Goal: Task Accomplishment & Management: Manage account settings

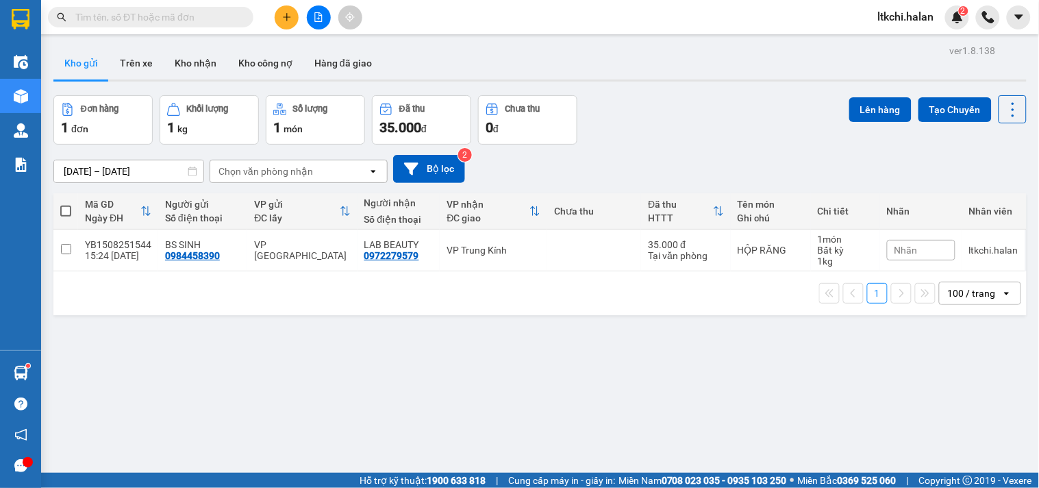
click at [188, 19] on input "text" at bounding box center [156, 17] width 162 height 15
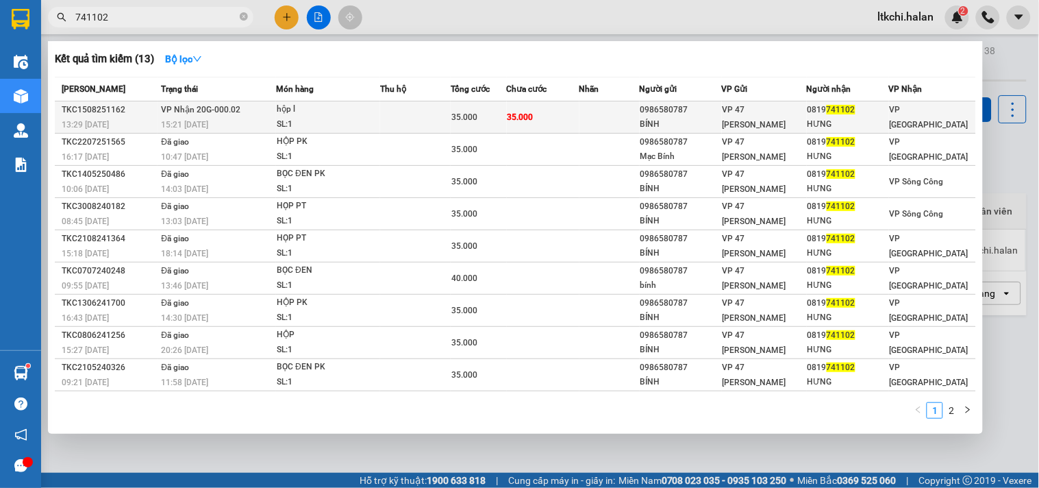
type input "741102"
click at [346, 114] on div "hộp l" at bounding box center [328, 109] width 103 height 15
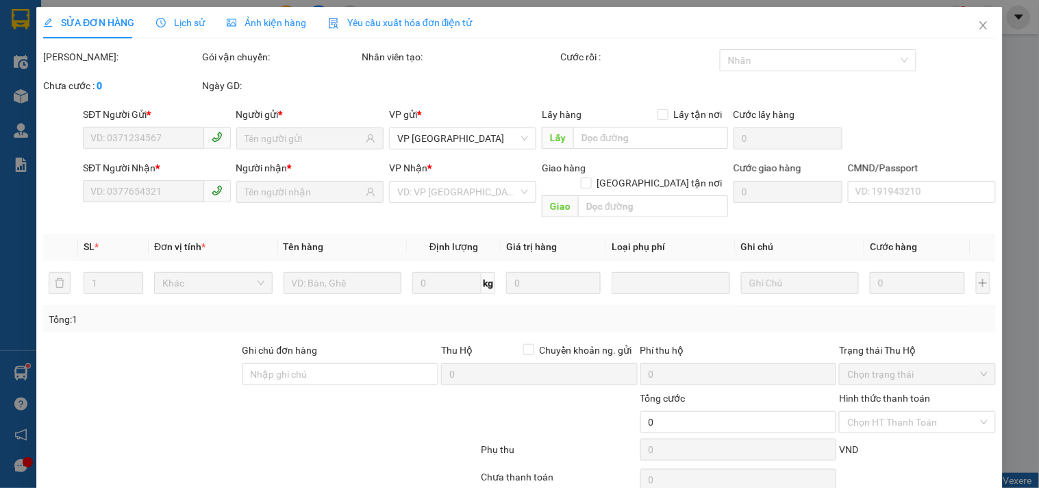
type input "0986580787"
type input "BÍNH"
type input "0819741102"
type input "HƯNG"
type input "35.000"
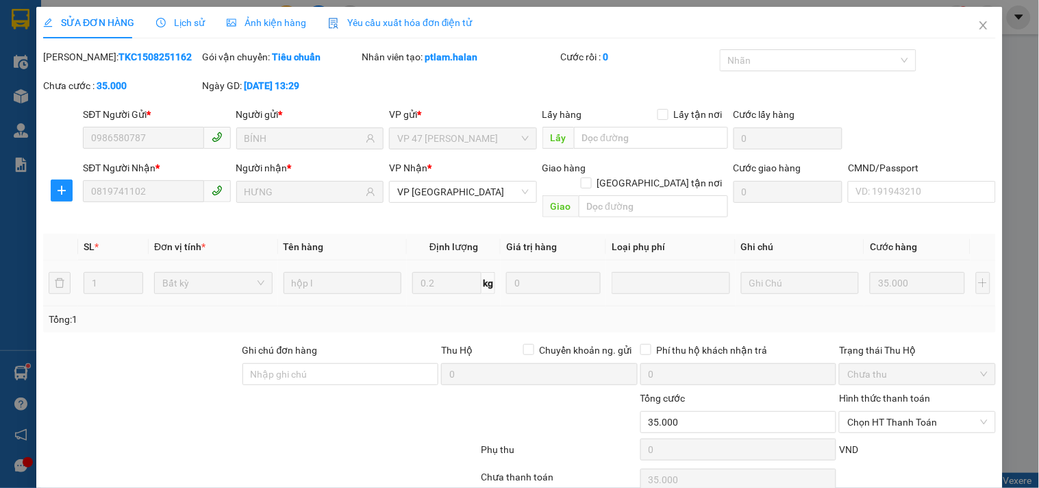
scroll to position [49, 0]
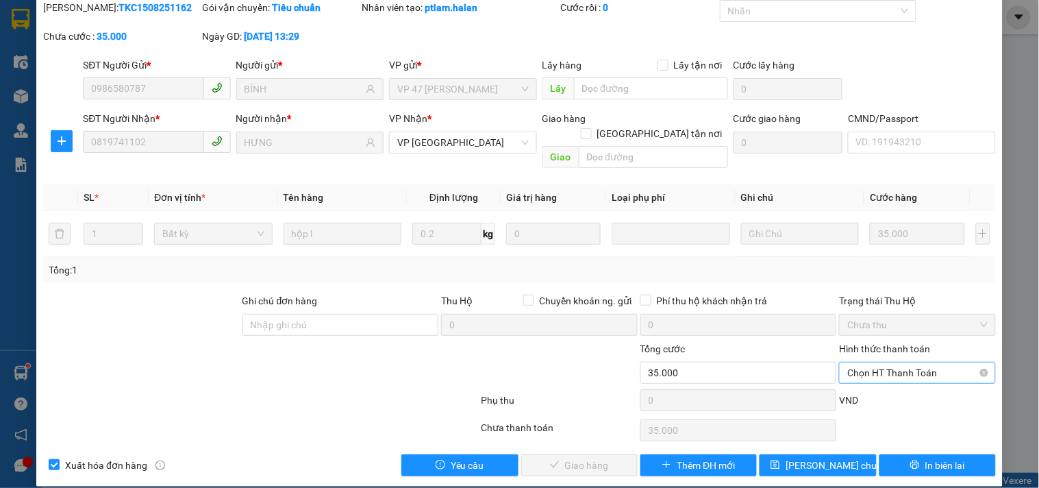
drag, startPoint x: 863, startPoint y: 357, endPoint x: 872, endPoint y: 346, distance: 13.7
click at [865, 362] on span "Chọn HT Thanh Toán" at bounding box center [917, 372] width 140 height 21
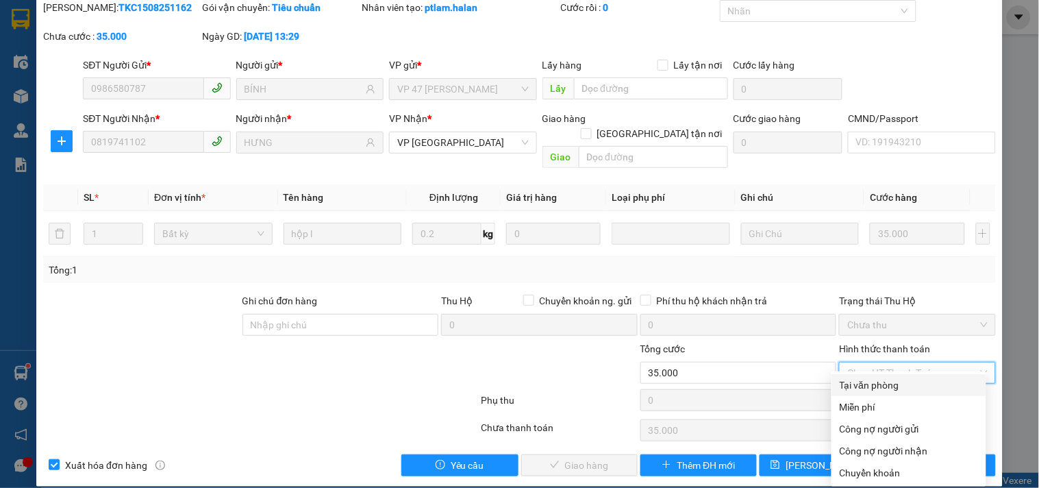
click at [904, 383] on div "Tại văn phòng" at bounding box center [909, 384] width 138 height 15
type input "0"
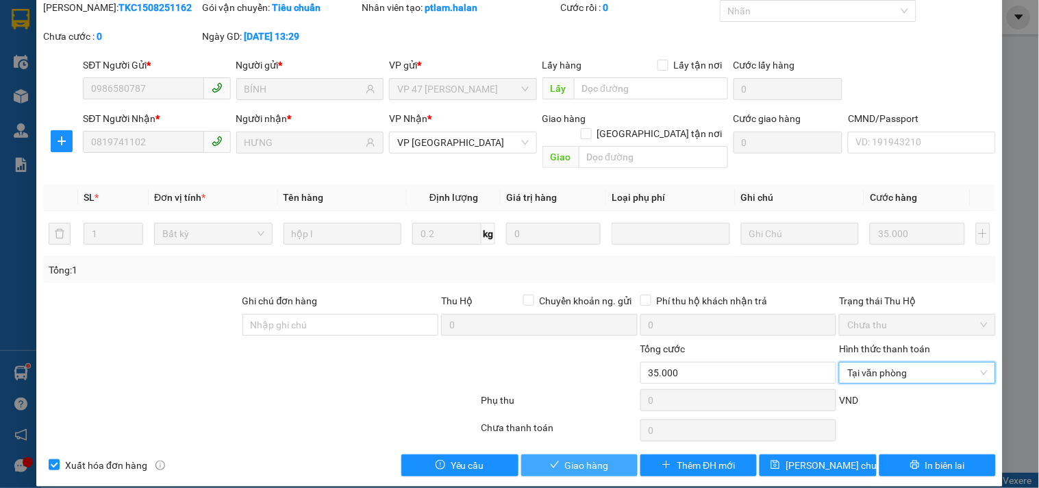
click at [586, 457] on span "Giao hàng" at bounding box center [587, 464] width 44 height 15
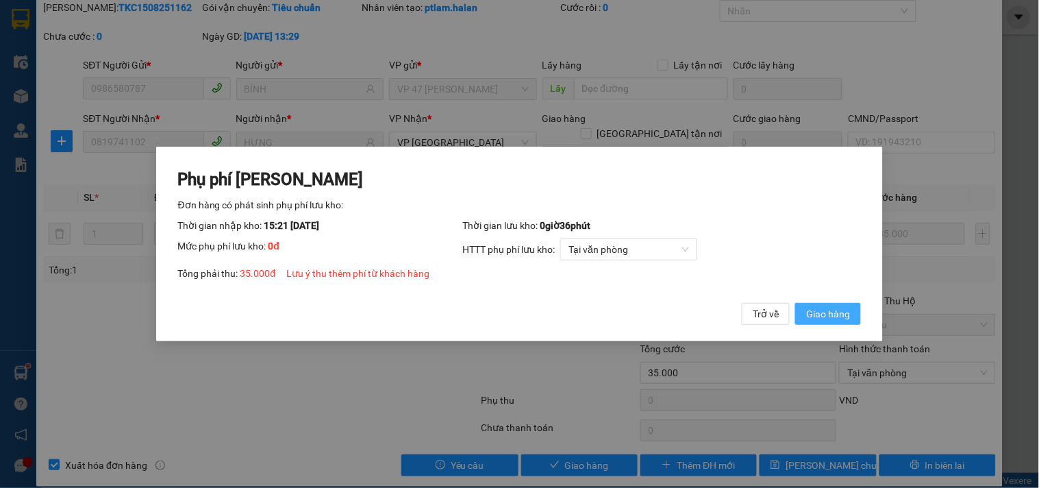
drag, startPoint x: 817, startPoint y: 311, endPoint x: 827, endPoint y: 303, distance: 13.2
click at [818, 312] on span "Giao hàng" at bounding box center [828, 313] width 44 height 15
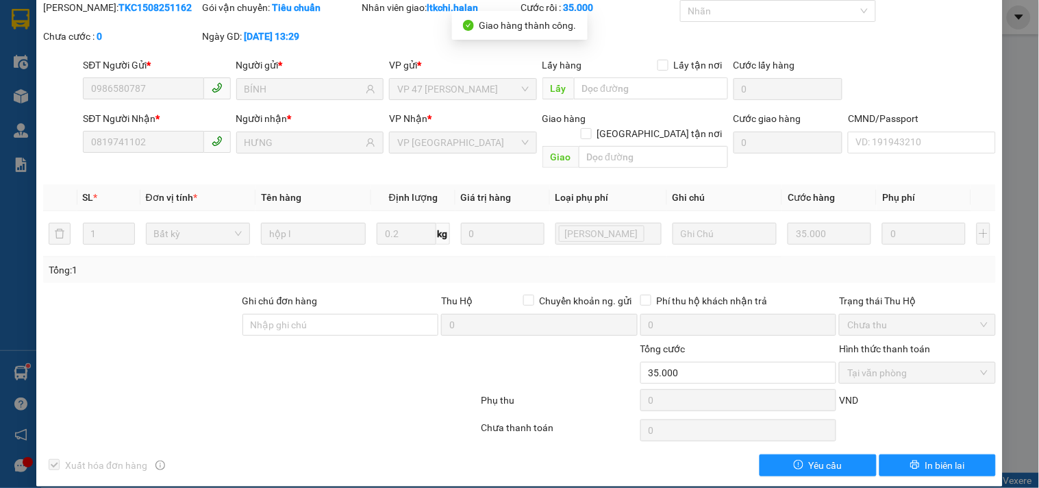
scroll to position [0, 0]
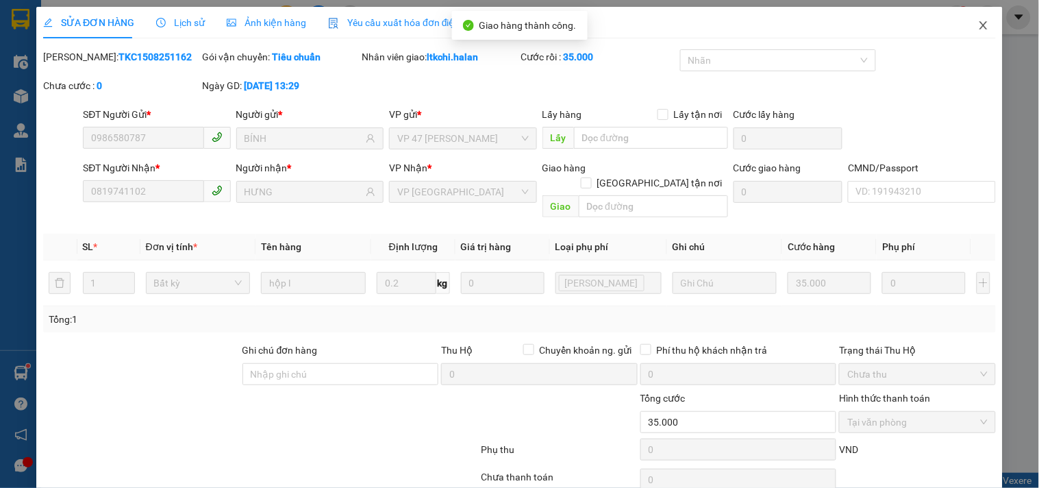
click at [978, 27] on icon "close" at bounding box center [983, 25] width 11 height 11
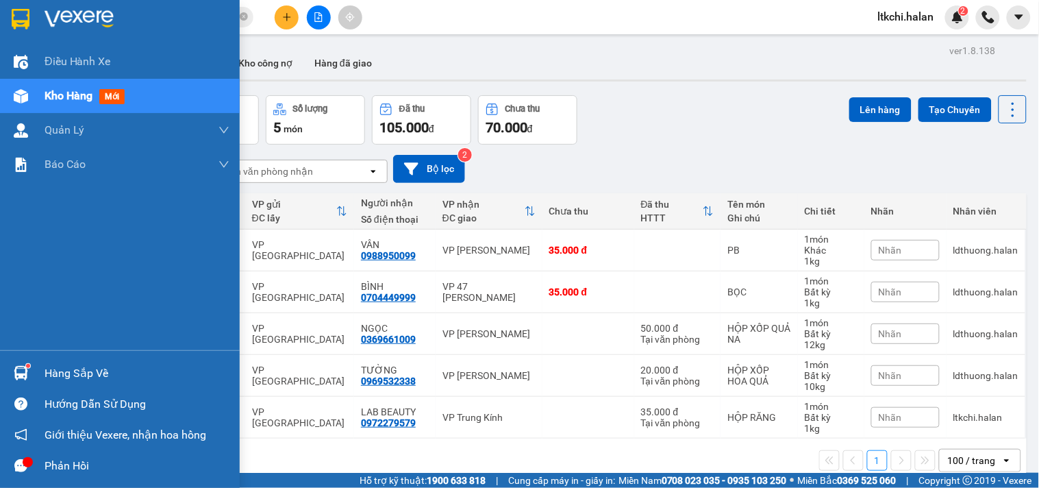
click at [25, 379] on img at bounding box center [21, 373] width 14 height 14
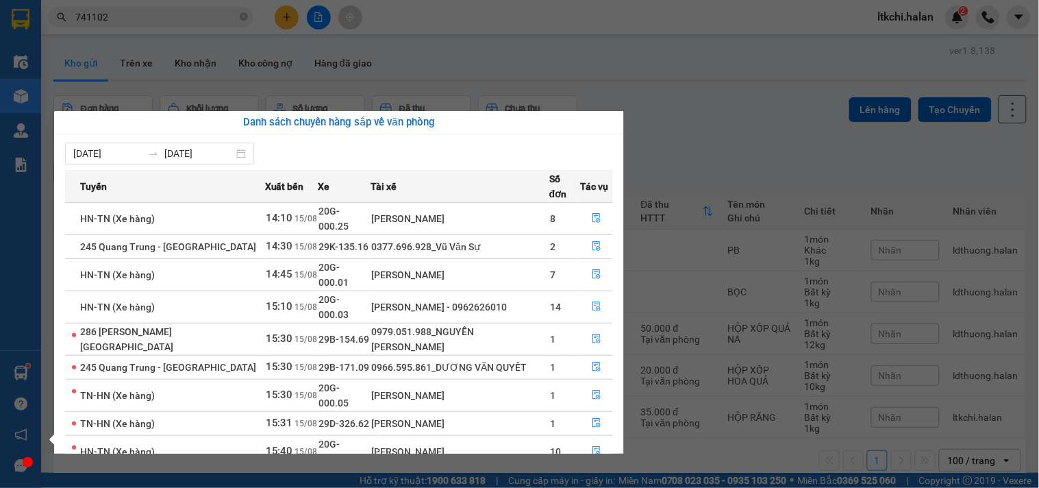
click at [709, 71] on section "Kết quả tìm kiếm ( 13 ) Bộ lọc Mã ĐH Trạng thái Món hàng Thu hộ Tổng cước Chưa …" at bounding box center [519, 244] width 1039 height 488
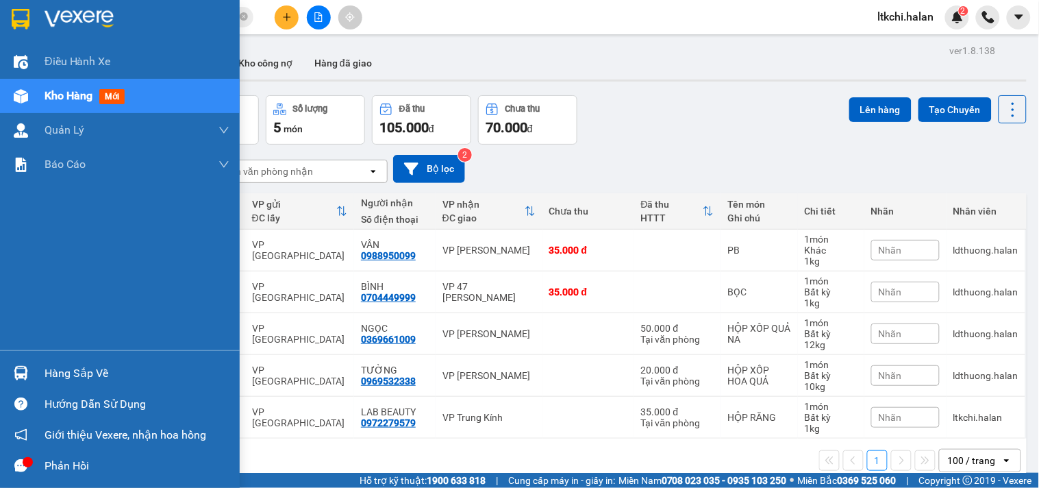
click at [31, 370] on div at bounding box center [21, 373] width 24 height 24
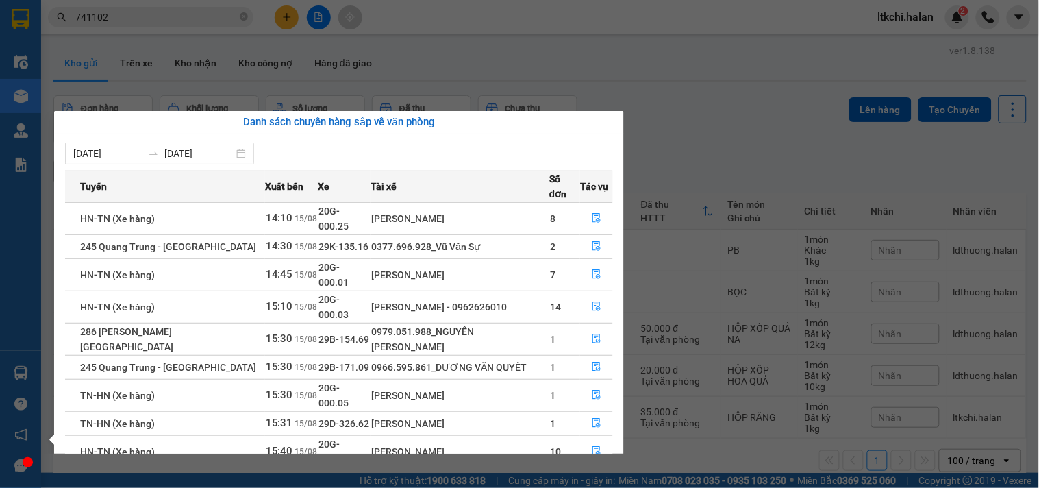
click at [711, 145] on section "Kết quả tìm kiếm ( 13 ) Bộ lọc Mã ĐH Trạng thái Món hàng Thu hộ Tổng cước Chưa …" at bounding box center [519, 244] width 1039 height 488
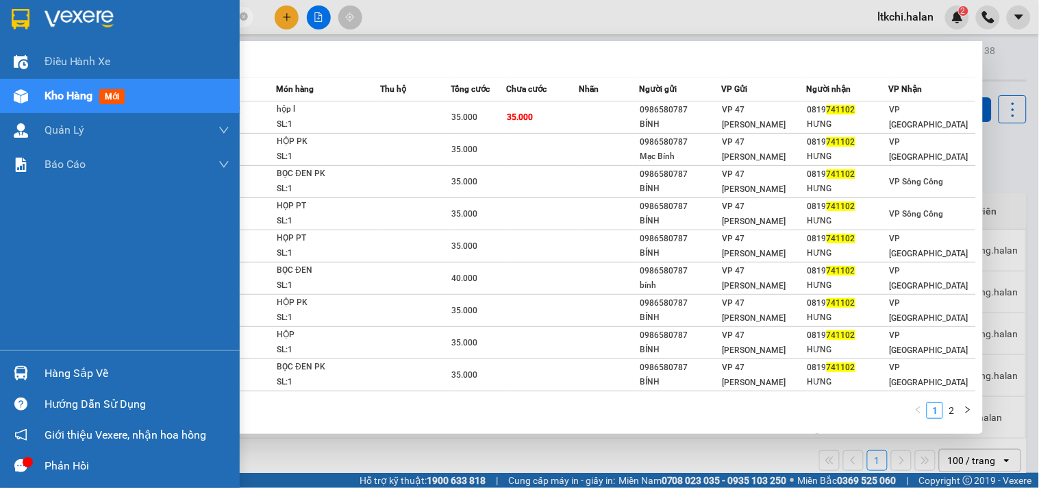
drag, startPoint x: 148, startPoint y: 21, endPoint x: 36, endPoint y: 31, distance: 112.1
click at [36, 31] on section "Kết quả tìm kiếm ( 13 ) Bộ lọc Mã ĐH Trạng thái Món hàng Thu hộ Tổng cước Chưa …" at bounding box center [519, 244] width 1039 height 488
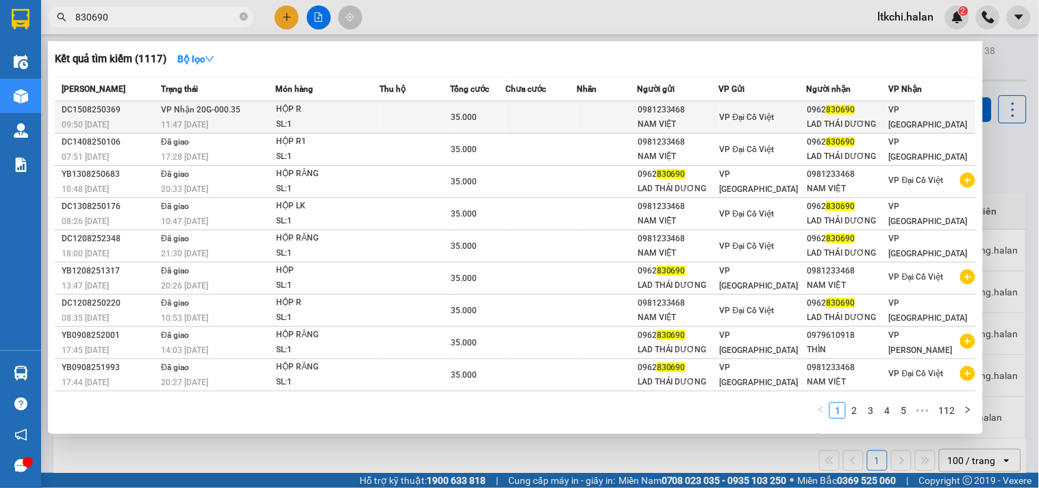
type input "830690"
click at [282, 110] on div "HỘP R" at bounding box center [328, 109] width 103 height 15
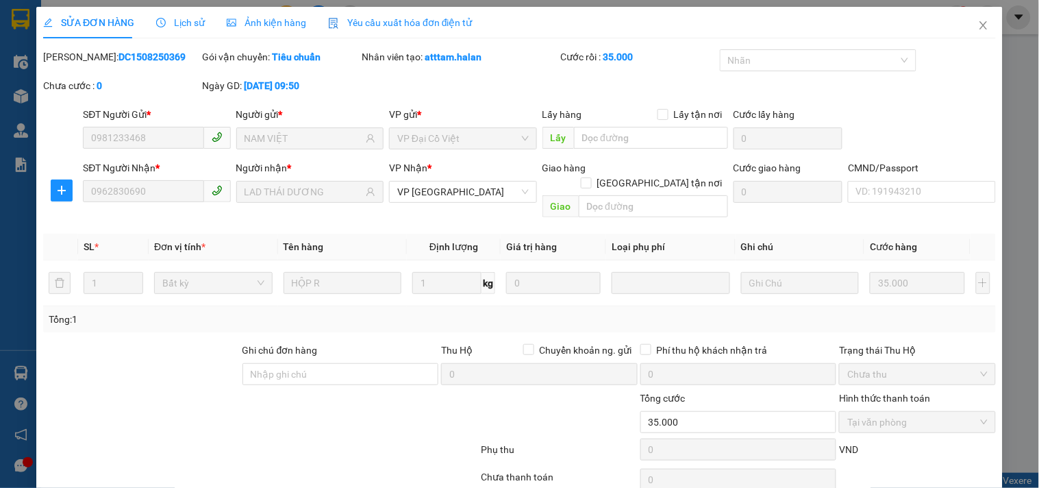
type input "0981233468"
type input "NAM VIỆT"
type input "0962830690"
type input "LAD THÁI DƯƠNG"
type input "35.000"
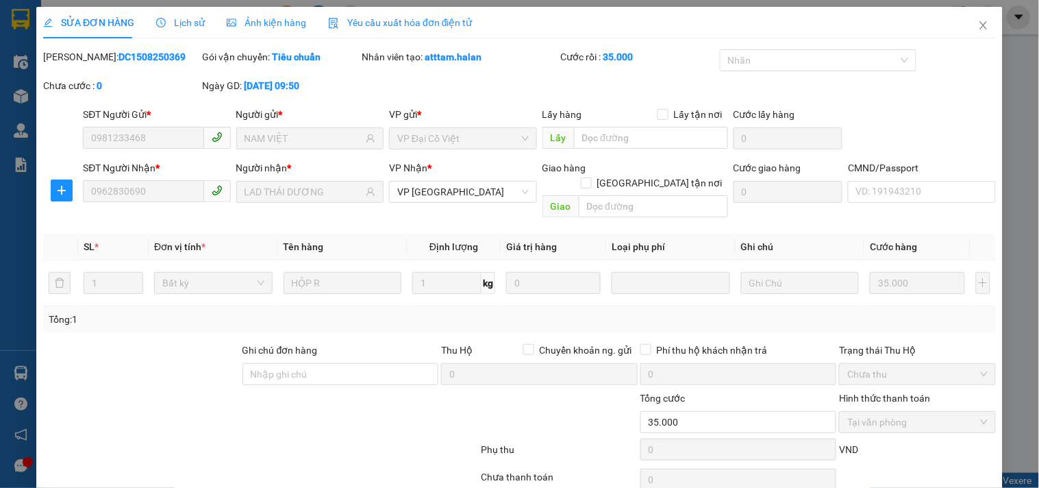
scroll to position [49, 0]
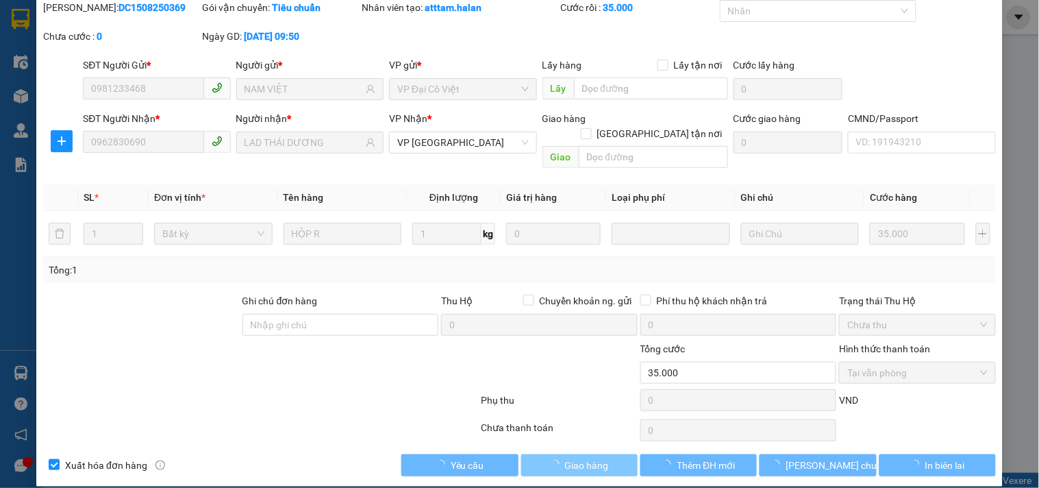
click at [594, 457] on span "Giao hàng" at bounding box center [587, 464] width 44 height 15
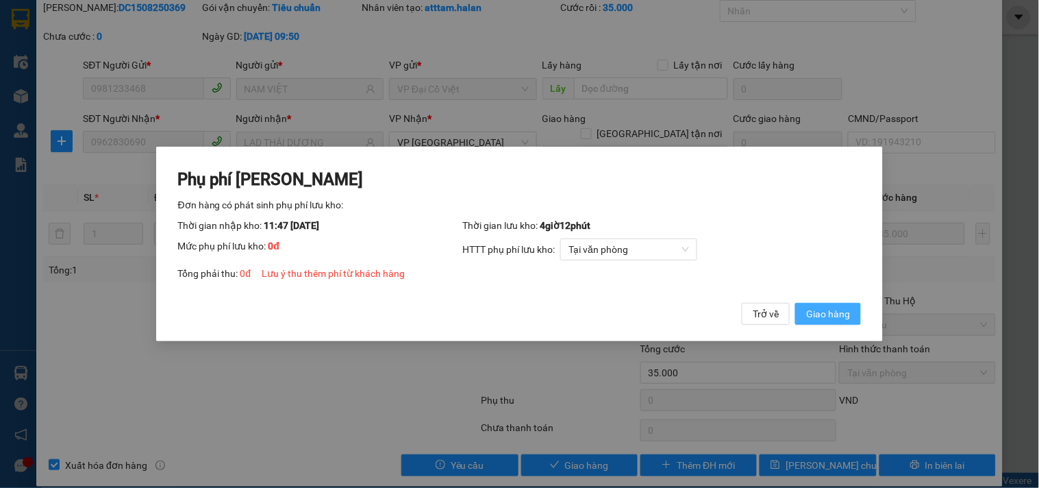
click at [818, 312] on span "Giao hàng" at bounding box center [828, 313] width 44 height 15
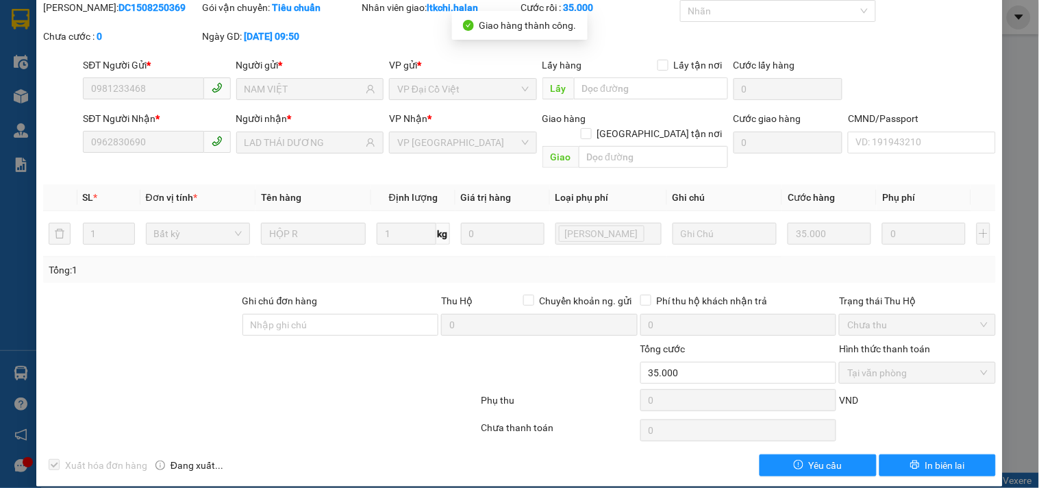
scroll to position [0, 0]
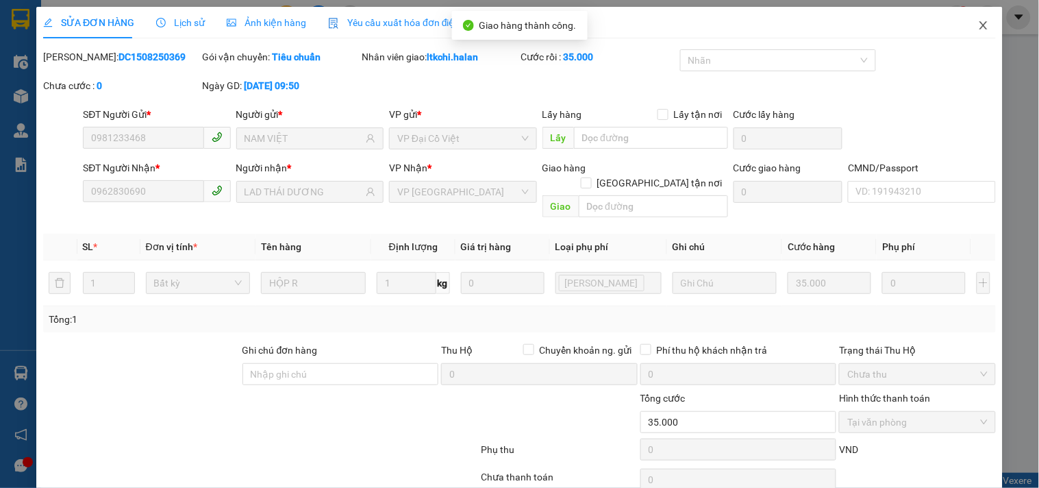
click at [979, 26] on icon "close" at bounding box center [983, 25] width 8 height 8
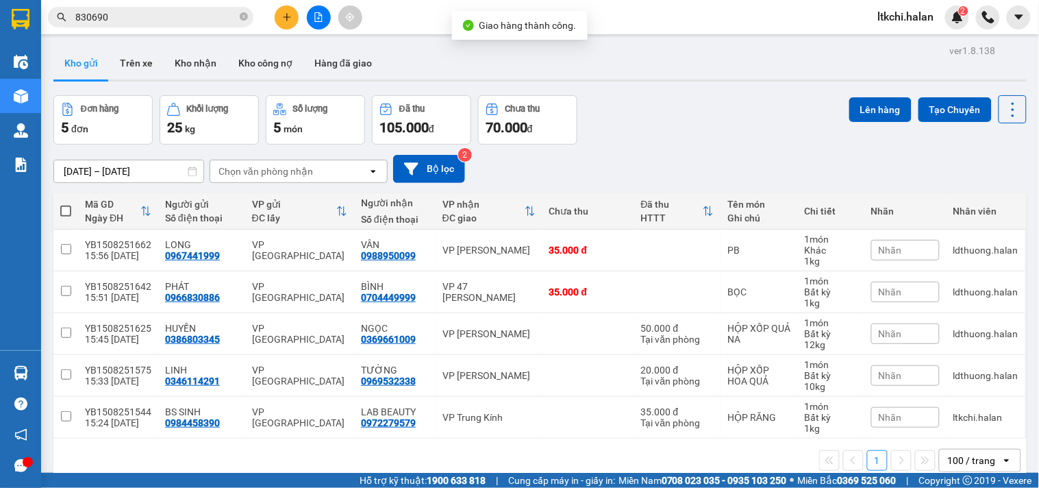
click at [291, 17] on icon "plus" at bounding box center [287, 17] width 10 height 10
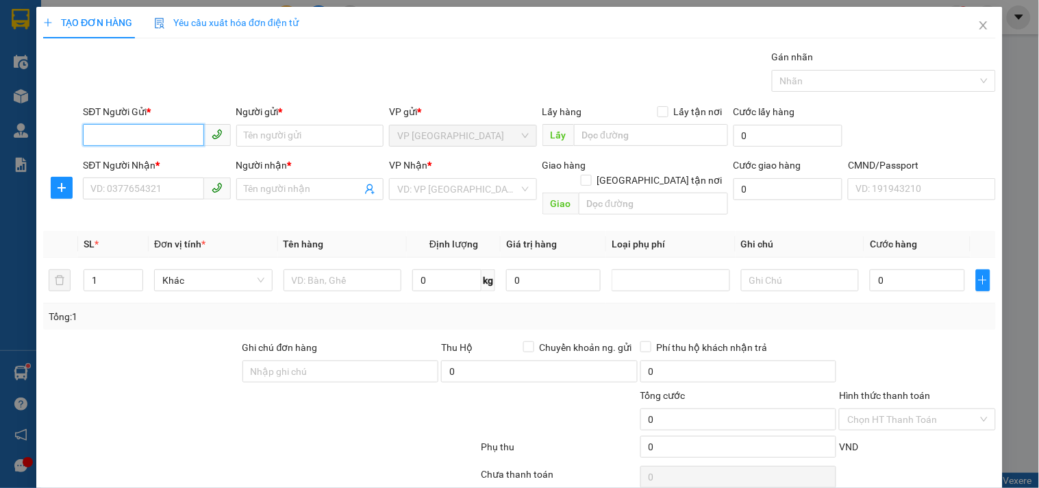
click at [157, 132] on input "SĐT Người Gửi *" at bounding box center [143, 135] width 121 height 22
click at [114, 134] on input "SĐT Người Gửi *" at bounding box center [143, 135] width 121 height 22
type input "0987566"
drag, startPoint x: 138, startPoint y: 134, endPoint x: 89, endPoint y: 139, distance: 49.6
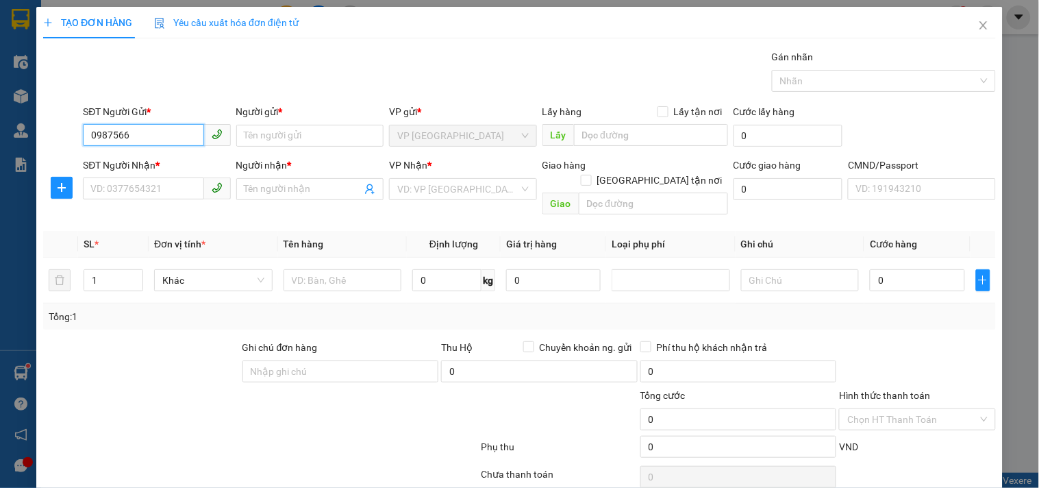
click at [89, 139] on input "0987566" at bounding box center [143, 135] width 121 height 22
click at [162, 134] on input "0972298306" at bounding box center [143, 135] width 121 height 22
type input "0972298306"
click at [247, 138] on input "Người gửi *" at bounding box center [309, 136] width 147 height 22
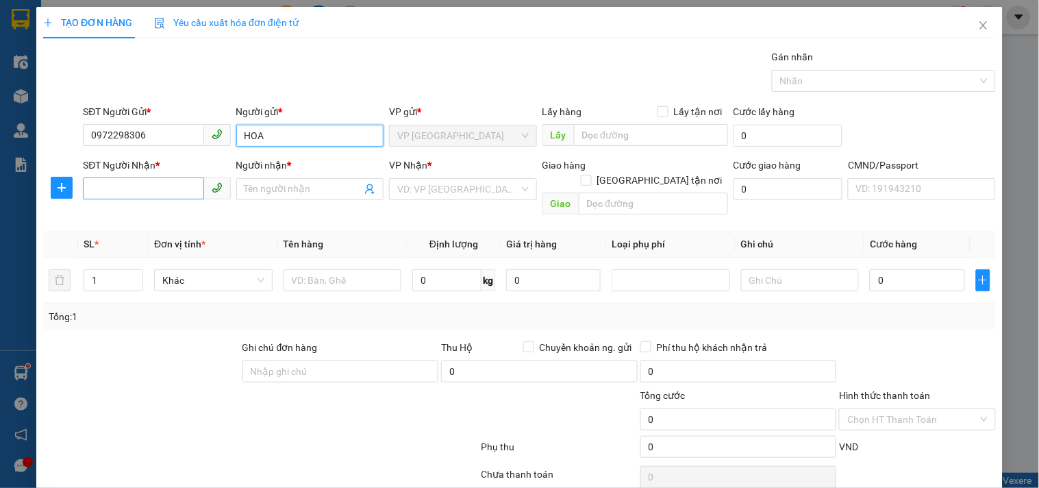
type input "HOA"
click at [130, 190] on input "SĐT Người Nhận *" at bounding box center [143, 188] width 121 height 22
click at [101, 186] on input "087566589" at bounding box center [143, 188] width 121 height 22
drag, startPoint x: 159, startPoint y: 192, endPoint x: 214, endPoint y: 197, distance: 55.7
click at [160, 192] on input "0987566589" at bounding box center [143, 188] width 121 height 22
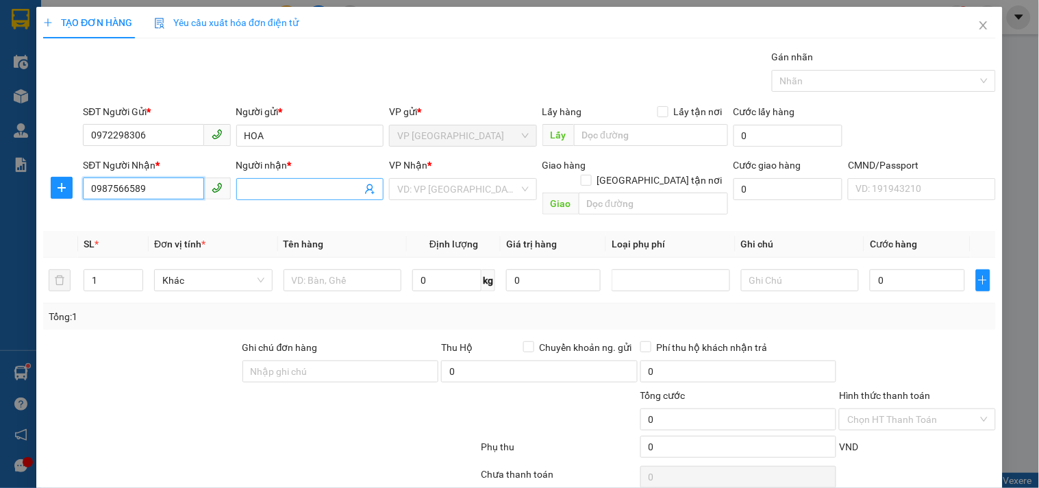
type input "0987566589"
click at [267, 192] on input "Người nhận *" at bounding box center [302, 188] width 117 height 15
type input "HIẾU"
drag, startPoint x: 90, startPoint y: 190, endPoint x: 41, endPoint y: 192, distance: 49.4
click at [42, 190] on div "SĐT Người Nhận * 0987566589 0987566589 Người nhận * HIẾU VP Nhận * VD: VP Sài G…" at bounding box center [519, 188] width 955 height 63
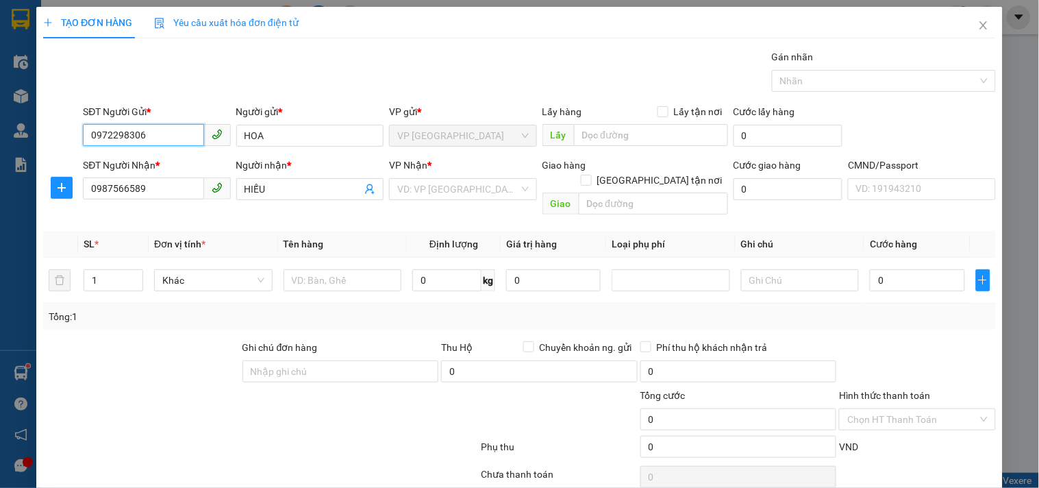
drag, startPoint x: 107, startPoint y: 131, endPoint x: 21, endPoint y: 132, distance: 85.6
click at [21, 131] on div "TẠO ĐƠN HÀNG Yêu cầu xuất hóa đơn điện tử Transit Pickup Surcharge Ids Transit …" at bounding box center [519, 244] width 1039 height 488
click at [160, 140] on input "0332849332" at bounding box center [143, 135] width 121 height 22
click at [152, 135] on input "0332849332" at bounding box center [143, 135] width 121 height 22
type input "0332849332"
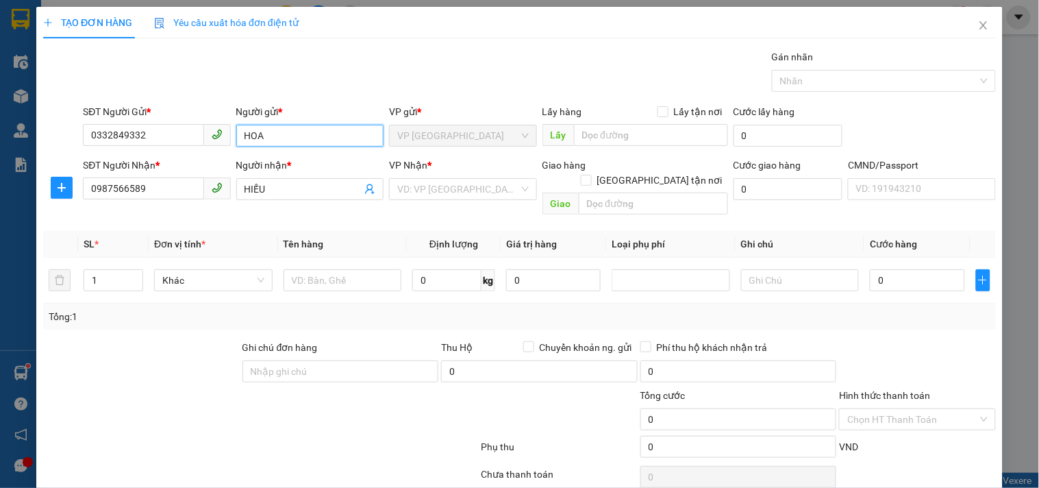
drag, startPoint x: 266, startPoint y: 135, endPoint x: 221, endPoint y: 129, distance: 44.9
click at [221, 129] on div "SĐT Người Gửi * 0332849332 Người gửi * HOA HOA VP gửi * VP Yên Bình Lấy hàng Lấ…" at bounding box center [539, 128] width 918 height 48
type input "NGỌC"
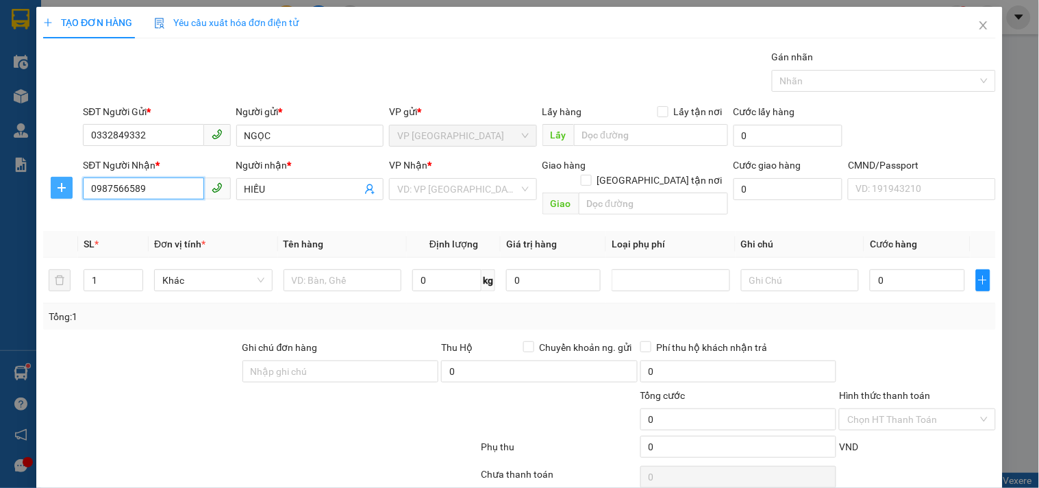
drag, startPoint x: 170, startPoint y: 181, endPoint x: 51, endPoint y: 187, distance: 119.3
click at [31, 186] on div "TẠO ĐƠN HÀNG Yêu cầu xuất hóa đơn điện tử Transit Pickup Surcharge Ids Transit …" at bounding box center [519, 244] width 1039 height 488
type input "0978084104"
drag, startPoint x: 139, startPoint y: 353, endPoint x: 303, endPoint y: 277, distance: 180.8
click at [139, 352] on div at bounding box center [141, 364] width 199 height 48
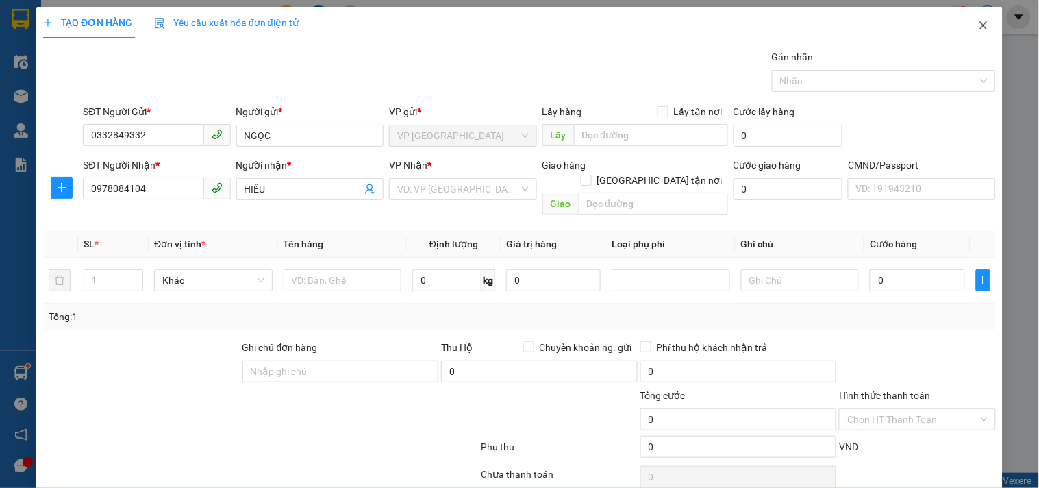
click at [978, 25] on icon "close" at bounding box center [983, 25] width 11 height 11
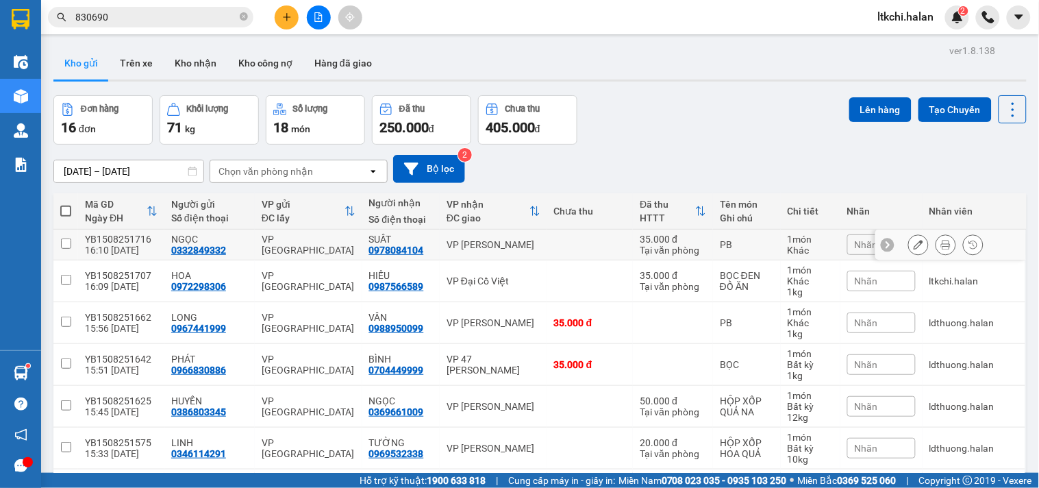
click at [941, 249] on icon at bounding box center [946, 245] width 10 height 10
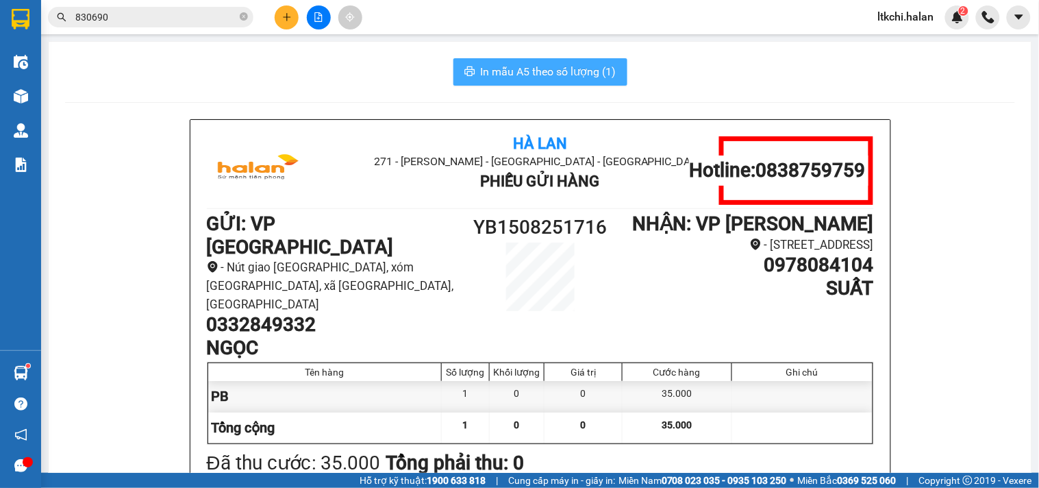
click at [564, 76] on span "In mẫu A5 theo số lượng (1)" at bounding box center [549, 71] width 136 height 17
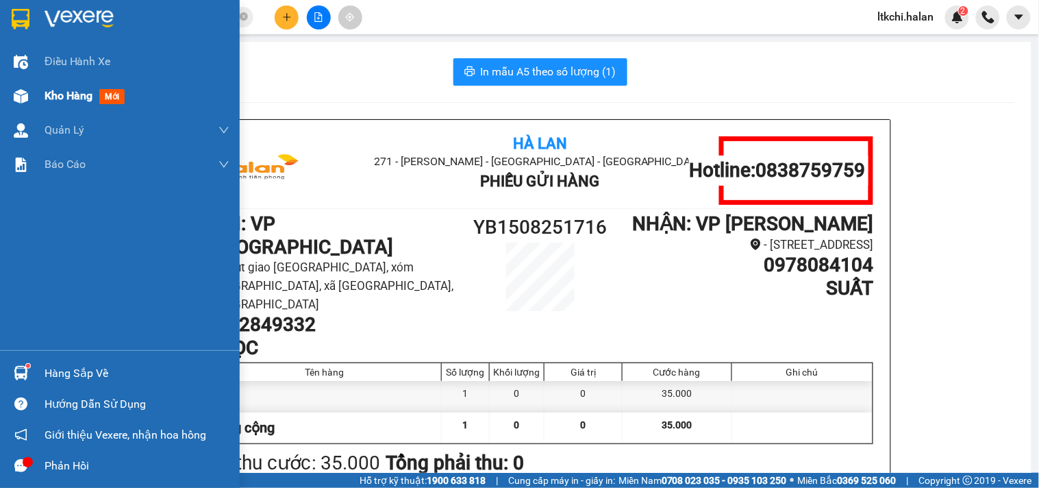
click at [25, 103] on img at bounding box center [21, 96] width 14 height 14
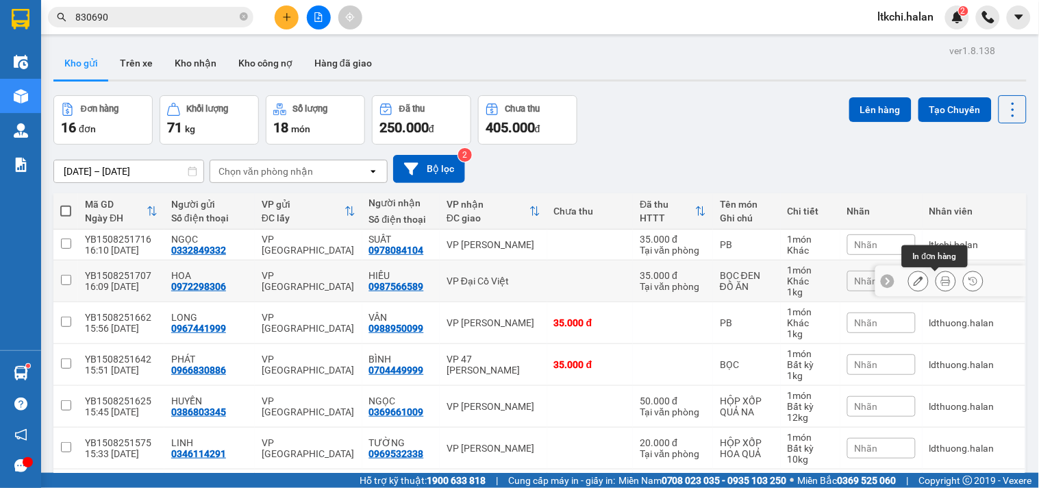
click at [940, 285] on button at bounding box center [945, 281] width 19 height 24
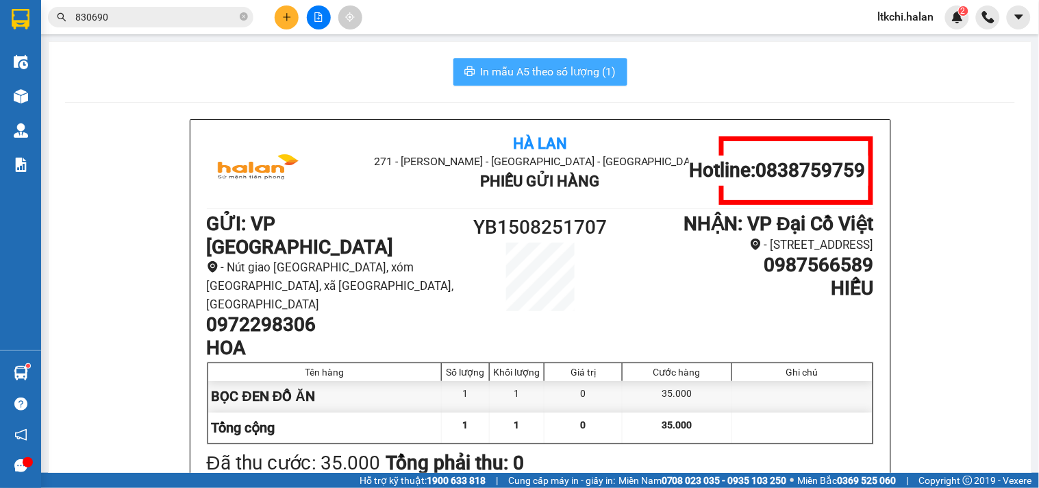
click at [580, 83] on button "In mẫu A5 theo số lượng (1)" at bounding box center [540, 71] width 174 height 27
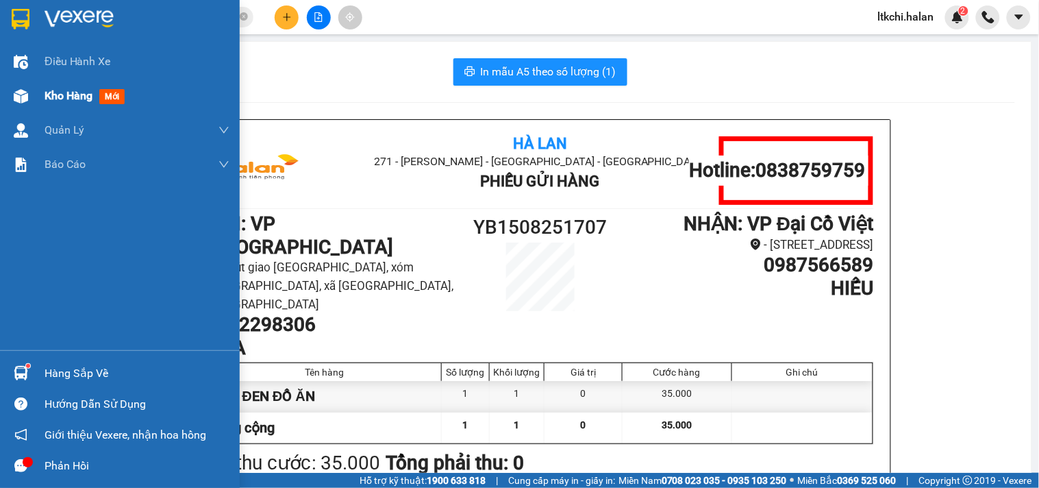
drag, startPoint x: 31, startPoint y: 94, endPoint x: 39, endPoint y: 100, distance: 9.7
click at [31, 94] on div at bounding box center [21, 96] width 24 height 24
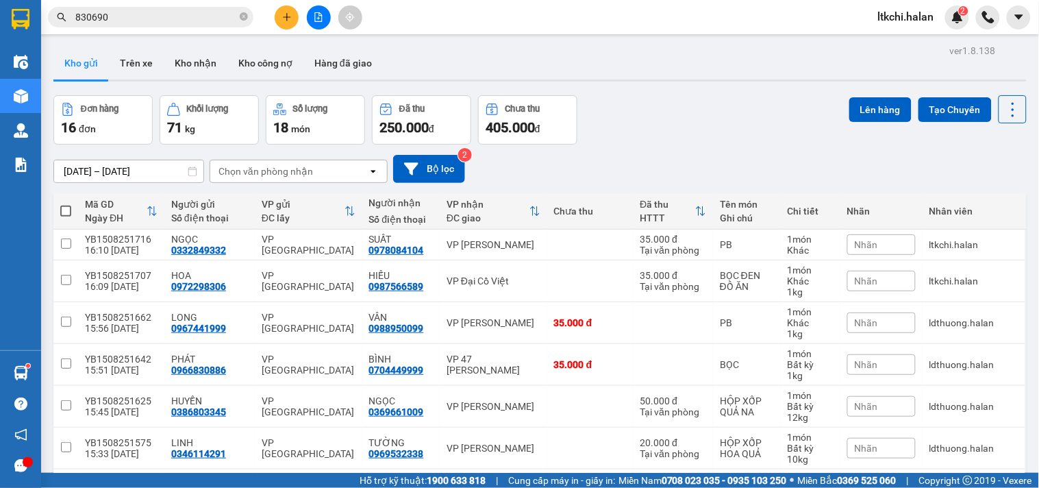
click at [126, 16] on input "830690" at bounding box center [156, 17] width 162 height 15
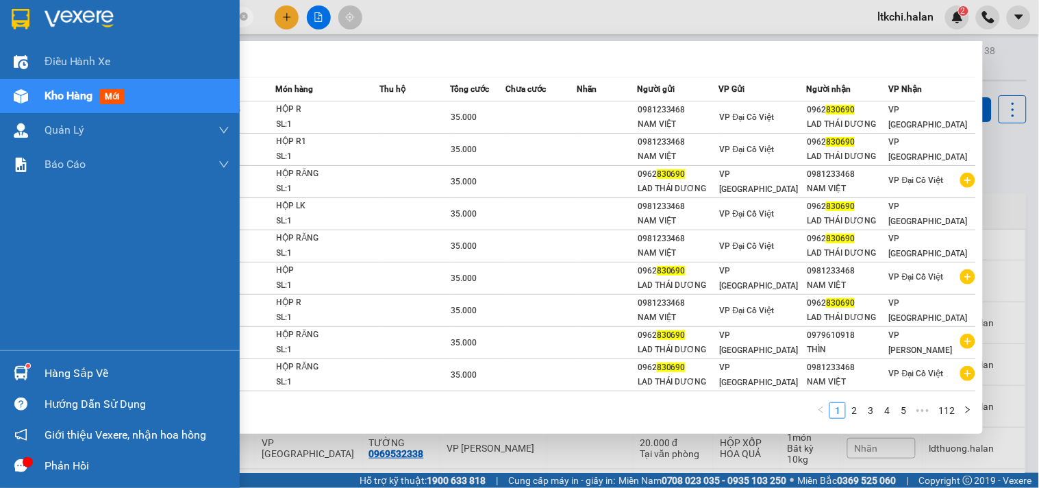
drag, startPoint x: 125, startPoint y: 17, endPoint x: 31, endPoint y: 17, distance: 93.8
click at [31, 17] on section "Kết quả tìm kiếm ( 1117 ) Bộ lọc Mã ĐH Trạng thái Món hàng Thu hộ Tổng cước Chư…" at bounding box center [519, 244] width 1039 height 488
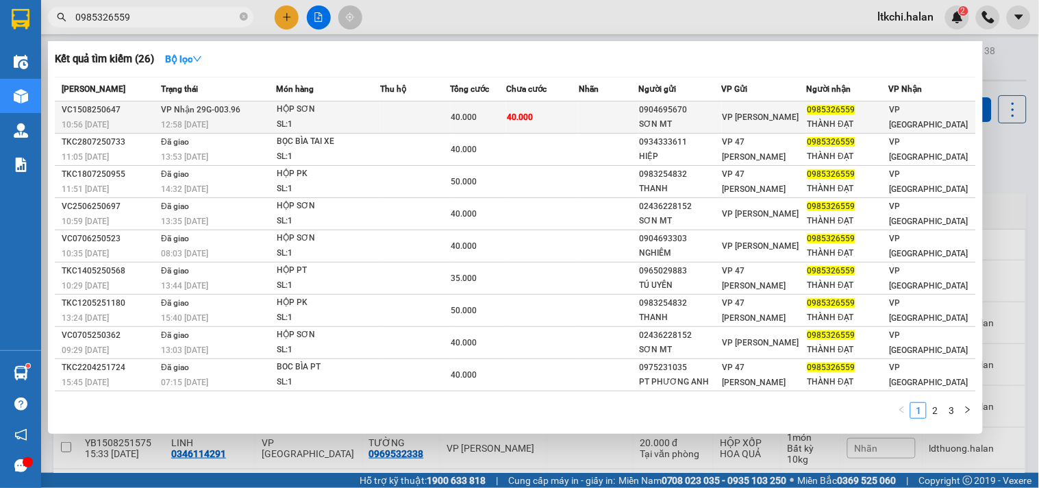
type input "0985326559"
click at [555, 115] on td "40.000" at bounding box center [542, 117] width 73 height 32
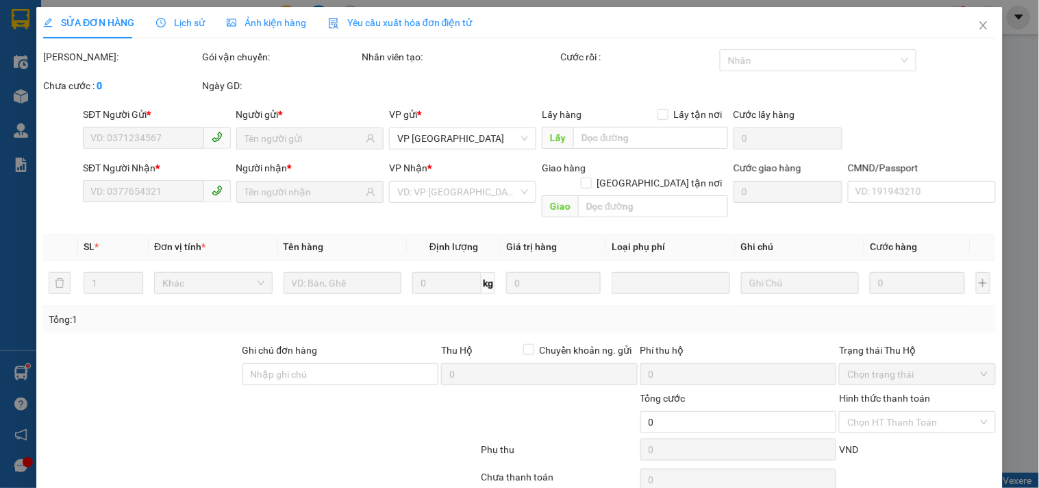
type input "0904695670"
type input "SƠN MT"
type input "0985326559"
type input "THÀNH ĐẠT"
type input "40.000"
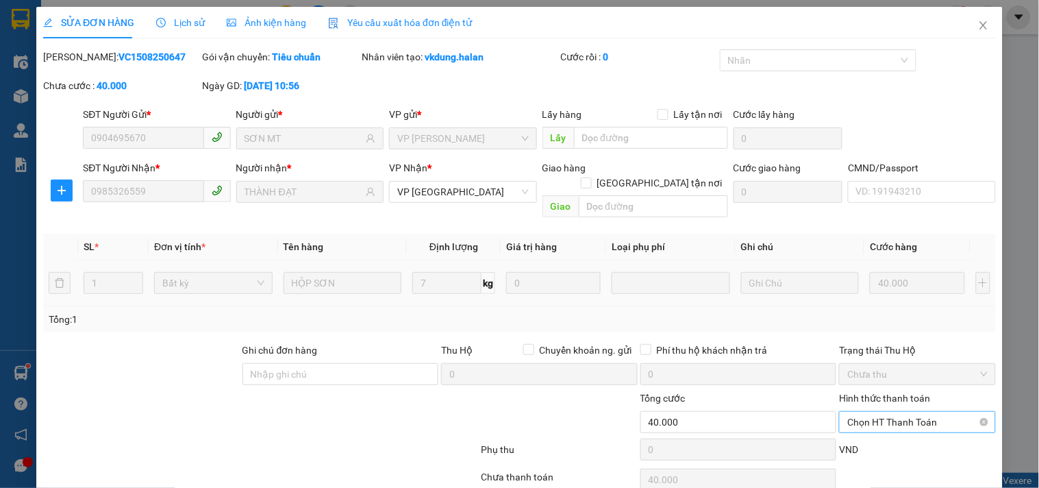
scroll to position [49, 0]
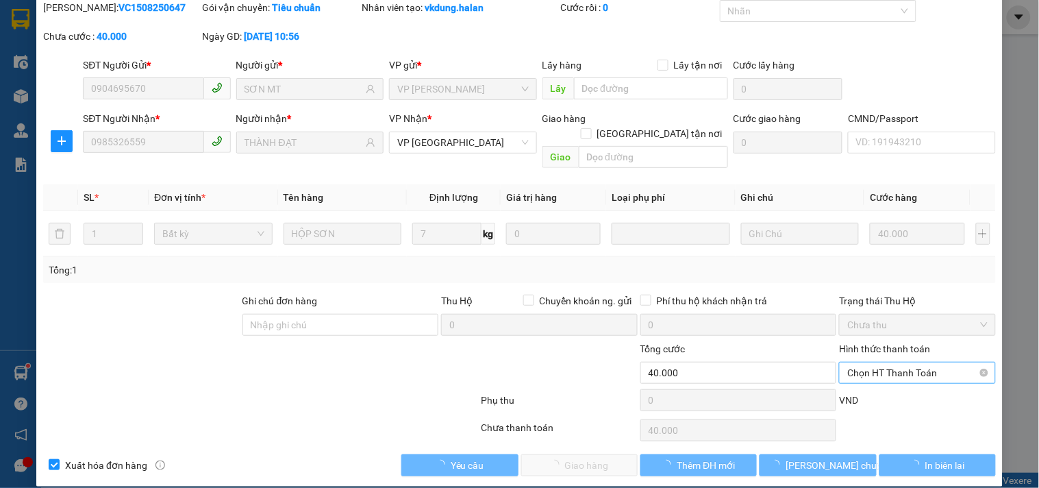
click at [870, 362] on span "Chọn HT Thanh Toán" at bounding box center [917, 372] width 140 height 21
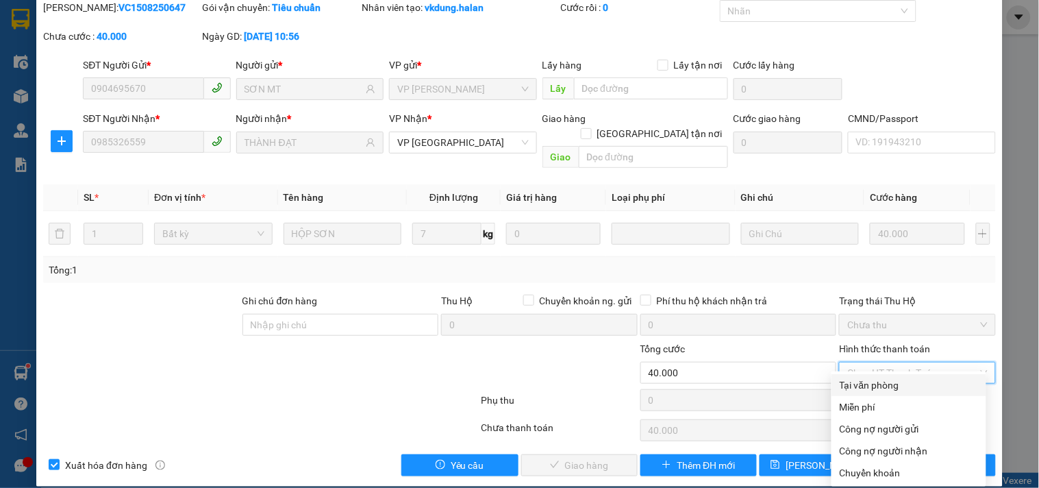
click at [870, 381] on div "Tại văn phòng" at bounding box center [909, 384] width 138 height 15
type input "0"
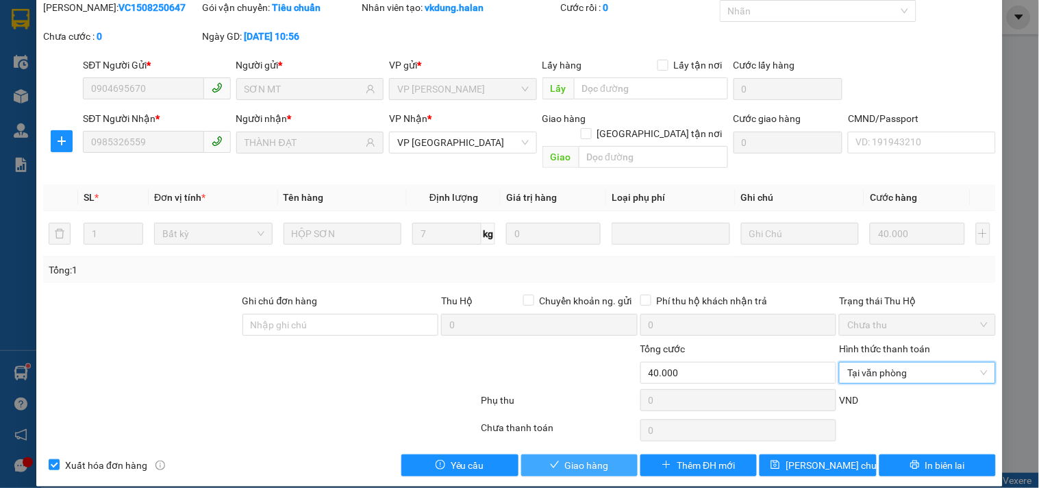
click at [550, 459] on icon "check" at bounding box center [555, 464] width 10 height 10
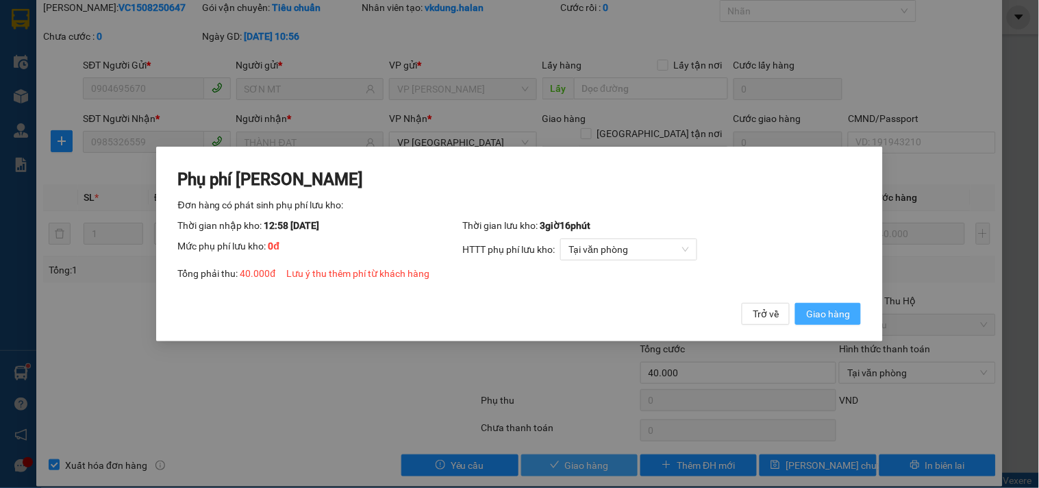
click at [827, 312] on span "Giao hàng" at bounding box center [828, 313] width 44 height 15
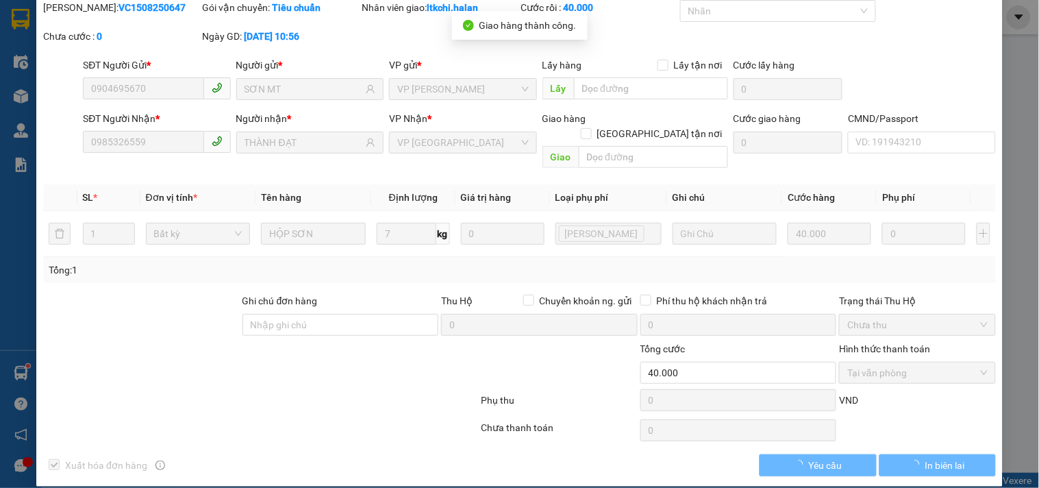
scroll to position [0, 0]
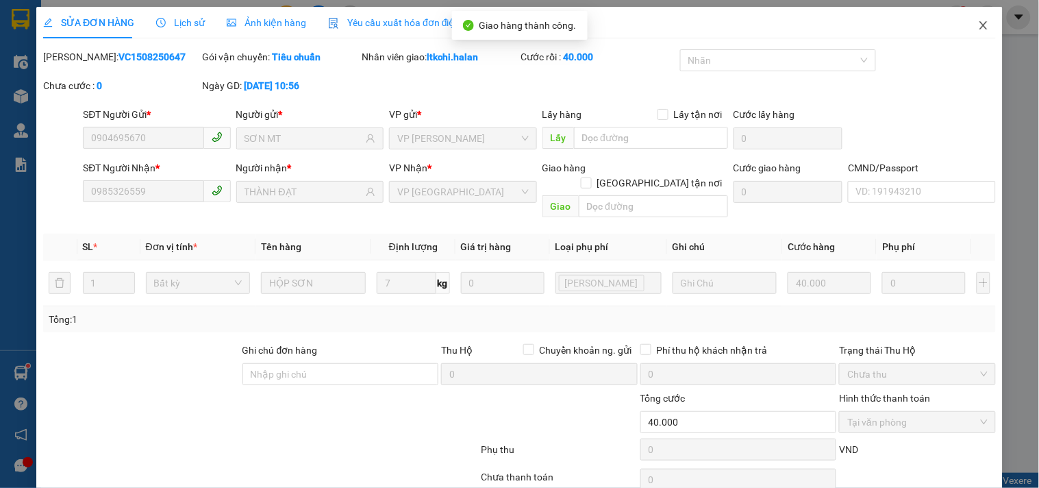
click at [978, 29] on icon "close" at bounding box center [983, 25] width 11 height 11
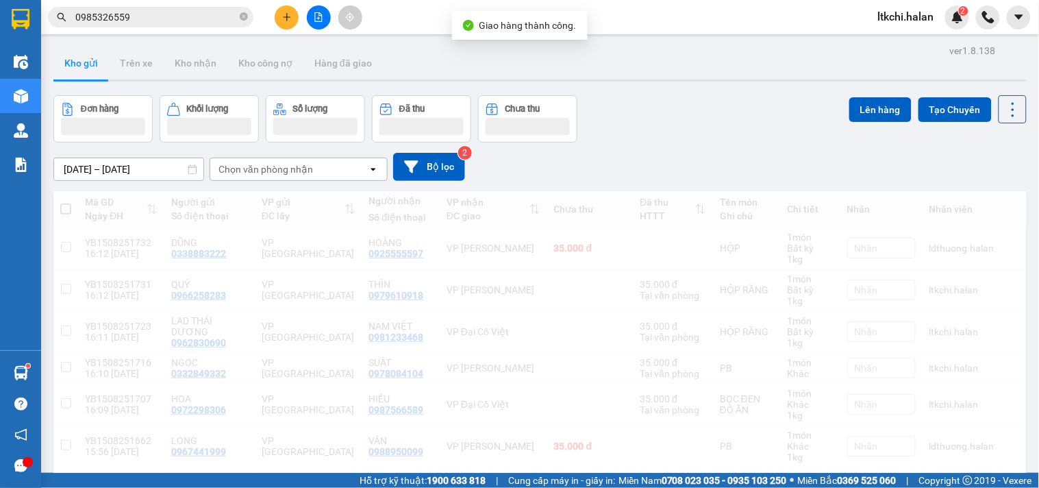
click at [4, 31] on section "Kết quả tìm kiếm ( 26 ) Bộ lọc Mã ĐH Trạng thái Món hàng Thu hộ Tổng cước Chưa …" at bounding box center [519, 244] width 1039 height 488
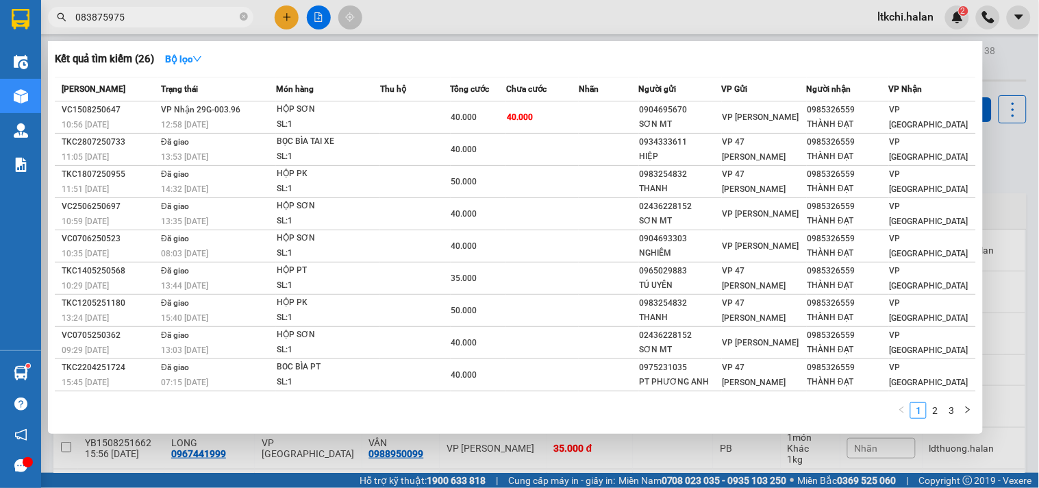
type input "0838759759"
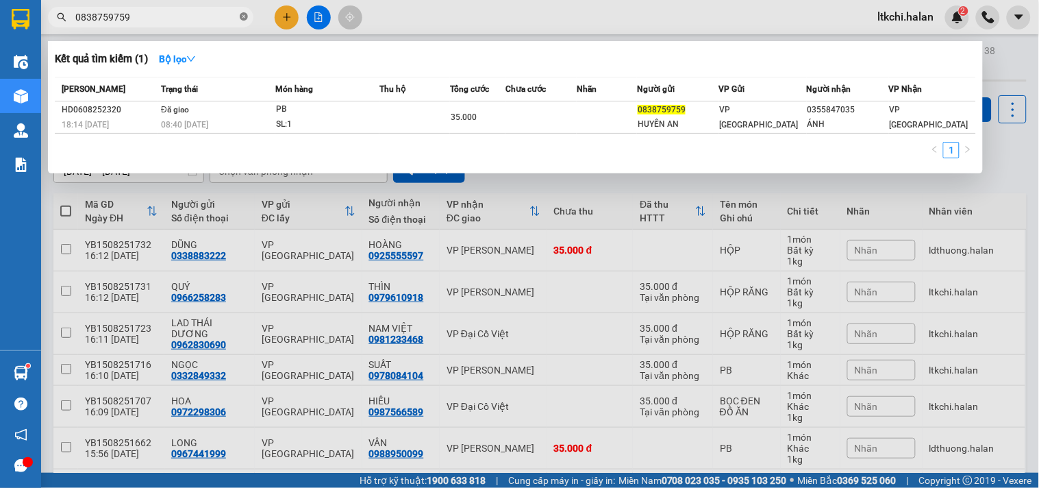
click at [244, 15] on icon "close-circle" at bounding box center [244, 16] width 8 height 8
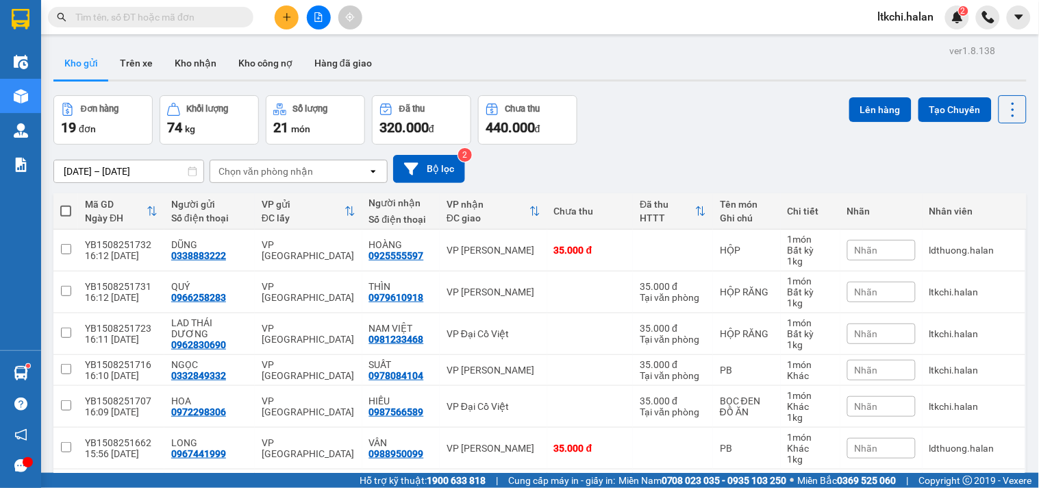
click at [205, 19] on input "text" at bounding box center [156, 17] width 162 height 15
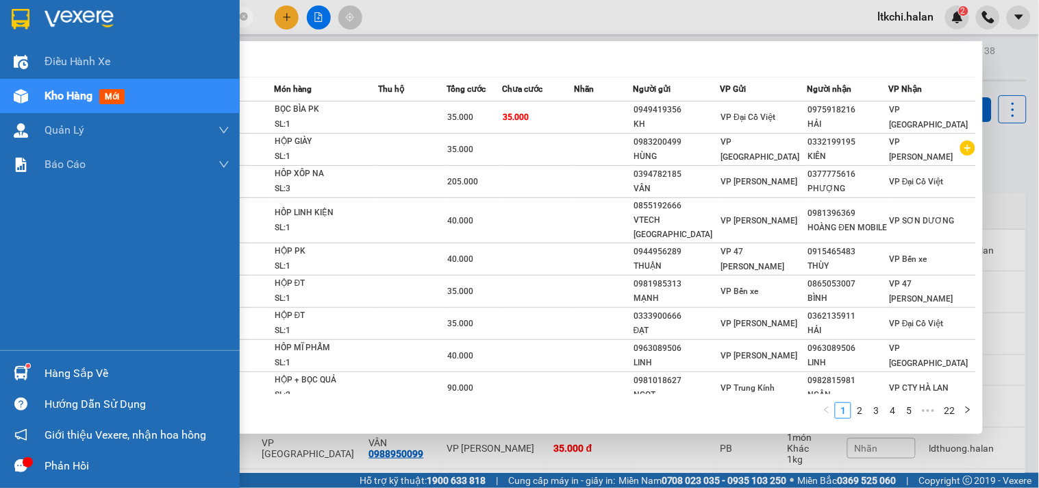
drag, startPoint x: 132, startPoint y: 18, endPoint x: 36, endPoint y: 11, distance: 96.1
click at [36, 11] on section "Kết quả tìm kiếm ( 213 ) Bộ lọc Mã ĐH Trạng thái Món hàng Thu hộ Tổng cước Chưa…" at bounding box center [519, 244] width 1039 height 488
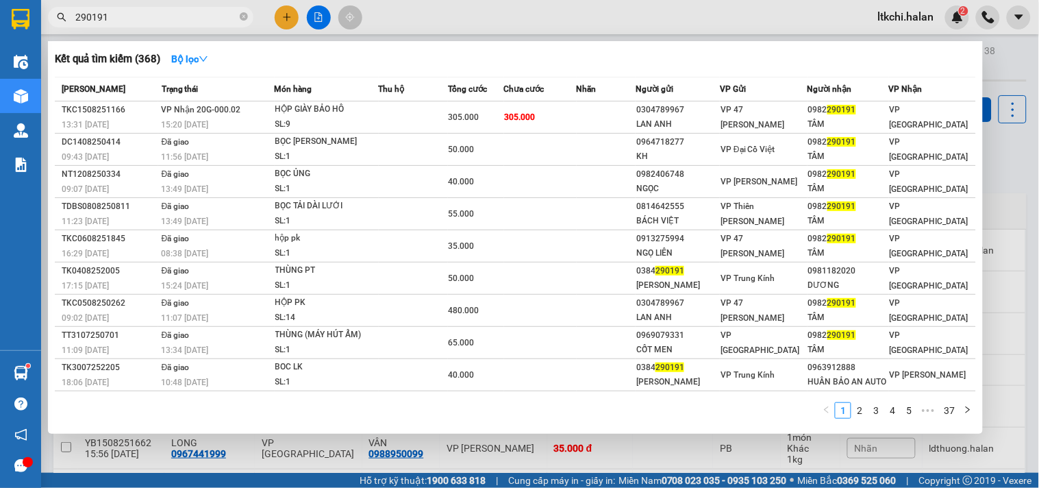
type input "290191"
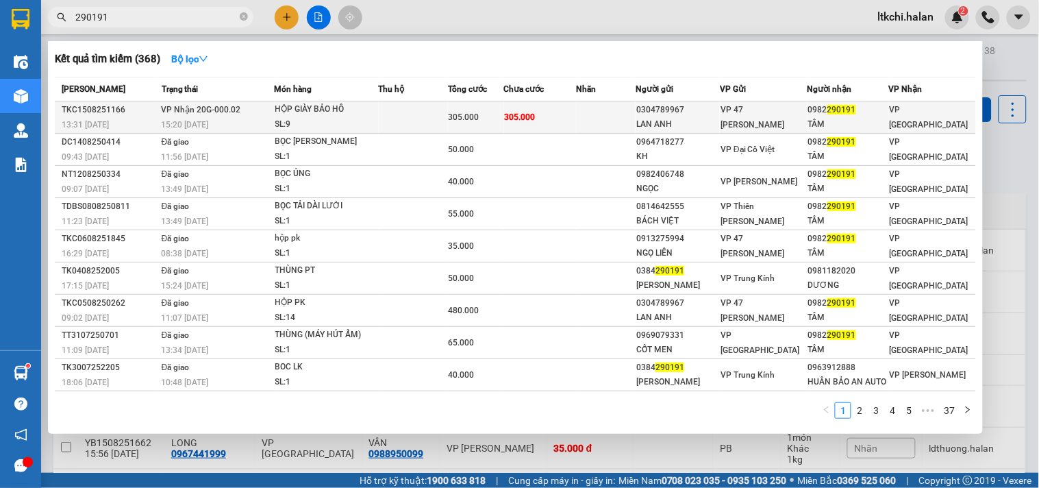
click at [416, 117] on td at bounding box center [413, 117] width 69 height 32
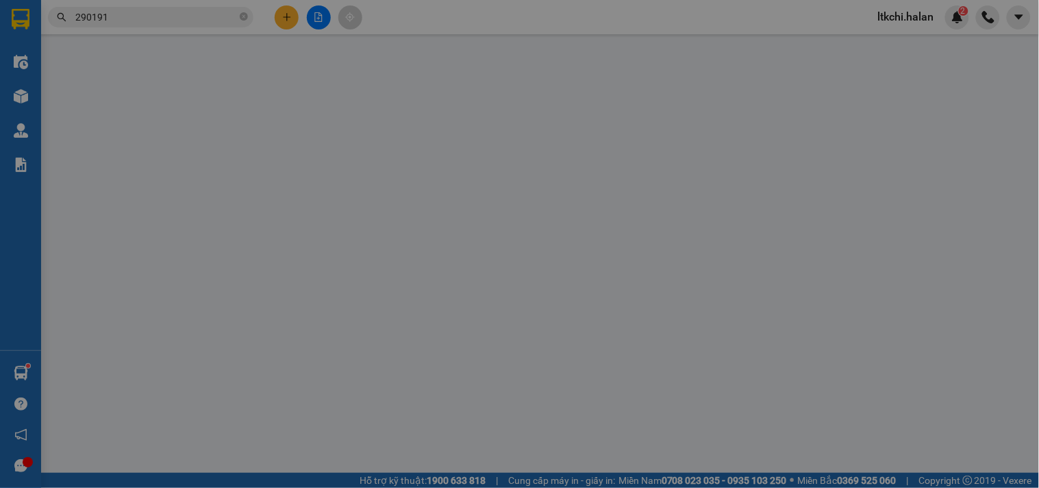
type input "0304789967"
type input "LAN ANH"
type input "0982290191"
type input "TÂM"
type input "305.000"
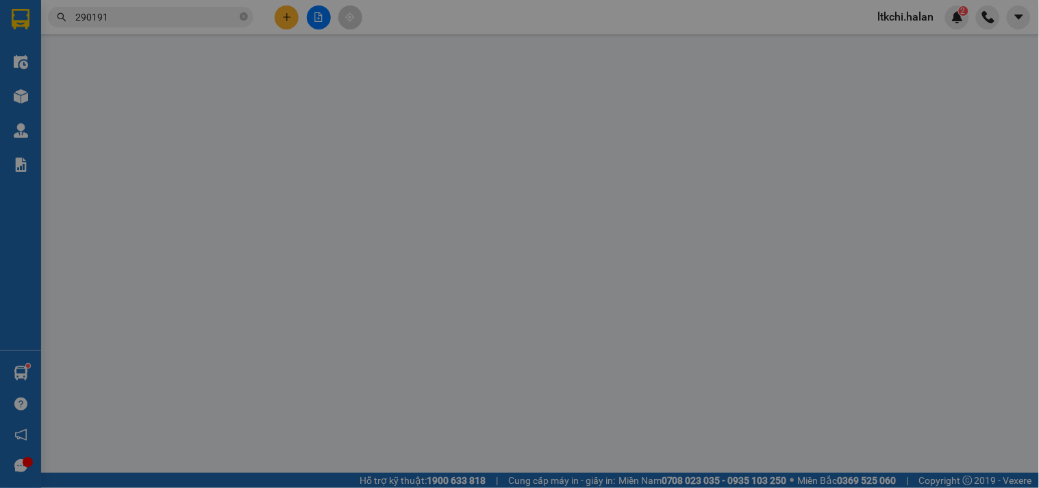
type input "305.000"
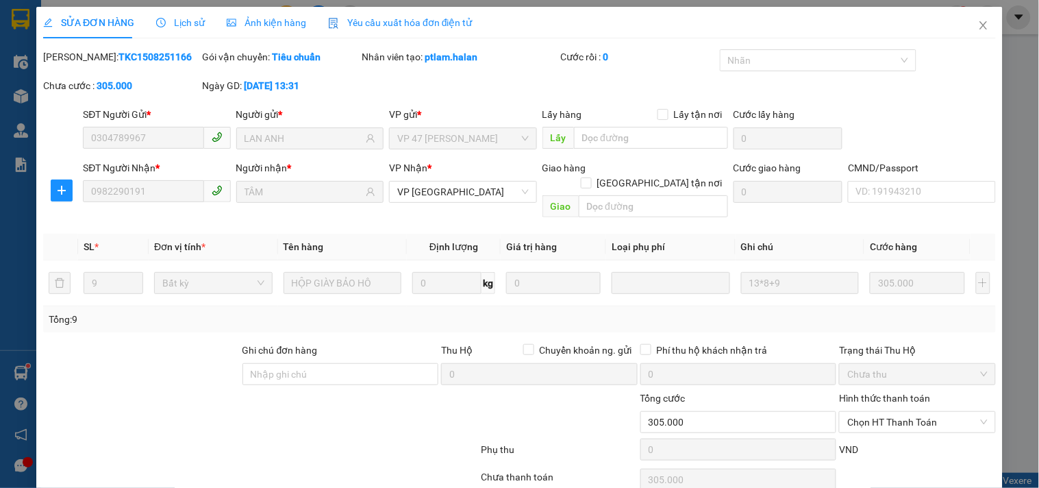
scroll to position [49, 0]
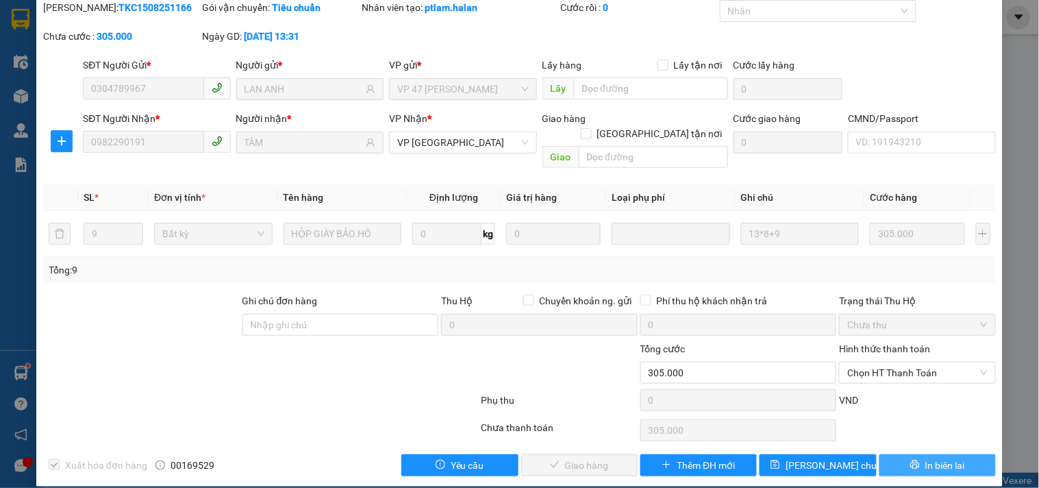
click at [910, 459] on icon "printer" at bounding box center [915, 464] width 10 height 10
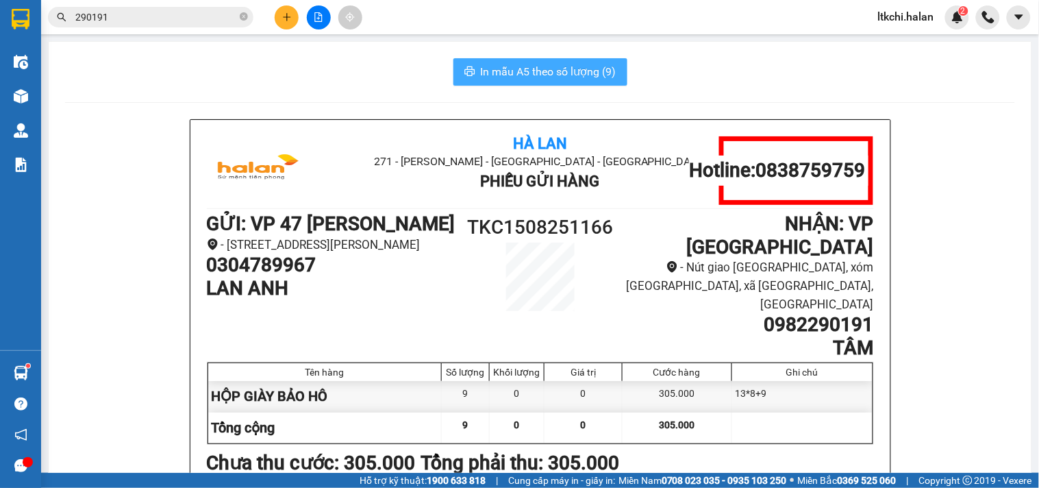
click at [548, 63] on span "In mẫu A5 theo số lượng (9)" at bounding box center [549, 71] width 136 height 17
click at [242, 16] on icon "close-circle" at bounding box center [244, 16] width 8 height 8
click at [199, 17] on input "text" at bounding box center [156, 17] width 162 height 15
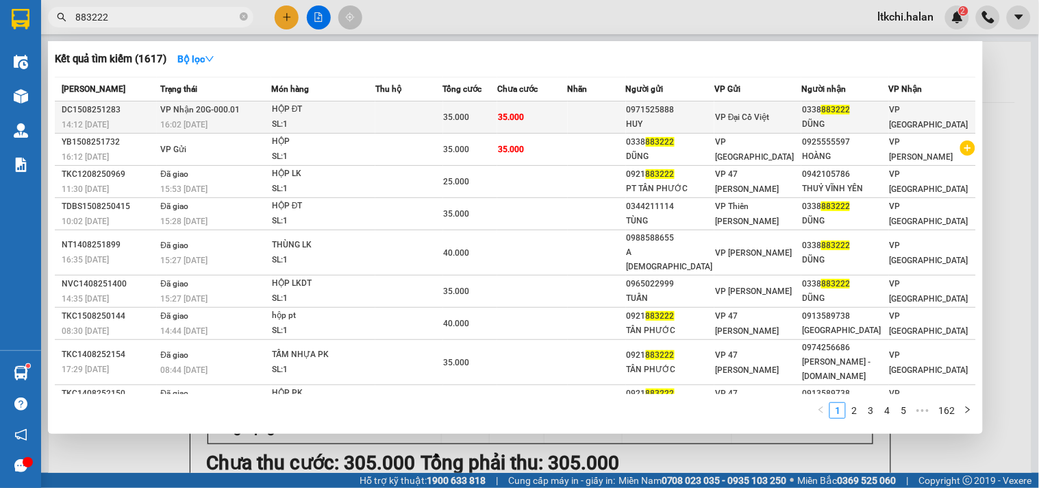
type input "883222"
click at [300, 112] on div "HỘP ĐT" at bounding box center [323, 109] width 103 height 15
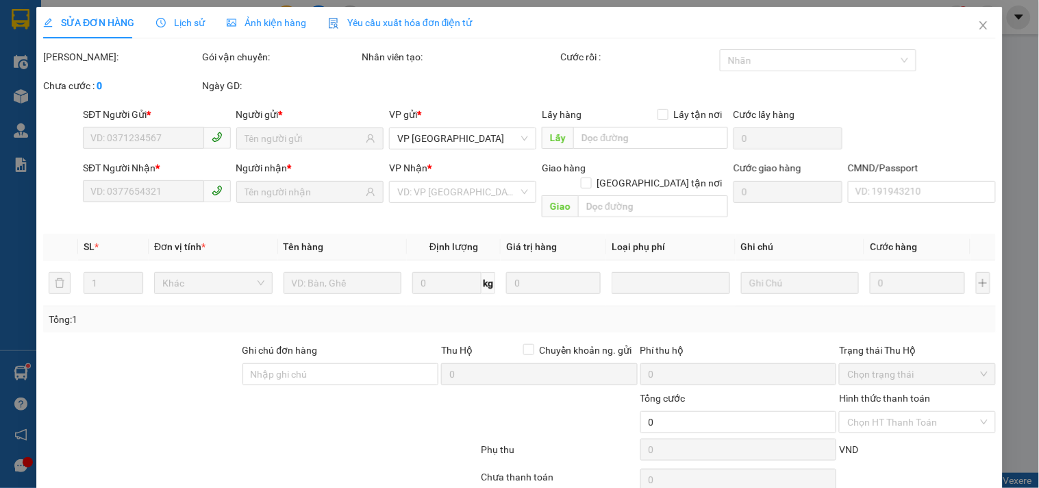
type input "0971525888"
type input "HUY"
type input "0338883222"
type input "DŨNG"
type input "35.000"
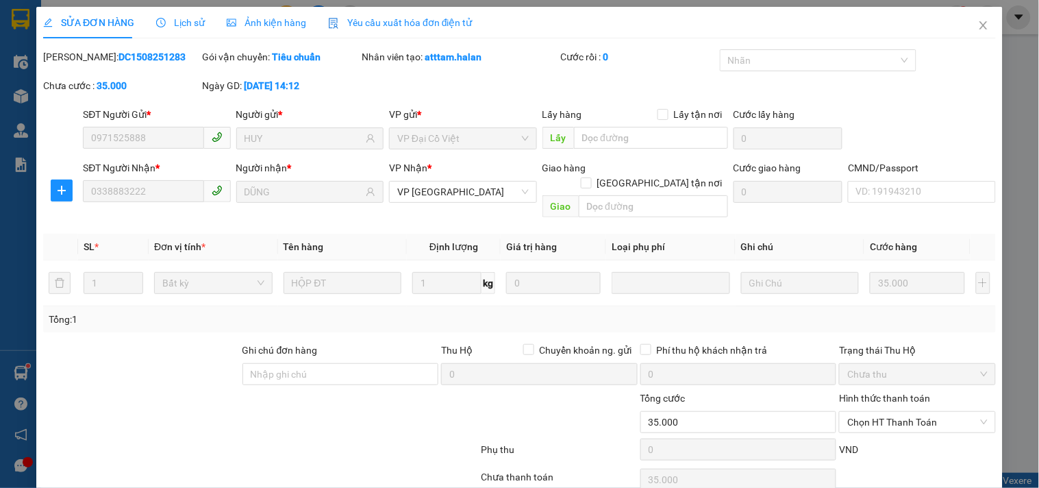
scroll to position [49, 0]
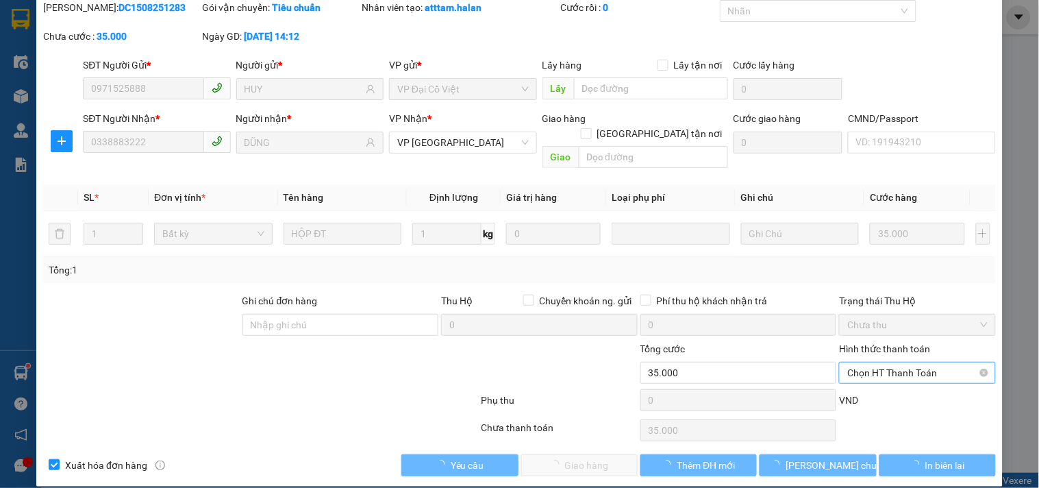
click at [885, 362] on span "Chọn HT Thanh Toán" at bounding box center [917, 372] width 140 height 21
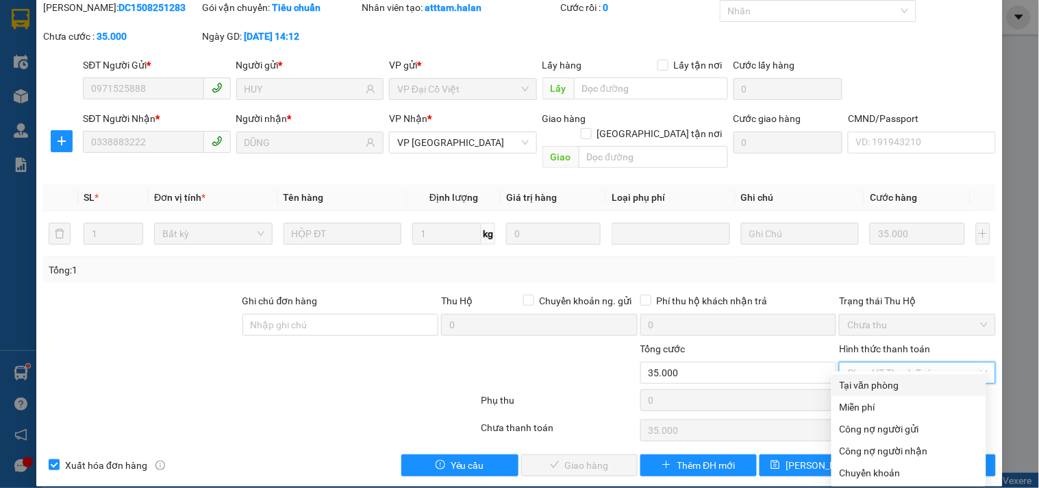
click at [879, 381] on div "Tại văn phòng" at bounding box center [909, 384] width 138 height 15
type input "0"
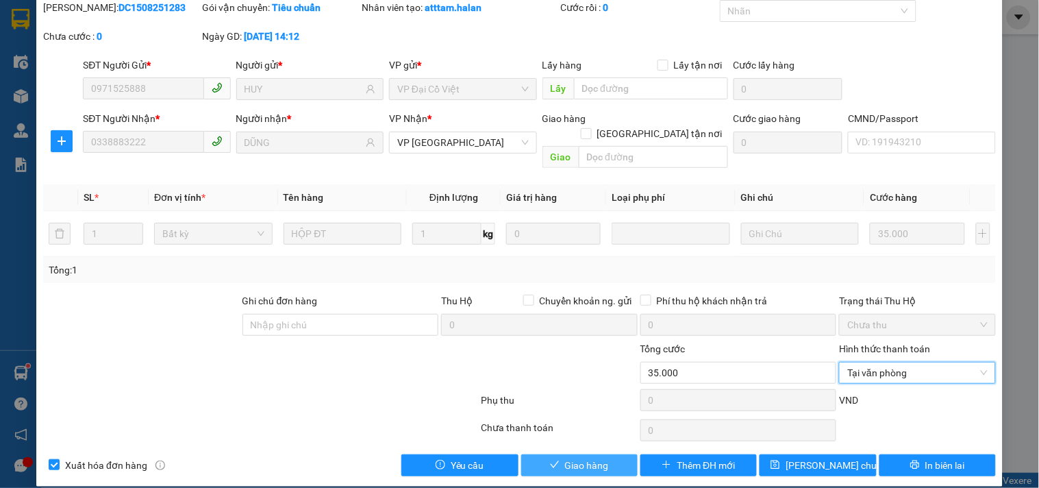
drag, startPoint x: 585, startPoint y: 449, endPoint x: 694, endPoint y: 392, distance: 123.7
click at [584, 457] on span "Giao hàng" at bounding box center [587, 464] width 44 height 15
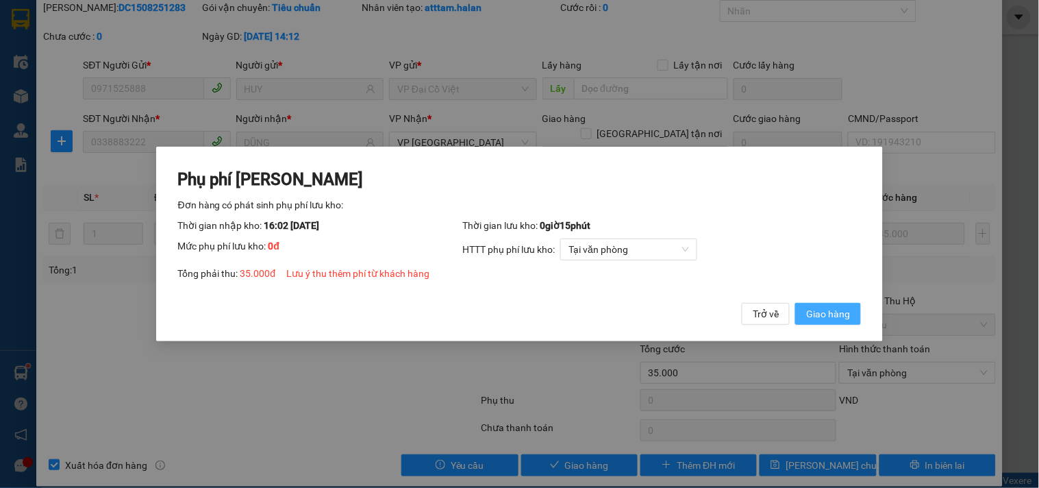
click at [831, 310] on span "Giao hàng" at bounding box center [828, 313] width 44 height 15
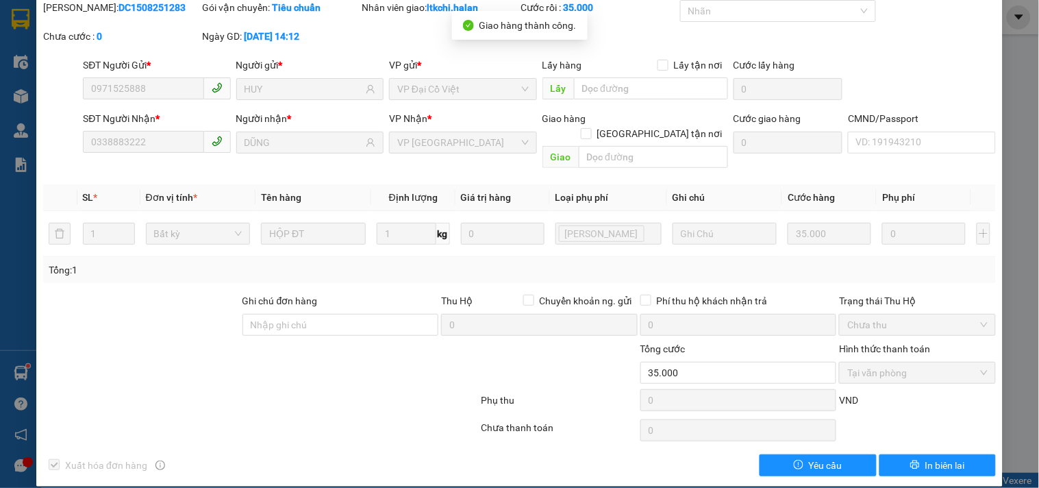
scroll to position [0, 0]
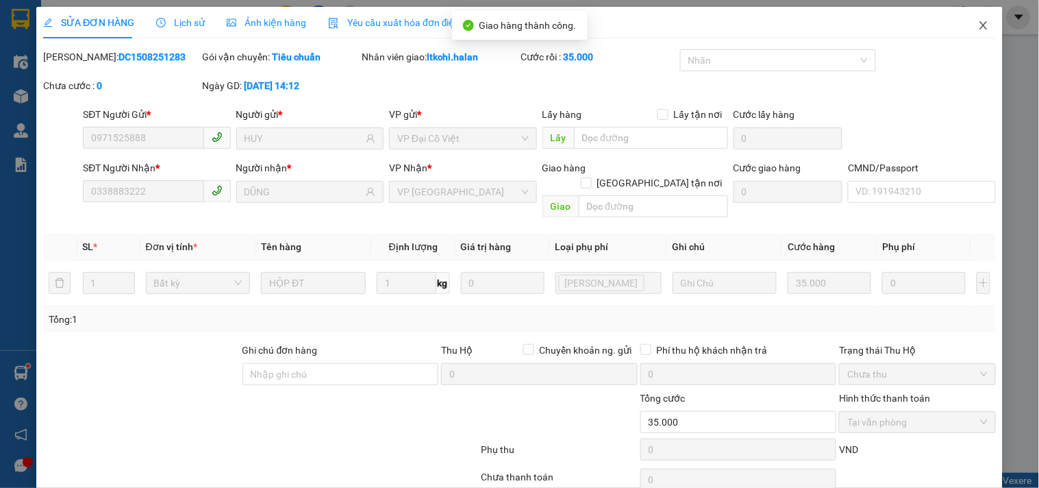
click at [978, 26] on icon "close" at bounding box center [983, 25] width 11 height 11
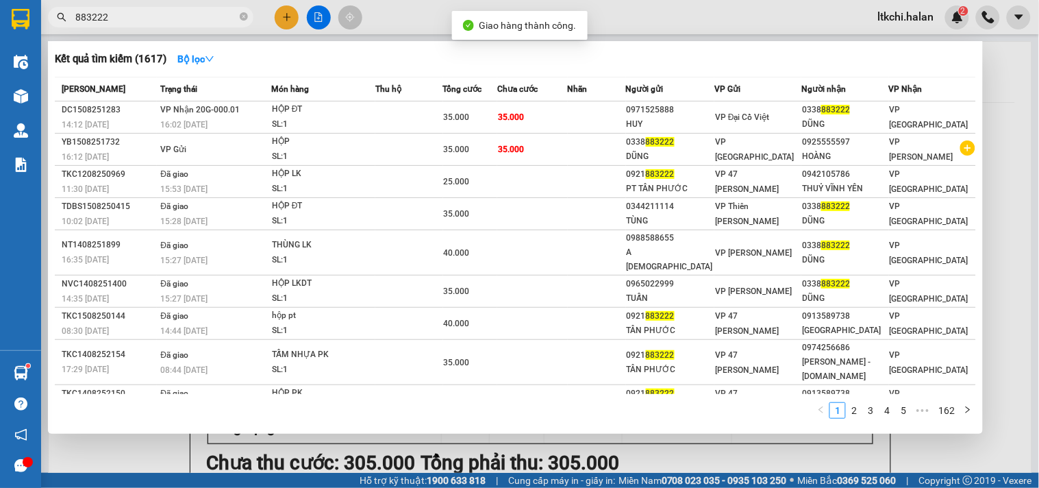
drag, startPoint x: 69, startPoint y: 19, endPoint x: 30, endPoint y: 25, distance: 39.5
click at [30, 24] on section "Kết quả tìm kiếm ( 1617 ) Bộ lọc Mã ĐH Trạng thái Món hàng Thu hộ Tổng cước Chư…" at bounding box center [519, 244] width 1039 height 488
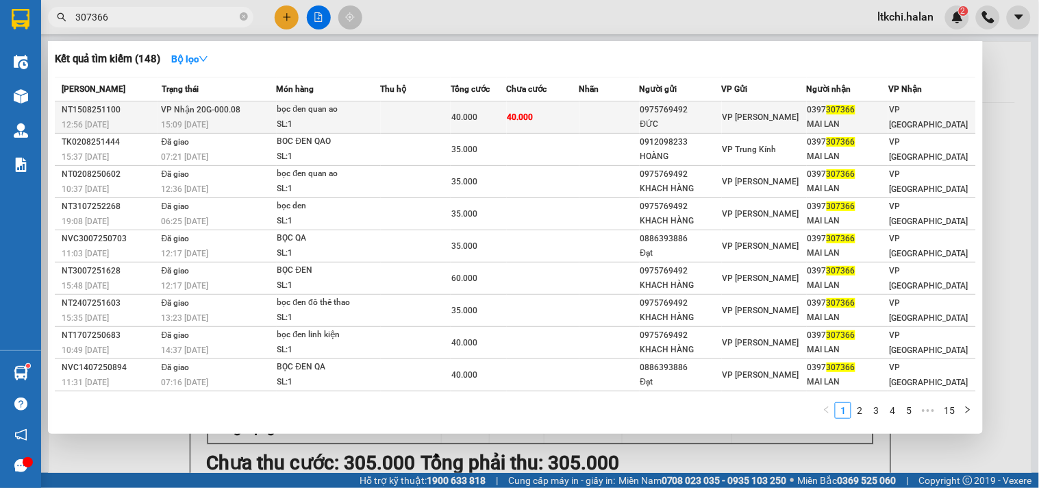
type input "307366"
click at [327, 116] on div "bọc đen quan ao" at bounding box center [328, 109] width 103 height 15
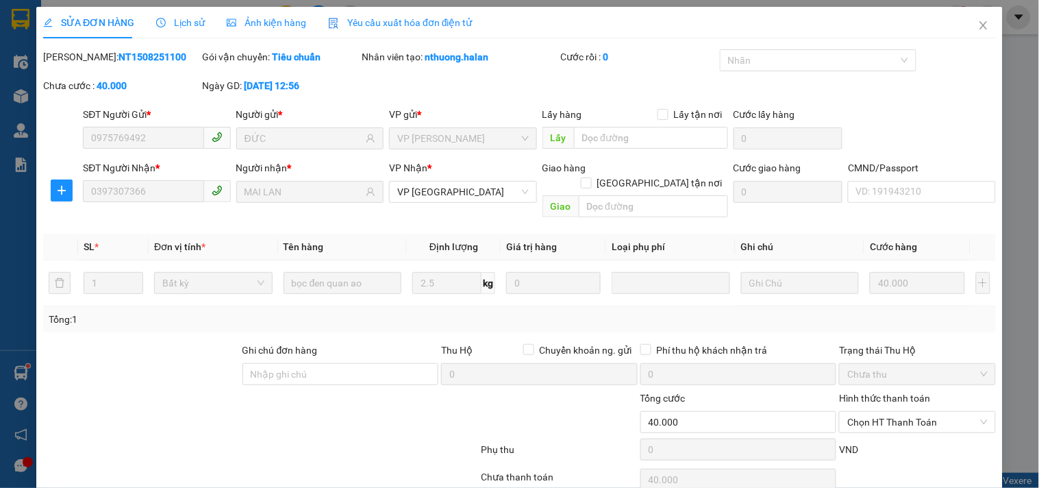
scroll to position [49, 0]
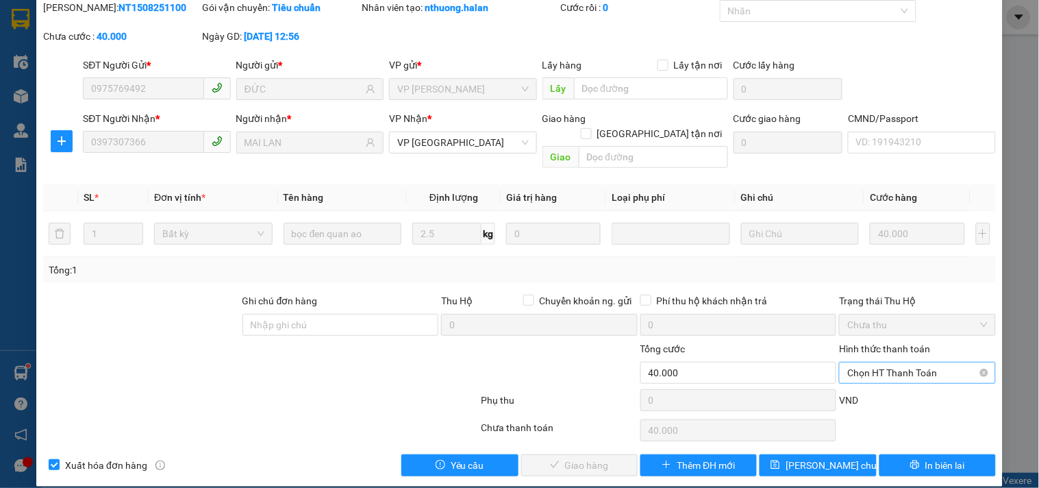
click at [866, 362] on span "Chọn HT Thanh Toán" at bounding box center [917, 372] width 140 height 21
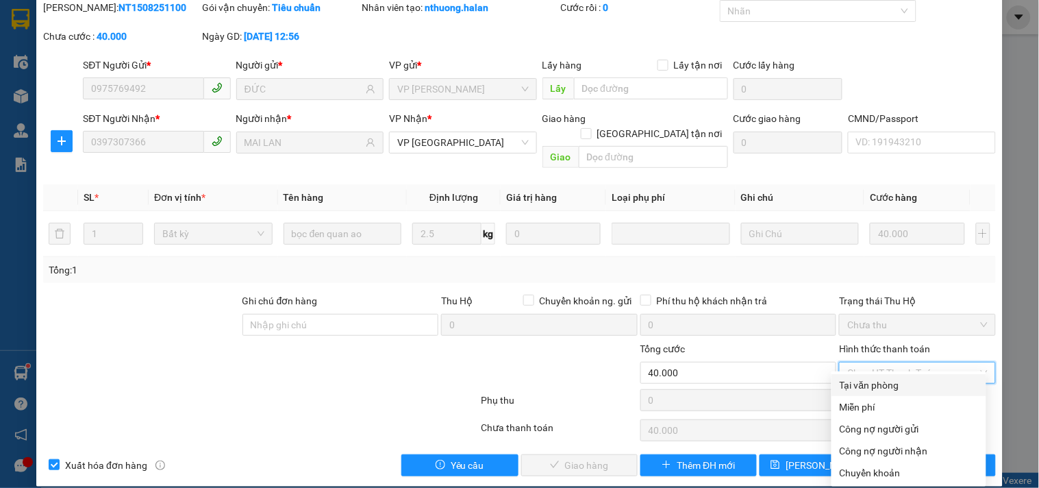
click at [872, 386] on div "Tại văn phòng" at bounding box center [909, 384] width 138 height 15
type input "0"
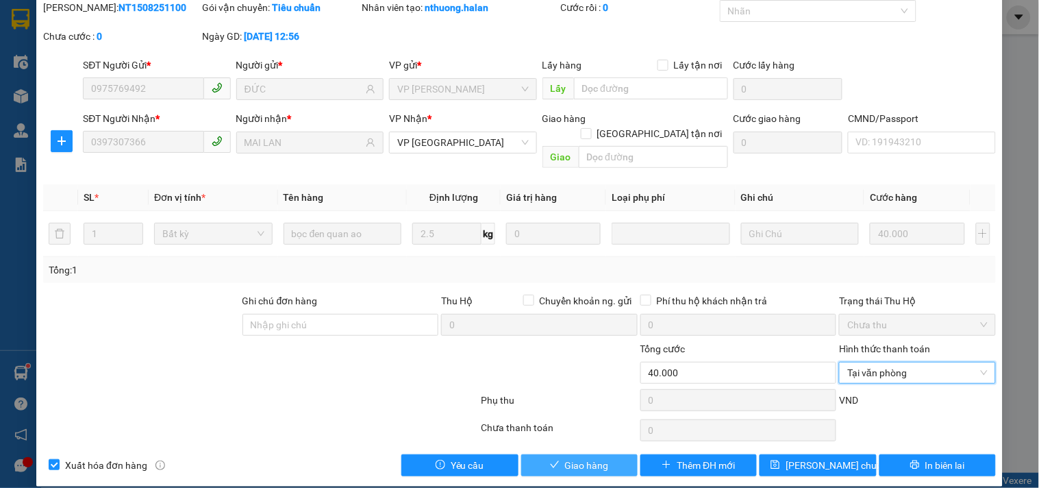
click at [570, 457] on span "Giao hàng" at bounding box center [587, 464] width 44 height 15
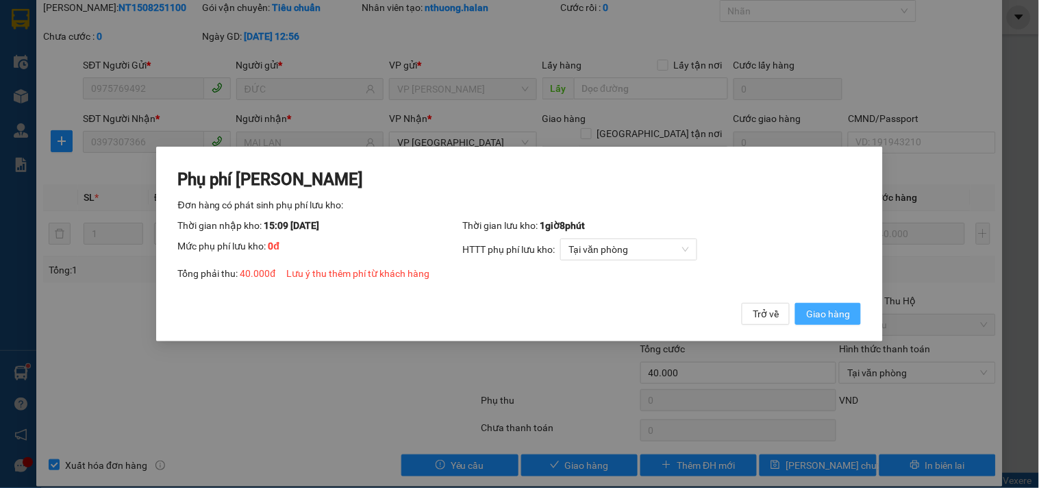
click at [837, 308] on span "Giao hàng" at bounding box center [828, 313] width 44 height 15
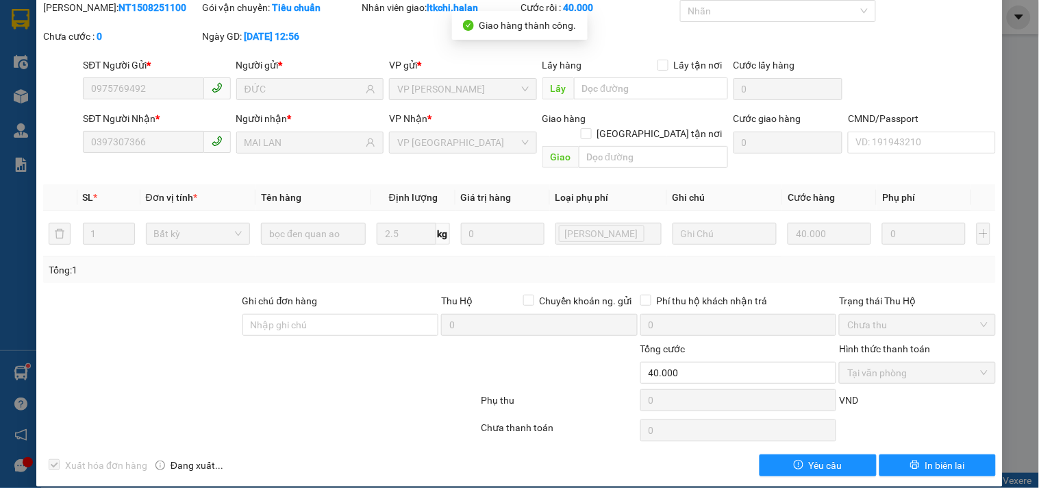
scroll to position [0, 0]
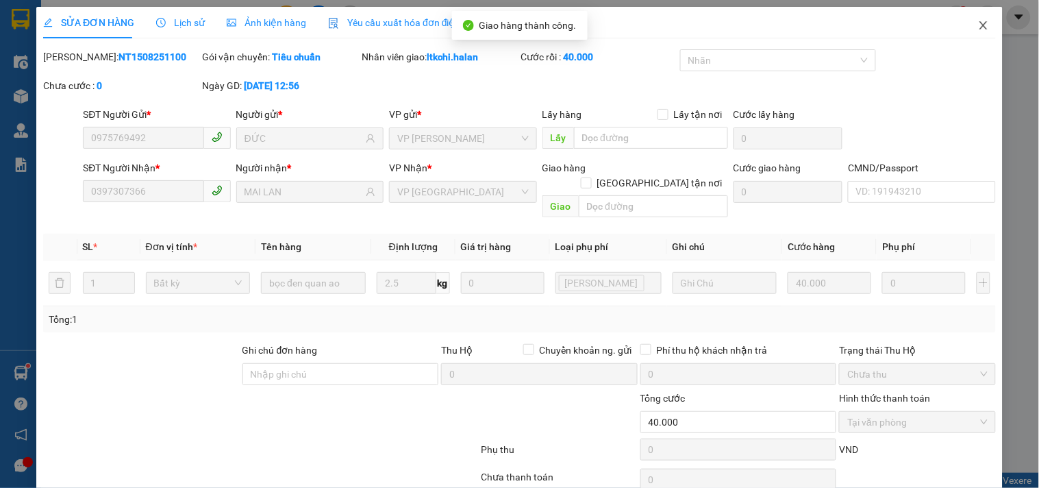
click at [979, 27] on icon "close" at bounding box center [983, 25] width 8 height 8
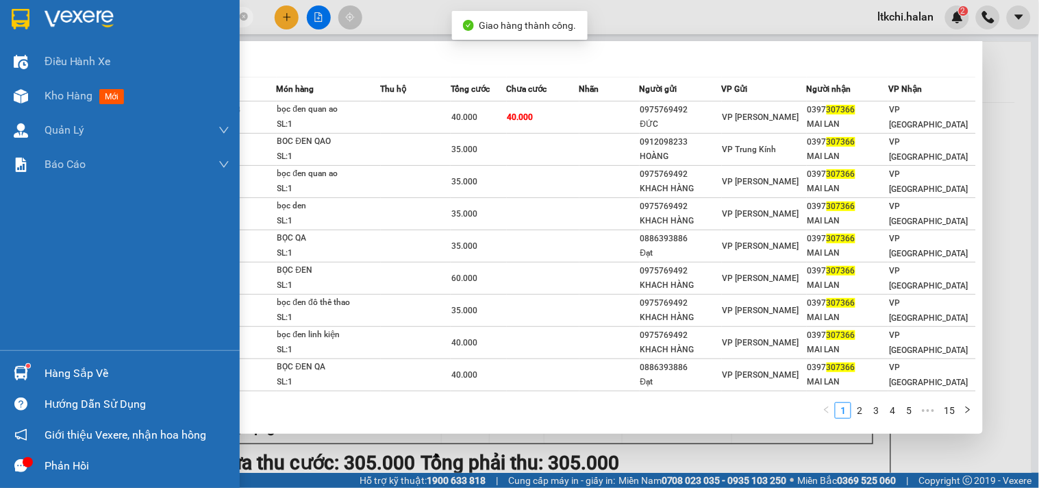
drag, startPoint x: 142, startPoint y: 12, endPoint x: 16, endPoint y: 18, distance: 126.2
click at [16, 18] on section "Kết quả tìm kiếm ( 148 ) Bộ lọc Mã ĐH Trạng thái Món hàng Thu hộ Tổng cước Chưa…" at bounding box center [519, 244] width 1039 height 488
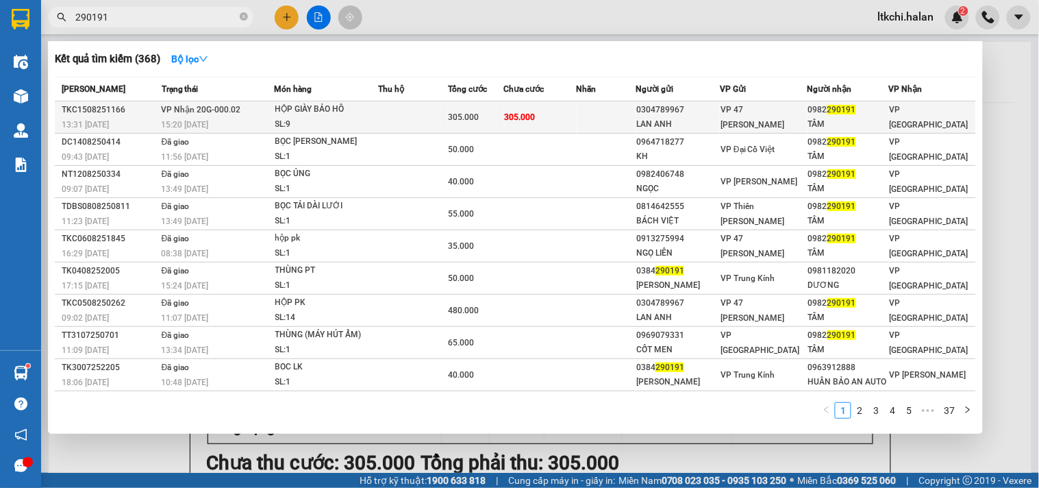
type input "290191"
click at [320, 112] on div "HỘP GIÀY BẢO HÔ" at bounding box center [326, 109] width 103 height 15
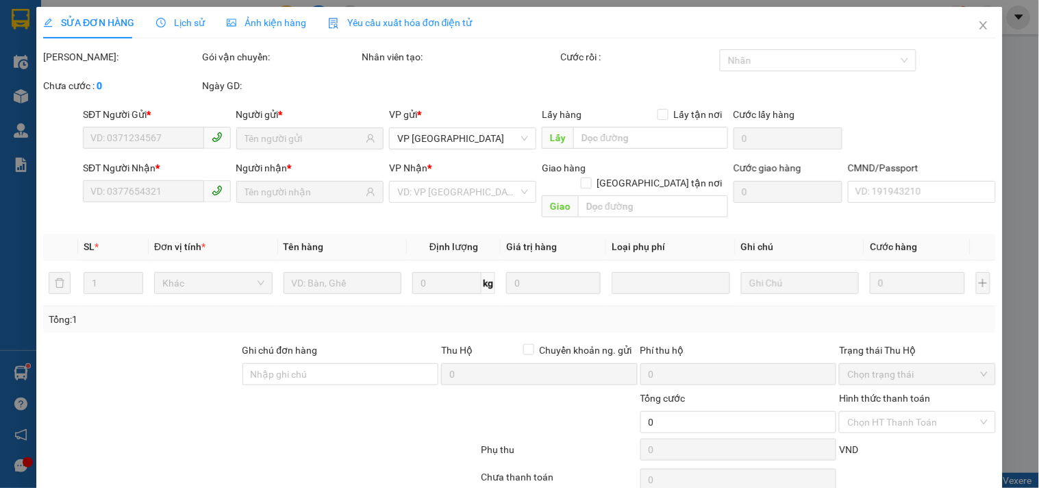
type input "0304789967"
type input "LAN ANH"
type input "0982290191"
type input "TÂM"
type input "305.000"
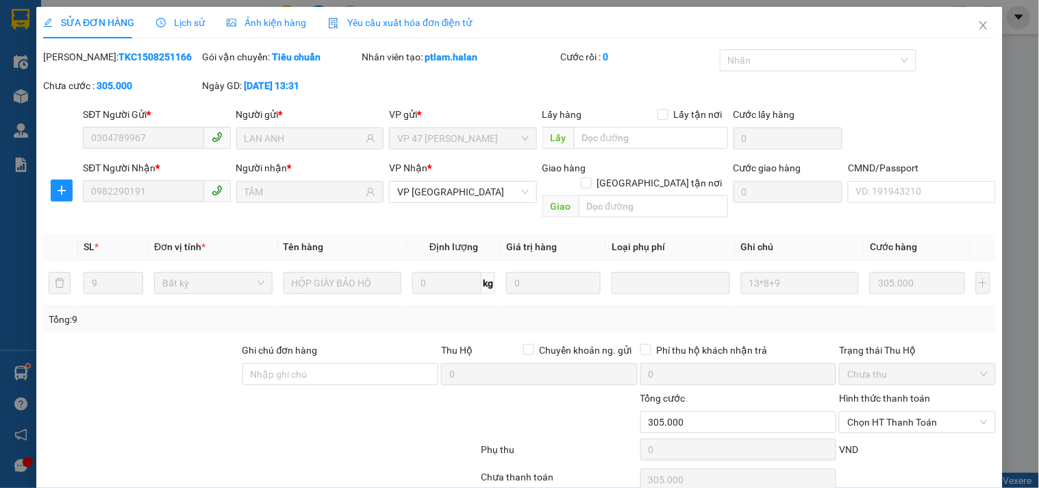
scroll to position [49, 0]
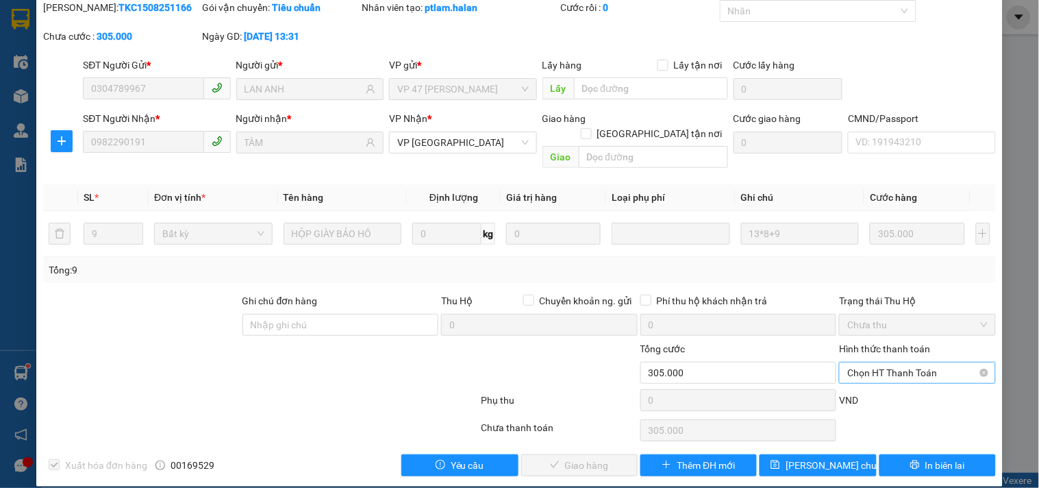
click at [894, 362] on span "Chọn HT Thanh Toán" at bounding box center [917, 372] width 140 height 21
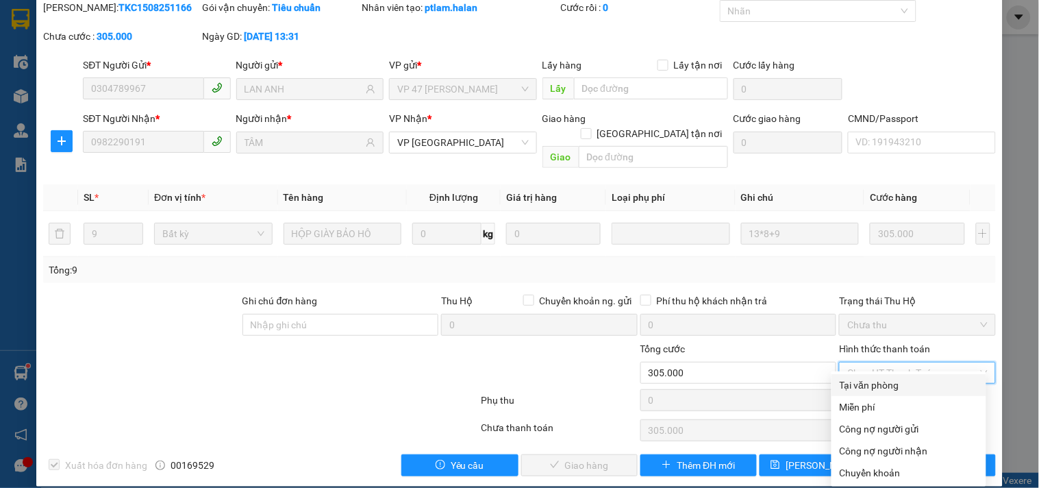
drag, startPoint x: 887, startPoint y: 381, endPoint x: 681, endPoint y: 426, distance: 211.0
click at [879, 387] on div "Tại văn phòng" at bounding box center [909, 384] width 138 height 15
type input "0"
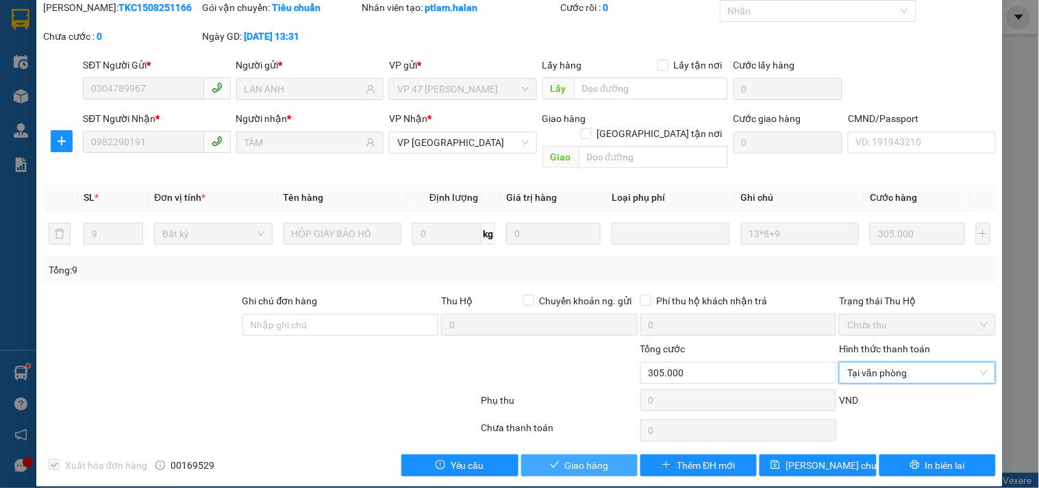
click at [574, 457] on span "Giao hàng" at bounding box center [587, 464] width 44 height 15
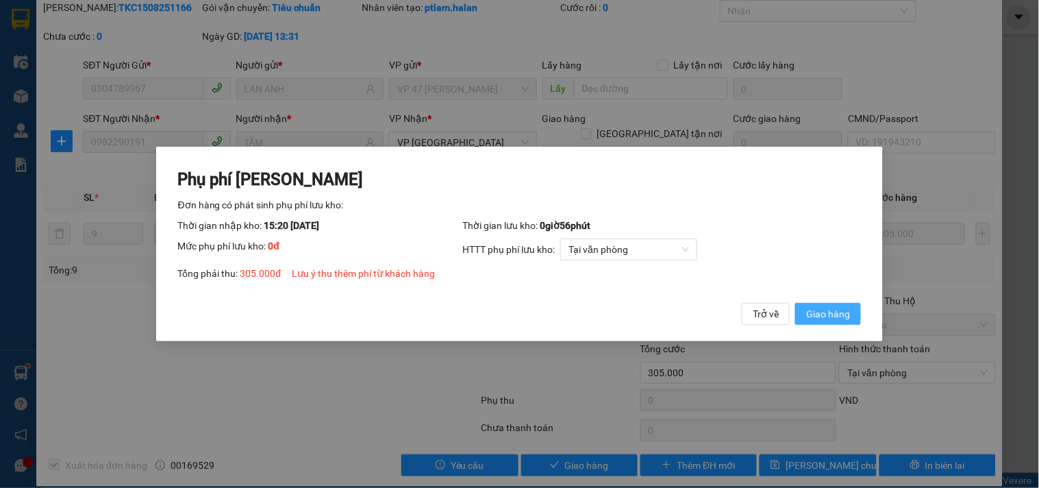
click at [826, 309] on span "Giao hàng" at bounding box center [828, 313] width 44 height 15
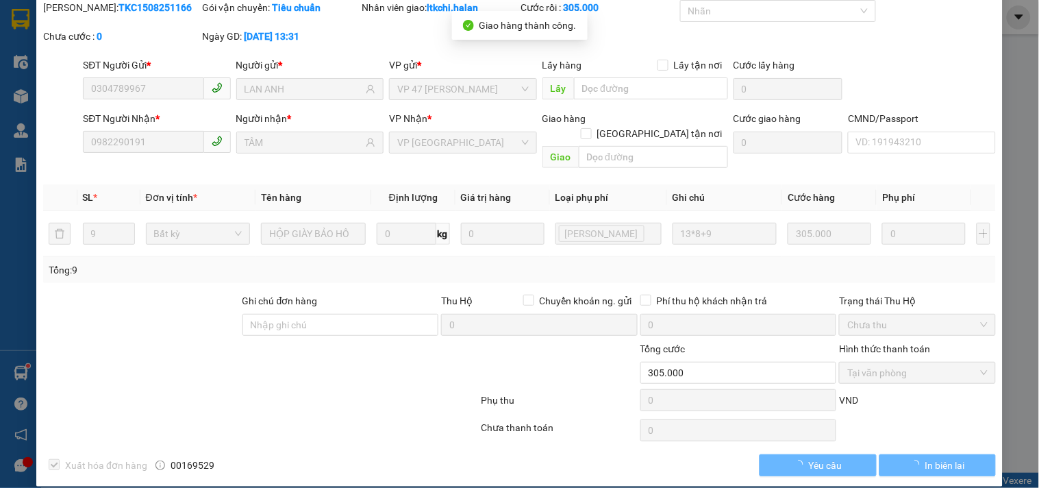
scroll to position [0, 0]
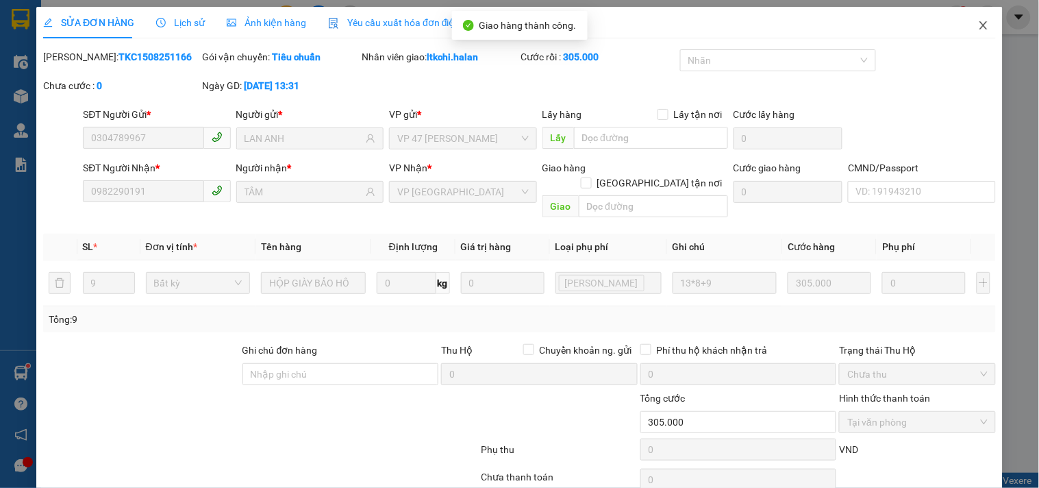
click at [974, 34] on span "Close" at bounding box center [983, 26] width 38 height 38
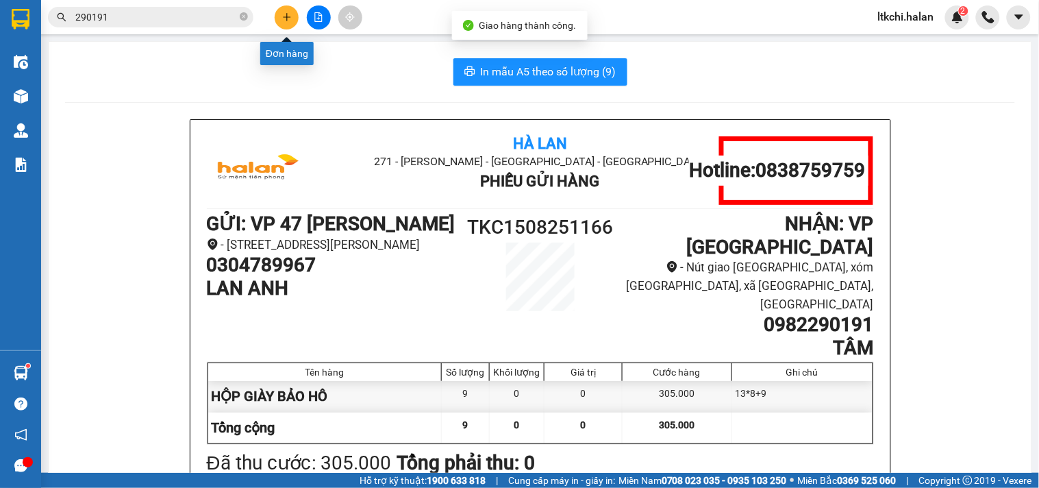
click at [291, 15] on icon "plus" at bounding box center [287, 17] width 10 height 10
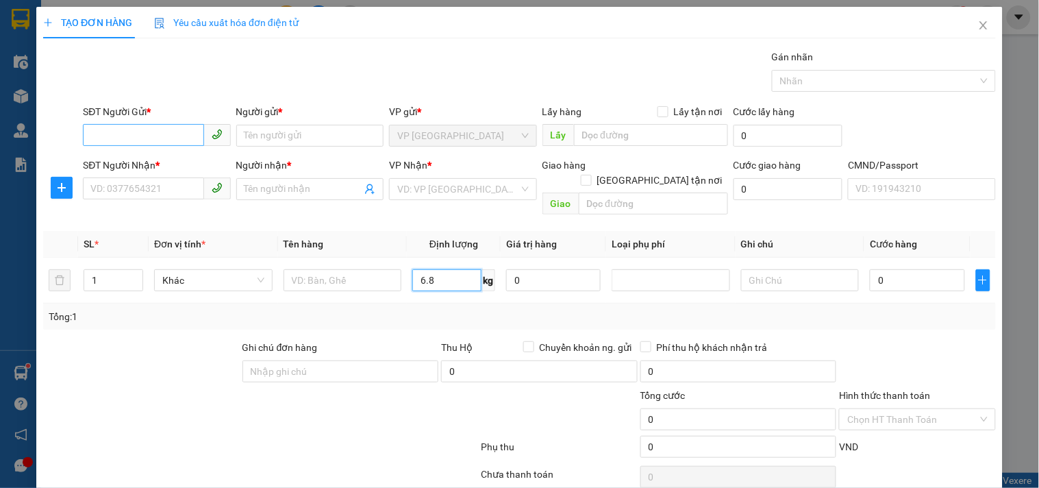
type input "6.8"
click at [127, 133] on input "SĐT Người Gửi *" at bounding box center [143, 135] width 121 height 22
type input "0968090658"
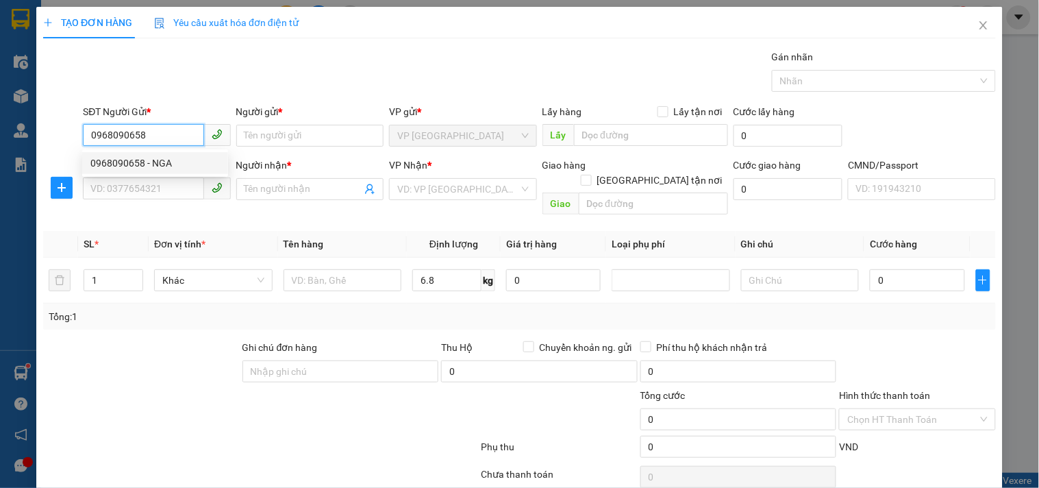
drag, startPoint x: 178, startPoint y: 165, endPoint x: 166, endPoint y: 185, distance: 23.0
click at [177, 165] on div "0968090658 - NGA" at bounding box center [154, 162] width 129 height 15
type input "NGA"
type input "0968090658"
click at [166, 185] on input "SĐT Người Nhận *" at bounding box center [143, 188] width 121 height 22
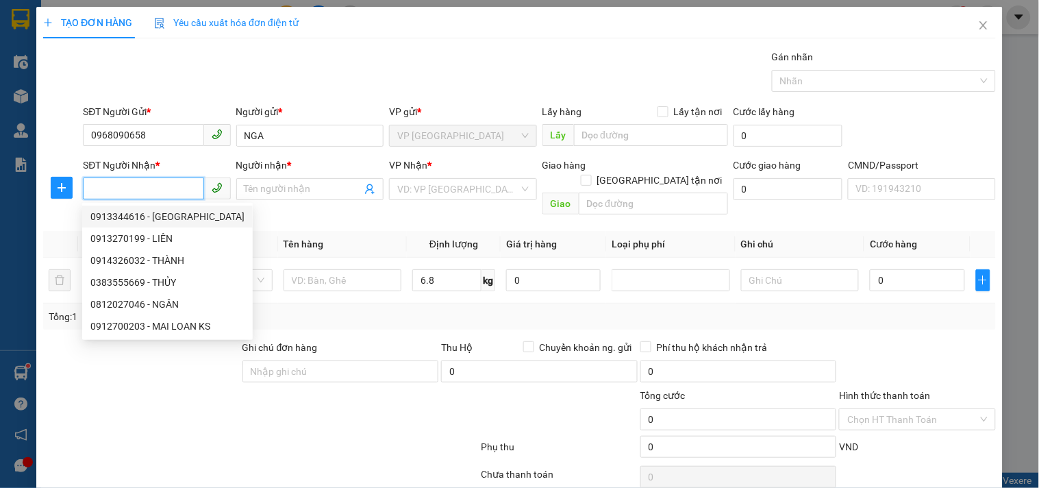
click at [163, 218] on div "0913344616 - HẢI ANH" at bounding box center [167, 216] width 154 height 15
type input "0913344616"
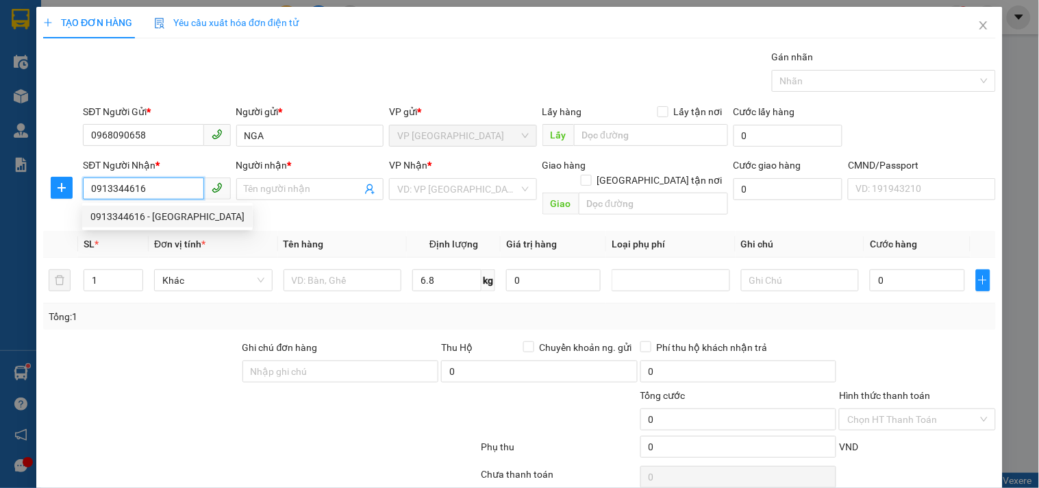
type input "HẢI ANH"
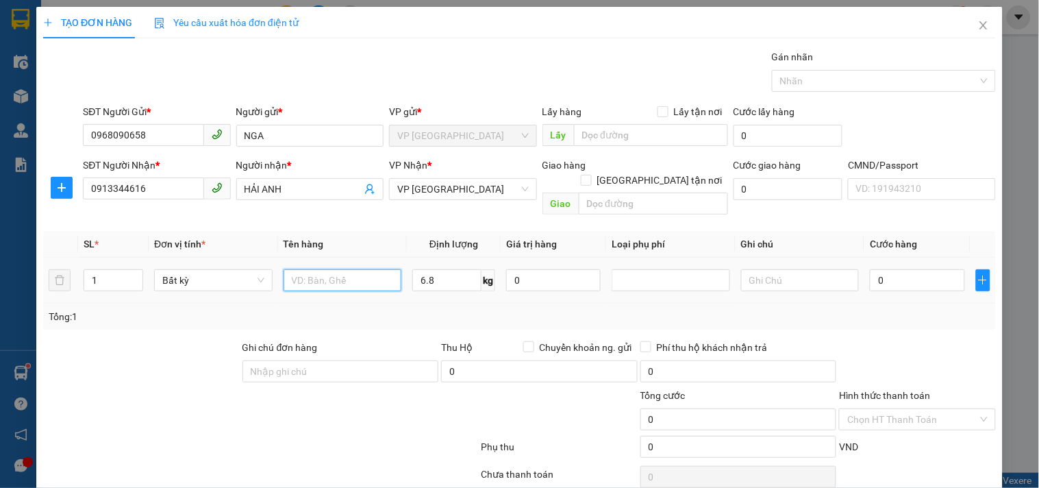
click at [343, 269] on input "text" at bounding box center [342, 280] width 118 height 22
type input "HỘP TRỨNG"
click at [922, 269] on input "0" at bounding box center [917, 280] width 94 height 22
type input "40.000"
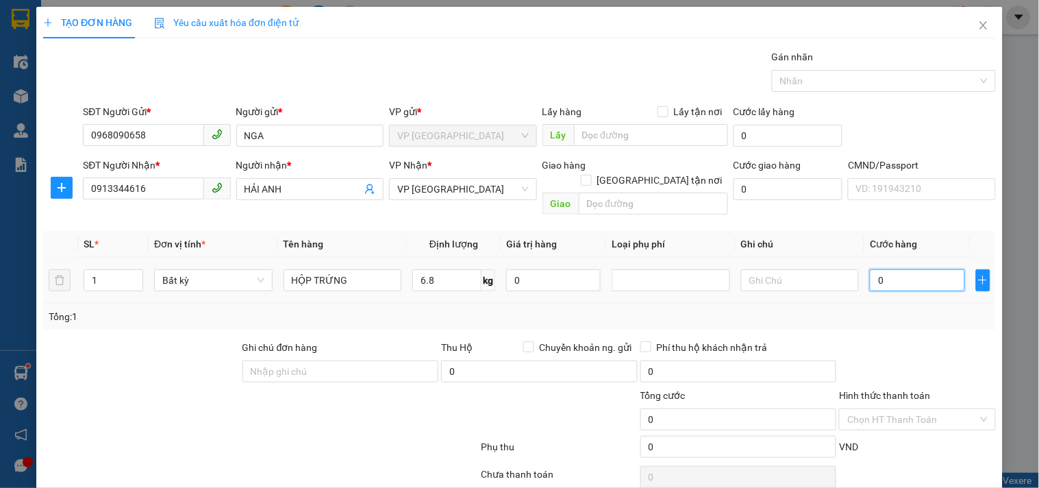
type input "40.000"
drag, startPoint x: 922, startPoint y: 264, endPoint x: 848, endPoint y: 264, distance: 74.0
click at [848, 264] on tr "1 Bất kỳ HỘP TRỨNG 6.8 kg 0 40.000" at bounding box center [519, 280] width 953 height 46
type input "2"
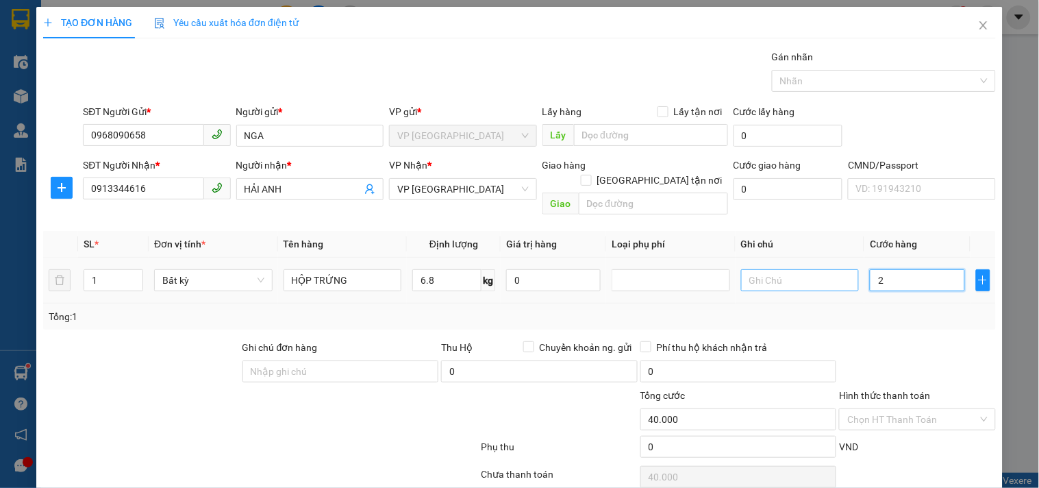
type input "2"
type input "20"
type input "200"
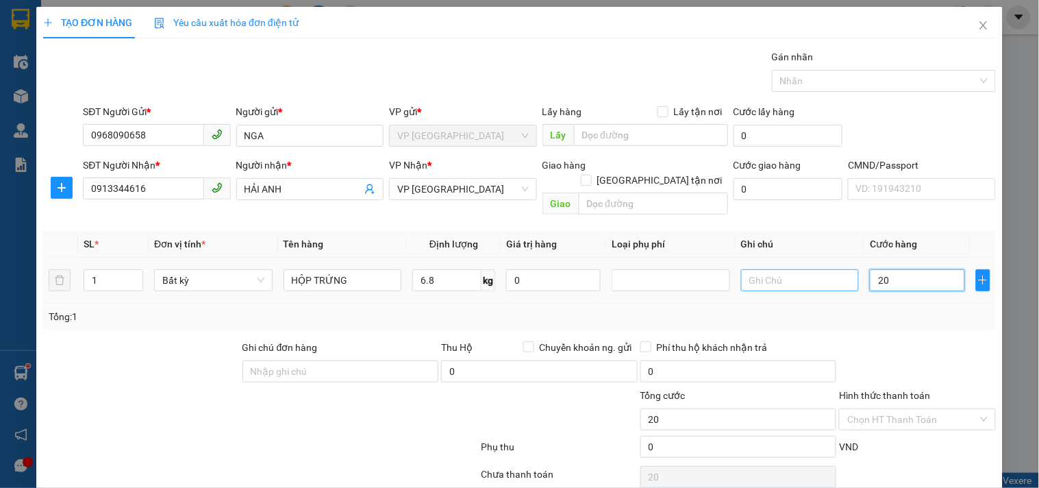
type input "200"
type input "2.000"
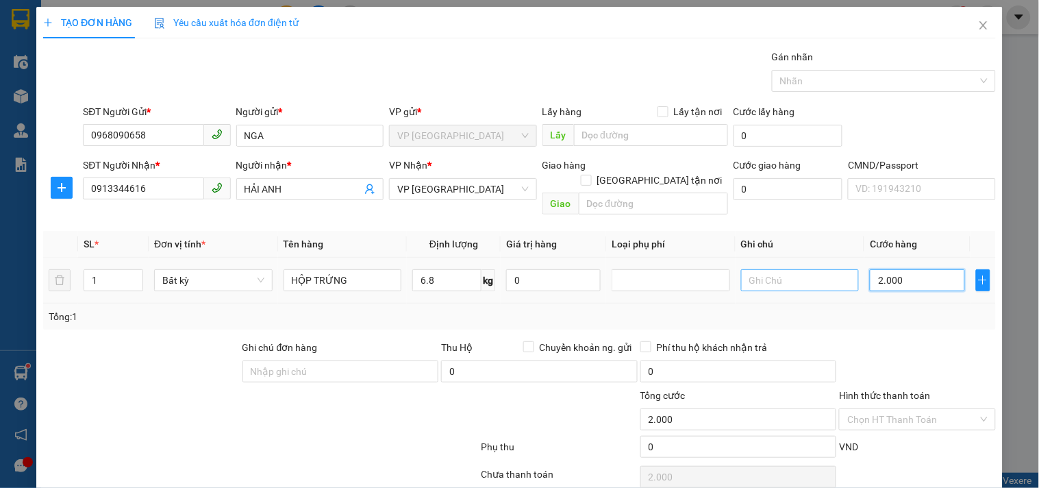
type input "20.000"
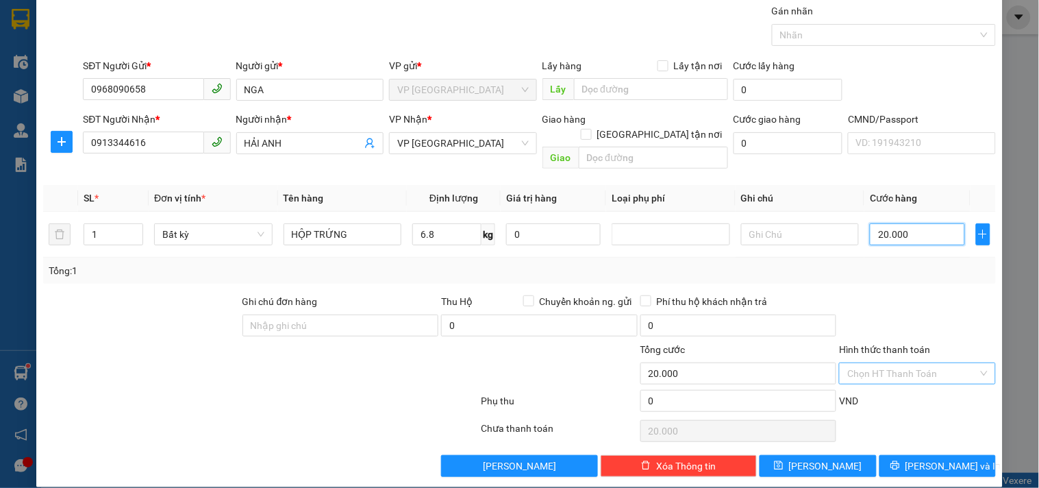
type input "20.000"
drag, startPoint x: 887, startPoint y: 360, endPoint x: 889, endPoint y: 349, distance: 10.5
click at [888, 363] on input "Hình thức thanh toán" at bounding box center [912, 373] width 130 height 21
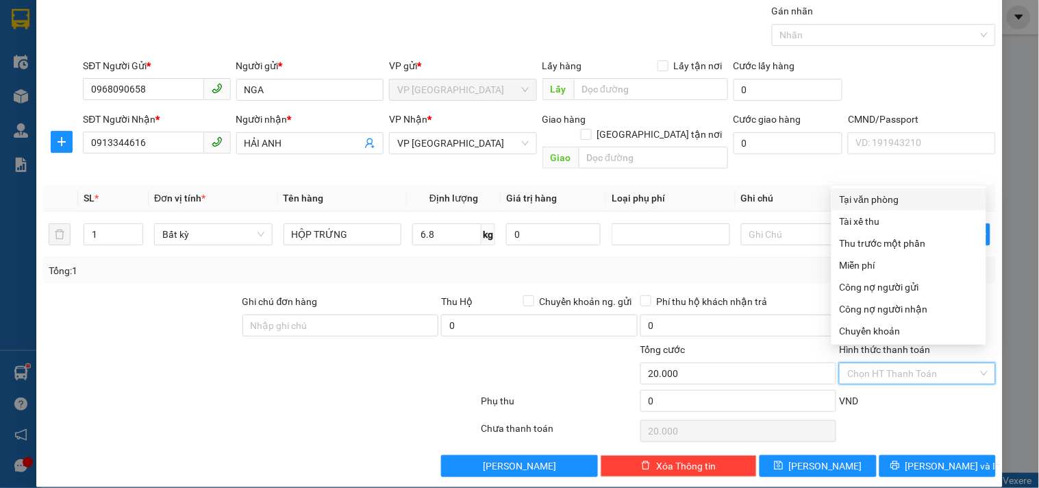
click at [894, 199] on div "Tại văn phòng" at bounding box center [909, 199] width 138 height 15
type input "0"
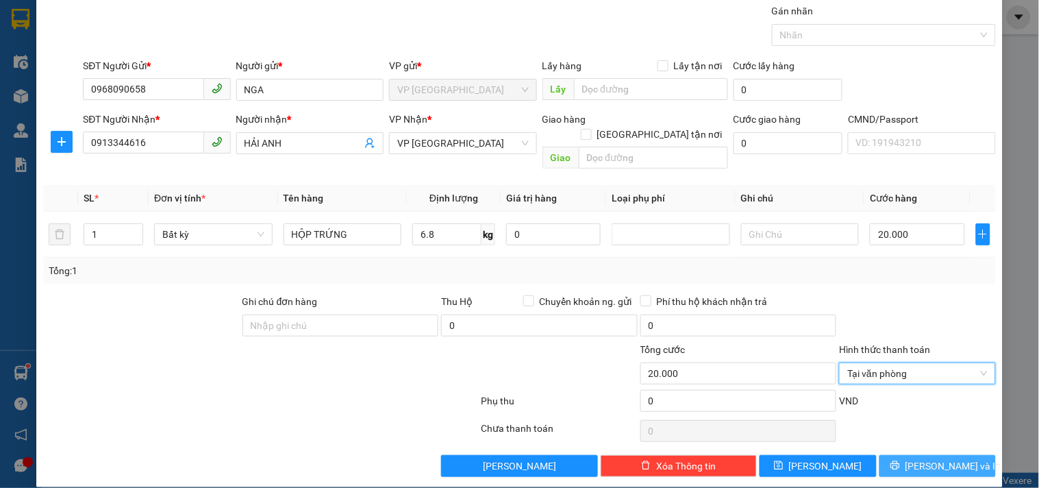
click at [919, 458] on span "[PERSON_NAME] và In" at bounding box center [953, 465] width 96 height 15
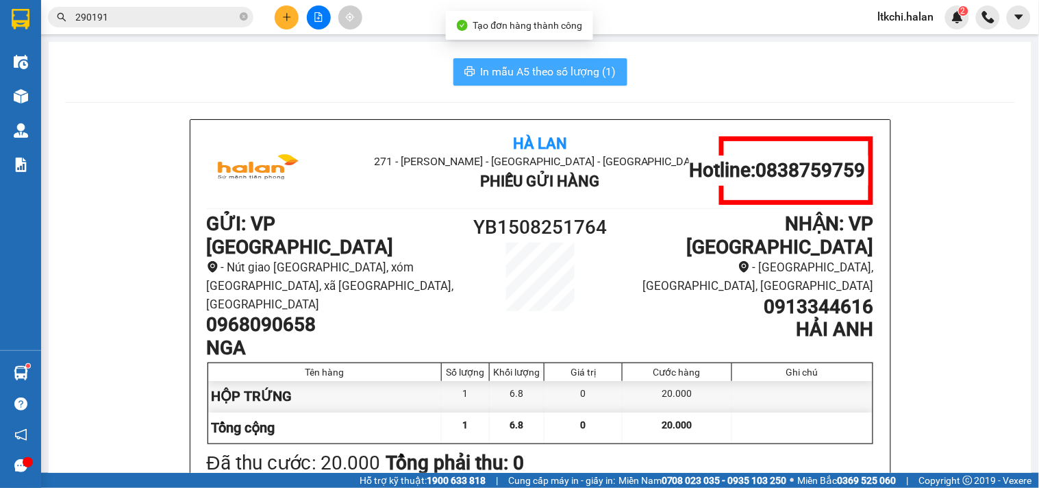
click at [583, 73] on span "In mẫu A5 theo số lượng (1)" at bounding box center [549, 71] width 136 height 17
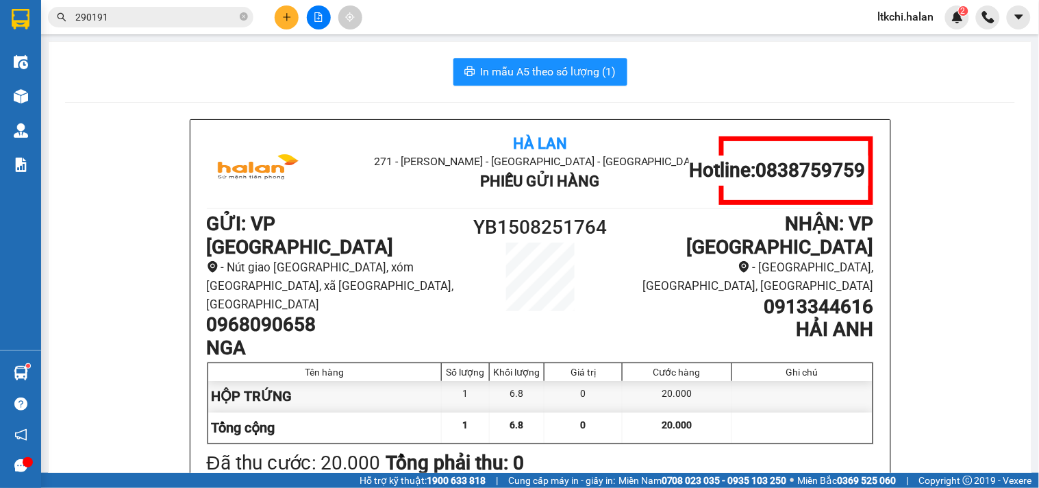
click at [188, 74] on div "In mẫu A5 theo số lượng (1)" at bounding box center [540, 71] width 950 height 27
click at [290, 18] on icon "plus" at bounding box center [287, 17] width 10 height 10
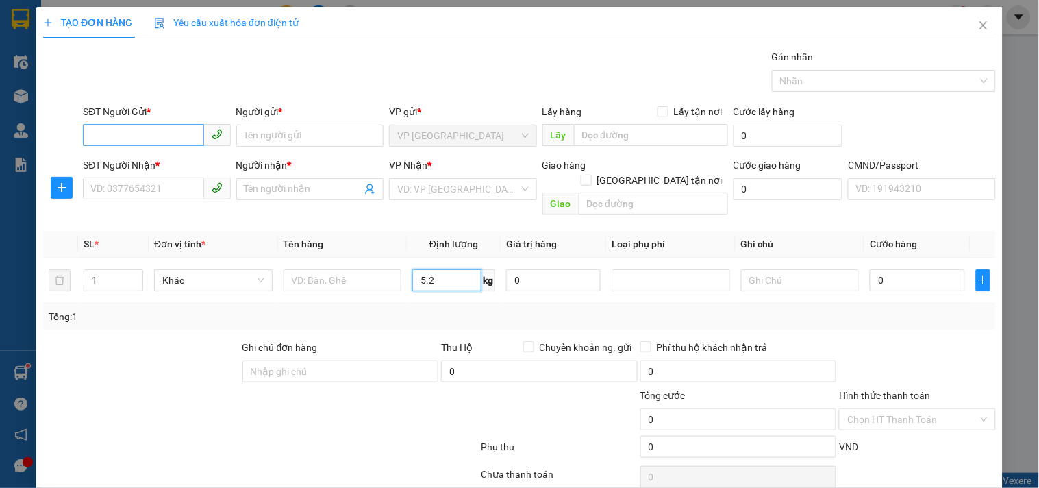
type input "5.2"
click at [140, 138] on input "SĐT Người Gửi *" at bounding box center [143, 135] width 121 height 22
type input "0369075381"
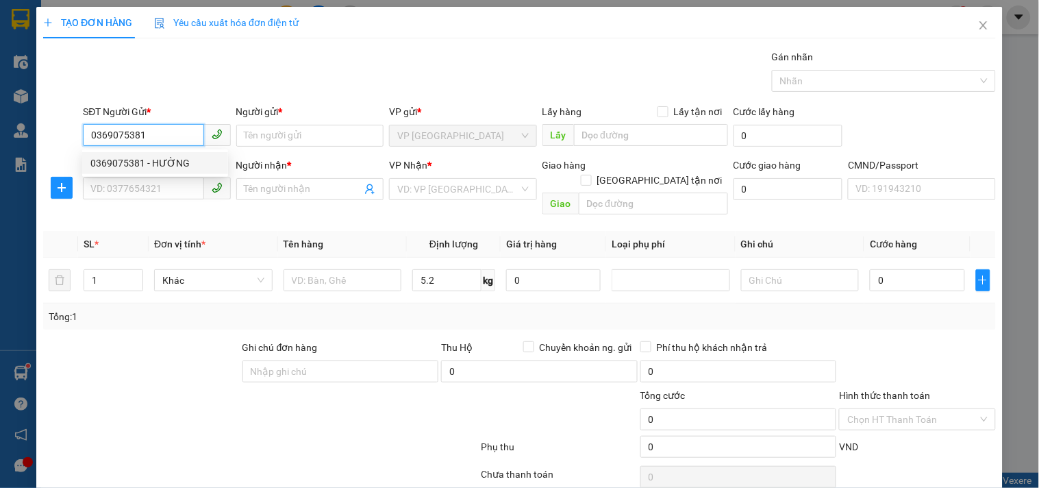
click at [158, 166] on div "0369075381 - HƯỜNG" at bounding box center [154, 162] width 129 height 15
type input "HƯỜNG"
type input "0369075381"
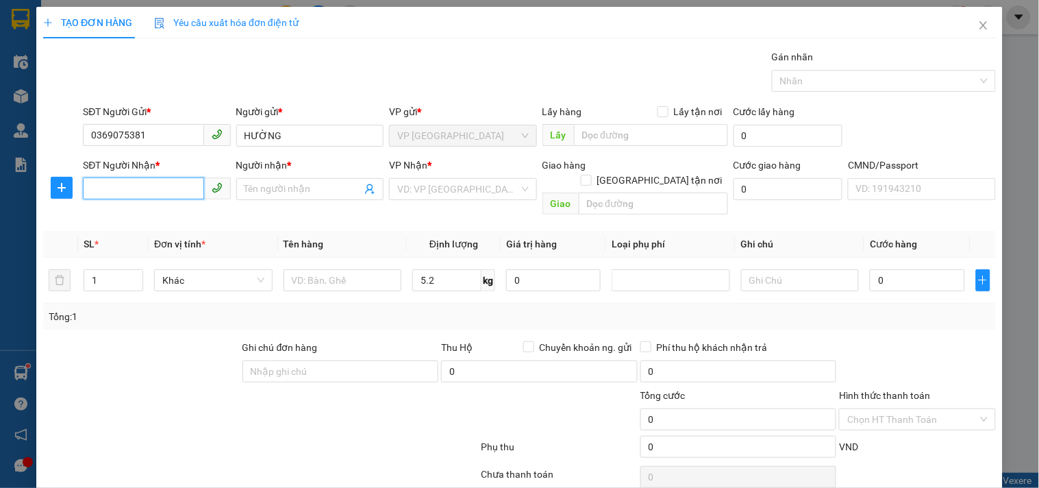
click at [160, 189] on input "SĐT Người Nhận *" at bounding box center [143, 188] width 121 height 22
type input "0394440828"
drag, startPoint x: 160, startPoint y: 215, endPoint x: 157, endPoint y: 223, distance: 8.0
click at [160, 214] on div "0394440828 - TRANG" at bounding box center [154, 216] width 129 height 15
type input "TRANG"
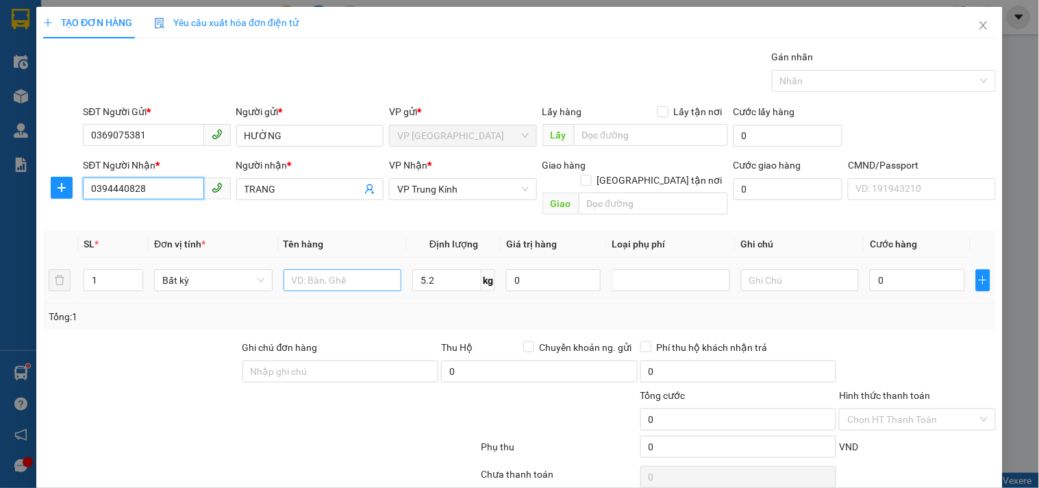
type input "0394440828"
click at [345, 269] on input "text" at bounding box center [342, 280] width 118 height 22
type input "HỘP LK"
drag, startPoint x: 454, startPoint y: 263, endPoint x: 774, endPoint y: 283, distance: 320.4
click at [455, 269] on input "5.2" at bounding box center [446, 280] width 69 height 22
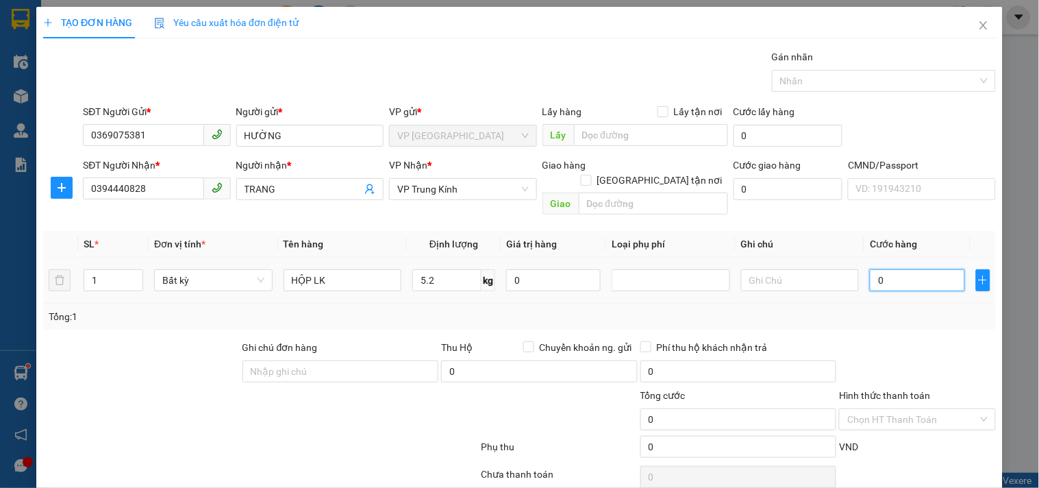
click at [913, 269] on input "0" at bounding box center [917, 280] width 94 height 22
type input "40.000"
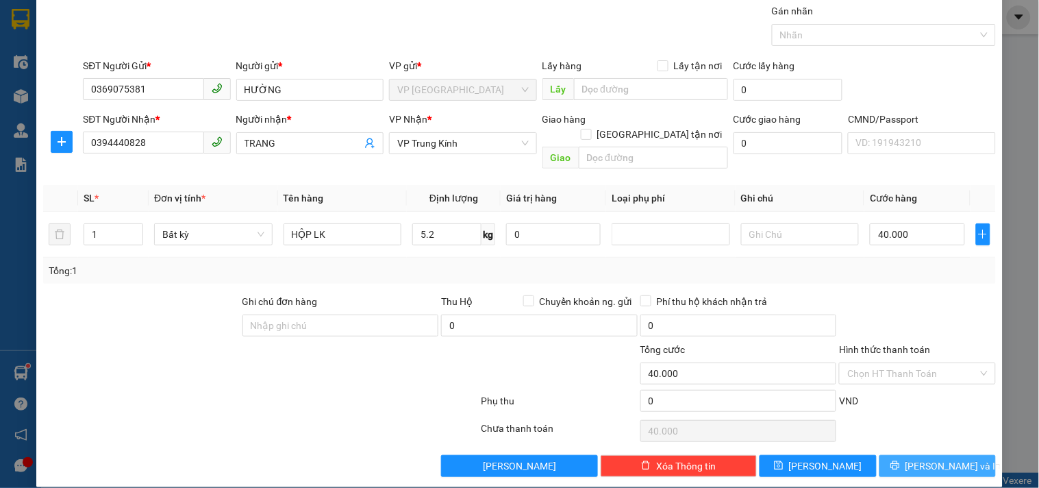
click at [924, 455] on button "[PERSON_NAME] và In" at bounding box center [937, 466] width 116 height 22
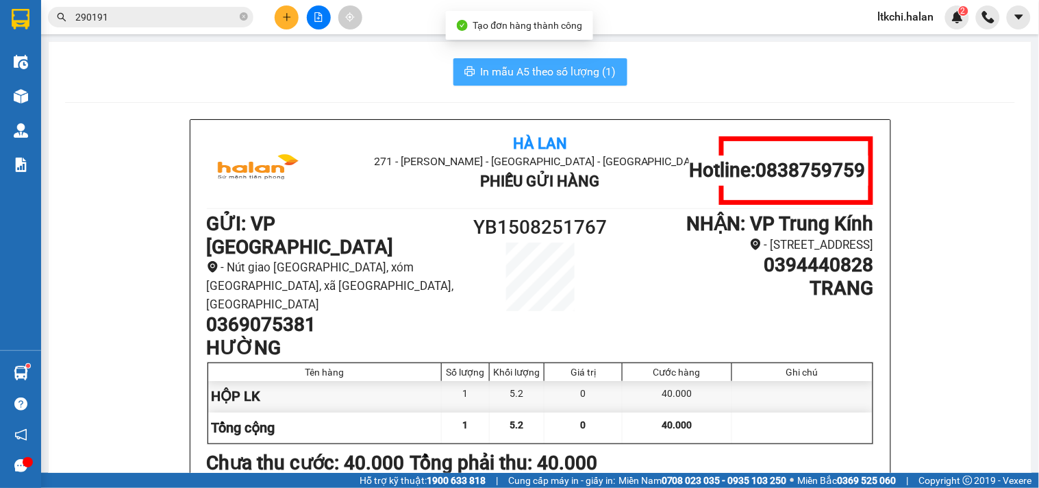
click at [577, 64] on span "In mẫu A5 theo số lượng (1)" at bounding box center [549, 71] width 136 height 17
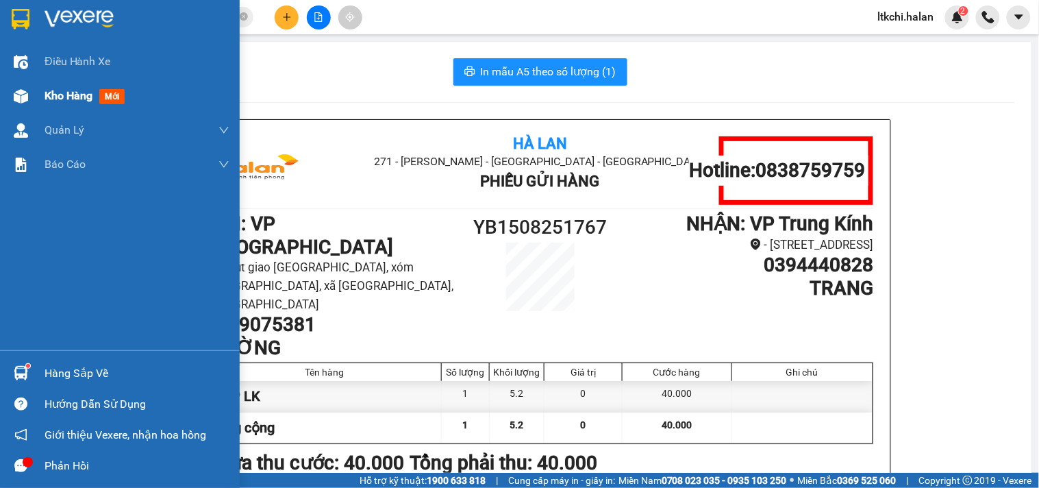
click at [26, 101] on img at bounding box center [21, 96] width 14 height 14
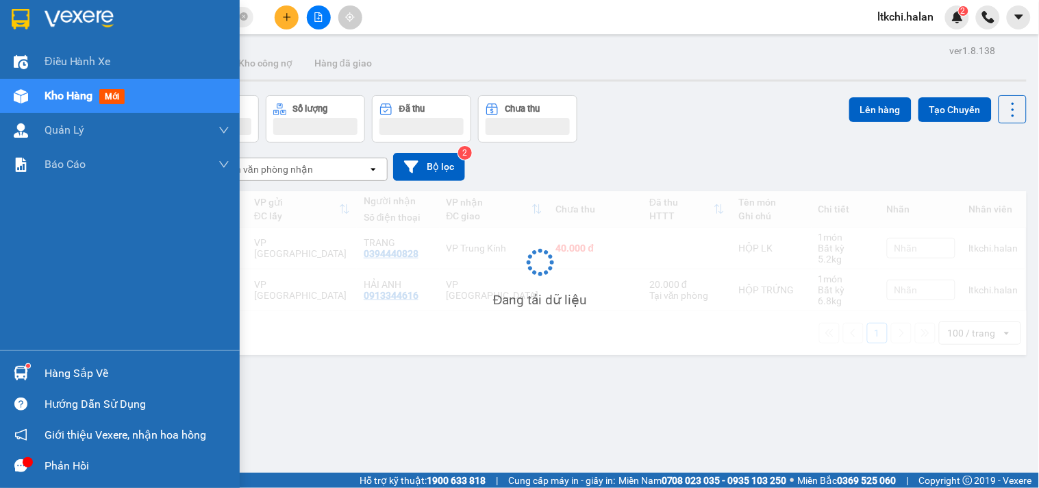
click at [47, 377] on div "Hàng sắp về" at bounding box center [137, 373] width 185 height 21
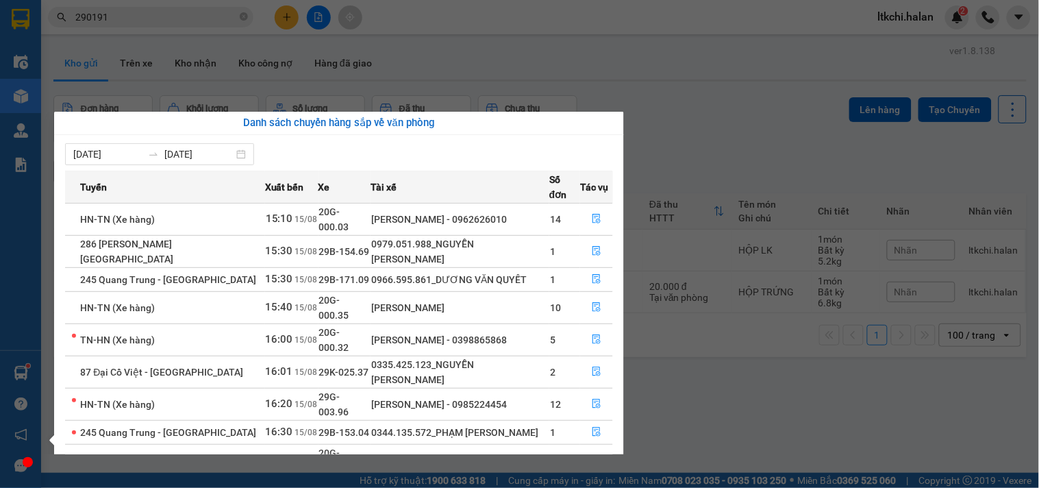
click at [696, 94] on section "Kết quả tìm kiếm ( 368 ) Bộ lọc Mã ĐH Trạng thái Món hàng Thu hộ Tổng cước Chưa…" at bounding box center [519, 244] width 1039 height 488
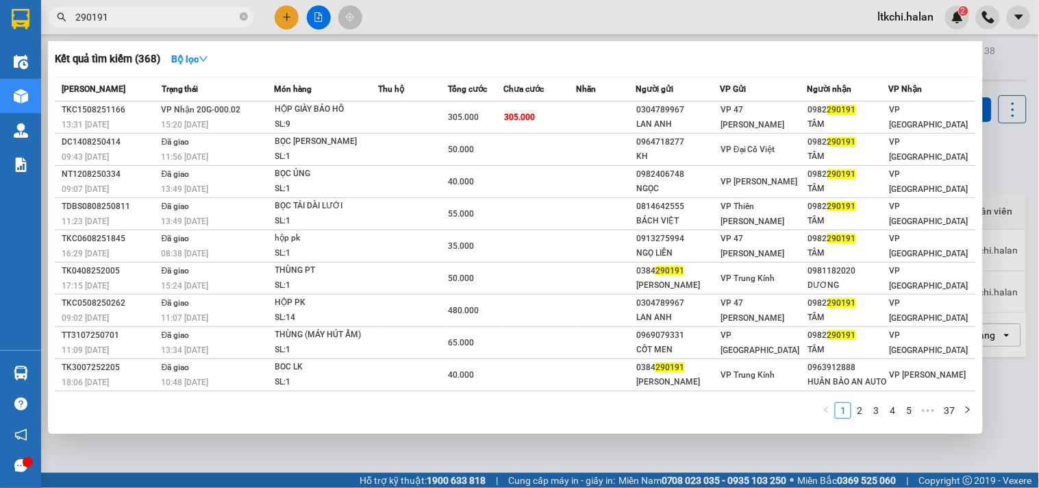
drag, startPoint x: 66, startPoint y: 16, endPoint x: 38, endPoint y: 16, distance: 27.4
click at [38, 16] on section "Kết quả tìm kiếm ( 368 ) Bộ lọc Mã ĐH Trạng thái Món hàng Thu hộ Tổng cước Chưa…" at bounding box center [519, 244] width 1039 height 488
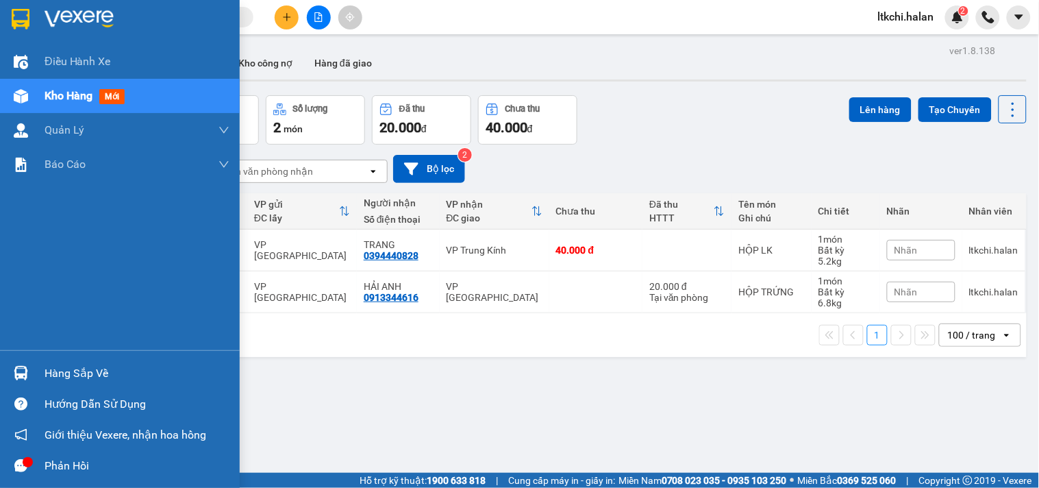
click at [66, 359] on div "Hàng sắp về" at bounding box center [120, 372] width 240 height 31
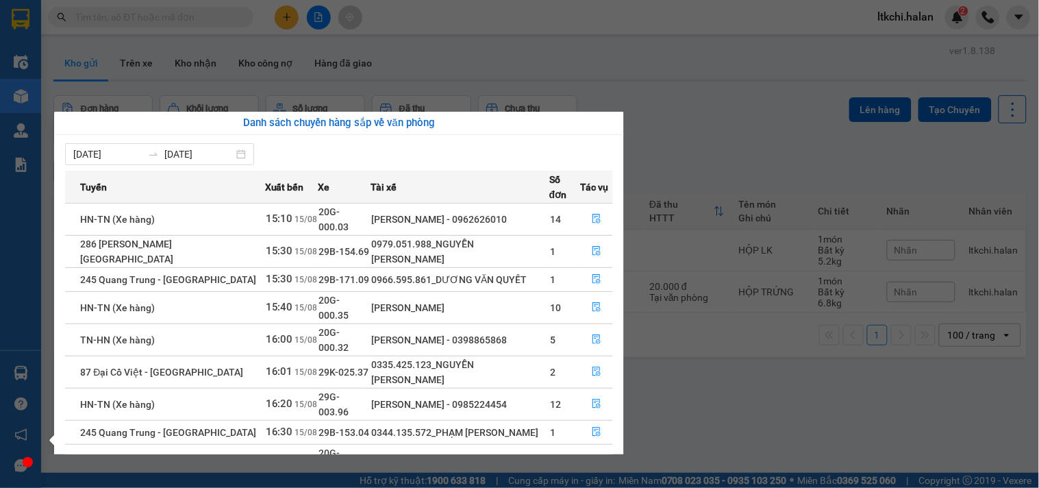
click at [186, 45] on section "Kết quả tìm kiếm ( 368 ) Bộ lọc Mã ĐH Trạng thái Món hàng Thu hộ Tổng cước Chưa…" at bounding box center [519, 244] width 1039 height 488
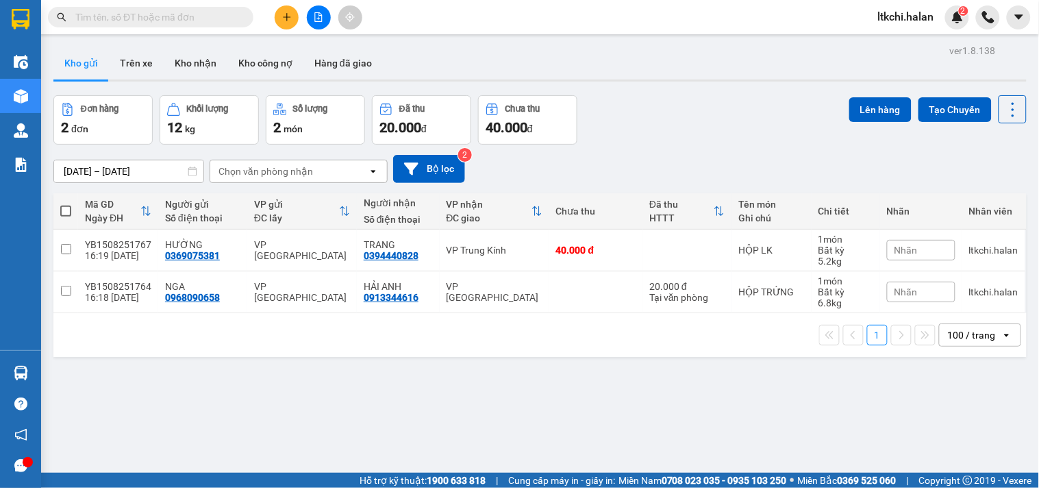
click at [179, 16] on input "text" at bounding box center [156, 17] width 162 height 15
click at [218, 14] on input "text" at bounding box center [156, 17] width 162 height 15
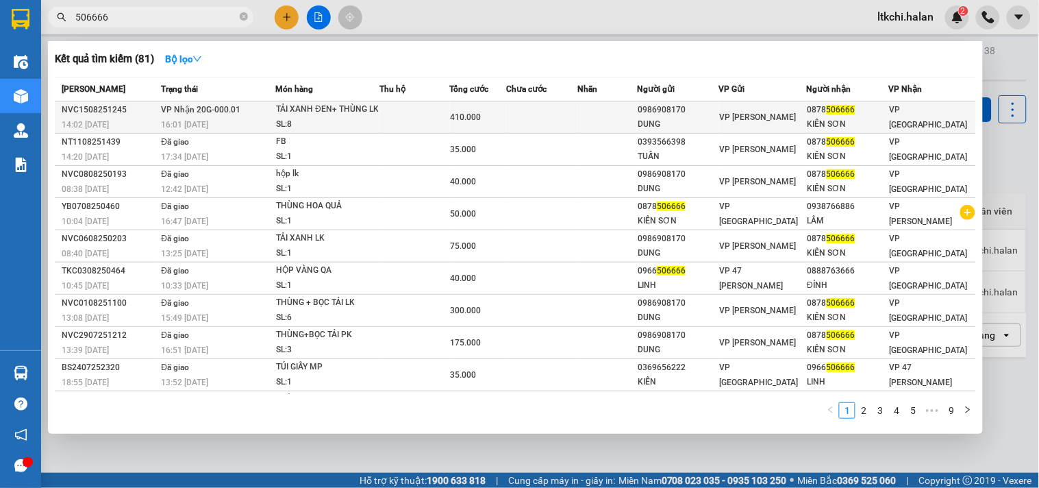
type input "506666"
click at [469, 122] on span "410.000" at bounding box center [466, 117] width 31 height 10
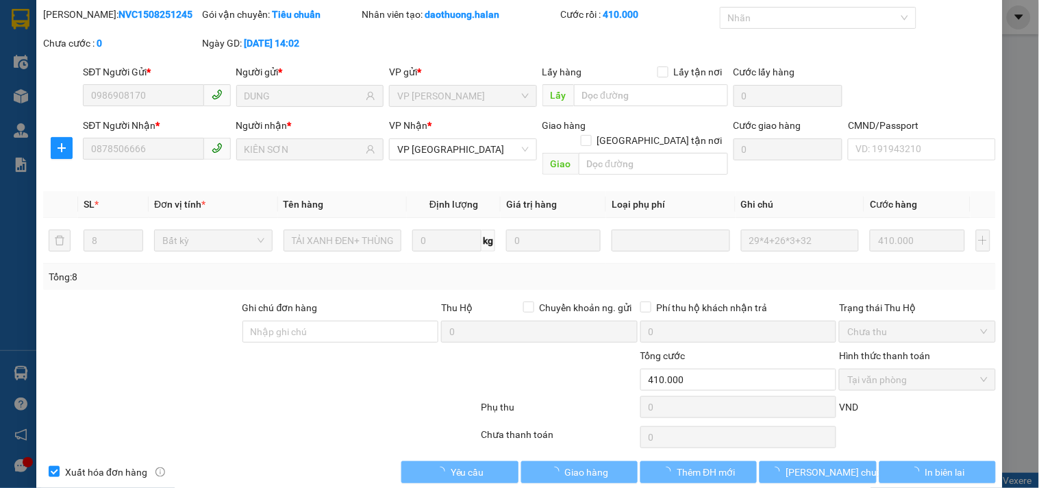
type input "0986908170"
type input "DUNG"
type input "0878506666"
type input "KIÊN SƠN"
type input "410.000"
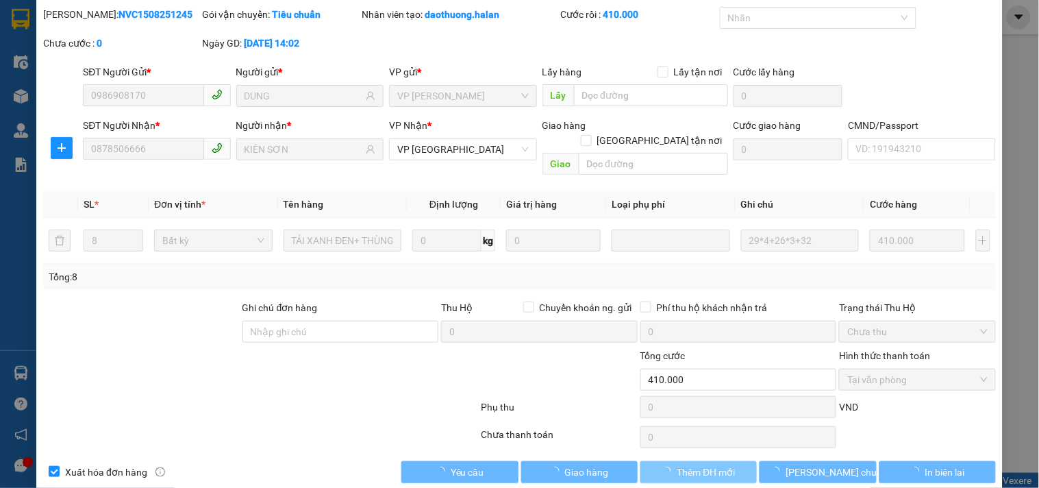
scroll to position [49, 0]
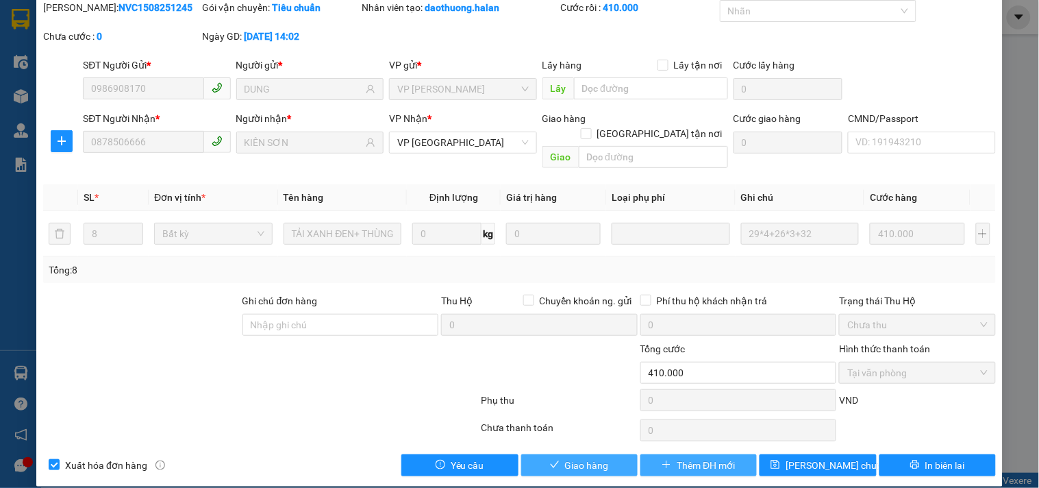
click at [591, 457] on span "Giao hàng" at bounding box center [587, 464] width 44 height 15
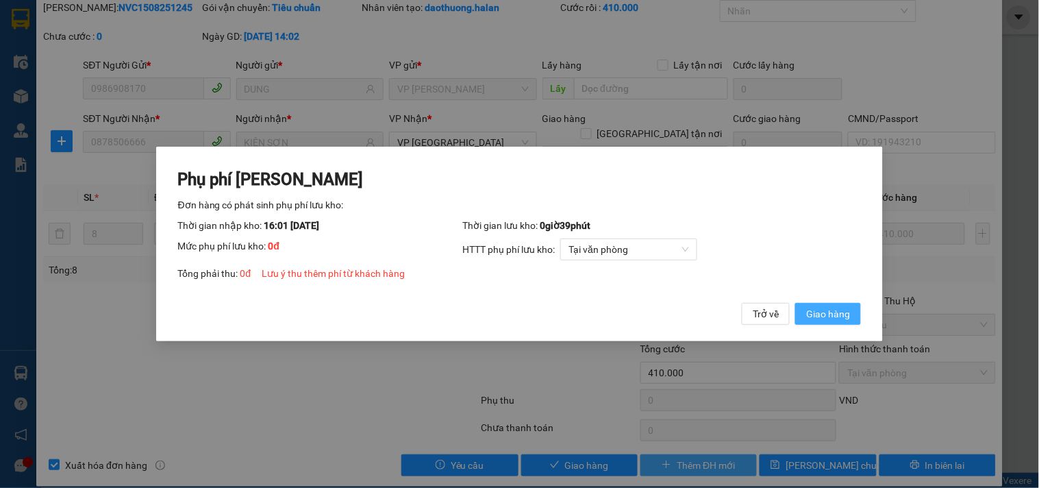
click at [818, 313] on span "Giao hàng" at bounding box center [828, 313] width 44 height 15
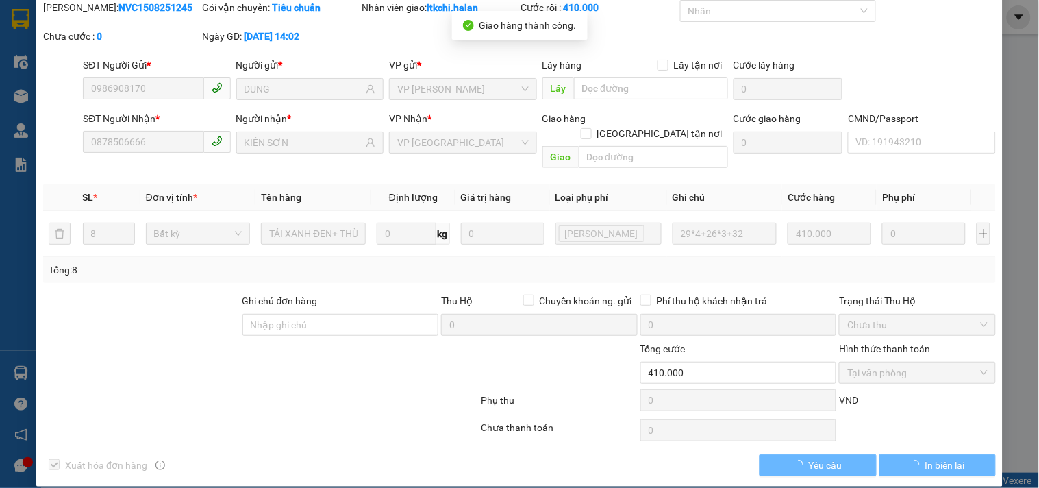
scroll to position [0, 0]
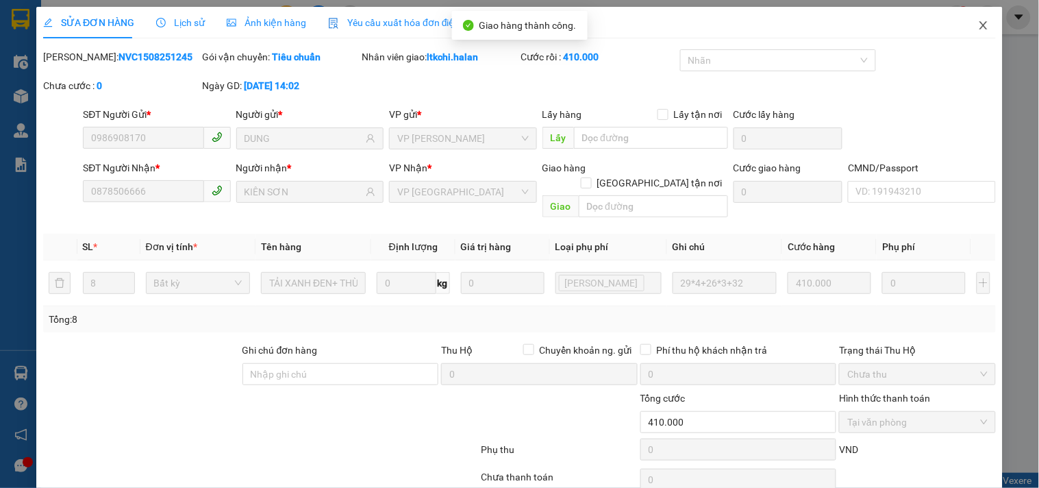
click at [978, 23] on icon "close" at bounding box center [983, 25] width 11 height 11
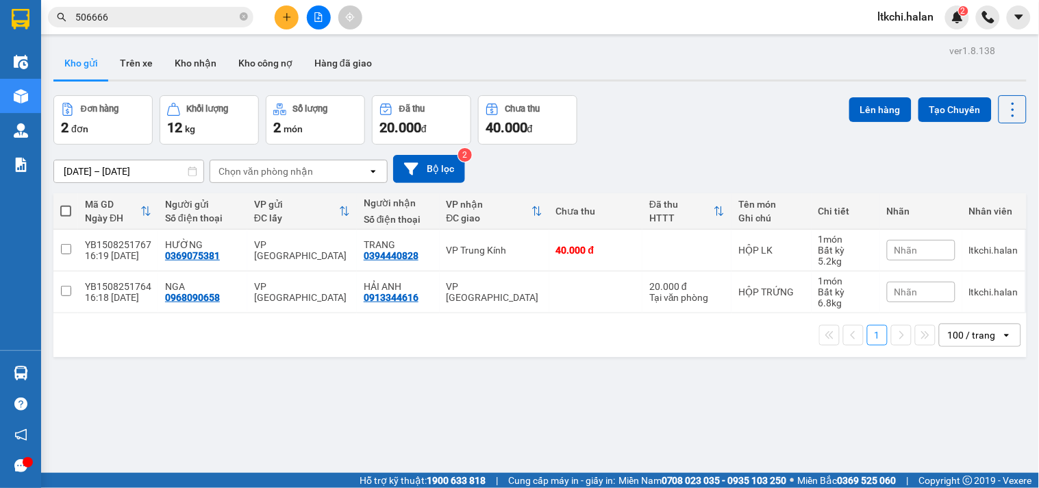
click at [175, 406] on div "ver 1.8.138 Kho gửi Trên xe Kho nhận Kho công nợ Hàng đã giao Đơn hàng 2 đơn Kh…" at bounding box center [540, 285] width 984 height 488
click at [153, 11] on input "506666" at bounding box center [156, 17] width 162 height 15
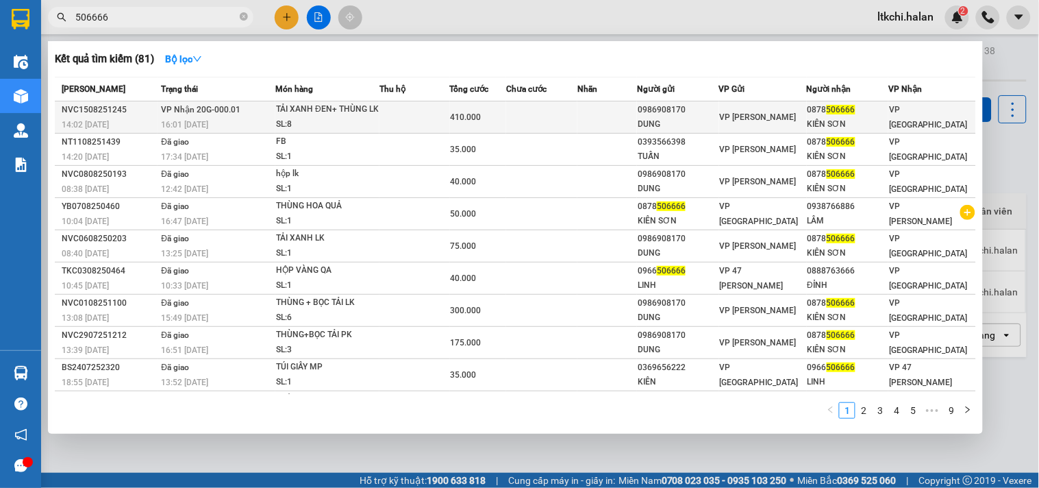
click at [357, 117] on div "TẢI XANH ĐEN+ THÙNG LK" at bounding box center [327, 109] width 103 height 15
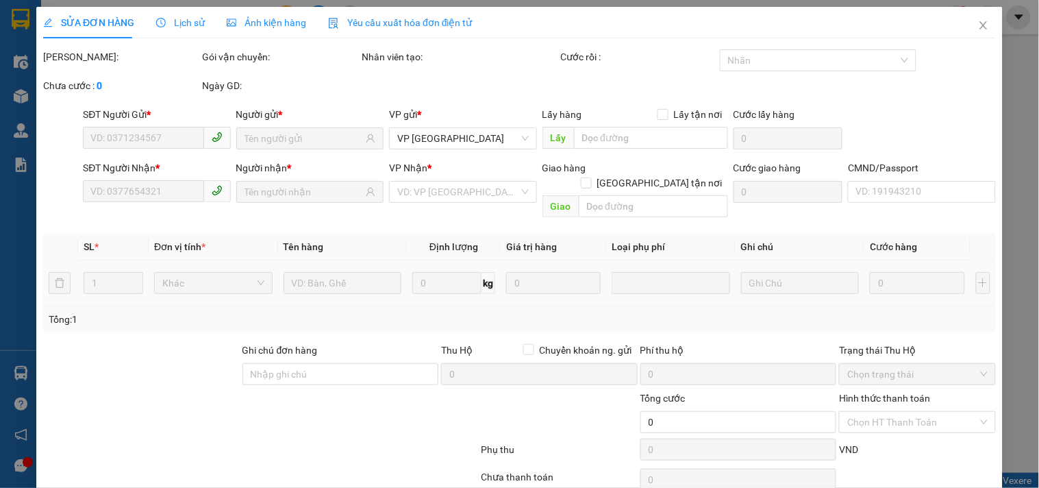
type input "0986908170"
type input "DUNG"
type input "0878506666"
type input "KIÊN SƠN"
type input "410.000"
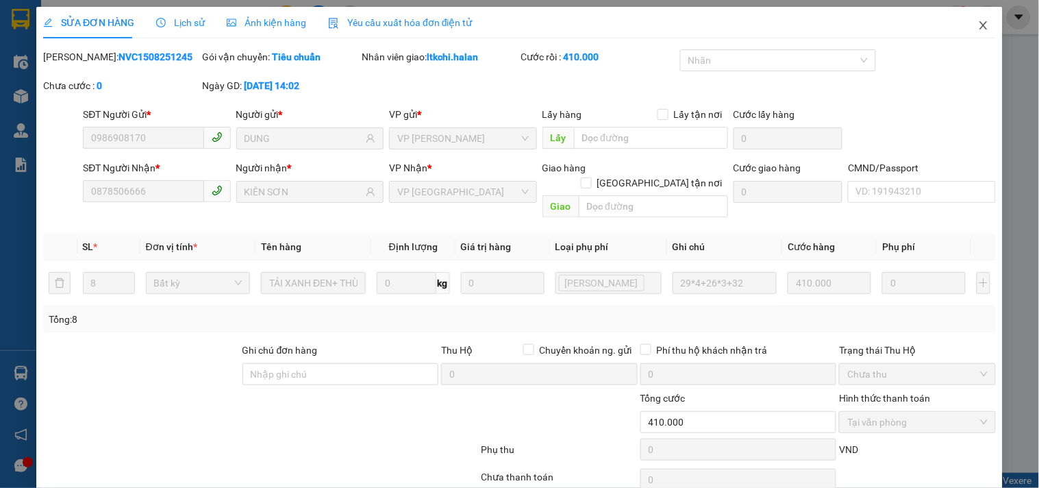
click at [979, 28] on icon "close" at bounding box center [983, 25] width 8 height 8
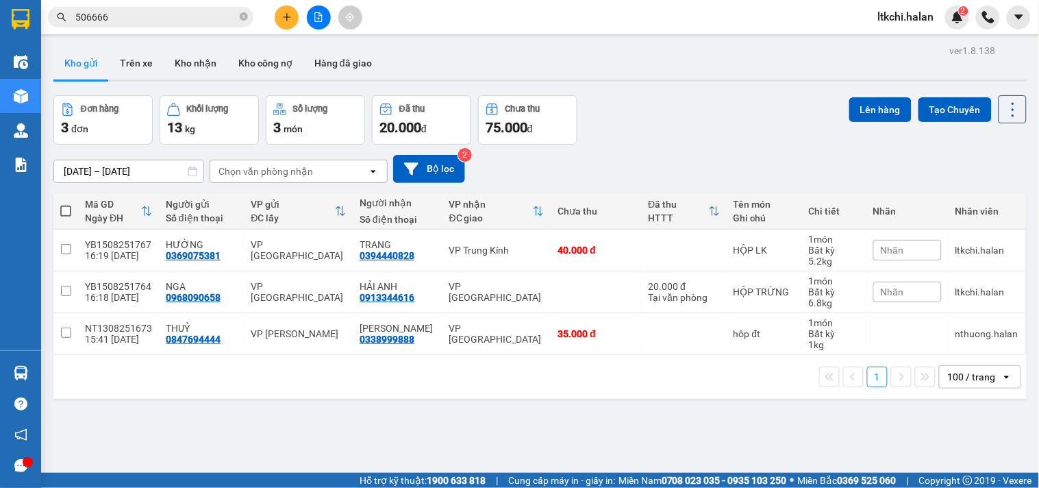
drag, startPoint x: 242, startPoint y: 17, endPoint x: 254, endPoint y: 18, distance: 12.3
click at [242, 16] on icon "close-circle" at bounding box center [244, 16] width 8 height 8
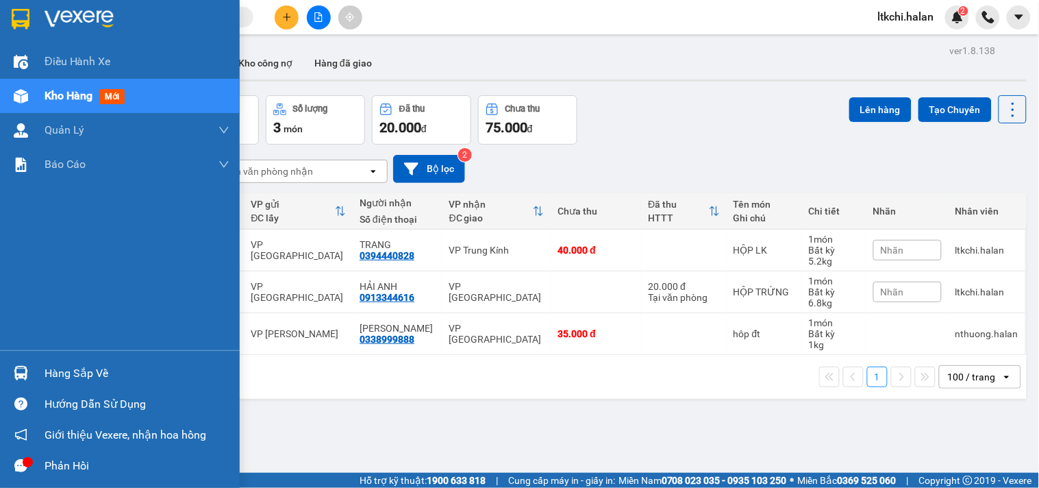
click at [29, 378] on div at bounding box center [21, 373] width 24 height 24
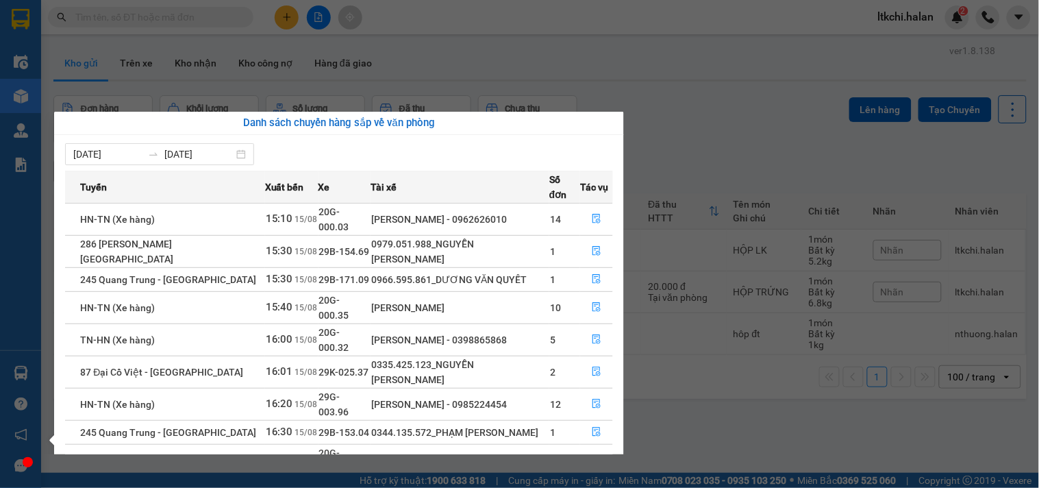
click at [694, 175] on section "Kết quả tìm kiếm ( 81 ) Bộ lọc Mã ĐH Trạng thái Món hàng Thu hộ Tổng cước Chưa …" at bounding box center [519, 244] width 1039 height 488
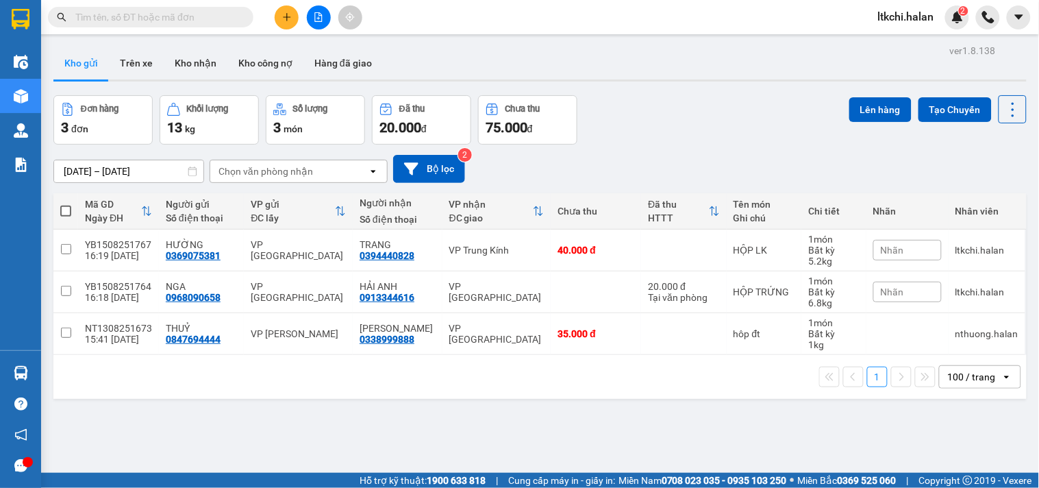
click at [288, 19] on icon "plus" at bounding box center [287, 17] width 10 height 10
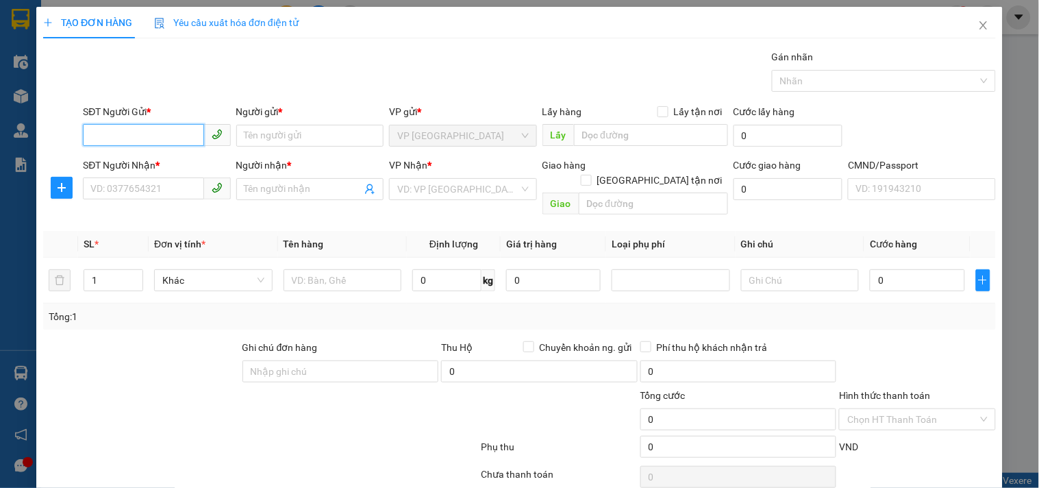
click at [158, 132] on input "SĐT Người Gửi *" at bounding box center [143, 135] width 121 height 22
type input "0988668214"
click at [164, 164] on div "0988668214 - HƯƠNG" at bounding box center [154, 162] width 129 height 15
type input "HƯƠNG"
type input "0988668214"
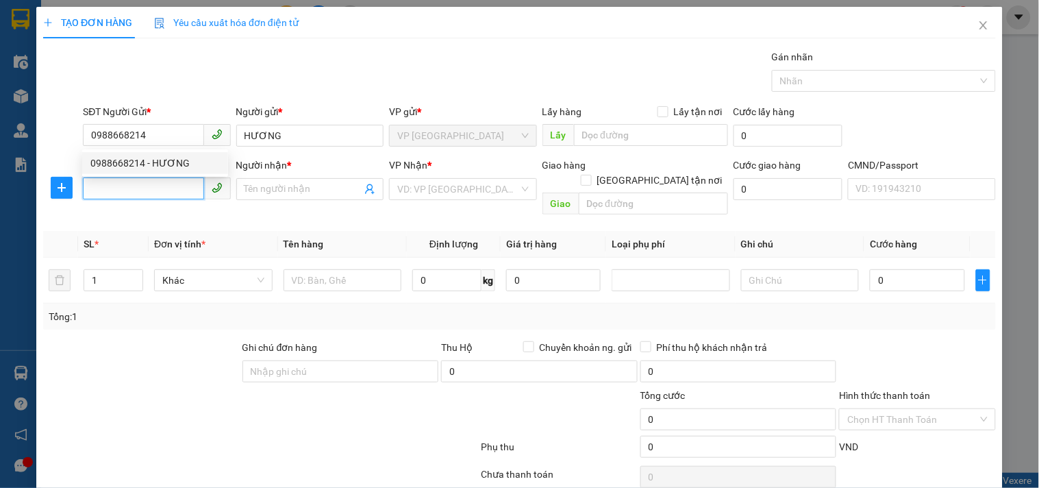
click at [161, 192] on input "SĐT Người Nhận *" at bounding box center [143, 188] width 121 height 22
type input "0972950864"
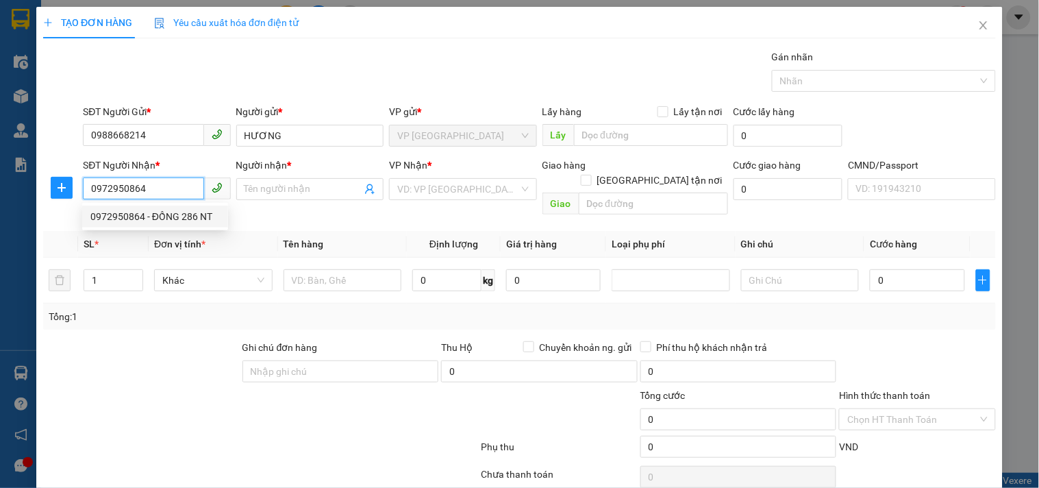
click at [168, 213] on div "0972950864 - ĐỒNG 286 NT" at bounding box center [154, 216] width 129 height 15
type input "ĐỒNG 286 NT"
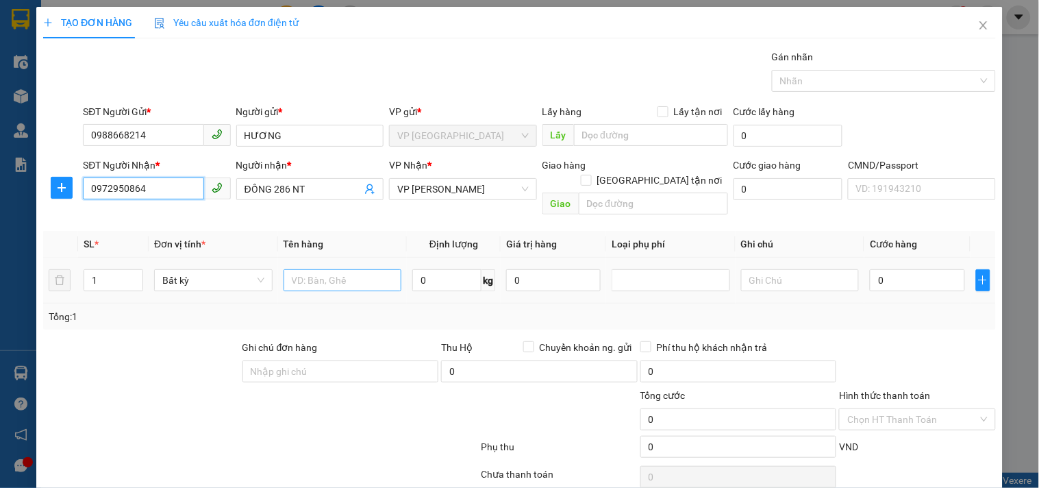
type input "0972950864"
click at [360, 269] on input "text" at bounding box center [342, 280] width 118 height 22
type input "HỘP NHỰA MẪU XN"
click at [437, 269] on input "0" at bounding box center [446, 280] width 69 height 22
type input "1"
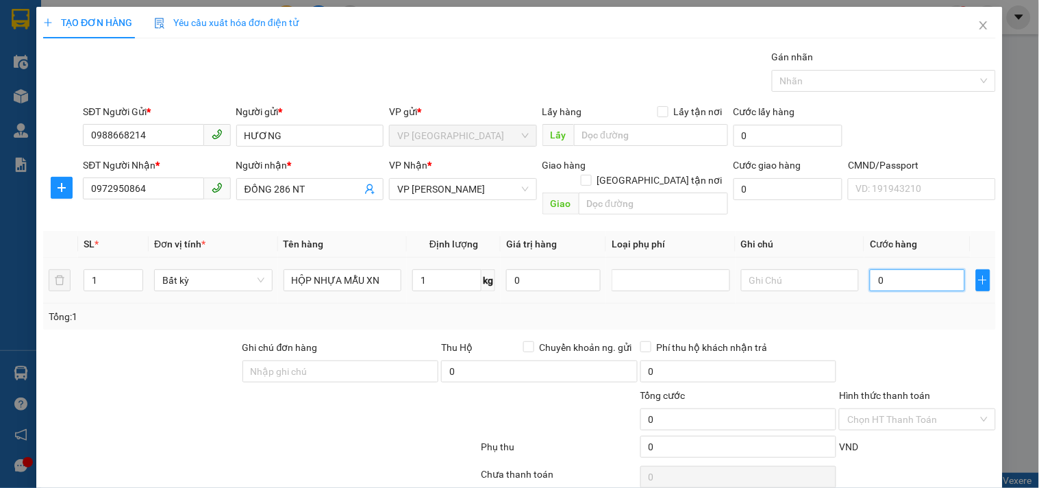
click at [898, 269] on input "0" at bounding box center [917, 280] width 94 height 22
type input "35.000"
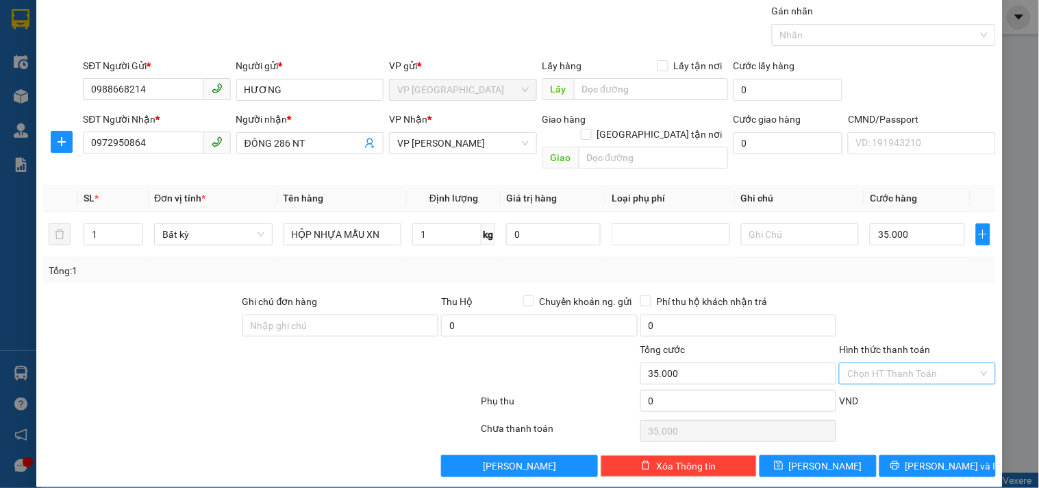
click at [902, 363] on input "Hình thức thanh toán" at bounding box center [912, 373] width 130 height 21
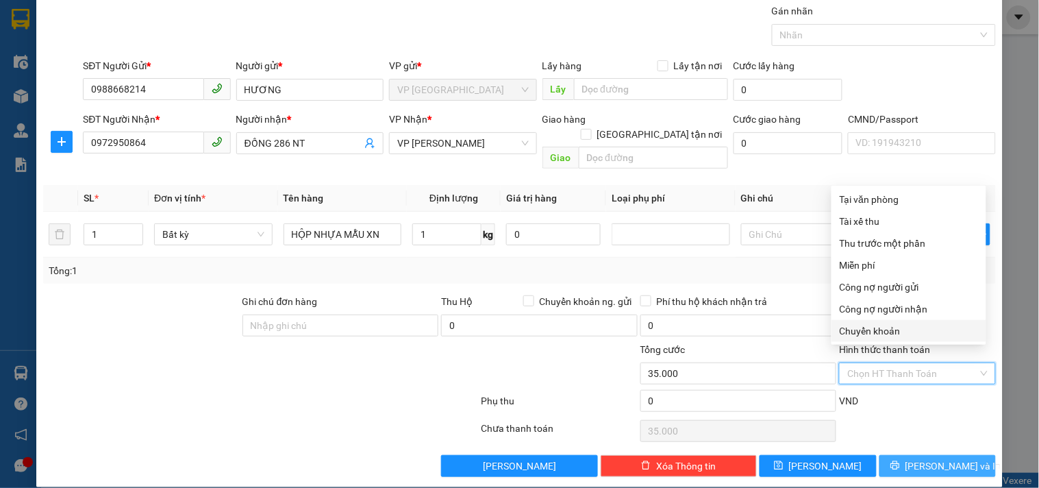
click at [926, 458] on span "[PERSON_NAME] và In" at bounding box center [953, 465] width 96 height 15
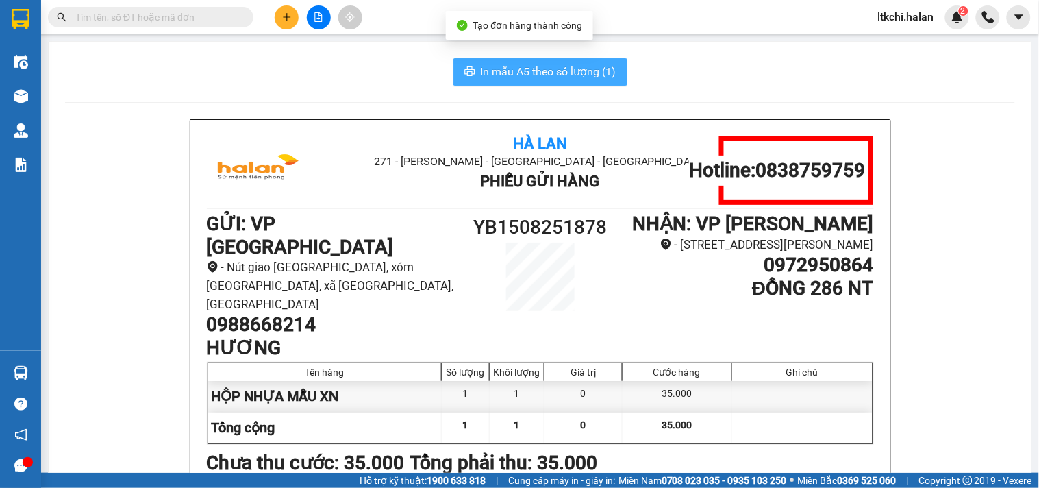
click at [557, 74] on span "In mẫu A5 theo số lượng (1)" at bounding box center [549, 71] width 136 height 17
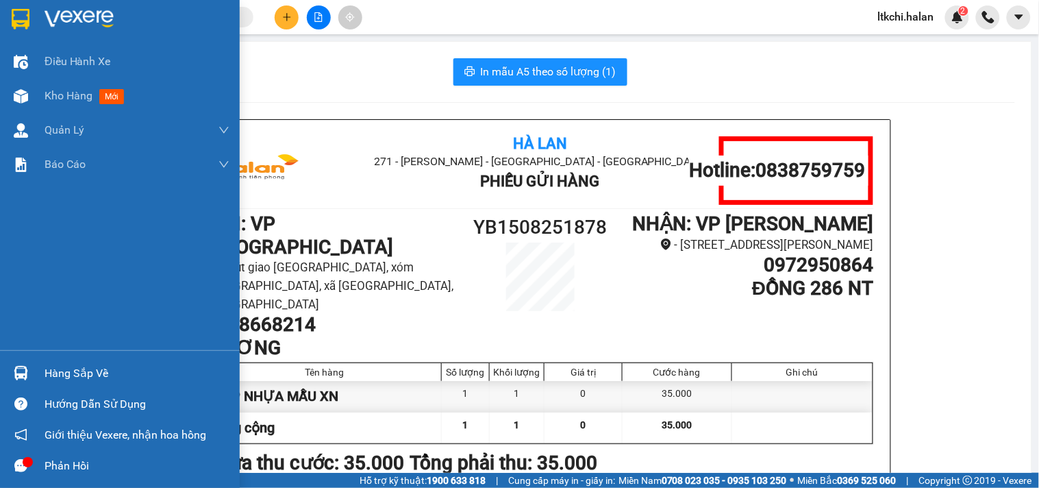
click at [23, 377] on img at bounding box center [21, 373] width 14 height 14
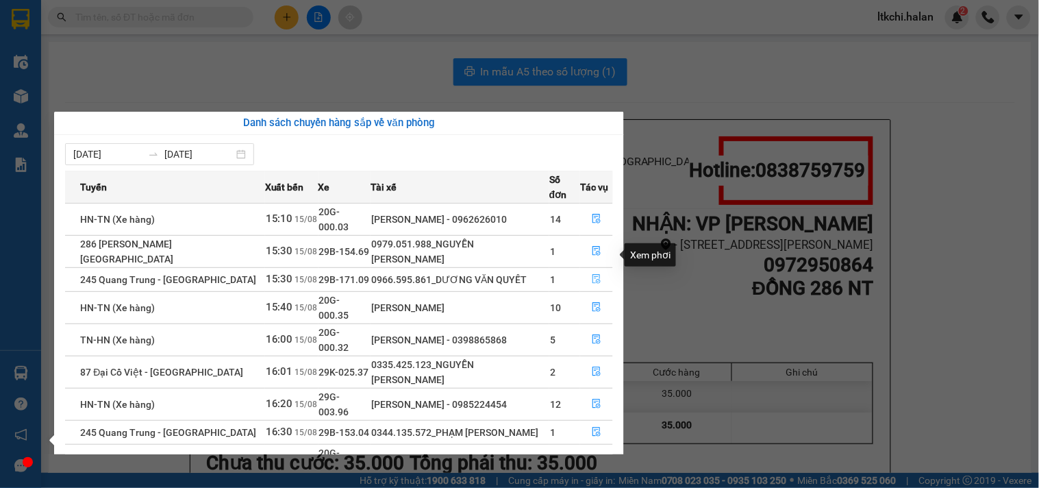
click at [593, 274] on icon "file-done" at bounding box center [597, 279] width 10 height 10
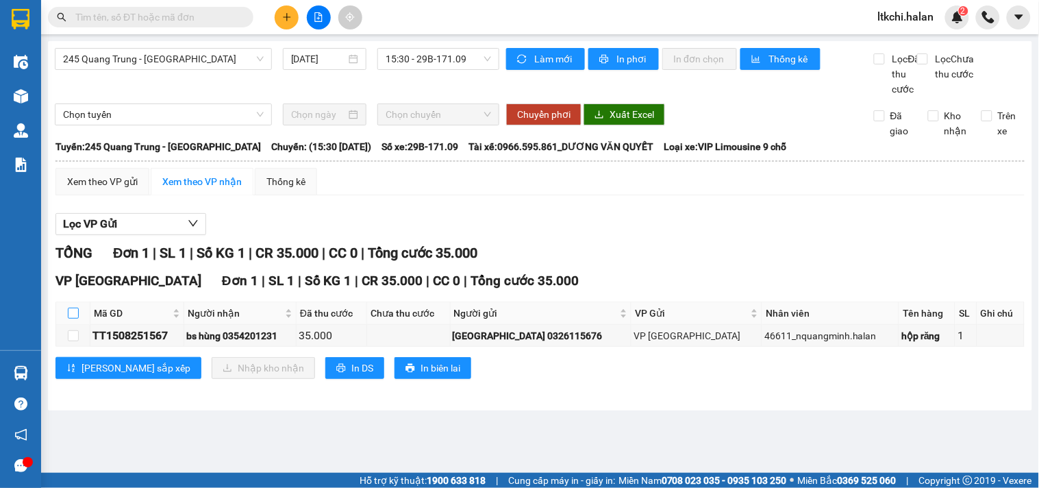
click at [71, 318] on input "checkbox" at bounding box center [73, 312] width 11 height 11
checkbox input "true"
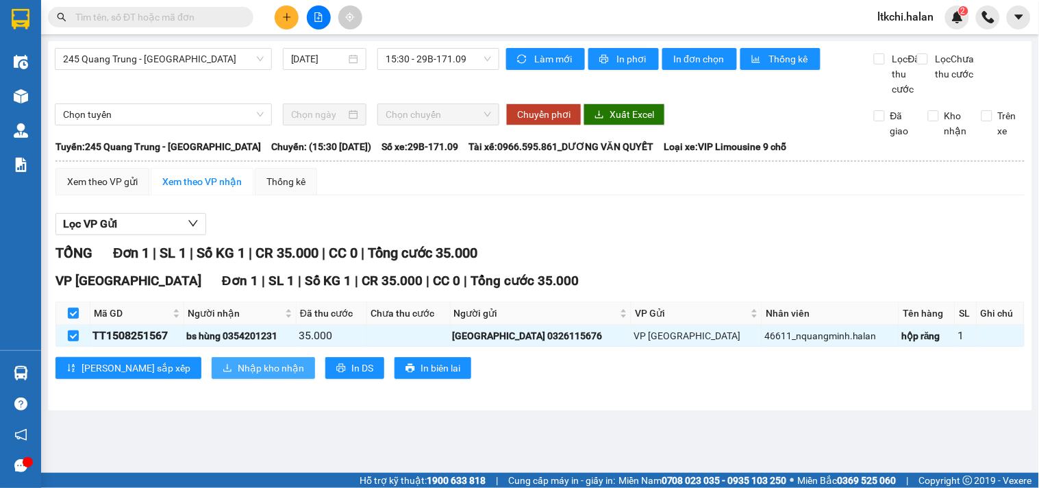
click at [238, 375] on span "Nhập kho nhận" at bounding box center [271, 367] width 66 height 15
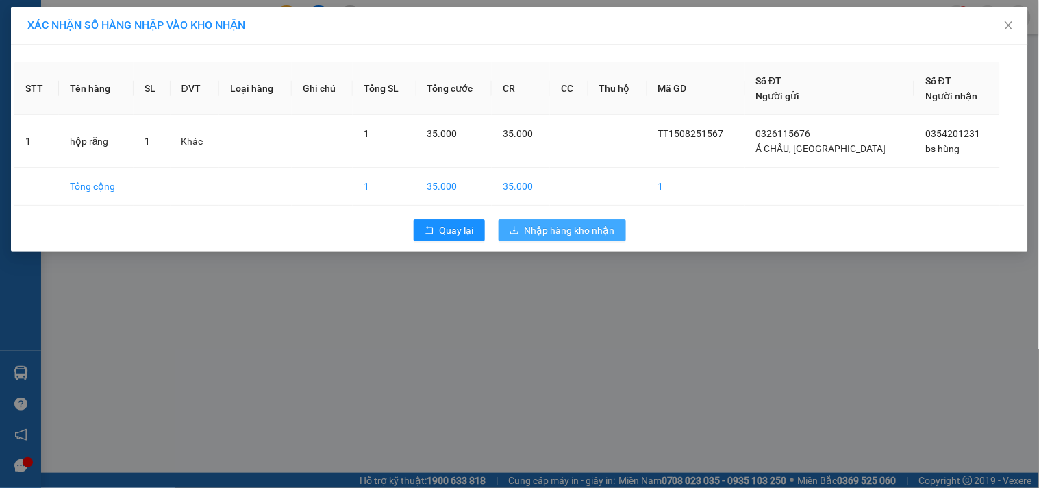
click at [576, 229] on span "Nhập hàng kho nhận" at bounding box center [570, 230] width 90 height 15
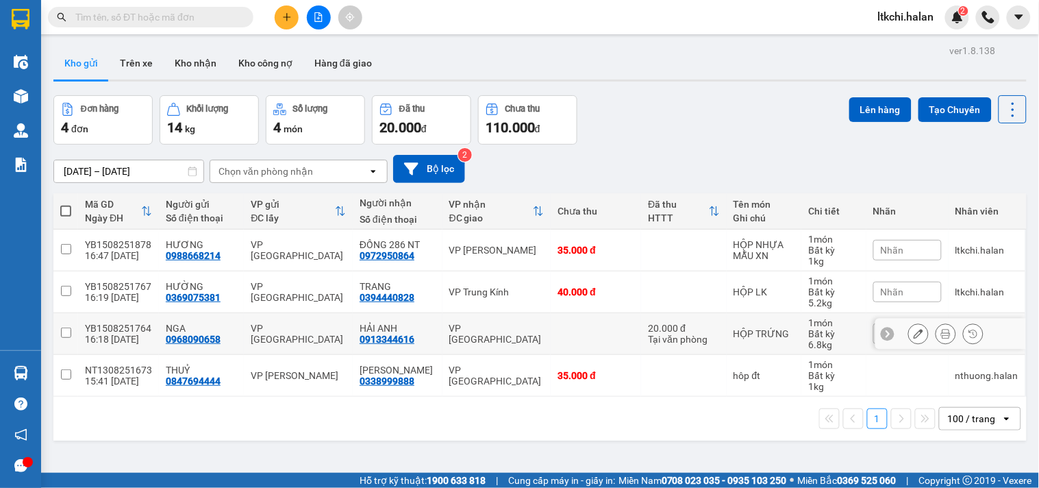
click at [481, 346] on td "VP [GEOGRAPHIC_DATA]" at bounding box center [496, 334] width 109 height 42
checkbox input "true"
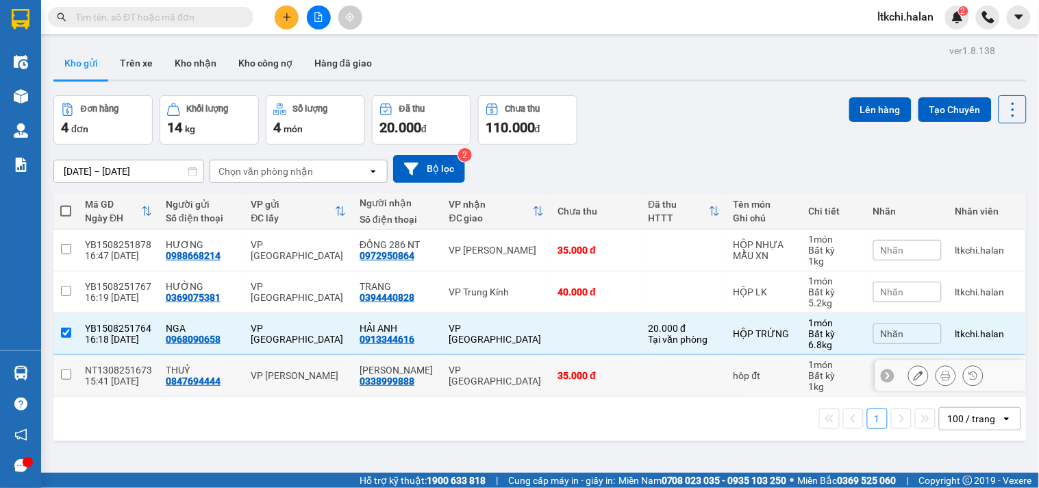
click at [477, 365] on td "VP [GEOGRAPHIC_DATA]" at bounding box center [496, 376] width 109 height 42
checkbox input "true"
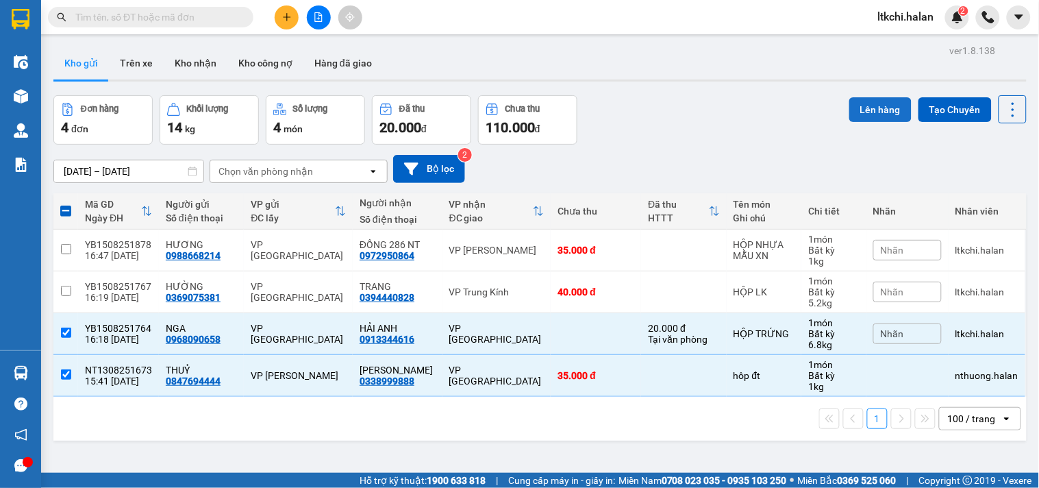
click at [881, 112] on button "Lên hàng" at bounding box center [880, 109] width 62 height 25
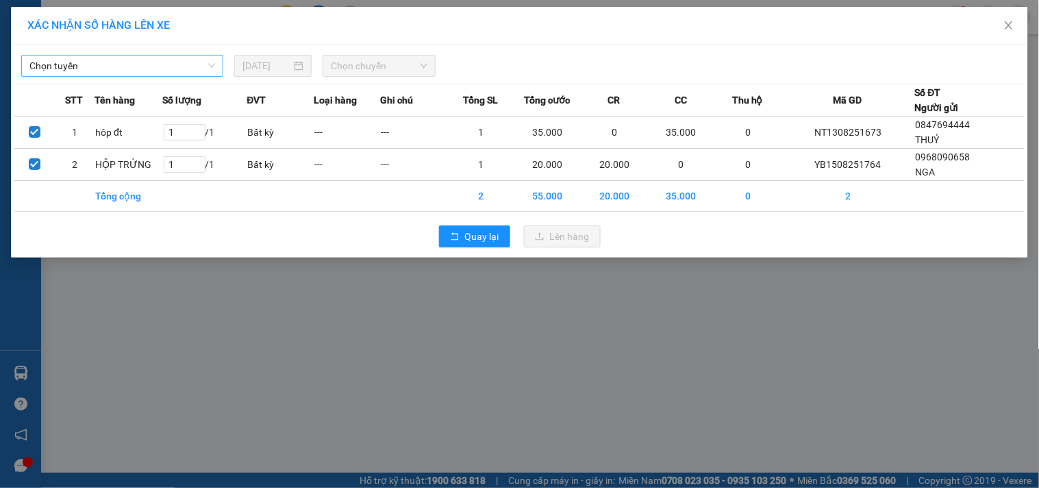
click at [188, 64] on span "Chọn tuyến" at bounding box center [122, 65] width 186 height 21
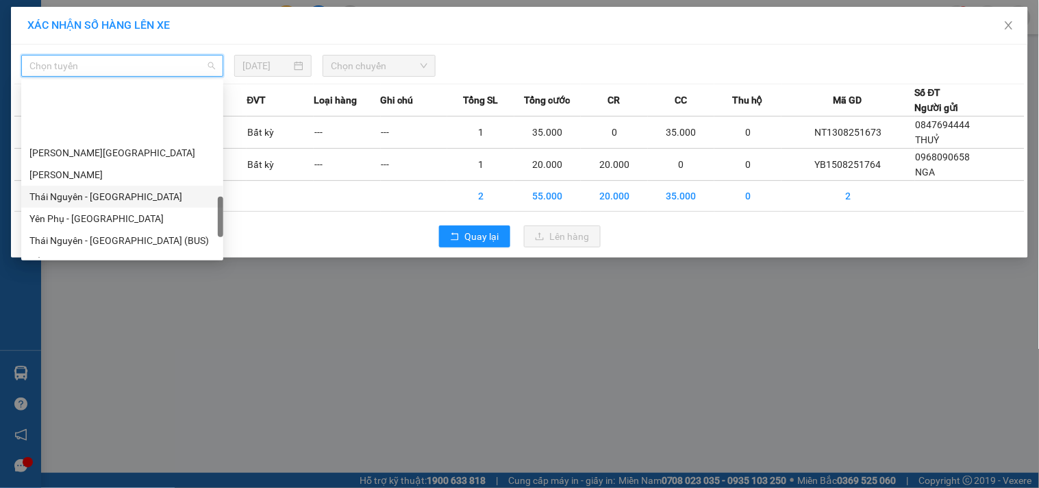
scroll to position [756, 0]
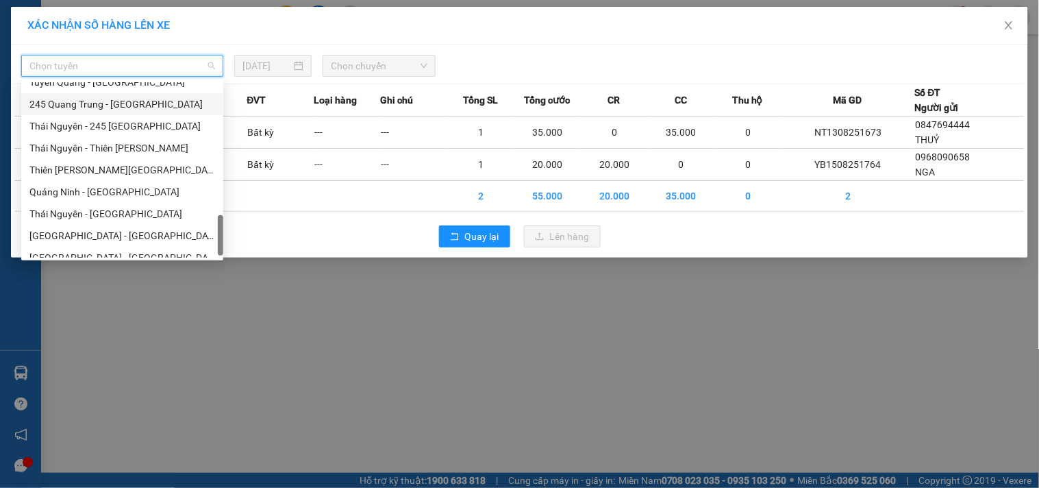
drag, startPoint x: 104, startPoint y: 98, endPoint x: 329, endPoint y: 99, distance: 225.3
click at [104, 99] on div "245 Quang Trung - [GEOGRAPHIC_DATA]" at bounding box center [122, 104] width 186 height 15
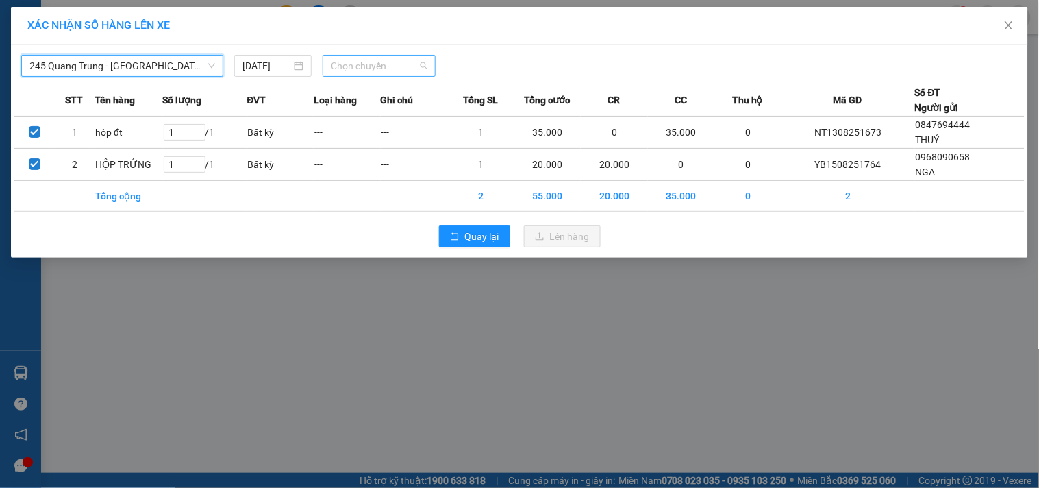
click at [393, 67] on span "Chọn chuyến" at bounding box center [379, 65] width 97 height 21
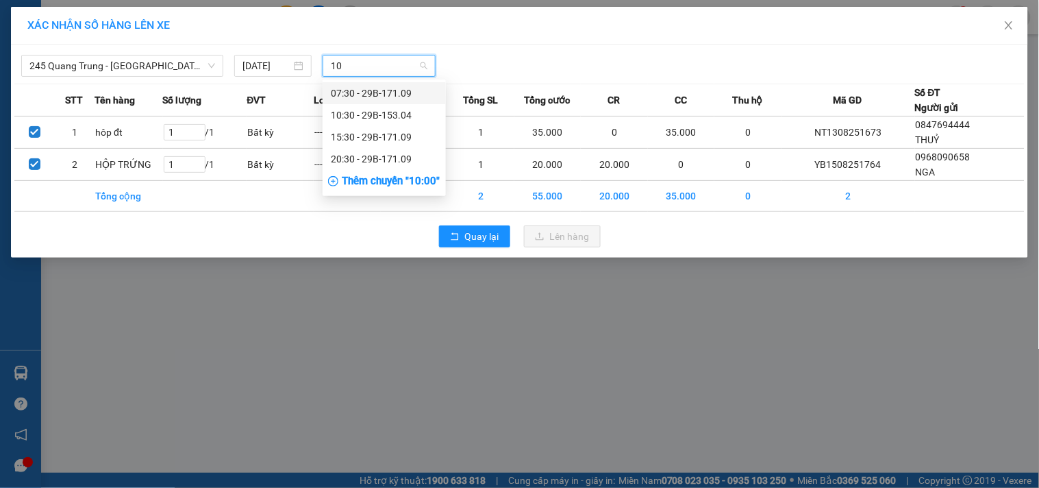
type input "109"
click at [391, 111] on div "15:30 - 29B-171.09" at bounding box center [384, 115] width 107 height 15
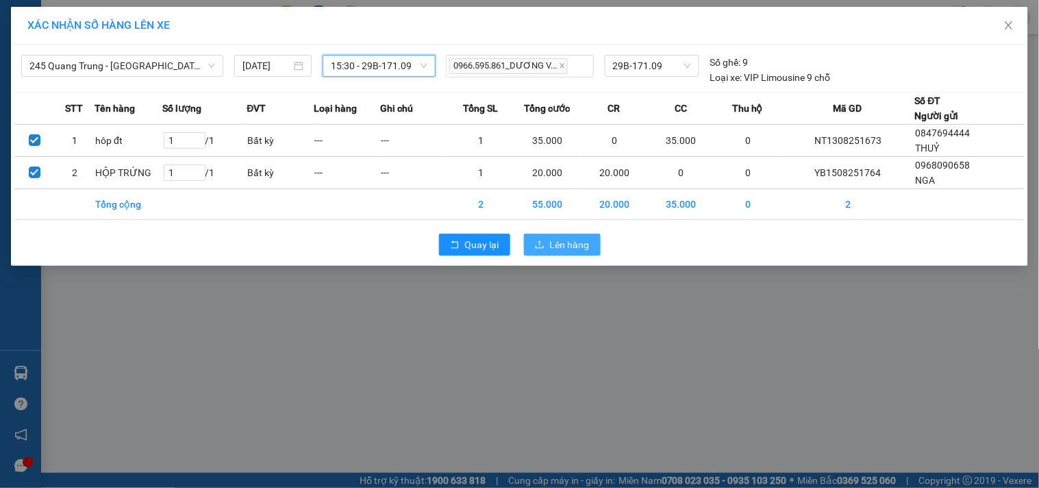
click at [574, 249] on span "Lên hàng" at bounding box center [570, 244] width 40 height 15
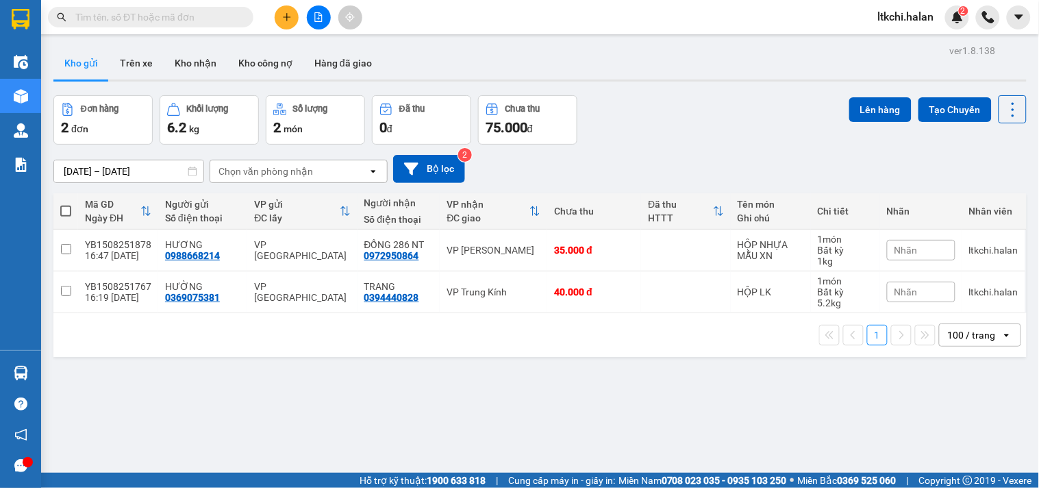
click at [188, 17] on input "text" at bounding box center [156, 17] width 162 height 15
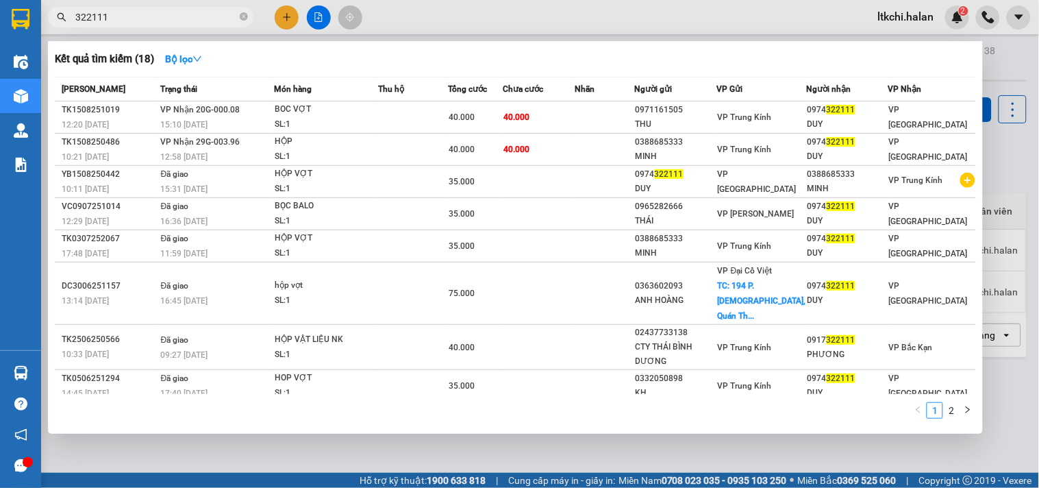
type input "322111"
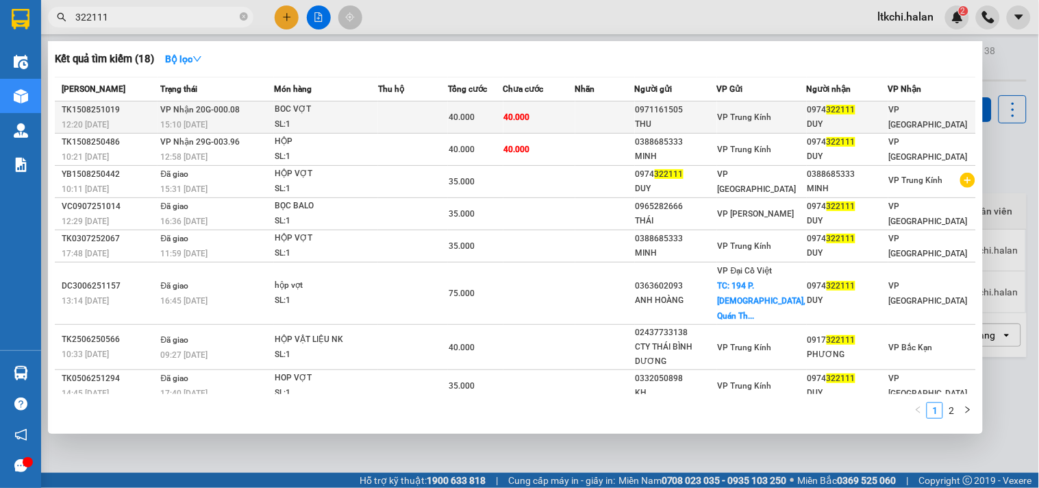
click at [303, 126] on div "SL: 1" at bounding box center [326, 124] width 103 height 15
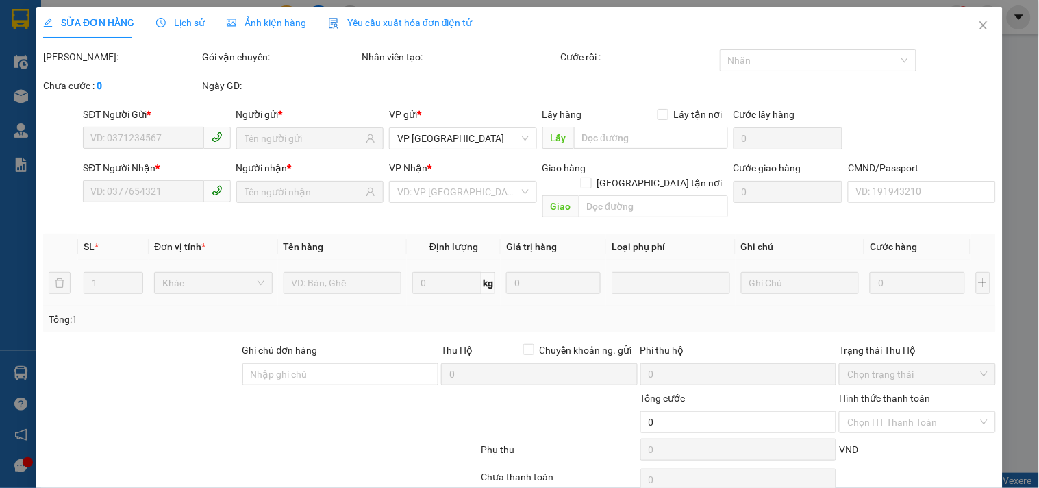
type input "0971161505"
type input "THU"
type input "0974322111"
type input "DUY"
type input "40.000"
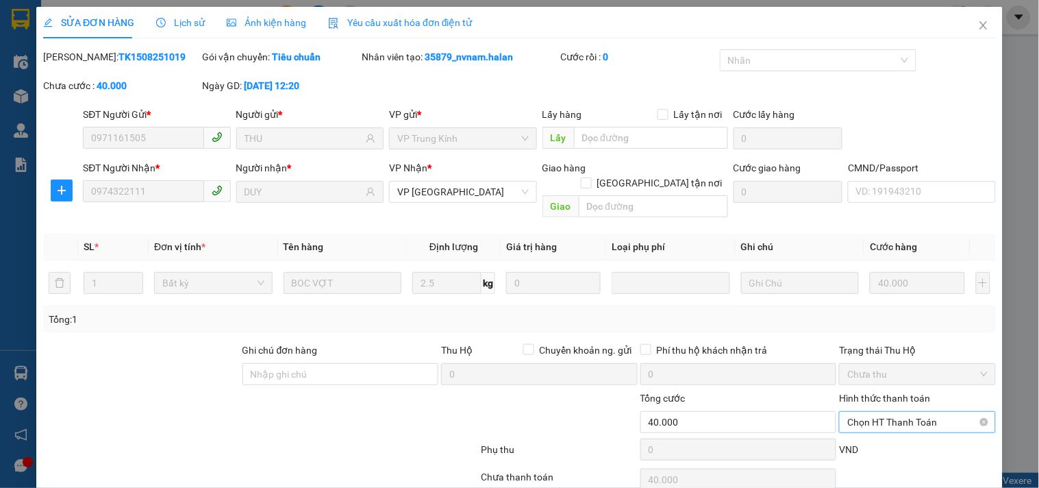
click at [878, 412] on span "Chọn HT Thanh Toán" at bounding box center [917, 422] width 140 height 21
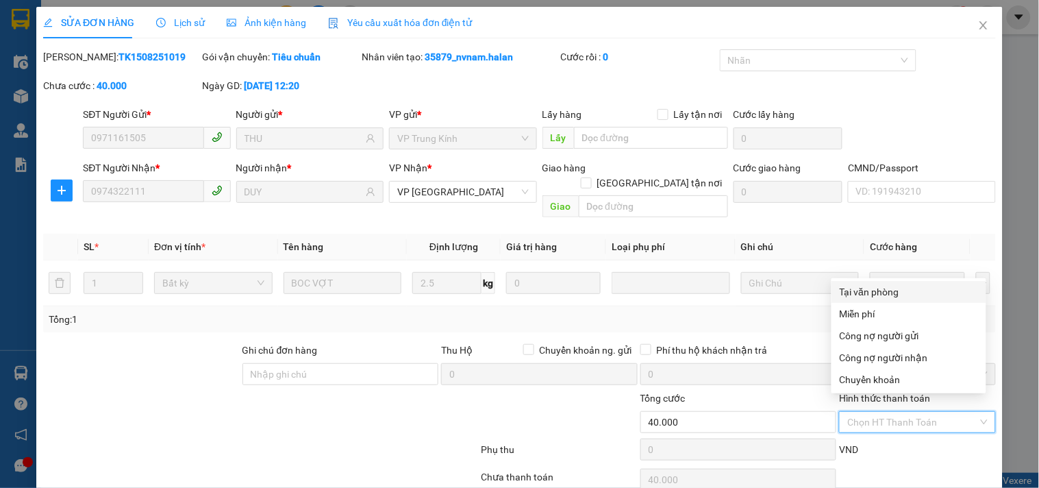
click at [890, 293] on div "Tại văn phòng" at bounding box center [909, 291] width 138 height 15
type input "0"
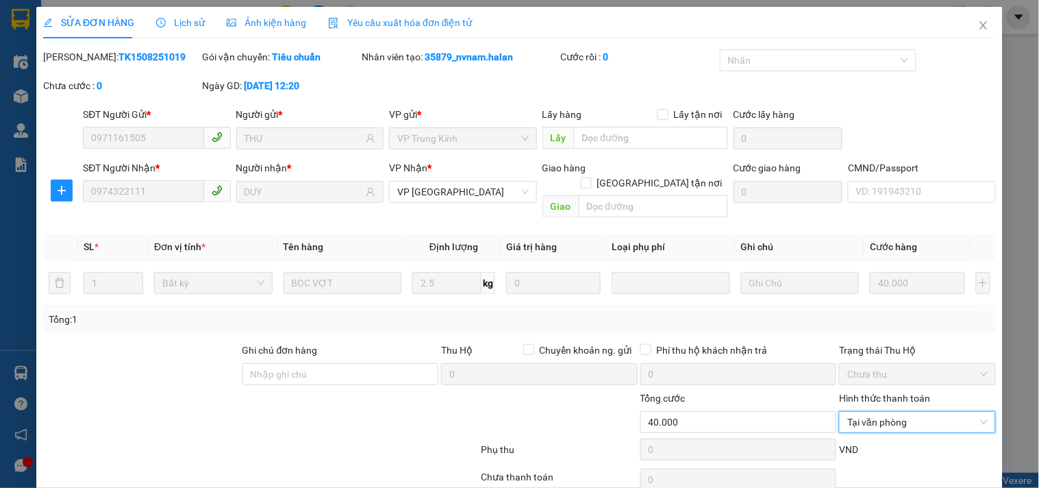
scroll to position [49, 0]
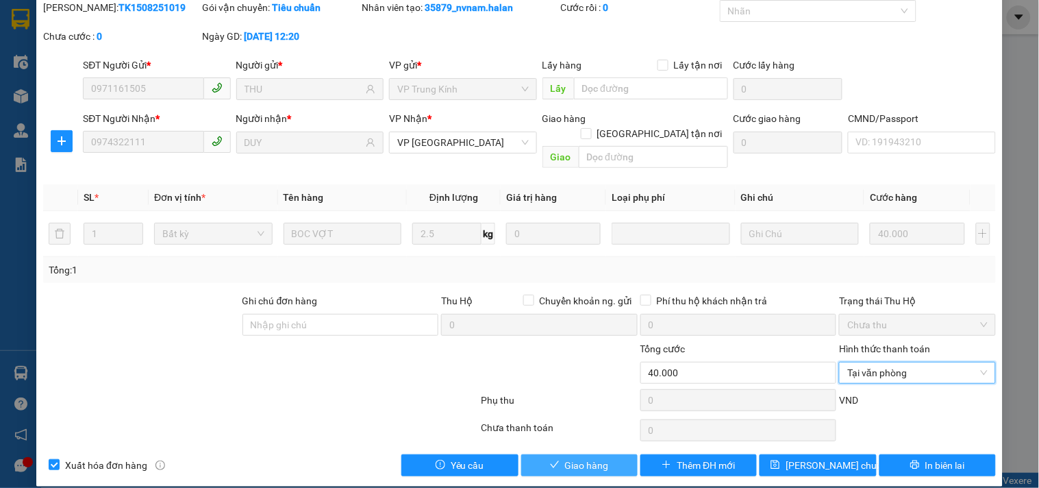
click at [591, 457] on span "Giao hàng" at bounding box center [587, 464] width 44 height 15
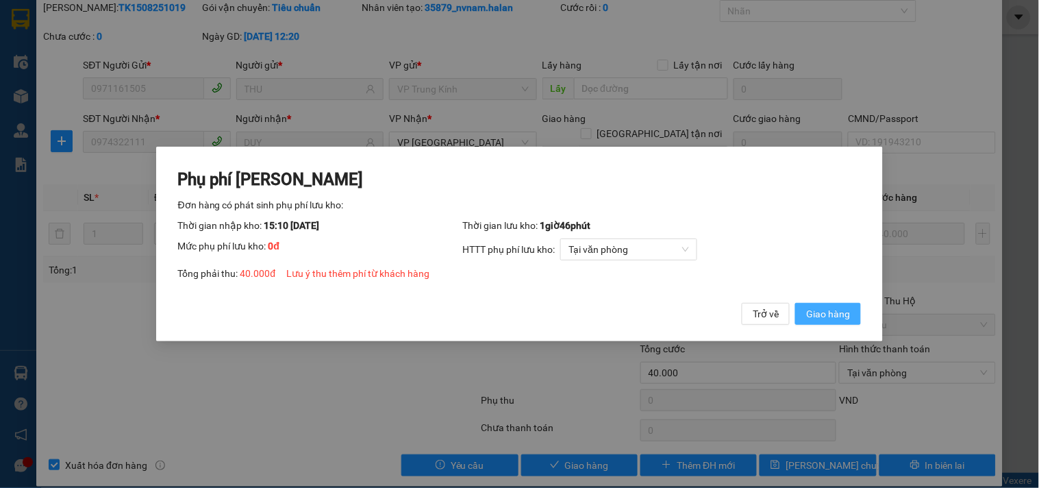
click at [822, 308] on span "Giao hàng" at bounding box center [828, 313] width 44 height 15
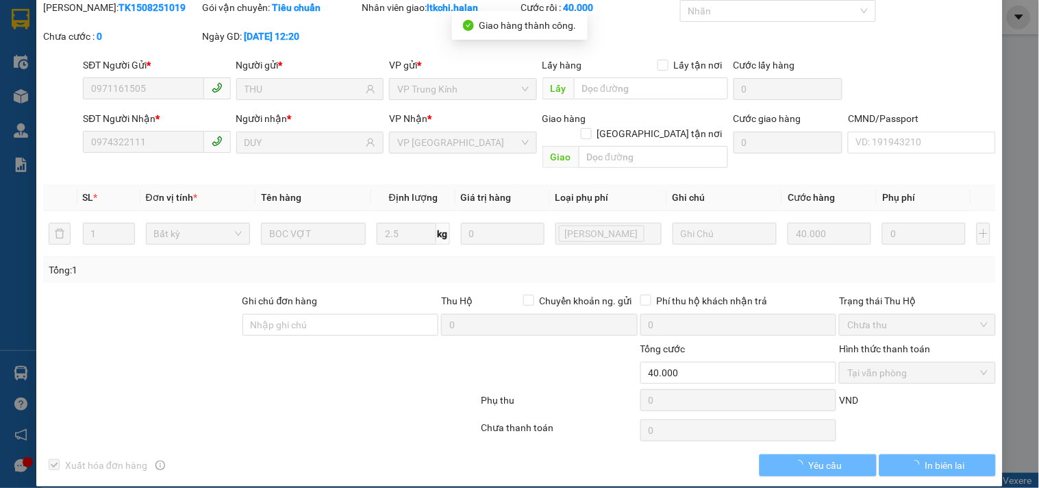
scroll to position [0, 0]
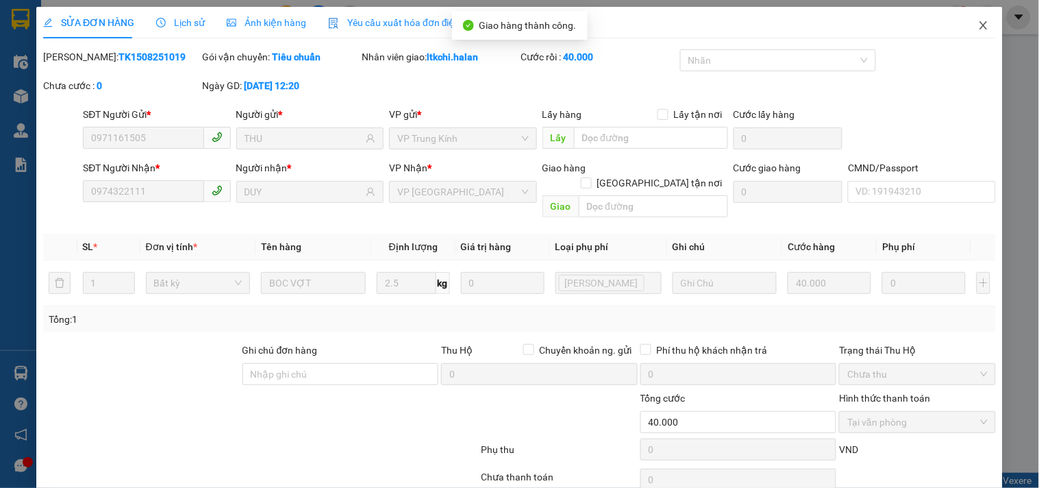
click at [978, 28] on icon "close" at bounding box center [983, 25] width 11 height 11
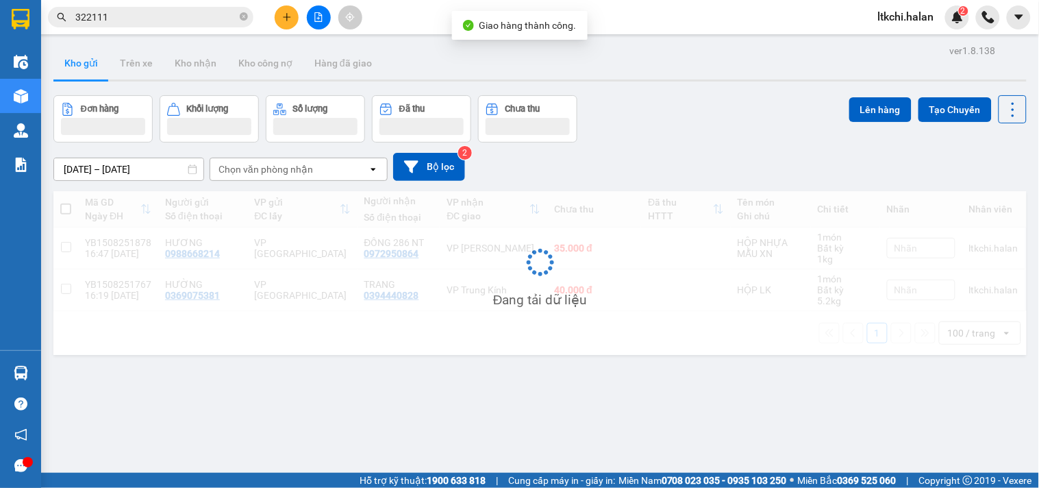
click at [194, 23] on input "322111" at bounding box center [156, 17] width 162 height 15
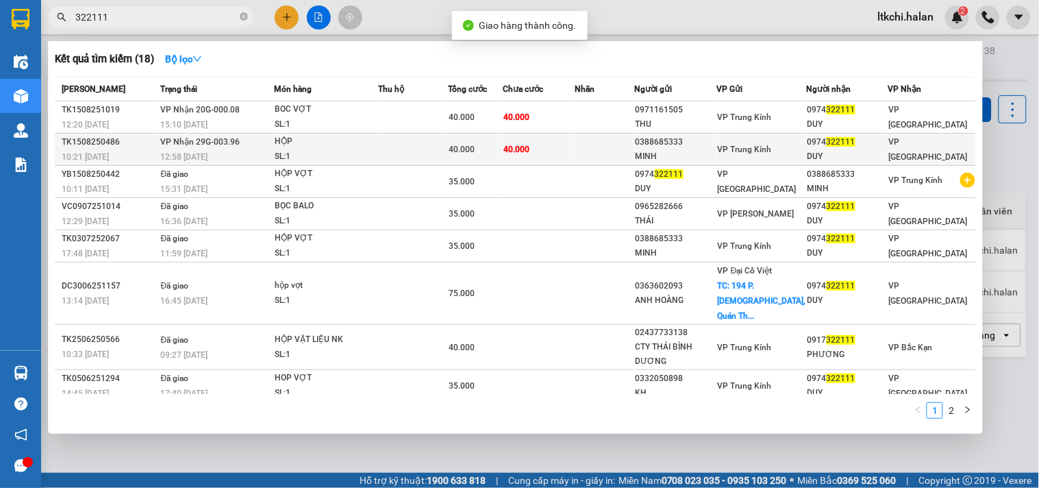
click at [327, 155] on div "SL: 1" at bounding box center [326, 156] width 103 height 15
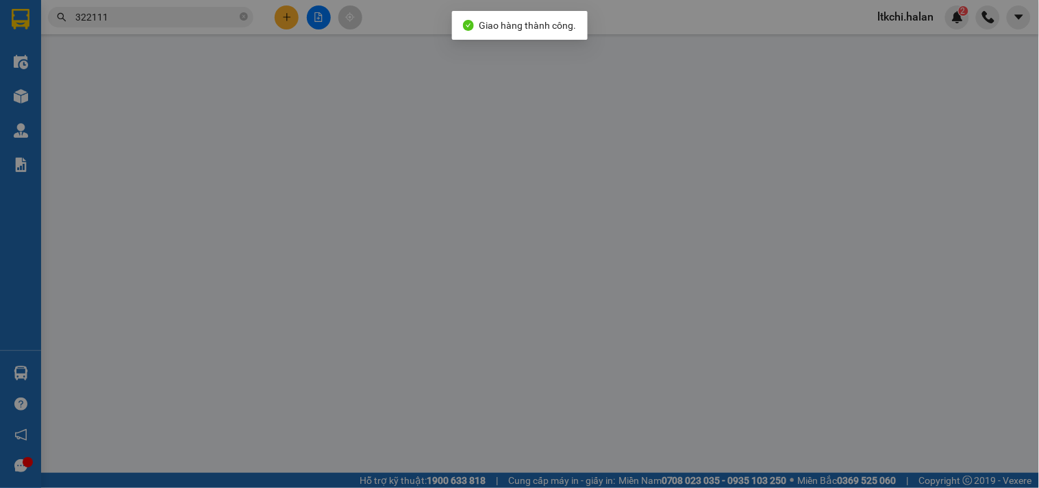
type input "0388685333"
type input "MINH"
type input "0974322111"
type input "DUY"
type input "40.000"
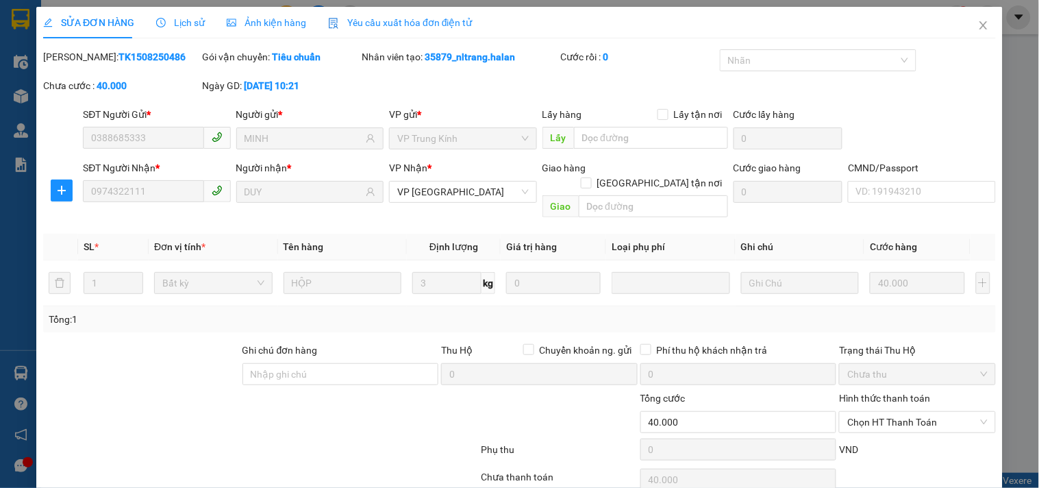
scroll to position [49, 0]
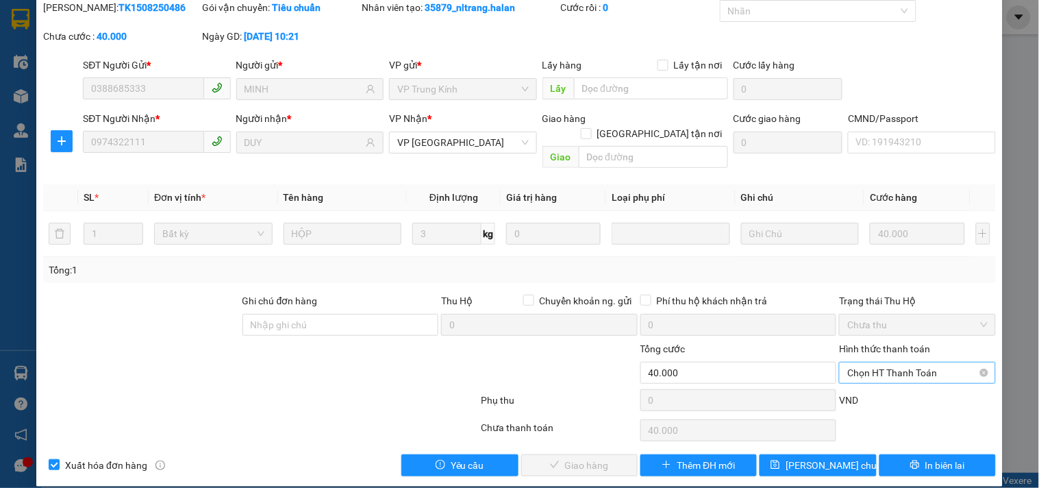
click at [875, 362] on span "Chọn HT Thanh Toán" at bounding box center [917, 372] width 140 height 21
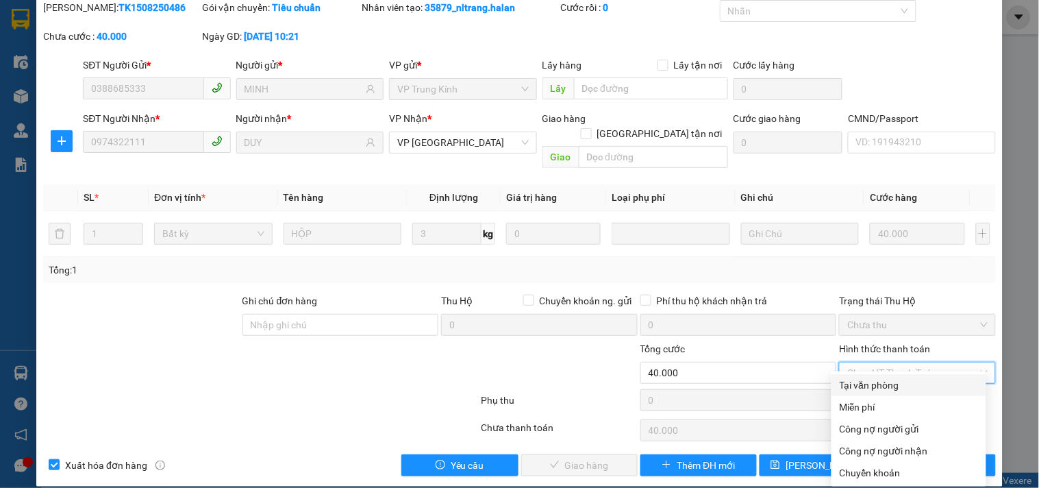
click at [868, 391] on div "Tại văn phòng" at bounding box center [909, 384] width 138 height 15
type input "0"
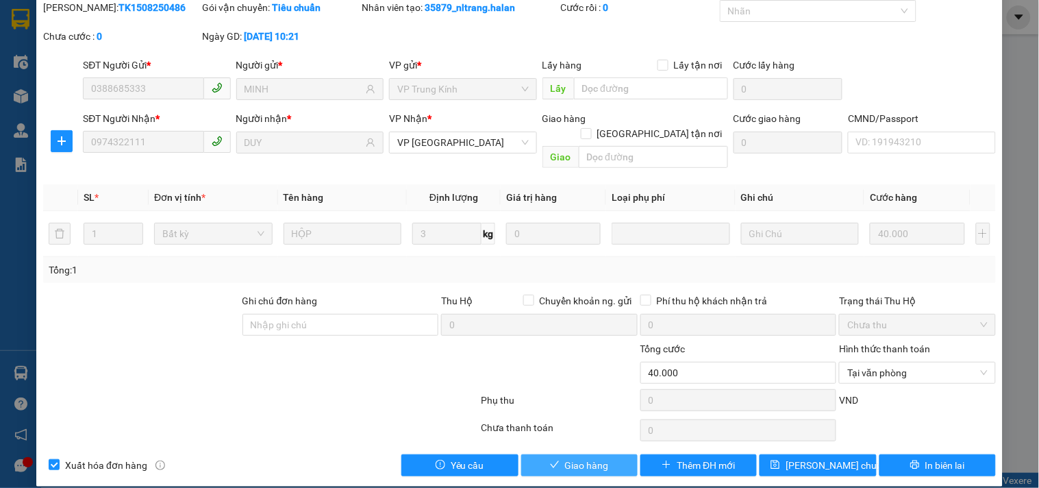
click at [570, 457] on span "Giao hàng" at bounding box center [587, 464] width 44 height 15
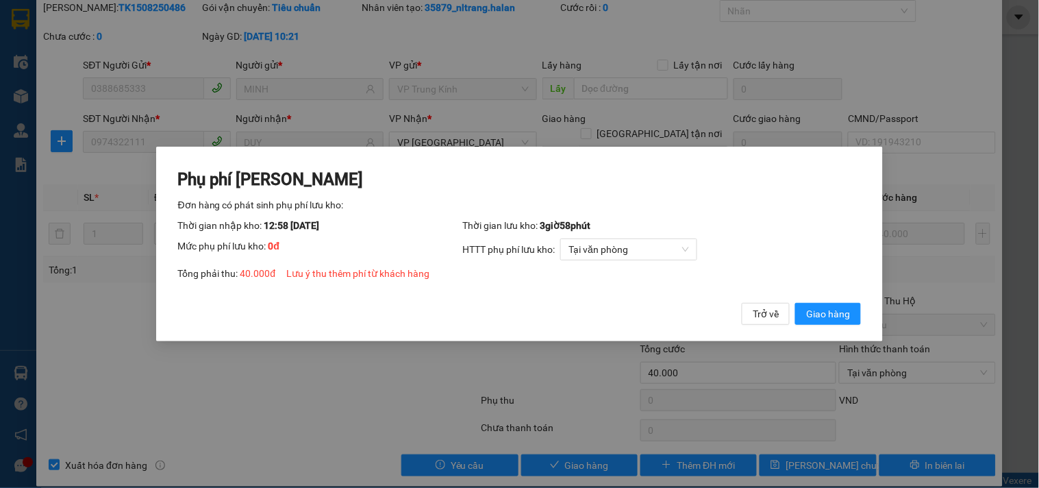
drag, startPoint x: 837, startPoint y: 316, endPoint x: 827, endPoint y: 284, distance: 33.6
click at [837, 316] on span "Giao hàng" at bounding box center [828, 313] width 44 height 15
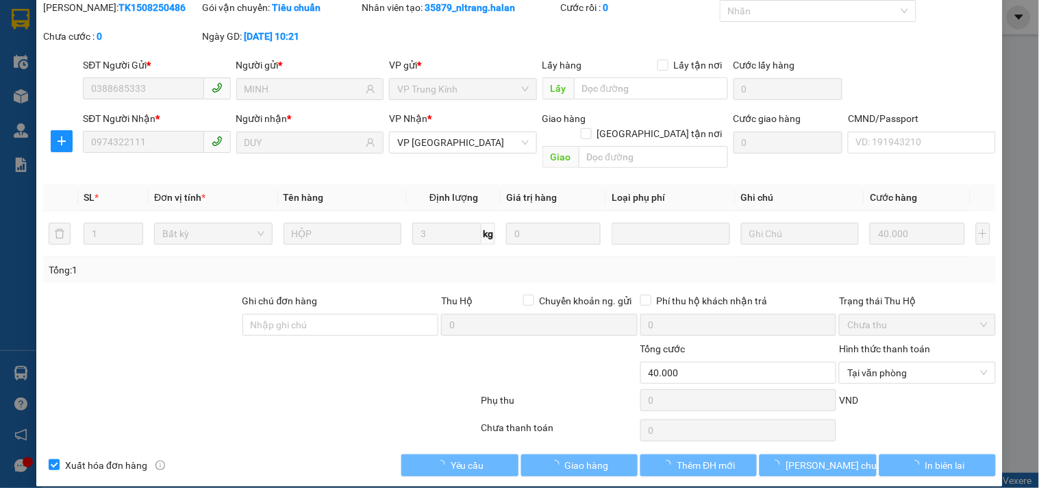
scroll to position [0, 0]
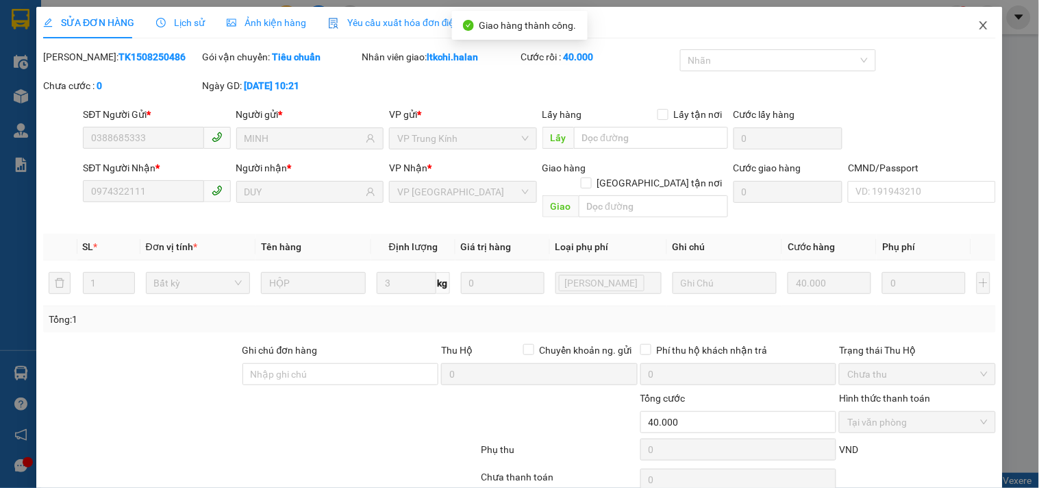
click at [978, 25] on icon "close" at bounding box center [983, 25] width 11 height 11
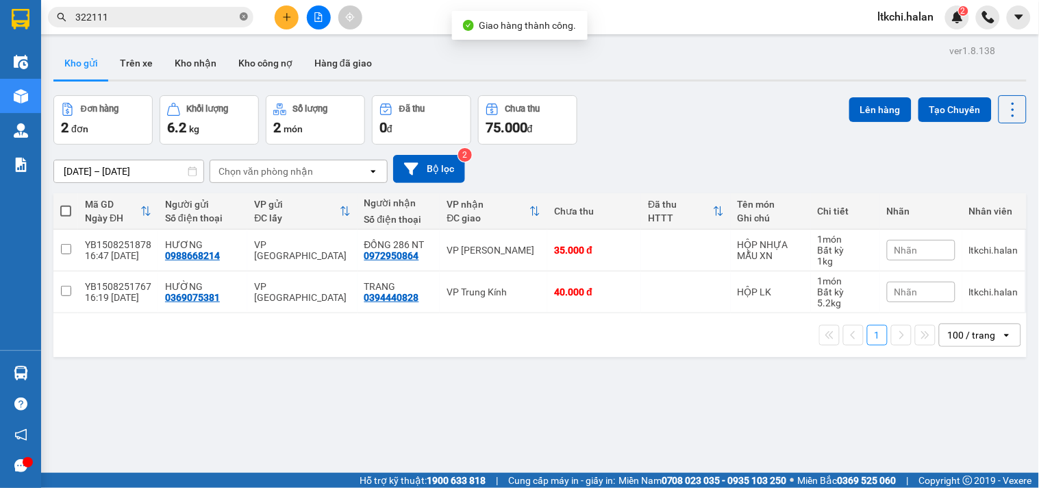
click at [245, 15] on icon "close-circle" at bounding box center [244, 16] width 8 height 8
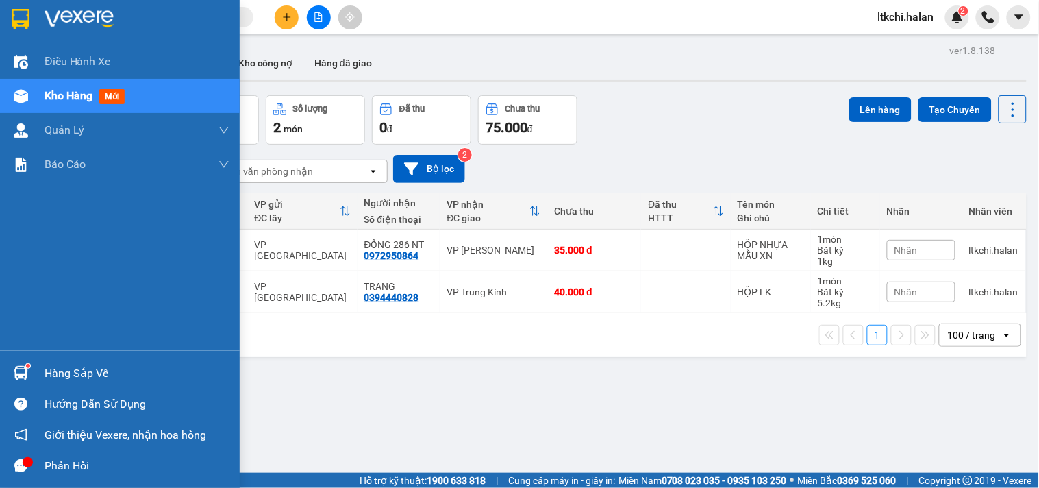
click at [46, 377] on div "Hàng sắp về" at bounding box center [137, 373] width 185 height 21
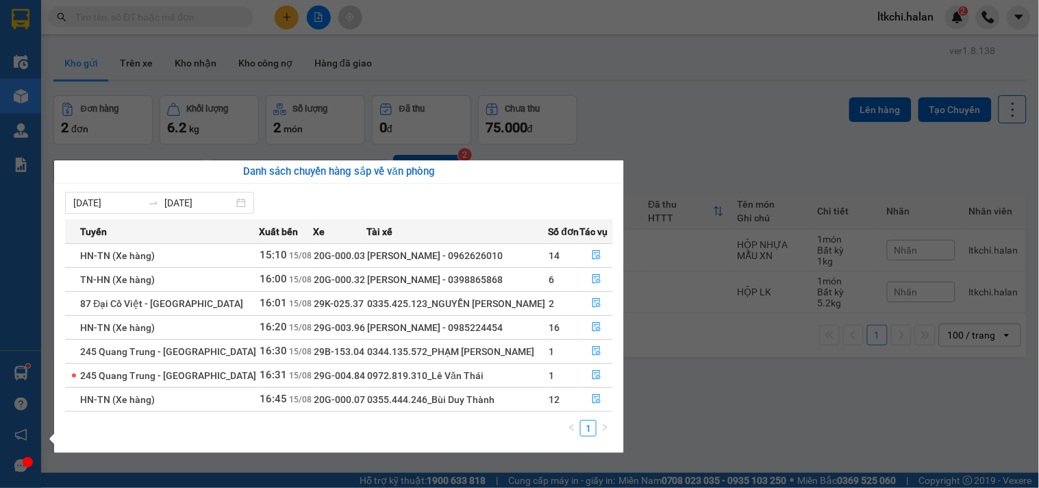
click at [724, 366] on section "Kết quả tìm kiếm ( 18 ) Bộ lọc Mã ĐH Trạng thái Món hàng Thu hộ Tổng cước Chưa …" at bounding box center [519, 244] width 1039 height 488
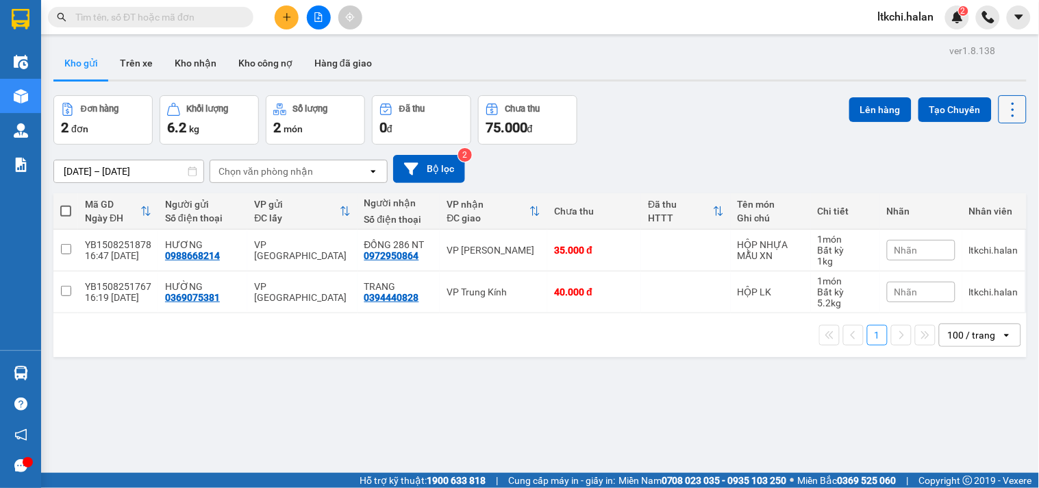
click at [1008, 115] on icon at bounding box center [1012, 109] width 19 height 19
click at [989, 192] on span "Làm mới" at bounding box center [982, 196] width 38 height 14
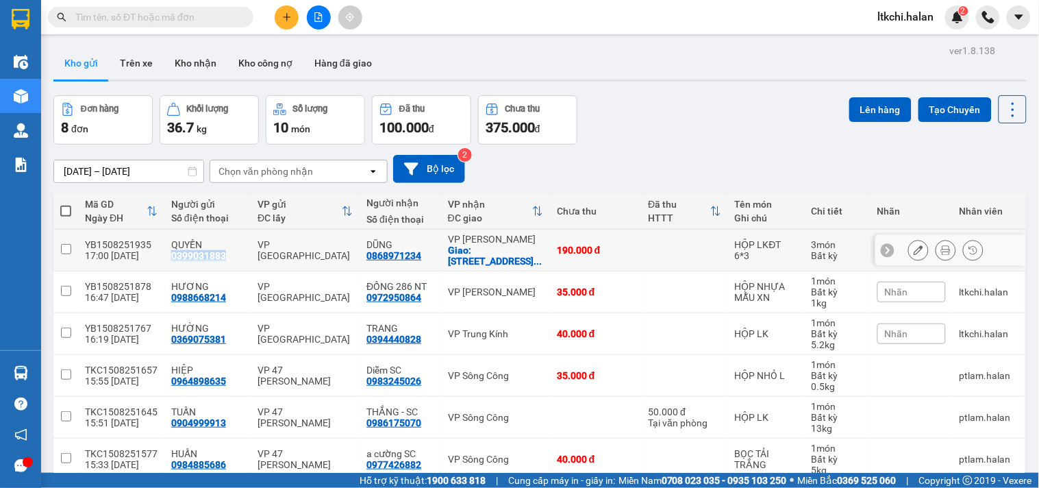
drag, startPoint x: 221, startPoint y: 257, endPoint x: 168, endPoint y: 257, distance: 52.7
click at [171, 257] on div "QUYỀN 0399031883" at bounding box center [207, 250] width 73 height 22
checkbox input "true"
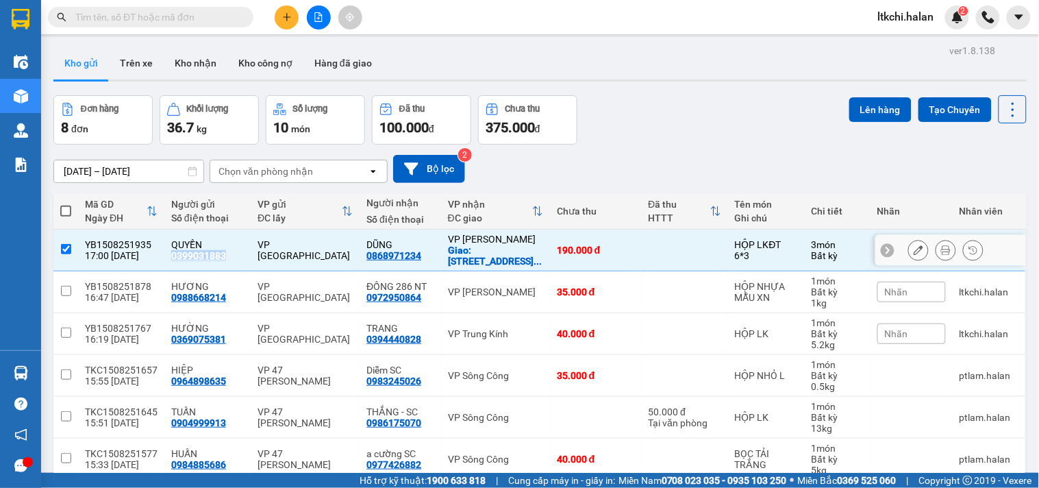
copy div "0399031883"
click at [283, 18] on icon "plus" at bounding box center [287, 17] width 10 height 10
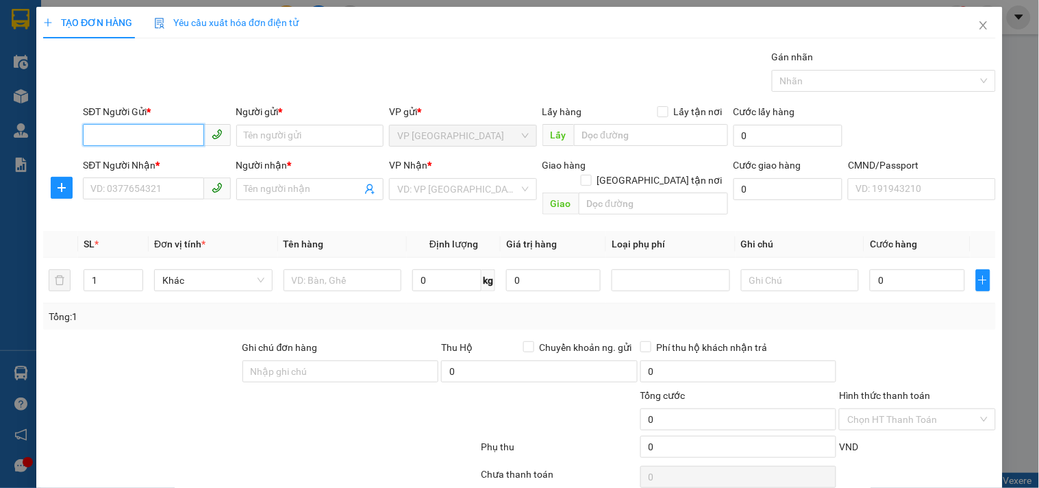
click at [134, 135] on input "SĐT Người Gửi *" at bounding box center [143, 135] width 121 height 22
paste input "0399031883"
type input "0399031883"
click at [174, 367] on div at bounding box center [141, 364] width 199 height 48
click at [172, 188] on input "SĐT Người Nhận *" at bounding box center [143, 188] width 121 height 22
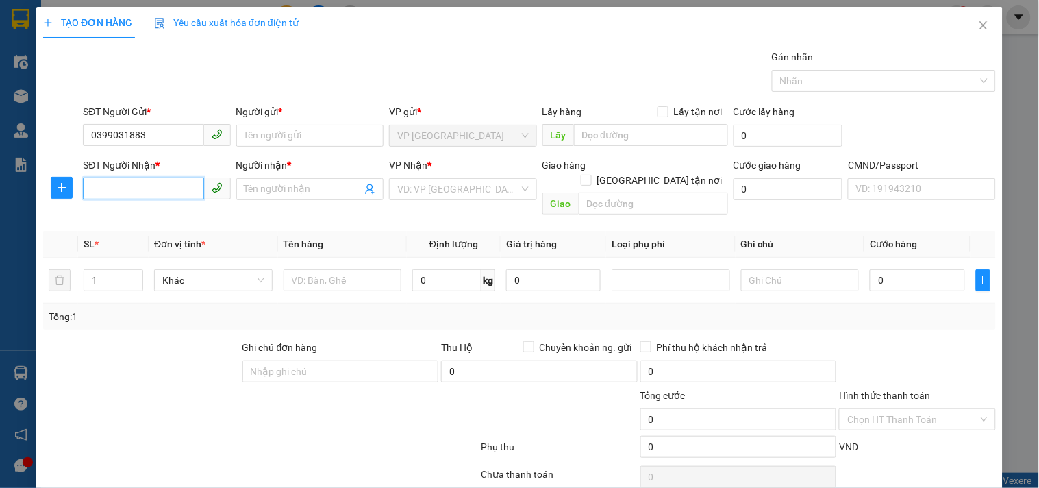
click at [151, 190] on input "SĐT Người Nhận *" at bounding box center [143, 188] width 121 height 22
paste input "0868971234"
type input "0868971234"
click at [176, 218] on div "0868971234 - DŨNG" at bounding box center [154, 216] width 129 height 15
type input "DŨNG"
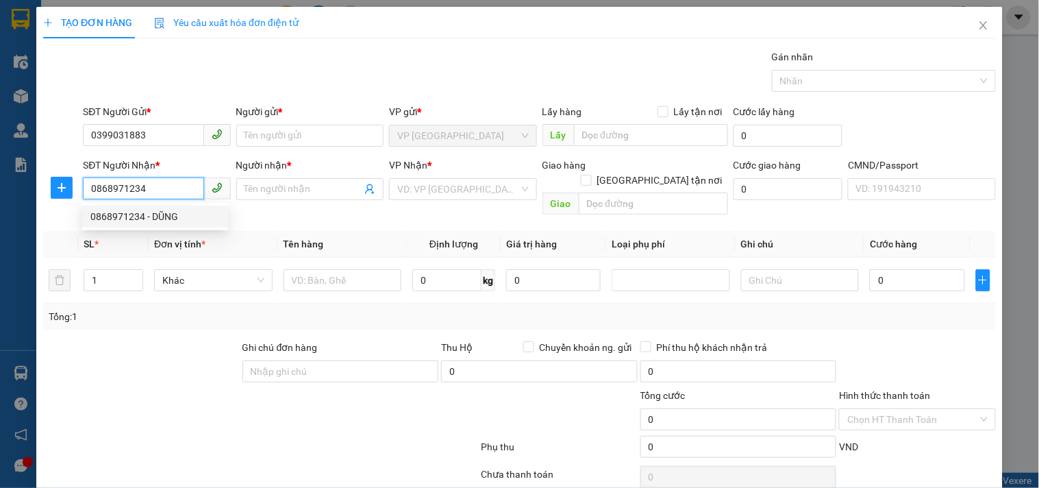
checkbox input "true"
type input "14A, TT1, KĐT VĂN PHÚ, HÀ ĐÔNG, HN"
type input "100.000"
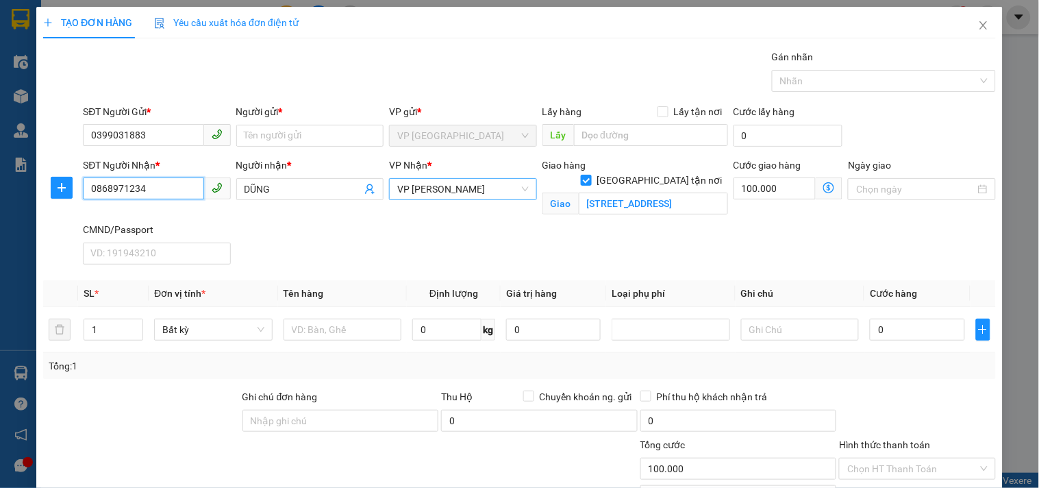
click at [471, 192] on span "VP [PERSON_NAME]" at bounding box center [462, 189] width 131 height 21
type input "0868971234"
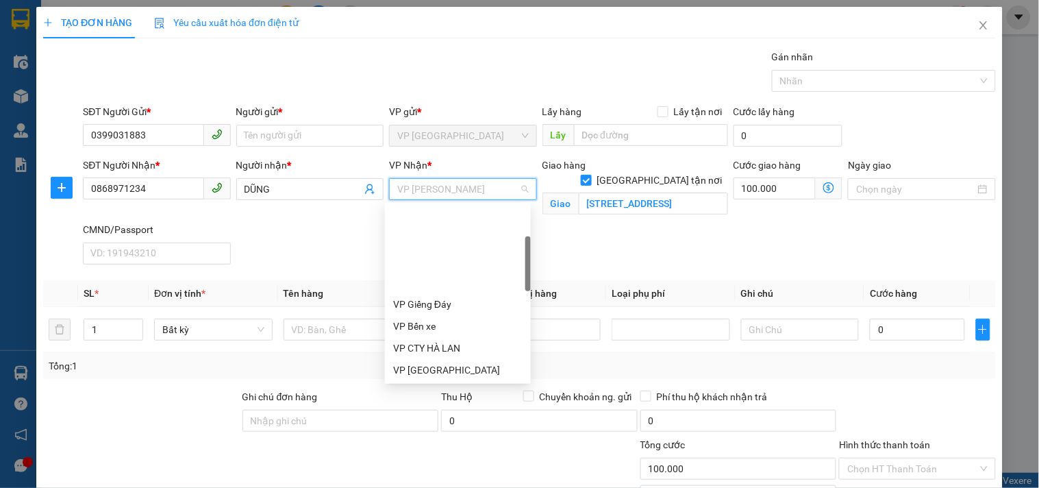
scroll to position [110, 0]
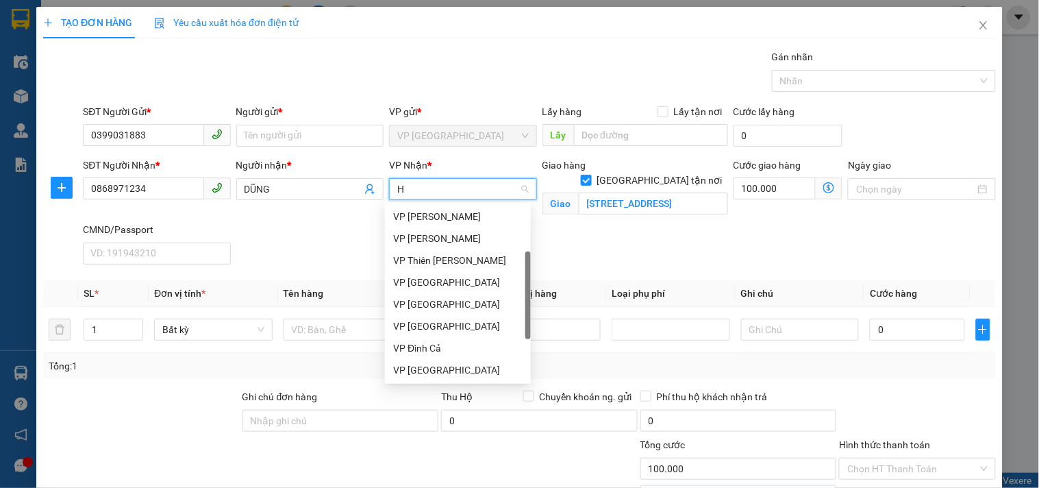
type input "HD"
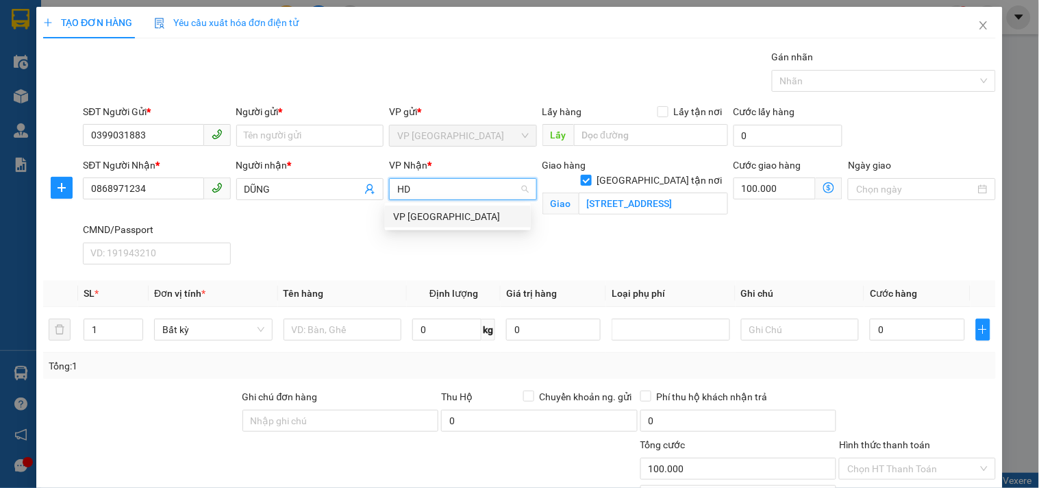
scroll to position [0, 0]
click at [466, 219] on div "VP [GEOGRAPHIC_DATA]" at bounding box center [457, 216] width 129 height 15
click at [823, 186] on icon "dollar-circle" at bounding box center [828, 187] width 11 height 11
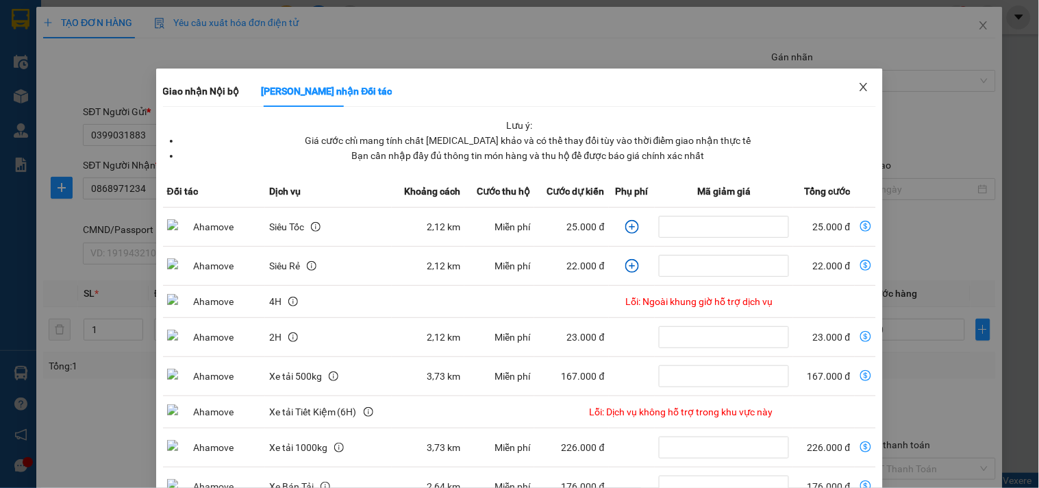
drag, startPoint x: 859, startPoint y: 84, endPoint x: 446, endPoint y: 373, distance: 504.0
click at [858, 85] on icon "close" at bounding box center [863, 86] width 11 height 11
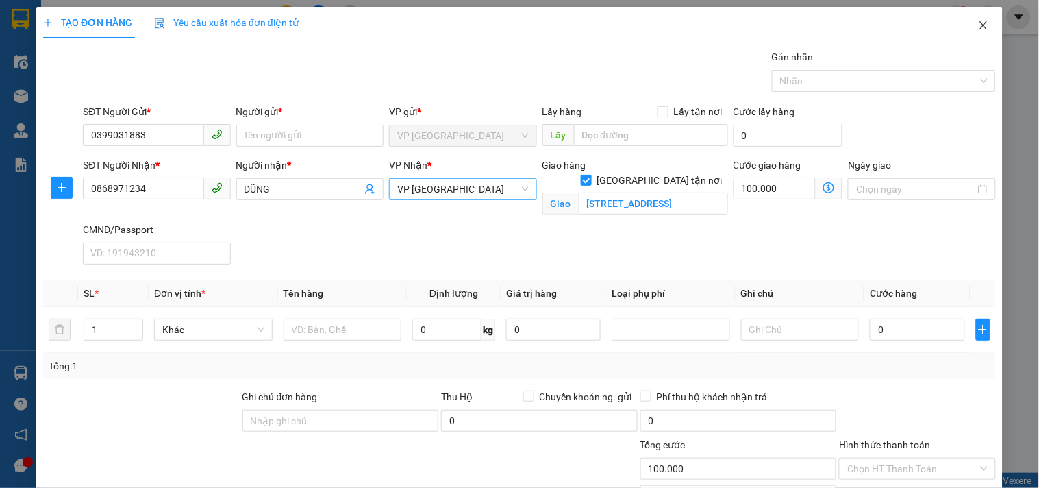
click at [978, 22] on icon "close" at bounding box center [983, 25] width 11 height 11
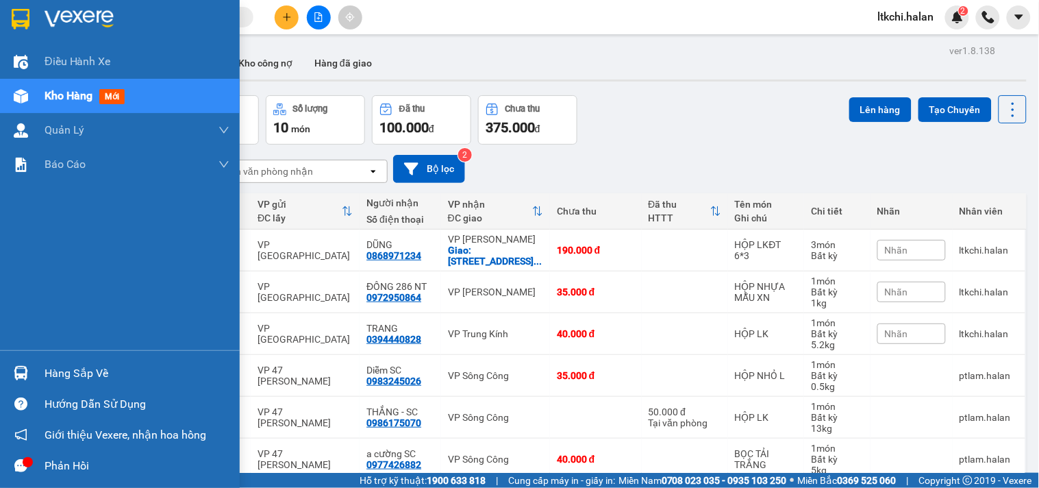
click at [18, 375] on img at bounding box center [21, 373] width 14 height 14
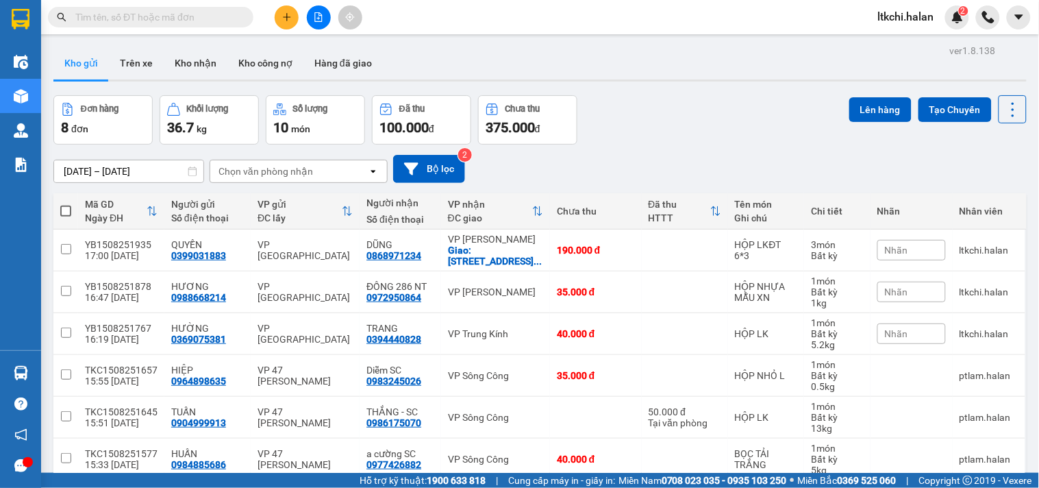
click at [719, 172] on section "Kết quả tìm kiếm ( 18 ) Bộ lọc Mã ĐH Trạng thái Món hàng Thu hộ Tổng cước Chưa …" at bounding box center [519, 244] width 1039 height 488
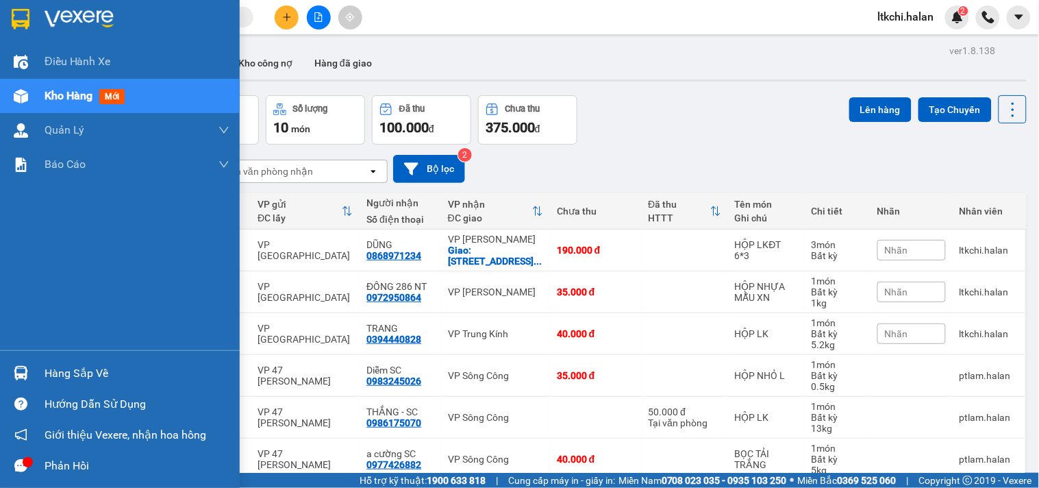
click at [31, 368] on div at bounding box center [21, 373] width 24 height 24
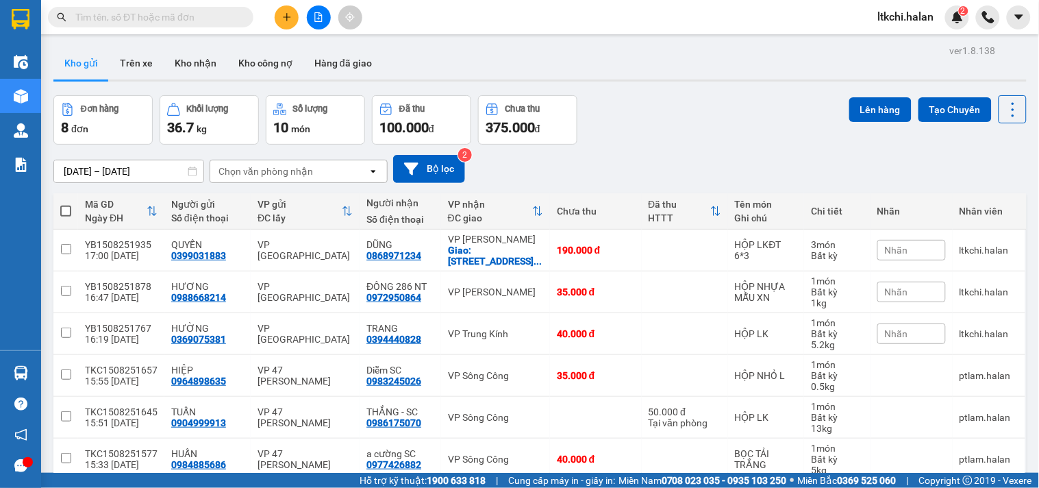
click at [721, 141] on section "Kết quả tìm kiếm ( 18 ) Bộ lọc Mã ĐH Trạng thái Món hàng Thu hộ Tổng cước Chưa …" at bounding box center [519, 244] width 1039 height 488
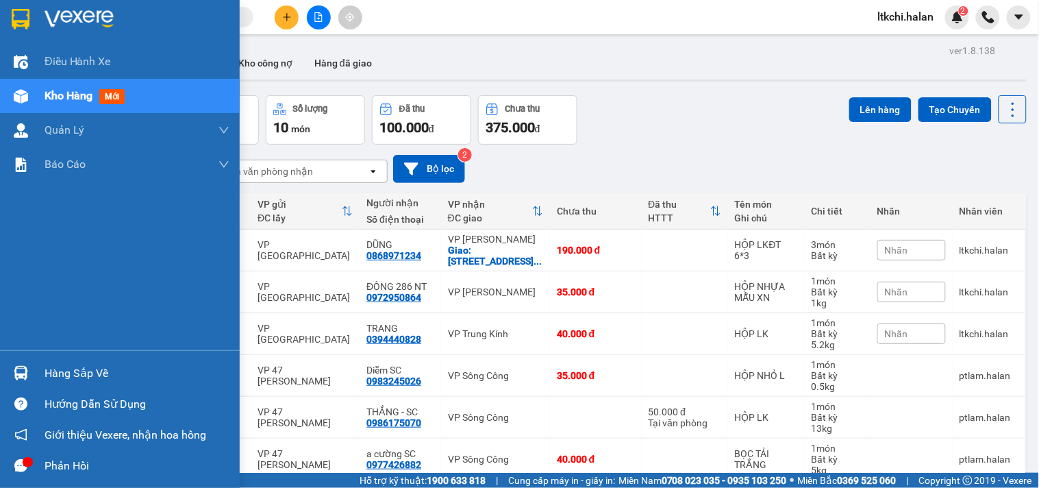
click at [15, 380] on div at bounding box center [21, 373] width 24 height 24
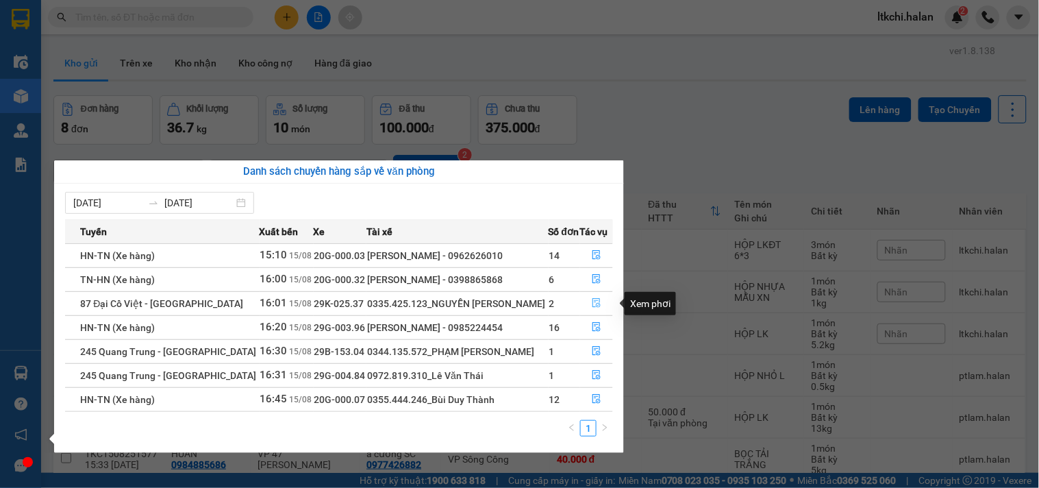
click at [592, 305] on icon "file-done" at bounding box center [596, 303] width 8 height 10
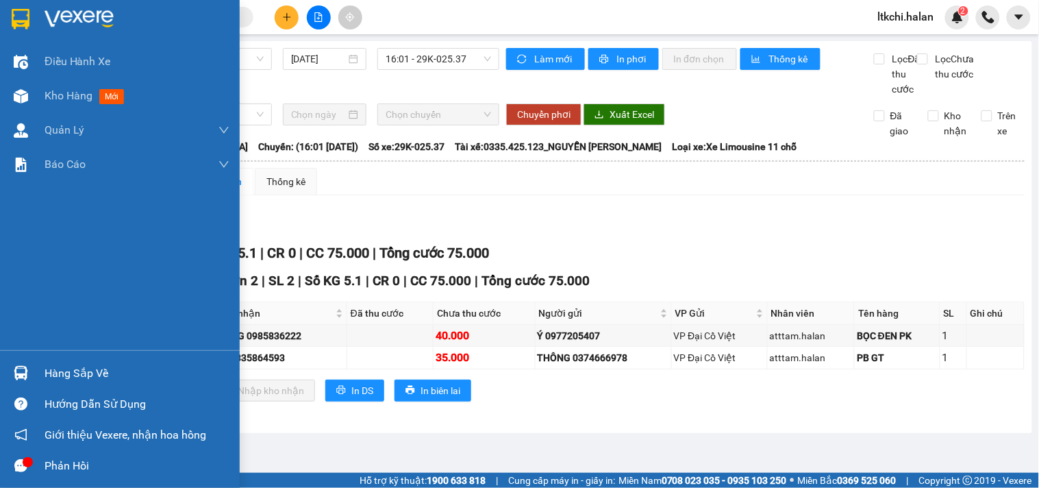
drag, startPoint x: 36, startPoint y: 368, endPoint x: 50, endPoint y: 368, distance: 14.4
click at [36, 368] on div "Hàng sắp về" at bounding box center [120, 372] width 240 height 31
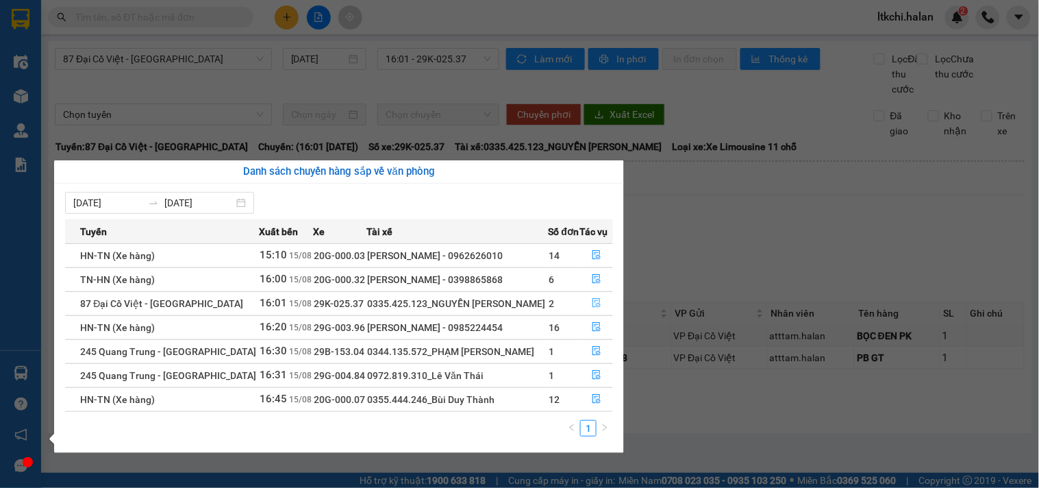
click at [592, 307] on icon "file-done" at bounding box center [597, 303] width 10 height 10
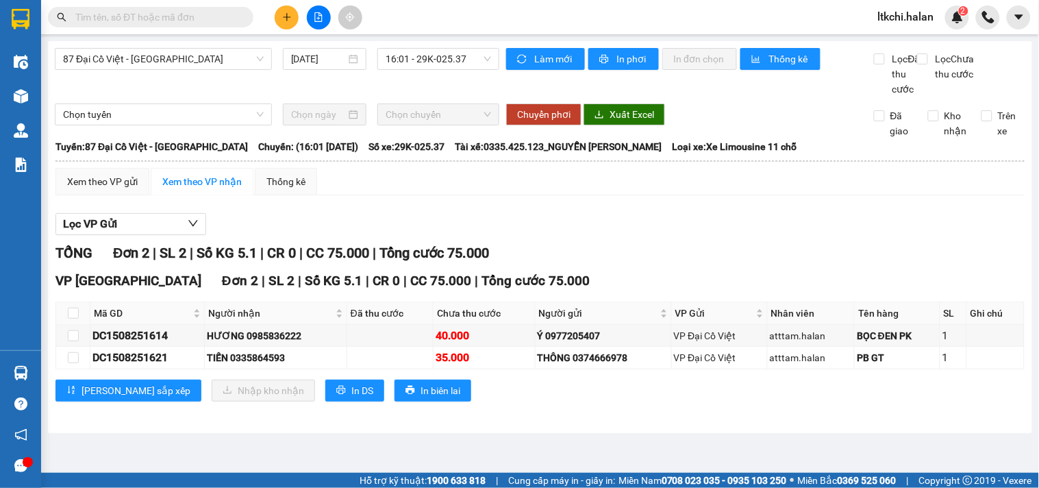
click at [833, 236] on div "Lọc VP Gửi" at bounding box center [539, 224] width 969 height 23
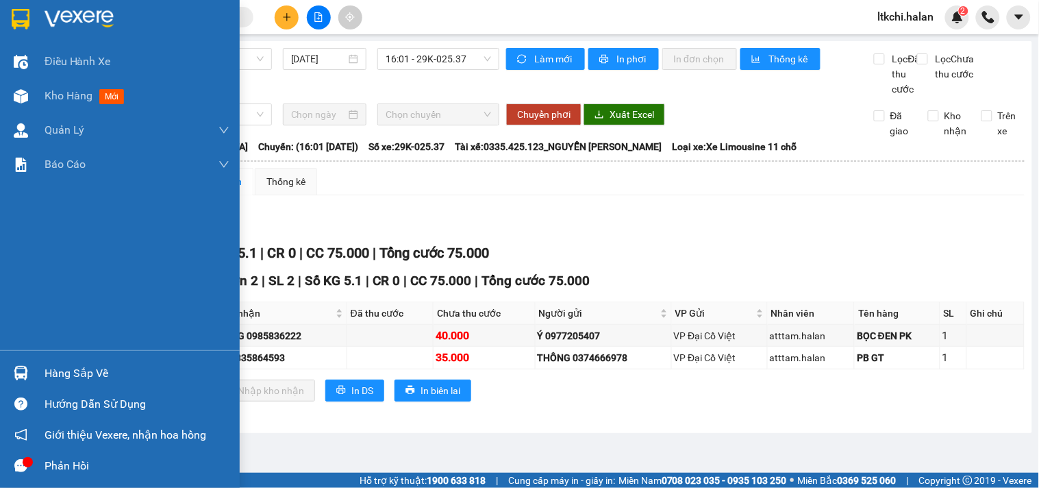
click at [16, 364] on div at bounding box center [21, 373] width 24 height 24
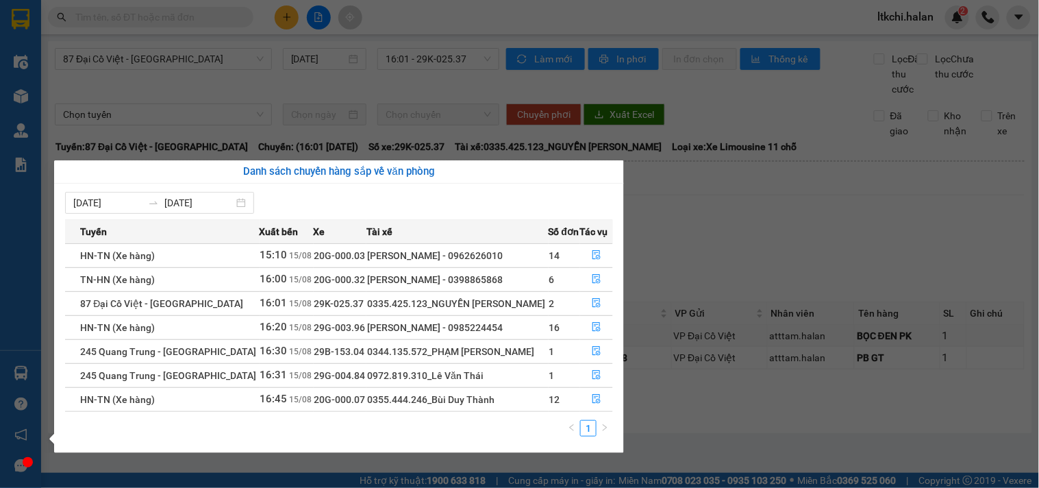
click at [703, 236] on section "Kết quả tìm kiếm ( 18 ) Bộ lọc Mã ĐH Trạng thái Món hàng Thu hộ Tổng cước Chưa …" at bounding box center [519, 244] width 1039 height 488
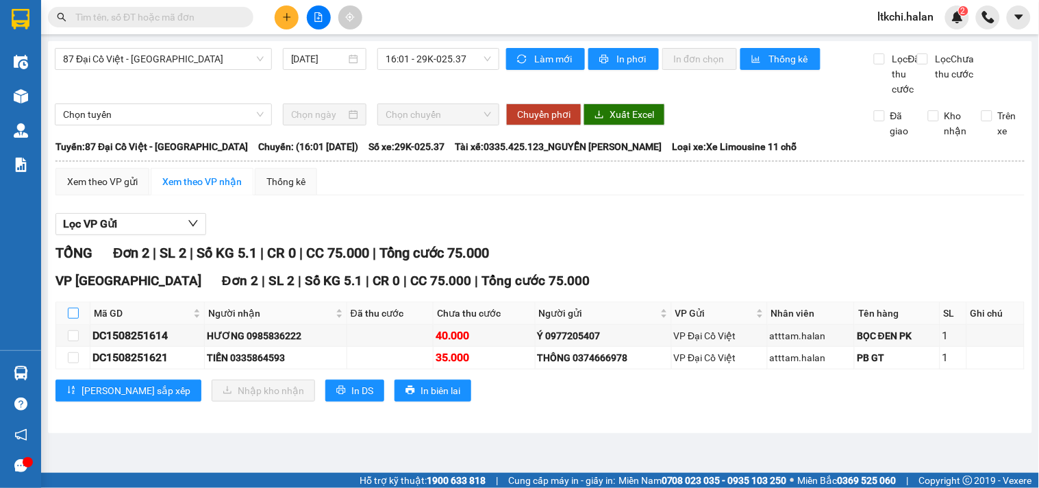
click at [75, 318] on input "checkbox" at bounding box center [73, 312] width 11 height 11
checkbox input "true"
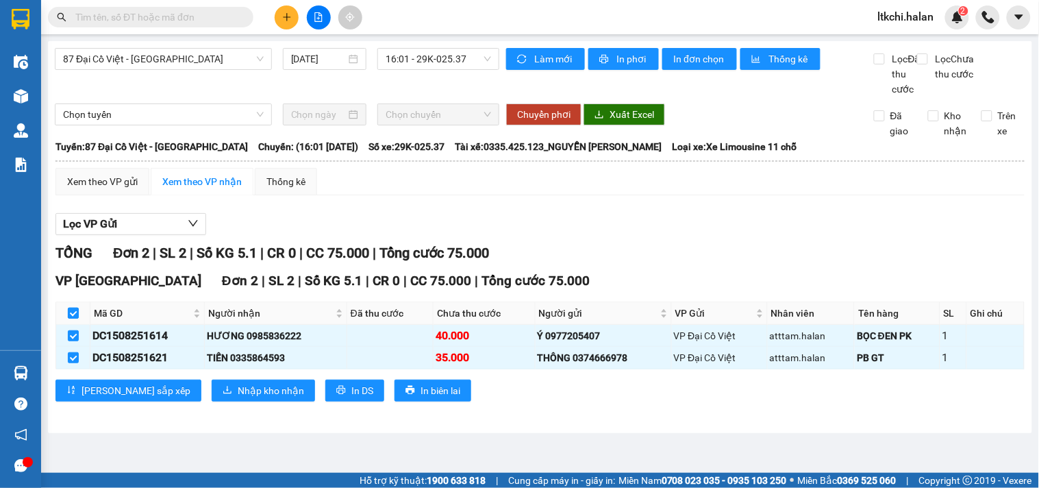
checkbox input "true"
click at [238, 398] on span "Nhập kho nhận" at bounding box center [271, 390] width 66 height 15
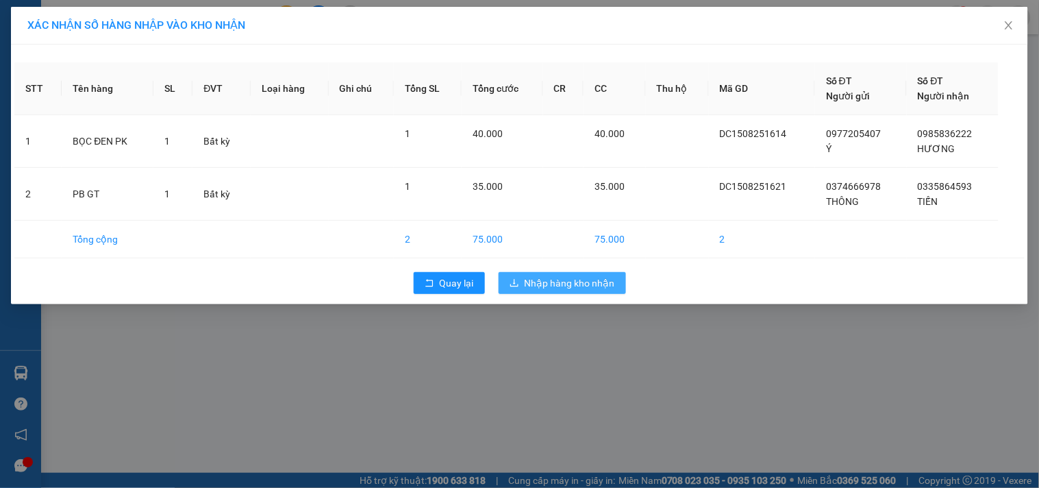
drag, startPoint x: 556, startPoint y: 277, endPoint x: 152, endPoint y: 31, distance: 472.9
click at [551, 277] on span "Nhập hàng kho nhận" at bounding box center [570, 282] width 90 height 15
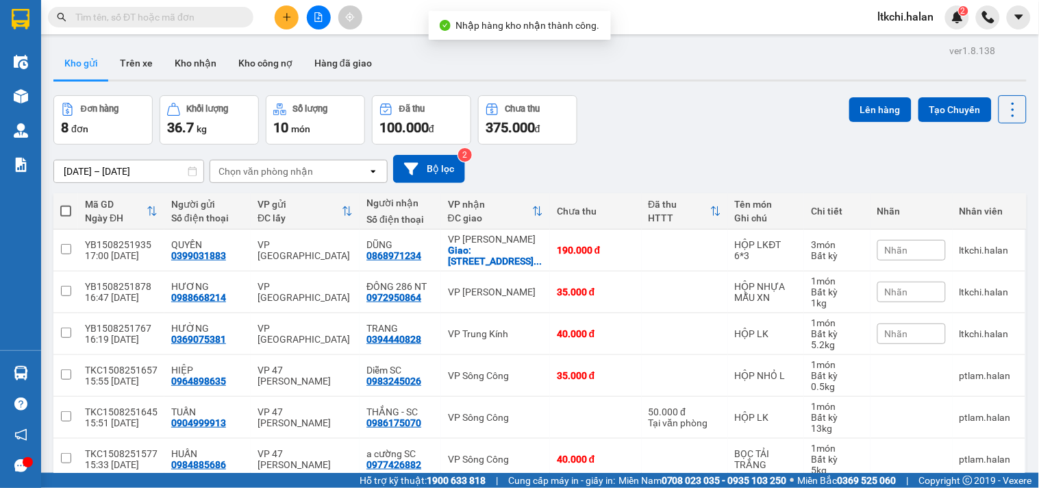
click at [154, 21] on input "text" at bounding box center [156, 17] width 162 height 15
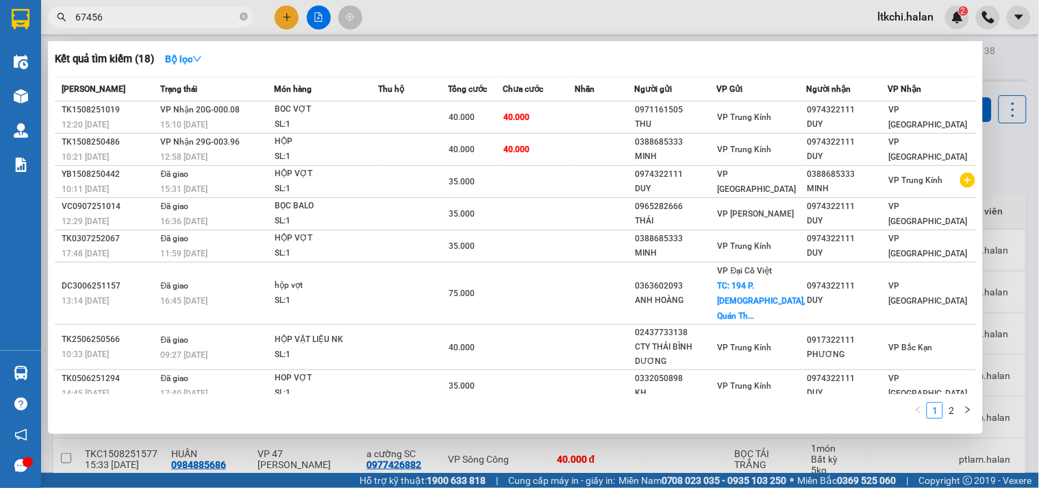
type input "674567"
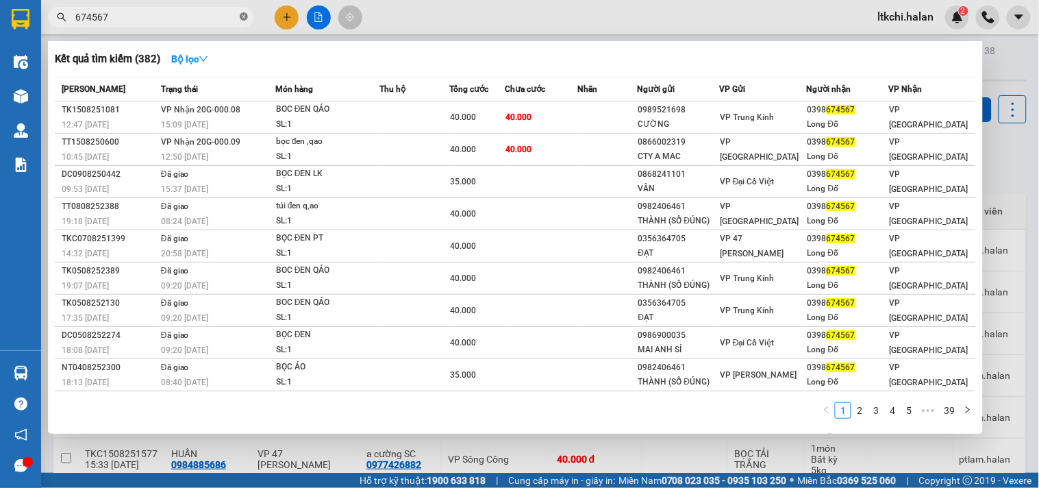
click at [244, 18] on icon "close-circle" at bounding box center [244, 16] width 8 height 8
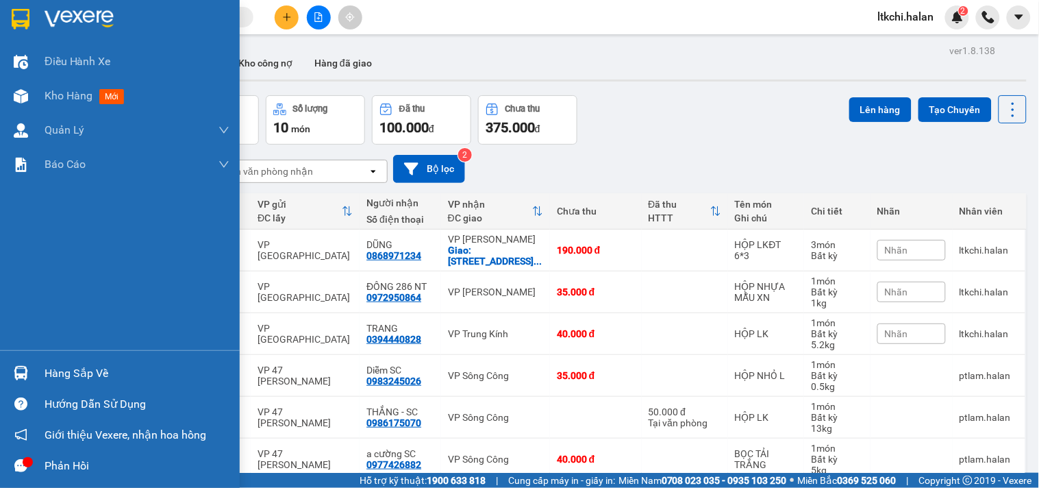
click at [30, 375] on div at bounding box center [21, 373] width 24 height 24
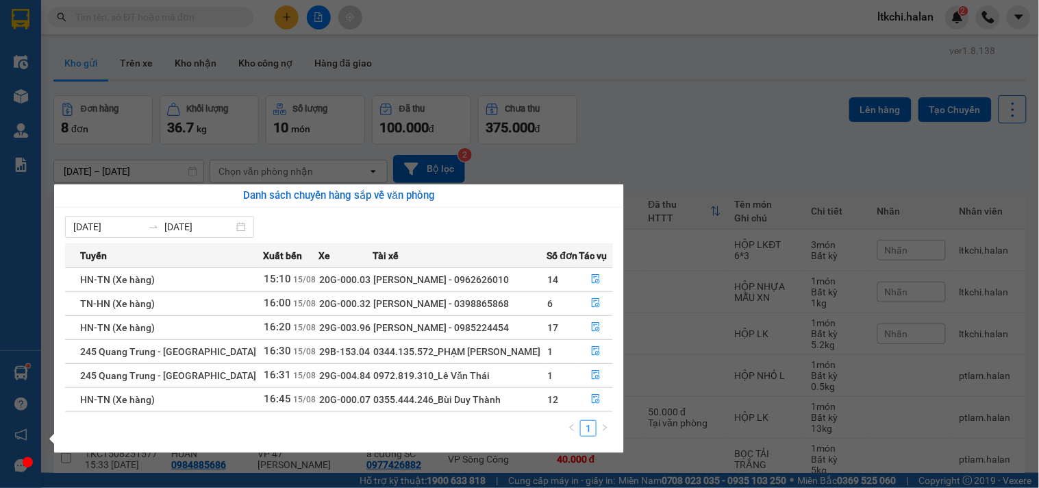
click at [703, 94] on section "Kết quả tìm kiếm ( 382 ) Bộ lọc Mã ĐH Trạng thái Món hàng Thu hộ Tổng cước Chưa…" at bounding box center [519, 244] width 1039 height 488
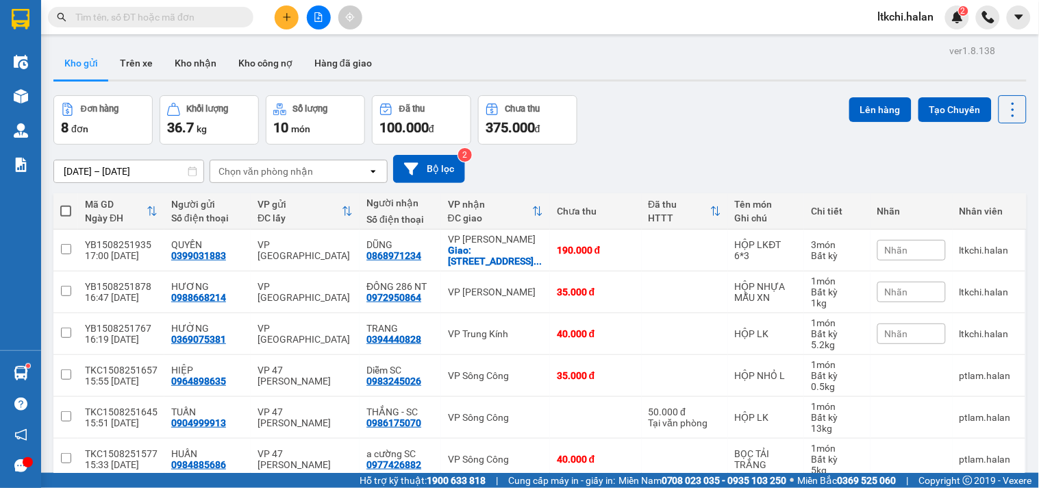
click at [149, 24] on input "text" at bounding box center [156, 17] width 162 height 15
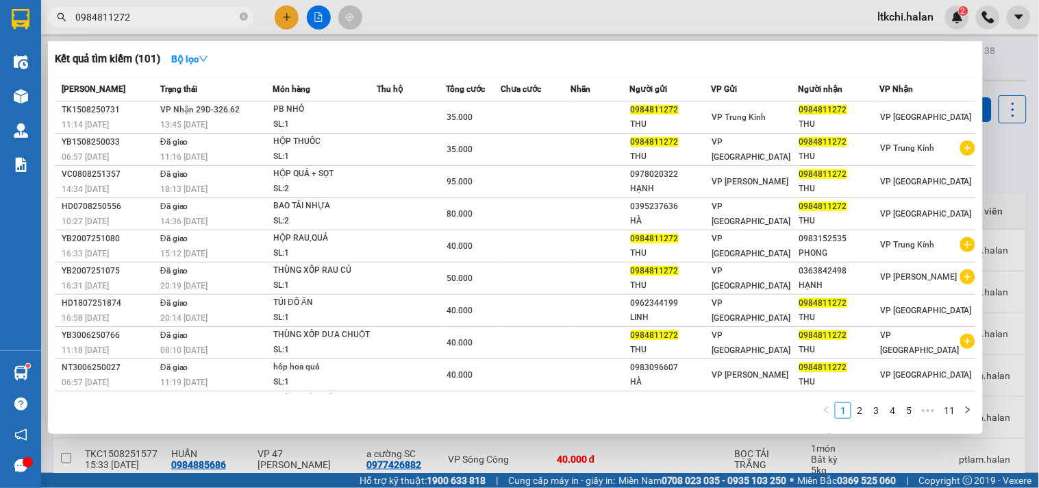
type input "0984811272"
click at [5, 379] on div "Hàng sắp về" at bounding box center [20, 372] width 41 height 31
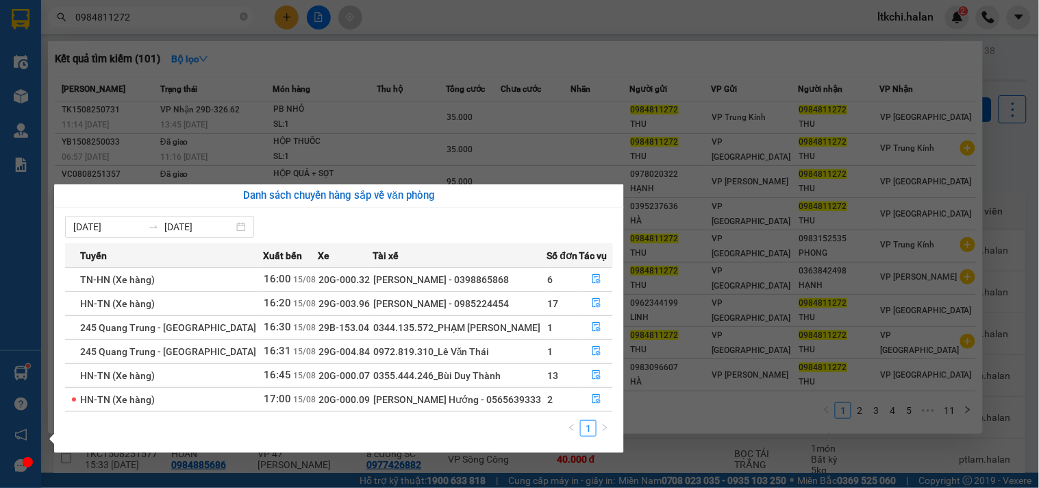
click at [494, 18] on section "Kết quả tìm kiếm ( 101 ) Bộ lọc Mã ĐH Trạng thái Món hàng Thu hộ Tổng cước Chưa…" at bounding box center [519, 244] width 1039 height 488
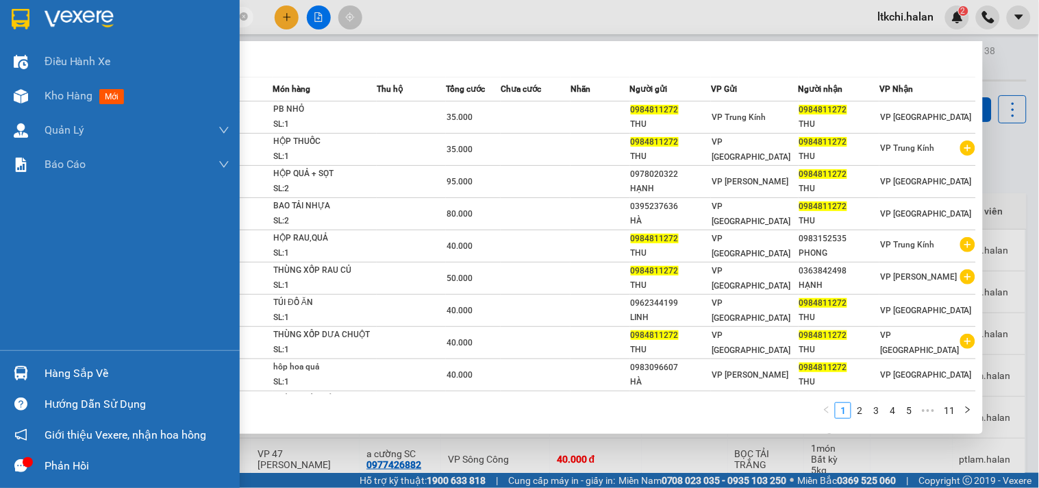
click at [30, 366] on div at bounding box center [21, 373] width 24 height 24
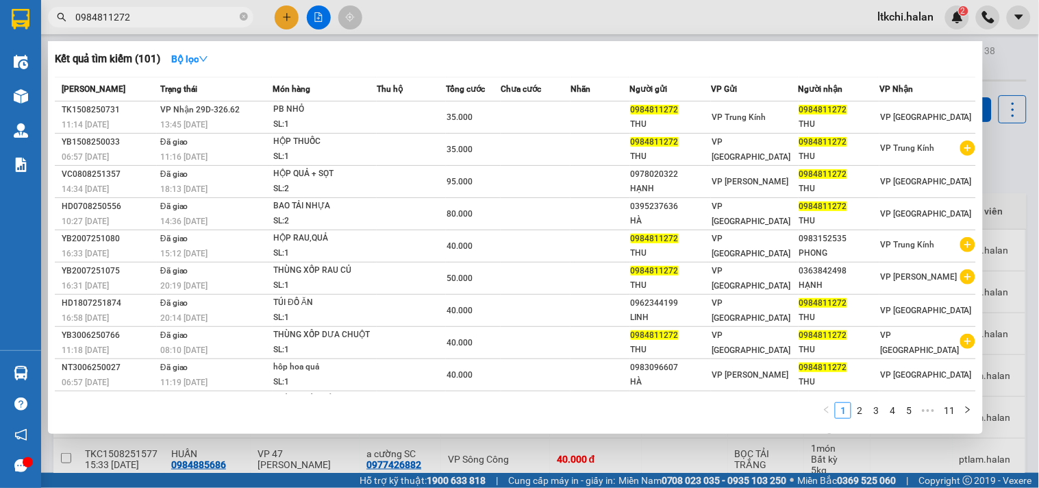
click at [211, 21] on section "Kết quả tìm kiếm ( 101 ) Bộ lọc Mã ĐH Trạng thái Món hàng Thu hộ Tổng cước Chưa…" at bounding box center [519, 244] width 1039 height 488
click at [242, 15] on icon "close-circle" at bounding box center [244, 16] width 8 height 8
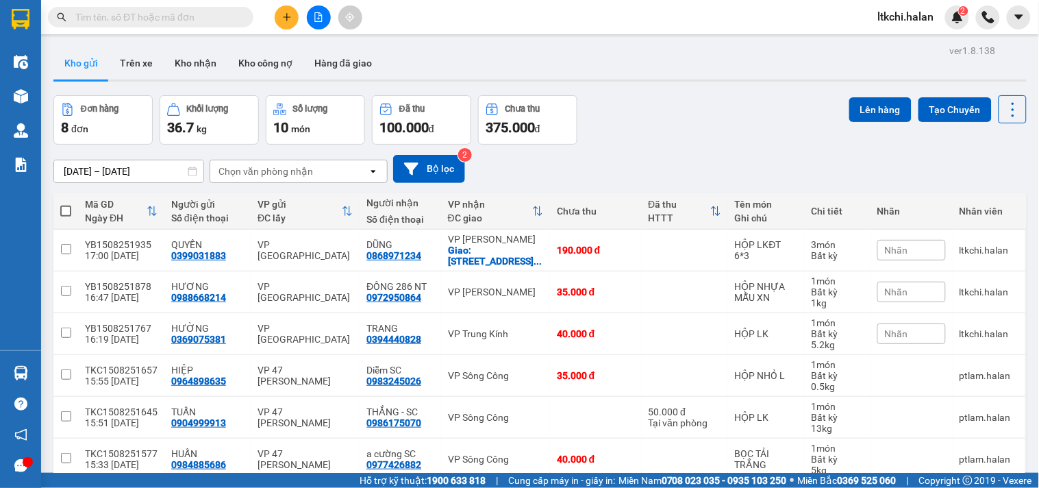
click at [226, 12] on input "text" at bounding box center [156, 17] width 162 height 15
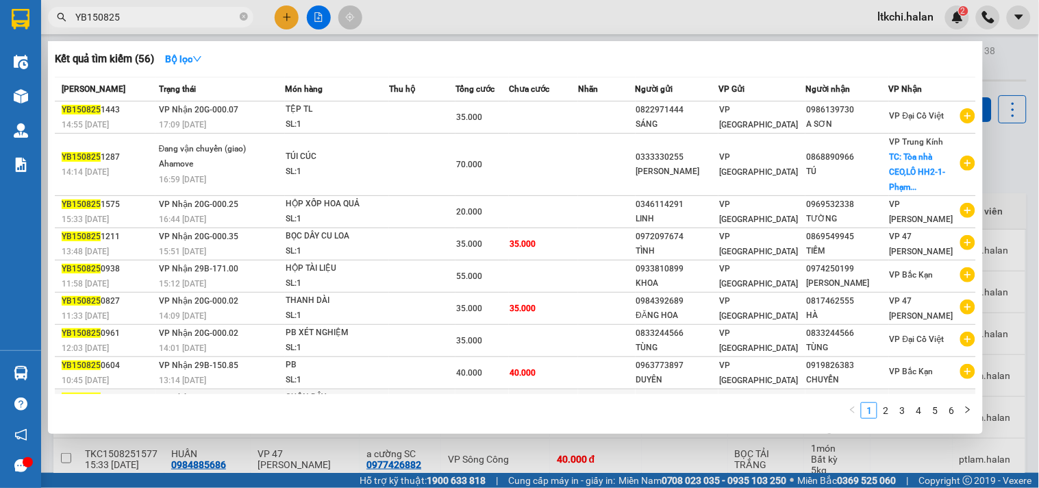
scroll to position [62, 0]
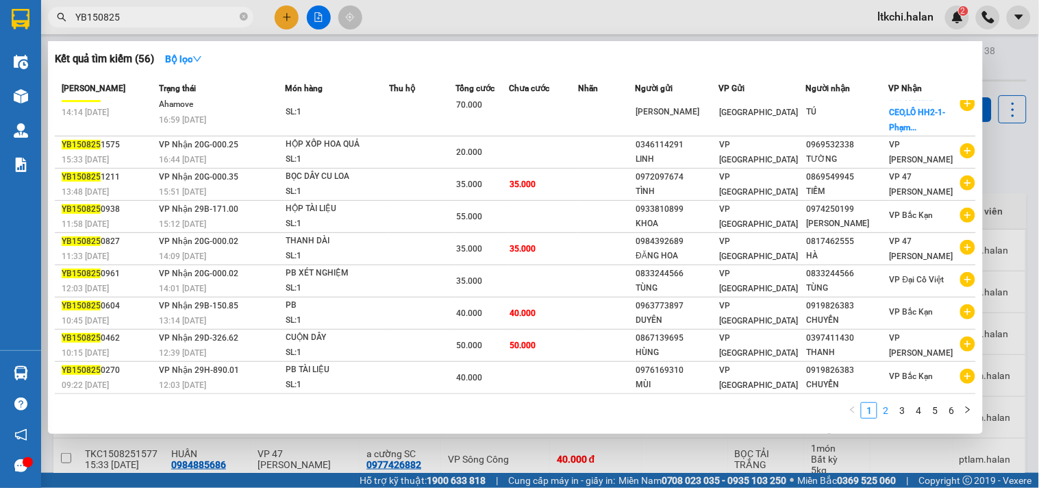
type input "YB150825"
click at [886, 412] on link "2" at bounding box center [885, 410] width 15 height 15
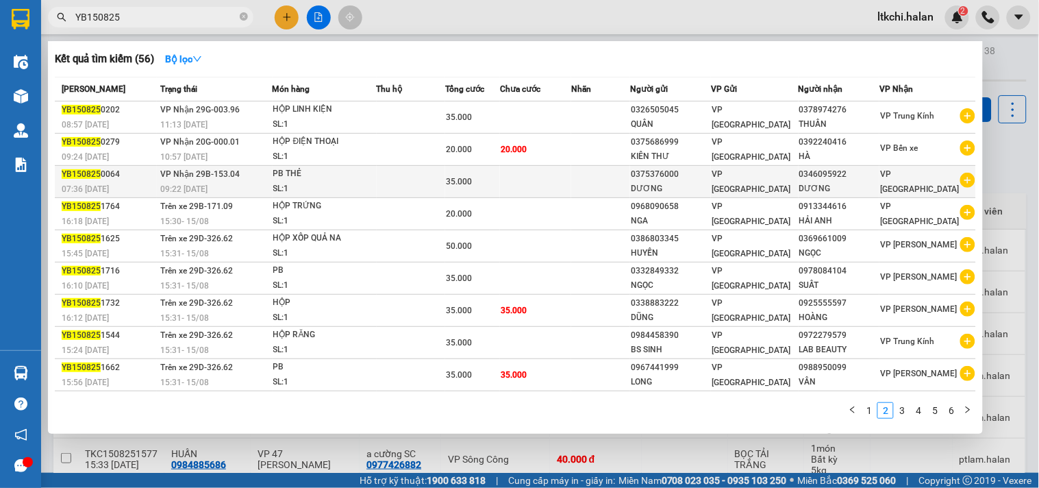
scroll to position [31, 0]
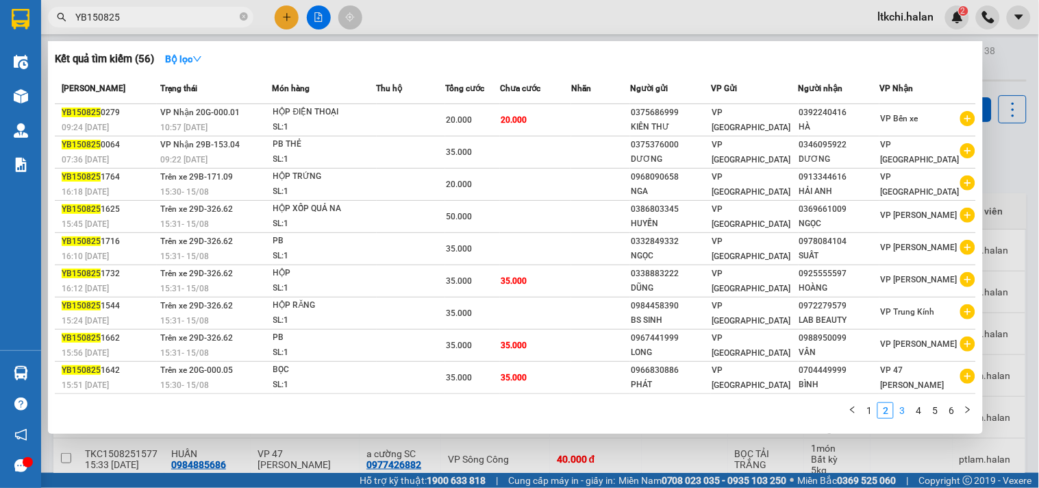
click at [908, 414] on link "3" at bounding box center [901, 410] width 15 height 15
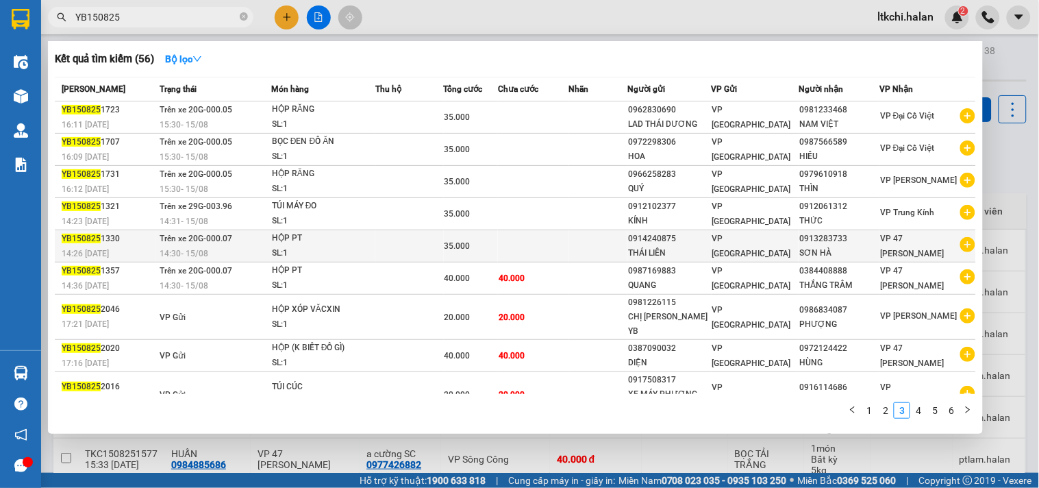
scroll to position [42, 0]
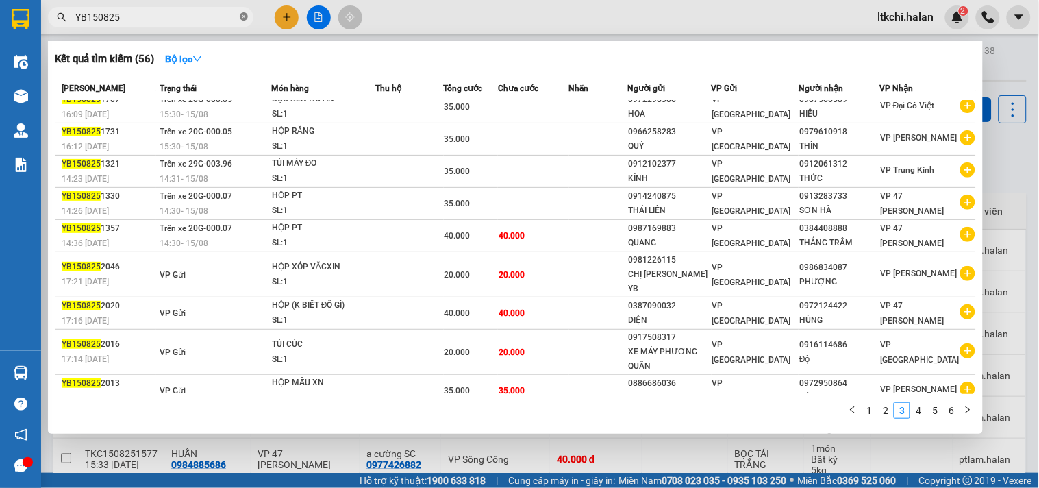
click at [240, 16] on icon "close-circle" at bounding box center [244, 16] width 8 height 8
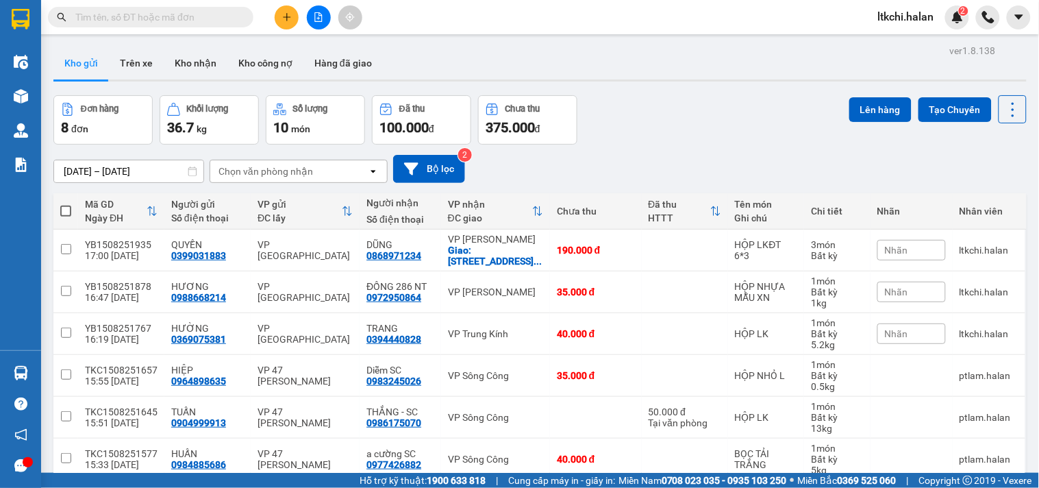
click at [690, 107] on div "Đơn hàng 8 đơn Khối lượng 36.7 kg Số lượng 10 món Đã thu 100.000 đ Chưa thu 375…" at bounding box center [539, 119] width 973 height 49
click at [235, 175] on div "Chọn văn phòng nhận" at bounding box center [265, 171] width 94 height 14
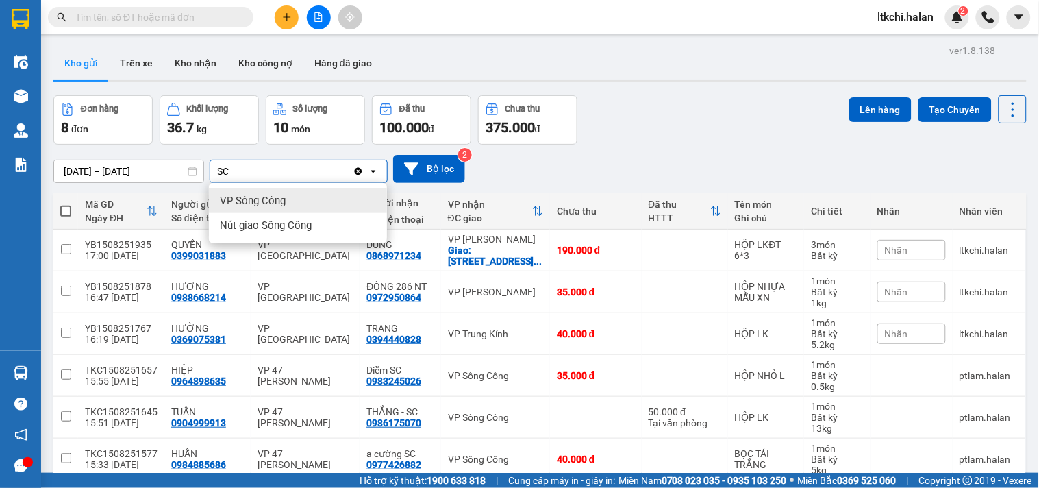
type input "SC"
drag, startPoint x: 255, startPoint y: 204, endPoint x: 262, endPoint y: 199, distance: 7.8
click at [256, 204] on span "VP Sông Công" at bounding box center [253, 201] width 66 height 14
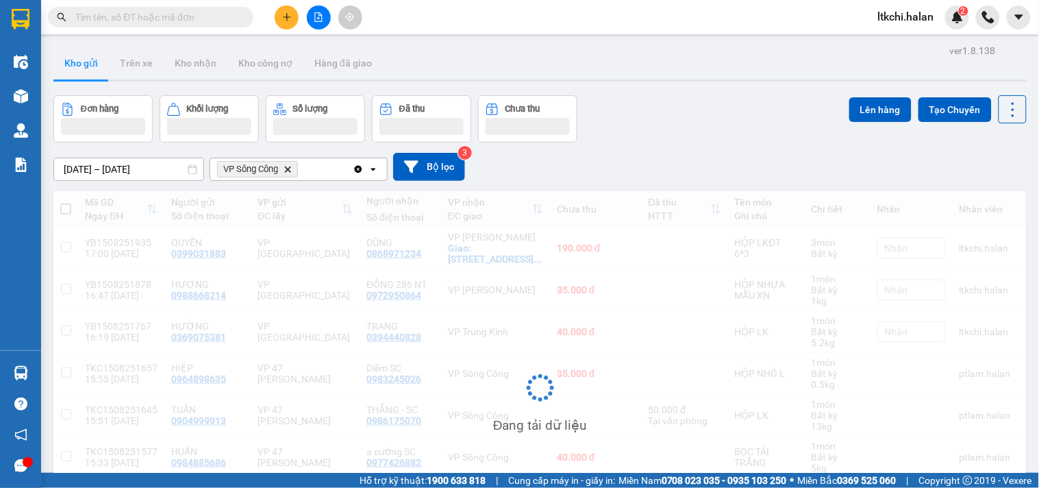
click at [318, 171] on div "VP Sông Công Delete" at bounding box center [281, 169] width 142 height 22
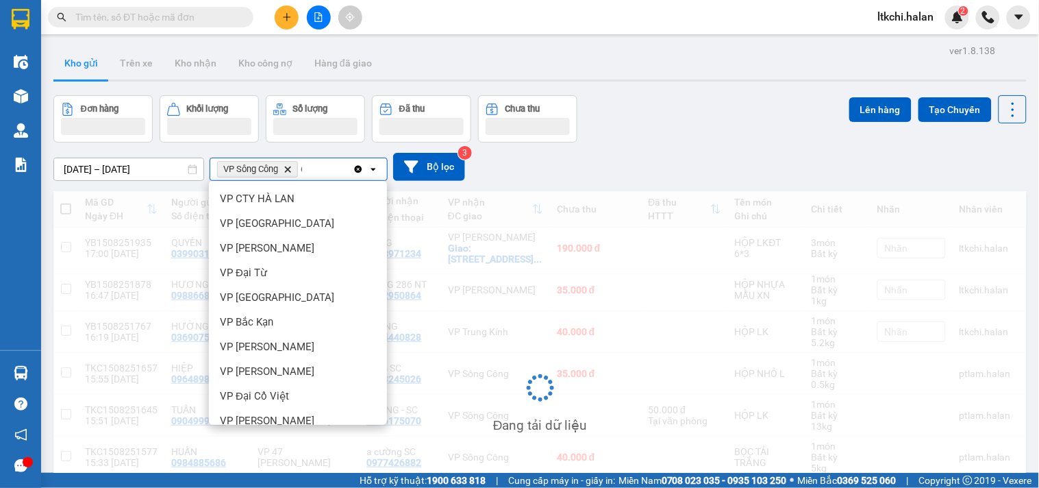
scroll to position [0, 0]
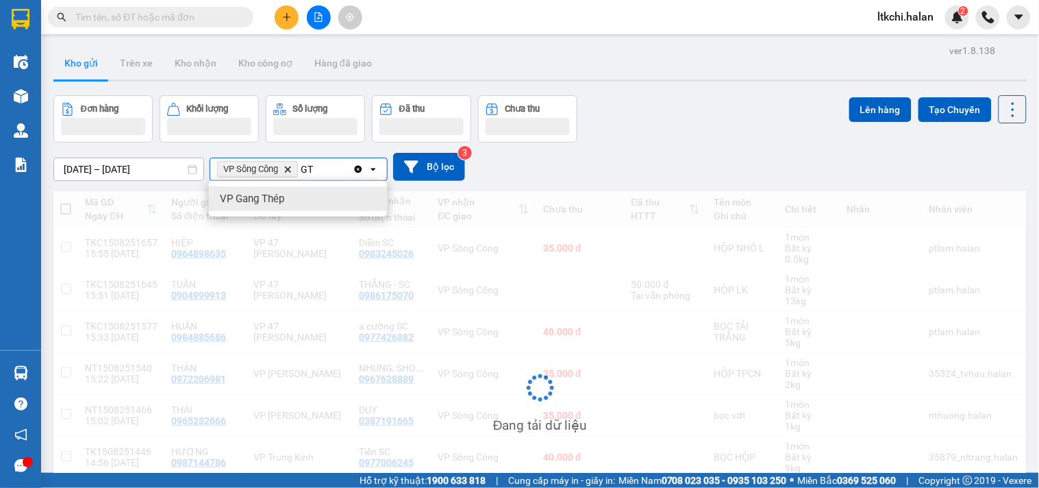
type input "GT"
click at [310, 192] on div "VP Gang Thép" at bounding box center [298, 198] width 178 height 25
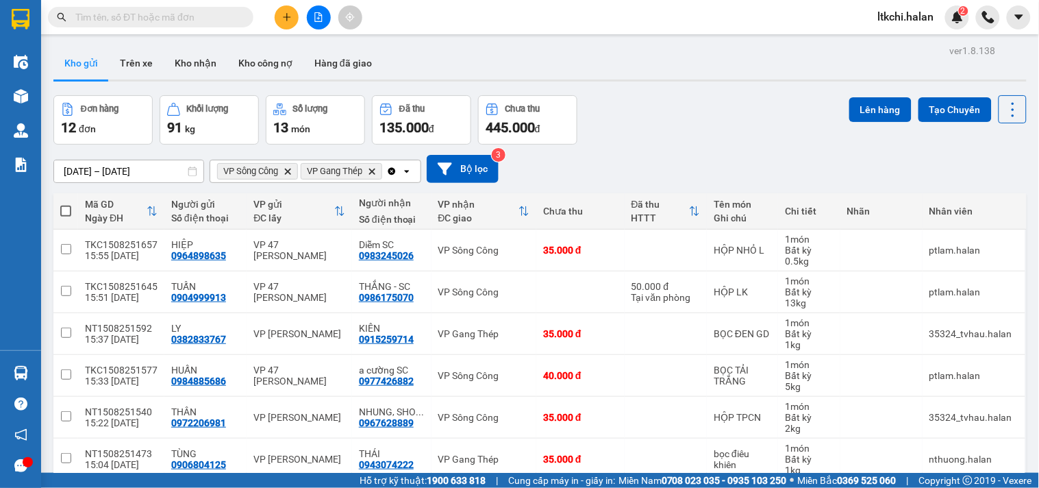
click at [386, 173] on input "Selected VP Sông Công, VP Gang Thép." at bounding box center [385, 171] width 1 height 14
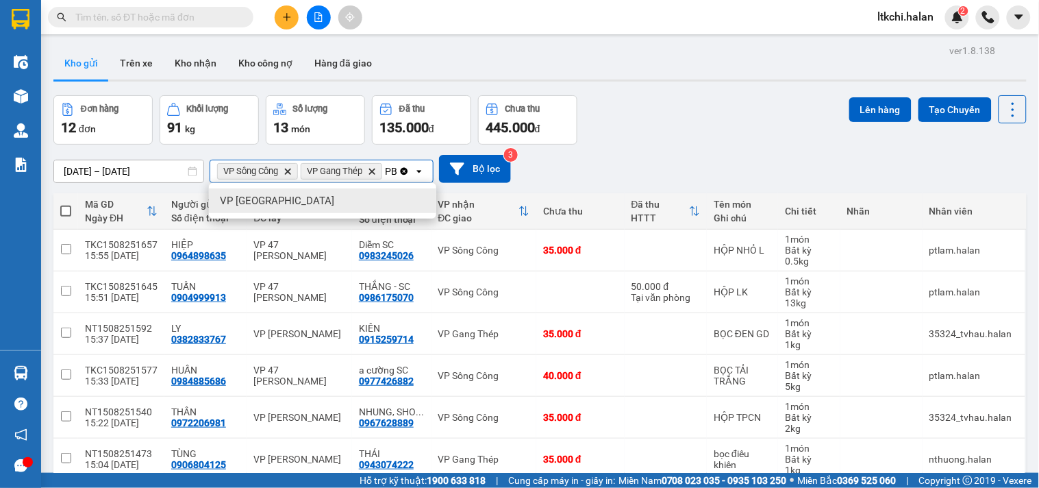
type input "PB"
click at [379, 197] on div "VP [GEOGRAPHIC_DATA]" at bounding box center [322, 200] width 227 height 25
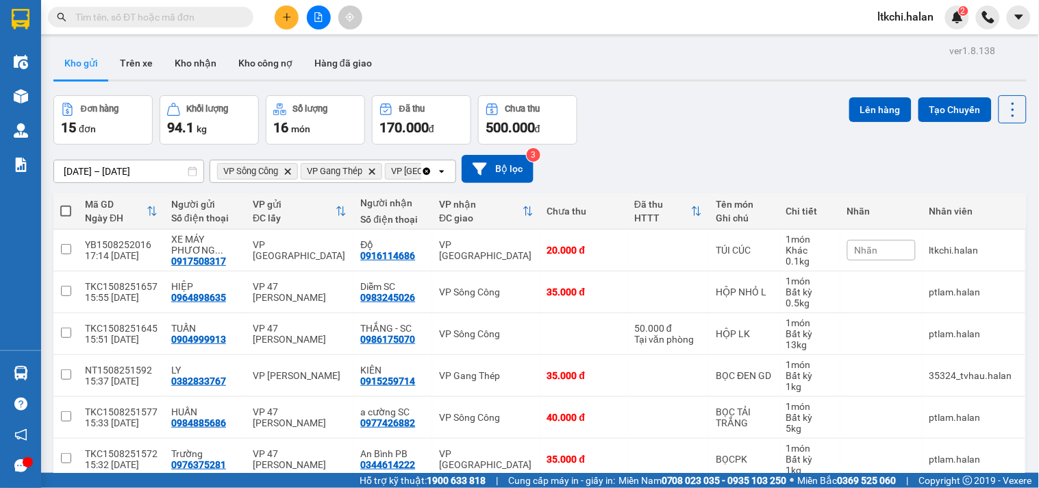
click at [66, 210] on span at bounding box center [65, 210] width 11 height 11
click at [66, 204] on input "checkbox" at bounding box center [66, 204] width 0 height 0
checkbox input "true"
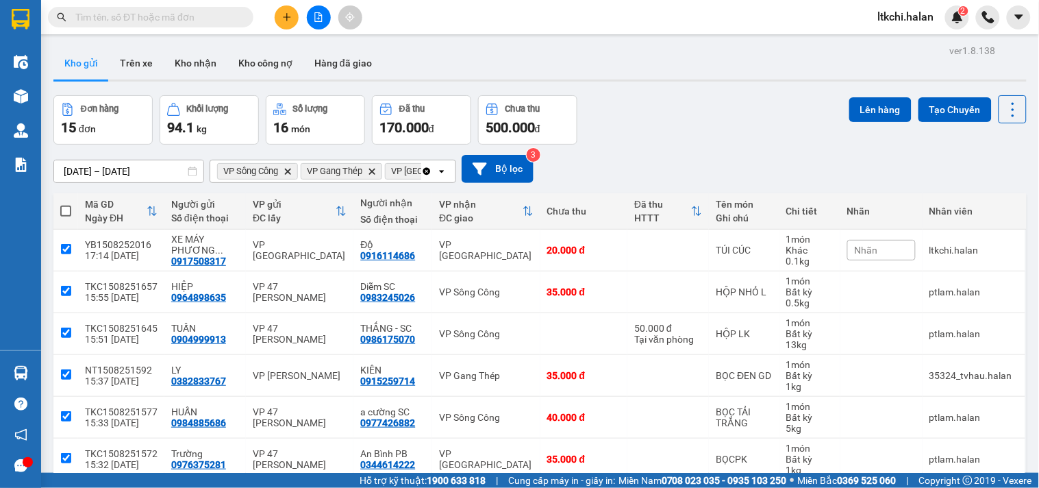
checkbox input "true"
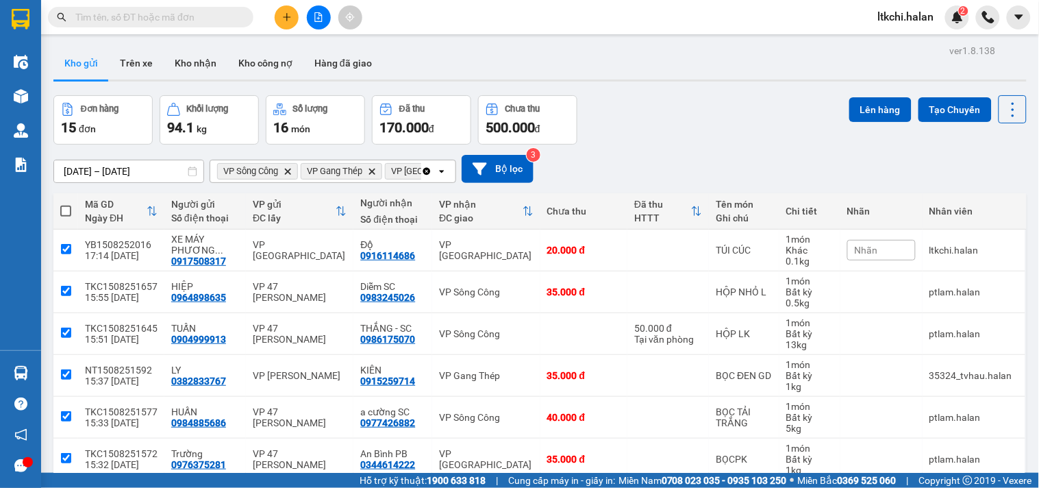
checkbox input "true"
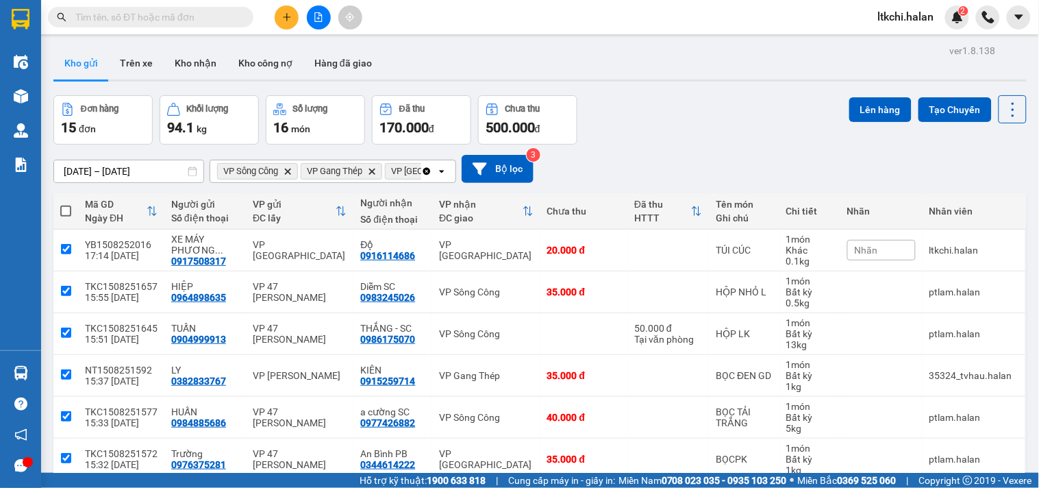
checkbox input "true"
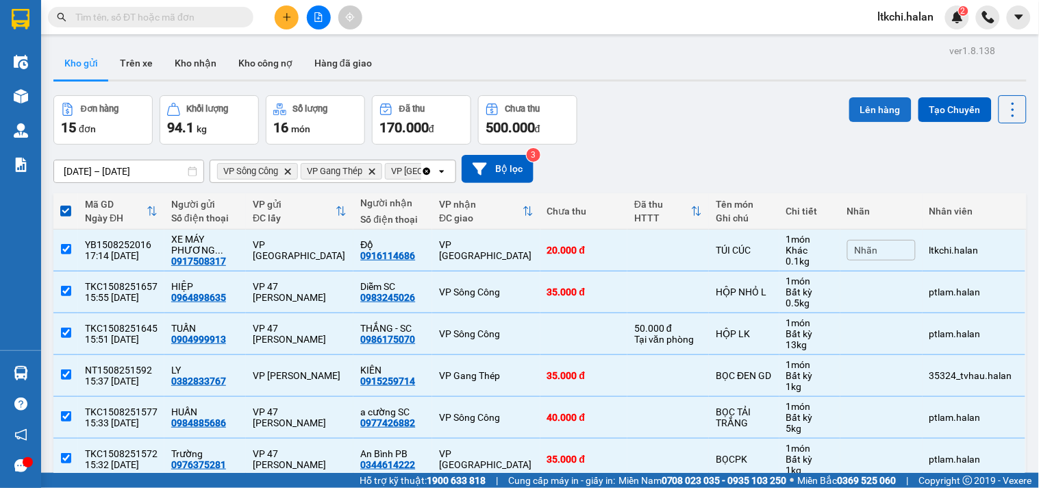
click at [857, 116] on button "Lên hàng" at bounding box center [880, 109] width 62 height 25
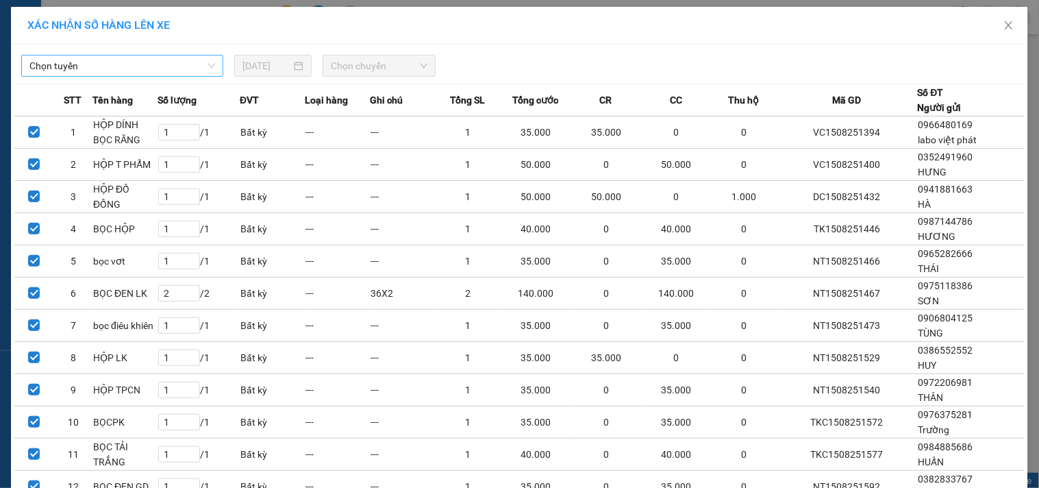
drag, startPoint x: 167, startPoint y: 64, endPoint x: 155, endPoint y: 65, distance: 12.4
click at [165, 64] on span "Chọn tuyến" at bounding box center [122, 65] width 186 height 21
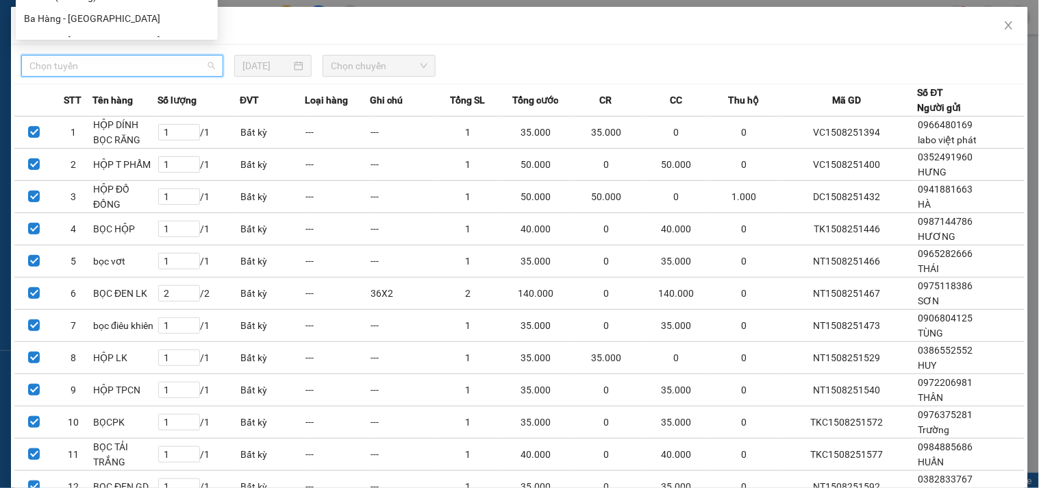
scroll to position [304, 0]
click at [635, 36] on div "XÁC NHẬN SỐ HÀNG LÊN XE" at bounding box center [519, 26] width 1017 height 38
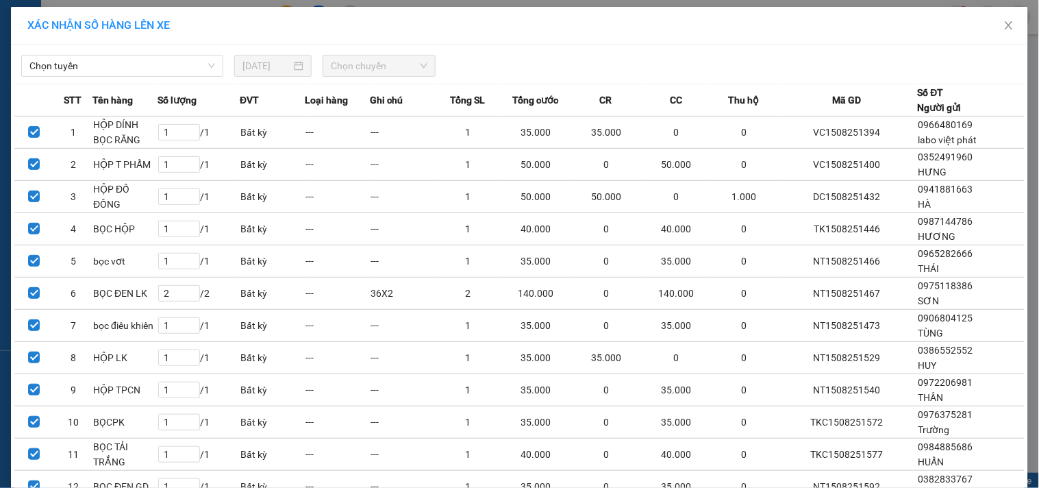
click at [186, 77] on div "Chọn tuyến 15/08/2025 Chọn chuyến STT Tên hàng Số lượng ĐVT Loại hàng Ghi chú T…" at bounding box center [519, 368] width 1017 height 646
click at [184, 69] on span "Chọn tuyến" at bounding box center [122, 65] width 186 height 21
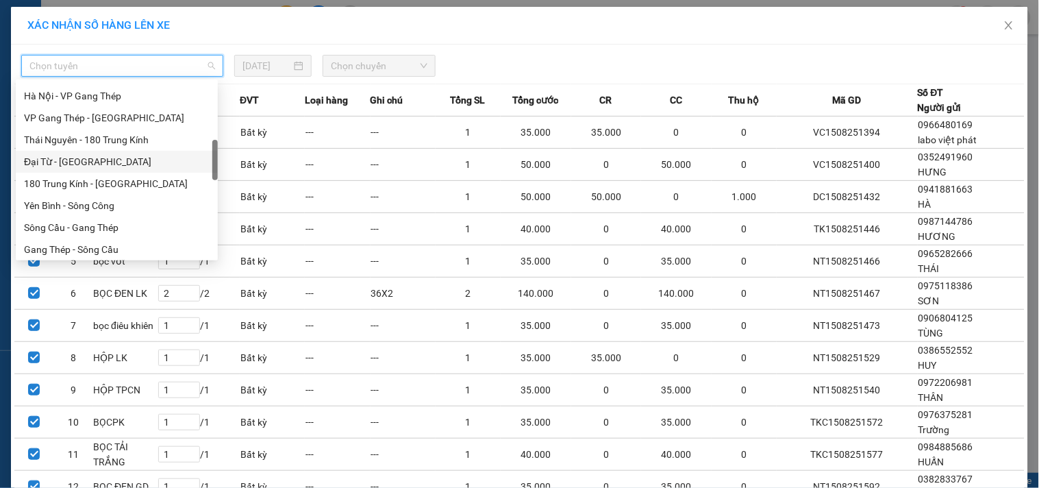
scroll to position [456, 0]
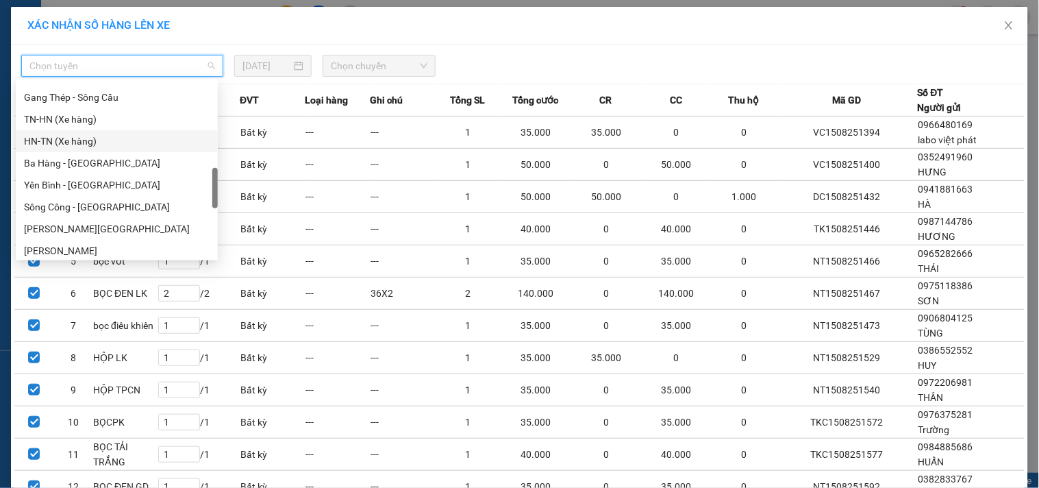
click at [92, 141] on div "HN-TN (Xe hàng)" at bounding box center [117, 141] width 186 height 15
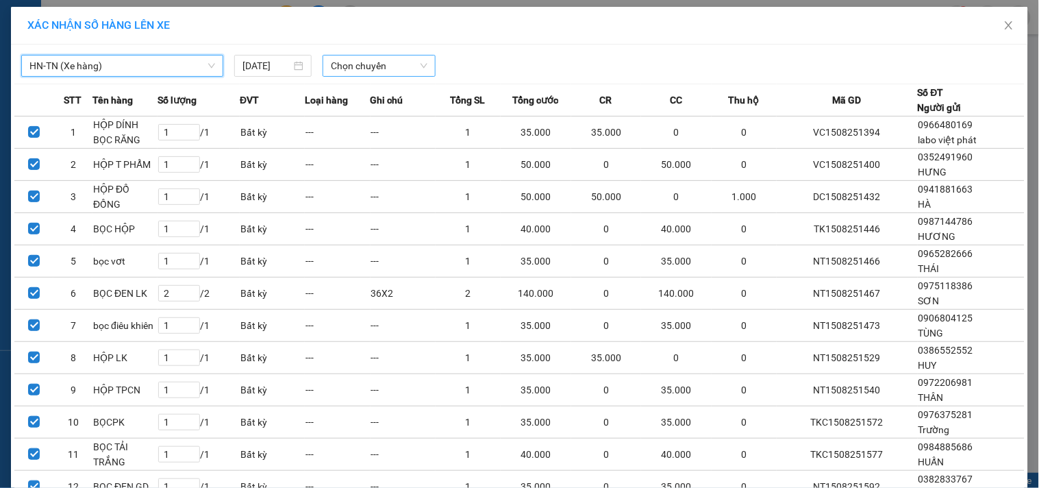
click at [395, 71] on span "Chọn chuyến" at bounding box center [379, 65] width 97 height 21
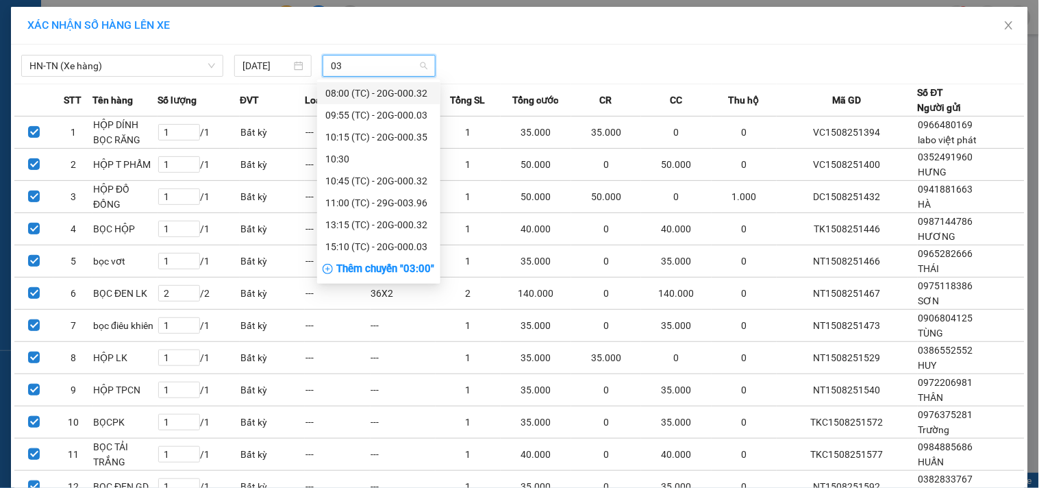
type input "032"
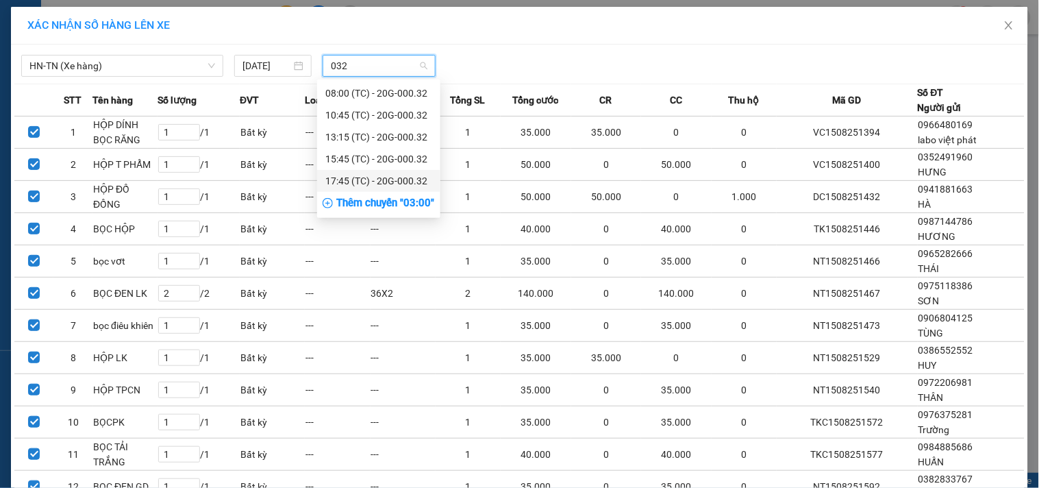
drag, startPoint x: 407, startPoint y: 188, endPoint x: 419, endPoint y: 189, distance: 12.4
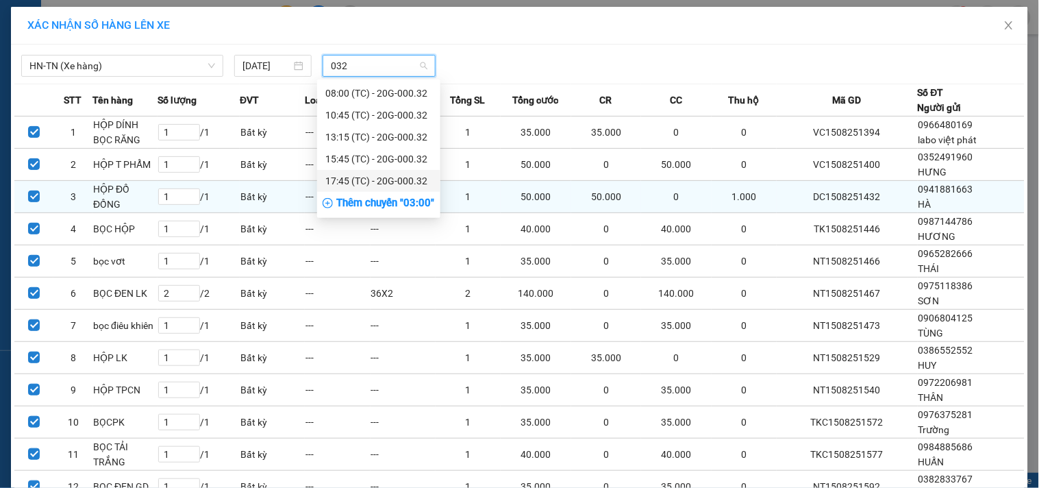
click at [406, 188] on div "17:45 (TC) - 20G-000.32" at bounding box center [378, 180] width 107 height 15
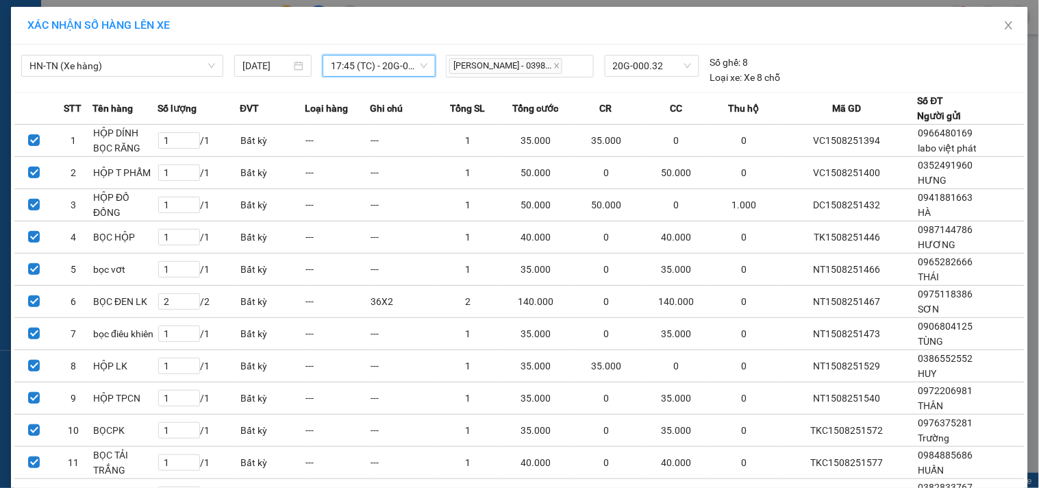
scroll to position [228, 0]
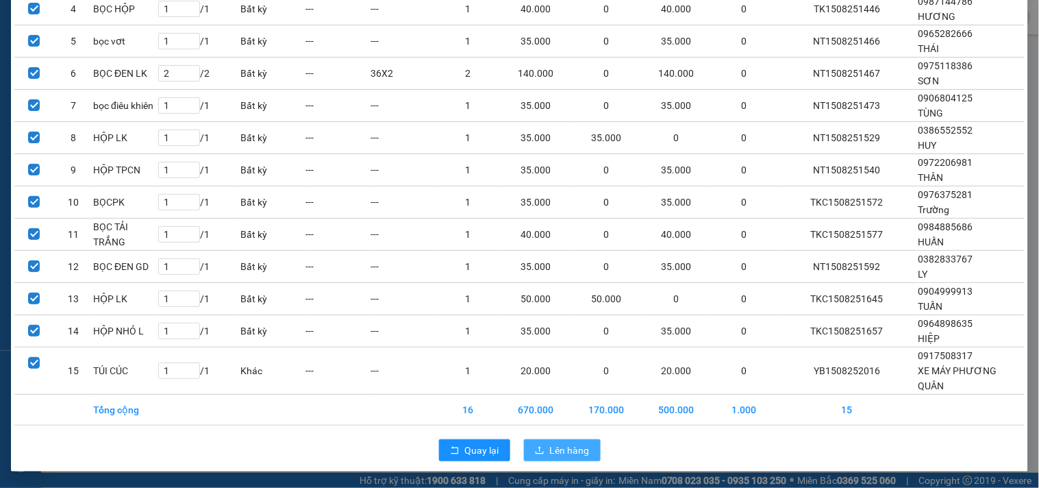
click at [557, 447] on span "Lên hàng" at bounding box center [570, 449] width 40 height 15
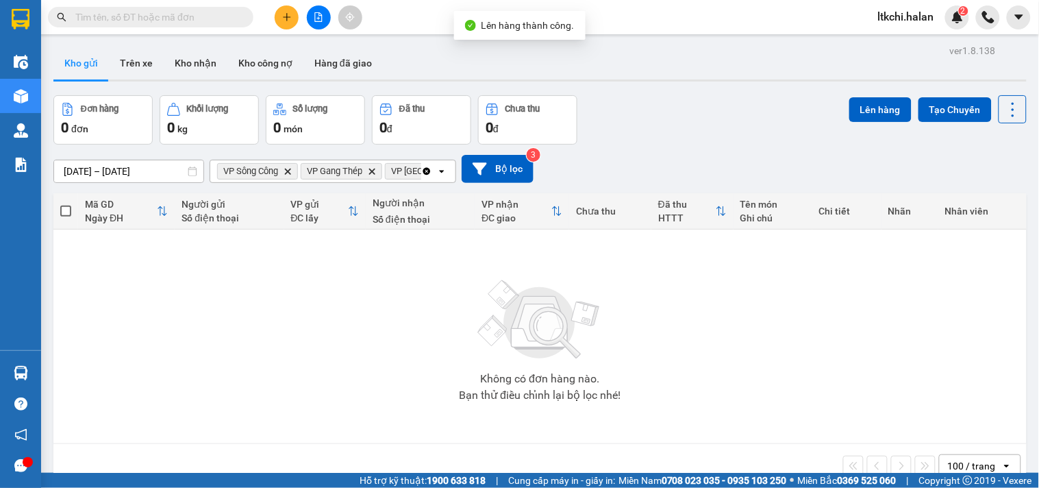
click at [427, 171] on icon "Clear all" at bounding box center [426, 171] width 11 height 11
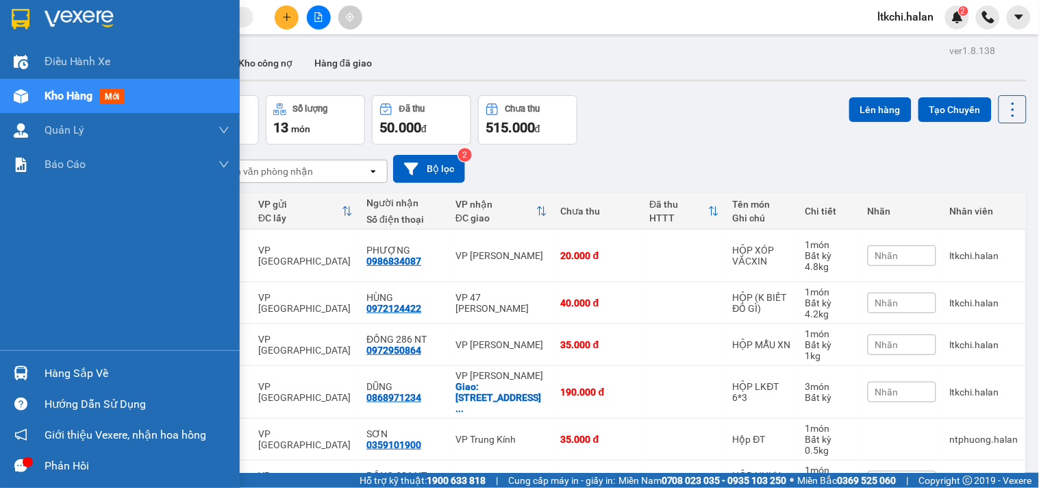
click at [12, 362] on div at bounding box center [21, 373] width 24 height 24
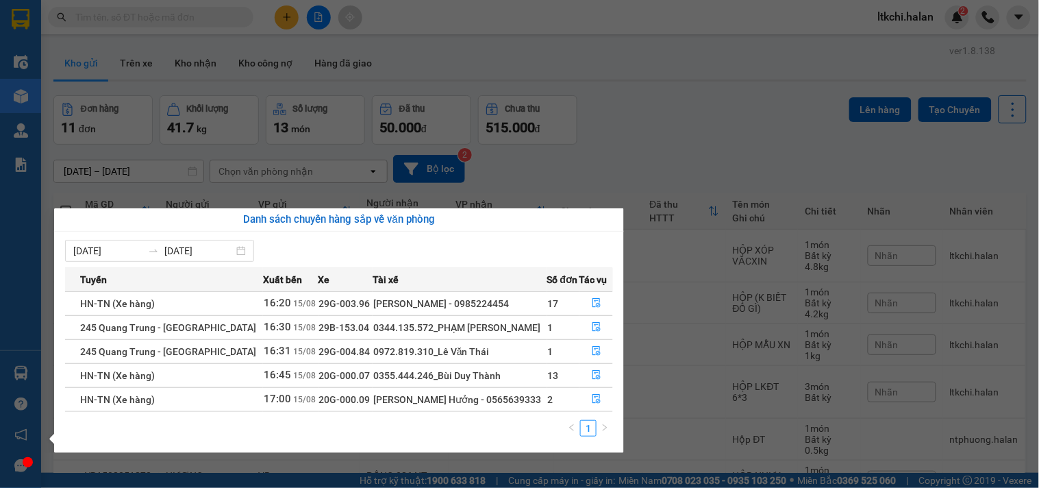
click at [659, 82] on section "Kết quả tìm kiếm ( 56 ) Bộ lọc Mã ĐH Trạng thái Món hàng Thu hộ Tổng cước Chưa …" at bounding box center [519, 244] width 1039 height 488
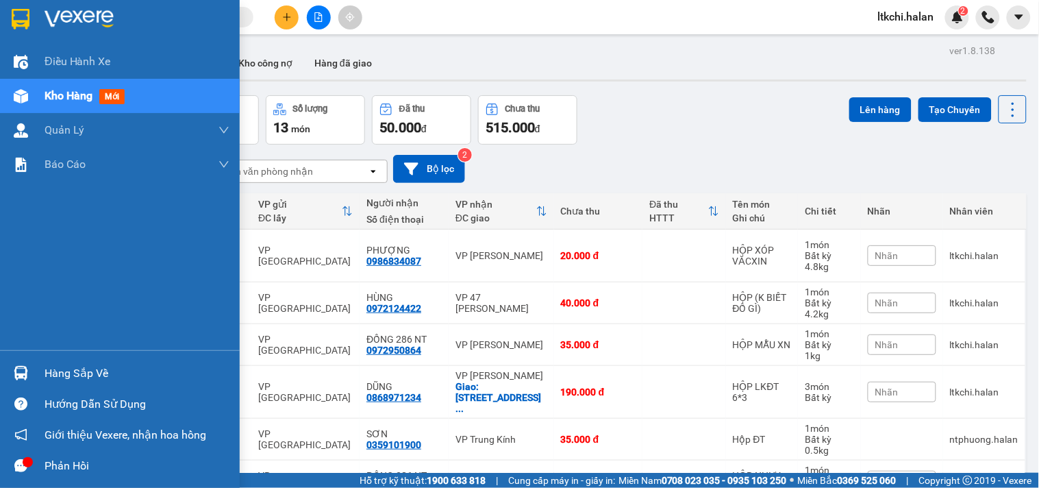
click at [19, 367] on img at bounding box center [21, 373] width 14 height 14
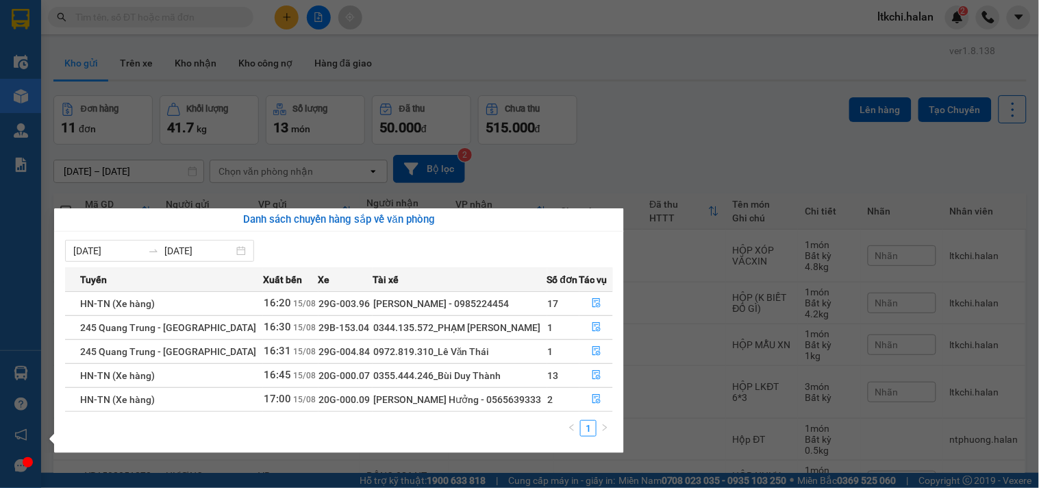
click at [700, 112] on section "Kết quả tìm kiếm ( 56 ) Bộ lọc Mã ĐH Trạng thái Món hàng Thu hộ Tổng cước Chưa …" at bounding box center [519, 244] width 1039 height 488
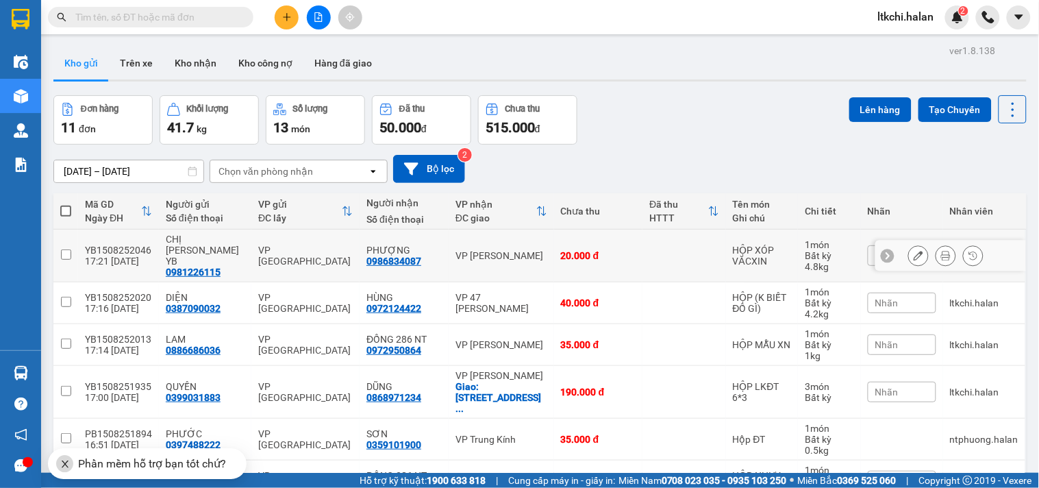
drag, startPoint x: 504, startPoint y: 252, endPoint x: 511, endPoint y: 247, distance: 8.8
click at [504, 251] on div "VP [PERSON_NAME]" at bounding box center [501, 255] width 92 height 11
checkbox input "true"
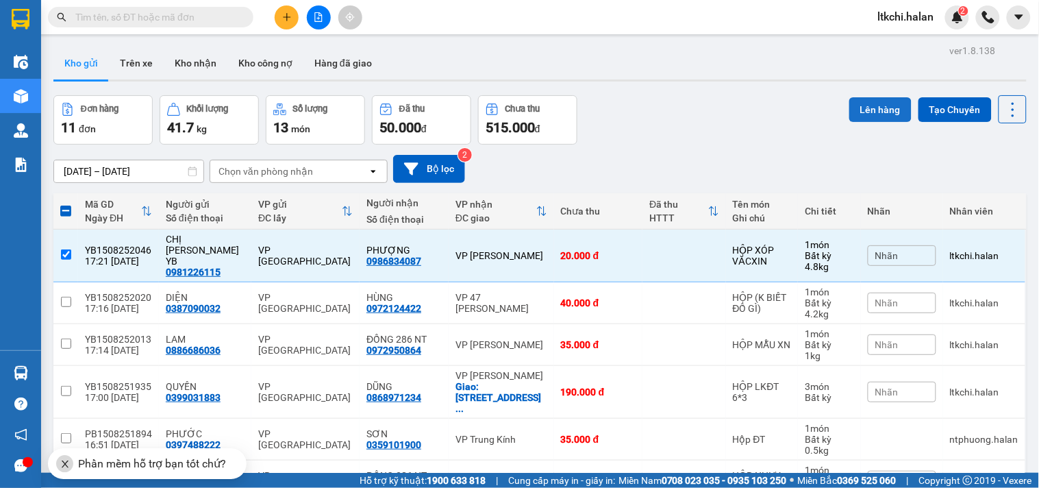
click at [883, 112] on button "Lên hàng" at bounding box center [880, 109] width 62 height 25
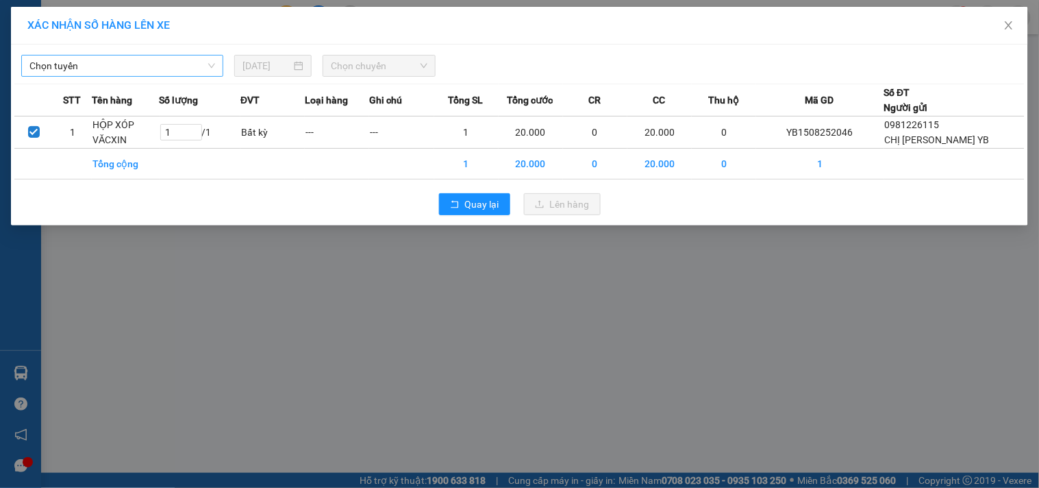
click at [157, 58] on span "Chọn tuyến" at bounding box center [122, 65] width 186 height 21
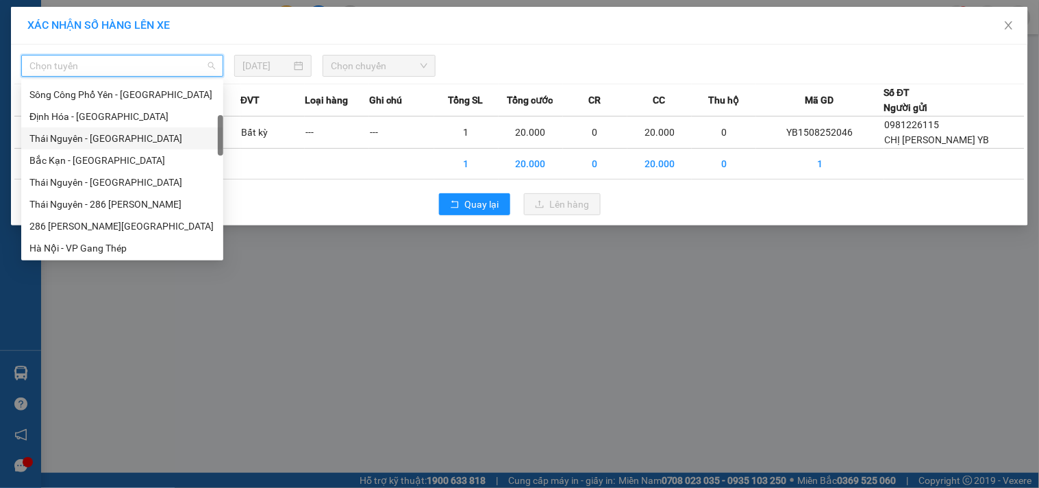
scroll to position [380, 0]
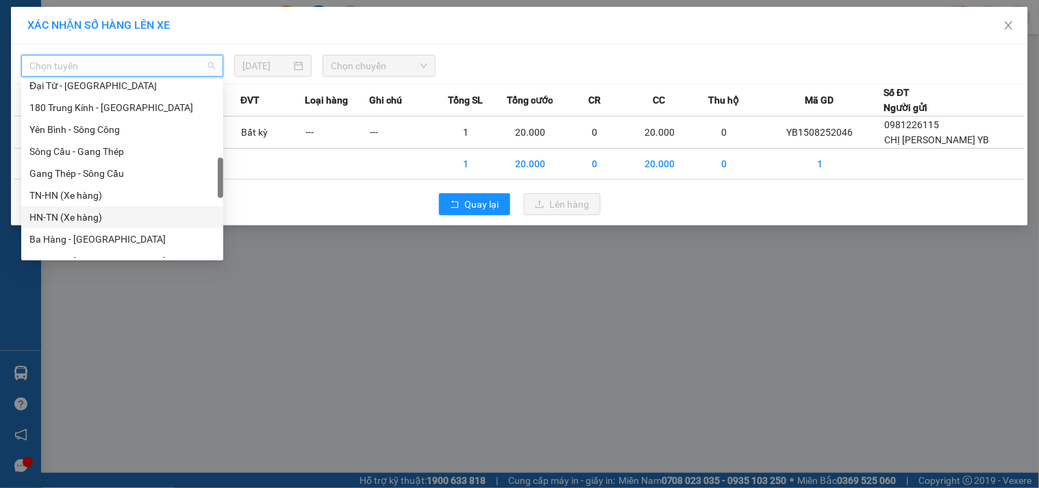
click at [112, 214] on div "HN-TN (Xe hàng)" at bounding box center [122, 217] width 186 height 15
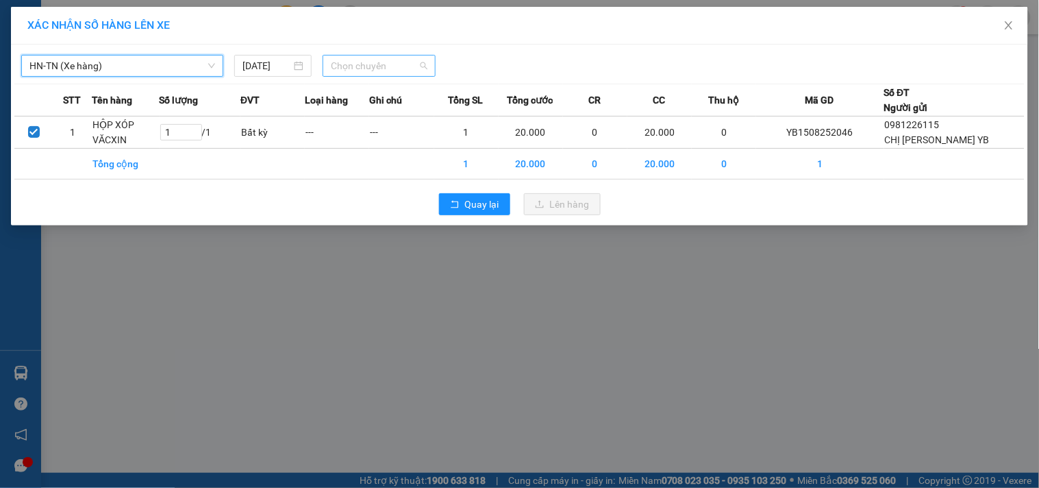
click at [360, 66] on span "Chọn chuyến" at bounding box center [379, 65] width 97 height 21
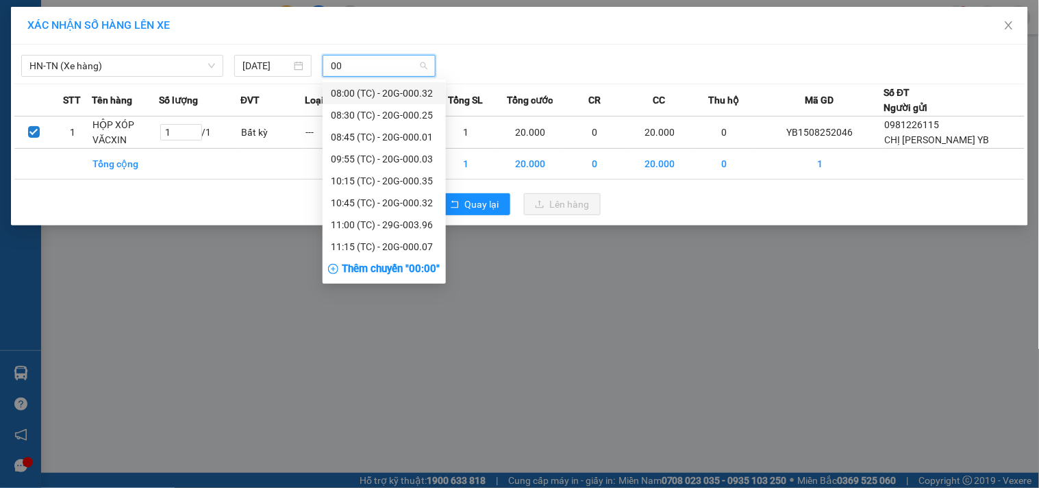
type input "003"
click at [403, 161] on div "15:10 (TC) - 20G-000.03" at bounding box center [384, 158] width 107 height 15
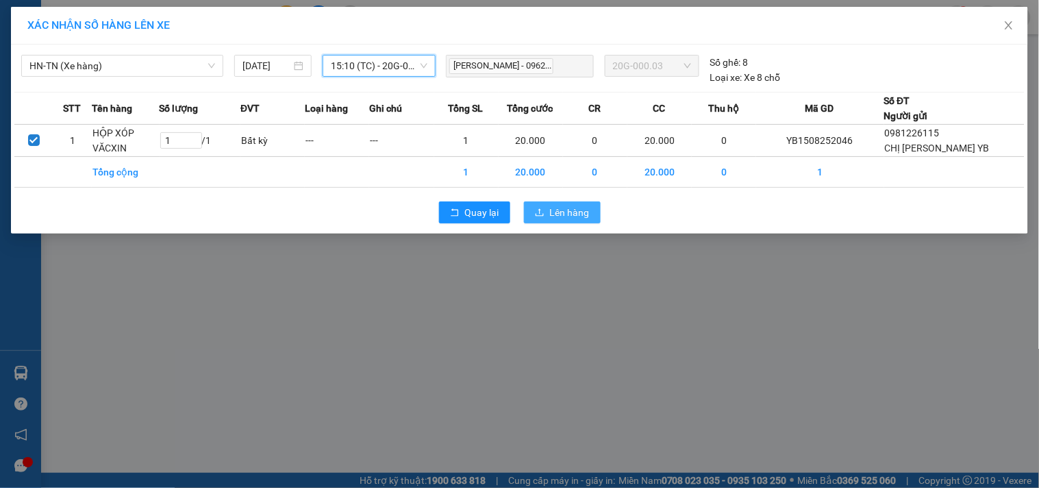
click at [558, 210] on span "Lên hàng" at bounding box center [570, 212] width 40 height 15
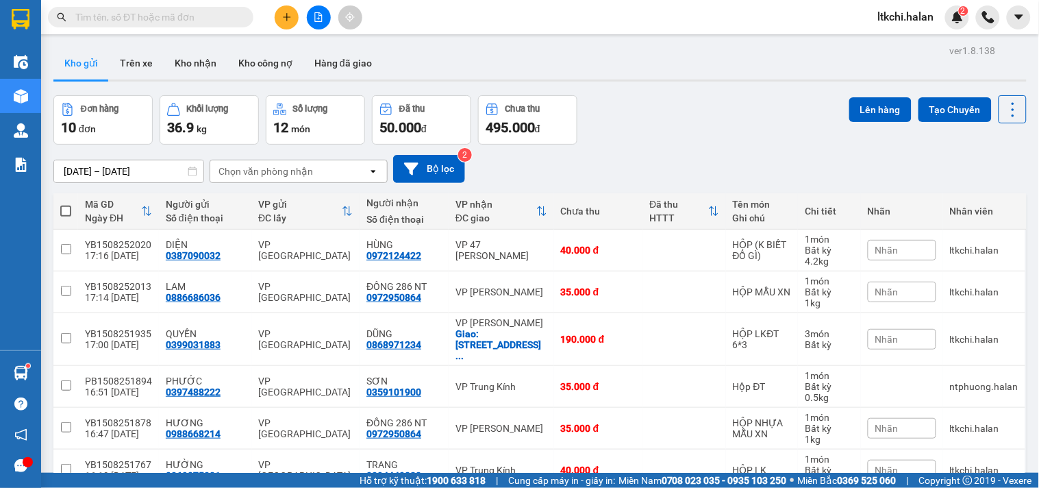
click at [155, 16] on input "text" at bounding box center [156, 17] width 162 height 15
click at [288, 21] on icon "plus" at bounding box center [287, 17] width 10 height 10
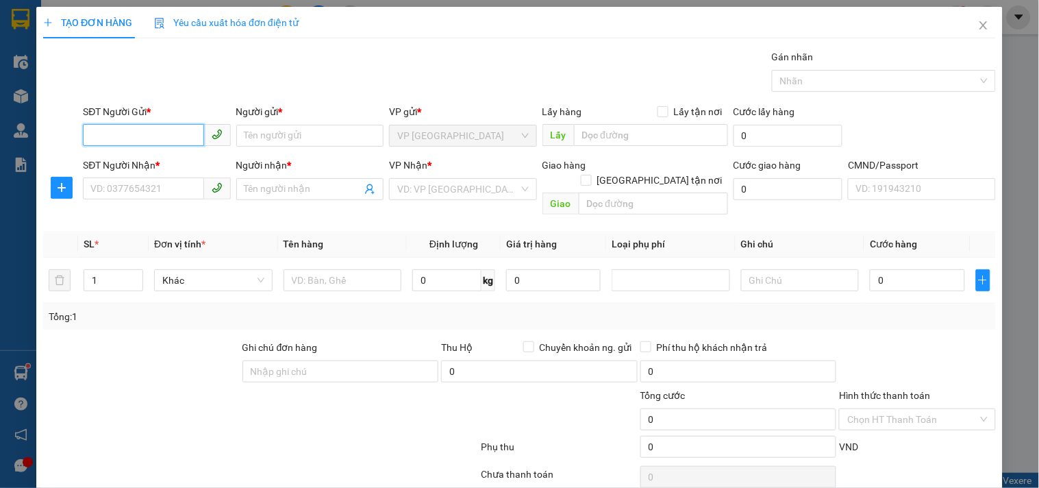
click at [167, 134] on input "SĐT Người Gửi *" at bounding box center [143, 135] width 121 height 22
type input "0374149389"
click at [283, 140] on input "Người gửi *" at bounding box center [309, 136] width 147 height 22
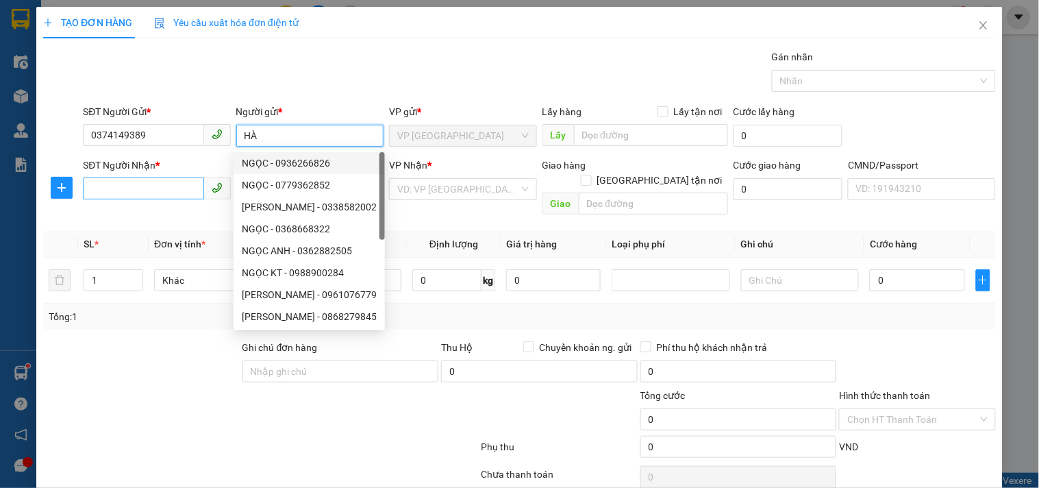
type input "HÀ"
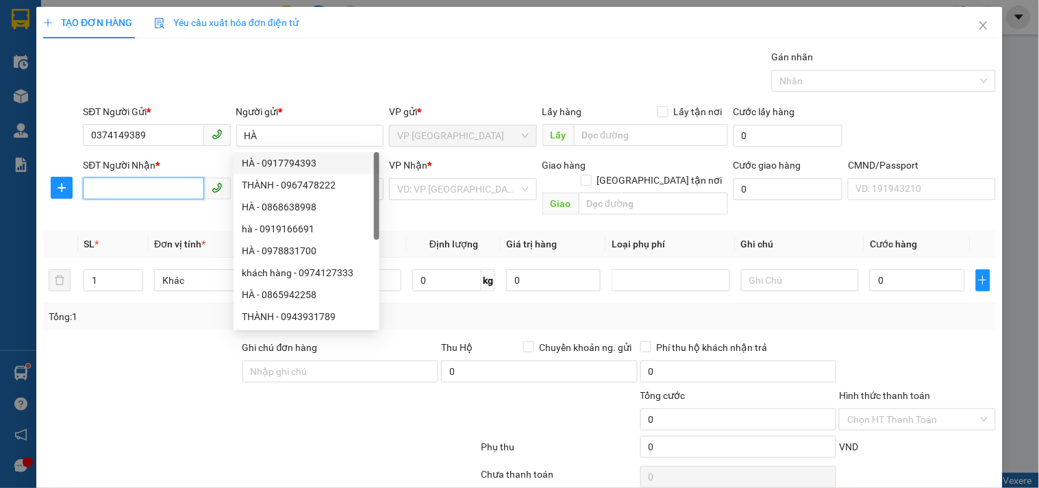
click at [187, 188] on input "SĐT Người Nhận *" at bounding box center [143, 188] width 121 height 22
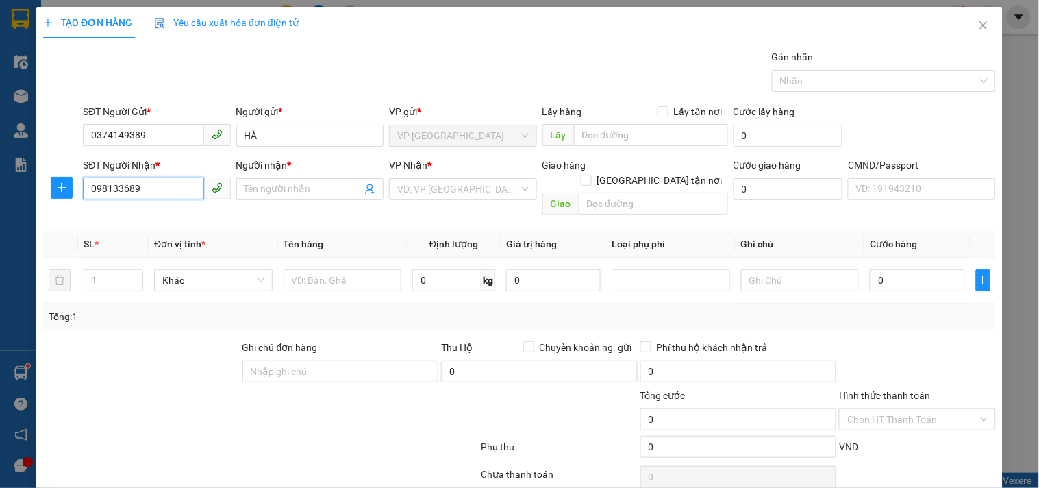
type input "0981336897"
click at [146, 215] on div "0981336897 - CHÚC" at bounding box center [154, 216] width 129 height 15
type input "CHÚC"
type input "0981336897"
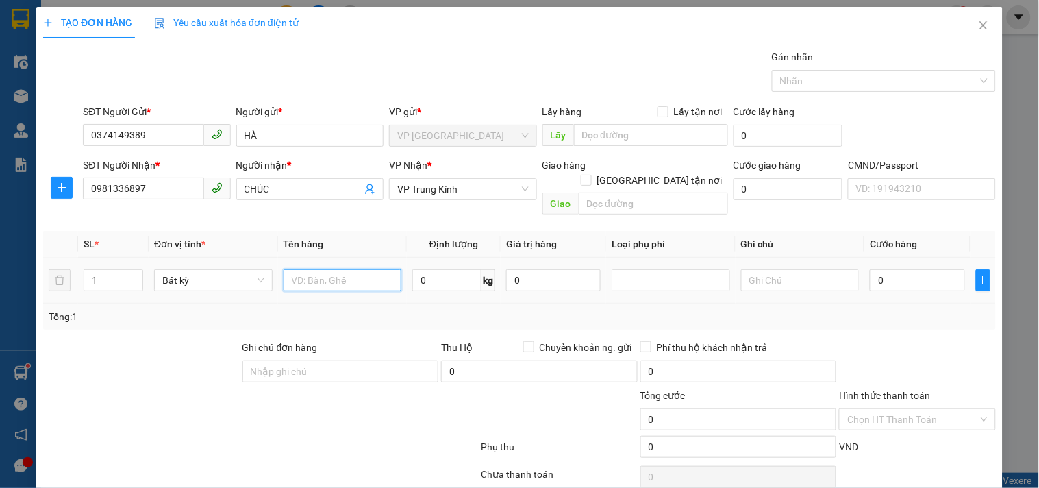
click at [368, 269] on input "text" at bounding box center [342, 280] width 118 height 22
type input "PB"
click at [439, 272] on input "0" at bounding box center [446, 280] width 69 height 22
type input "0.1"
click at [879, 269] on input "0" at bounding box center [917, 280] width 94 height 22
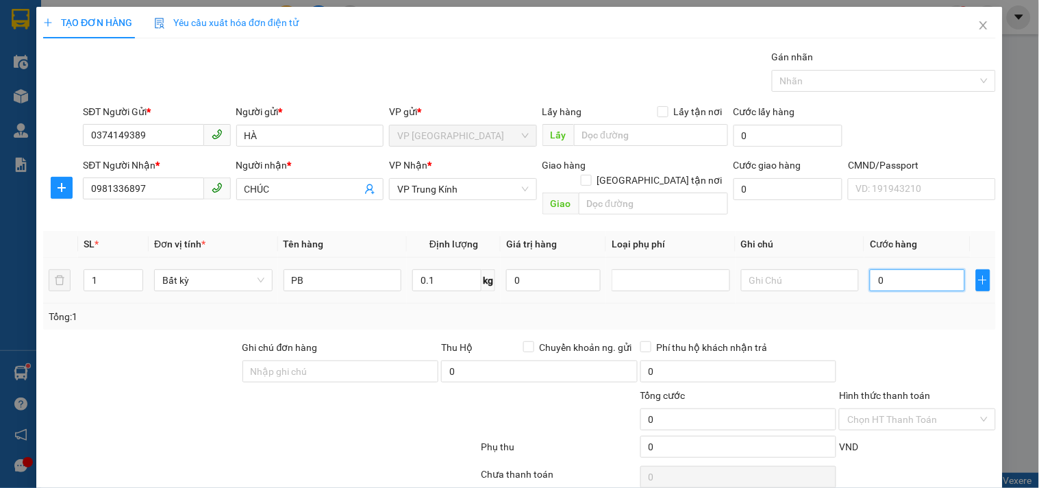
type input "35.000"
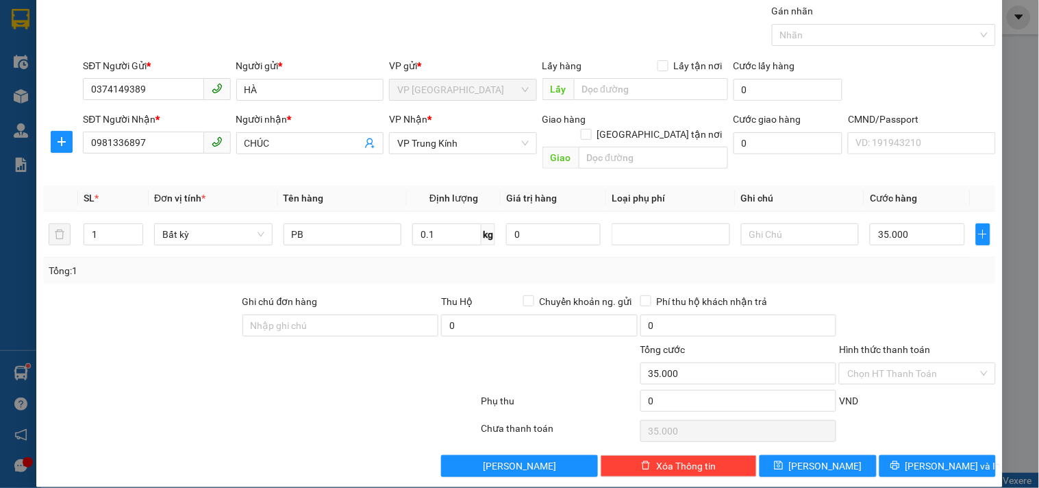
click at [947, 437] on div "Transit Pickup Surcharge Ids Transit Deliver Surcharge Ids Transit Deliver Surc…" at bounding box center [519, 239] width 953 height 473
drag, startPoint x: 953, startPoint y: 455, endPoint x: 960, endPoint y: 453, distance: 7.1
click at [954, 455] on button "[PERSON_NAME] và In" at bounding box center [937, 466] width 116 height 22
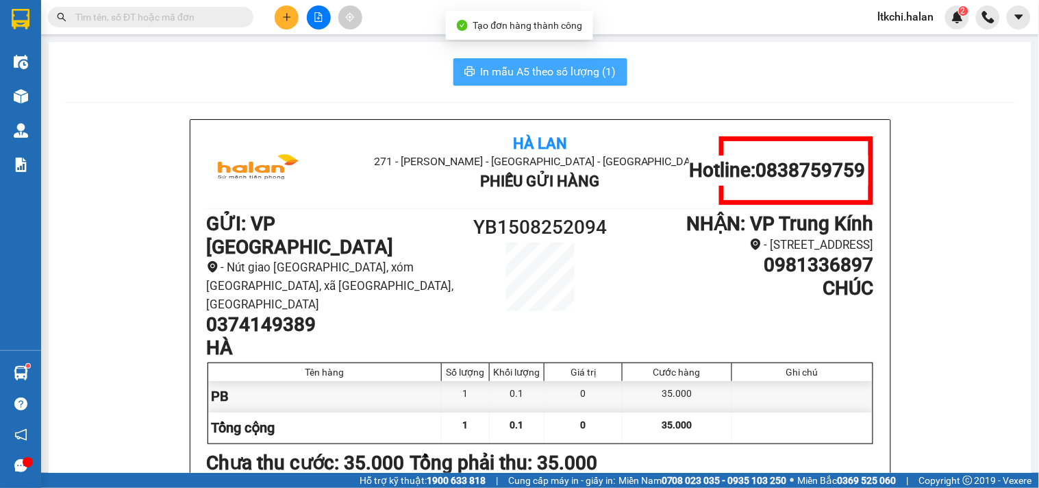
click at [585, 77] on span "In mẫu A5 theo số lượng (1)" at bounding box center [549, 71] width 136 height 17
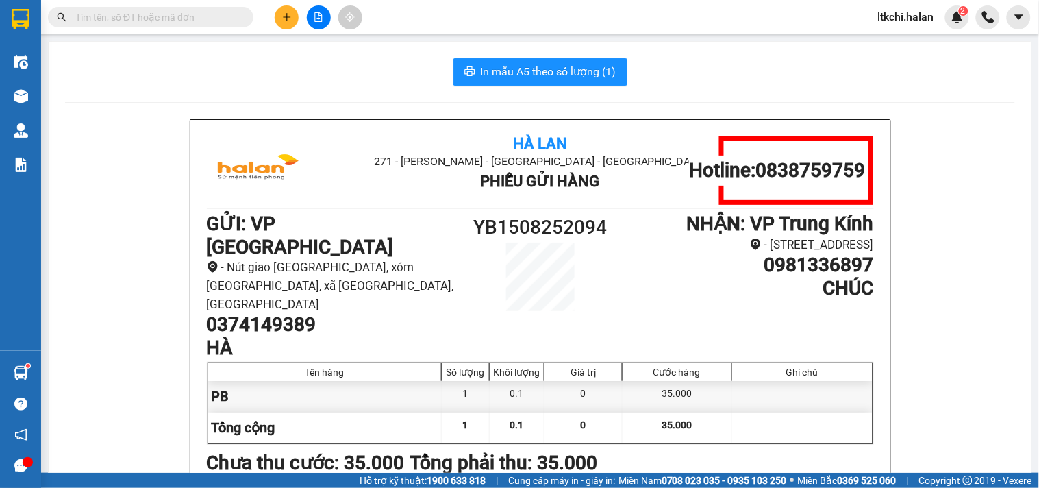
click at [816, 277] on h1 "0981336897" at bounding box center [748, 264] width 250 height 23
copy h1 "0981336897"
click at [187, 14] on input "text" at bounding box center [156, 17] width 162 height 15
paste input "0981336897"
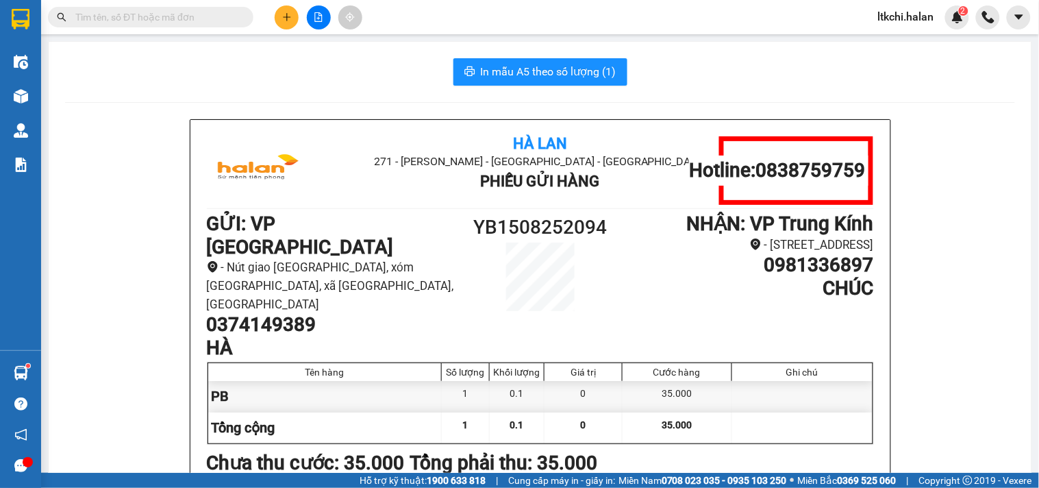
type input "0981336897"
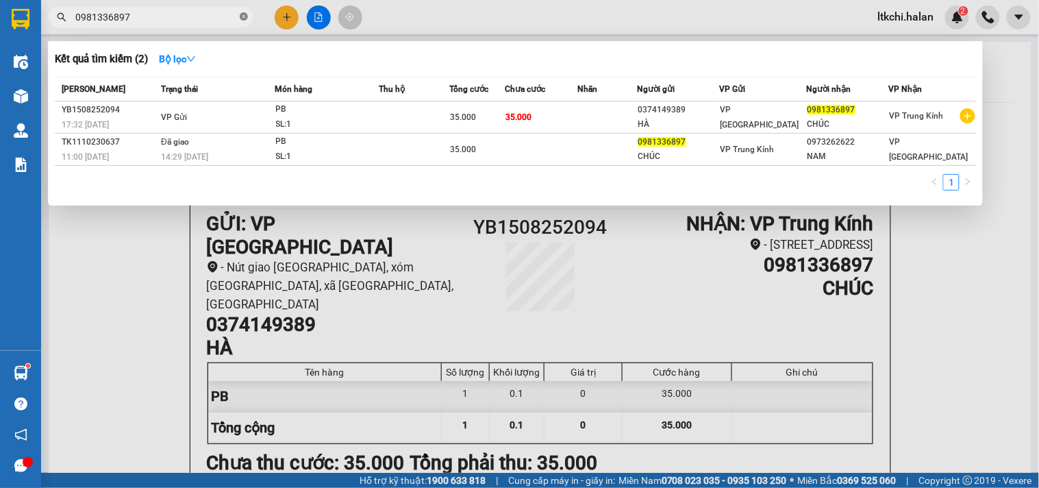
click at [243, 14] on icon "close-circle" at bounding box center [244, 16] width 8 height 8
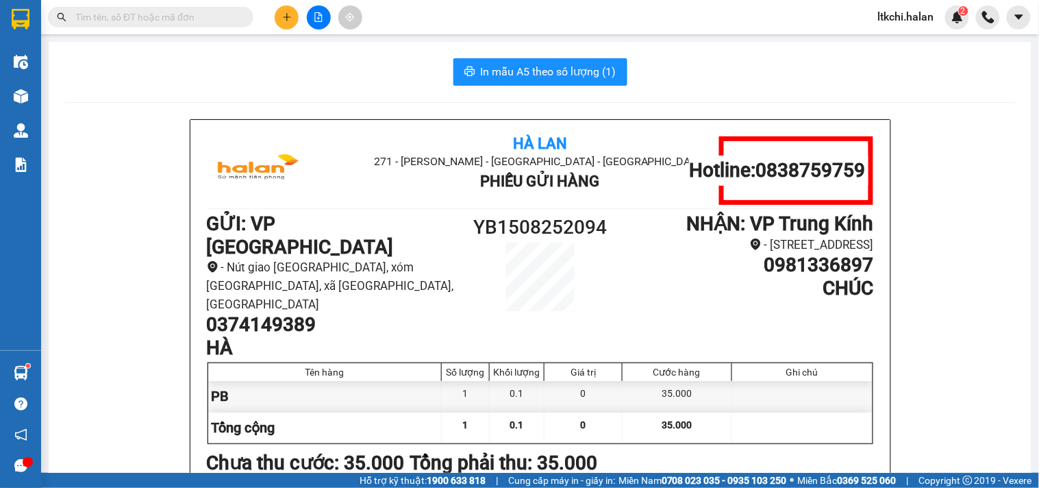
click at [138, 15] on input "text" at bounding box center [156, 17] width 162 height 15
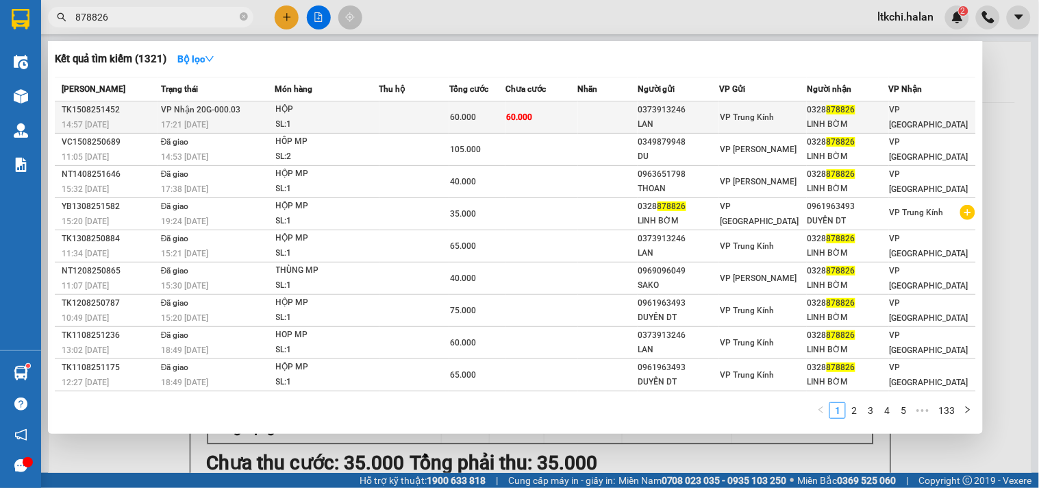
type input "878826"
click at [630, 123] on td at bounding box center [608, 117] width 60 height 32
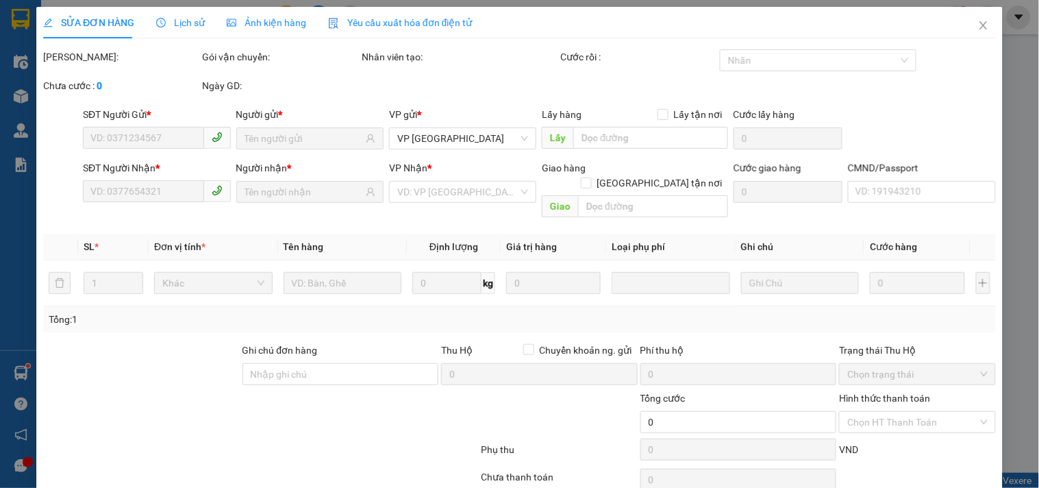
type input "0373913246"
type input "LAN"
type input "0328878826"
type input "LINH BỜM"
type input "60.000"
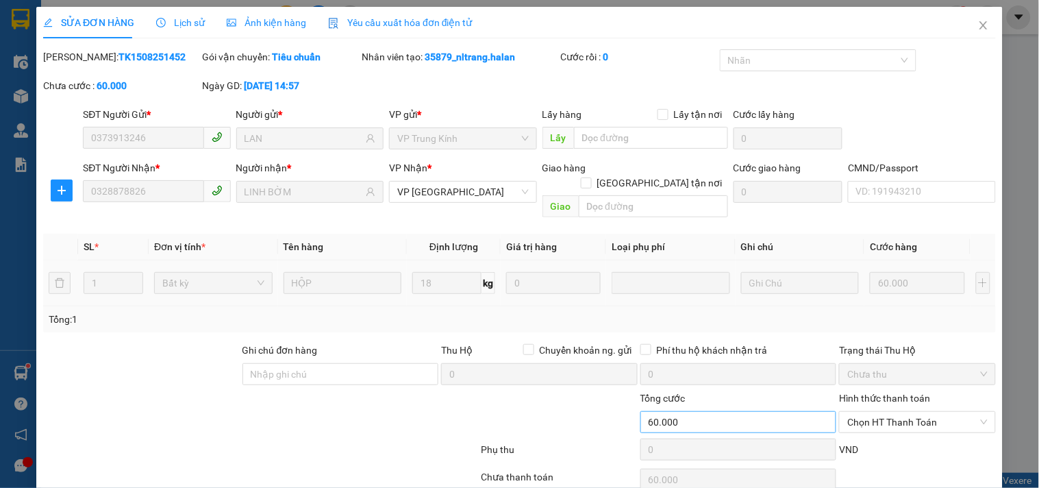
scroll to position [49, 0]
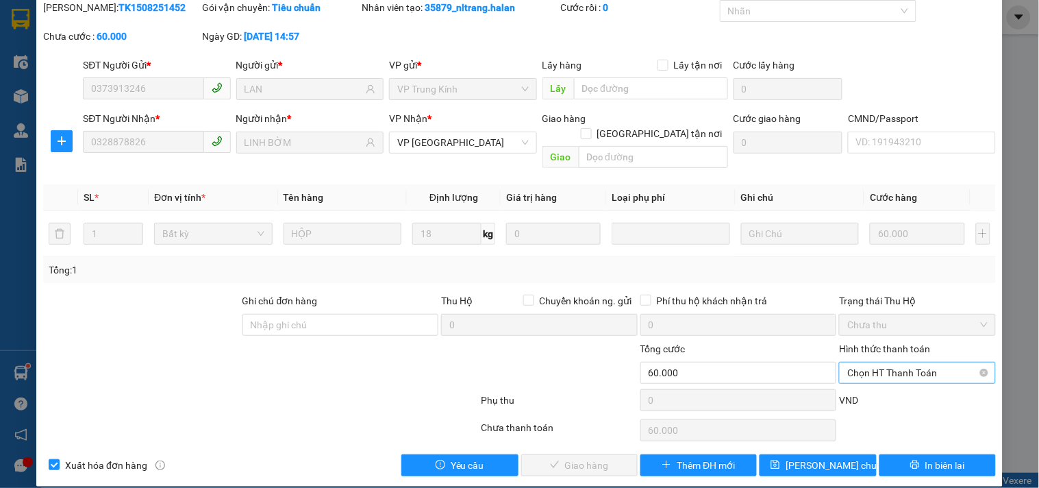
click at [866, 362] on span "Chọn HT Thanh Toán" at bounding box center [917, 372] width 140 height 21
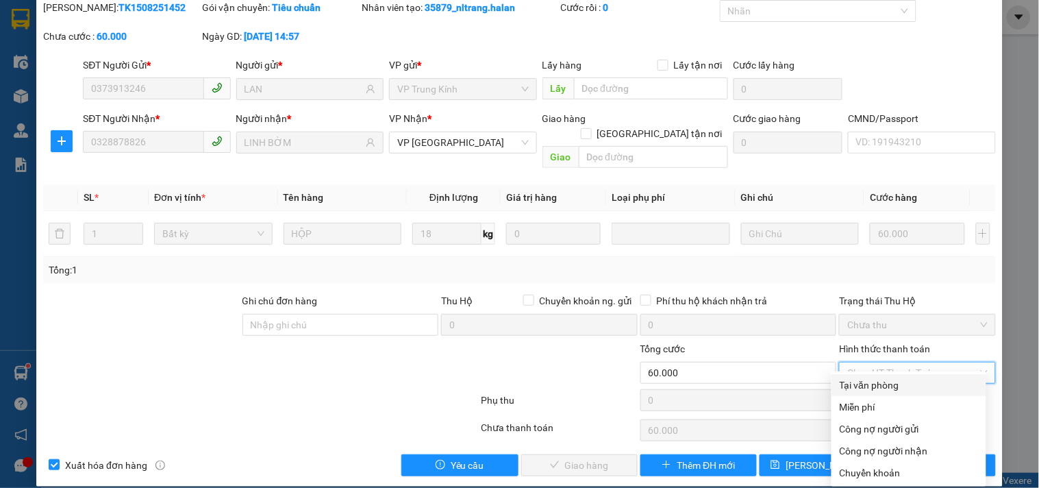
click at [873, 381] on div "Tại văn phòng" at bounding box center [909, 384] width 138 height 15
type input "0"
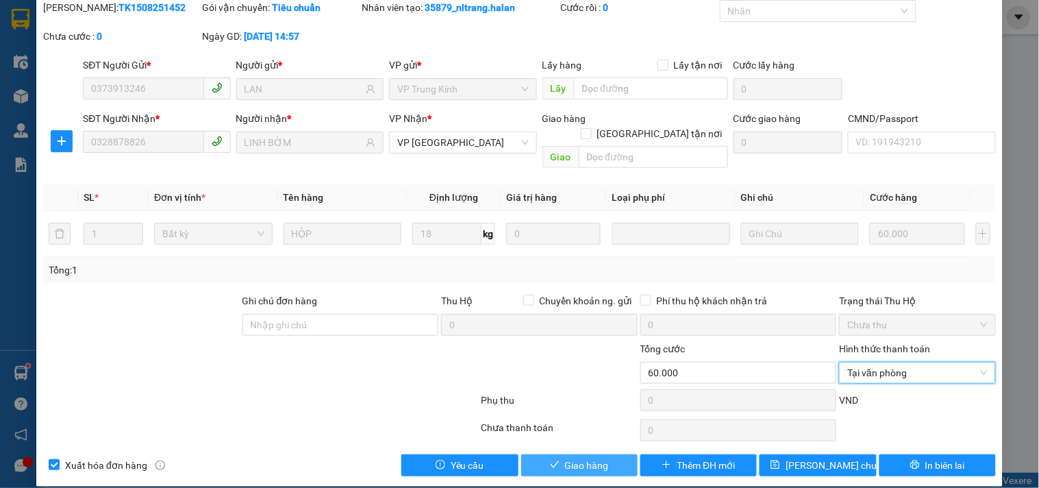
click at [577, 454] on button "Giao hàng" at bounding box center [579, 465] width 116 height 22
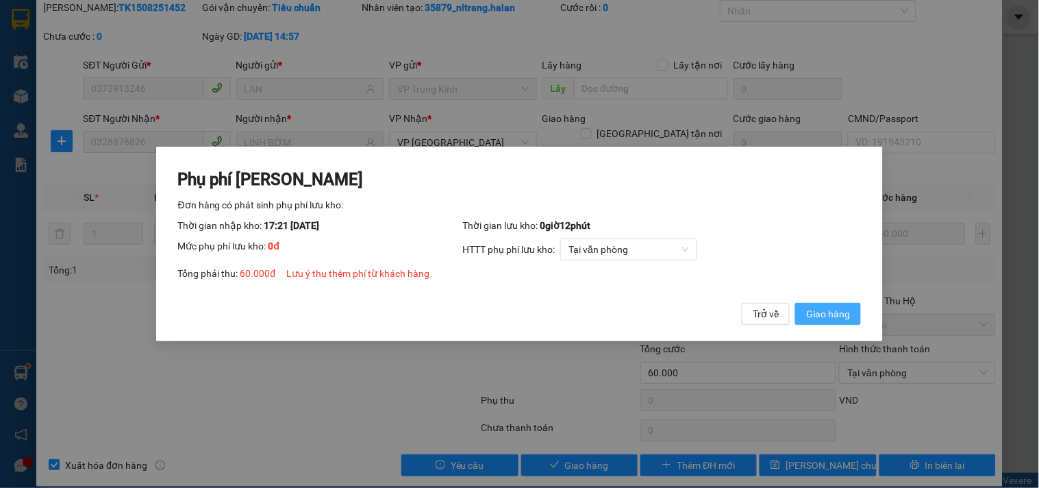
click at [838, 309] on span "Giao hàng" at bounding box center [828, 313] width 44 height 15
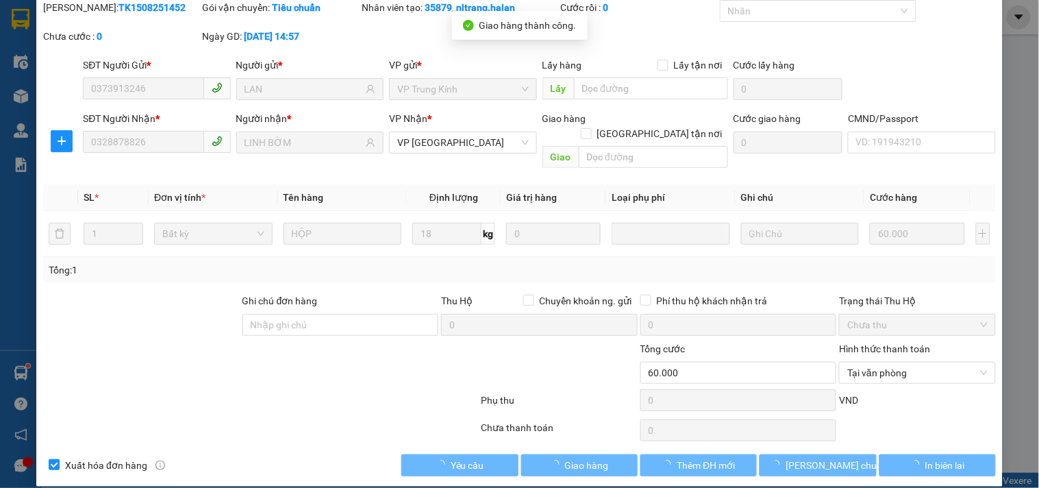
scroll to position [0, 0]
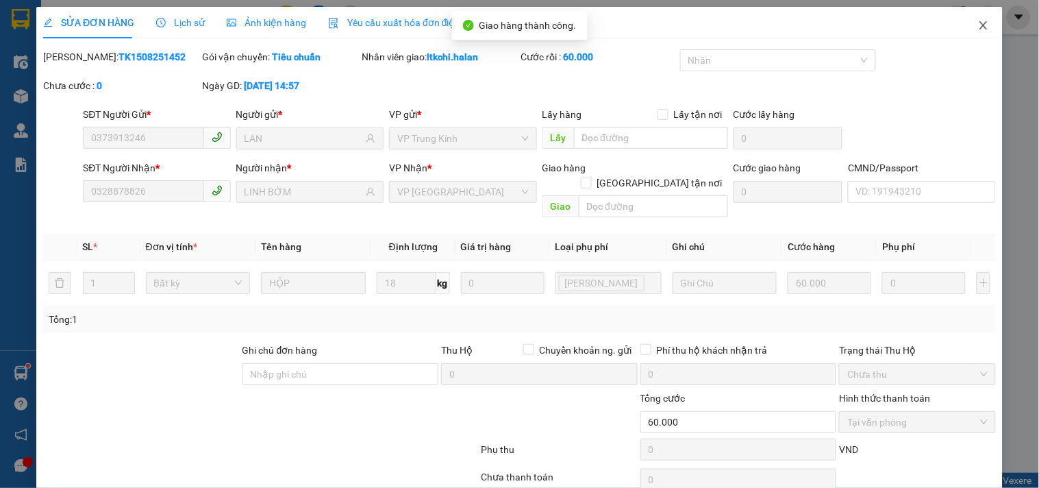
click at [978, 29] on icon "close" at bounding box center [983, 25] width 11 height 11
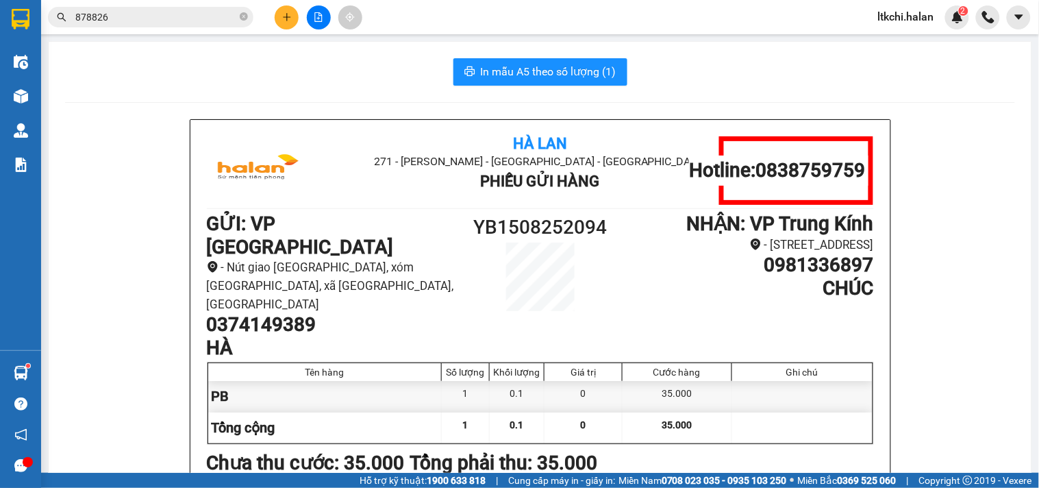
click at [201, 15] on input "878826" at bounding box center [156, 17] width 162 height 15
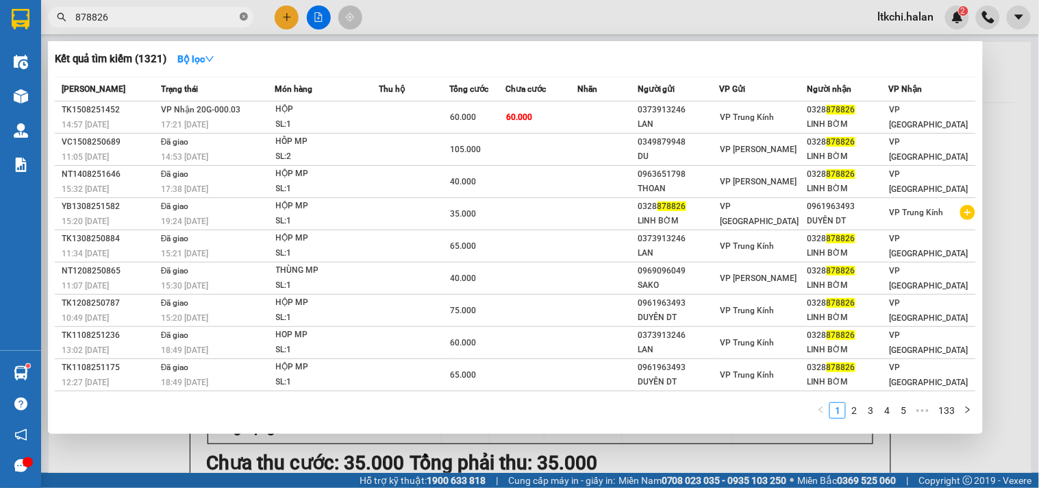
click at [243, 16] on icon "close-circle" at bounding box center [244, 16] width 8 height 8
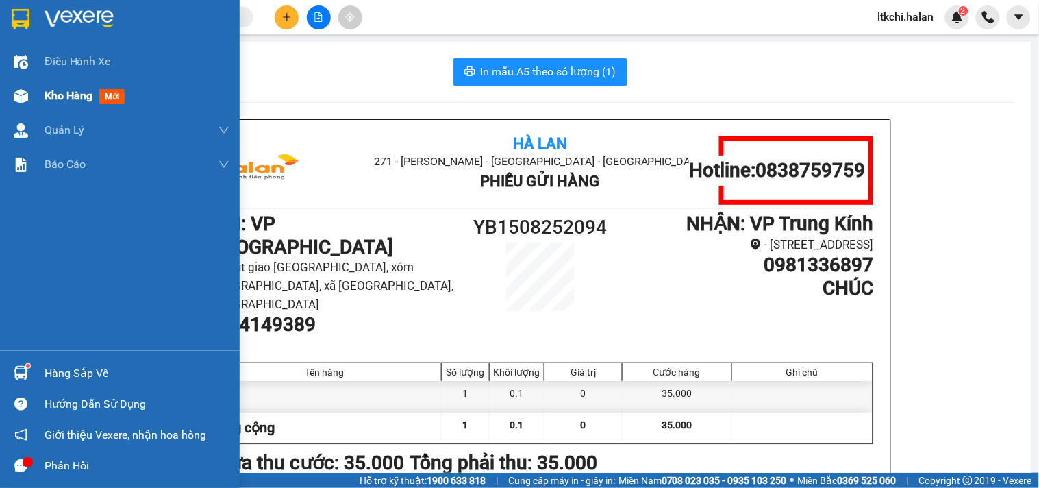
click at [21, 99] on img at bounding box center [21, 96] width 14 height 14
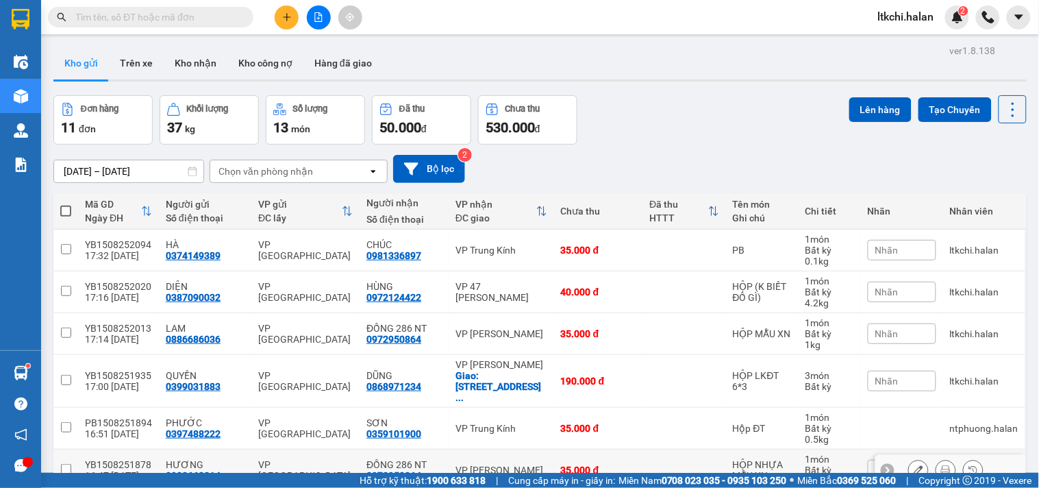
scroll to position [274, 0]
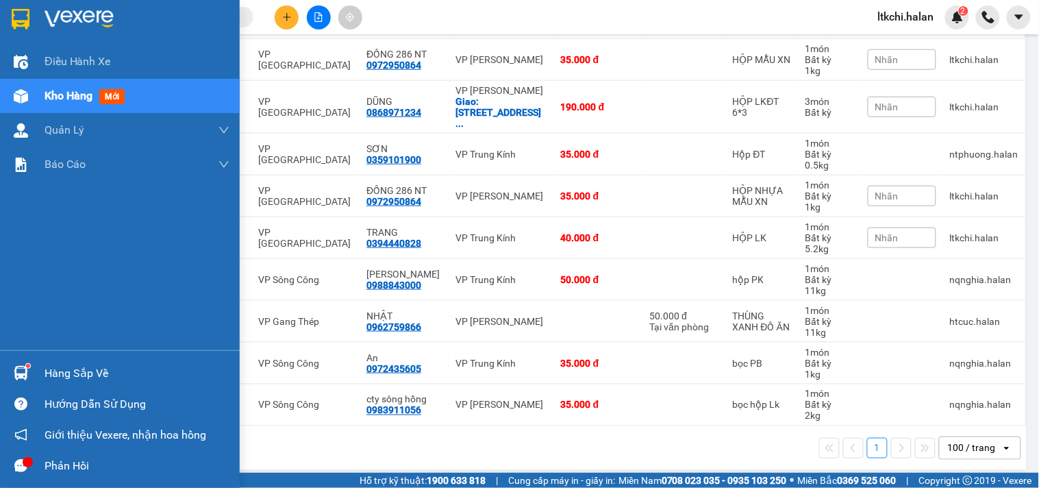
click at [25, 375] on img at bounding box center [21, 373] width 14 height 14
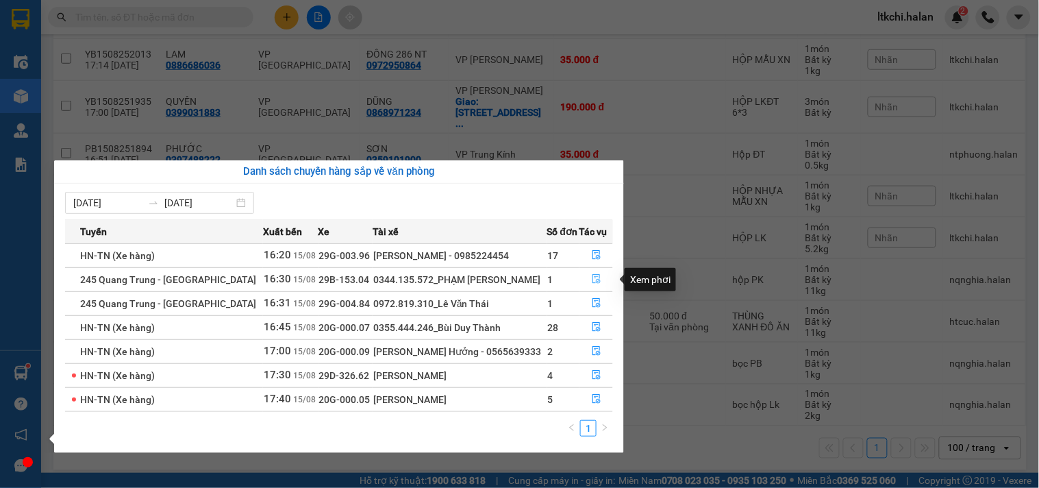
click at [597, 277] on icon "file-done" at bounding box center [597, 279] width 10 height 10
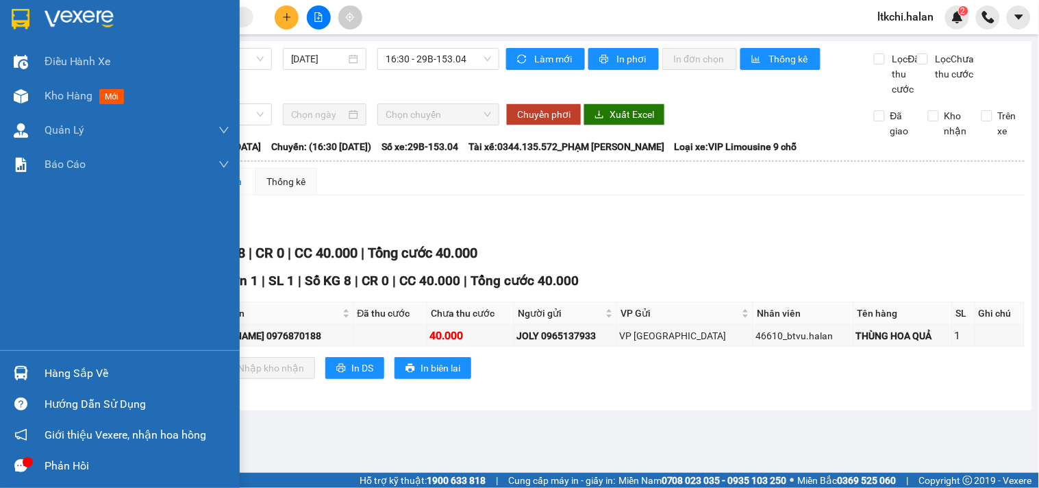
click at [29, 375] on div at bounding box center [21, 373] width 24 height 24
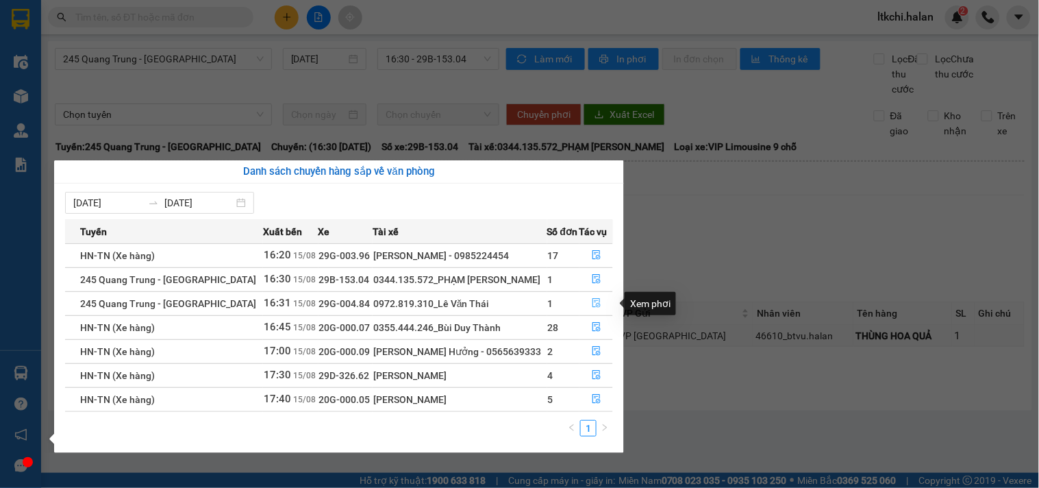
click at [596, 305] on icon "file-done" at bounding box center [597, 303] width 10 height 10
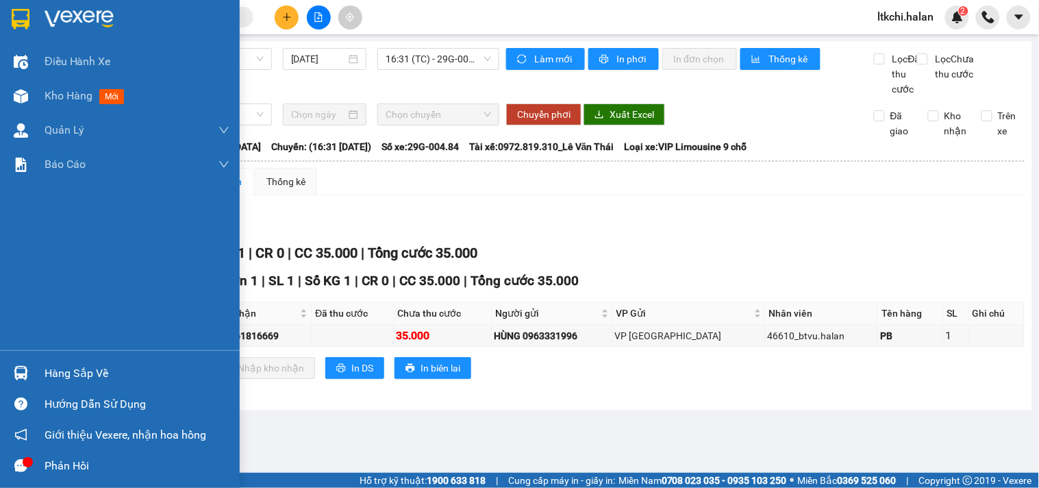
click at [14, 375] on img at bounding box center [21, 373] width 14 height 14
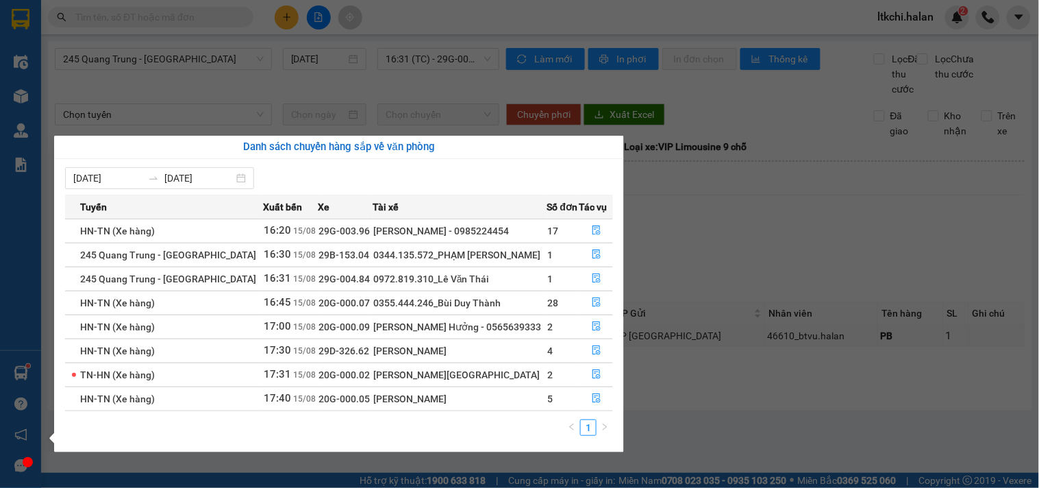
click at [767, 234] on section "Kết quả tìm kiếm ( 1321 ) Bộ lọc Mã ĐH Trạng thái Món hàng Thu hộ Tổng cước Chư…" at bounding box center [519, 244] width 1039 height 488
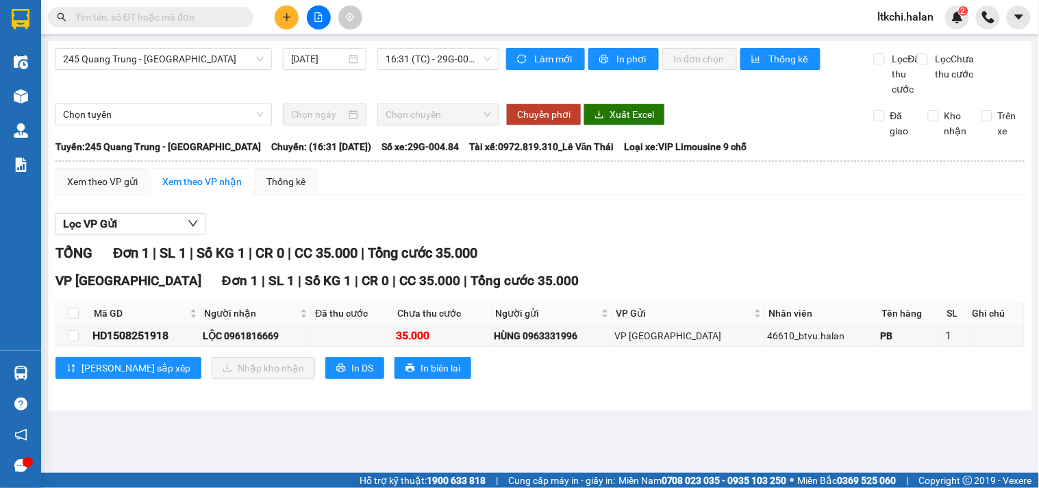
click at [194, 21] on input "text" at bounding box center [156, 17] width 162 height 15
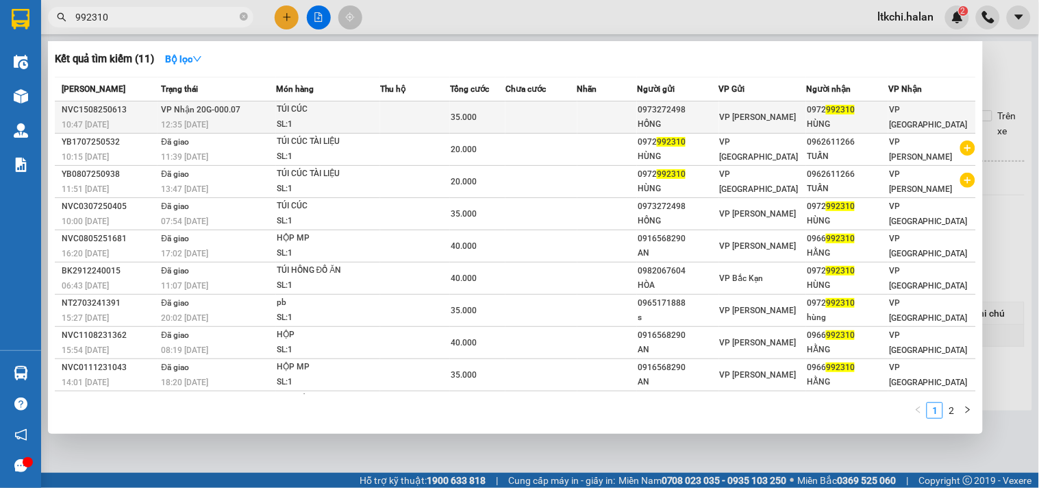
type input "992310"
click at [320, 116] on div "TÚI CÚC" at bounding box center [328, 109] width 103 height 15
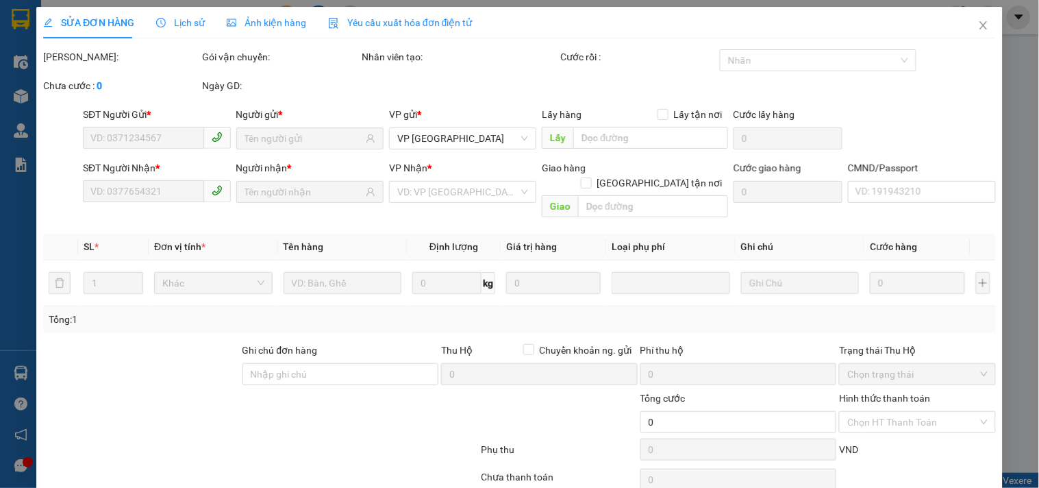
type input "0973272498"
type input "HỒNG"
type input "0972992310"
type input "HÙNG"
type input "35.000"
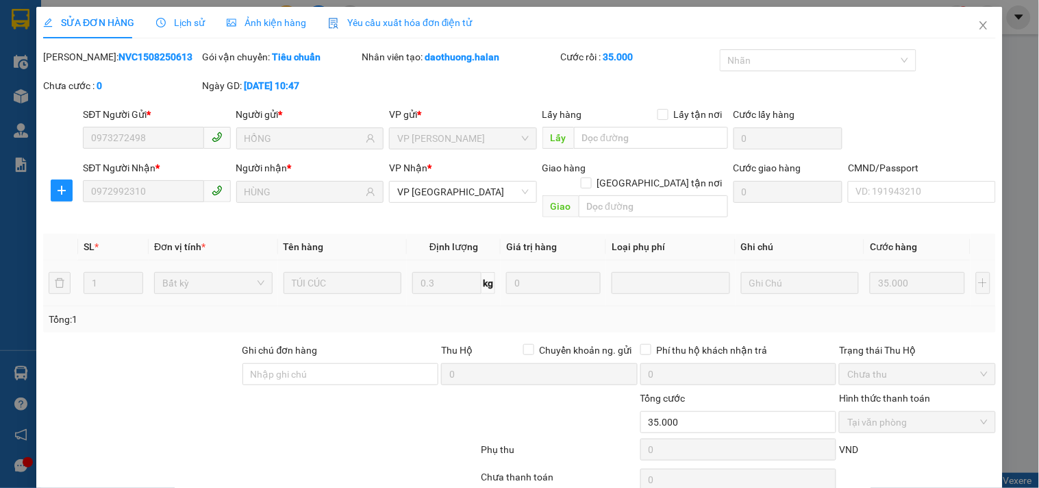
scroll to position [49, 0]
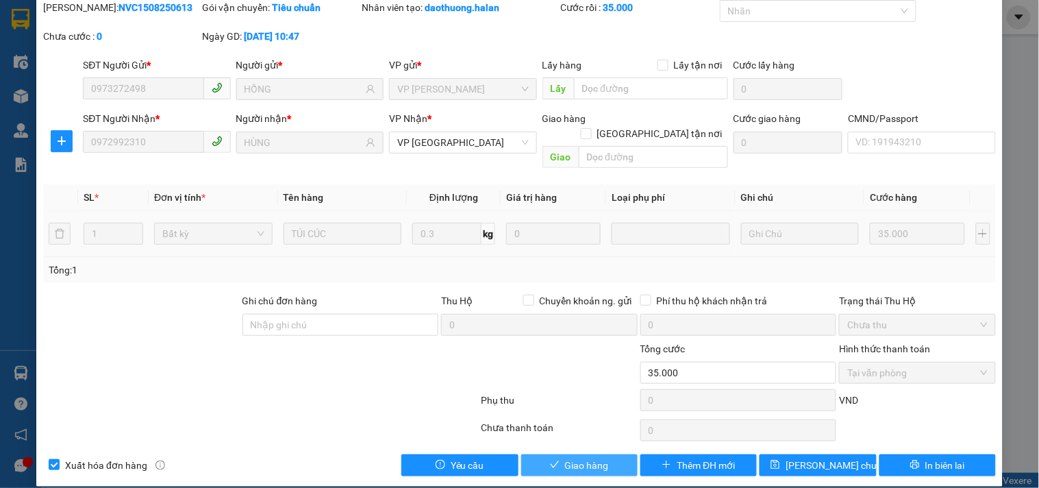
click at [599, 457] on span "Giao hàng" at bounding box center [587, 464] width 44 height 15
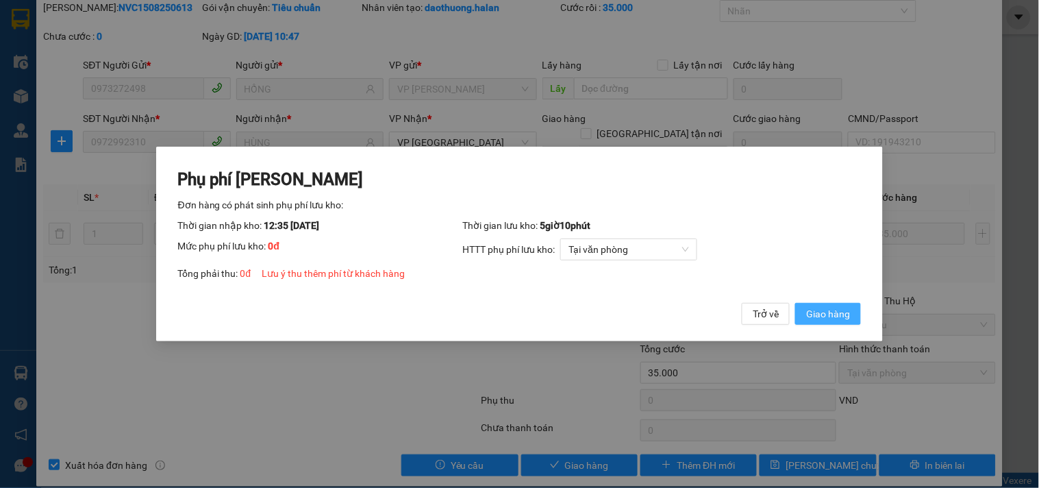
click at [820, 311] on span "Giao hàng" at bounding box center [828, 313] width 44 height 15
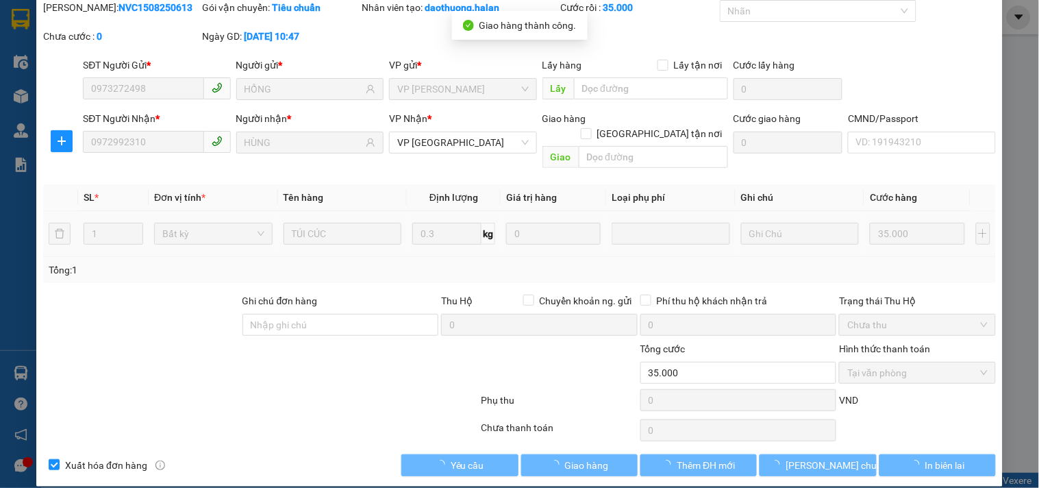
scroll to position [0, 0]
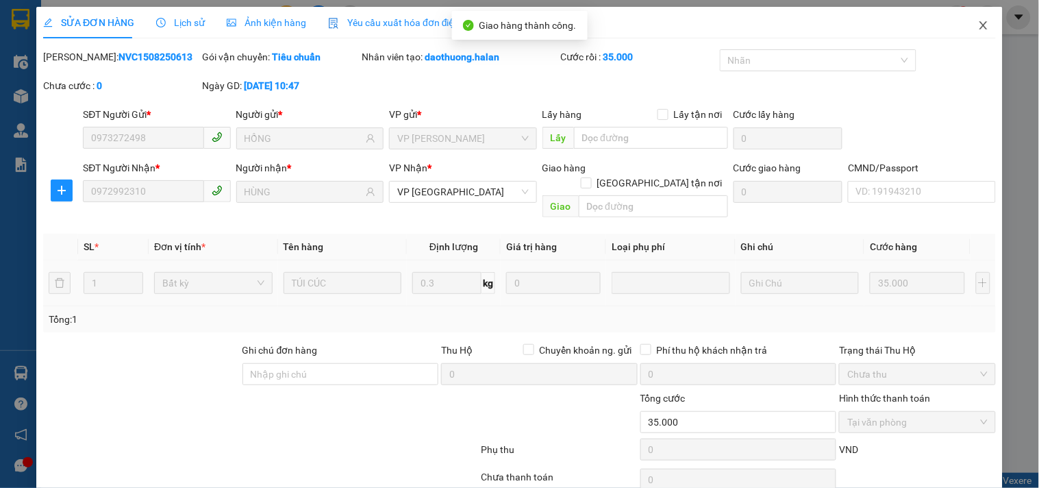
click at [979, 25] on icon "close" at bounding box center [983, 25] width 8 height 8
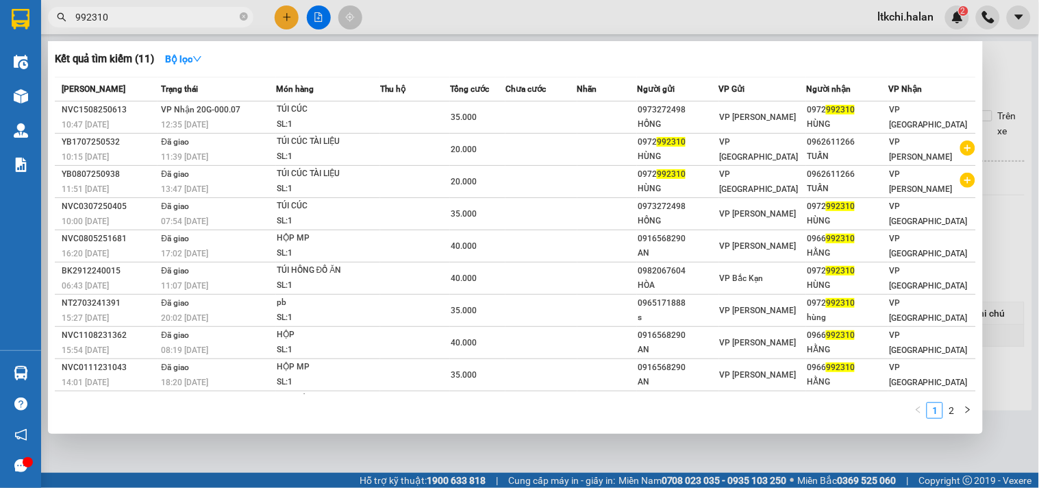
drag, startPoint x: 165, startPoint y: 18, endPoint x: 1, endPoint y: 15, distance: 164.4
click at [0, 10] on section "Kết quả tìm kiếm ( 11 ) Bộ lọc Mã ĐH Trạng thái Món hàng Thu hộ Tổng cước Chưa …" at bounding box center [519, 244] width 1039 height 488
click at [242, 18] on icon "close-circle" at bounding box center [244, 16] width 8 height 8
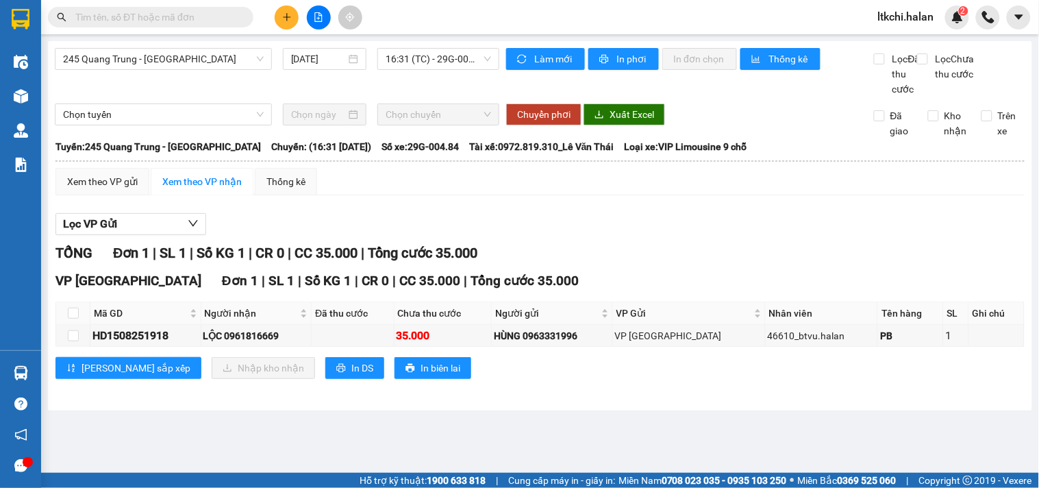
click at [202, 17] on input "text" at bounding box center [156, 17] width 162 height 15
click at [170, 19] on input "text" at bounding box center [156, 17] width 162 height 15
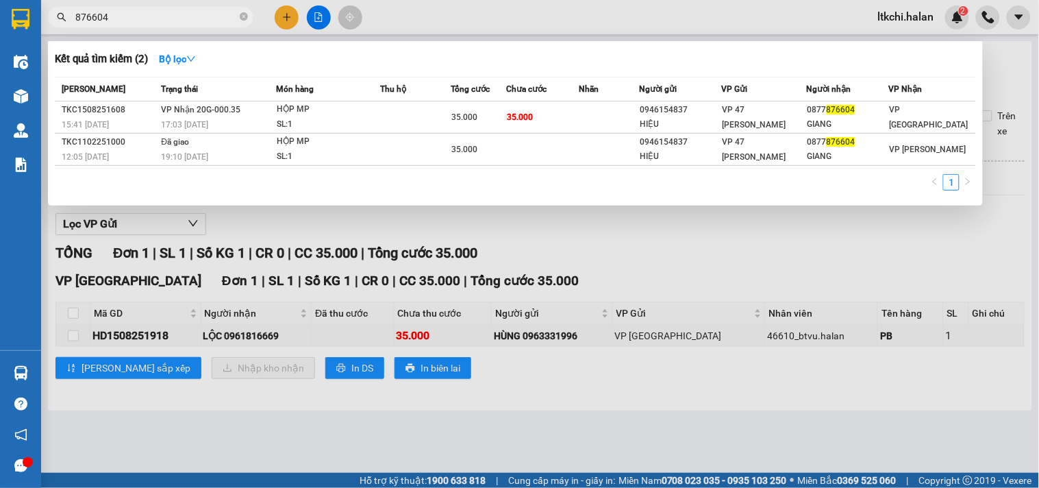
type input "876604"
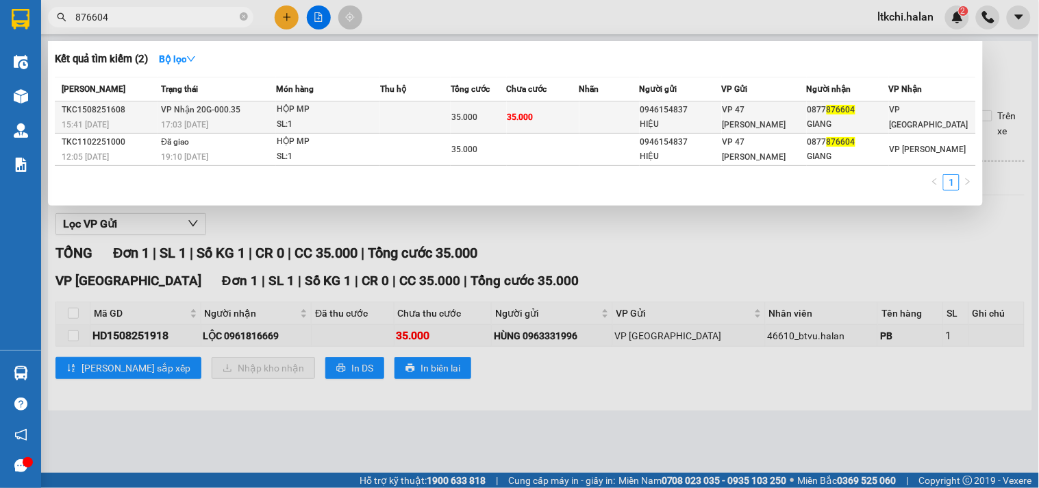
click at [290, 112] on div "HỘP MP" at bounding box center [328, 109] width 103 height 15
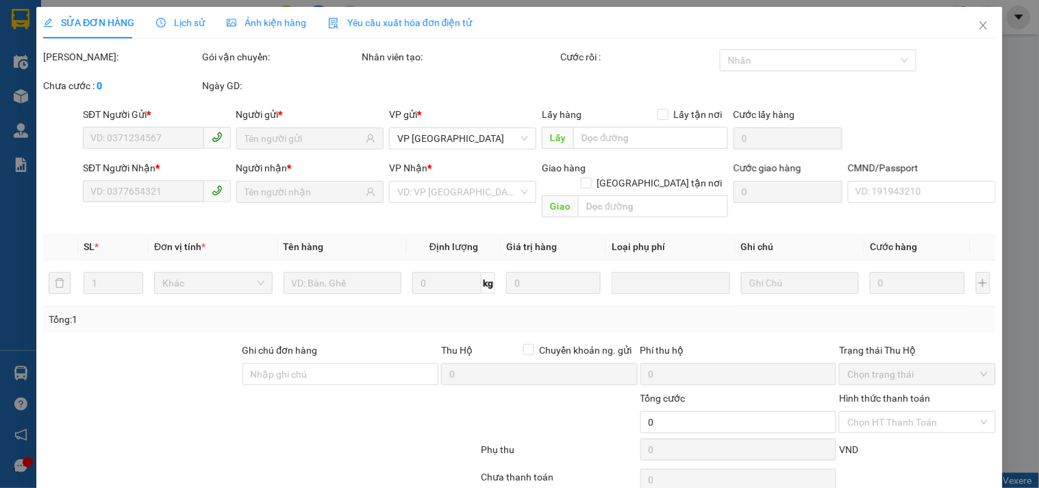
type input "0946154837"
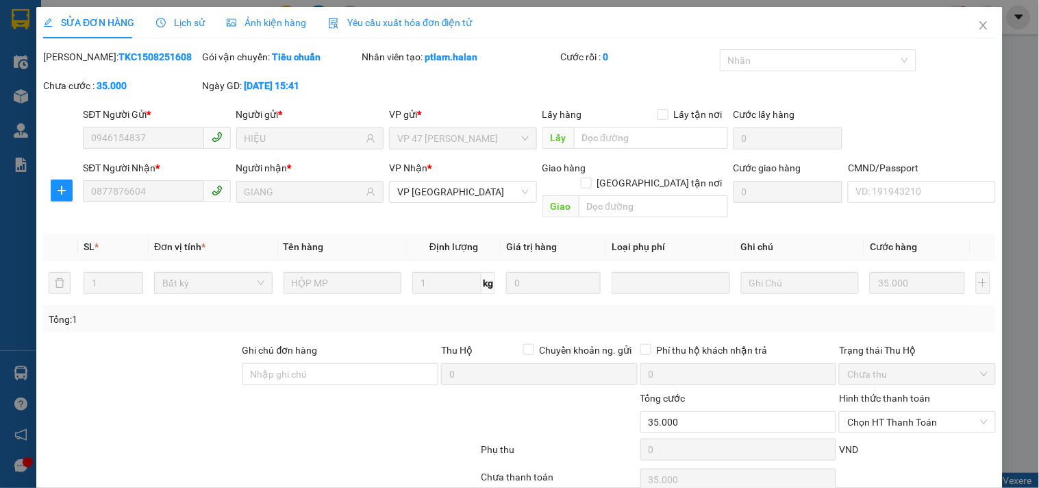
scroll to position [49, 0]
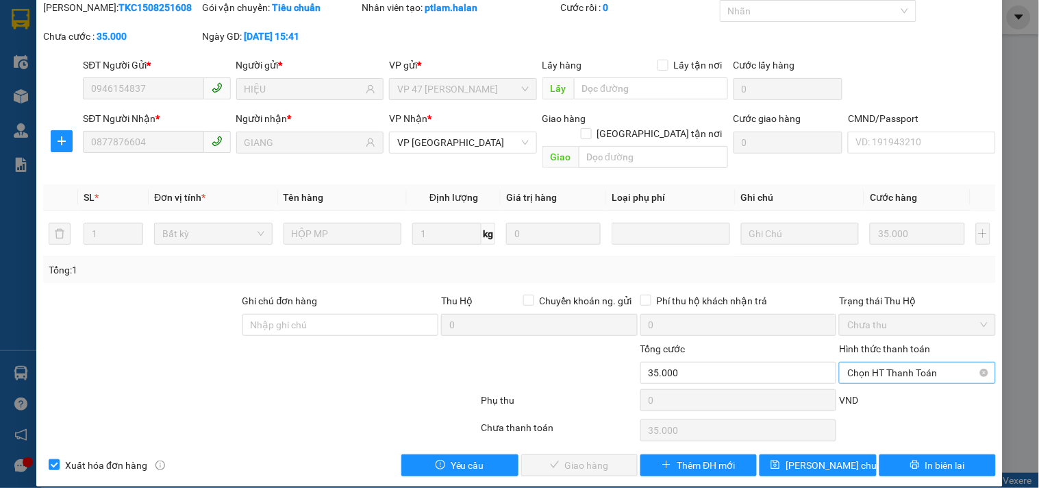
drag, startPoint x: 922, startPoint y: 353, endPoint x: 918, endPoint y: 366, distance: 13.6
click at [922, 362] on span "Chọn HT Thanh Toán" at bounding box center [917, 372] width 140 height 21
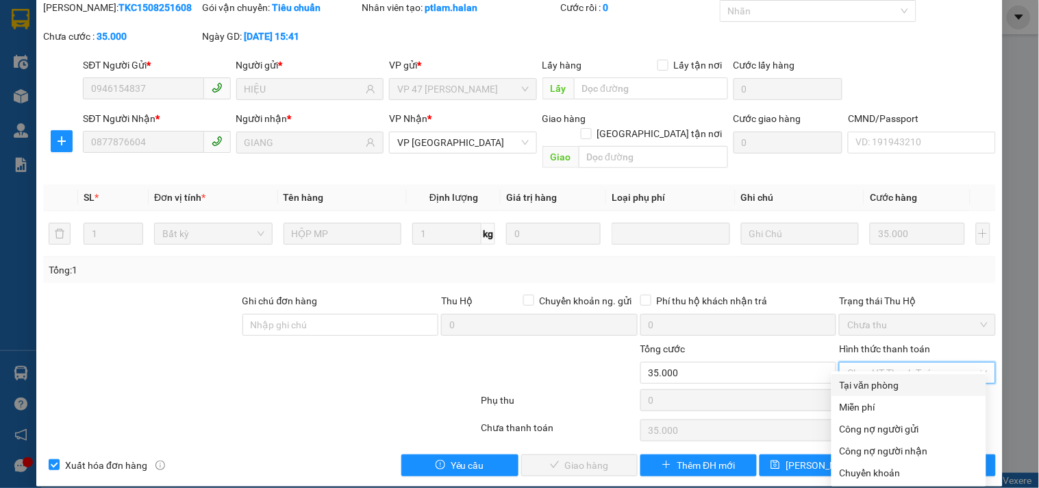
drag, startPoint x: 911, startPoint y: 384, endPoint x: 574, endPoint y: 430, distance: 340.7
click at [907, 383] on div "Tại văn phòng" at bounding box center [909, 384] width 138 height 15
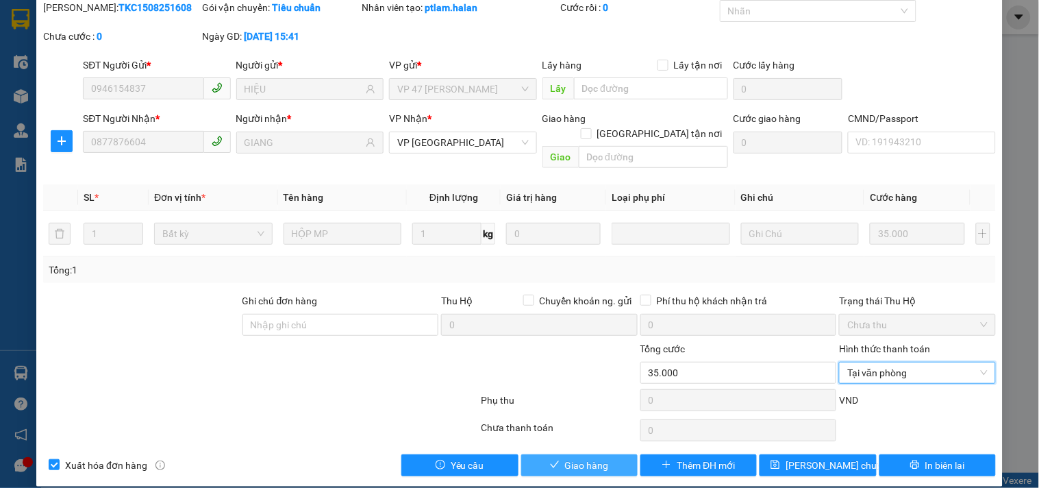
click at [579, 457] on span "Giao hàng" at bounding box center [587, 464] width 44 height 15
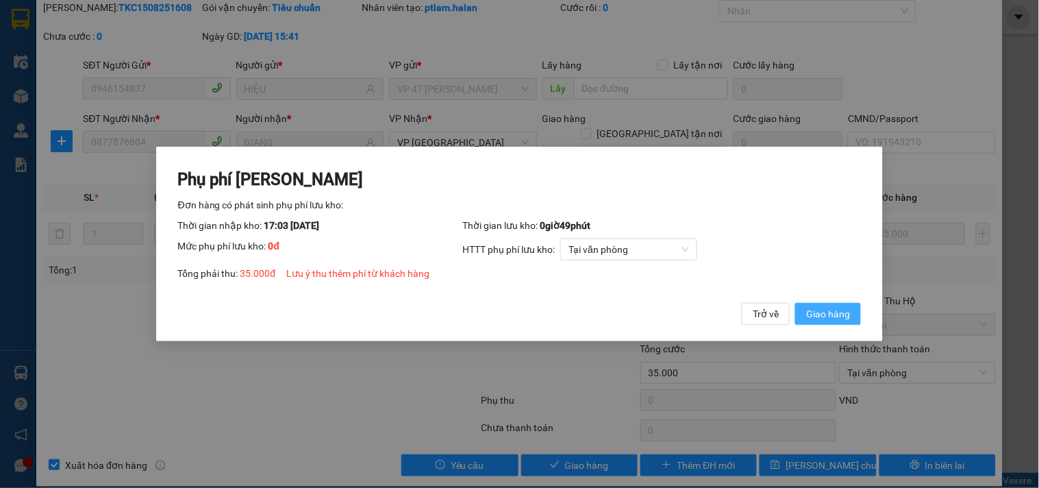
click at [827, 309] on span "Giao hàng" at bounding box center [828, 313] width 44 height 15
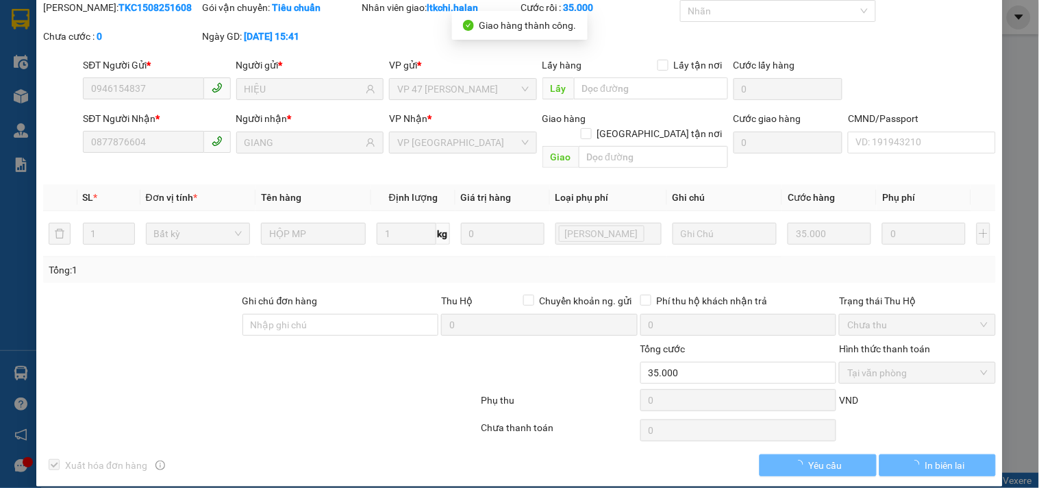
scroll to position [0, 0]
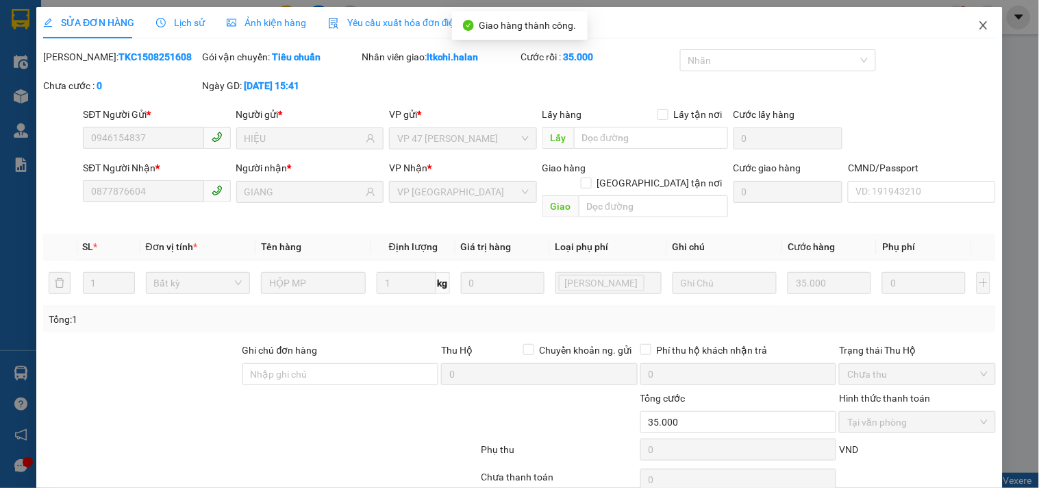
click at [978, 27] on icon "close" at bounding box center [983, 25] width 11 height 11
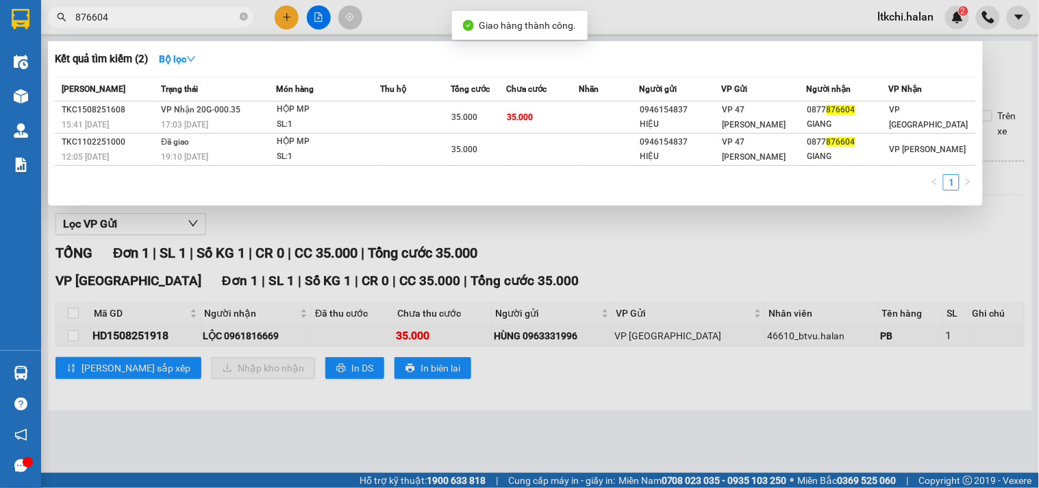
drag, startPoint x: 121, startPoint y: 16, endPoint x: 52, endPoint y: 34, distance: 70.9
click at [55, 19] on span "876604" at bounding box center [150, 17] width 205 height 21
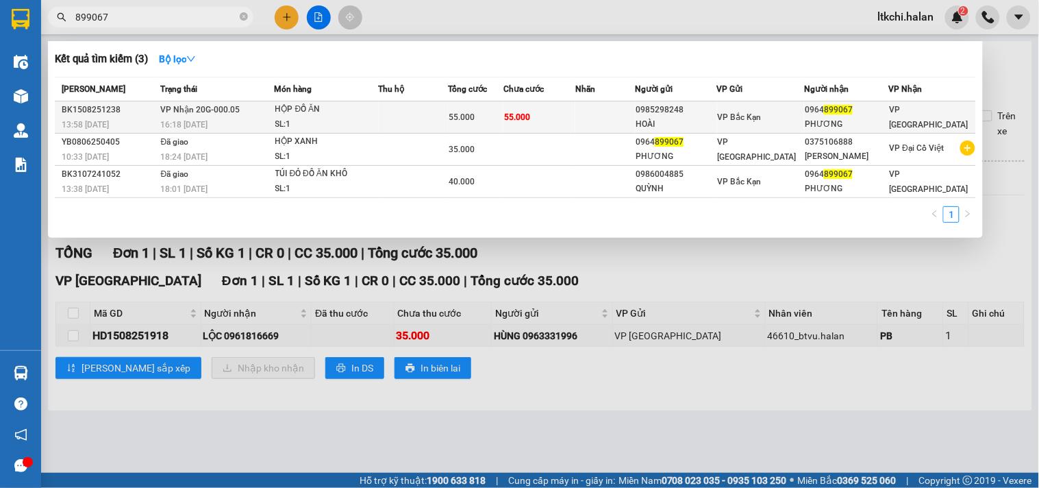
click at [341, 125] on div "SL: 1" at bounding box center [326, 124] width 103 height 15
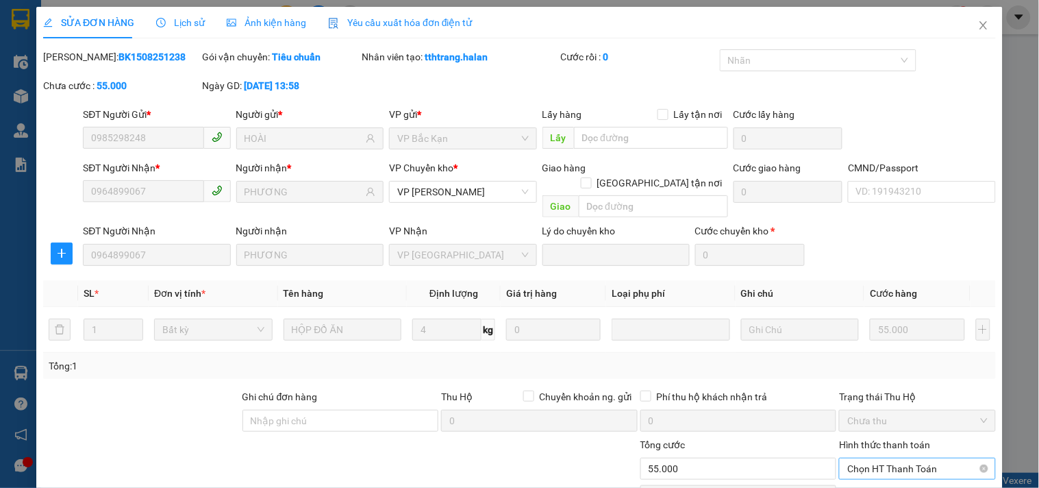
scroll to position [96, 0]
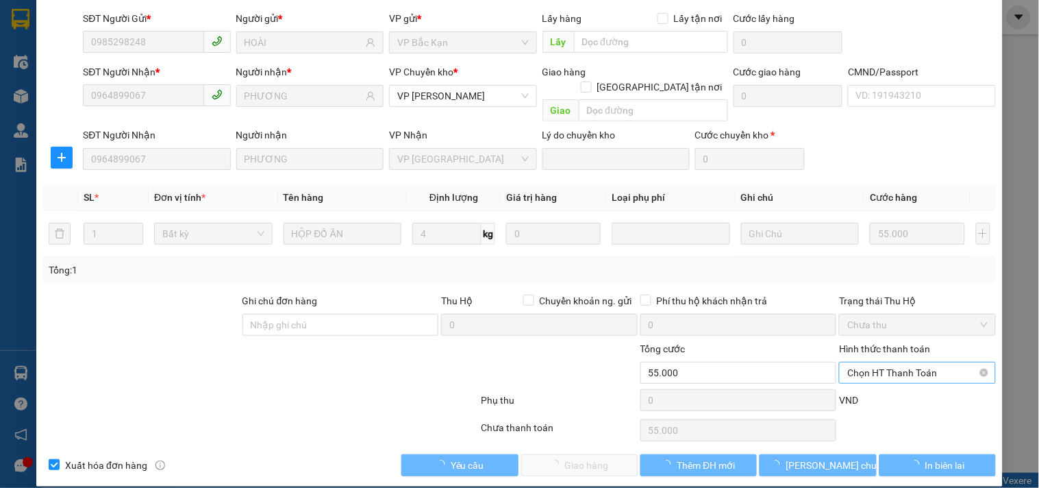
click at [876, 362] on span "Chọn HT Thanh Toán" at bounding box center [917, 372] width 140 height 21
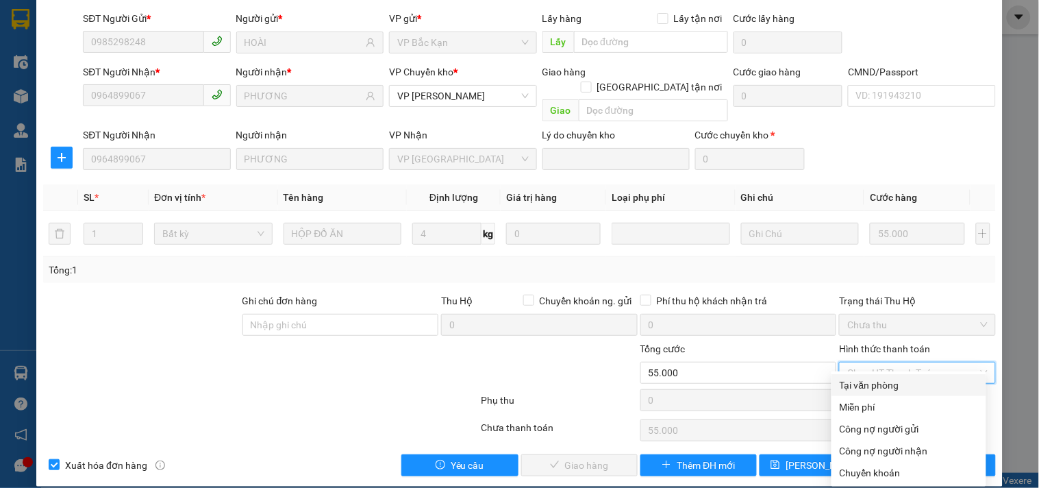
drag, startPoint x: 881, startPoint y: 381, endPoint x: 764, endPoint y: 402, distance: 119.7
click at [880, 381] on div "Tại văn phòng" at bounding box center [909, 384] width 138 height 15
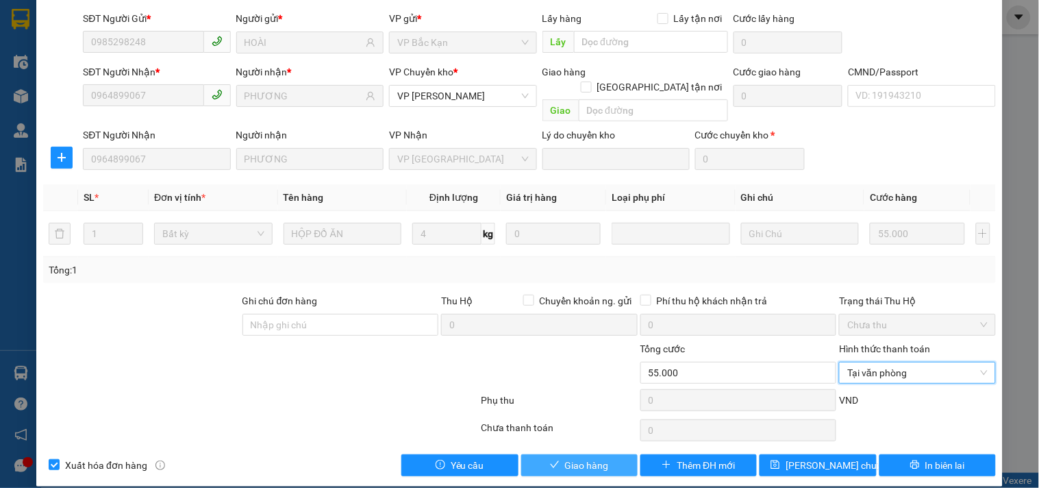
click at [587, 457] on span "Giao hàng" at bounding box center [587, 464] width 44 height 15
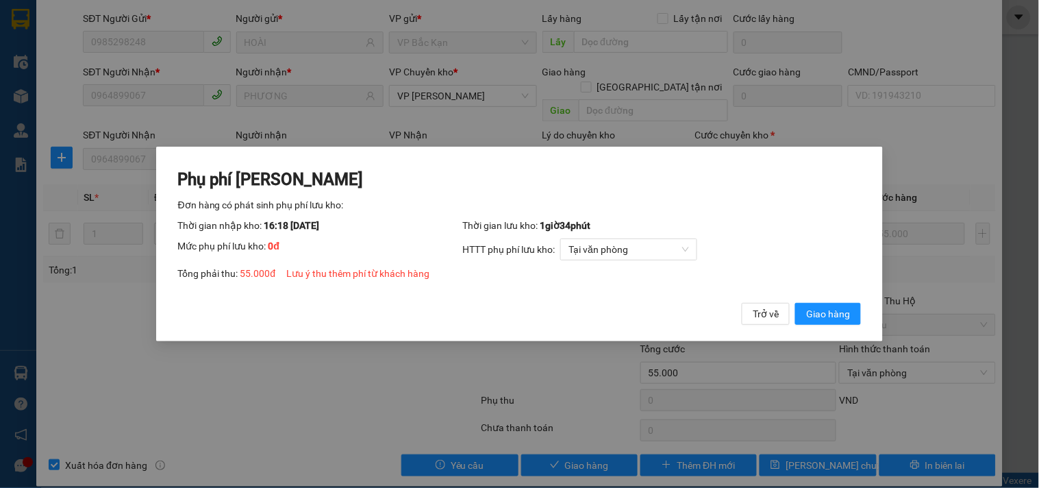
drag, startPoint x: 831, startPoint y: 317, endPoint x: 840, endPoint y: 294, distance: 24.3
click at [831, 315] on span "Giao hàng" at bounding box center [828, 313] width 44 height 15
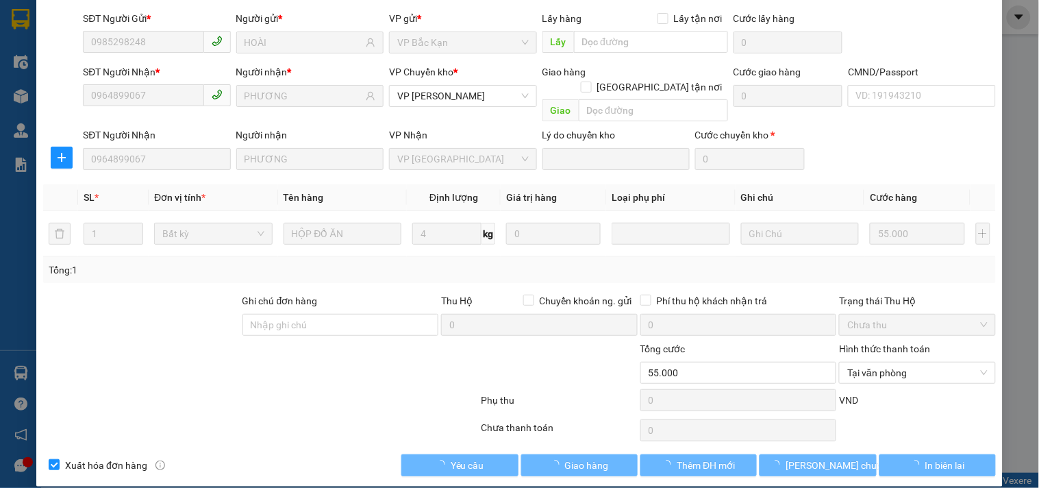
scroll to position [0, 0]
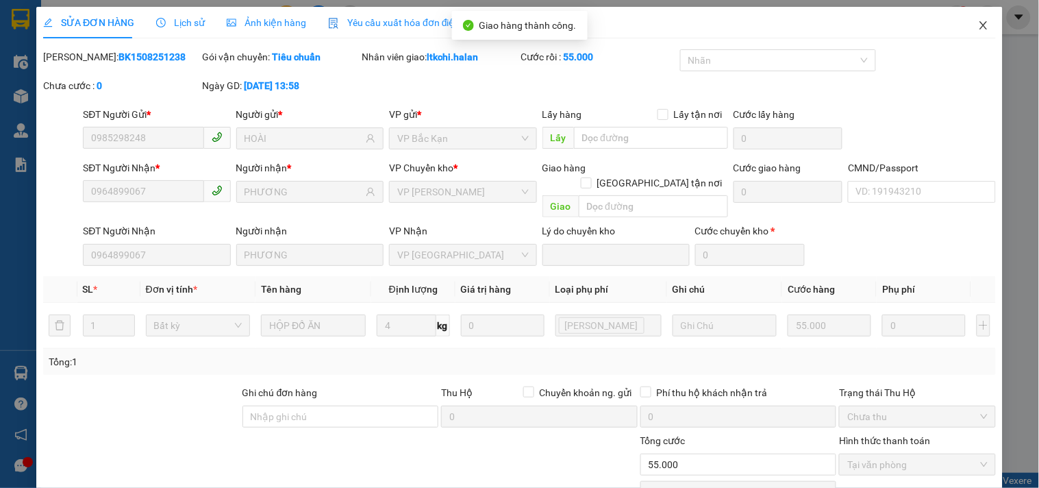
drag, startPoint x: 976, startPoint y: 26, endPoint x: 835, endPoint y: 31, distance: 141.1
click at [978, 26] on icon "close" at bounding box center [983, 25] width 11 height 11
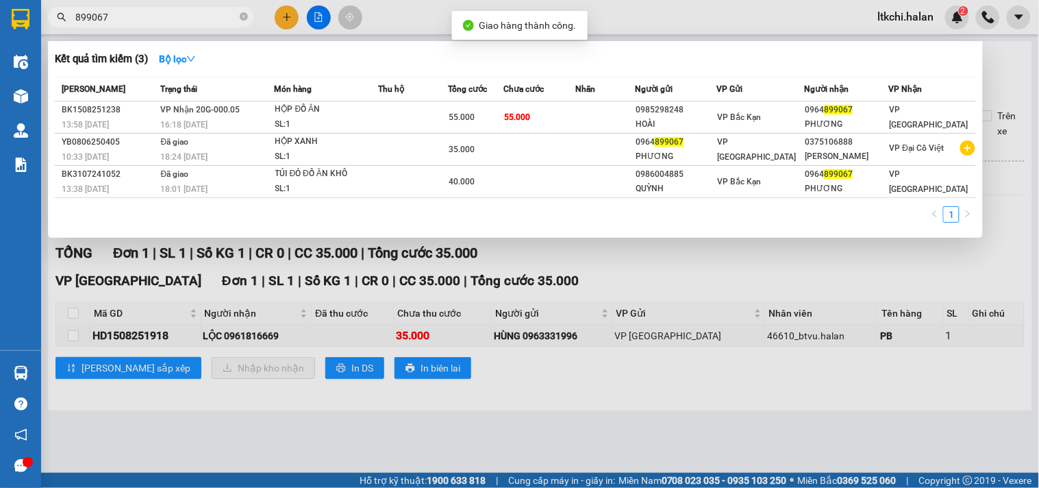
drag, startPoint x: 168, startPoint y: 16, endPoint x: 21, endPoint y: 31, distance: 147.2
click at [21, 28] on section "Kết quả tìm kiếm ( 3 ) Bộ lọc Mã ĐH Trạng thái Món hàng Thu hộ Tổng cước Chưa c…" at bounding box center [519, 244] width 1039 height 488
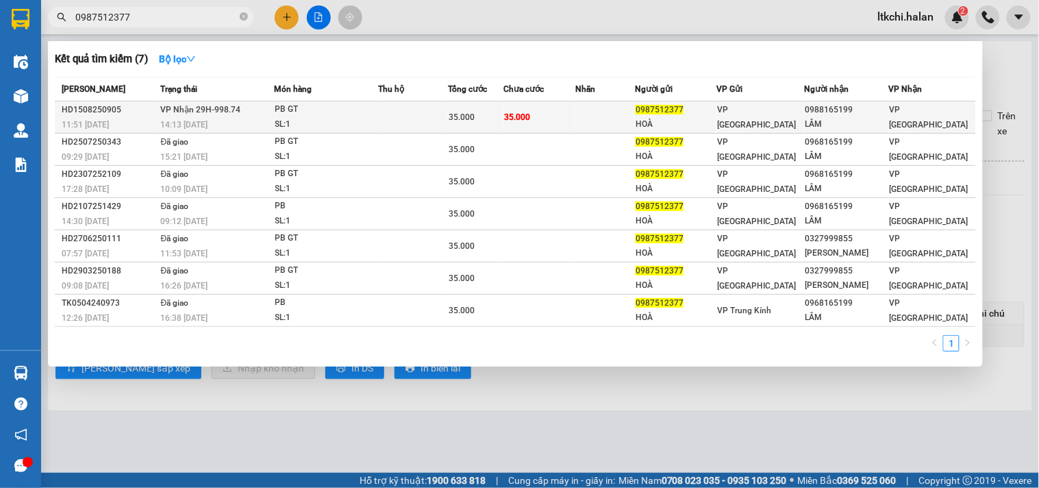
click at [350, 117] on div "SL: 1" at bounding box center [326, 124] width 103 height 15
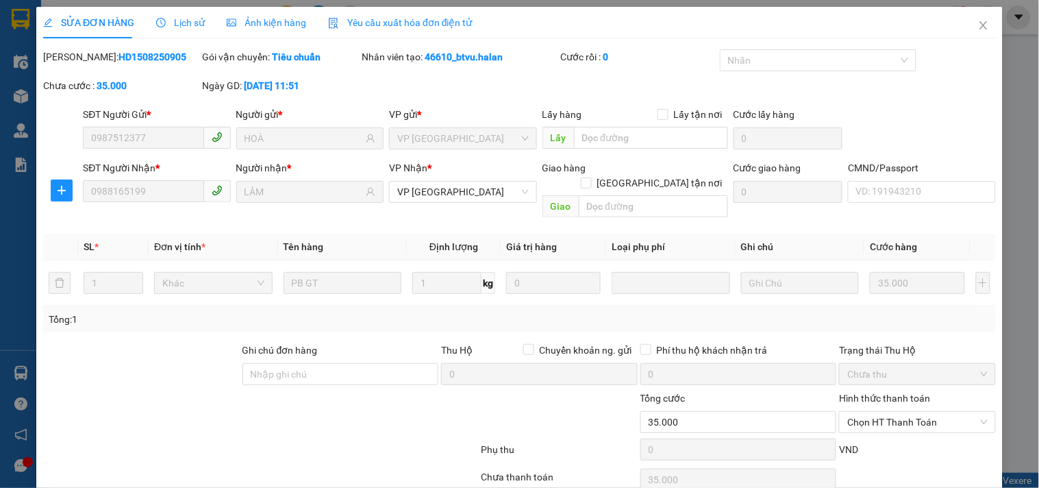
scroll to position [49, 0]
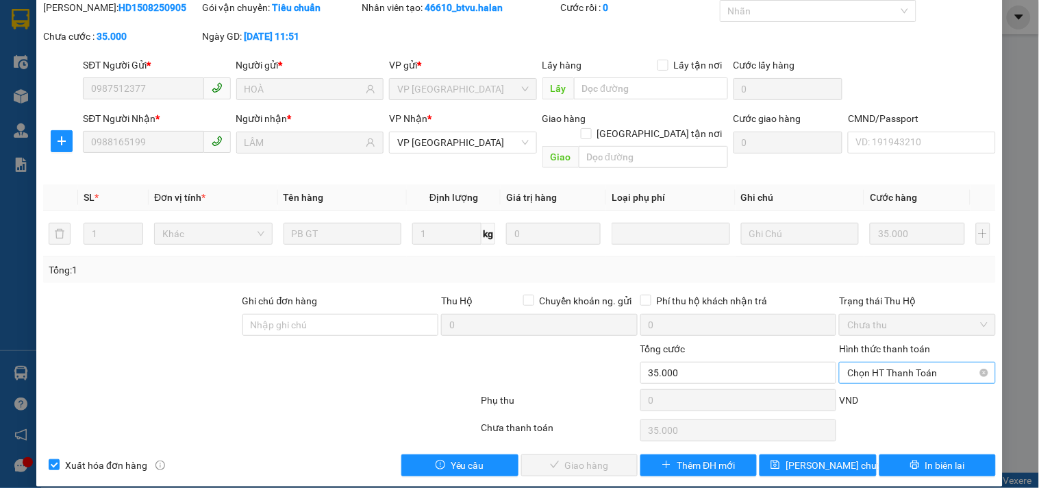
click at [883, 362] on span "Chọn HT Thanh Toán" at bounding box center [917, 372] width 140 height 21
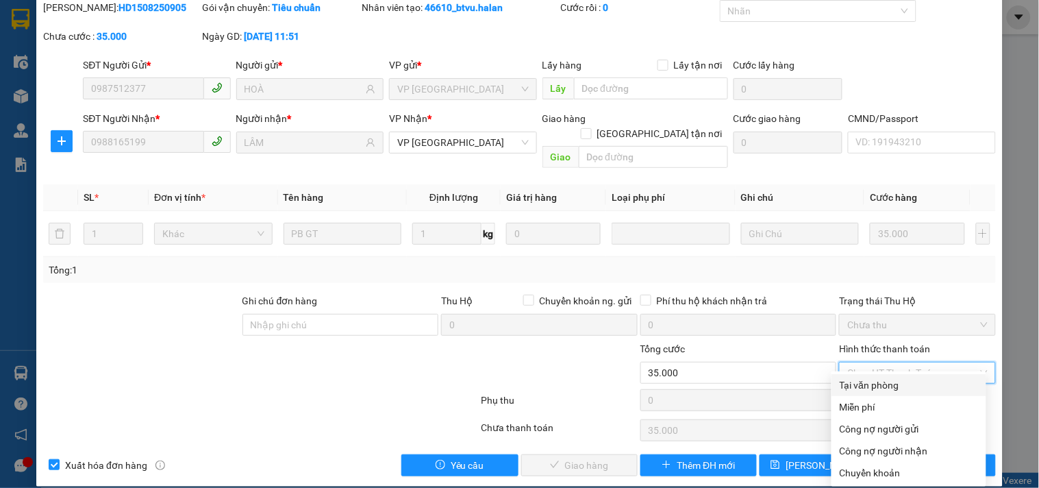
click at [878, 388] on div "Tại văn phòng" at bounding box center [909, 384] width 138 height 15
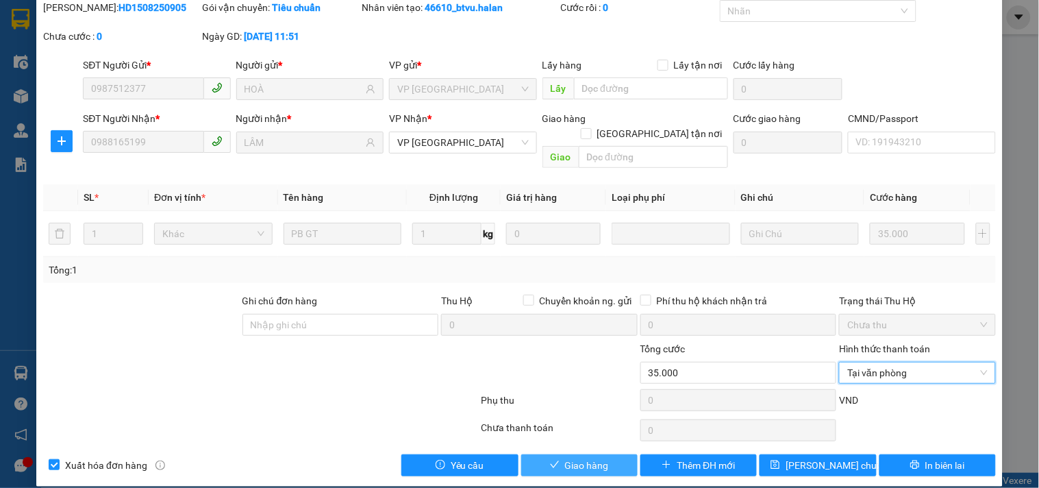
click at [585, 457] on span "Giao hàng" at bounding box center [587, 464] width 44 height 15
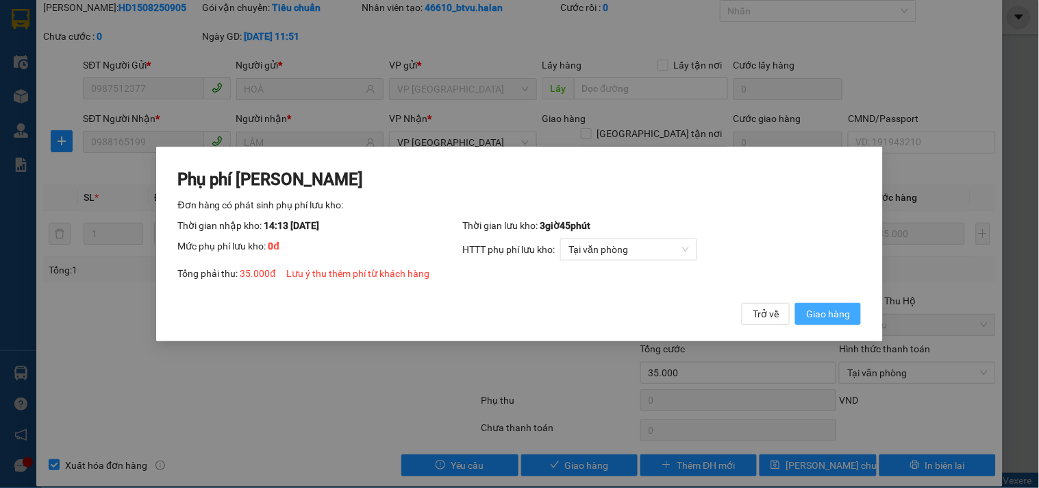
click at [840, 310] on span "Giao hàng" at bounding box center [828, 313] width 44 height 15
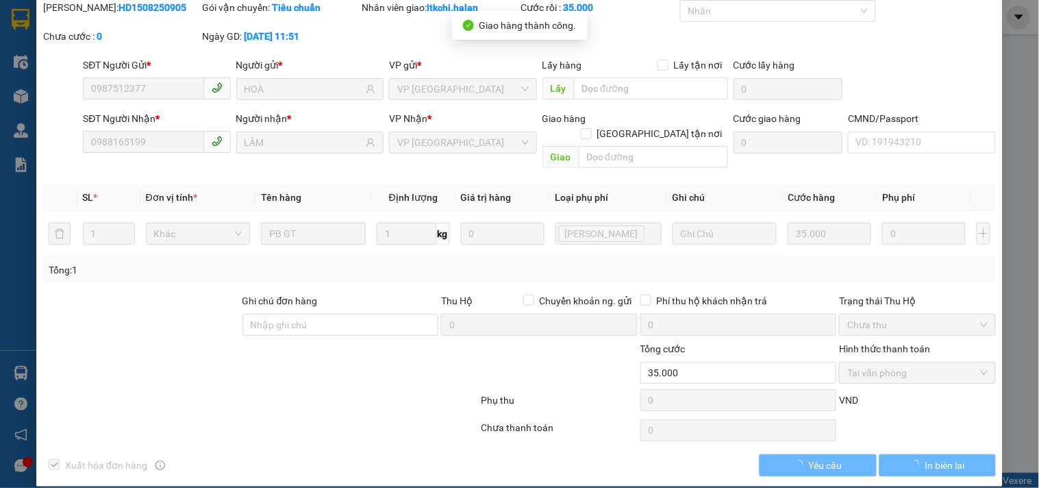
scroll to position [0, 0]
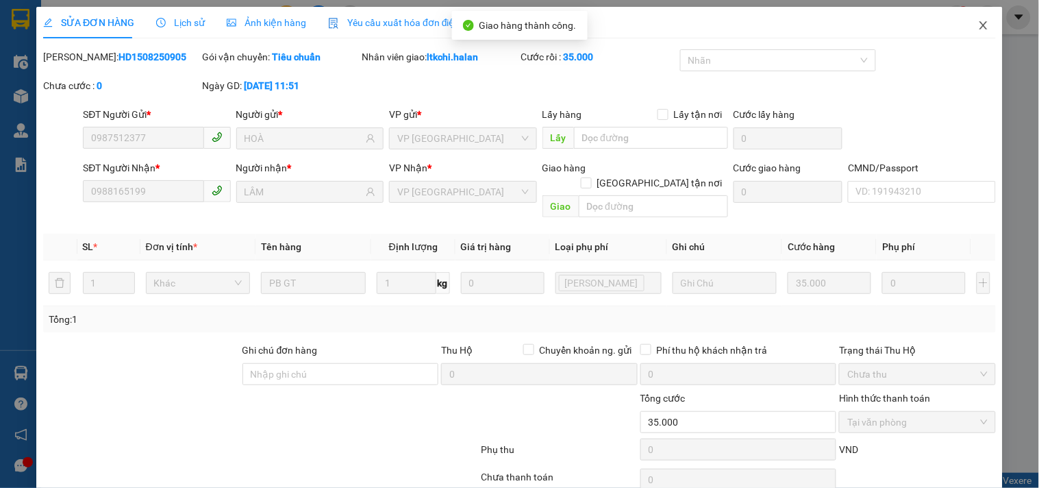
click at [979, 24] on icon "close" at bounding box center [983, 25] width 8 height 8
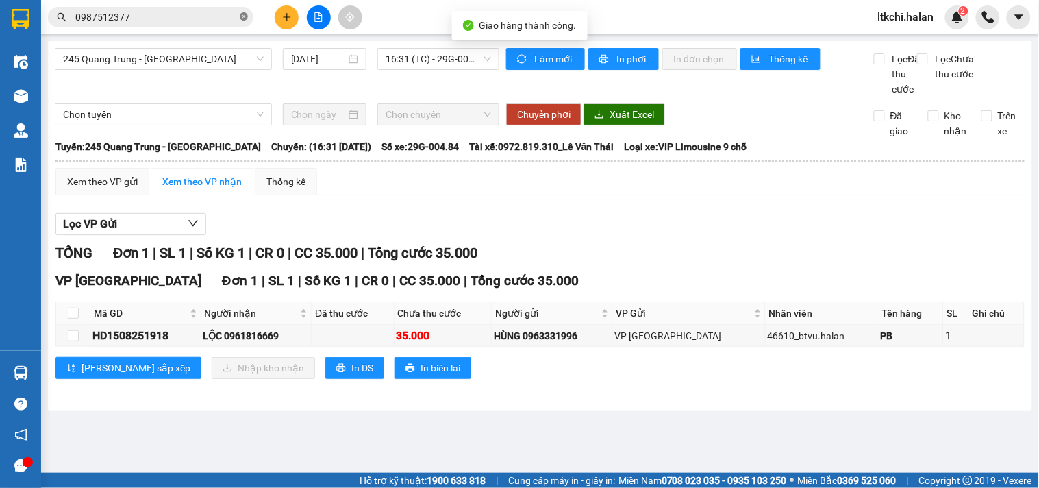
click at [242, 16] on icon "close-circle" at bounding box center [244, 16] width 8 height 8
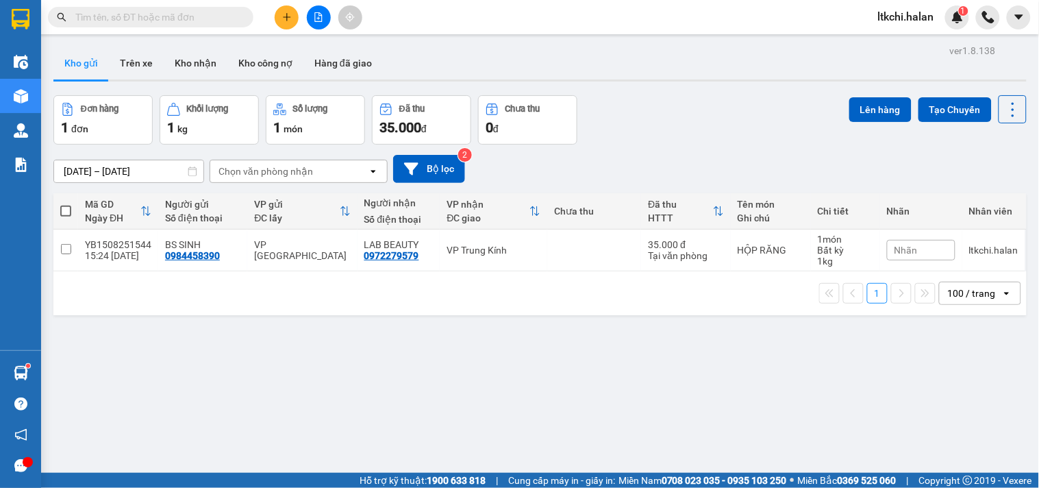
click at [199, 16] on input "text" at bounding box center [156, 17] width 162 height 15
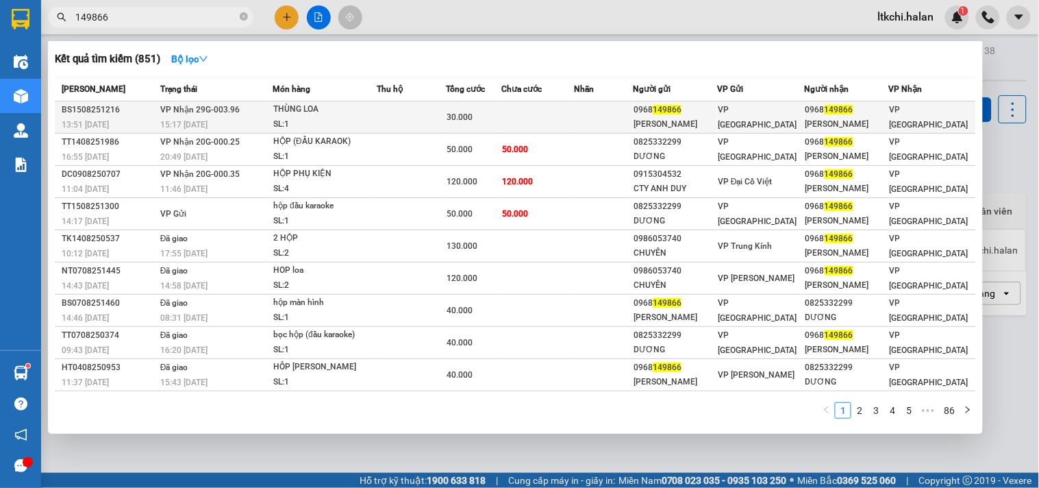
type input "149866"
click at [446, 106] on td at bounding box center [411, 117] width 69 height 32
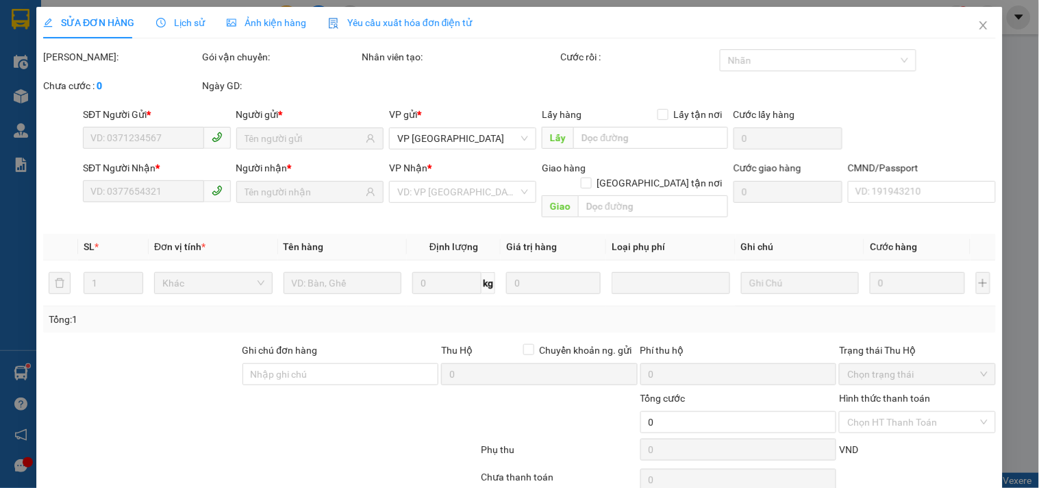
type input "0968149866"
type input "TÙNG LÂM"
type input "0968149866"
type input "TÙNG LÂM"
type input "30.000"
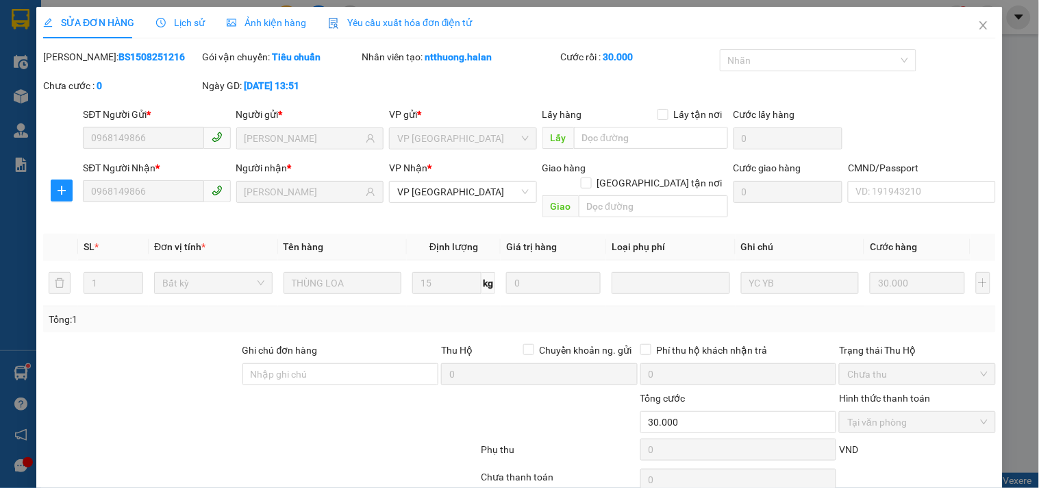
scroll to position [49, 0]
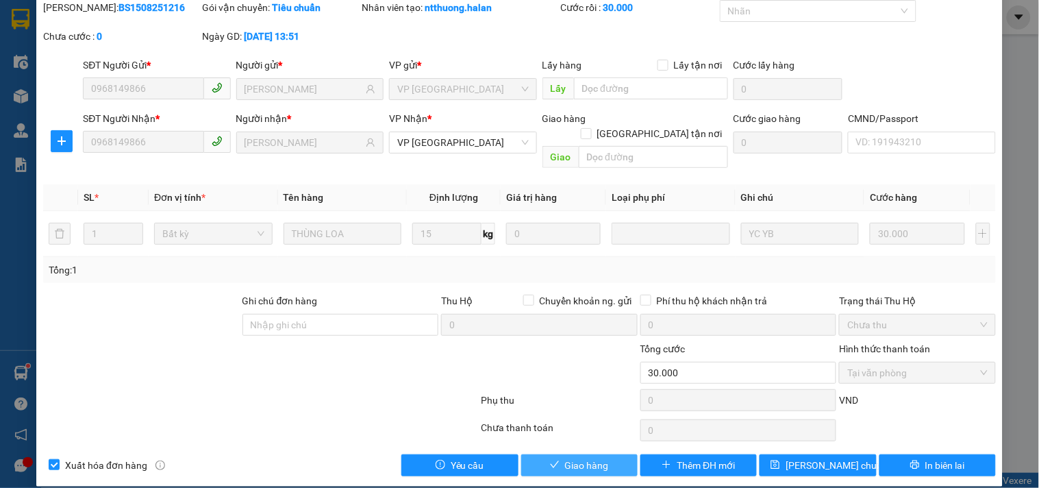
click at [598, 457] on span "Giao hàng" at bounding box center [587, 464] width 44 height 15
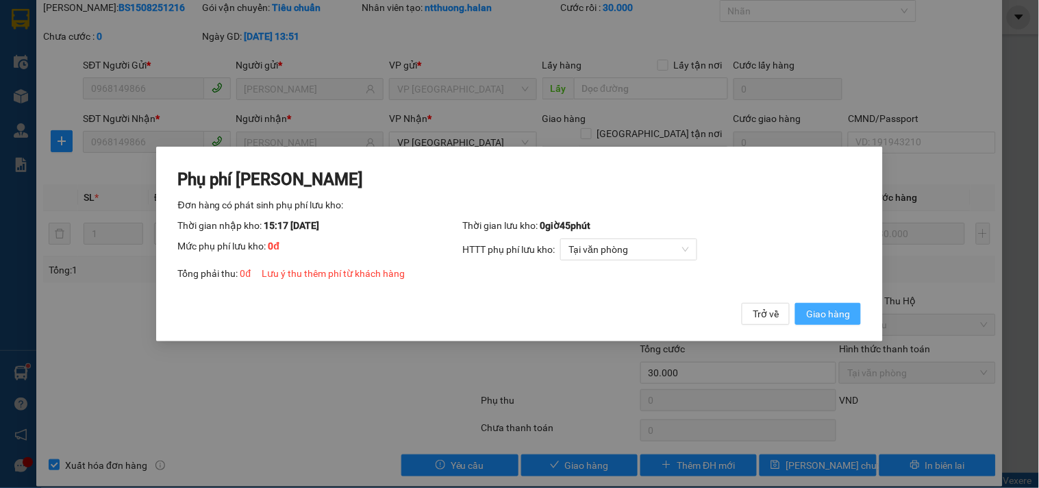
click at [833, 313] on span "Giao hàng" at bounding box center [828, 313] width 44 height 15
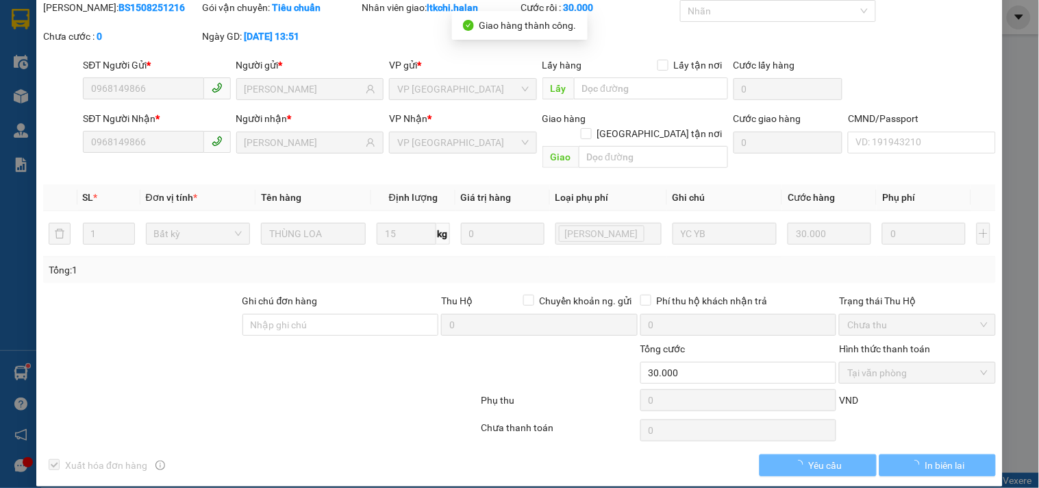
scroll to position [0, 0]
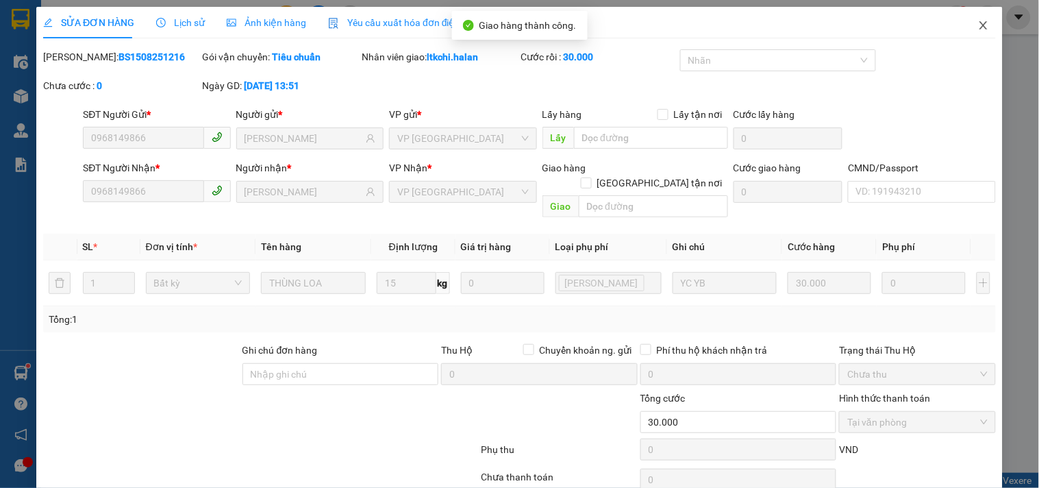
click at [978, 28] on icon "close" at bounding box center [983, 25] width 11 height 11
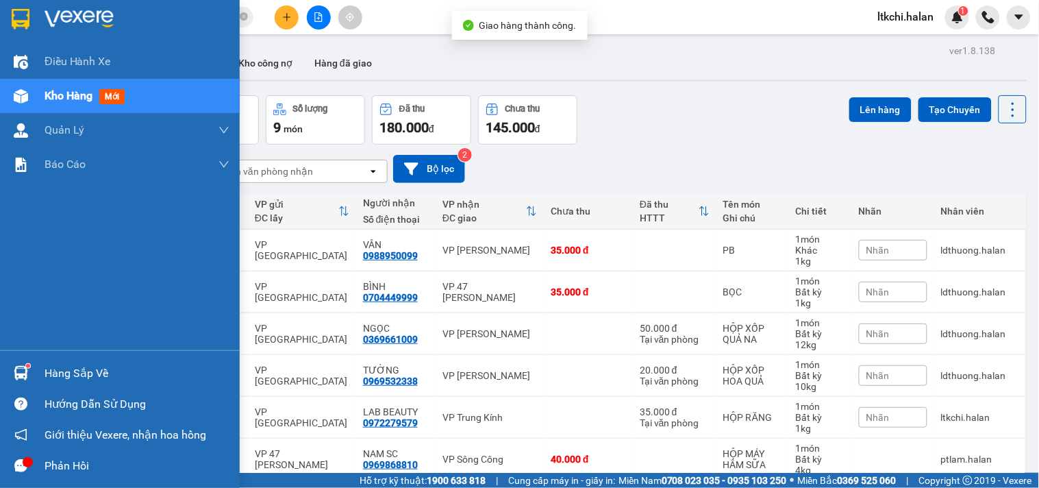
click at [23, 377] on img at bounding box center [21, 373] width 14 height 14
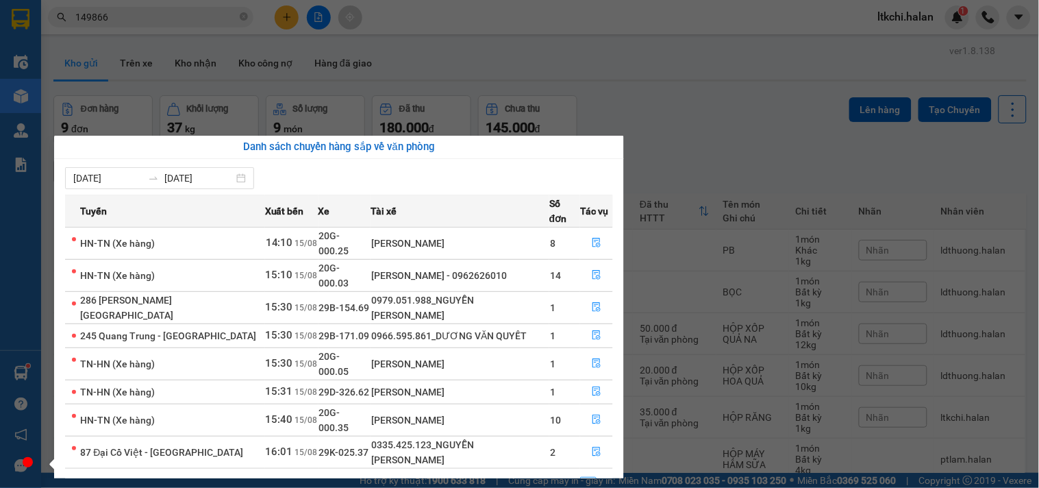
click at [687, 153] on section "Kết quả tìm kiếm ( 851 ) Bộ lọc Mã ĐH Trạng thái Món hàng Thu hộ Tổng cước Chưa…" at bounding box center [519, 244] width 1039 height 488
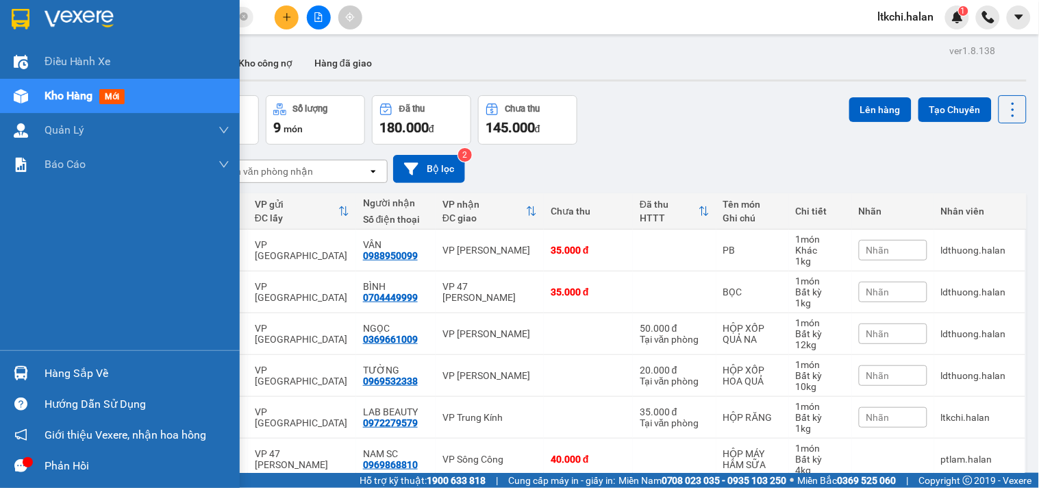
click at [37, 375] on div "Hàng sắp về" at bounding box center [120, 372] width 240 height 31
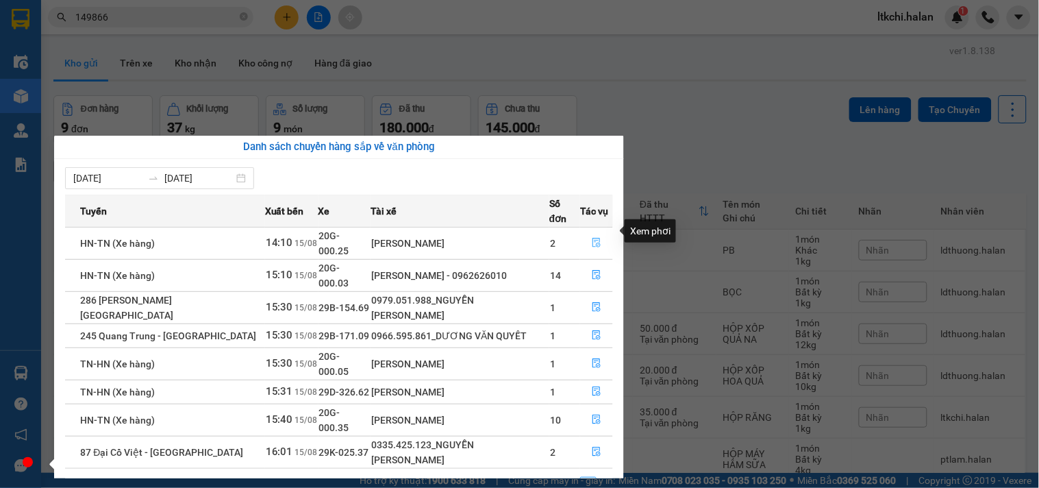
click at [594, 238] on icon "file-done" at bounding box center [597, 243] width 10 height 10
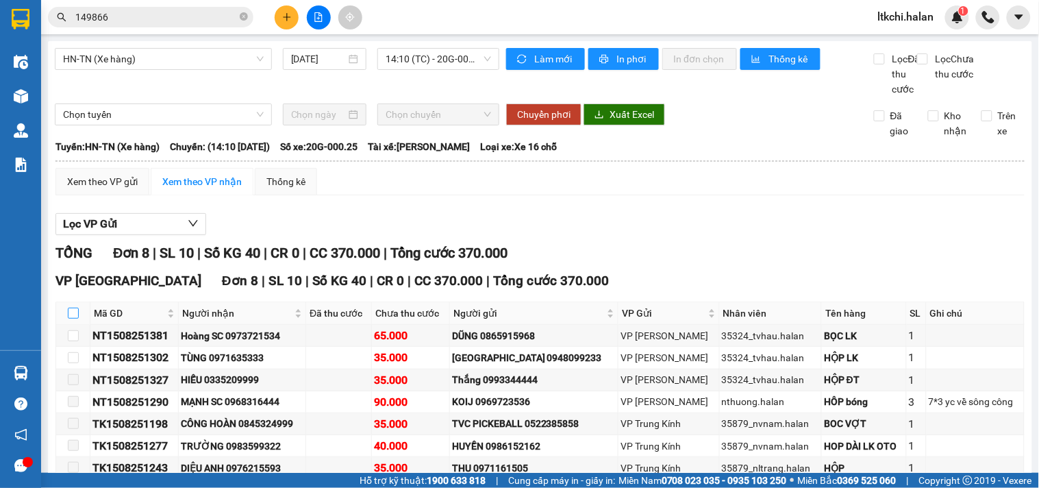
click at [73, 318] on input "checkbox" at bounding box center [73, 312] width 11 height 11
checkbox input "true"
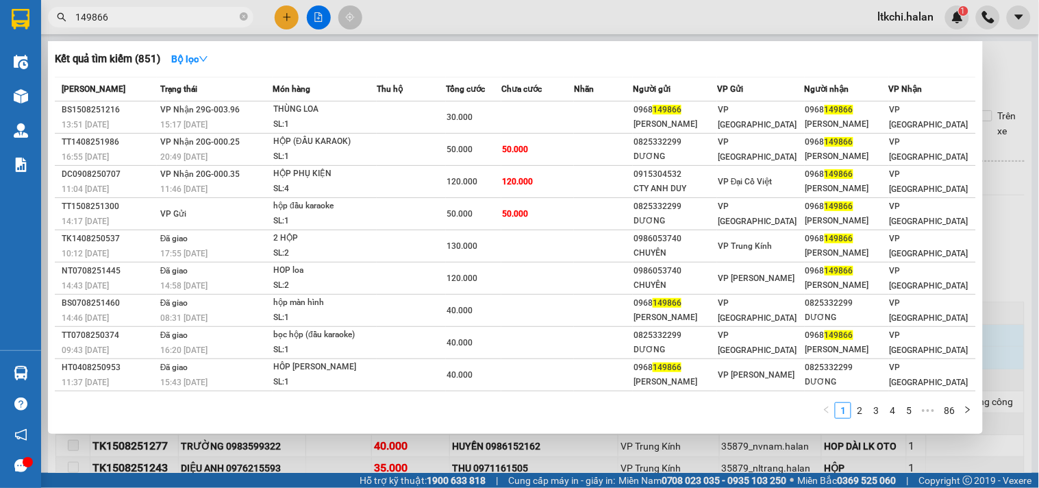
drag, startPoint x: 127, startPoint y: 19, endPoint x: 58, endPoint y: 19, distance: 69.8
click at [58, 19] on div "149866" at bounding box center [133, 17] width 267 height 21
paste input "0987566589"
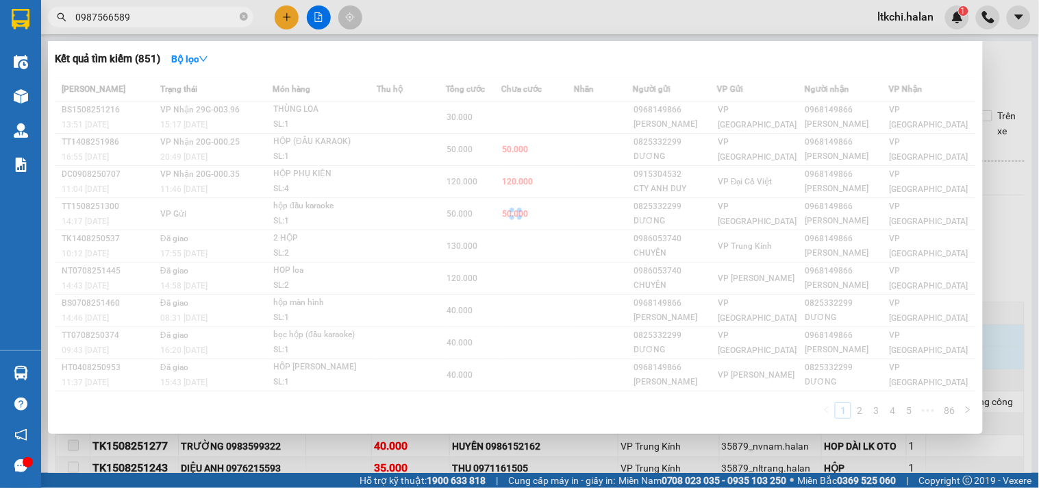
type input "0987566589"
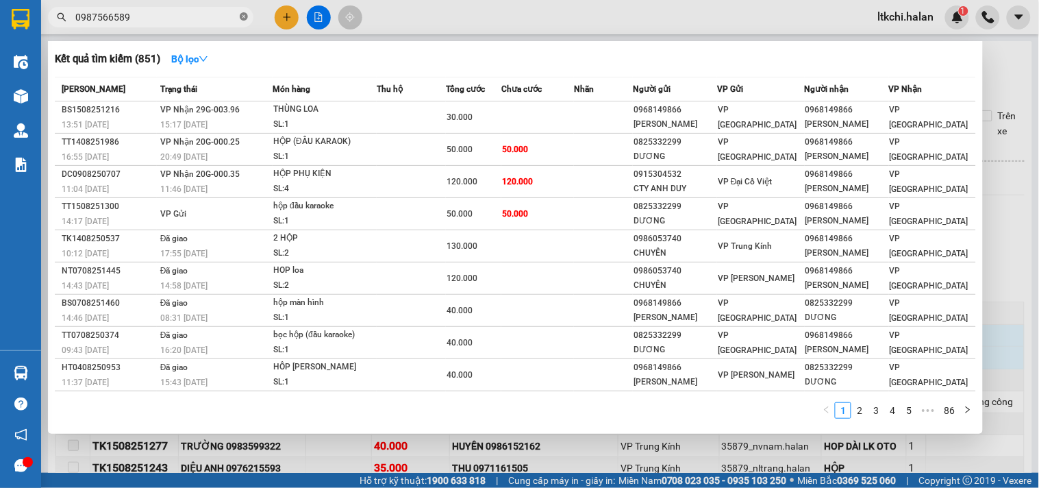
click at [242, 14] on icon "close-circle" at bounding box center [244, 16] width 8 height 8
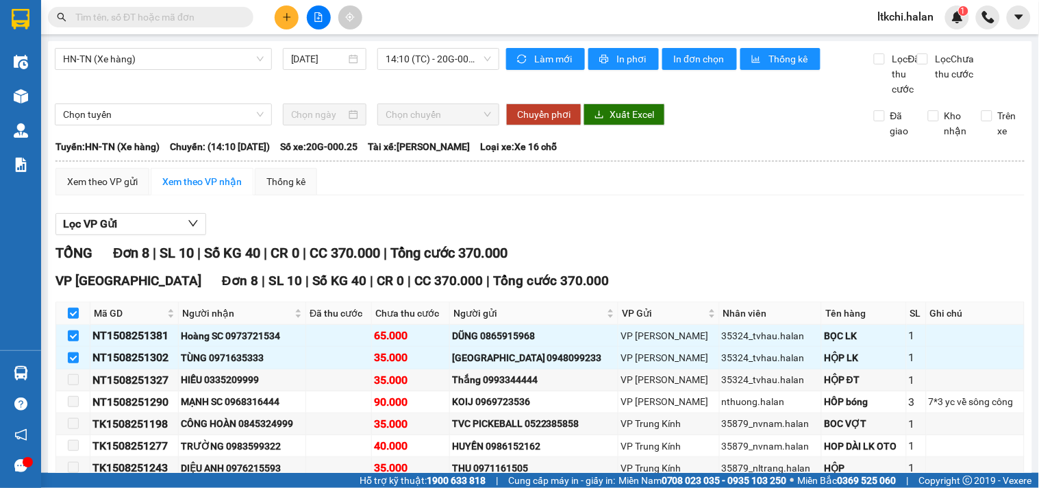
click at [291, 18] on icon "plus" at bounding box center [287, 17] width 10 height 10
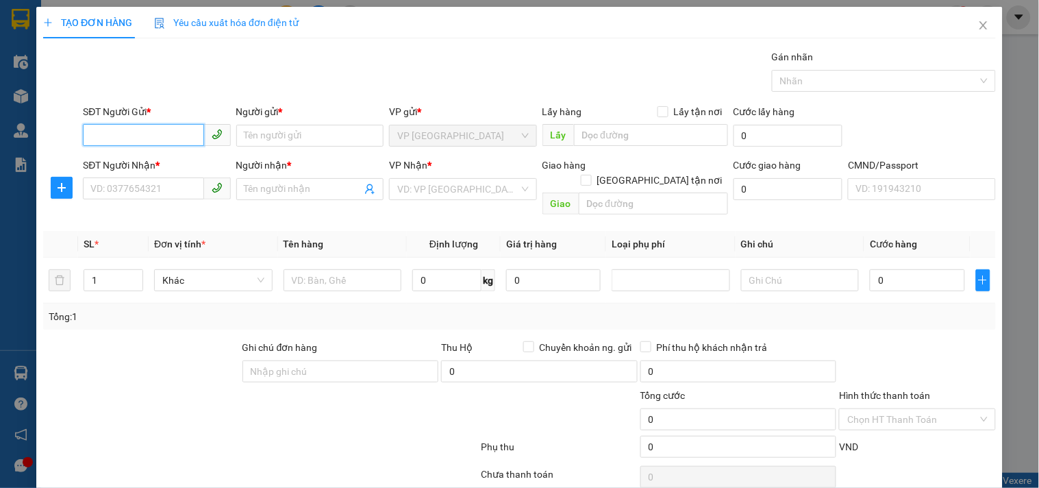
click at [139, 130] on input "SĐT Người Gửi *" at bounding box center [143, 135] width 121 height 22
type input "0962830690"
click at [155, 165] on div "0962830690 - LAD THÁI DƯƠNG" at bounding box center [167, 162] width 154 height 15
type input "LAD THÁI DƯƠNG"
type input "0962830690"
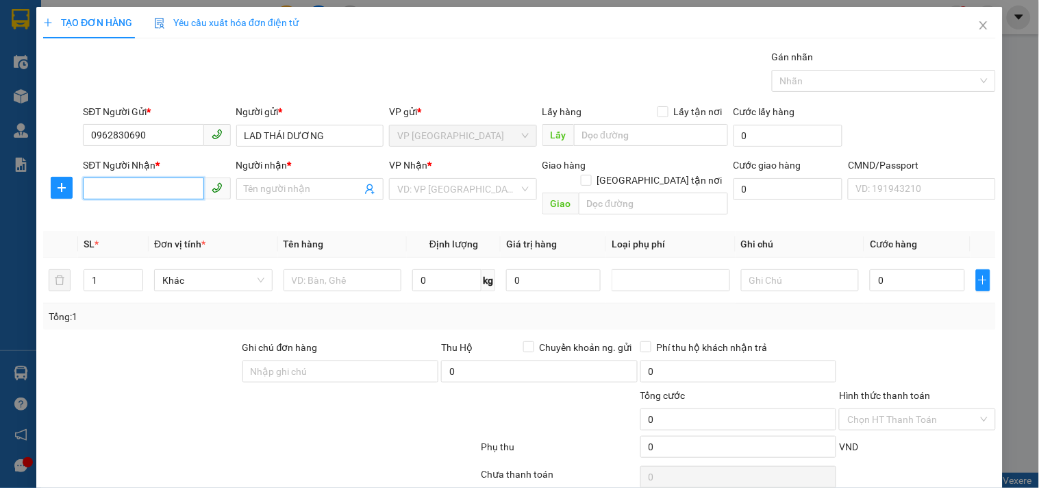
click at [139, 185] on input "SĐT Người Nhận *" at bounding box center [143, 188] width 121 height 22
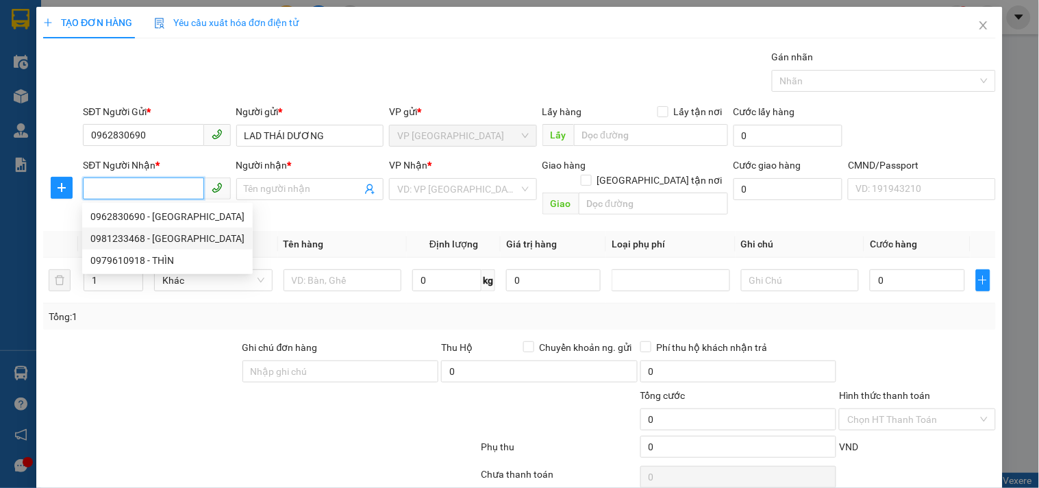
click at [170, 238] on div "0981233468 - NAM VIỆT" at bounding box center [167, 238] width 154 height 15
type input "0981233468"
type input "NAM VIỆT"
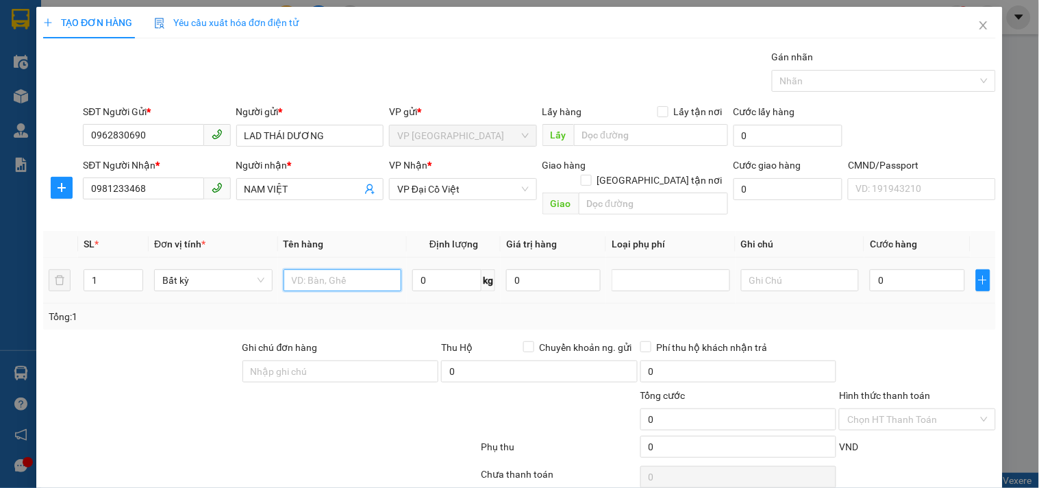
click at [346, 269] on input "text" at bounding box center [342, 280] width 118 height 22
type input "HỘP RĂNG"
click at [425, 269] on input "0" at bounding box center [446, 280] width 69 height 22
type input "1"
click at [904, 269] on input "0" at bounding box center [917, 280] width 94 height 22
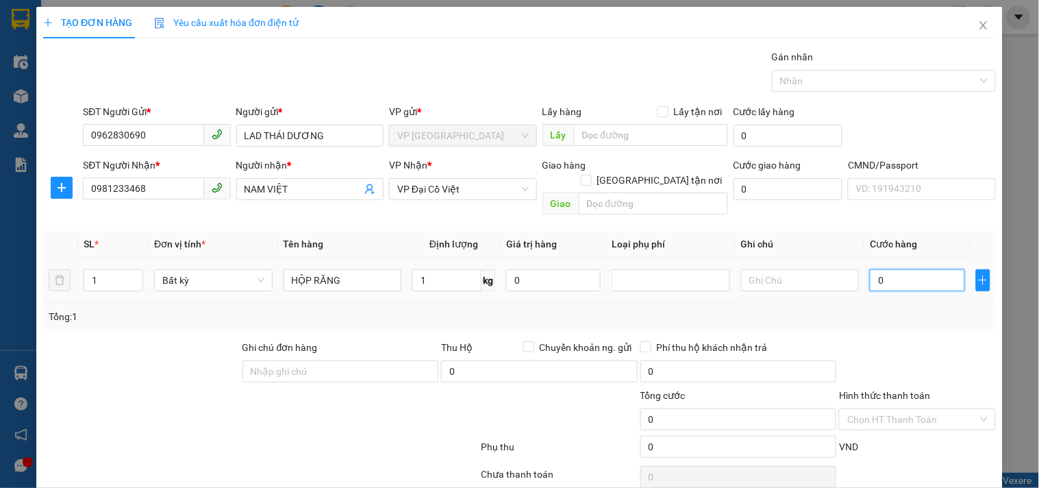
type input "35.000"
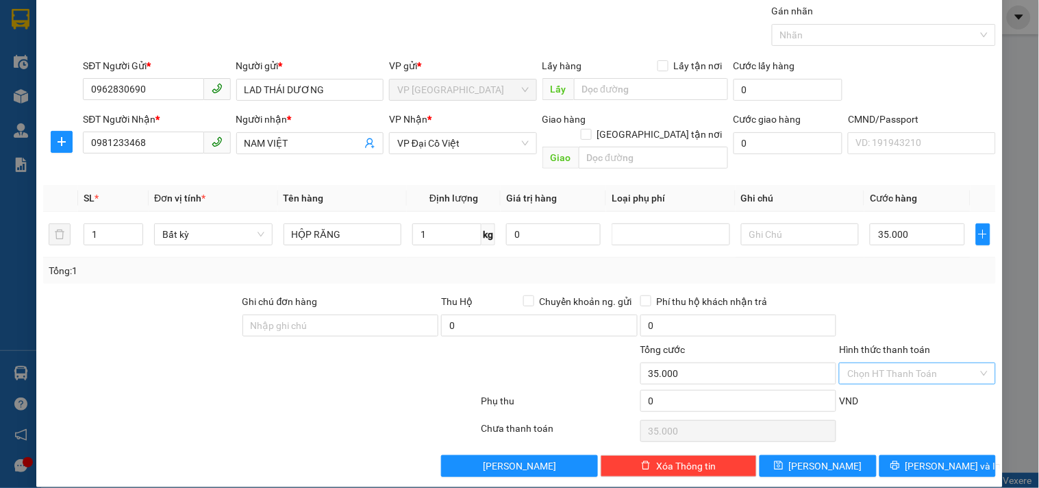
click at [905, 364] on input "Hình thức thanh toán" at bounding box center [912, 373] width 130 height 21
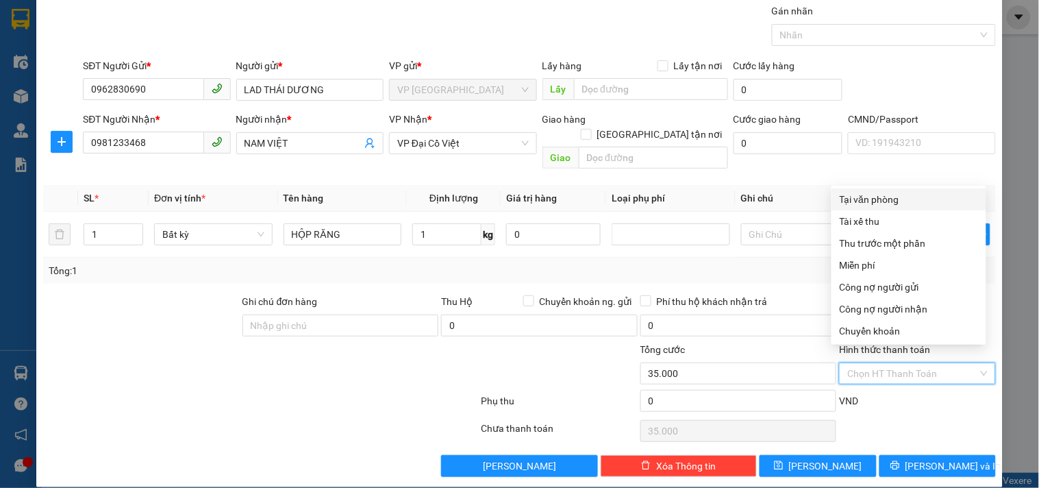
click at [881, 204] on div "Tại văn phòng" at bounding box center [909, 199] width 138 height 15
type input "0"
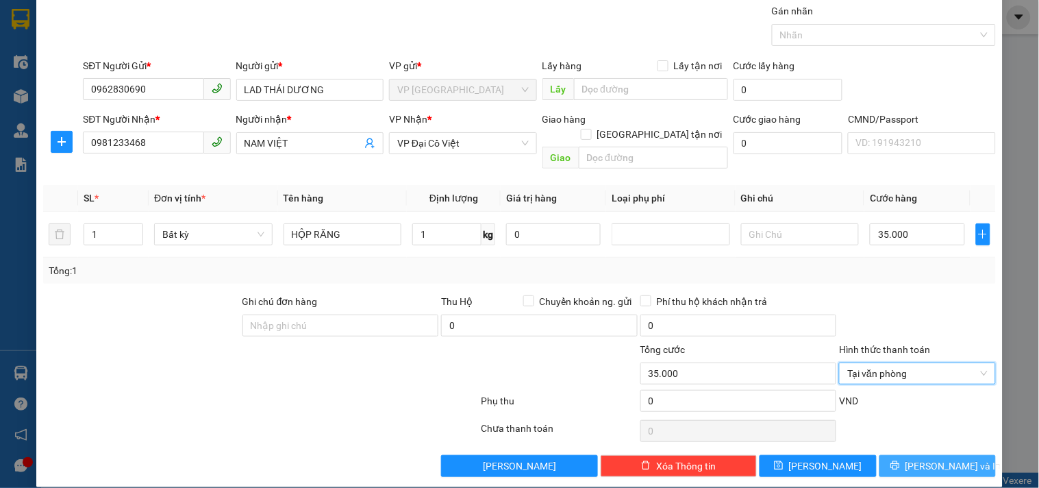
click at [900, 460] on icon "printer" at bounding box center [895, 465] width 10 height 10
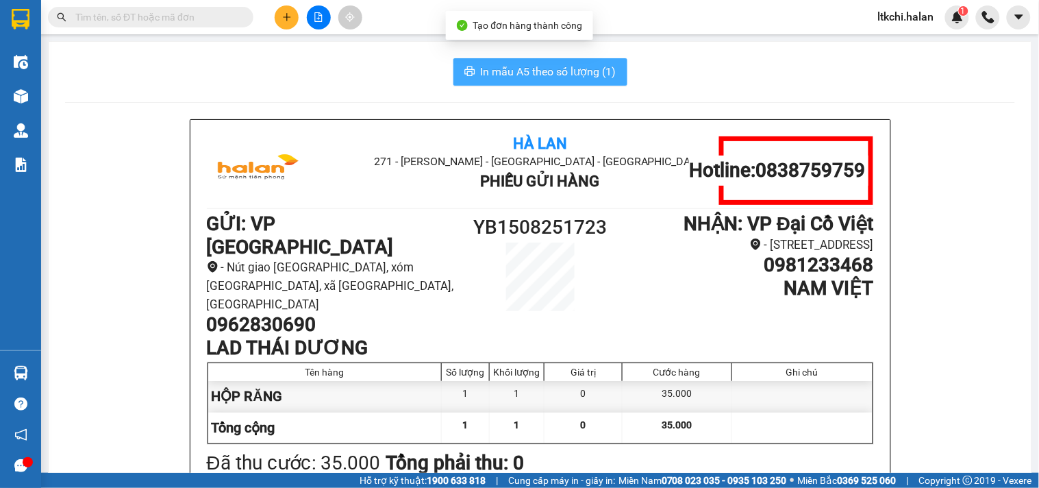
click at [530, 65] on span "In mẫu A5 theo số lượng (1)" at bounding box center [549, 71] width 136 height 17
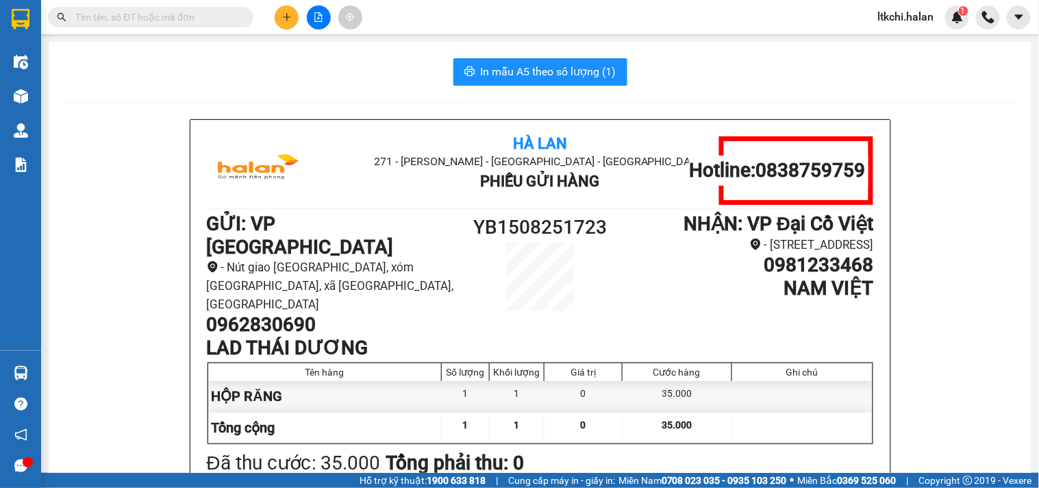
click at [201, 14] on input "text" at bounding box center [156, 17] width 162 height 15
click at [288, 16] on icon "plus" at bounding box center [287, 17] width 10 height 10
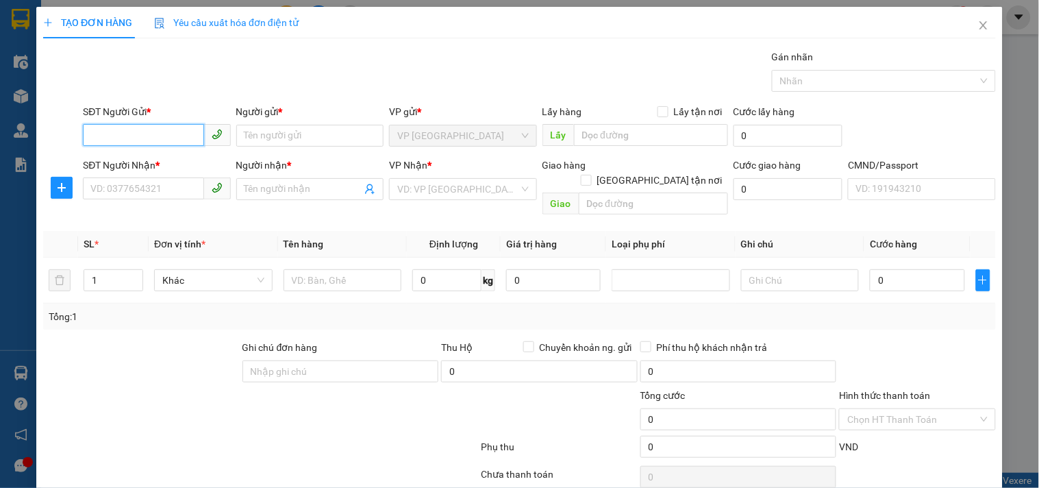
click at [177, 136] on input "SĐT Người Gửi *" at bounding box center [143, 135] width 121 height 22
type input "0966258283"
click at [154, 170] on div "0966258283 - QUÝ" at bounding box center [154, 162] width 129 height 15
type input "QUÝ"
type input "0966258283"
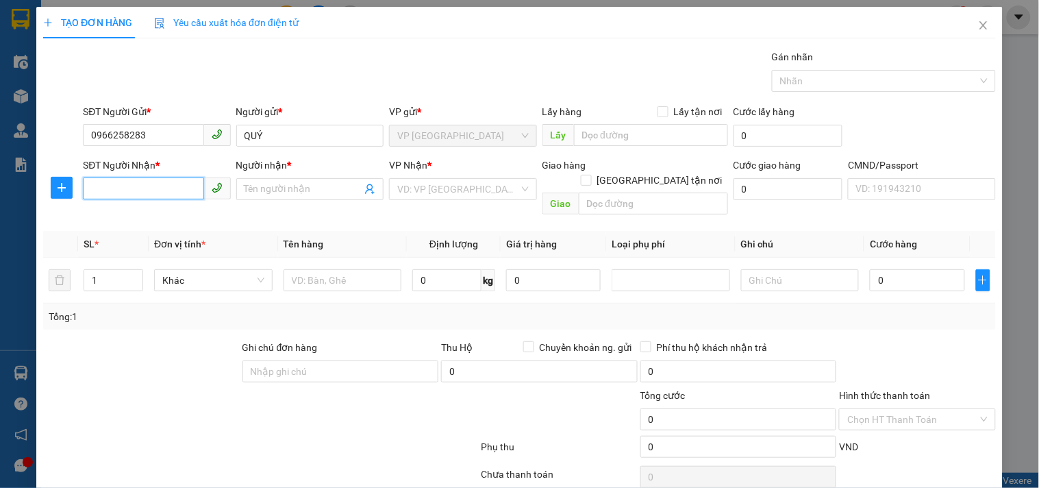
click at [147, 186] on input "SĐT Người Nhận *" at bounding box center [143, 188] width 121 height 22
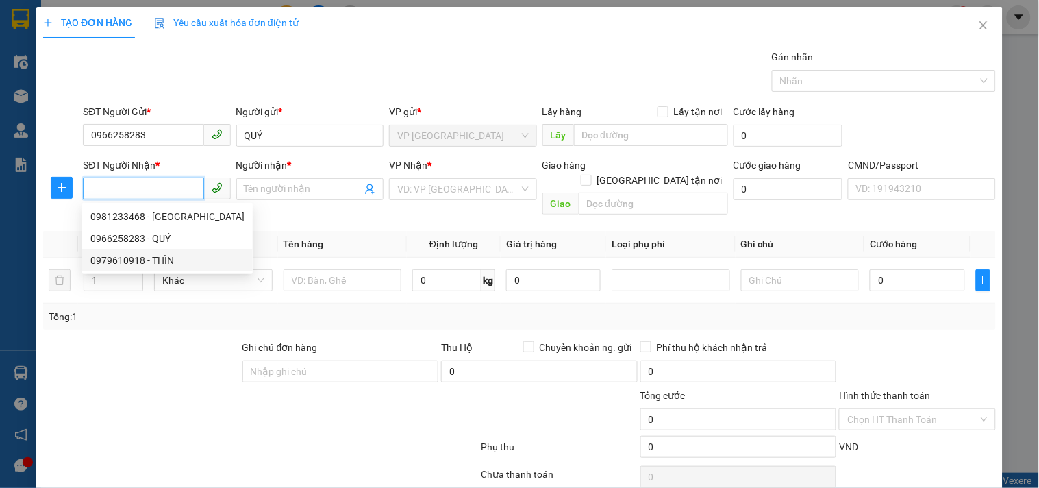
click at [162, 260] on div "0979610918 - THÌN" at bounding box center [167, 260] width 154 height 15
type input "0979610918"
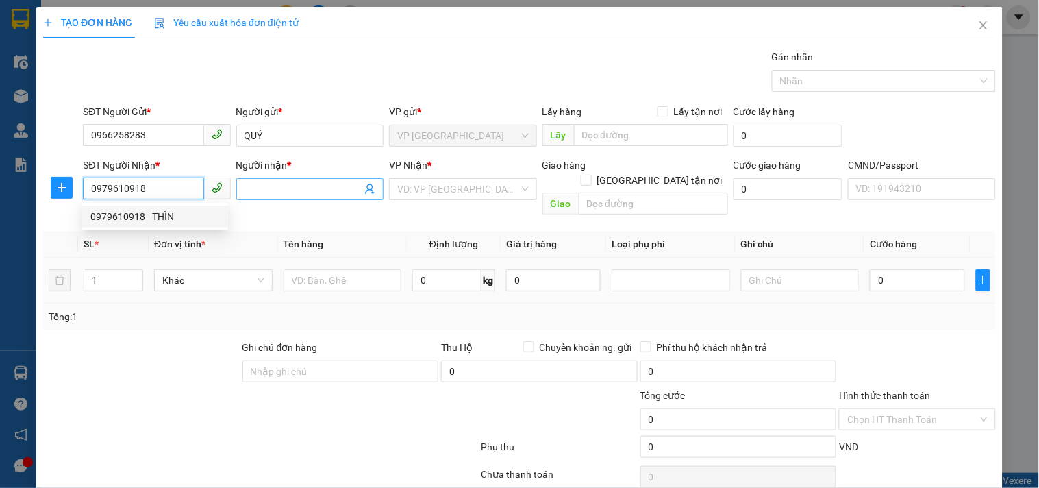
type input "THÌN"
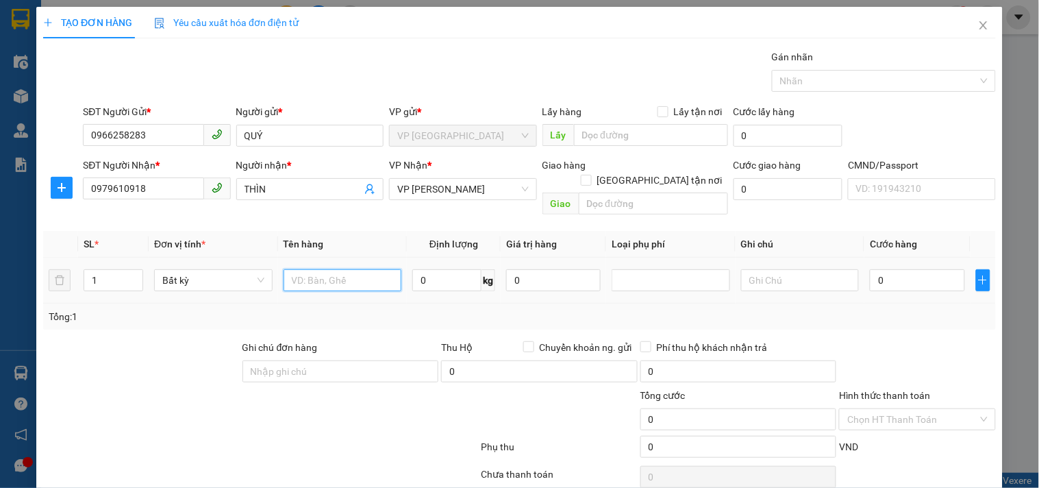
click at [353, 271] on input "text" at bounding box center [342, 280] width 118 height 22
type input "HỘP RĂNG"
click at [435, 269] on input "0" at bounding box center [446, 280] width 69 height 22
type input "1"
click at [894, 269] on input "0" at bounding box center [917, 280] width 94 height 22
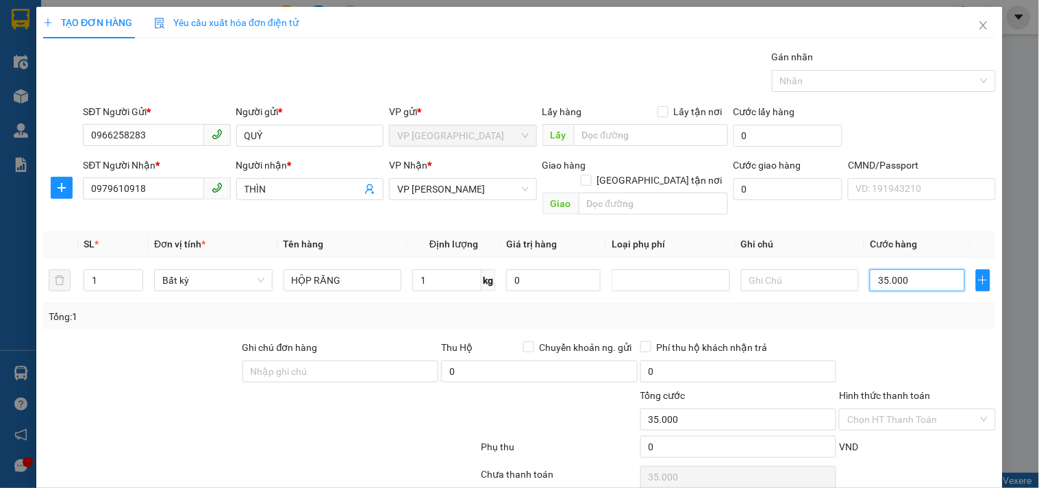
type input "35.000"
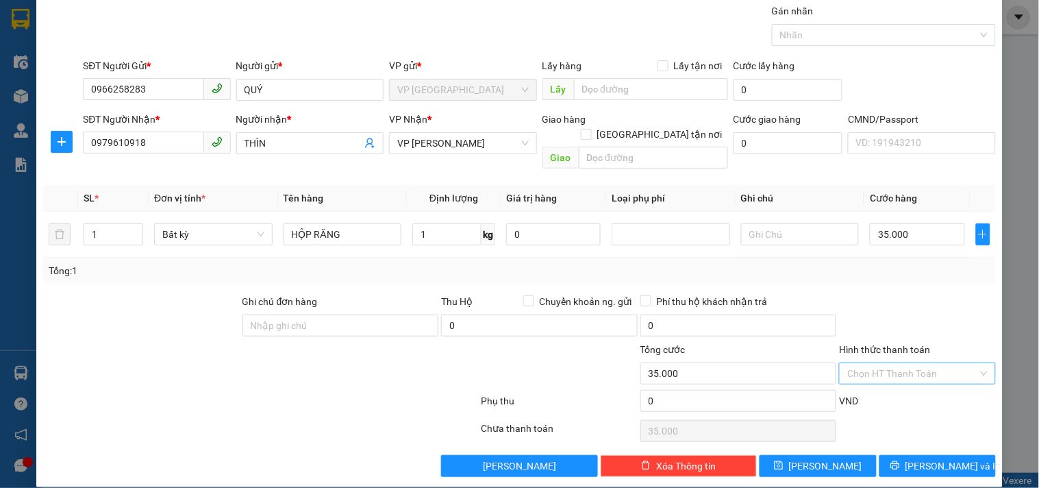
click at [889, 363] on input "Hình thức thanh toán" at bounding box center [912, 373] width 130 height 21
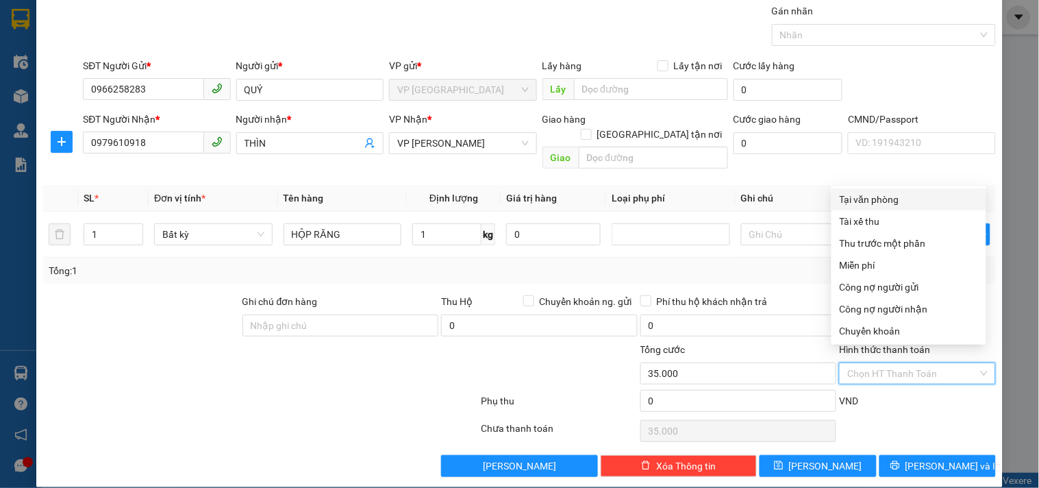
click at [887, 199] on div "Tại văn phòng" at bounding box center [909, 199] width 138 height 15
type input "0"
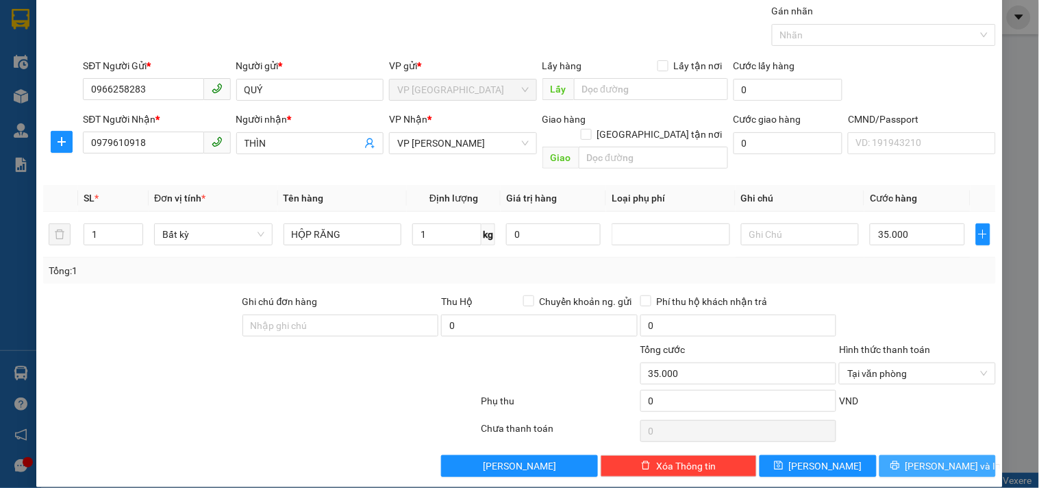
click at [918, 458] on span "[PERSON_NAME] và In" at bounding box center [953, 465] width 96 height 15
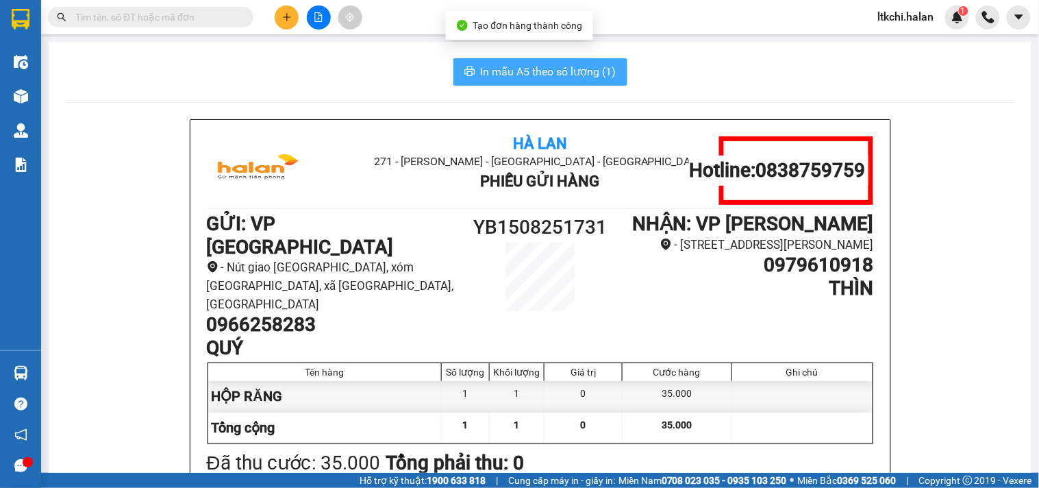
click at [572, 77] on span "In mẫu A5 theo số lượng (1)" at bounding box center [549, 71] width 136 height 17
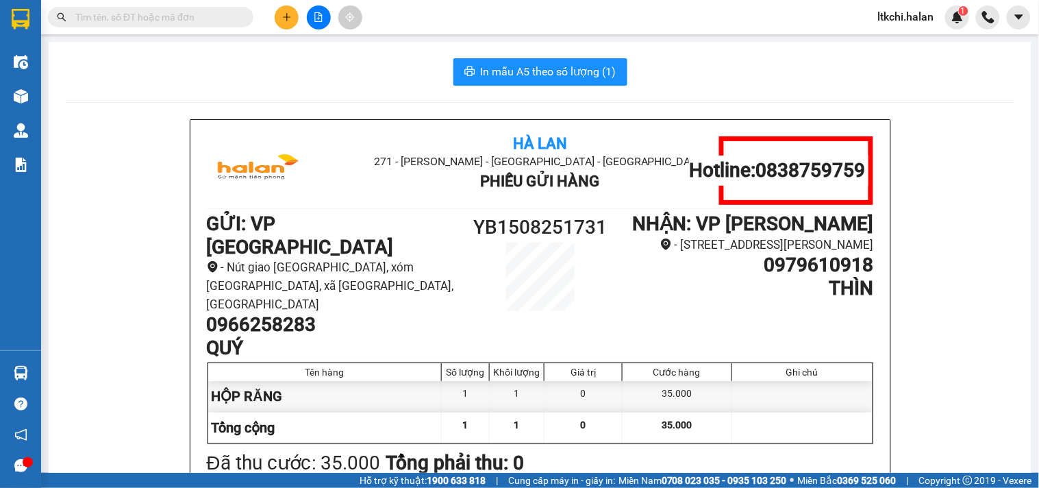
click at [160, 19] on input "text" at bounding box center [156, 17] width 162 height 15
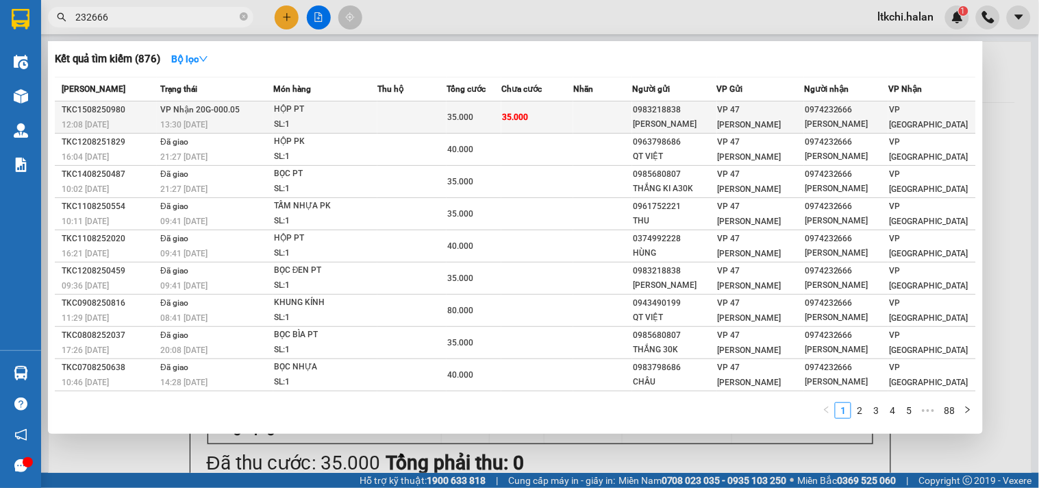
type input "232666"
click at [317, 112] on div "HỘP PT" at bounding box center [325, 109] width 103 height 15
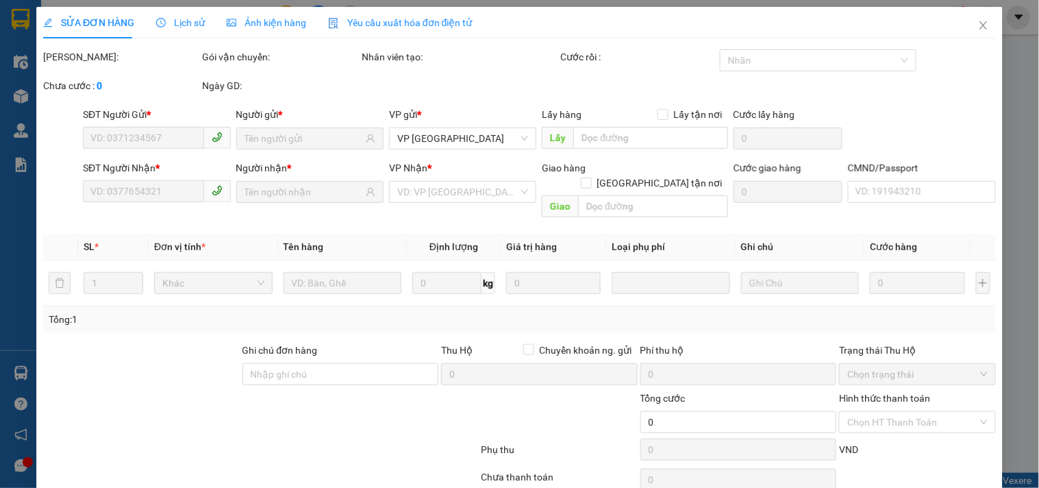
type input "0983218838"
type input "GIA BẢO"
type input "0974232666"
type input "CHUNG LAN"
type input "35.000"
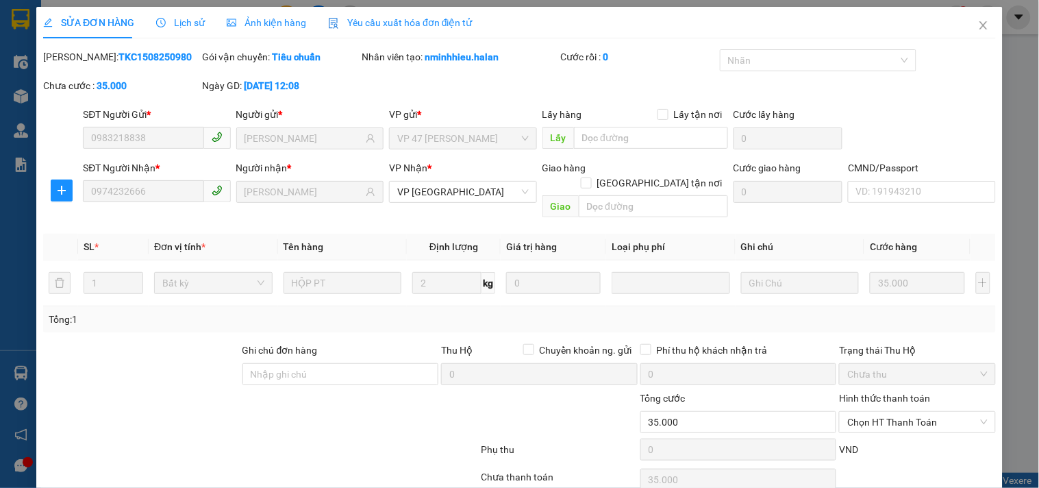
scroll to position [49, 0]
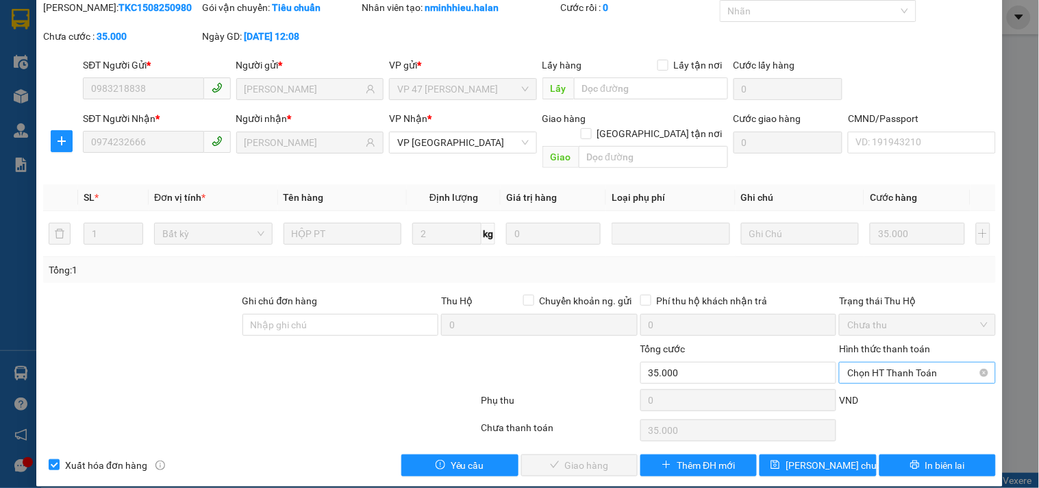
click at [893, 362] on span "Chọn HT Thanh Toán" at bounding box center [917, 372] width 140 height 21
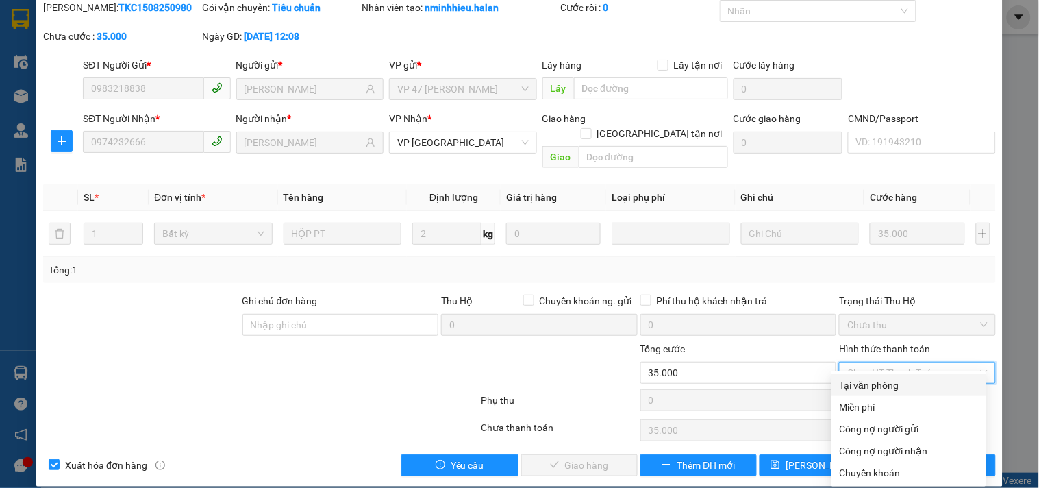
click at [885, 382] on div "Tại văn phòng" at bounding box center [909, 384] width 138 height 15
type input "0"
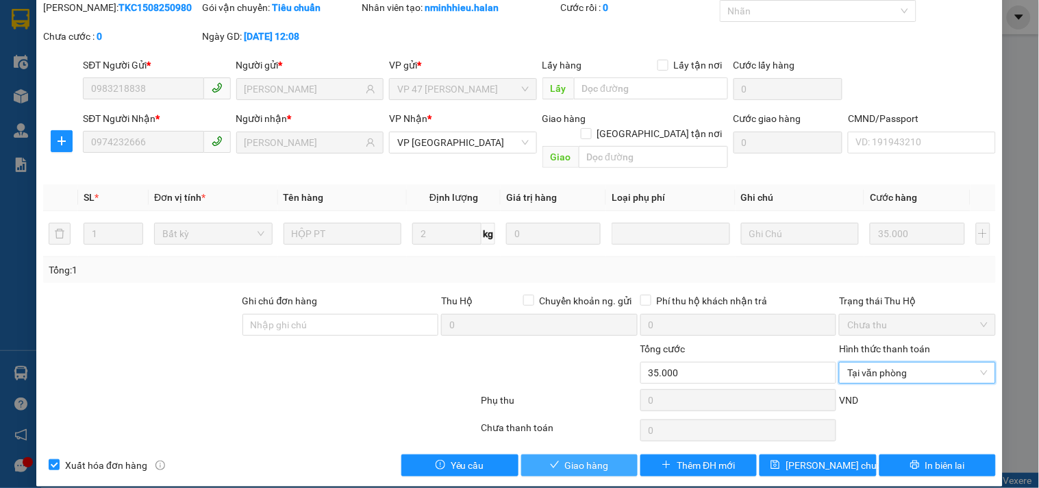
click at [565, 457] on span "Giao hàng" at bounding box center [587, 464] width 44 height 15
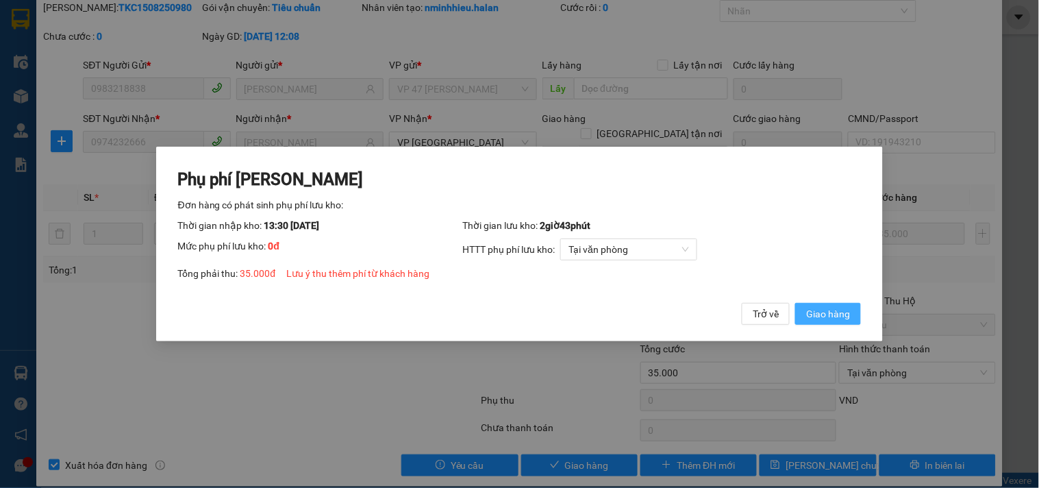
click at [835, 313] on span "Giao hàng" at bounding box center [828, 313] width 44 height 15
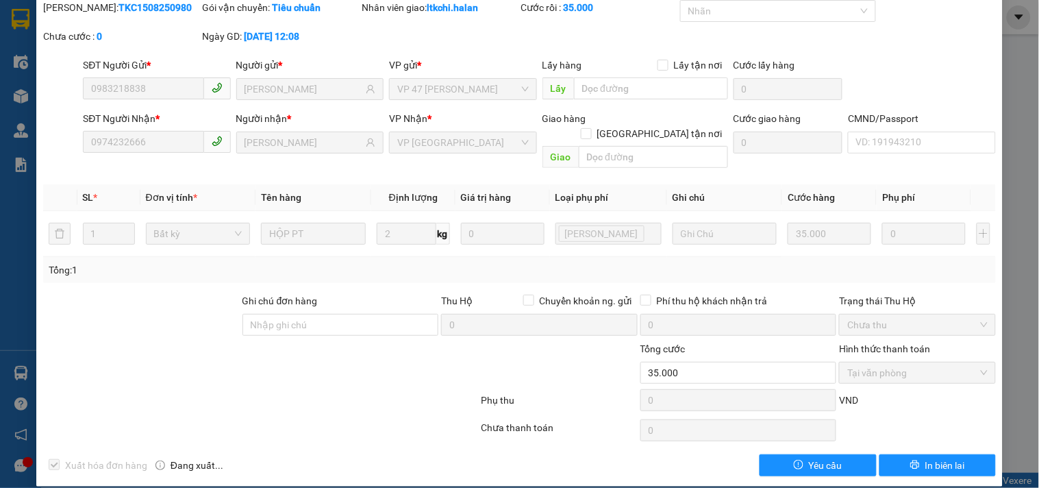
scroll to position [0, 0]
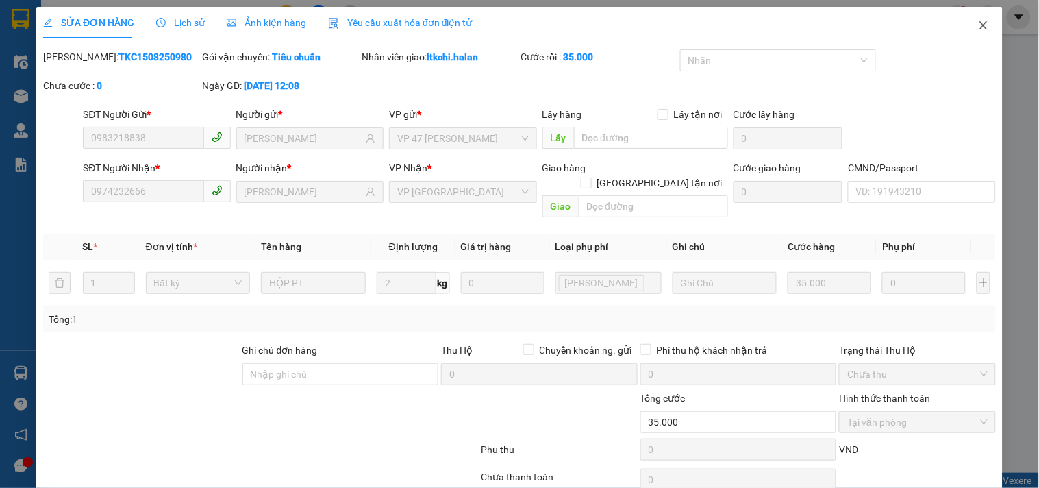
click at [979, 23] on icon "close" at bounding box center [983, 25] width 8 height 8
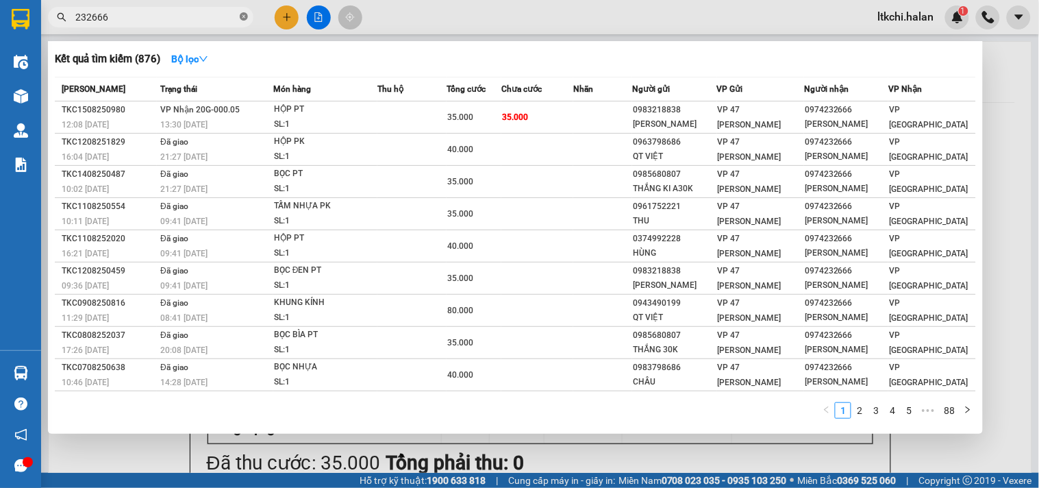
click at [241, 16] on icon "close-circle" at bounding box center [244, 16] width 8 height 8
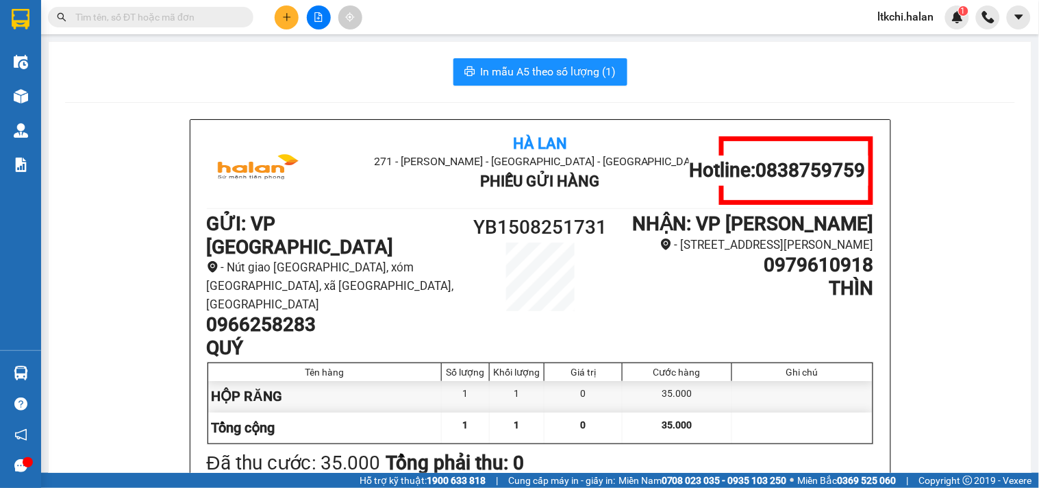
click at [195, 21] on input "text" at bounding box center [156, 17] width 162 height 15
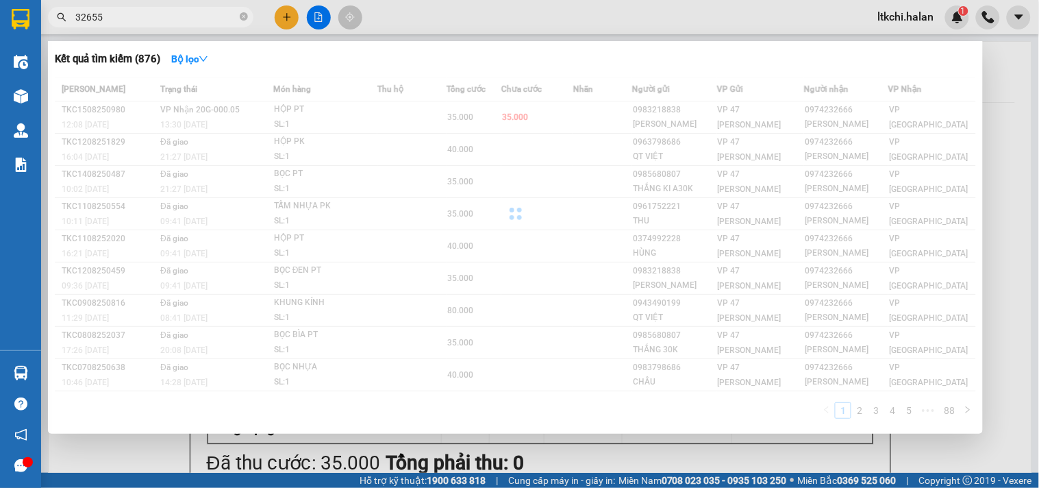
type input "326559"
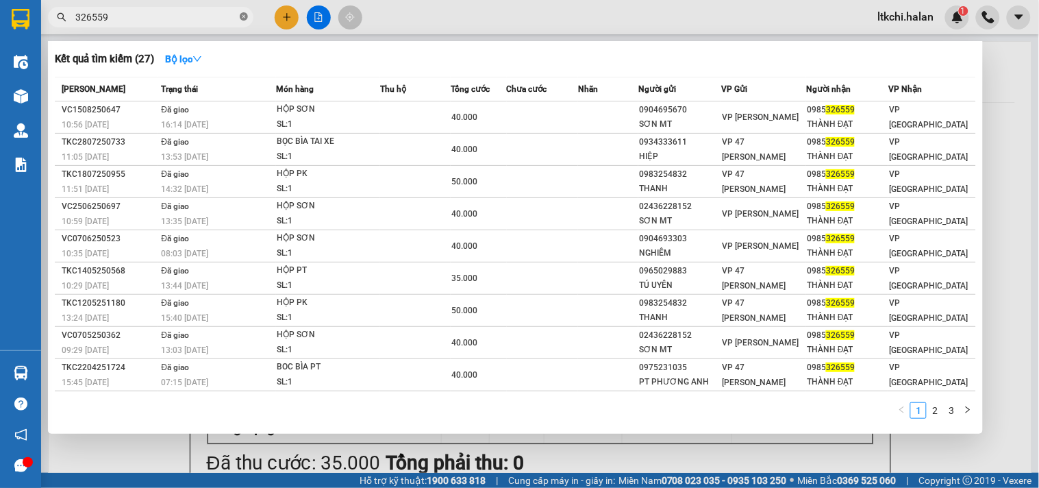
click at [243, 16] on icon "close-circle" at bounding box center [244, 16] width 8 height 8
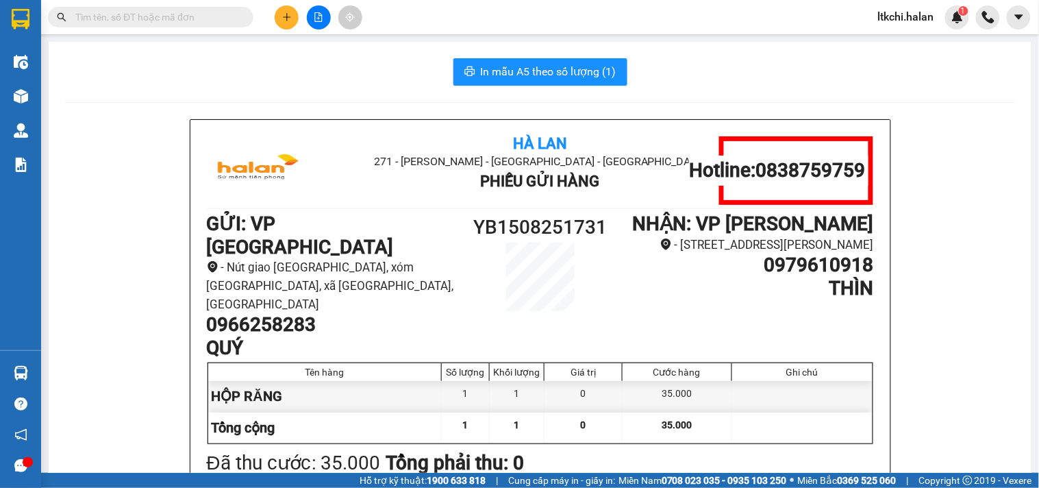
click at [195, 16] on input "text" at bounding box center [156, 17] width 162 height 15
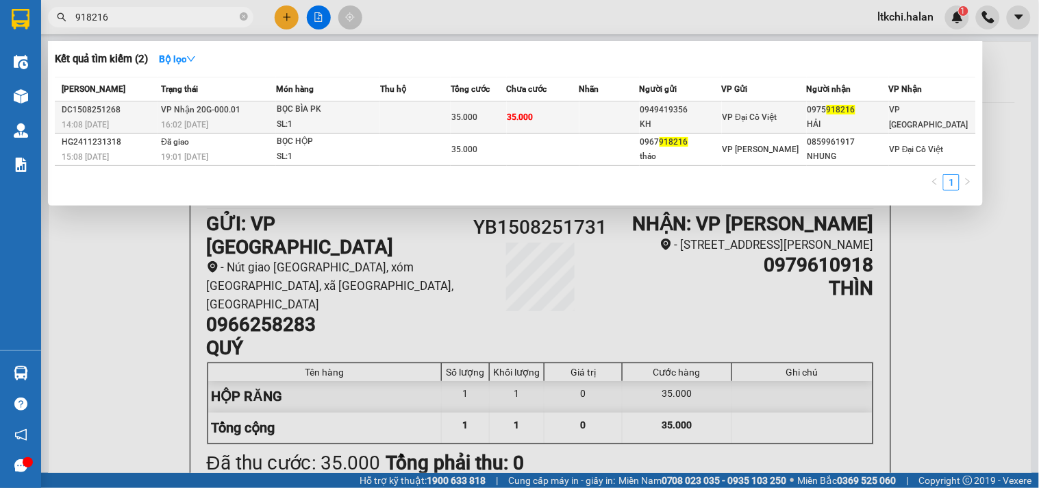
type input "918216"
click at [409, 115] on td at bounding box center [415, 117] width 71 height 32
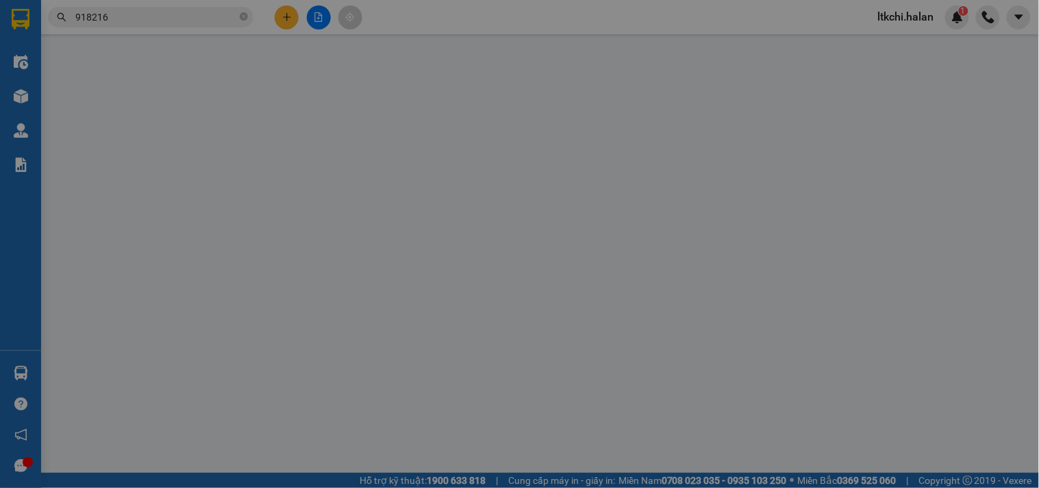
type input "0949419356"
type input "KH"
type input "0975918216"
type input "HẢI"
type input "35.000"
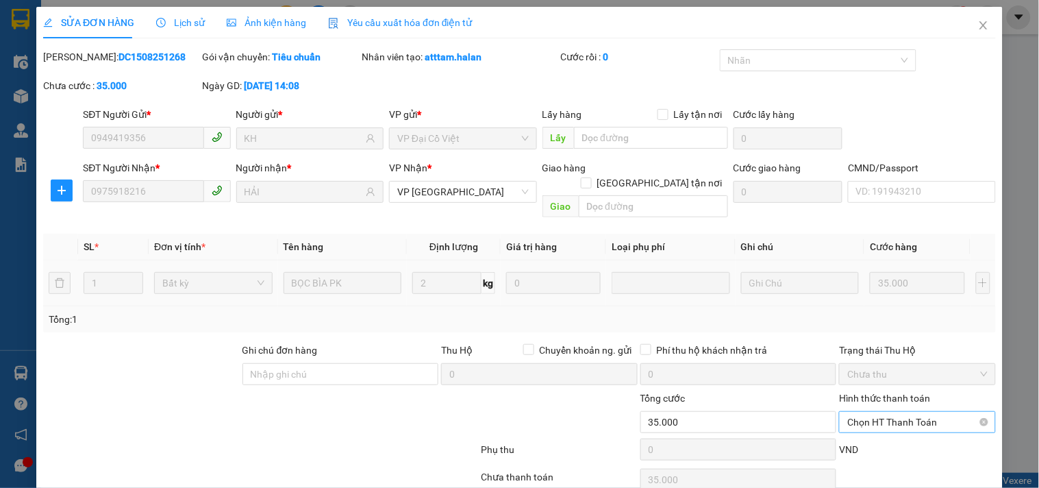
scroll to position [49, 0]
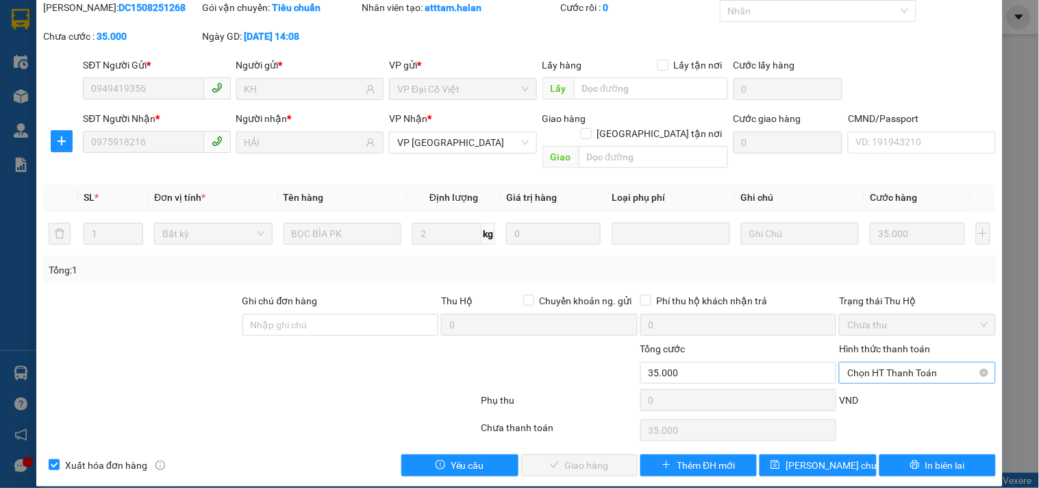
click at [895, 362] on span "Chọn HT Thanh Toán" at bounding box center [917, 372] width 140 height 21
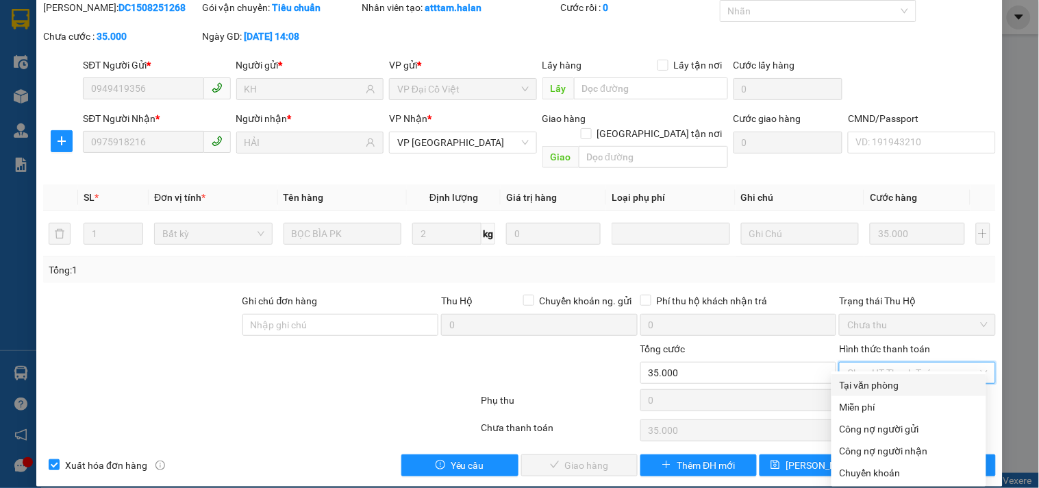
click at [888, 379] on div "Tại văn phòng" at bounding box center [909, 384] width 138 height 15
type input "0"
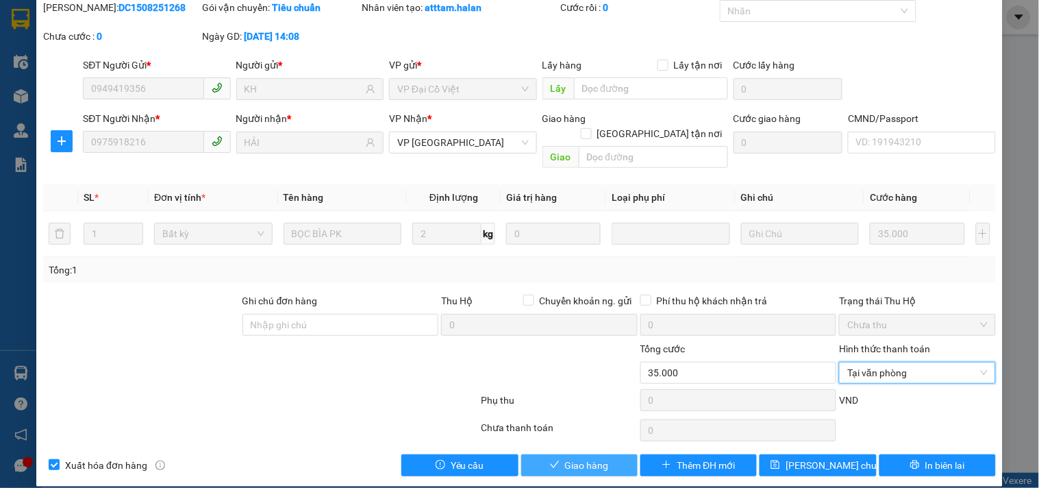
click at [594, 457] on span "Giao hàng" at bounding box center [587, 464] width 44 height 15
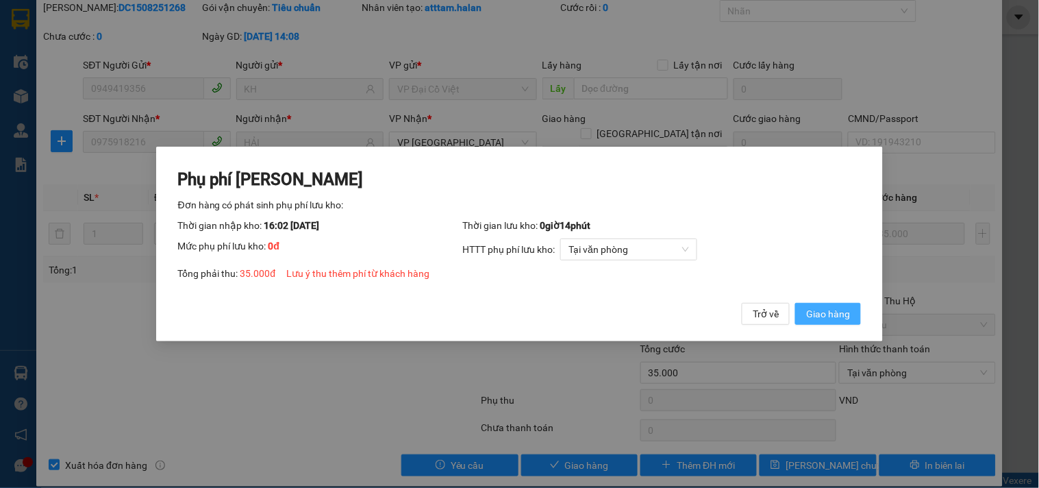
click at [850, 315] on button "Giao hàng" at bounding box center [828, 314] width 66 height 22
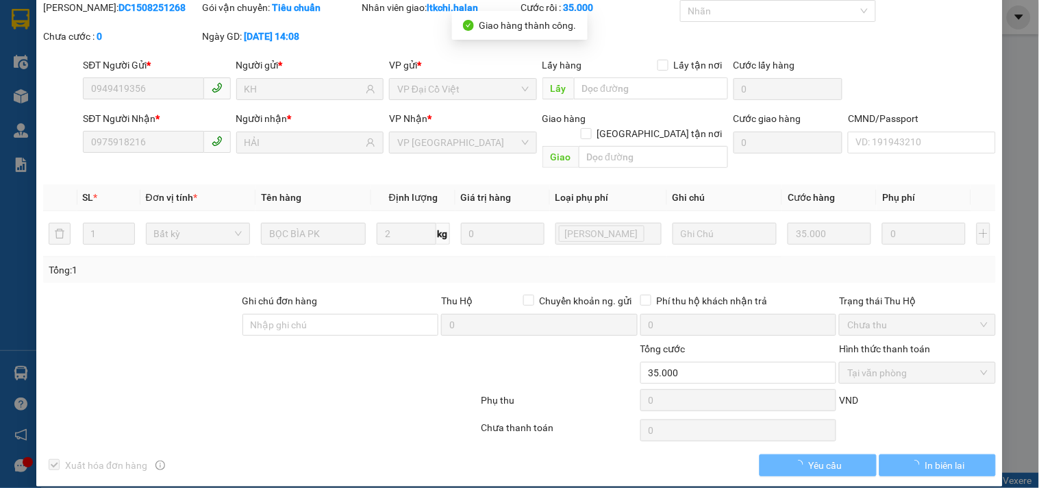
scroll to position [0, 0]
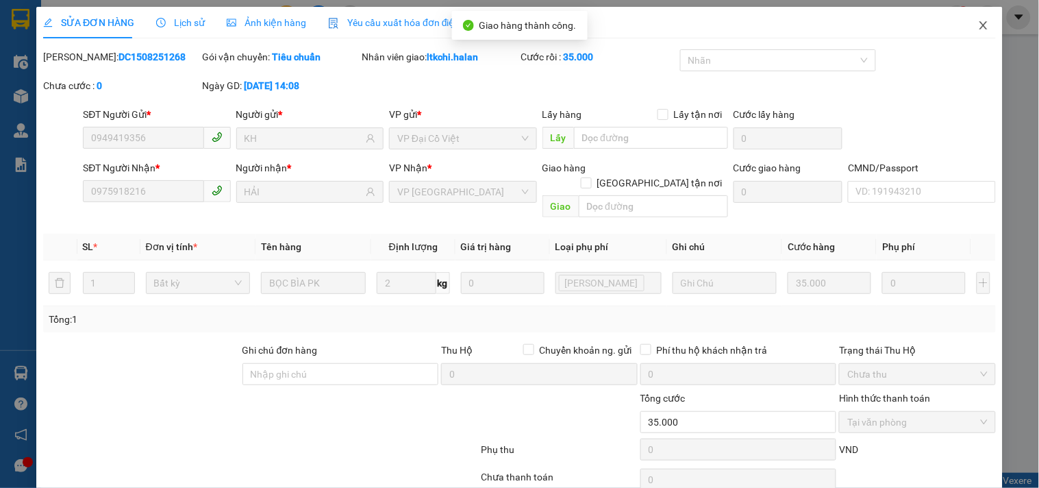
drag, startPoint x: 973, startPoint y: 29, endPoint x: 292, endPoint y: 37, distance: 681.4
click at [964, 31] on span "Close" at bounding box center [983, 26] width 38 height 38
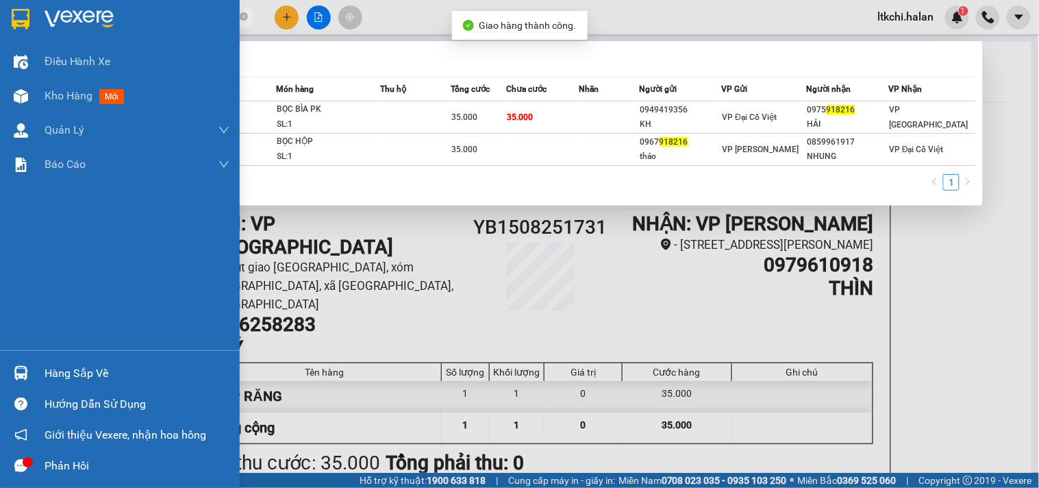
drag, startPoint x: 131, startPoint y: 18, endPoint x: 29, endPoint y: 42, distance: 104.1
click at [29, 42] on section "Kết quả tìm kiếm ( 2 ) Bộ lọc Mã ĐH Trạng thái Món hàng Thu hộ Tổng cước Chưa c…" at bounding box center [519, 244] width 1039 height 488
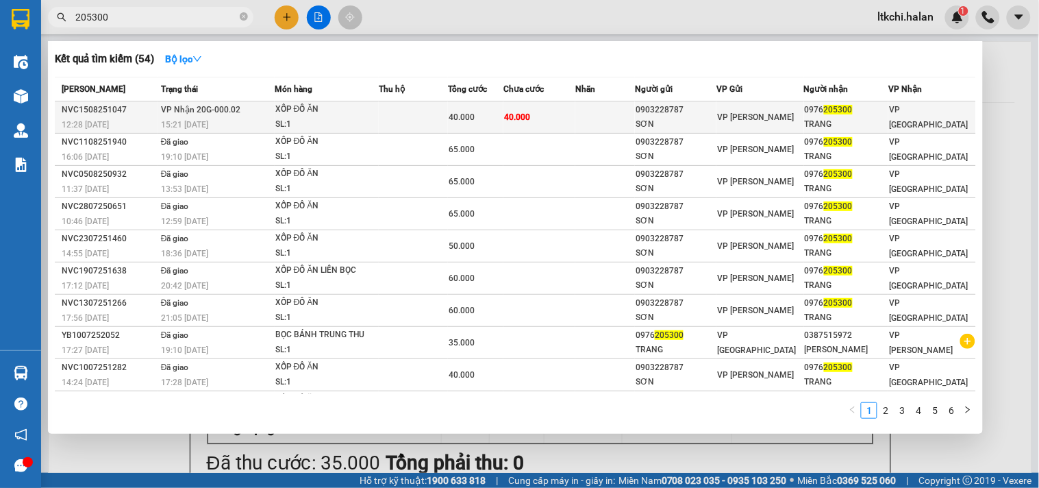
type input "205300"
click at [373, 110] on div "XỐP ĐỒ ĂN" at bounding box center [326, 109] width 103 height 15
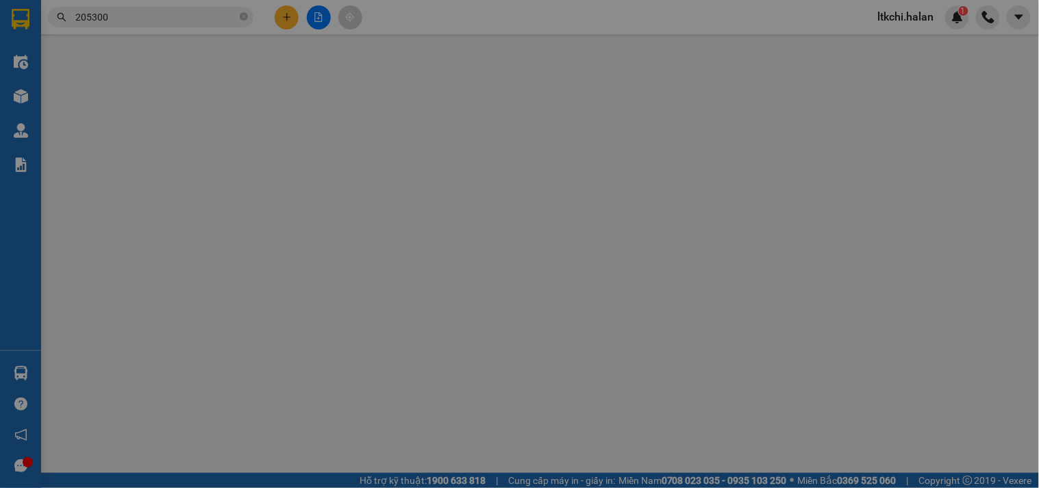
type input "0903228787"
type input "SƠN"
type input "0976205300"
type input "TRANG"
type input "40.000"
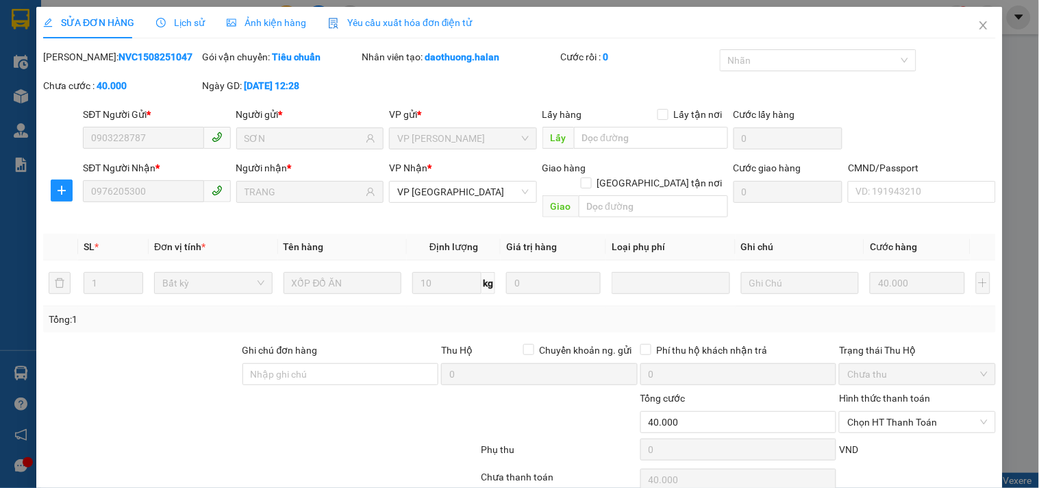
scroll to position [49, 0]
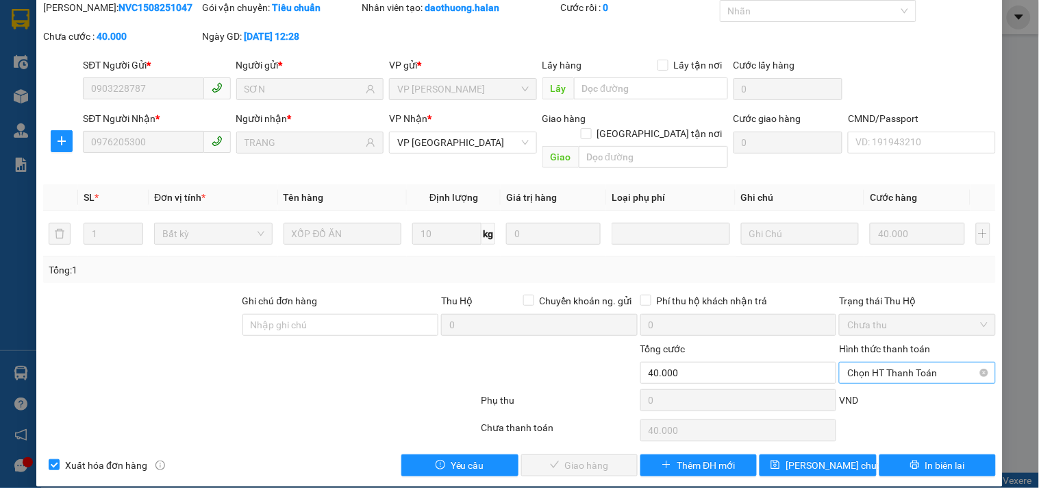
click at [873, 362] on span "Chọn HT Thanh Toán" at bounding box center [917, 372] width 140 height 21
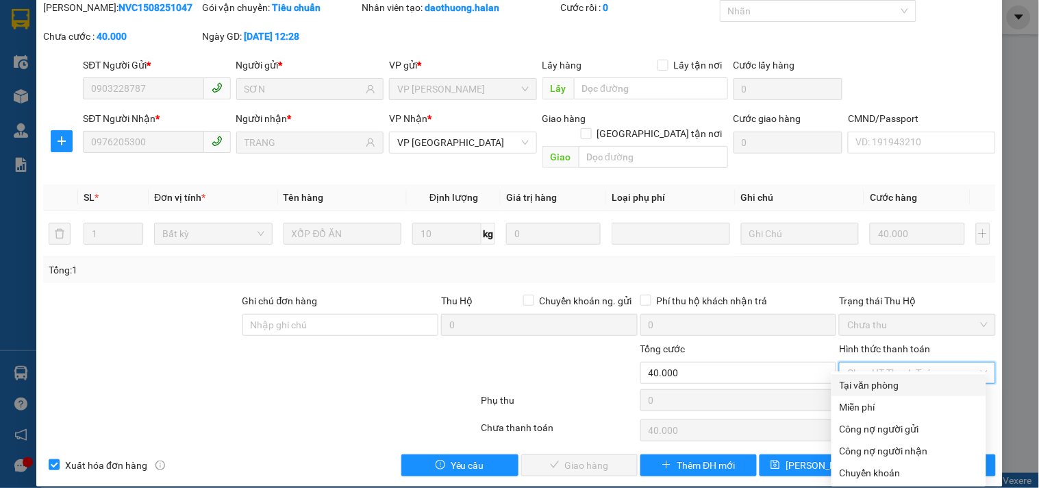
click at [872, 387] on div "Tại văn phòng" at bounding box center [909, 384] width 138 height 15
type input "0"
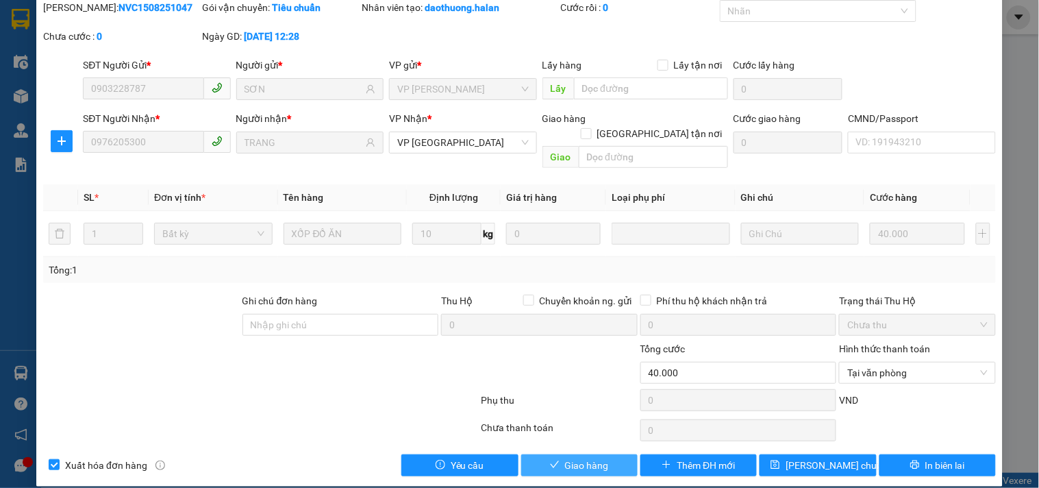
click at [580, 457] on span "Giao hàng" at bounding box center [587, 464] width 44 height 15
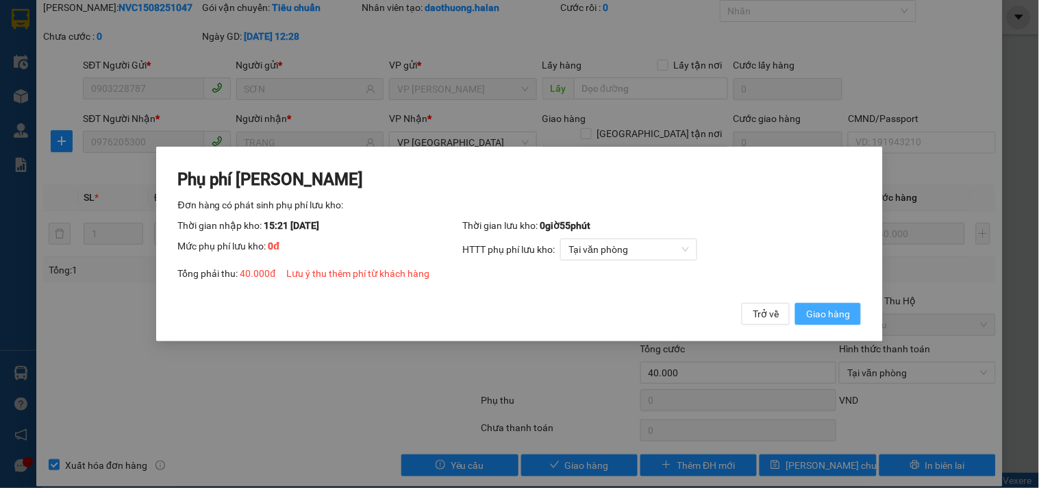
drag, startPoint x: 836, startPoint y: 318, endPoint x: 325, endPoint y: 17, distance: 593.7
click at [836, 318] on span "Giao hàng" at bounding box center [828, 313] width 44 height 15
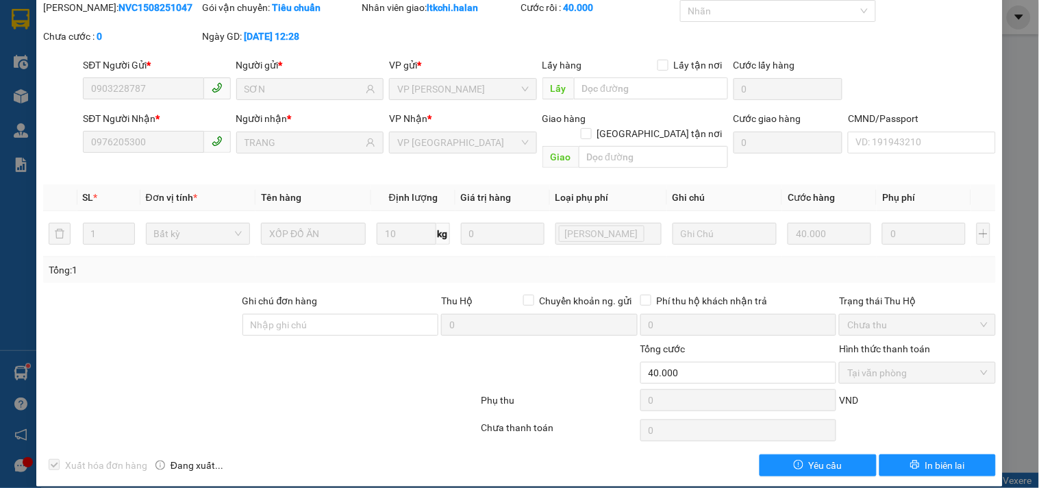
scroll to position [0, 0]
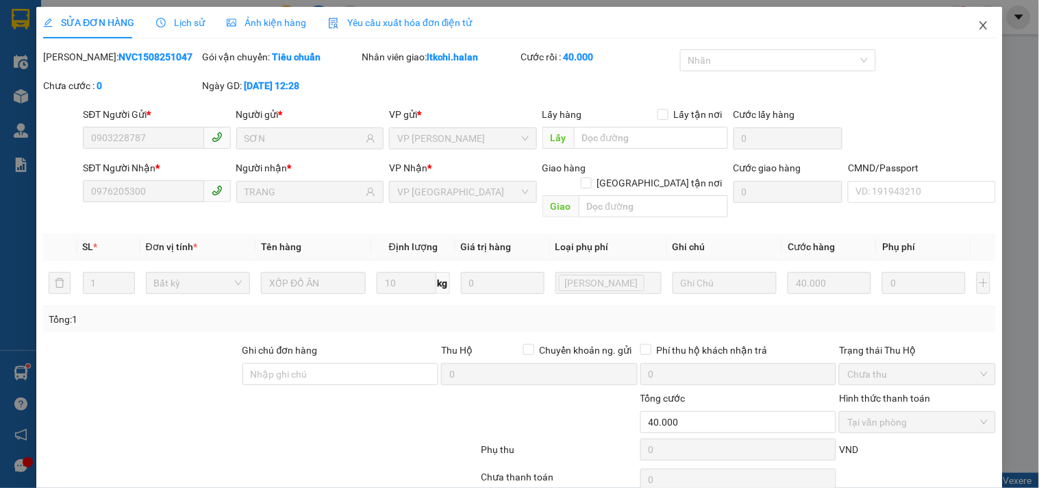
click at [978, 28] on icon "close" at bounding box center [983, 25] width 11 height 11
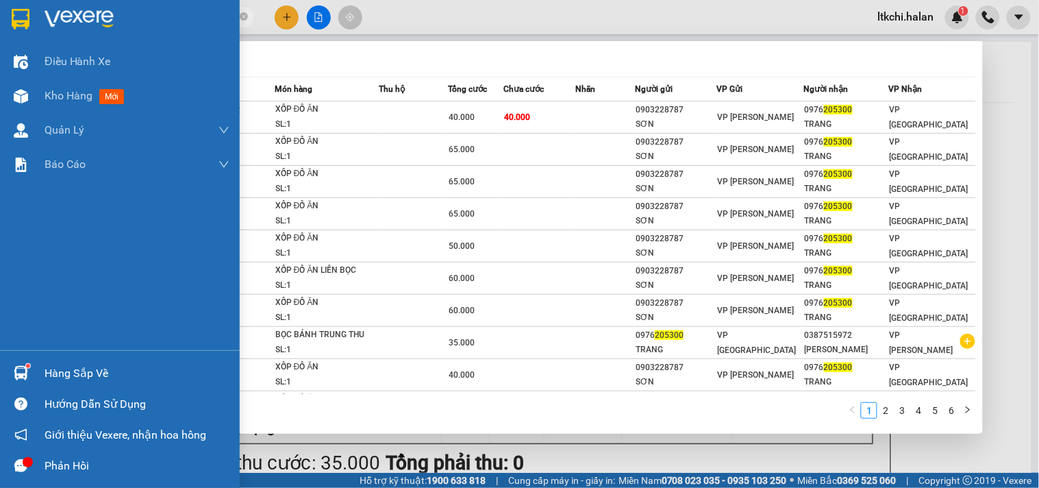
drag, startPoint x: 142, startPoint y: 17, endPoint x: 22, endPoint y: 16, distance: 120.5
click at [12, 15] on section "Kết quả tìm kiếm ( 54 ) Bộ lọc Mã ĐH Trạng thái Món hàng Thu hộ Tổng cước Chưa …" at bounding box center [519, 244] width 1039 height 488
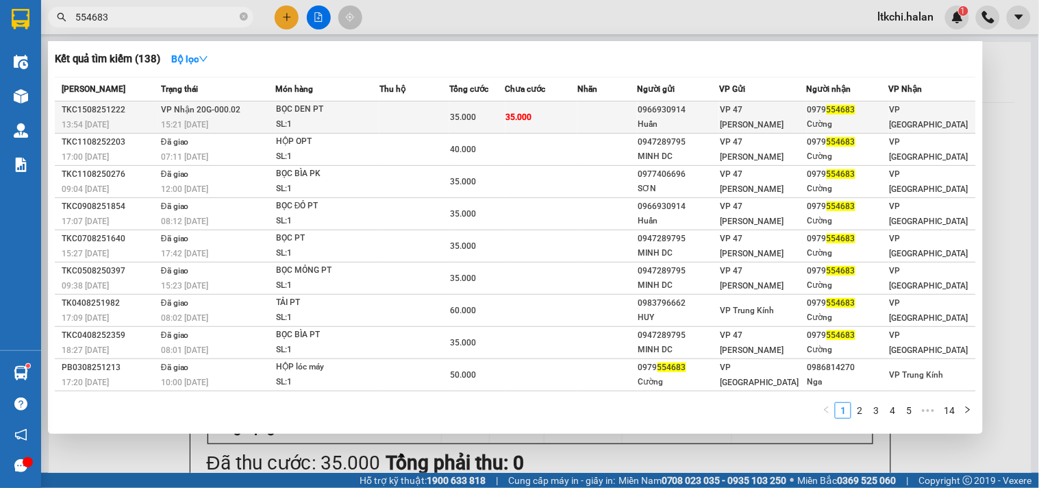
type input "554683"
click at [334, 115] on div "BỌC DEN PT" at bounding box center [327, 109] width 103 height 15
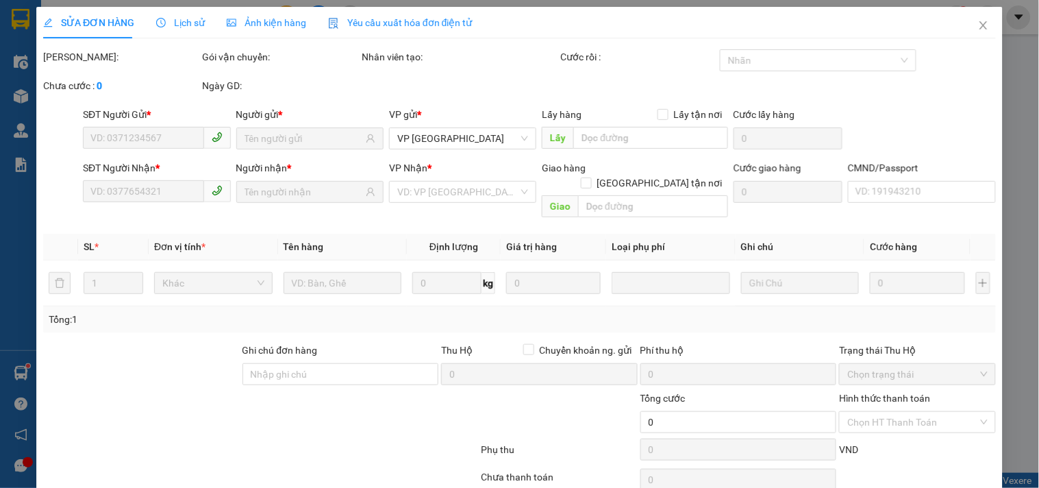
type input "0966930914"
type input "Huấn"
type input "0979554683"
type input "Cường"
type input "35.000"
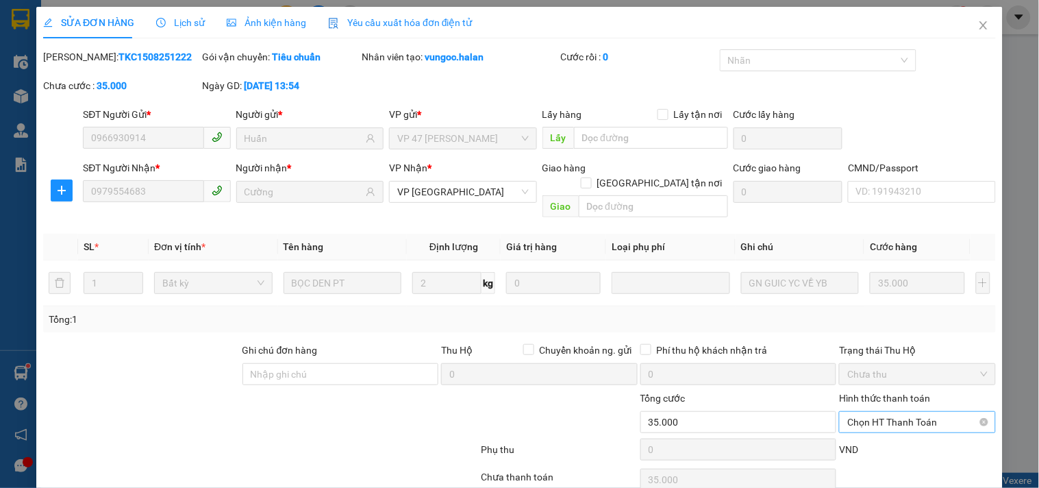
click at [875, 412] on span "Chọn HT Thanh Toán" at bounding box center [917, 422] width 140 height 21
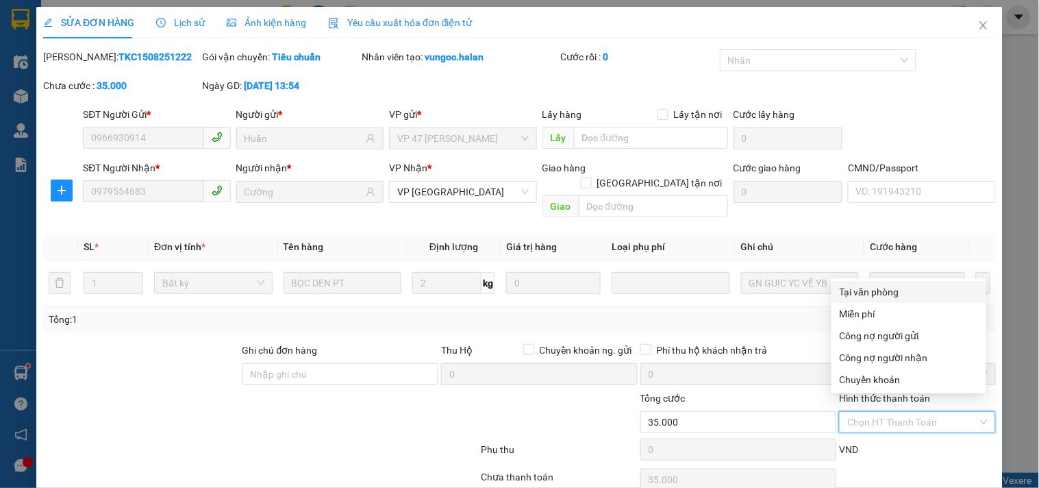
drag, startPoint x: 864, startPoint y: 293, endPoint x: 834, endPoint y: 302, distance: 31.4
click at [864, 294] on div "Tại văn phòng" at bounding box center [909, 291] width 138 height 15
type input "0"
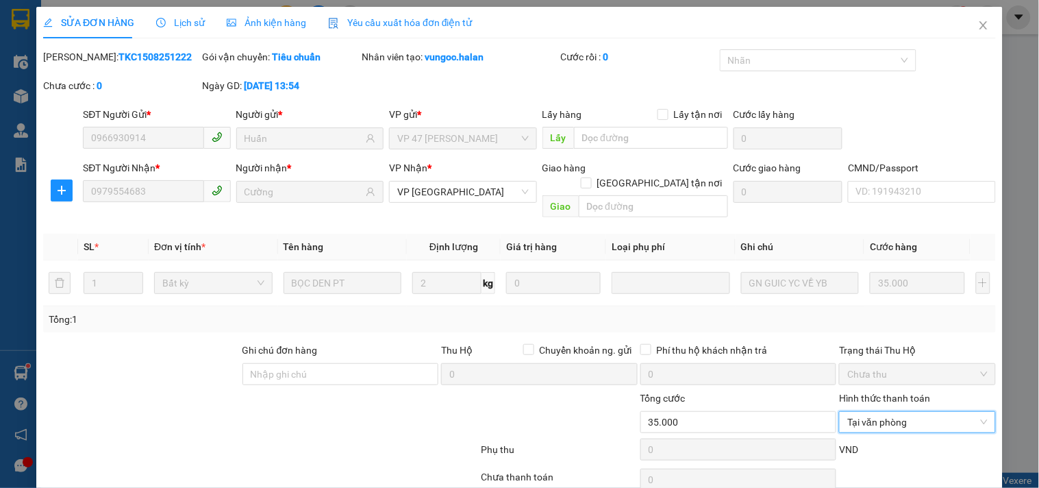
scroll to position [49, 0]
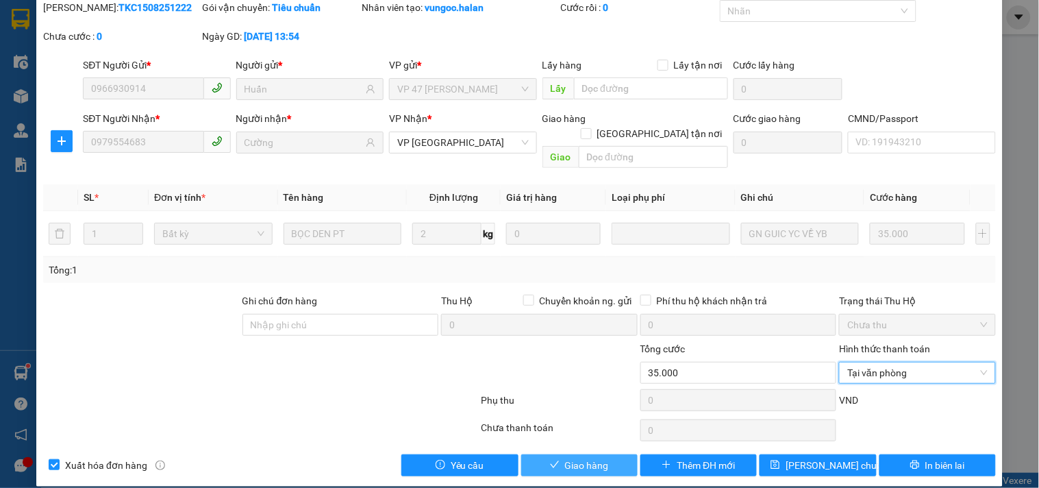
click at [581, 457] on span "Giao hàng" at bounding box center [587, 464] width 44 height 15
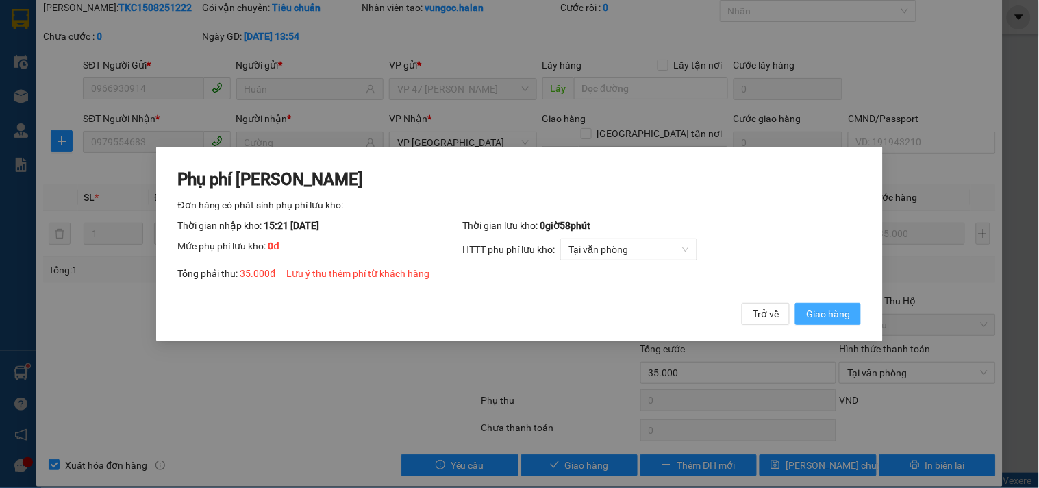
click at [825, 309] on span "Giao hàng" at bounding box center [828, 313] width 44 height 15
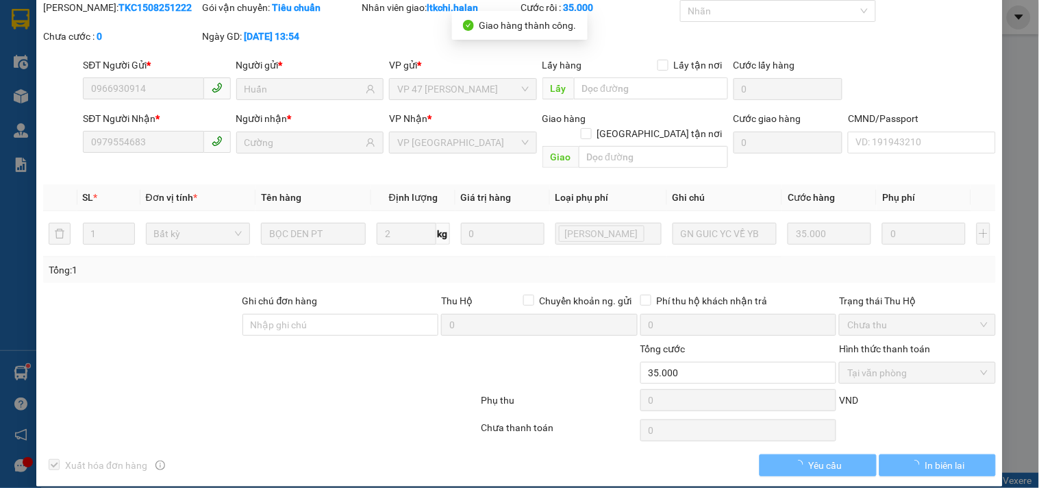
scroll to position [0, 0]
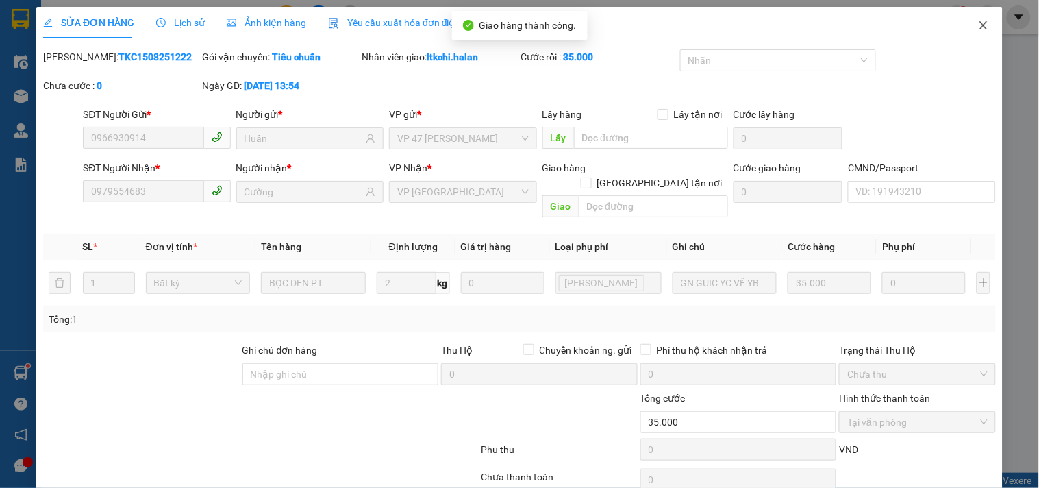
click at [978, 23] on icon "close" at bounding box center [983, 25] width 11 height 11
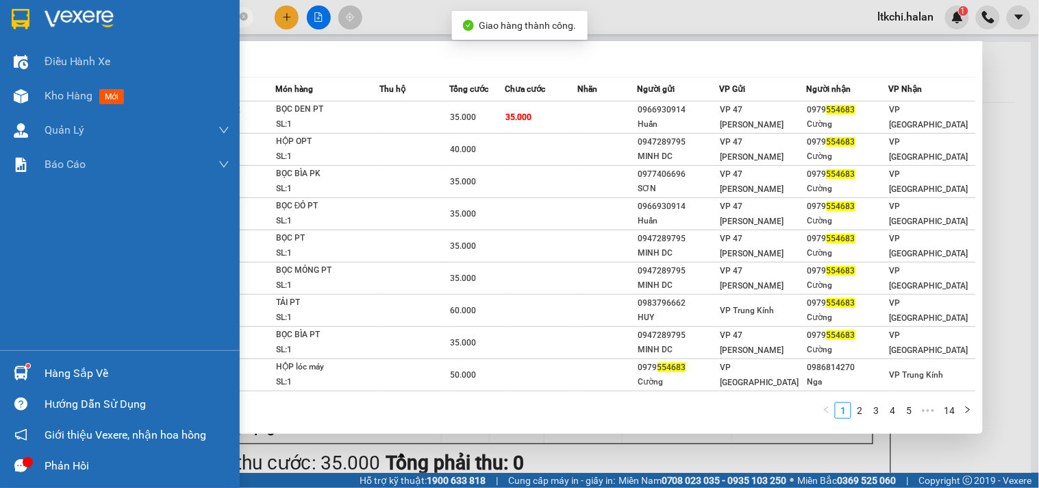
drag, startPoint x: 119, startPoint y: 16, endPoint x: 23, endPoint y: 12, distance: 96.0
click at [23, 12] on section "Kết quả tìm kiếm ( 138 ) Bộ lọc Mã ĐH Trạng thái Món hàng Thu hộ Tổng cước Chưa…" at bounding box center [519, 244] width 1039 height 488
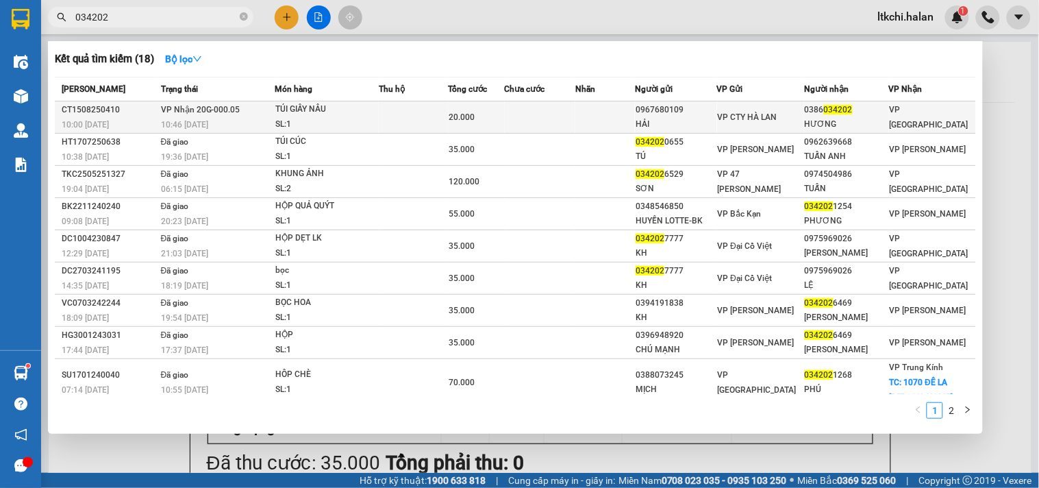
type input "034202"
click at [516, 119] on td at bounding box center [540, 117] width 71 height 32
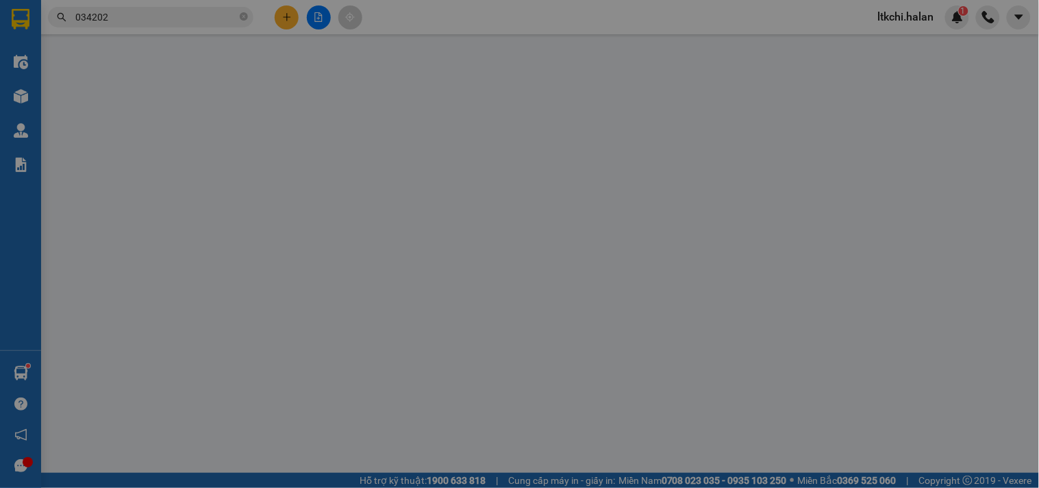
type input "0967680109"
type input "HẢI"
type input "0386034202"
type input "HƯƠNG"
type input "20.000"
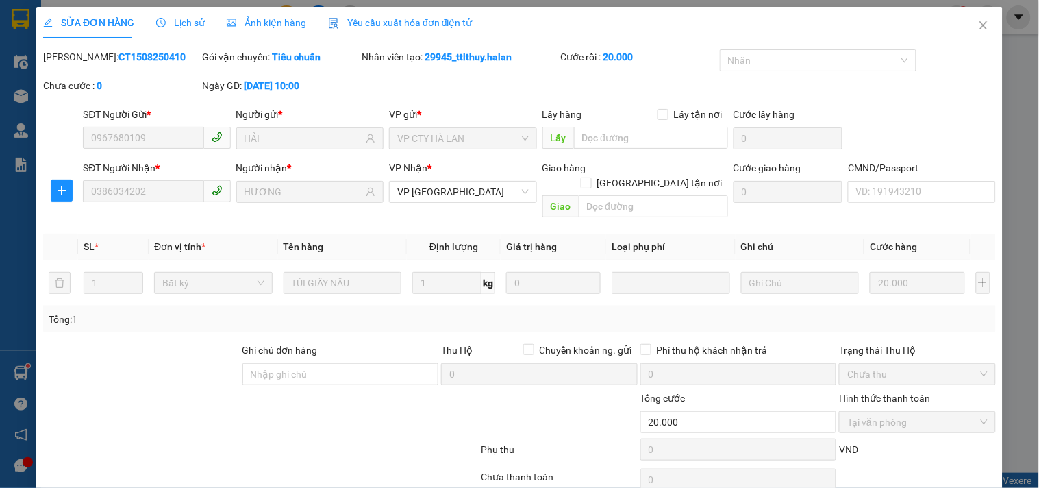
scroll to position [49, 0]
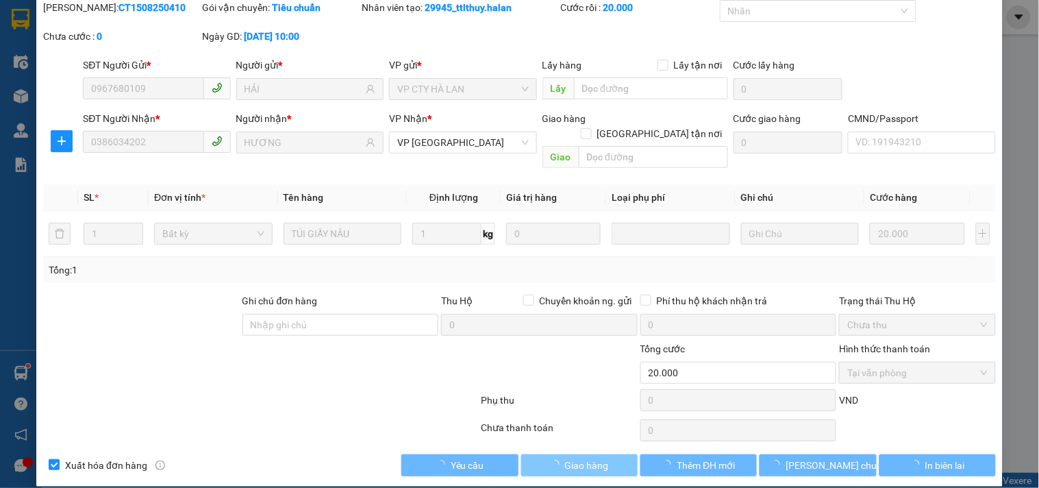
click at [572, 457] on span "Giao hàng" at bounding box center [587, 464] width 44 height 15
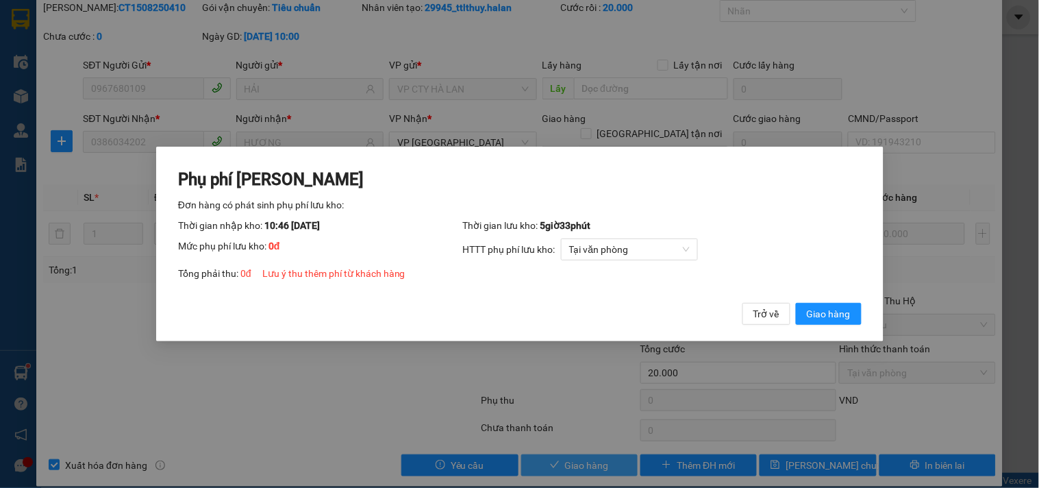
click at [574, 449] on div "Phụ phí Lưu kho Đơn hàng có phát sinh phụ phí lưu kho: Thời gian nhập kho: 10:4…" at bounding box center [519, 244] width 1039 height 488
click at [836, 308] on span "Giao hàng" at bounding box center [828, 313] width 44 height 15
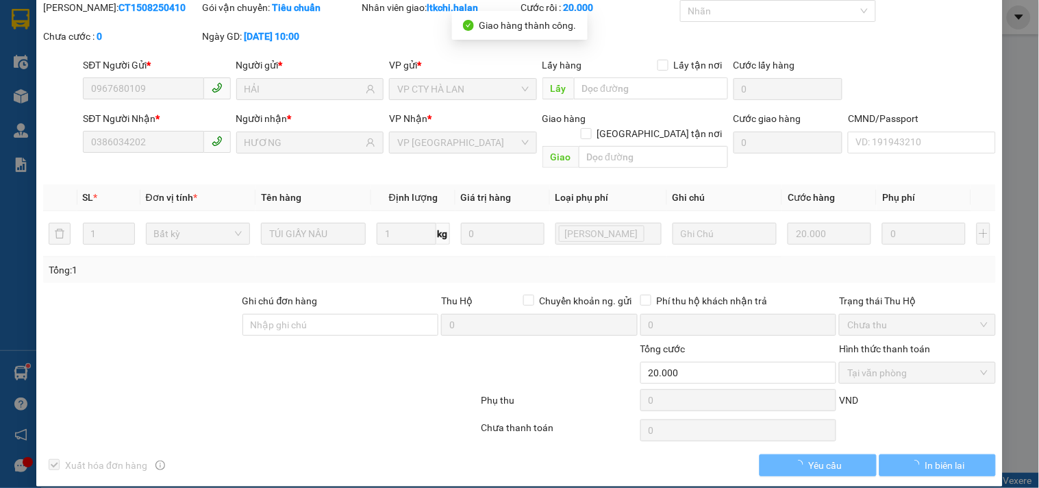
scroll to position [0, 0]
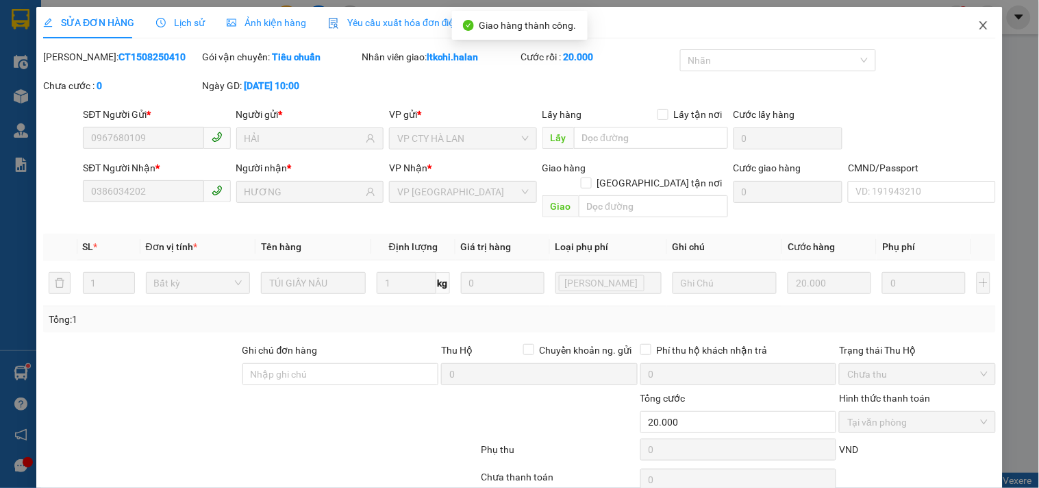
drag, startPoint x: 975, startPoint y: 21, endPoint x: 926, endPoint y: 37, distance: 52.0
click at [966, 27] on span "Close" at bounding box center [983, 26] width 38 height 38
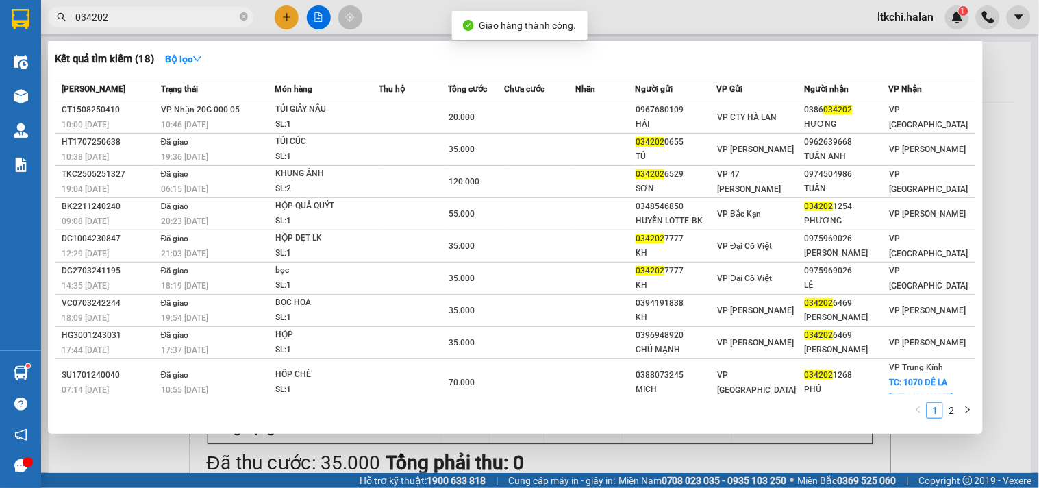
drag, startPoint x: 118, startPoint y: 18, endPoint x: 25, endPoint y: 21, distance: 92.5
click at [25, 21] on section "Kết quả tìm kiếm ( 18 ) Bộ lọc Mã ĐH Trạng thái Món hàng Thu hộ Tổng cước Chưa …" at bounding box center [519, 244] width 1039 height 488
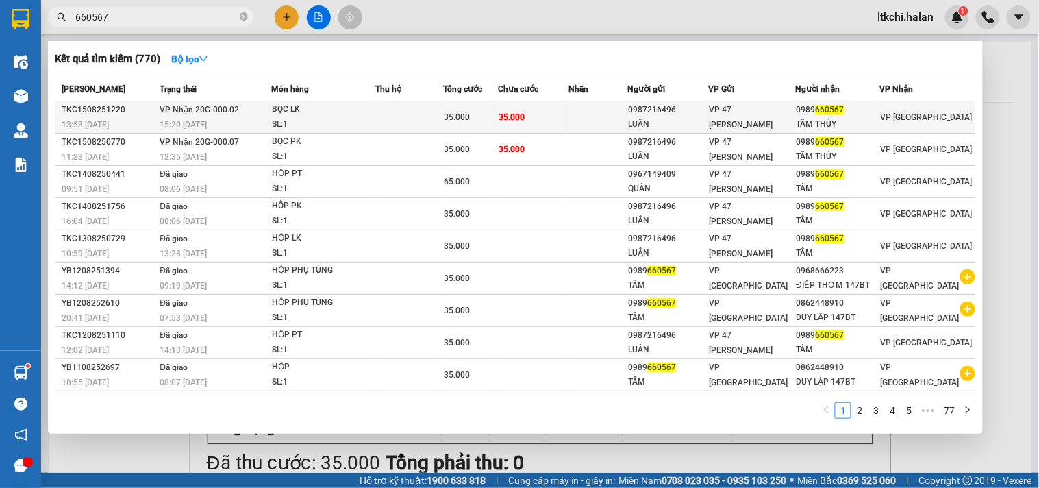
type input "660567"
click at [404, 113] on td at bounding box center [409, 117] width 68 height 32
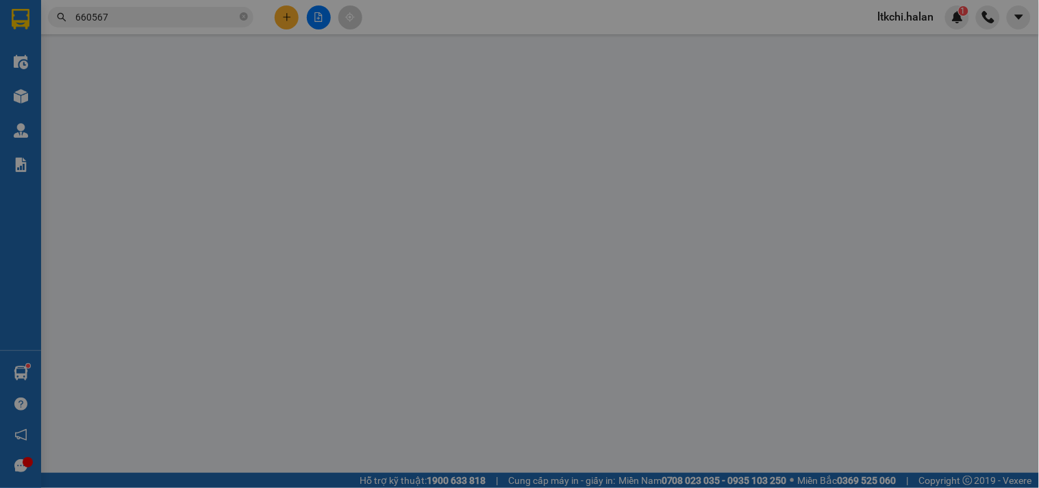
type input "0987216496"
type input "LUÂN"
type input "0989660567"
type input "TÂM THÚY"
type input "35.000"
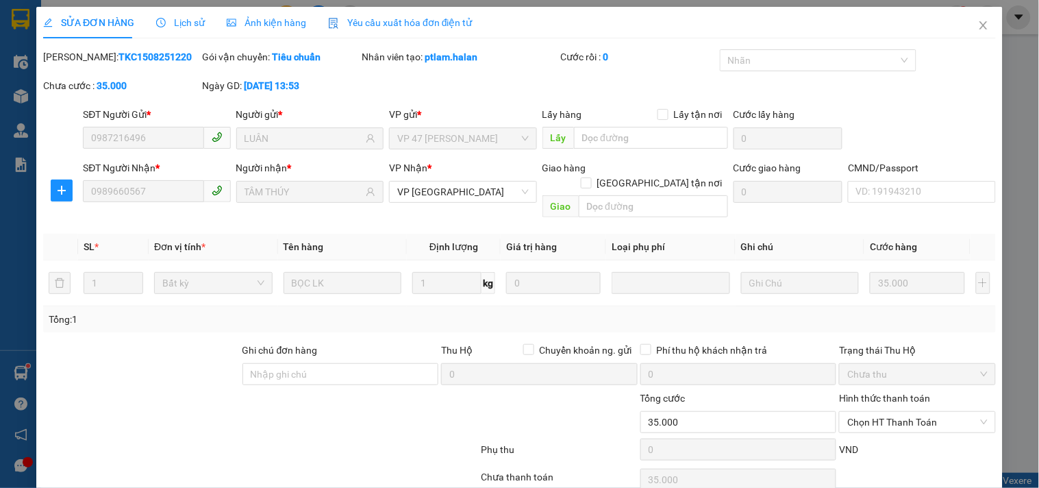
scroll to position [42, 0]
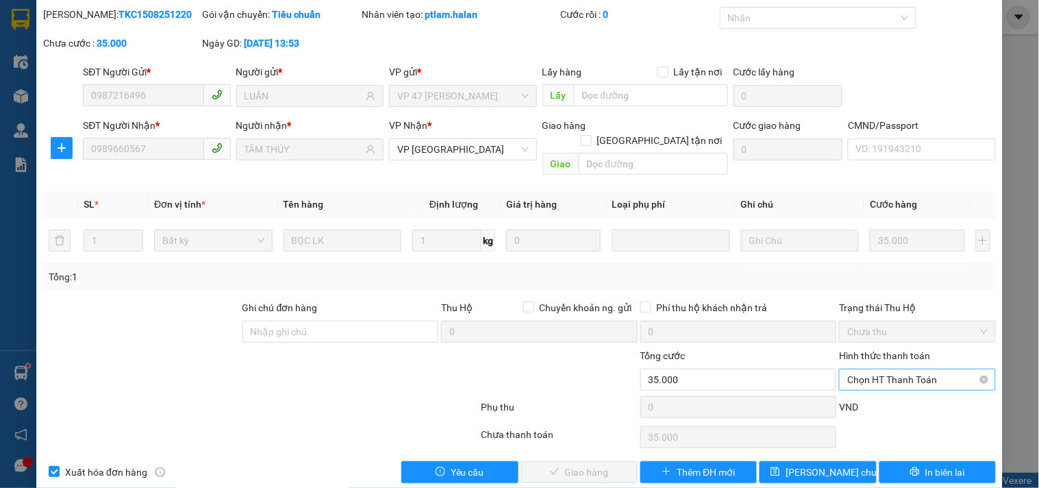
click at [871, 369] on span "Chọn HT Thanh Toán" at bounding box center [917, 379] width 140 height 21
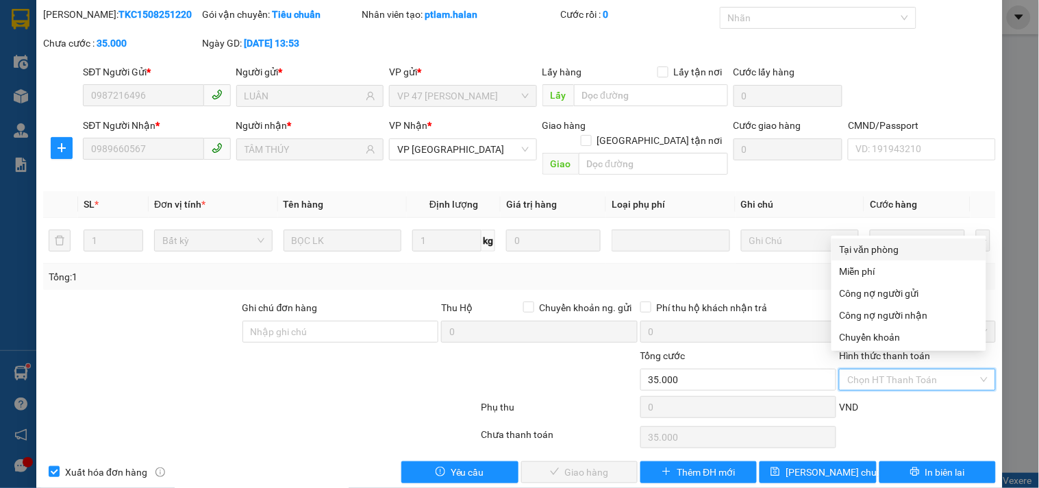
click at [879, 249] on div "Tại văn phòng" at bounding box center [909, 249] width 138 height 15
type input "0"
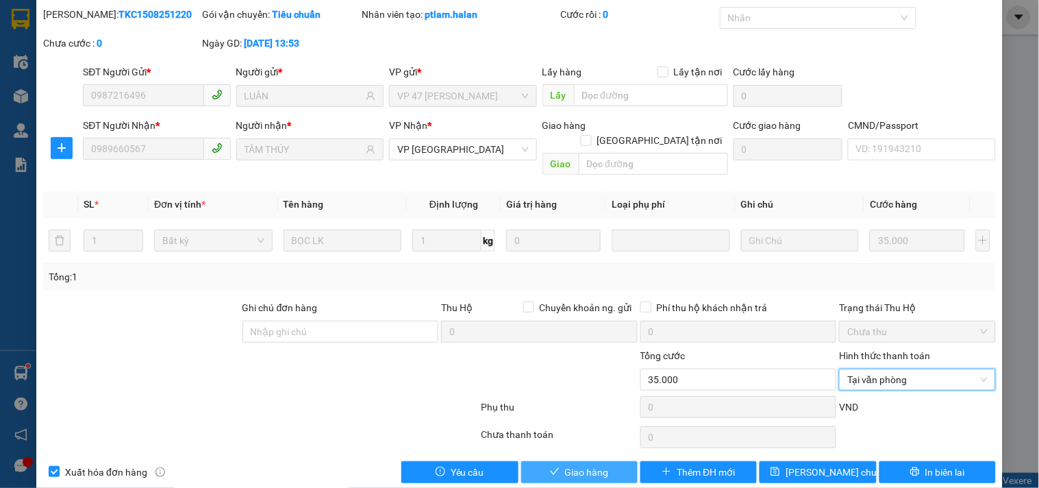
click at [604, 462] on button "Giao hàng" at bounding box center [579, 472] width 116 height 22
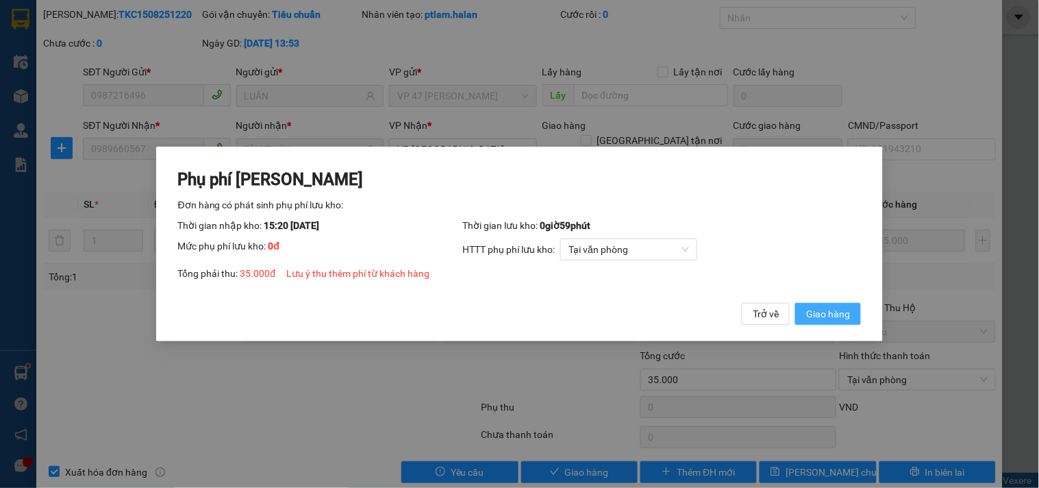
click at [834, 310] on span "Giao hàng" at bounding box center [828, 313] width 44 height 15
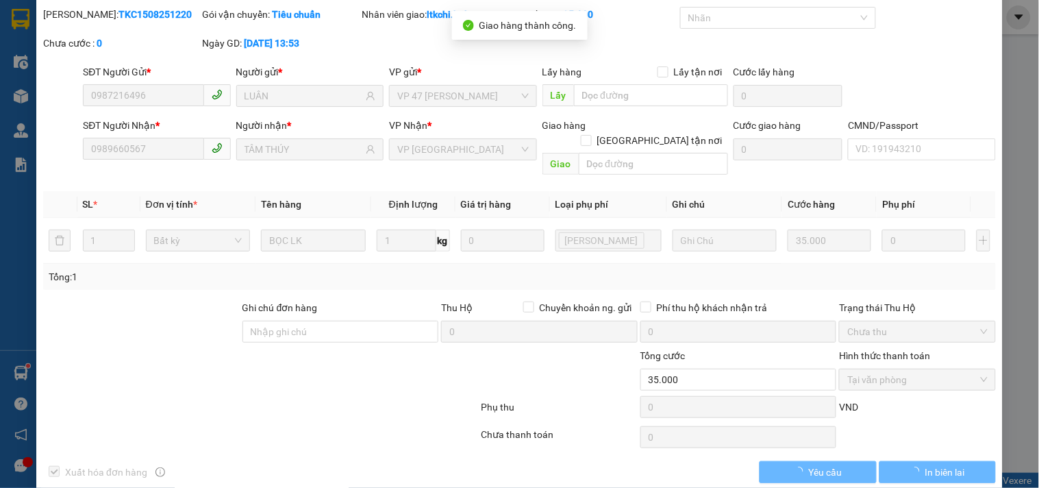
scroll to position [0, 0]
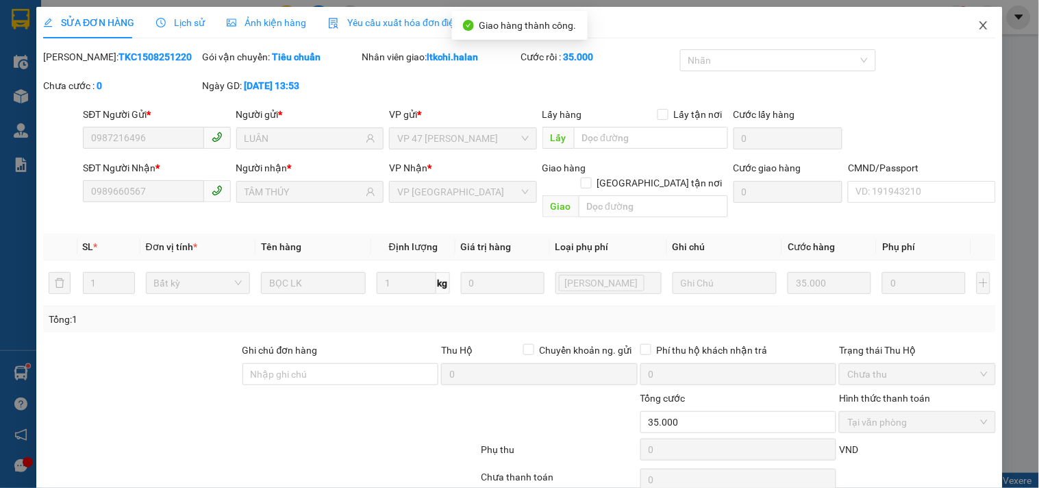
drag, startPoint x: 970, startPoint y: 23, endPoint x: 687, endPoint y: 29, distance: 283.6
click at [978, 25] on icon "close" at bounding box center [983, 25] width 11 height 11
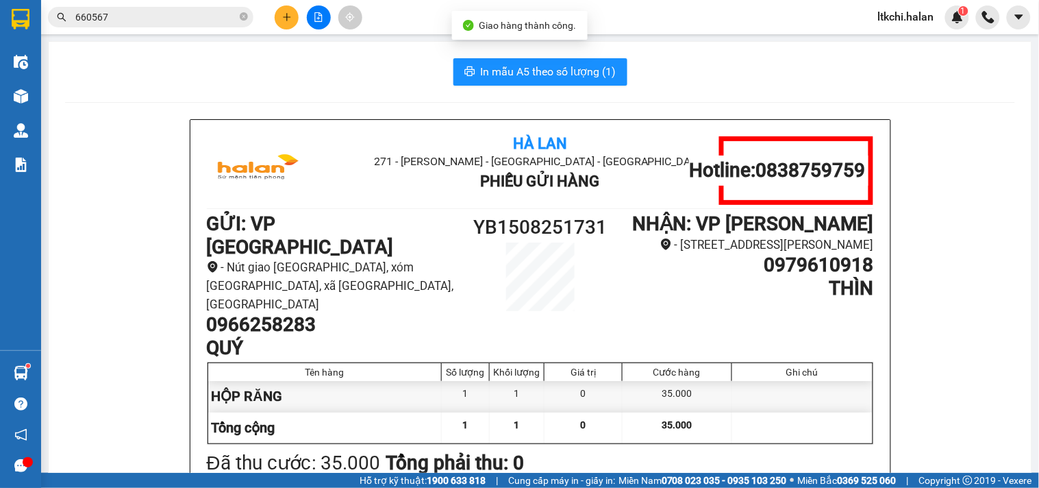
click at [123, 10] on input "660567" at bounding box center [156, 17] width 162 height 15
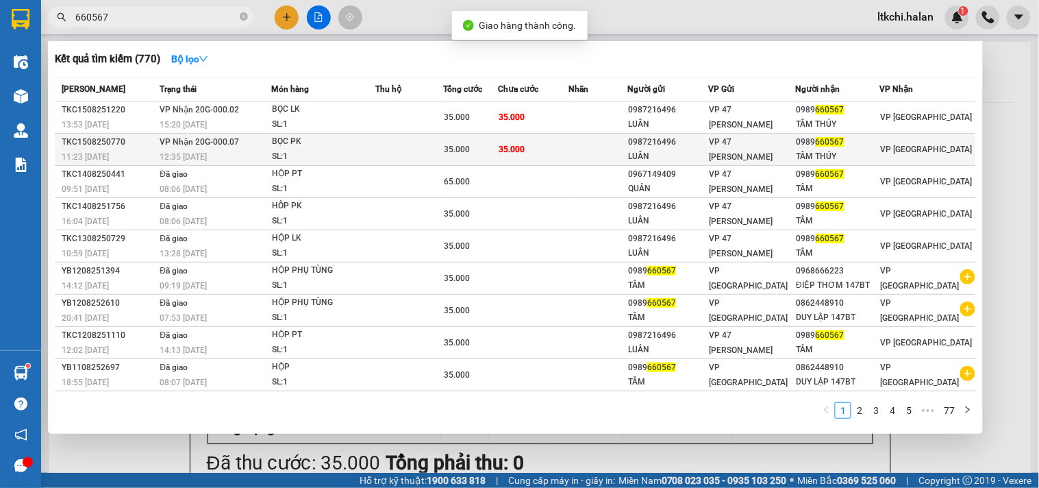
click at [333, 144] on div "BỌC PK" at bounding box center [323, 141] width 103 height 15
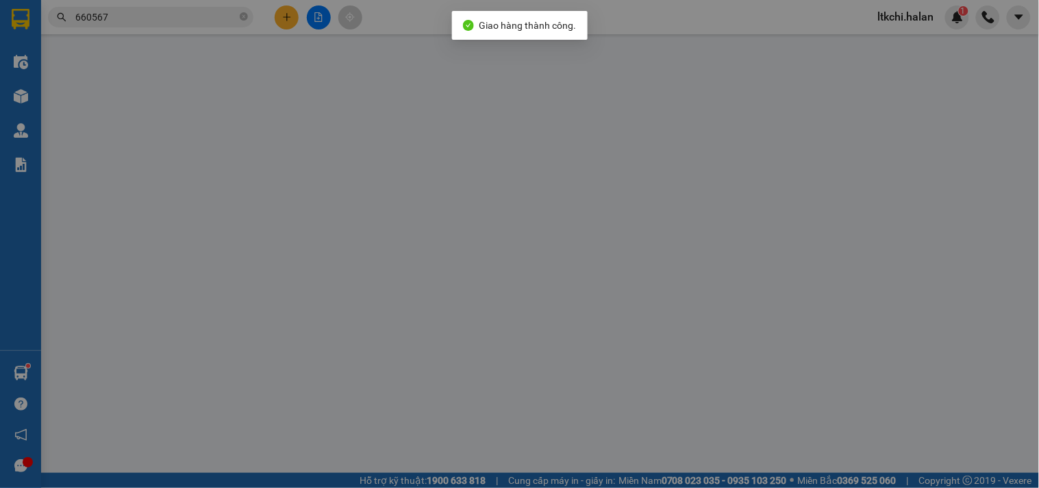
type input "0987216496"
type input "LUÂN"
type input "0989660567"
type input "TÂM THÚY"
type input "35.000"
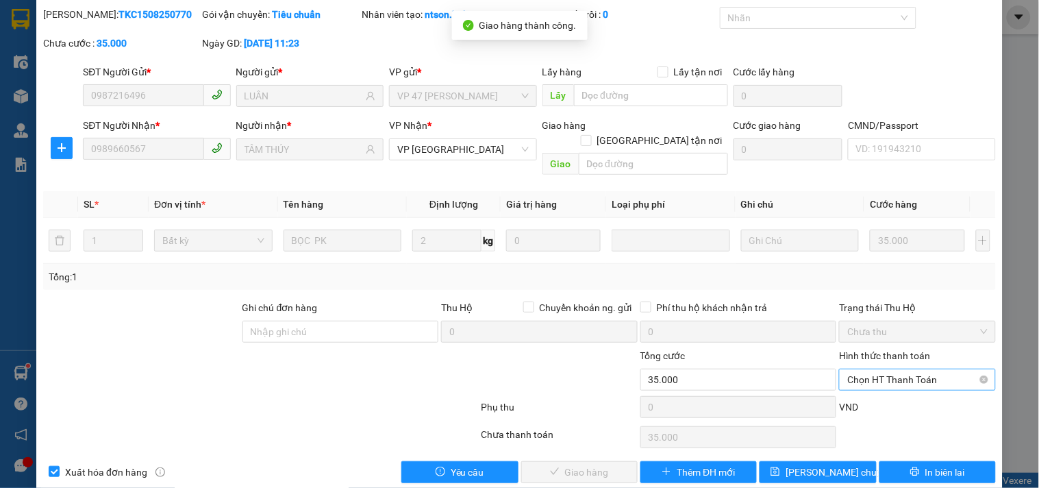
scroll to position [49, 0]
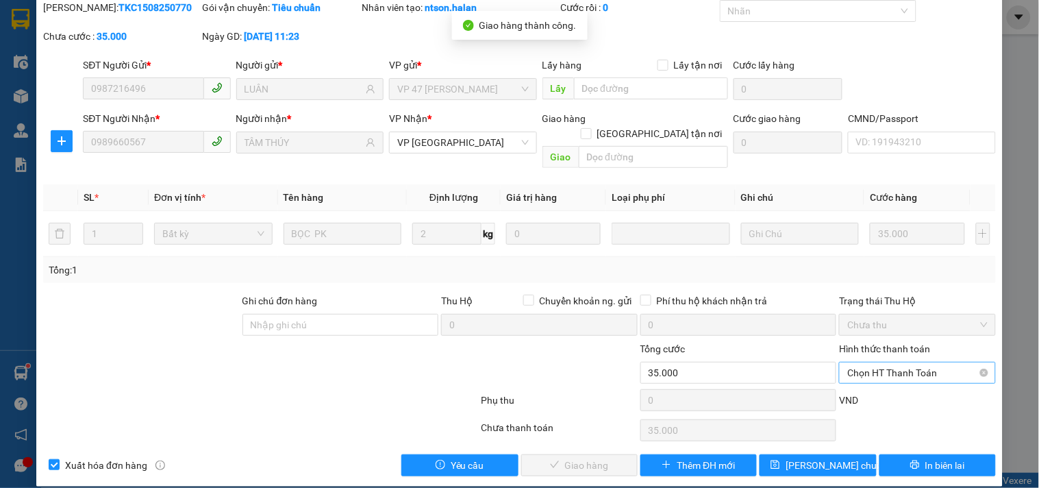
click at [902, 362] on span "Chọn HT Thanh Toán" at bounding box center [917, 372] width 140 height 21
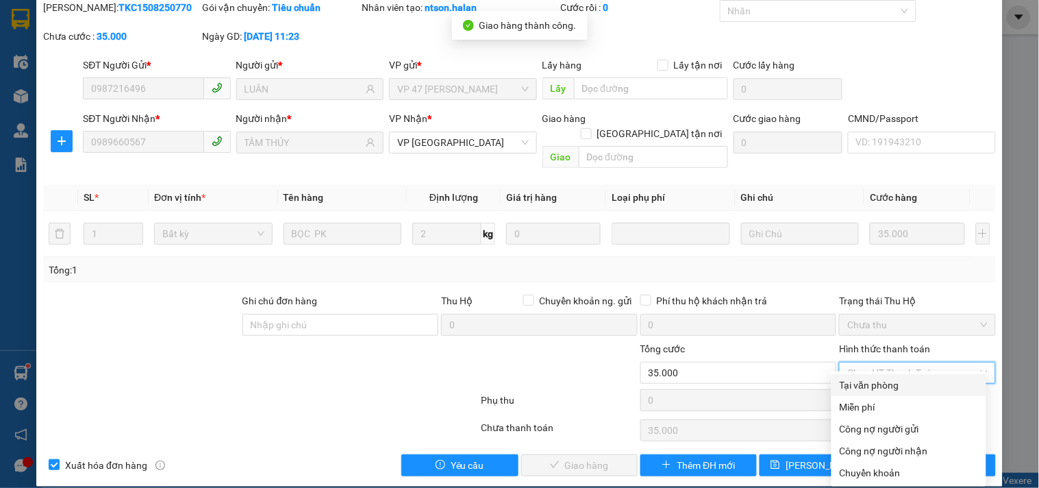
drag, startPoint x: 891, startPoint y: 388, endPoint x: 680, endPoint y: 427, distance: 214.5
click at [889, 388] on div "Tại văn phòng" at bounding box center [909, 384] width 138 height 15
type input "0"
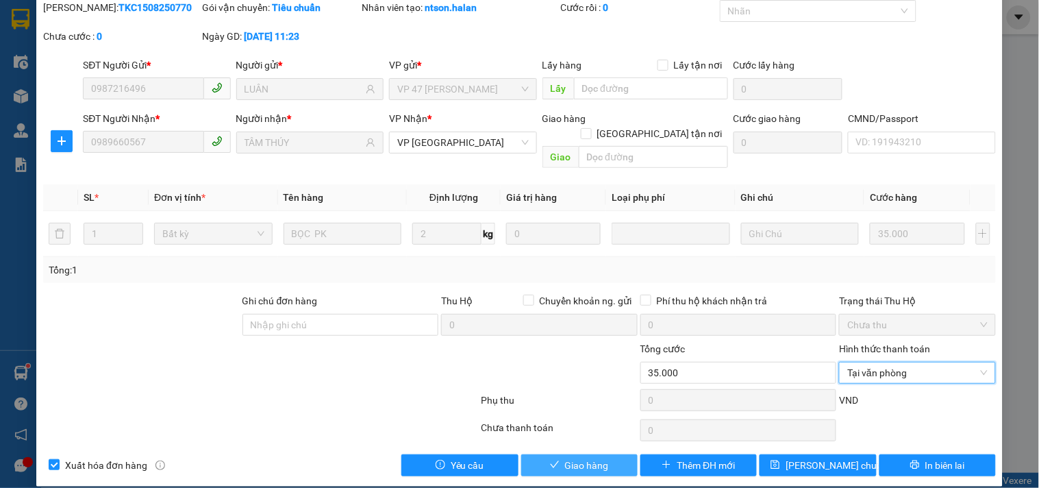
click at [599, 457] on span "Giao hàng" at bounding box center [587, 464] width 44 height 15
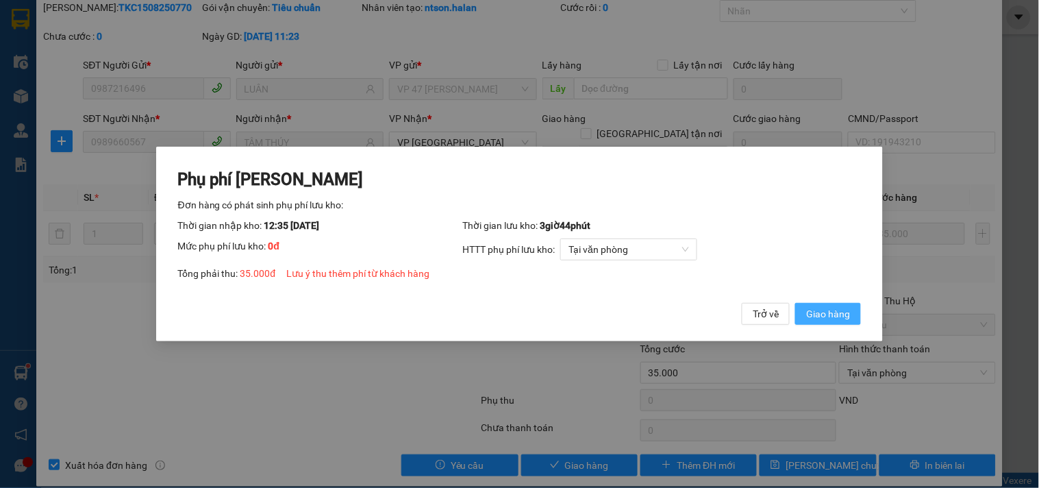
click at [829, 312] on span "Giao hàng" at bounding box center [828, 313] width 44 height 15
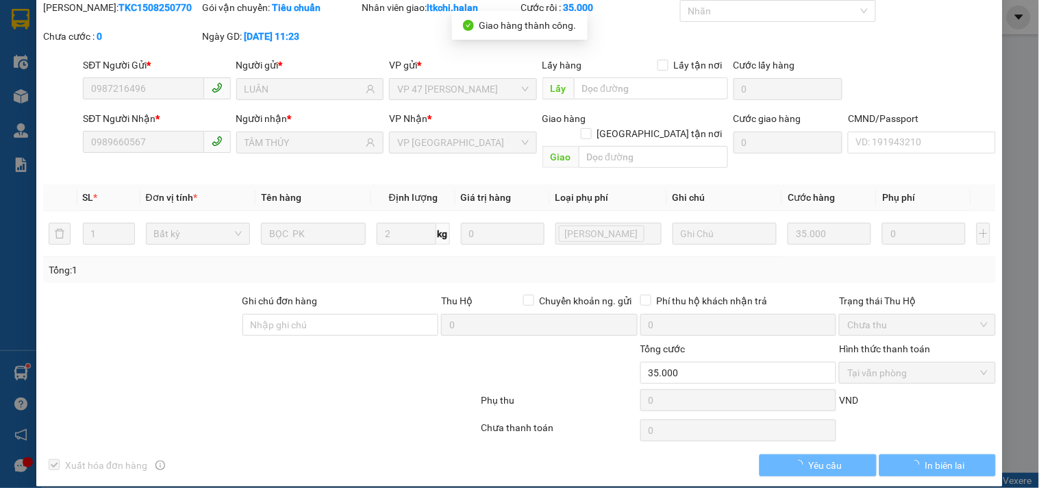
scroll to position [0, 0]
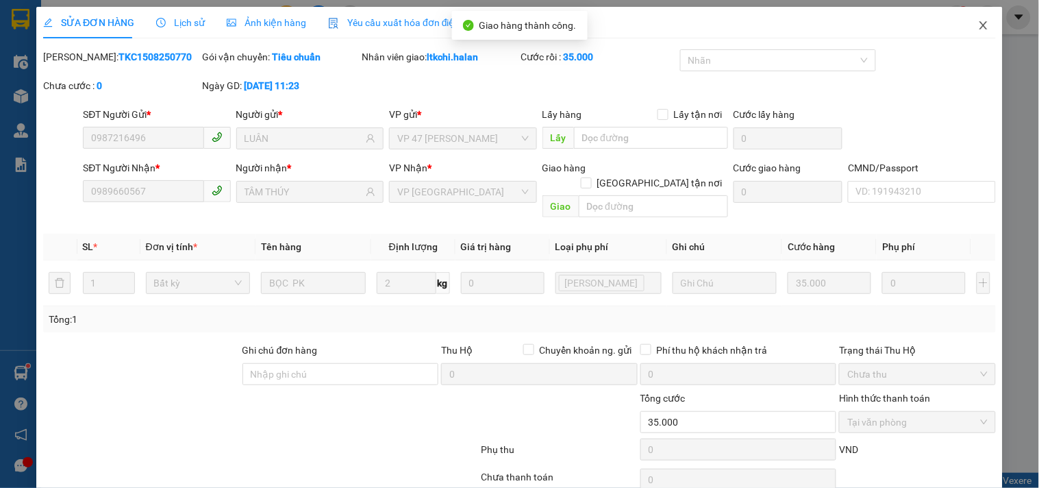
drag, startPoint x: 974, startPoint y: 23, endPoint x: 470, endPoint y: 30, distance: 504.0
click at [964, 28] on span "Close" at bounding box center [983, 26] width 38 height 38
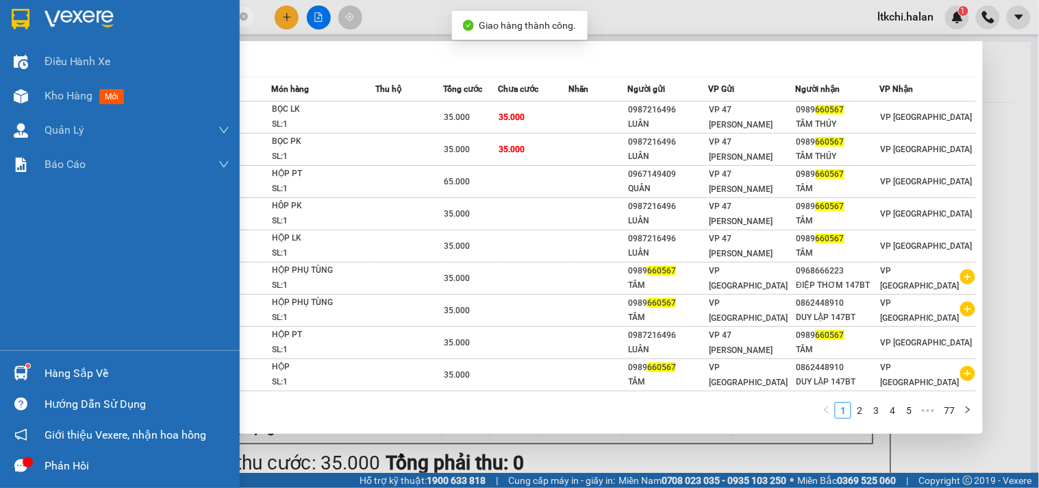
drag, startPoint x: 134, startPoint y: 18, endPoint x: 34, endPoint y: 21, distance: 100.0
click at [34, 21] on section "Kết quả tìm kiếm ( 770 ) Bộ lọc Mã ĐH Trạng thái Món hàng Thu hộ Tổng cước Chưa…" at bounding box center [519, 244] width 1039 height 488
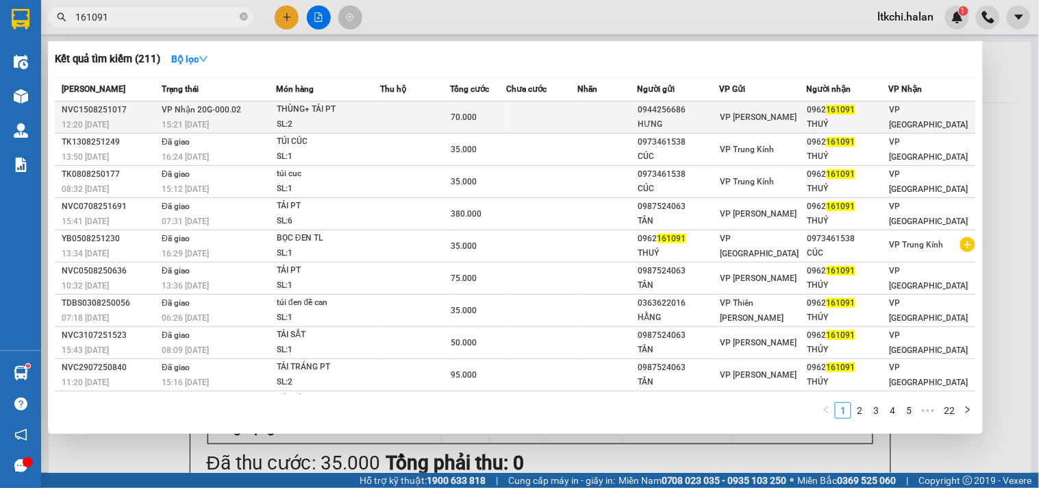
type input "161091"
click at [400, 119] on td at bounding box center [415, 117] width 70 height 32
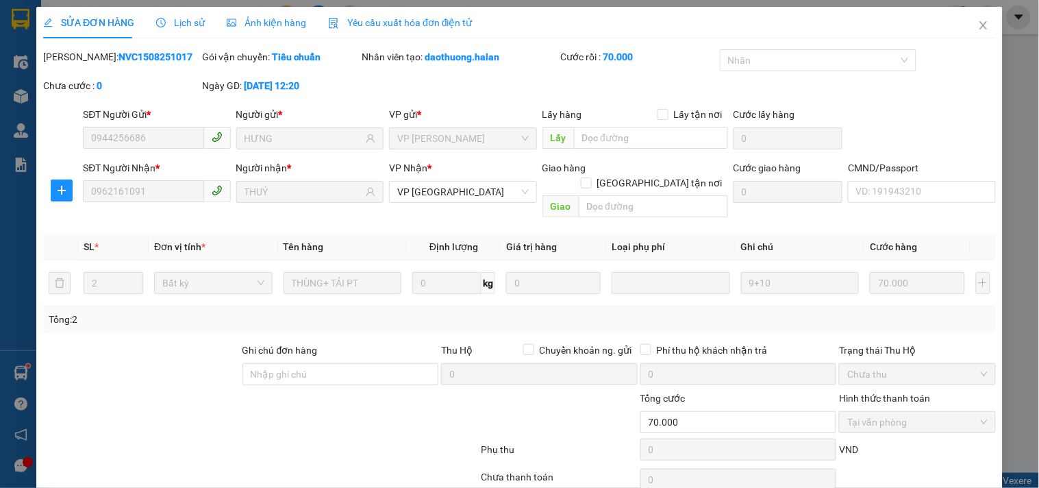
type input "0944256686"
type input "HƯNG"
type input "0962161091"
type input "THUÝ"
type input "70.000"
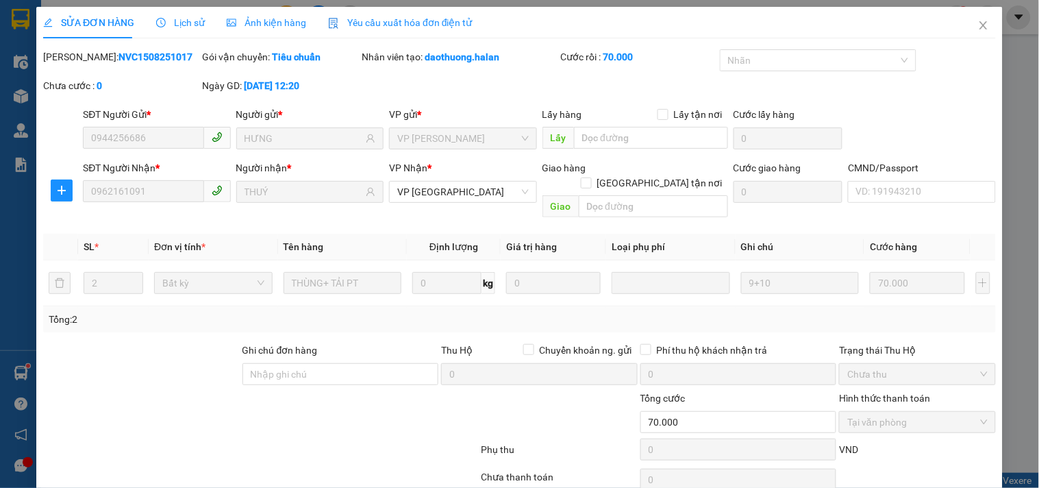
scroll to position [49, 0]
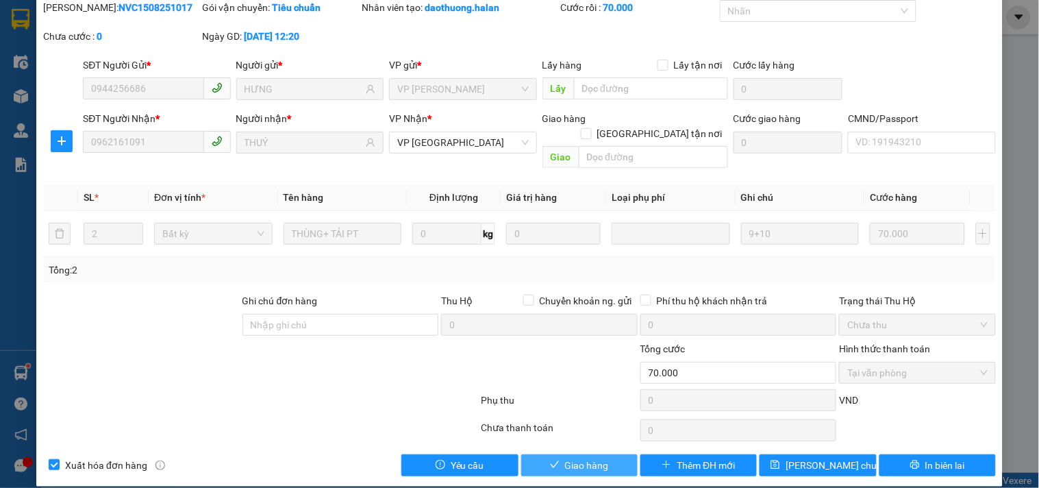
click at [598, 457] on span "Giao hàng" at bounding box center [587, 464] width 44 height 15
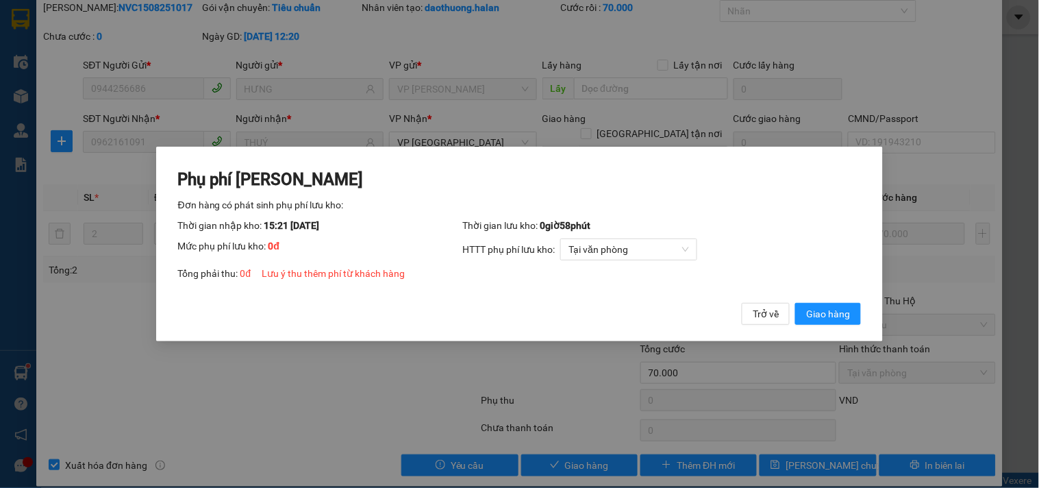
drag, startPoint x: 837, startPoint y: 310, endPoint x: 662, endPoint y: 373, distance: 186.5
click at [837, 310] on span "Giao hàng" at bounding box center [828, 313] width 44 height 15
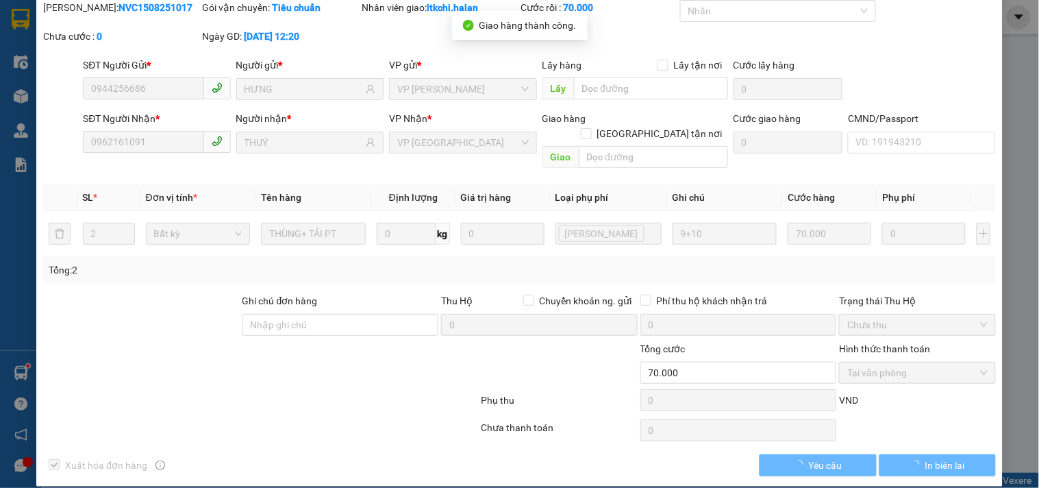
scroll to position [0, 0]
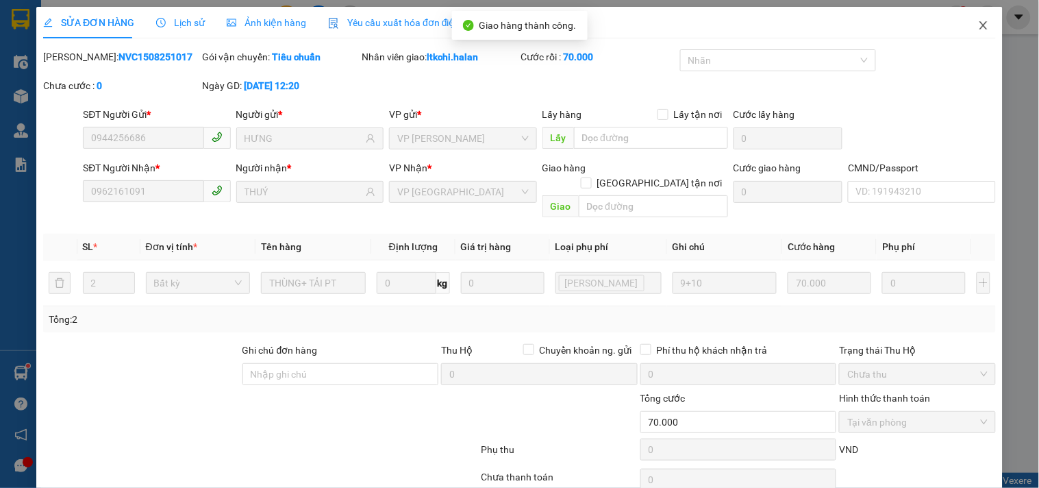
click at [978, 23] on icon "close" at bounding box center [983, 25] width 11 height 11
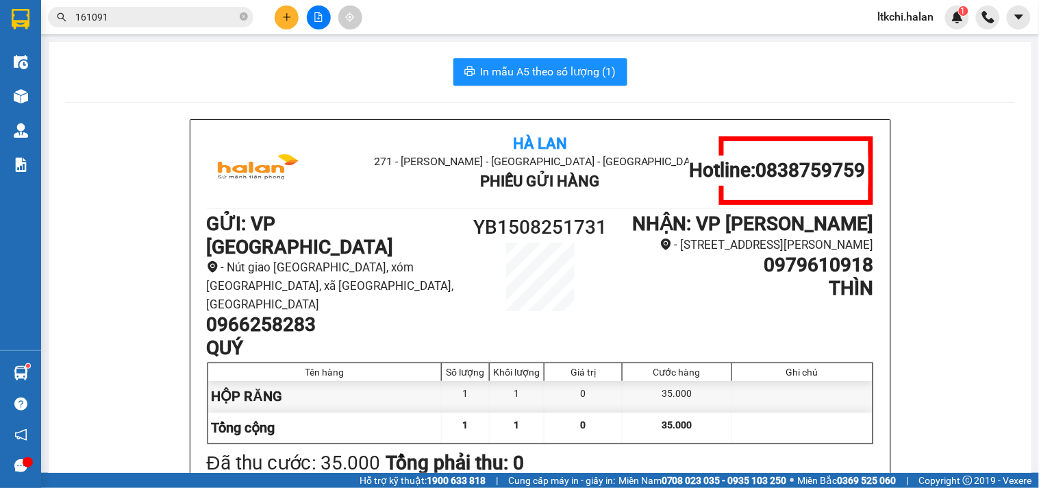
click at [18, 373] on img at bounding box center [21, 373] width 14 height 14
drag, startPoint x: 199, startPoint y: 46, endPoint x: 10, endPoint y: 108, distance: 199.0
click at [194, 49] on section "Kết quả tìm kiếm ( 211 ) Bộ lọc Mã ĐH Trạng thái Món hàng Thu hộ Tổng cước Chưa…" at bounding box center [519, 244] width 1039 height 488
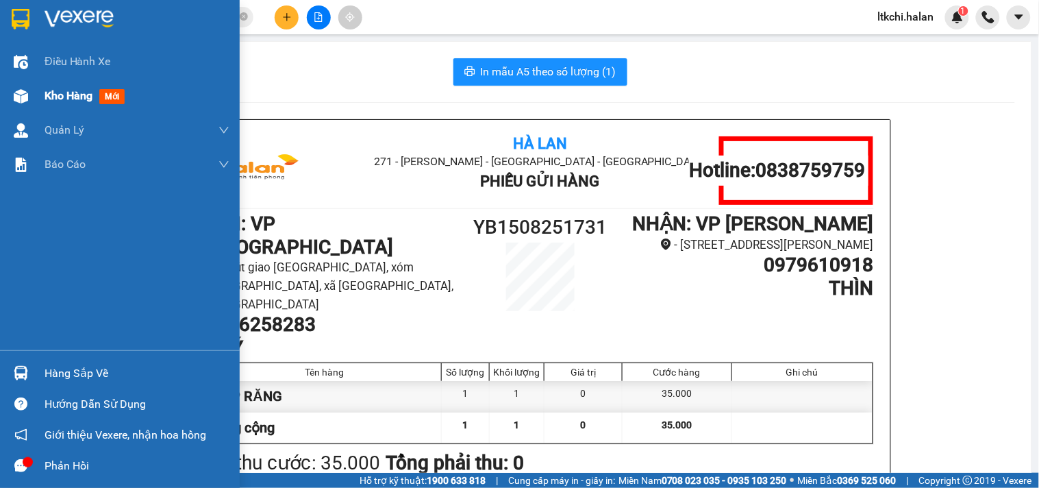
click at [31, 94] on div at bounding box center [21, 96] width 24 height 24
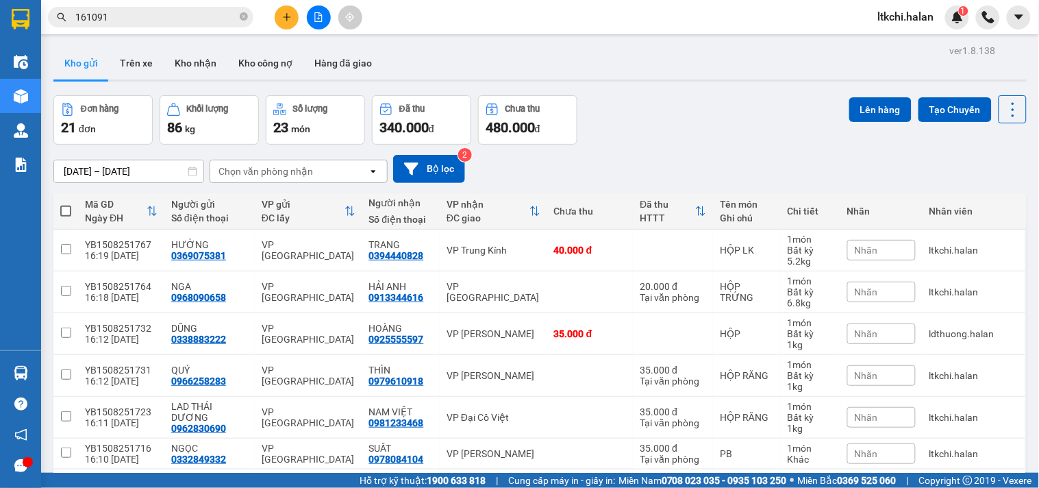
click at [251, 175] on div "Chọn văn phòng nhận" at bounding box center [265, 171] width 94 height 14
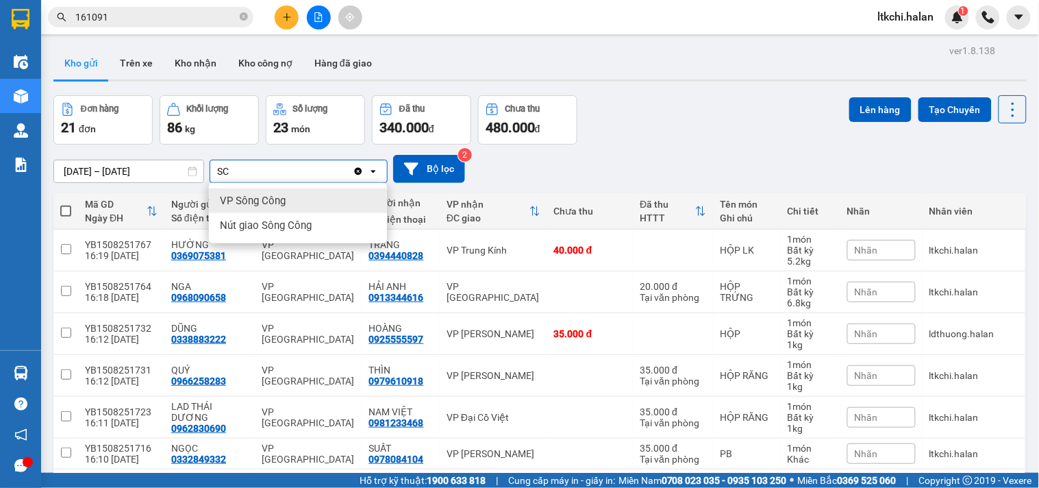
type input "SC"
click at [251, 199] on span "VP Sông Công" at bounding box center [253, 201] width 66 height 14
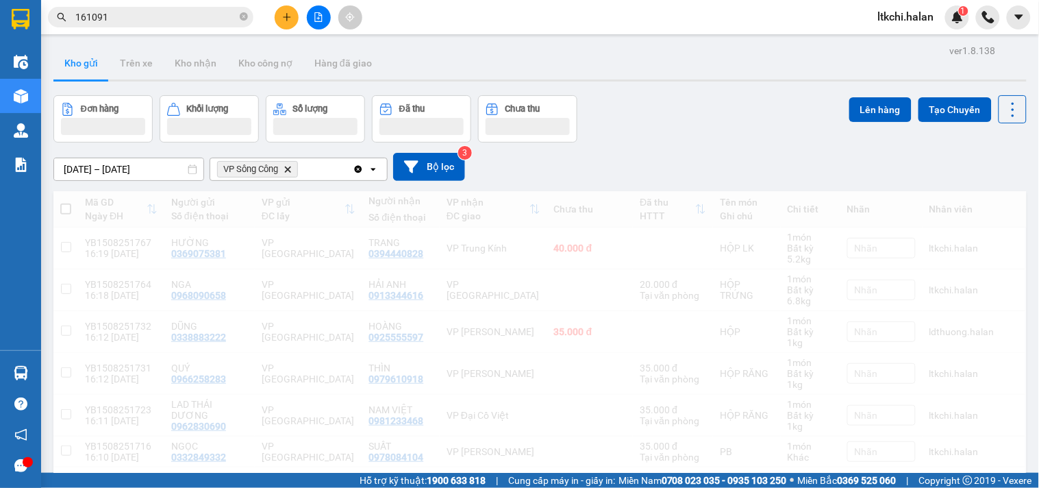
click at [310, 169] on div "VP Sông Công Delete" at bounding box center [281, 169] width 142 height 22
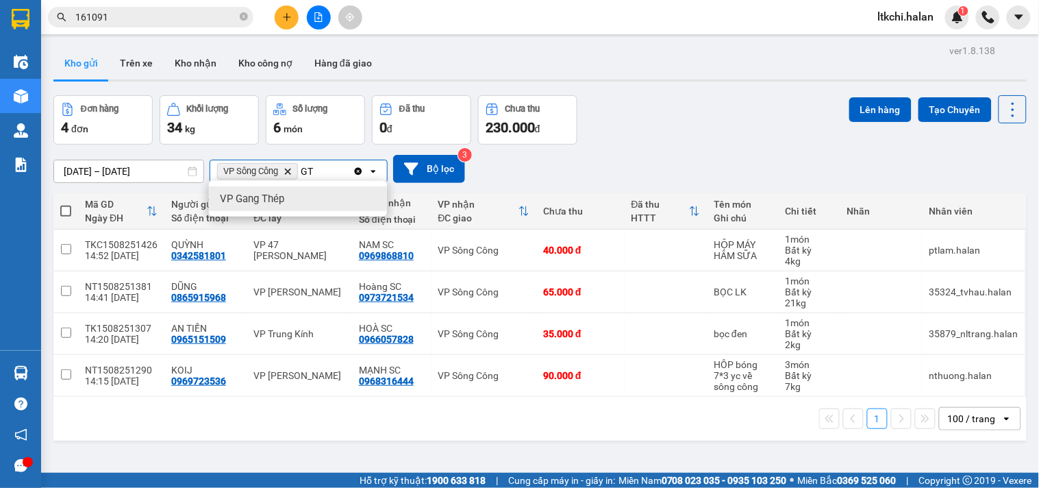
type input "GT"
click at [334, 201] on div "VP Gang Thép" at bounding box center [298, 198] width 178 height 25
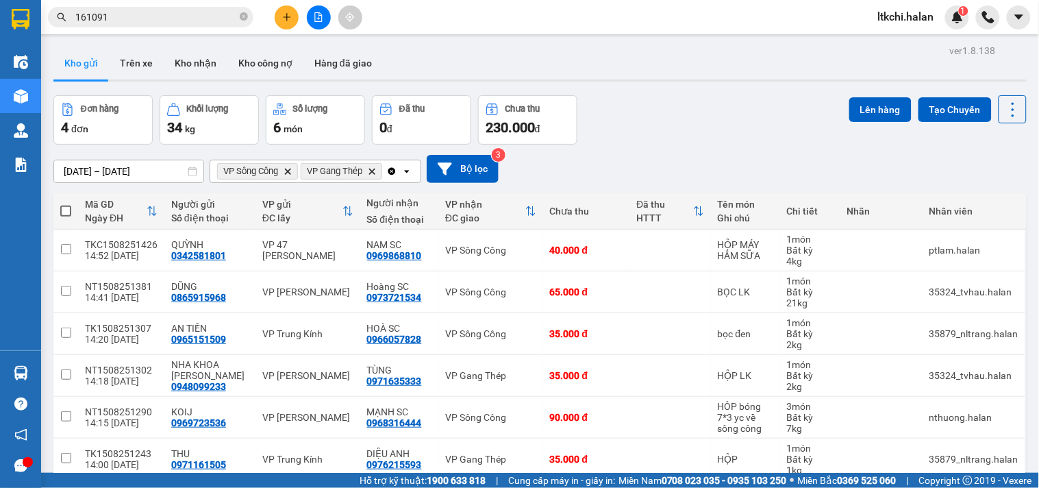
click at [386, 175] on div "VP Sông Công Delete VP Gang Thép Delete" at bounding box center [298, 171] width 176 height 22
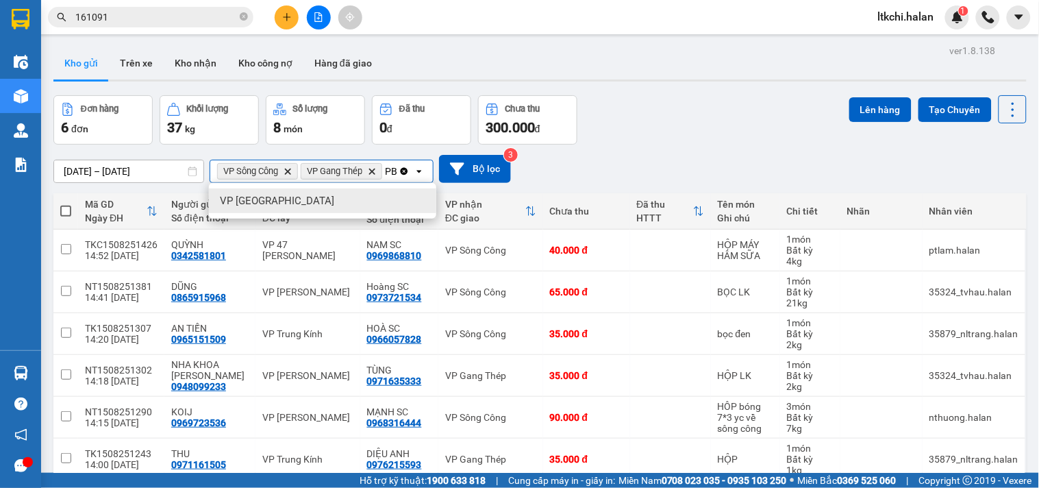
type input "PB"
drag, startPoint x: 397, startPoint y: 196, endPoint x: 350, endPoint y: 204, distance: 48.0
click at [394, 197] on div "VP [GEOGRAPHIC_DATA]" at bounding box center [322, 200] width 227 height 25
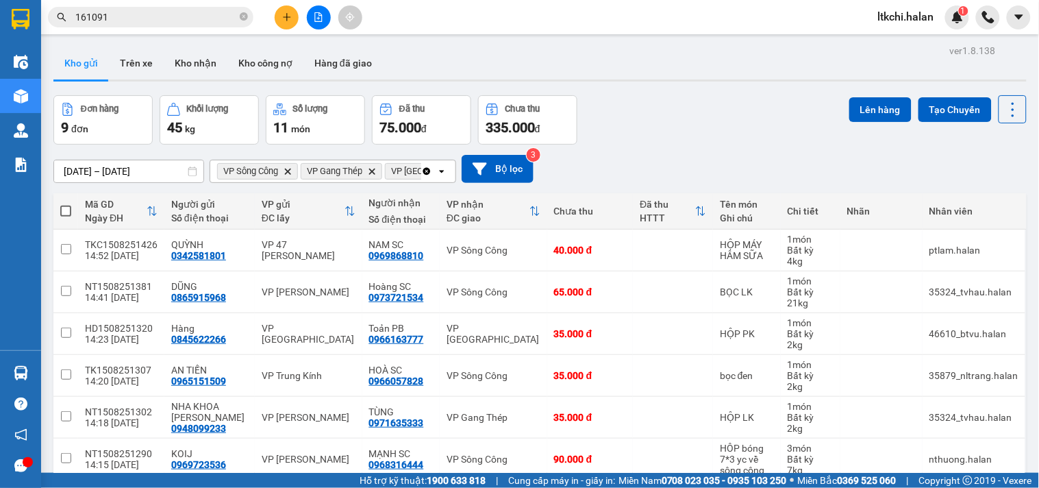
click at [65, 212] on span at bounding box center [65, 210] width 11 height 11
click at [66, 204] on input "checkbox" at bounding box center [66, 204] width 0 height 0
checkbox input "true"
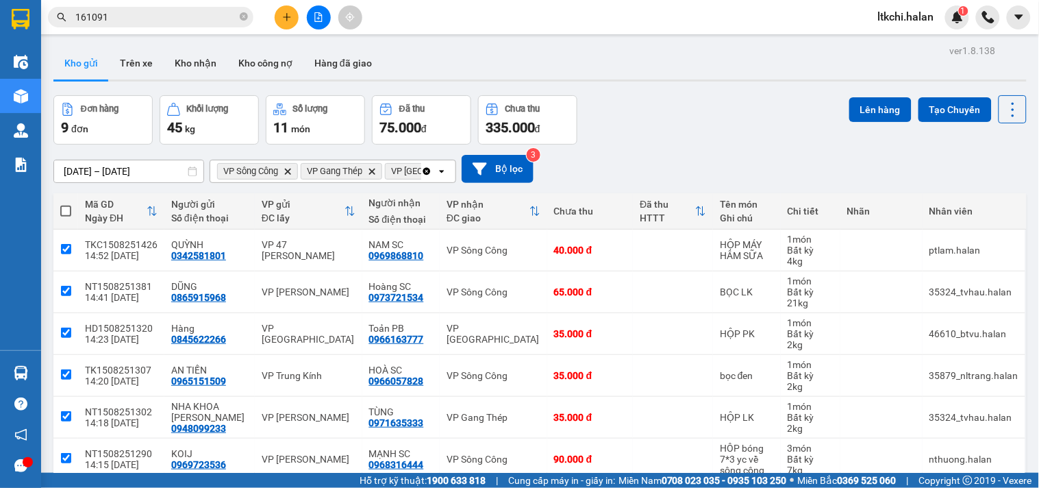
checkbox input "true"
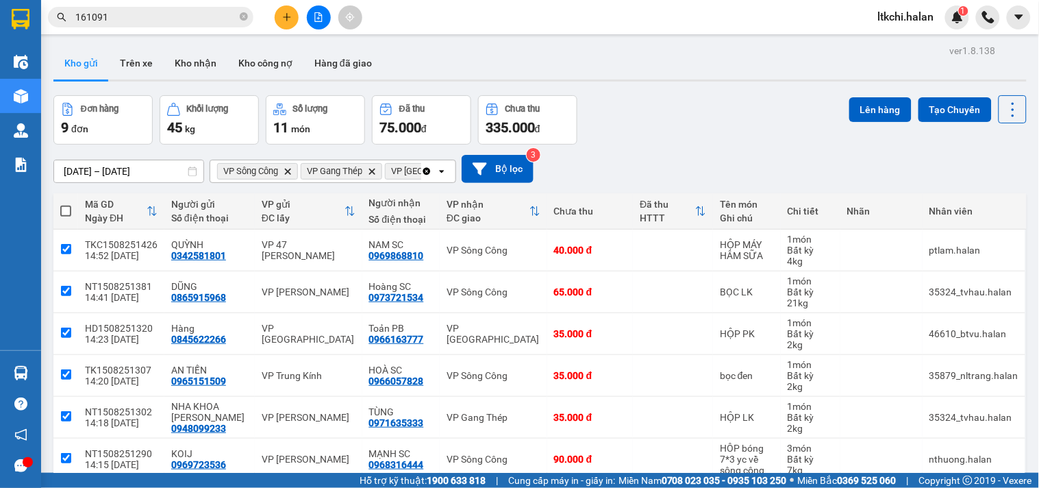
checkbox input "true"
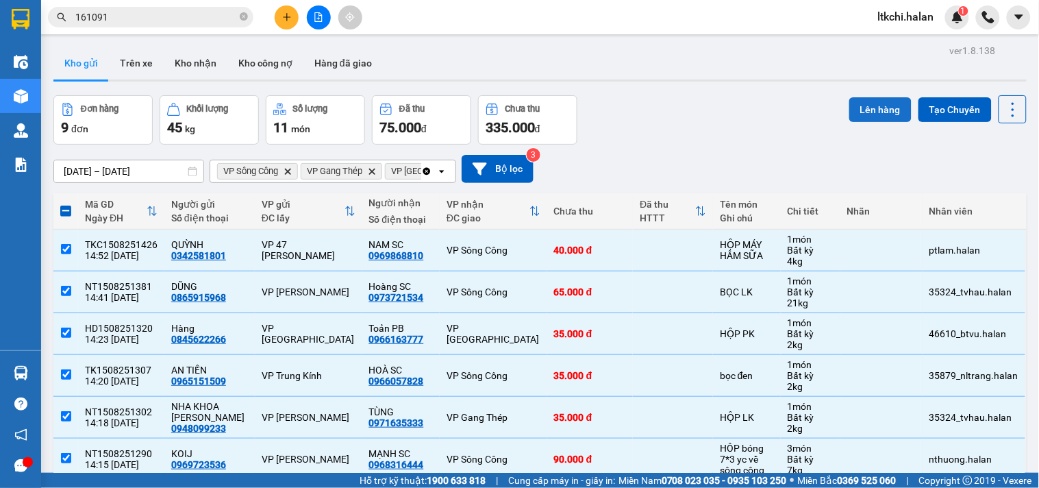
click at [876, 103] on button "Lên hàng" at bounding box center [880, 109] width 62 height 25
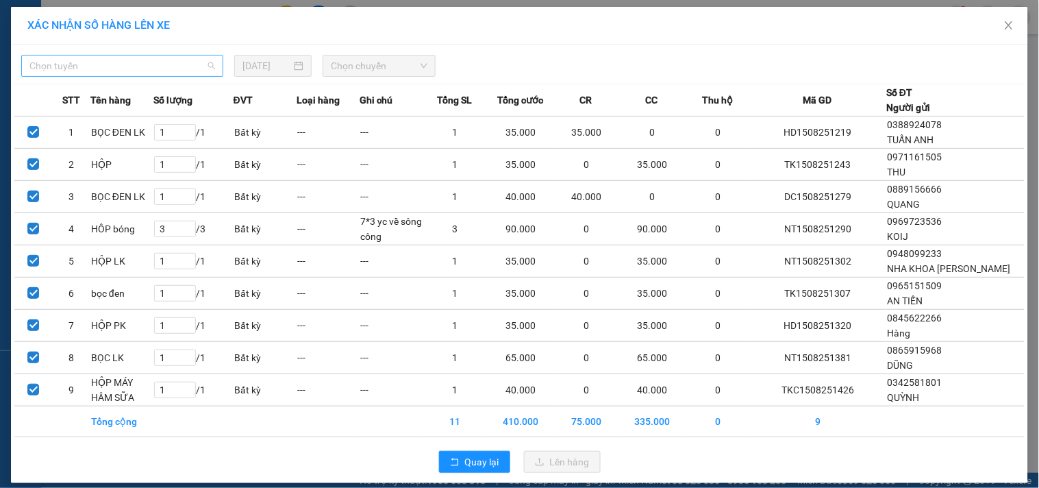
click at [160, 64] on span "Chọn tuyến" at bounding box center [122, 65] width 186 height 21
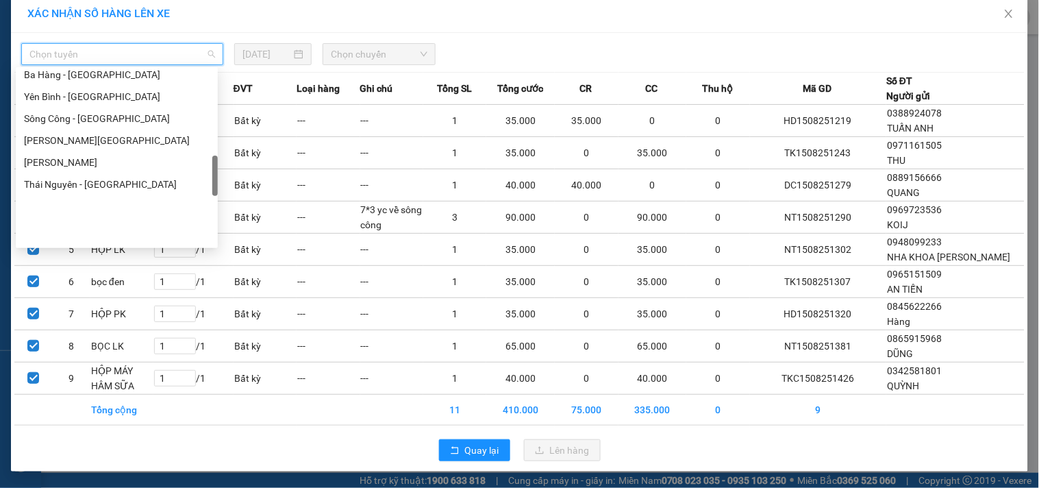
scroll to position [380, 0]
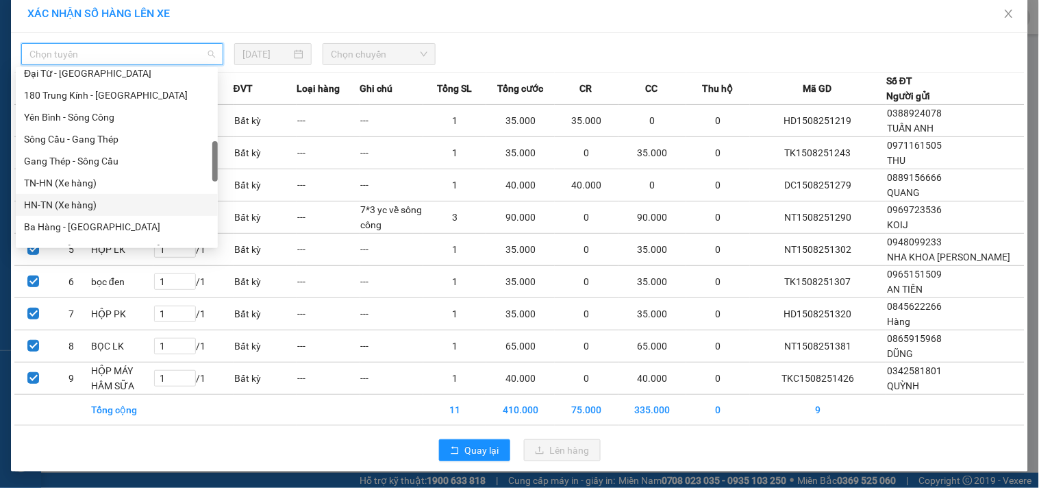
drag, startPoint x: 90, startPoint y: 201, endPoint x: 329, endPoint y: 73, distance: 271.1
click at [90, 201] on div "HN-TN (Xe hàng)" at bounding box center [117, 204] width 186 height 15
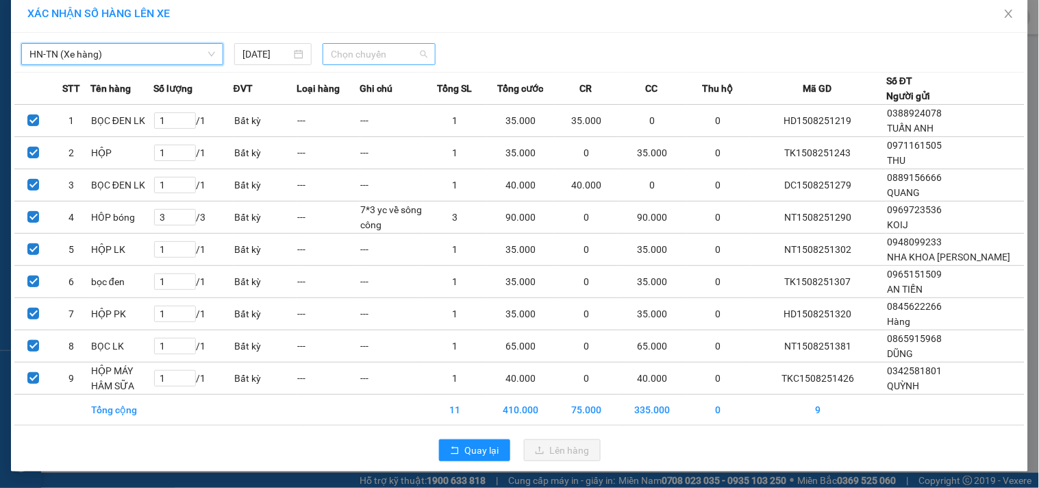
click at [365, 53] on span "Chọn chuyến" at bounding box center [379, 54] width 97 height 21
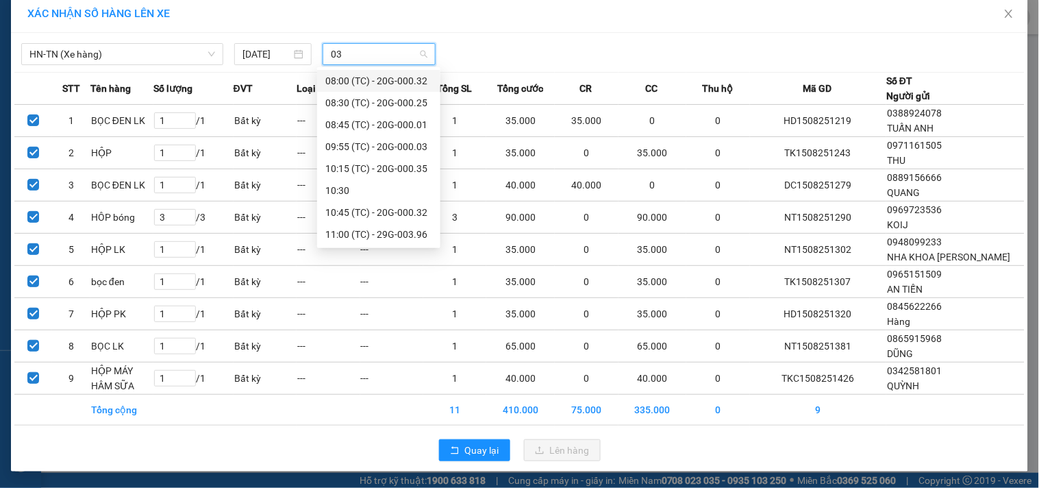
type input "032"
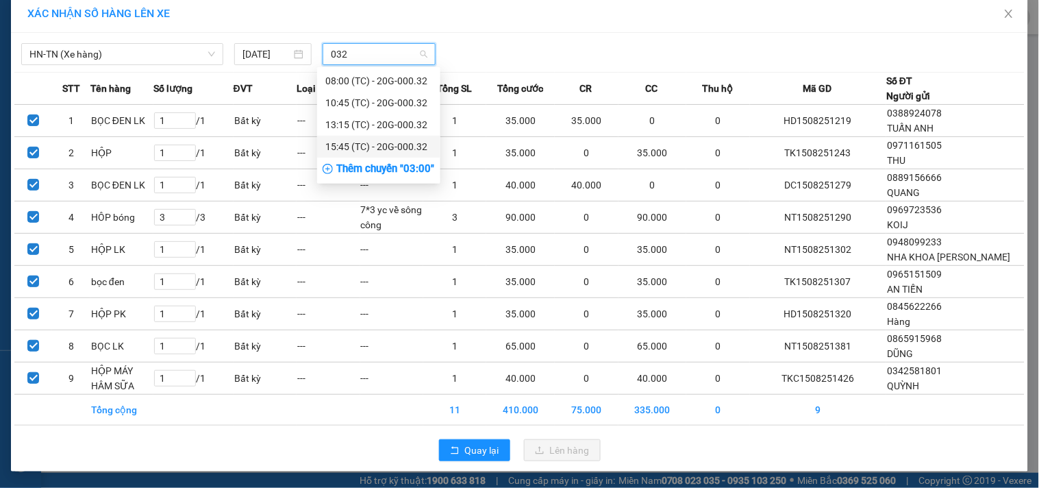
click at [398, 141] on div "15:45 (TC) - 20G-000.32" at bounding box center [378, 146] width 107 height 15
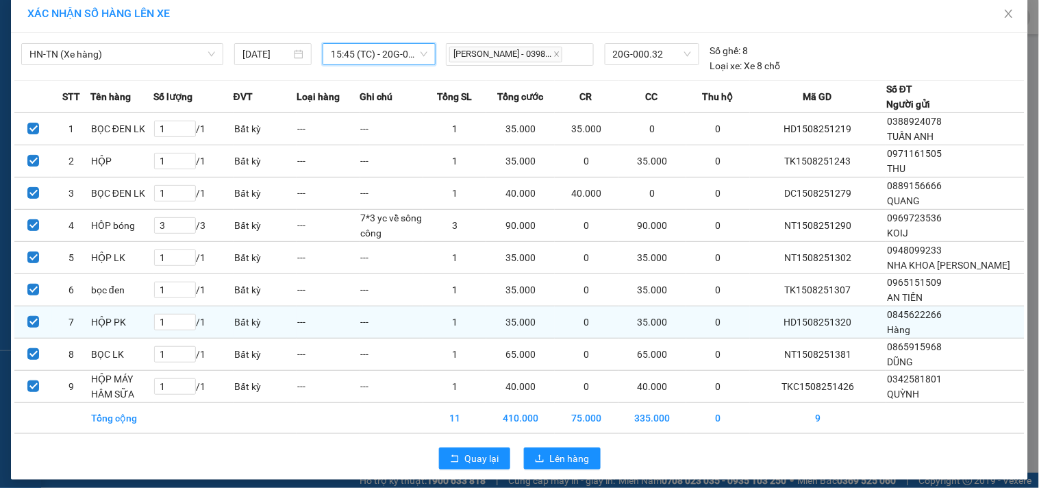
scroll to position [19, 0]
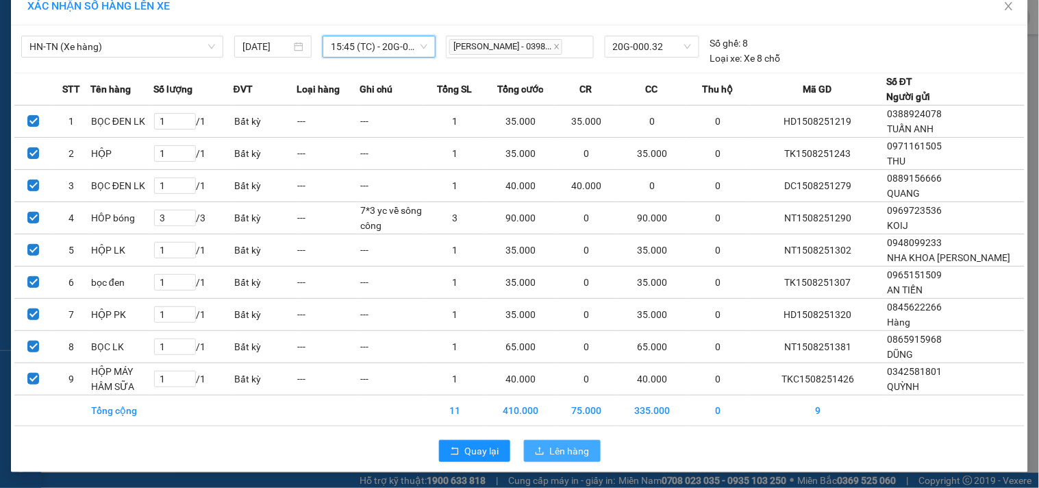
click at [562, 450] on span "Lên hàng" at bounding box center [570, 450] width 40 height 15
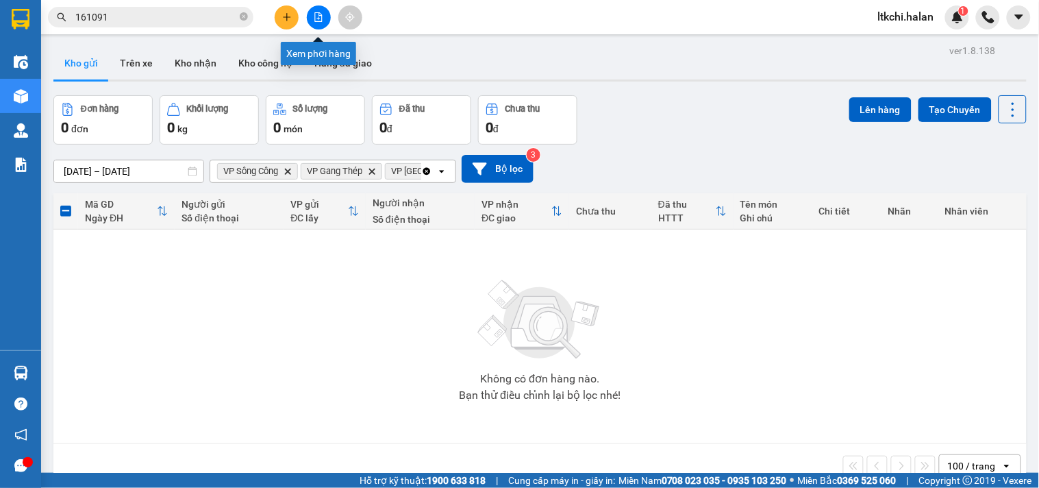
click at [325, 18] on button at bounding box center [319, 17] width 24 height 24
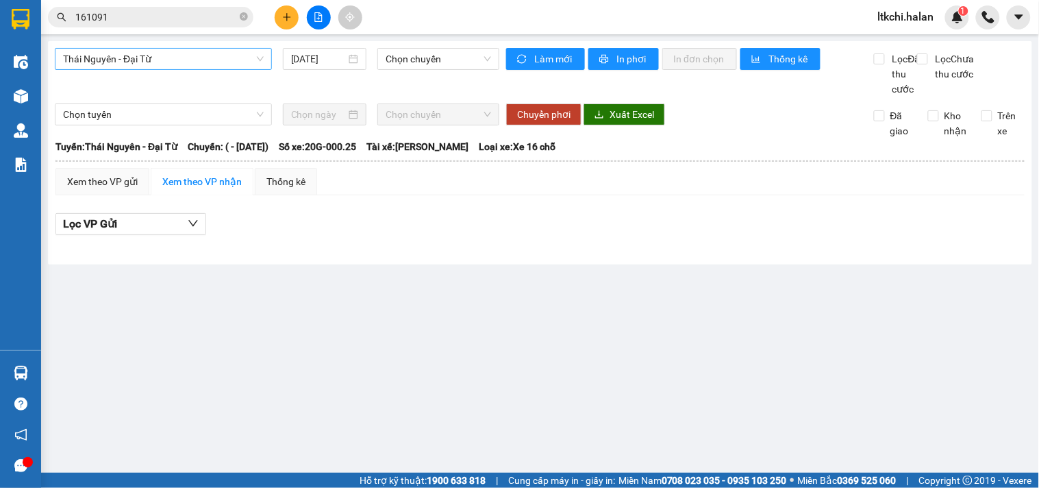
drag, startPoint x: 206, startPoint y: 60, endPoint x: 197, endPoint y: 63, distance: 10.2
click at [205, 60] on span "Thái Nguyên - Đại Từ" at bounding box center [163, 59] width 201 height 21
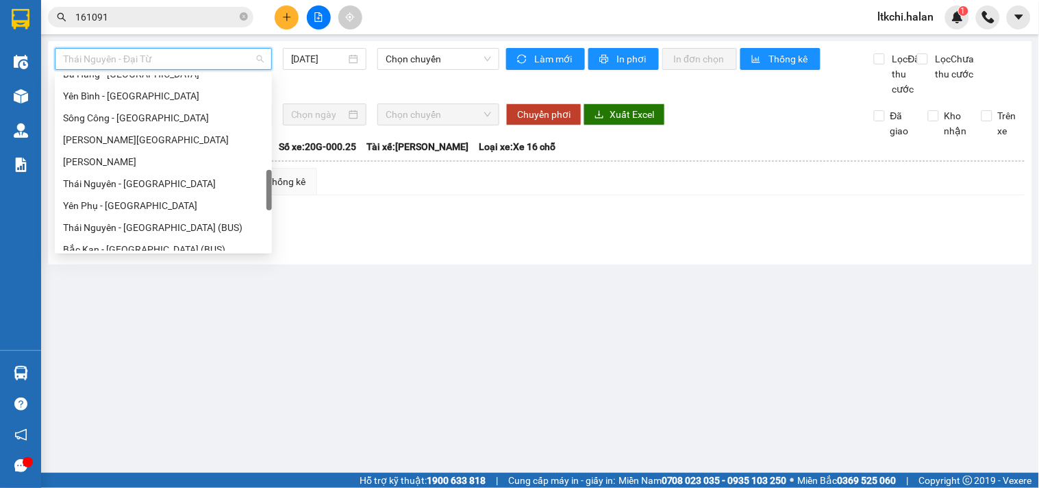
scroll to position [386, 0]
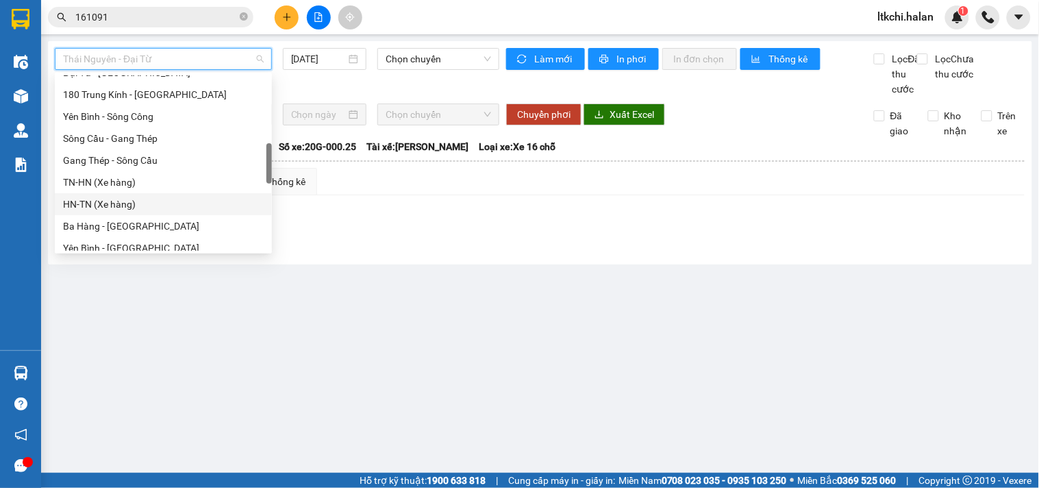
click at [122, 197] on div "HN-TN (Xe hàng)" at bounding box center [163, 204] width 201 height 15
type input "[DATE]"
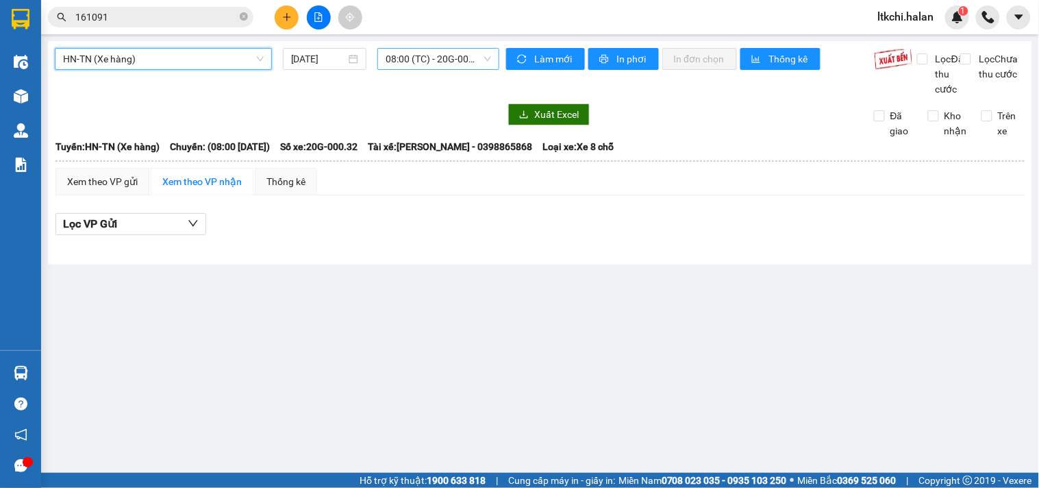
click at [395, 64] on span "08:00 (TC) - 20G-000.32" at bounding box center [438, 59] width 105 height 21
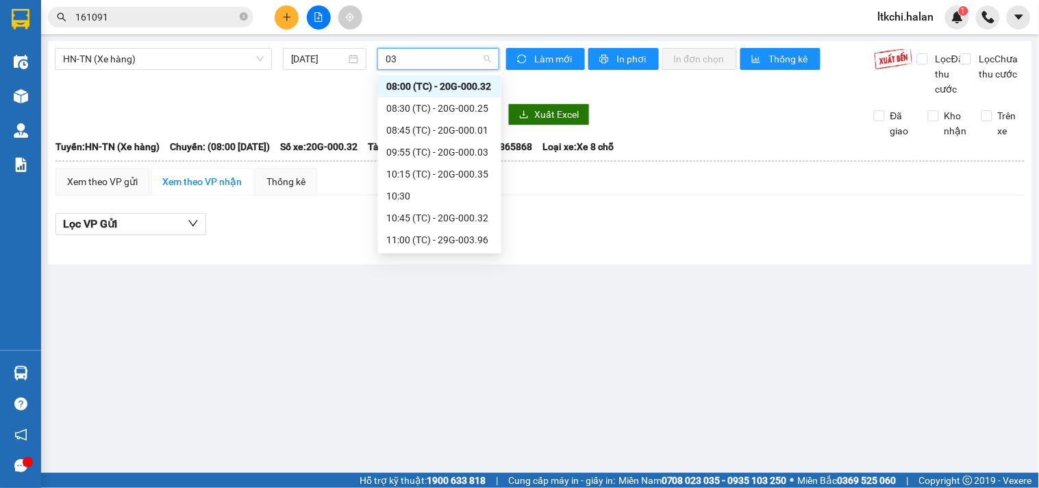
type input "032"
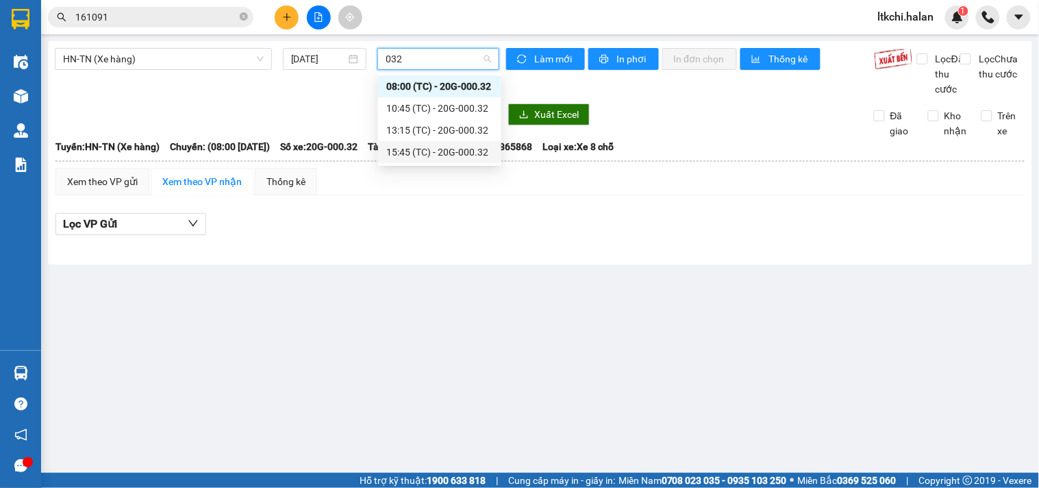
click at [404, 149] on div "15:45 (TC) - 20G-000.32" at bounding box center [439, 151] width 107 height 15
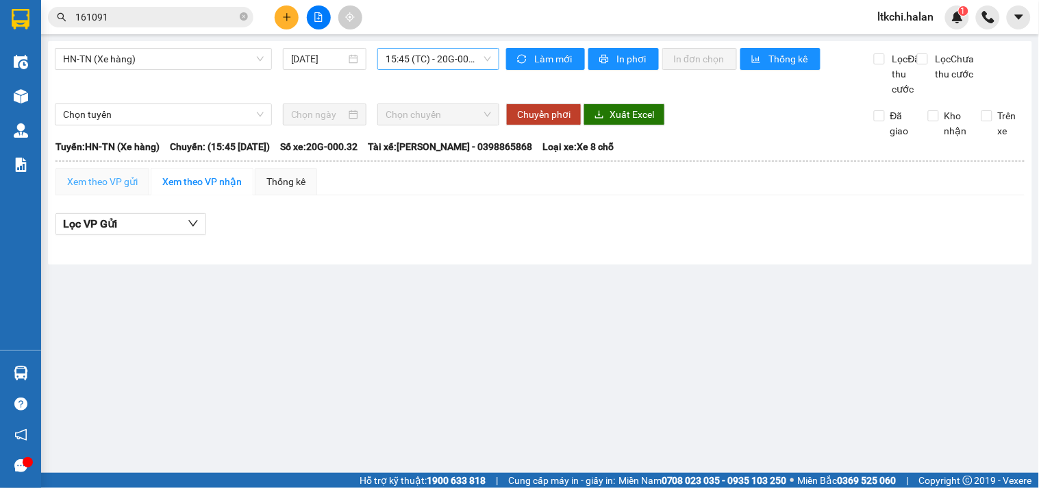
click at [103, 195] on div "Xem theo VP gửi" at bounding box center [102, 181] width 94 height 27
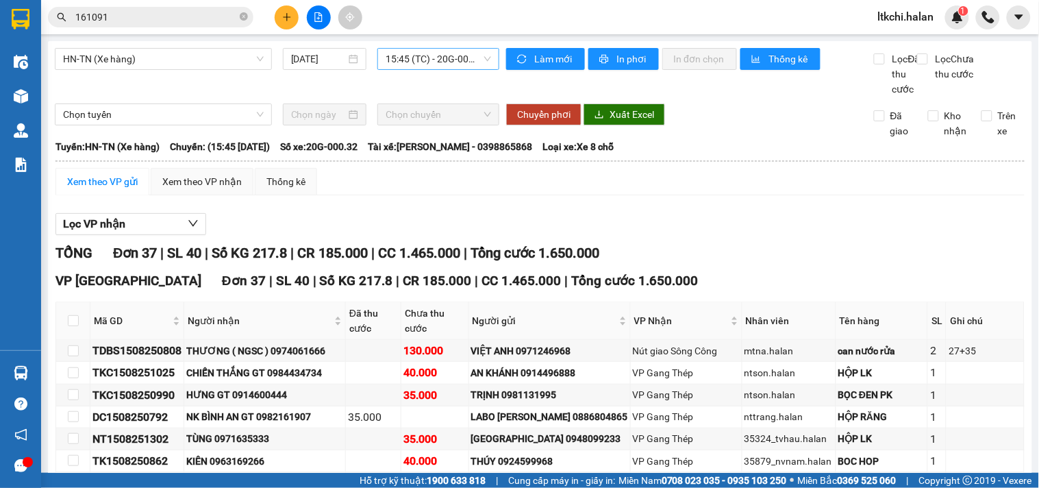
scroll to position [152, 0]
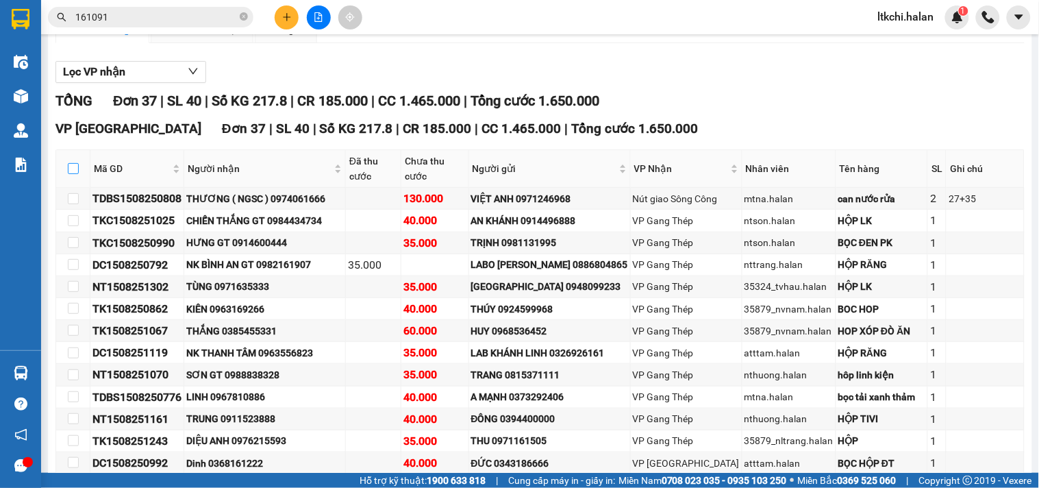
click at [76, 174] on input "checkbox" at bounding box center [73, 168] width 11 height 11
checkbox input "true"
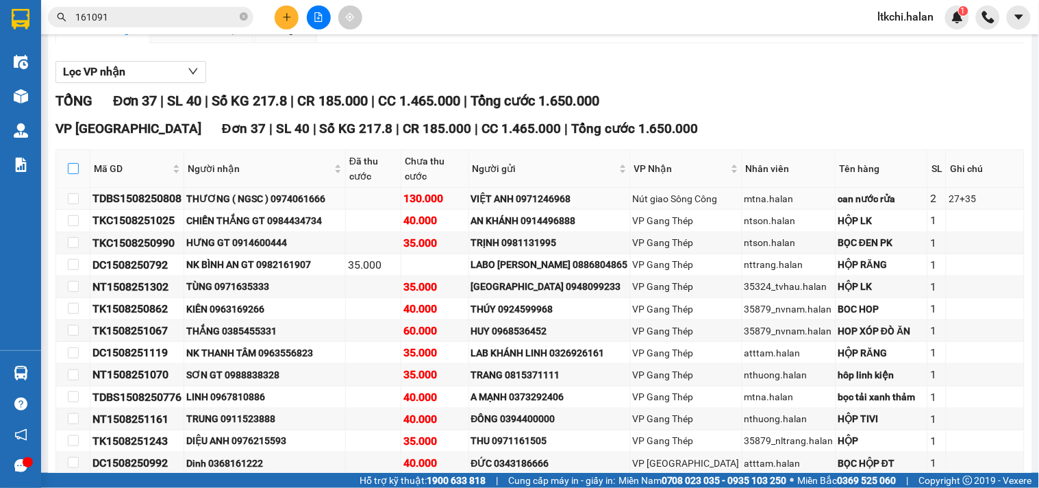
checkbox input "true"
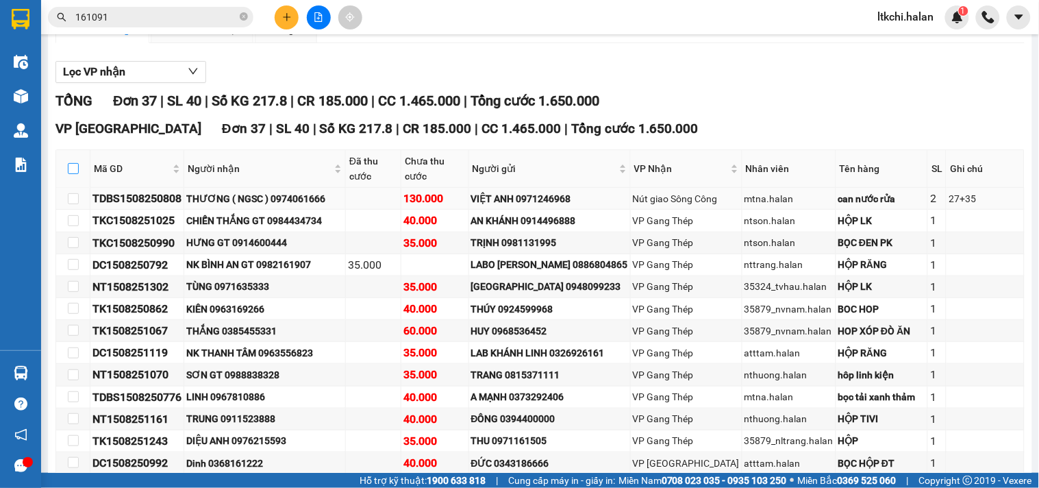
checkbox input "true"
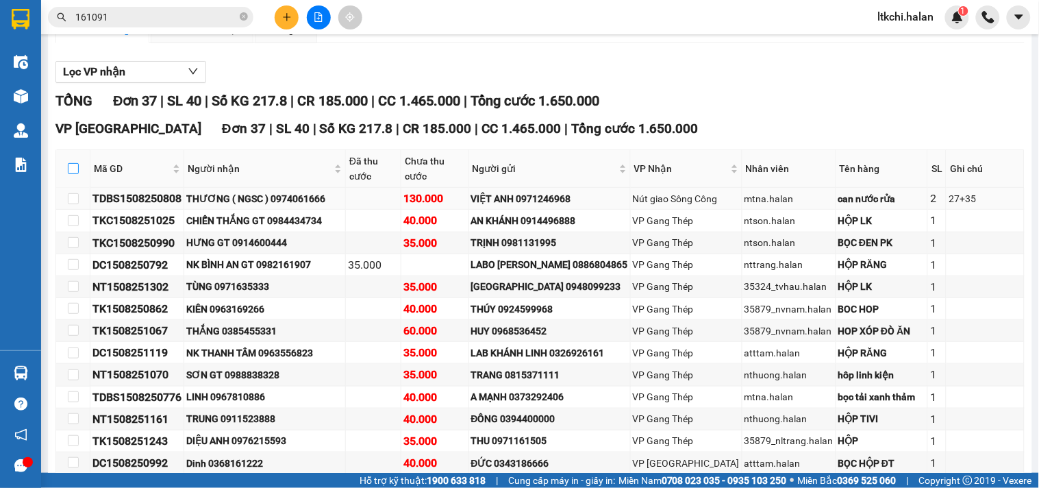
checkbox input "true"
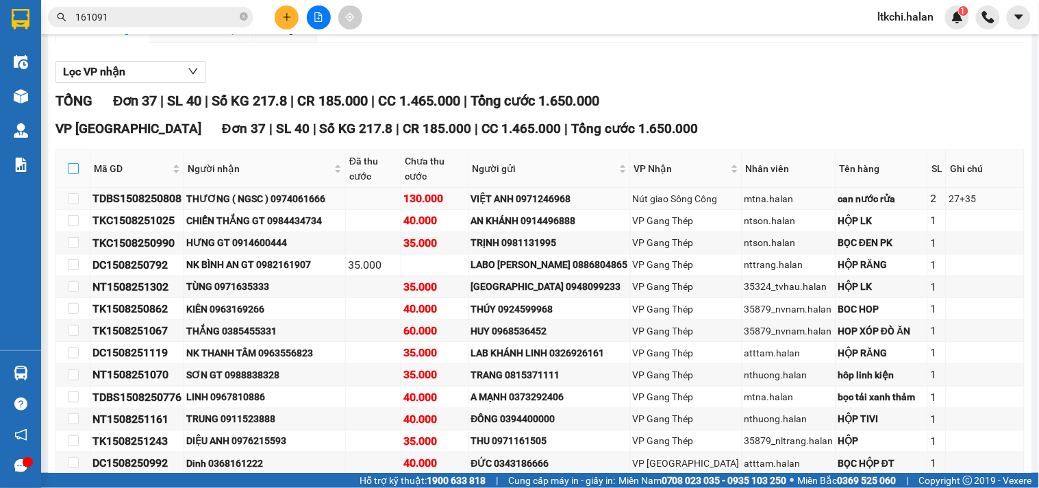
checkbox input "true"
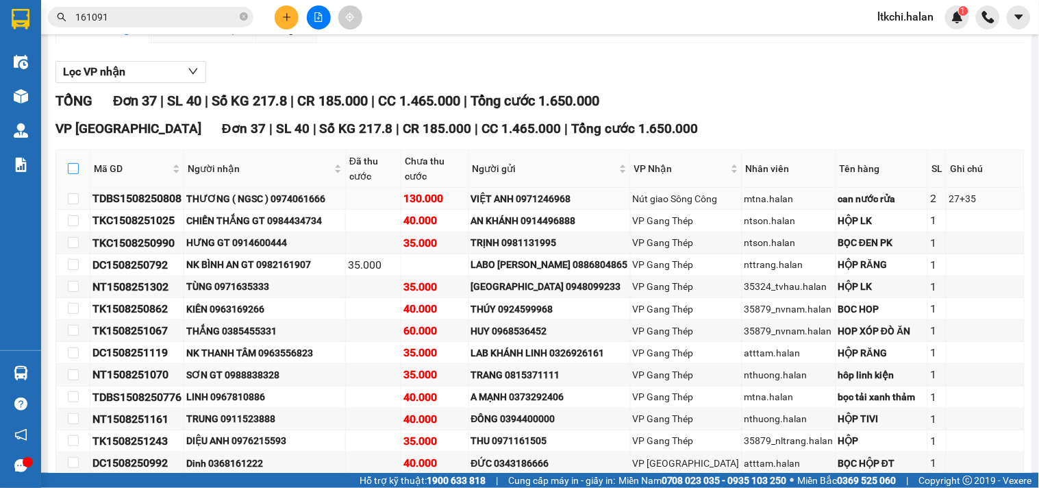
checkbox input "true"
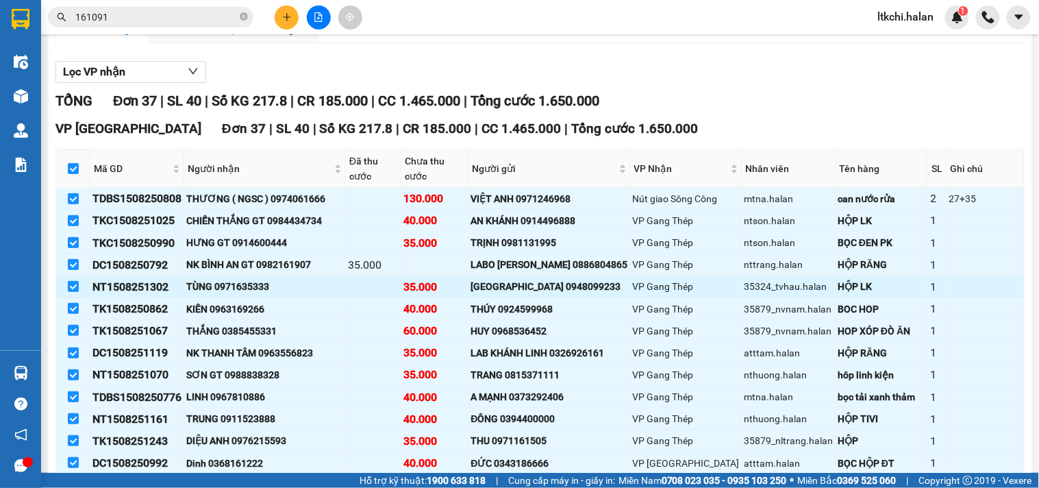
scroll to position [0, 0]
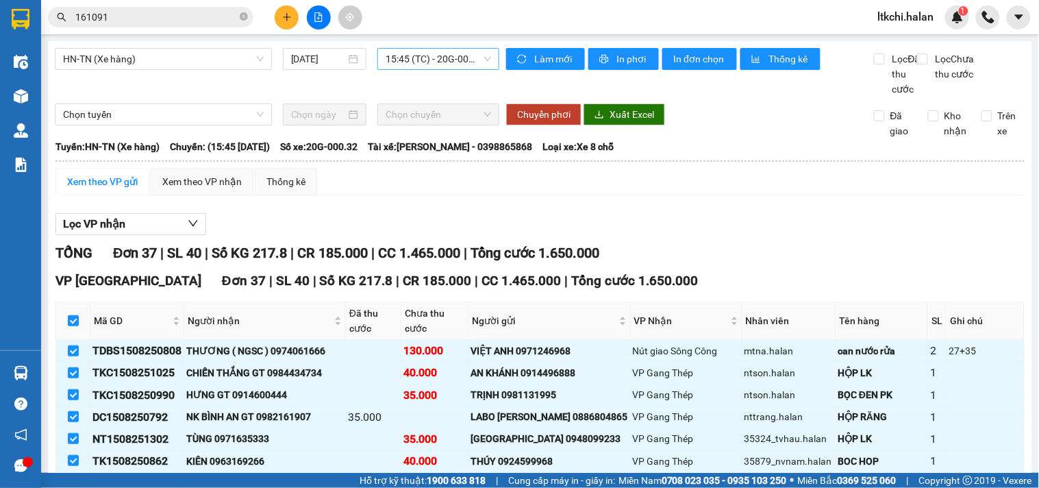
click at [453, 195] on div "Xem theo VP gửi Xem theo VP nhận Thống kê" at bounding box center [539, 181] width 969 height 27
click at [72, 326] on input "checkbox" at bounding box center [73, 320] width 11 height 11
checkbox input "false"
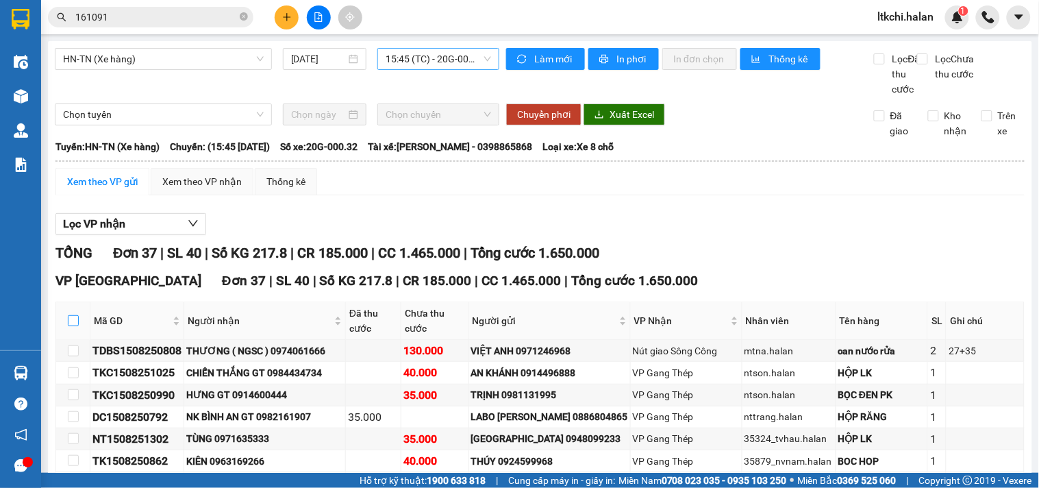
checkbox input "false"
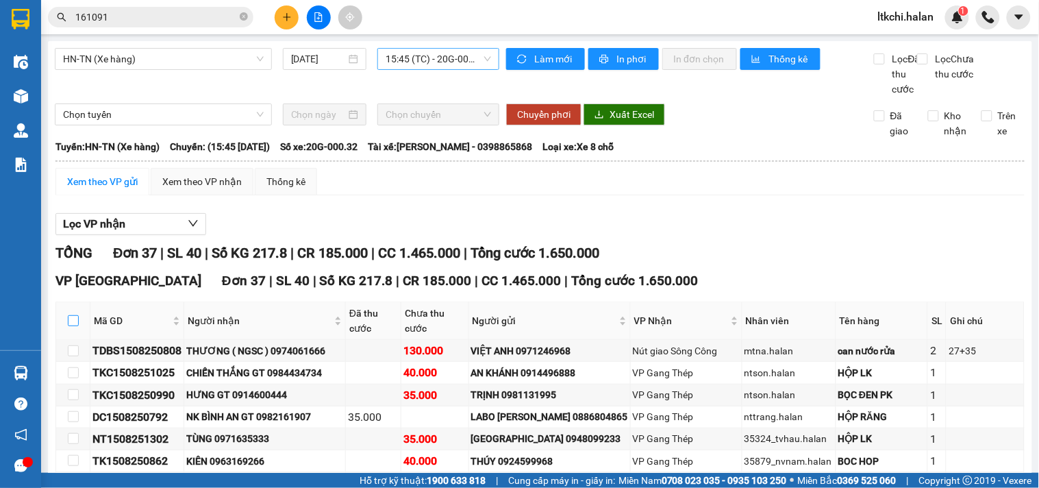
checkbox input "false"
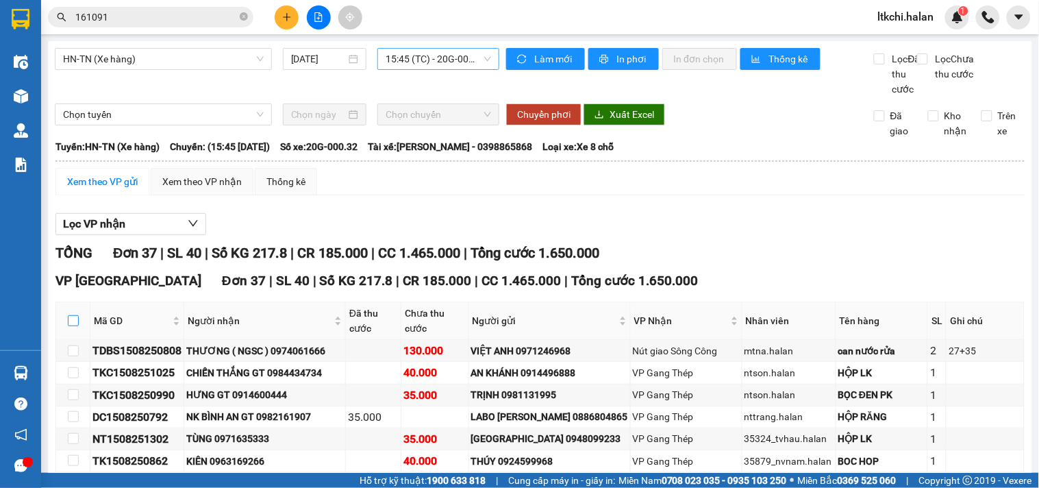
checkbox input "false"
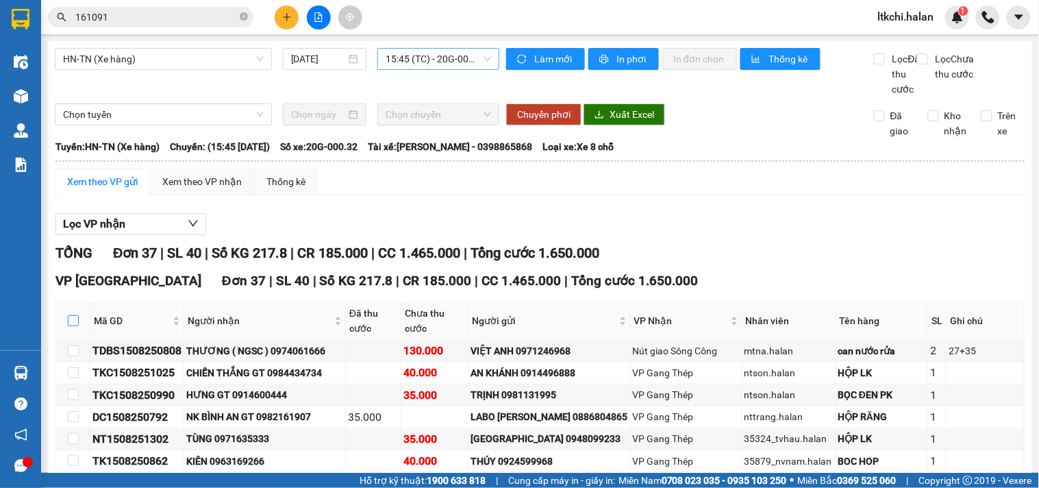
checkbox input "false"
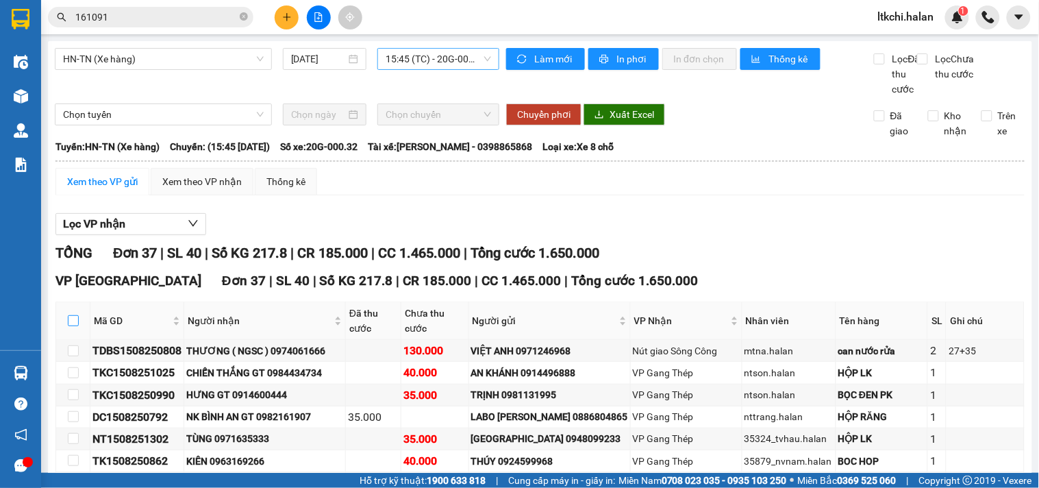
checkbox input "false"
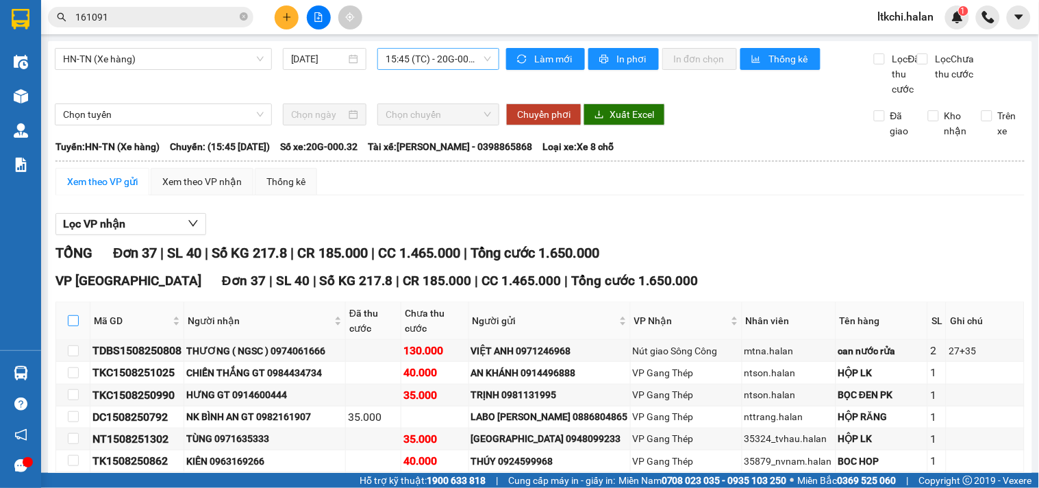
checkbox input "false"
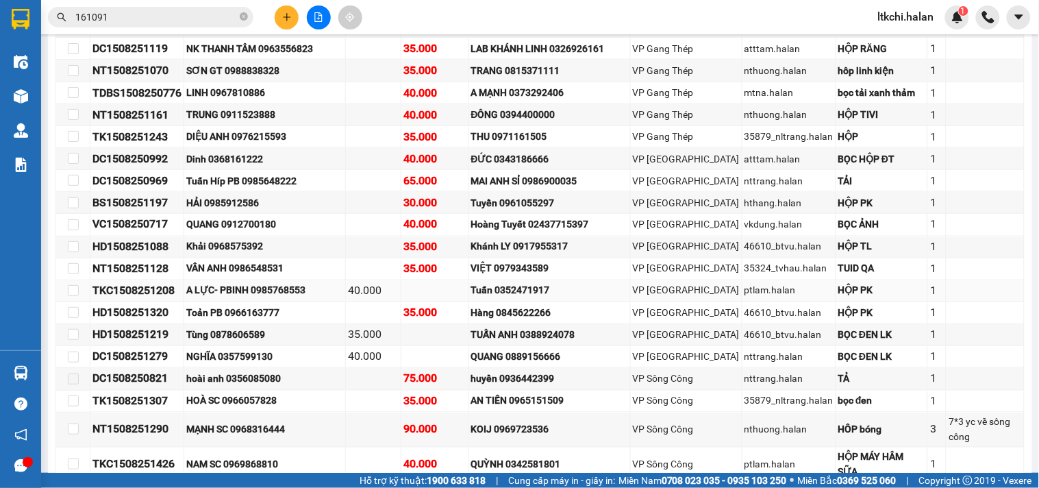
scroll to position [608, 0]
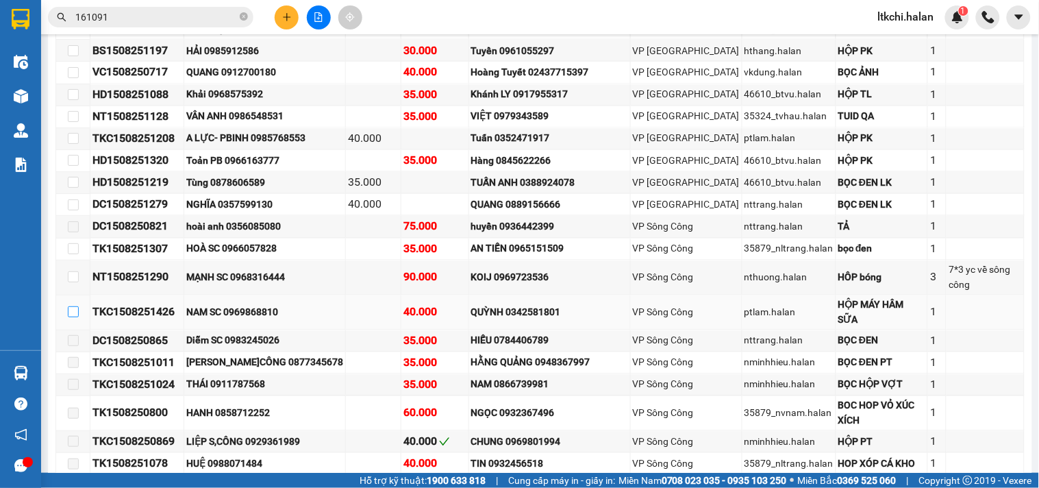
click at [71, 317] on input "checkbox" at bounding box center [73, 311] width 11 height 11
checkbox input "true"
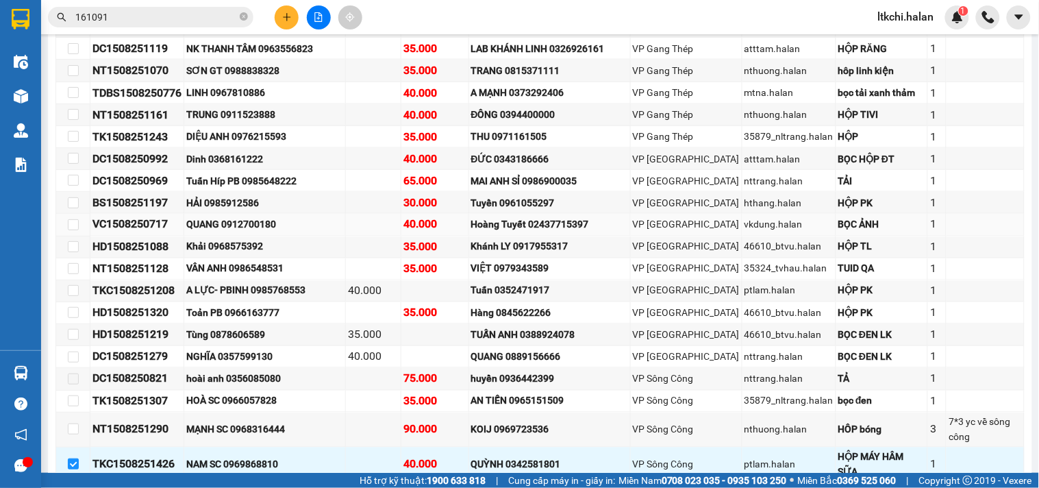
scroll to position [304, 0]
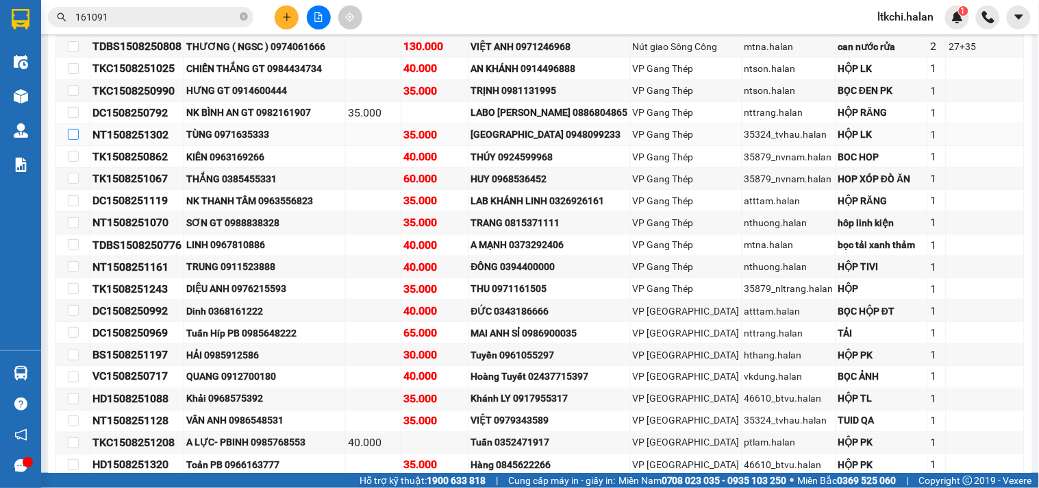
click at [73, 140] on input "checkbox" at bounding box center [73, 134] width 11 height 11
checkbox input "true"
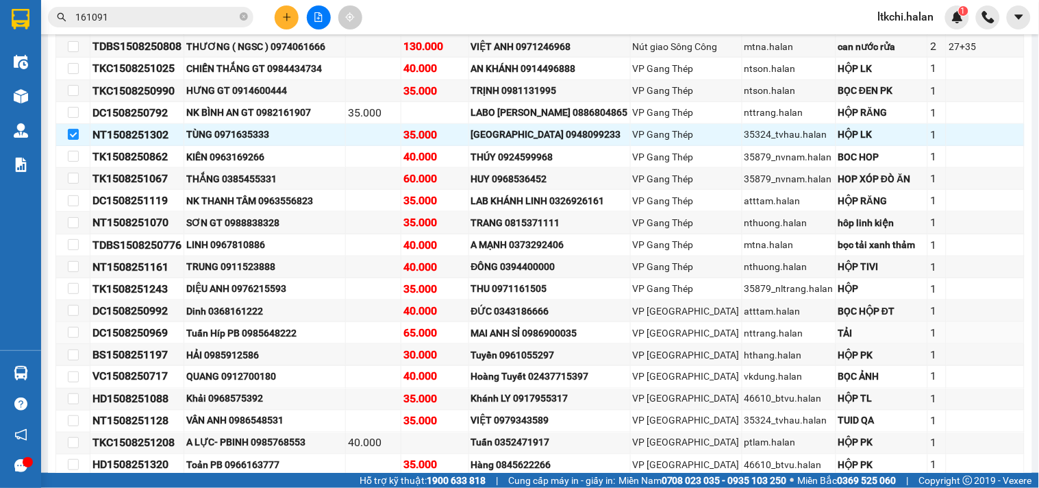
scroll to position [532, 0]
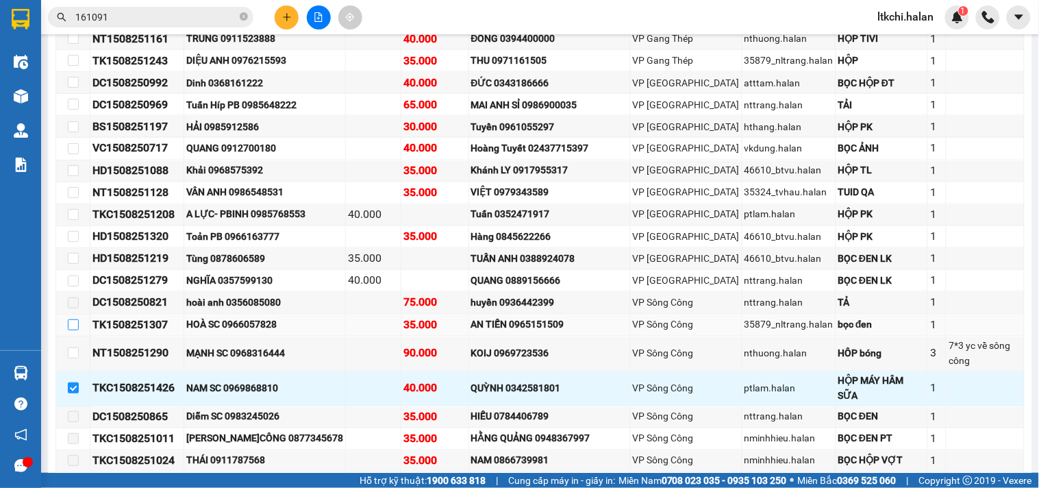
click at [70, 330] on input "checkbox" at bounding box center [73, 324] width 11 height 11
checkbox input "true"
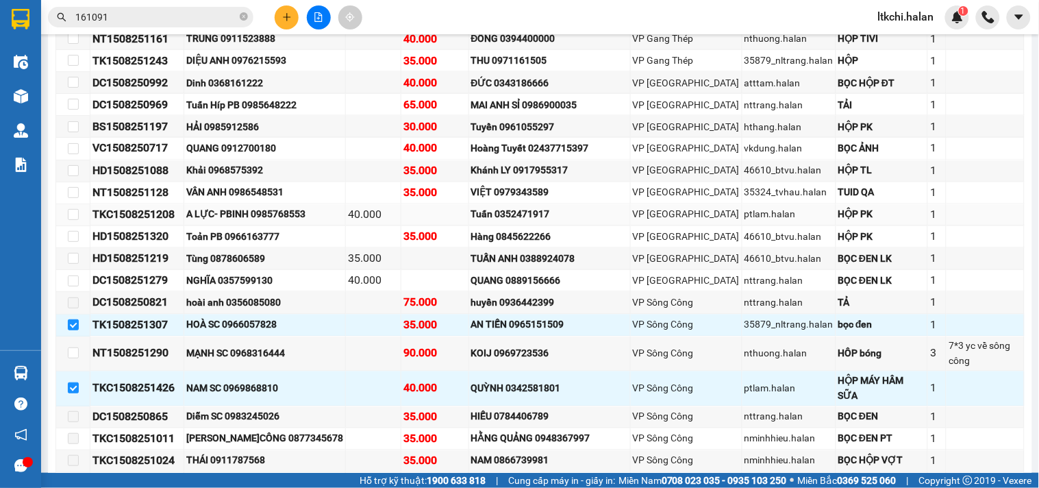
scroll to position [380, 0]
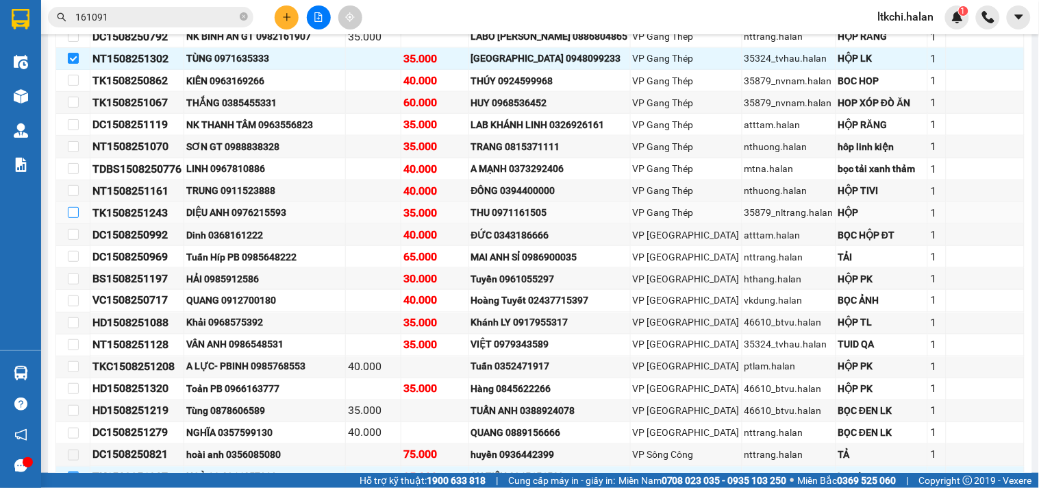
click at [70, 218] on input "checkbox" at bounding box center [73, 212] width 11 height 11
checkbox input "true"
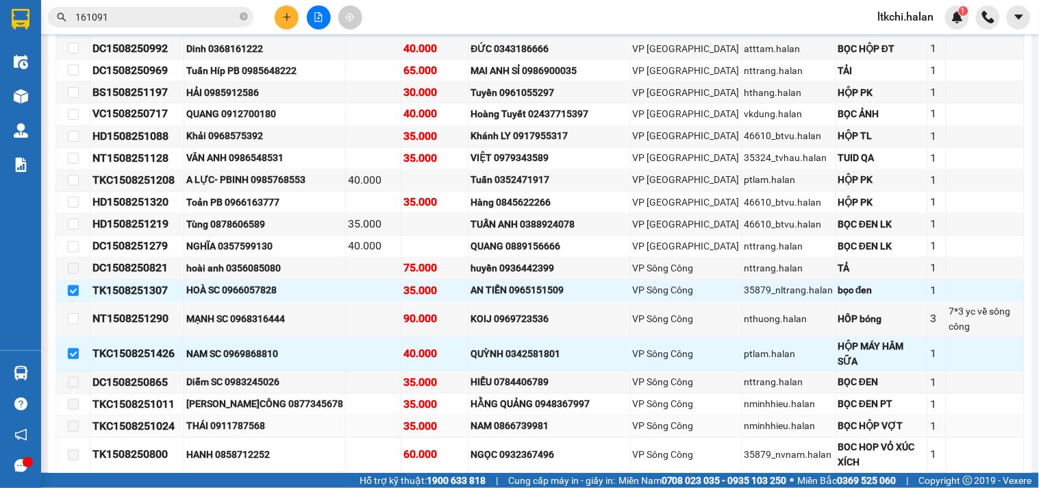
scroll to position [490, 0]
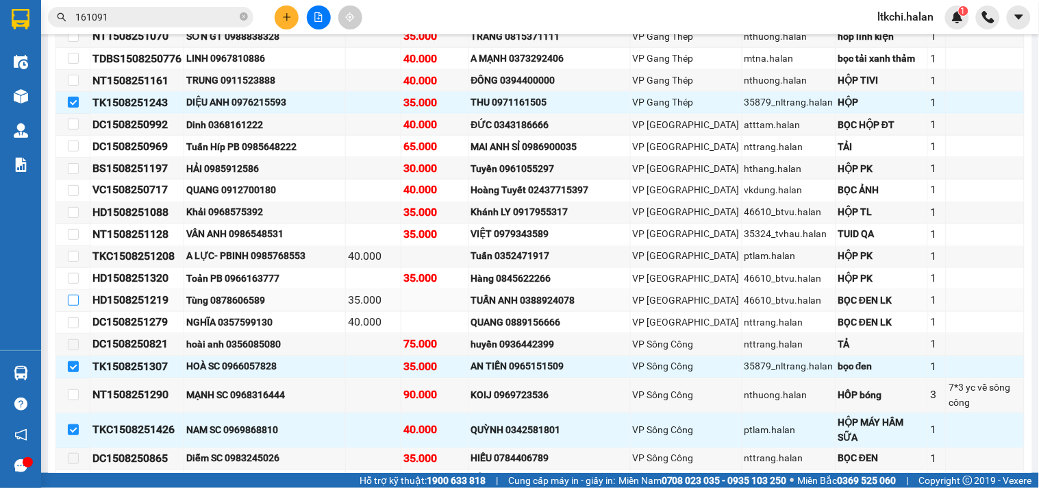
drag, startPoint x: 77, startPoint y: 316, endPoint x: 118, endPoint y: 366, distance: 65.1
click at [76, 305] on input "checkbox" at bounding box center [73, 299] width 11 height 11
checkbox input "true"
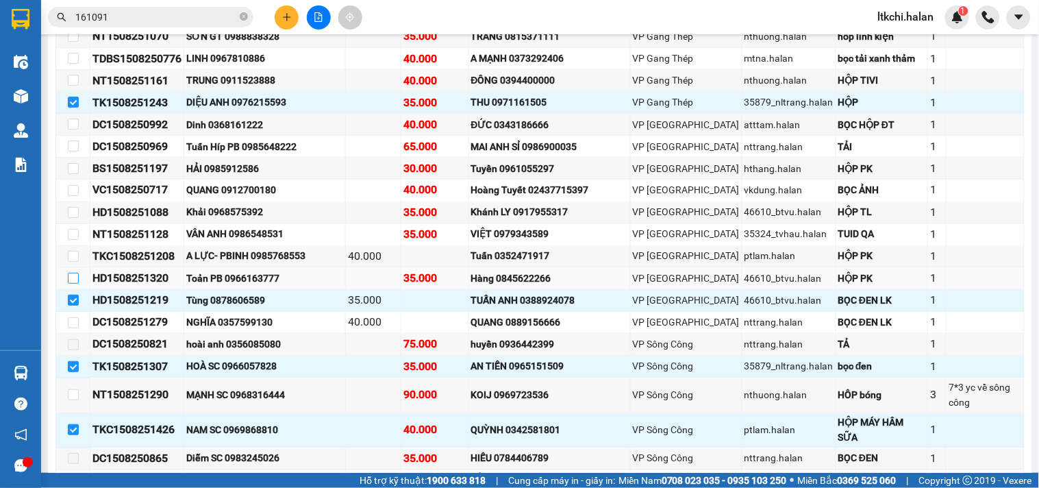
click at [75, 283] on input "checkbox" at bounding box center [73, 278] width 11 height 11
checkbox input "true"
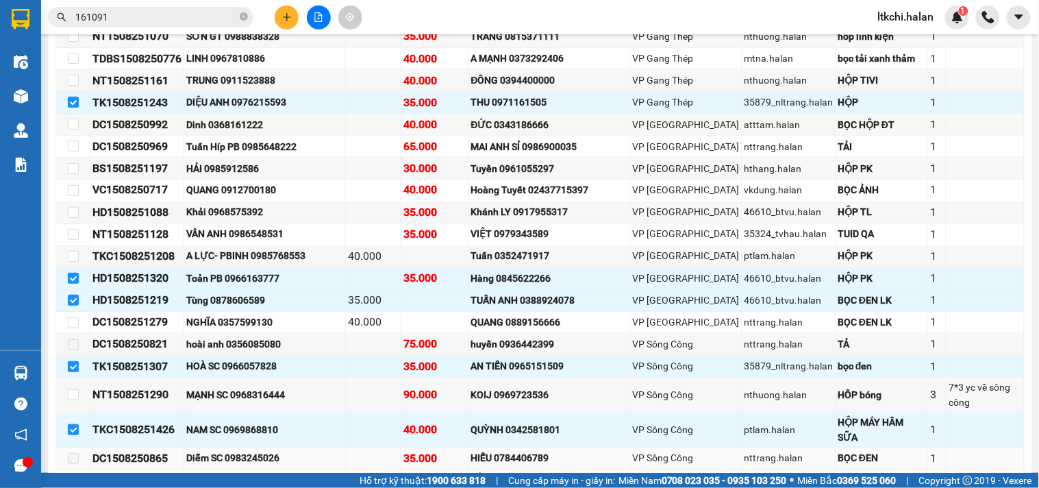
scroll to position [642, 0]
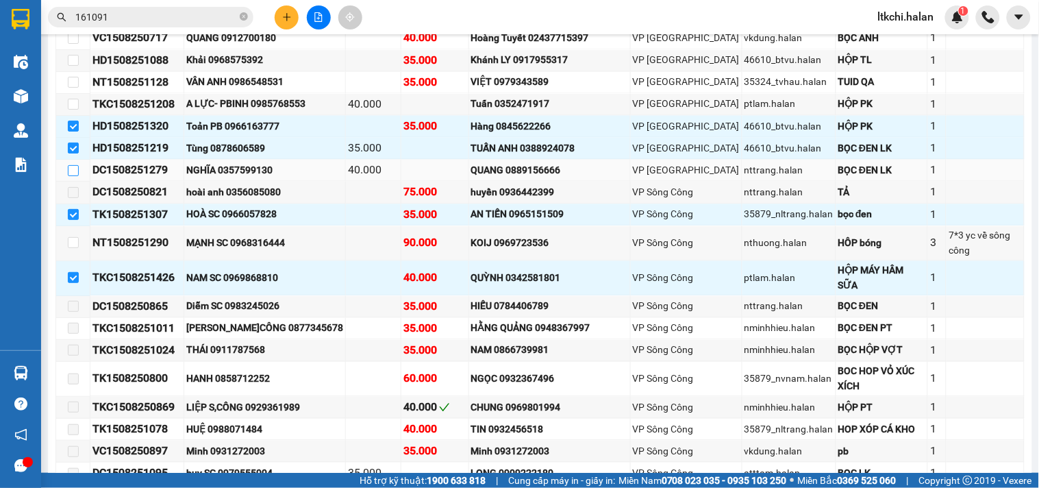
click at [73, 176] on input "checkbox" at bounding box center [73, 170] width 11 height 11
checkbox input "true"
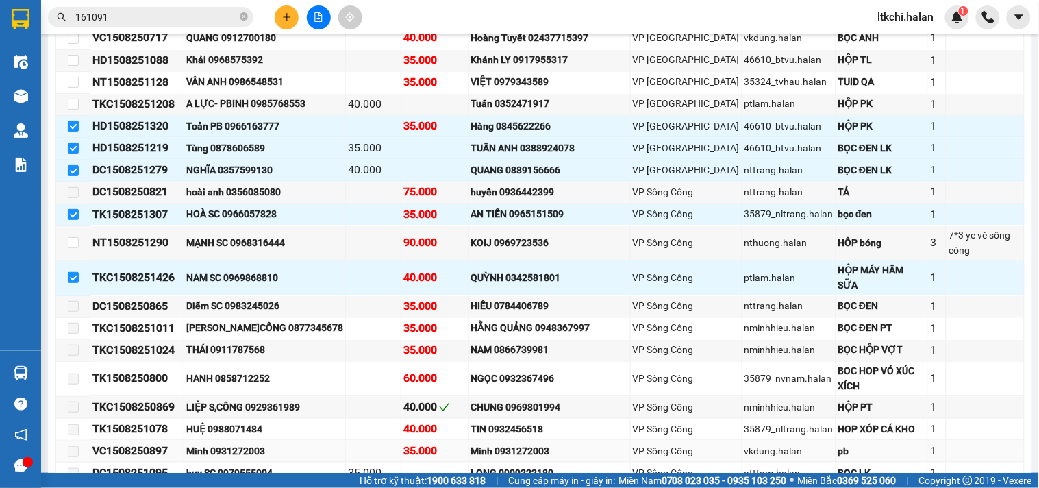
scroll to position [795, 0]
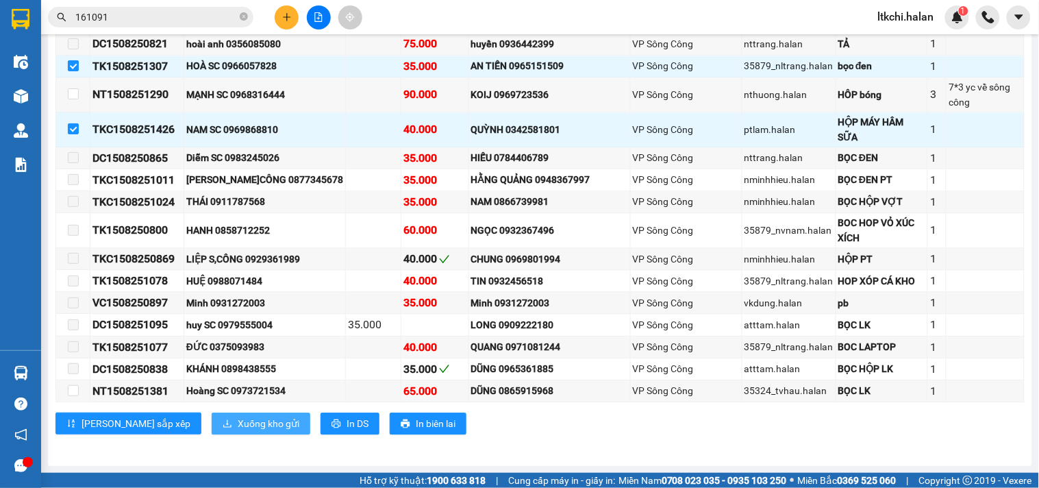
click at [238, 419] on span "Xuống kho gửi" at bounding box center [269, 423] width 62 height 15
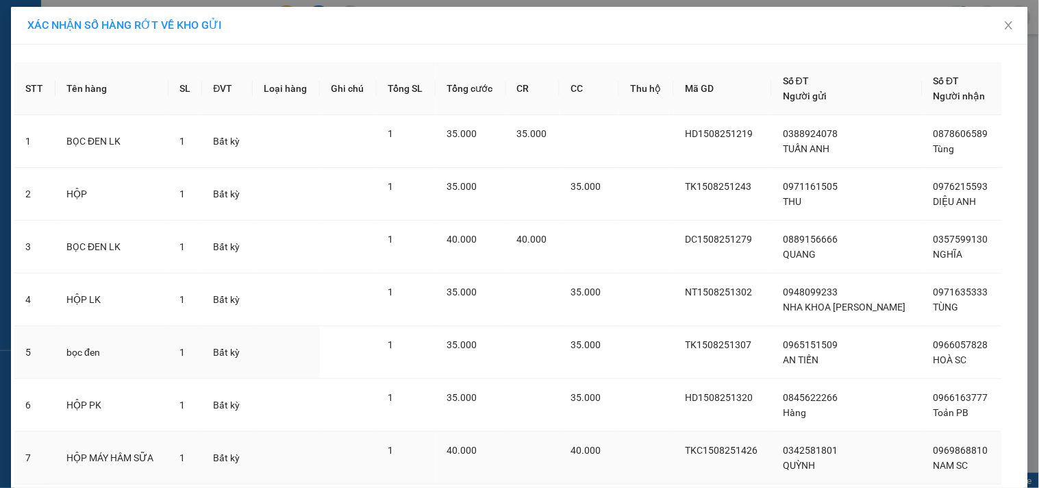
scroll to position [97, 0]
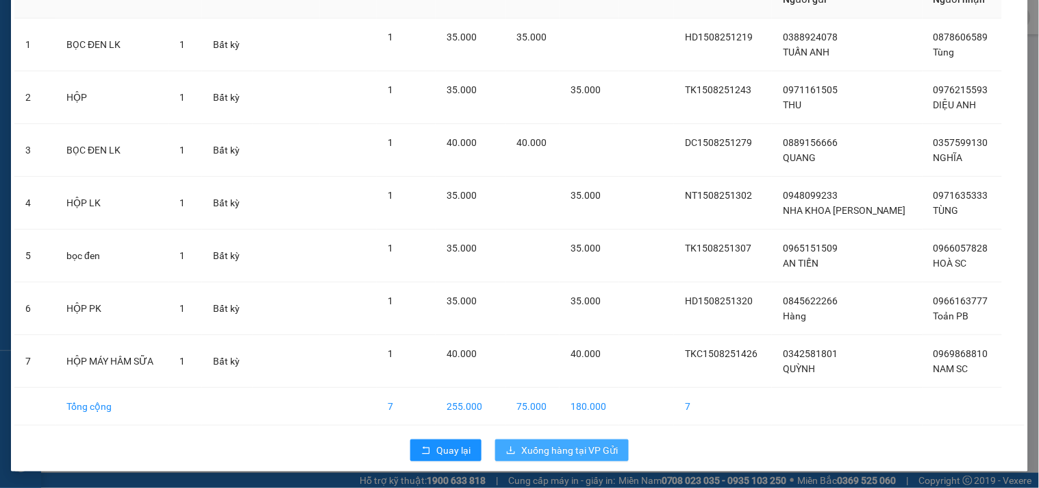
click at [578, 454] on span "Xuống hàng tại VP Gửi" at bounding box center [569, 449] width 97 height 15
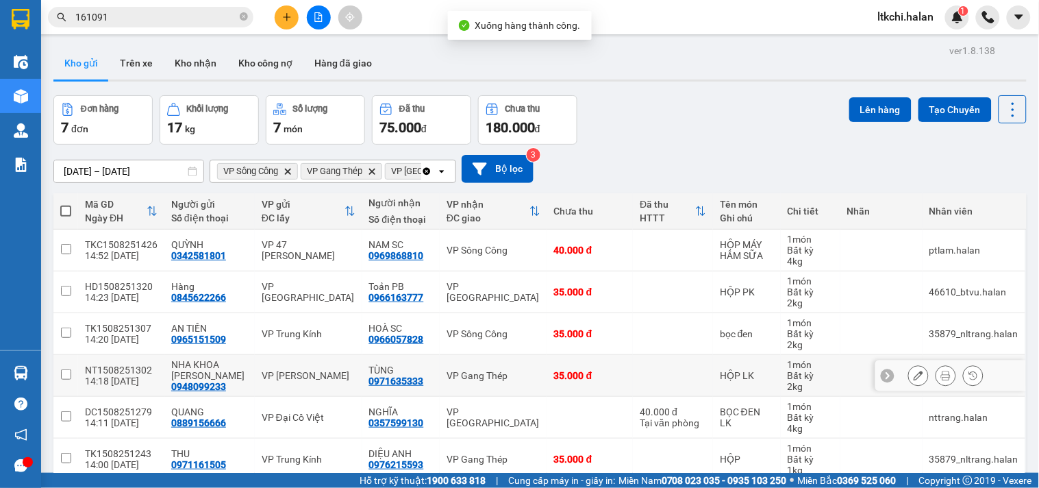
scroll to position [106, 0]
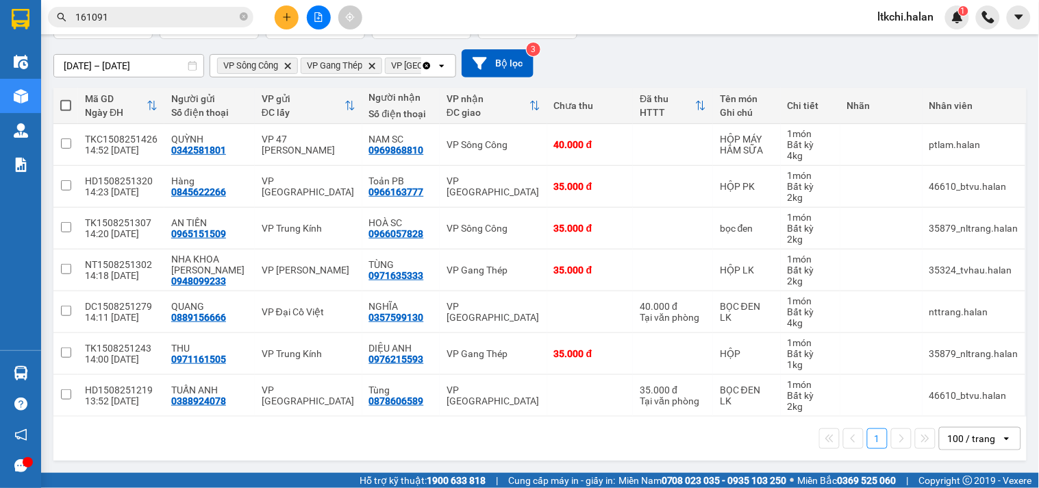
click at [70, 104] on span at bounding box center [65, 105] width 11 height 11
click at [66, 99] on input "checkbox" at bounding box center [66, 99] width 0 height 0
checkbox input "true"
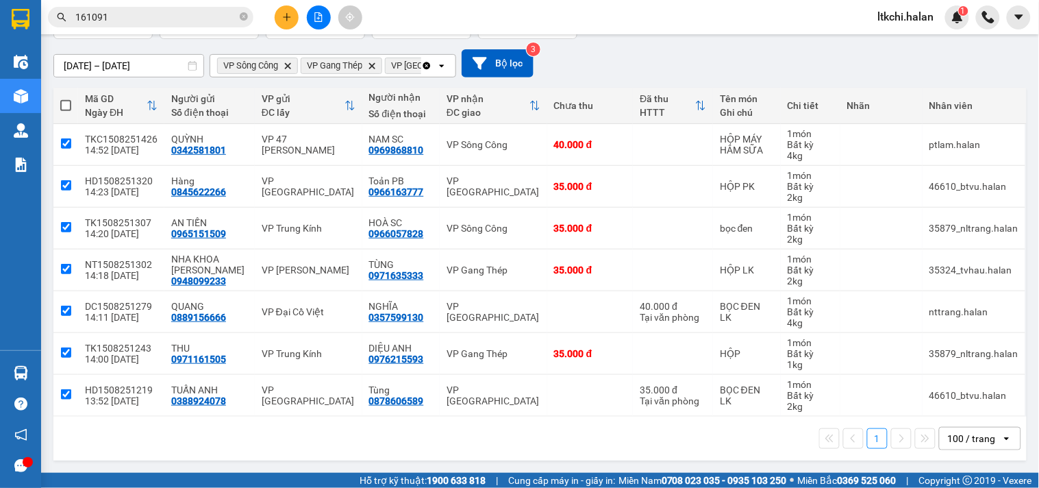
checkbox input "true"
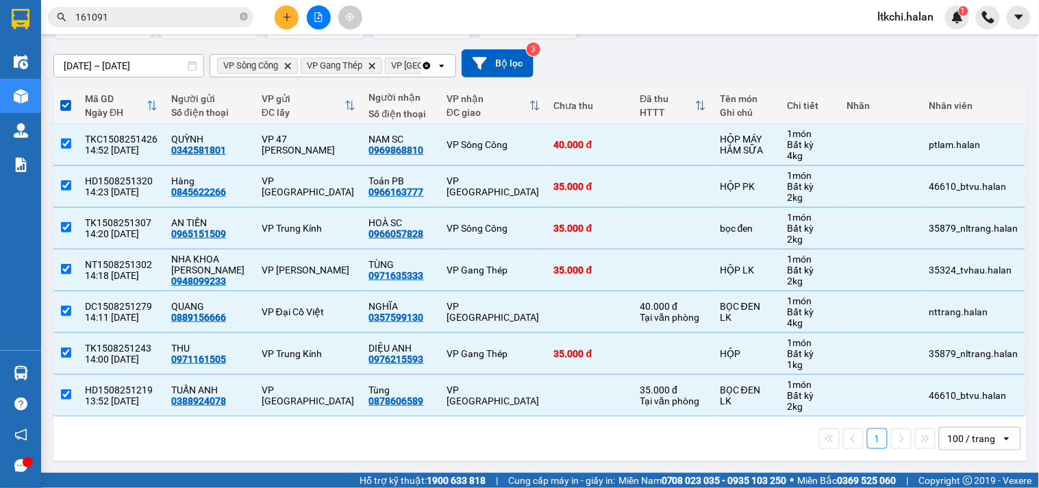
scroll to position [0, 0]
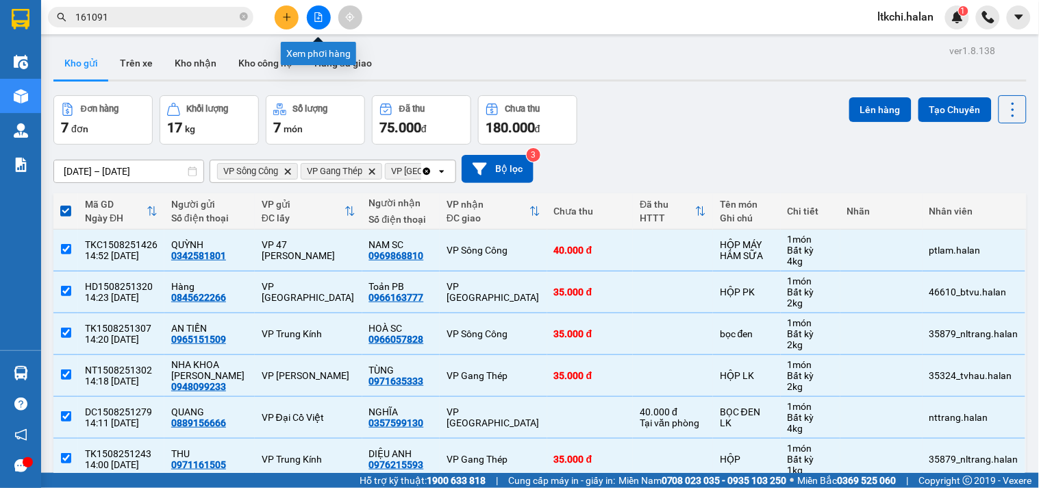
click at [320, 12] on icon "file-add" at bounding box center [319, 17] width 10 height 10
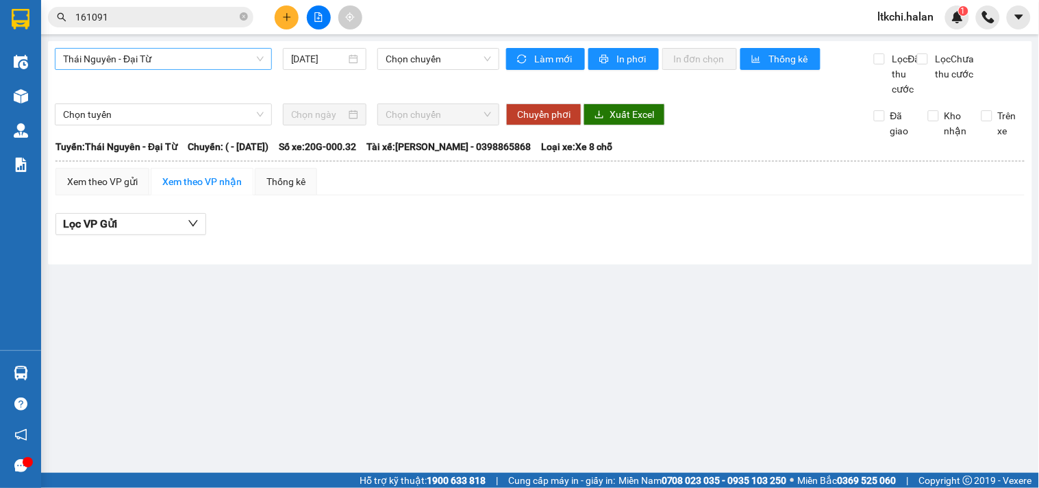
click at [168, 59] on span "Thái Nguyên - Đại Từ" at bounding box center [163, 59] width 201 height 21
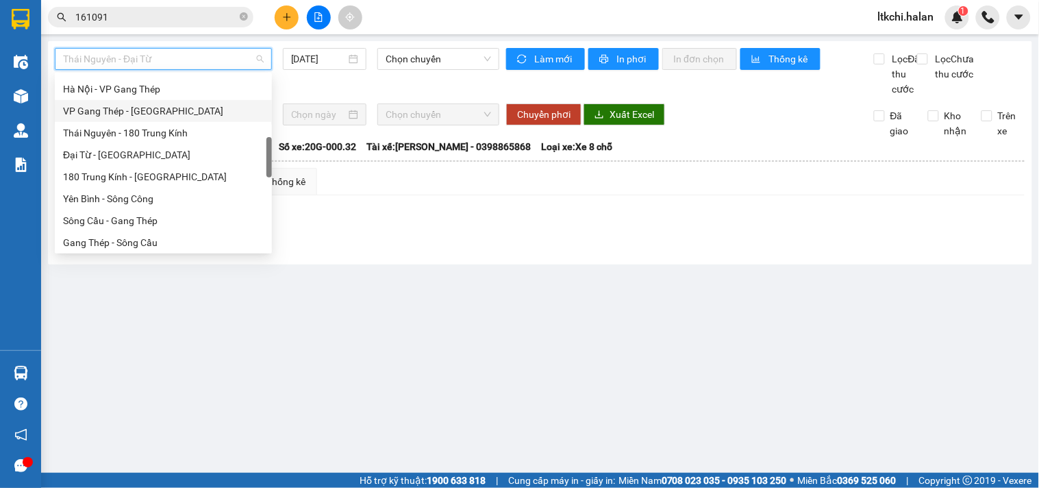
scroll to position [456, 0]
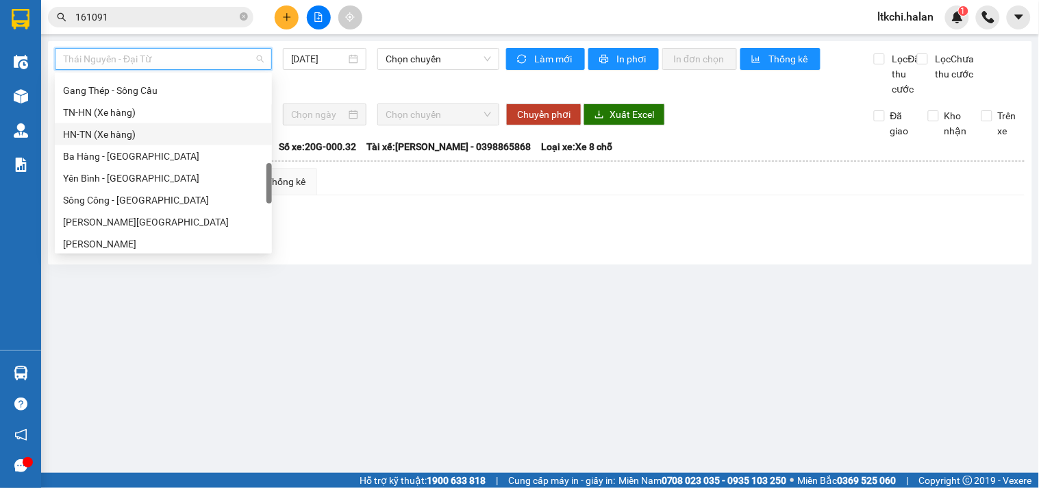
click at [160, 137] on div "HN-TN (Xe hàng)" at bounding box center [163, 134] width 201 height 15
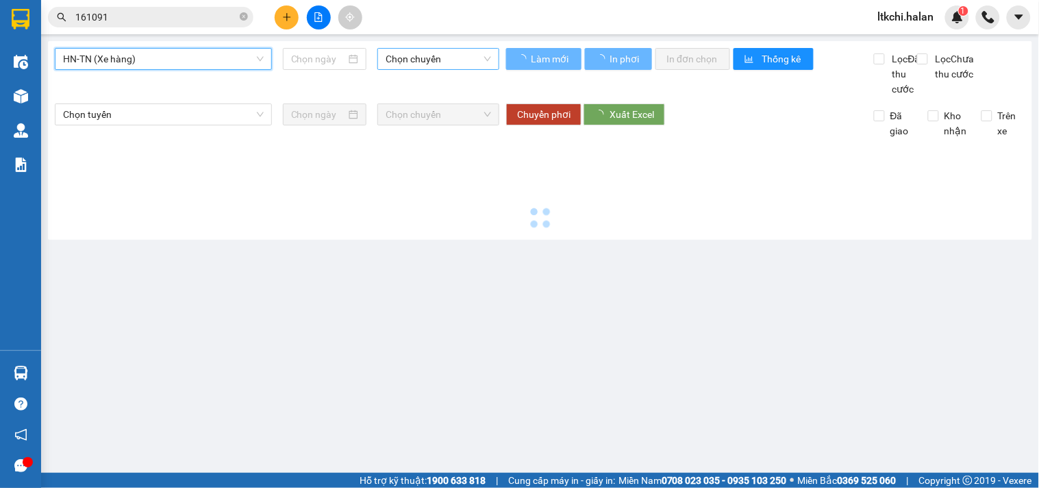
type input "[DATE]"
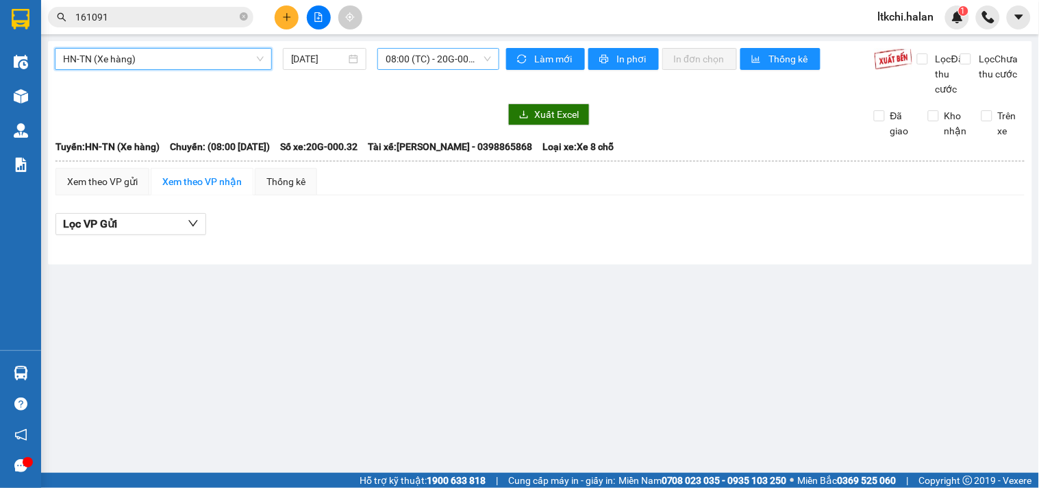
click at [431, 57] on span "08:00 (TC) - 20G-000.32" at bounding box center [438, 59] width 105 height 21
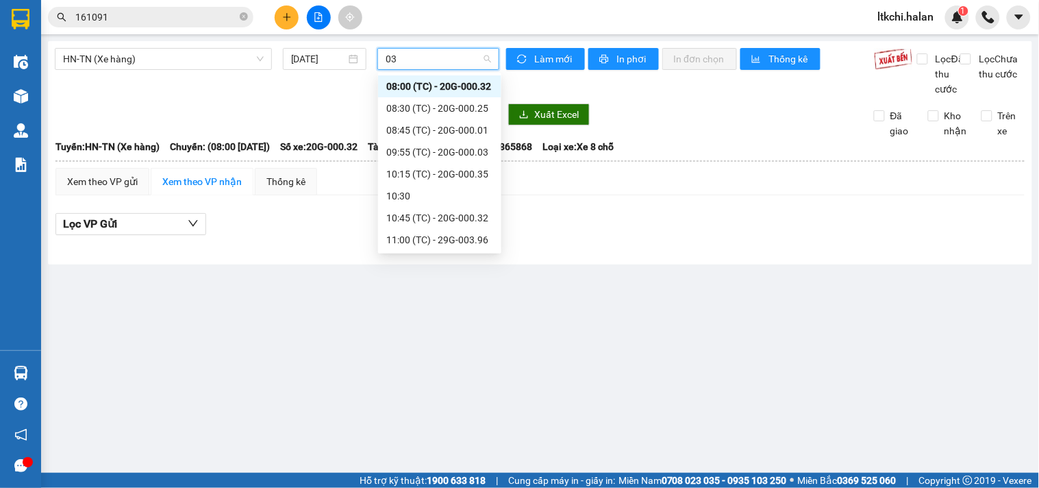
type input "032"
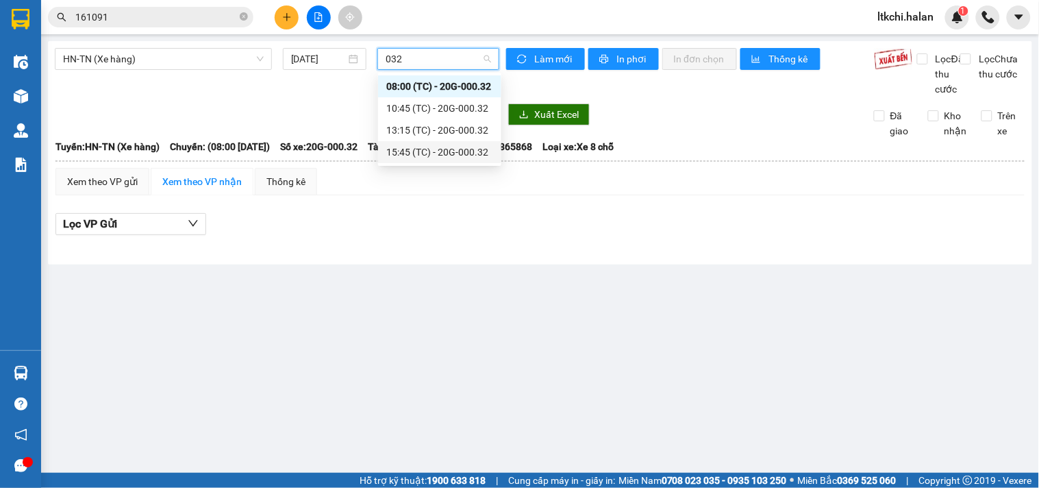
click at [449, 148] on div "15:45 (TC) - 20G-000.32" at bounding box center [439, 151] width 107 height 15
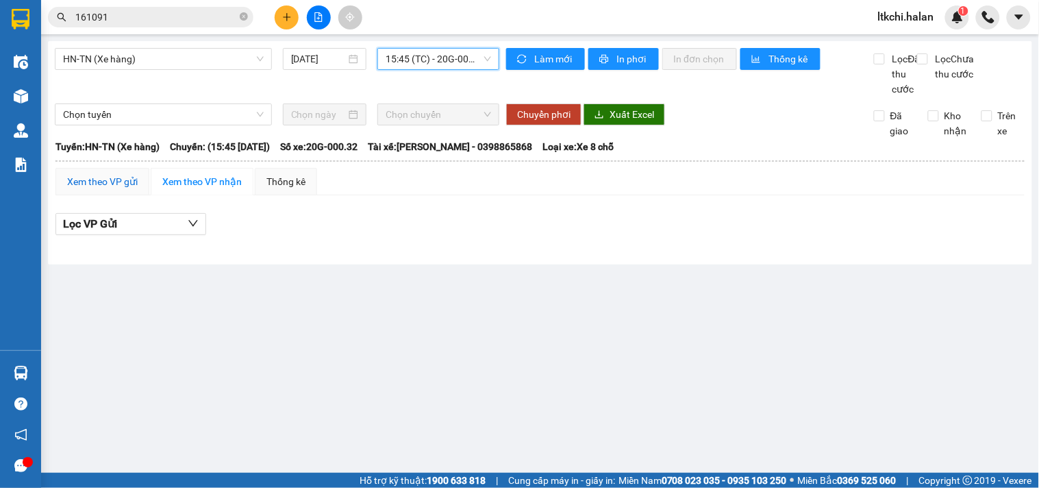
click at [119, 189] on div "Xem theo VP gửi" at bounding box center [102, 181] width 71 height 15
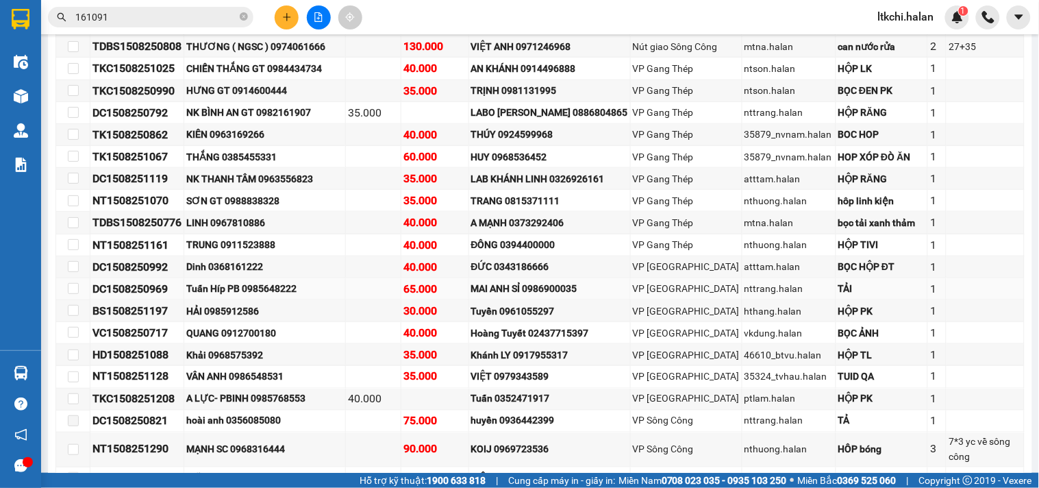
scroll to position [532, 0]
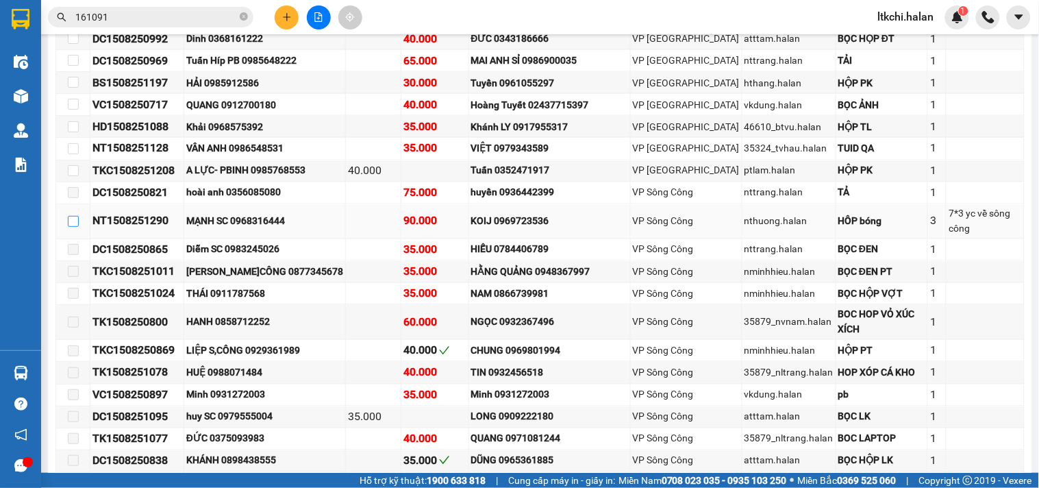
click at [71, 216] on input "checkbox" at bounding box center [73, 221] width 11 height 11
checkbox input "true"
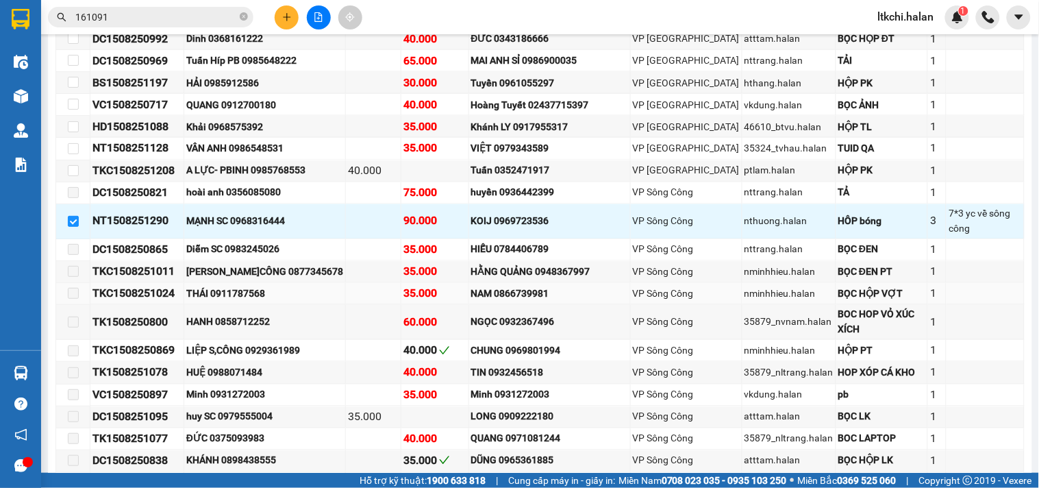
scroll to position [600, 0]
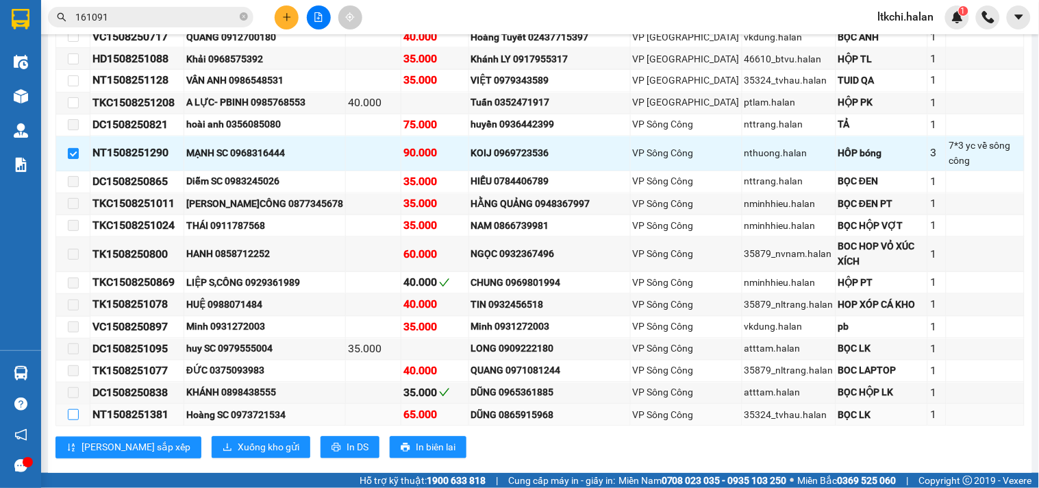
click at [75, 409] on input "checkbox" at bounding box center [73, 414] width 11 height 11
checkbox input "true"
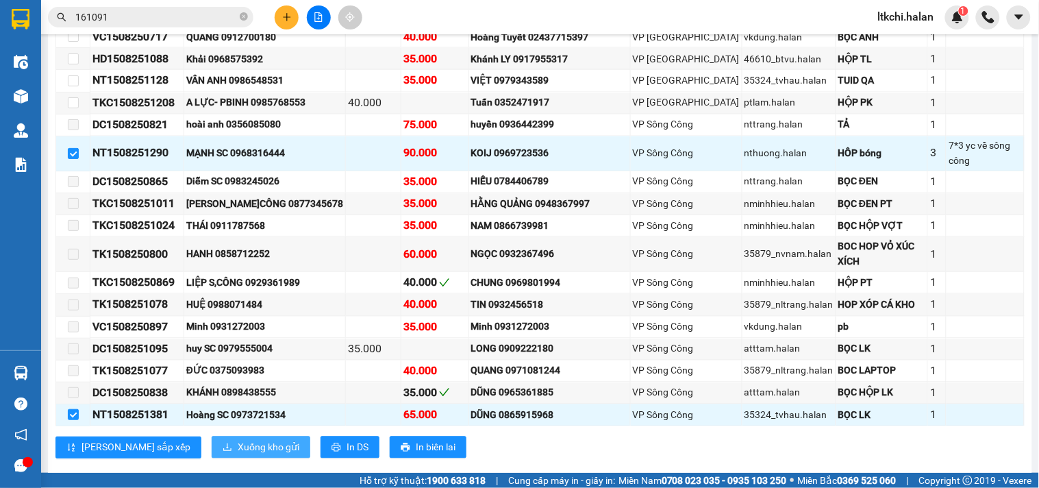
click at [214, 436] on button "Xuống kho gửi" at bounding box center [261, 447] width 99 height 22
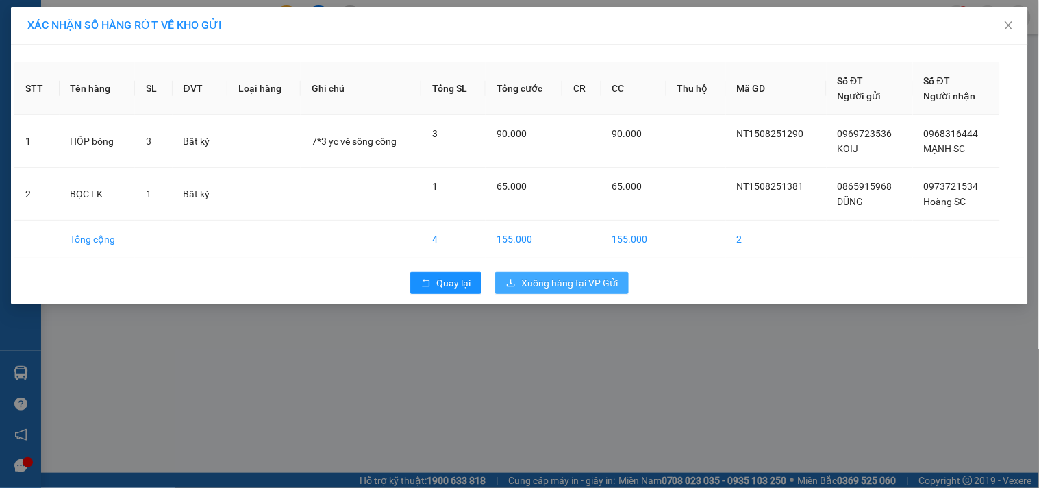
click at [546, 286] on span "Xuống hàng tại VP Gửi" at bounding box center [569, 282] width 97 height 15
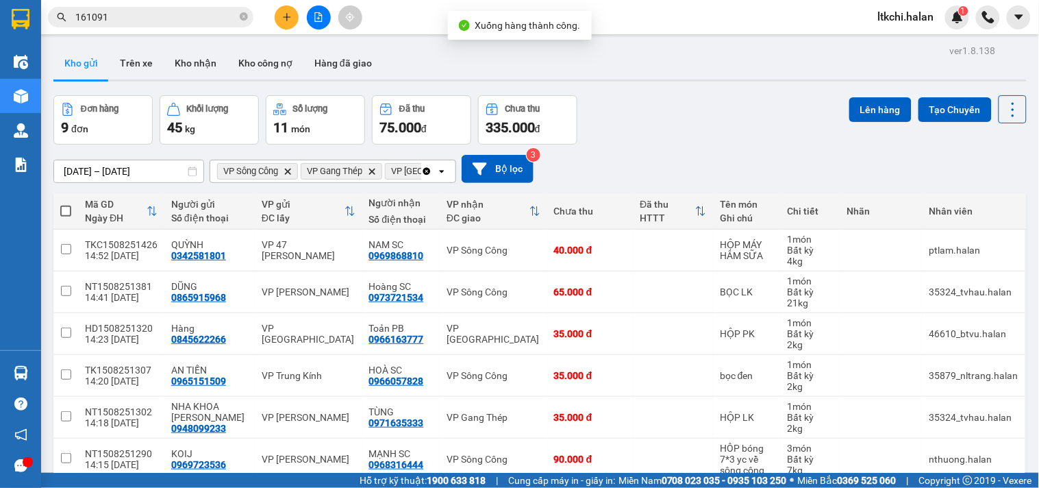
click at [69, 211] on span at bounding box center [65, 210] width 11 height 11
click at [66, 204] on input "checkbox" at bounding box center [66, 204] width 0 height 0
checkbox input "true"
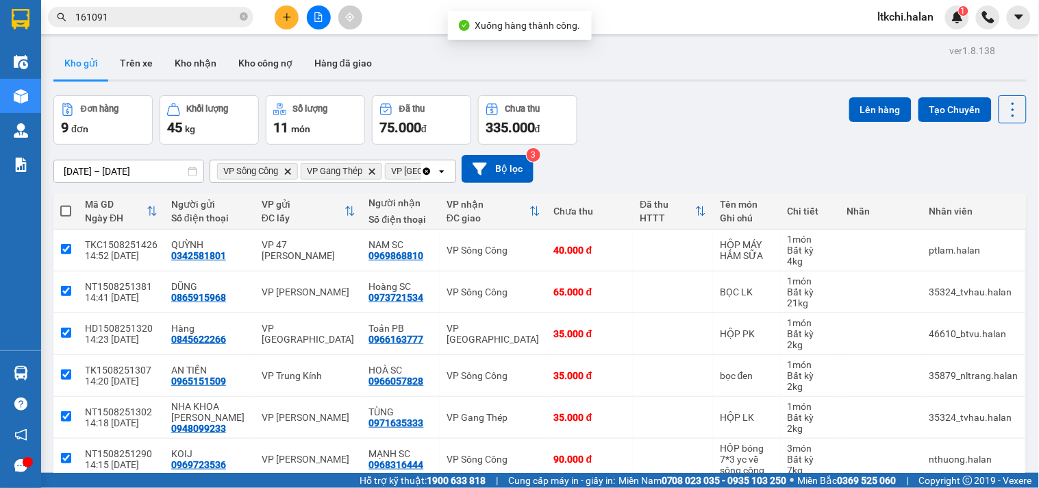
checkbox input "true"
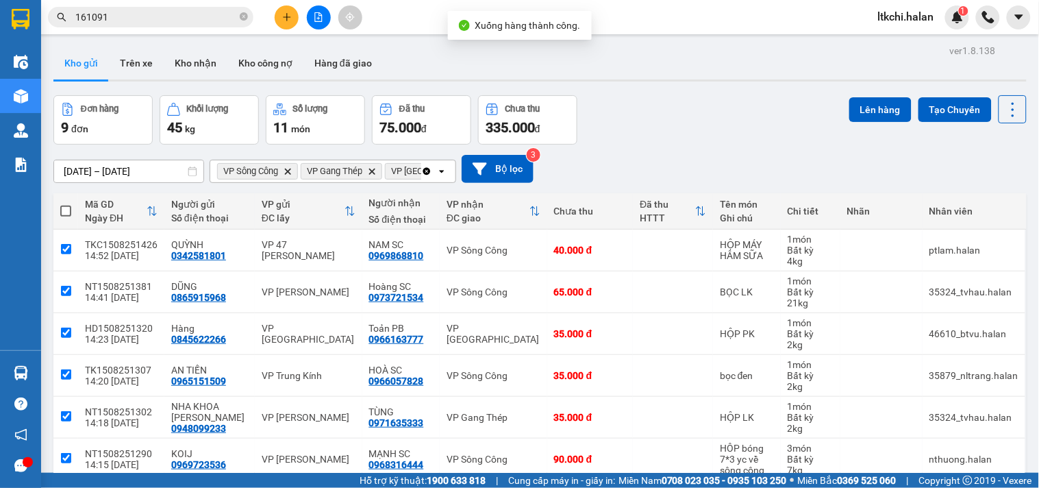
checkbox input "true"
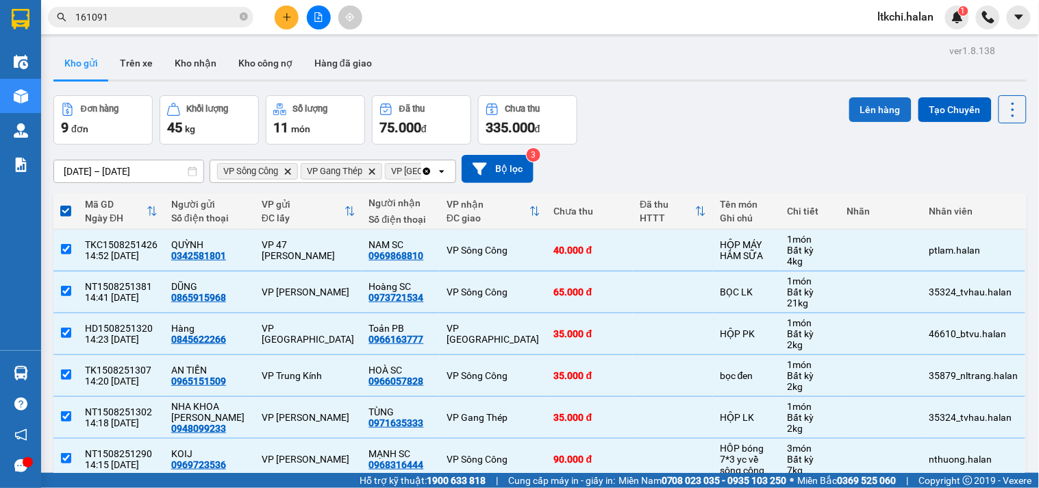
click at [882, 105] on button "Lên hàng" at bounding box center [880, 109] width 62 height 25
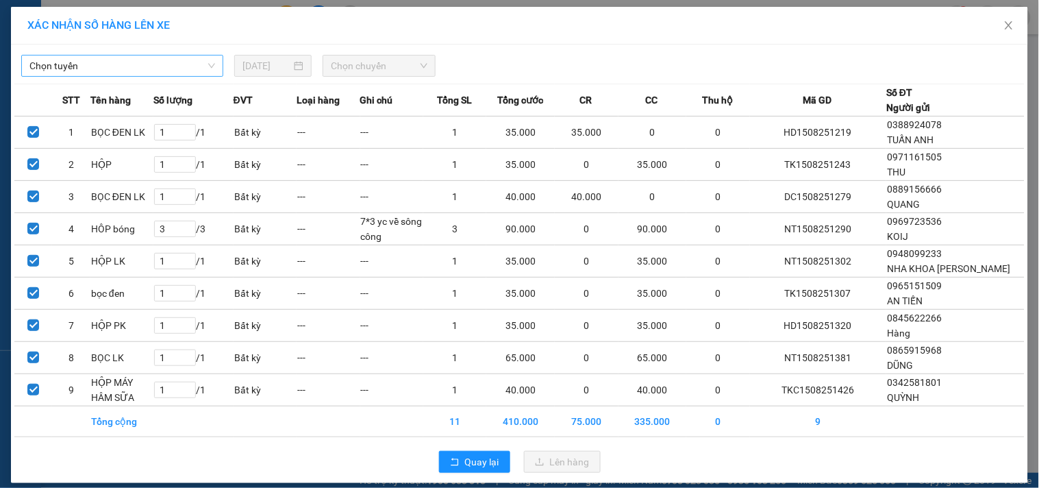
click at [167, 69] on span "Chọn tuyến" at bounding box center [122, 65] width 186 height 21
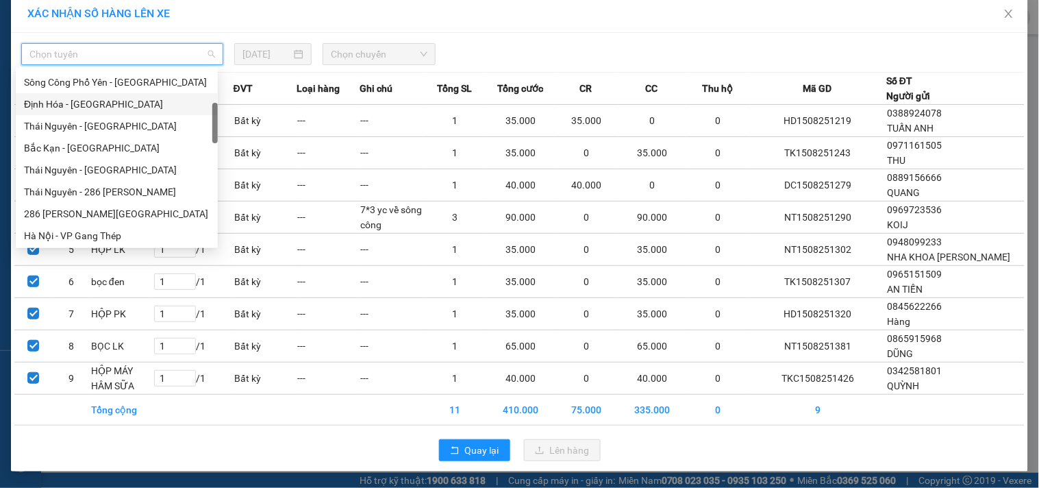
scroll to position [380, 0]
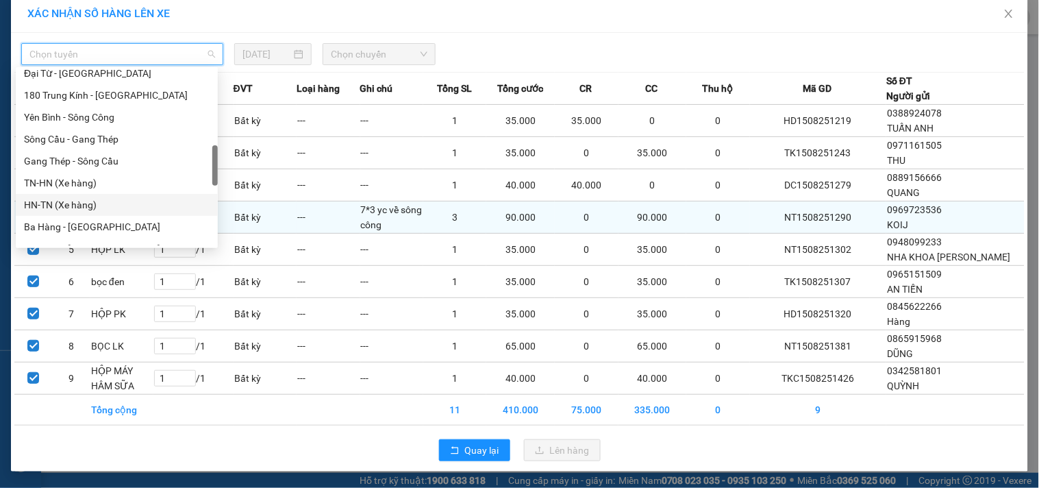
click at [110, 206] on div "HN-TN (Xe hàng)" at bounding box center [117, 204] width 186 height 15
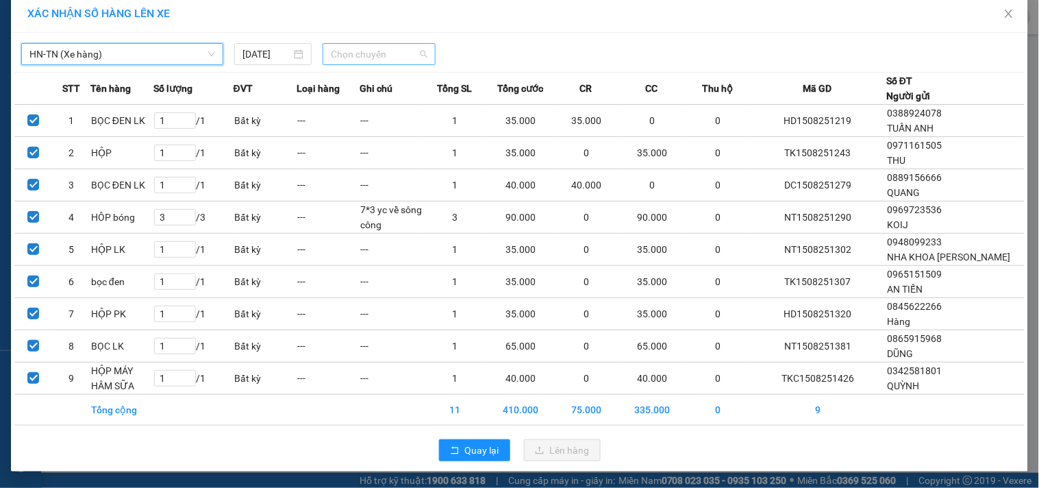
click at [383, 50] on span "Chọn chuyến" at bounding box center [379, 54] width 97 height 21
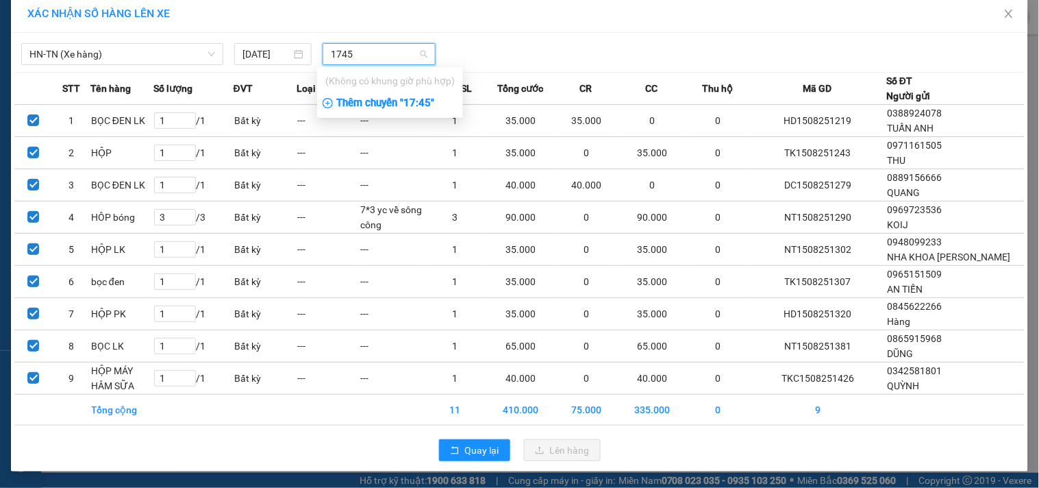
type input "1745"
click at [388, 108] on div "Thêm chuyến " 17:45 "" at bounding box center [390, 103] width 146 height 23
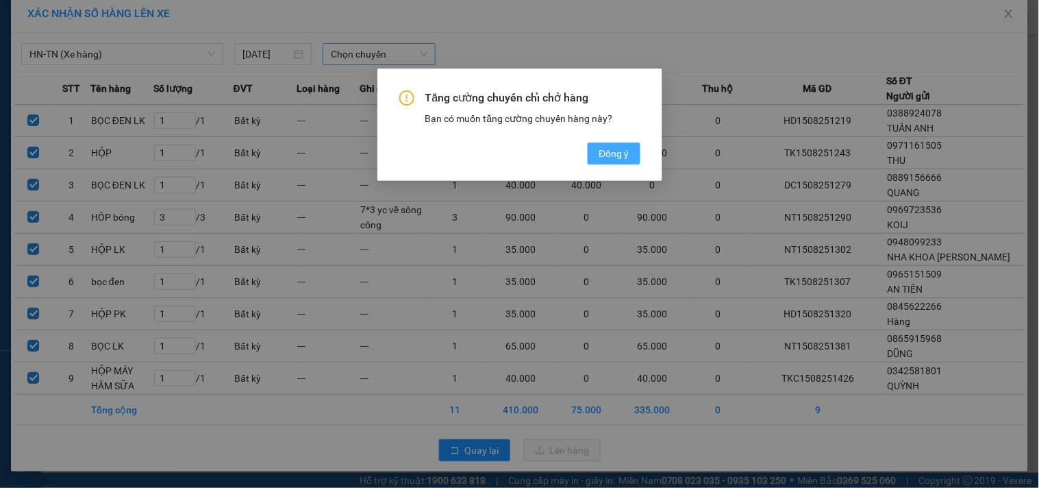
click at [612, 146] on span "Đồng ý" at bounding box center [613, 153] width 30 height 15
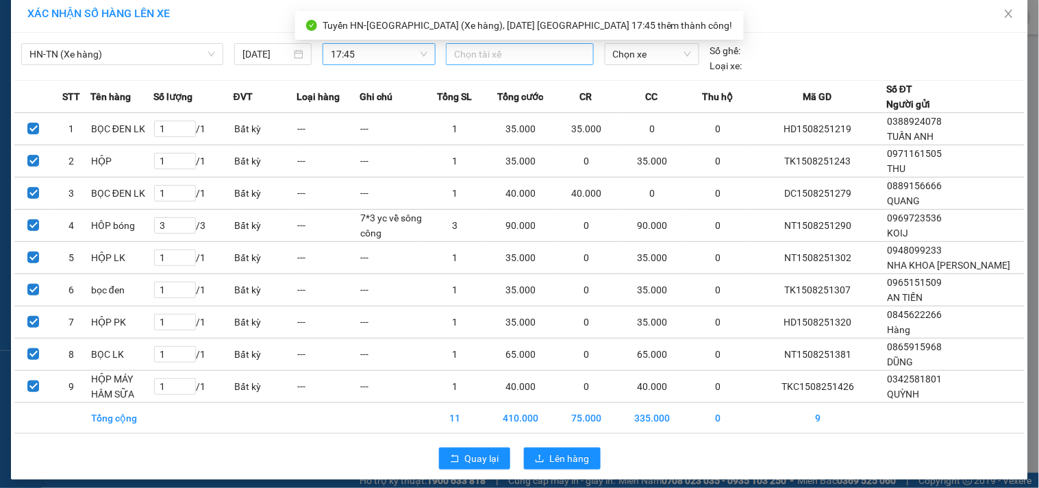
click at [493, 53] on div at bounding box center [519, 54] width 140 height 16
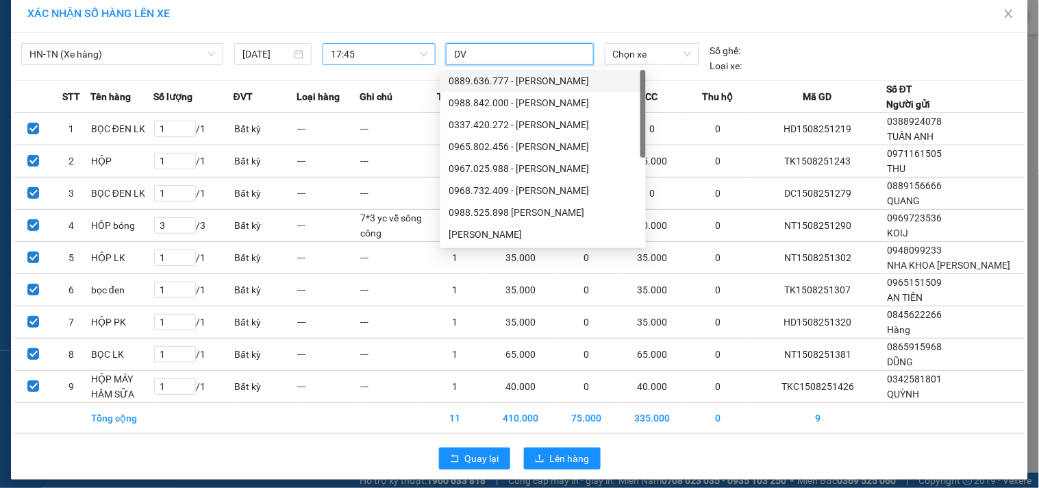
type input "DVH"
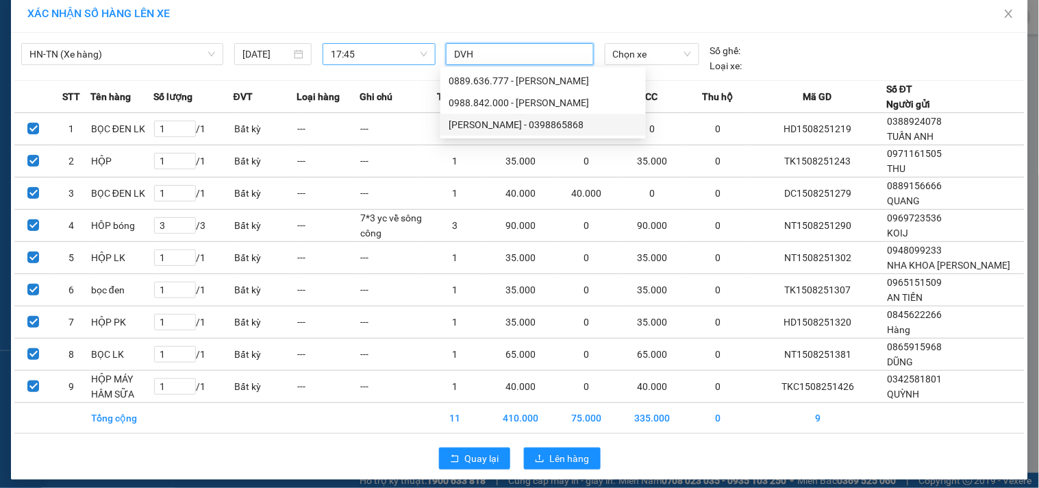
click at [522, 122] on div "[PERSON_NAME] - 0398865868" at bounding box center [543, 124] width 189 height 15
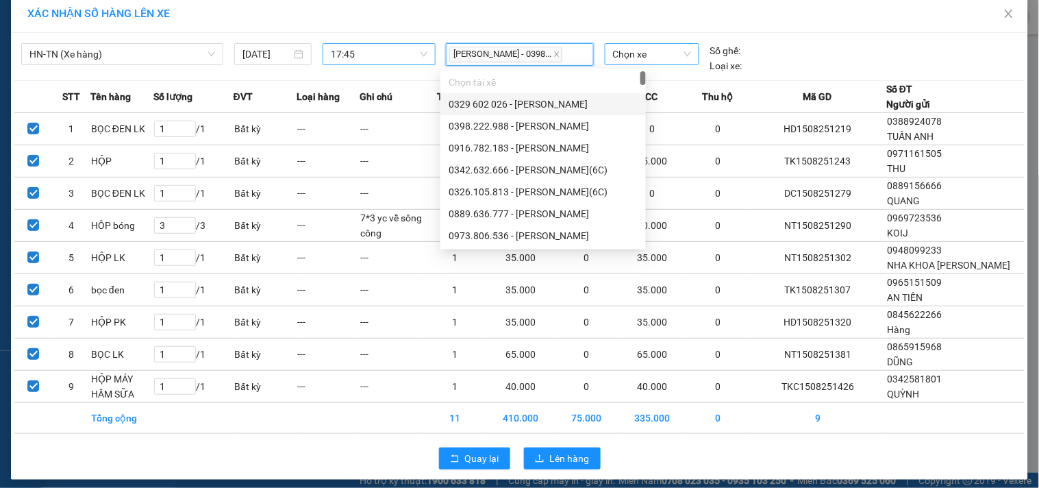
click at [648, 49] on span "Chọn xe" at bounding box center [652, 54] width 78 height 21
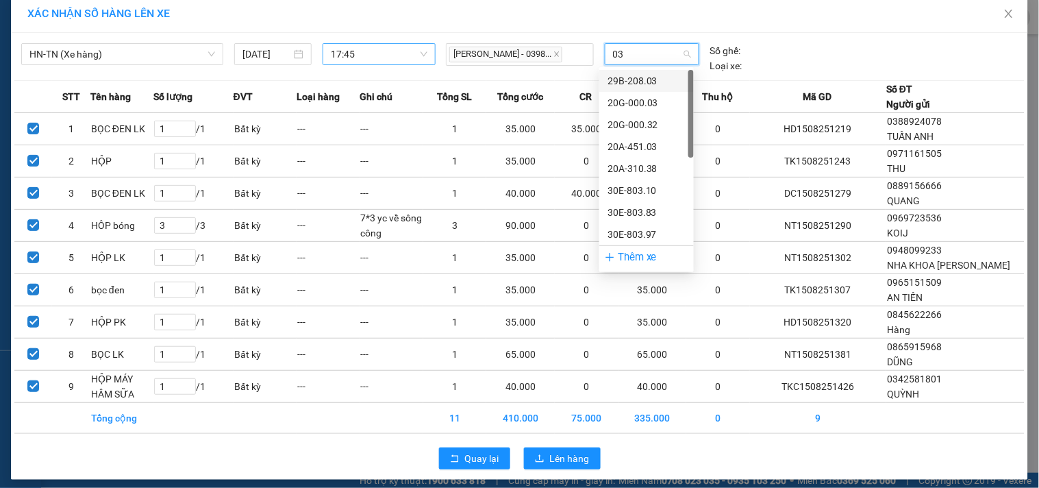
type input "032"
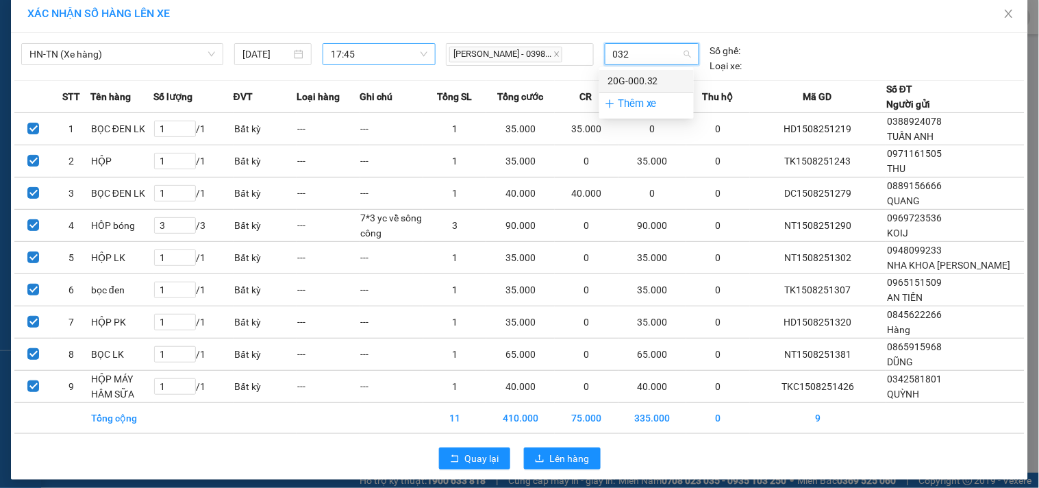
click at [641, 77] on div "20G-000.32" at bounding box center [646, 80] width 78 height 15
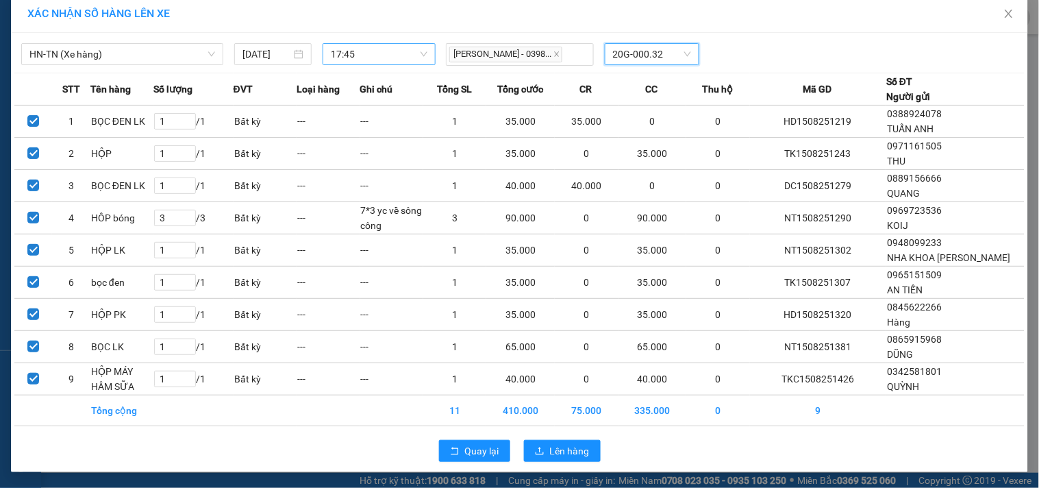
scroll to position [12, 0]
click at [538, 453] on icon "upload" at bounding box center [540, 450] width 10 height 10
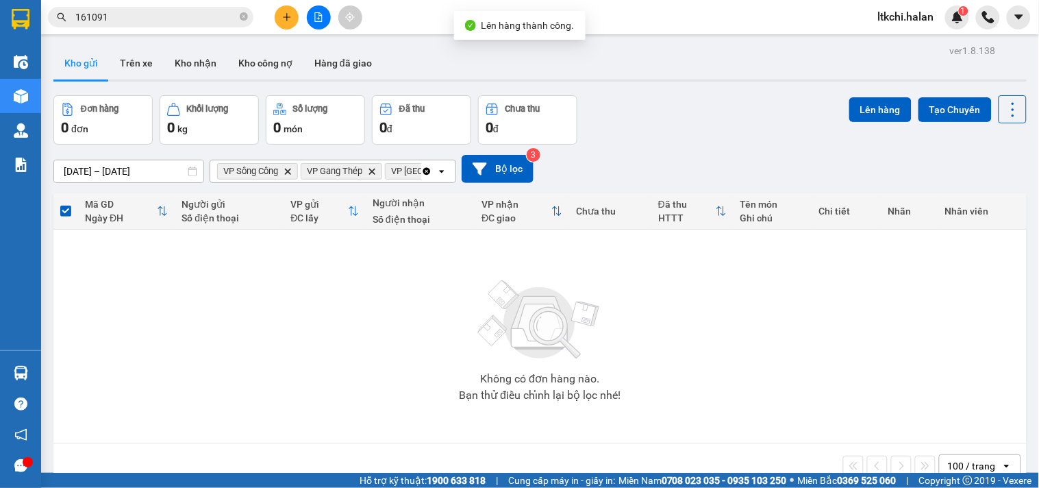
click at [426, 167] on icon "Clear all" at bounding box center [426, 171] width 11 height 11
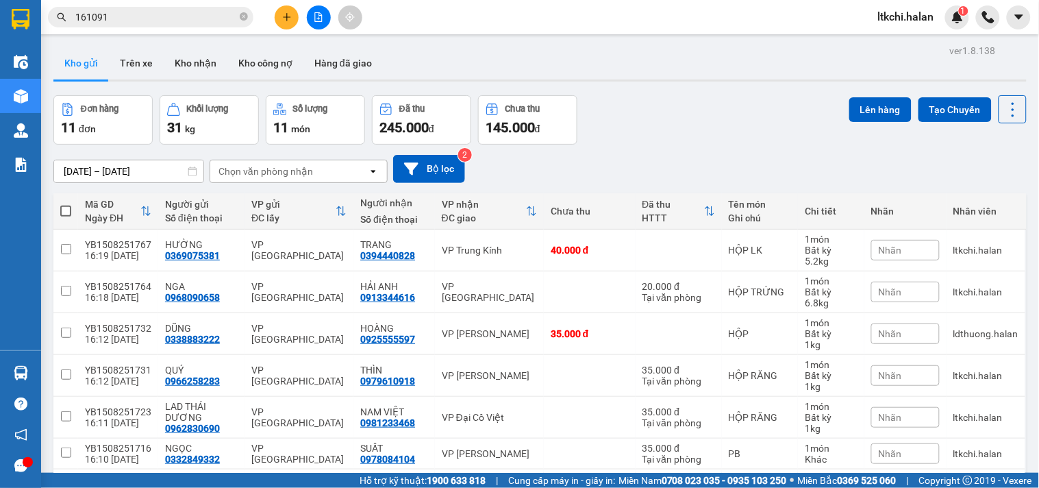
click at [303, 173] on div "Chọn văn phòng nhận" at bounding box center [265, 171] width 94 height 14
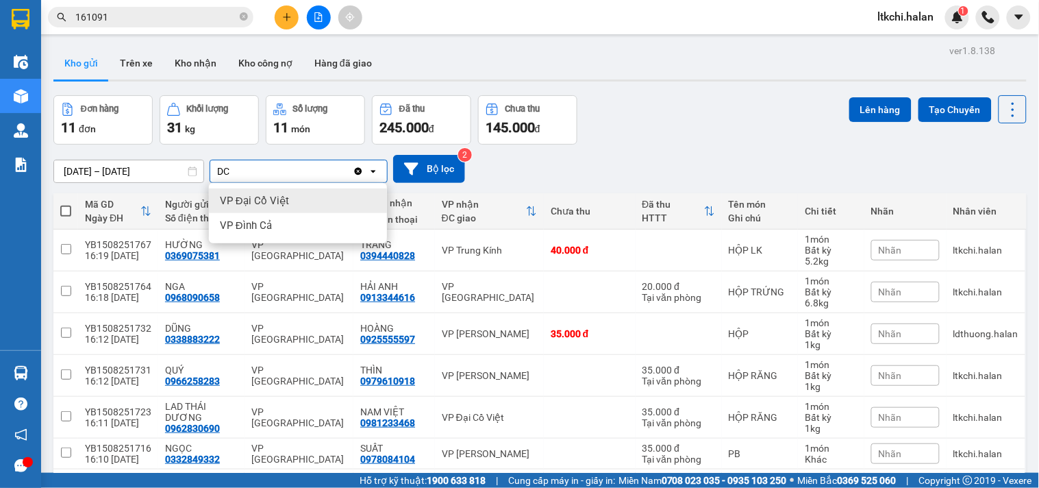
type input "DC"
click at [290, 197] on div "VP Đại Cồ Việt" at bounding box center [298, 200] width 178 height 25
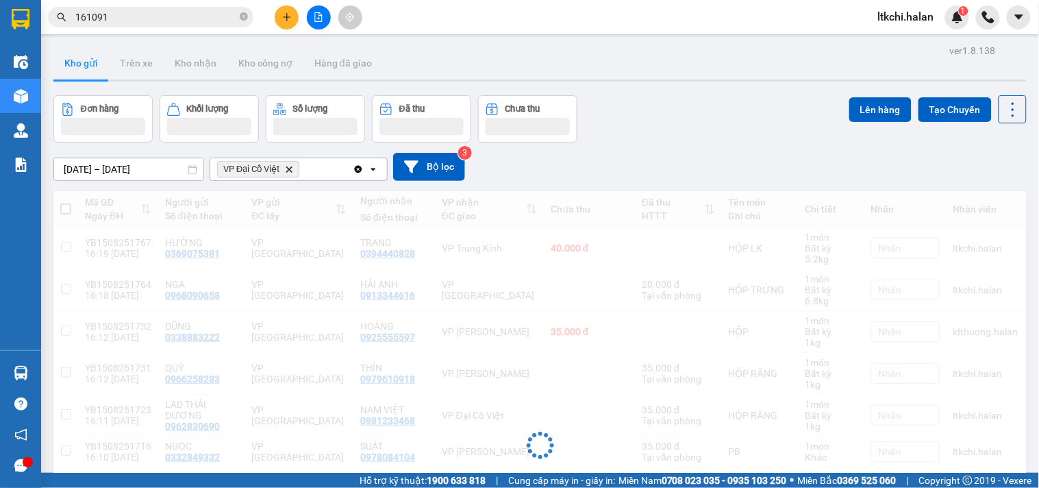
click at [337, 173] on div "VP Đại Cồ Việt Delete" at bounding box center [281, 169] width 142 height 22
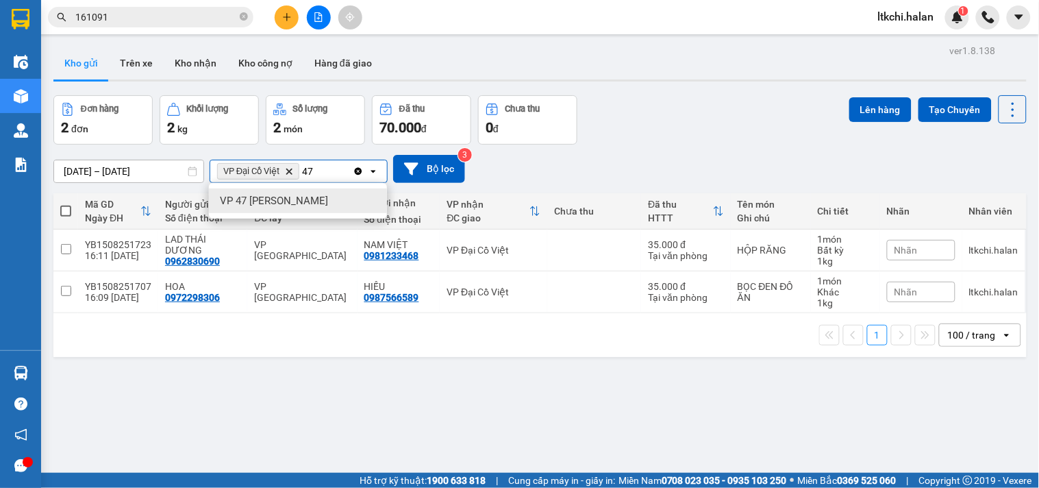
type input "47"
click at [320, 197] on div "VP 47 [PERSON_NAME]" at bounding box center [298, 200] width 178 height 25
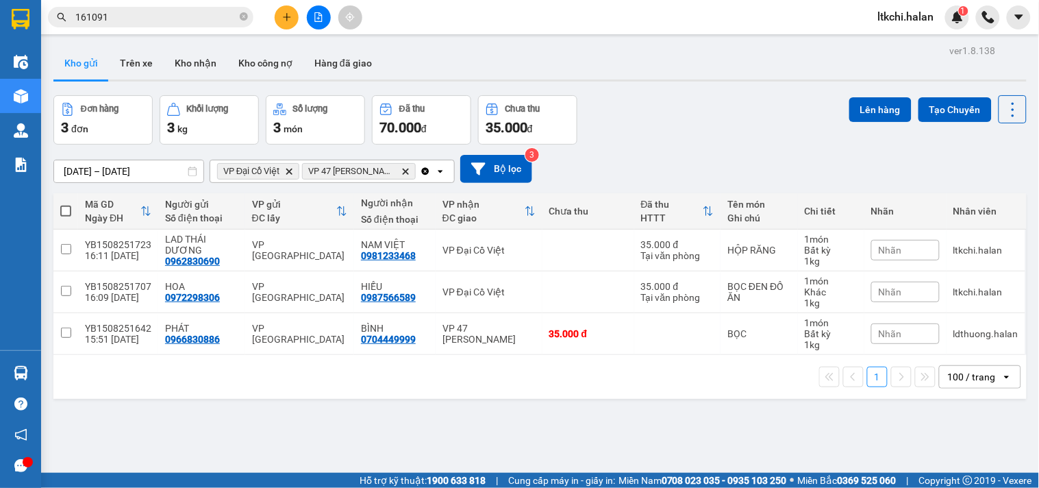
click at [418, 174] on div "VP Đại Cồ Việt Delete VP 47 Trần Khát Chân Delete" at bounding box center [315, 171] width 210 height 22
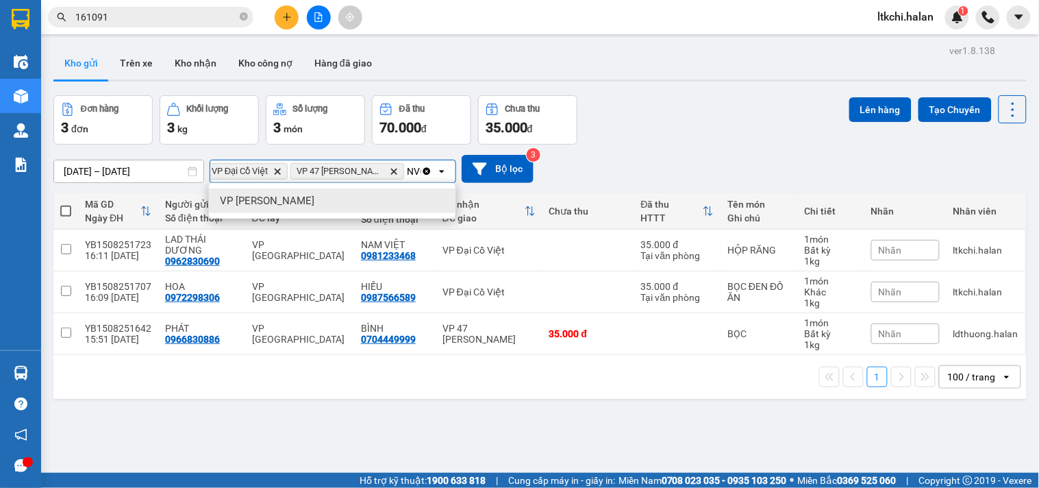
scroll to position [0, 18]
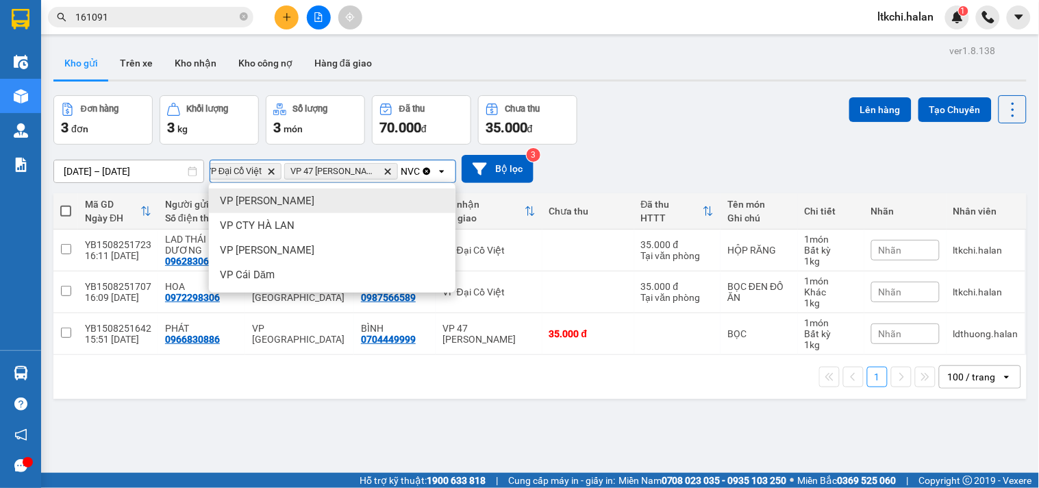
type input "NVC"
click at [375, 199] on div "VP [PERSON_NAME]" at bounding box center [332, 200] width 247 height 25
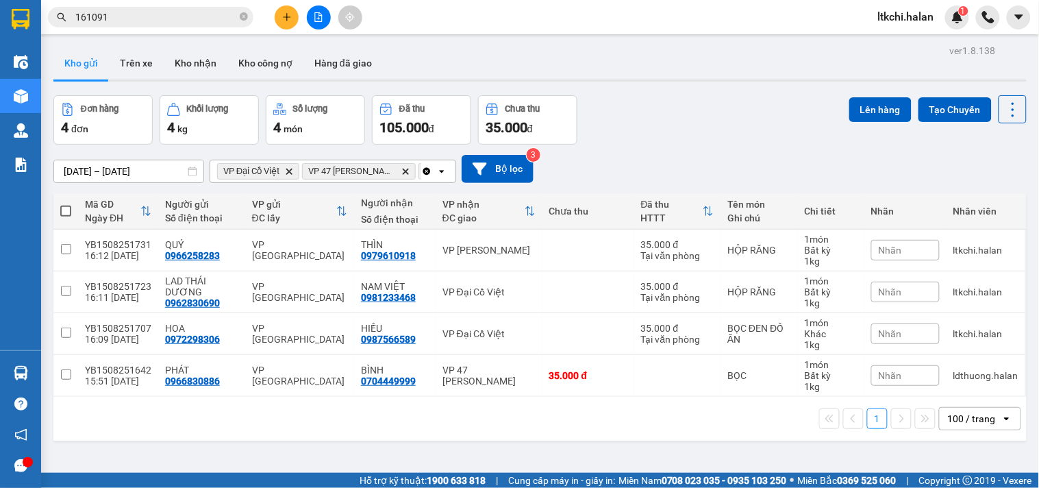
click at [68, 209] on span at bounding box center [65, 210] width 11 height 11
click at [66, 204] on input "checkbox" at bounding box center [66, 204] width 0 height 0
checkbox input "true"
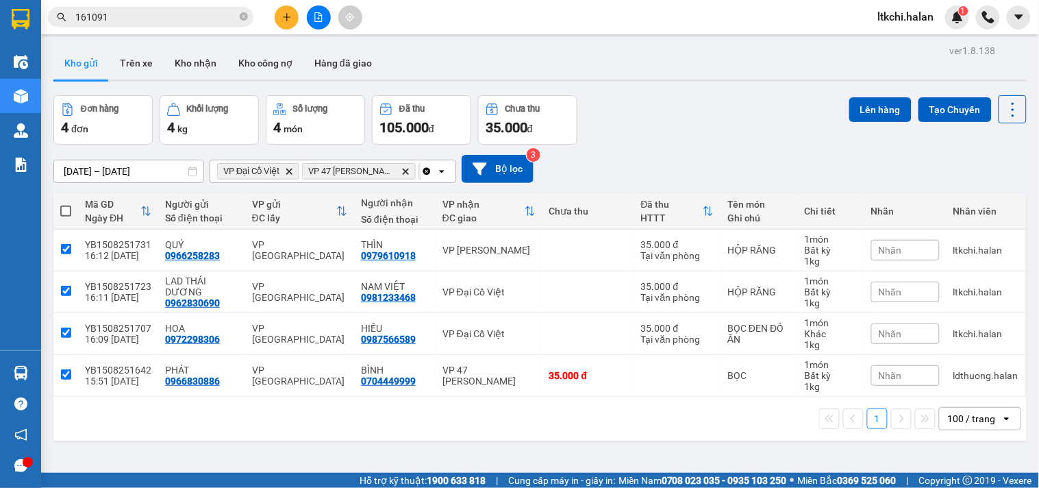
checkbox input "true"
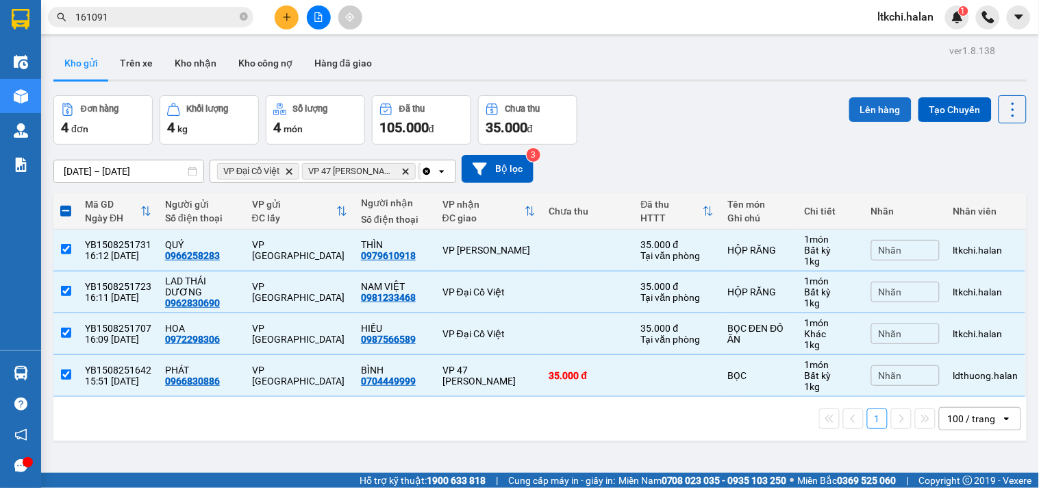
drag, startPoint x: 890, startPoint y: 110, endPoint x: 882, endPoint y: 112, distance: 8.5
click at [887, 111] on button "Lên hàng" at bounding box center [880, 109] width 62 height 25
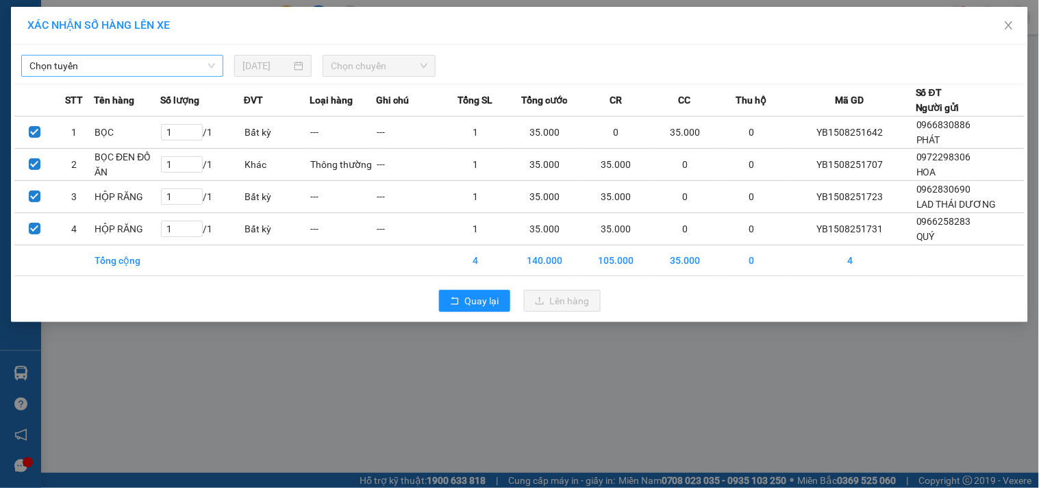
click at [133, 65] on span "Chọn tuyến" at bounding box center [122, 65] width 186 height 21
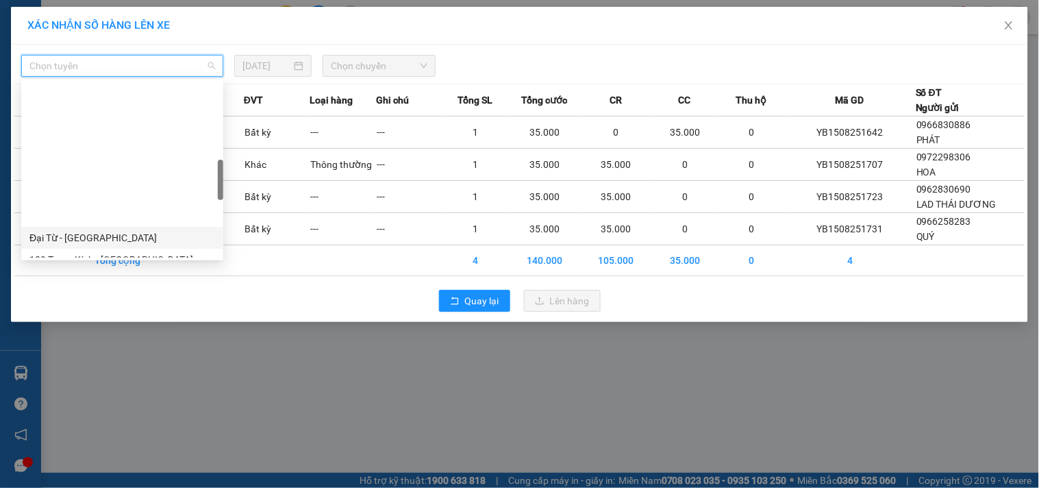
scroll to position [456, 0]
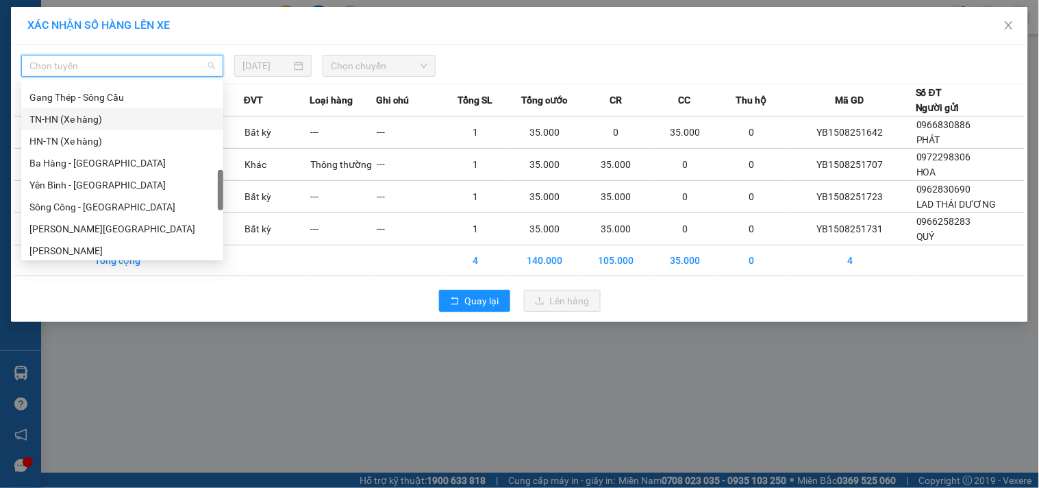
click at [86, 118] on div "TN-HN (Xe hàng)" at bounding box center [122, 119] width 186 height 15
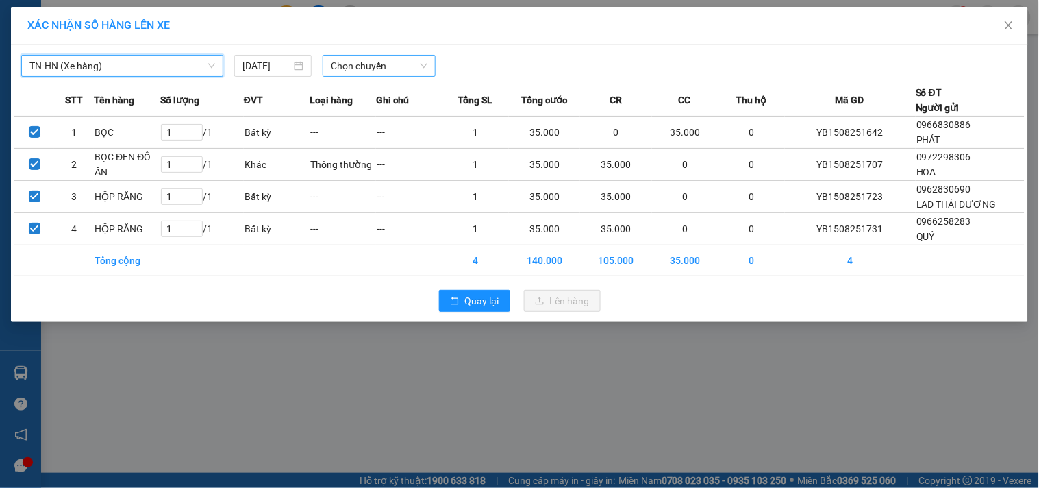
click at [347, 67] on span "Chọn chuyến" at bounding box center [379, 65] width 97 height 21
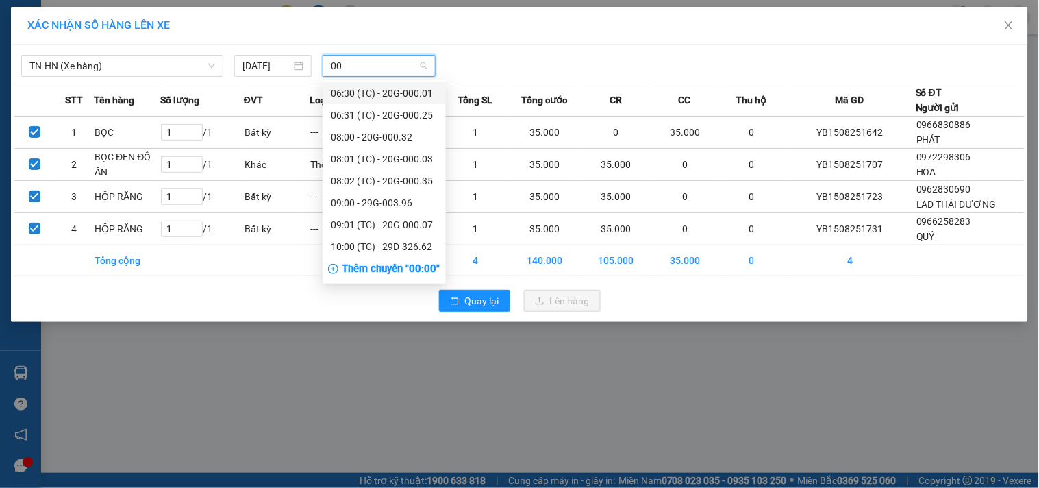
type input "005"
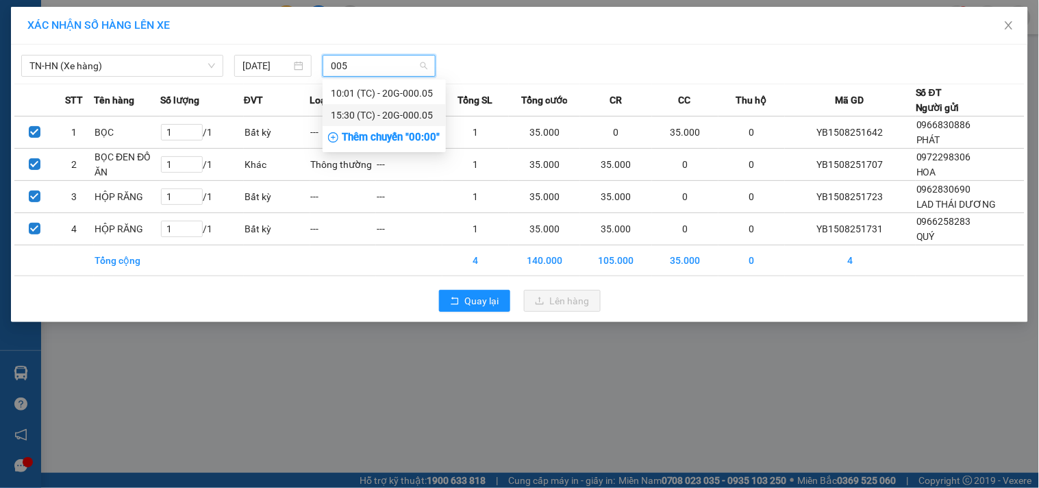
click at [377, 118] on div "15:30 (TC) - 20G-000.05" at bounding box center [384, 115] width 107 height 15
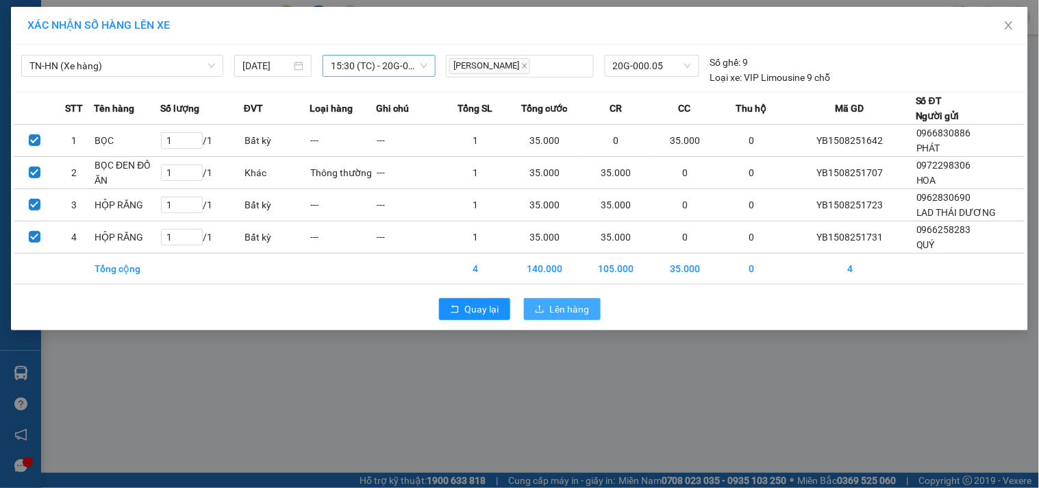
click at [592, 308] on button "Lên hàng" at bounding box center [562, 309] width 77 height 22
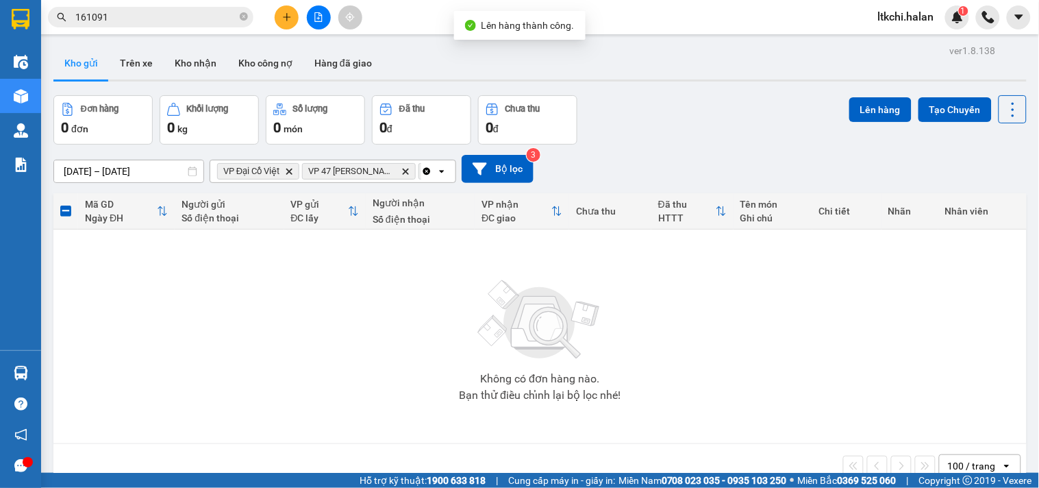
click at [426, 173] on icon "Clear all" at bounding box center [427, 171] width 8 height 8
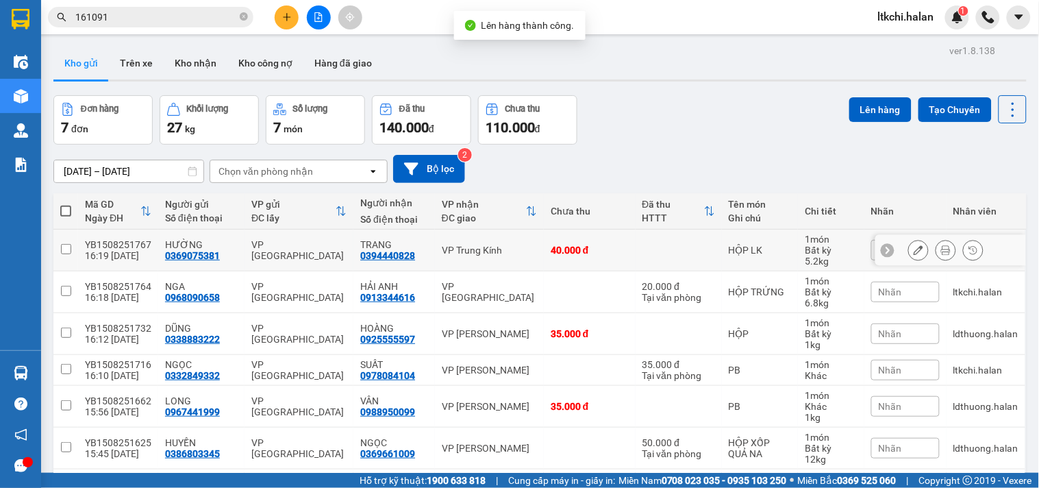
click at [498, 253] on div "VP Trung Kính" at bounding box center [489, 249] width 95 height 11
checkbox input "true"
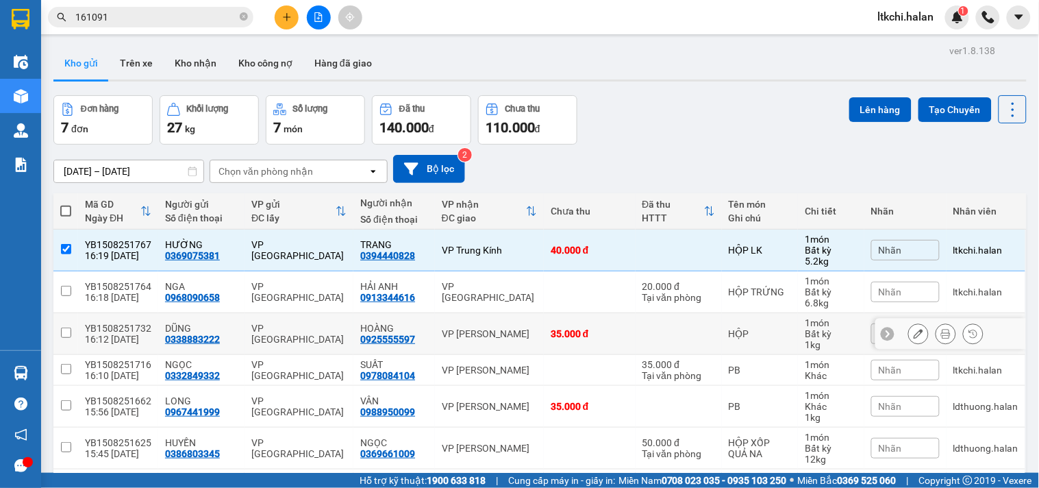
click at [502, 330] on div "VP [PERSON_NAME]" at bounding box center [489, 333] width 95 height 11
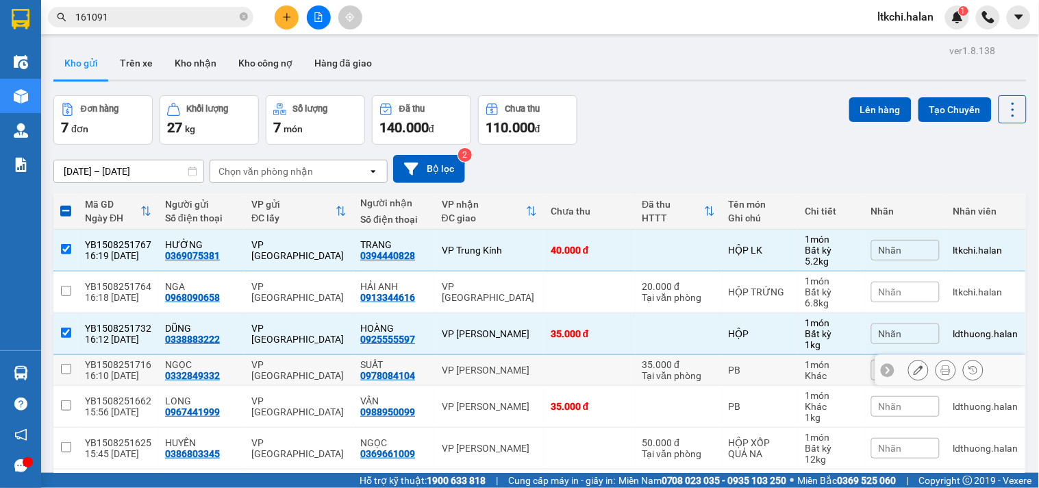
click at [502, 368] on div "VP [PERSON_NAME]" at bounding box center [489, 369] width 95 height 11
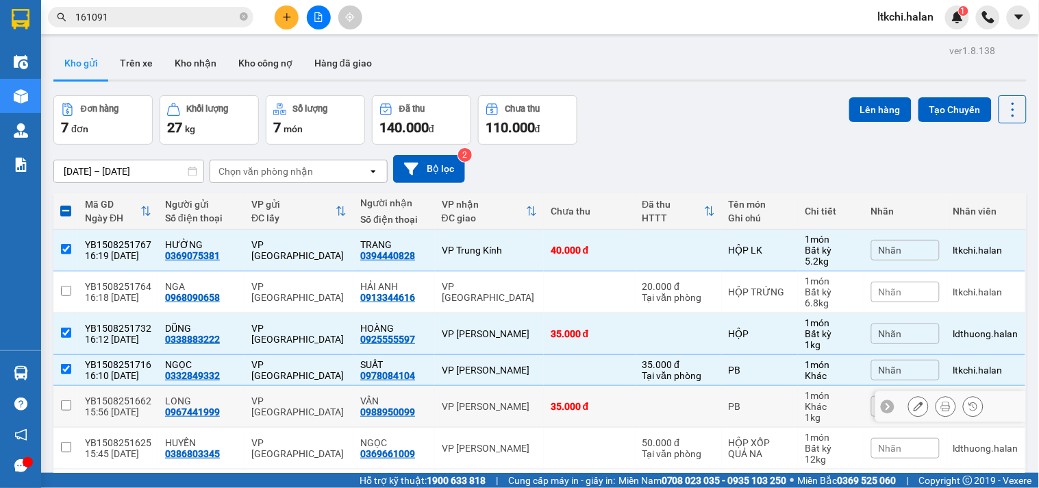
click at [509, 407] on div "VP [PERSON_NAME]" at bounding box center [489, 406] width 95 height 11
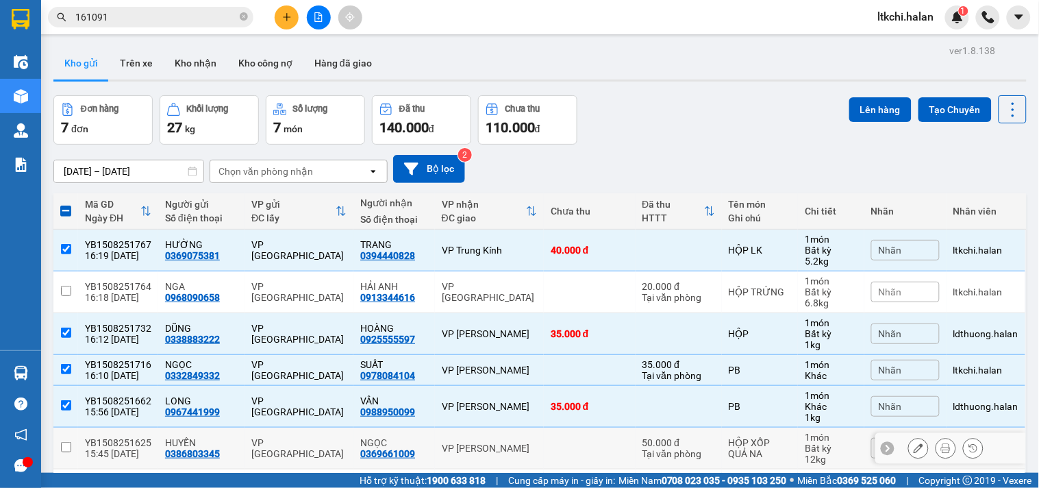
click at [522, 456] on td "VP [PERSON_NAME]" at bounding box center [489, 448] width 109 height 42
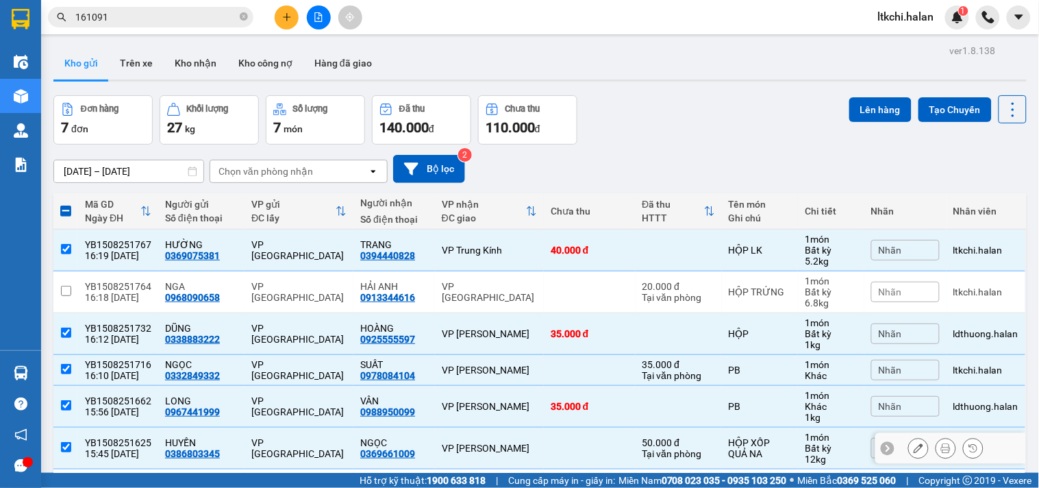
scroll to position [96, 0]
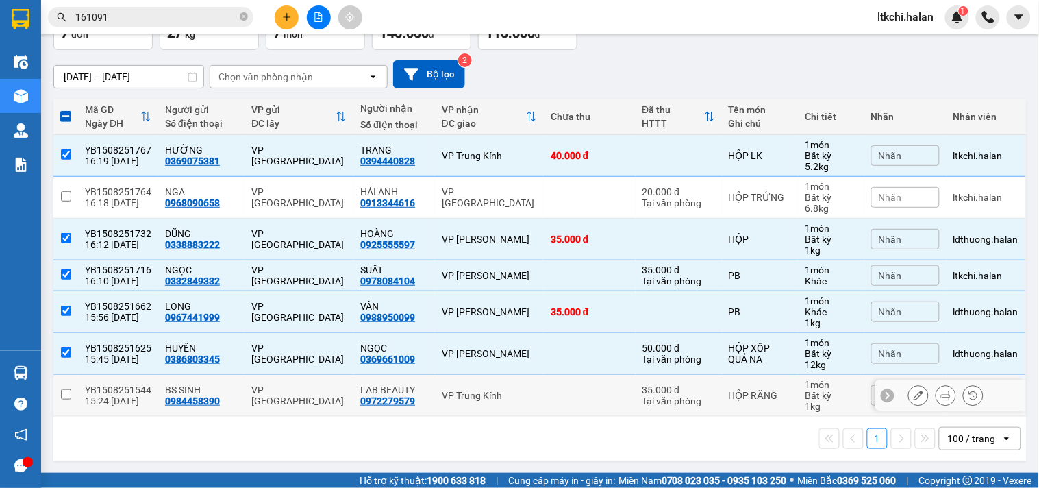
click at [504, 381] on td "VP Trung Kính" at bounding box center [489, 396] width 109 height 42
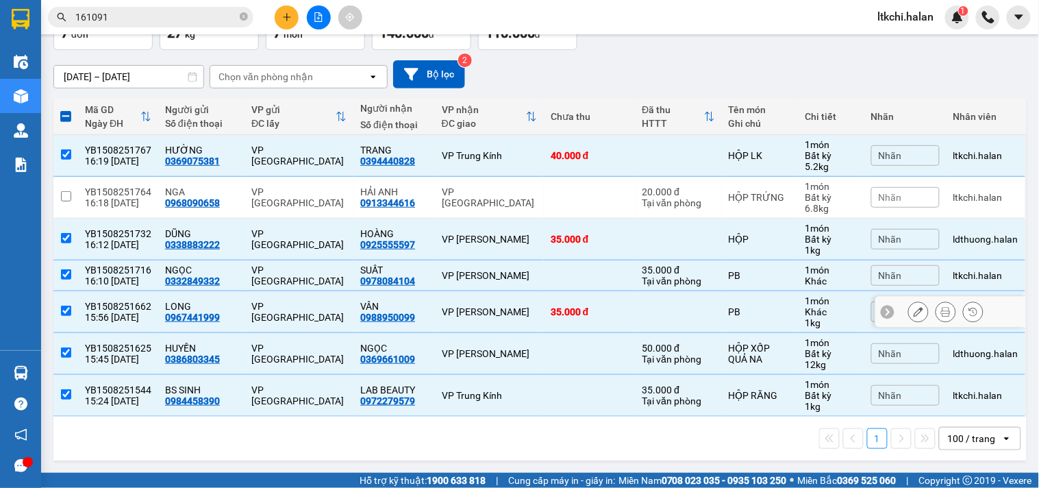
scroll to position [0, 0]
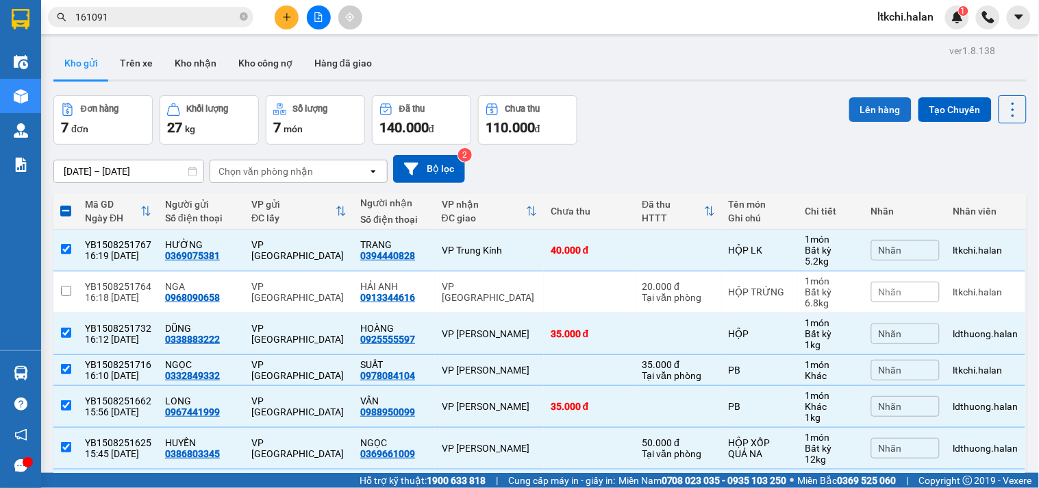
click at [877, 100] on button "Lên hàng" at bounding box center [880, 109] width 62 height 25
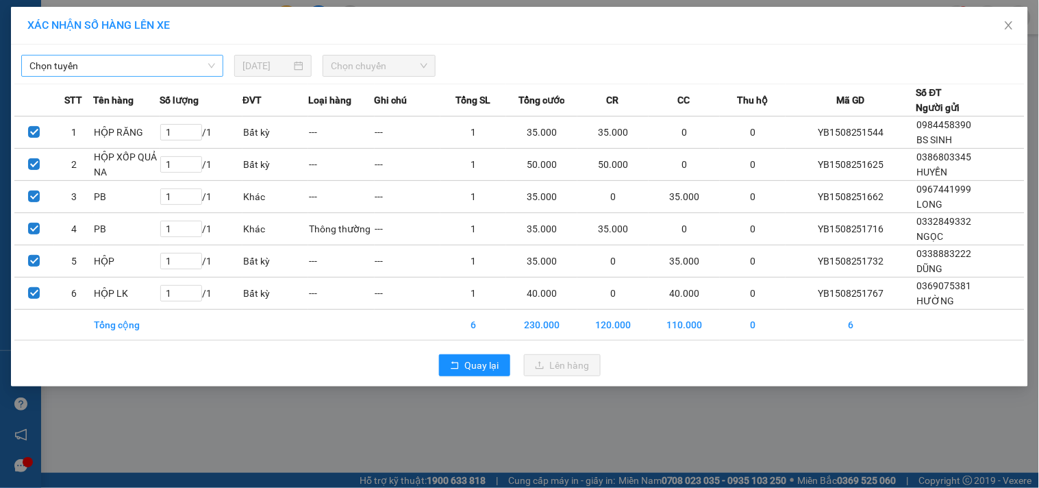
click at [186, 66] on span "Chọn tuyến" at bounding box center [122, 65] width 186 height 21
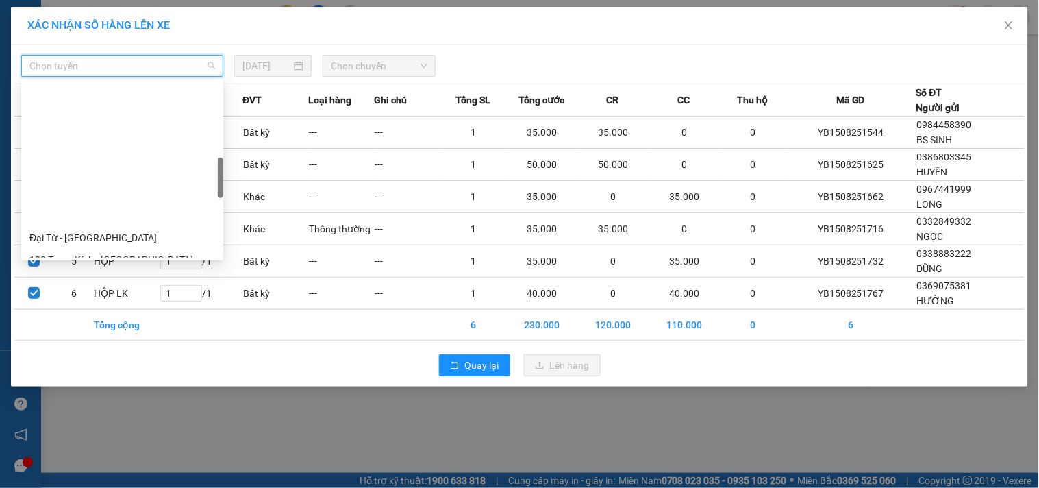
scroll to position [380, 0]
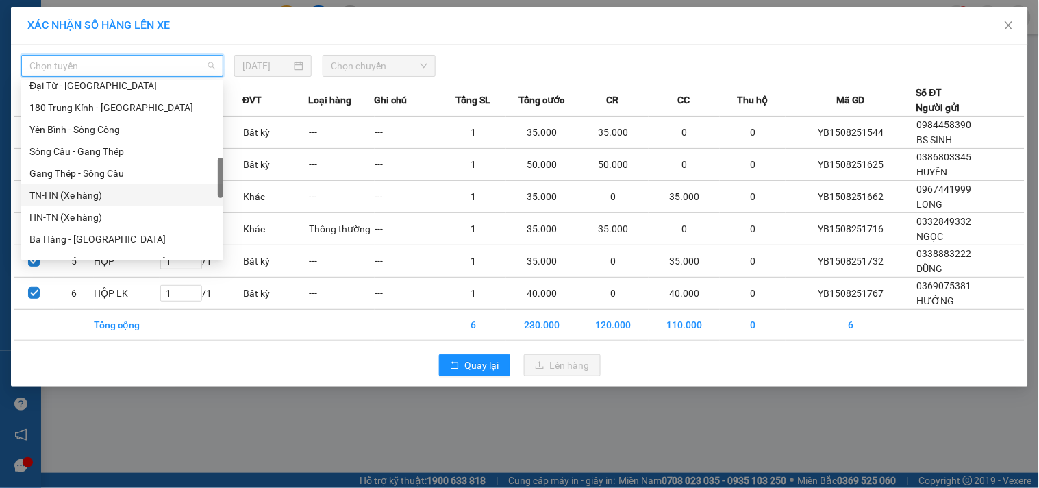
click at [80, 199] on div "TN-HN (Xe hàng)" at bounding box center [122, 195] width 186 height 15
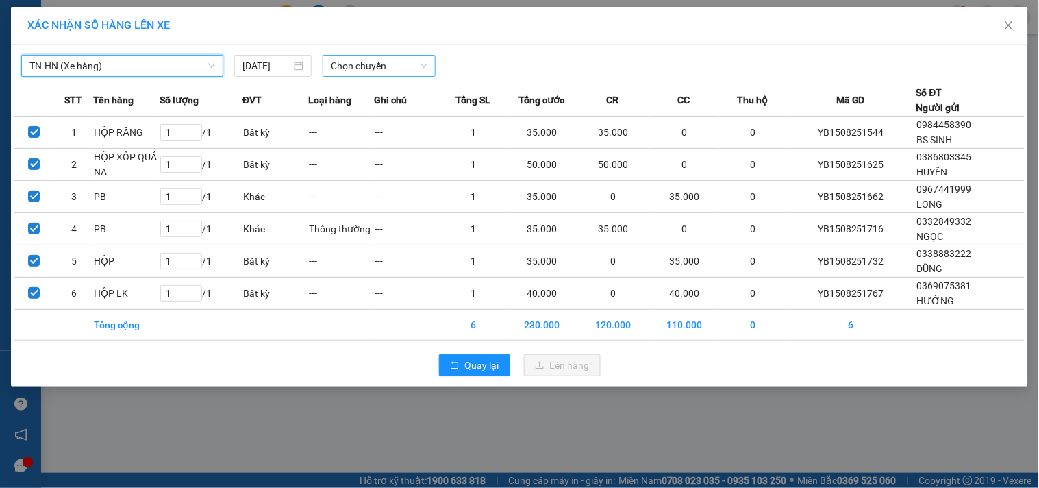
click at [344, 68] on span "Chọn chuyến" at bounding box center [379, 65] width 97 height 21
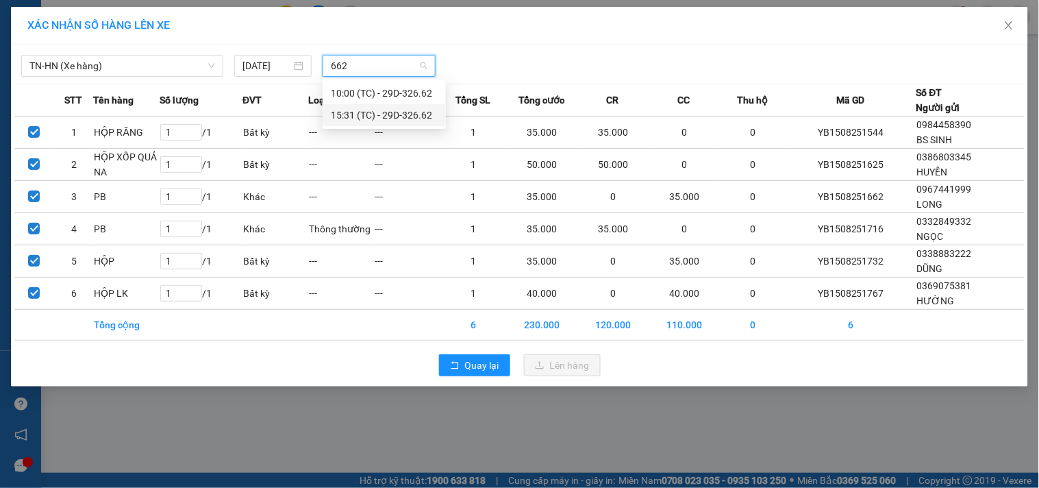
click at [350, 118] on div "15:31 (TC) - 29D-326.62" at bounding box center [384, 115] width 107 height 15
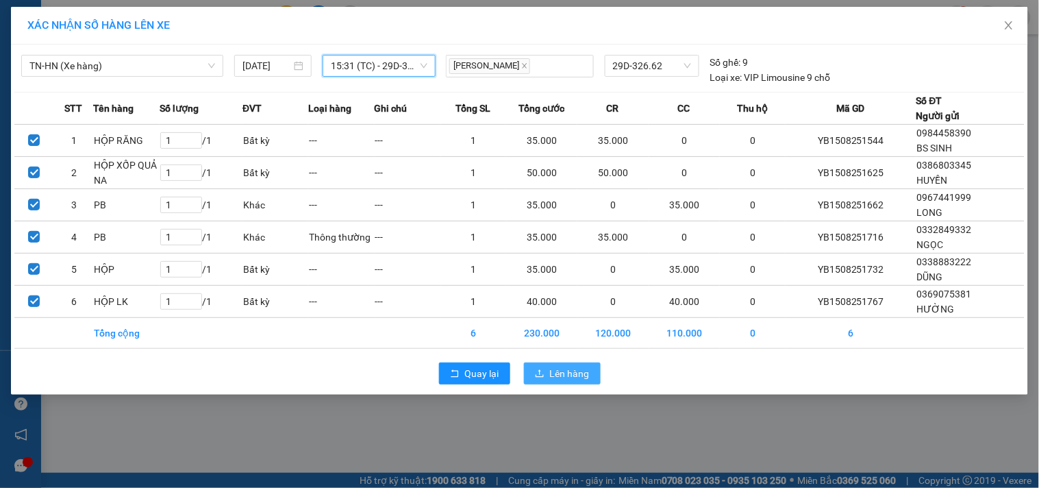
click at [563, 372] on span "Lên hàng" at bounding box center [570, 373] width 40 height 15
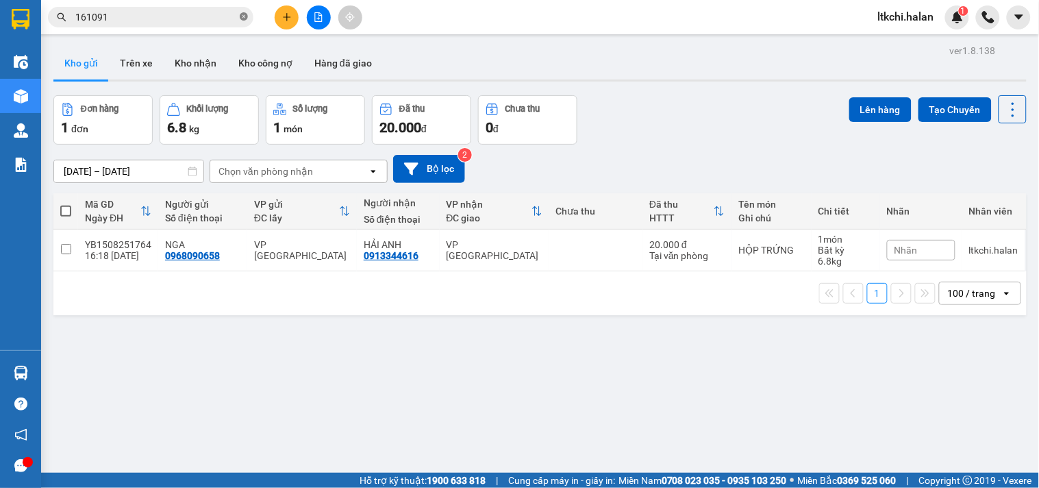
click at [243, 17] on icon "close-circle" at bounding box center [244, 16] width 8 height 8
click at [163, 18] on input "text" at bounding box center [156, 17] width 162 height 15
click at [242, 362] on div "ver 1.8.138 Kho gửi Trên xe Kho nhận Kho công nợ Hàng đã giao Đơn hàng 1 đơn Kh…" at bounding box center [540, 285] width 984 height 488
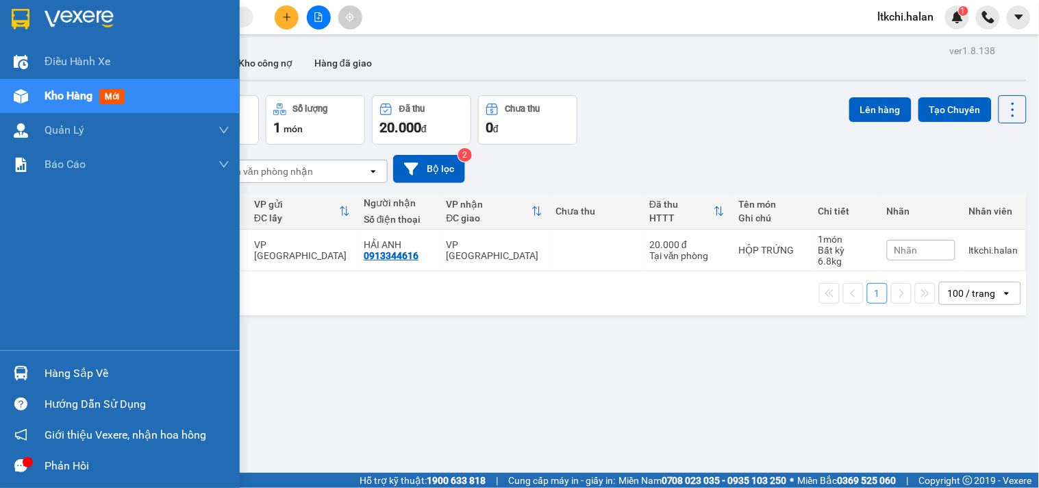
click at [16, 375] on img at bounding box center [21, 373] width 14 height 14
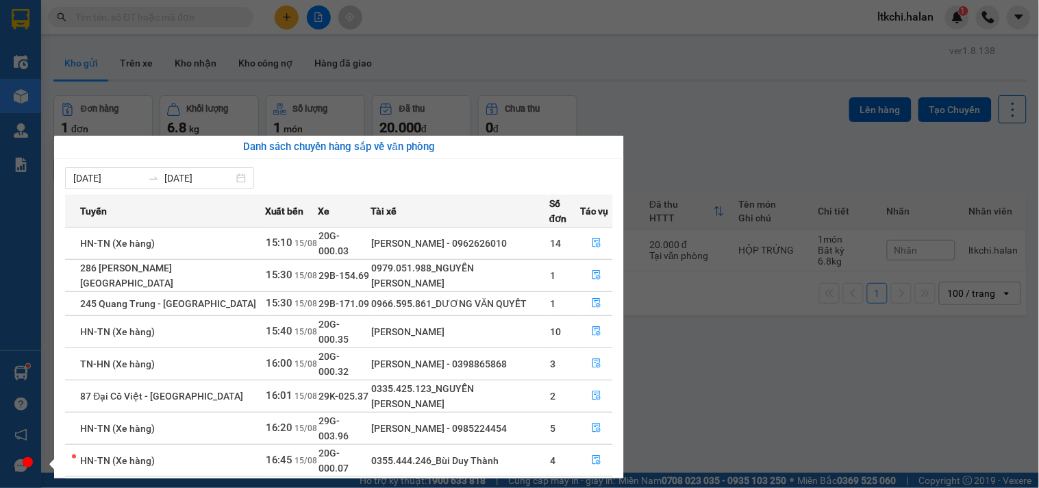
click at [791, 404] on section "Kết quả tìm kiếm ( 211 ) Bộ lọc Mã ĐH Trạng thái Món hàng Thu hộ Tổng cước Chưa…" at bounding box center [519, 244] width 1039 height 488
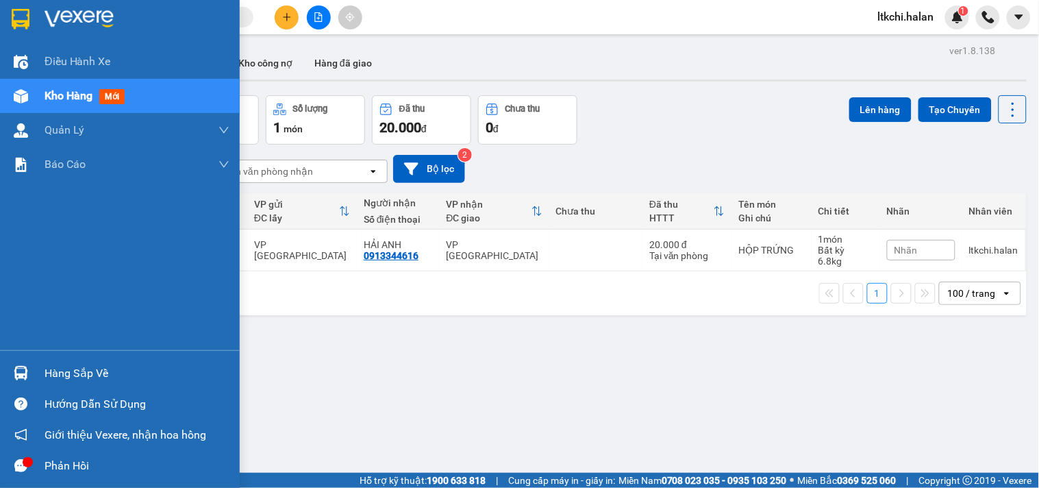
click at [8, 365] on div "Hàng sắp về" at bounding box center [120, 372] width 240 height 31
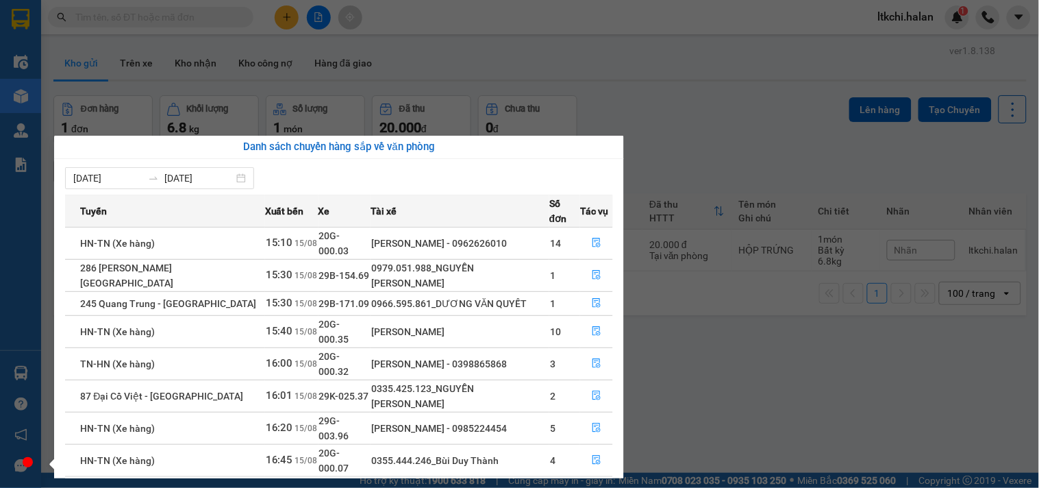
click at [723, 353] on section "Kết quả tìm kiếm ( 211 ) Bộ lọc Mã ĐH Trạng thái Món hàng Thu hộ Tổng cước Chưa…" at bounding box center [519, 244] width 1039 height 488
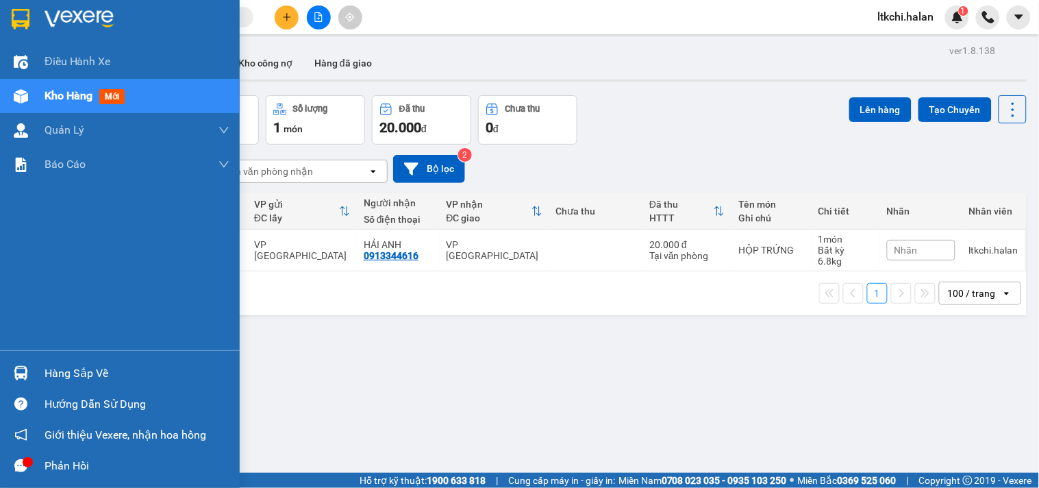
click at [0, 380] on div "Hàng sắp về" at bounding box center [120, 372] width 240 height 31
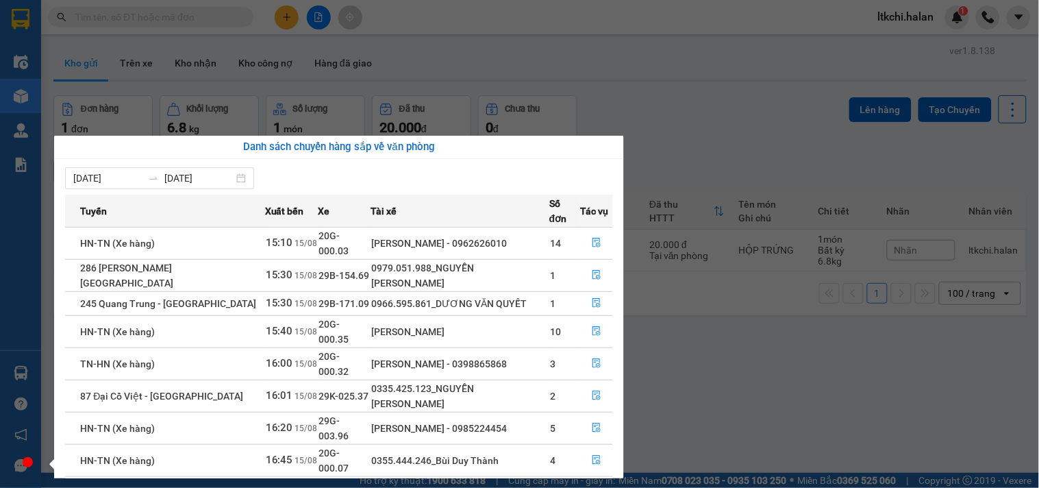
click at [724, 349] on section "Kết quả tìm kiếm ( 211 ) Bộ lọc Mã ĐH Trạng thái Món hàng Thu hộ Tổng cước Chưa…" at bounding box center [519, 244] width 1039 height 488
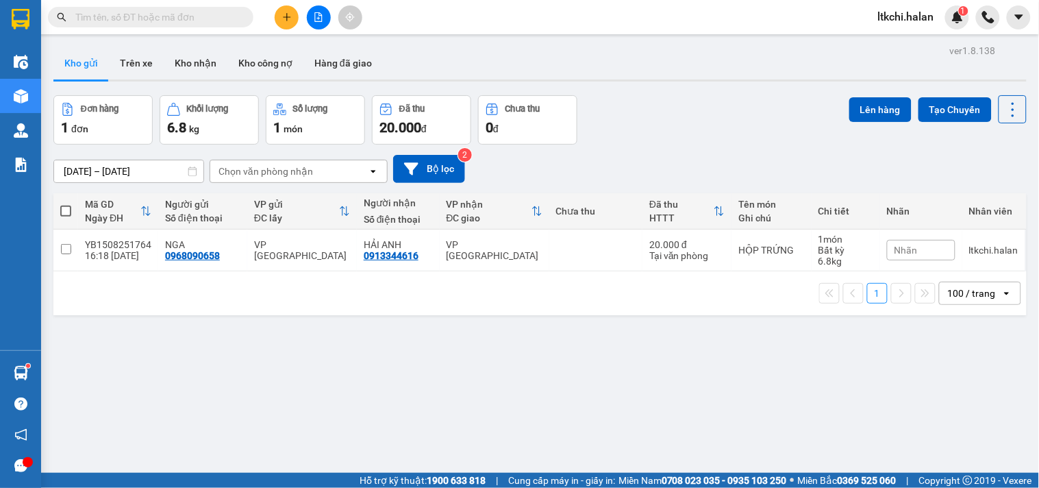
click at [179, 18] on input "text" at bounding box center [156, 17] width 162 height 15
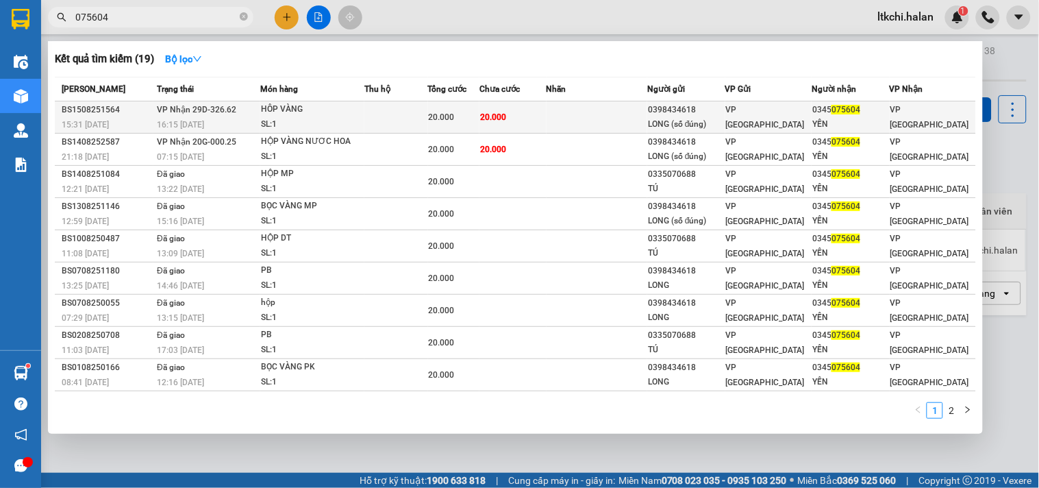
click at [612, 126] on td at bounding box center [596, 117] width 101 height 32
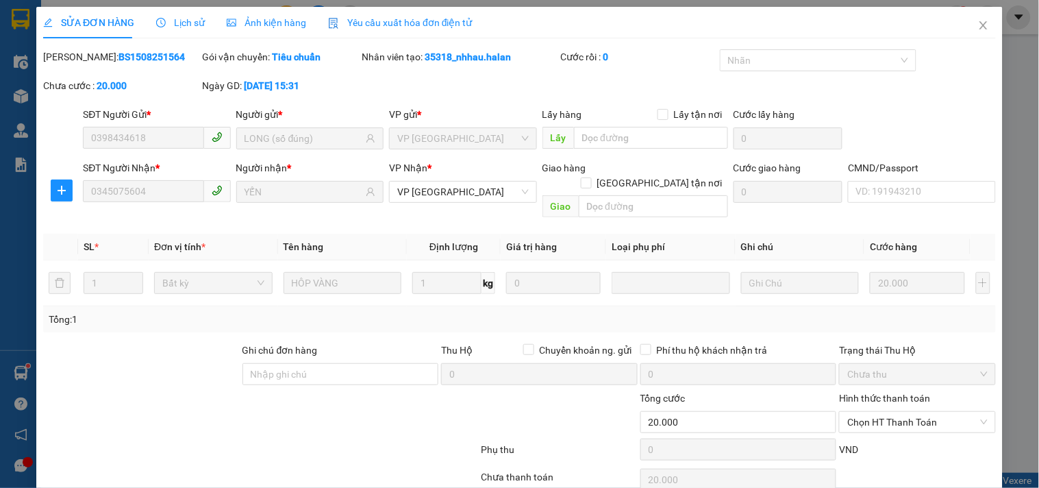
scroll to position [49, 0]
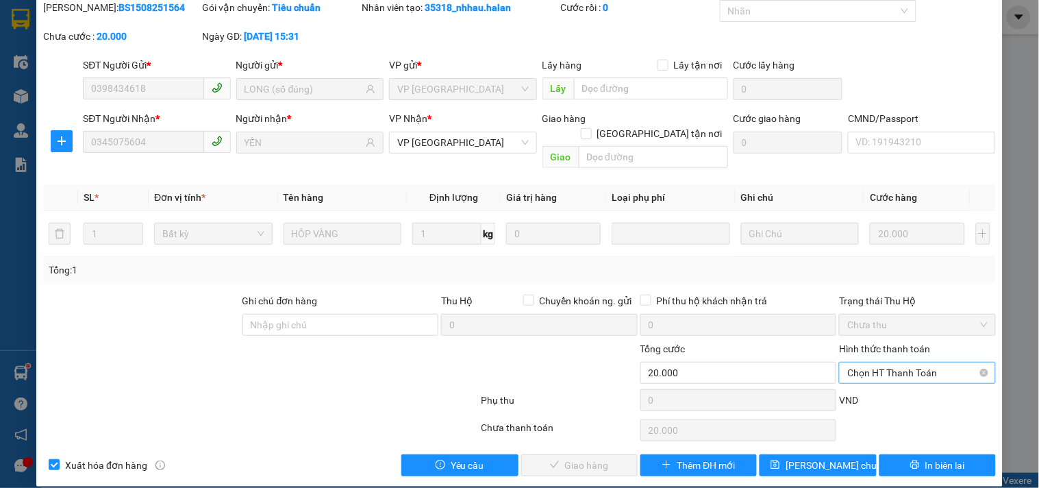
click at [880, 362] on span "Chọn HT Thanh Toán" at bounding box center [917, 372] width 140 height 21
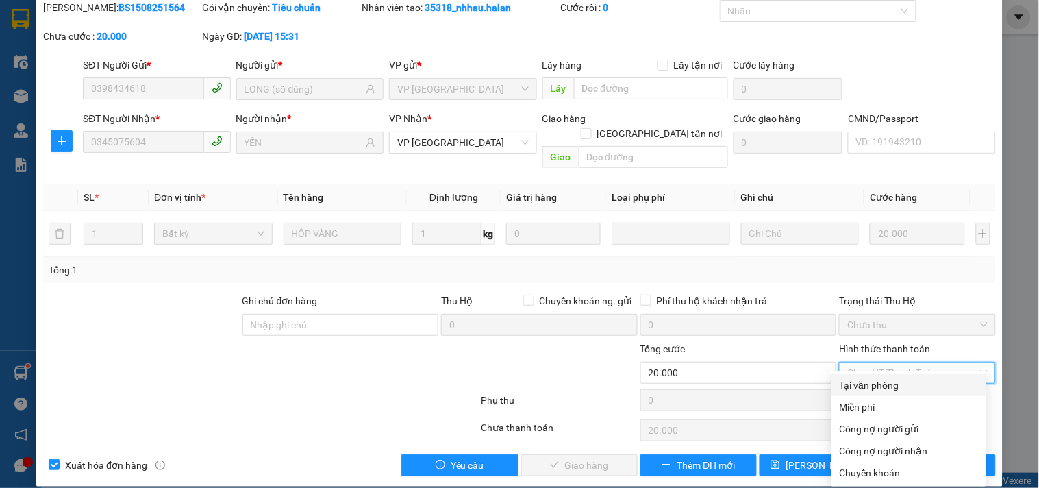
click at [881, 375] on div "Tại văn phòng" at bounding box center [908, 385] width 155 height 22
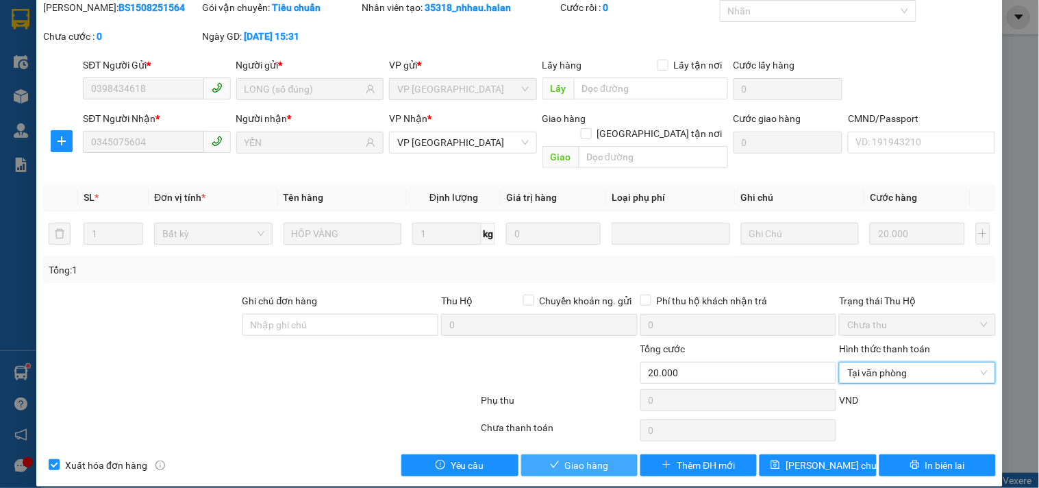
click at [598, 457] on span "Giao hàng" at bounding box center [587, 464] width 44 height 15
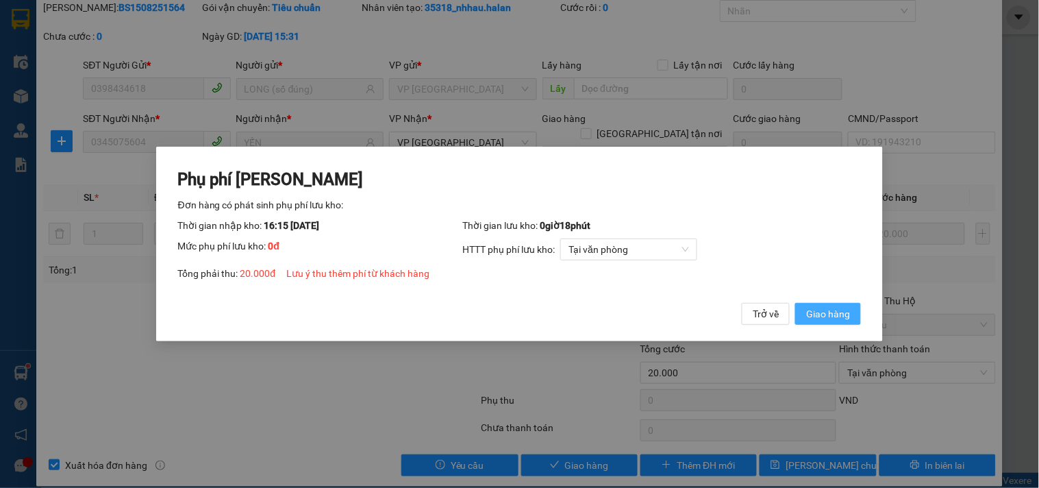
click at [837, 315] on span "Giao hàng" at bounding box center [828, 313] width 44 height 15
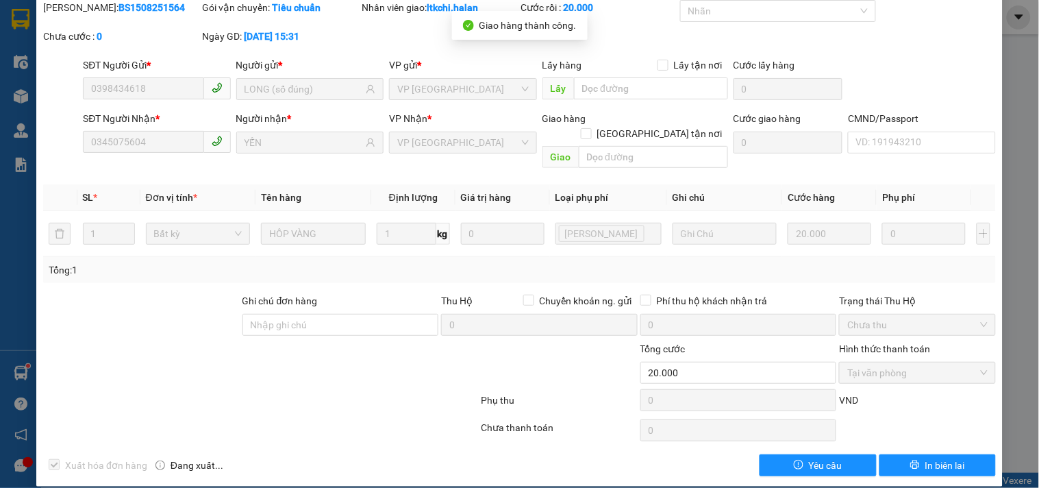
scroll to position [0, 0]
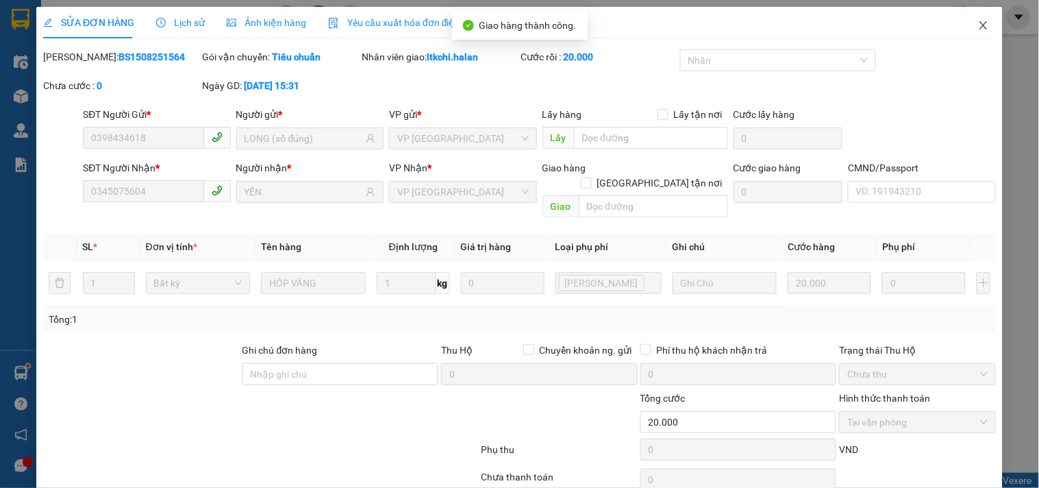
click at [978, 25] on icon "close" at bounding box center [983, 25] width 11 height 11
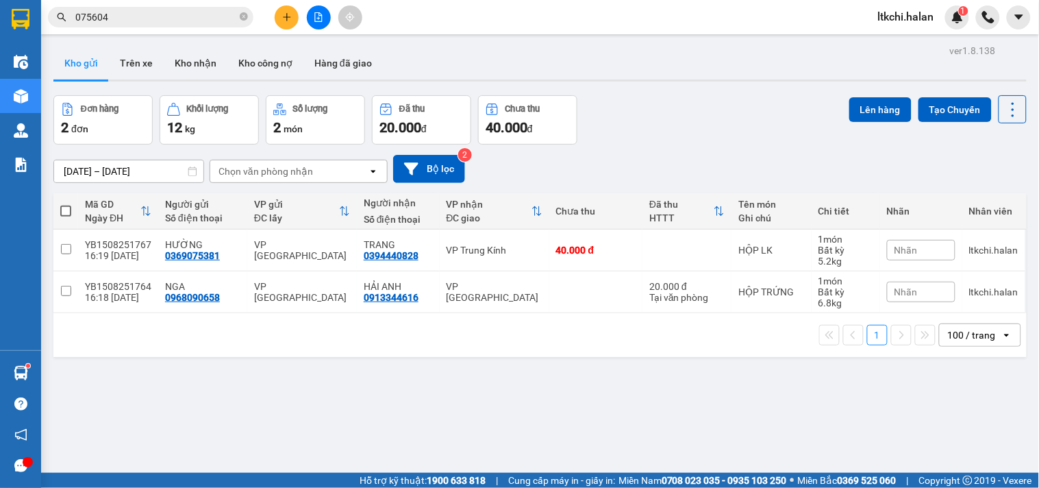
click at [170, 19] on input "075604" at bounding box center [156, 17] width 162 height 15
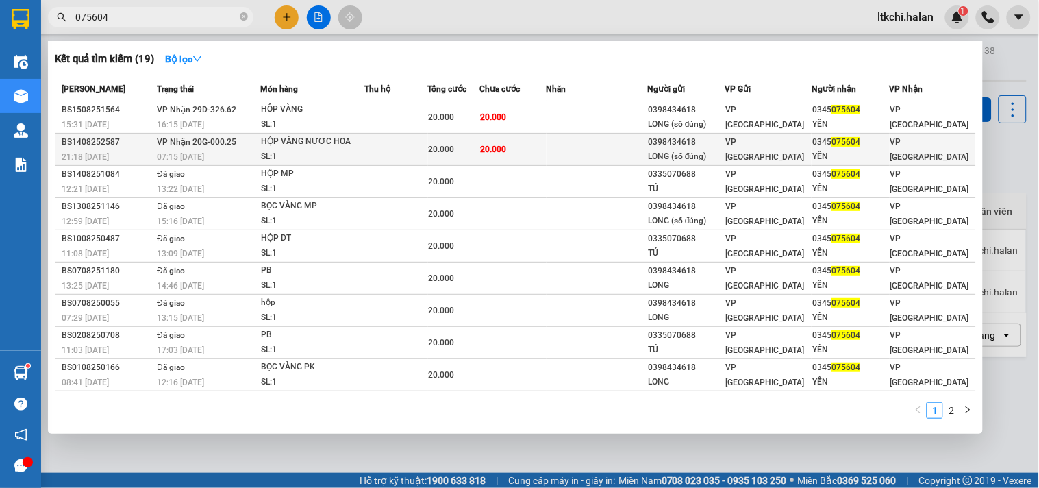
click at [331, 142] on div "HỘP VÀNG NƯƠC HOA" at bounding box center [312, 141] width 103 height 15
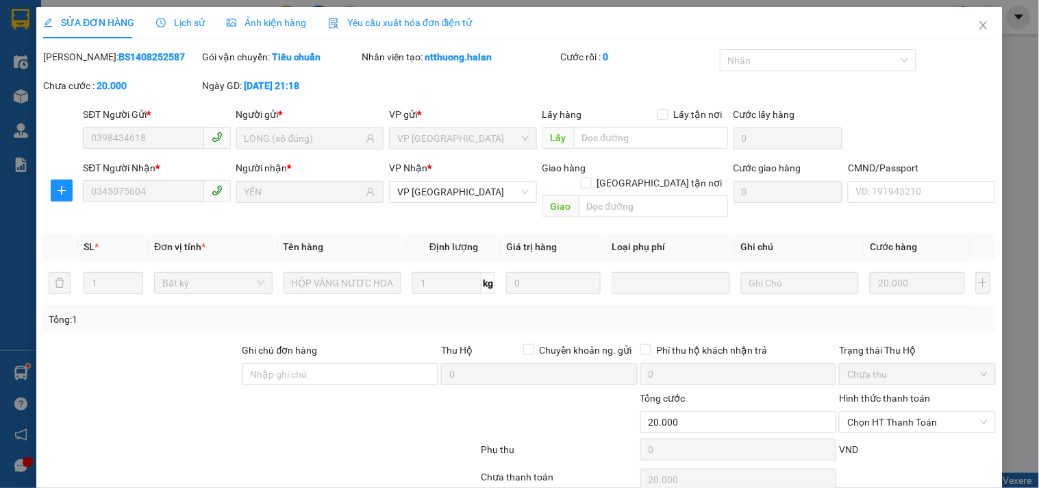
scroll to position [49, 0]
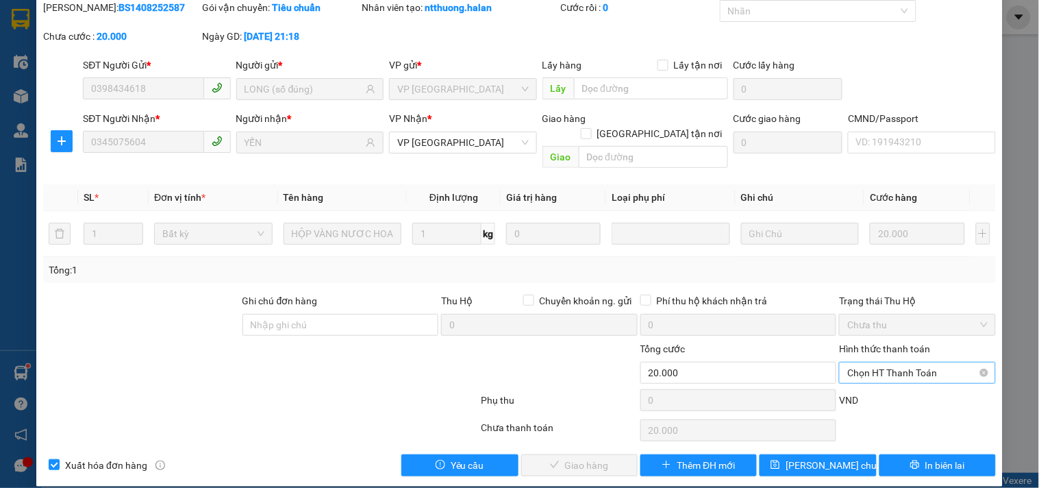
drag, startPoint x: 884, startPoint y: 359, endPoint x: 871, endPoint y: 364, distance: 14.1
click at [884, 362] on span "Chọn HT Thanh Toán" at bounding box center [917, 372] width 140 height 21
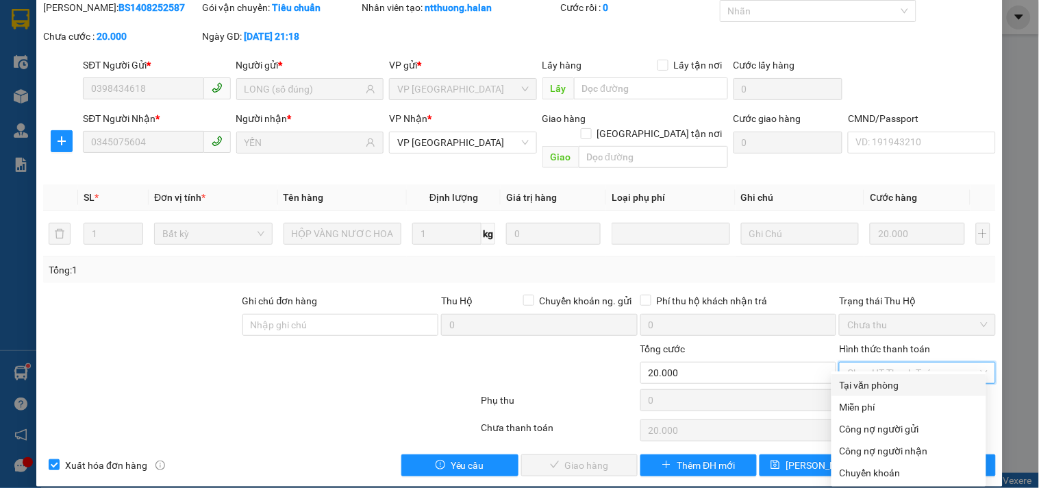
click at [861, 388] on div "Tại văn phòng" at bounding box center [909, 384] width 138 height 15
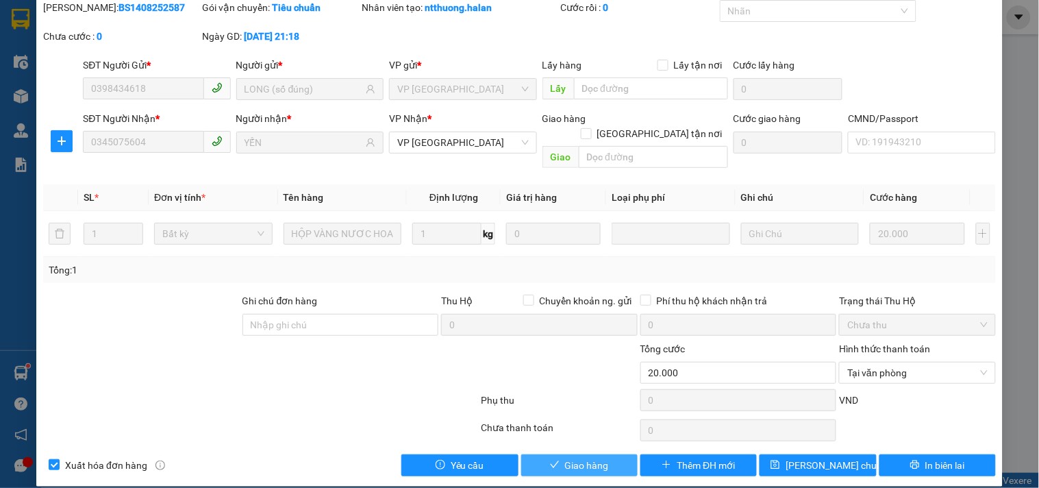
drag, startPoint x: 607, startPoint y: 446, endPoint x: 707, endPoint y: 425, distance: 102.2
click at [607, 454] on button "Giao hàng" at bounding box center [579, 465] width 116 height 22
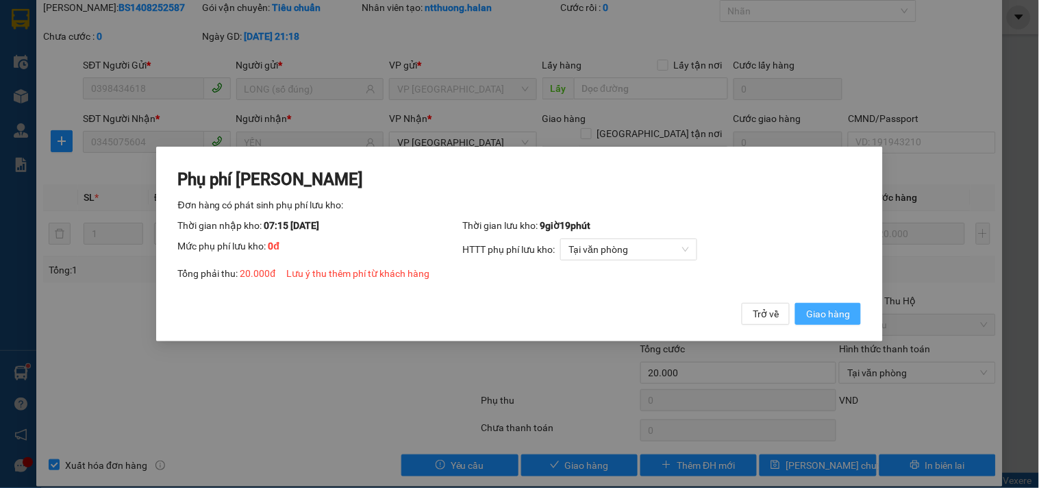
click at [837, 314] on span "Giao hàng" at bounding box center [828, 313] width 44 height 15
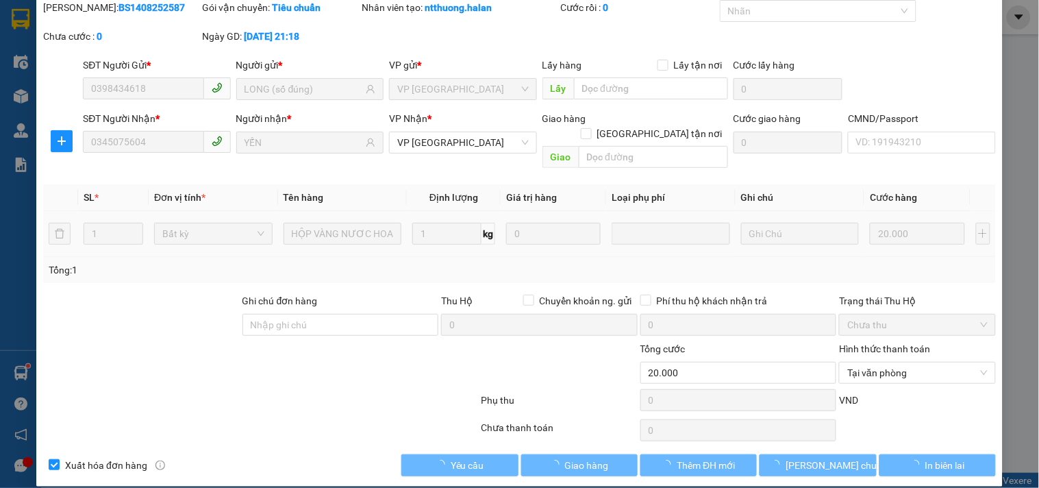
scroll to position [0, 0]
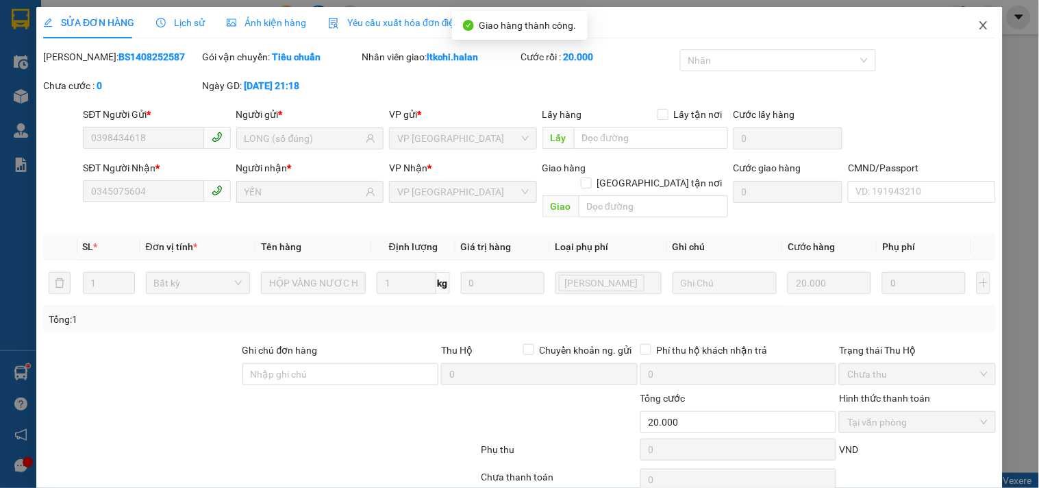
click at [978, 26] on icon "close" at bounding box center [983, 25] width 11 height 11
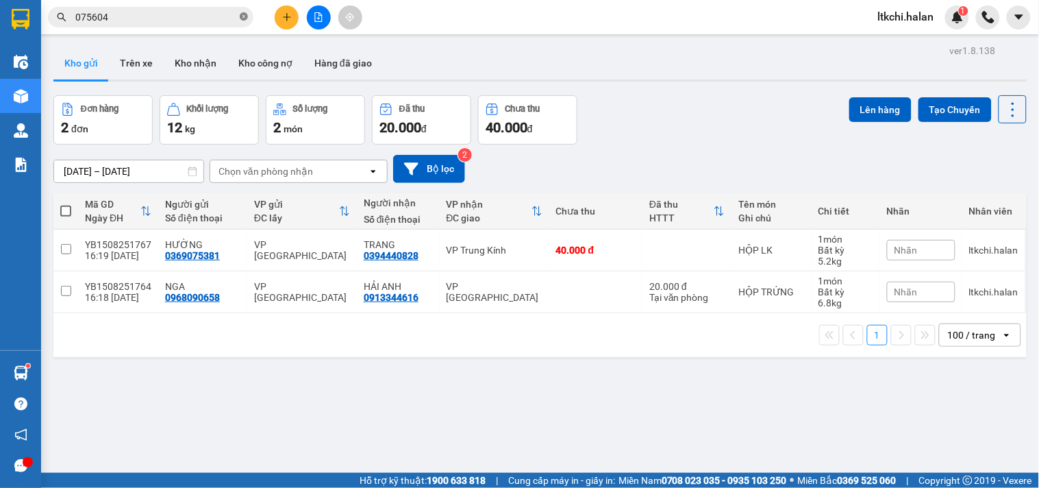
click at [242, 16] on icon "close-circle" at bounding box center [244, 16] width 8 height 8
click at [1003, 105] on icon at bounding box center [1012, 109] width 19 height 19
click at [987, 190] on span "Làm mới" at bounding box center [982, 196] width 38 height 14
drag, startPoint x: 196, startPoint y: 18, endPoint x: 195, endPoint y: 7, distance: 11.7
click at [195, 7] on span at bounding box center [150, 17] width 205 height 21
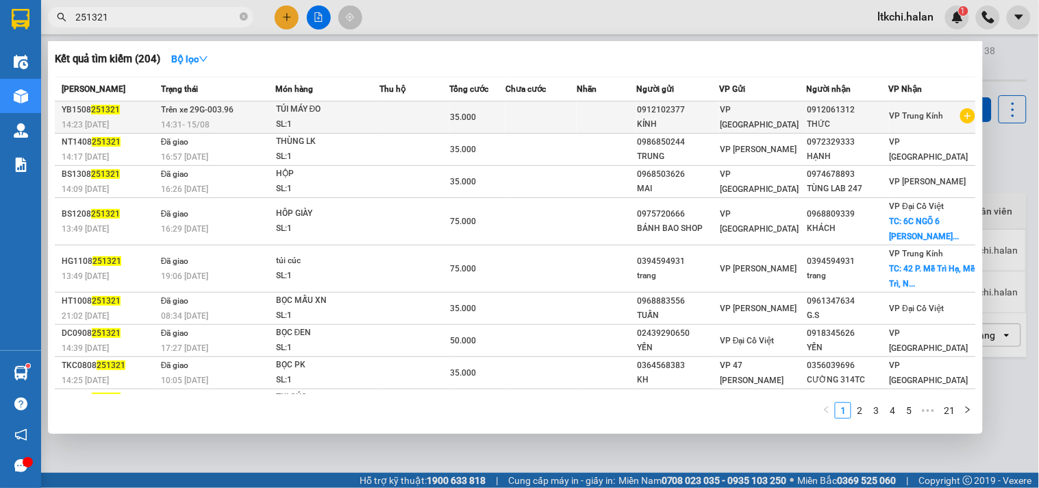
click at [260, 114] on td "Trên xe 29G-003.96 14:31 - 15/08" at bounding box center [216, 117] width 118 height 32
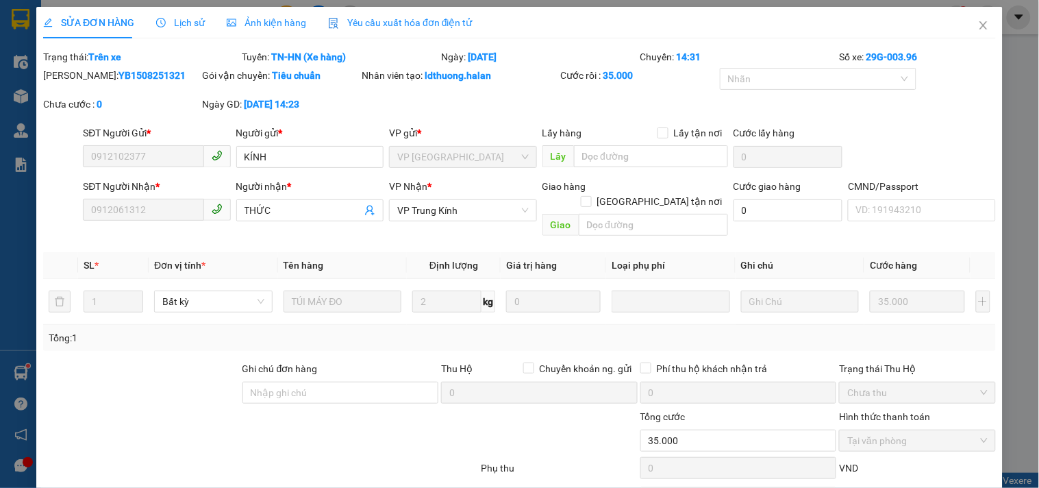
click at [181, 22] on span "Lịch sử" at bounding box center [180, 22] width 49 height 11
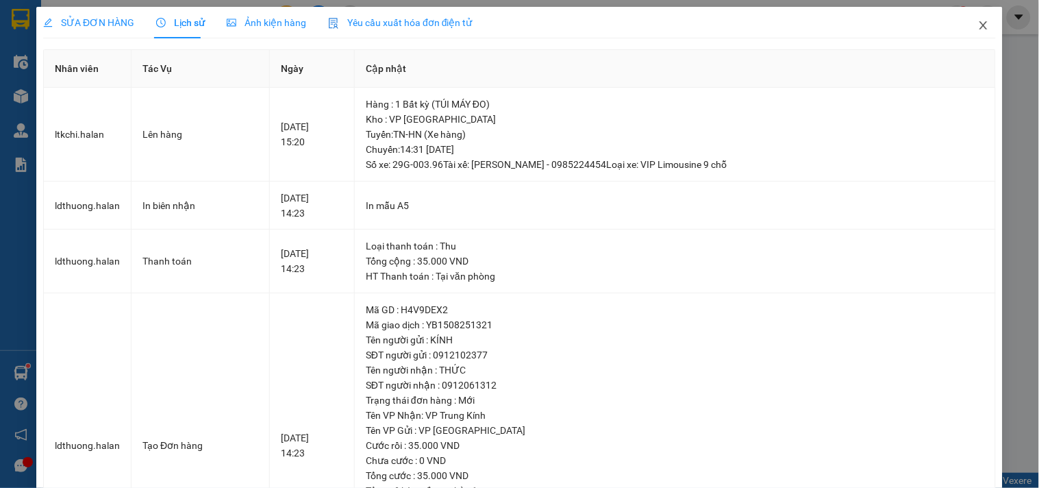
click at [978, 26] on icon "close" at bounding box center [983, 25] width 11 height 11
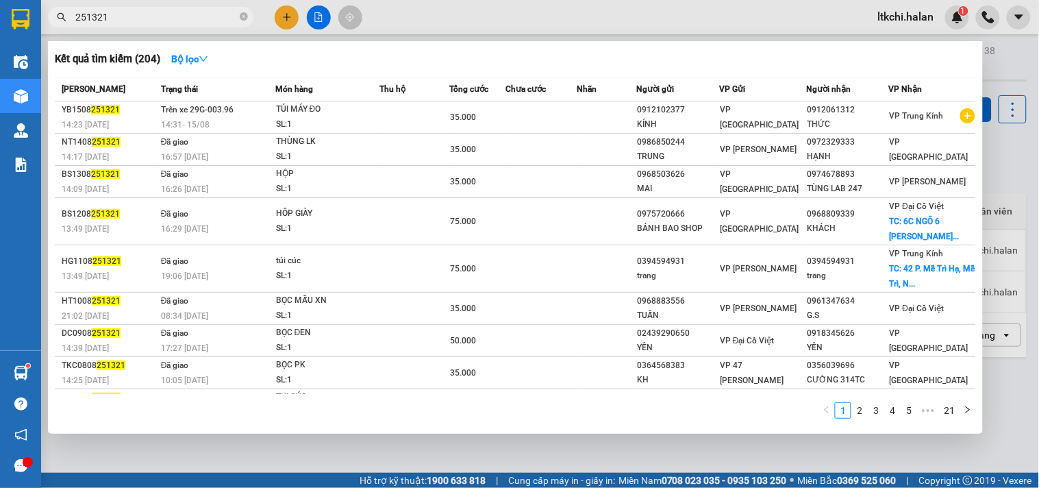
click at [131, 10] on input "251321" at bounding box center [156, 17] width 162 height 15
click at [407, 18] on div at bounding box center [519, 244] width 1039 height 488
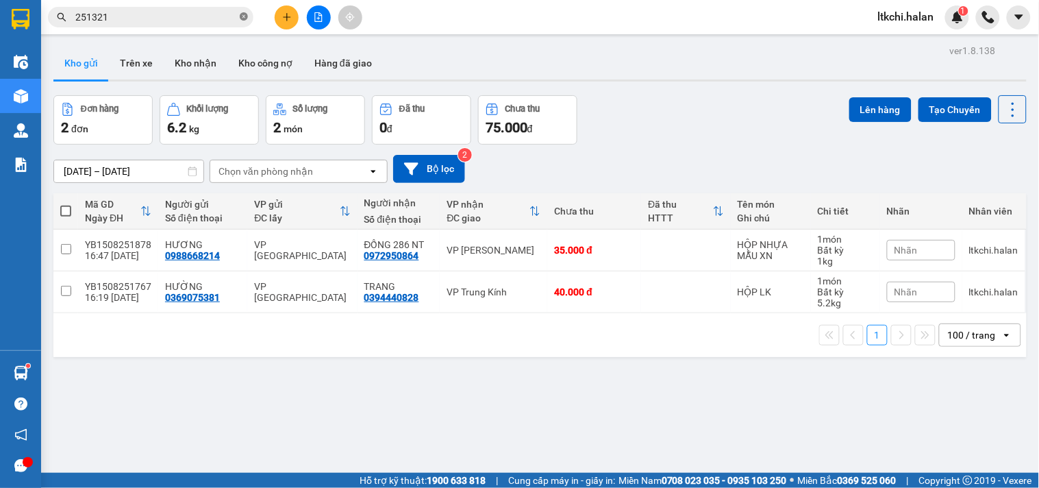
click at [247, 17] on icon "close-circle" at bounding box center [244, 16] width 8 height 8
click at [275, 18] on div at bounding box center [318, 17] width 103 height 24
click at [279, 18] on button at bounding box center [287, 17] width 24 height 24
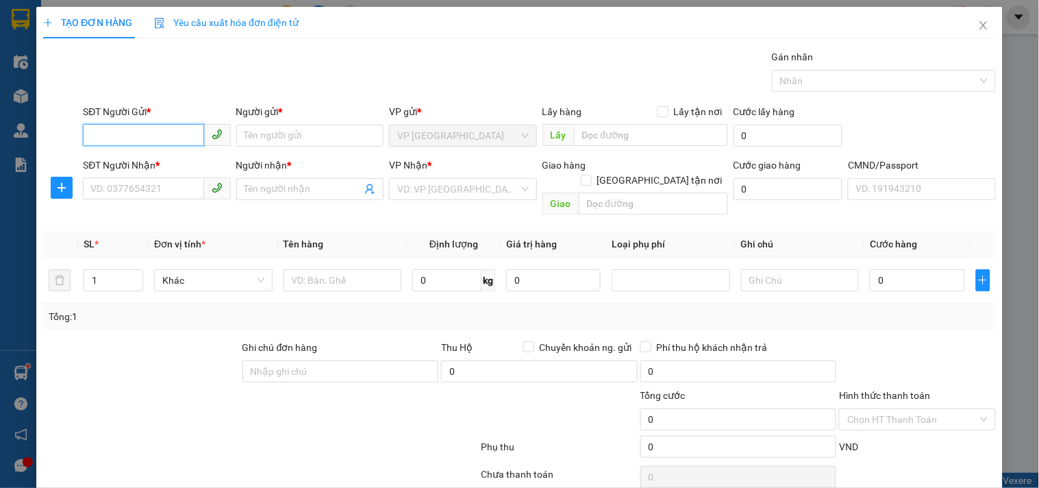
click at [182, 136] on input "SĐT Người Gửi *" at bounding box center [143, 135] width 121 height 22
click at [149, 162] on div "0399031883 - QUYỀN" at bounding box center [154, 162] width 129 height 15
click at [162, 185] on input "SĐT Người Nhận *" at bounding box center [143, 188] width 121 height 22
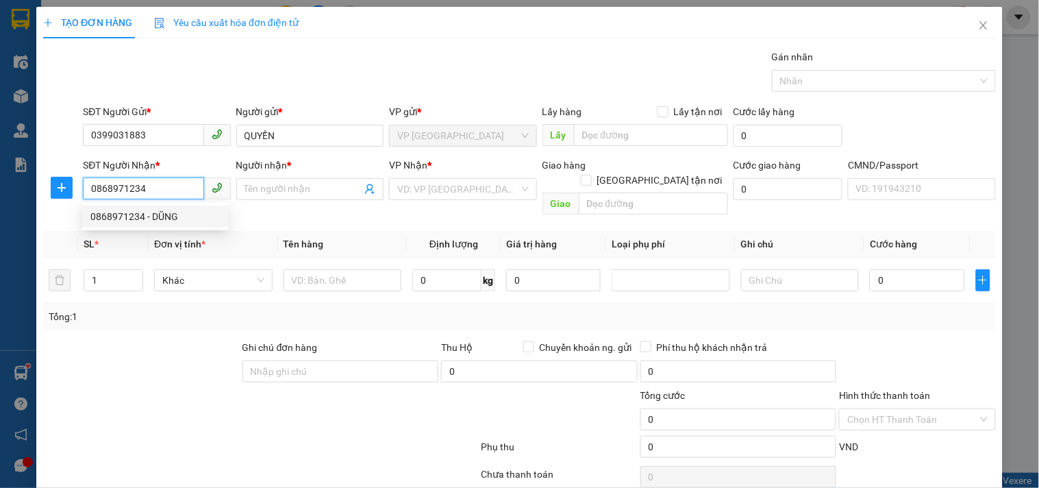
click at [151, 214] on div "0868971234 - DŨNG" at bounding box center [154, 216] width 129 height 15
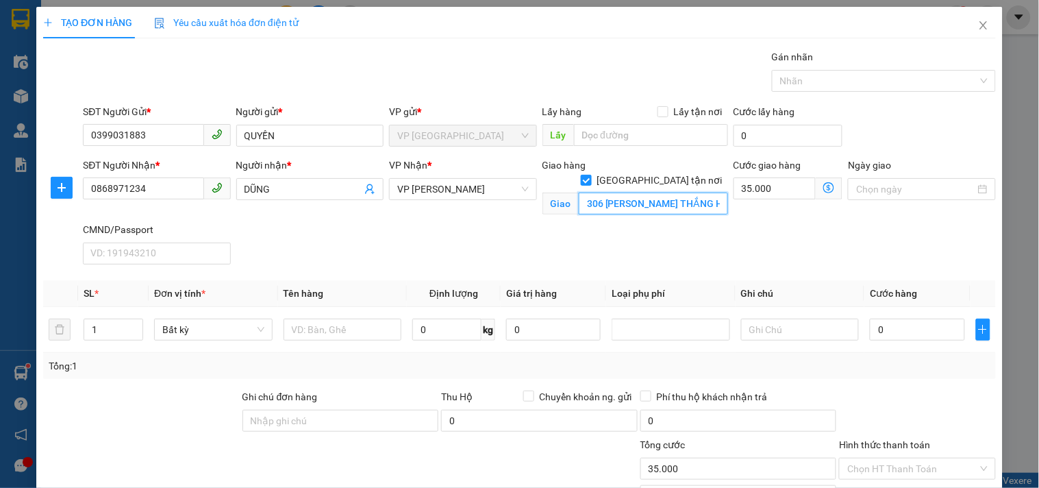
click at [639, 192] on input "306 TÔN ĐỨC THẮNG HÀNG BỘT ĐỐNG ĐA" at bounding box center [653, 203] width 149 height 22
click at [132, 323] on span "up" at bounding box center [135, 326] width 8 height 8
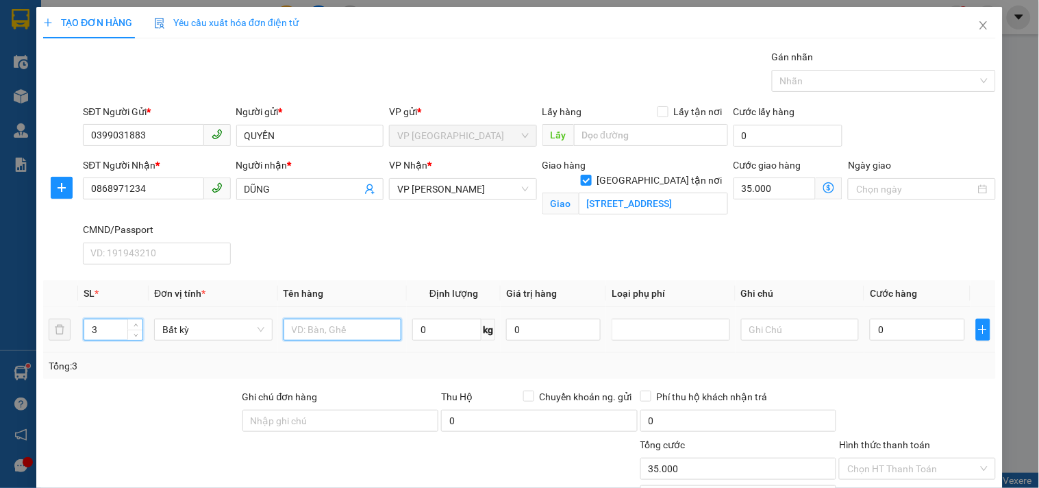
click at [327, 325] on input "text" at bounding box center [342, 329] width 118 height 22
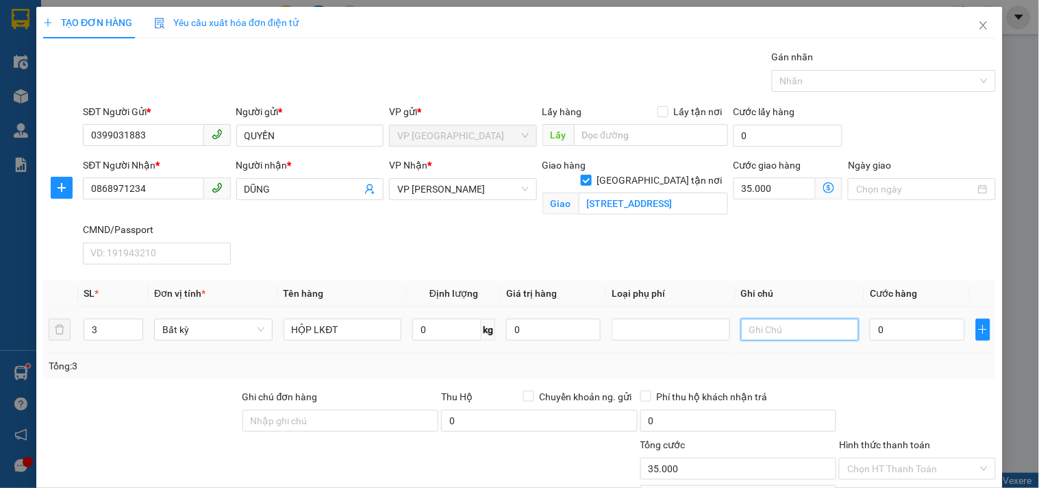
click at [799, 333] on input "text" at bounding box center [800, 329] width 118 height 22
click at [895, 326] on input "0" at bounding box center [917, 329] width 94 height 22
click at [823, 184] on icon "dollar-circle" at bounding box center [828, 187] width 11 height 11
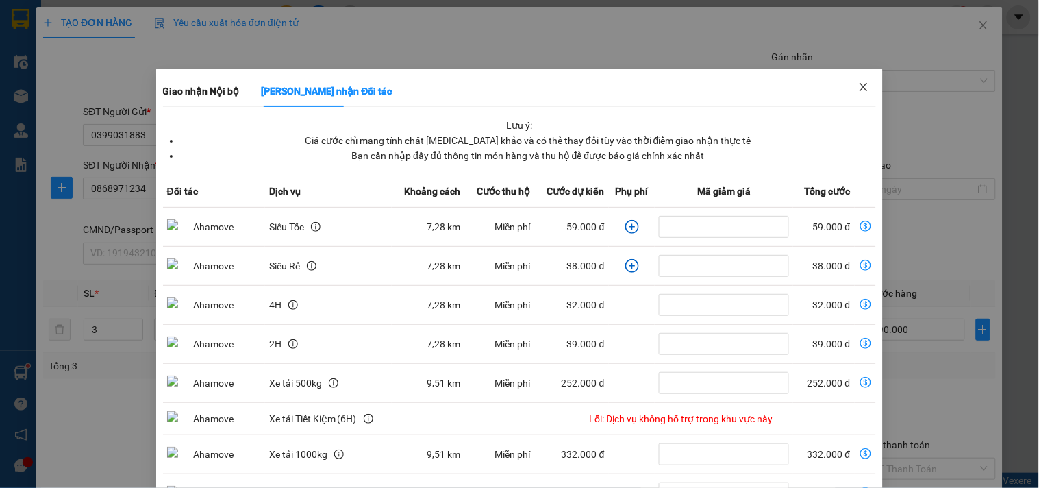
click at [858, 88] on icon "close" at bounding box center [863, 86] width 11 height 11
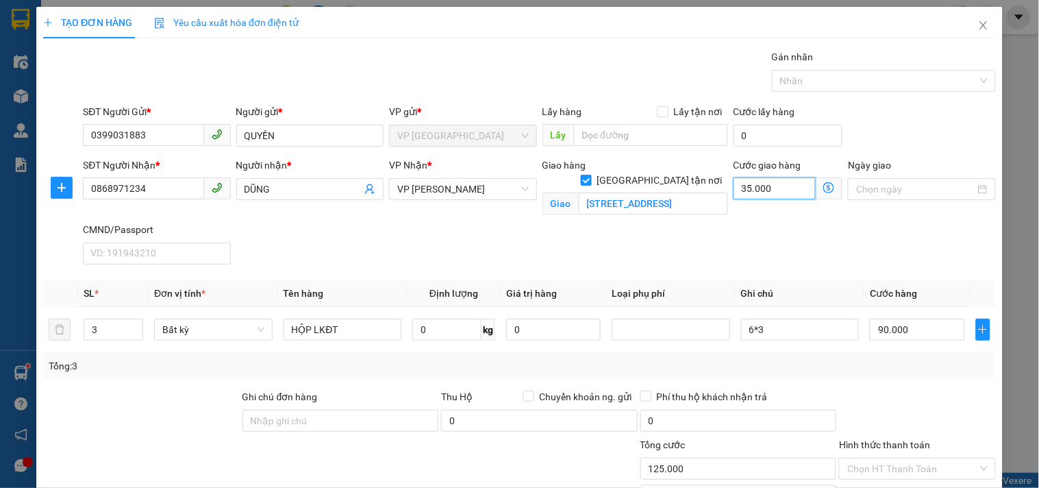
click at [764, 189] on input "35.000" at bounding box center [774, 188] width 83 height 22
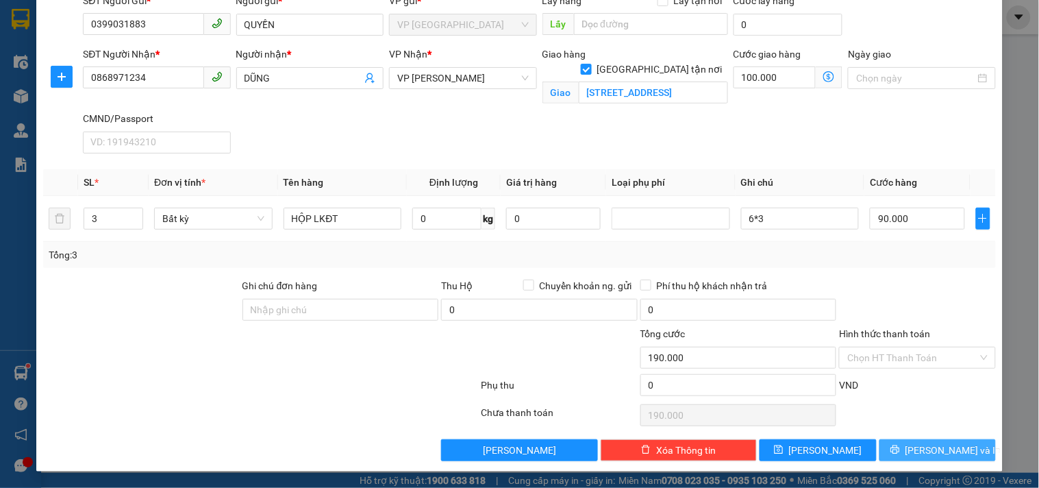
click at [922, 450] on span "[PERSON_NAME] và In" at bounding box center [953, 449] width 96 height 15
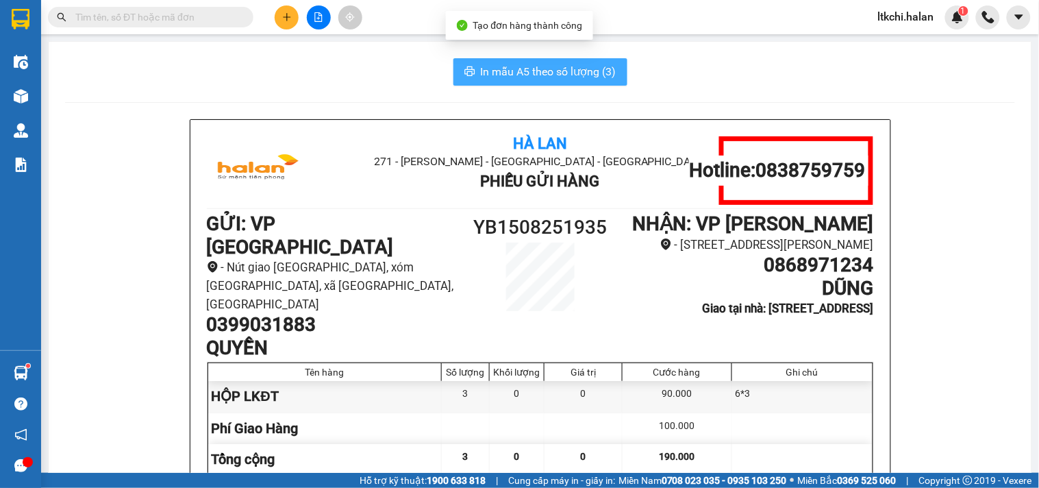
click at [514, 70] on span "In mẫu A5 theo số lượng (3)" at bounding box center [549, 71] width 136 height 17
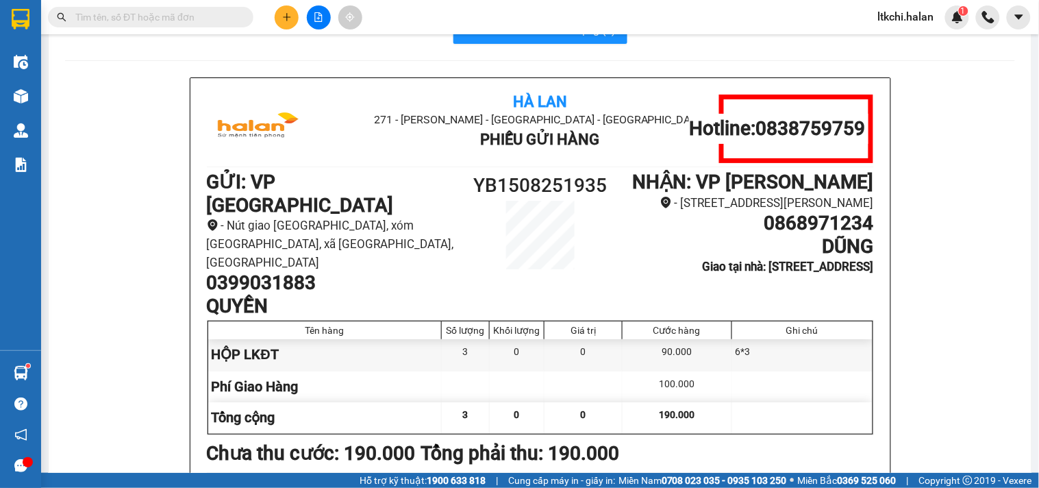
scroll to position [59, 0]
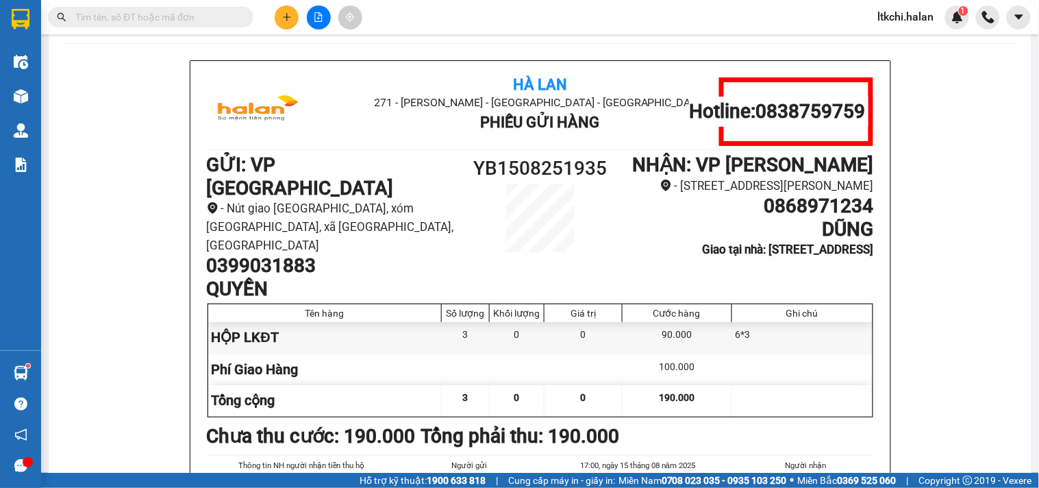
click at [818, 218] on h1 "0868971234" at bounding box center [748, 205] width 250 height 23
copy h1 "0868971234"
click at [215, 18] on input "text" at bounding box center [156, 17] width 162 height 15
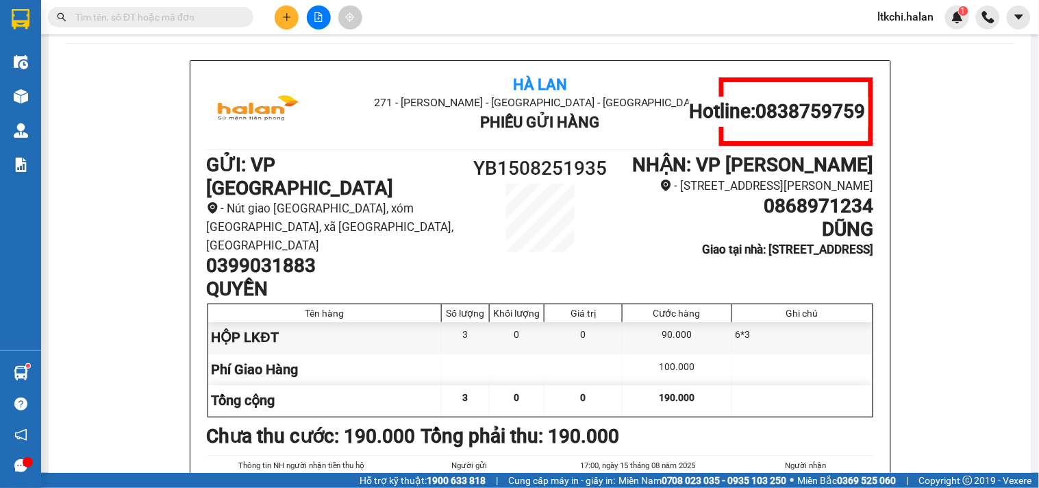
paste input "0868971234"
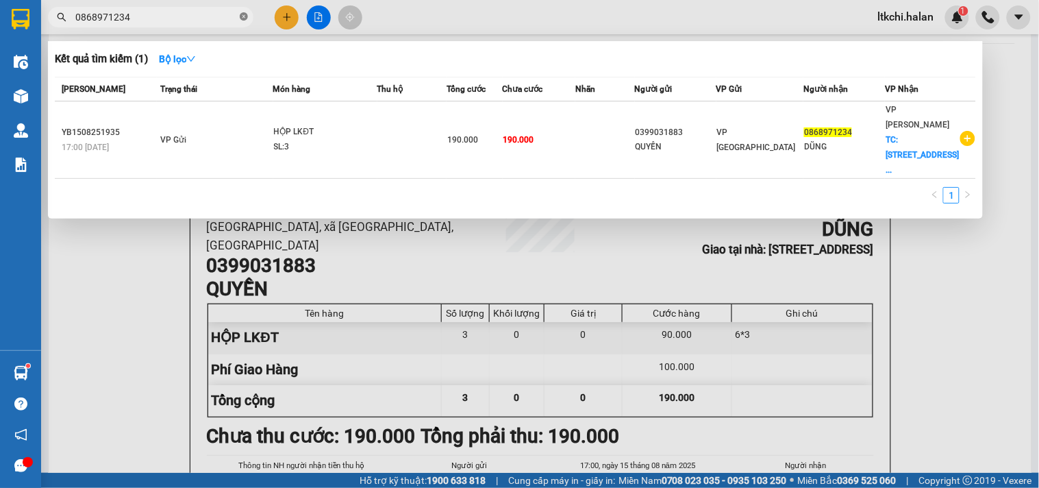
click at [247, 16] on icon "close-circle" at bounding box center [244, 16] width 8 height 8
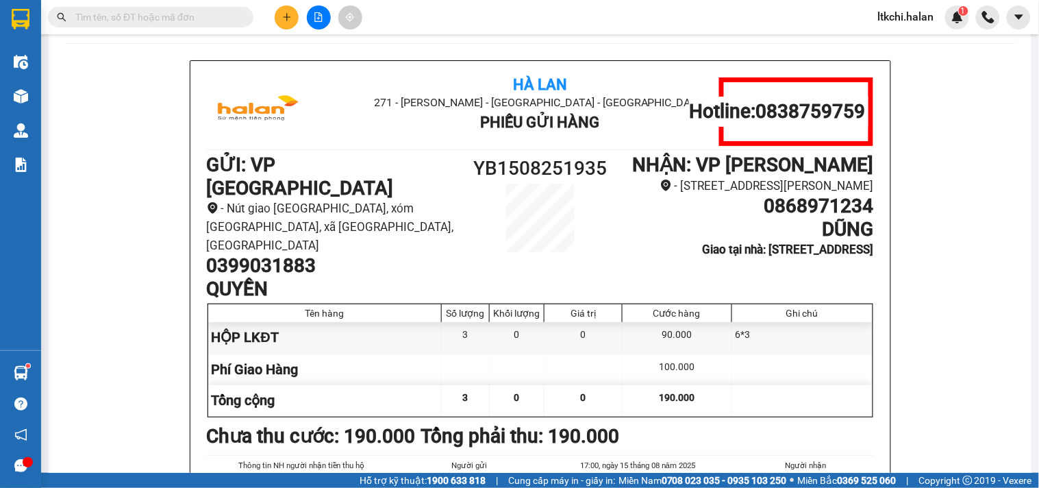
click at [92, 12] on input "text" at bounding box center [156, 17] width 162 height 15
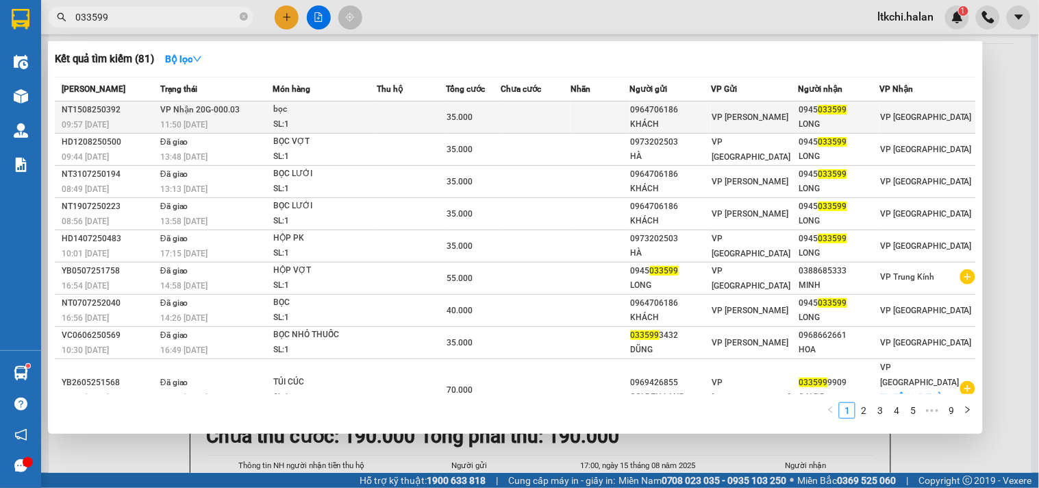
click at [329, 114] on div "bọc" at bounding box center [324, 109] width 103 height 15
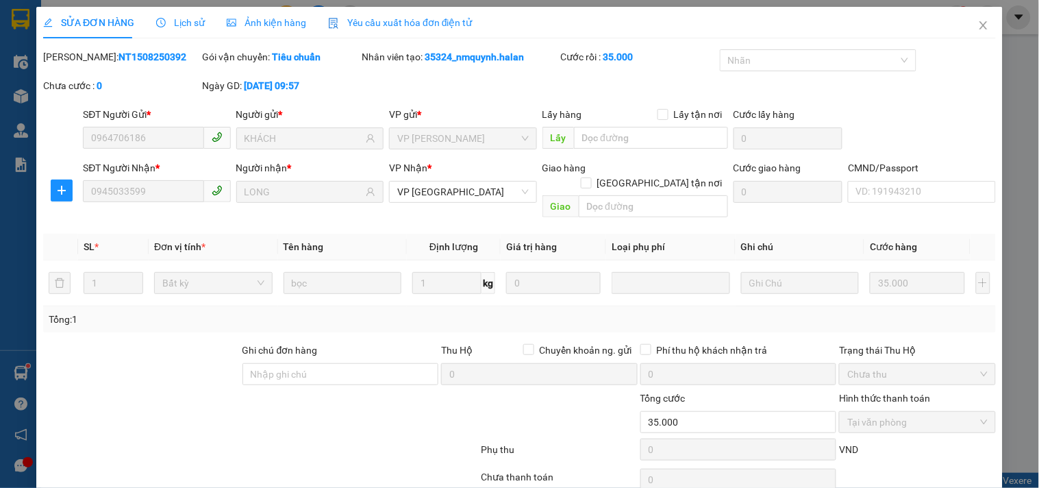
scroll to position [49, 0]
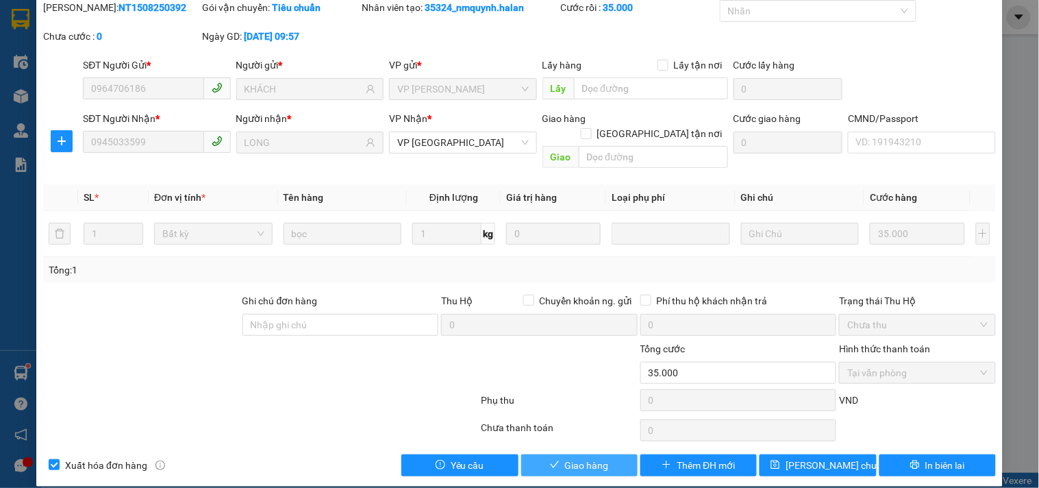
click at [580, 457] on span "Giao hàng" at bounding box center [587, 464] width 44 height 15
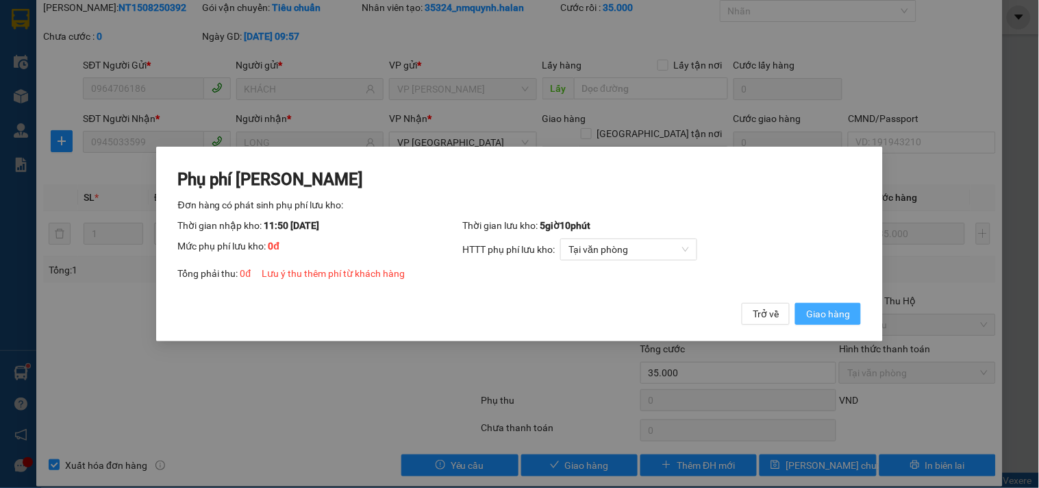
click at [834, 313] on span "Giao hàng" at bounding box center [828, 313] width 44 height 15
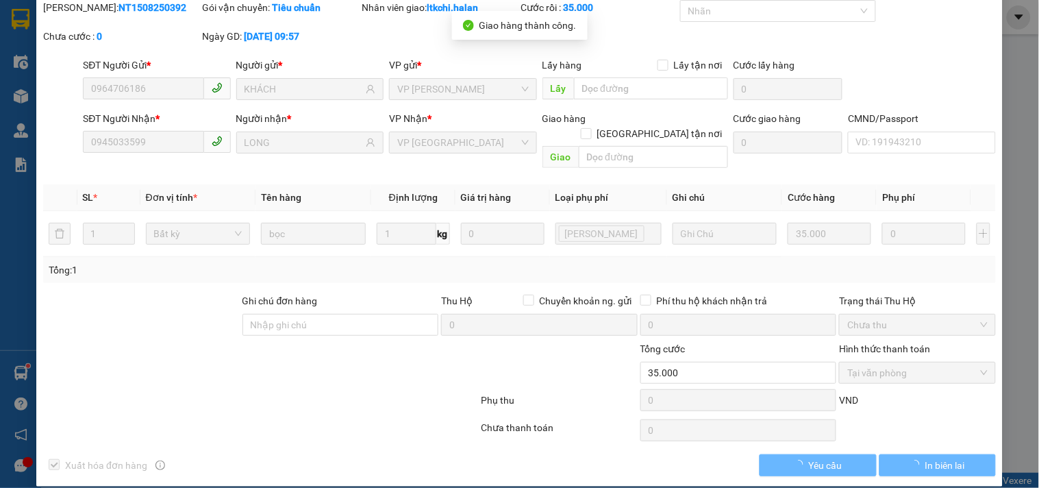
scroll to position [0, 0]
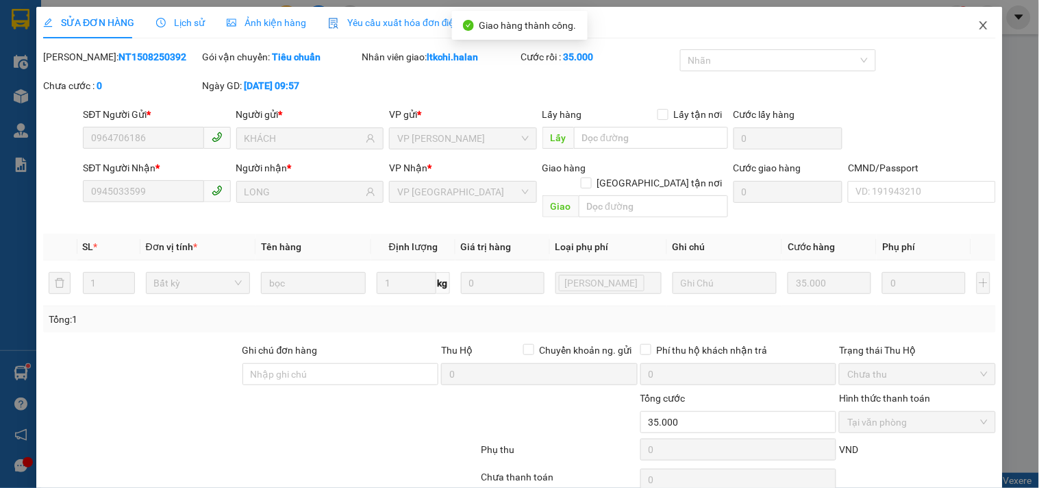
click at [978, 24] on icon "close" at bounding box center [983, 25] width 11 height 11
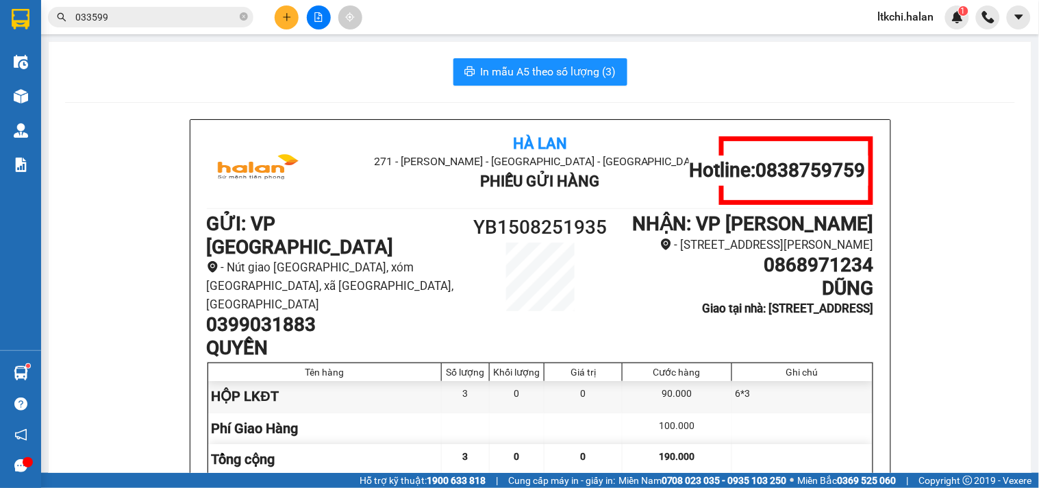
click at [816, 277] on h1 "0868971234" at bounding box center [748, 264] width 250 height 23
copy h1 "0868971234"
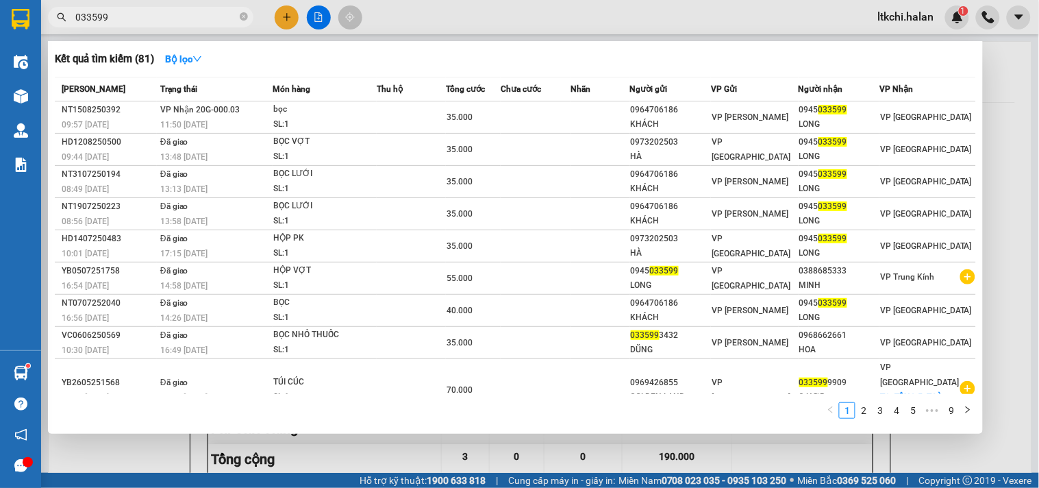
drag, startPoint x: 164, startPoint y: 19, endPoint x: 29, endPoint y: 28, distance: 135.2
click at [11, 25] on section "Kết quả tìm kiếm ( 81 ) Bộ lọc Mã ĐH Trạng thái Món hàng Thu hộ Tổng cước Chưa …" at bounding box center [519, 244] width 1039 height 488
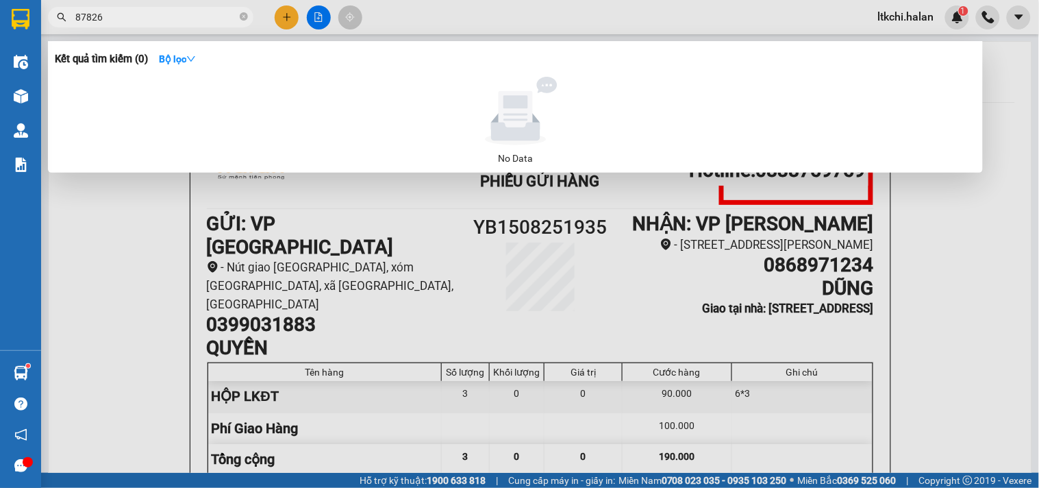
drag, startPoint x: 99, startPoint y: 21, endPoint x: 90, endPoint y: 21, distance: 8.2
click at [90, 21] on input "87826" at bounding box center [156, 17] width 162 height 15
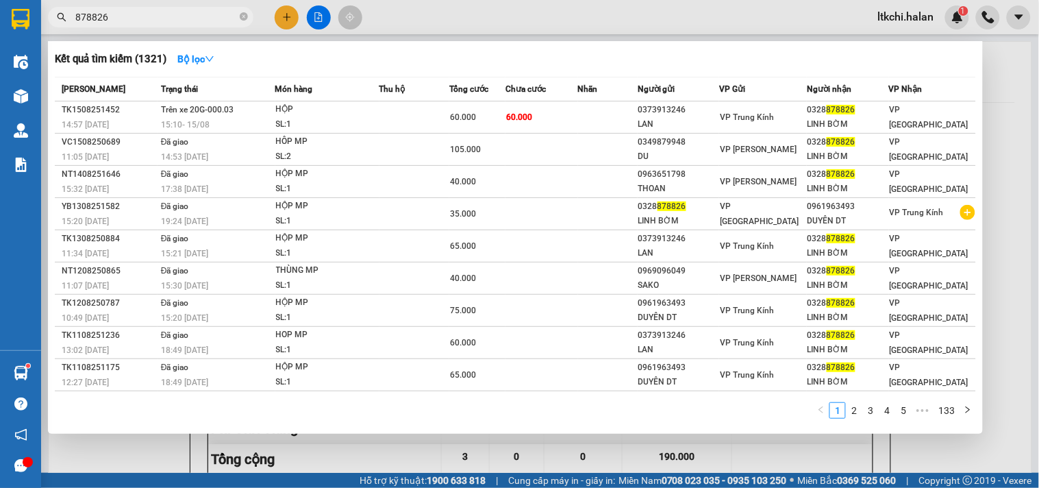
click at [290, 16] on div at bounding box center [519, 244] width 1039 height 488
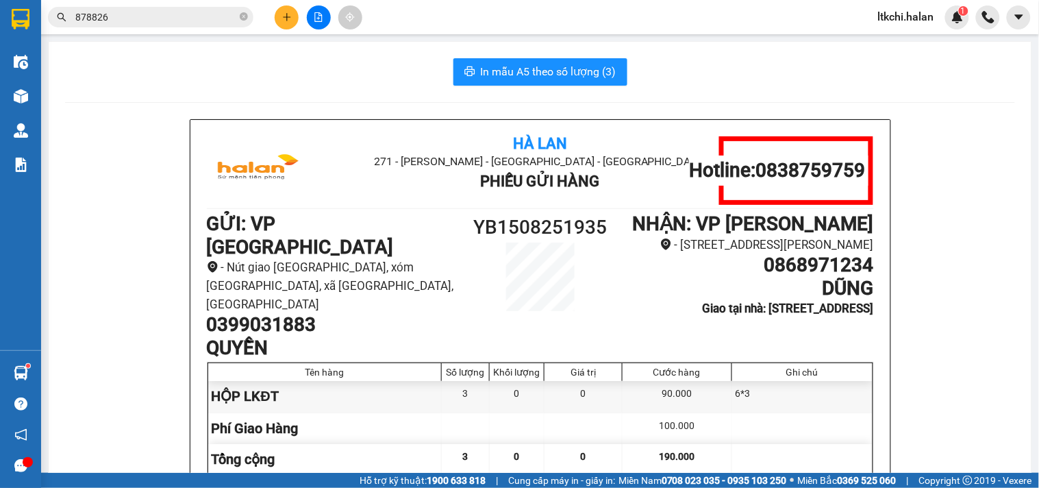
click at [290, 16] on icon "plus" at bounding box center [287, 16] width 8 height 1
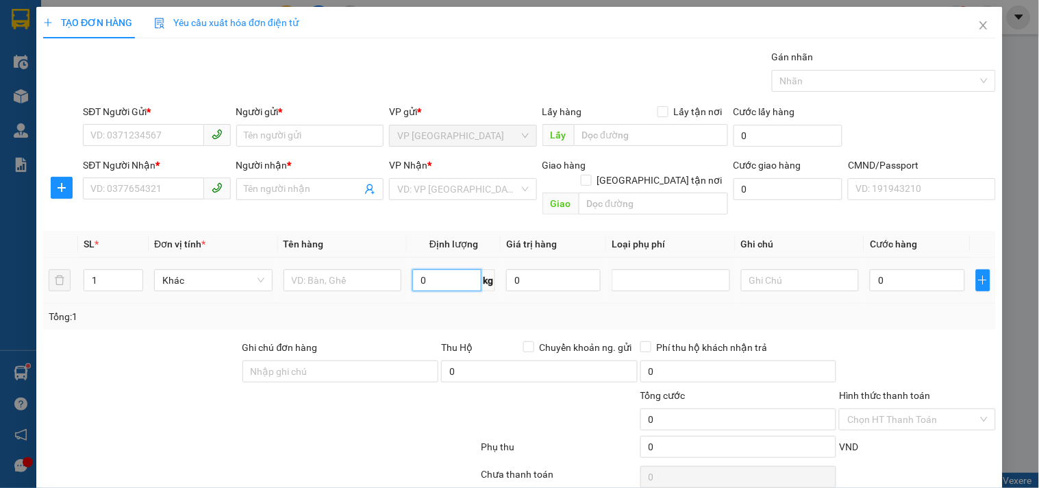
click at [456, 270] on input "0" at bounding box center [446, 280] width 69 height 22
click at [146, 132] on input "SĐT Người Gửi *" at bounding box center [143, 135] width 121 height 22
click at [345, 270] on input "text" at bounding box center [342, 280] width 118 height 22
click at [134, 132] on input "SĐT Người Gửi *" at bounding box center [143, 135] width 121 height 22
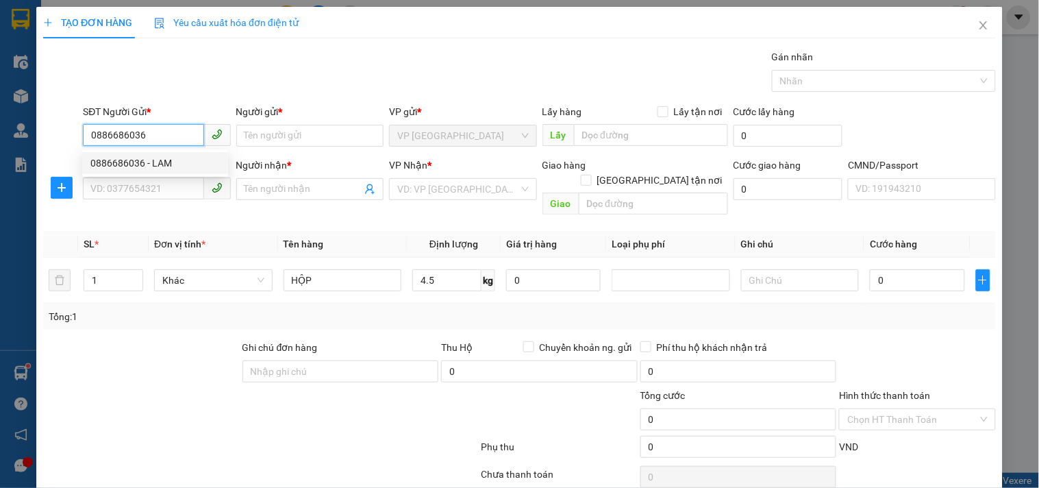
click at [158, 168] on div "0886686036 - LAM" at bounding box center [154, 162] width 129 height 15
click at [153, 184] on input "SĐT Người Nhận *" at bounding box center [143, 188] width 121 height 22
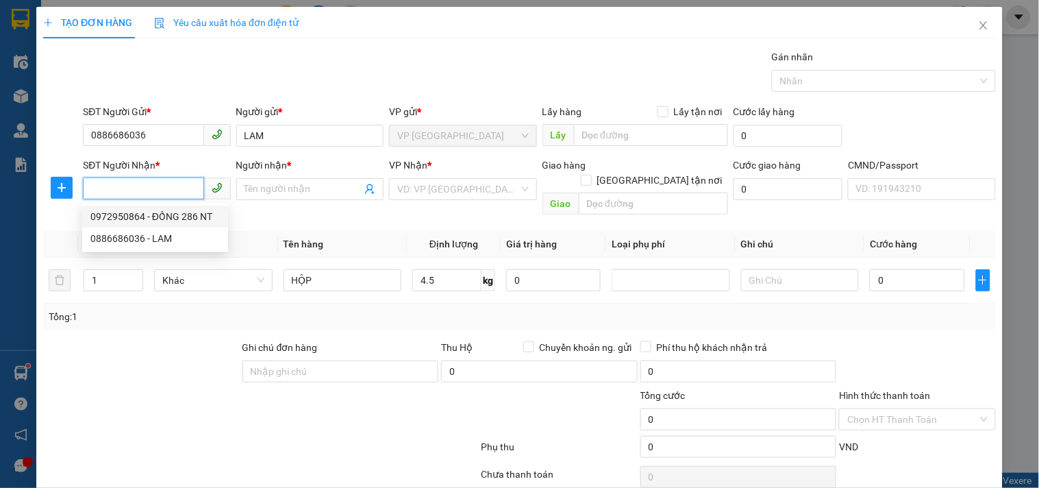
click at [186, 214] on div "0972950864 - ĐỒNG 286 NT" at bounding box center [154, 216] width 129 height 15
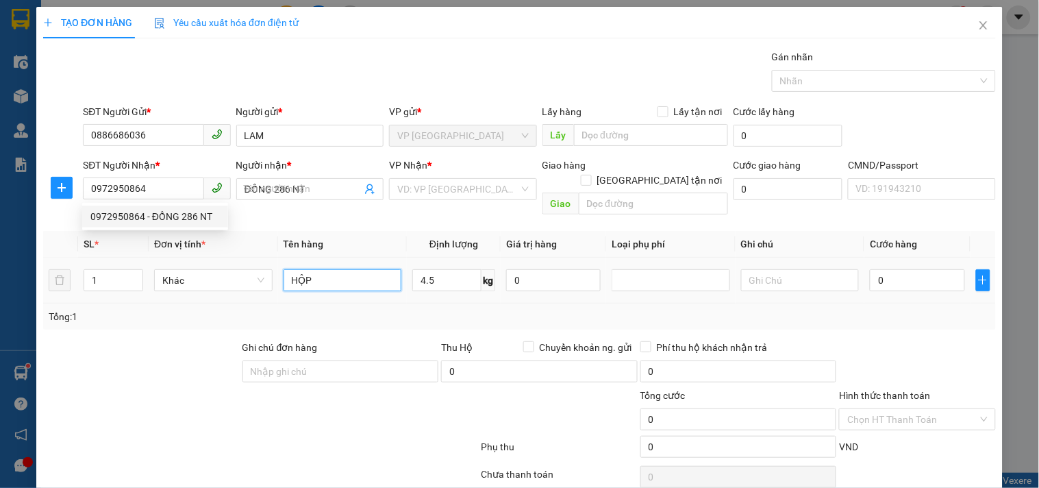
click at [325, 269] on input "HỘP" at bounding box center [342, 280] width 118 height 22
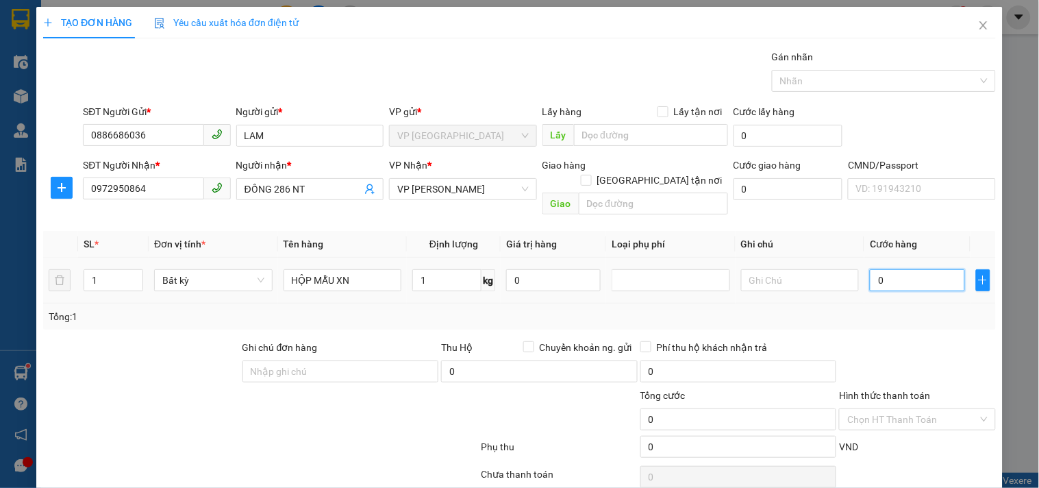
click at [905, 269] on input "0" at bounding box center [917, 280] width 94 height 22
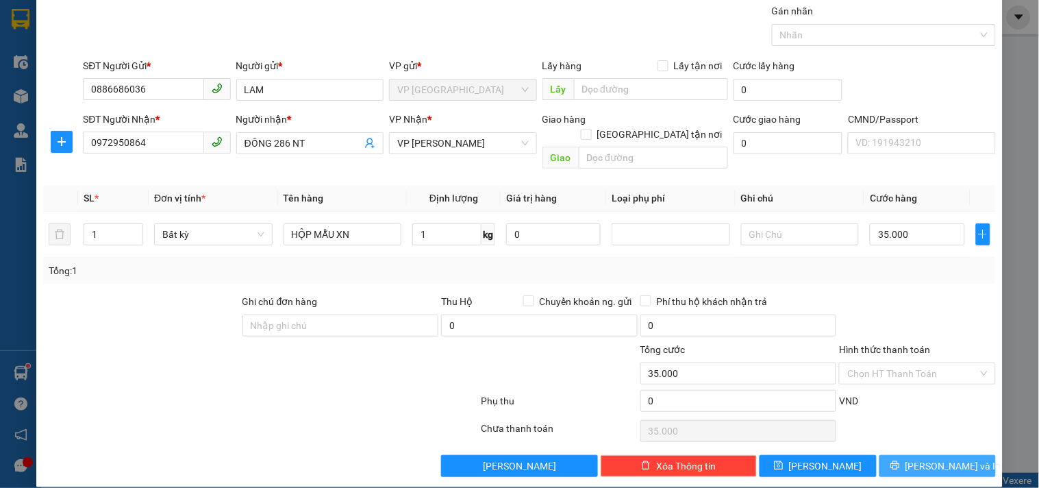
click at [934, 457] on button "[PERSON_NAME] và In" at bounding box center [937, 466] width 116 height 22
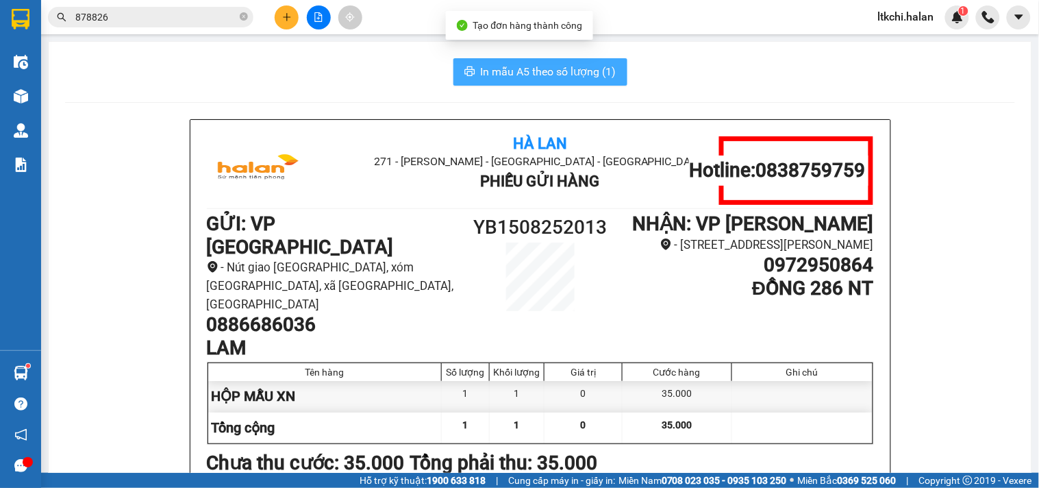
click at [579, 60] on button "In mẫu A5 theo số lượng (1)" at bounding box center [540, 71] width 174 height 27
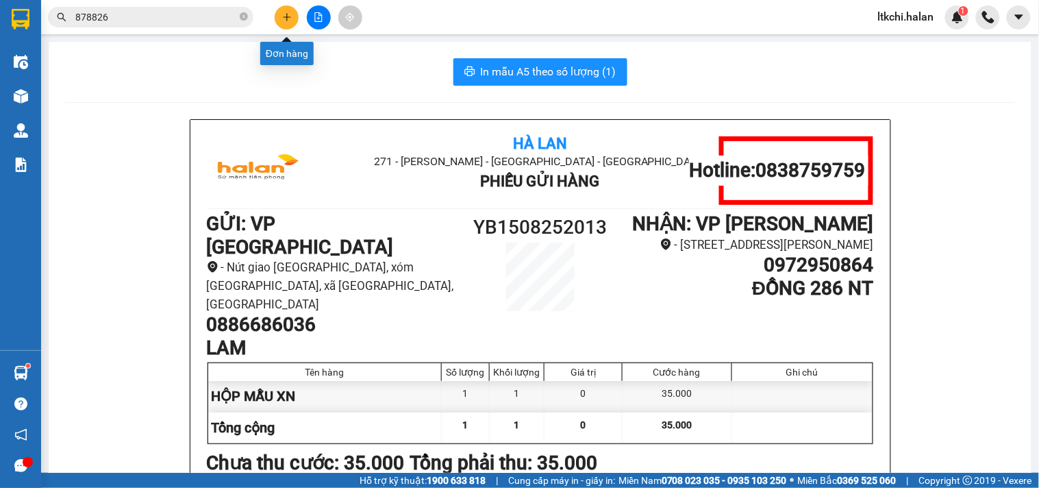
click at [291, 18] on icon "plus" at bounding box center [287, 17] width 10 height 10
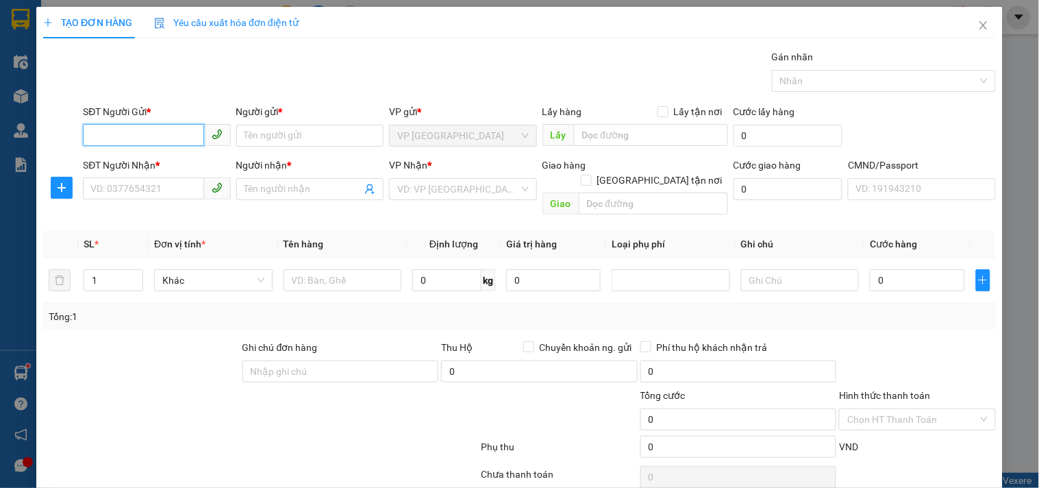
click at [144, 136] on input "SĐT Người Gửi *" at bounding box center [143, 135] width 121 height 22
drag, startPoint x: 163, startPoint y: 165, endPoint x: 167, endPoint y: 179, distance: 15.0
click at [163, 166] on div "0917508317 - XE MÁY PHƯƠNG QUÂN" at bounding box center [174, 162] width 168 height 15
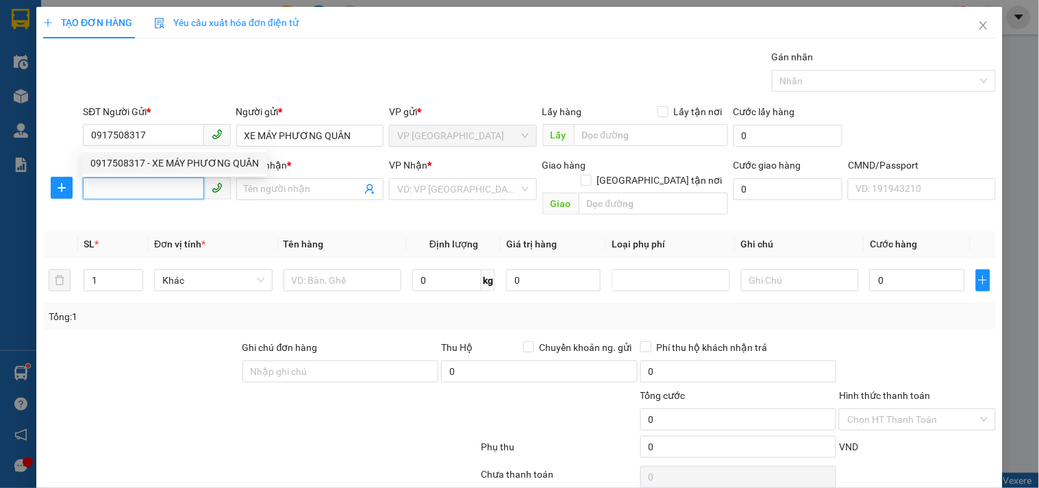
click at [168, 186] on input "SĐT Người Nhận *" at bounding box center [143, 188] width 121 height 22
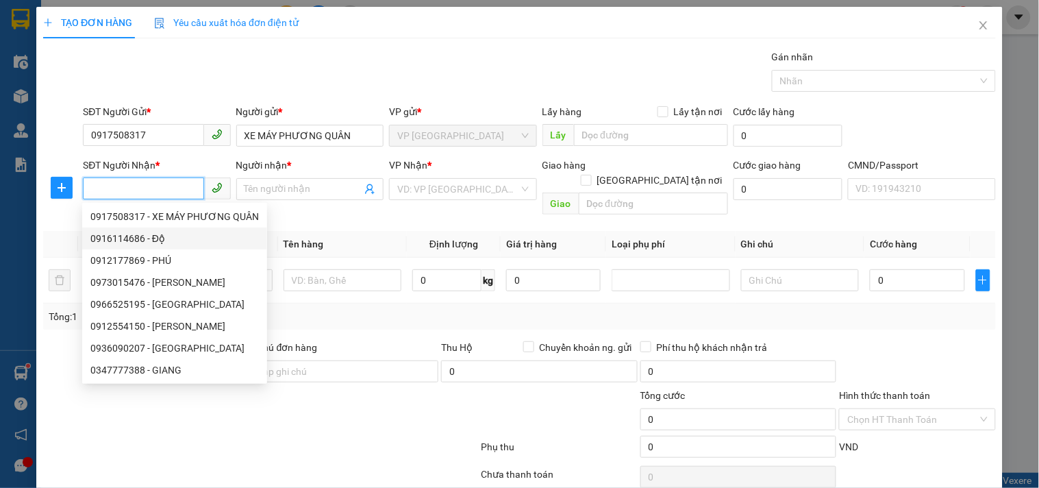
click at [162, 236] on div "0916114686 - Độ" at bounding box center [174, 238] width 168 height 15
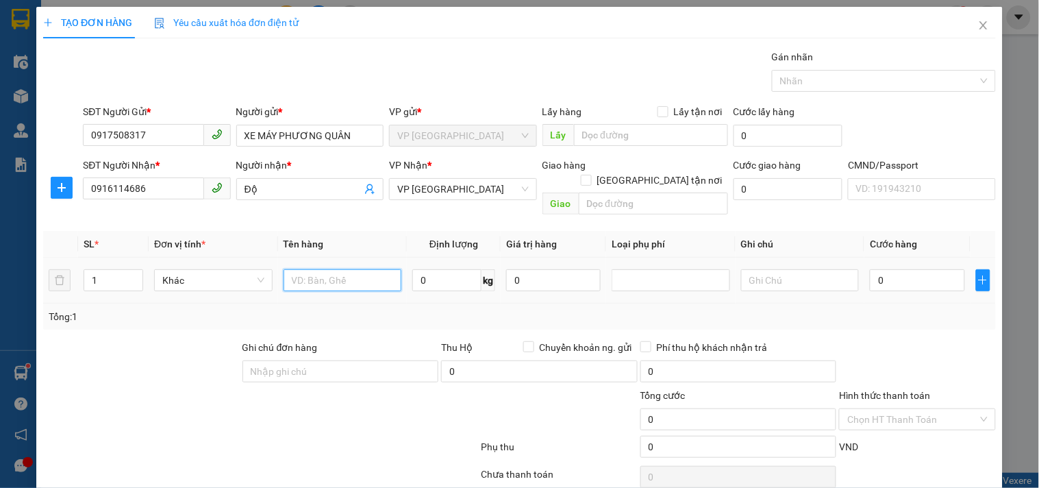
click at [336, 269] on input "text" at bounding box center [342, 280] width 118 height 22
click at [448, 269] on input "0" at bounding box center [446, 280] width 69 height 22
click at [913, 269] on input "0" at bounding box center [917, 280] width 94 height 22
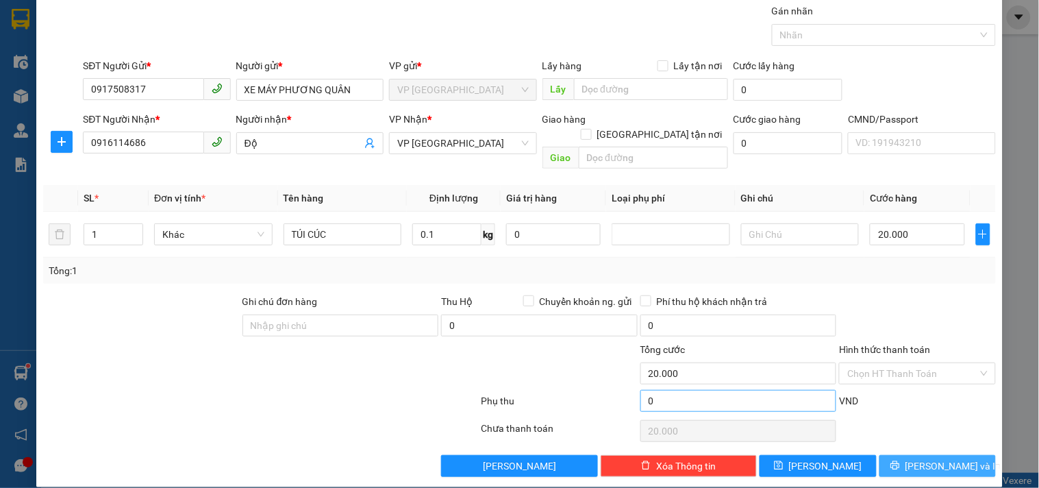
click at [926, 458] on span "[PERSON_NAME] và In" at bounding box center [953, 465] width 96 height 15
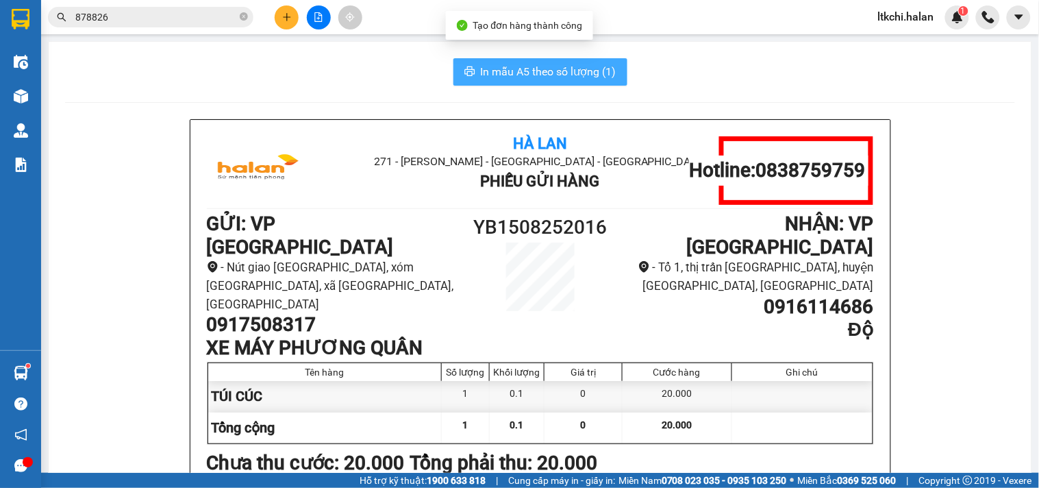
click at [486, 66] on span "In mẫu A5 theo số lượng (1)" at bounding box center [549, 71] width 136 height 17
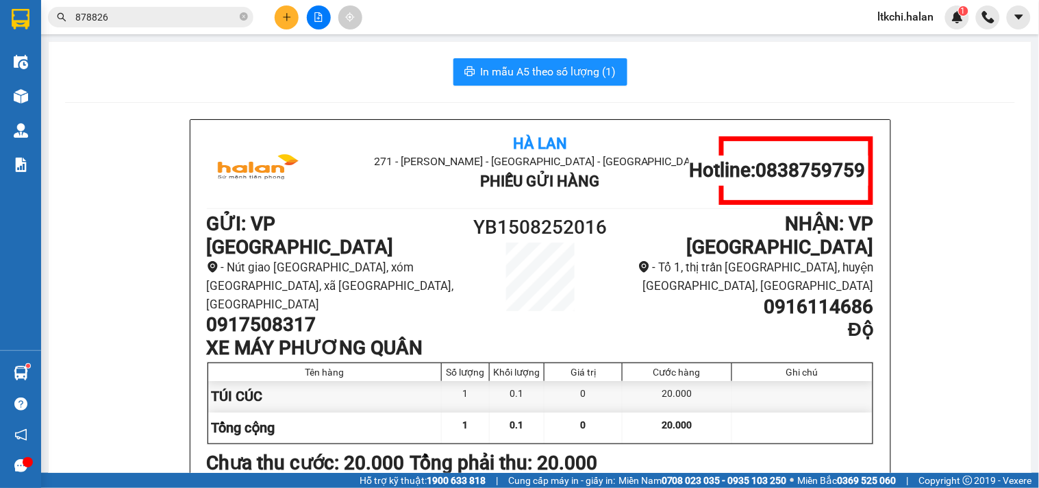
click at [290, 14] on icon "plus" at bounding box center [287, 17] width 10 height 10
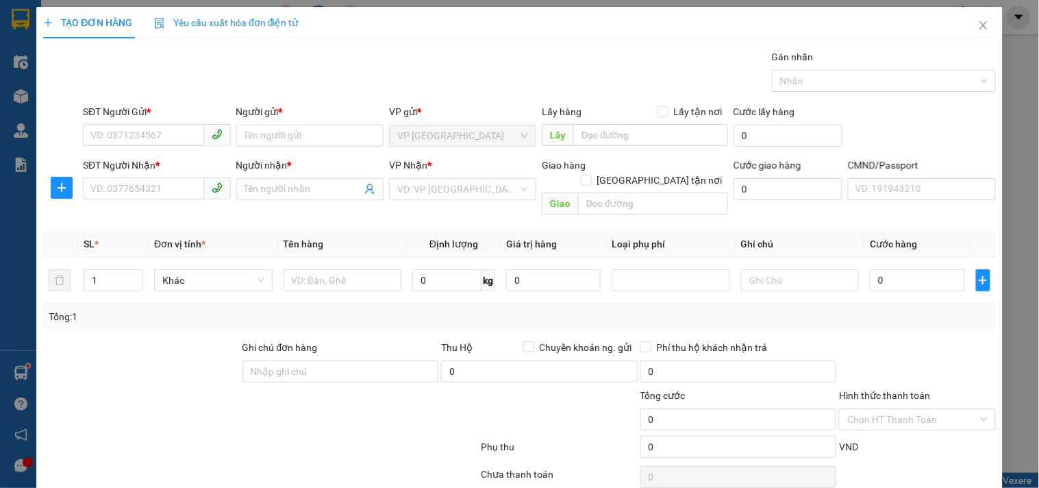
click at [290, 15] on div "Yêu cầu xuất hóa đơn điện tử" at bounding box center [226, 22] width 144 height 15
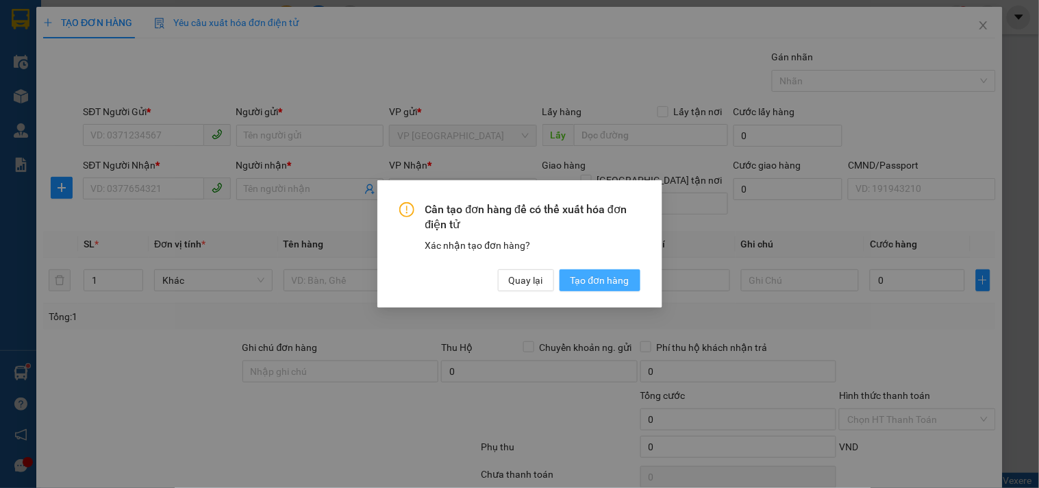
click at [598, 281] on span "Tạo đơn hàng" at bounding box center [599, 280] width 59 height 15
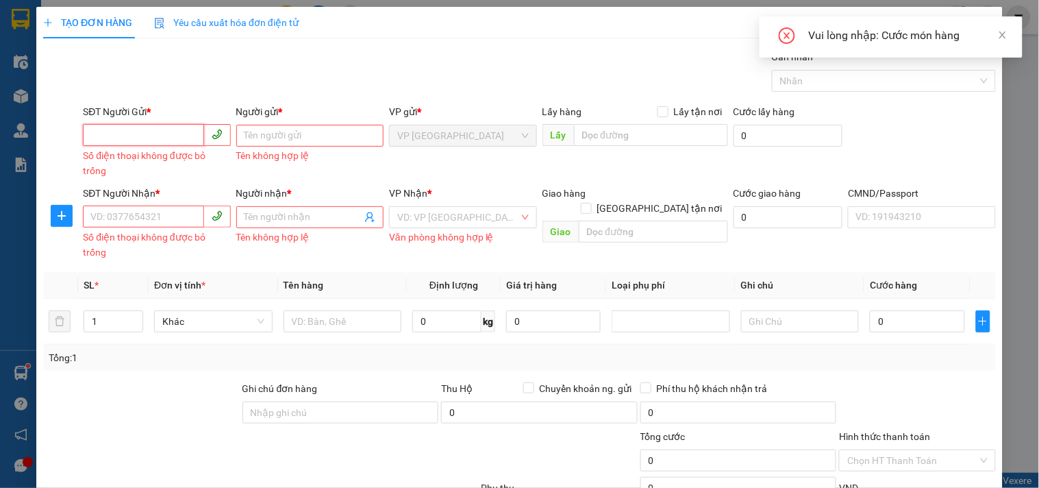
drag, startPoint x: 107, startPoint y: 137, endPoint x: 115, endPoint y: 134, distance: 8.9
click at [115, 134] on input "SĐT Người Gửi *" at bounding box center [143, 135] width 121 height 22
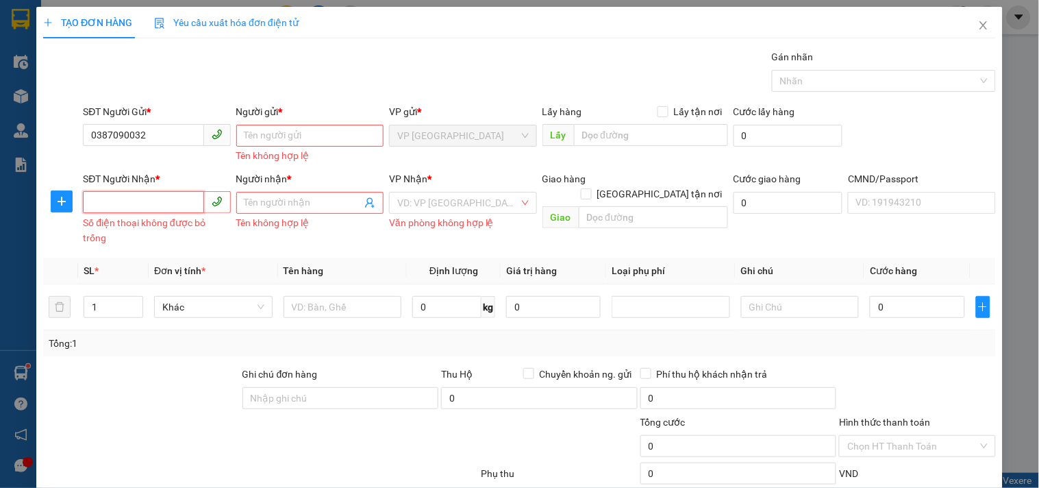
click at [164, 203] on input "SĐT Người Nhận *" at bounding box center [143, 202] width 121 height 22
click at [269, 139] on input "Người gửi *" at bounding box center [309, 136] width 147 height 22
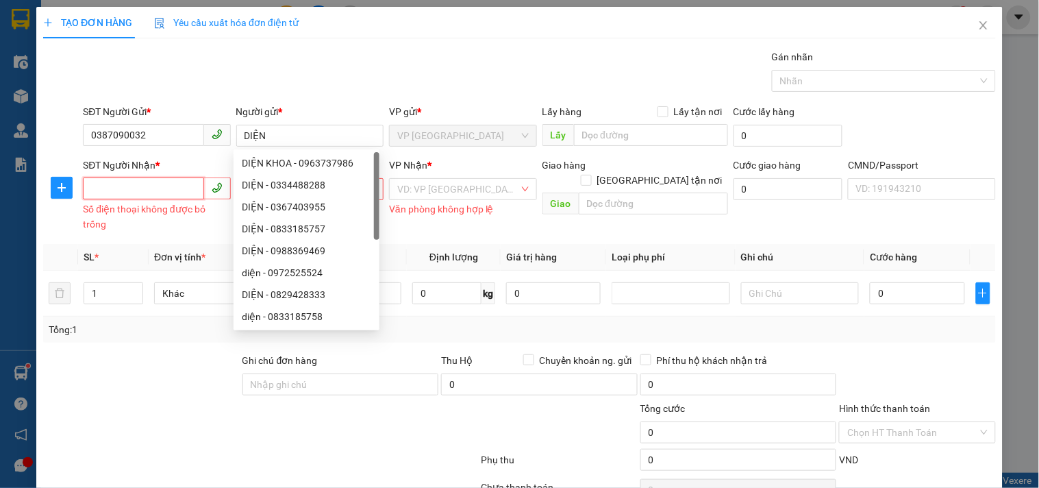
click at [160, 189] on input "SĐT Người Nhận *" at bounding box center [143, 188] width 121 height 22
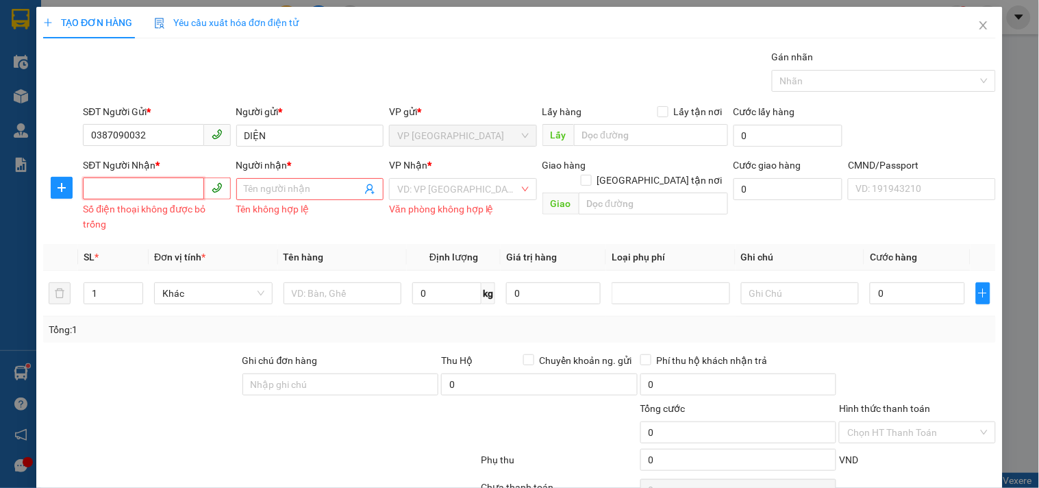
click at [156, 184] on input "SĐT Người Nhận *" at bounding box center [143, 188] width 121 height 22
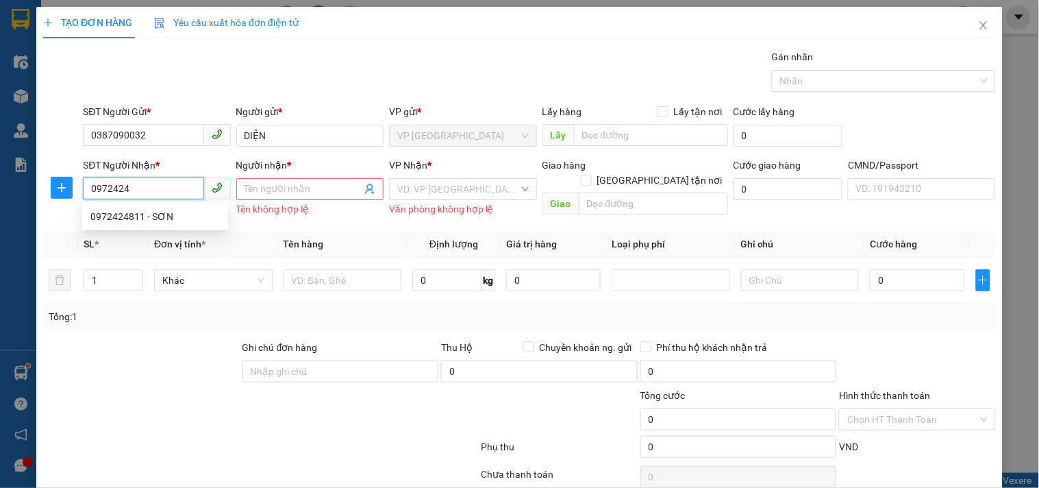
drag, startPoint x: 134, startPoint y: 187, endPoint x: 111, endPoint y: 188, distance: 22.6
click at [111, 192] on input "0972424" at bounding box center [143, 188] width 121 height 22
click at [128, 214] on div "0972124422 - HÙNG" at bounding box center [154, 216] width 129 height 15
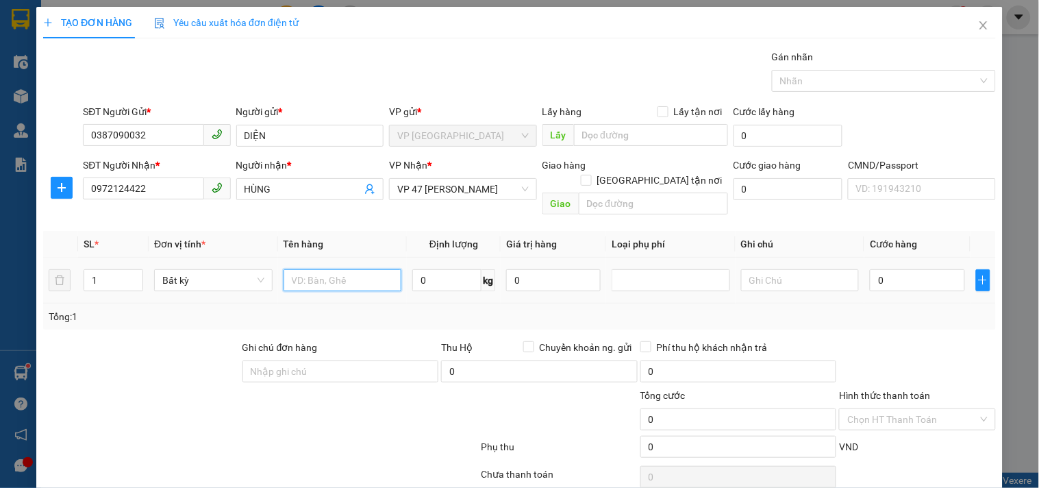
click at [338, 270] on input "text" at bounding box center [342, 280] width 118 height 22
click at [434, 269] on input "0" at bounding box center [446, 280] width 69 height 22
click at [881, 269] on input "0" at bounding box center [917, 280] width 94 height 22
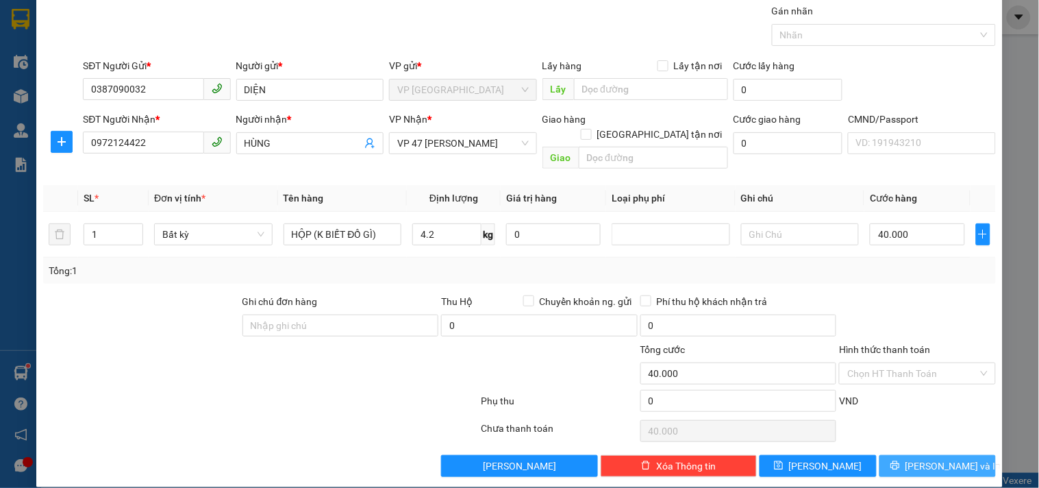
click at [930, 458] on span "[PERSON_NAME] và In" at bounding box center [953, 465] width 96 height 15
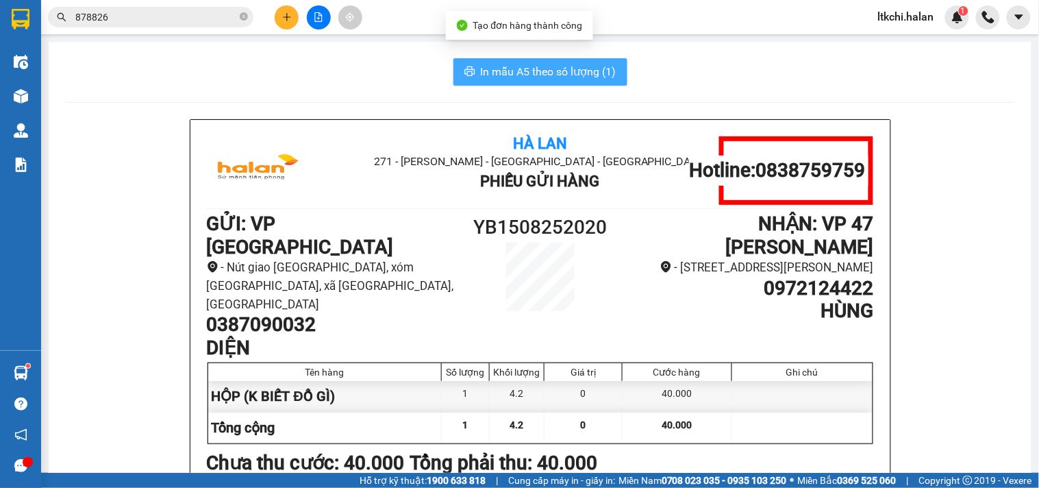
click at [519, 77] on span "In mẫu A5 theo số lượng (1)" at bounding box center [549, 71] width 136 height 17
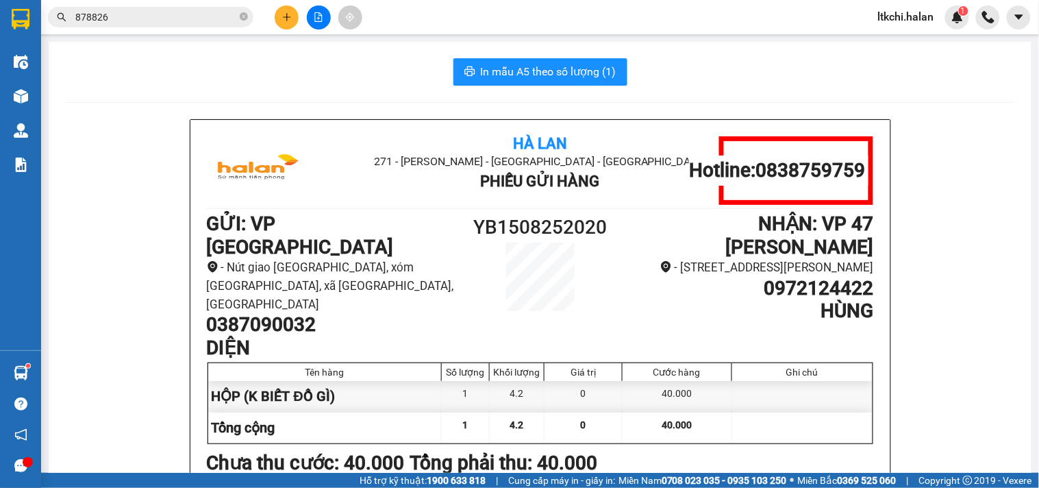
click at [795, 300] on h1 "0972124422" at bounding box center [748, 288] width 250 height 23
copy h1 "0972124422"
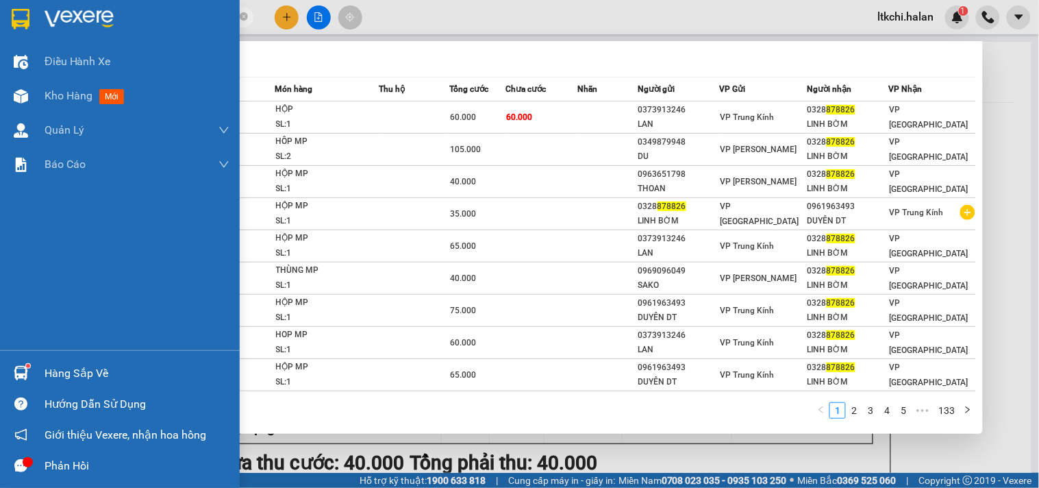
drag, startPoint x: 164, startPoint y: 18, endPoint x: 132, endPoint y: 8, distance: 34.0
click at [31, 16] on section "Kết quả tìm kiếm ( 1321 ) Bộ lọc Mã ĐH Trạng thái Món hàng Thu hộ Tổng cước Chư…" at bounding box center [519, 244] width 1039 height 488
paste input "0972124422"
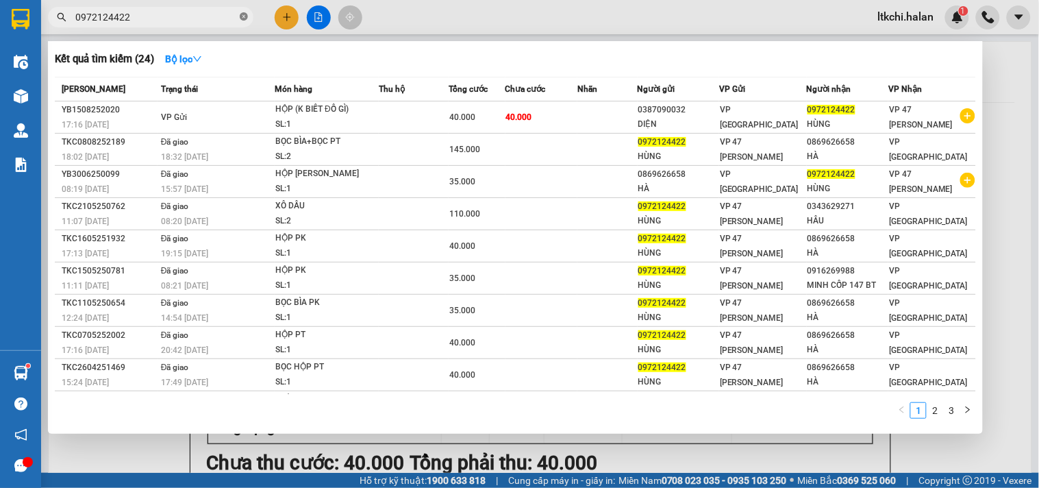
click at [243, 17] on icon "close-circle" at bounding box center [244, 16] width 8 height 8
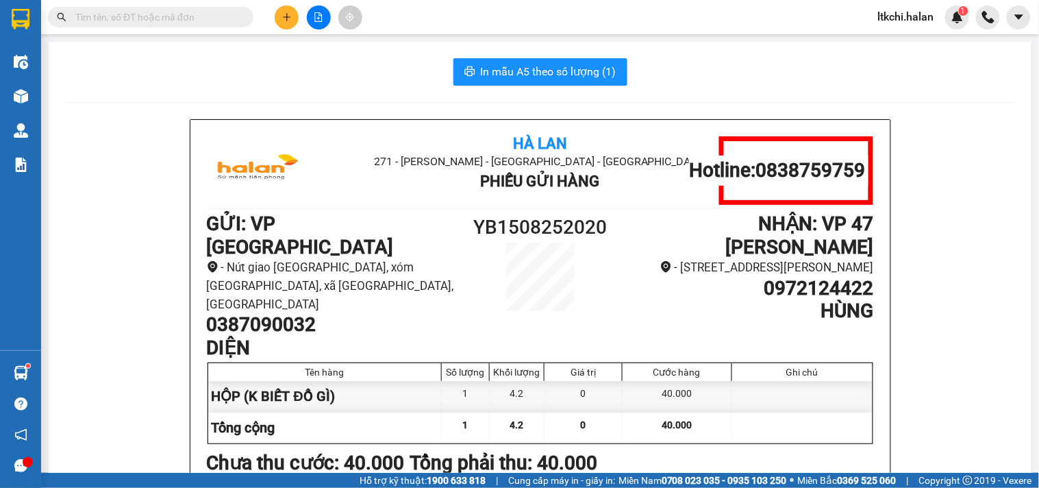
click at [304, 71] on div "In mẫu A5 theo số lượng (1)" at bounding box center [540, 71] width 950 height 27
click at [179, 12] on input "text" at bounding box center [156, 17] width 162 height 15
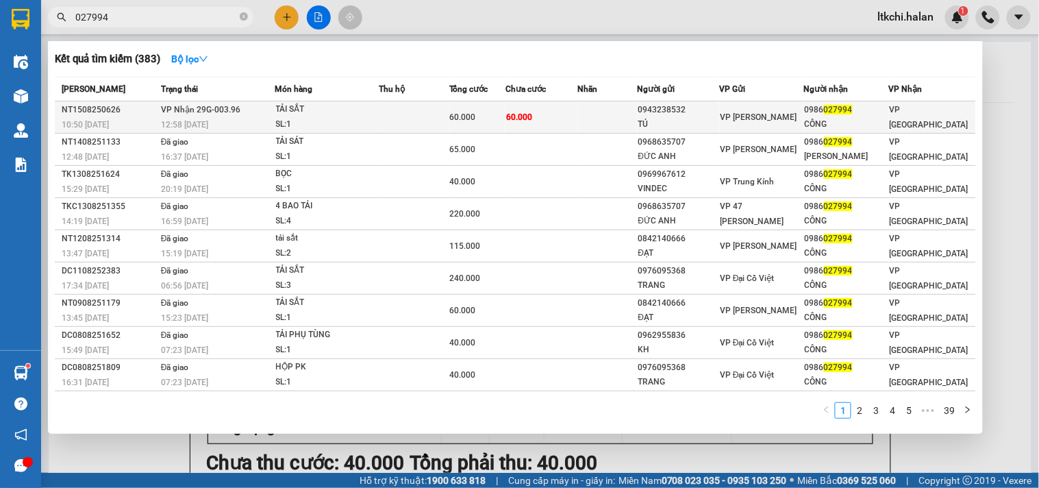
click at [428, 124] on td at bounding box center [414, 117] width 70 height 32
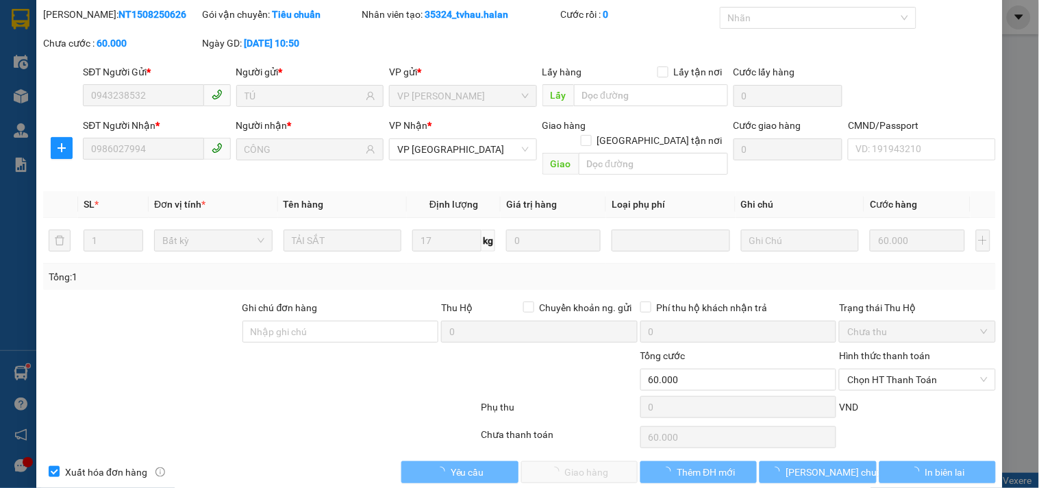
scroll to position [49, 0]
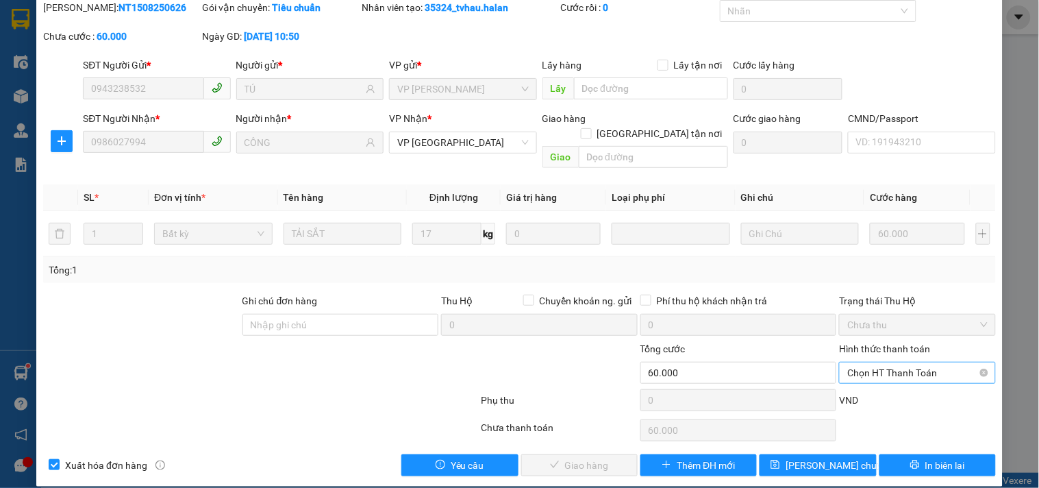
click at [872, 362] on span "Chọn HT Thanh Toán" at bounding box center [917, 372] width 140 height 21
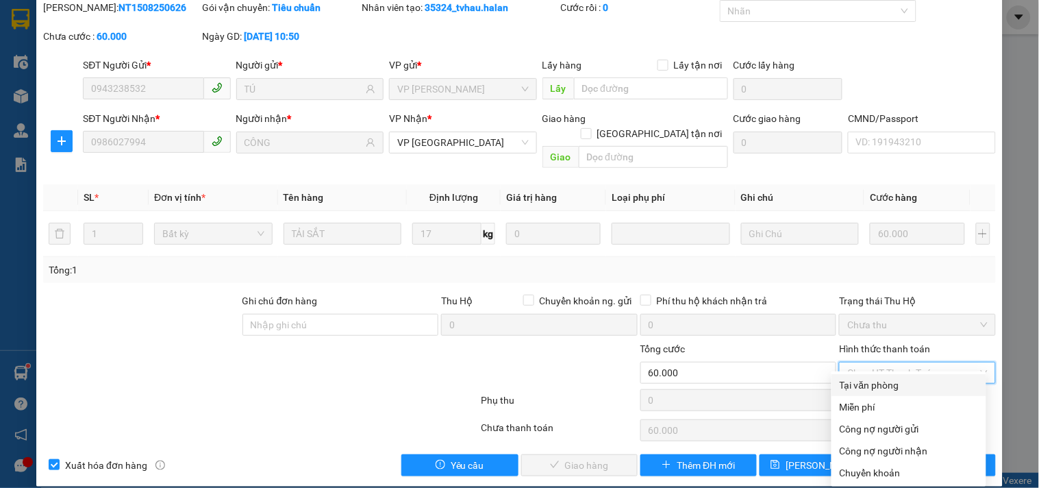
click at [853, 391] on div "Tại văn phòng" at bounding box center [909, 384] width 138 height 15
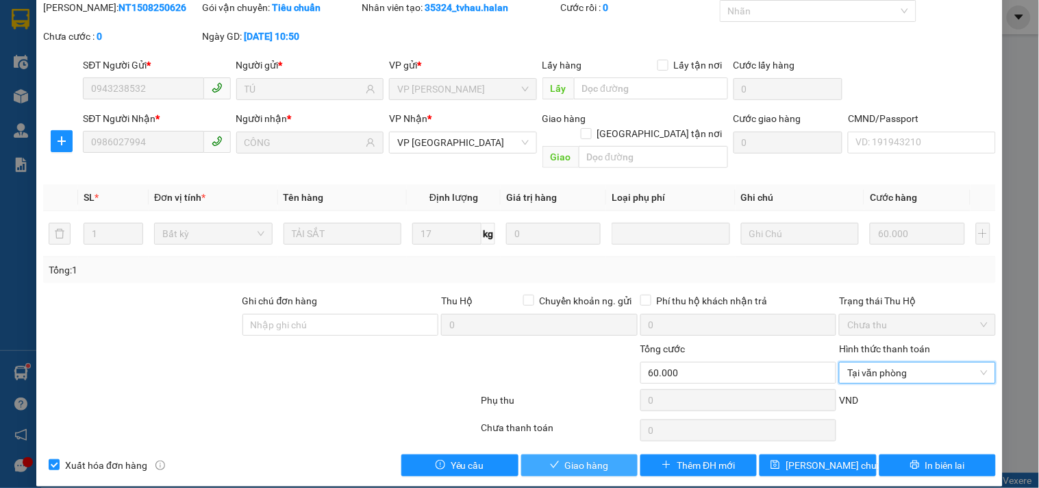
click at [577, 457] on span "Giao hàng" at bounding box center [587, 464] width 44 height 15
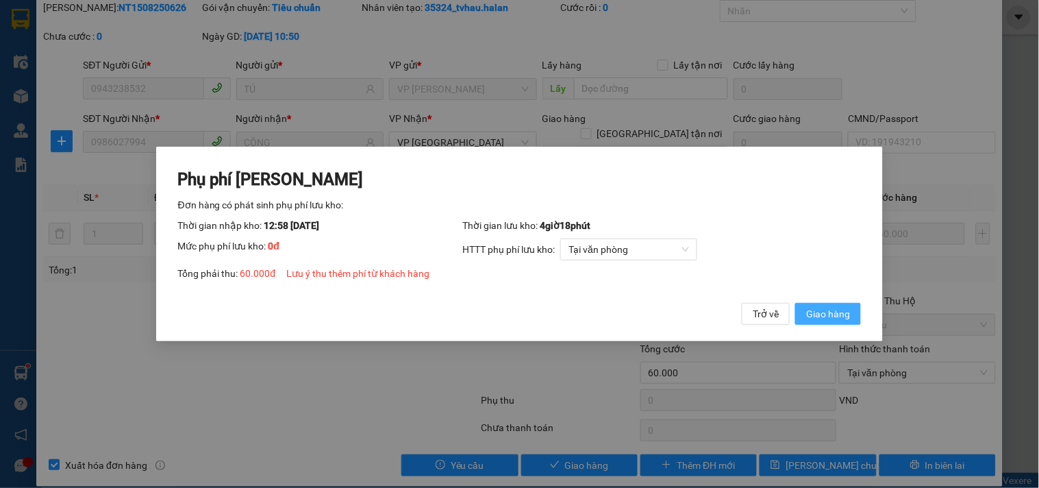
click at [832, 310] on span "Giao hàng" at bounding box center [828, 313] width 44 height 15
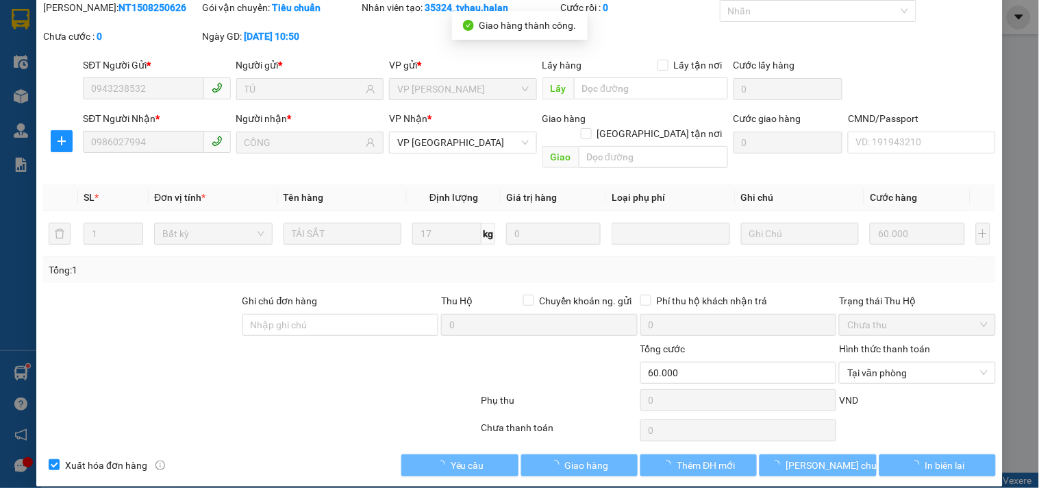
scroll to position [0, 0]
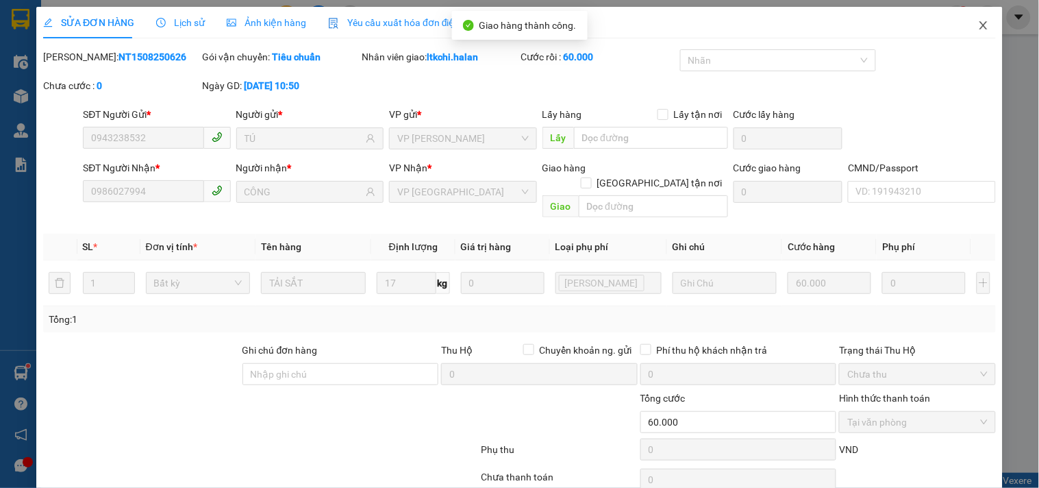
click at [979, 29] on icon "close" at bounding box center [983, 25] width 8 height 8
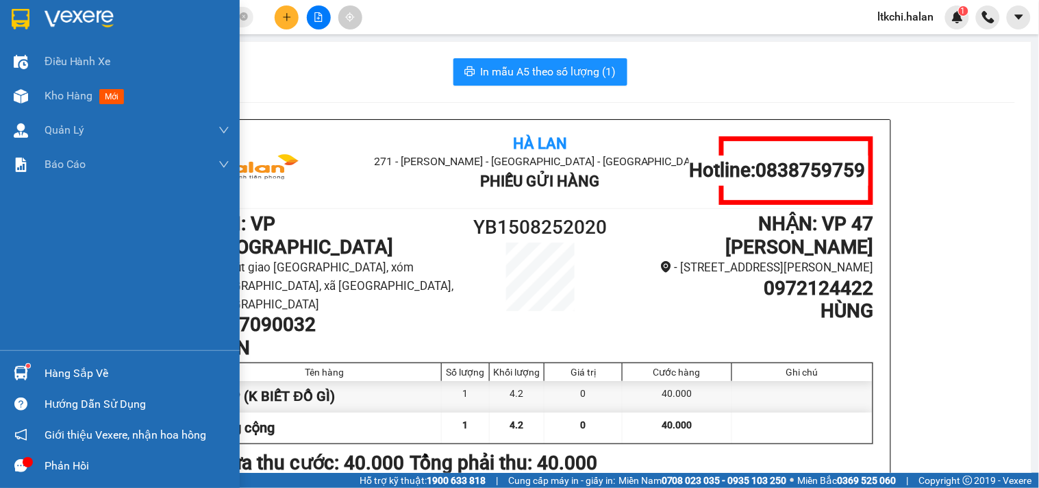
click at [35, 379] on div "Hàng sắp về" at bounding box center [120, 372] width 240 height 31
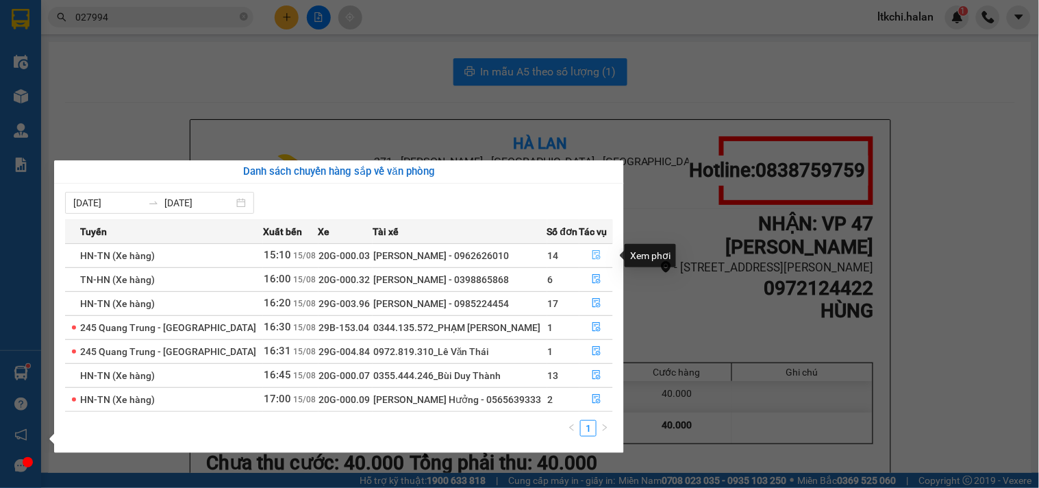
click at [599, 254] on button "button" at bounding box center [596, 255] width 33 height 22
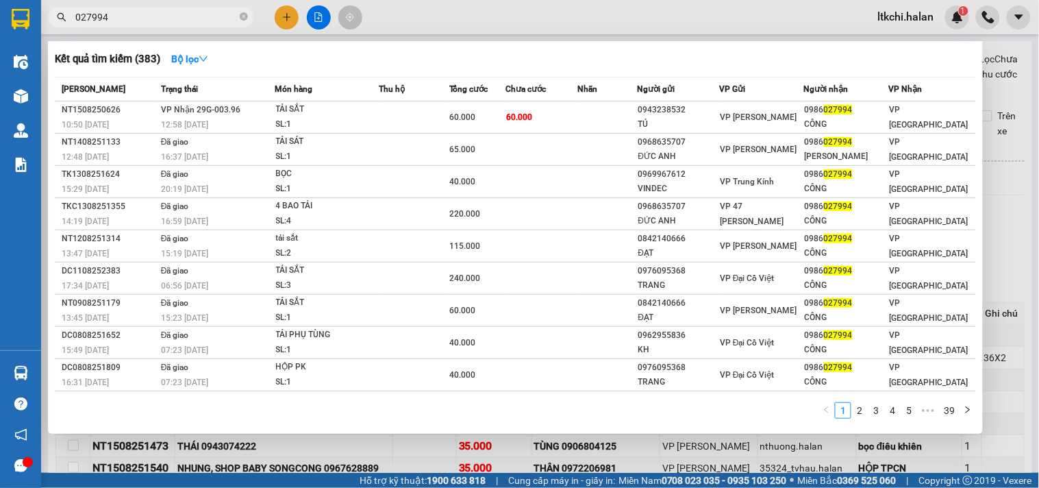
drag, startPoint x: 176, startPoint y: 16, endPoint x: 41, endPoint y: 10, distance: 135.1
click at [40, 12] on section "Kết quả tìm kiếm ( 383 ) Bộ lọc Mã ĐH Trạng thái Món hàng Thu hộ Tổng cước Chưa…" at bounding box center [519, 244] width 1039 height 488
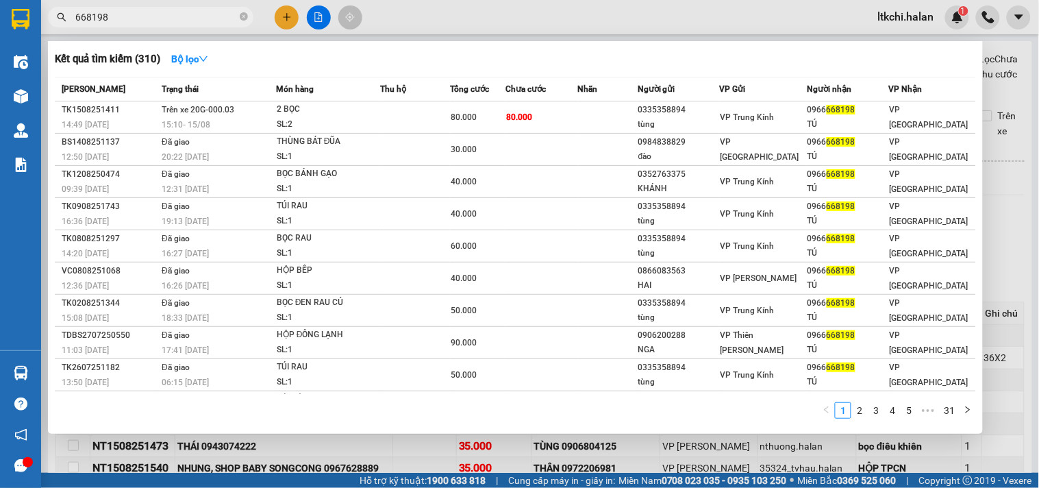
drag, startPoint x: 127, startPoint y: 12, endPoint x: 39, endPoint y: 18, distance: 87.9
click at [42, 16] on div "668198" at bounding box center [133, 17] width 267 height 21
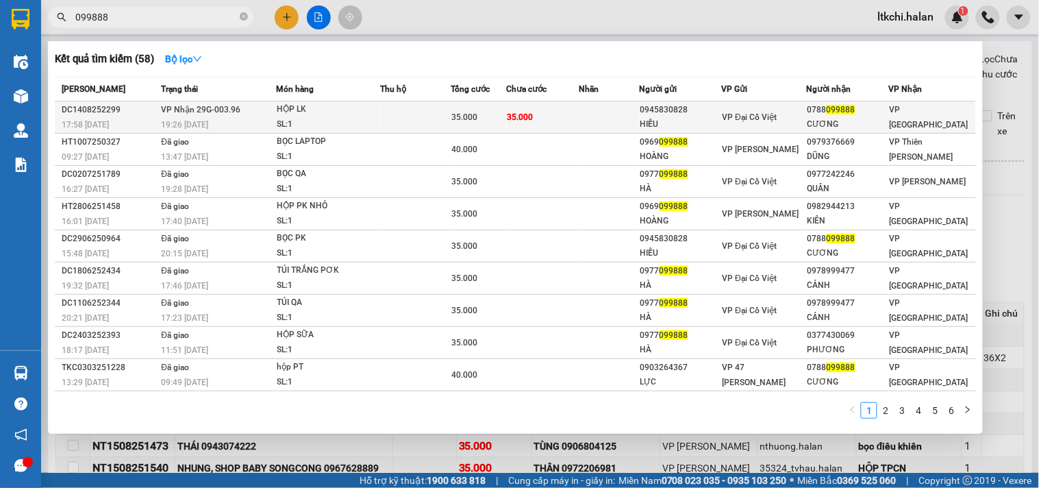
click at [249, 105] on td "VP Nhận 29G-003.96 19:26 - 14/08" at bounding box center [216, 117] width 118 height 32
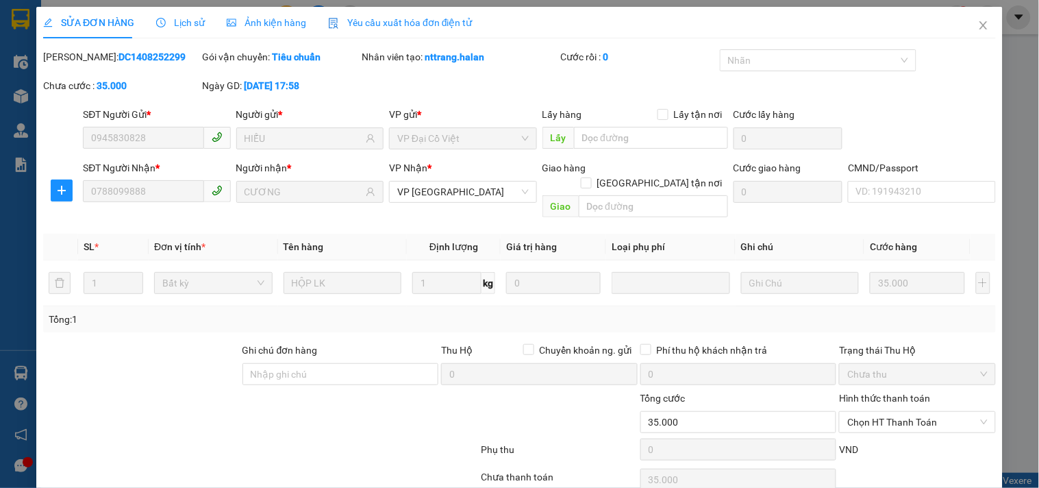
scroll to position [49, 0]
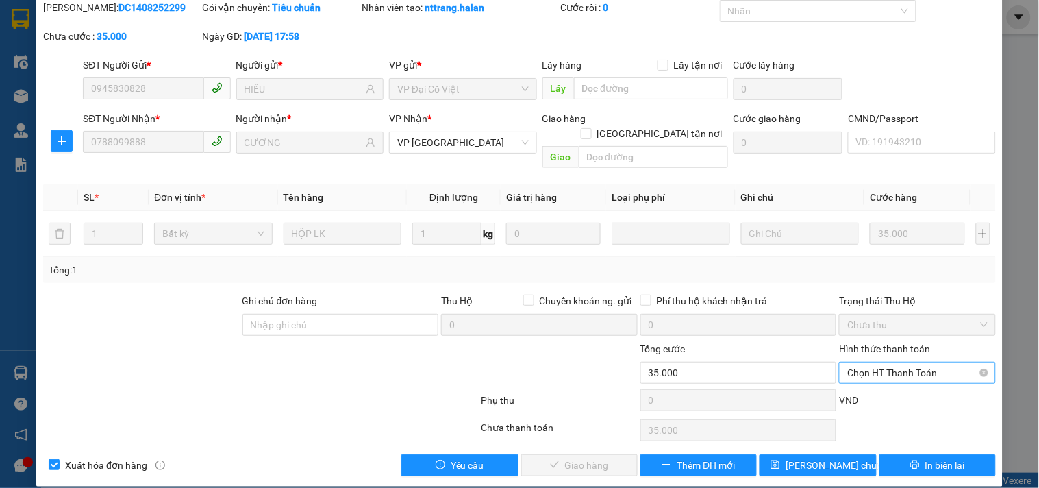
click at [892, 362] on span "Chọn HT Thanh Toán" at bounding box center [917, 372] width 140 height 21
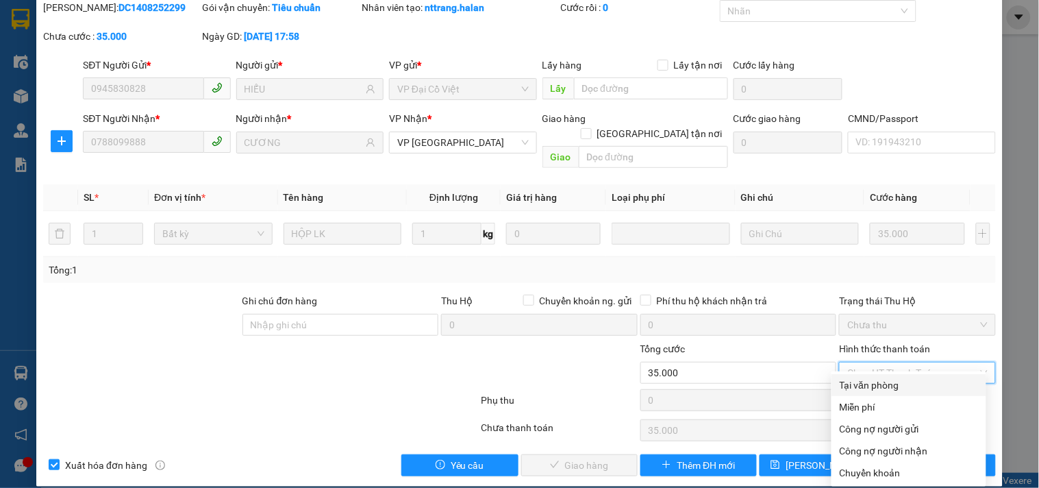
drag, startPoint x: 874, startPoint y: 384, endPoint x: 619, endPoint y: 445, distance: 262.6
click at [874, 384] on div "Tại văn phòng" at bounding box center [909, 384] width 138 height 15
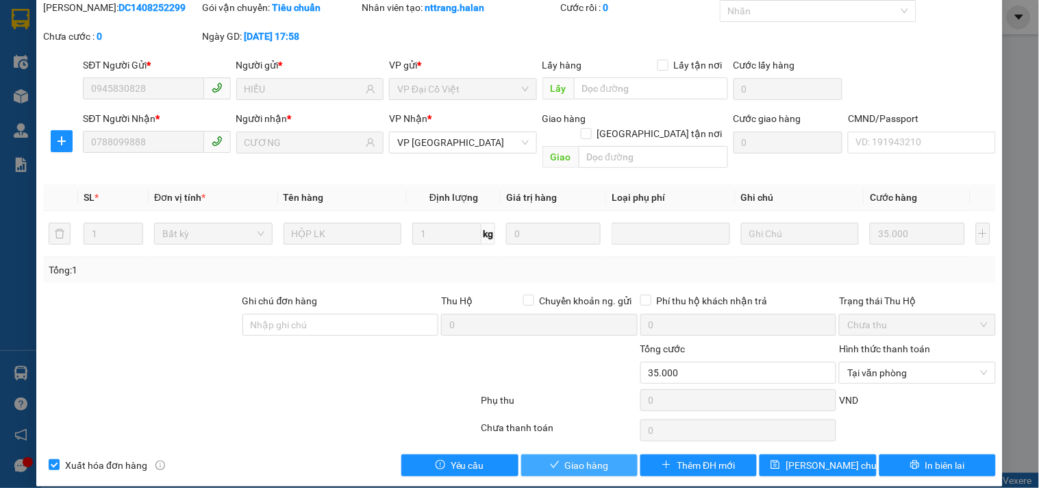
click at [578, 457] on span "Giao hàng" at bounding box center [587, 464] width 44 height 15
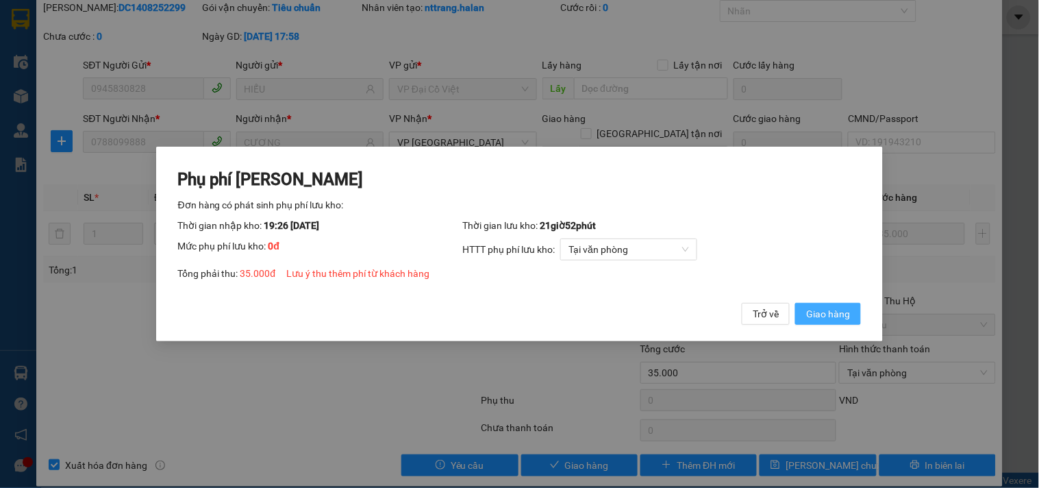
click at [836, 312] on span "Giao hàng" at bounding box center [828, 313] width 44 height 15
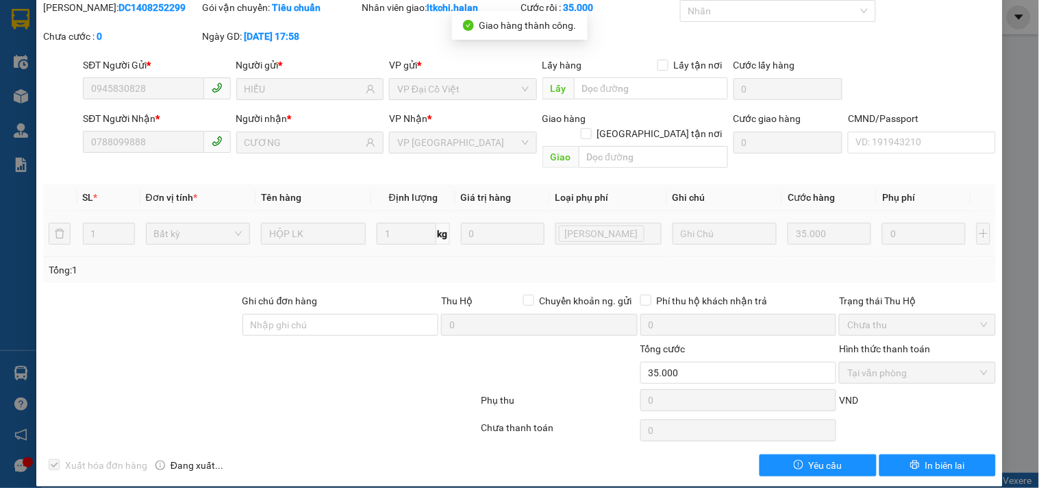
scroll to position [0, 0]
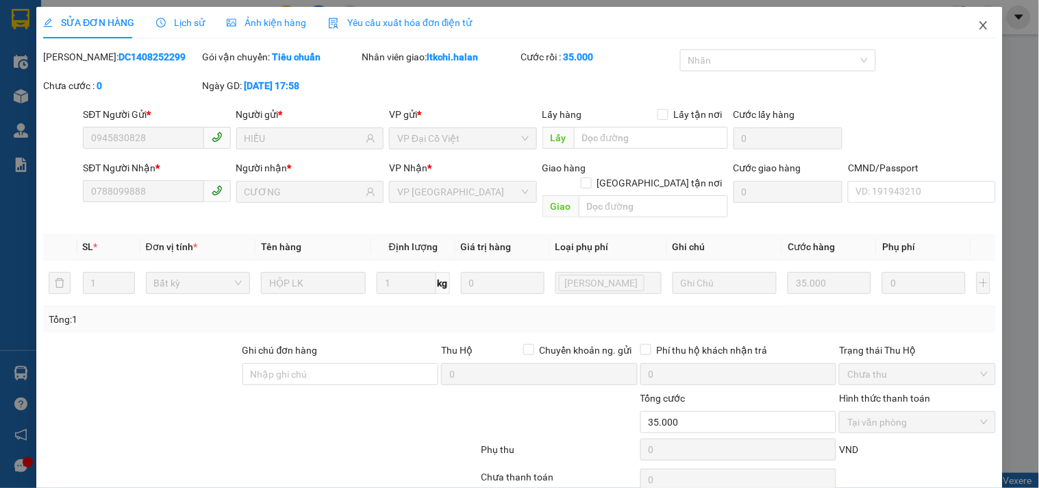
click at [979, 24] on icon "close" at bounding box center [983, 25] width 8 height 8
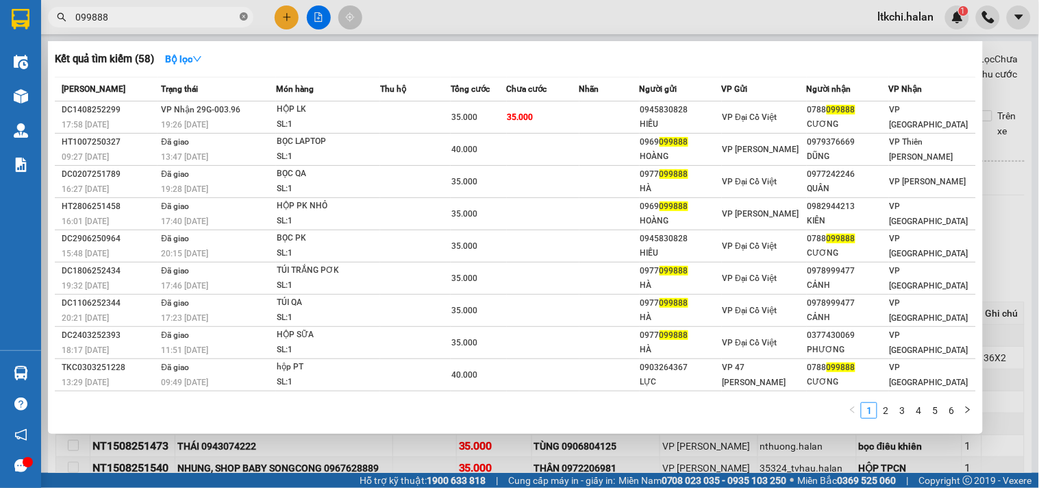
click at [245, 18] on icon "close-circle" at bounding box center [244, 16] width 8 height 8
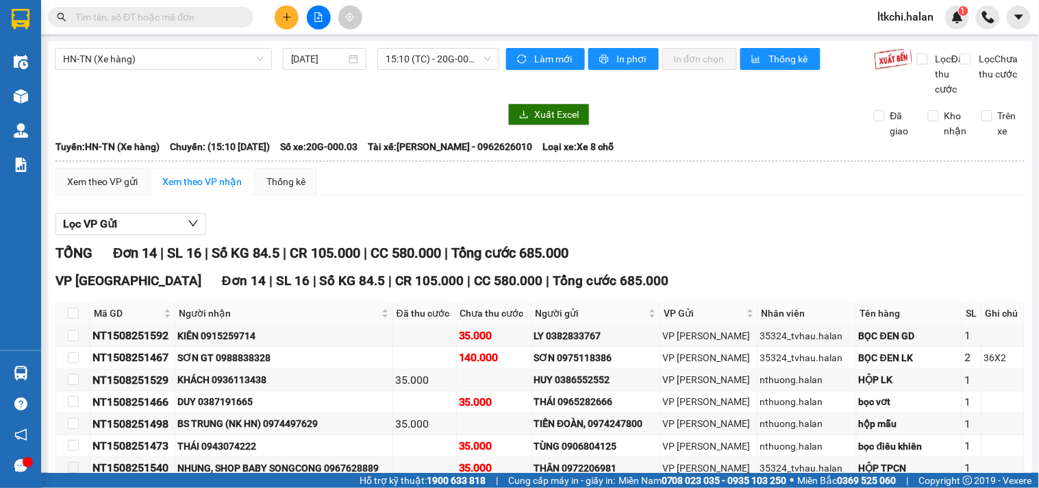
click at [197, 21] on input "text" at bounding box center [156, 17] width 162 height 15
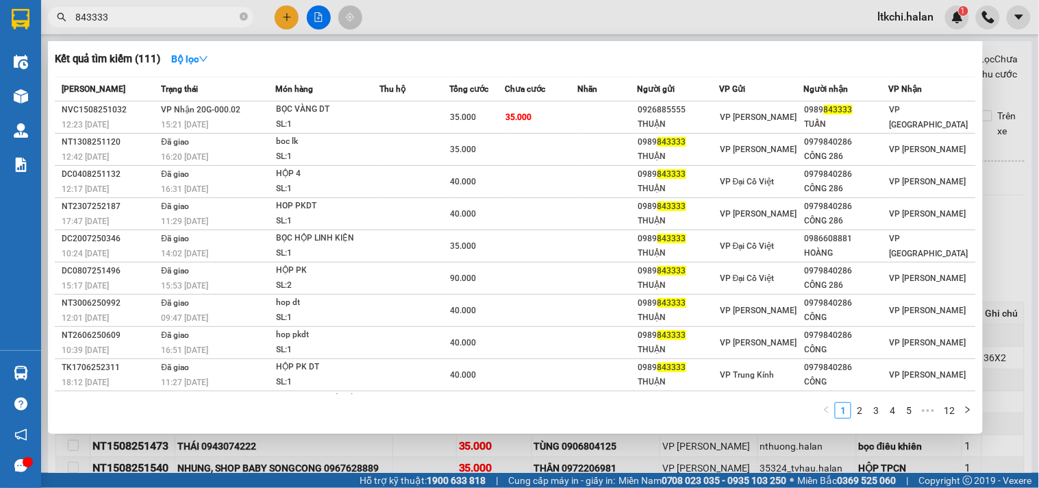
click at [281, 12] on div at bounding box center [519, 244] width 1039 height 488
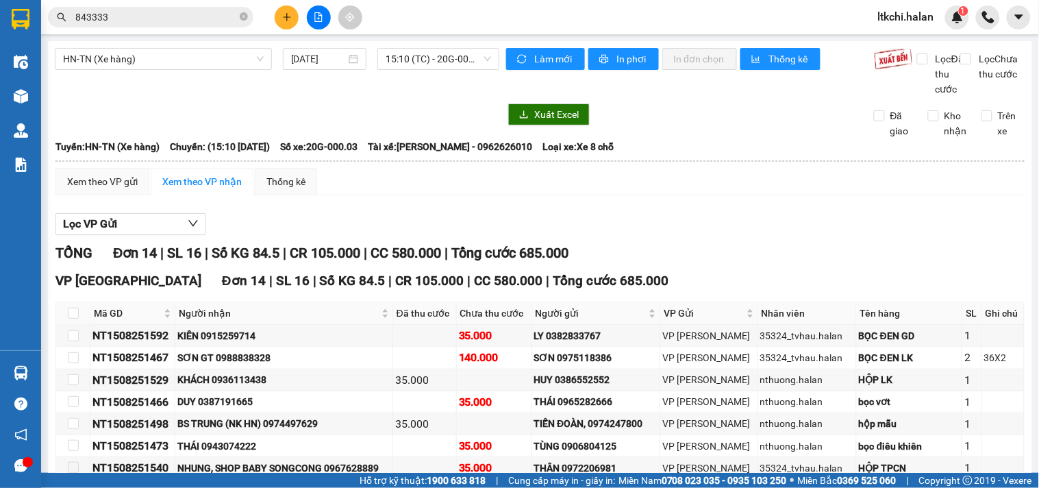
click at [281, 12] on button at bounding box center [287, 17] width 24 height 24
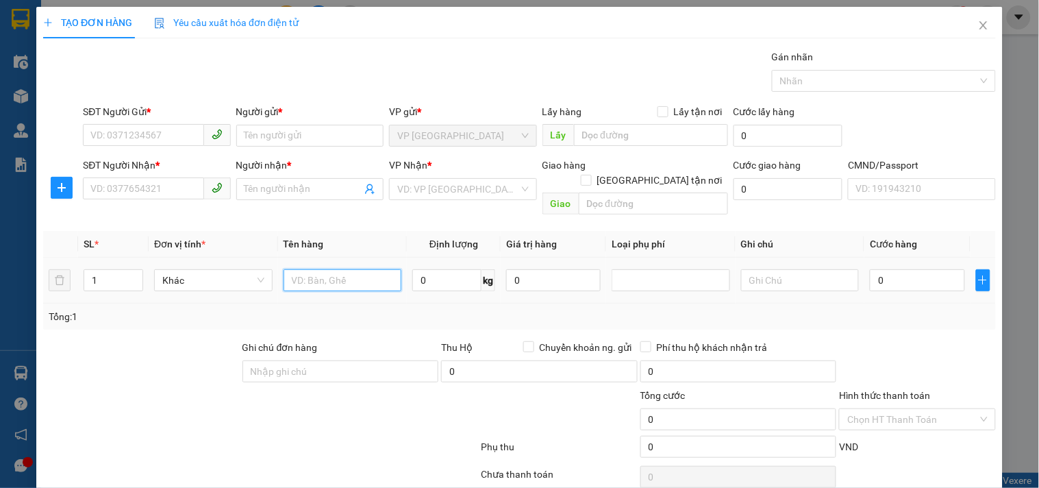
click at [342, 269] on input "text" at bounding box center [342, 280] width 118 height 22
click at [444, 269] on input "0" at bounding box center [446, 280] width 69 height 22
click at [101, 135] on input "SĐT Người Gửi *" at bounding box center [143, 135] width 121 height 22
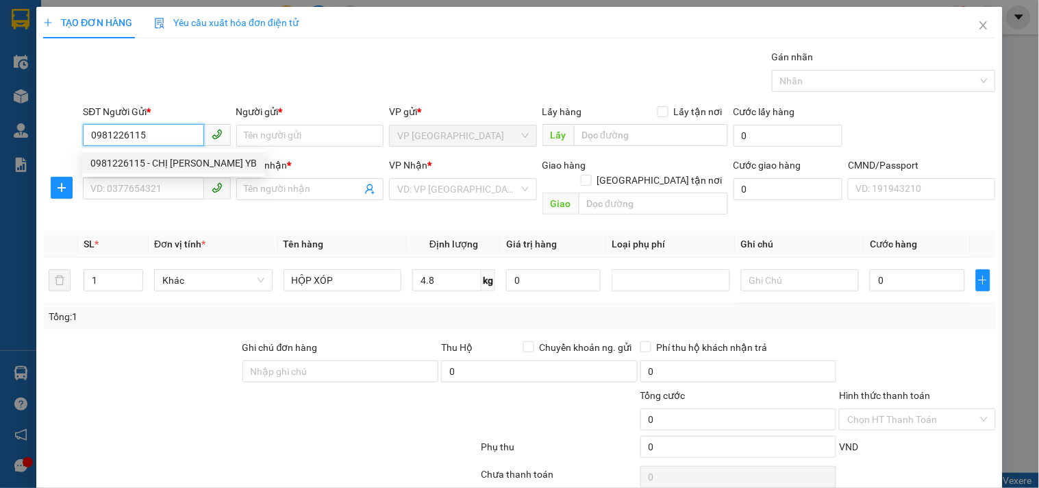
click at [130, 164] on div "0981226115 - CHỊ PHƯƠNG YB" at bounding box center [173, 162] width 166 height 15
click at [135, 188] on input "SĐT Người Nhận *" at bounding box center [143, 188] width 121 height 22
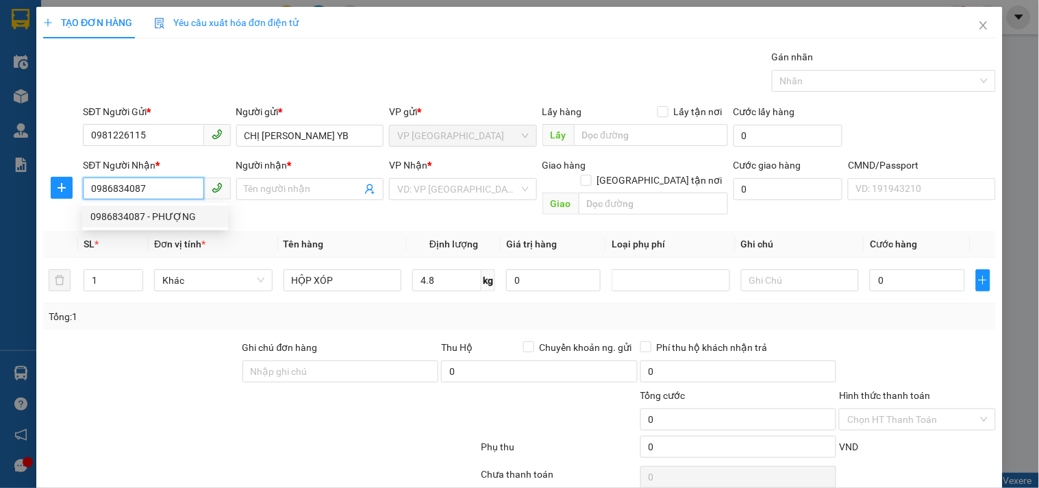
click at [152, 220] on div "0986834087 - PHƯỢNG" at bounding box center [154, 216] width 129 height 15
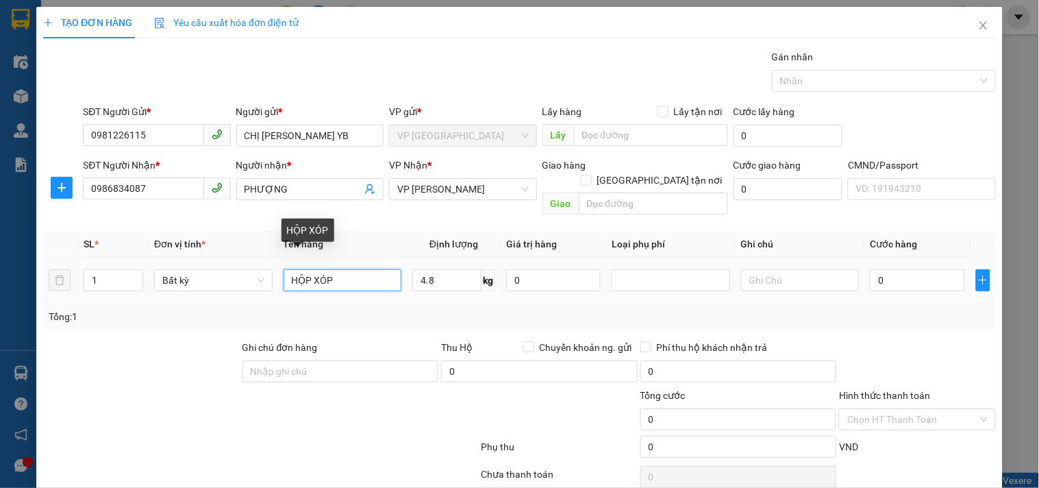
click at [352, 269] on input "HỘP XÓP" at bounding box center [342, 280] width 118 height 22
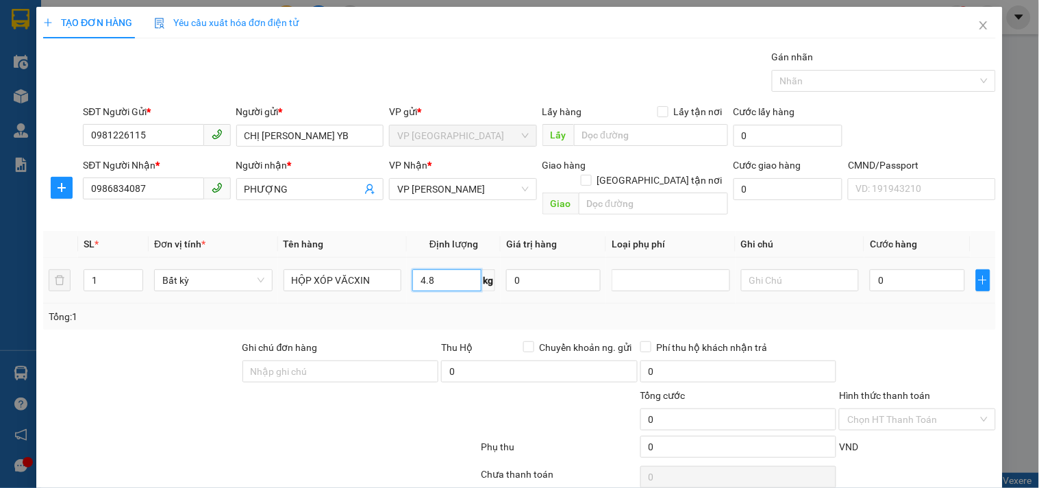
click at [441, 269] on input "4.8" at bounding box center [446, 280] width 69 height 22
click at [927, 269] on input "0" at bounding box center [917, 280] width 94 height 22
drag, startPoint x: 918, startPoint y: 265, endPoint x: 848, endPoint y: 265, distance: 70.5
click at [848, 265] on tr "1 Bất kỳ HỘP XÓP VĂCXIN 4.8 kg 0 40.000" at bounding box center [519, 280] width 953 height 46
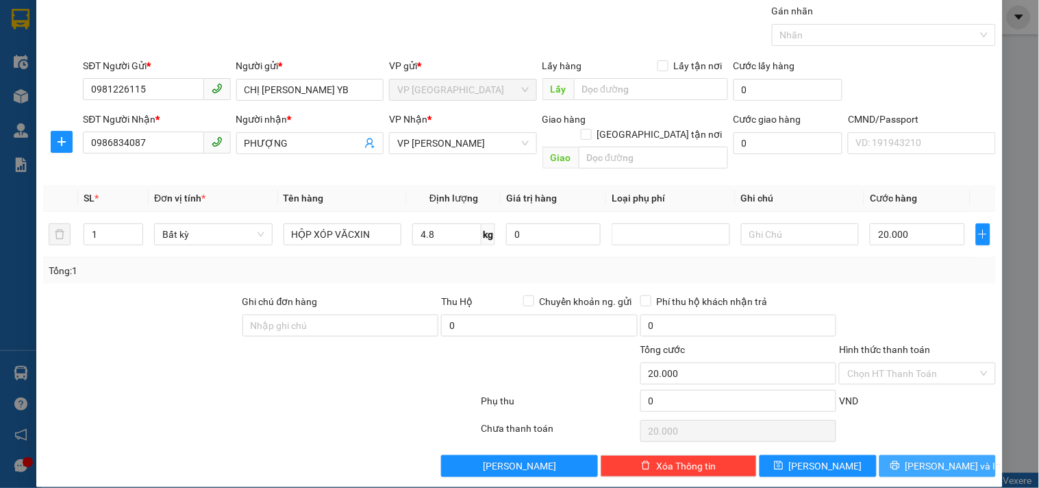
click at [900, 460] on icon "printer" at bounding box center [895, 465] width 10 height 10
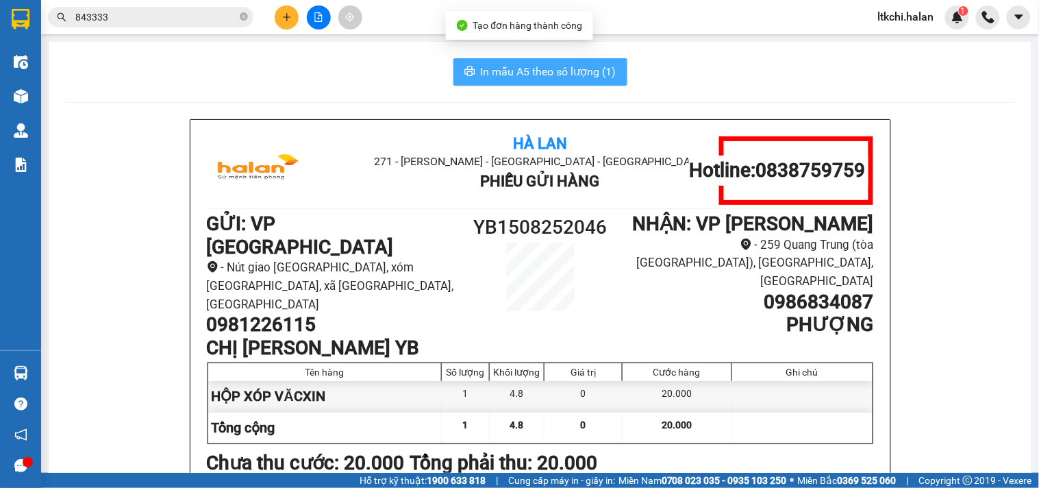
click at [512, 65] on span "In mẫu A5 theo số lượng (1)" at bounding box center [549, 71] width 136 height 17
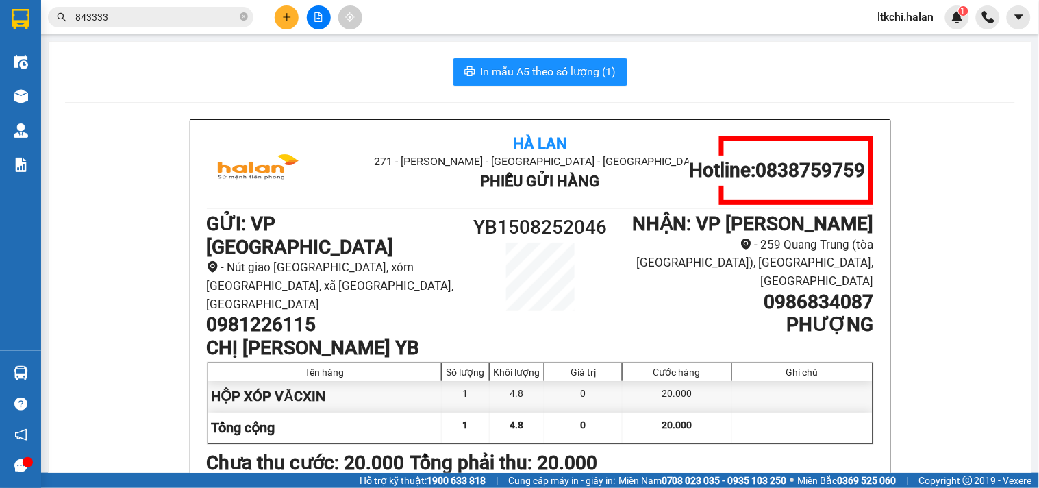
click at [180, 18] on input "843333" at bounding box center [156, 17] width 162 height 15
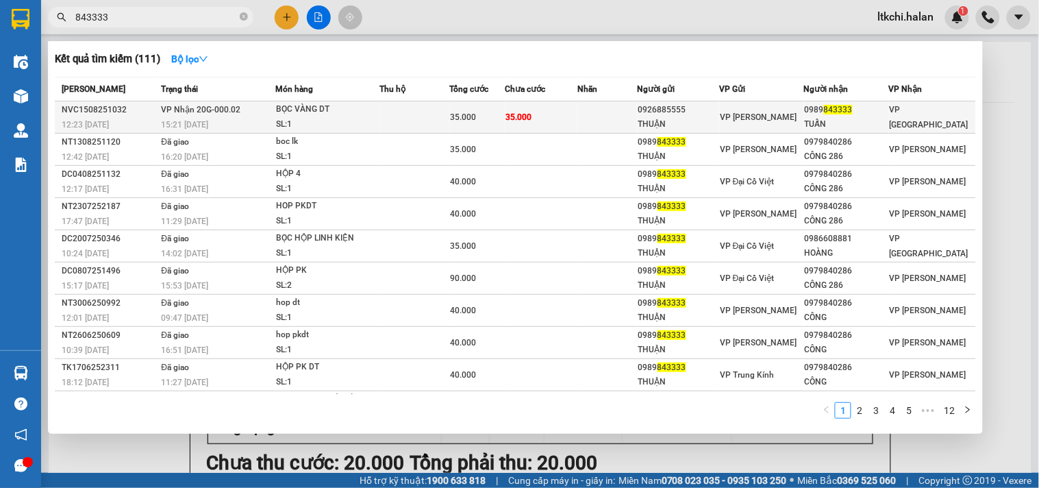
click at [342, 112] on div "BỌC VÀNG DT" at bounding box center [327, 109] width 103 height 15
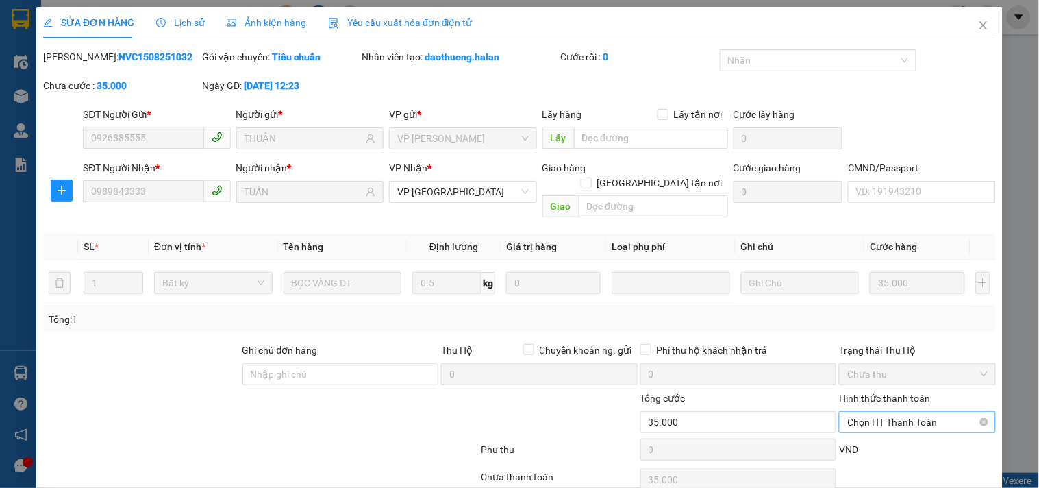
scroll to position [49, 0]
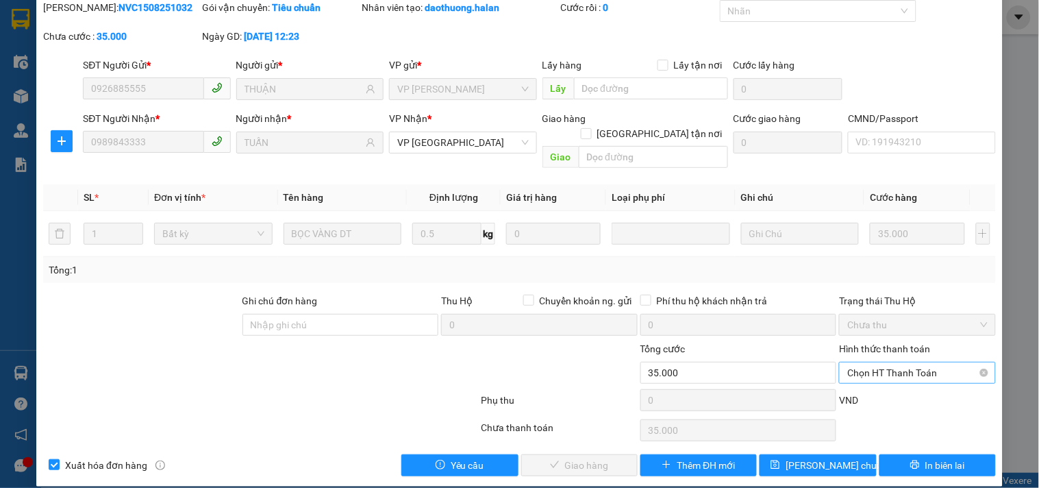
click at [864, 362] on span "Chọn HT Thanh Toán" at bounding box center [917, 372] width 140 height 21
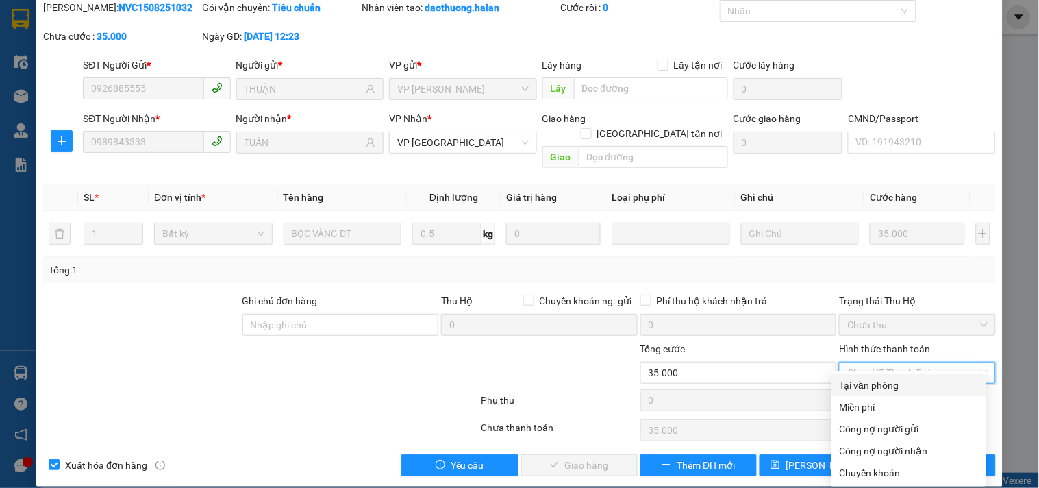
drag, startPoint x: 876, startPoint y: 379, endPoint x: 594, endPoint y: 428, distance: 286.3
click at [873, 381] on div "Tại văn phòng" at bounding box center [909, 384] width 138 height 15
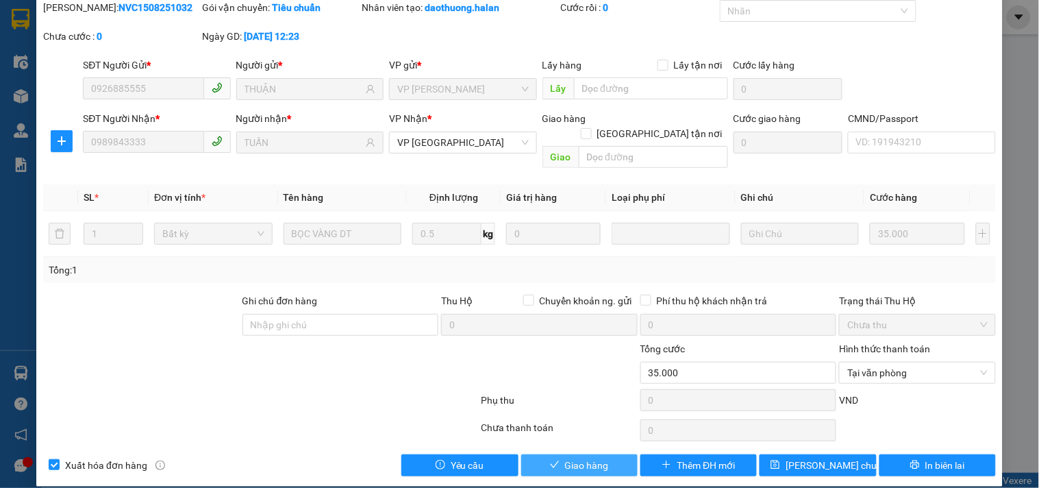
click at [592, 457] on span "Giao hàng" at bounding box center [587, 464] width 44 height 15
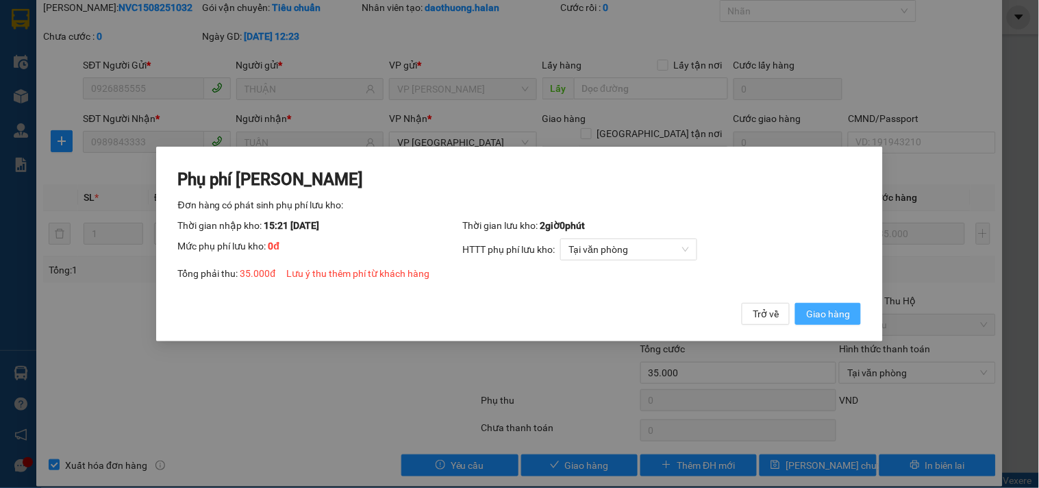
click at [813, 311] on span "Giao hàng" at bounding box center [828, 313] width 44 height 15
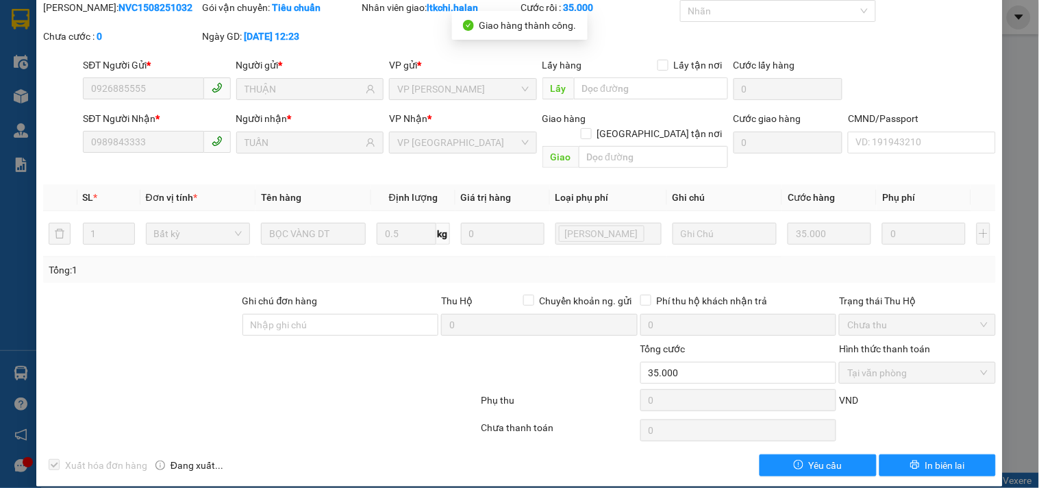
scroll to position [0, 0]
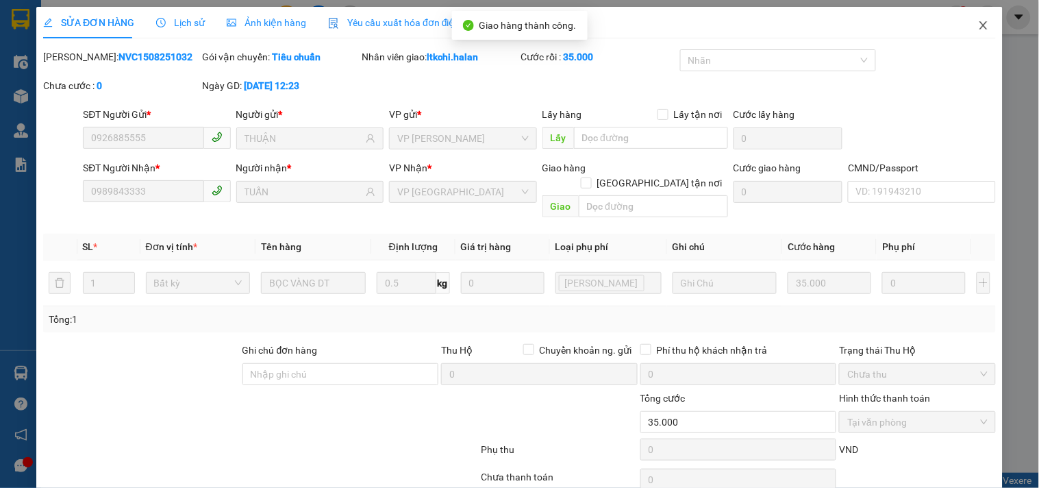
drag, startPoint x: 979, startPoint y: 26, endPoint x: 525, endPoint y: 34, distance: 454.8
click at [966, 26] on span "Close" at bounding box center [983, 26] width 38 height 38
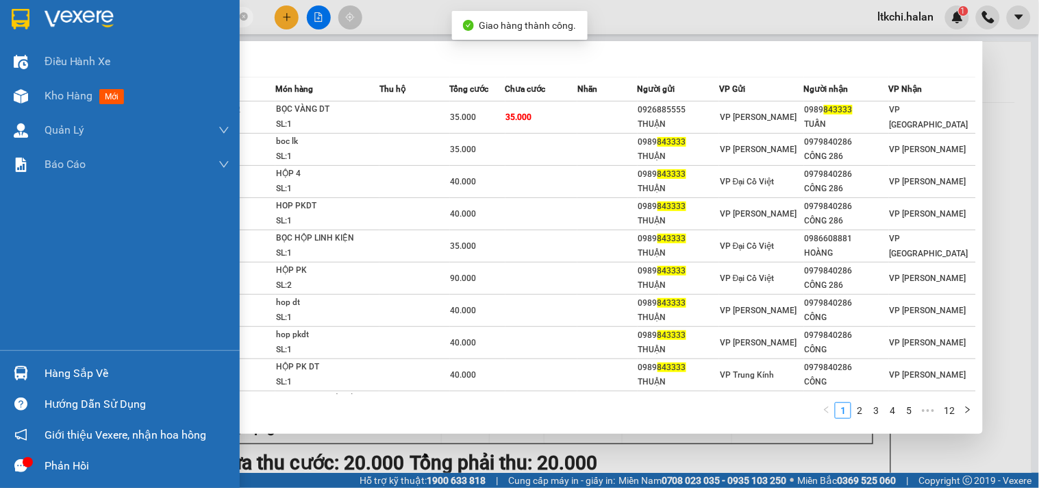
drag, startPoint x: 99, startPoint y: 18, endPoint x: 33, endPoint y: 23, distance: 66.0
click at [28, 23] on section "Kết quả tìm kiếm ( 111 ) Bộ lọc Mã ĐH Trạng thái Món hàng Thu hộ Tổng cước Chưa…" at bounding box center [519, 244] width 1039 height 488
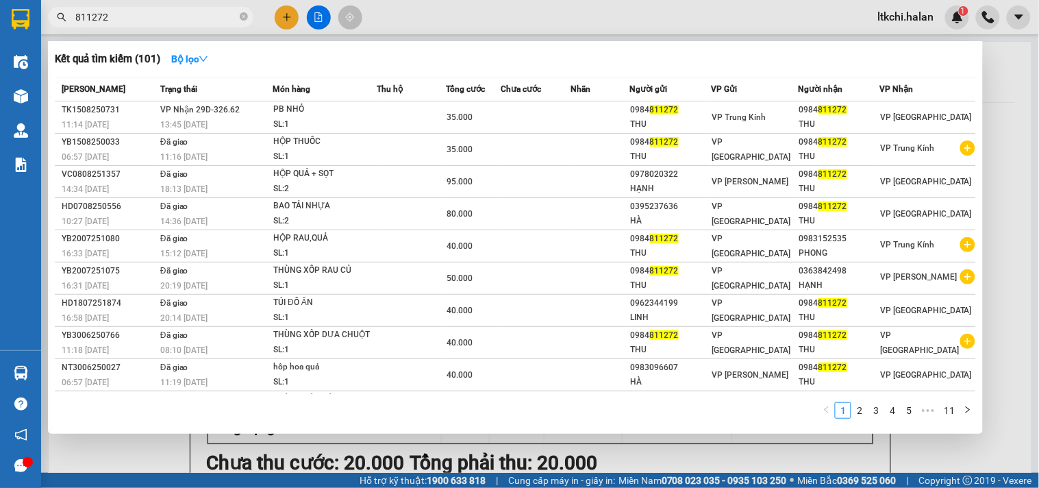
click at [299, 122] on div "SL: 1" at bounding box center [324, 124] width 103 height 15
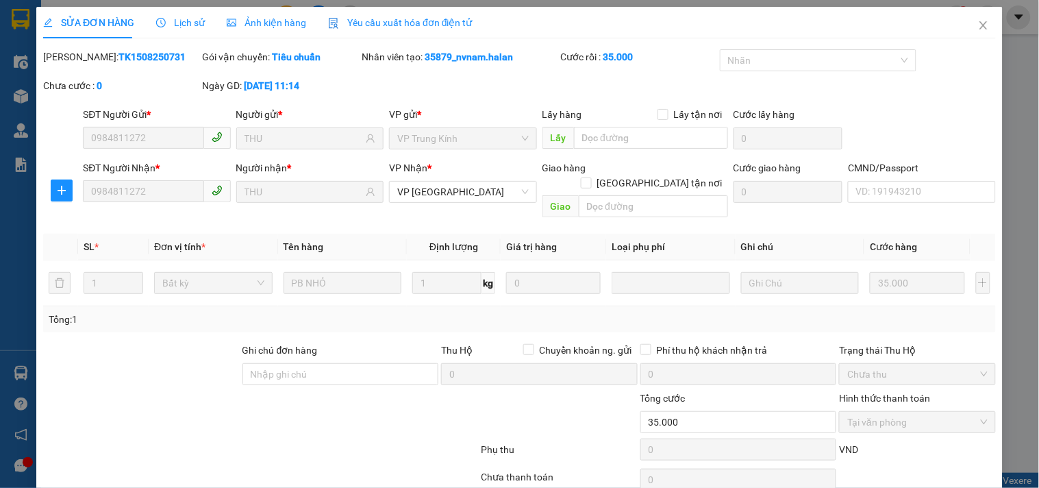
scroll to position [49, 0]
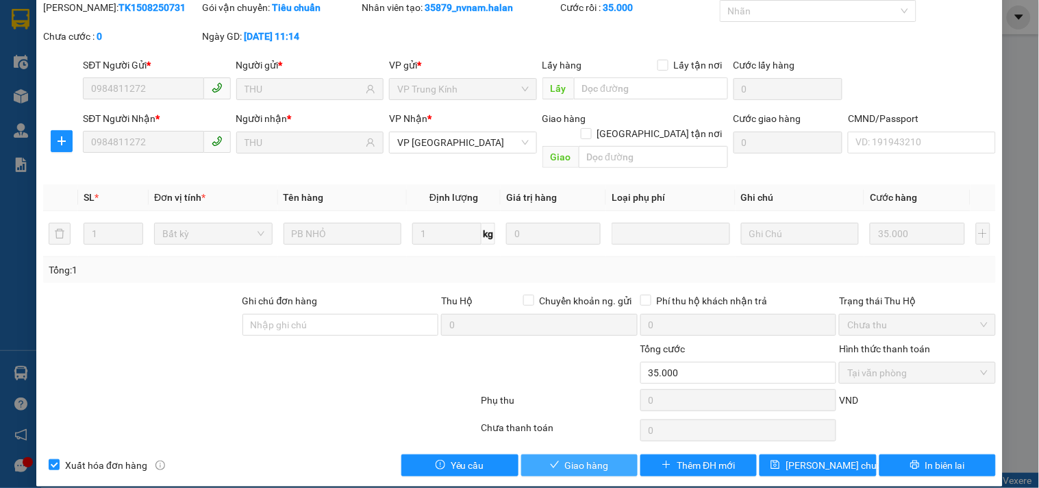
click at [582, 457] on span "Giao hàng" at bounding box center [587, 464] width 44 height 15
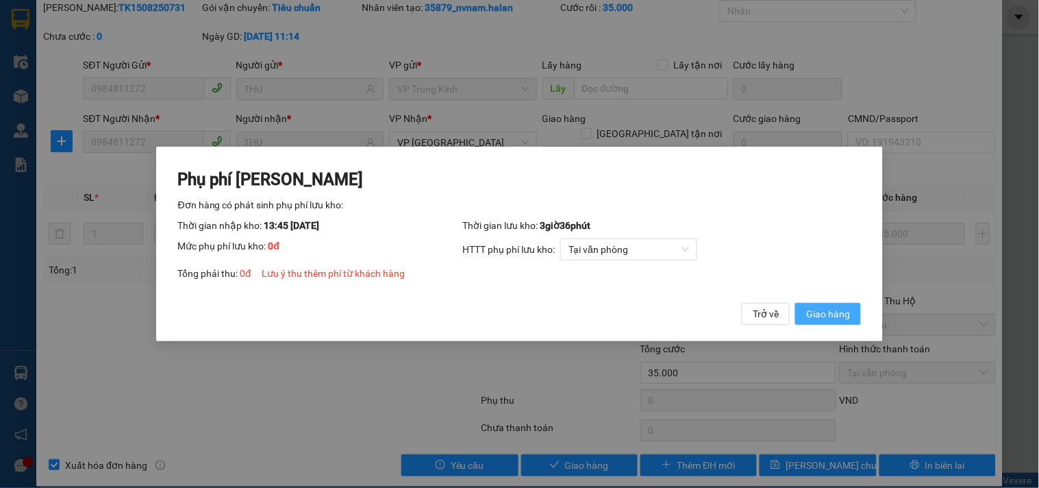
click at [815, 316] on span "Giao hàng" at bounding box center [828, 313] width 44 height 15
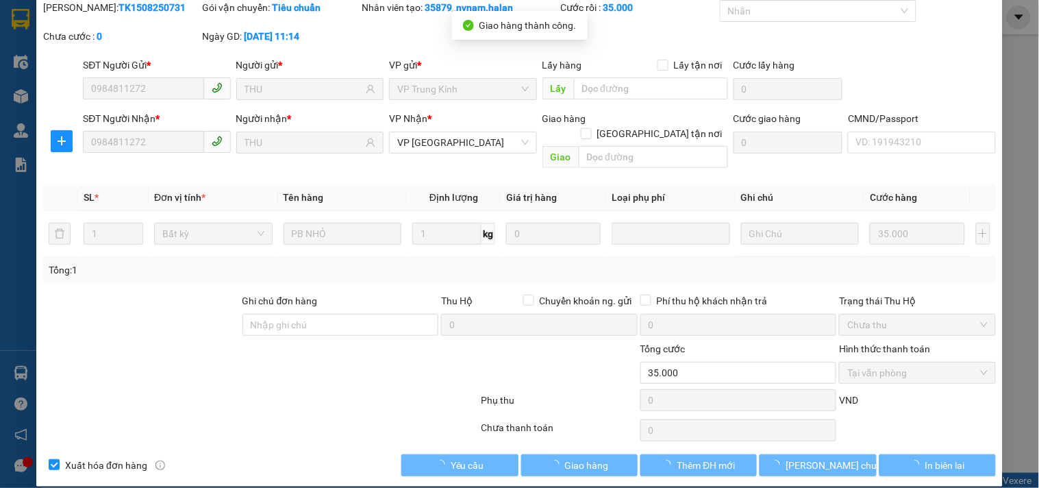
scroll to position [0, 0]
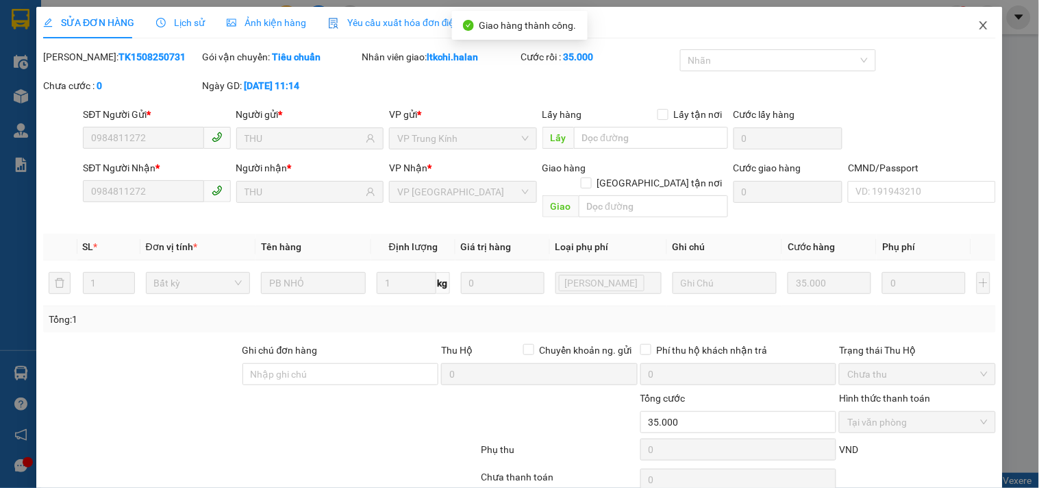
click at [978, 28] on icon "close" at bounding box center [983, 25] width 11 height 11
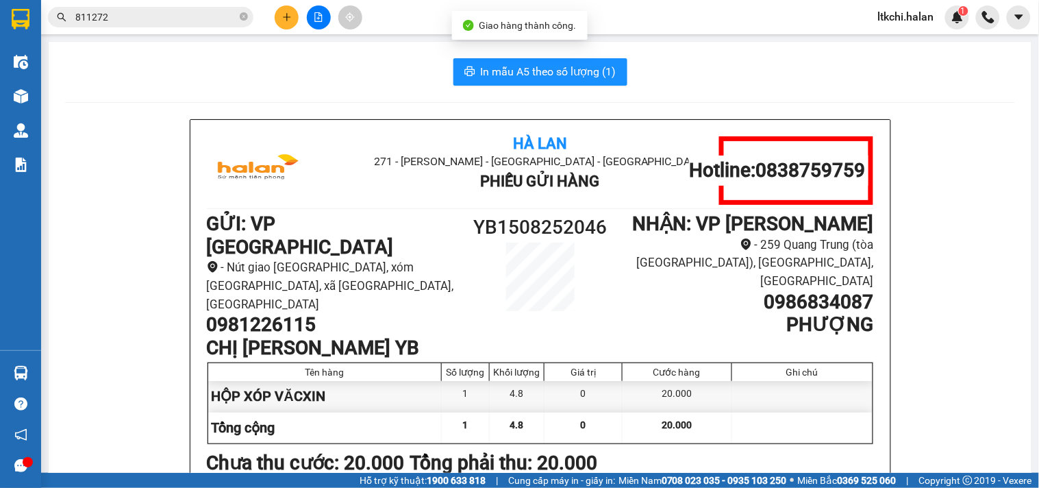
drag, startPoint x: 10, startPoint y: 10, endPoint x: 5, endPoint y: 22, distance: 12.6
click at [0, 16] on section "Kết quả tìm kiếm ( 101 ) Bộ lọc Mã ĐH Trạng thái Món hàng Thu hộ Tổng cước Chưa…" at bounding box center [519, 244] width 1039 height 488
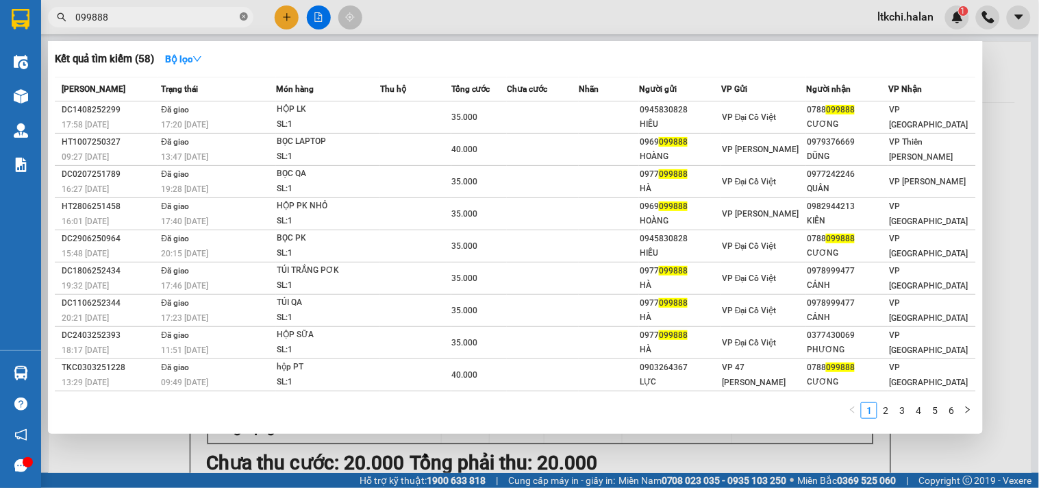
click at [241, 17] on icon "close-circle" at bounding box center [244, 16] width 8 height 8
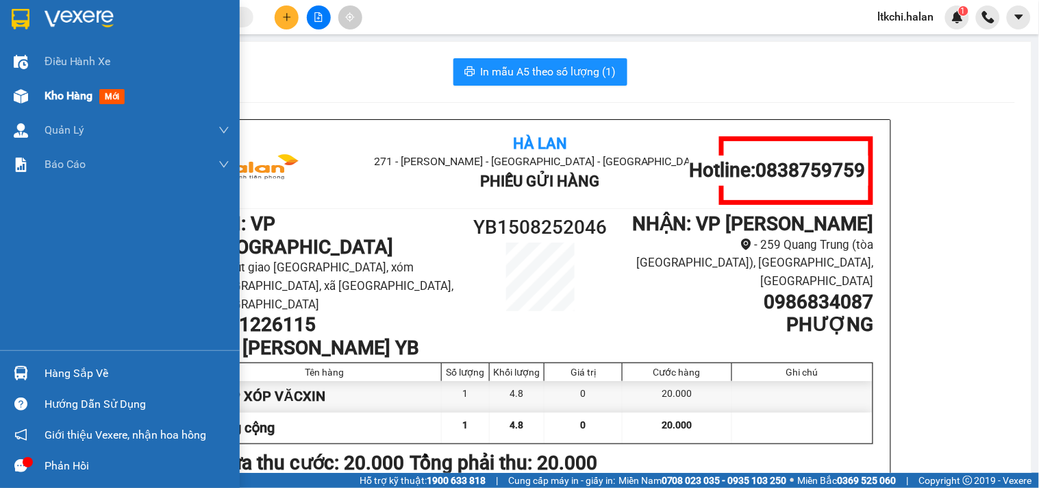
click at [22, 90] on img at bounding box center [21, 96] width 14 height 14
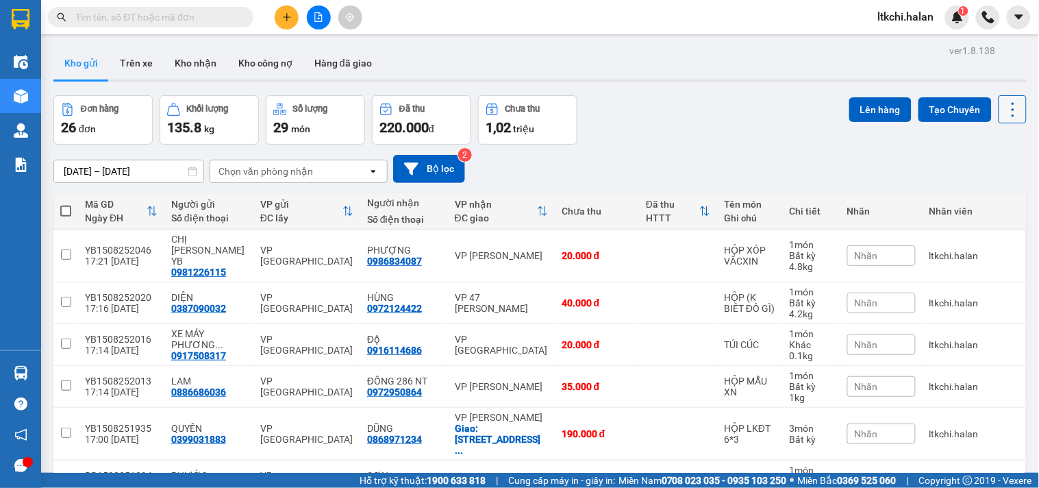
click at [1003, 112] on icon at bounding box center [1012, 109] width 19 height 19
click at [998, 194] on span "Làm mới" at bounding box center [982, 196] width 38 height 14
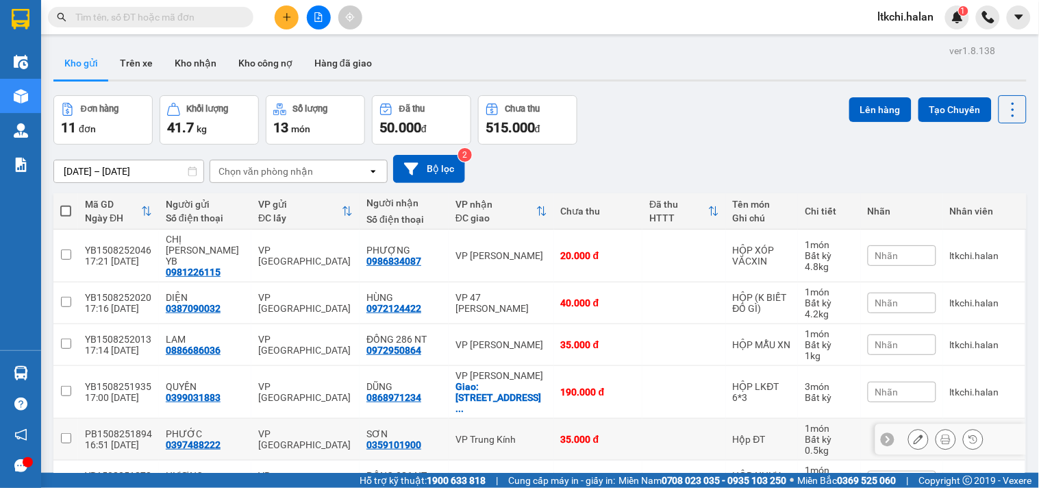
scroll to position [228, 0]
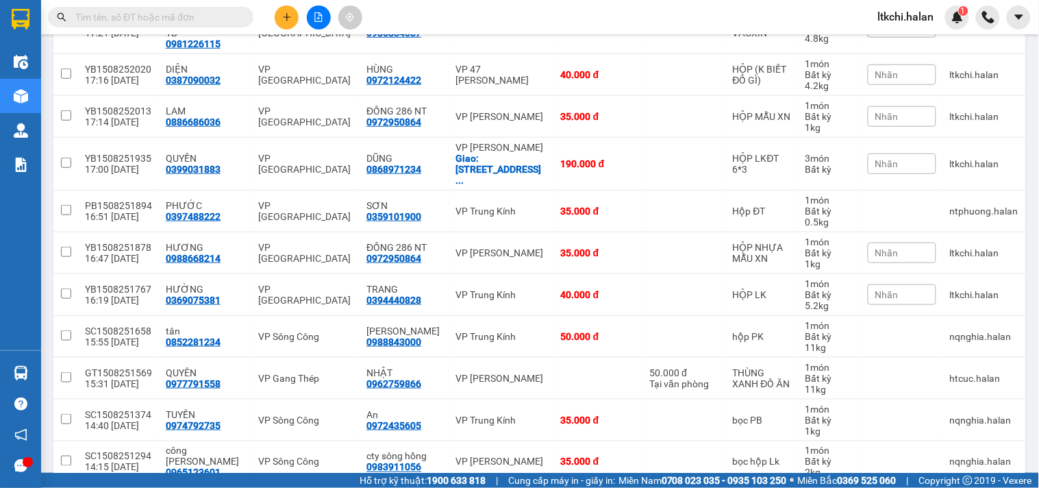
click at [174, 12] on input "text" at bounding box center [156, 17] width 162 height 15
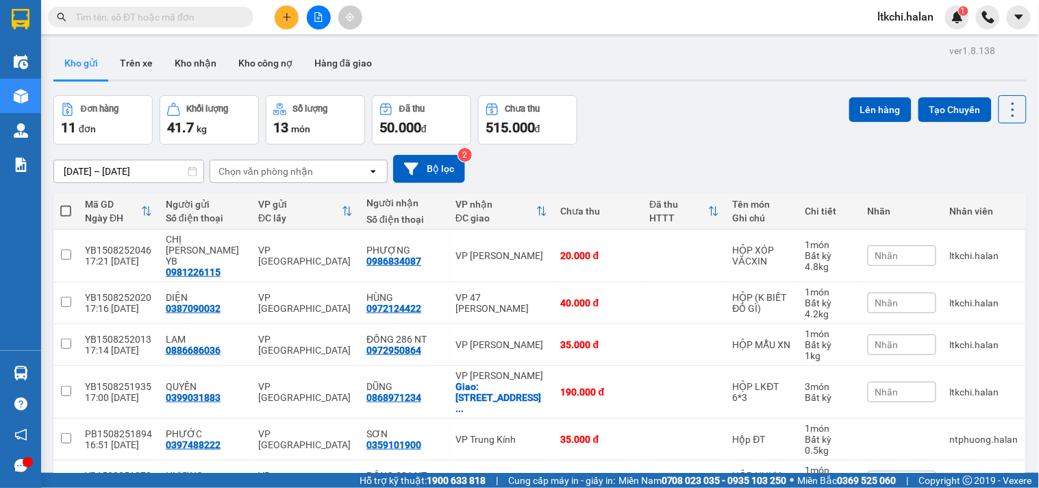
click at [200, 12] on input "text" at bounding box center [156, 17] width 162 height 15
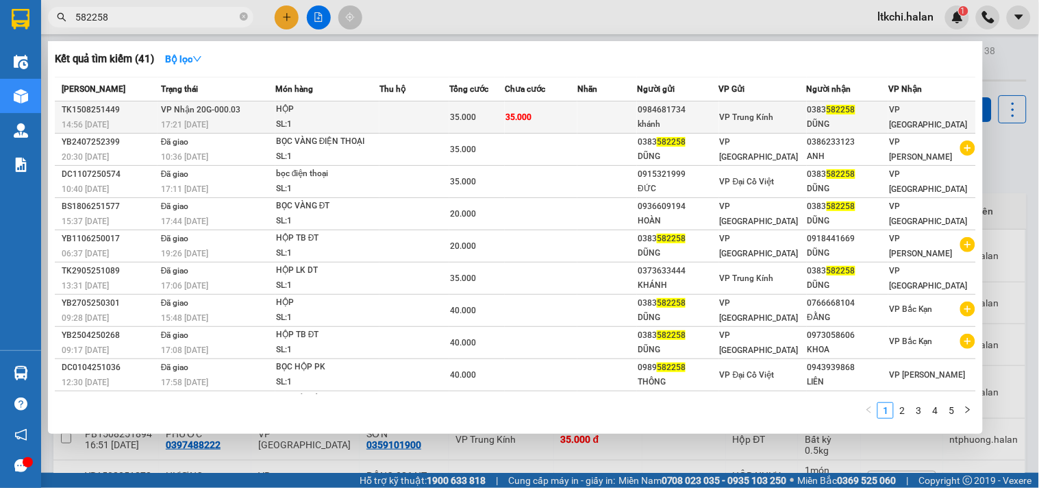
click at [297, 104] on div "HỘP" at bounding box center [327, 109] width 103 height 15
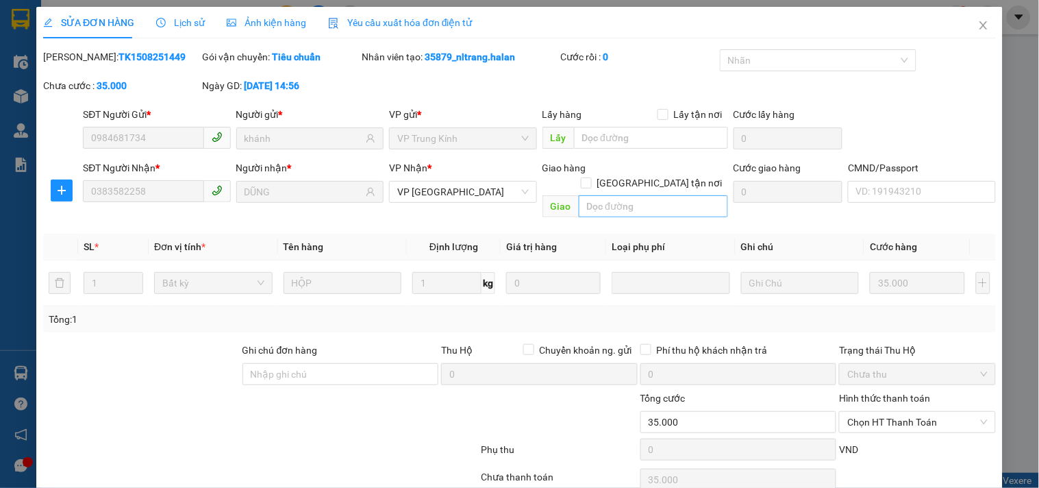
scroll to position [49, 0]
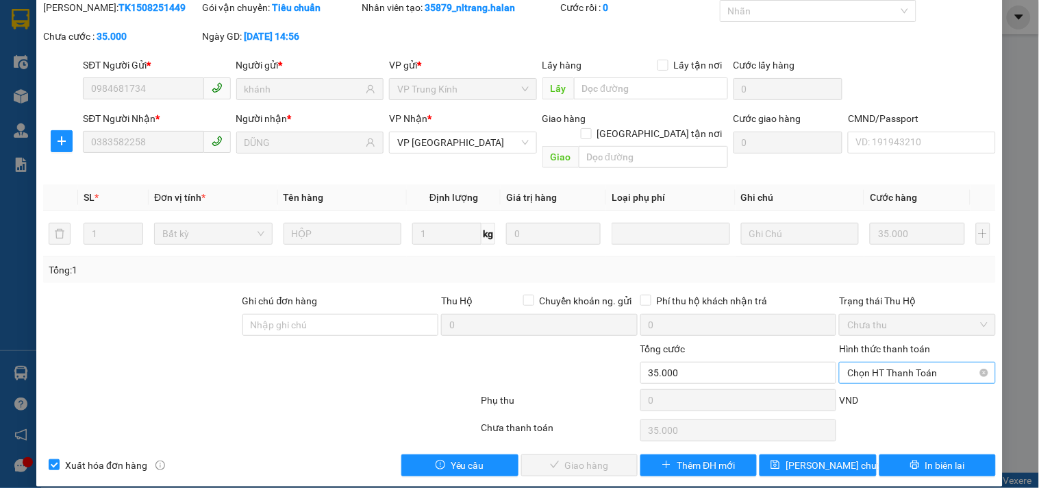
click at [885, 362] on span "Chọn HT Thanh Toán" at bounding box center [917, 372] width 140 height 21
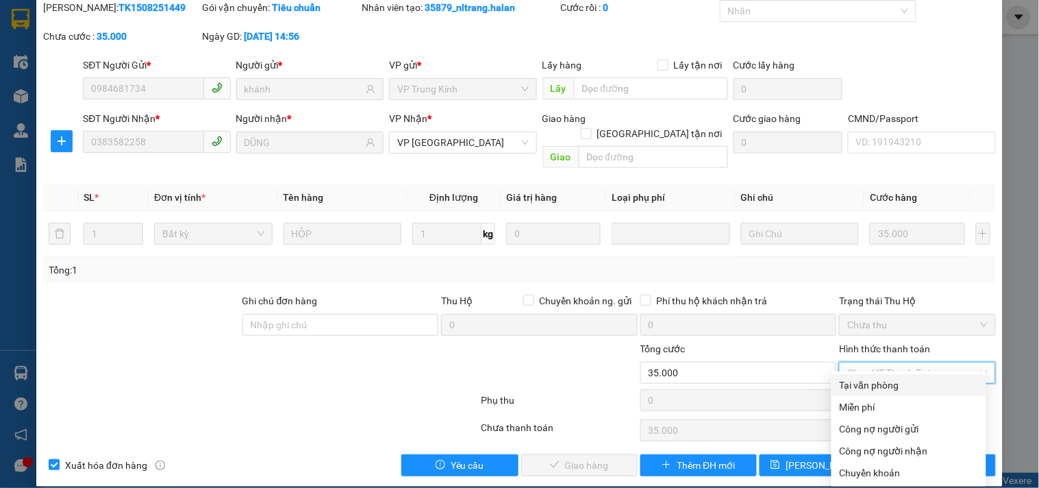
drag, startPoint x: 872, startPoint y: 387, endPoint x: 827, endPoint y: 400, distance: 47.0
click at [870, 387] on div "Tại văn phòng" at bounding box center [909, 384] width 138 height 15
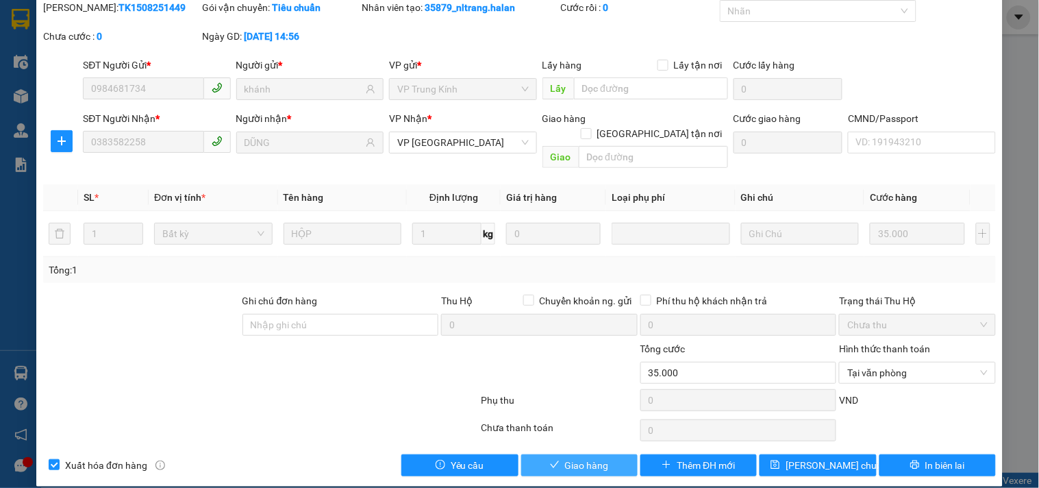
click at [598, 457] on span "Giao hàng" at bounding box center [587, 464] width 44 height 15
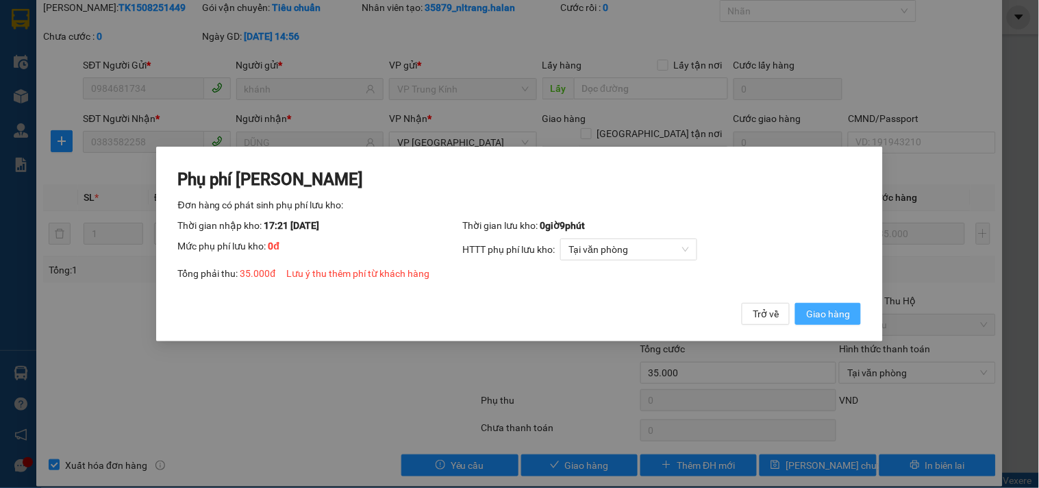
click at [827, 312] on span "Giao hàng" at bounding box center [828, 313] width 44 height 15
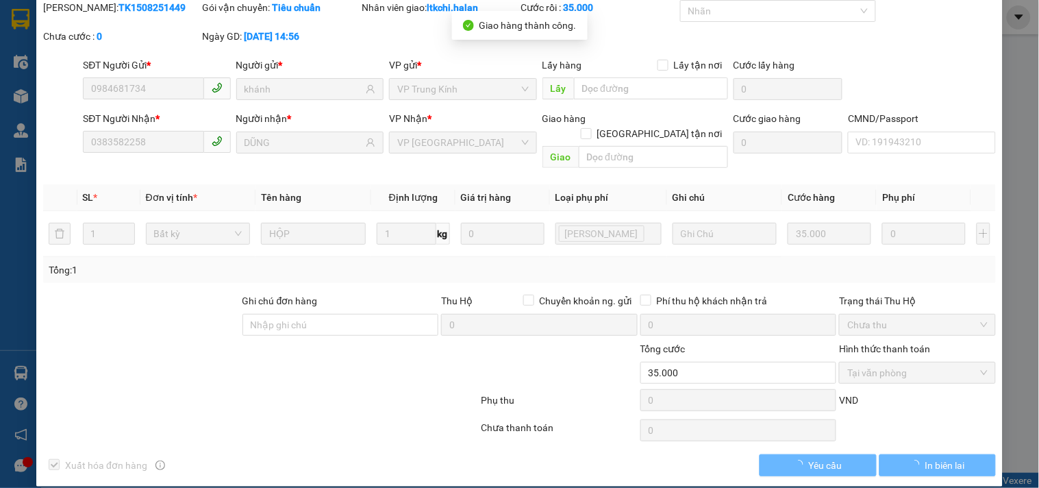
scroll to position [0, 0]
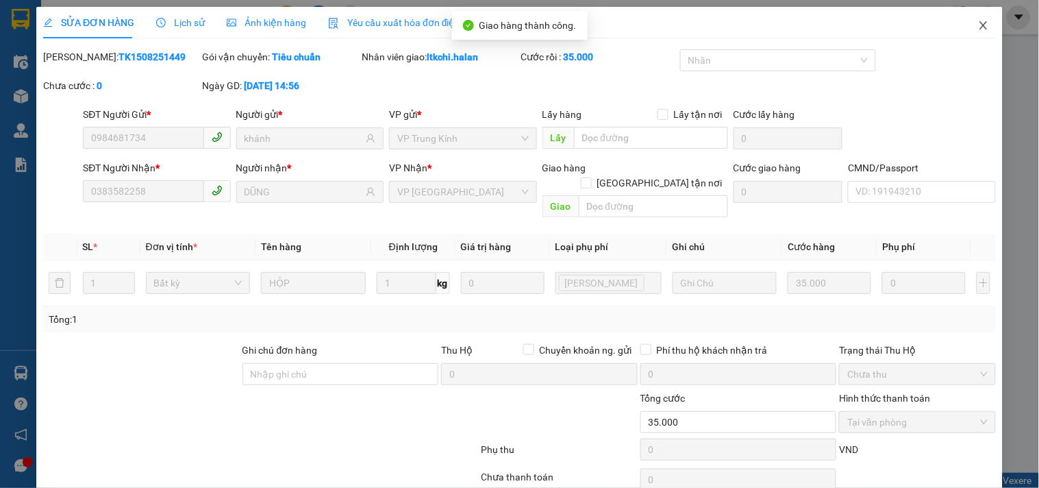
click at [979, 27] on icon "close" at bounding box center [983, 25] width 8 height 8
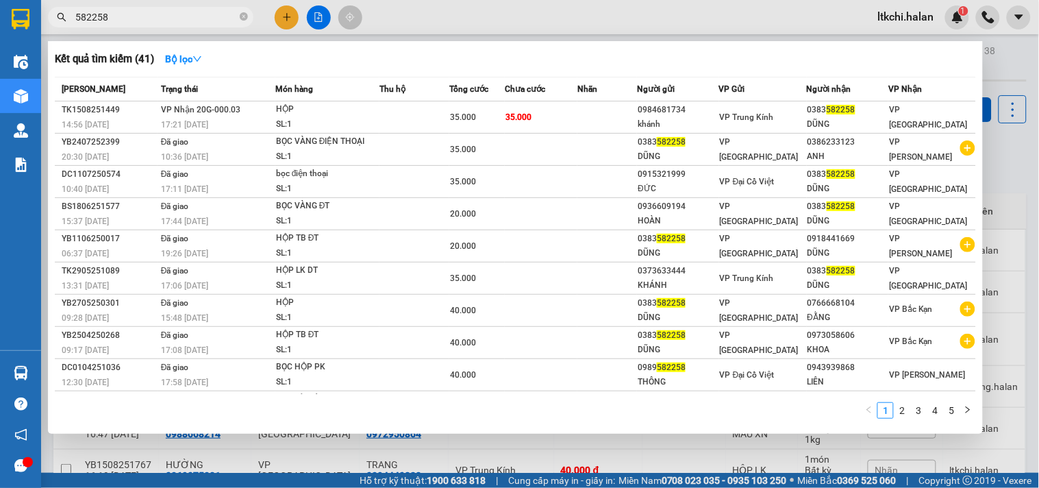
drag, startPoint x: 125, startPoint y: 18, endPoint x: 29, endPoint y: 18, distance: 95.9
click at [29, 18] on section "Kết quả tìm kiếm ( 41 ) Bộ lọc Mã ĐH Trạng thái Món hàng Thu hộ Tổng cước Chưa …" at bounding box center [519, 244] width 1039 height 488
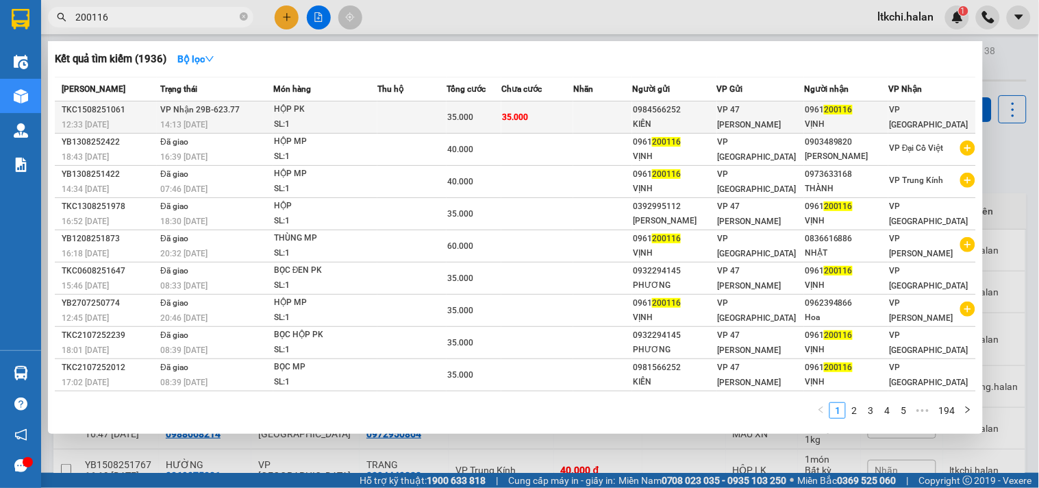
click at [268, 121] on div "14:13 [DATE]" at bounding box center [216, 124] width 112 height 15
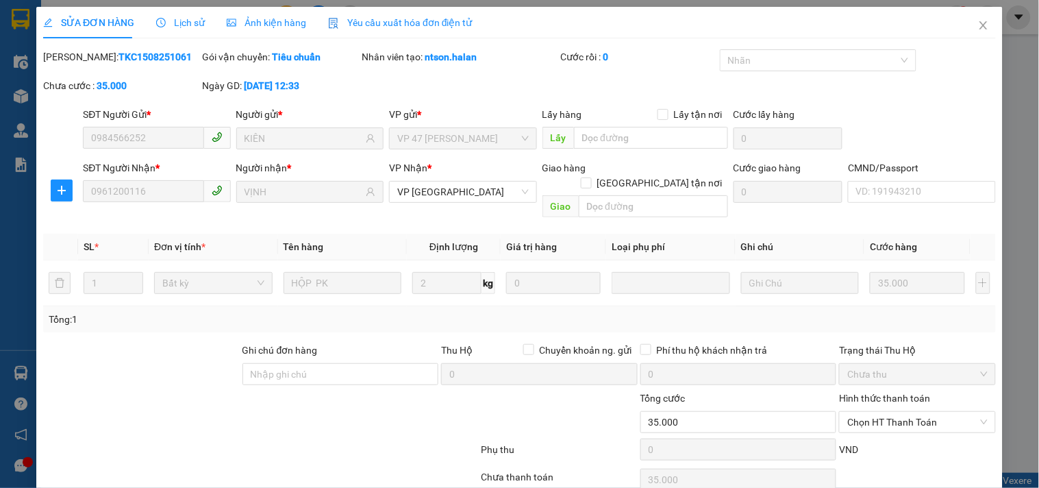
scroll to position [49, 0]
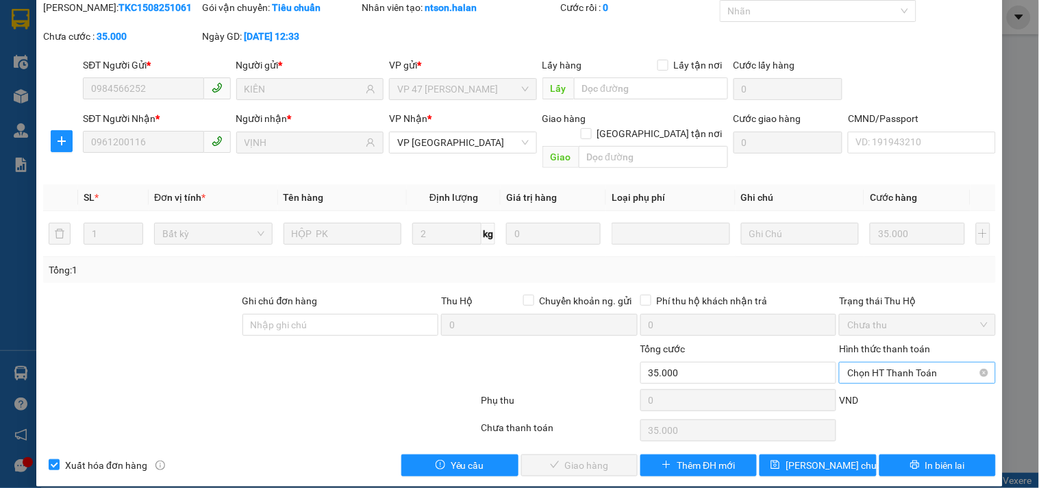
click at [868, 362] on span "Chọn HT Thanh Toán" at bounding box center [917, 372] width 140 height 21
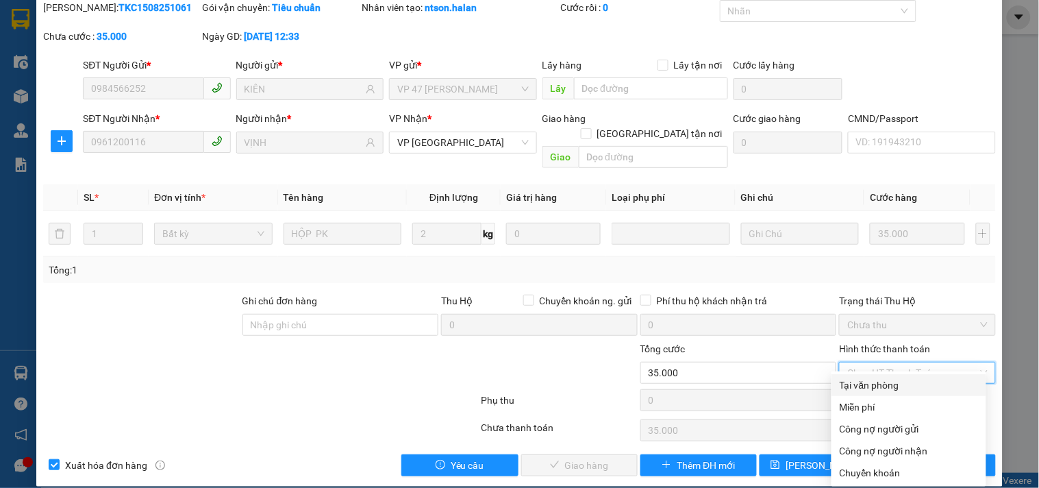
drag, startPoint x: 876, startPoint y: 383, endPoint x: 813, endPoint y: 400, distance: 65.1
click at [872, 383] on div "Tại văn phòng" at bounding box center [909, 384] width 138 height 15
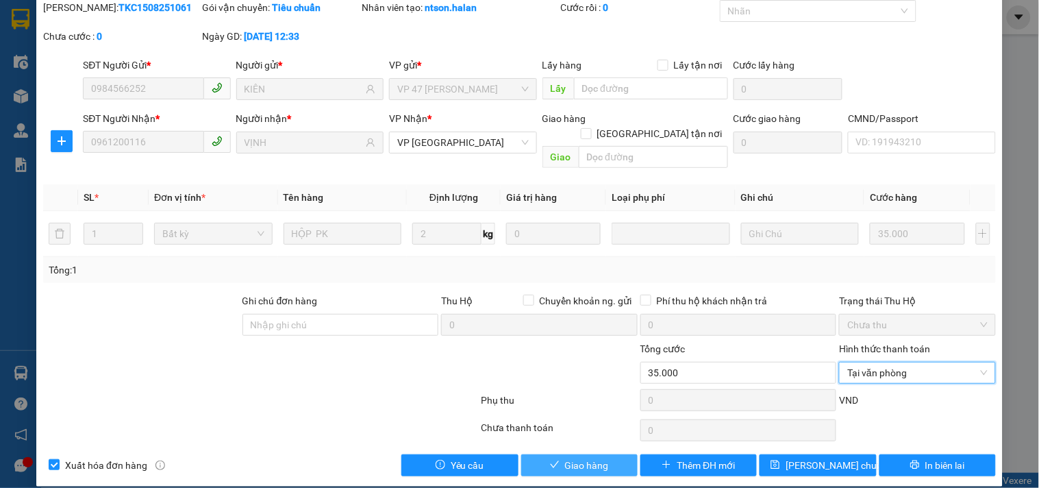
click at [565, 457] on span "Giao hàng" at bounding box center [587, 464] width 44 height 15
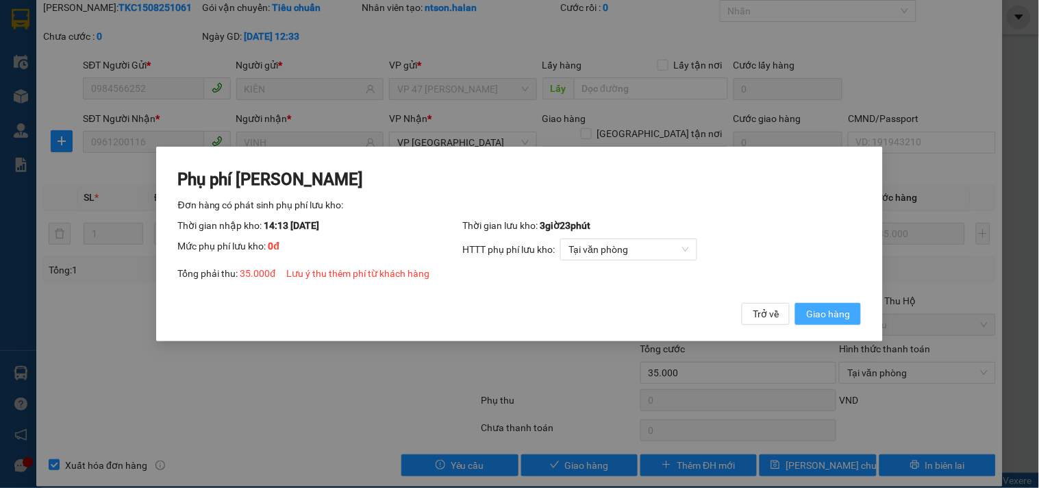
click at [819, 310] on span "Giao hàng" at bounding box center [828, 313] width 44 height 15
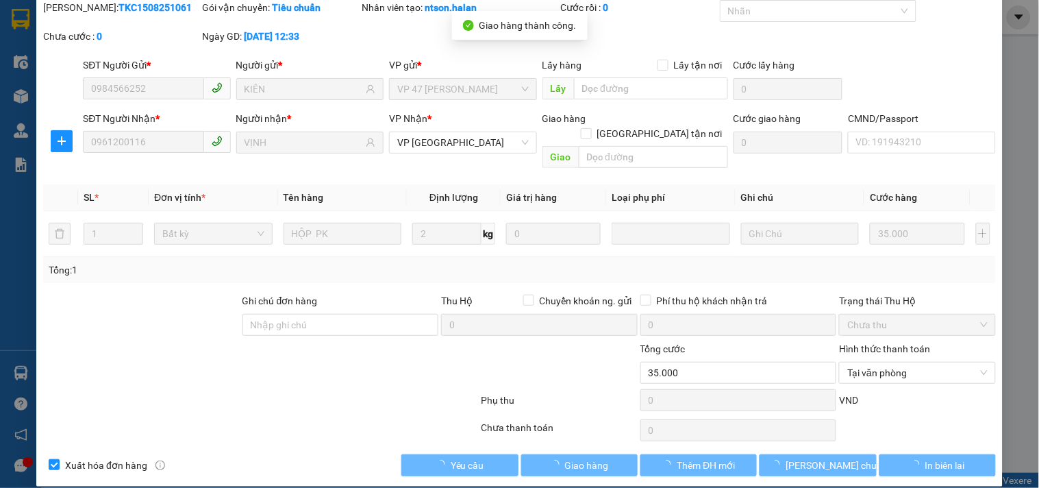
scroll to position [0, 0]
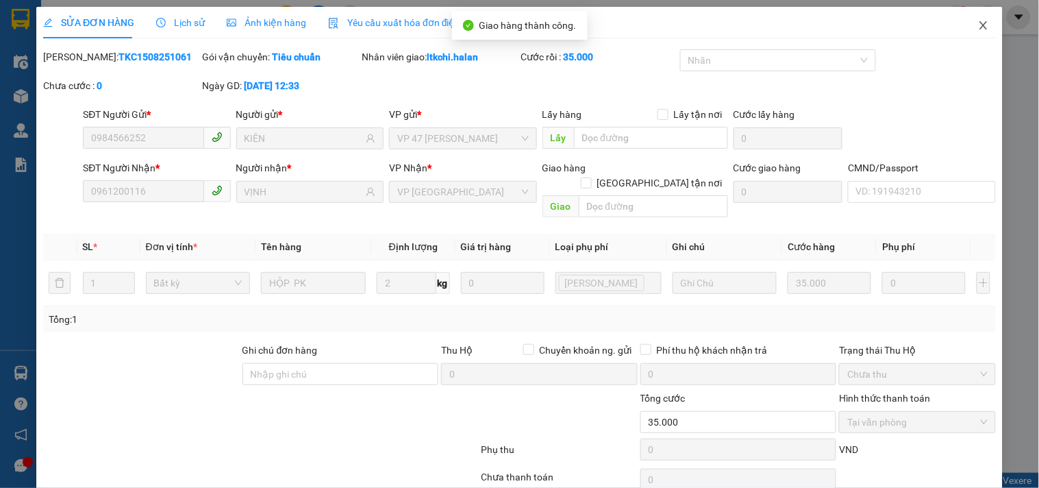
click at [979, 25] on icon "close" at bounding box center [983, 25] width 8 height 8
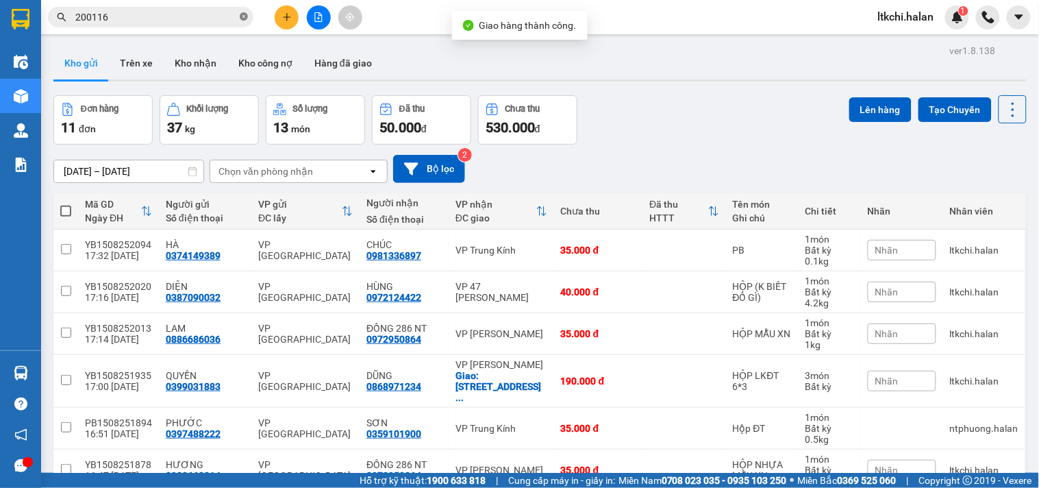
click at [240, 14] on icon "close-circle" at bounding box center [244, 16] width 8 height 8
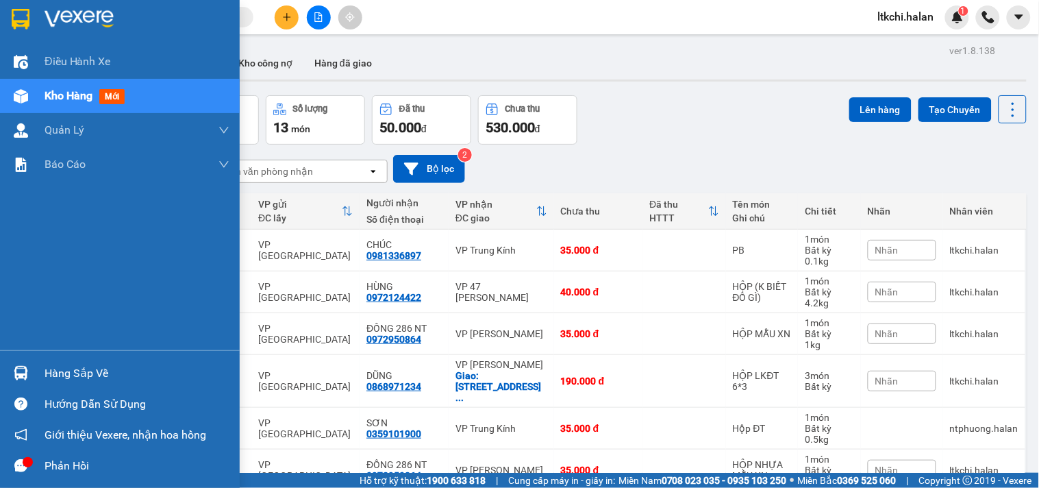
drag, startPoint x: 18, startPoint y: 373, endPoint x: 56, endPoint y: 368, distance: 38.6
click at [17, 373] on img at bounding box center [21, 373] width 14 height 14
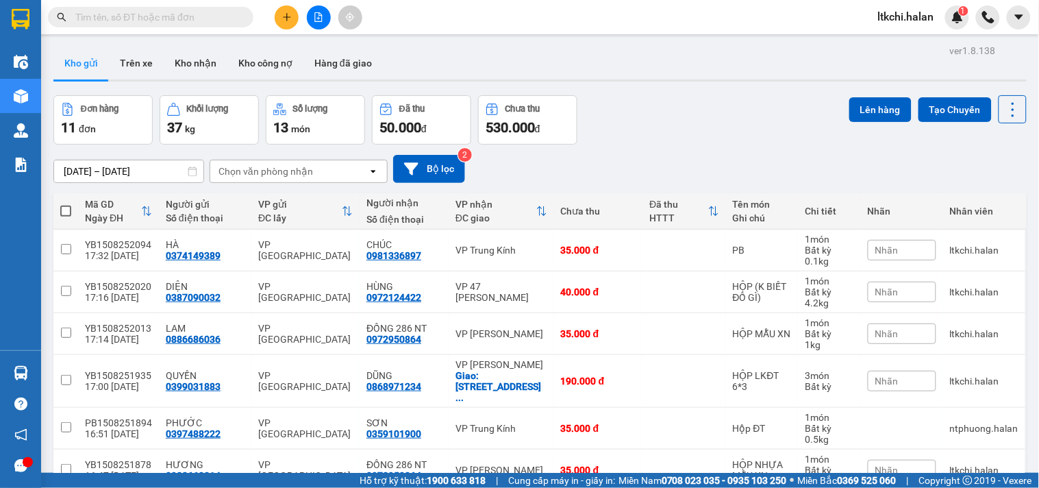
click at [722, 134] on section "Kết quả tìm kiếm ( 1936 ) Bộ lọc Mã ĐH Trạng thái Món hàng Thu hộ Tổng cước Chư…" at bounding box center [519, 244] width 1039 height 488
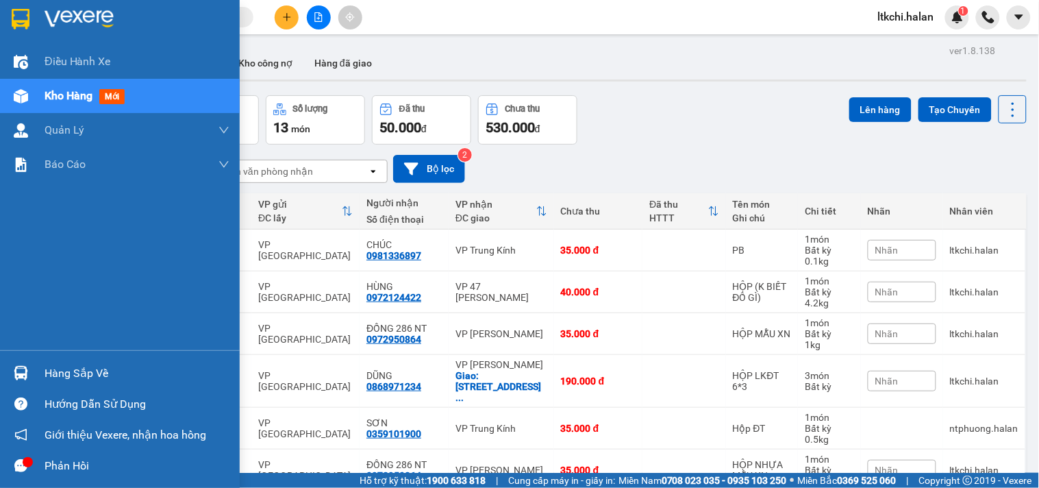
click at [30, 377] on div at bounding box center [21, 373] width 24 height 24
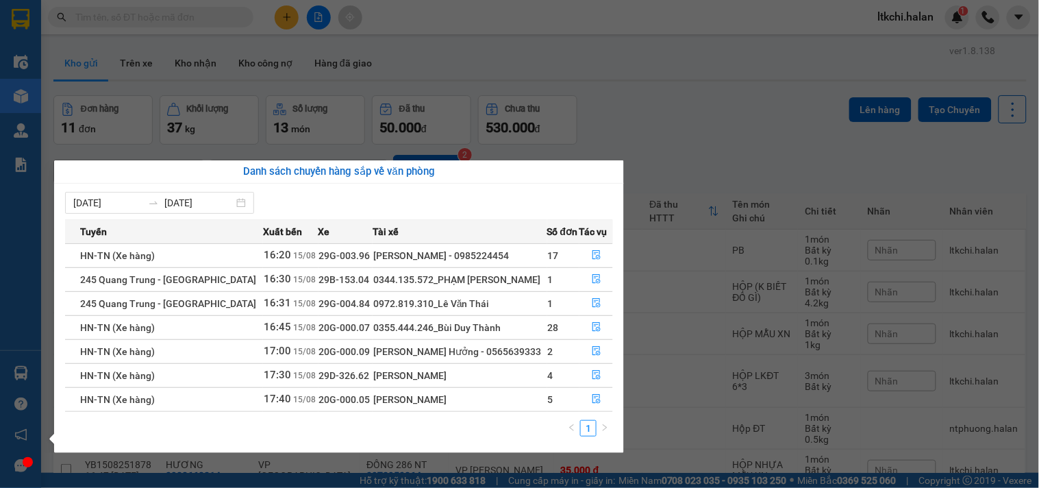
click at [709, 105] on section "Kết quả tìm kiếm ( 1936 ) Bộ lọc Mã ĐH Trạng thái Món hàng Thu hộ Tổng cước Chư…" at bounding box center [519, 244] width 1039 height 488
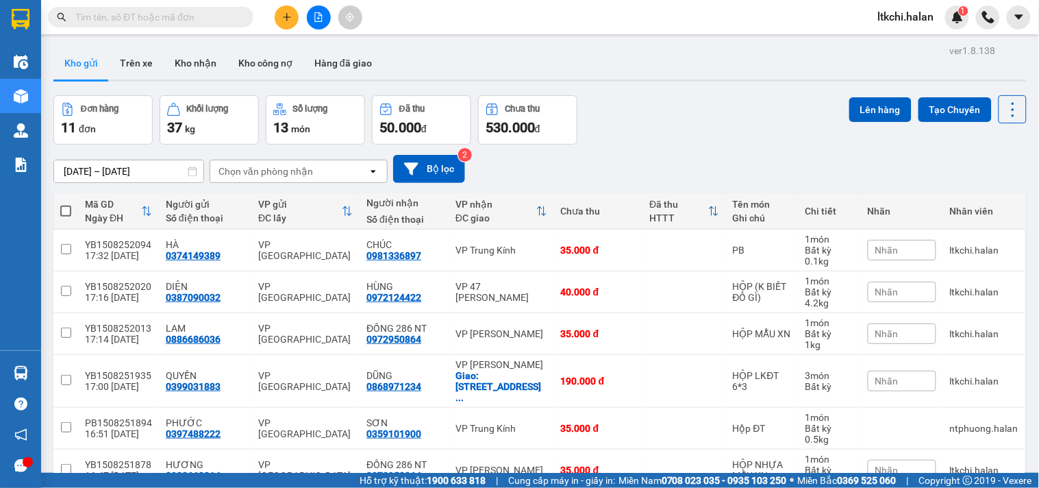
click at [190, 40] on main "ver 1.8.138 Kho gửi Trên xe Kho nhận Kho công nợ Hàng đã giao Đơn hàng 11 đơn K…" at bounding box center [519, 236] width 1039 height 472
click at [296, 19] on button at bounding box center [287, 17] width 24 height 24
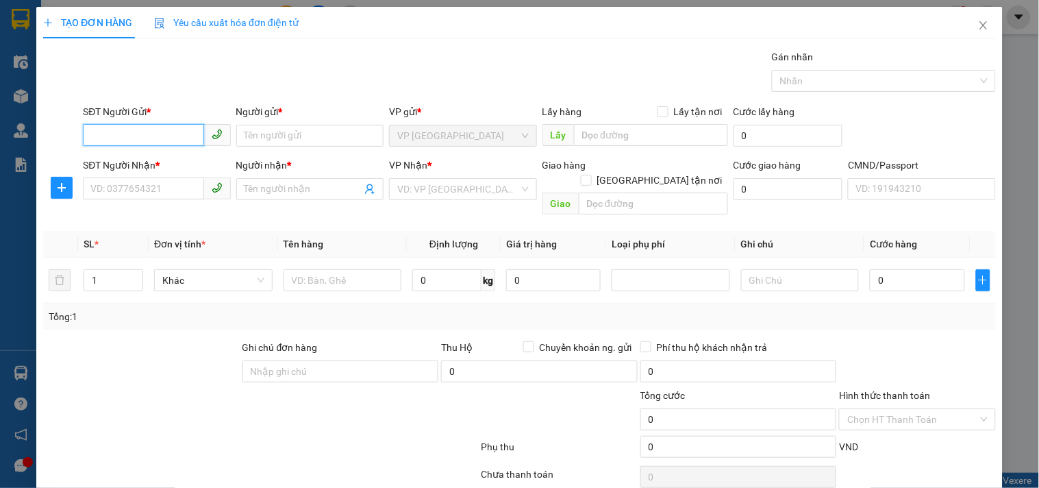
click at [147, 130] on input "SĐT Người Gửi *" at bounding box center [143, 135] width 121 height 22
click at [101, 136] on input "0345530635" at bounding box center [143, 135] width 121 height 22
click at [152, 138] on input "0378530635" at bounding box center [143, 135] width 121 height 22
drag, startPoint x: 166, startPoint y: 197, endPoint x: 186, endPoint y: 181, distance: 25.3
click at [167, 197] on input "SĐT Người Nhận *" at bounding box center [143, 188] width 121 height 22
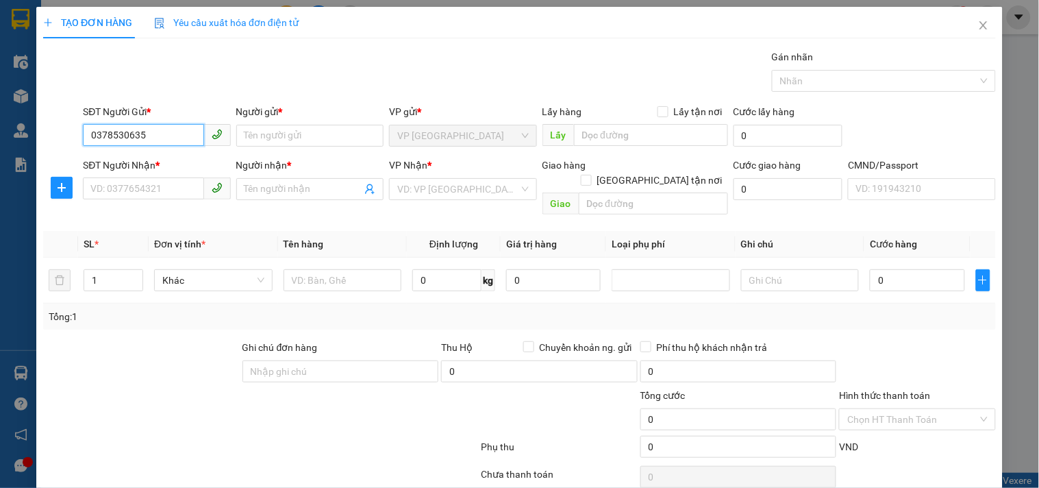
drag, startPoint x: 110, startPoint y: 137, endPoint x: 103, endPoint y: 133, distance: 8.0
click at [103, 134] on input "0378530635" at bounding box center [143, 135] width 121 height 22
click at [160, 157] on div "0348530635 - MINH" at bounding box center [154, 162] width 129 height 15
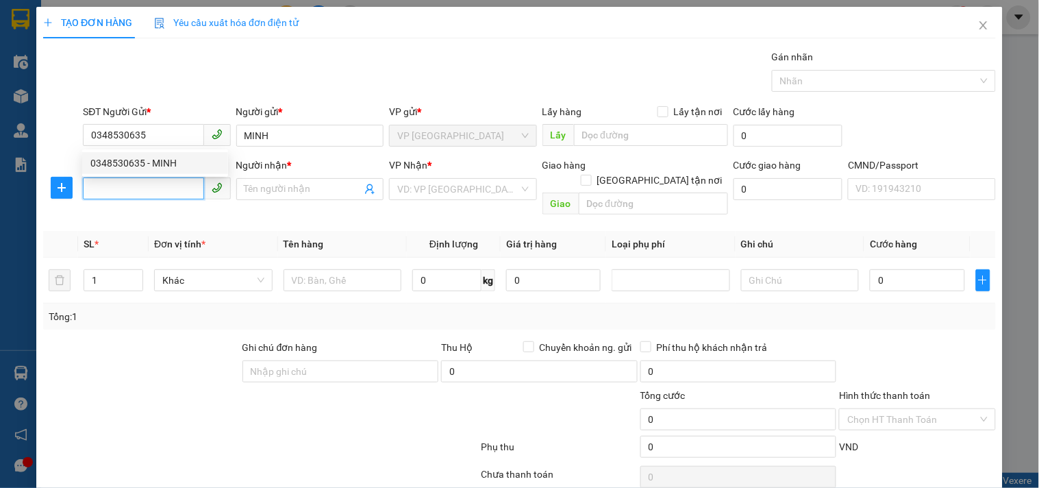
click at [163, 188] on input "SĐT Người Nhận *" at bounding box center [143, 188] width 121 height 22
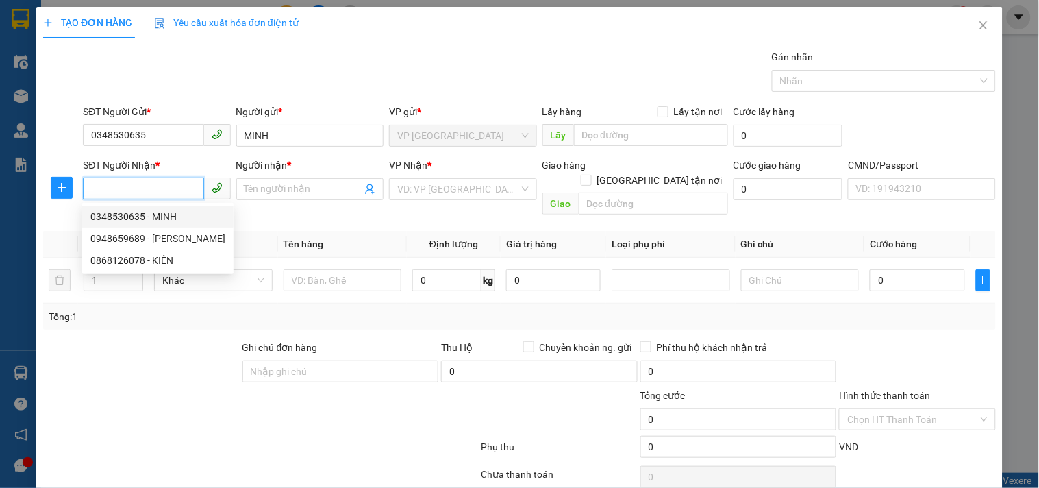
click at [153, 188] on input "SĐT Người Nhận *" at bounding box center [143, 188] width 121 height 22
click at [170, 214] on div "0965959599 - LƯỢNG" at bounding box center [154, 216] width 129 height 15
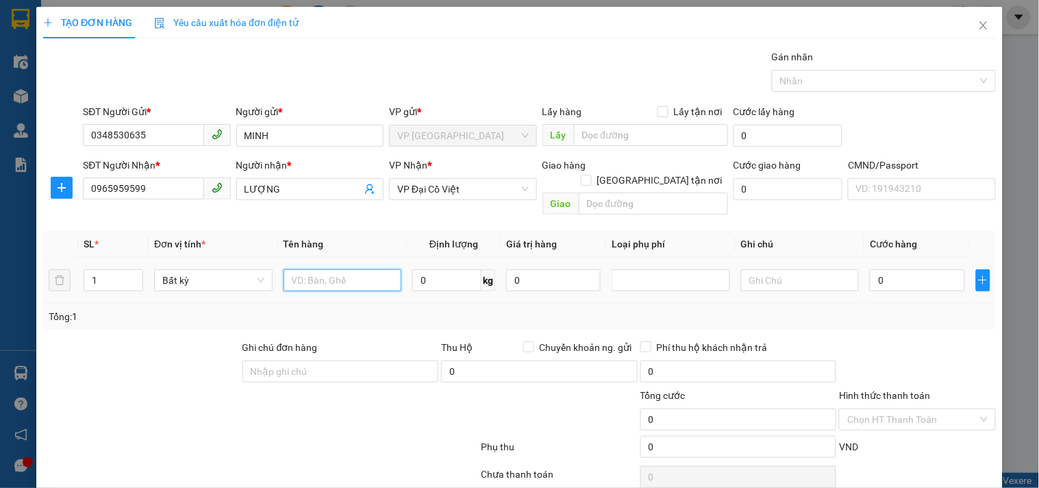
click at [374, 269] on input "text" at bounding box center [342, 280] width 118 height 22
click at [453, 269] on input "0" at bounding box center [446, 280] width 69 height 22
click at [886, 269] on input "0" at bounding box center [917, 280] width 94 height 22
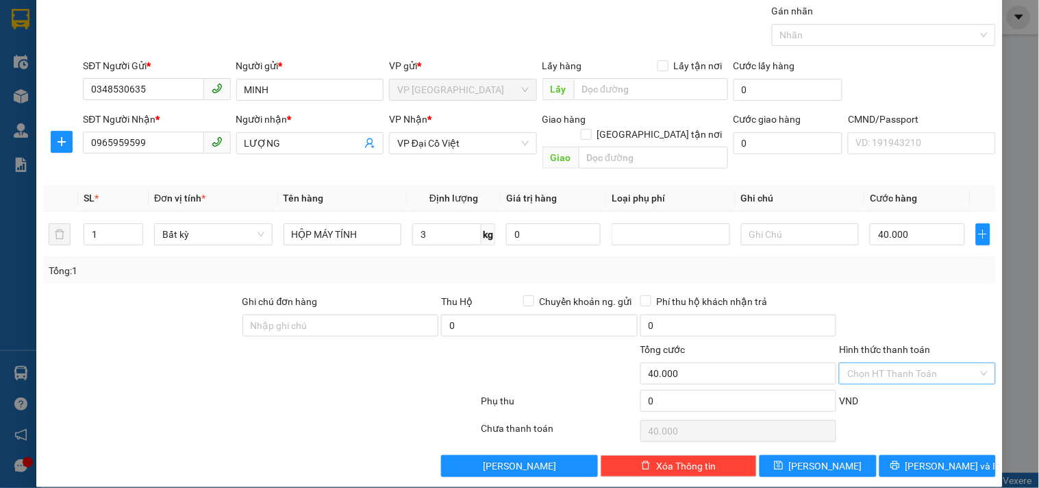
click at [897, 363] on input "Hình thức thanh toán" at bounding box center [912, 373] width 130 height 21
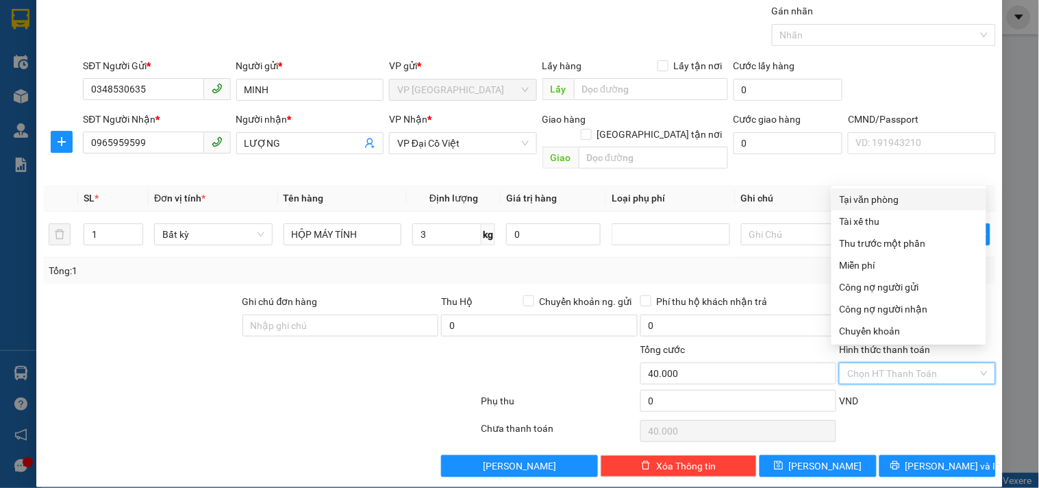
click at [897, 196] on div "Tại văn phòng" at bounding box center [909, 199] width 138 height 15
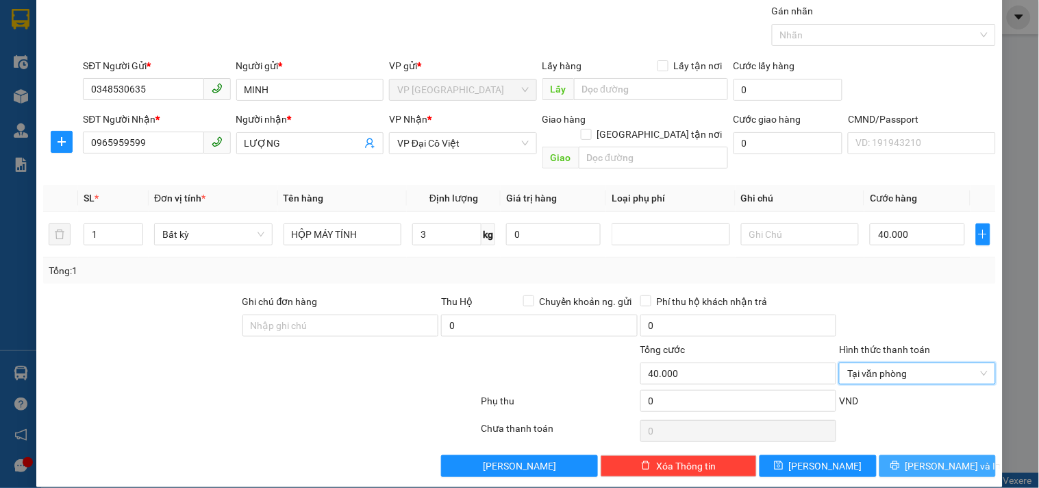
click at [925, 458] on span "[PERSON_NAME] và In" at bounding box center [953, 465] width 96 height 15
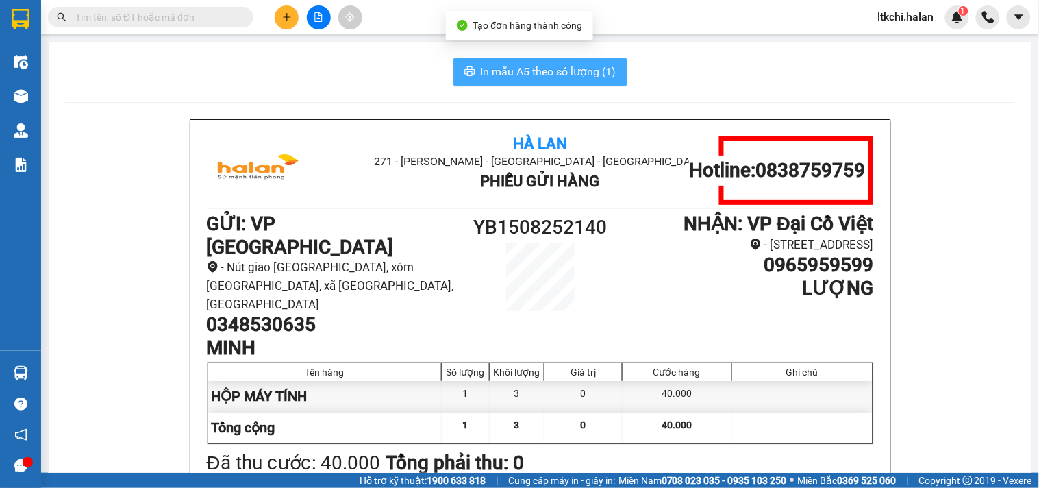
click at [531, 69] on span "In mẫu A5 theo số lượng (1)" at bounding box center [549, 71] width 136 height 17
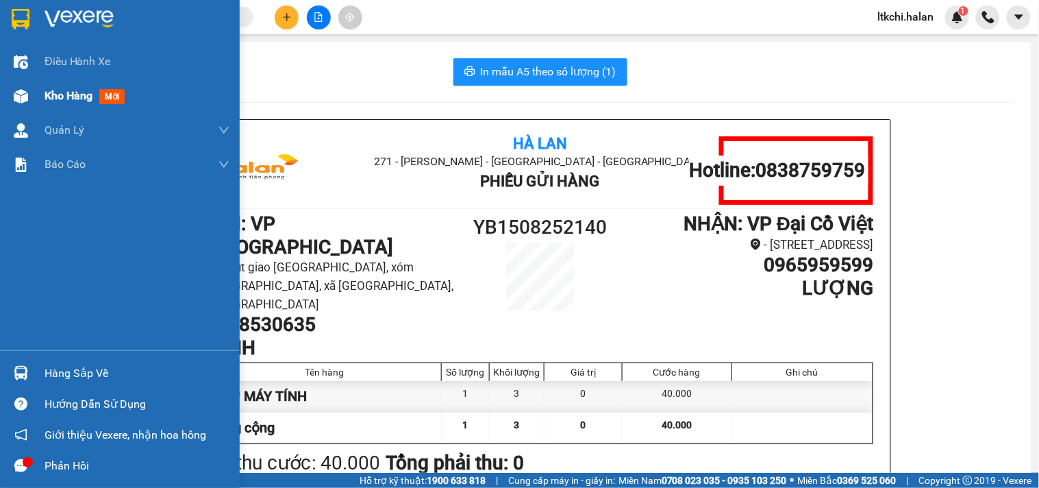
click at [15, 86] on div at bounding box center [21, 96] width 24 height 24
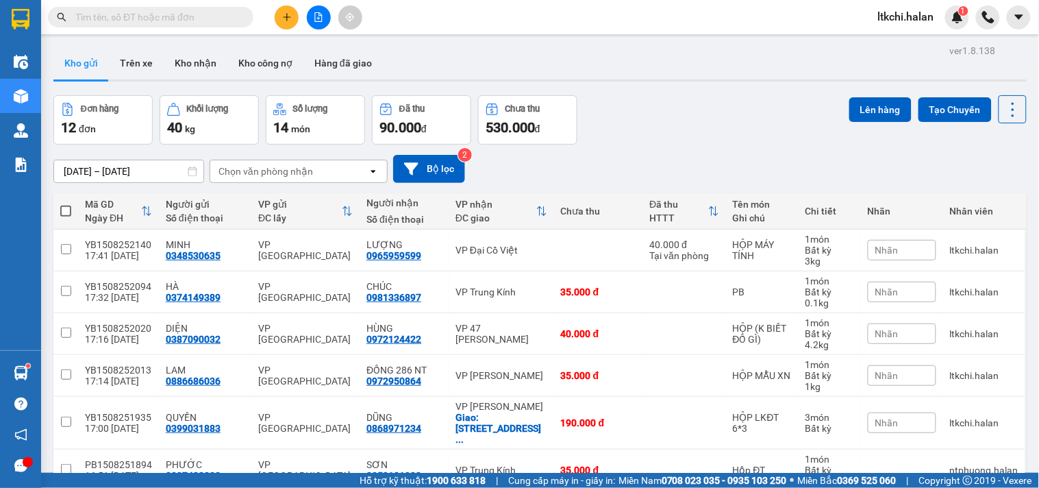
click at [107, 17] on input "text" at bounding box center [156, 17] width 162 height 15
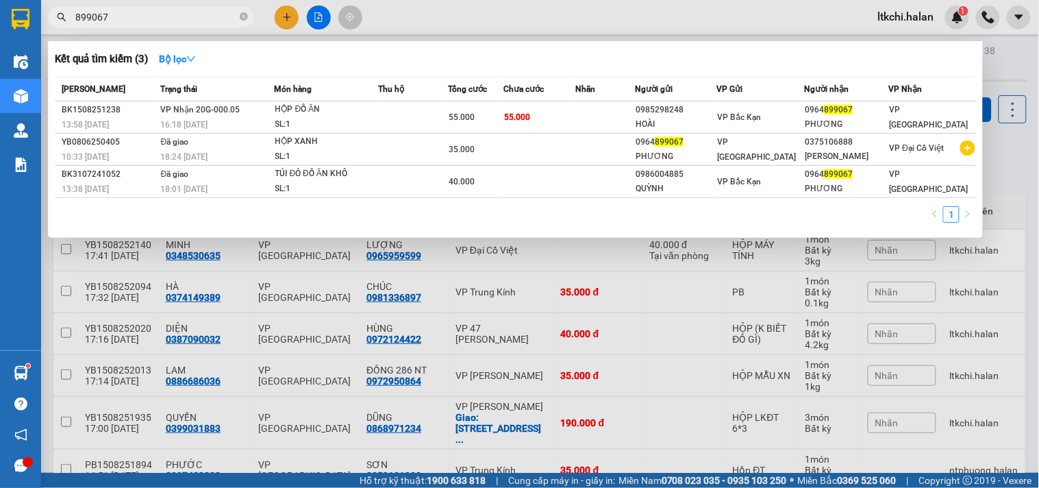
drag, startPoint x: 108, startPoint y: 16, endPoint x: 42, endPoint y: 14, distance: 66.5
click at [42, 14] on div "899067" at bounding box center [133, 17] width 267 height 21
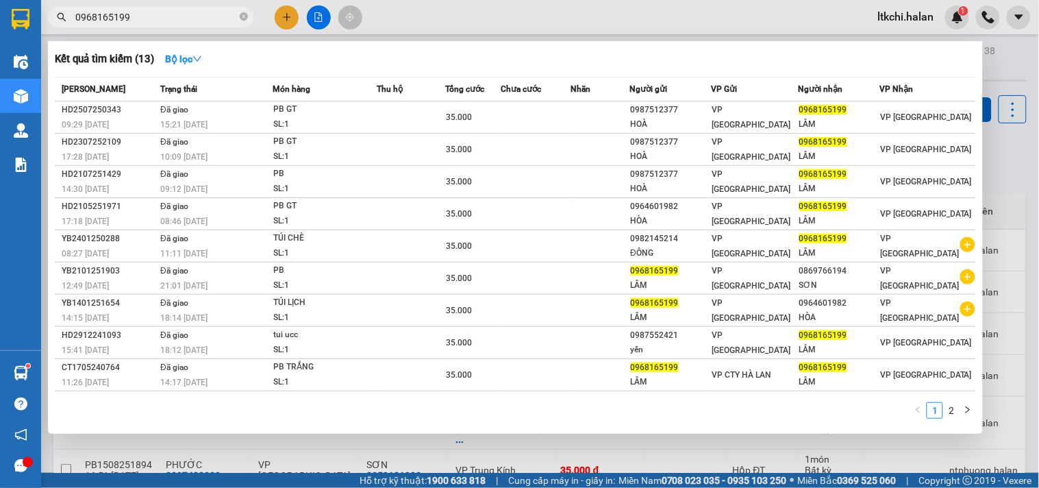
drag, startPoint x: 162, startPoint y: 12, endPoint x: 84, endPoint y: 14, distance: 78.8
click at [46, 14] on div "0968165199" at bounding box center [133, 17] width 267 height 21
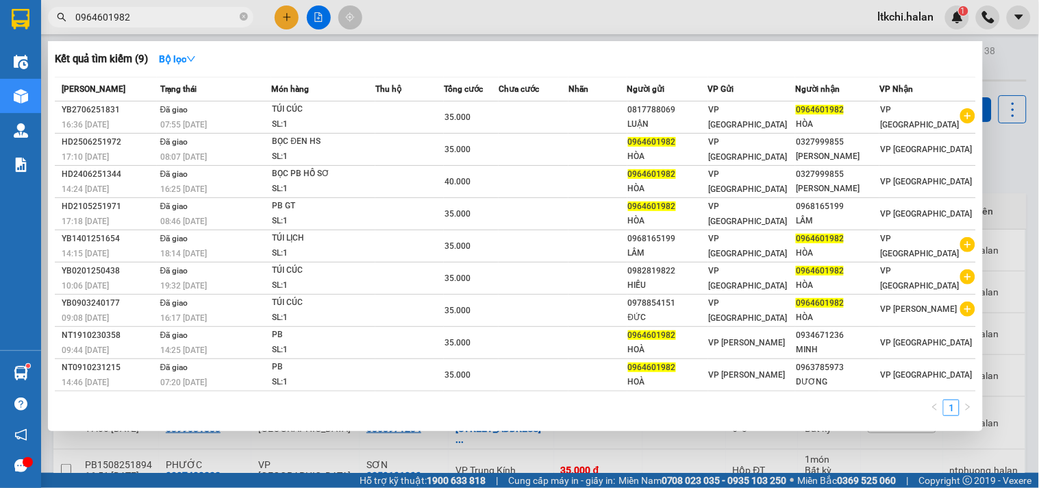
drag, startPoint x: 163, startPoint y: 19, endPoint x: 42, endPoint y: 29, distance: 120.9
click at [30, 21] on section "Kết quả tìm kiếm ( 9 ) Bộ lọc Mã ĐH Trạng thái Món hàng Thu hộ Tổng cước Chưa c…" at bounding box center [519, 244] width 1039 height 488
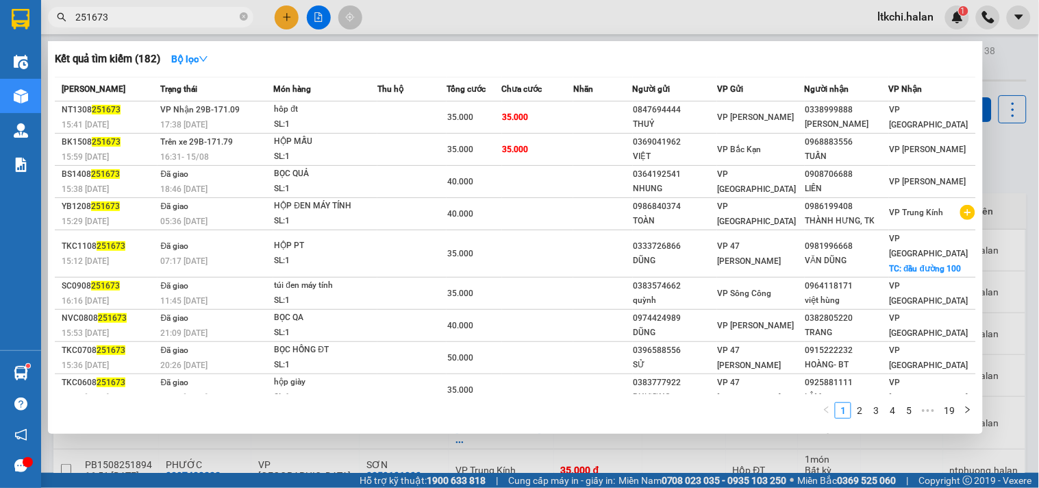
drag, startPoint x: 165, startPoint y: 17, endPoint x: 32, endPoint y: 29, distance: 133.4
click at [30, 23] on section "Kết quả tìm kiếm ( 182 ) Bộ lọc Mã ĐH Trạng thái Món hàng Thu hộ Tổng cước Chưa…" at bounding box center [519, 244] width 1039 height 488
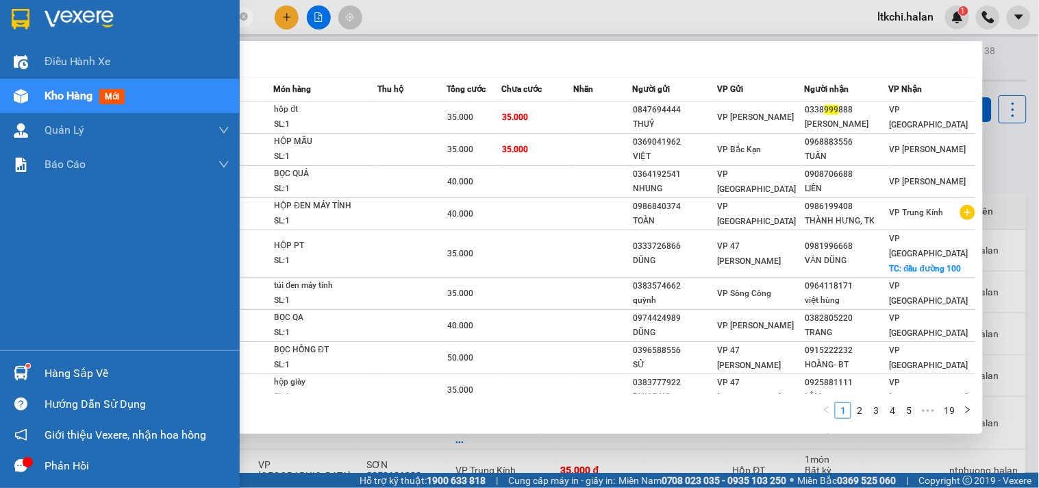
type input "999888"
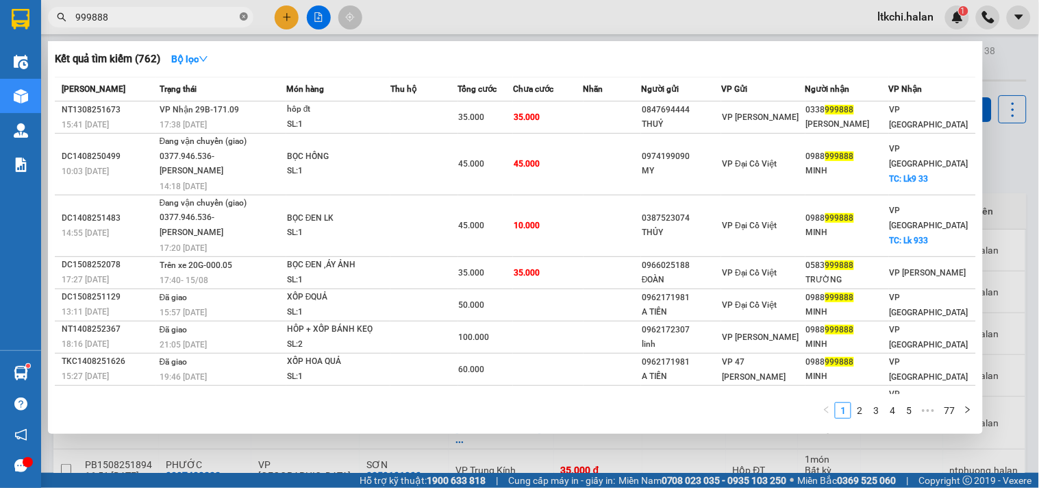
click at [247, 15] on icon "close-circle" at bounding box center [244, 16] width 8 height 8
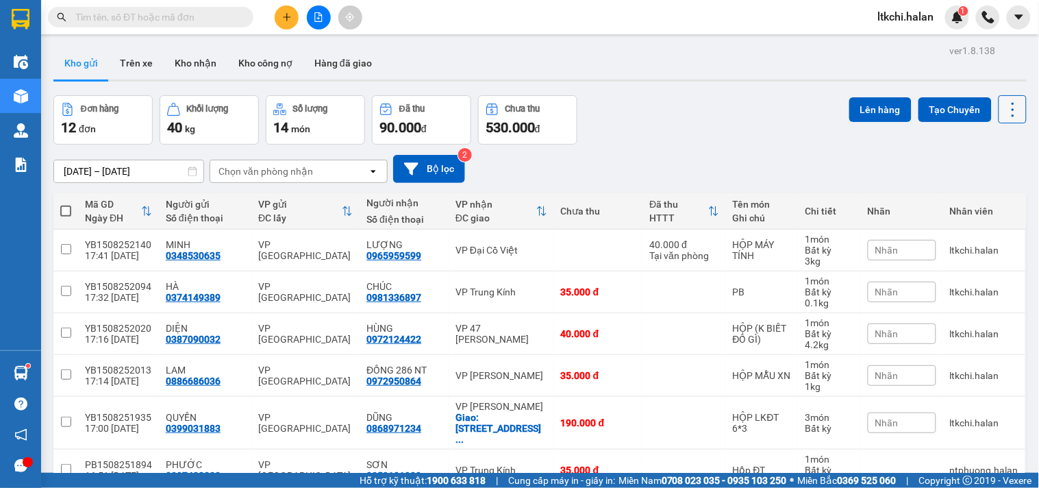
click at [1005, 105] on icon at bounding box center [1012, 109] width 19 height 19
click at [983, 200] on span "Làm mới" at bounding box center [982, 196] width 38 height 14
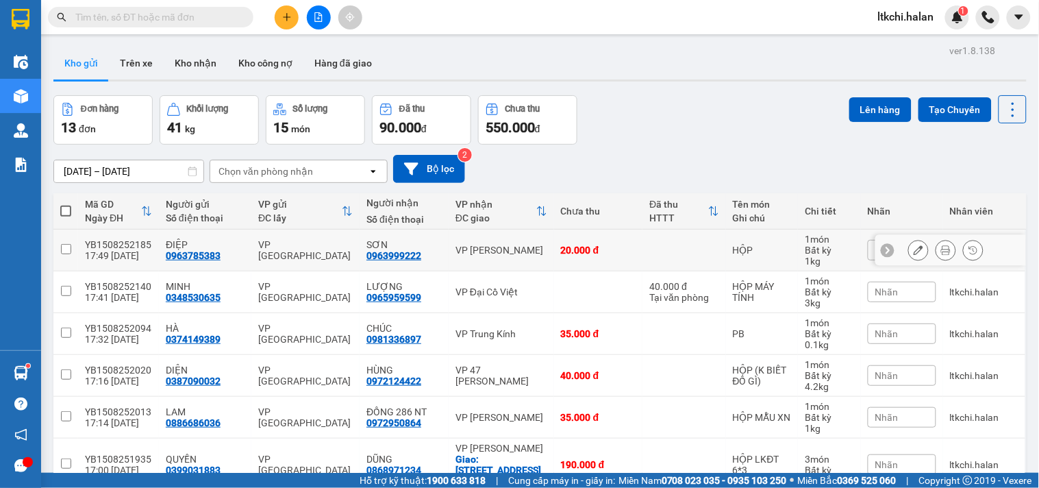
click at [483, 249] on div "VP [PERSON_NAME]" at bounding box center [501, 249] width 92 height 11
checkbox input "true"
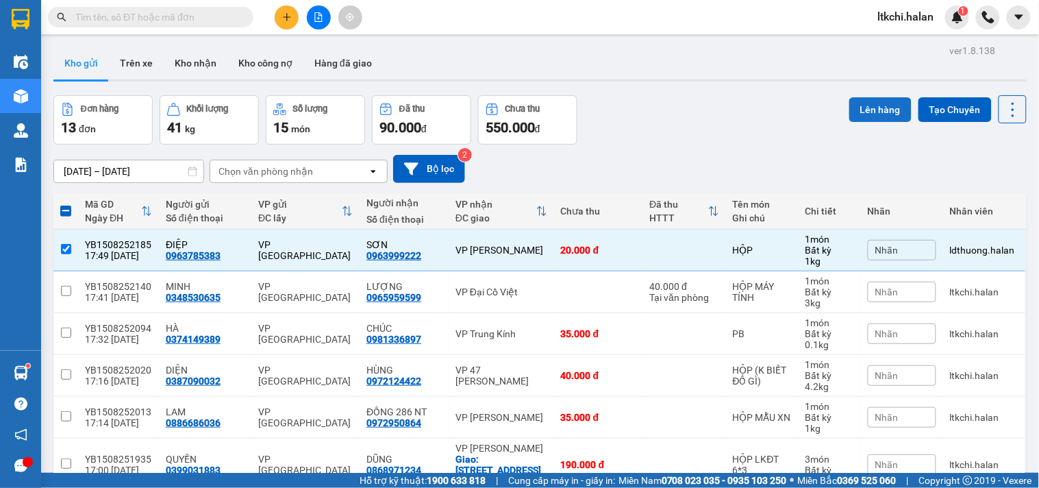
click at [866, 104] on button "Lên hàng" at bounding box center [880, 109] width 62 height 25
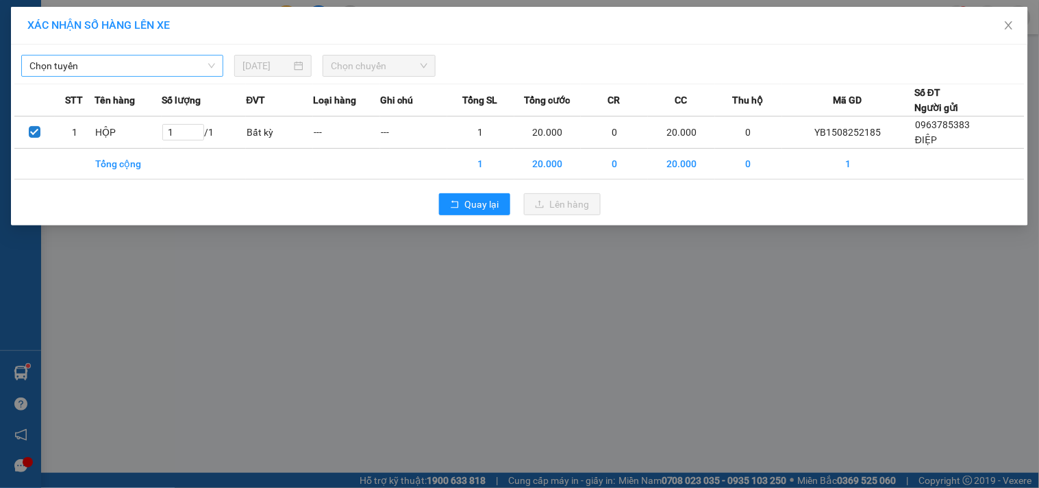
click at [170, 63] on span "Chọn tuyến" at bounding box center [122, 65] width 186 height 21
drag, startPoint x: 181, startPoint y: 64, endPoint x: 155, endPoint y: 90, distance: 36.8
click at [179, 64] on span "Chọn tuyến" at bounding box center [122, 65] width 186 height 21
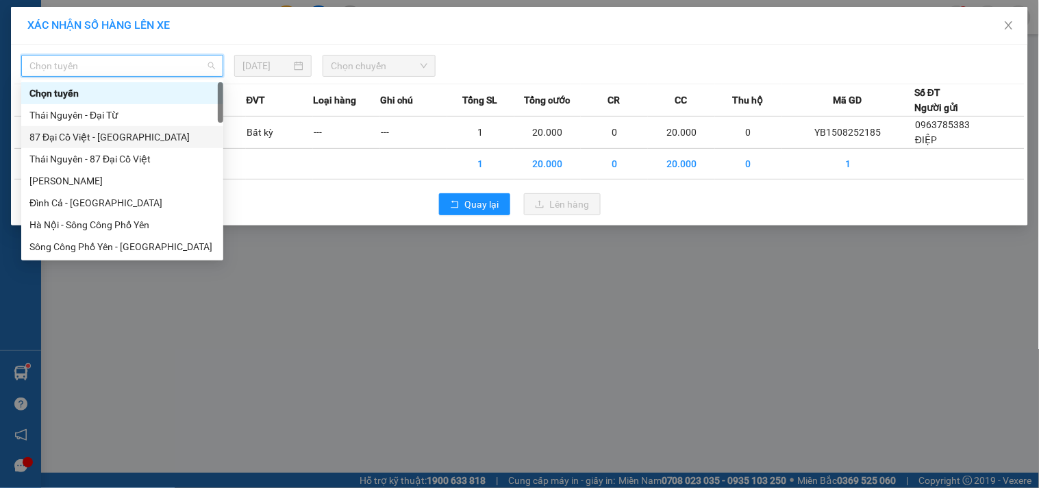
drag, startPoint x: 131, startPoint y: 138, endPoint x: 295, endPoint y: 94, distance: 169.9
click at [131, 138] on div "87 Đại Cồ Việt - [GEOGRAPHIC_DATA]" at bounding box center [122, 136] width 186 height 15
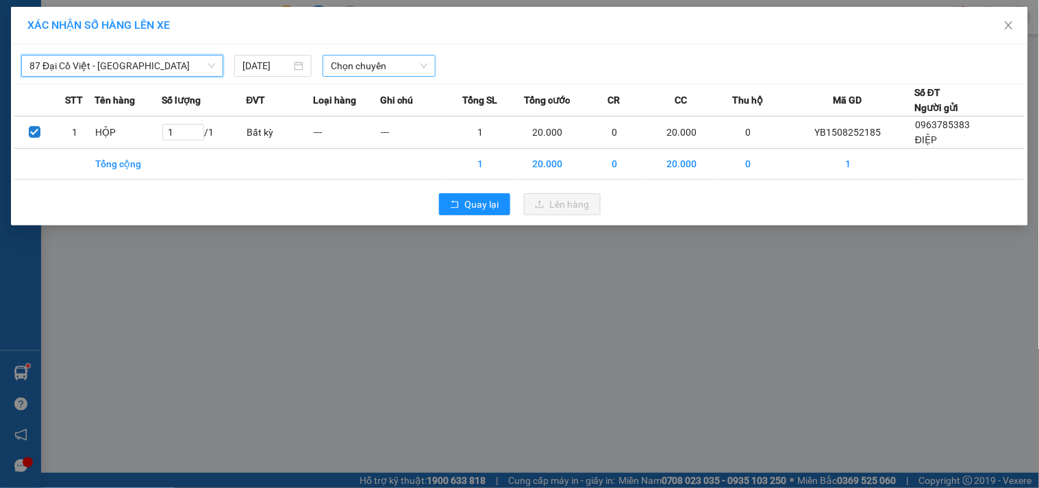
click at [360, 65] on span "Chọn chuyến" at bounding box center [379, 65] width 97 height 21
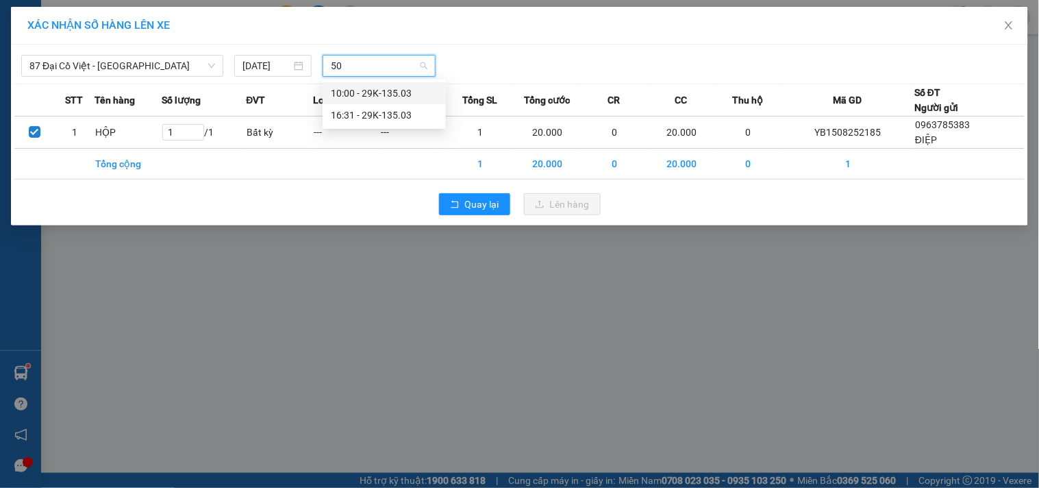
type input "503"
click at [368, 112] on div "16:31 - 29K-135.03" at bounding box center [384, 115] width 107 height 15
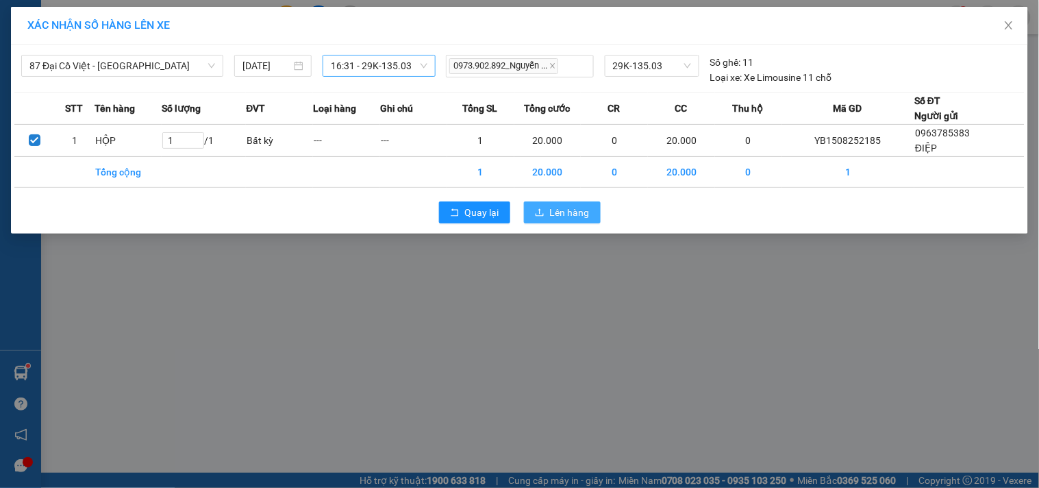
click at [565, 216] on span "Lên hàng" at bounding box center [570, 212] width 40 height 15
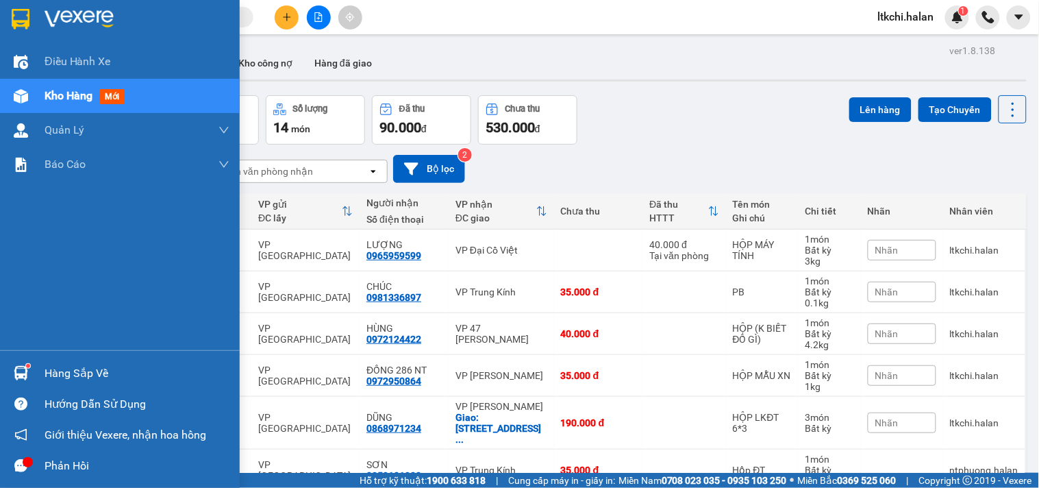
click at [12, 372] on div at bounding box center [21, 373] width 24 height 24
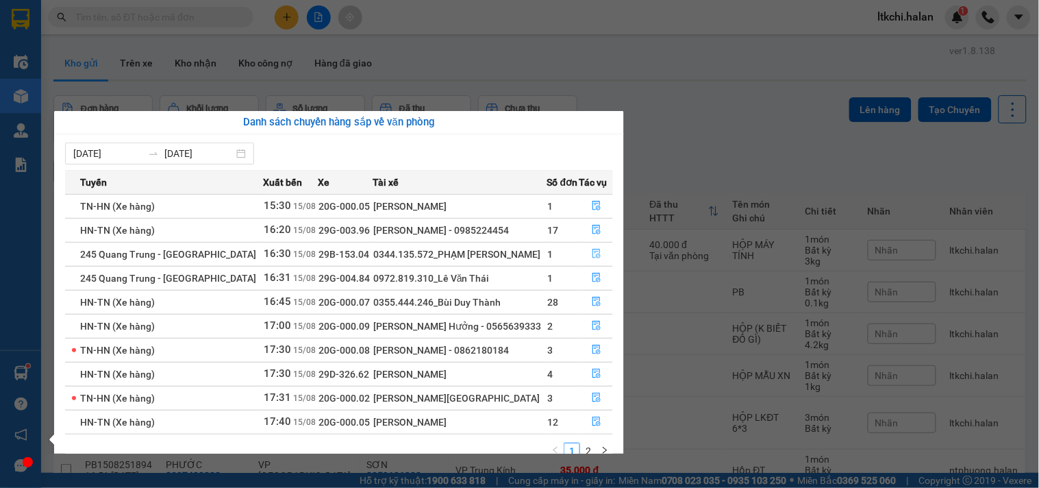
scroll to position [23, 0]
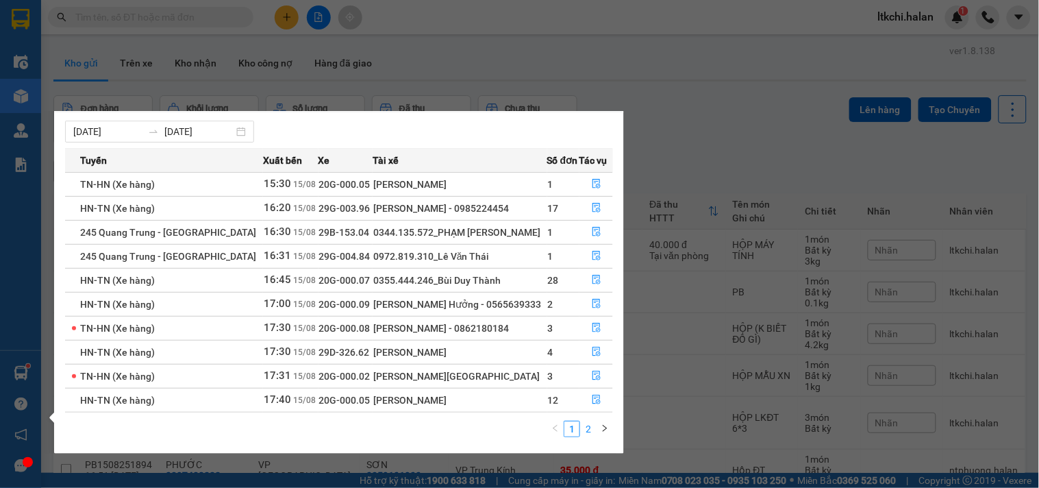
click at [590, 429] on link "2" at bounding box center [588, 428] width 15 height 15
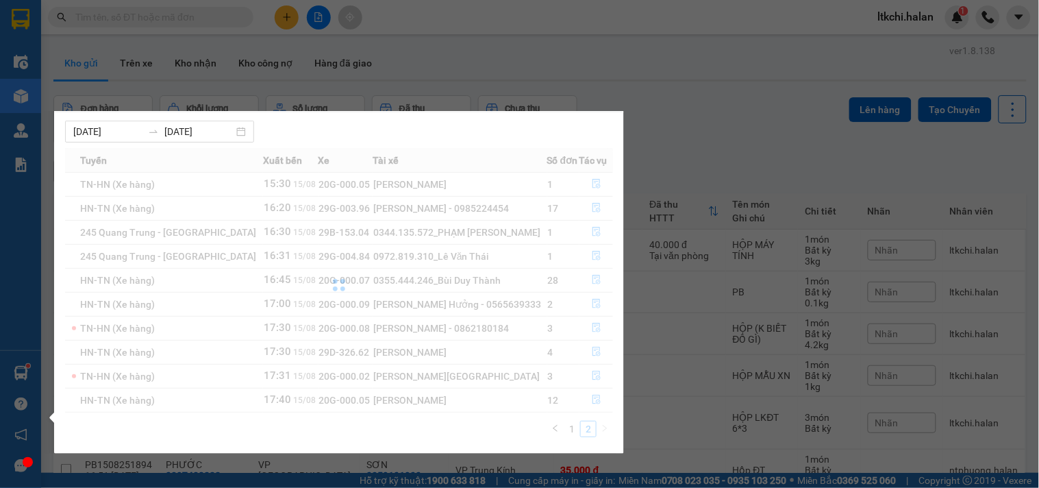
scroll to position [0, 0]
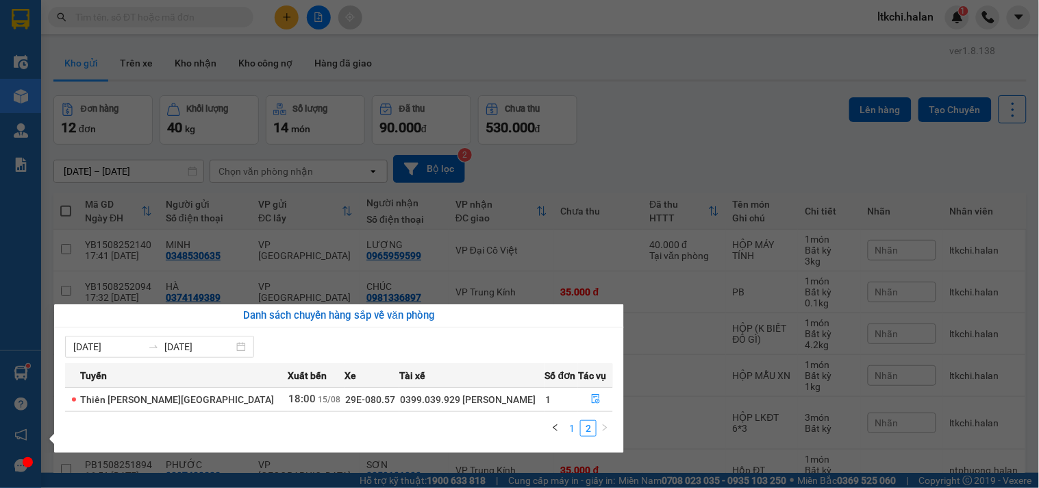
click at [575, 427] on link "1" at bounding box center [571, 427] width 15 height 15
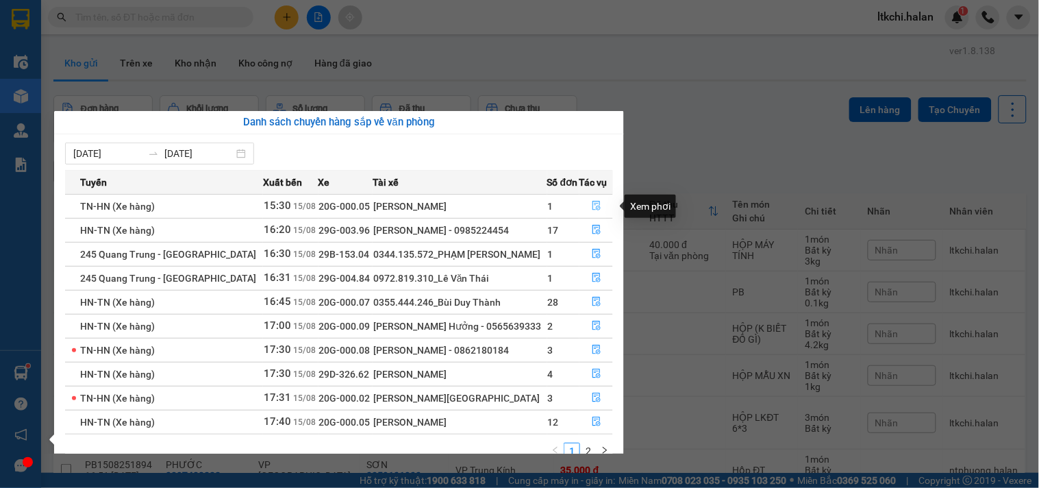
click at [592, 204] on icon "file-done" at bounding box center [596, 206] width 8 height 10
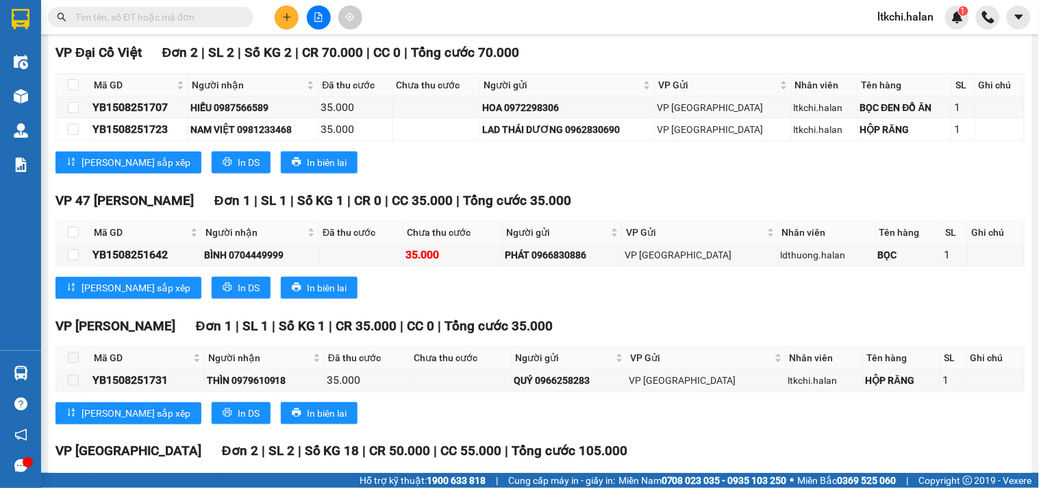
scroll to position [380, 0]
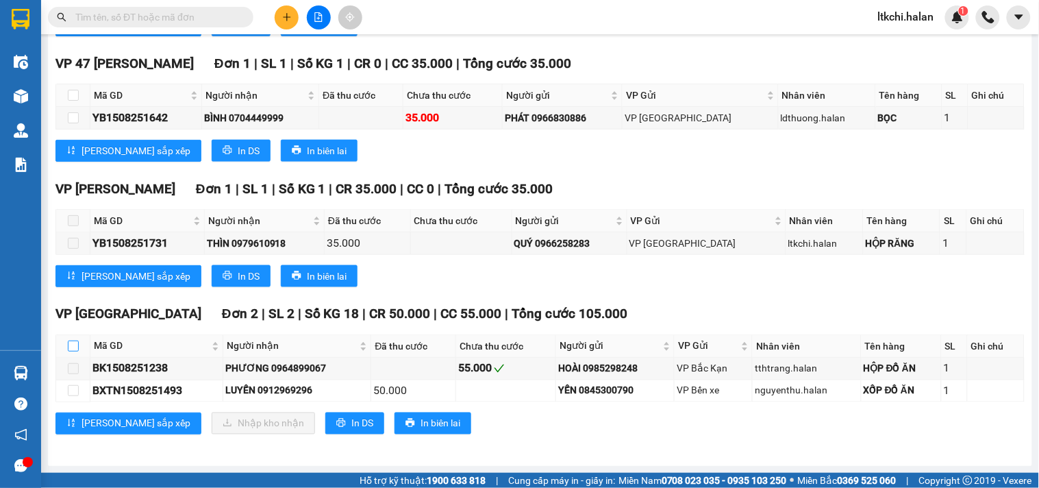
click at [73, 349] on input "checkbox" at bounding box center [73, 345] width 11 height 11
checkbox input "true"
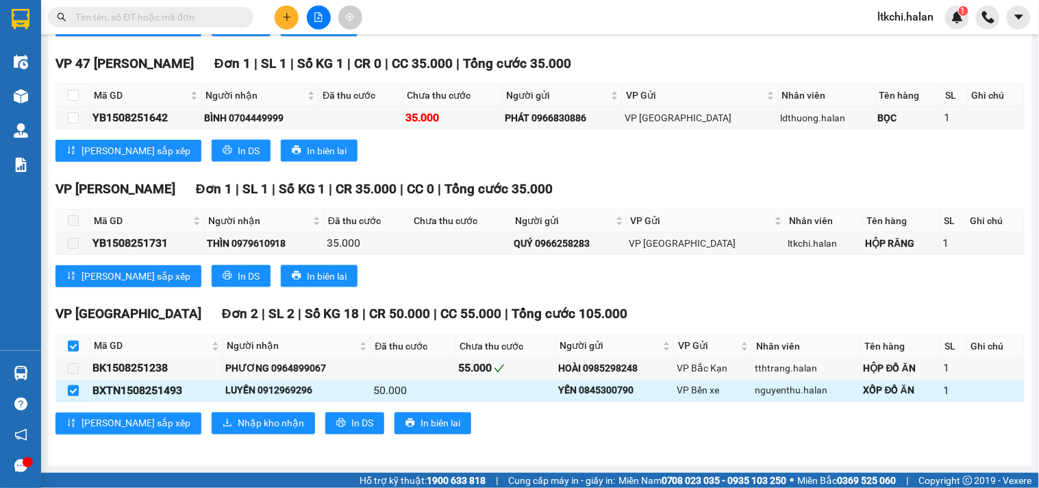
click at [303, 391] on div "LUYẾN 0912969296" at bounding box center [296, 390] width 143 height 15
copy div "0912969296"
click at [199, 14] on input "text" at bounding box center [156, 17] width 162 height 15
paste input "0912969296"
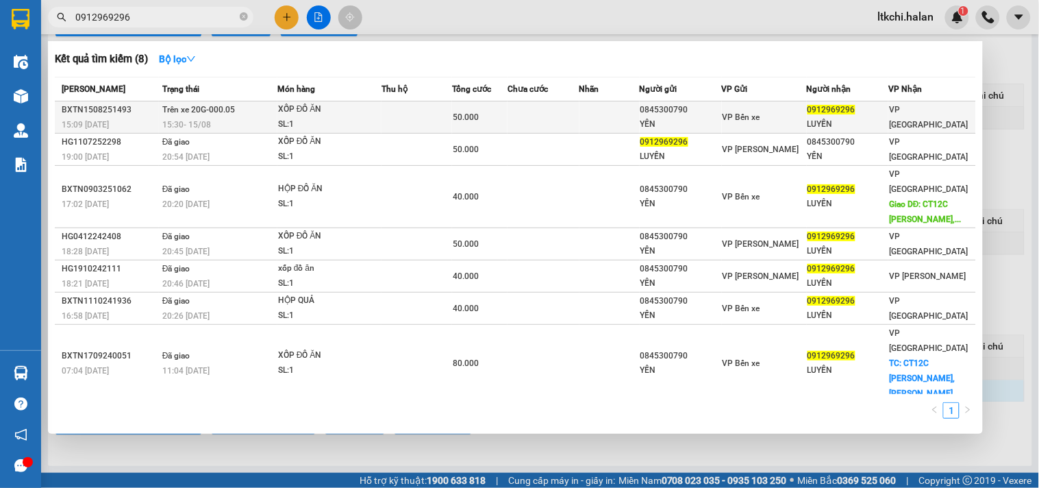
type input "0912969296"
click at [375, 115] on div "XỐP ĐỒ ĂN" at bounding box center [329, 109] width 103 height 15
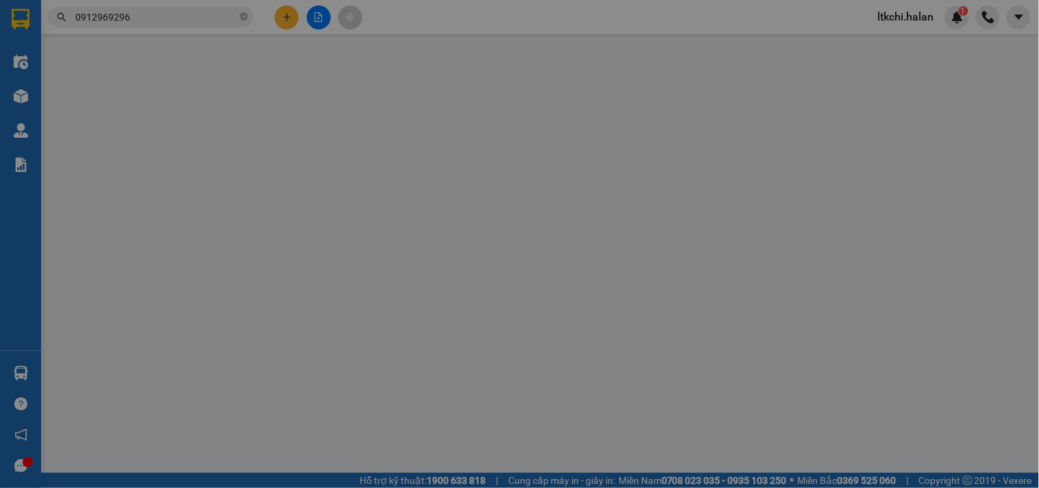
type input "0845300790"
type input "YẾN"
type input "0912969296"
type input "LUYẾN"
type input "50.000"
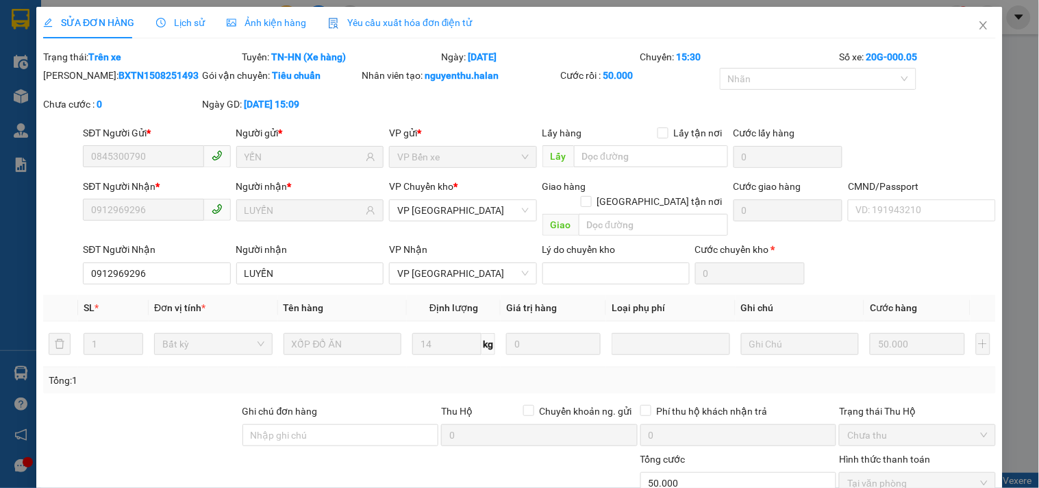
click at [181, 28] on span "Lịch sử" at bounding box center [180, 22] width 49 height 11
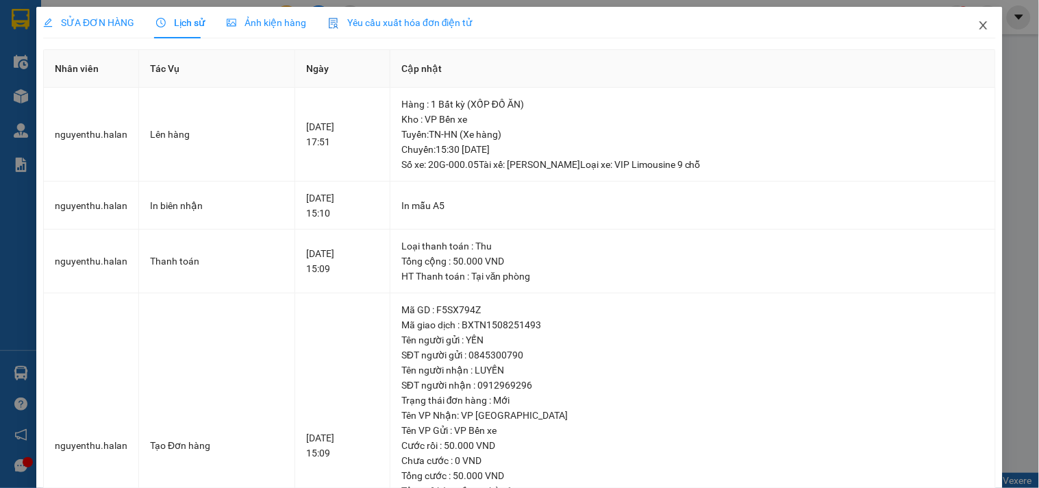
click at [978, 26] on icon "close" at bounding box center [983, 25] width 11 height 11
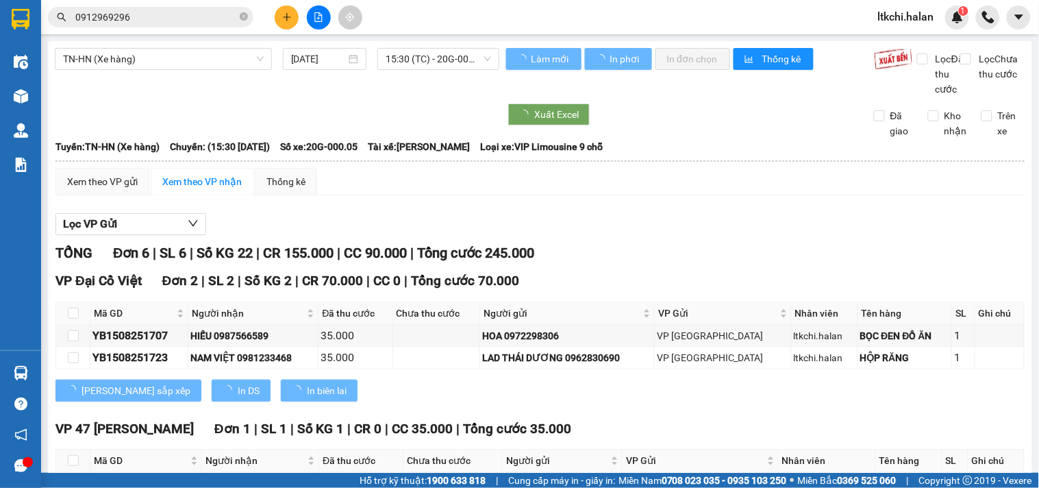
click at [178, 17] on input "0912969296" at bounding box center [156, 17] width 162 height 15
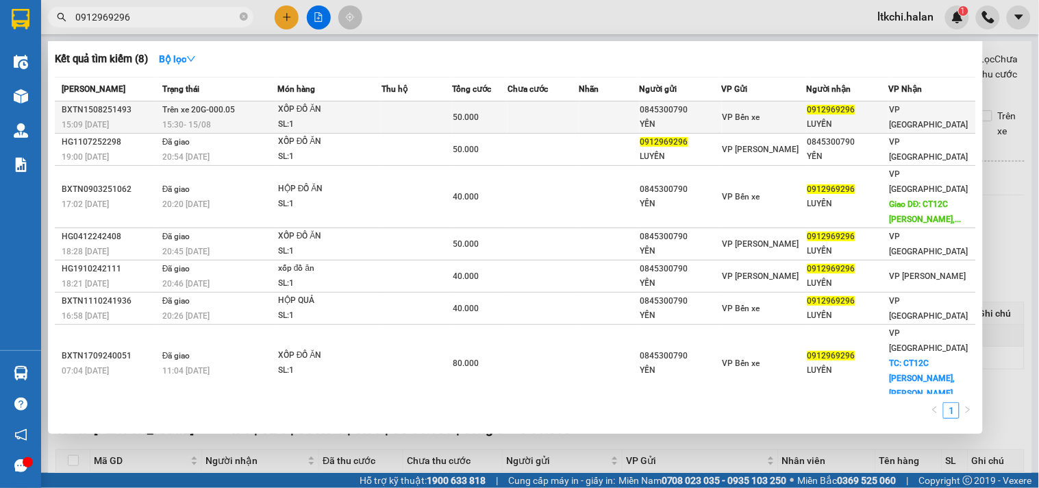
click at [262, 121] on div "15:30 [DATE]" at bounding box center [219, 124] width 114 height 15
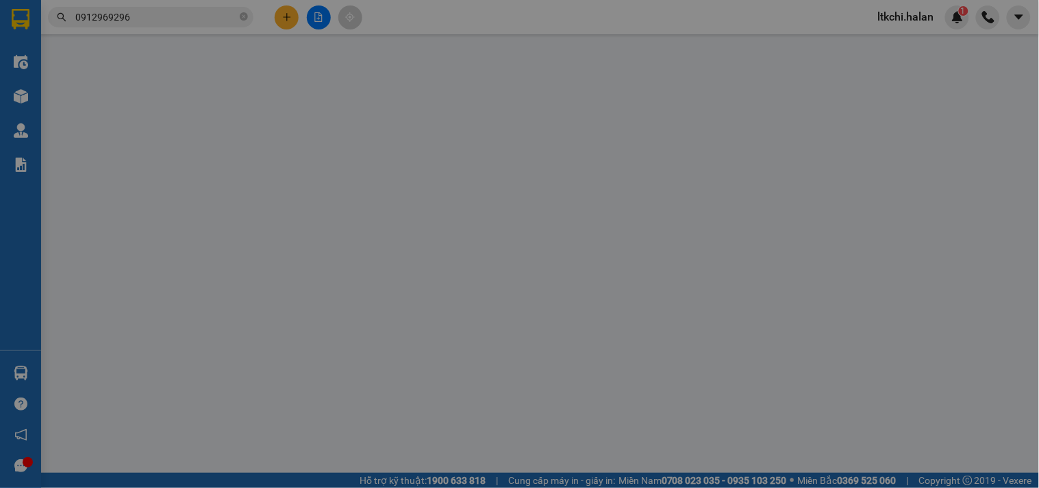
type input "0845300790"
type input "YẾN"
type input "0912969296"
type input "LUYẾN"
type input "50.000"
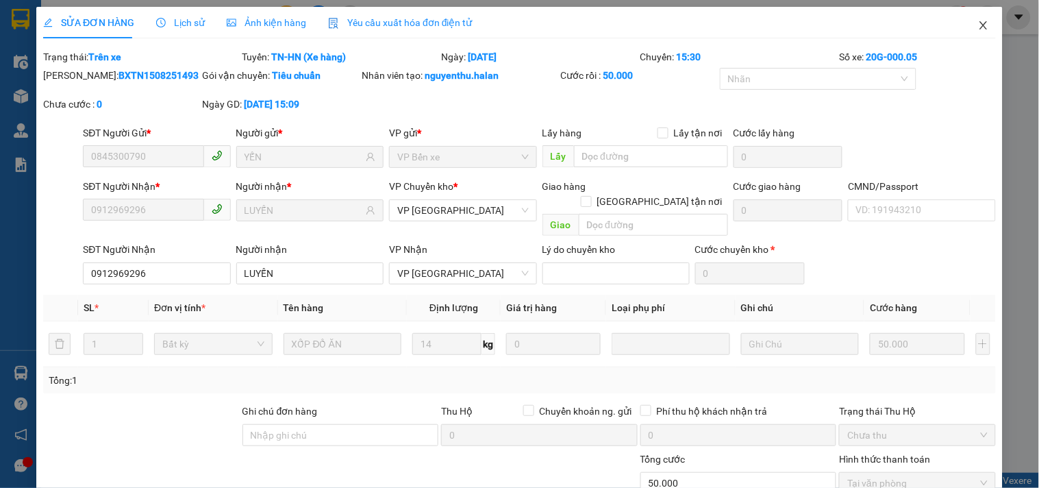
click at [978, 25] on icon "close" at bounding box center [983, 25] width 11 height 11
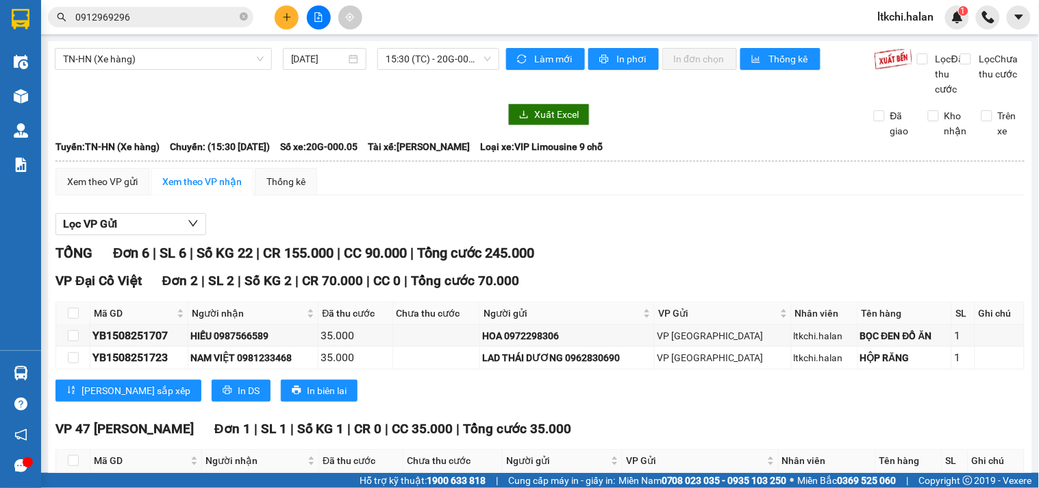
click at [174, 14] on input "0912969296" at bounding box center [156, 17] width 162 height 15
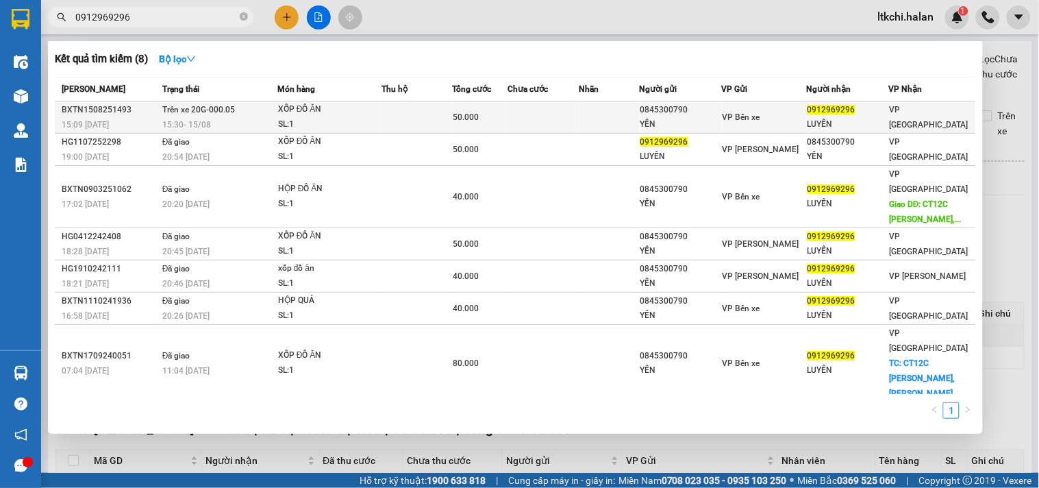
click at [407, 116] on td at bounding box center [416, 117] width 71 height 32
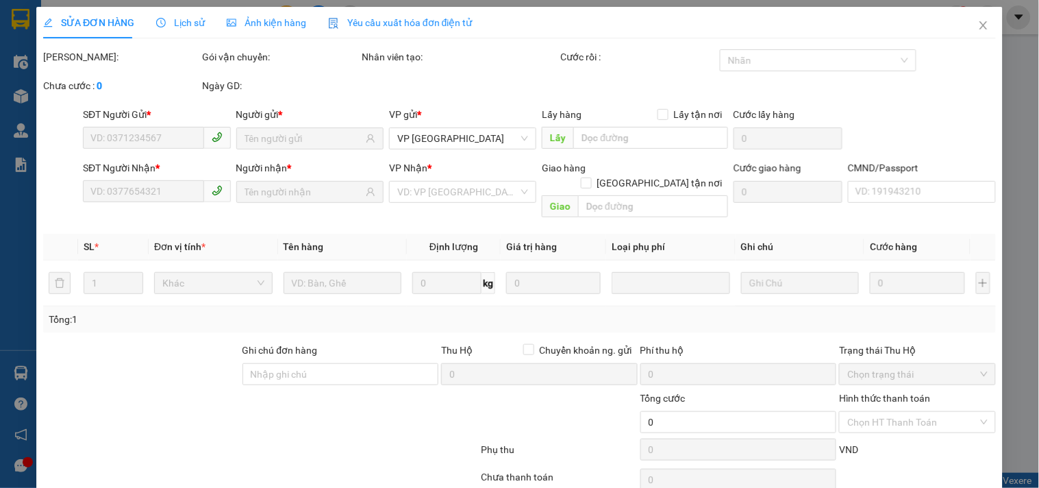
type input "0845300790"
type input "YẾN"
type input "0912969296"
type input "LUYẾN"
type input "50.000"
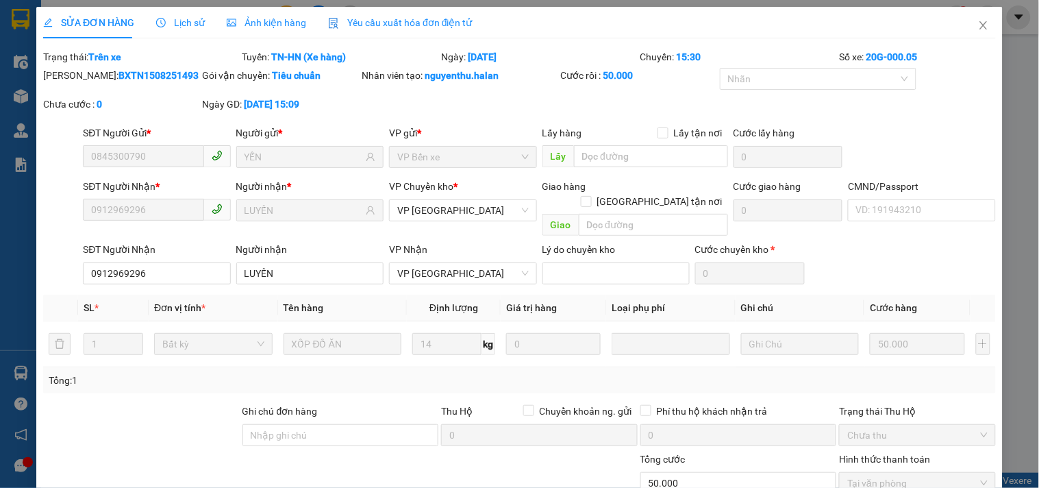
click at [188, 23] on span "Lịch sử" at bounding box center [180, 22] width 49 height 11
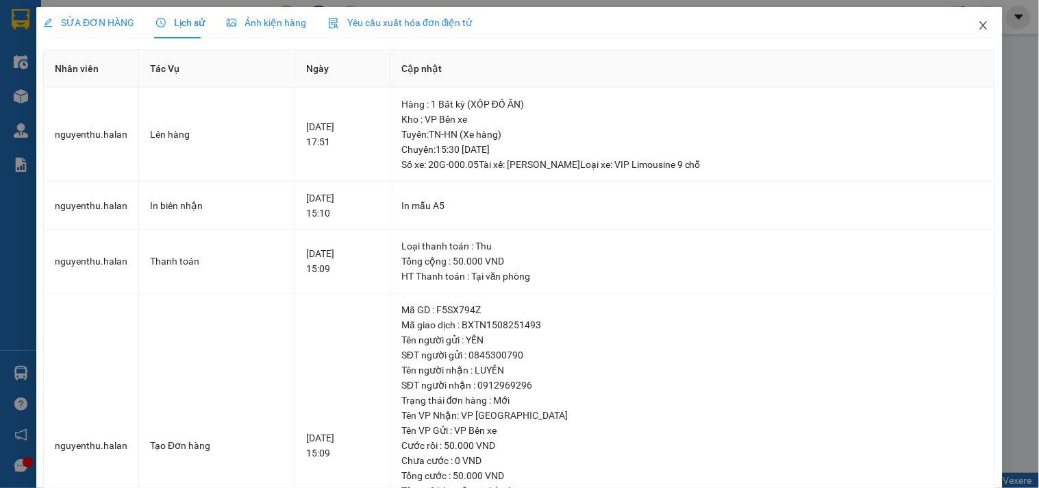
click at [978, 25] on icon "close" at bounding box center [983, 25] width 11 height 11
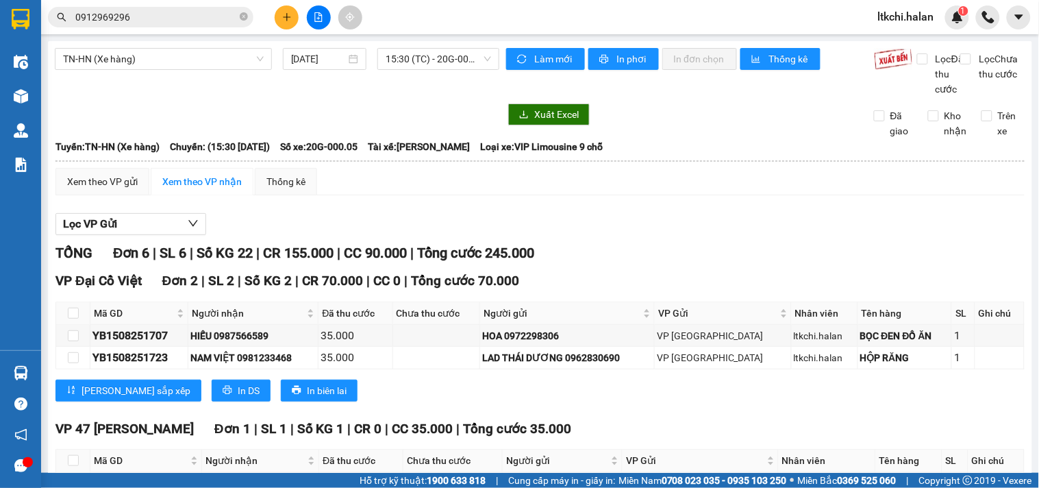
scroll to position [380, 0]
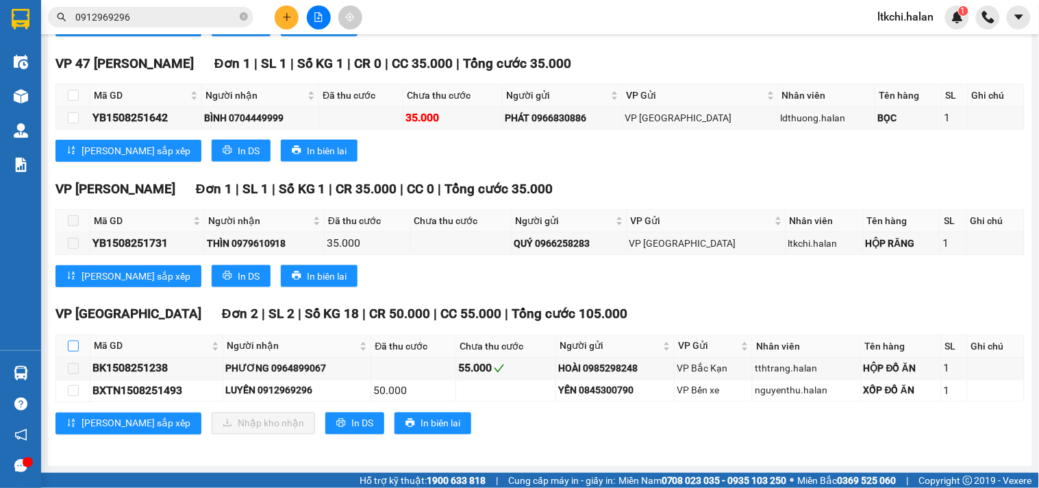
drag, startPoint x: 72, startPoint y: 346, endPoint x: 122, endPoint y: 373, distance: 56.7
click at [72, 347] on input "checkbox" at bounding box center [73, 345] width 11 height 11
checkbox input "true"
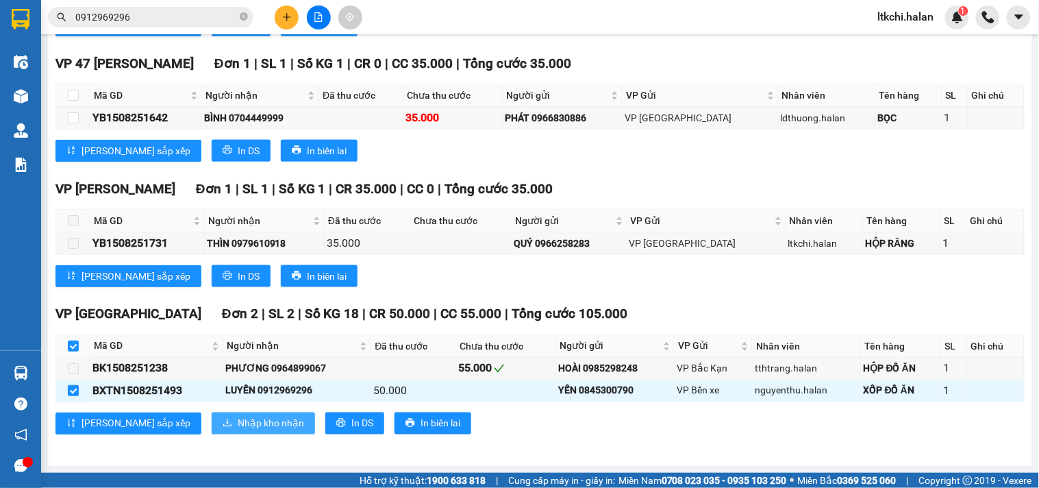
click at [238, 422] on span "Nhập kho nhận" at bounding box center [271, 423] width 66 height 15
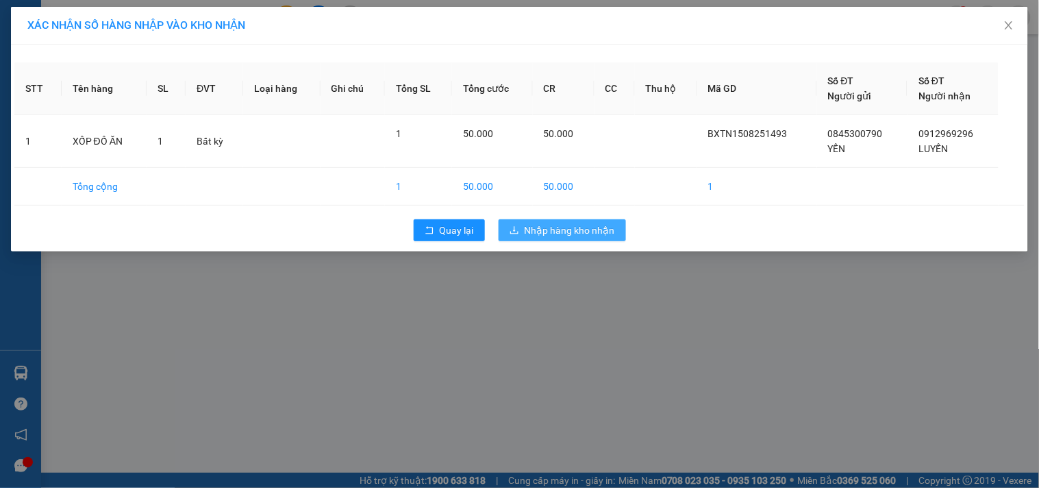
click at [592, 229] on span "Nhập hàng kho nhận" at bounding box center [570, 230] width 90 height 15
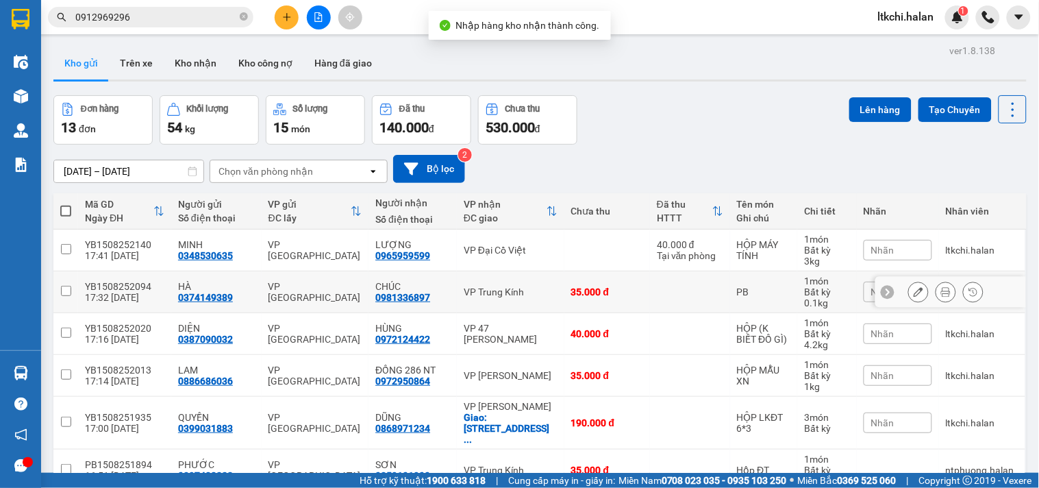
scroll to position [304, 0]
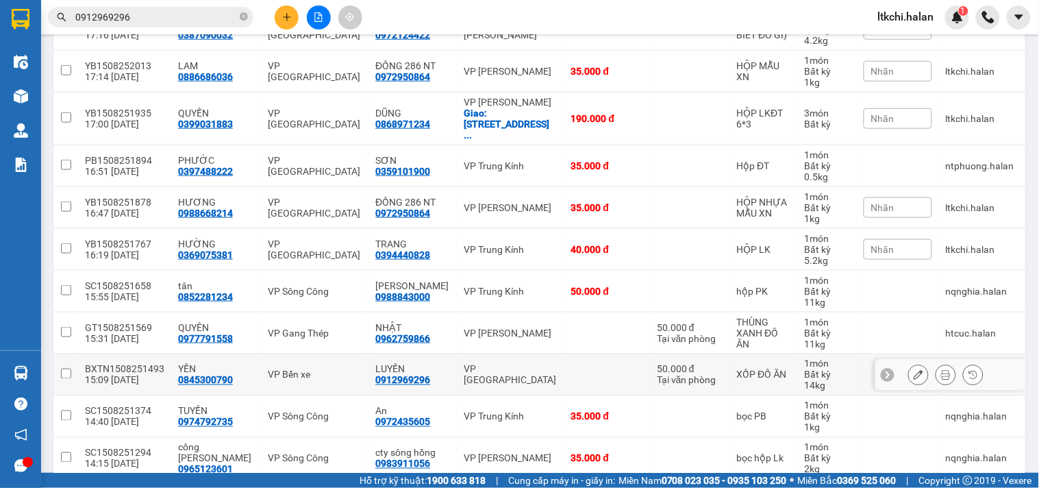
click at [502, 373] on td "VP [GEOGRAPHIC_DATA]" at bounding box center [511, 375] width 108 height 42
checkbox input "true"
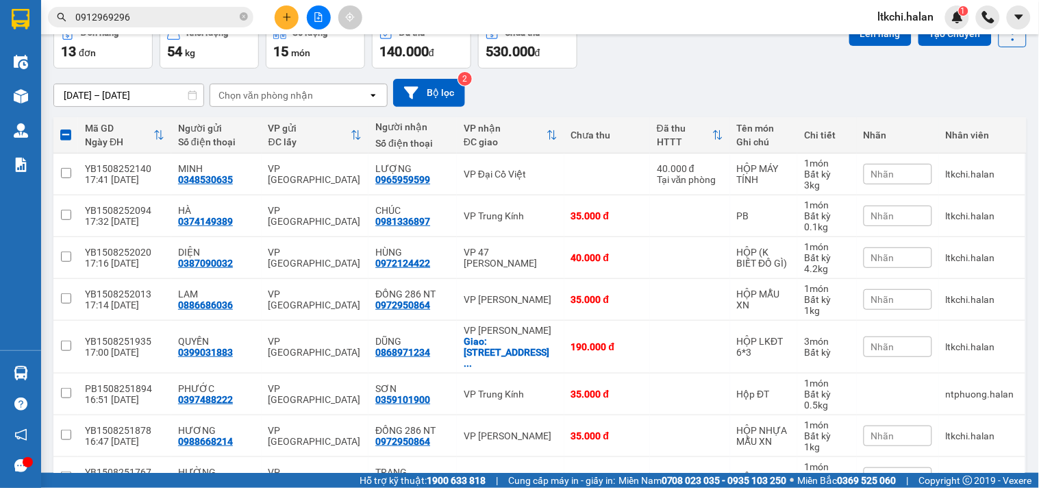
scroll to position [0, 0]
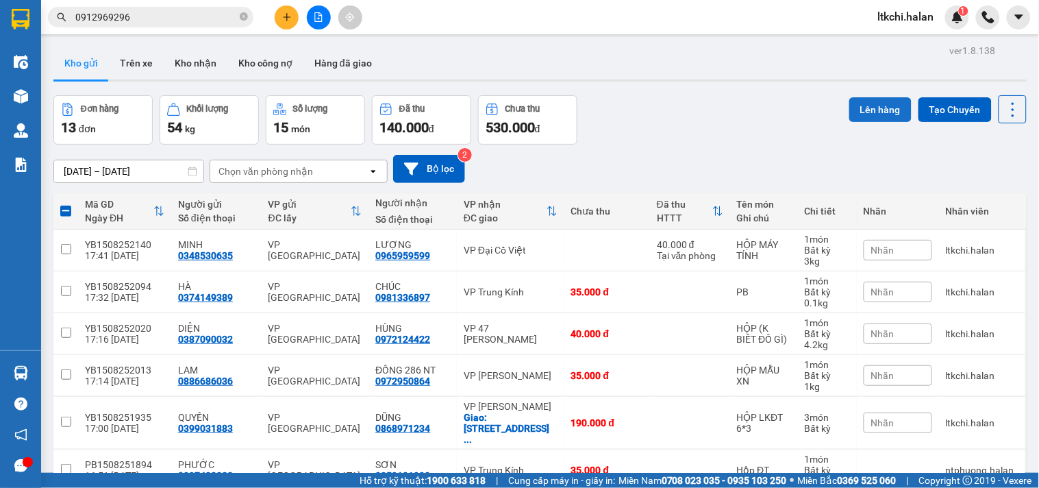
click at [872, 105] on button "Lên hàng" at bounding box center [880, 109] width 62 height 25
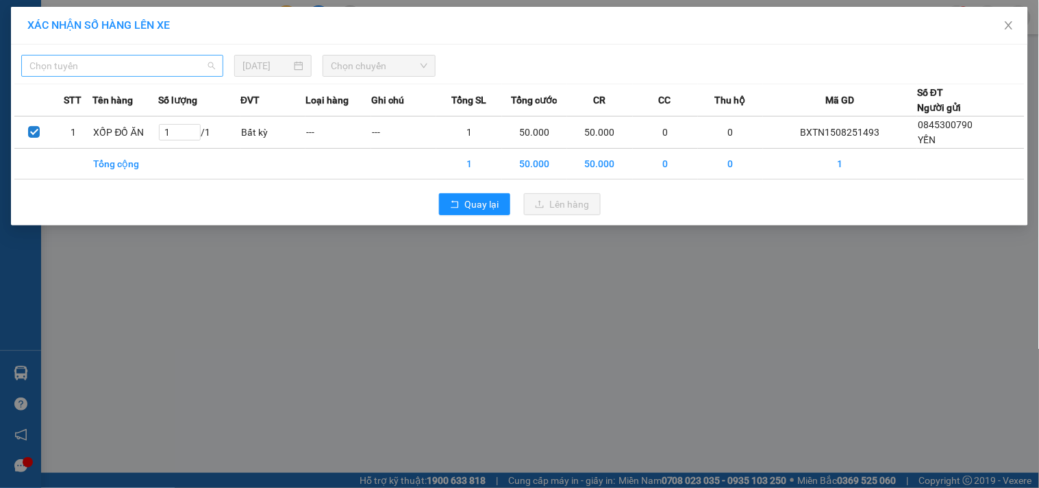
click at [139, 62] on span "Chọn tuyến" at bounding box center [122, 65] width 186 height 21
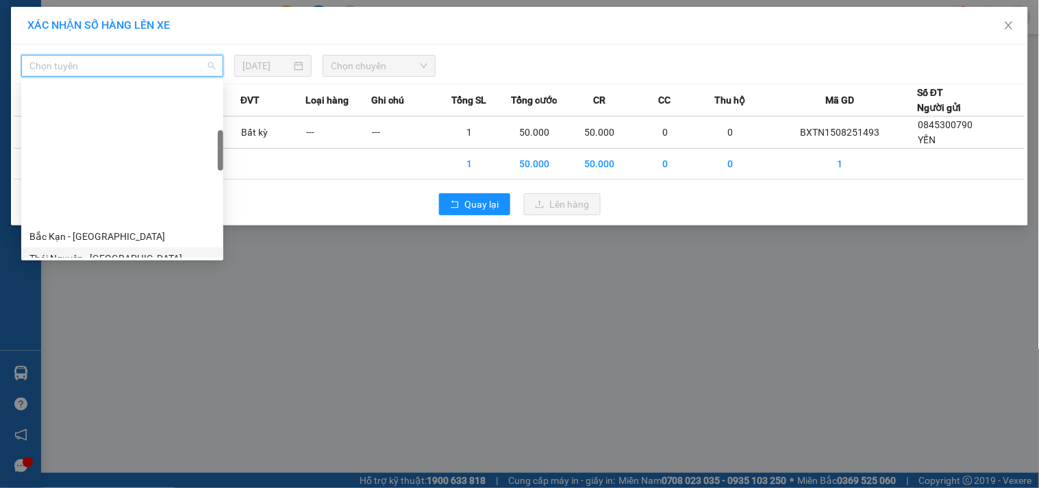
scroll to position [228, 0]
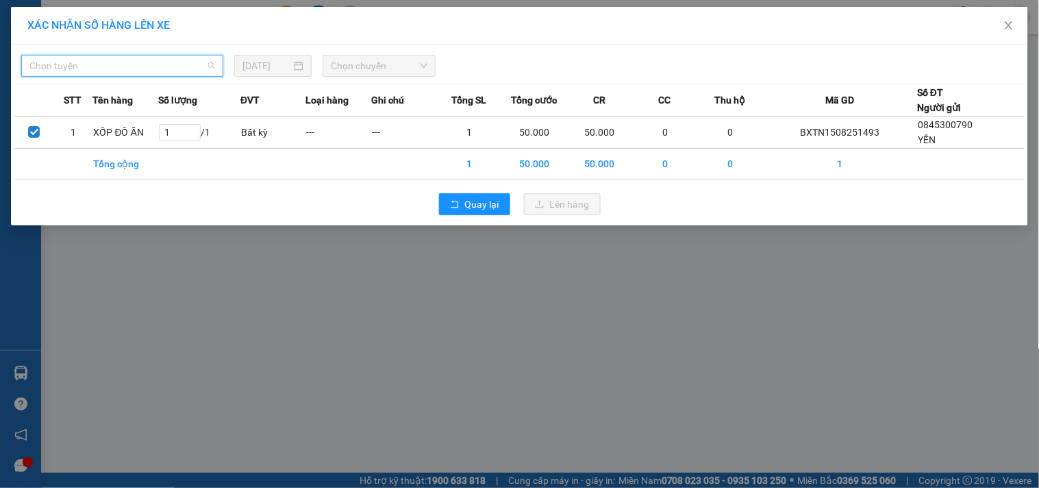
click at [186, 67] on span "Chọn tuyến" at bounding box center [122, 65] width 186 height 21
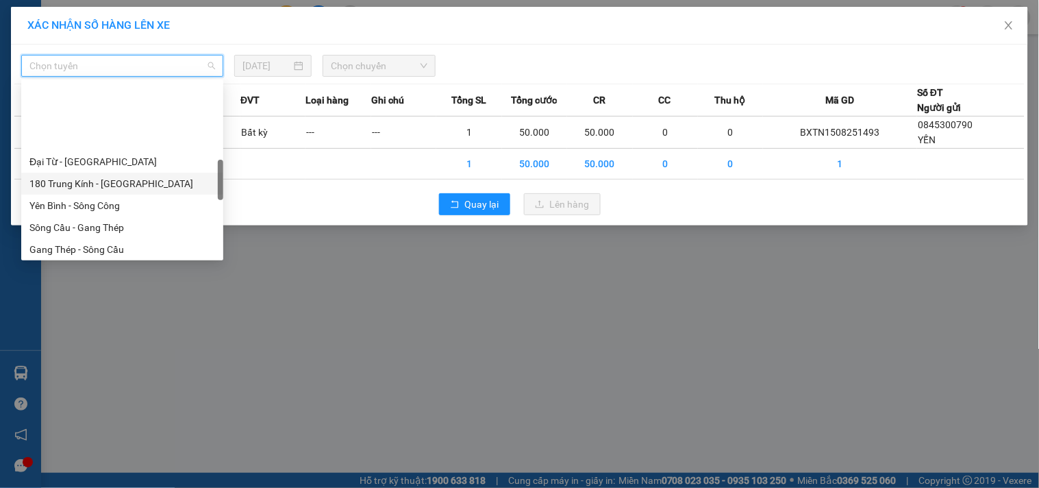
scroll to position [456, 0]
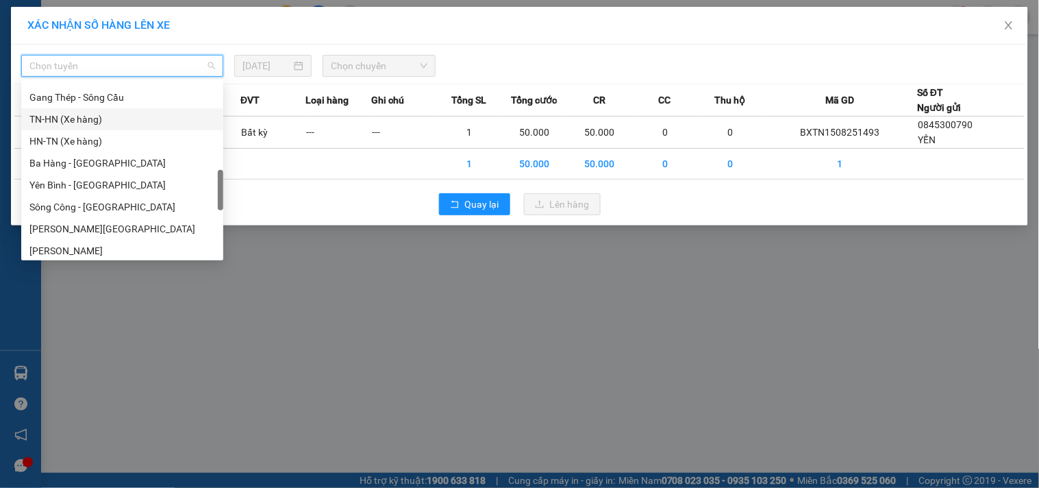
drag, startPoint x: 92, startPoint y: 121, endPoint x: 277, endPoint y: 92, distance: 186.3
click at [92, 120] on div "TN-HN (Xe hàng)" at bounding box center [122, 119] width 186 height 15
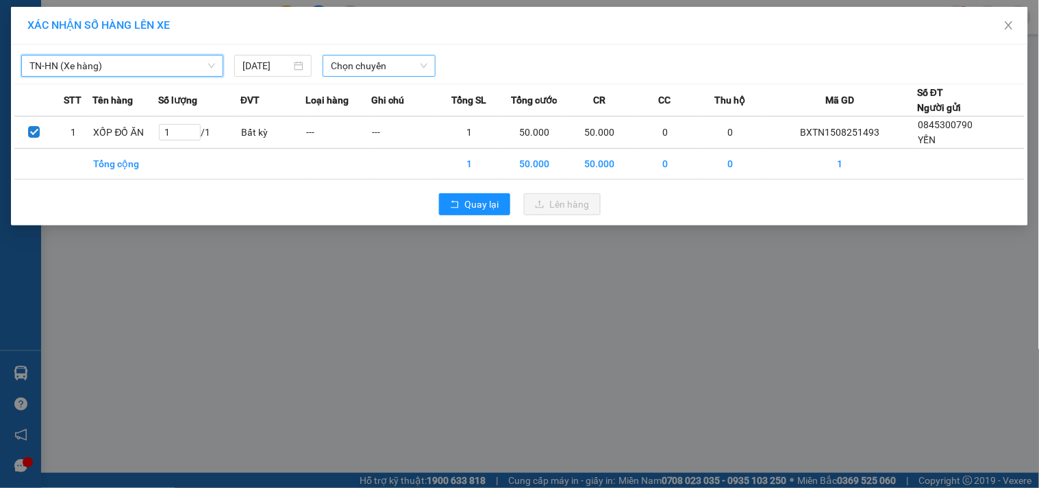
click at [336, 71] on span "Chọn chuyến" at bounding box center [379, 65] width 97 height 21
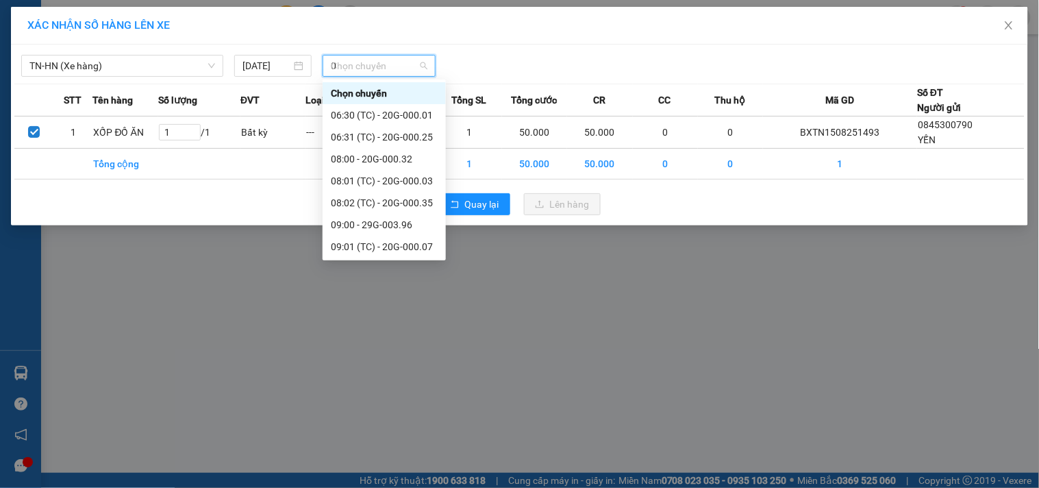
type input "09"
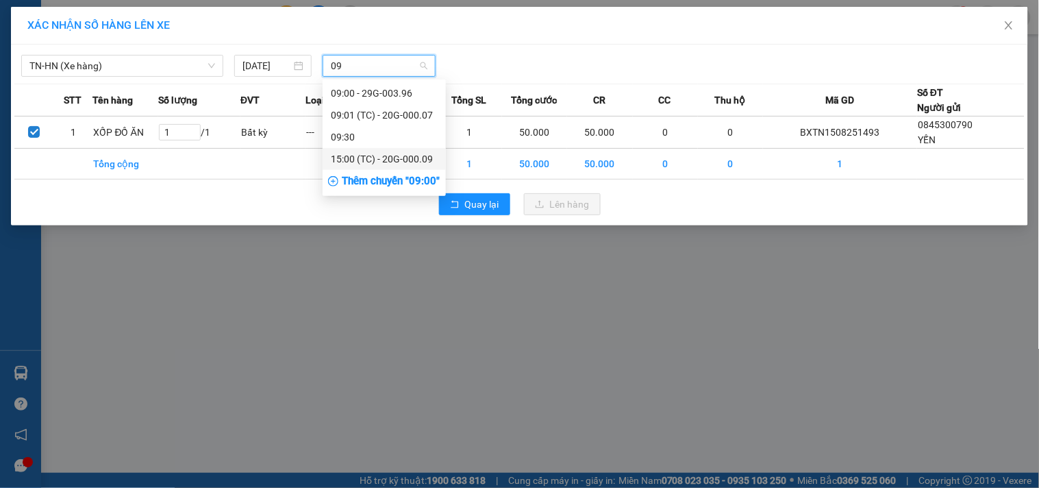
drag, startPoint x: 396, startPoint y: 157, endPoint x: 573, endPoint y: 214, distance: 186.0
click at [399, 157] on div "15:00 (TC) - 20G-000.09" at bounding box center [384, 158] width 107 height 15
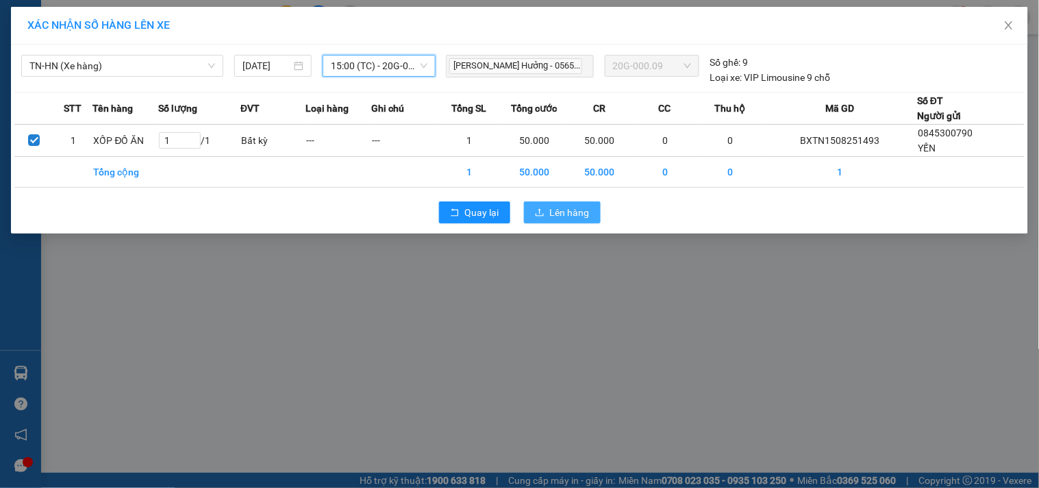
click at [583, 216] on span "Lên hàng" at bounding box center [570, 212] width 40 height 15
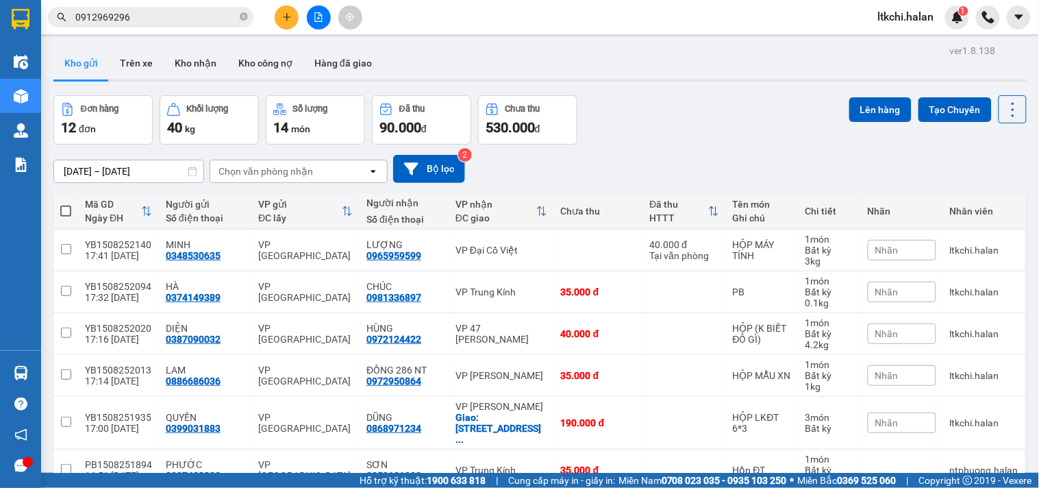
click at [159, 15] on input "0912969296" at bounding box center [156, 17] width 162 height 15
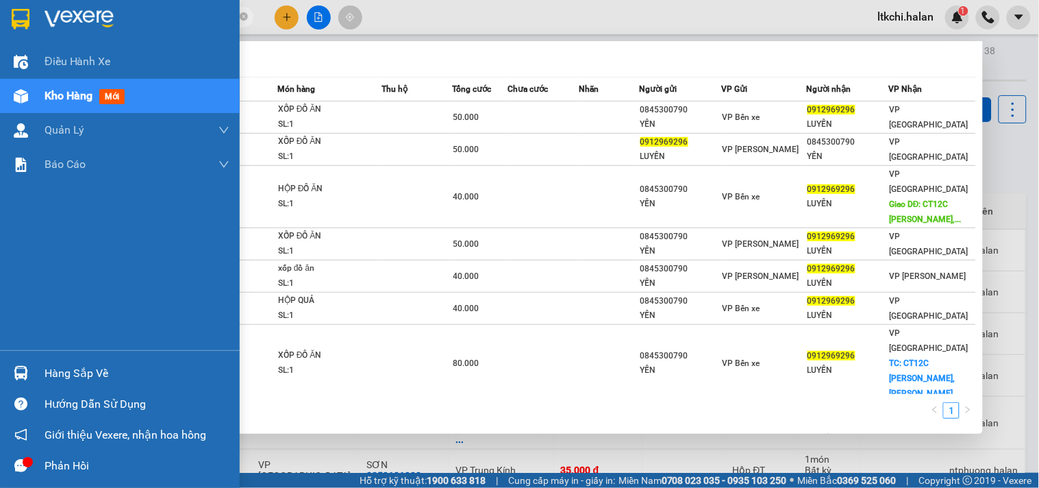
drag, startPoint x: 201, startPoint y: 16, endPoint x: 94, endPoint y: 36, distance: 108.8
click at [33, 16] on section "Kết quả tìm kiếm ( 8 ) Bộ lọc Mã ĐH Trạng thái Món hàng Thu hộ Tổng cước Chưa c…" at bounding box center [519, 244] width 1039 height 488
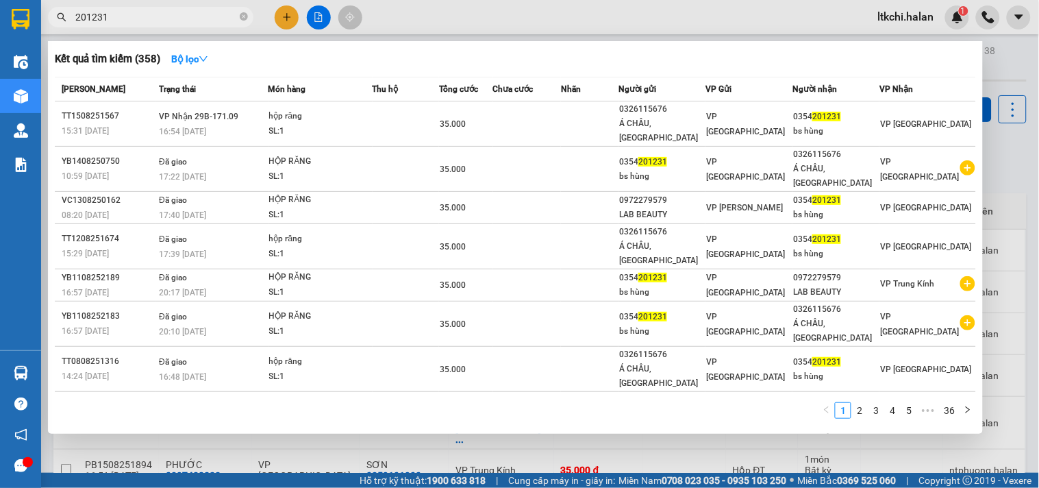
type input "201231"
click at [320, 112] on div "hộp răng" at bounding box center [320, 116] width 103 height 15
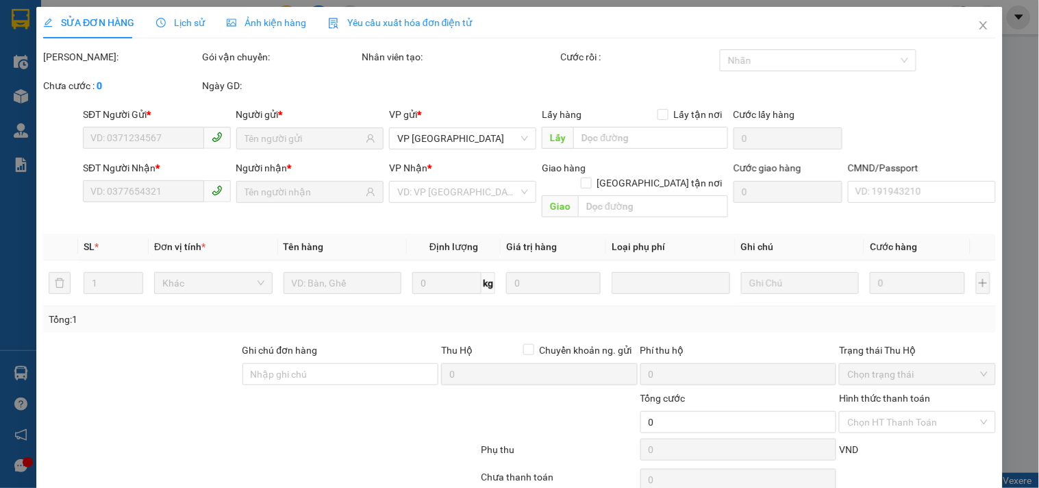
type input "0326115676"
type input "Á CHÂU, TÂN TRIỀU"
type input "0354201231"
type input "bs hùng"
type input "35.000"
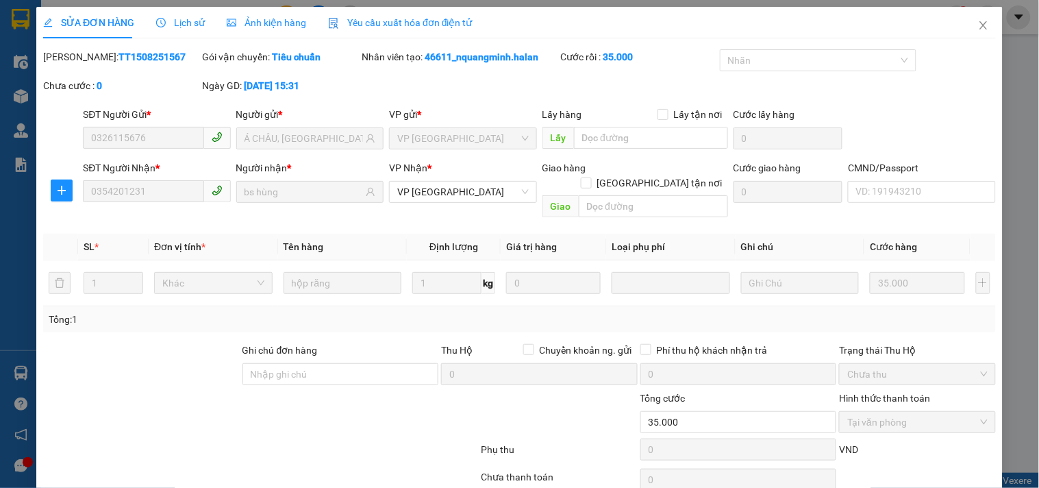
scroll to position [49, 0]
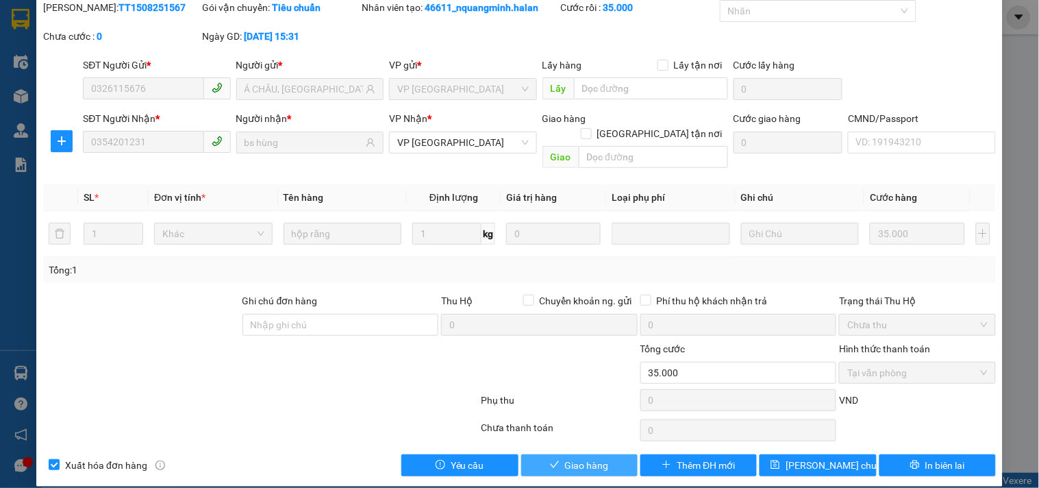
click at [571, 457] on span "Giao hàng" at bounding box center [587, 464] width 44 height 15
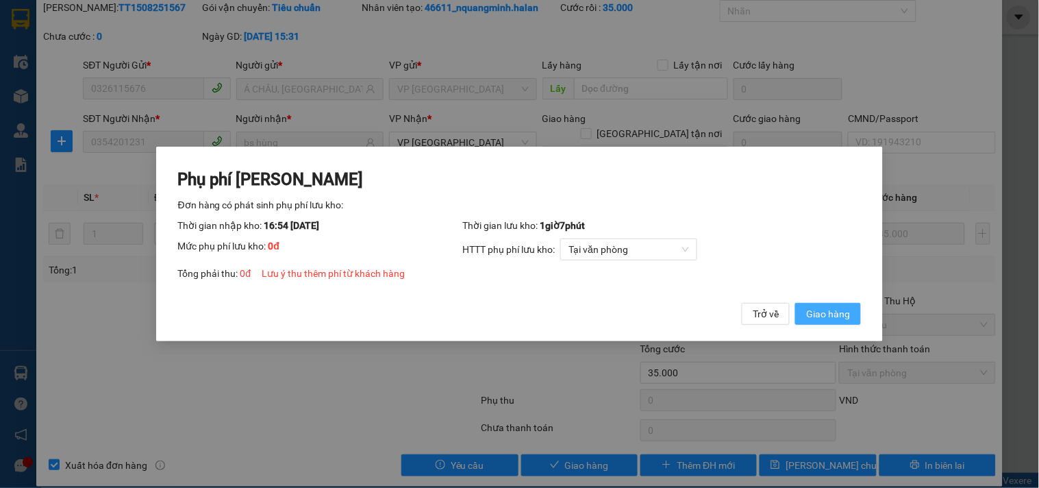
click at [850, 308] on button "Giao hàng" at bounding box center [828, 314] width 66 height 22
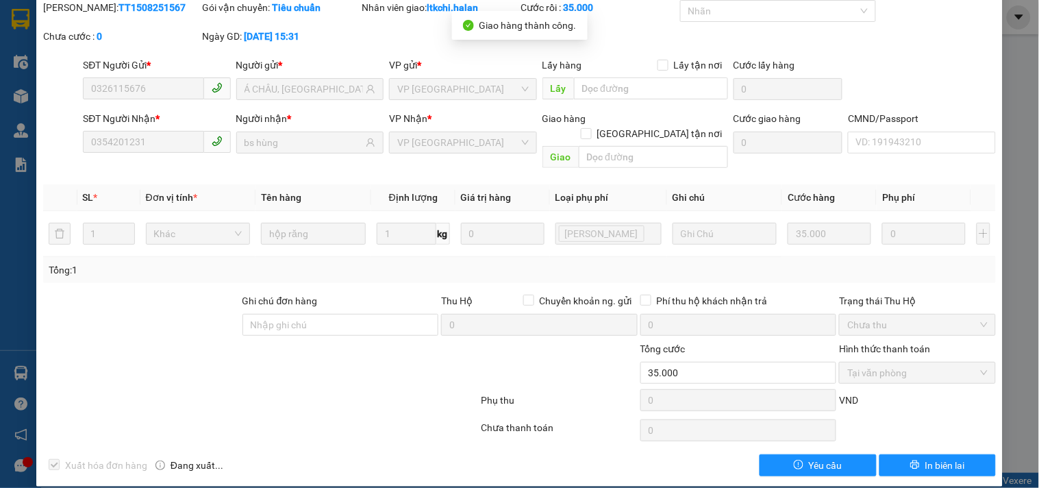
scroll to position [0, 0]
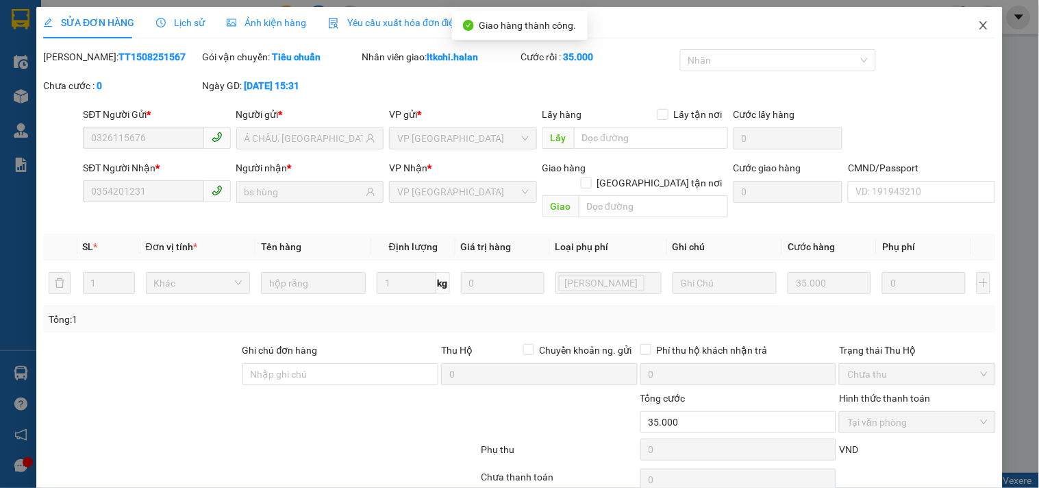
click at [979, 24] on icon "close" at bounding box center [983, 25] width 8 height 8
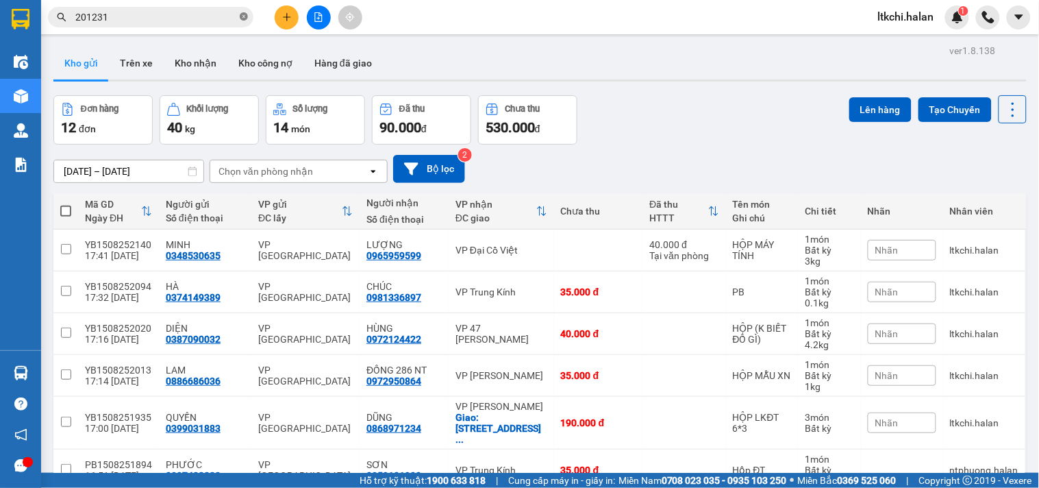
click at [243, 16] on icon "close-circle" at bounding box center [244, 16] width 8 height 8
click at [291, 23] on button at bounding box center [287, 17] width 24 height 24
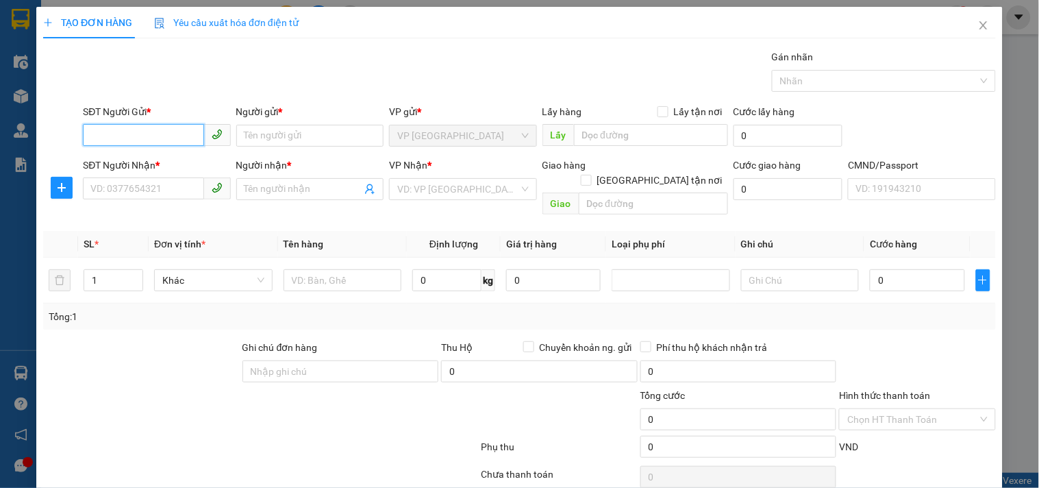
click at [125, 127] on input "SĐT Người Gửi *" at bounding box center [143, 135] width 121 height 22
type input "0978168202"
click at [128, 160] on div "0978168202 - HẢI VIB LÁNG HẠ" at bounding box center [158, 162] width 137 height 15
type input "HẢI VIB LÁNG HẠ"
type input "0978168202"
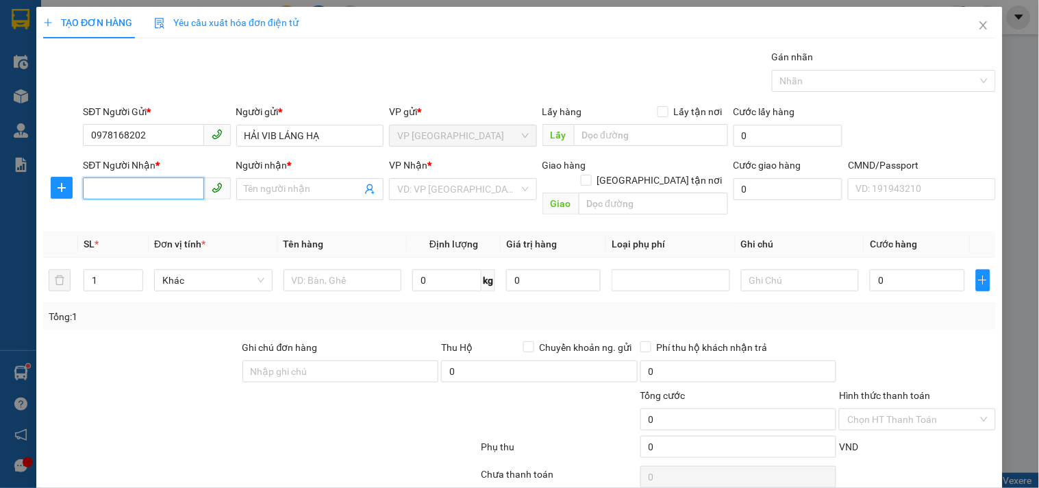
click at [147, 190] on input "SĐT Người Nhận *" at bounding box center [143, 188] width 121 height 22
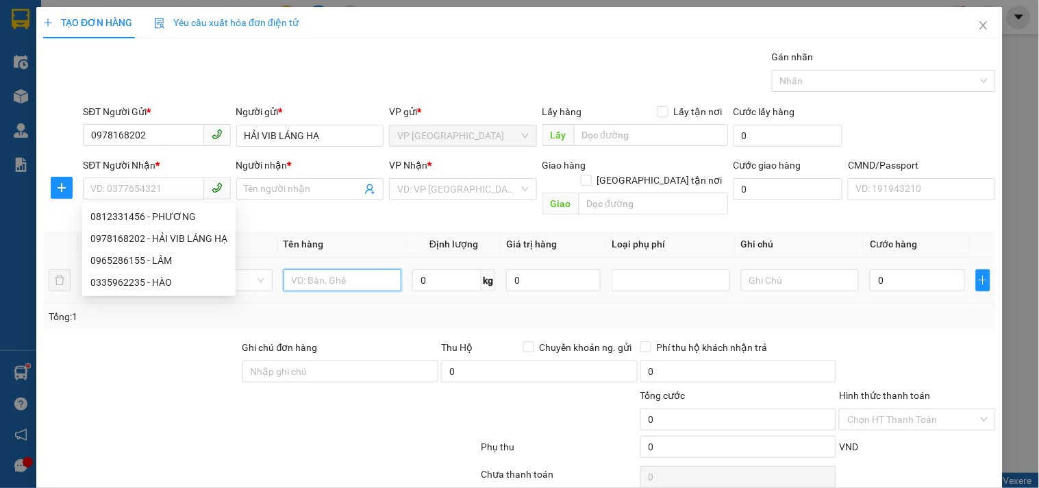
click at [346, 269] on input "text" at bounding box center [342, 280] width 118 height 22
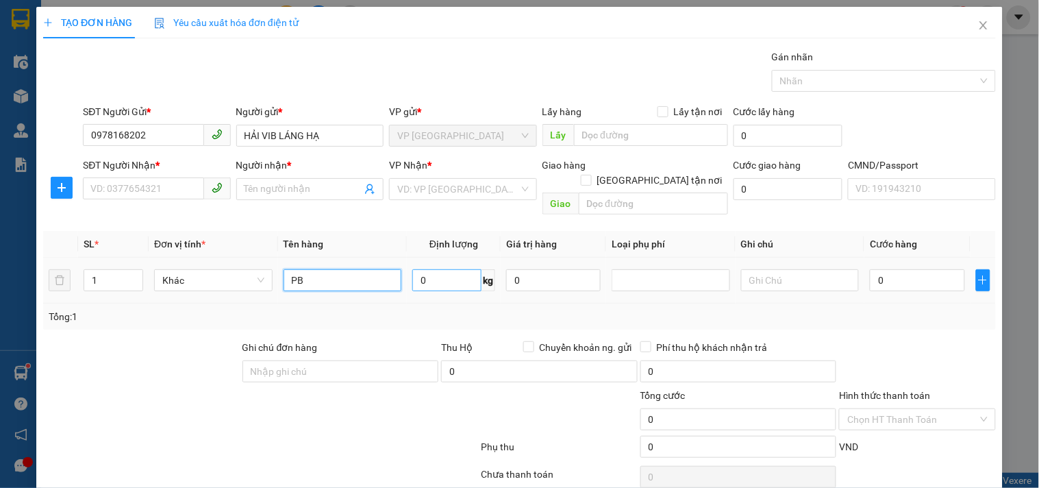
type input "PB"
click at [436, 269] on input "0" at bounding box center [446, 280] width 69 height 22
type input "0.1"
click at [162, 188] on input "SĐT Người Nhận *" at bounding box center [143, 188] width 121 height 22
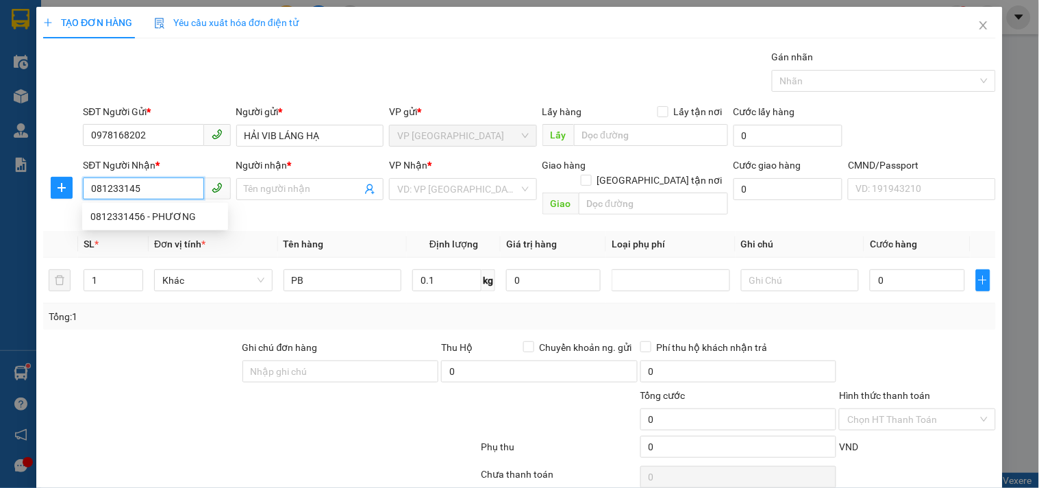
type input "0812331456"
click at [147, 214] on div "0812331456 - PHƯƠNG" at bounding box center [154, 216] width 129 height 15
type input "PHƯƠNG"
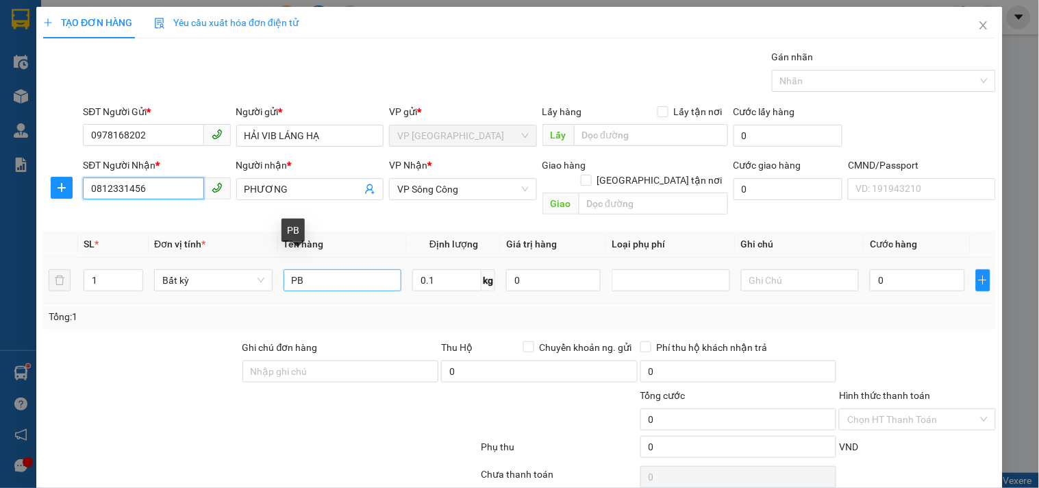
type input "0812331456"
drag, startPoint x: 319, startPoint y: 268, endPoint x: 412, endPoint y: 278, distance: 93.7
click at [320, 269] on input "PB" at bounding box center [342, 280] width 118 height 22
click at [446, 275] on input "0.1" at bounding box center [446, 280] width 69 height 22
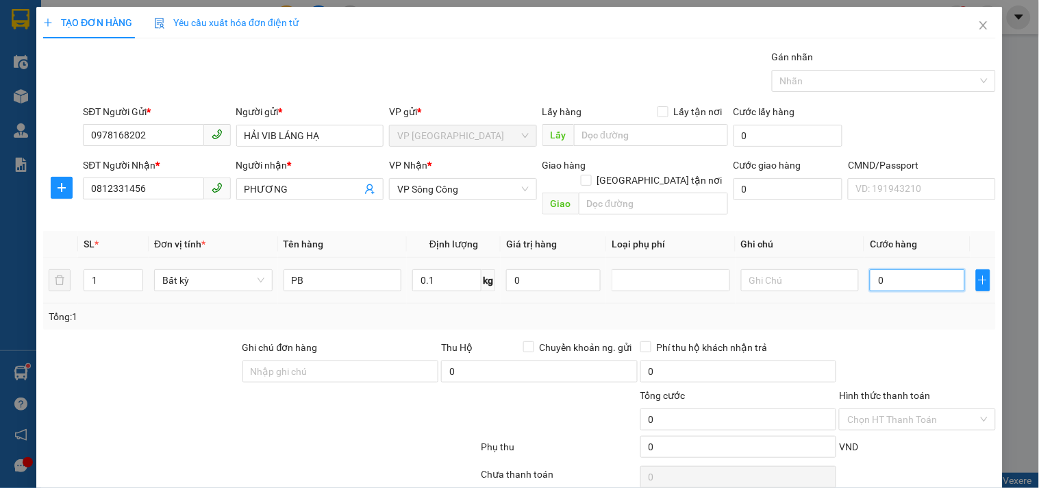
click at [909, 269] on input "0" at bounding box center [917, 280] width 94 height 22
type input "35.000"
drag, startPoint x: 892, startPoint y: 266, endPoint x: 846, endPoint y: 263, distance: 46.0
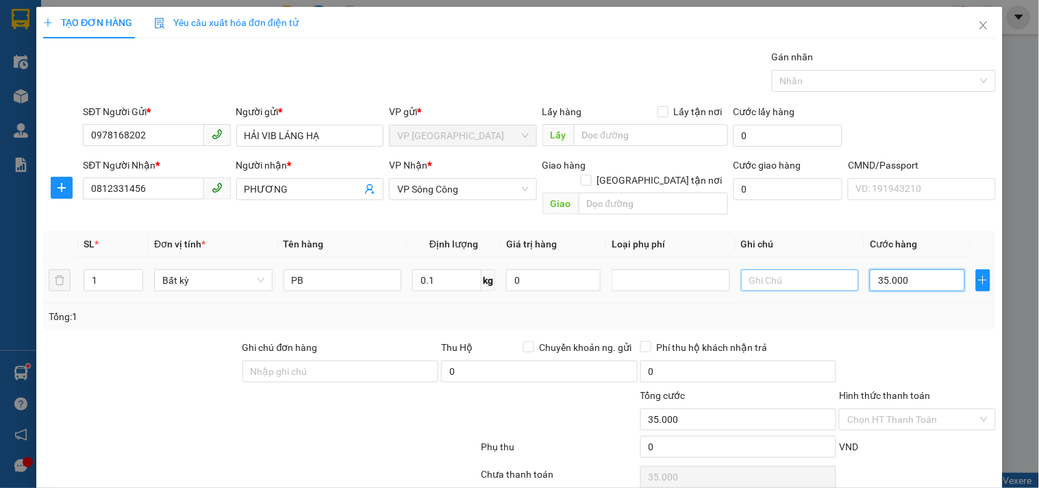
click at [846, 263] on tr "1 Bất kỳ PB 0.1 kg 0 35.000" at bounding box center [519, 280] width 953 height 46
type input "2"
type input "20"
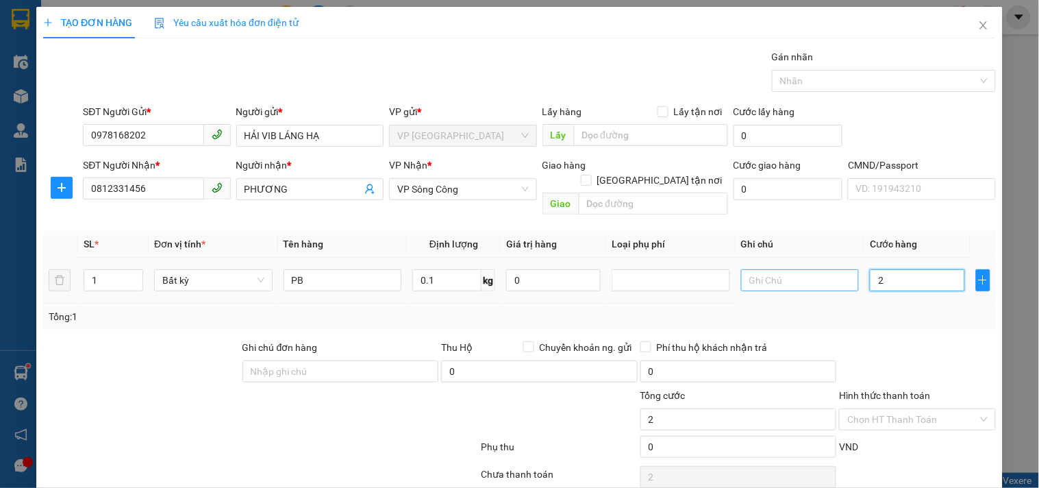
type input "20"
type input "200"
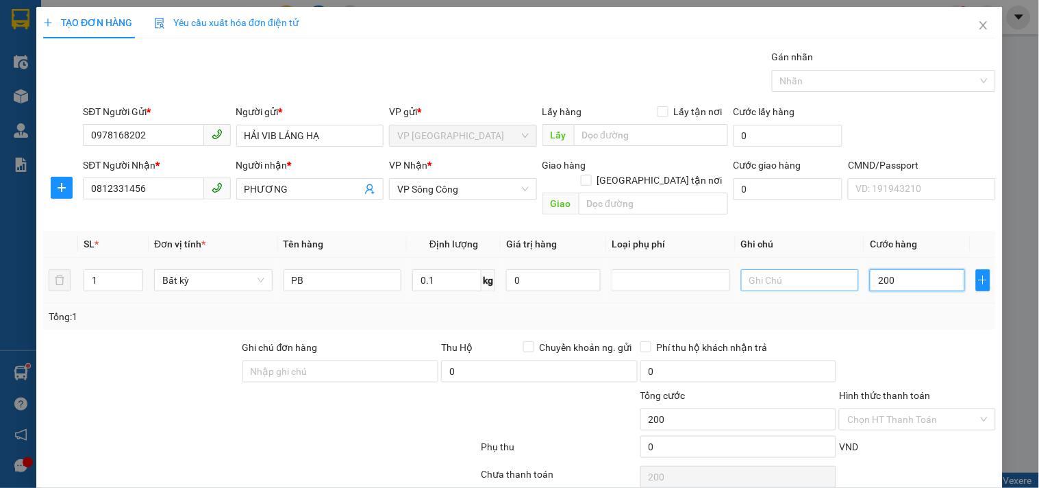
type input "2.000"
type input "20.000"
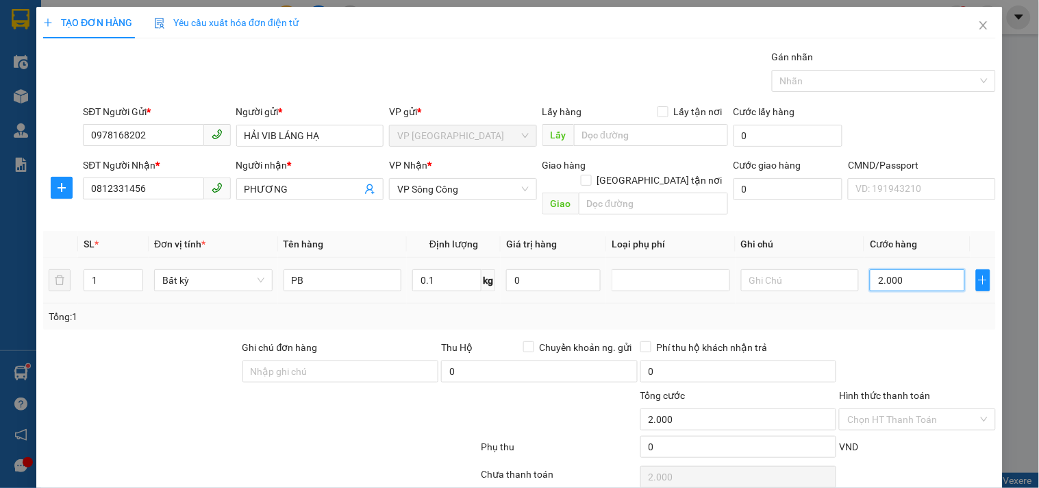
type input "20.000"
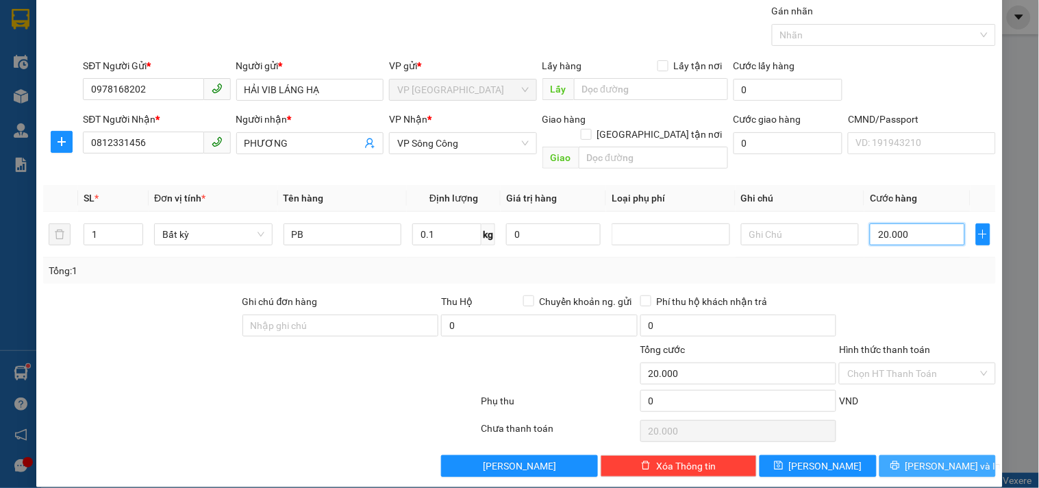
type input "20.000"
click at [942, 458] on span "[PERSON_NAME] và In" at bounding box center [953, 465] width 96 height 15
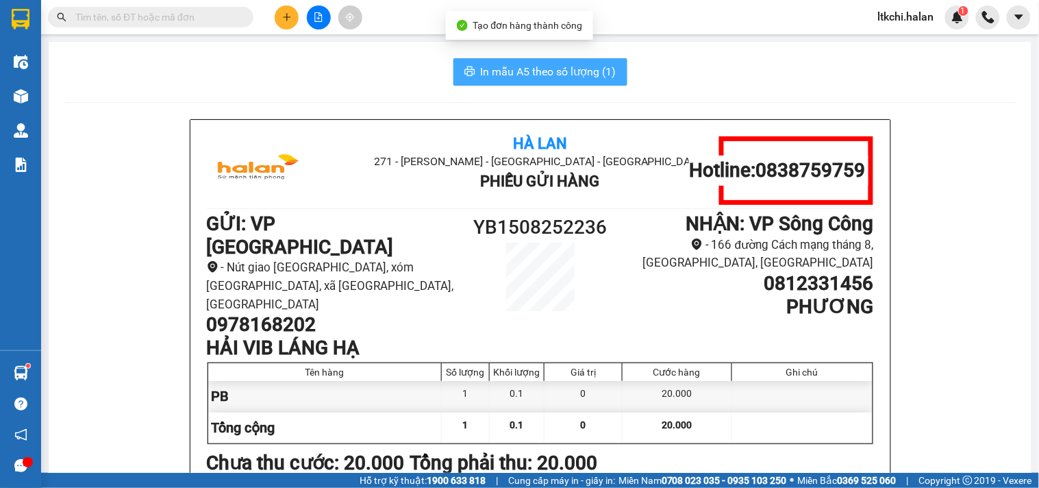
click at [529, 62] on button "In mẫu A5 theo số lượng (1)" at bounding box center [540, 71] width 174 height 27
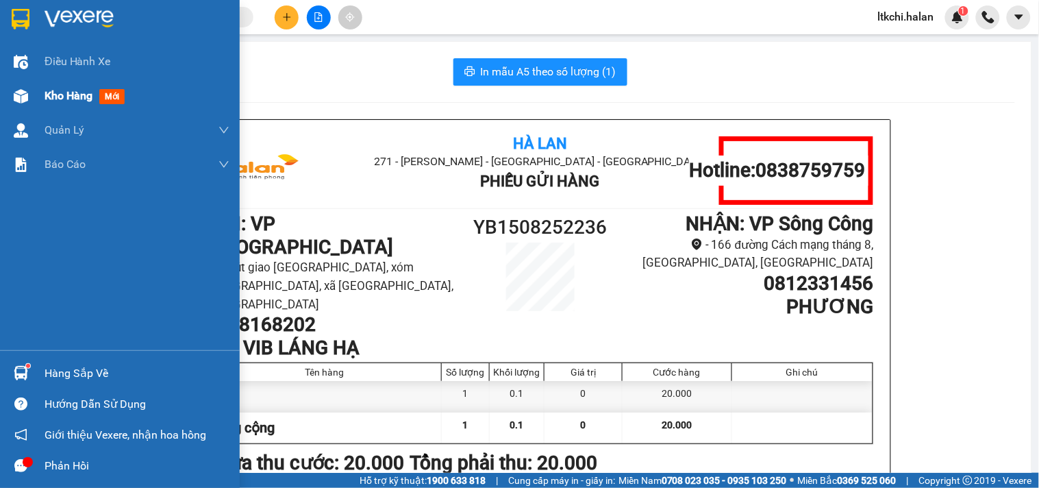
click at [56, 92] on span "Kho hàng" at bounding box center [69, 95] width 48 height 13
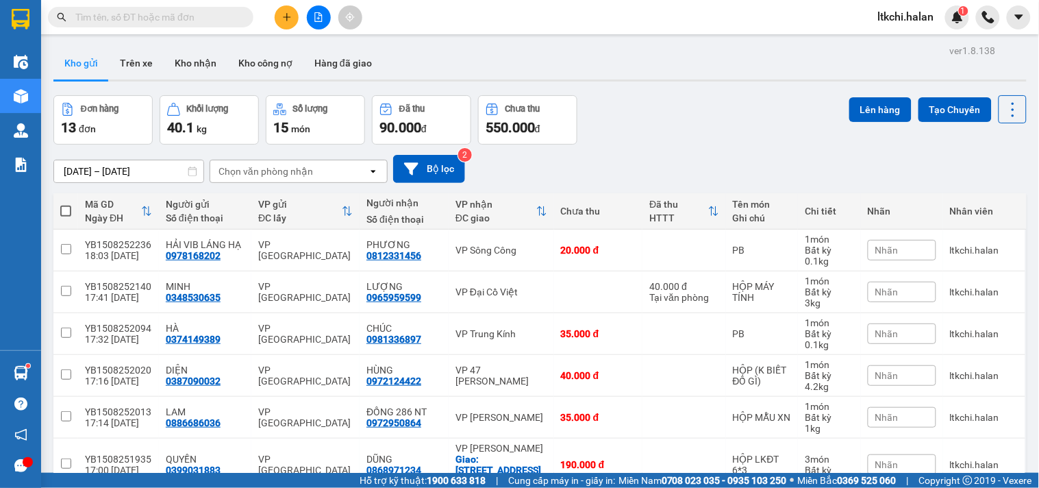
click at [111, 10] on input "text" at bounding box center [156, 17] width 162 height 15
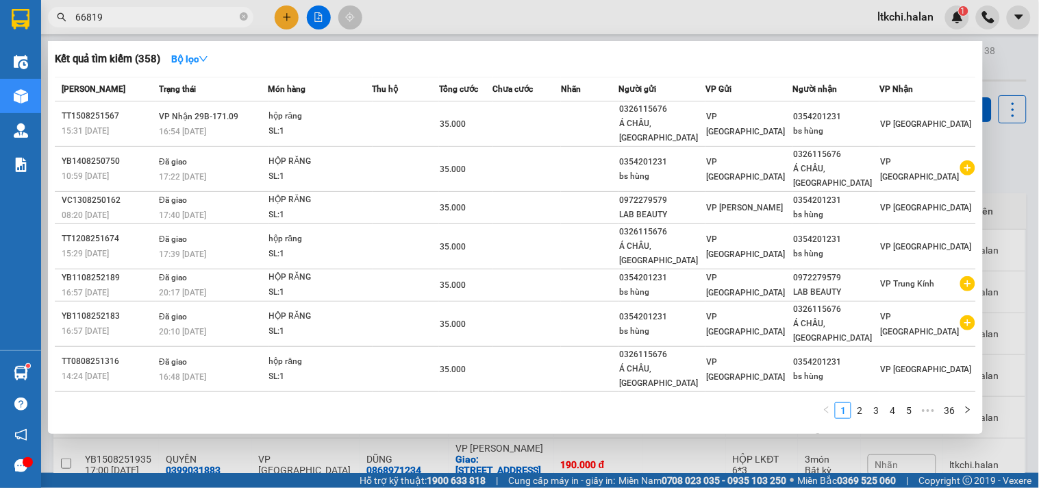
type input "668198"
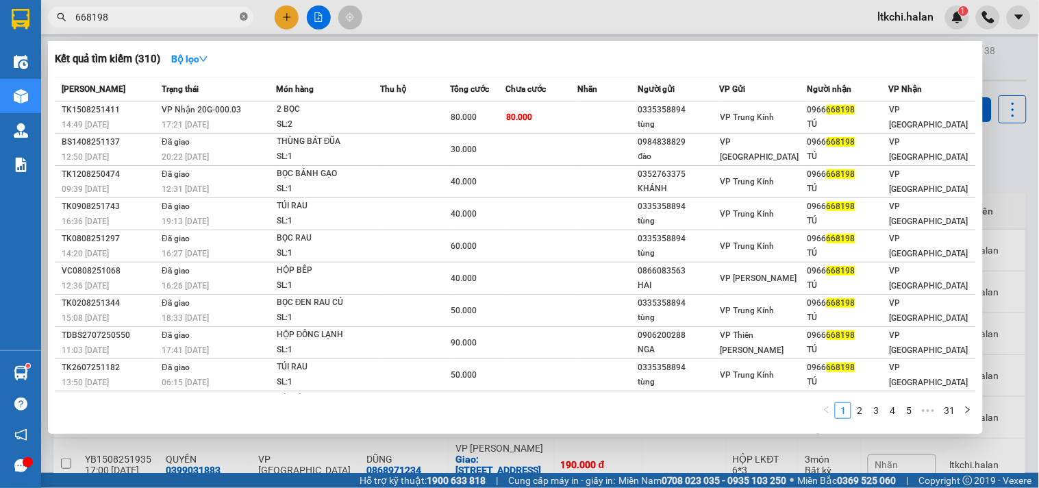
click at [242, 14] on icon "close-circle" at bounding box center [244, 16] width 8 height 8
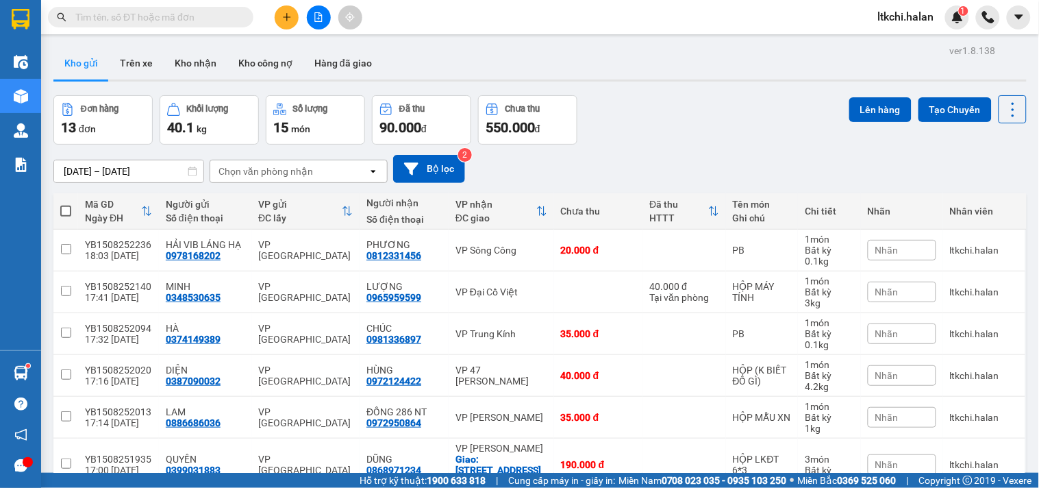
click at [158, 12] on input "text" at bounding box center [156, 17] width 162 height 15
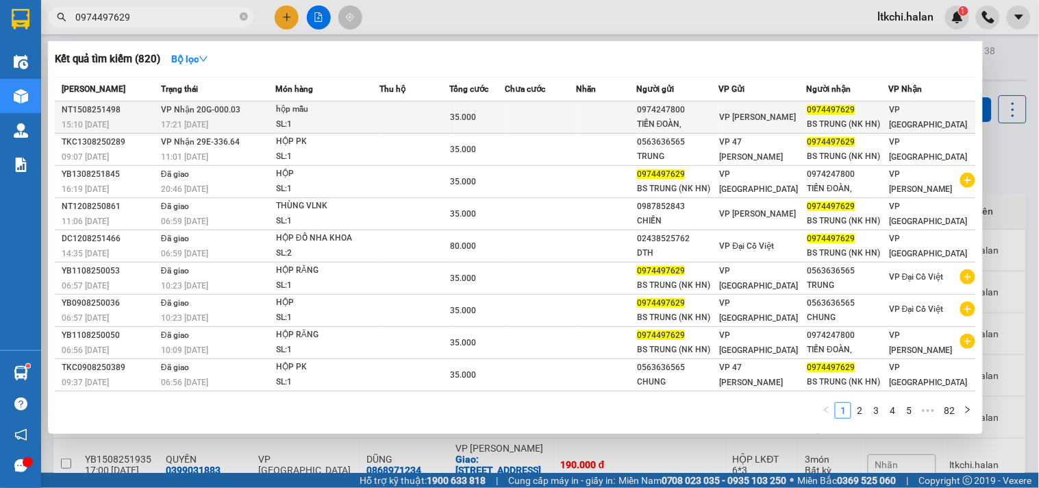
type input "0974497629"
click at [544, 105] on td at bounding box center [540, 117] width 71 height 32
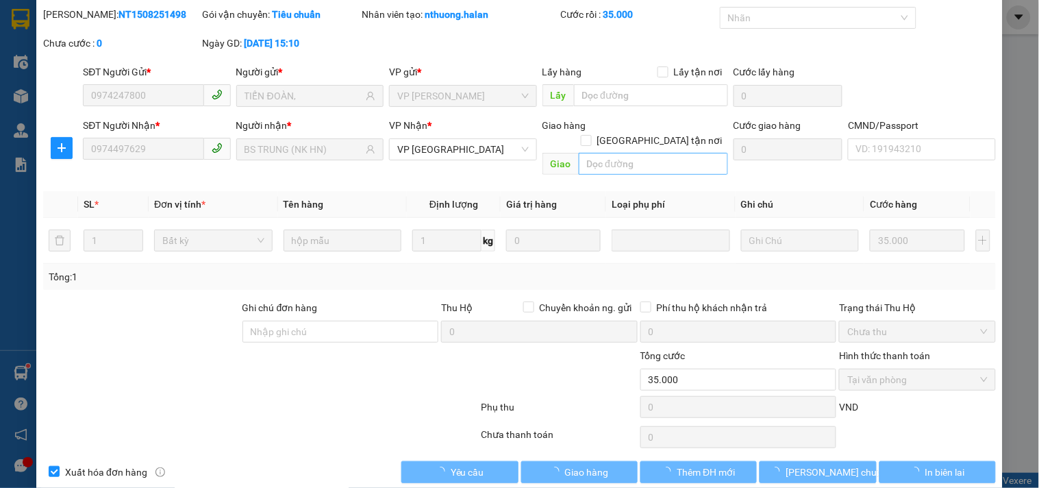
type input "0974247800"
type input "TIẾN ĐOÀN,"
type input "0974497629"
type input "BS TRUNG (NK HN)"
type input "35.000"
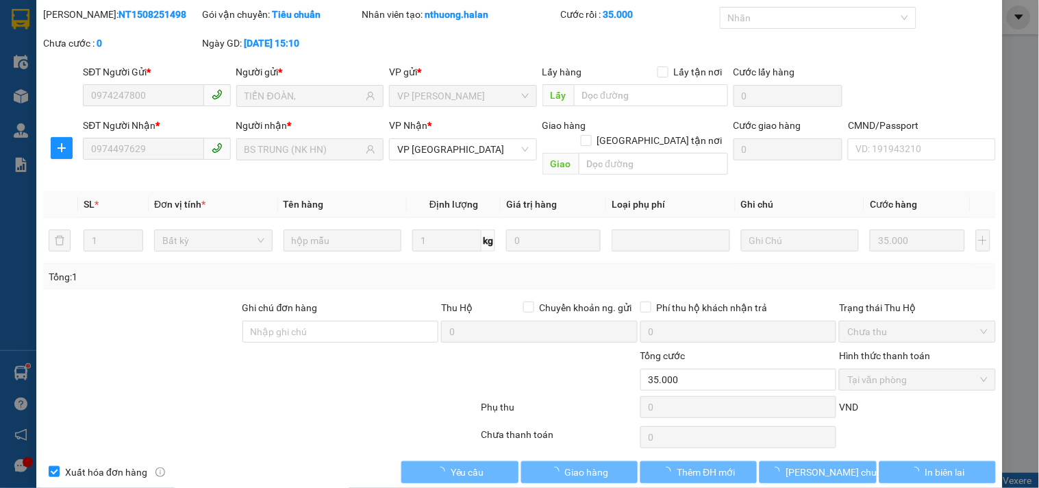
scroll to position [49, 0]
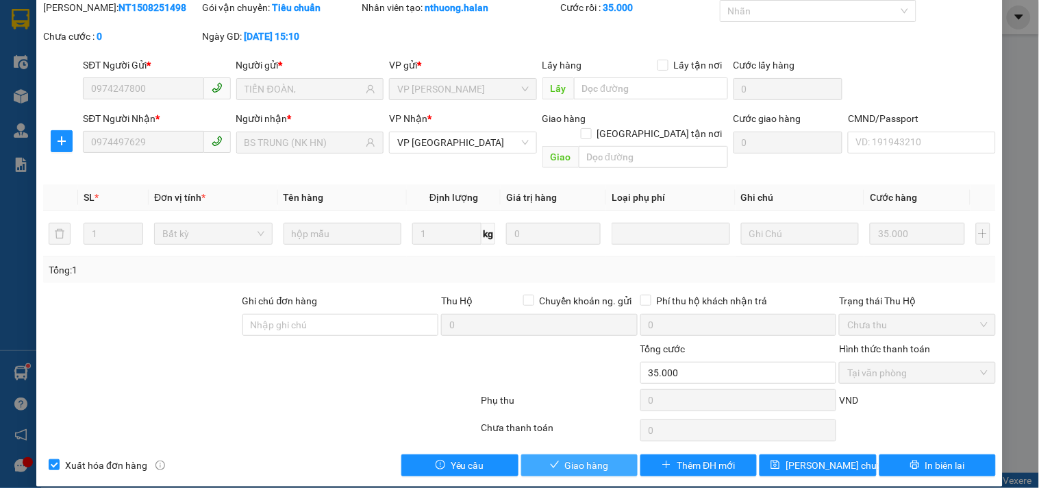
click at [570, 457] on span "Giao hàng" at bounding box center [587, 464] width 44 height 15
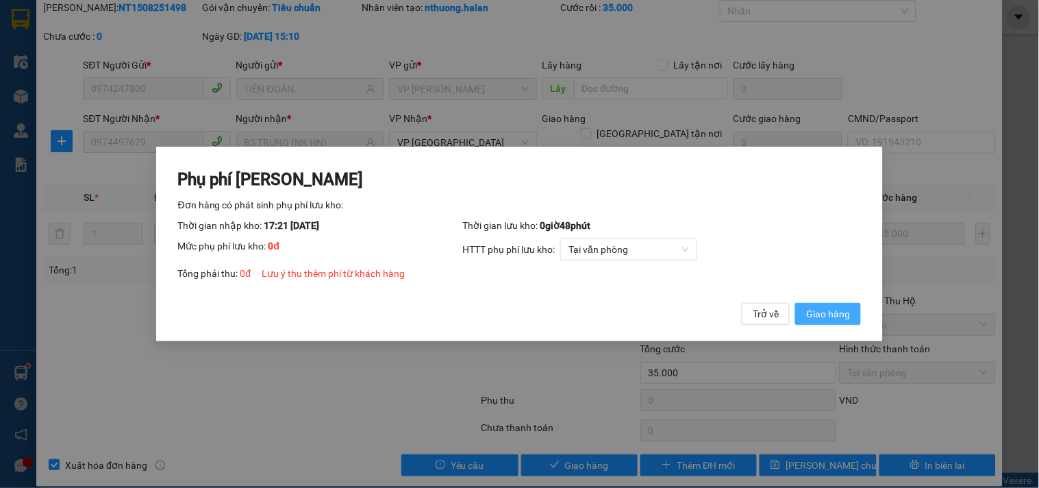
click at [823, 307] on span "Giao hàng" at bounding box center [828, 313] width 44 height 15
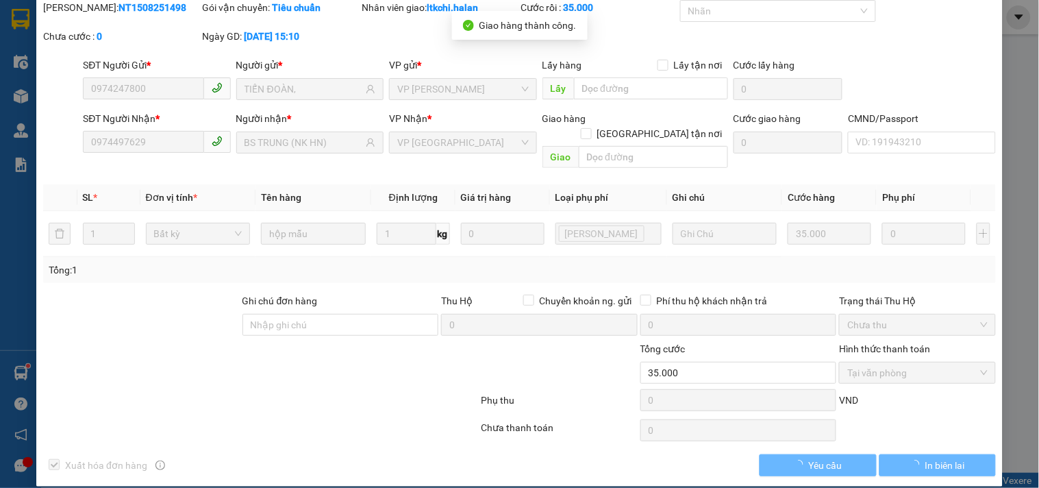
scroll to position [0, 0]
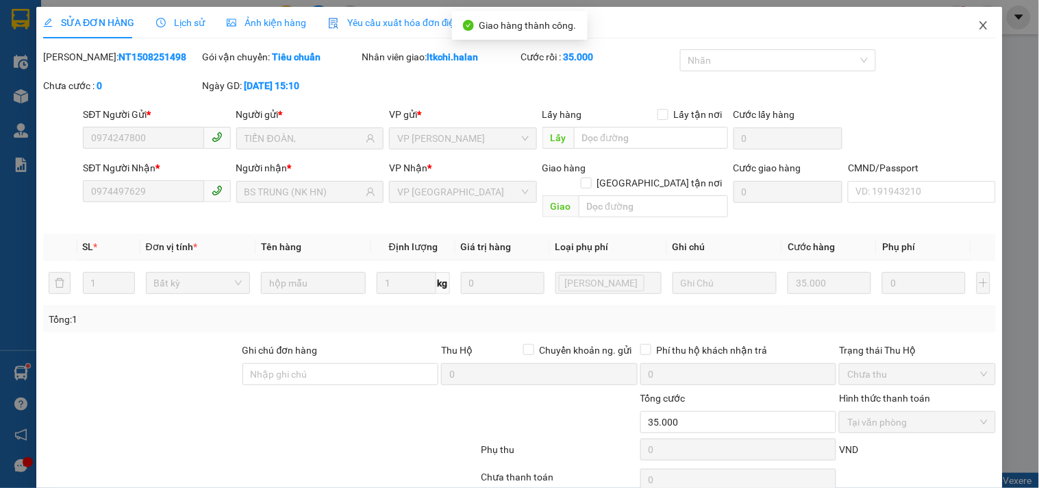
drag, startPoint x: 970, startPoint y: 29, endPoint x: 172, endPoint y: 24, distance: 797.8
click at [979, 29] on icon "close" at bounding box center [983, 25] width 8 height 8
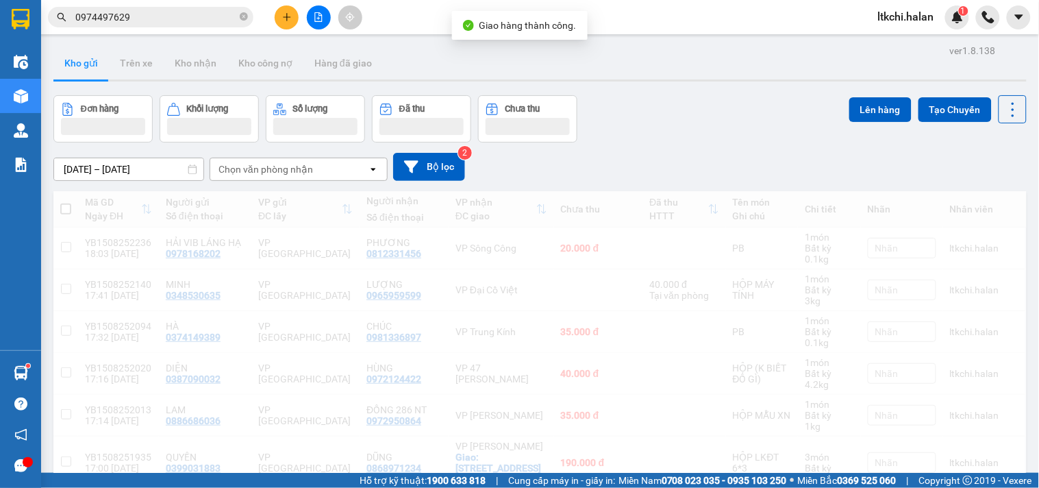
click at [157, 17] on input "0974497629" at bounding box center [156, 17] width 162 height 15
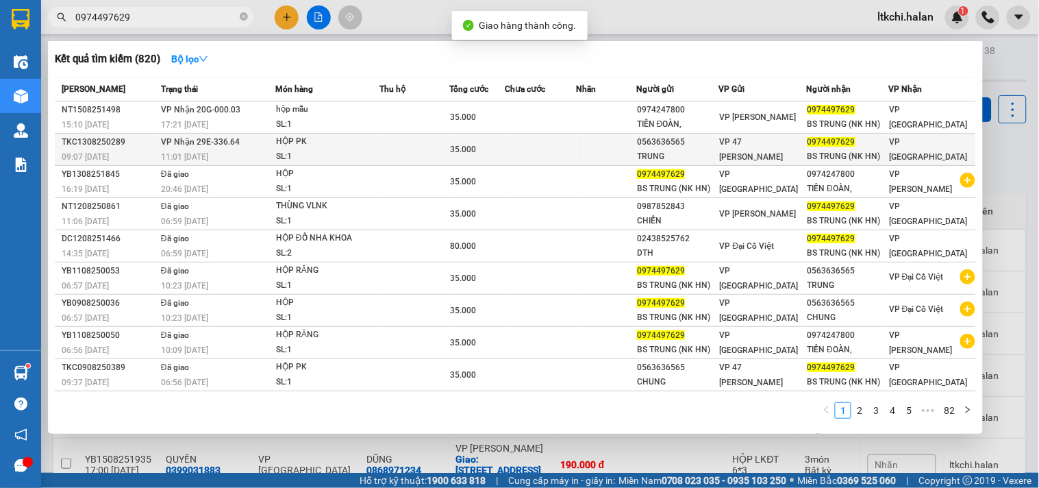
click at [289, 149] on div "SL: 1" at bounding box center [327, 156] width 103 height 15
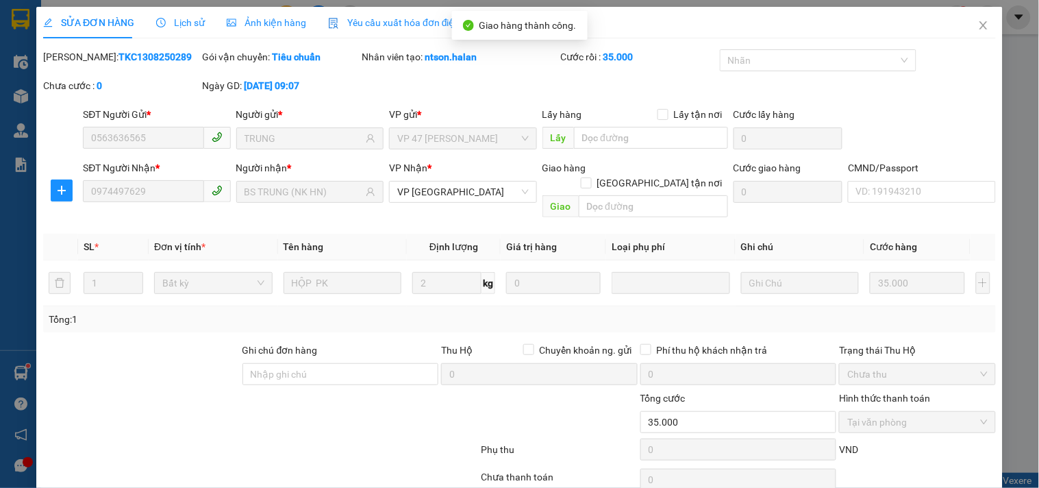
type input "0563636565"
type input "TRUNG"
type input "0974497629"
type input "BS TRUNG (NK HN)"
type input "35.000"
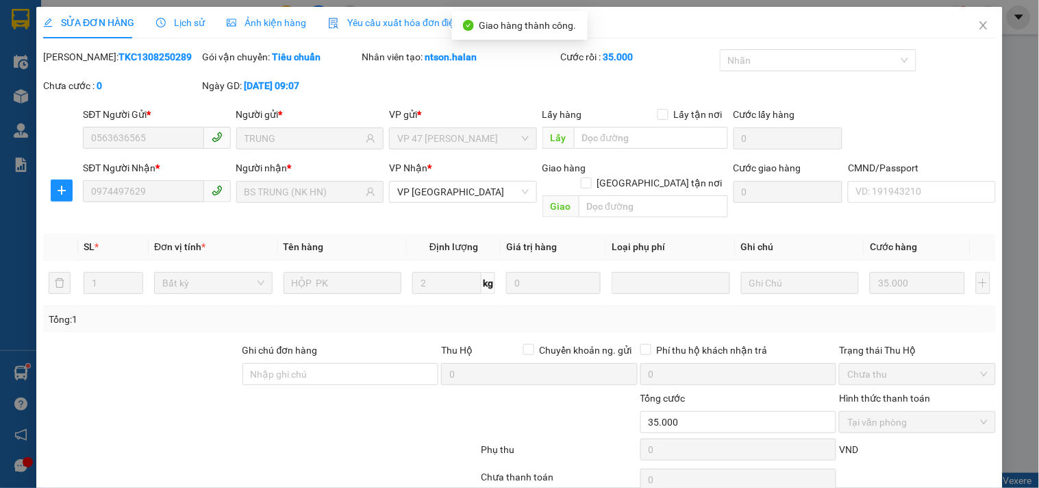
scroll to position [49, 0]
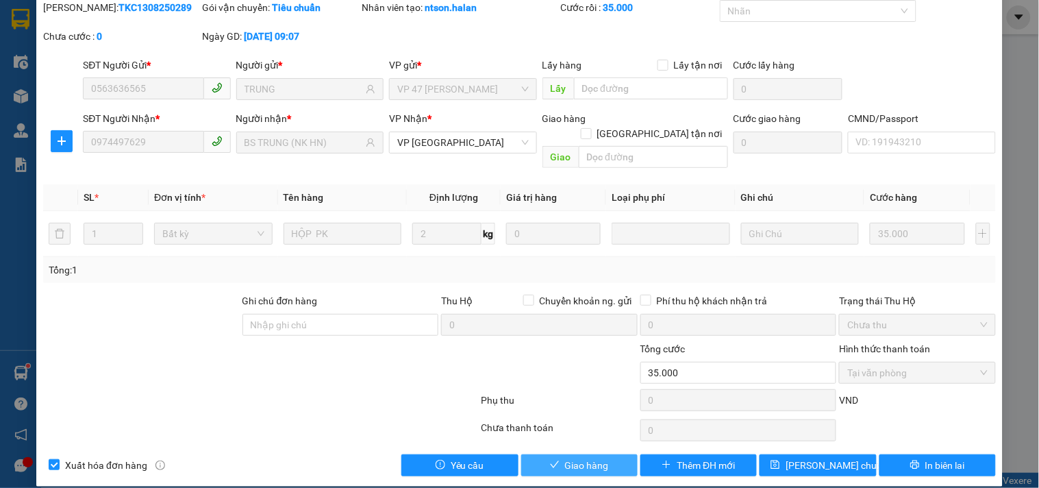
click at [557, 455] on button "Giao hàng" at bounding box center [579, 465] width 116 height 22
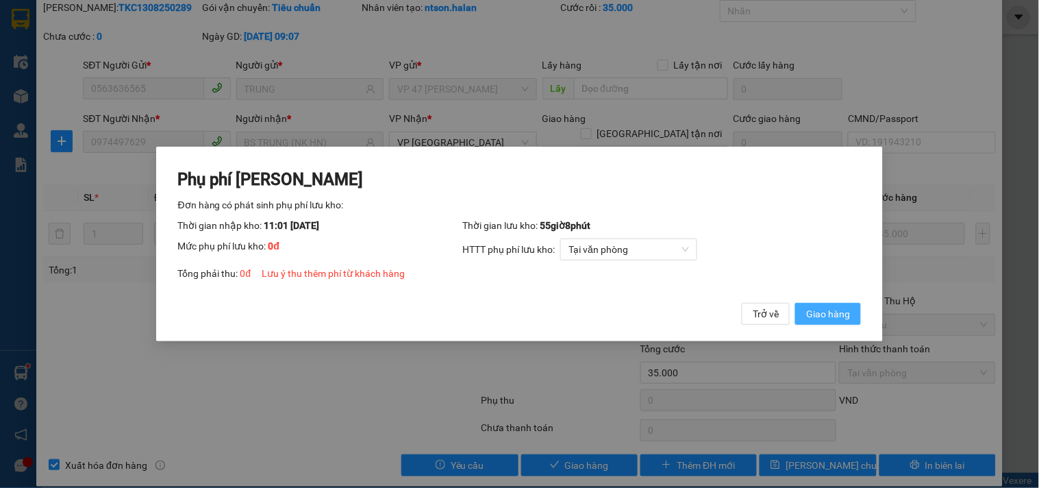
click at [816, 315] on span "Giao hàng" at bounding box center [828, 313] width 44 height 15
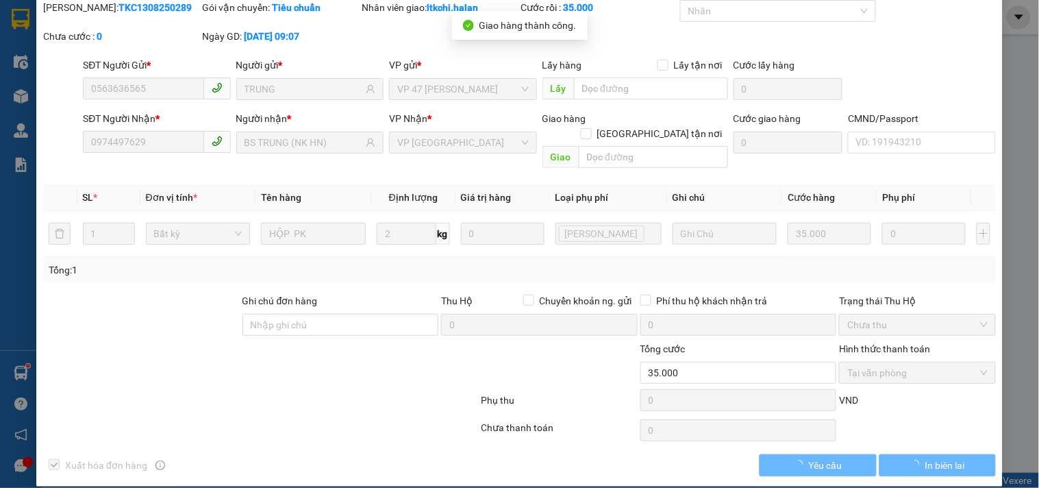
scroll to position [0, 0]
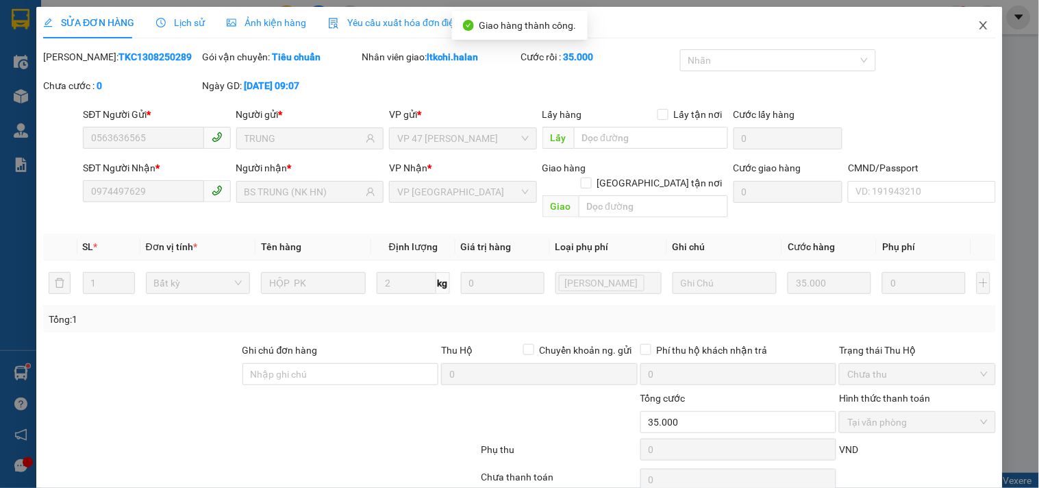
click at [978, 25] on icon "close" at bounding box center [983, 25] width 11 height 11
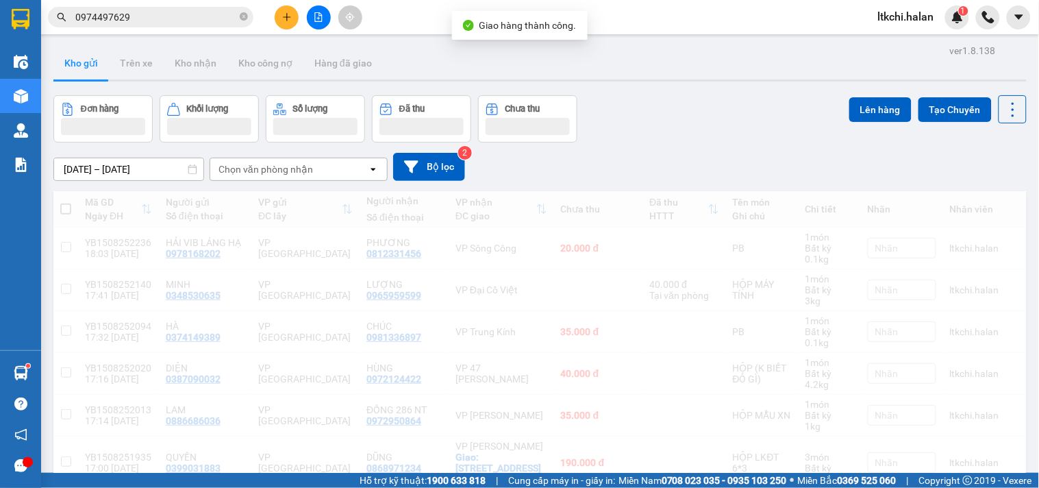
click at [242, 16] on icon "close-circle" at bounding box center [244, 16] width 8 height 8
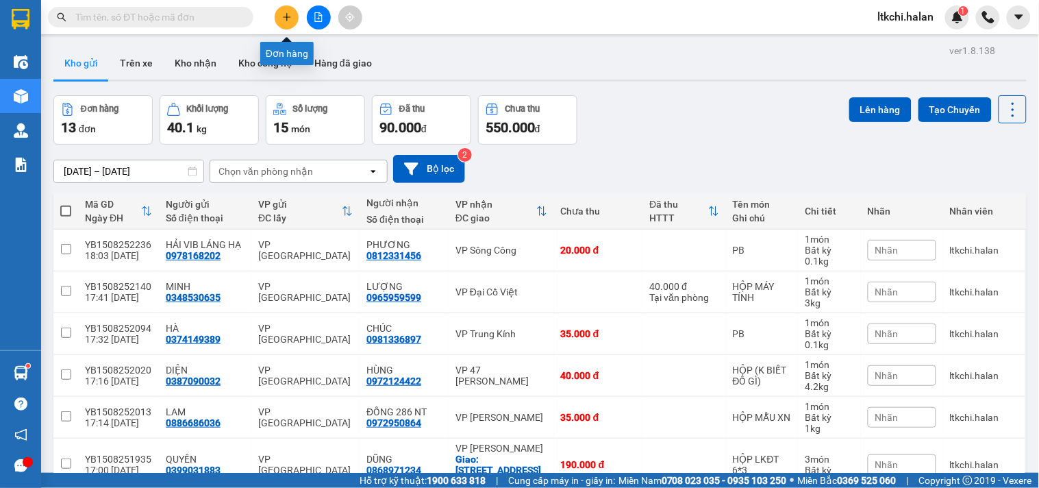
click at [297, 19] on button at bounding box center [287, 17] width 24 height 24
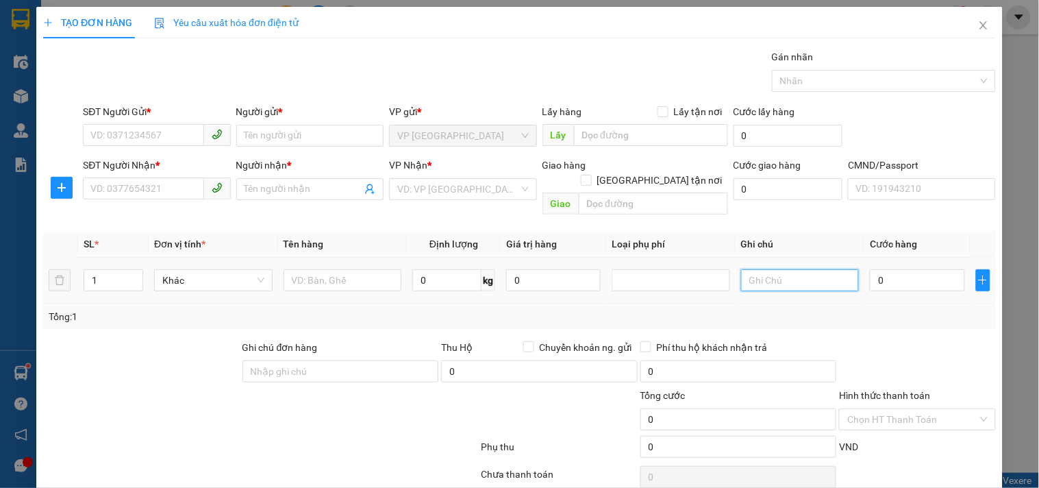
click at [786, 269] on input "text" at bounding box center [800, 280] width 118 height 22
type input "14"
click at [325, 269] on input "text" at bounding box center [342, 280] width 118 height 22
type input "HỘP CHÈ"
click at [175, 137] on input "SĐT Người Gửi *" at bounding box center [143, 135] width 121 height 22
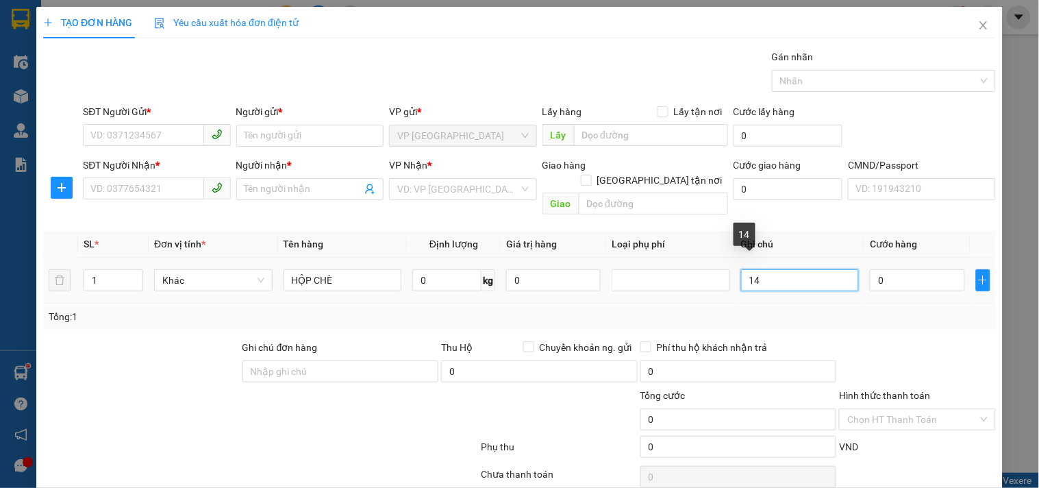
click at [768, 269] on input "14" at bounding box center [800, 280] width 118 height 22
click at [777, 269] on input "14" at bounding box center [800, 280] width 118 height 22
type input "14+10+12*2+7"
click at [134, 275] on icon "up" at bounding box center [136, 277] width 5 height 5
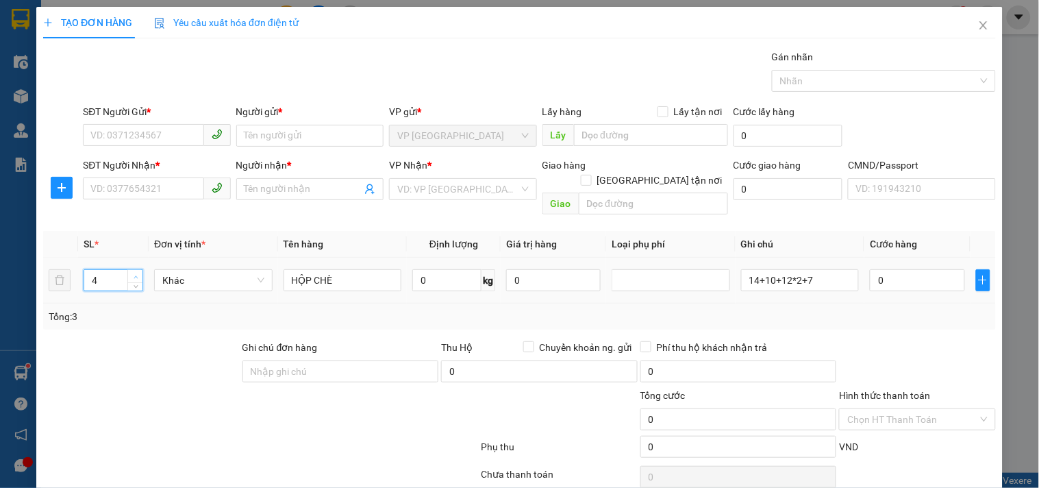
click at [134, 275] on icon "up" at bounding box center [136, 277] width 5 height 5
type input "5"
click at [139, 137] on input "SĐT Người Gửi *" at bounding box center [143, 135] width 121 height 22
click at [162, 184] on input "SĐT Người Nhận *" at bounding box center [143, 188] width 121 height 22
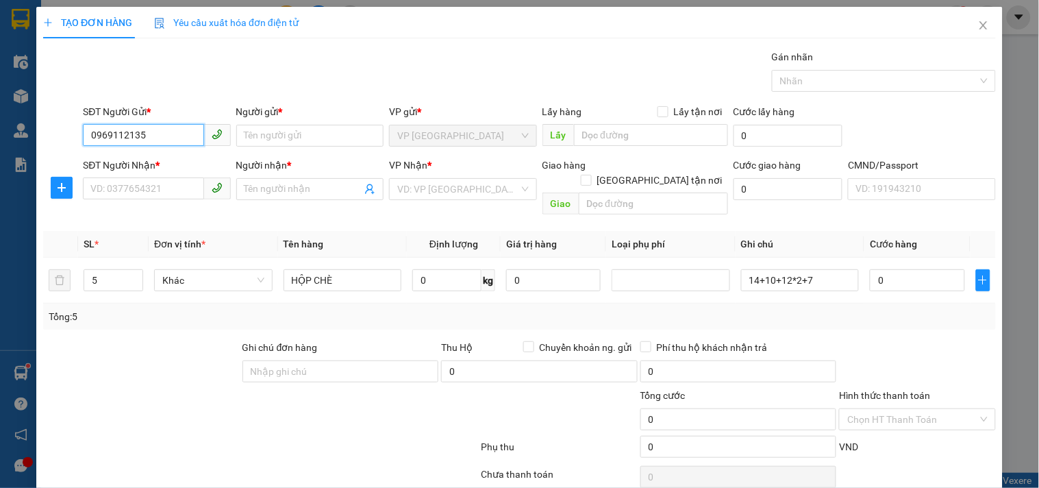
click at [118, 134] on input "0969112135" at bounding box center [143, 135] width 121 height 22
type input "0969142135"
click at [158, 135] on input "0969142135" at bounding box center [143, 135] width 121 height 22
click at [166, 164] on div "0969142135 - CÔNG" at bounding box center [154, 162] width 129 height 15
type input "CÔNG"
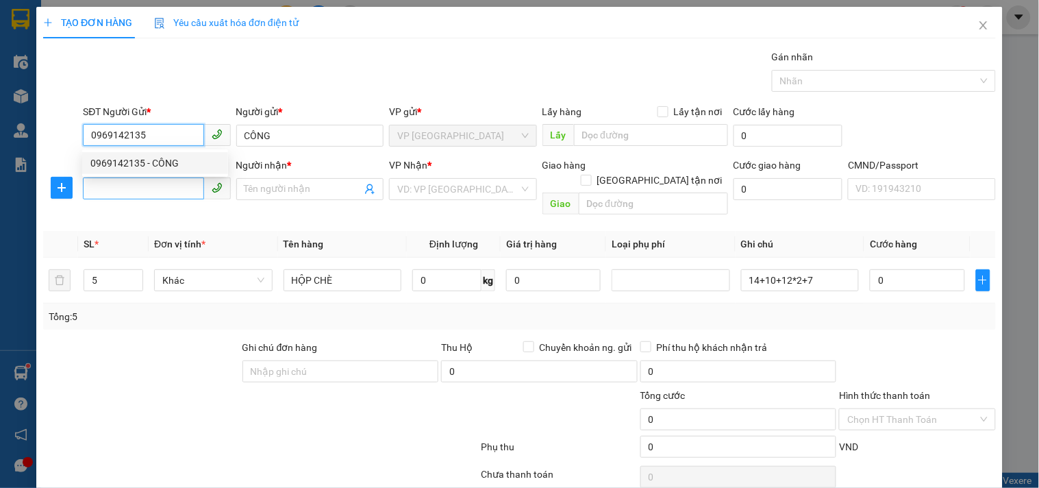
type input "0969142135"
click at [162, 187] on input "SĐT Người Nhận *" at bounding box center [143, 188] width 121 height 22
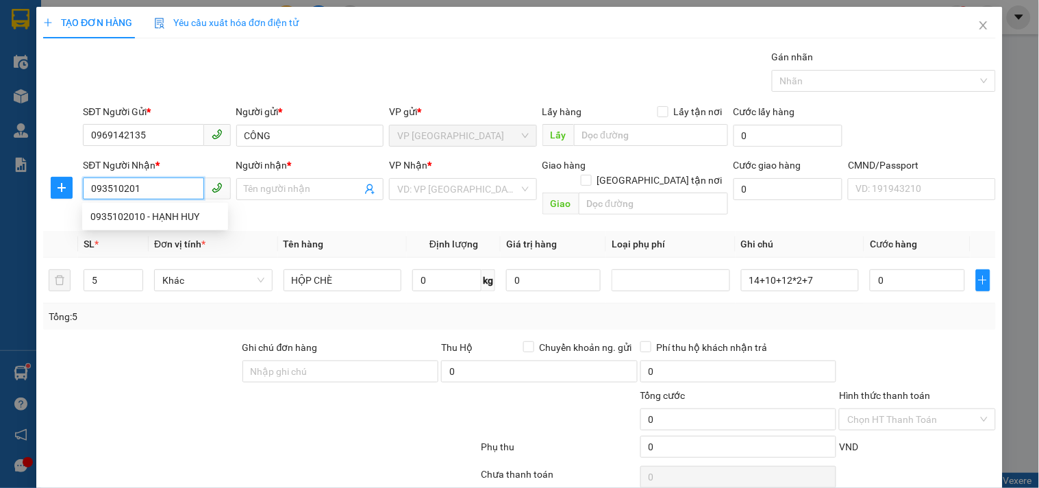
type input "0935102010"
click at [169, 220] on div "0935102010 - HẠNH HUY" at bounding box center [154, 216] width 129 height 15
type input "HẠNH HUY"
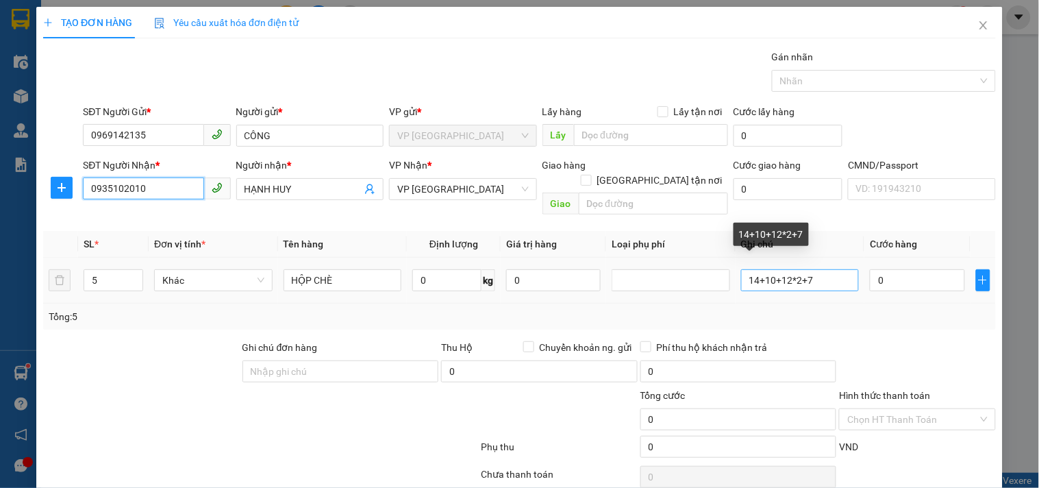
type input "0935102010"
click at [819, 269] on input "14+10+12*2+7" at bounding box center [800, 280] width 118 height 22
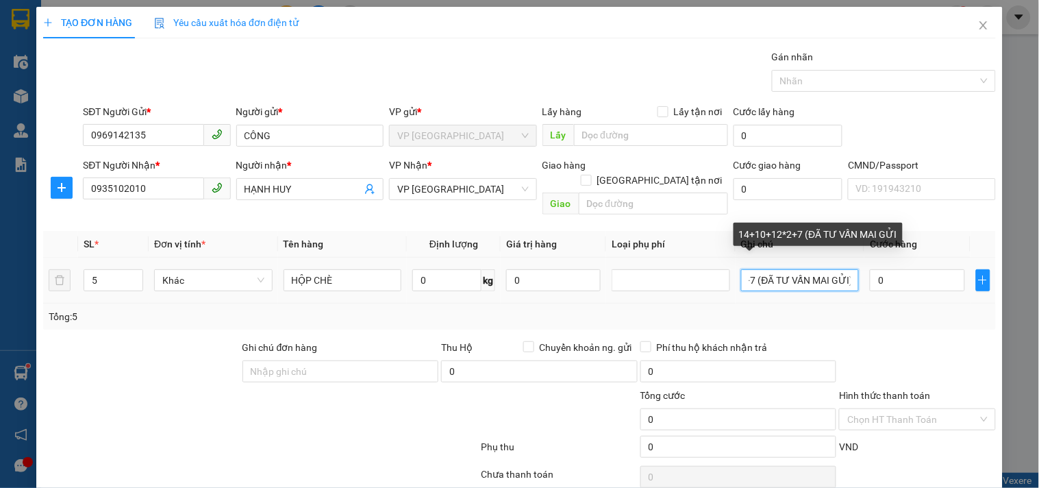
scroll to position [0, 60]
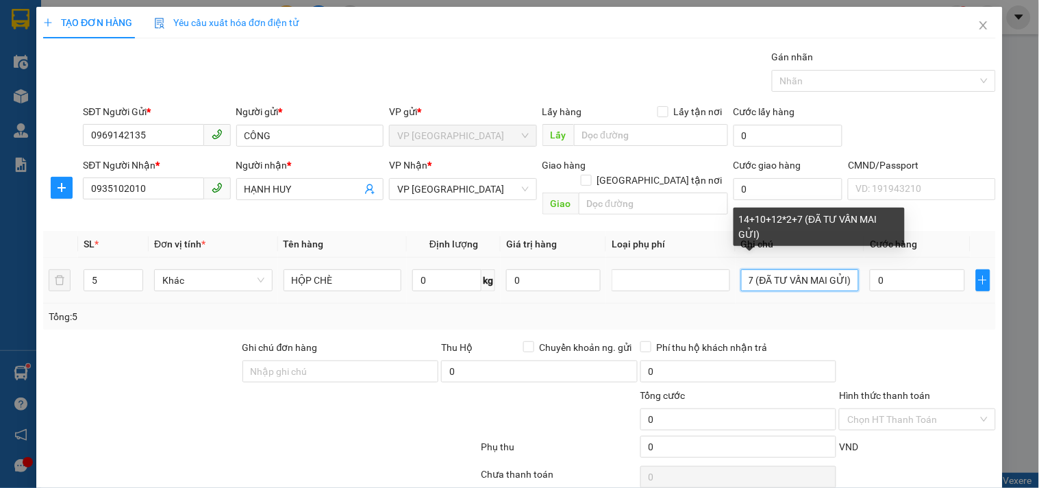
click at [760, 269] on input "14+10+12*2+7 (ĐÃ TƯ VẤN MAI GỬI)" at bounding box center [800, 280] width 118 height 22
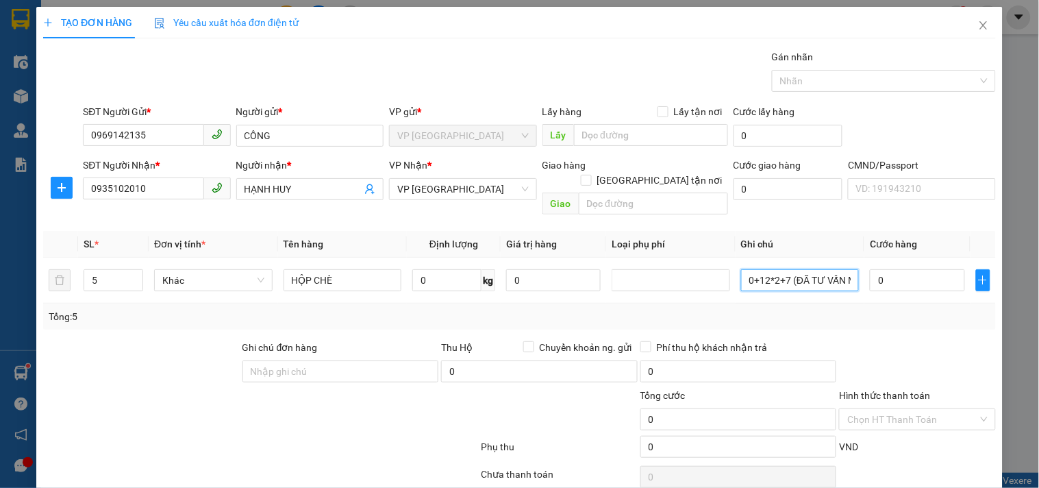
scroll to position [0, 0]
type input "14+10+12*2+7 (ĐÃ TƯ VẤN MAI GỬI)"
type input "1"
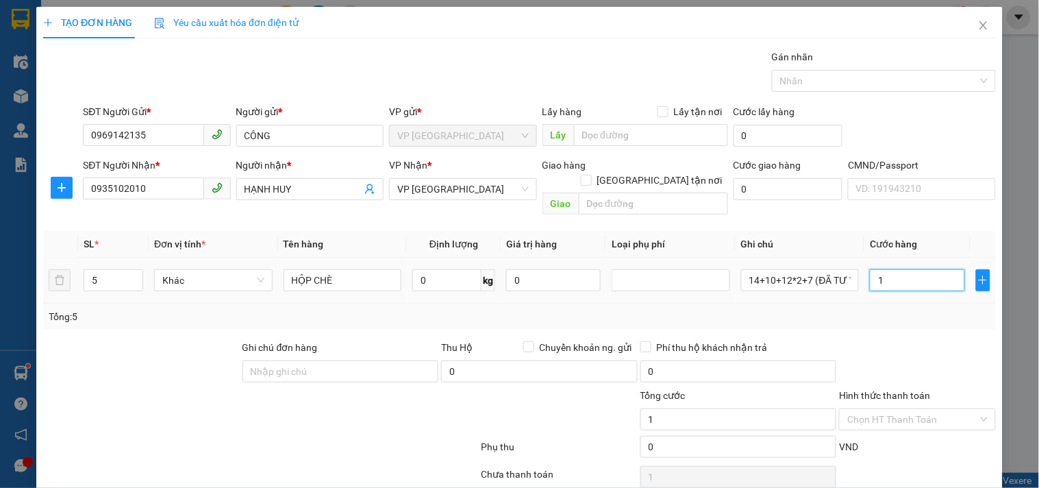
type input "15"
type input "155"
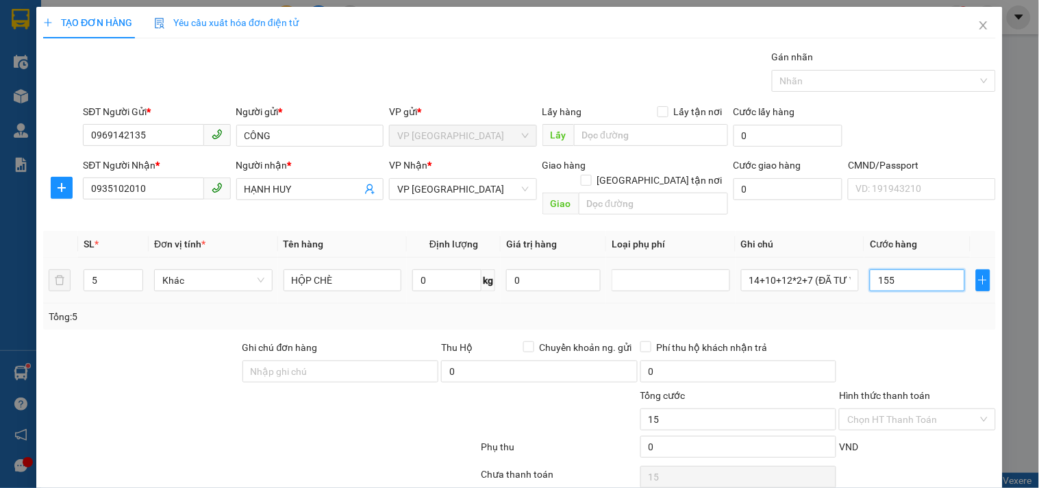
type input "155"
type input "1.555"
type input "155"
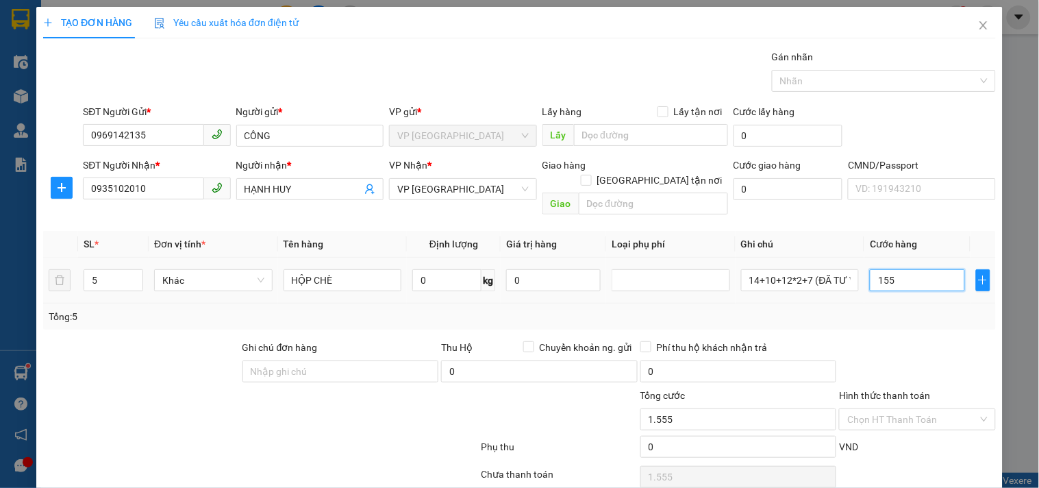
type input "155"
type input "1.550"
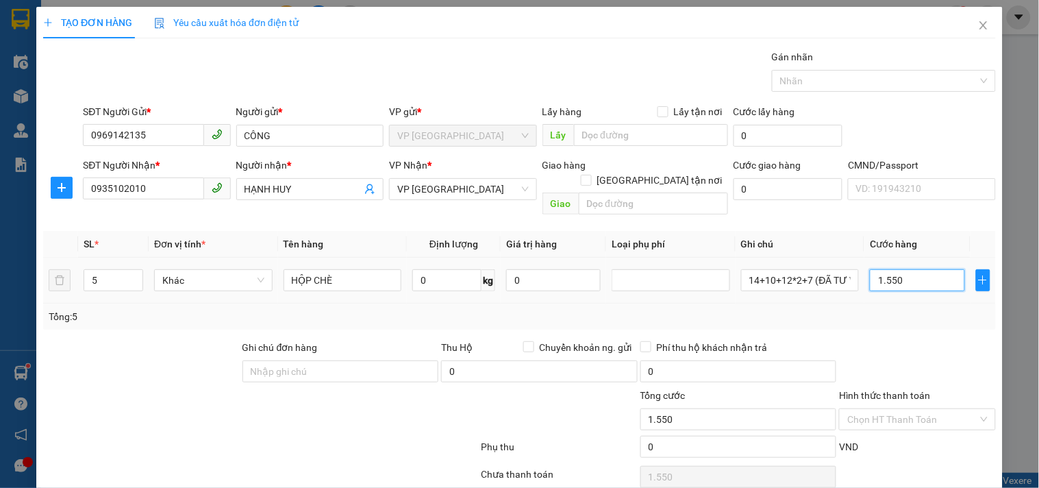
type input "15.500"
type input "155.000"
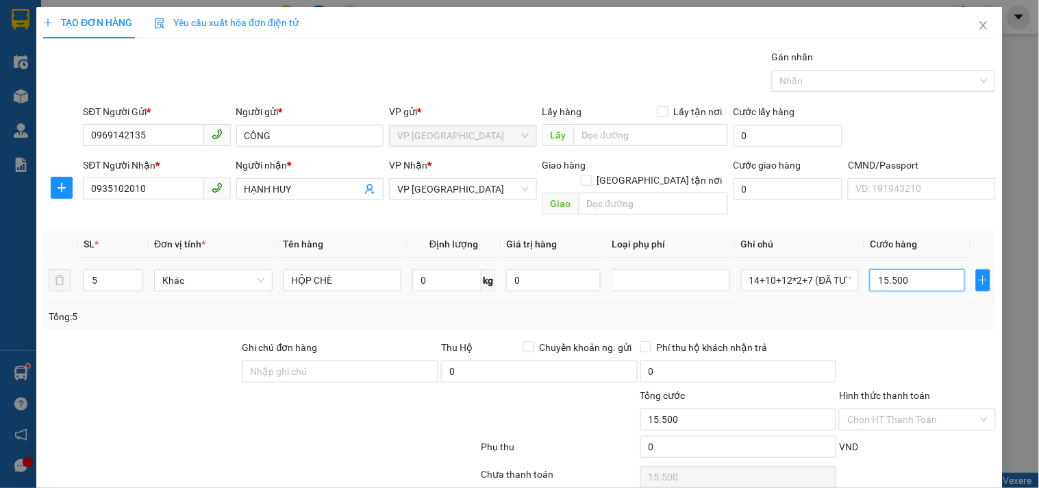
type input "155.000"
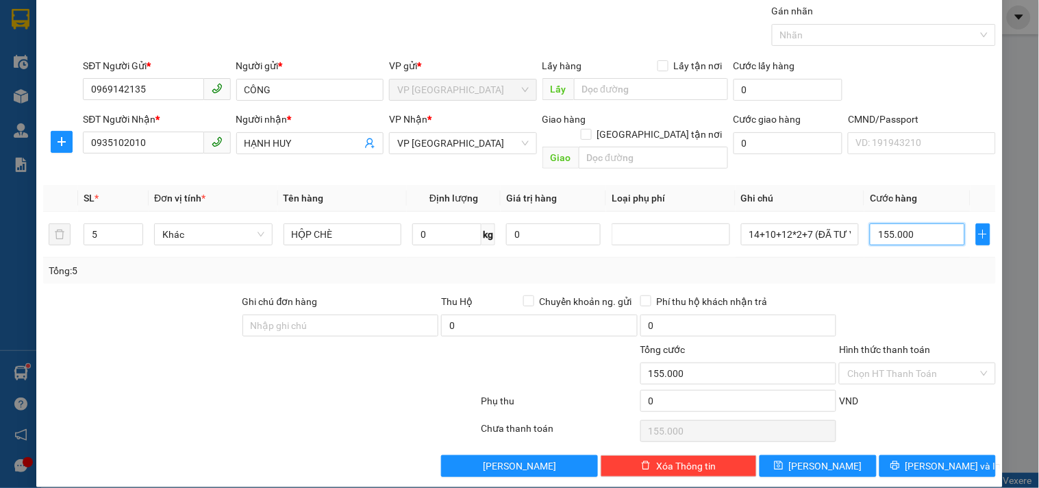
type input "155.000"
click at [905, 363] on input "Hình thức thanh toán" at bounding box center [912, 373] width 130 height 21
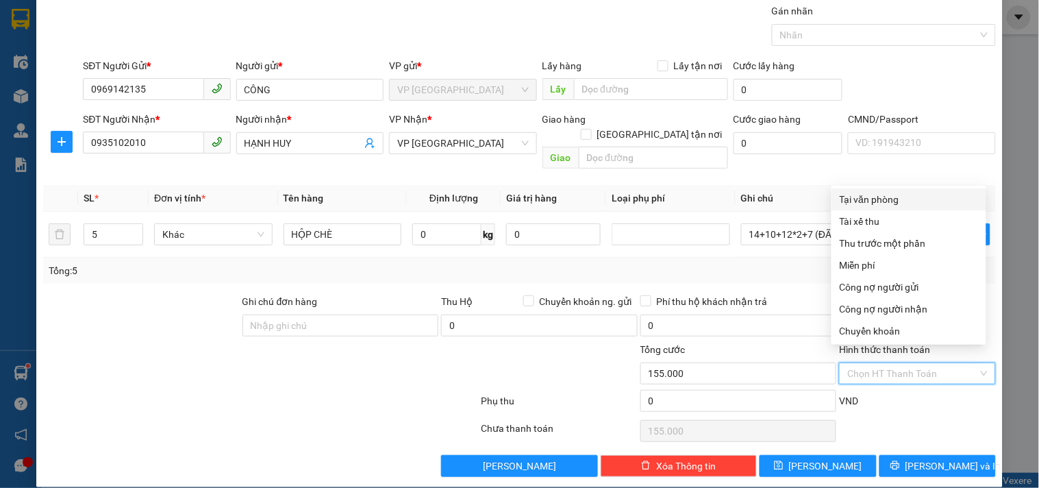
click at [911, 199] on div "Tại văn phòng" at bounding box center [909, 199] width 138 height 15
type input "0"
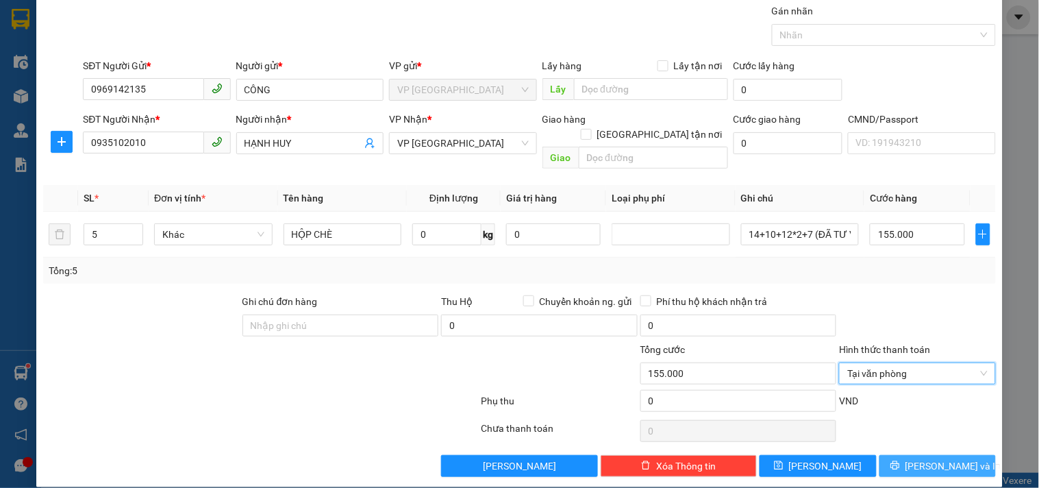
click at [911, 455] on button "[PERSON_NAME] và In" at bounding box center [937, 466] width 116 height 22
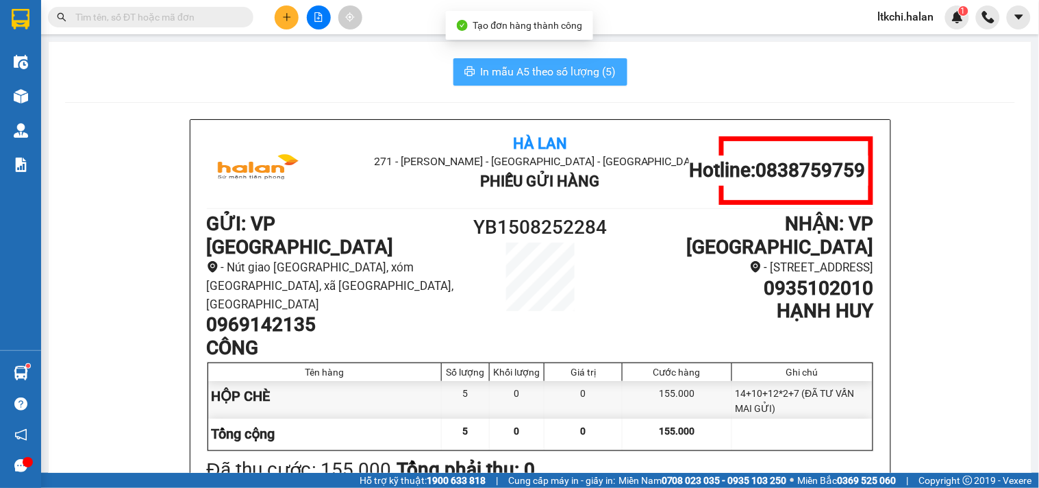
click at [543, 66] on span "In mẫu A5 theo số lượng (5)" at bounding box center [549, 71] width 136 height 17
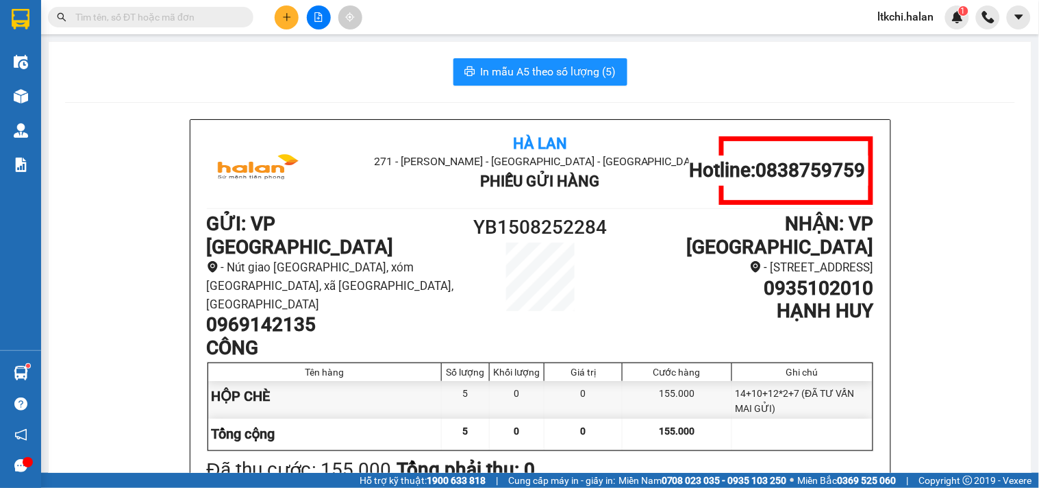
click at [286, 10] on button at bounding box center [287, 17] width 24 height 24
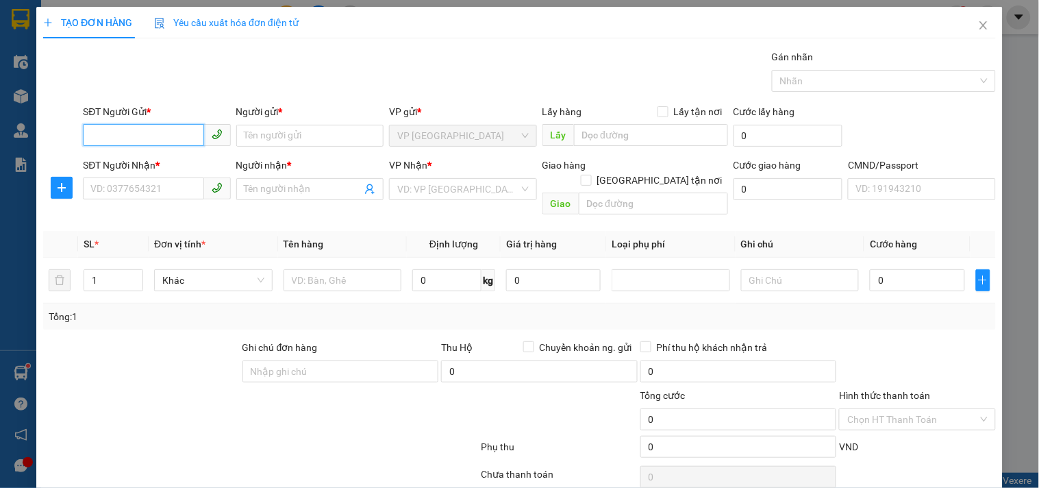
click at [148, 134] on input "SĐT Người Gửi *" at bounding box center [143, 135] width 121 height 22
type input "0911010809"
click at [186, 158] on div "0911010809 - SƠN NGSC" at bounding box center [167, 162] width 154 height 15
type input "SƠN NGSC"
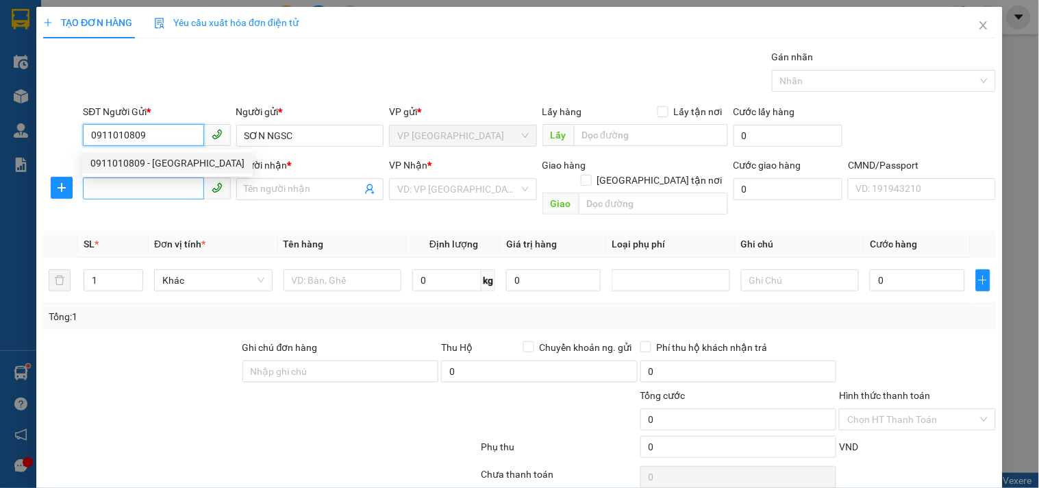
type input "0911010809"
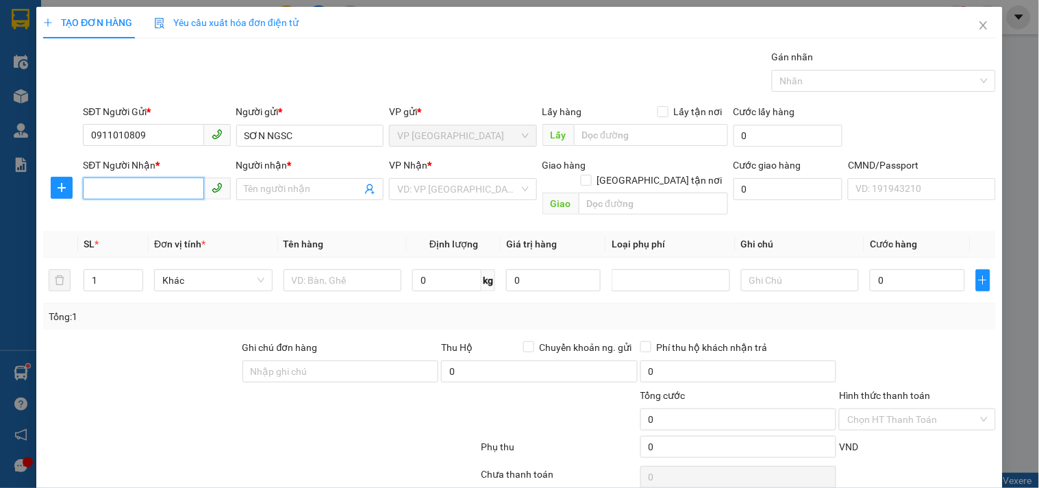
click at [167, 190] on input "SĐT Người Nhận *" at bounding box center [143, 188] width 121 height 22
type input "0969268254"
click at [182, 215] on div "0969268254 - DUY" at bounding box center [154, 216] width 129 height 15
type input "DUY"
type input "0969268254"
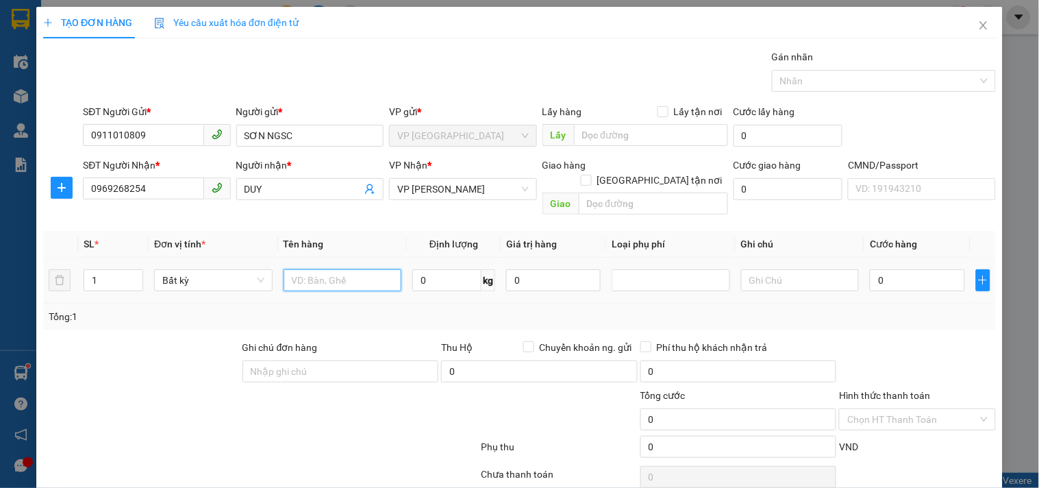
click at [344, 269] on input "text" at bounding box center [342, 280] width 118 height 22
type input "BAO TẢI"
click at [921, 269] on input "0" at bounding box center [917, 280] width 94 height 22
type input "8"
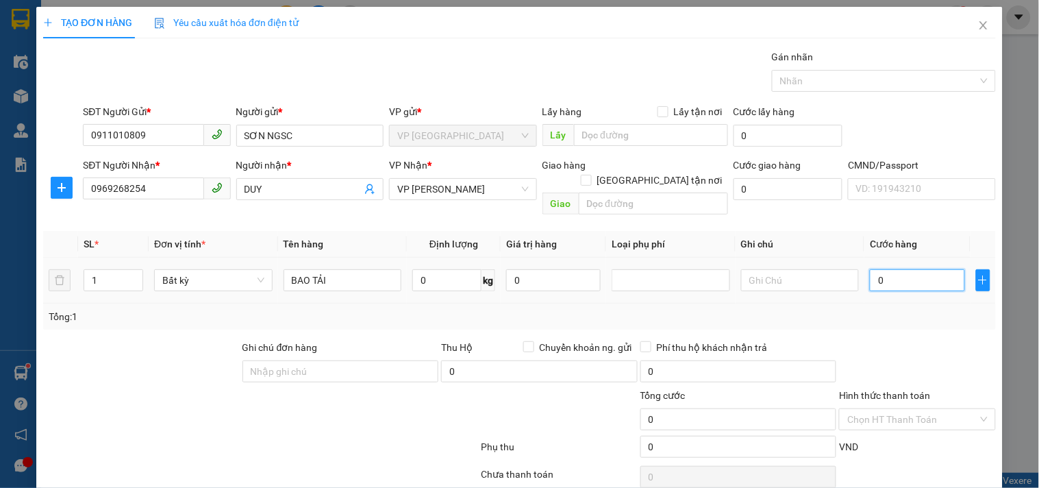
type input "8"
type input "80"
type input "800"
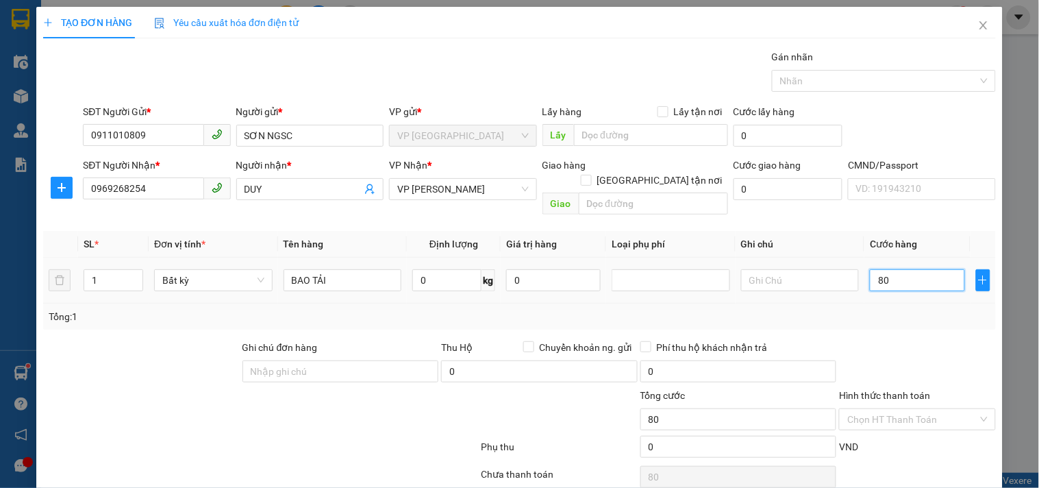
type input "800"
type input "8.000"
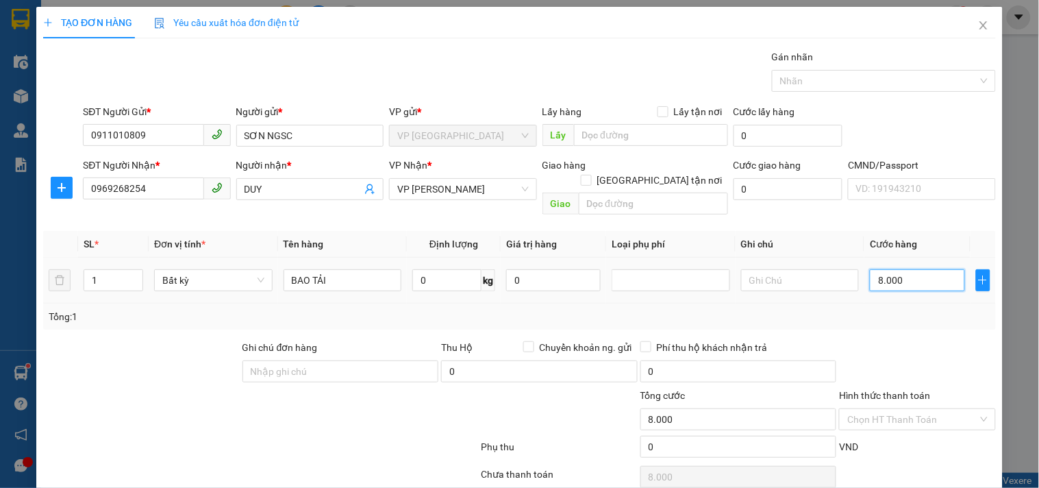
type input "80.000"
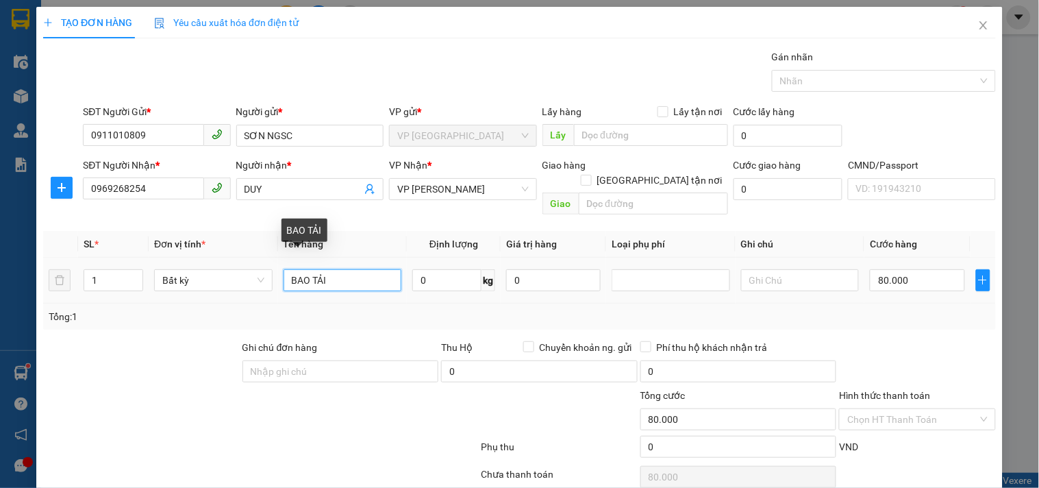
click at [361, 269] on input "BAO TẢI" at bounding box center [342, 280] width 118 height 22
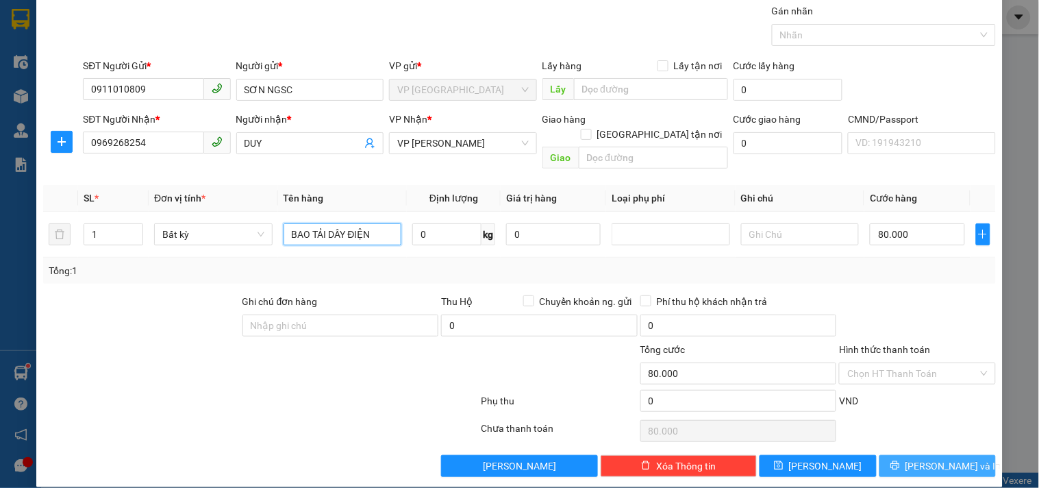
type input "BAO TẢI DÂY ĐIỆN"
click at [911, 455] on button "[PERSON_NAME] và In" at bounding box center [937, 466] width 116 height 22
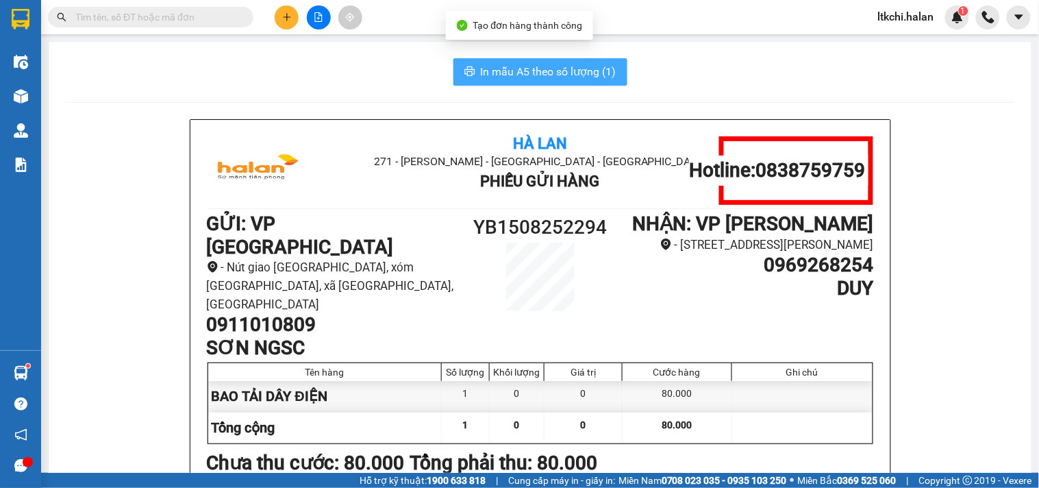
click at [543, 71] on span "In mẫu A5 theo số lượng (1)" at bounding box center [549, 71] width 136 height 17
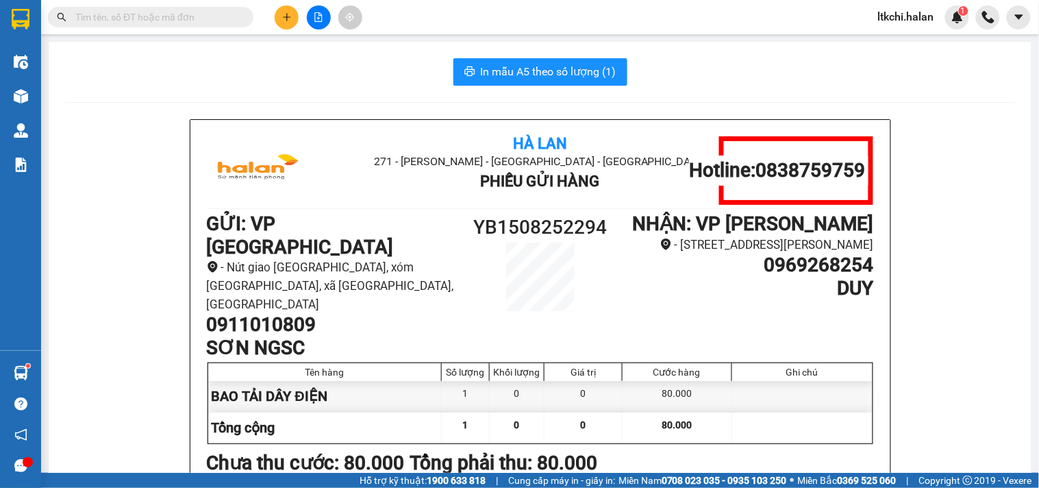
click at [131, 15] on input "text" at bounding box center [156, 17] width 162 height 15
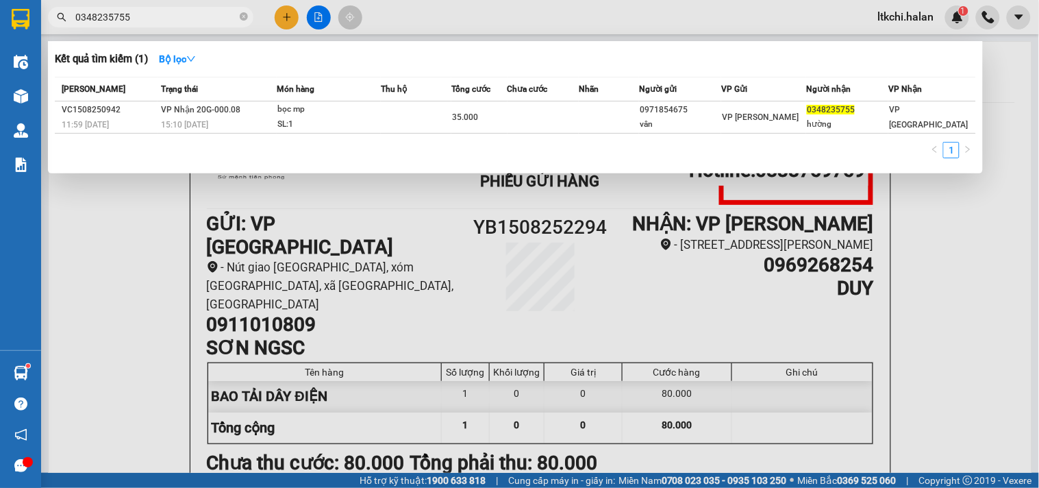
type input "0348235755"
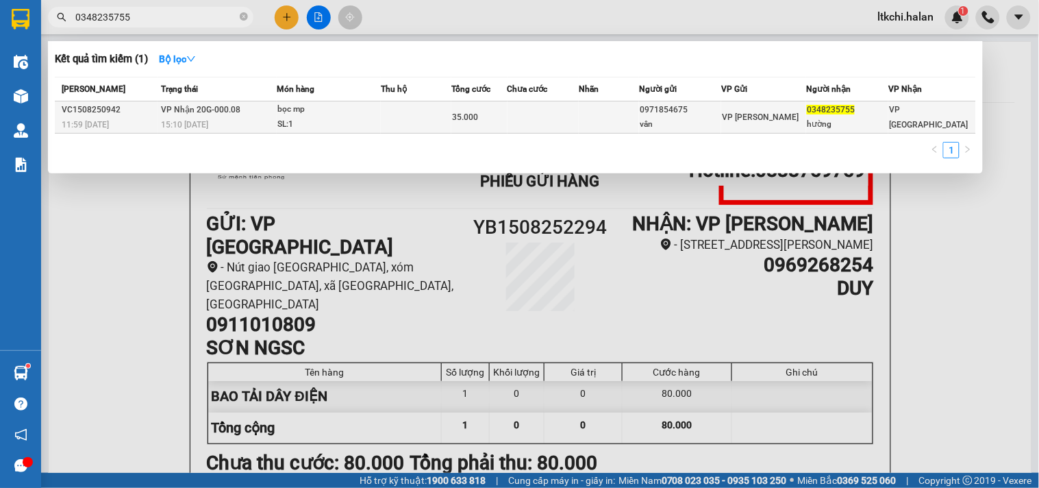
click at [360, 118] on div "SL: 1" at bounding box center [328, 124] width 103 height 15
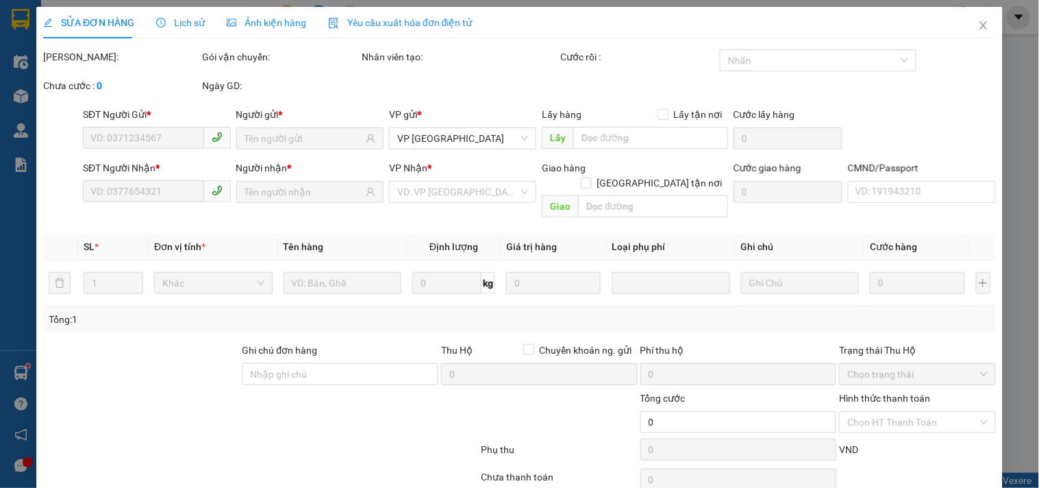
type input "0971854675"
type input "vân"
type input "0348235755"
type input "hường"
type input "35.000"
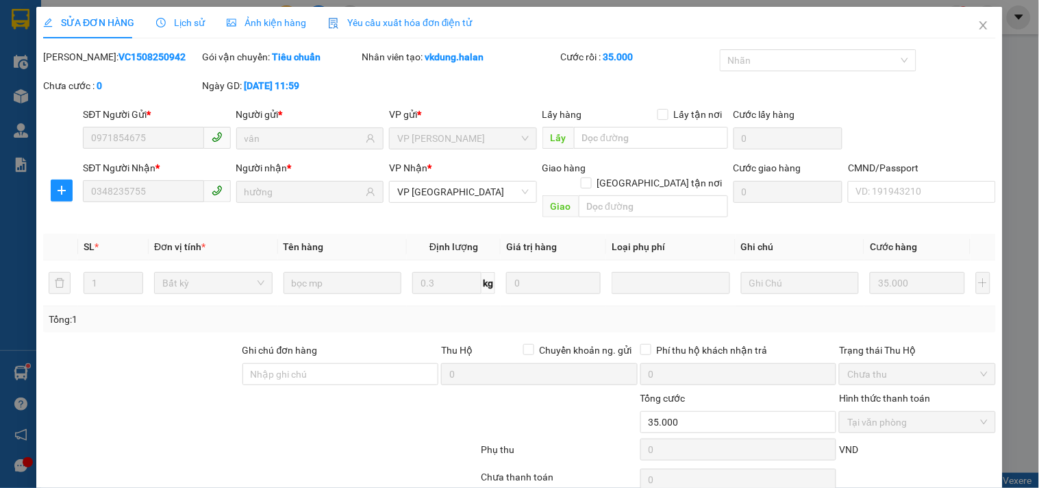
scroll to position [49, 0]
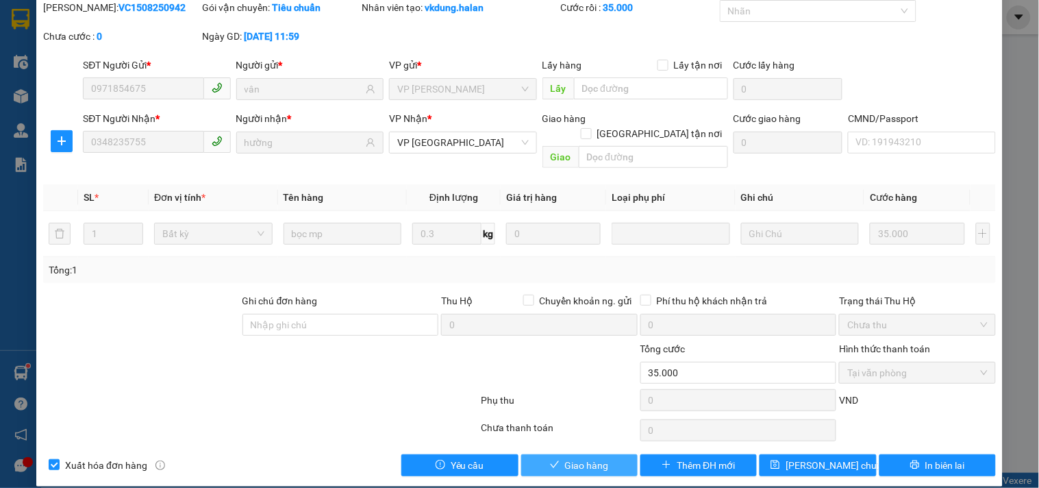
click at [576, 457] on span "Giao hàng" at bounding box center [587, 464] width 44 height 15
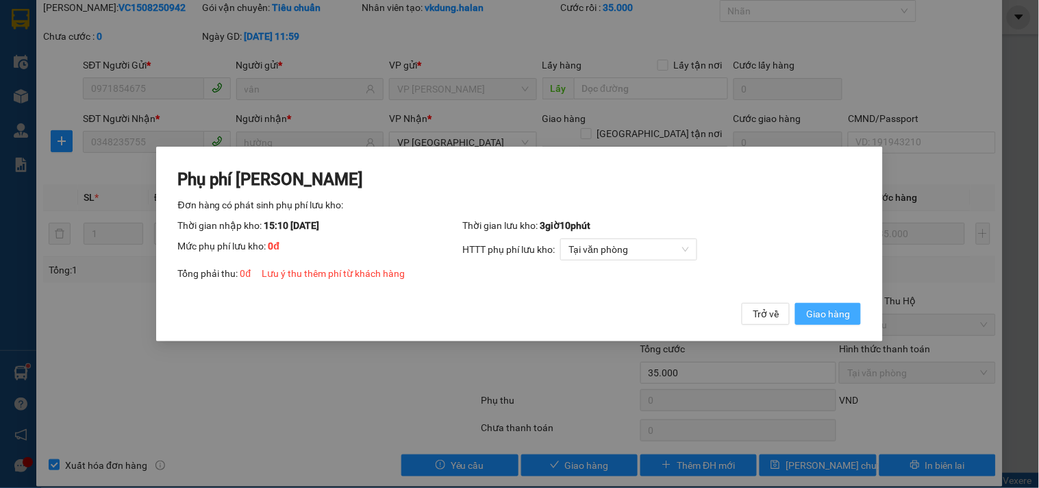
click at [834, 307] on span "Giao hàng" at bounding box center [828, 313] width 44 height 15
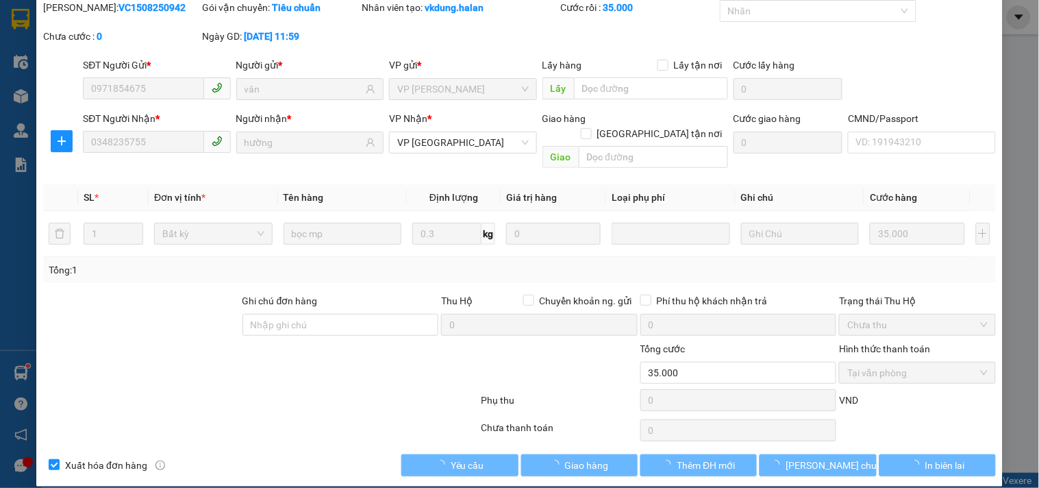
scroll to position [0, 0]
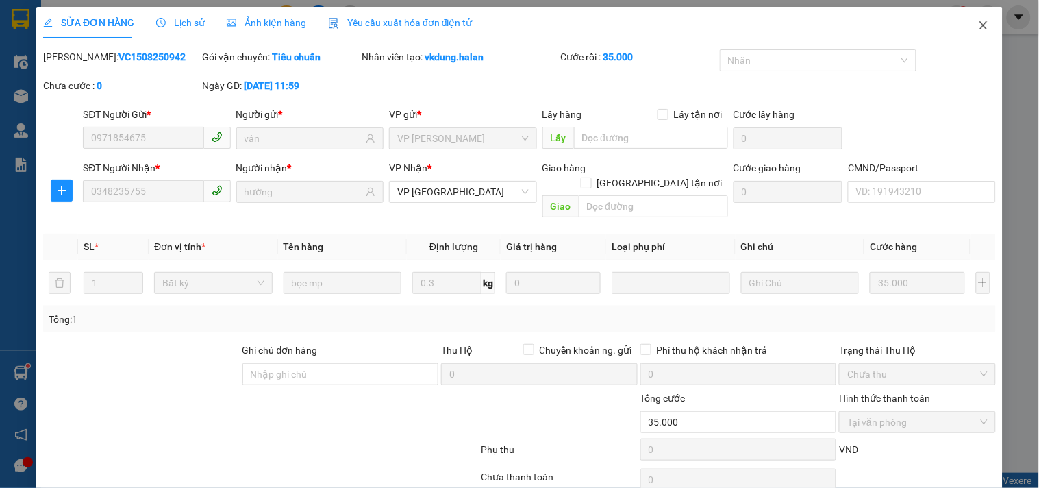
click at [978, 29] on icon "close" at bounding box center [983, 25] width 11 height 11
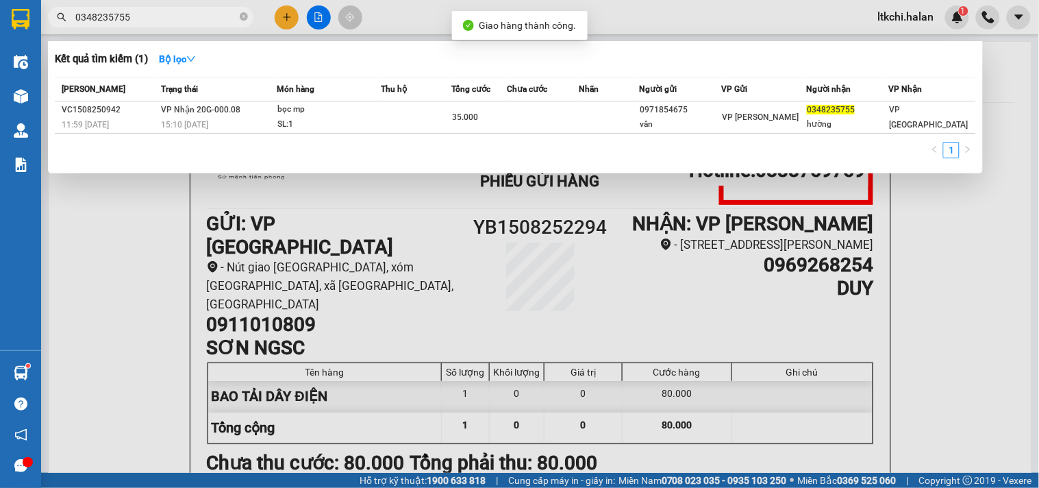
drag, startPoint x: 64, startPoint y: 22, endPoint x: 110, endPoint y: 14, distance: 46.6
click at [41, 22] on div "0348235755" at bounding box center [133, 17] width 267 height 21
drag, startPoint x: 147, startPoint y: 12, endPoint x: 31, endPoint y: 18, distance: 115.9
click at [31, 18] on section "Kết quả tìm kiếm ( 1 ) Bộ lọc Mã ĐH Trạng thái Món hàng Thu hộ Tổng cước Chưa c…" at bounding box center [519, 244] width 1039 height 488
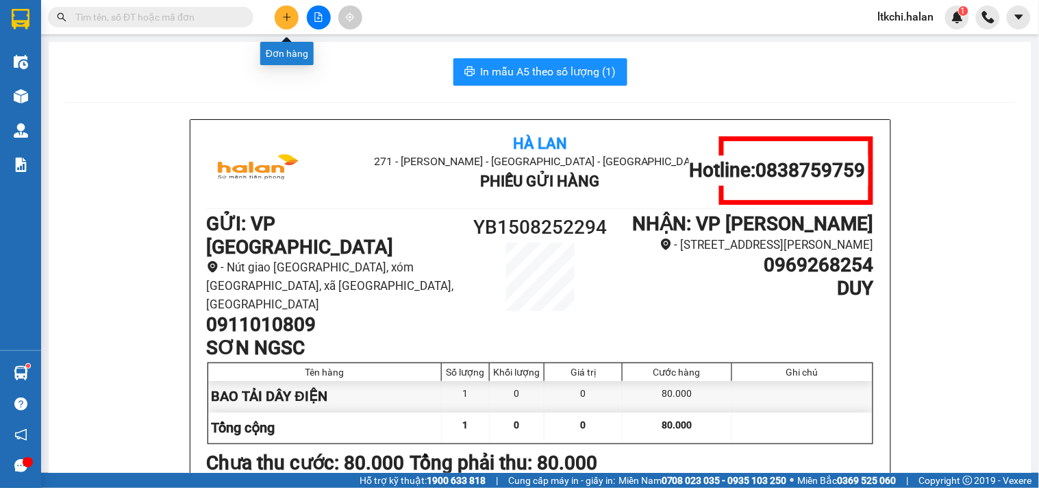
click at [291, 14] on button at bounding box center [287, 17] width 24 height 24
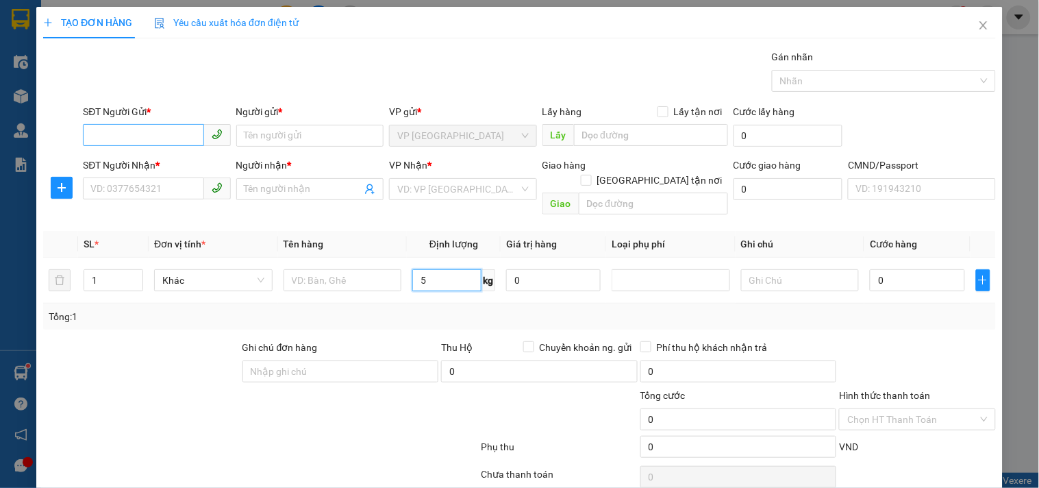
type input "5"
click at [184, 139] on input "SĐT Người Gửi *" at bounding box center [143, 135] width 121 height 22
type input "0987782004"
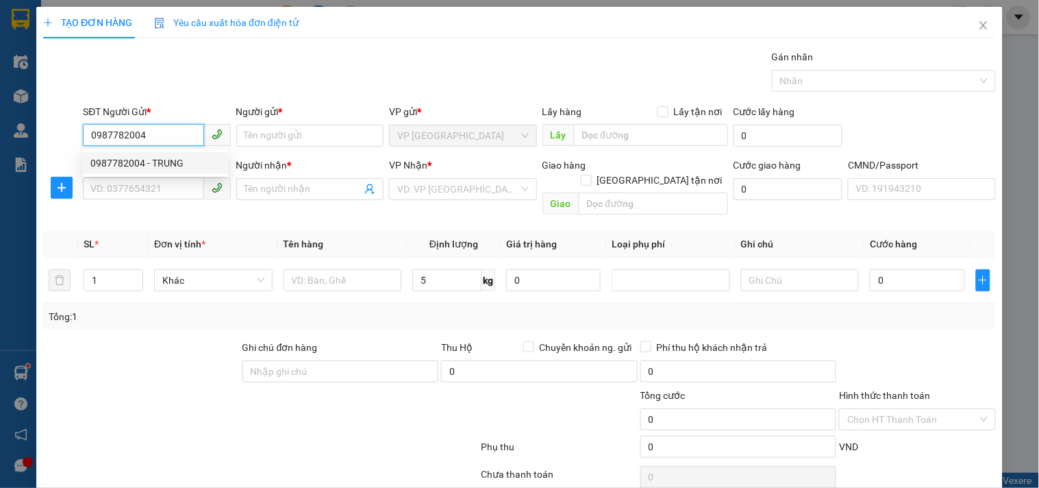
drag, startPoint x: 166, startPoint y: 156, endPoint x: 165, endPoint y: 166, distance: 10.4
click at [166, 158] on div "0987782004 - TRUNG" at bounding box center [154, 162] width 129 height 15
type input "TRUNG"
type input "0987782004"
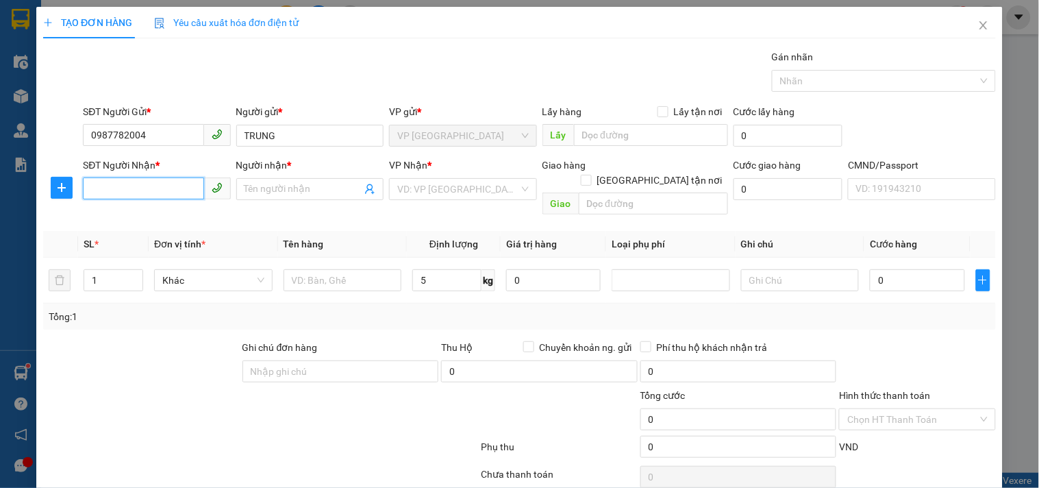
click at [164, 189] on input "SĐT Người Nhận *" at bounding box center [143, 188] width 121 height 22
type input "0942978893"
click at [181, 216] on div "0942978893 - ĐỨC ANH" at bounding box center [167, 216] width 154 height 15
type input "ĐỨC ANH"
type input "0942978893"
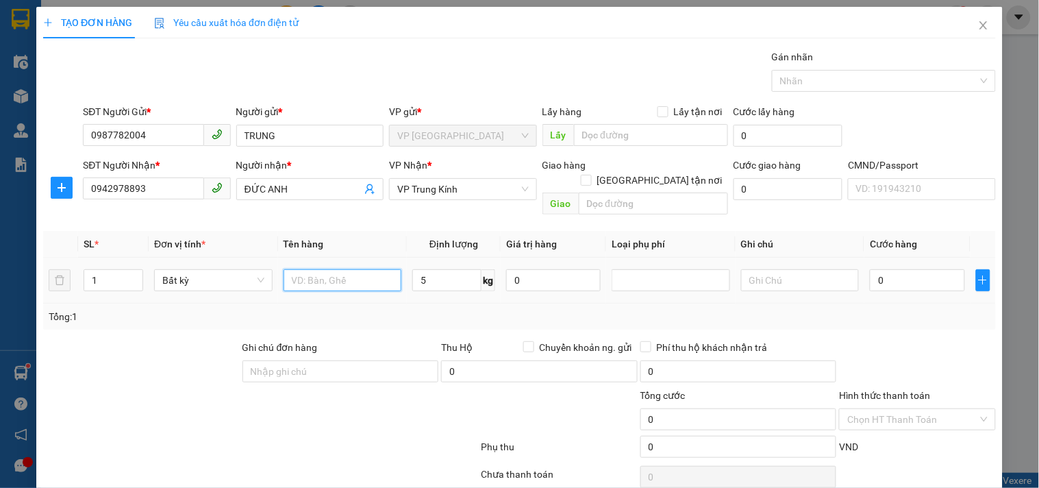
click at [349, 269] on input "text" at bounding box center [342, 280] width 118 height 22
type input "J"
click at [302, 269] on input "HỌP PT" at bounding box center [342, 280] width 118 height 22
type input "HỘP PT"
click at [433, 270] on input "5" at bounding box center [446, 280] width 69 height 22
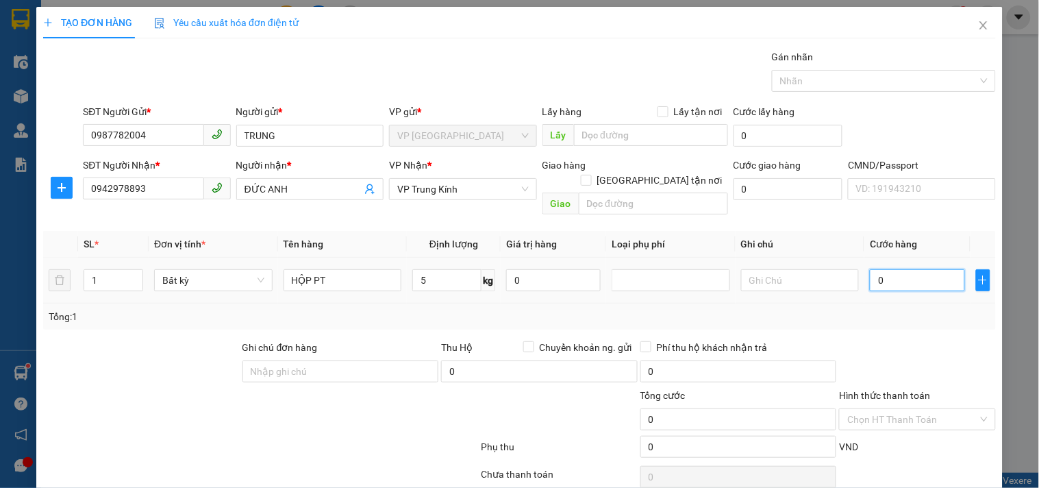
click at [923, 269] on input "0" at bounding box center [917, 280] width 94 height 22
type input "40.000"
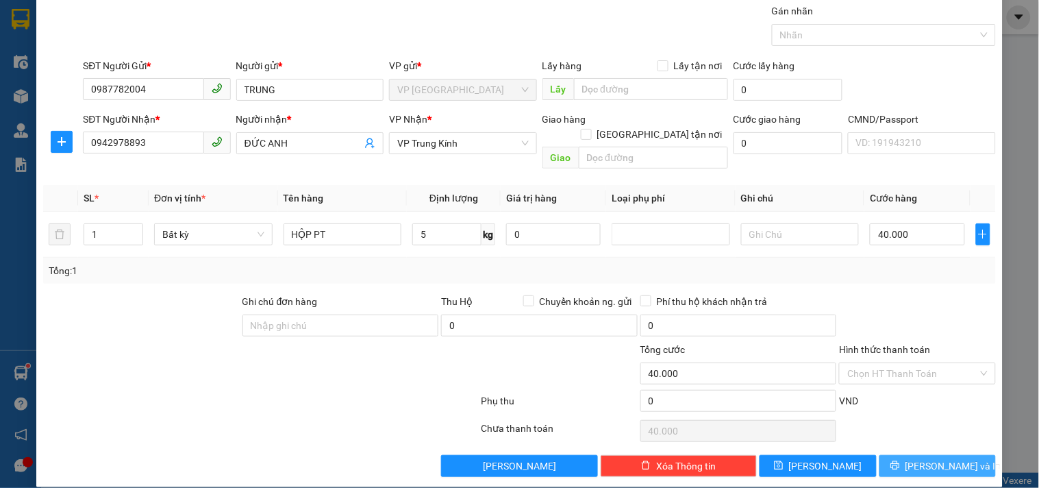
drag, startPoint x: 921, startPoint y: 447, endPoint x: 931, endPoint y: 445, distance: 10.5
click at [922, 458] on span "[PERSON_NAME] và In" at bounding box center [953, 465] width 96 height 15
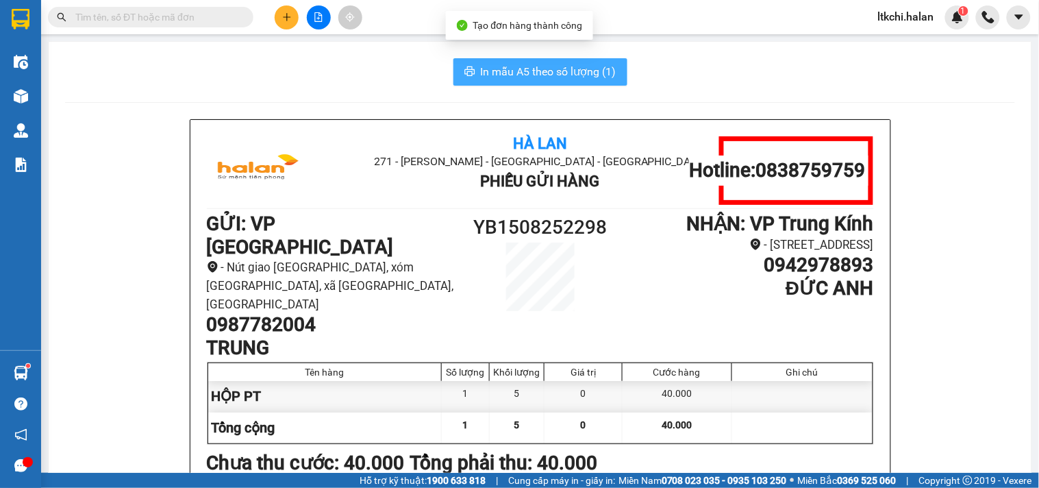
click at [520, 60] on button "In mẫu A5 theo số lượng (1)" at bounding box center [540, 71] width 174 height 27
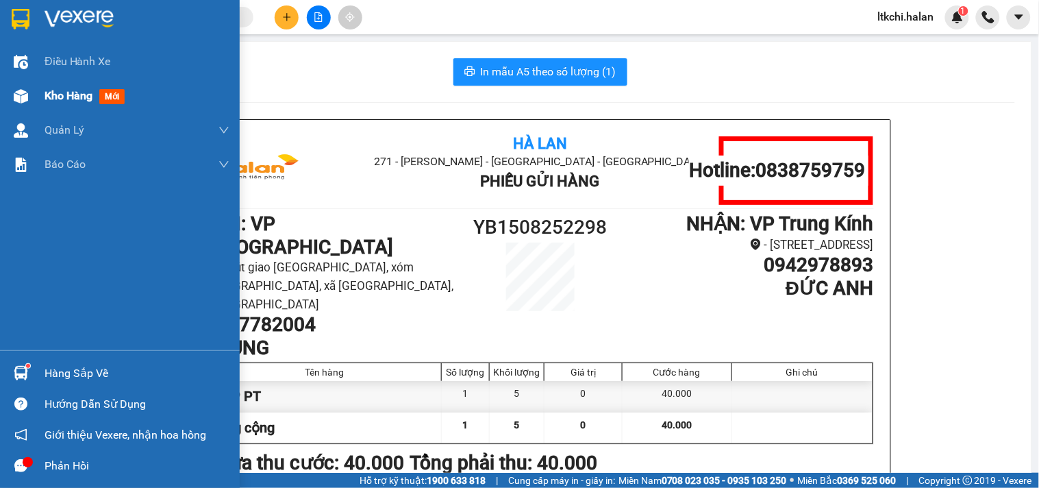
click at [29, 94] on div at bounding box center [21, 96] width 24 height 24
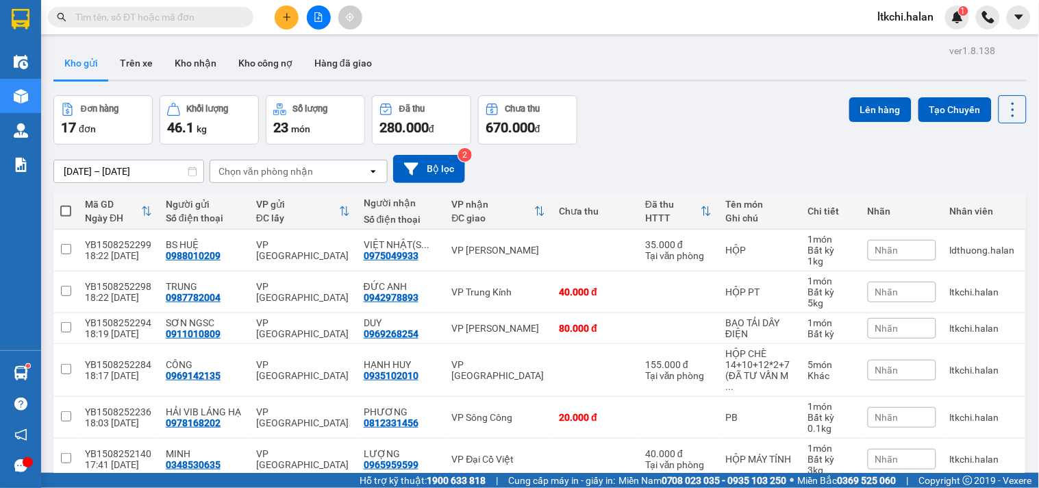
click at [278, 167] on div "Chọn văn phòng nhận" at bounding box center [265, 171] width 94 height 14
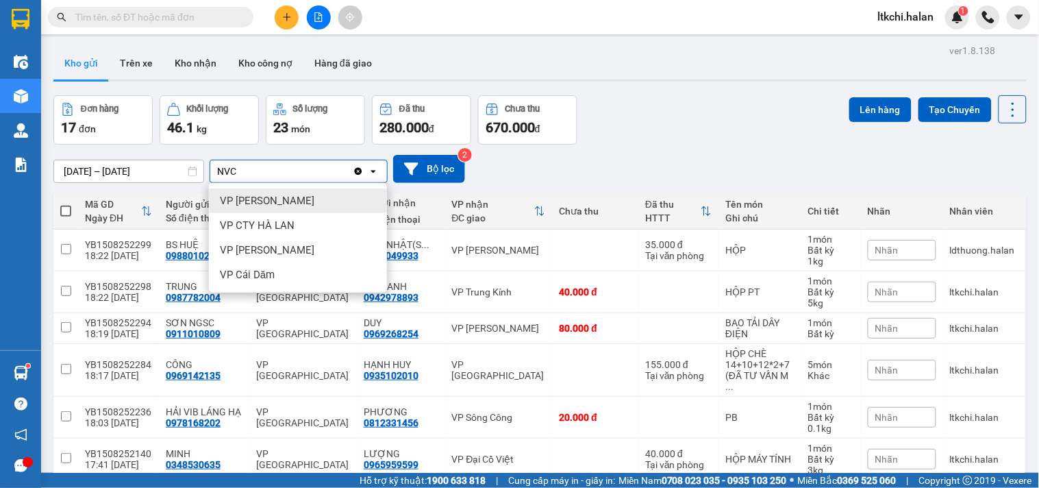
type input "NVC"
click at [279, 199] on span "VP [PERSON_NAME]" at bounding box center [267, 201] width 94 height 14
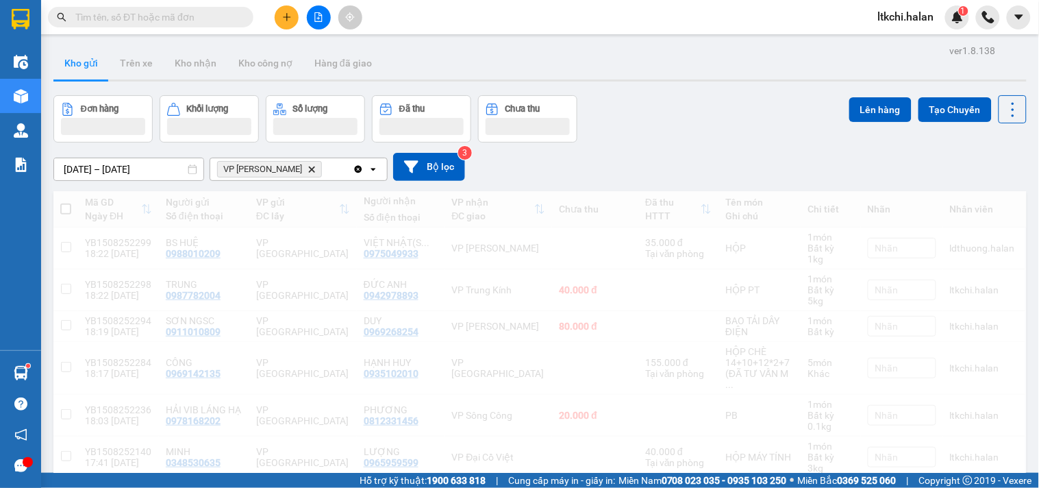
click at [332, 172] on div "VP Nguyễn Văn Cừ Delete" at bounding box center [281, 169] width 142 height 22
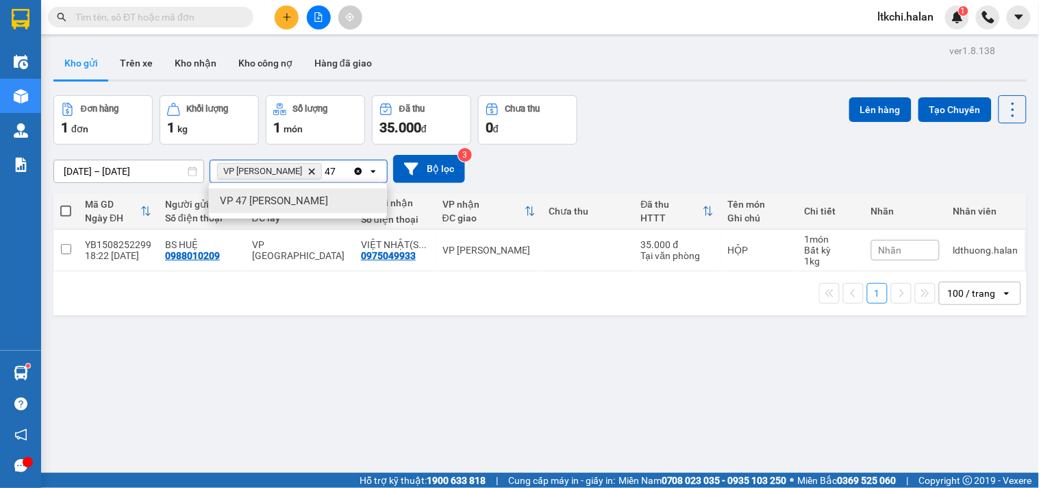
type input "47"
click at [312, 197] on span "VP 47 [PERSON_NAME]" at bounding box center [274, 201] width 108 height 14
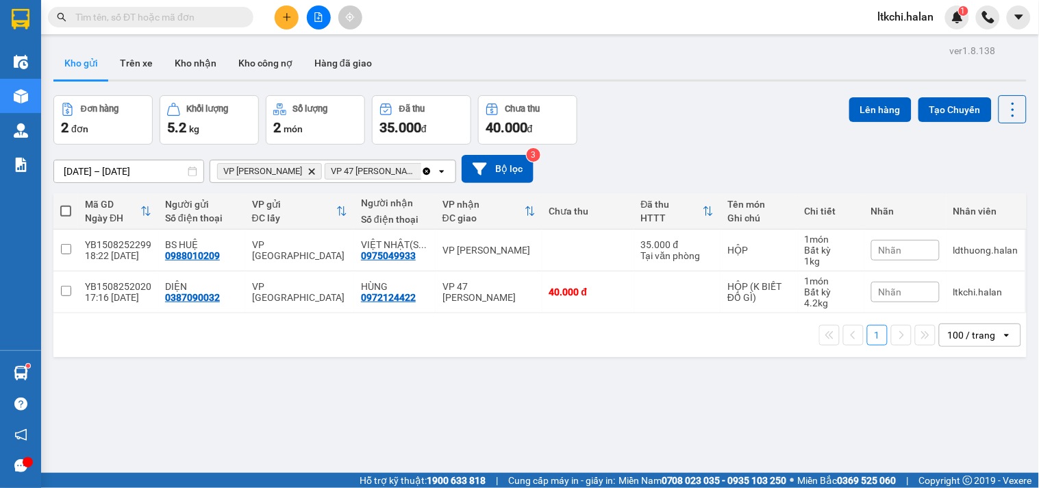
click at [423, 178] on div "Clear all open" at bounding box center [438, 171] width 34 height 22
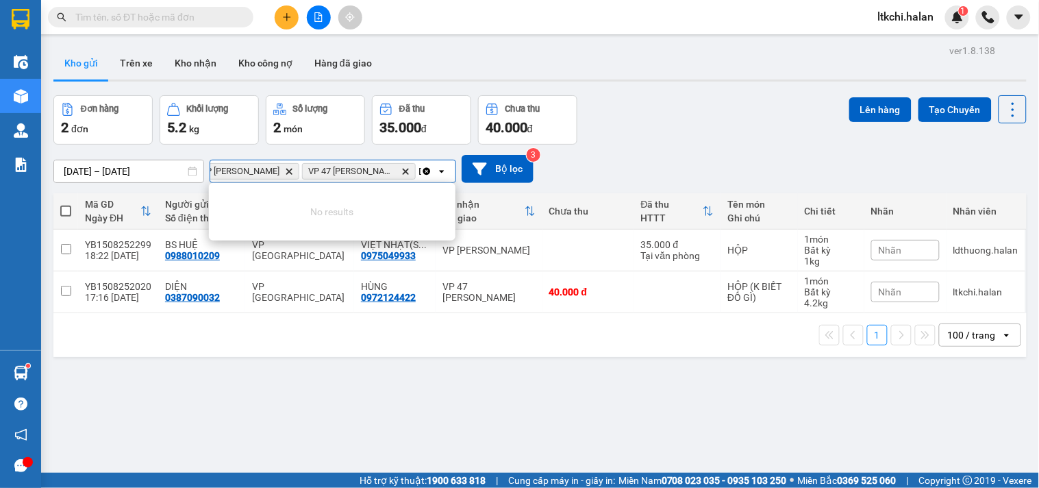
scroll to position [0, 29]
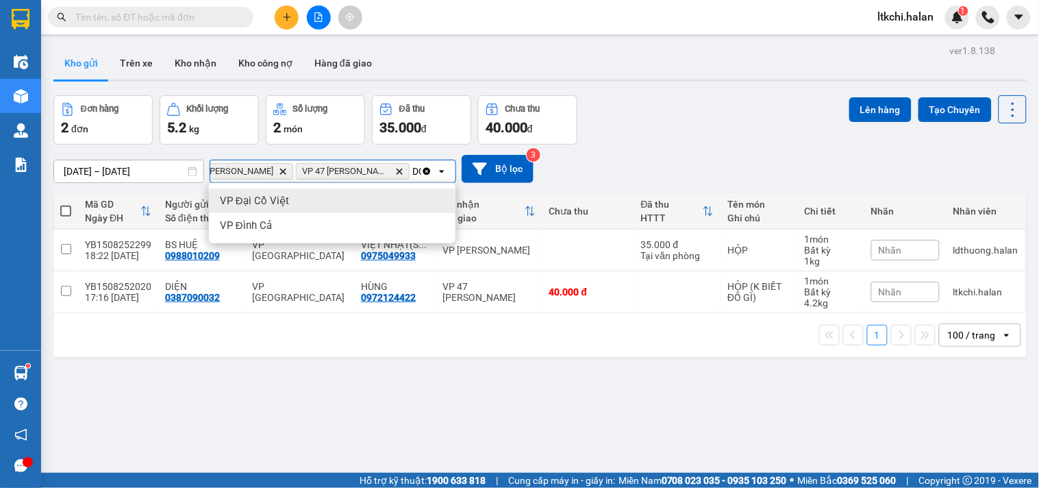
type input "DC"
click at [351, 203] on div "VP Đại Cồ Việt" at bounding box center [332, 200] width 247 height 25
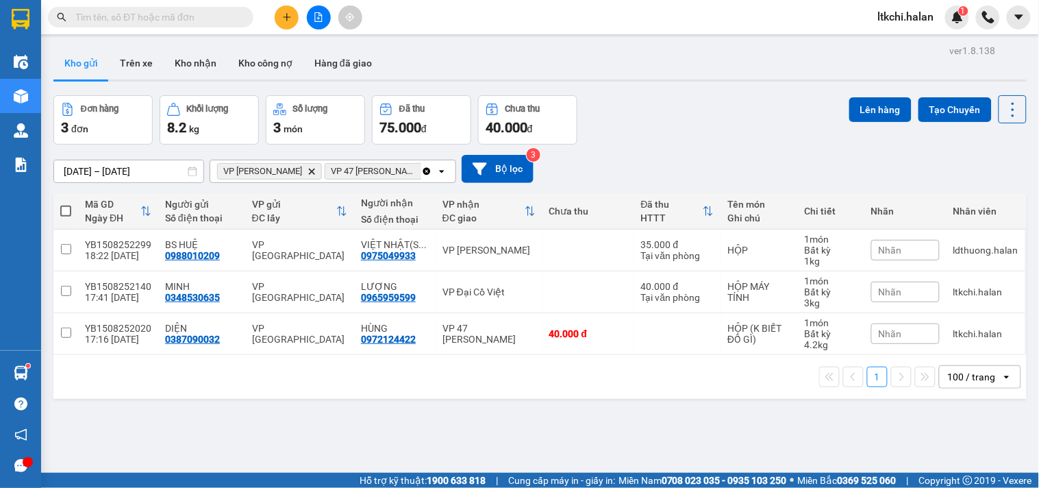
click at [66, 211] on span at bounding box center [65, 210] width 11 height 11
click at [66, 204] on input "checkbox" at bounding box center [66, 204] width 0 height 0
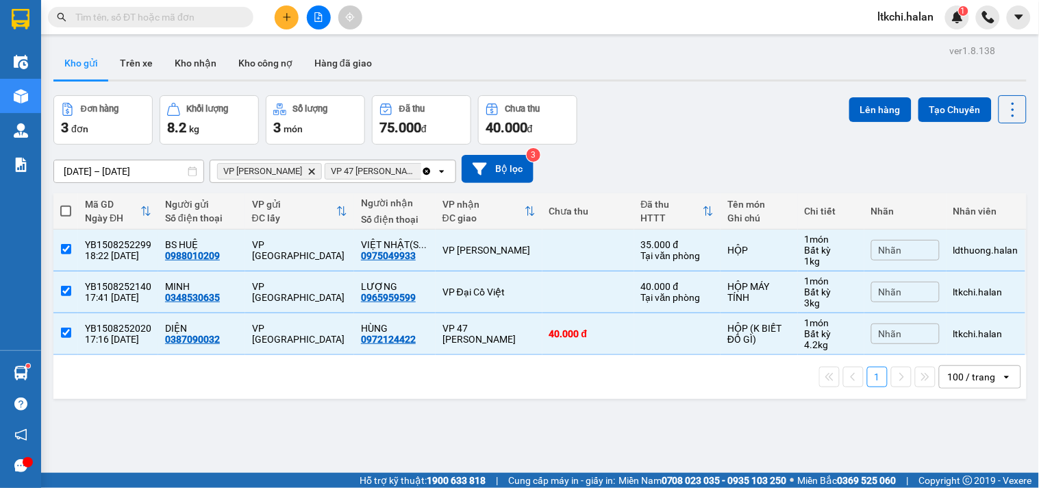
checkbox input "true"
click at [855, 107] on button "Lên hàng" at bounding box center [880, 109] width 62 height 25
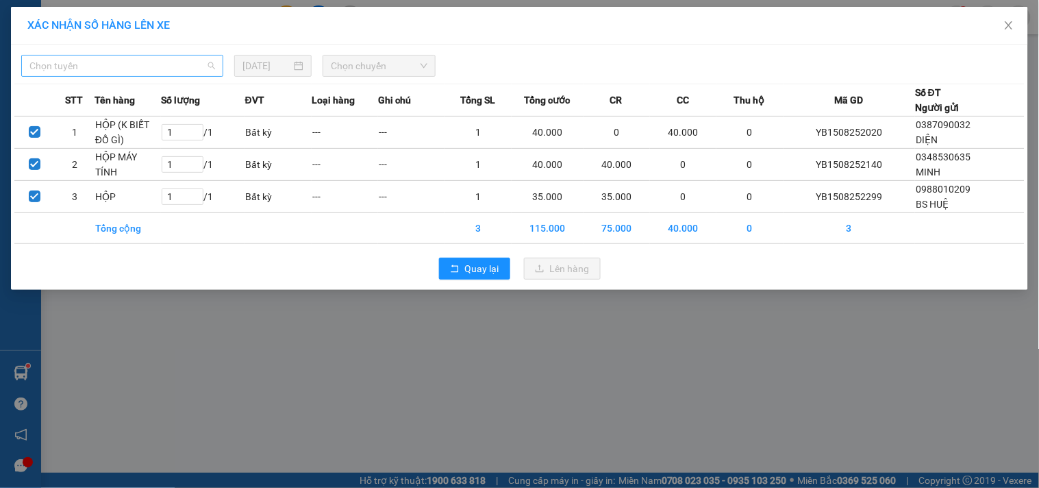
click at [144, 66] on span "Chọn tuyến" at bounding box center [122, 65] width 186 height 21
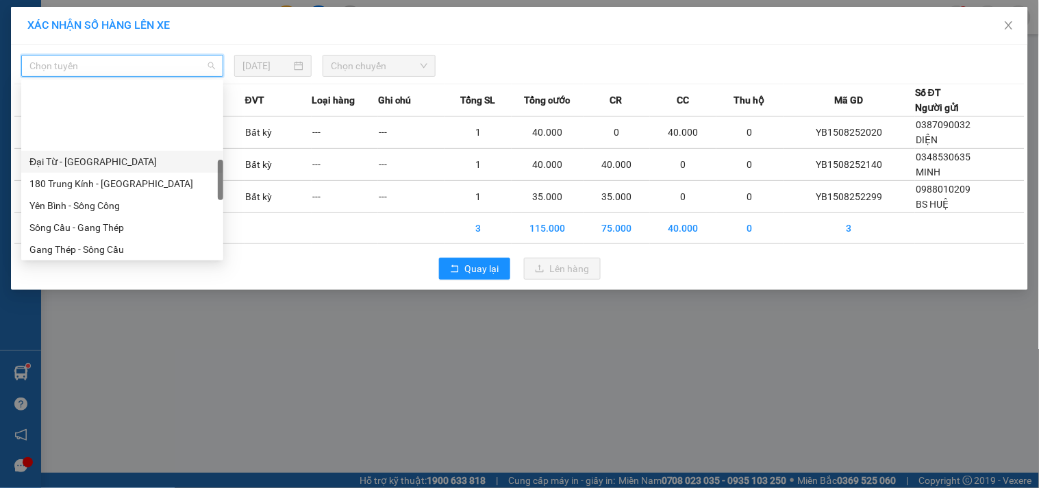
scroll to position [456, 0]
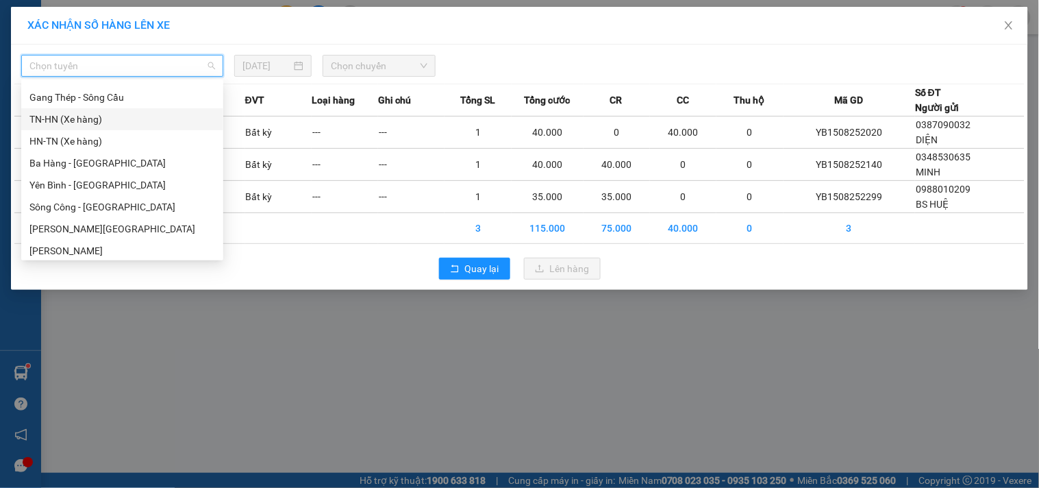
drag, startPoint x: 87, startPoint y: 121, endPoint x: 131, endPoint y: 106, distance: 46.1
click at [87, 121] on div "TN-HN (Xe hàng)" at bounding box center [122, 119] width 186 height 15
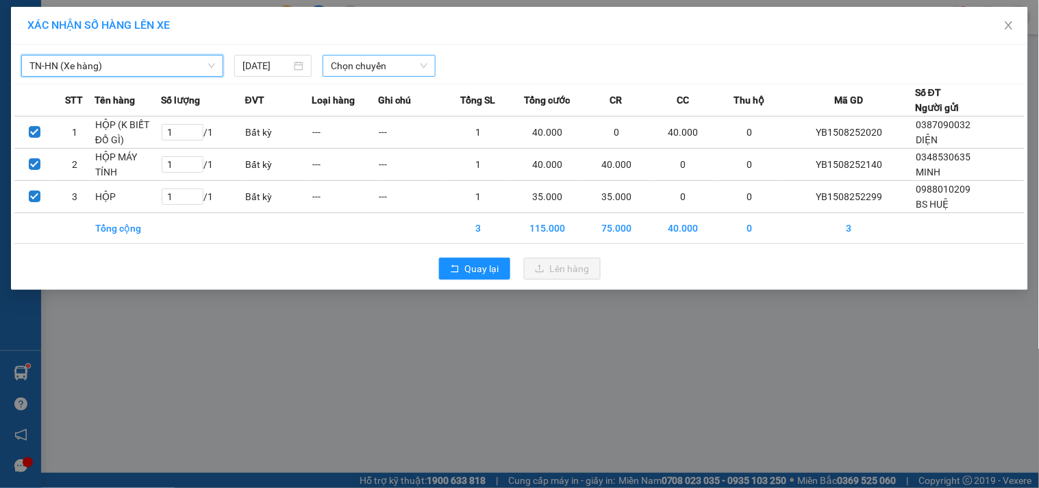
click at [358, 70] on span "Chọn chuyến" at bounding box center [379, 65] width 97 height 21
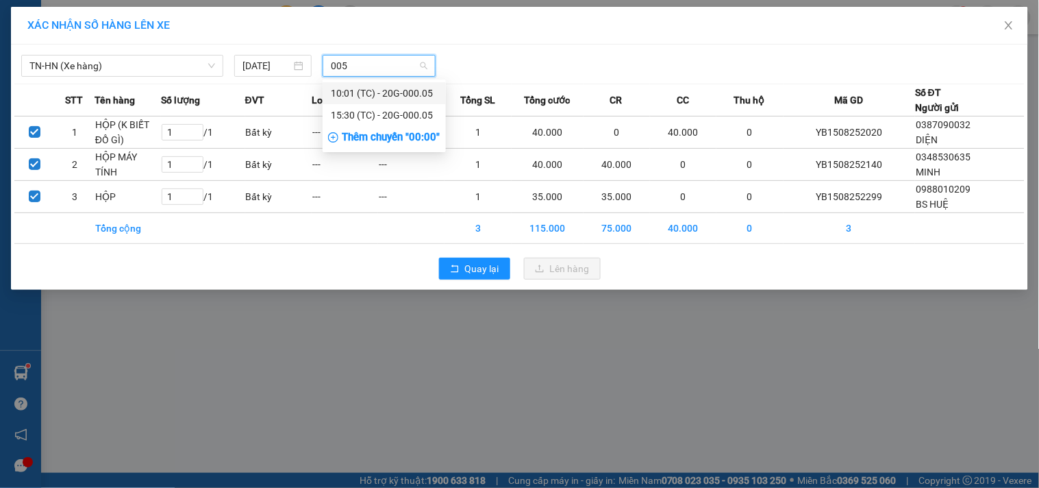
click at [319, 65] on div "005" at bounding box center [379, 66] width 124 height 22
type input "005"
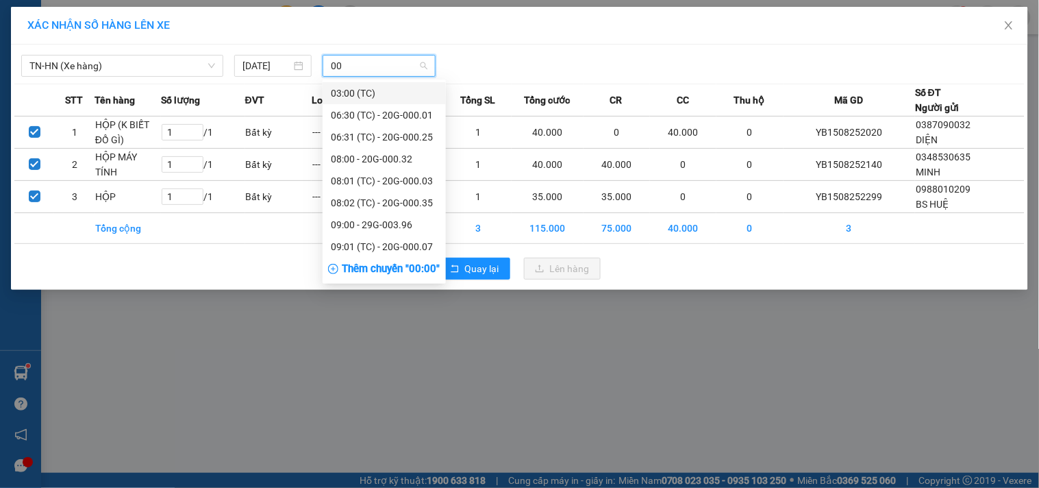
type input "002"
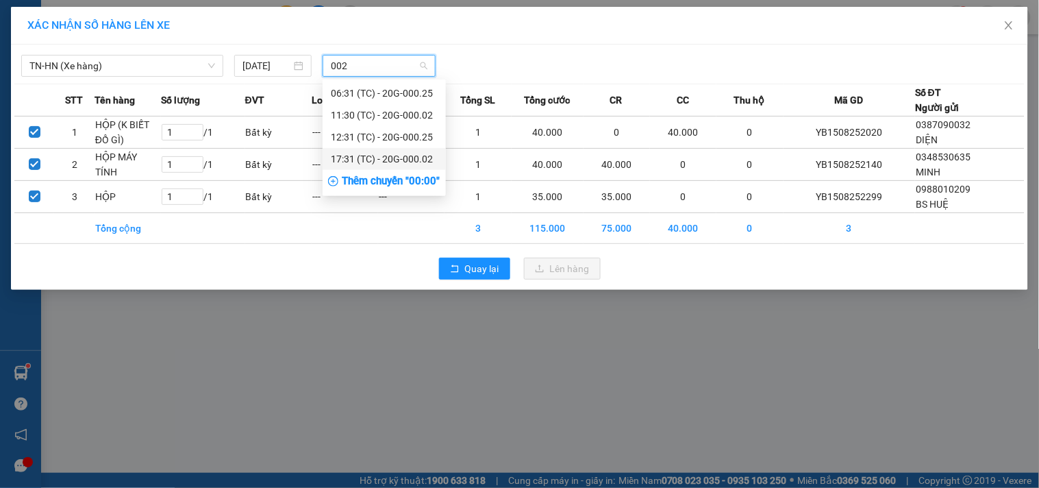
click at [385, 160] on div "17:31 (TC) - 20G-000.02" at bounding box center [384, 158] width 107 height 15
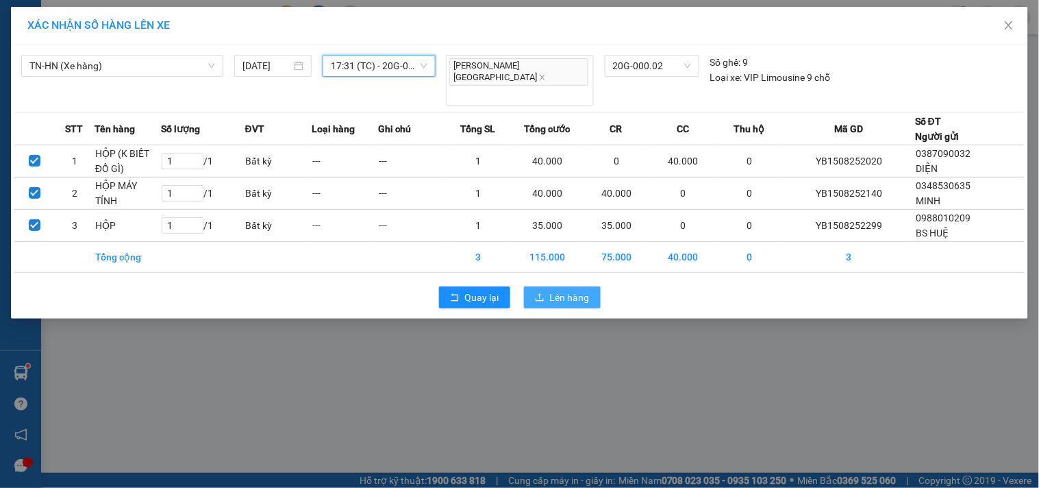
click at [559, 290] on span "Lên hàng" at bounding box center [570, 297] width 40 height 15
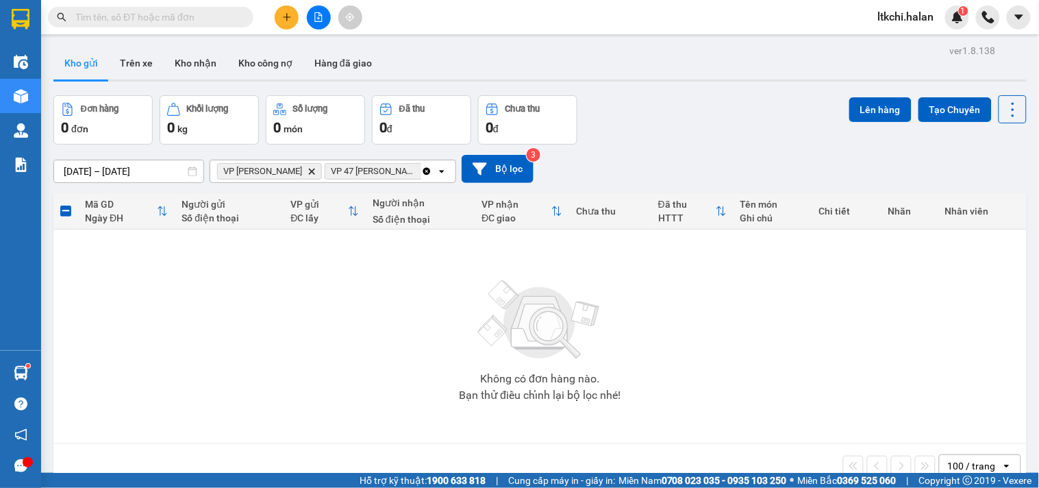
click at [119, 16] on input "text" at bounding box center [156, 17] width 162 height 15
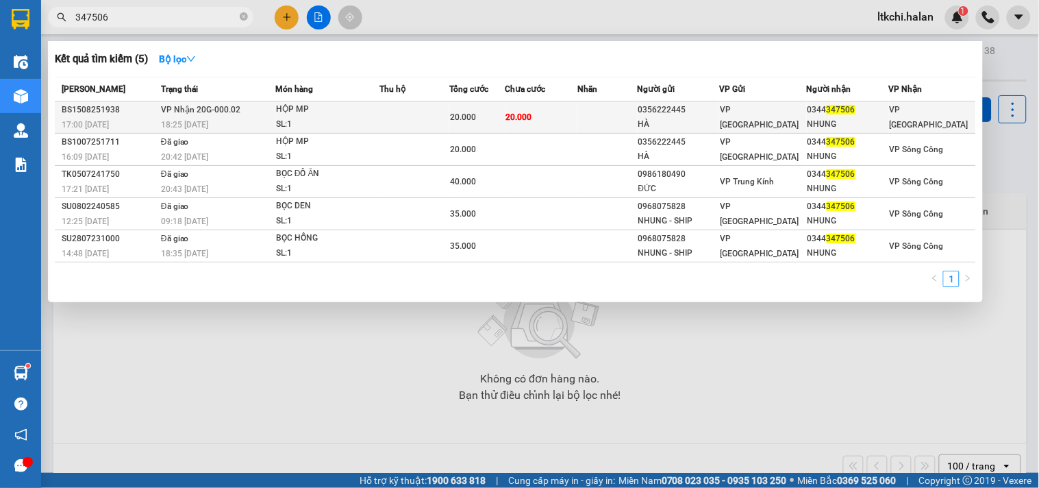
type input "347506"
click at [415, 114] on td at bounding box center [414, 117] width 70 height 32
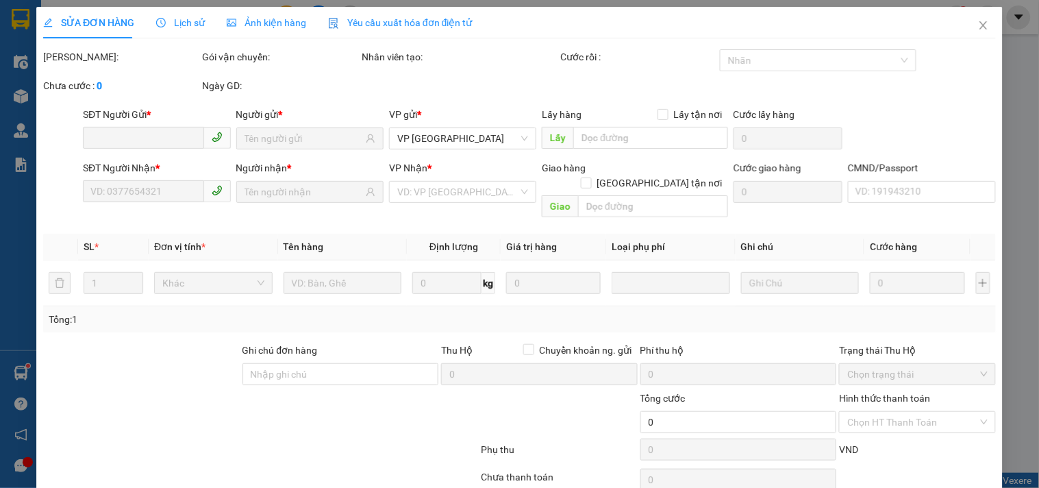
type input "0356222445"
type input "HÀ"
type input "0344347506"
type input "NHUNG"
type input "20.000"
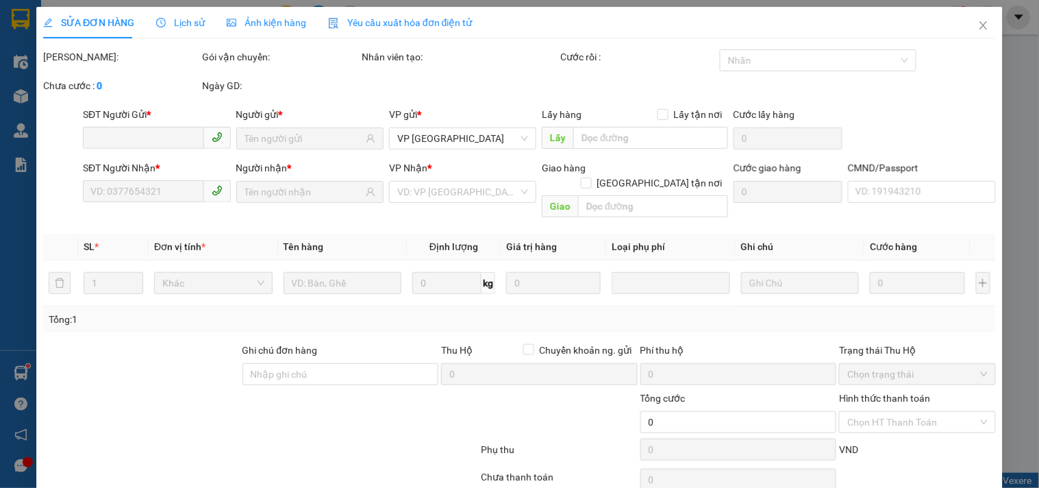
type input "20.000"
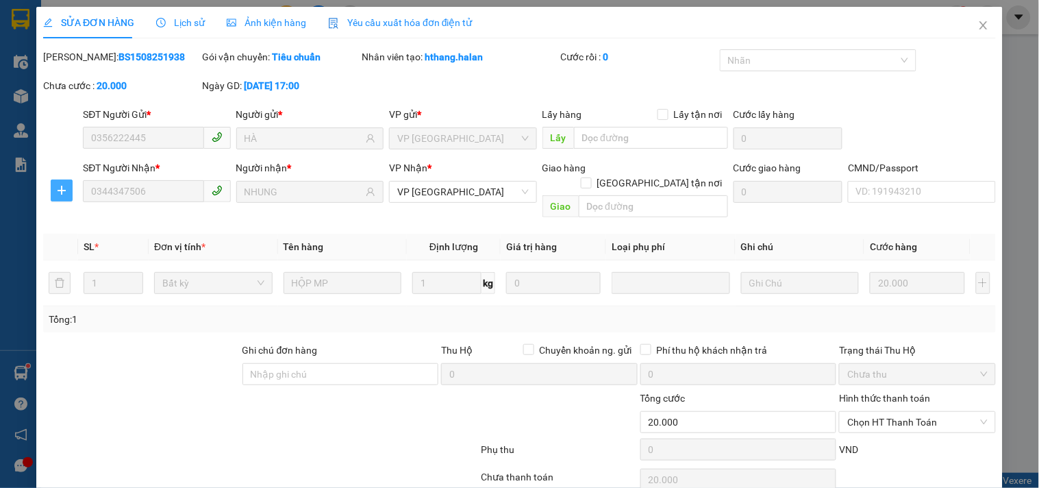
click at [60, 186] on icon "plus" at bounding box center [61, 190] width 11 height 11
click at [79, 213] on span "Chuyển kho" at bounding box center [86, 217] width 56 height 15
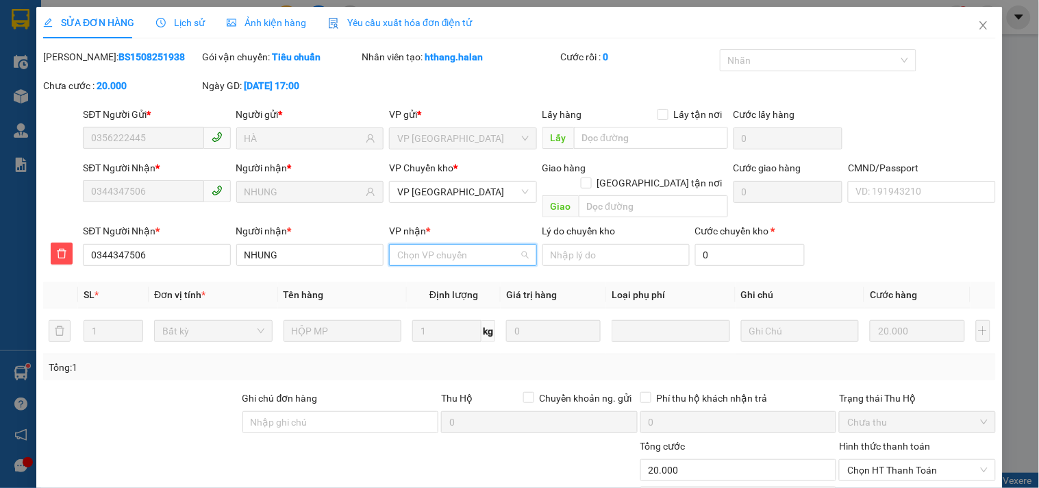
click at [443, 244] on input "VP nhận *" at bounding box center [457, 254] width 121 height 21
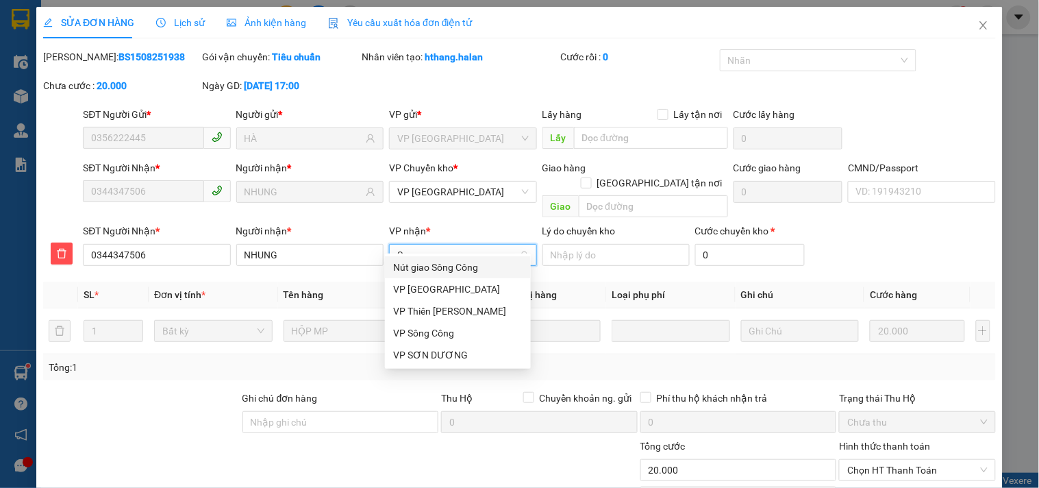
type input "SC"
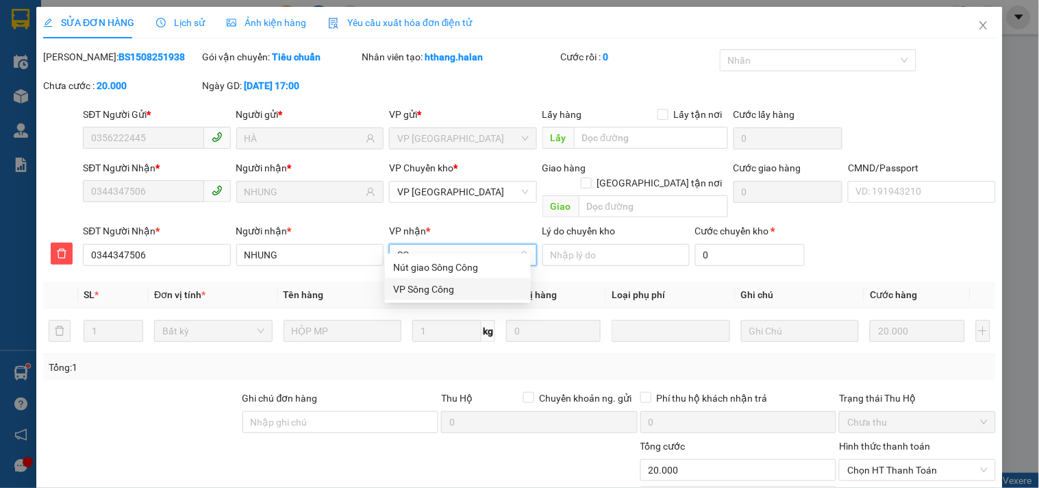
click at [425, 289] on div "VP Sông Công" at bounding box center [457, 288] width 129 height 15
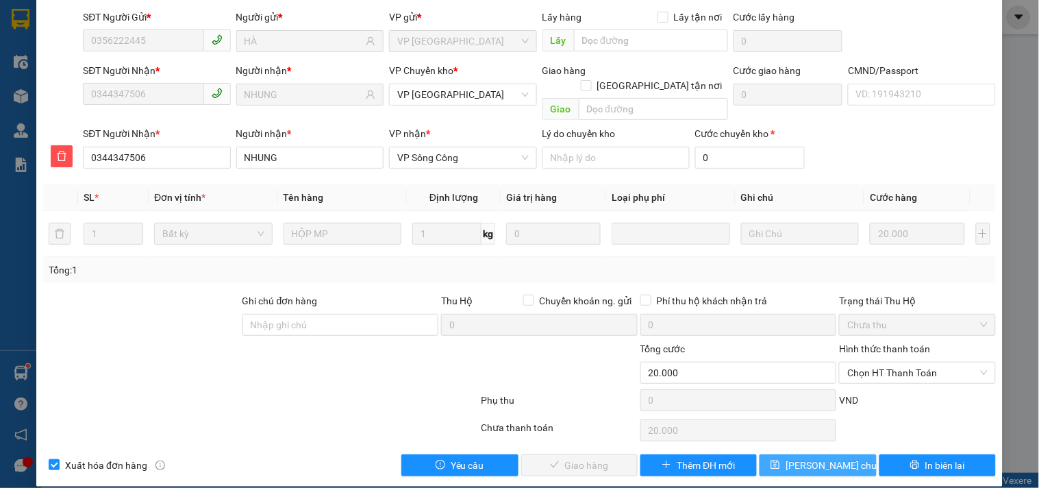
click at [827, 457] on span "[PERSON_NAME] chuyển hoàn" at bounding box center [850, 464] width 130 height 15
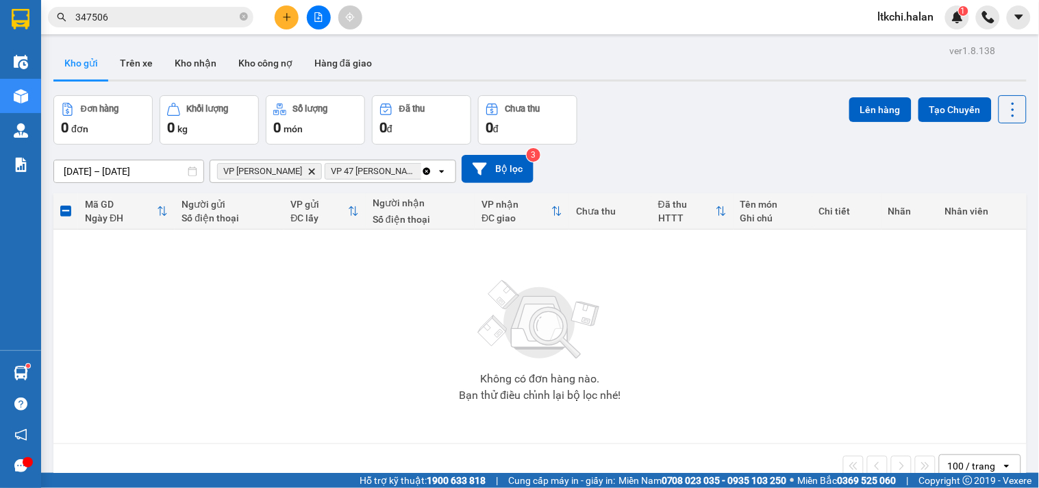
click at [428, 168] on icon "Clear all" at bounding box center [426, 171] width 11 height 11
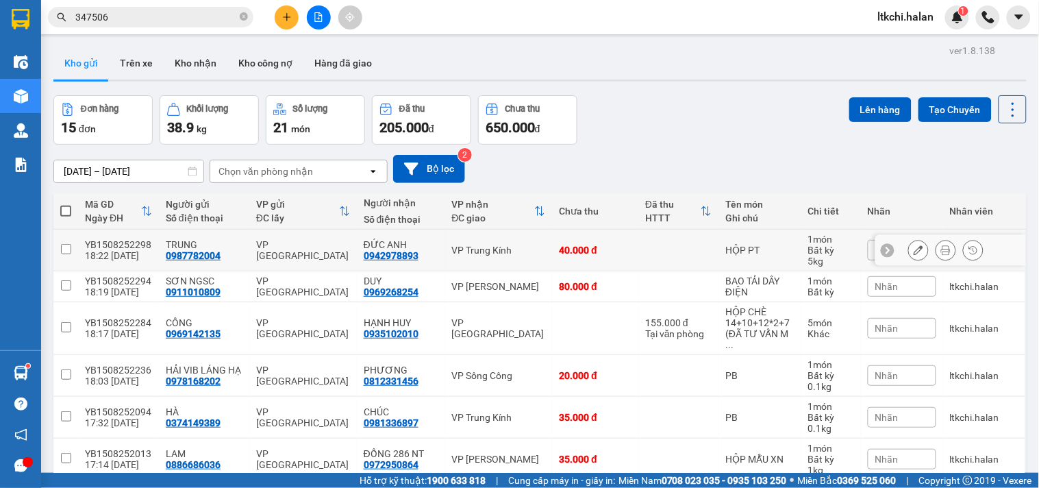
click at [470, 257] on td "VP Trung Kính" at bounding box center [499, 250] width 108 height 42
checkbox input "true"
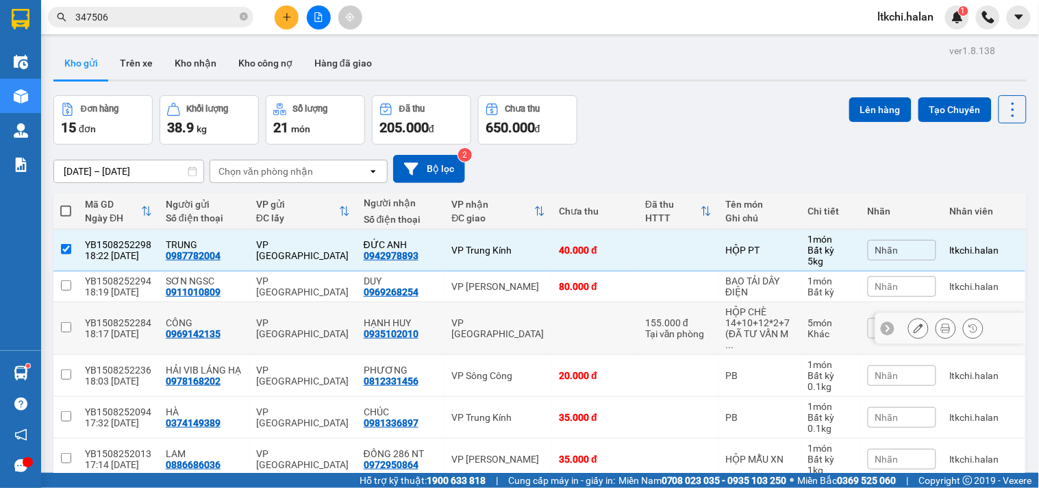
click at [494, 291] on div "VP [PERSON_NAME]" at bounding box center [499, 286] width 94 height 11
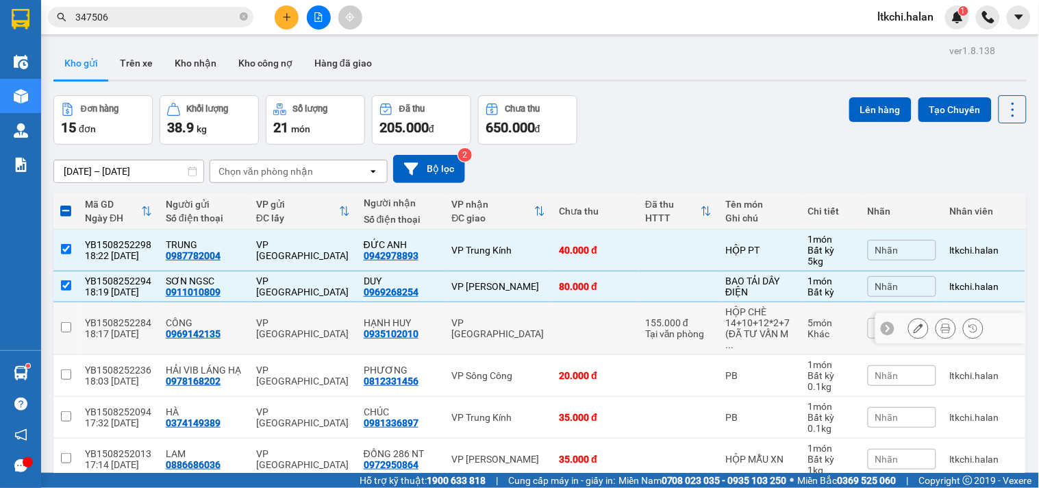
checkbox input "true"
click at [481, 453] on div "VP [PERSON_NAME]" at bounding box center [499, 458] width 94 height 11
checkbox input "true"
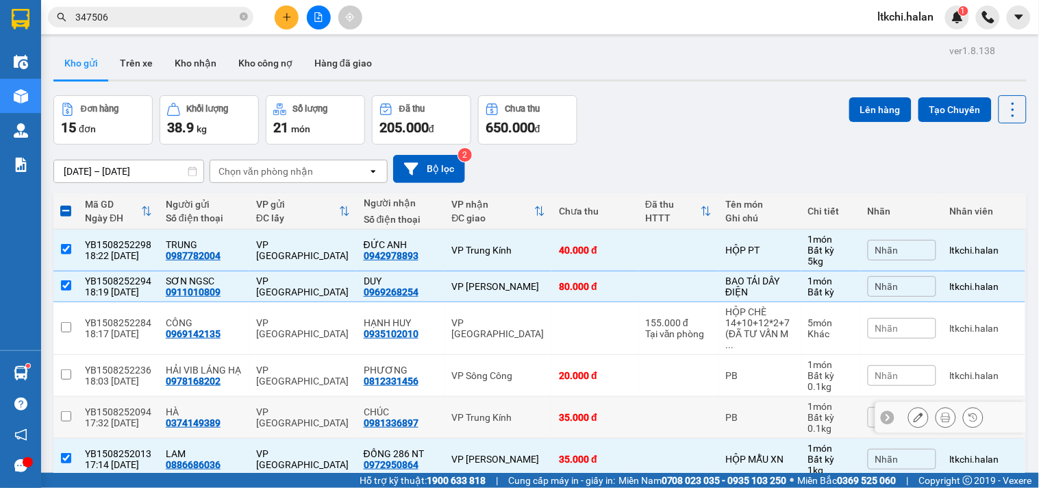
click at [505, 412] on div "VP Trung Kính" at bounding box center [499, 417] width 94 height 11
checkbox input "true"
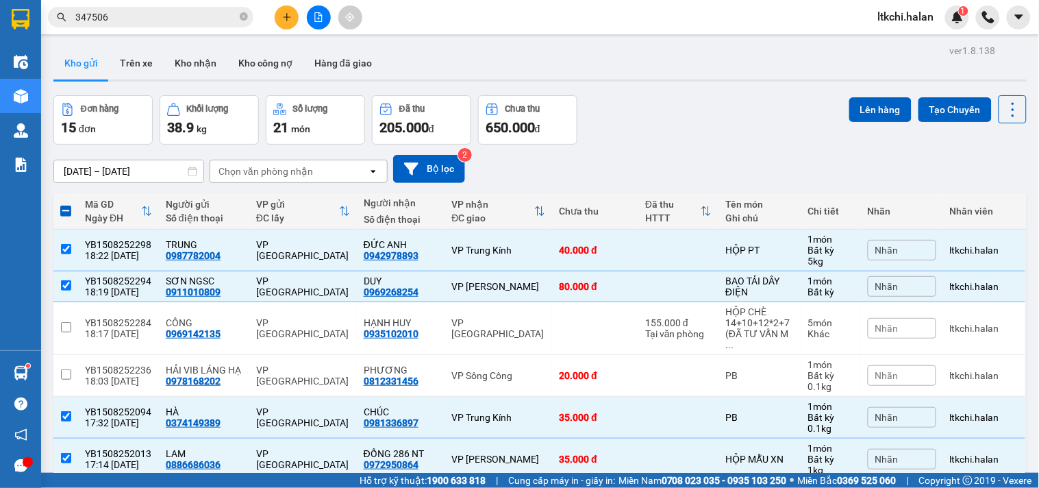
click at [258, 167] on div "Chọn văn phòng nhận" at bounding box center [265, 171] width 94 height 14
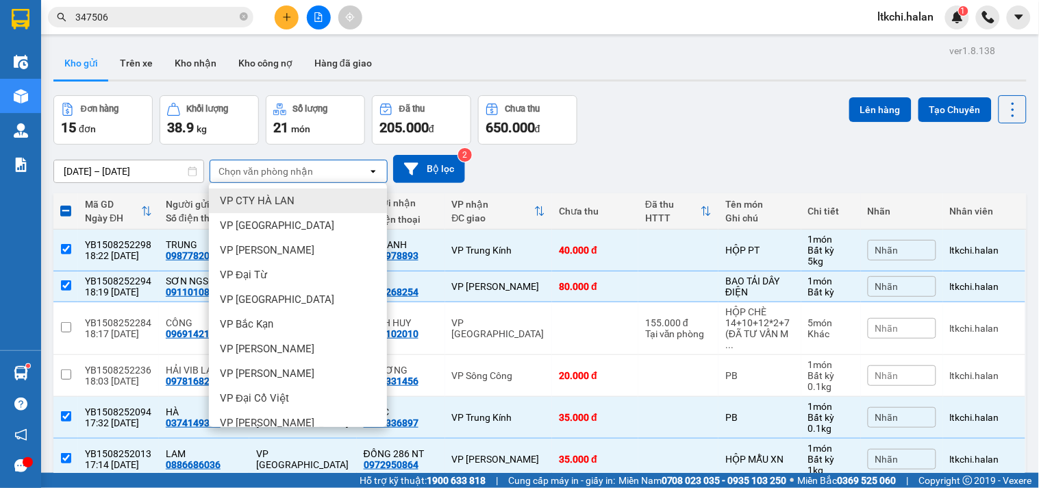
type input "S"
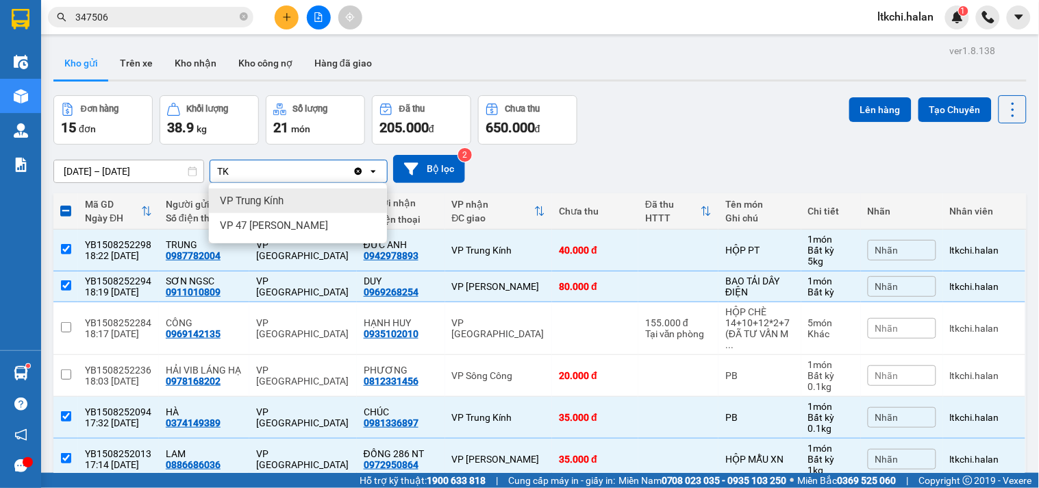
type input "TK"
click at [263, 207] on span "VP Trung Kính" at bounding box center [252, 201] width 64 height 14
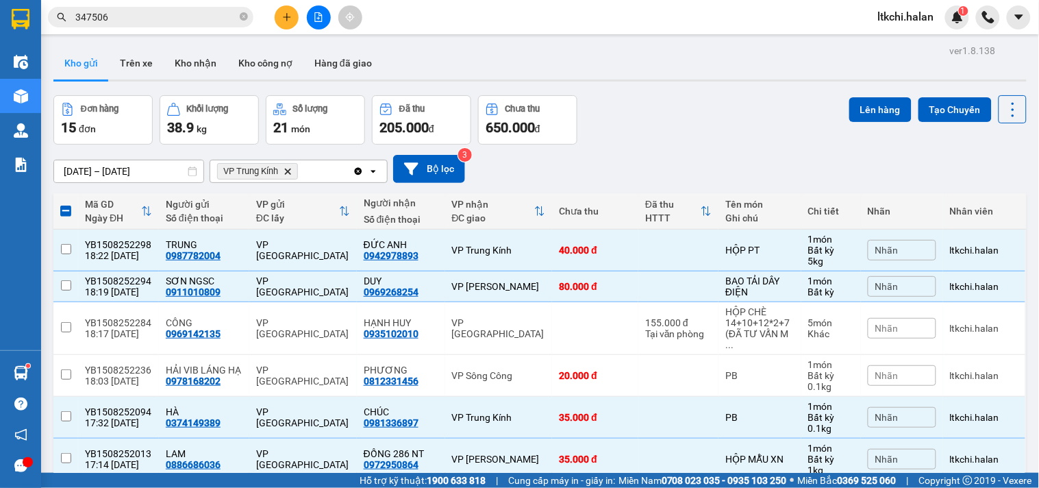
checkbox input "false"
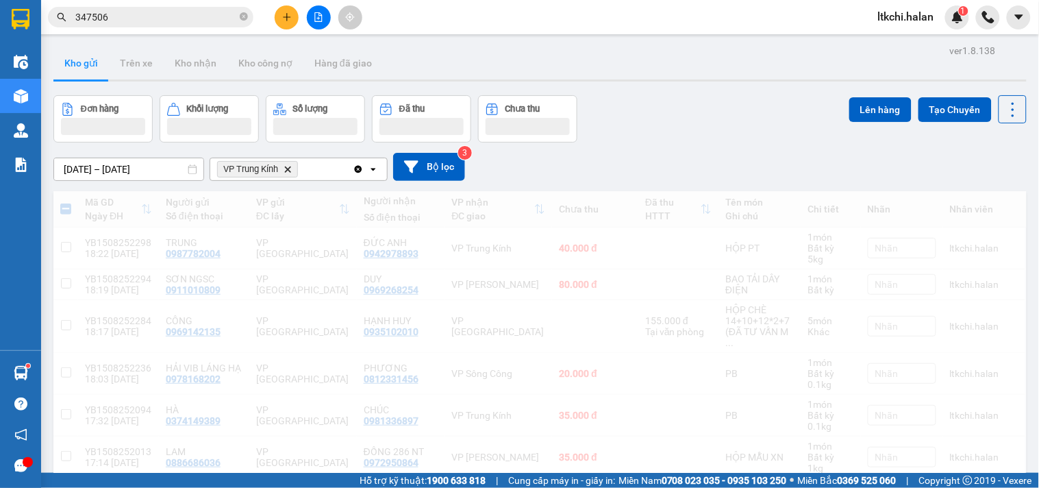
click at [316, 169] on div "VP Trung Kính Delete" at bounding box center [281, 169] width 142 height 22
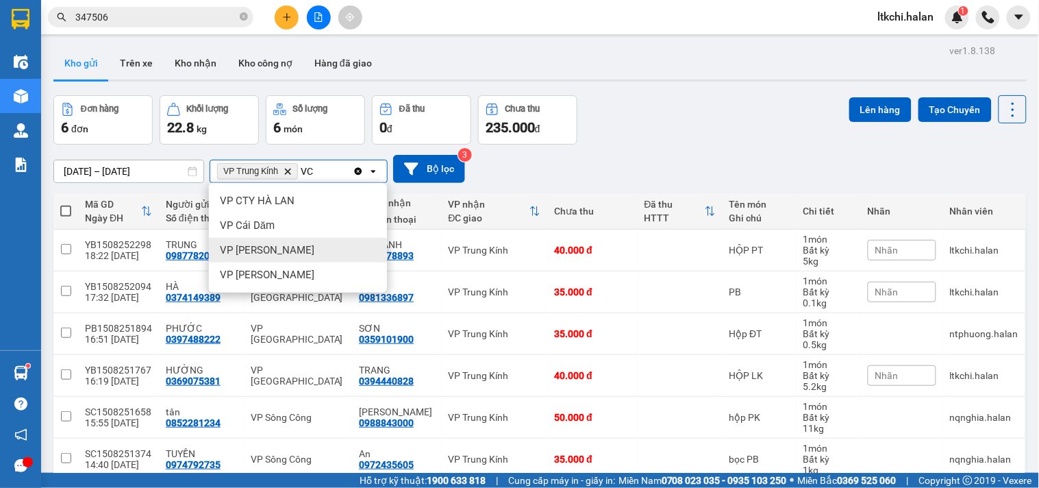
type input "VC"
click at [298, 251] on div "VP [PERSON_NAME]" at bounding box center [298, 250] width 178 height 25
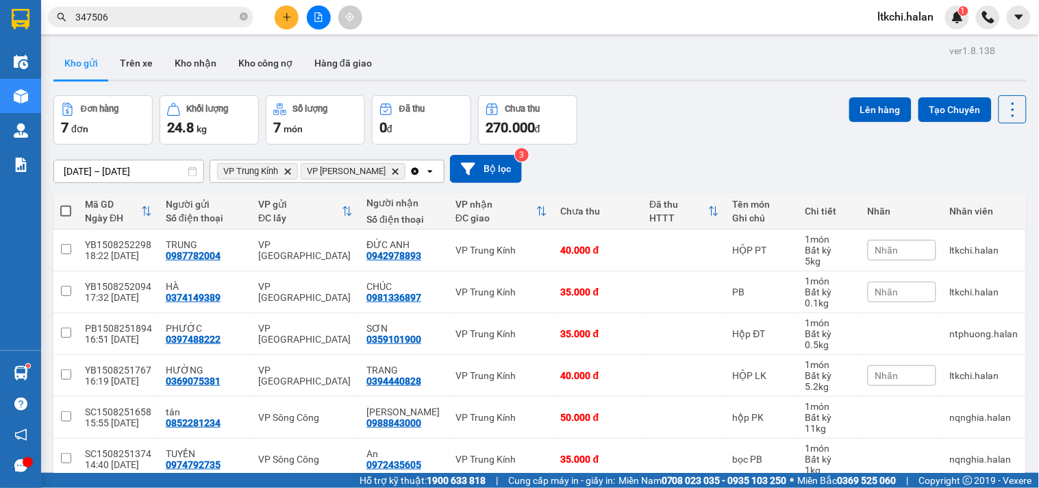
click at [408, 175] on input "Selected VP Trung Kính, VP Võ Chí Công." at bounding box center [408, 171] width 1 height 14
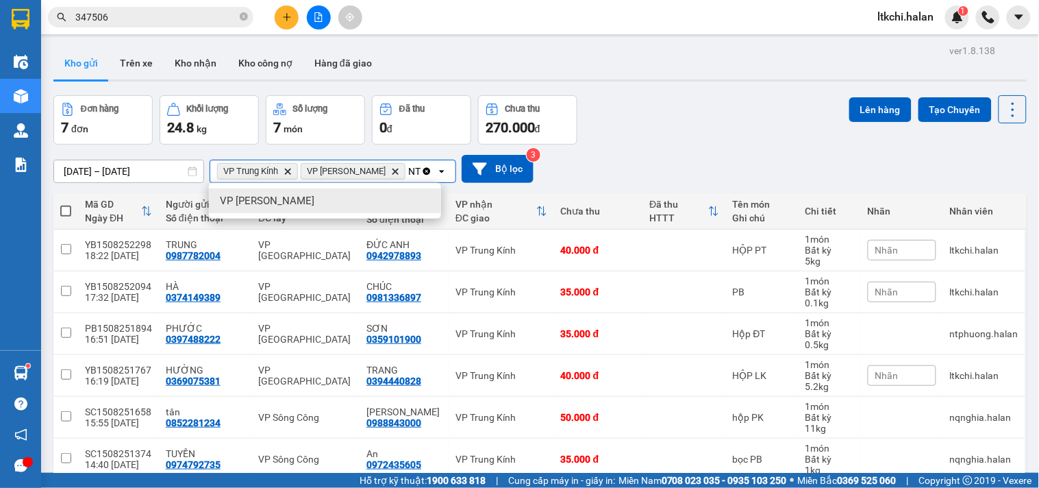
type input "NT"
click at [377, 208] on div "VP [PERSON_NAME]" at bounding box center [325, 200] width 232 height 25
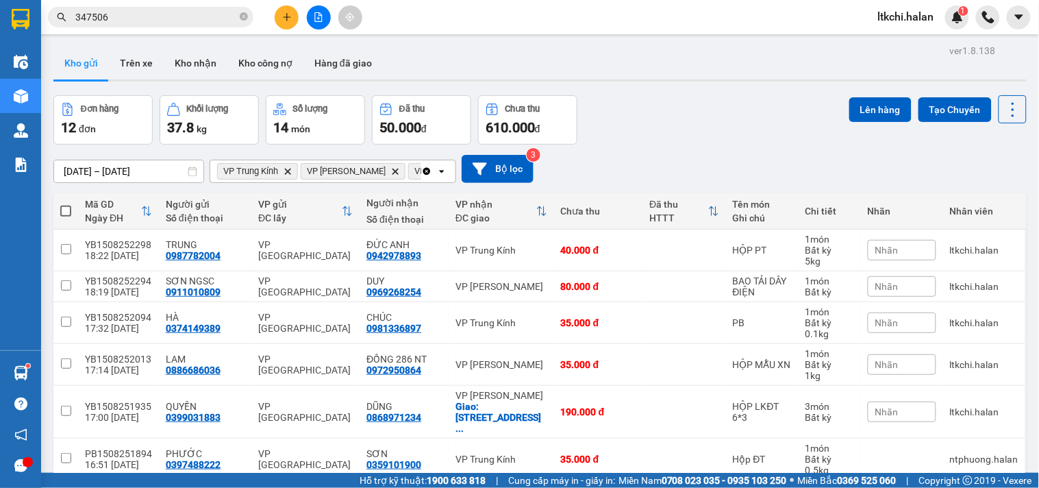
click at [64, 212] on span at bounding box center [65, 210] width 11 height 11
click at [66, 204] on input "checkbox" at bounding box center [66, 204] width 0 height 0
checkbox input "true"
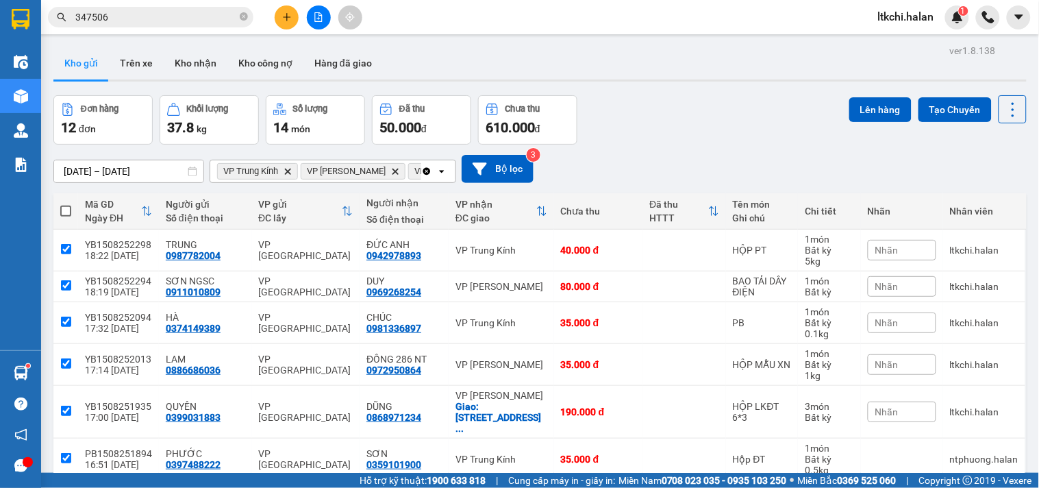
checkbox input "true"
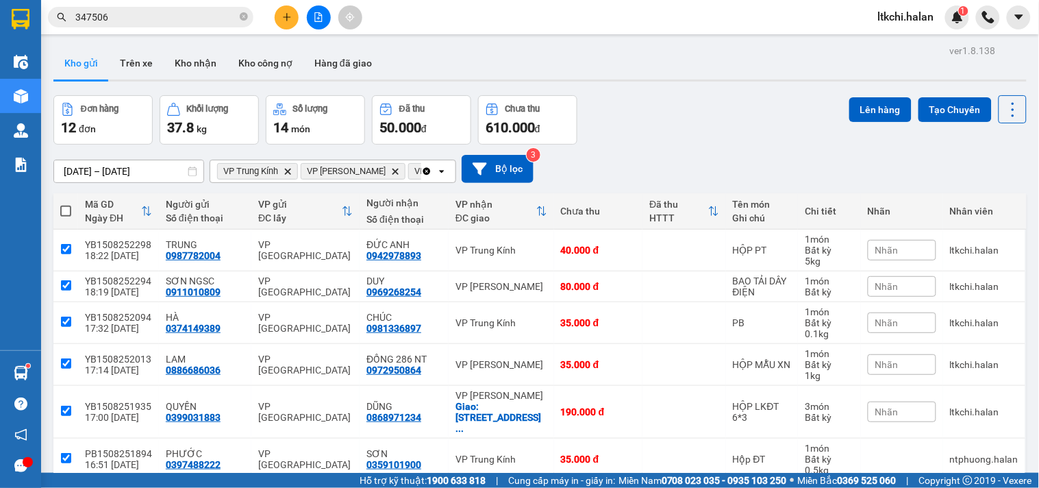
checkbox input "true"
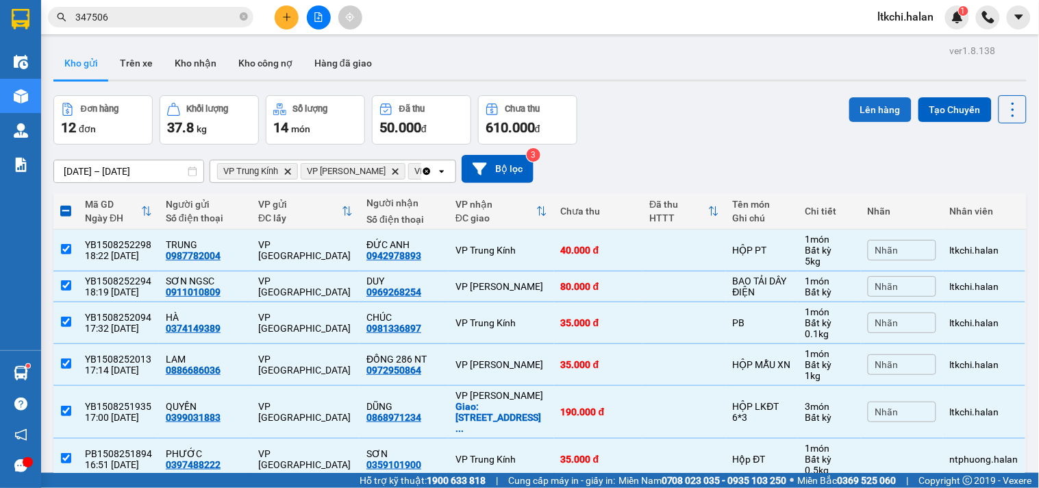
click at [866, 106] on button "Lên hàng" at bounding box center [880, 109] width 62 height 25
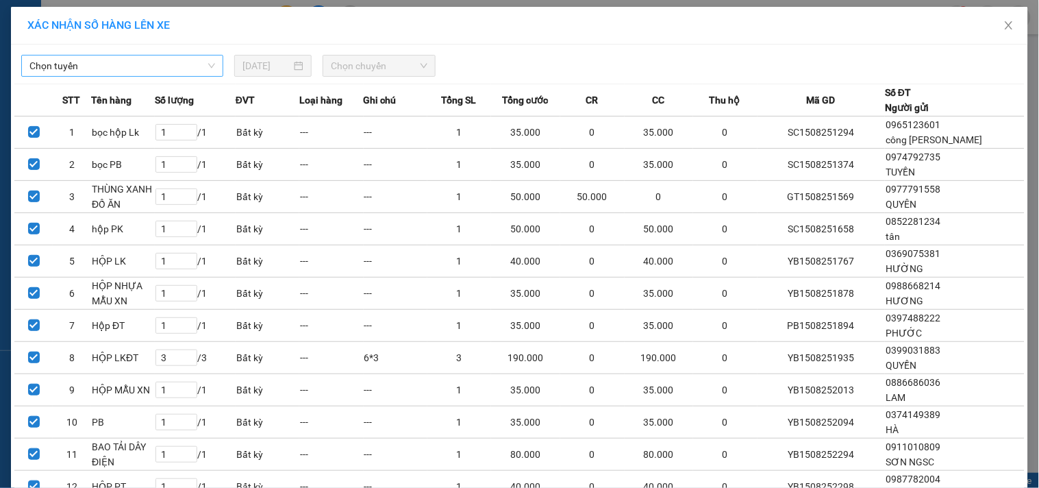
click at [162, 65] on span "Chọn tuyến" at bounding box center [122, 65] width 186 height 21
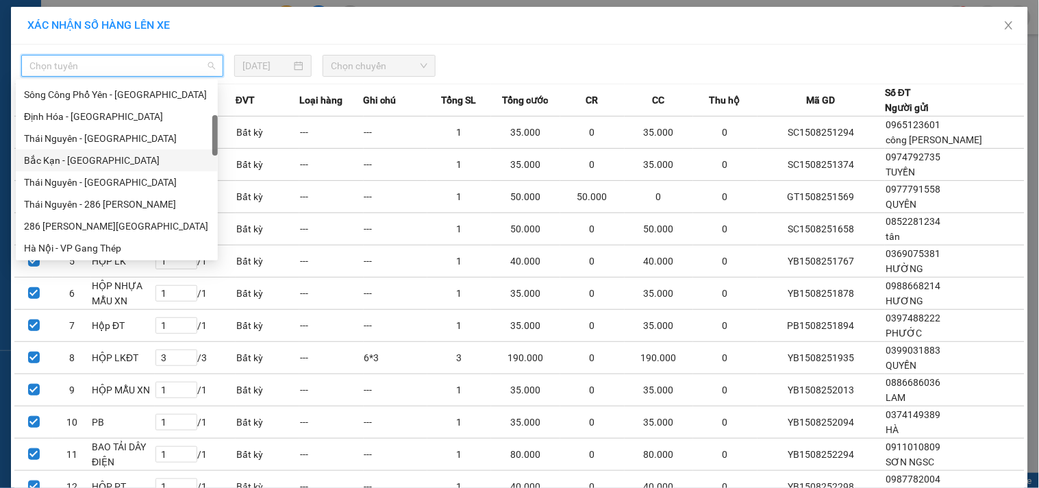
scroll to position [380, 0]
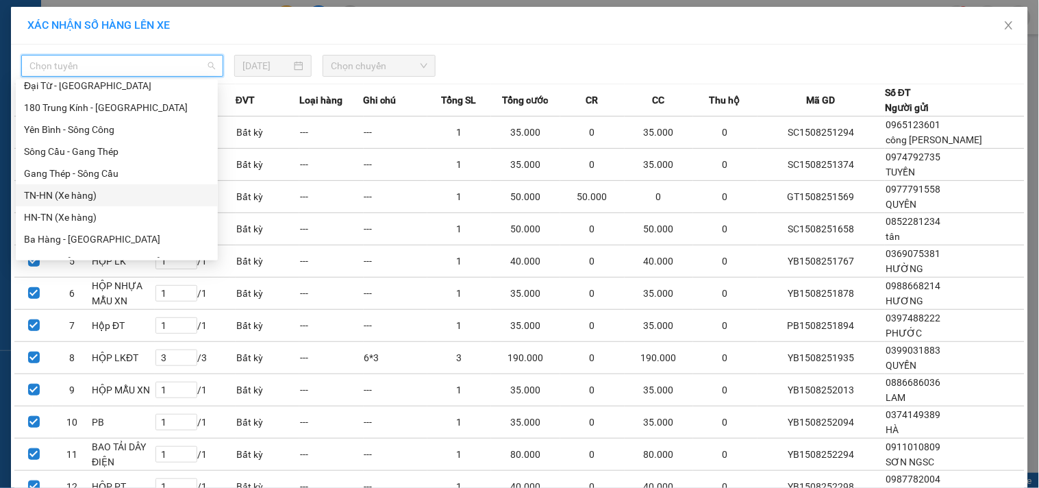
click at [112, 194] on div "TN-HN (Xe hàng)" at bounding box center [117, 195] width 186 height 15
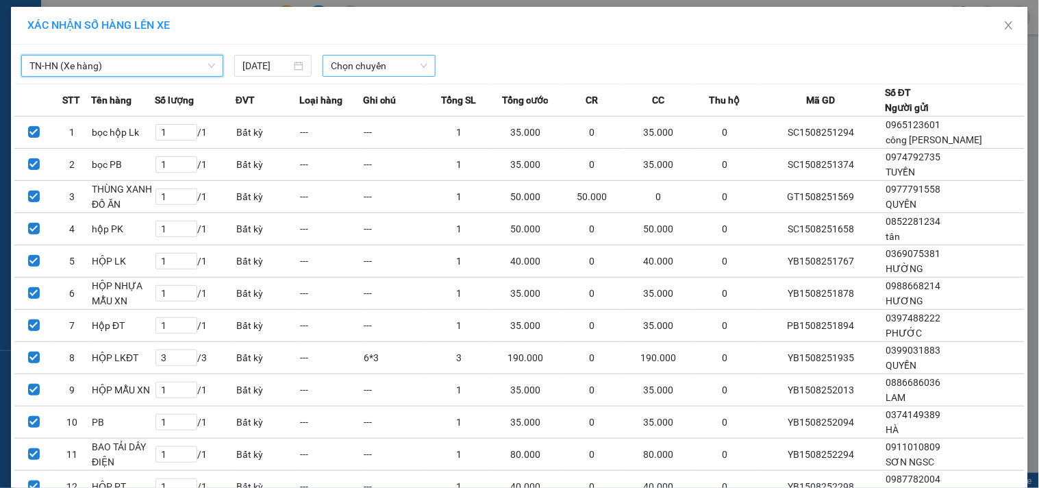
click at [358, 65] on span "Chọn chuyến" at bounding box center [379, 65] width 97 height 21
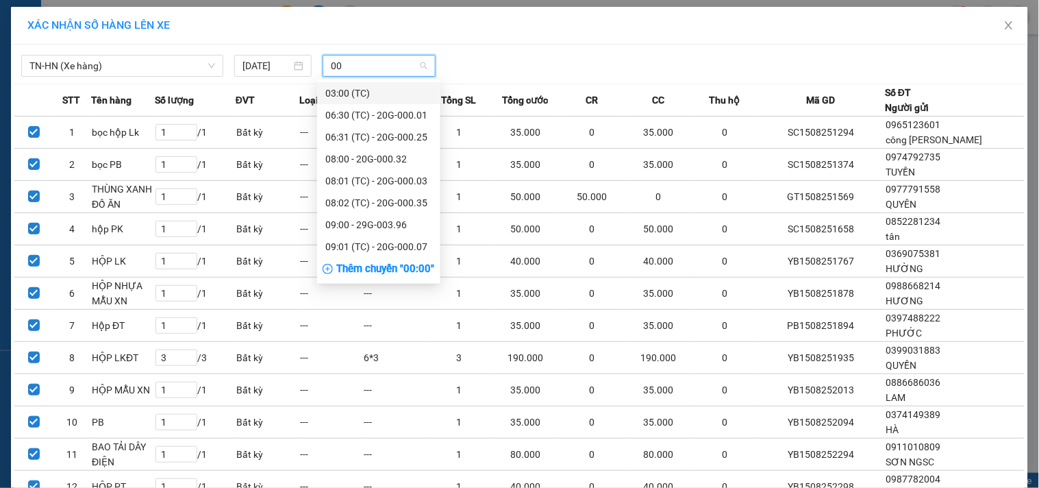
type input "008"
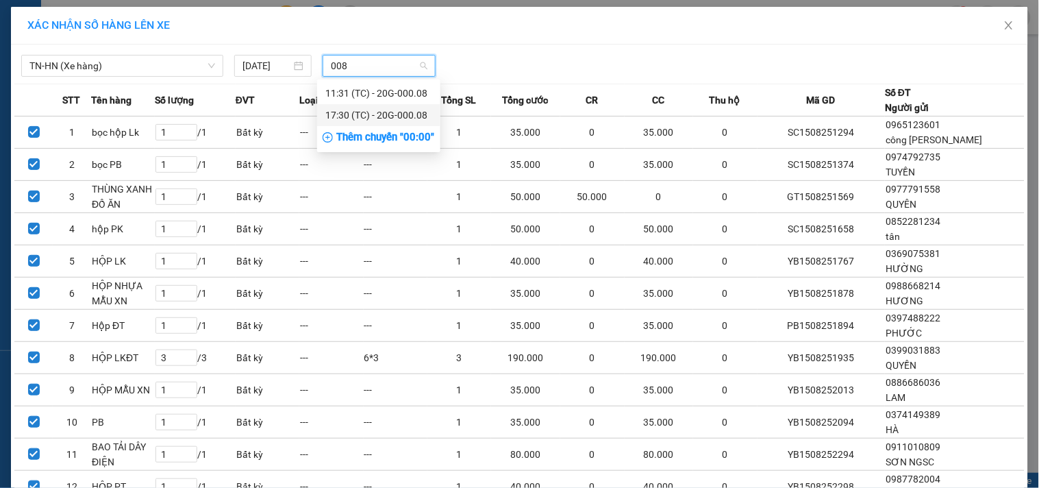
click at [402, 117] on div "17:30 (TC) - 20G-000.08" at bounding box center [378, 115] width 107 height 15
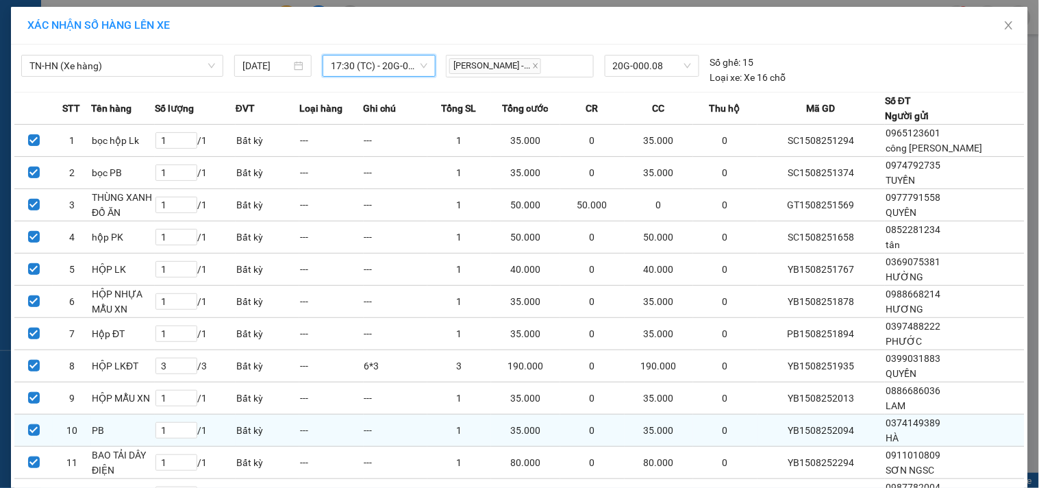
scroll to position [131, 0]
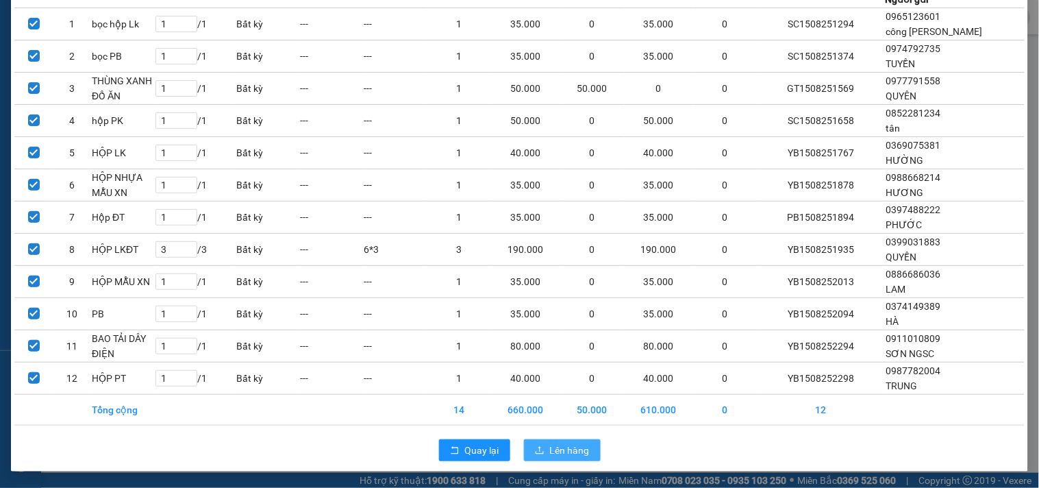
click at [543, 452] on button "Lên hàng" at bounding box center [562, 450] width 77 height 22
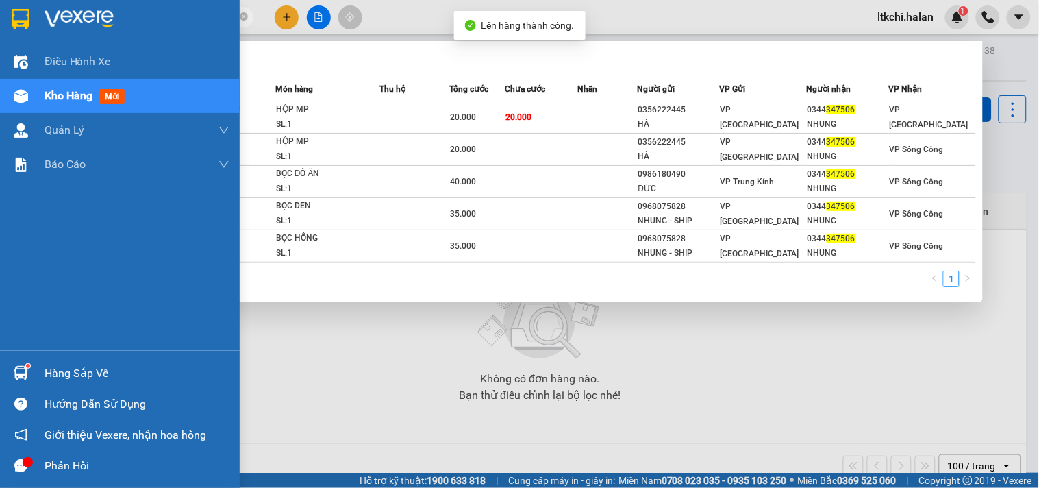
drag, startPoint x: 123, startPoint y: 12, endPoint x: 26, endPoint y: 15, distance: 97.3
click at [28, 14] on section "Kết quả tìm kiếm ( 5 ) Bộ lọc Mã ĐH Trạng thái Món hàng Thu hộ Tổng cước Chưa c…" at bounding box center [519, 244] width 1039 height 488
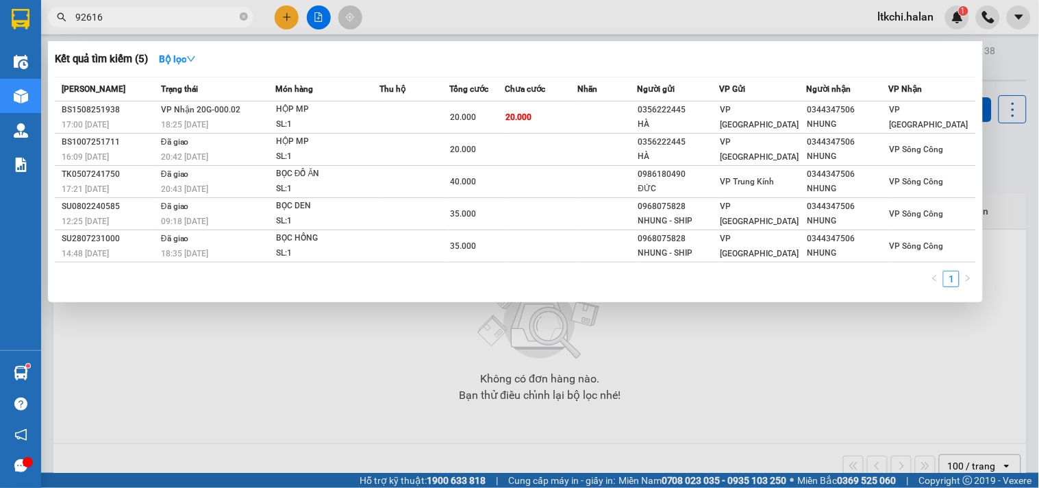
type input "926161"
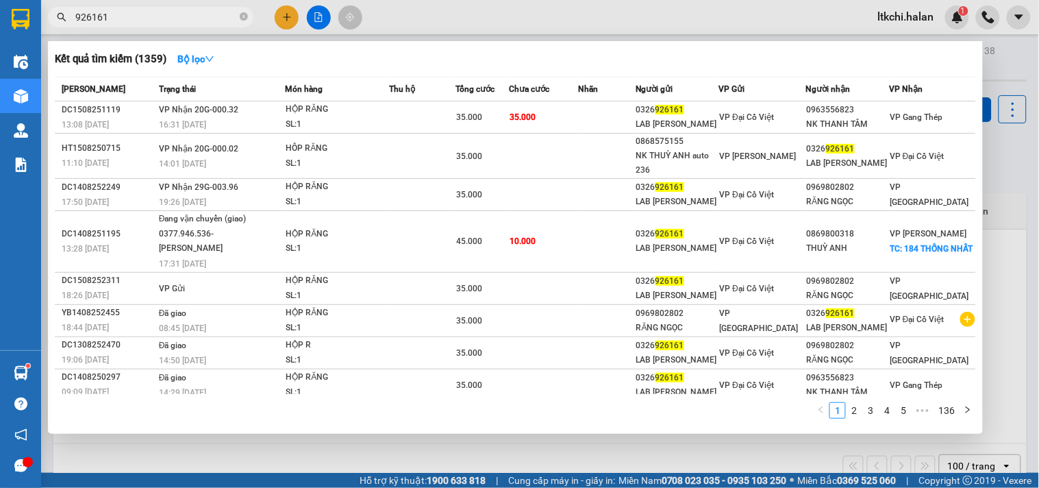
drag, startPoint x: 116, startPoint y: 12, endPoint x: 60, endPoint y: 12, distance: 56.8
click at [60, 12] on div "926161" at bounding box center [133, 17] width 267 height 21
click at [245, 15] on icon "close-circle" at bounding box center [244, 16] width 8 height 8
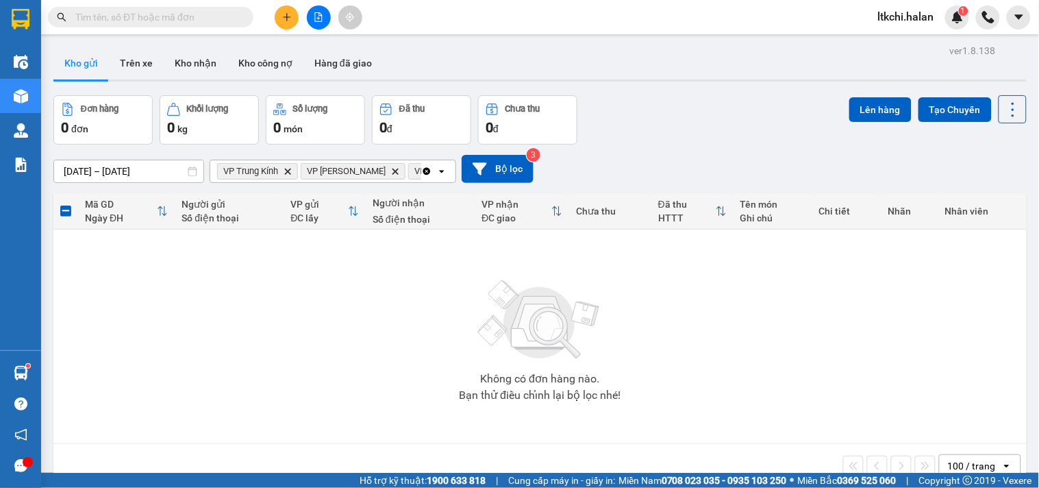
click at [226, 12] on input "text" at bounding box center [156, 17] width 162 height 15
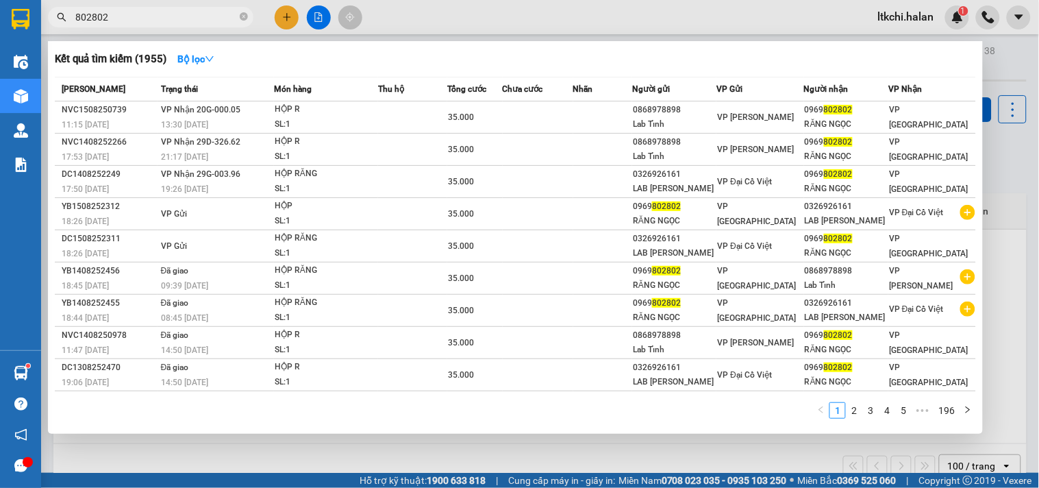
click at [324, 122] on div "SL: 1" at bounding box center [326, 124] width 103 height 15
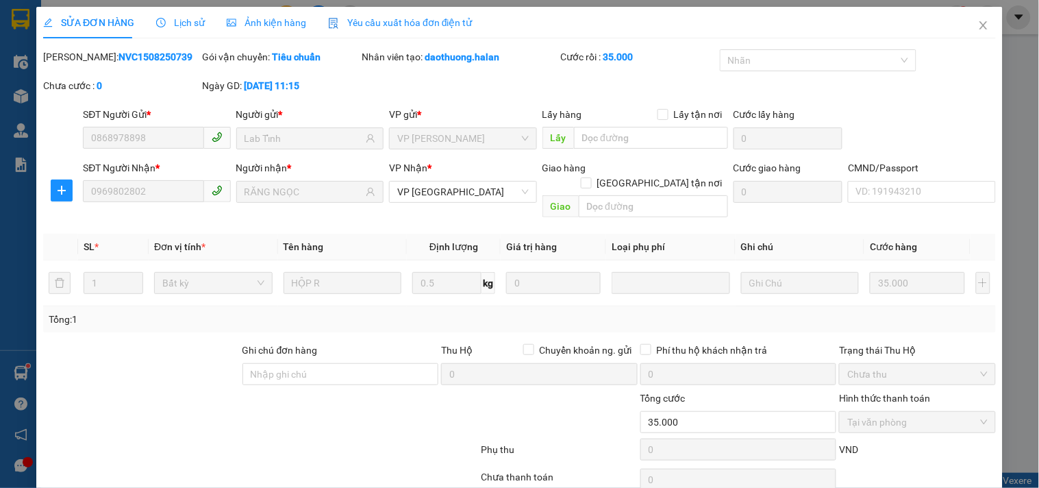
scroll to position [49, 0]
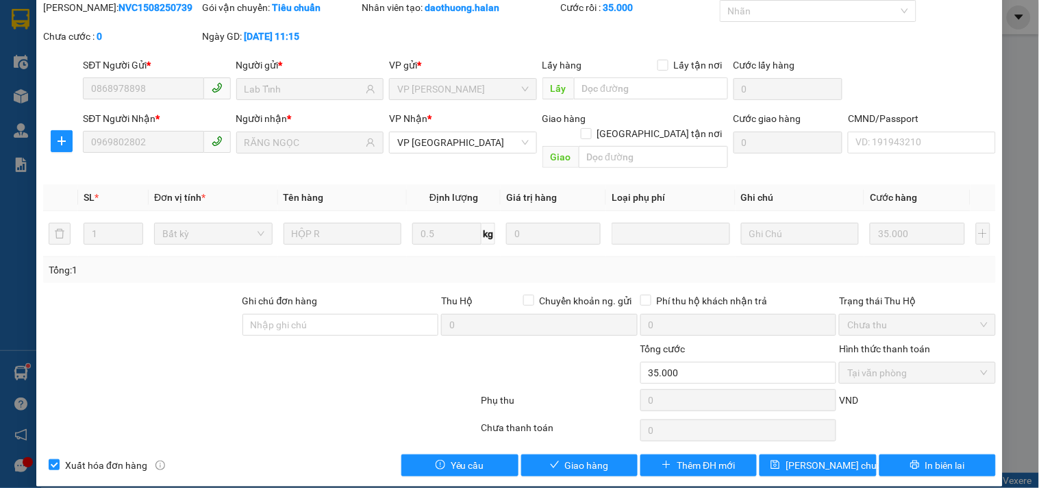
click at [877, 362] on span "Tại văn phòng" at bounding box center [917, 372] width 140 height 21
click at [596, 457] on span "Giao hàng" at bounding box center [587, 464] width 44 height 15
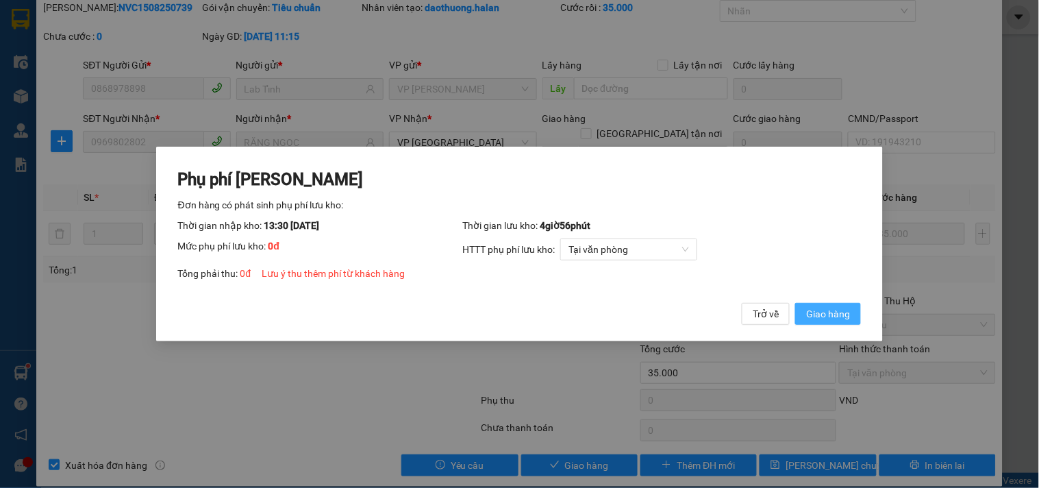
click at [836, 309] on span "Giao hàng" at bounding box center [828, 313] width 44 height 15
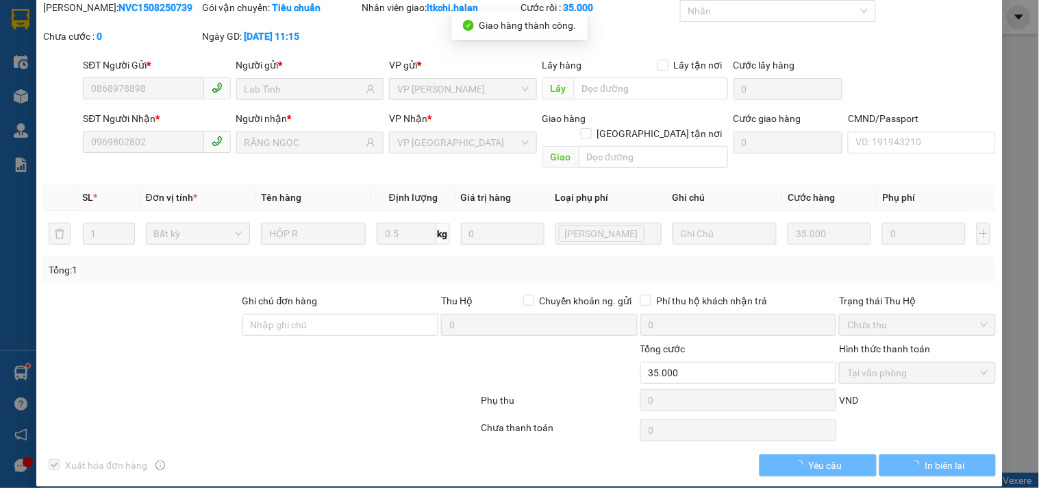
scroll to position [0, 0]
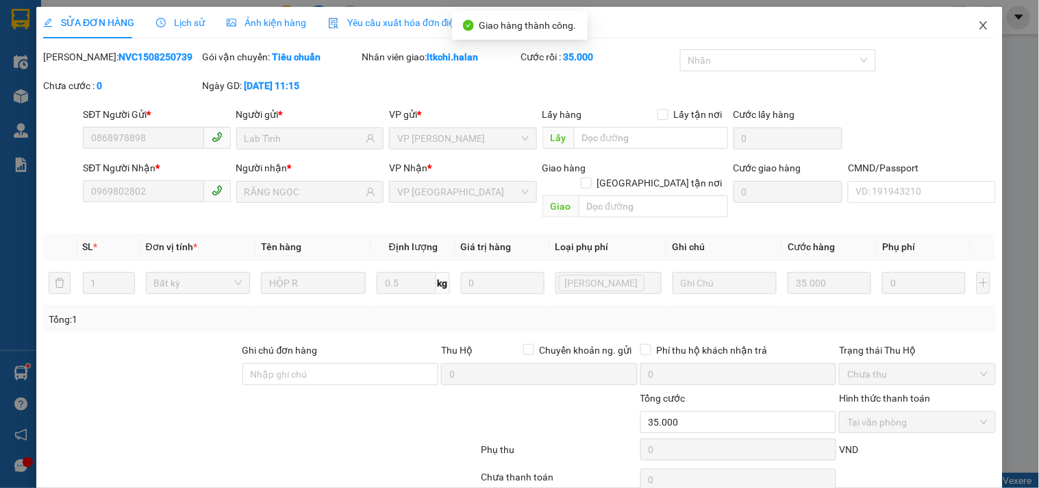
click at [978, 25] on icon "close" at bounding box center [983, 25] width 11 height 11
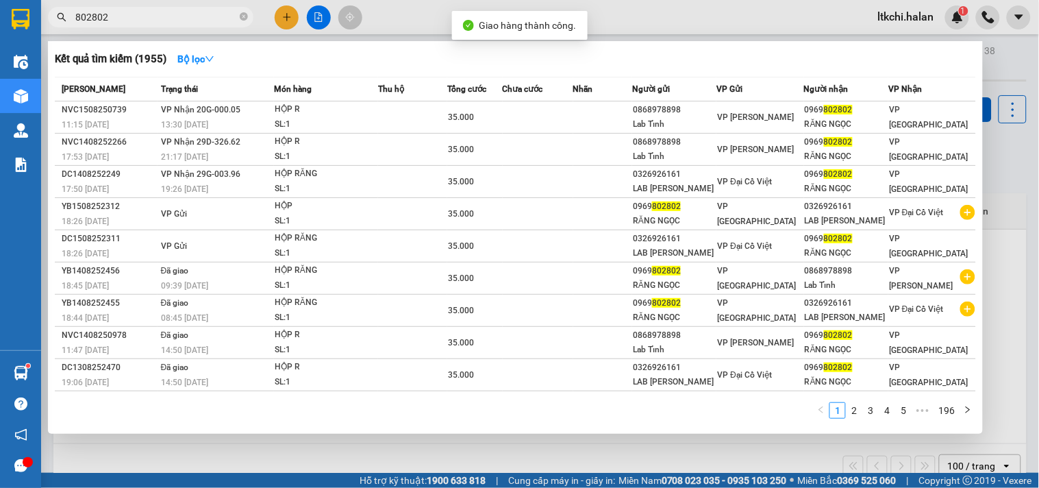
click at [174, 14] on input "802802" at bounding box center [156, 17] width 162 height 15
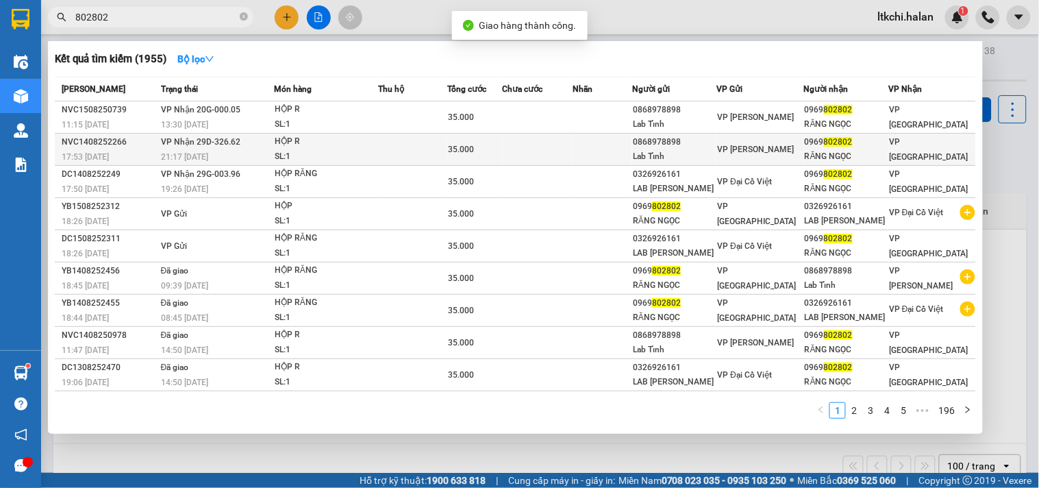
click at [318, 137] on div "HỘP R" at bounding box center [326, 141] width 103 height 15
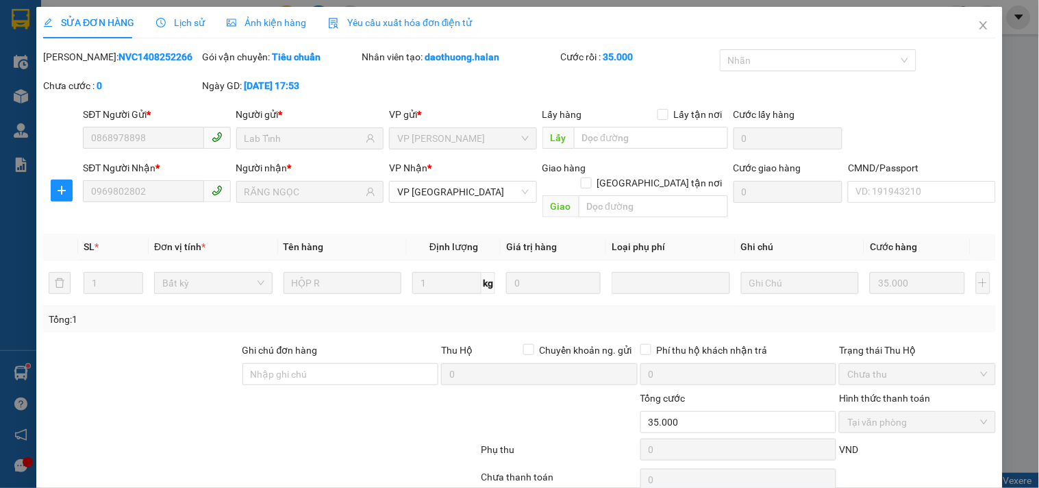
scroll to position [49, 0]
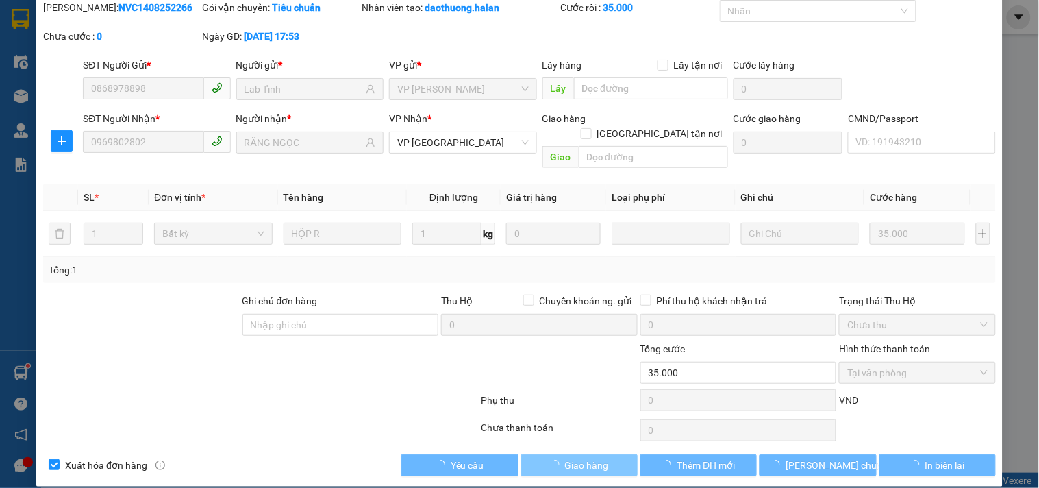
click at [583, 457] on span "Giao hàng" at bounding box center [587, 464] width 44 height 15
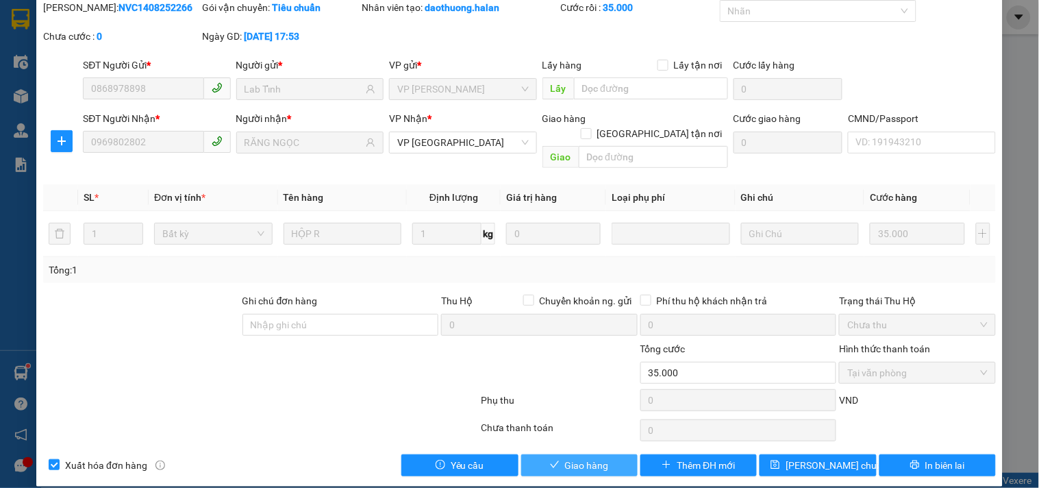
click at [581, 457] on span "Giao hàng" at bounding box center [587, 464] width 44 height 15
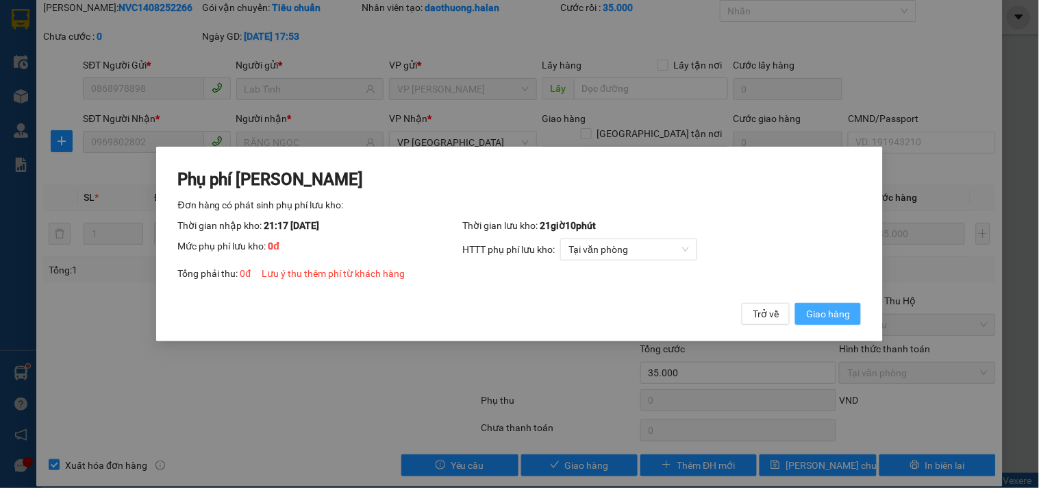
click at [825, 311] on span "Giao hàng" at bounding box center [828, 313] width 44 height 15
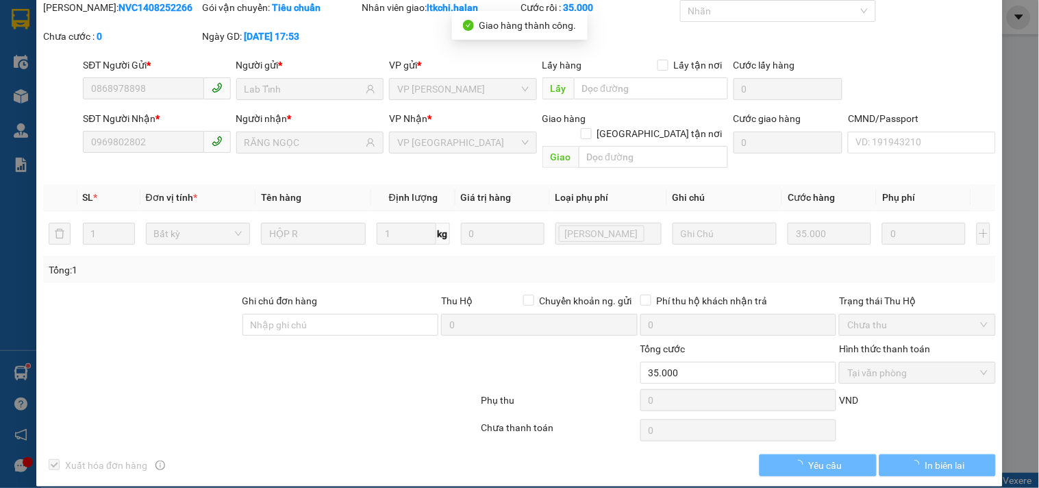
scroll to position [0, 0]
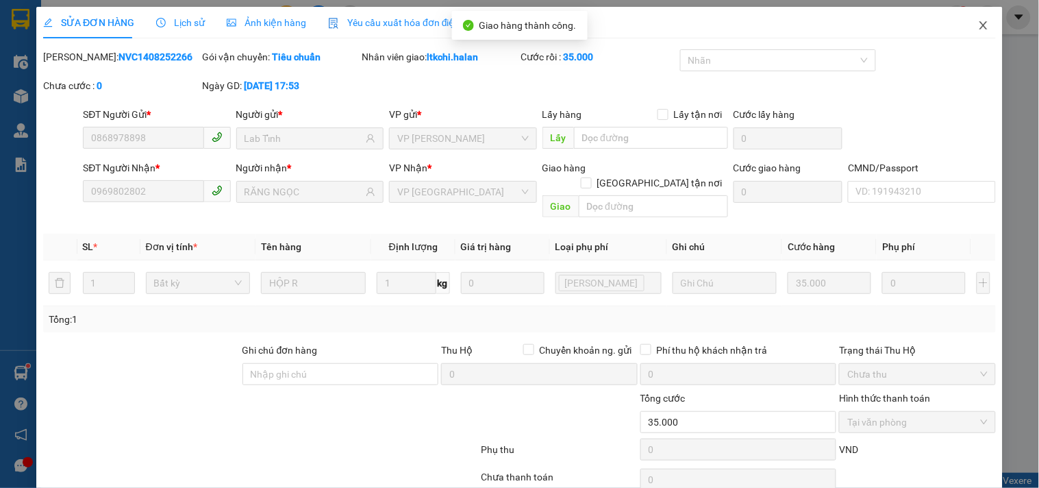
click at [979, 25] on icon "close" at bounding box center [983, 25] width 8 height 8
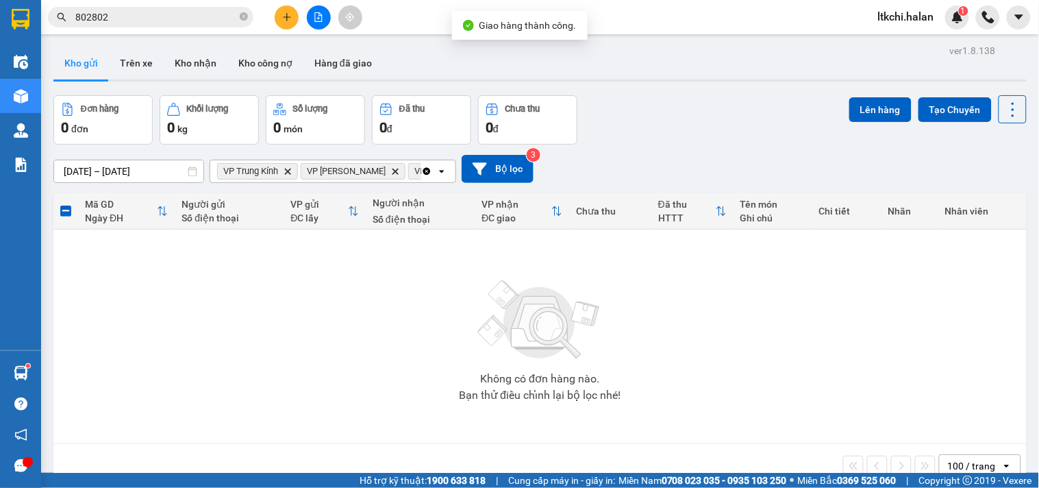
click at [118, 16] on input "802802" at bounding box center [156, 17] width 162 height 15
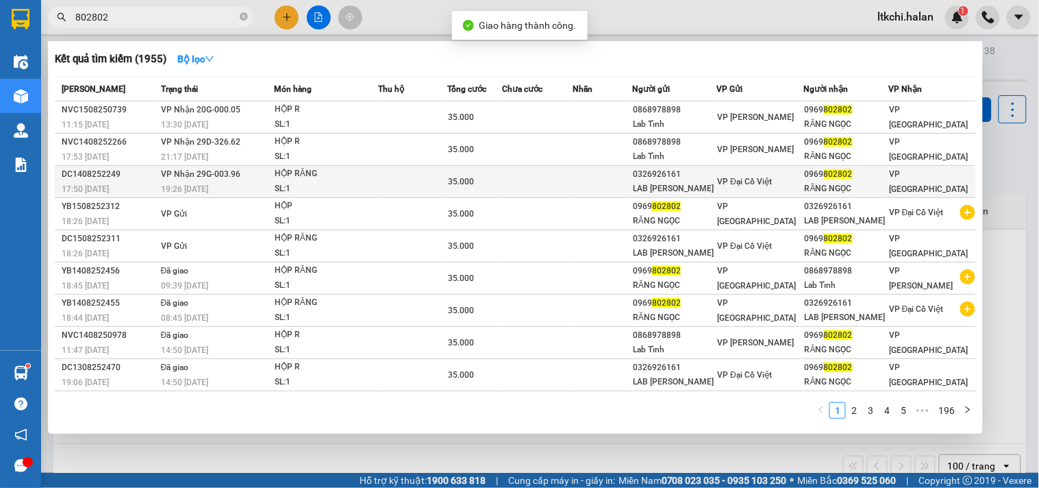
click at [304, 176] on div "HỘP RĂNG" at bounding box center [326, 173] width 103 height 15
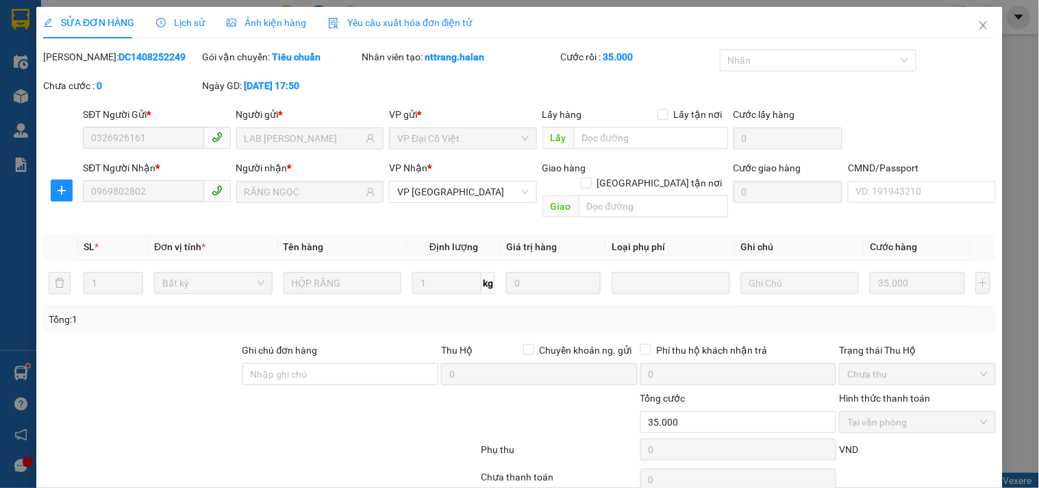
scroll to position [49, 0]
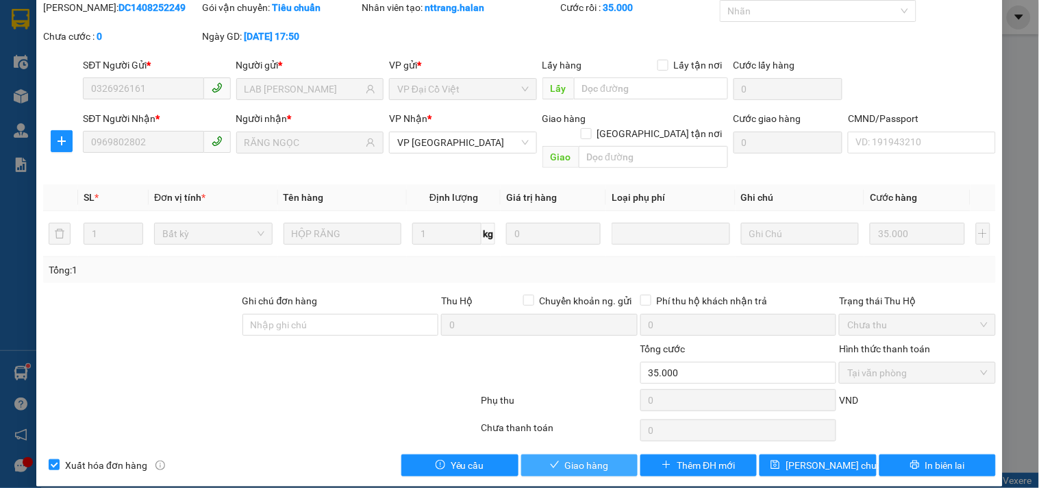
click at [550, 459] on icon "check" at bounding box center [555, 464] width 10 height 10
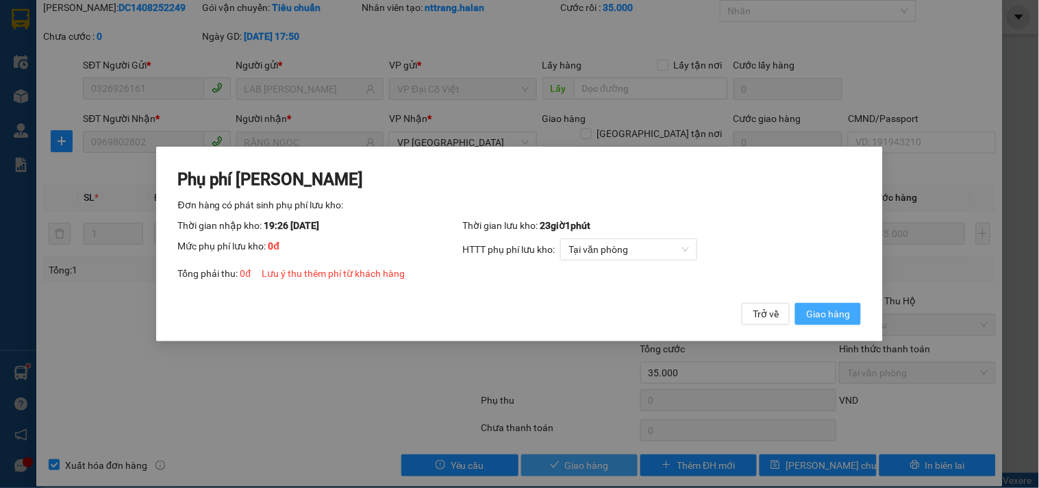
click at [825, 316] on span "Giao hàng" at bounding box center [828, 313] width 44 height 15
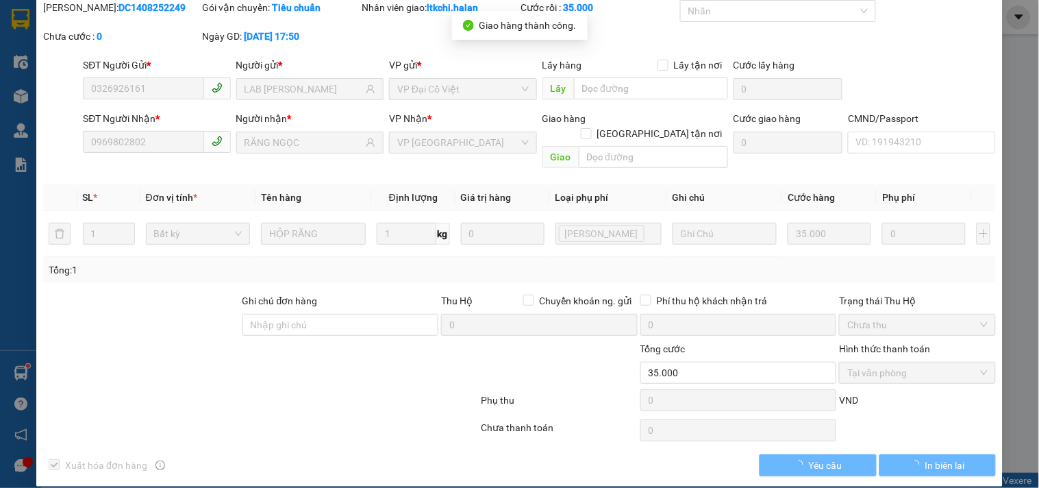
scroll to position [0, 0]
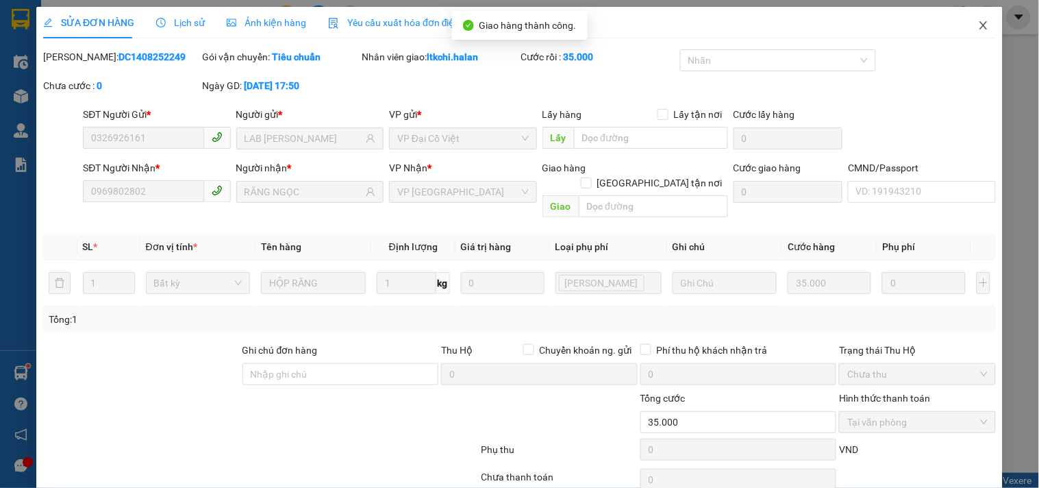
click at [978, 26] on icon "close" at bounding box center [983, 25] width 11 height 11
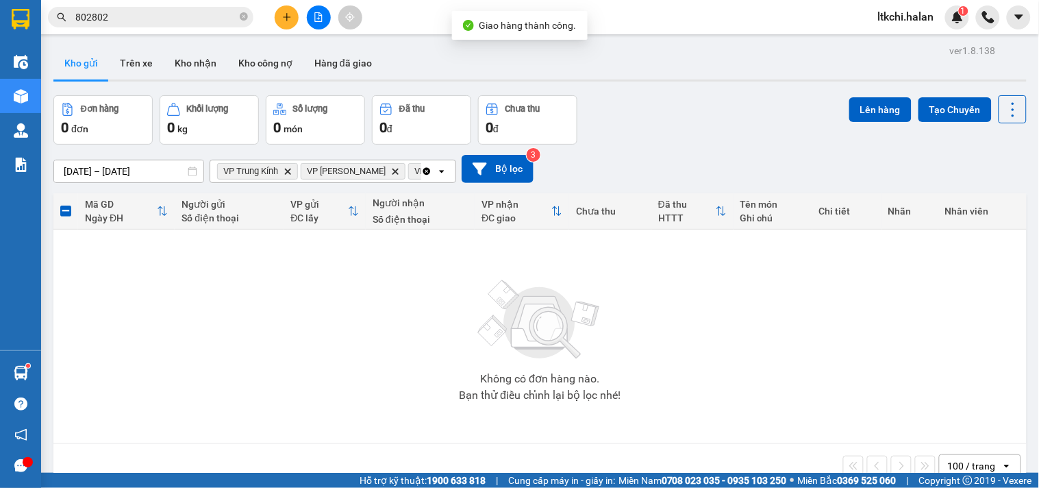
click at [199, 14] on input "802802" at bounding box center [156, 17] width 162 height 15
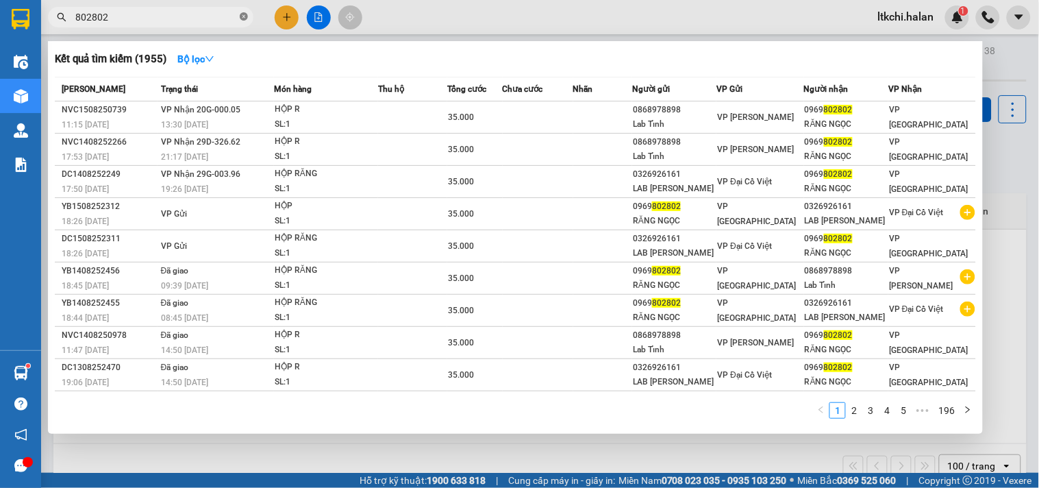
click at [244, 16] on icon "close-circle" at bounding box center [244, 16] width 8 height 8
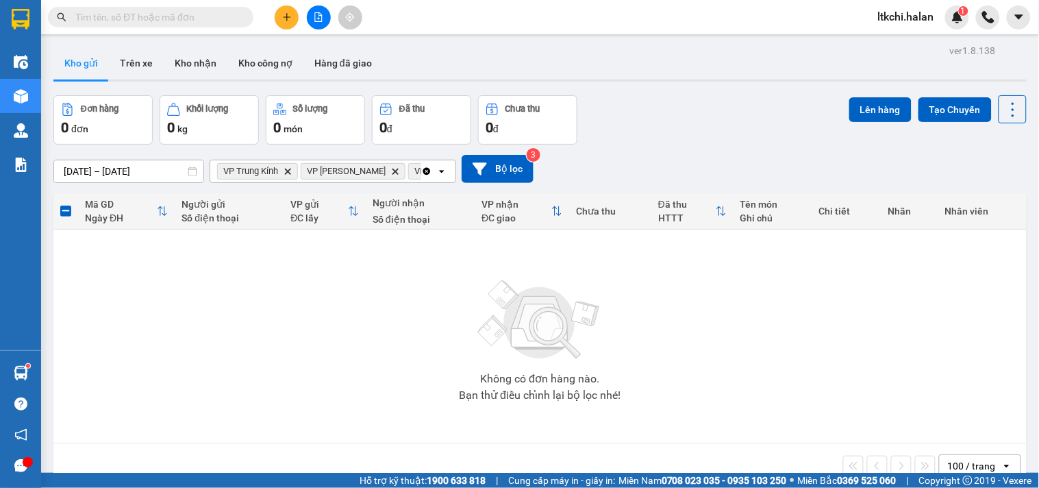
click at [426, 170] on icon "Clear all" at bounding box center [427, 171] width 8 height 8
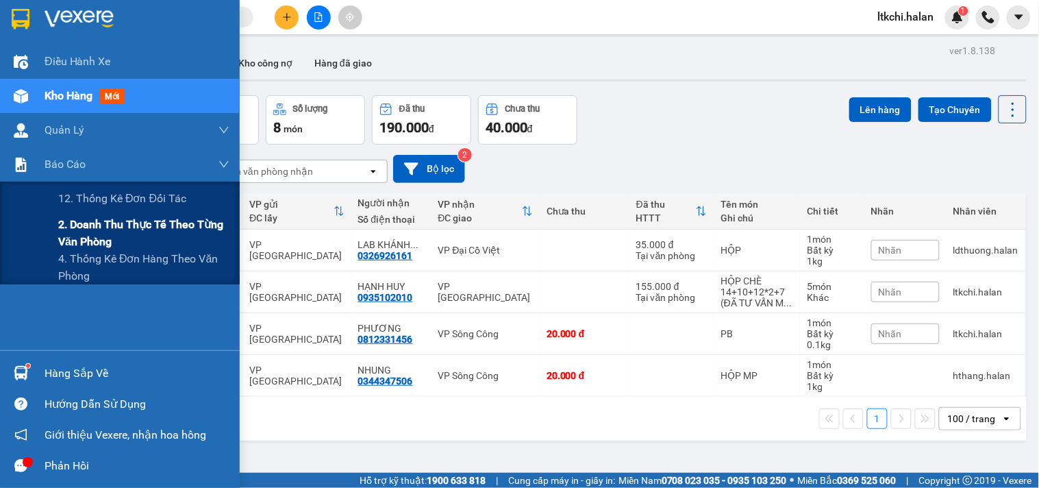
click at [101, 229] on span "2. Doanh thu thực tế theo từng văn phòng" at bounding box center [143, 233] width 171 height 34
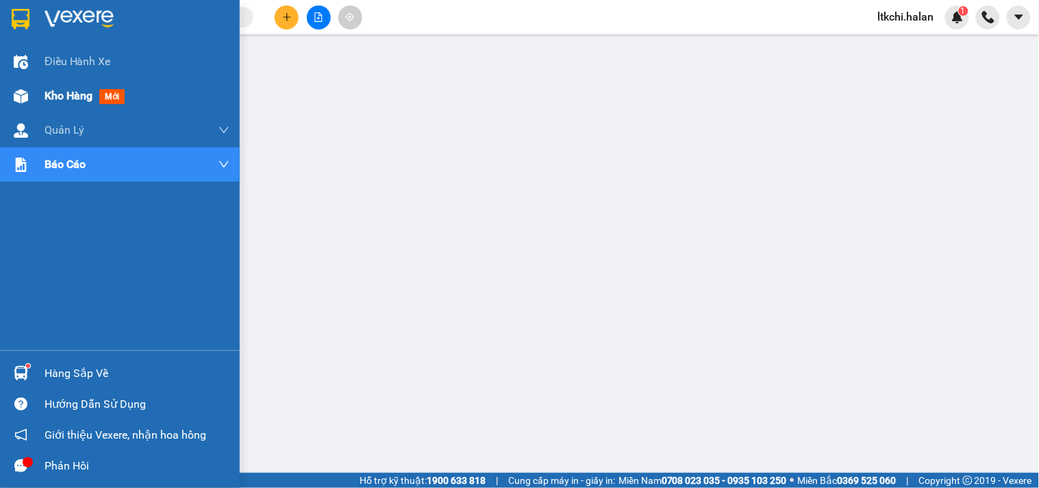
click at [18, 91] on img at bounding box center [21, 96] width 14 height 14
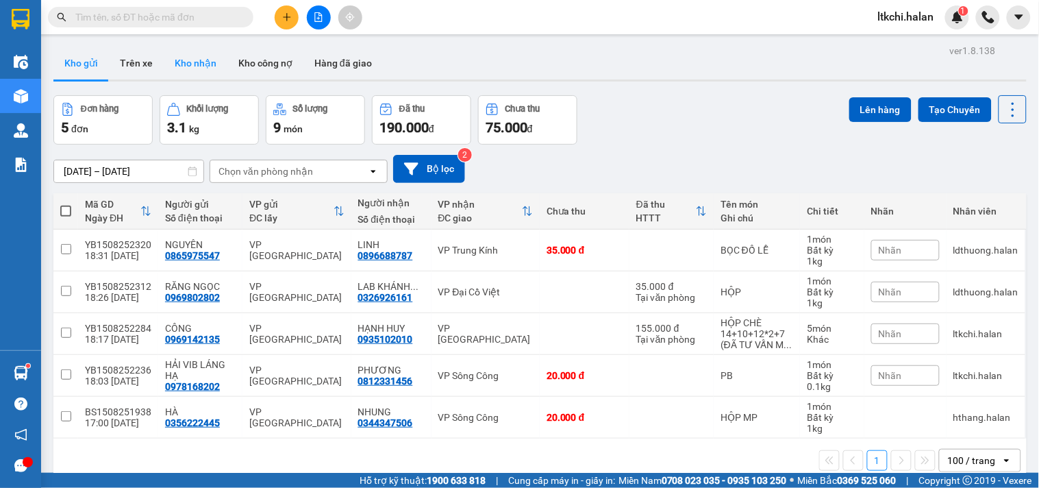
click at [196, 58] on button "Kho nhận" at bounding box center [196, 63] width 64 height 33
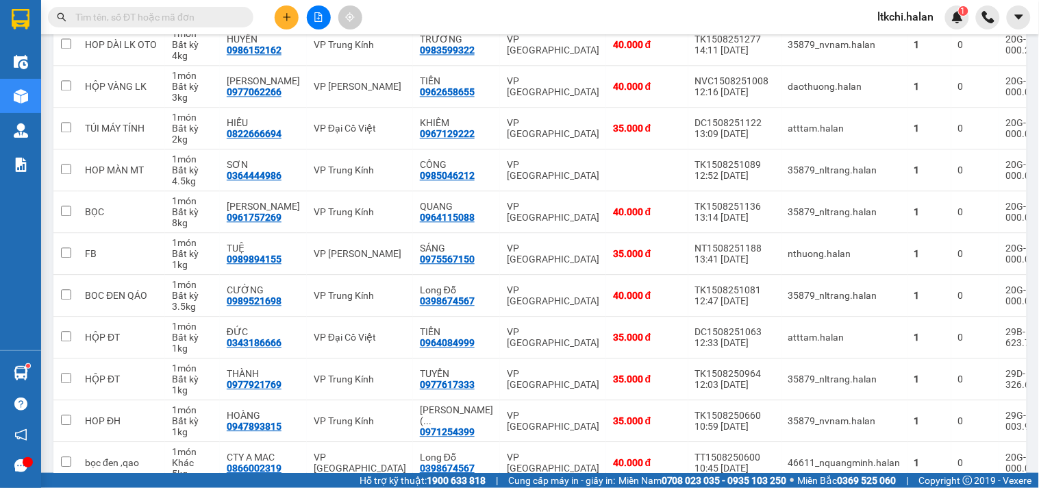
scroll to position [989, 0]
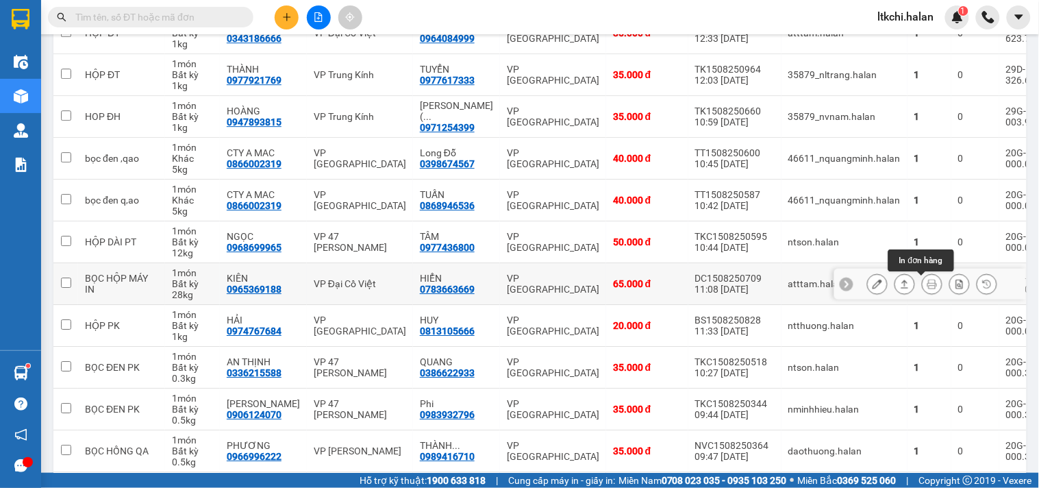
click at [927, 288] on icon at bounding box center [932, 284] width 10 height 10
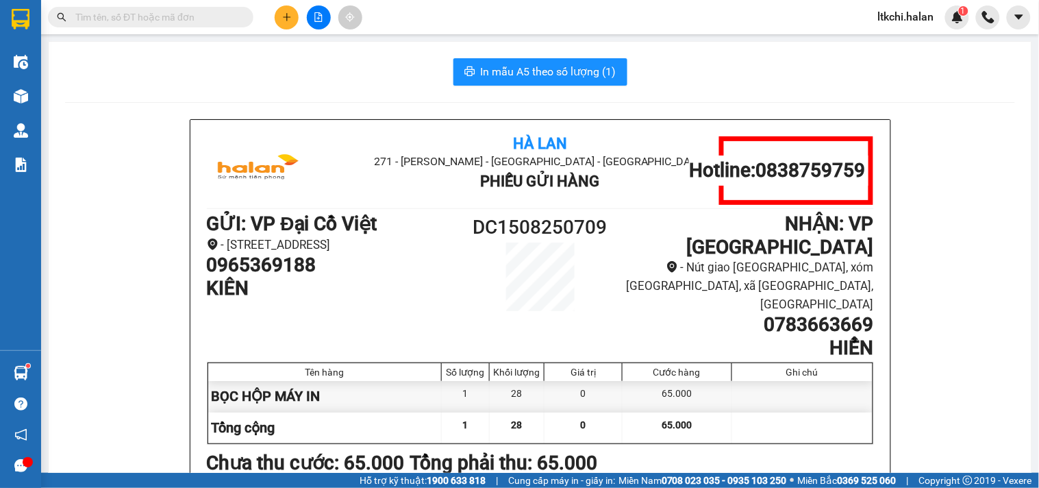
click at [797, 313] on h1 "0783663669" at bounding box center [748, 324] width 250 height 23
copy h1 "0783663669"
click at [179, 14] on input "text" at bounding box center [156, 17] width 162 height 15
paste input "0783663669"
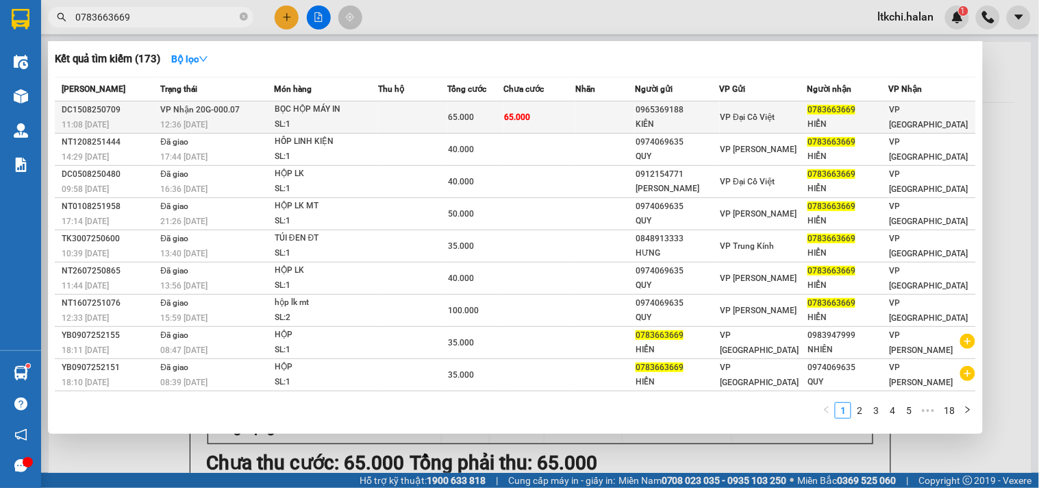
click at [353, 115] on div "BỌC HỘP MÁY IN" at bounding box center [326, 109] width 103 height 15
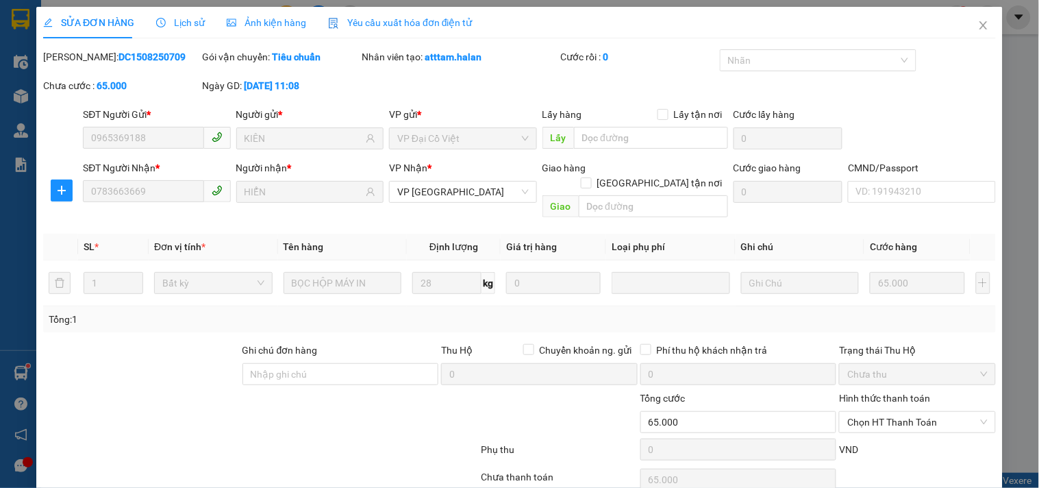
scroll to position [49, 0]
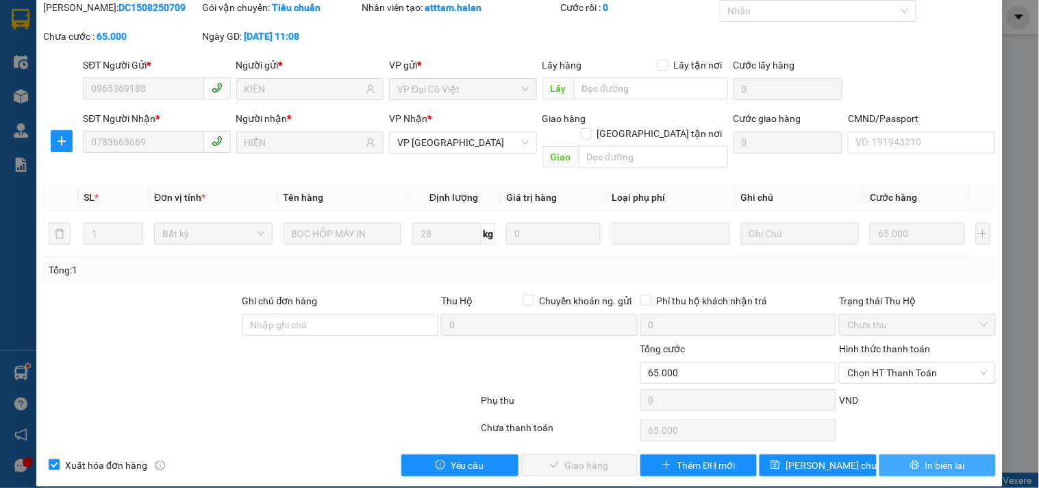
click at [929, 457] on span "In biên lai" at bounding box center [945, 464] width 40 height 15
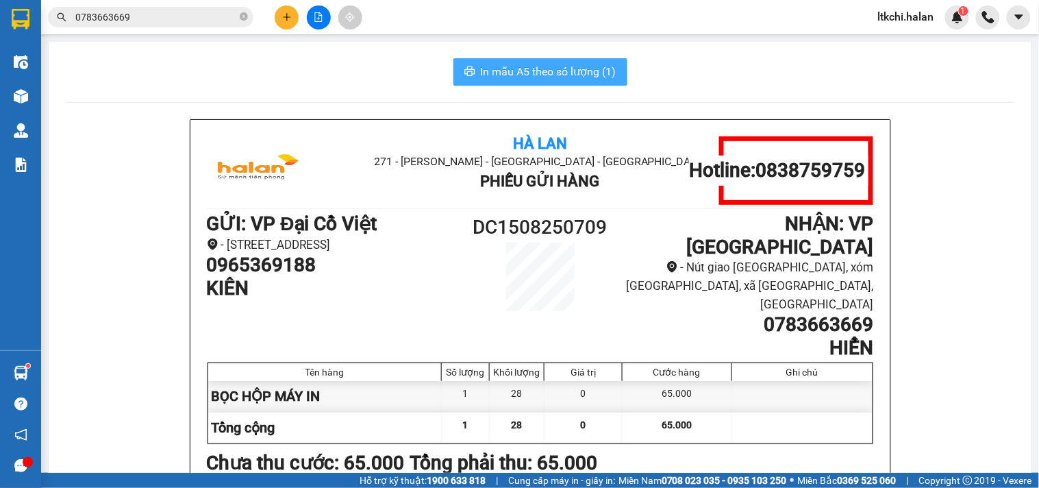
click at [553, 78] on span "In mẫu A5 theo số lượng (1)" at bounding box center [549, 71] width 136 height 17
click at [173, 16] on input "0783663669" at bounding box center [156, 17] width 162 height 15
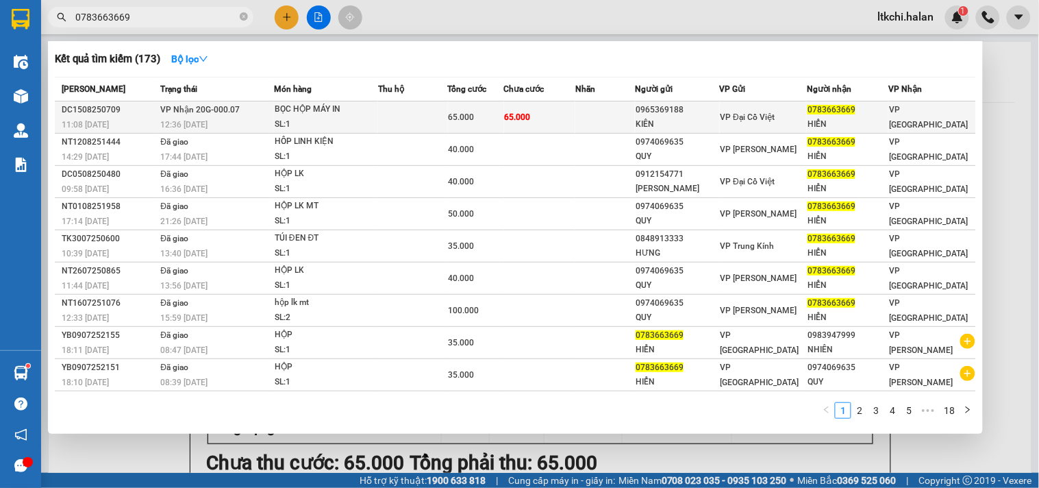
click at [306, 112] on div "BỌC HỘP MÁY IN" at bounding box center [326, 109] width 103 height 15
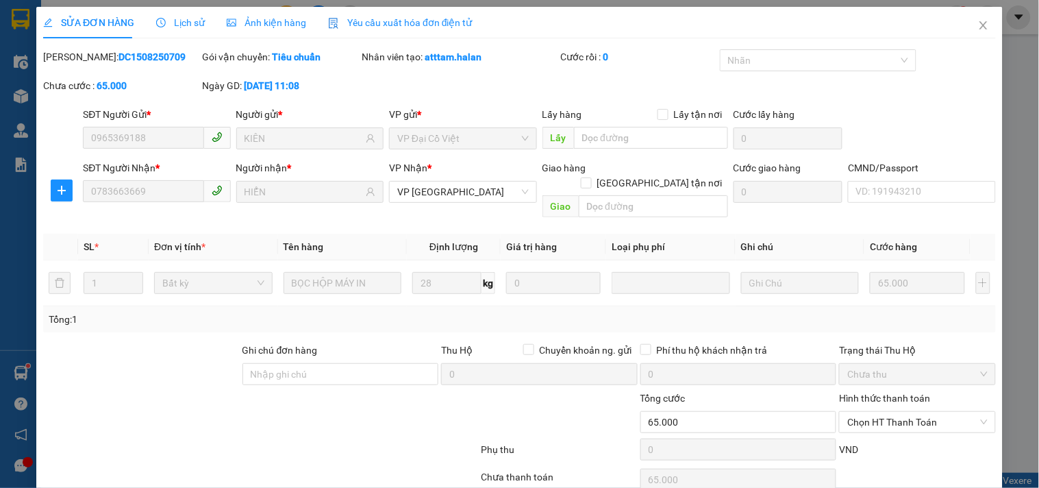
scroll to position [49, 0]
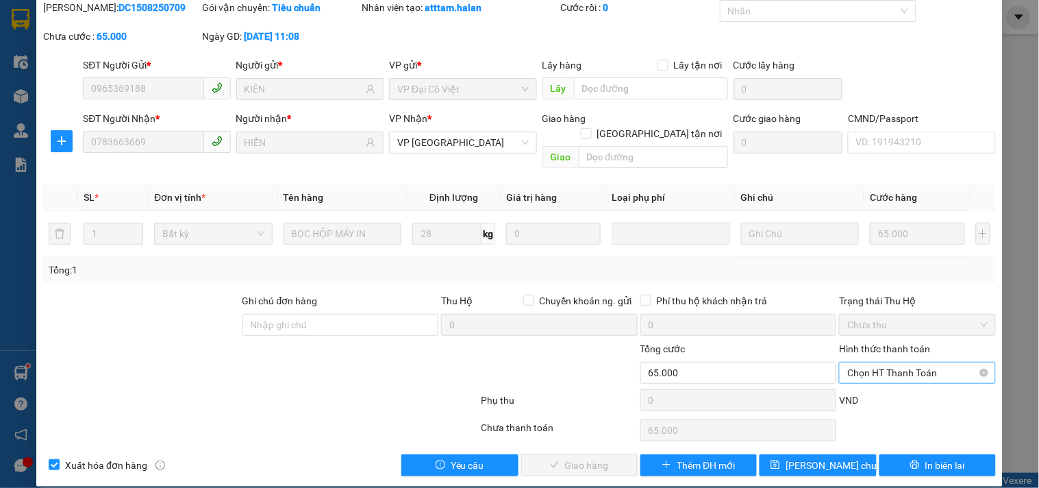
click at [887, 362] on span "Chọn HT Thanh Toán" at bounding box center [917, 372] width 140 height 21
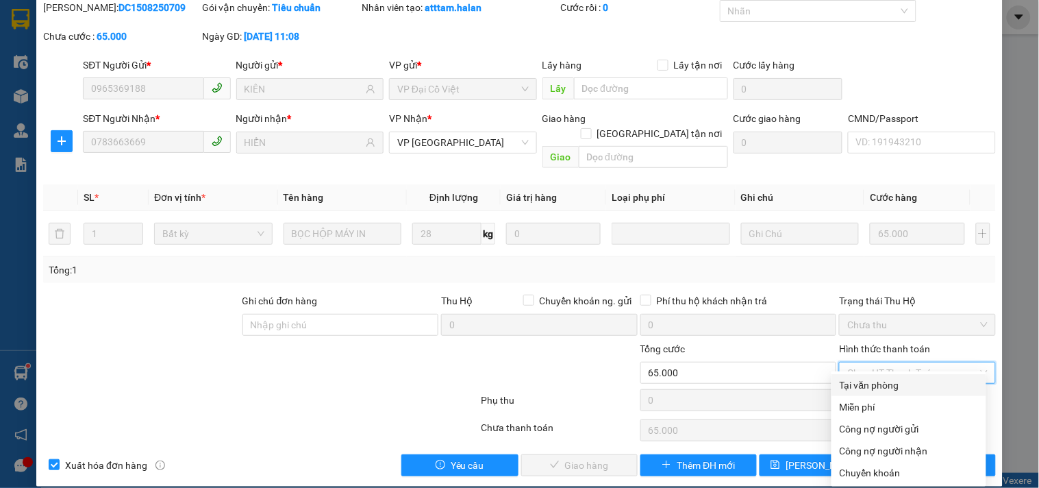
click at [886, 386] on div "Tại văn phòng" at bounding box center [909, 384] width 138 height 15
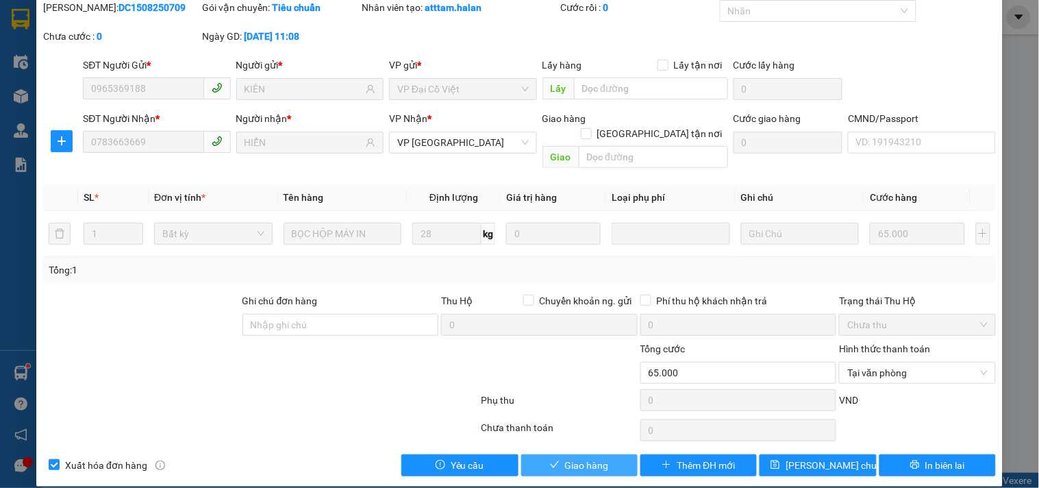
click at [588, 457] on span "Giao hàng" at bounding box center [587, 464] width 44 height 15
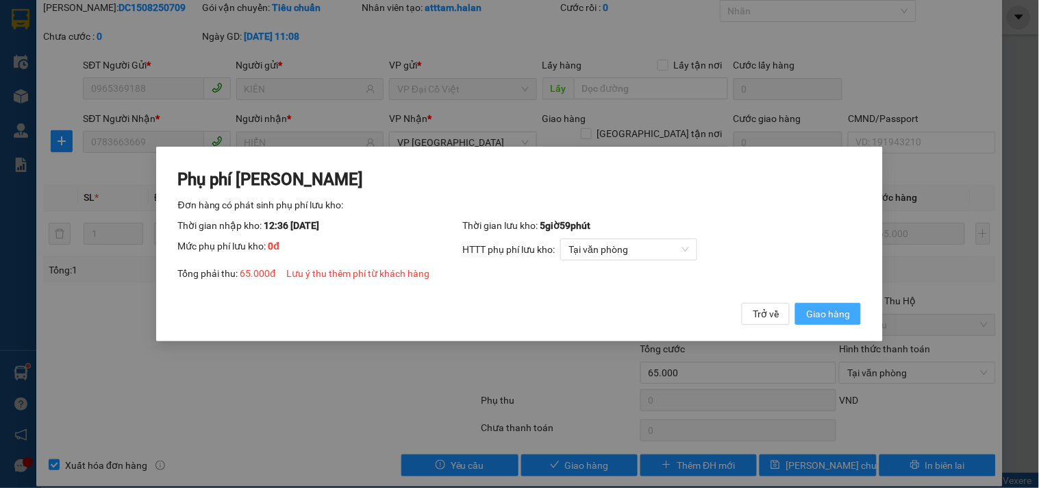
click at [813, 312] on span "Giao hàng" at bounding box center [828, 313] width 44 height 15
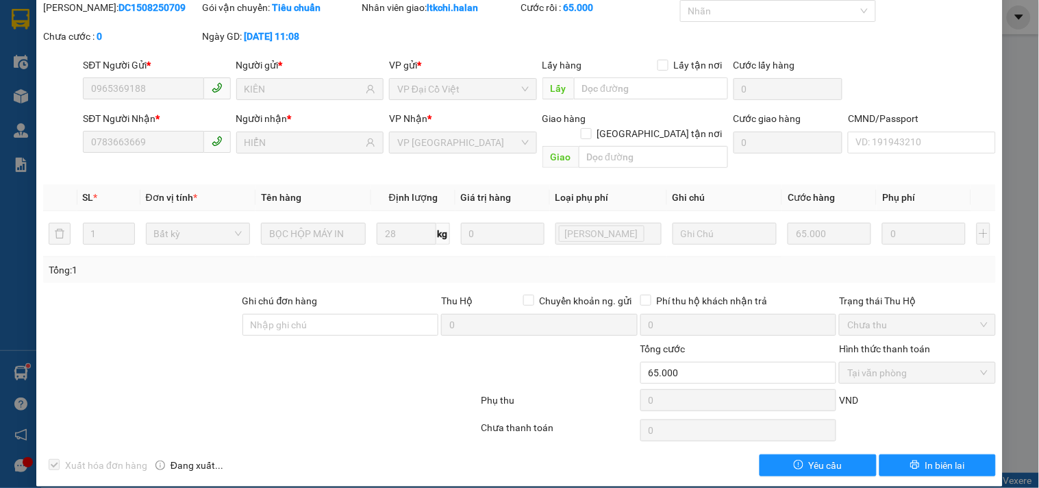
scroll to position [0, 0]
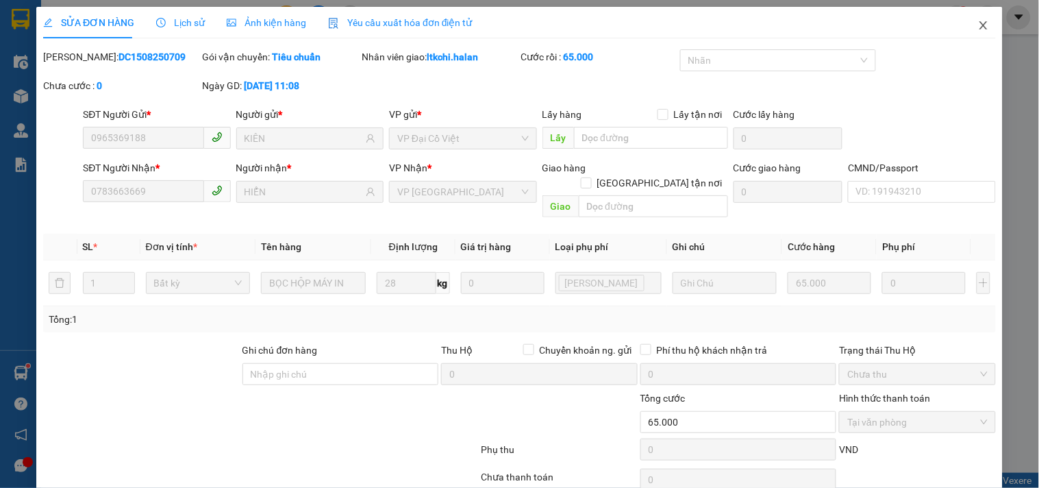
click at [978, 25] on icon "close" at bounding box center [983, 25] width 11 height 11
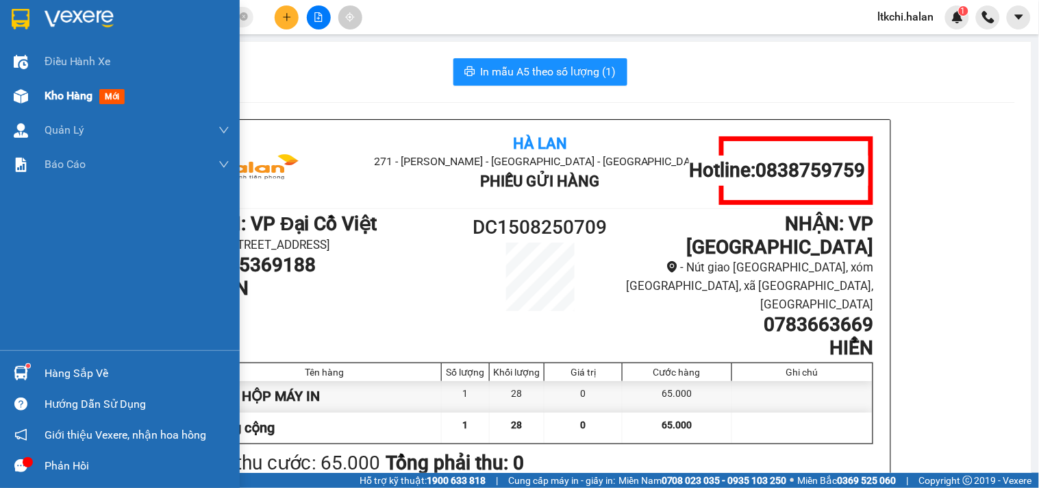
click at [17, 94] on img at bounding box center [21, 96] width 14 height 14
click at [76, 375] on div "Hàng sắp về" at bounding box center [137, 373] width 185 height 21
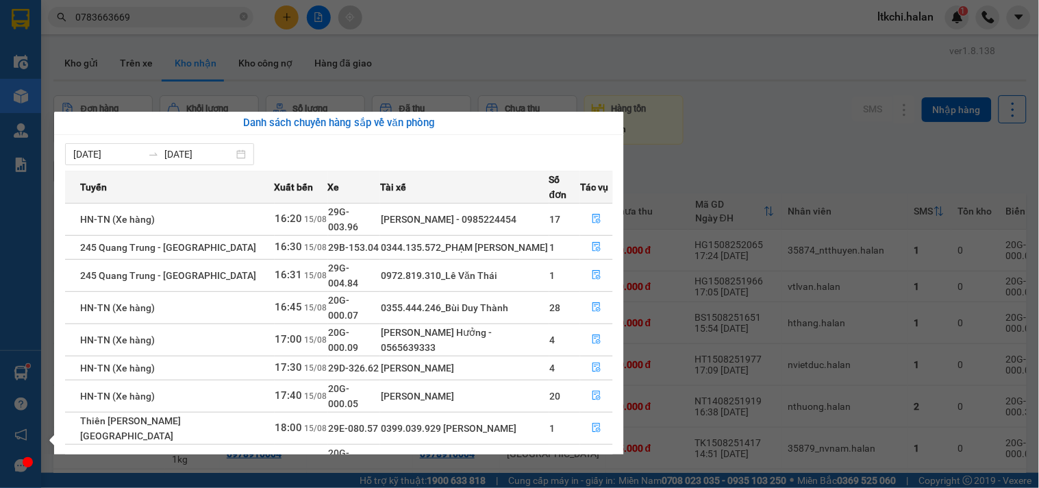
click at [772, 103] on section "Kết quả tìm kiếm ( 173 ) Bộ lọc Mã ĐH Trạng thái Món hàng Thu hộ Tổng cước Chưa…" at bounding box center [519, 244] width 1039 height 488
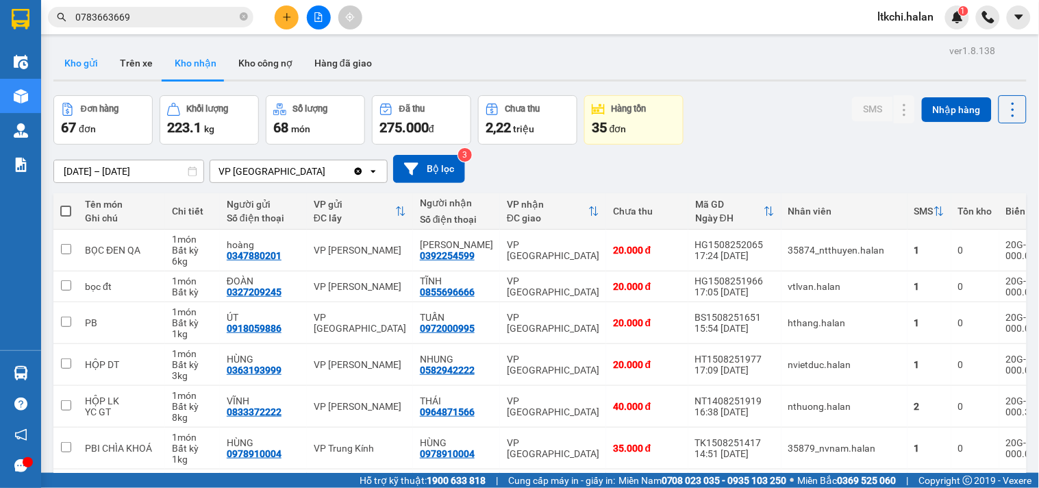
click at [84, 66] on button "Kho gửi" at bounding box center [80, 63] width 55 height 33
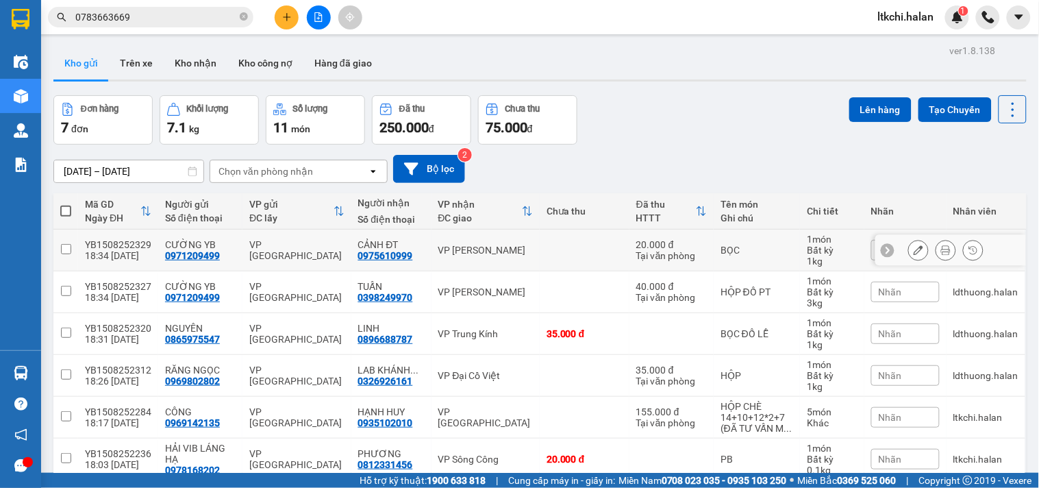
click at [471, 257] on td "VP [PERSON_NAME]" at bounding box center [485, 250] width 108 height 42
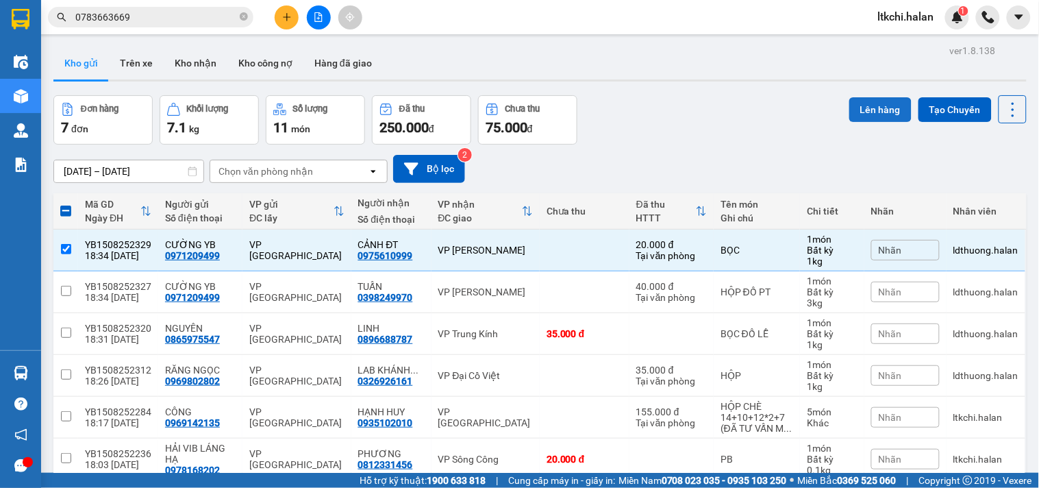
click at [887, 108] on button "Lên hàng" at bounding box center [880, 109] width 62 height 25
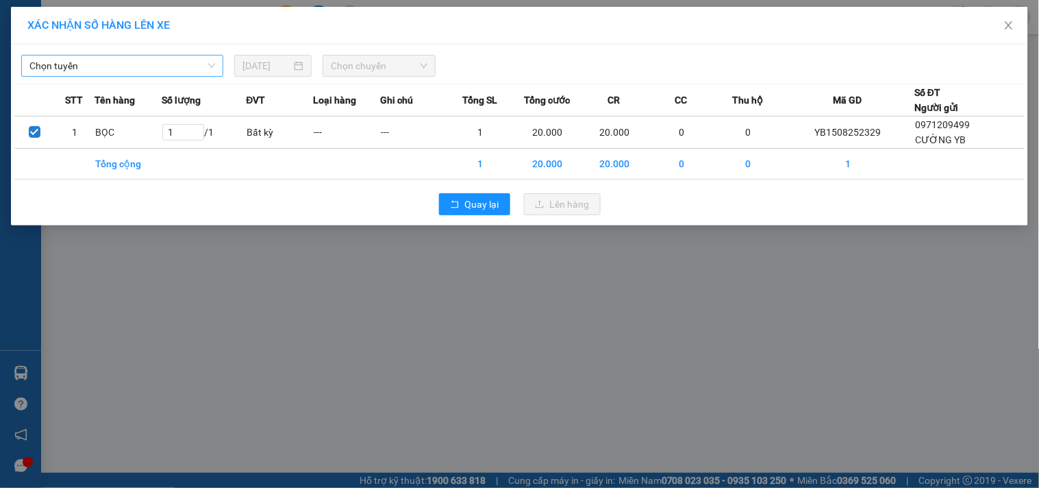
click at [175, 65] on span "Chọn tuyến" at bounding box center [122, 65] width 186 height 21
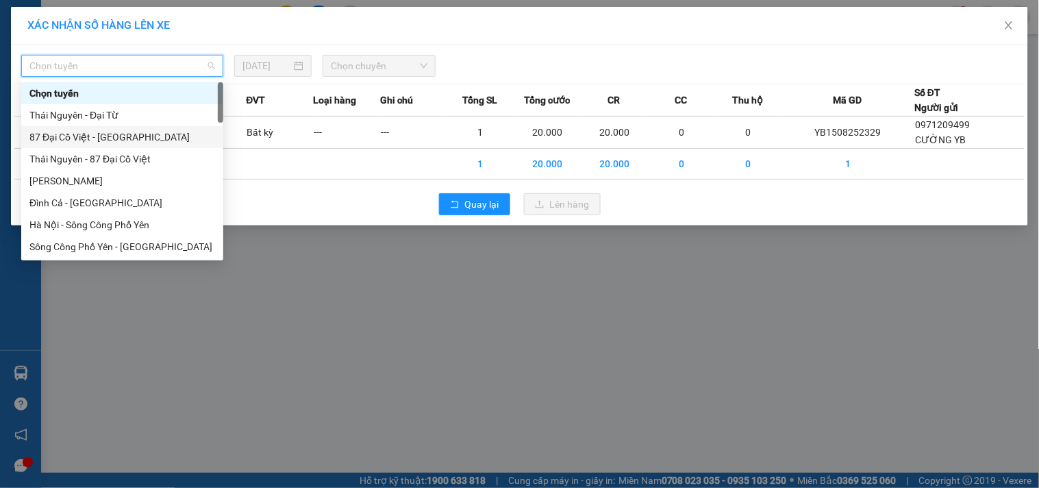
click at [108, 142] on div "87 Đại Cồ Việt - [GEOGRAPHIC_DATA]" at bounding box center [122, 136] width 186 height 15
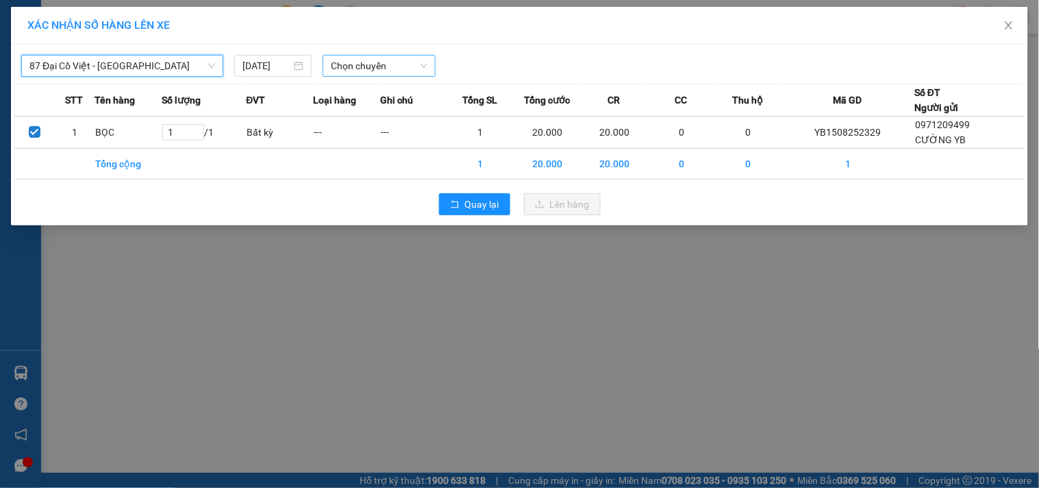
click at [356, 67] on span "Chọn chuyến" at bounding box center [379, 65] width 97 height 21
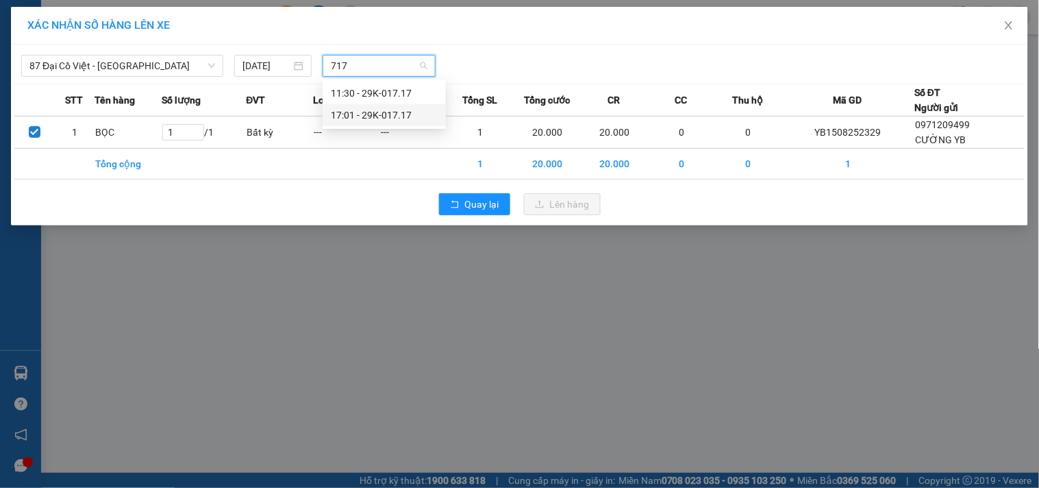
click at [368, 114] on div "17:01 - 29K-017.17" at bounding box center [384, 115] width 107 height 15
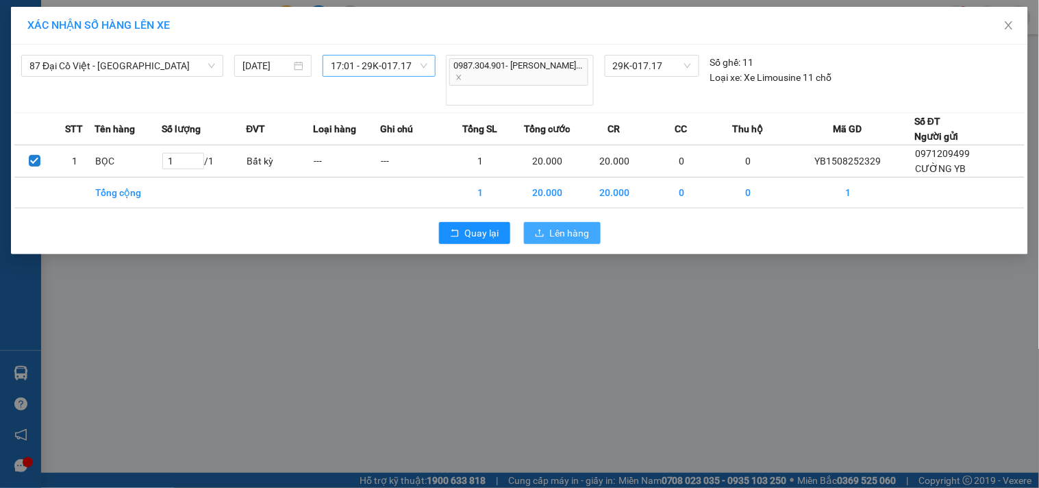
click at [582, 225] on span "Lên hàng" at bounding box center [570, 232] width 40 height 15
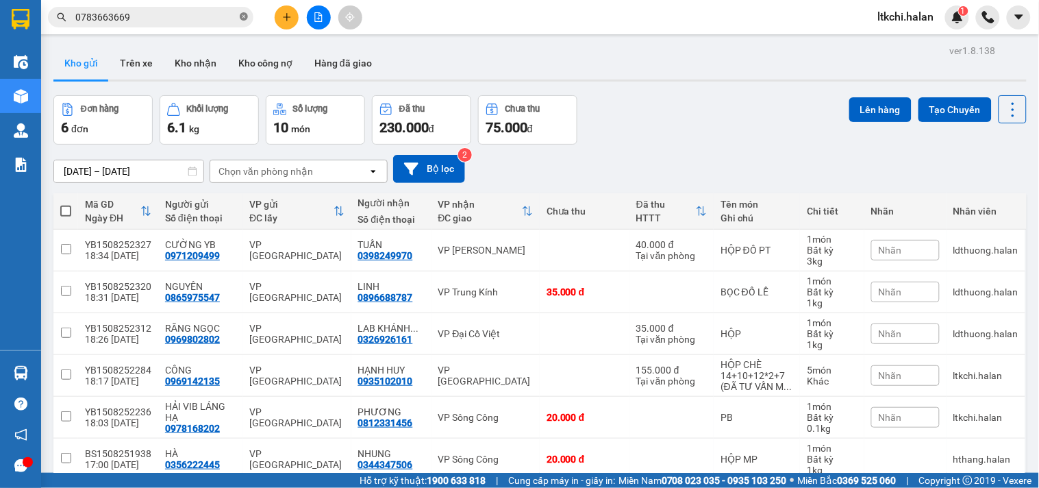
click at [243, 18] on icon "close-circle" at bounding box center [244, 16] width 8 height 8
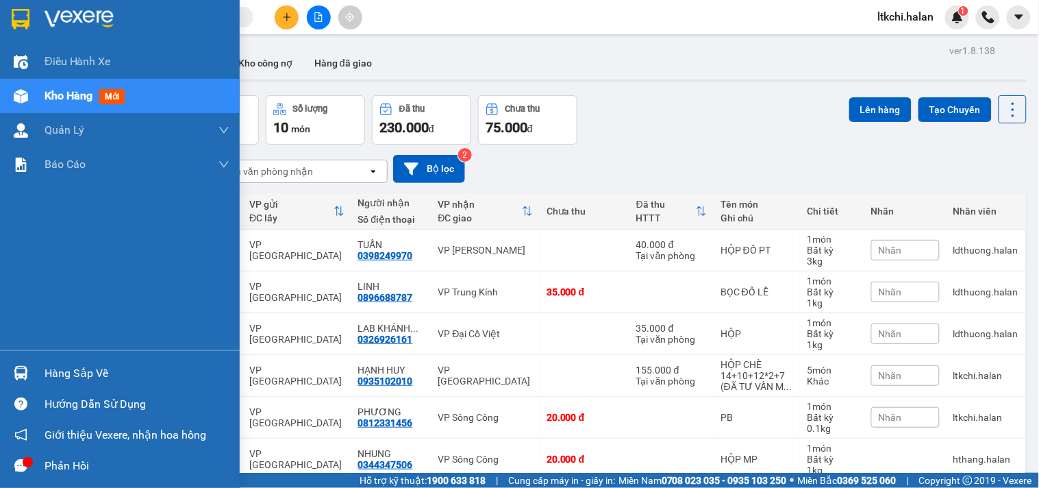
click at [24, 368] on img at bounding box center [21, 373] width 14 height 14
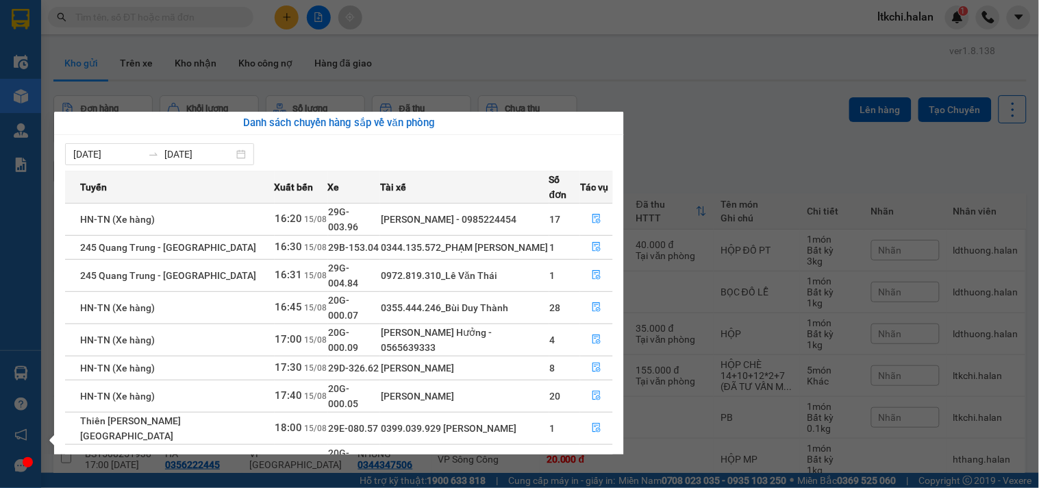
click at [692, 118] on section "Kết quả tìm kiếm ( 173 ) Bộ lọc Mã ĐH Trạng thái Món hàng Thu hộ Tổng cước Chưa…" at bounding box center [519, 244] width 1039 height 488
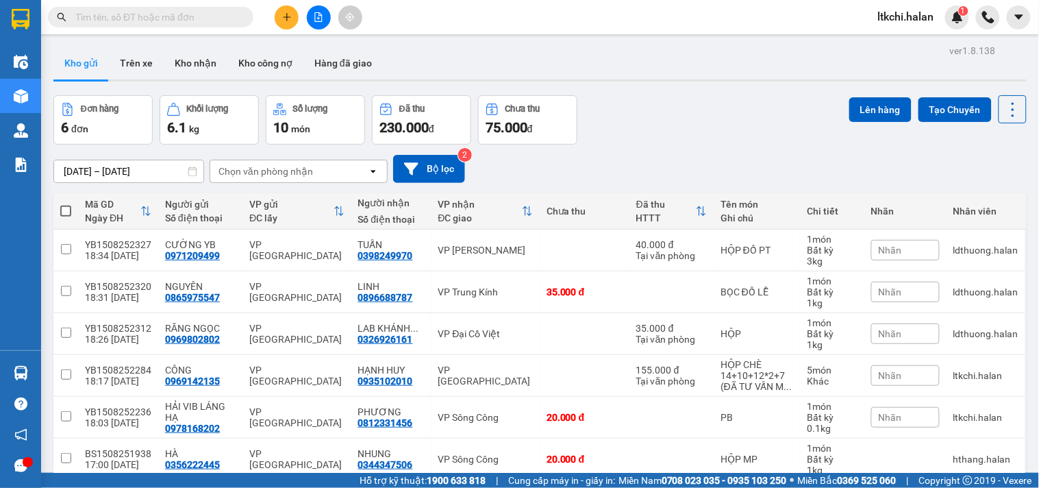
click at [653, 105] on div "Đơn hàng 6 đơn Khối lượng 6.1 kg Số lượng 10 món Đã thu 230.000 đ Chưa thu 75.0…" at bounding box center [539, 119] width 973 height 49
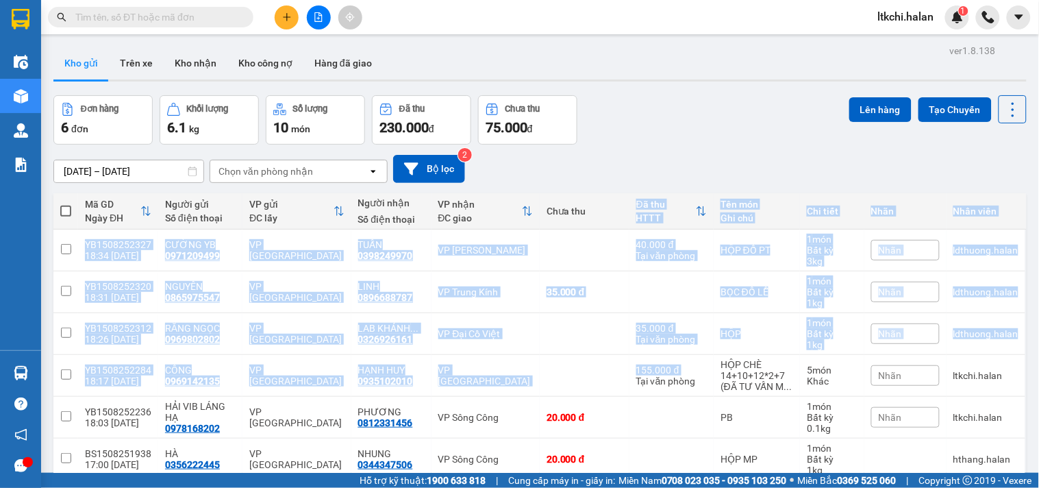
drag, startPoint x: 622, startPoint y: 380, endPoint x: 601, endPoint y: 216, distance: 165.6
click at [599, 214] on table "Mã GD Ngày ĐH Người gửi Số điện thoại VP gửi ĐC lấy Người nhận Số điện thoại VP…" at bounding box center [539, 336] width 973 height 287
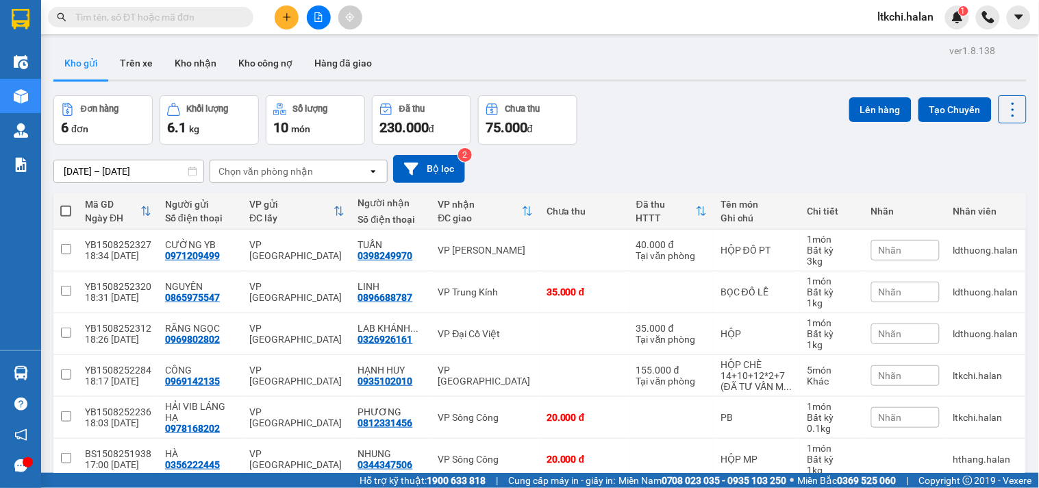
click at [645, 120] on div "Đơn hàng 6 đơn Khối lượng 6.1 kg Số lượng 10 món Đã thu 230.000 đ Chưa thu 75.0…" at bounding box center [539, 119] width 973 height 49
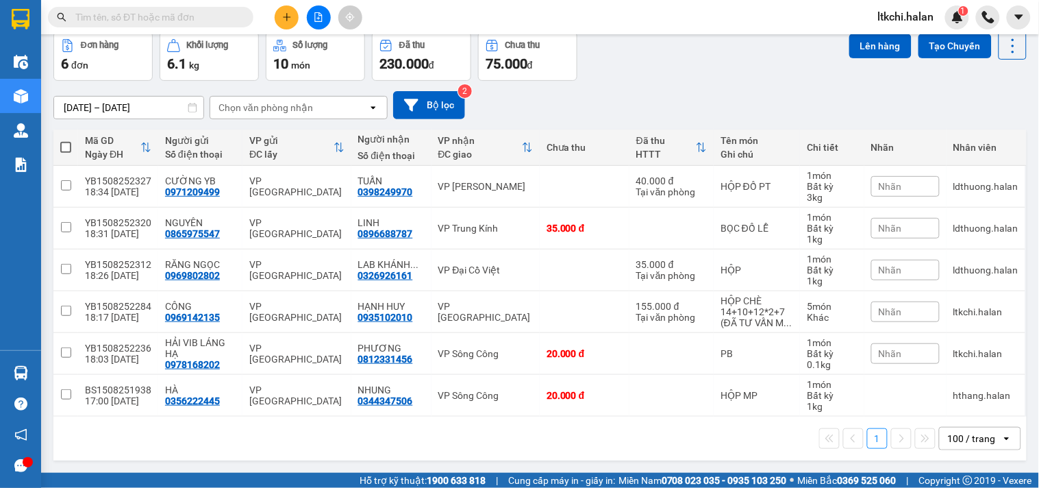
click at [185, 19] on input "text" at bounding box center [156, 17] width 162 height 15
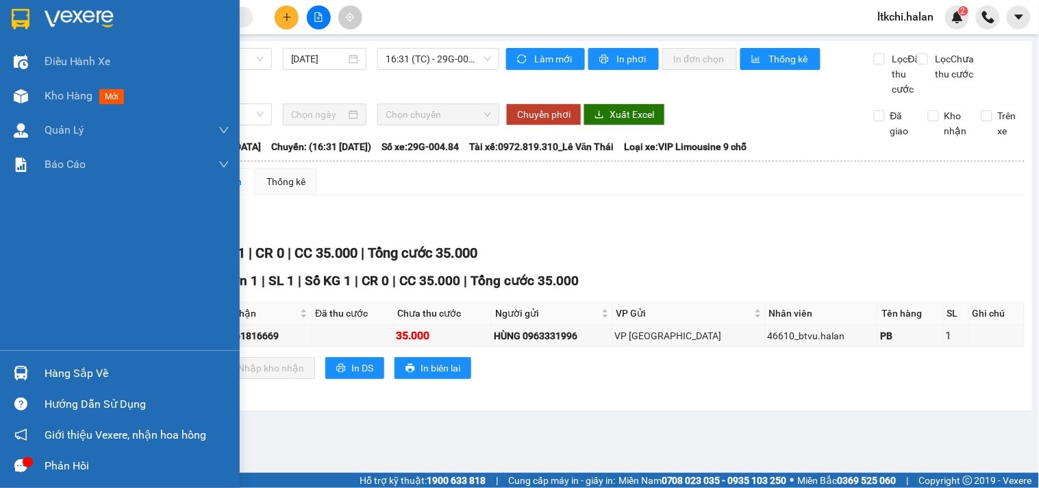
click at [25, 372] on img at bounding box center [21, 373] width 14 height 14
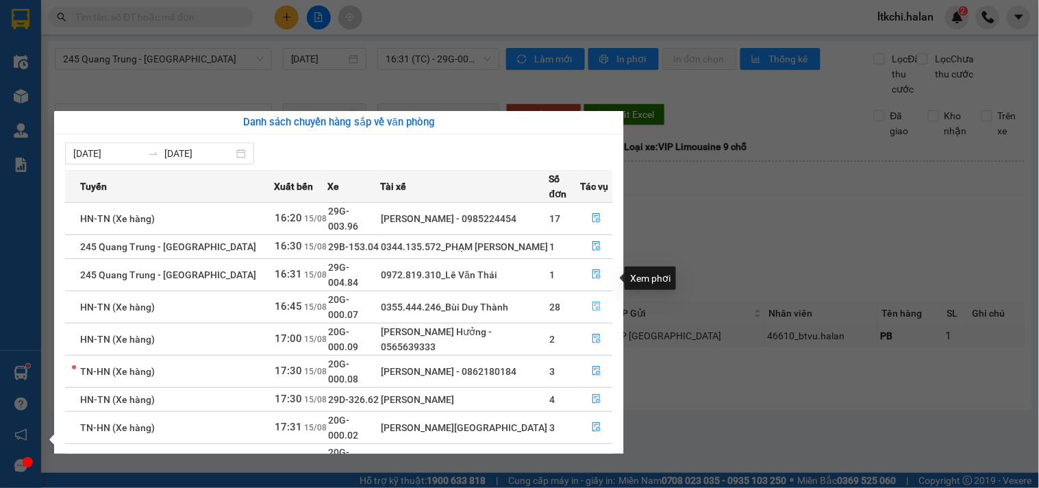
click at [600, 296] on button "button" at bounding box center [596, 307] width 31 height 22
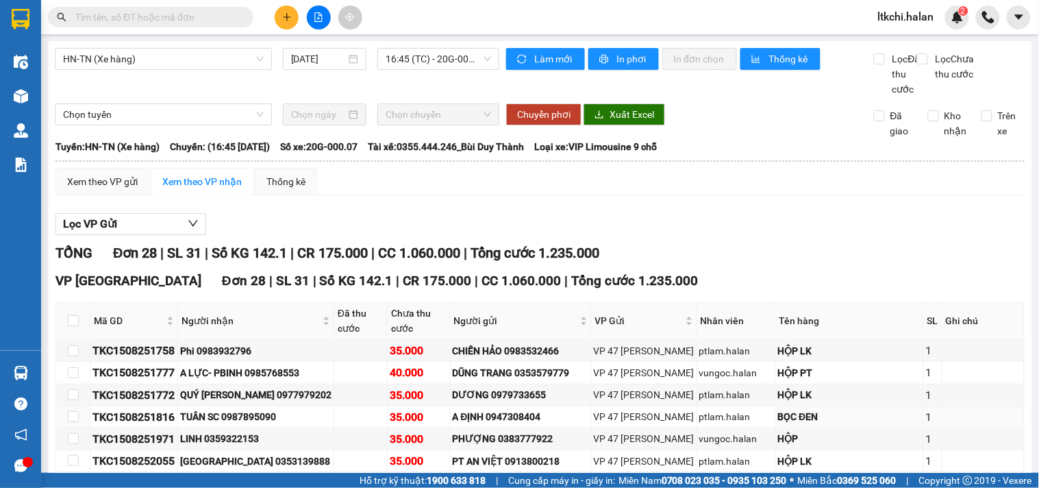
scroll to position [76, 0]
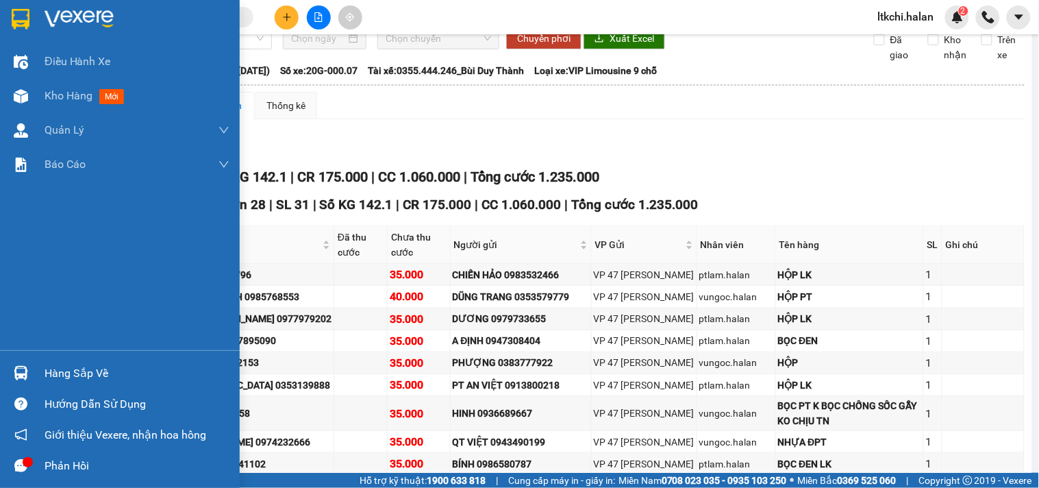
click at [33, 374] on div "Hàng sắp về" at bounding box center [120, 372] width 240 height 31
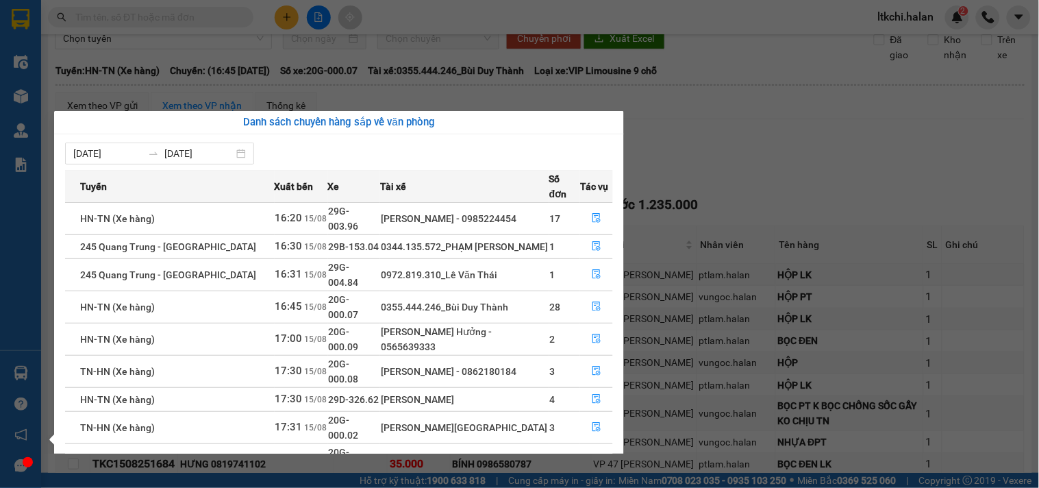
scroll to position [23, 0]
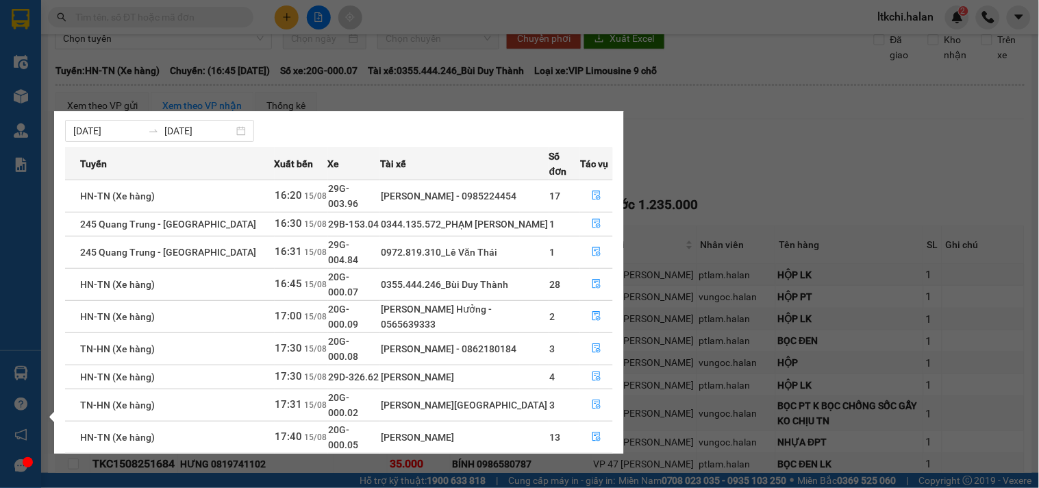
click at [786, 236] on section "Kết quả tìm kiếm ( 7 ) Bộ lọc Mã ĐH Trạng thái Món hàng Thu hộ Tổng cước Chưa c…" at bounding box center [519, 244] width 1039 height 488
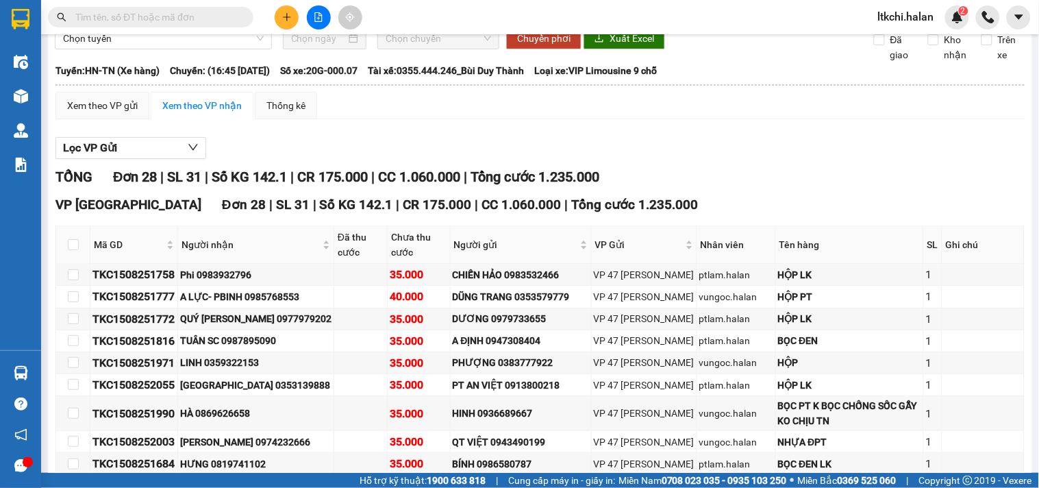
click at [145, 24] on input "text" at bounding box center [156, 17] width 162 height 15
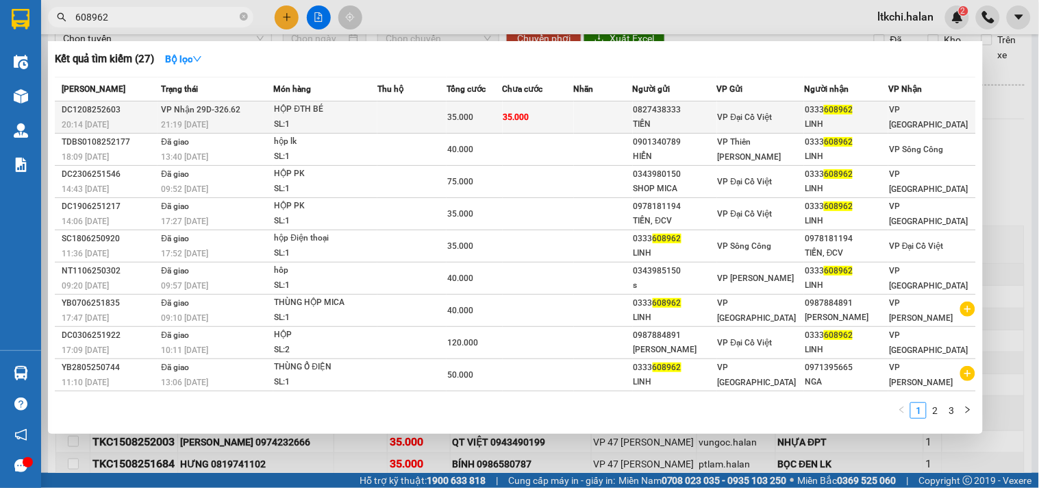
type input "608962"
click at [336, 120] on div "SL: 1" at bounding box center [325, 124] width 103 height 15
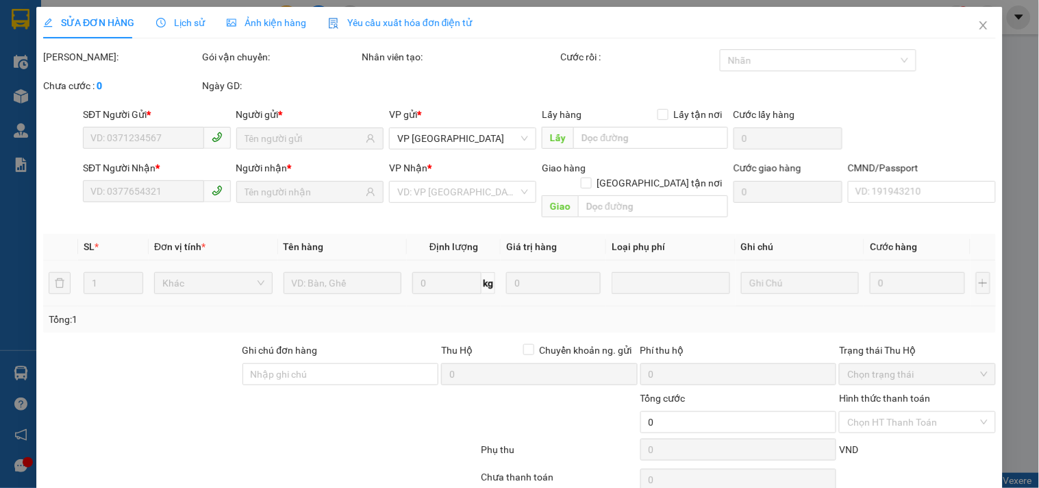
scroll to position [42, 0]
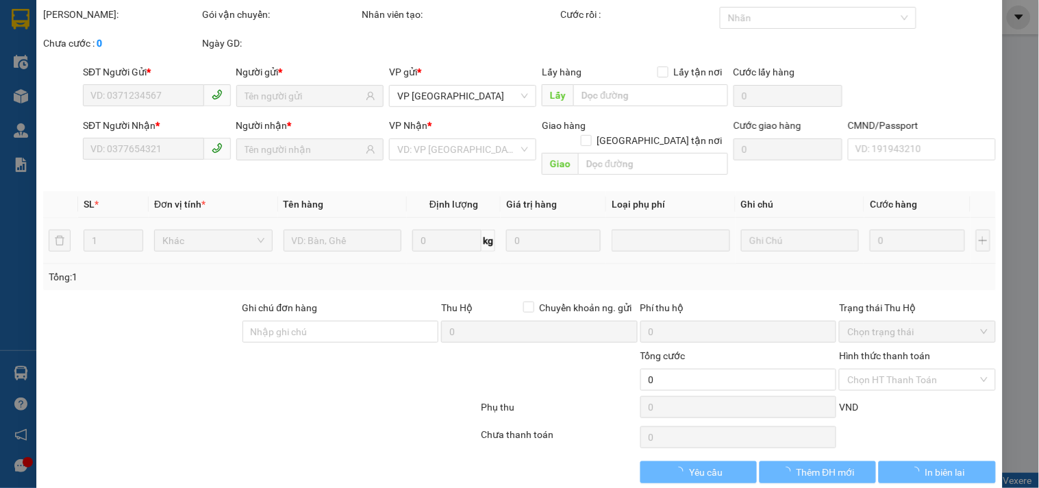
type input "0827438333"
type input "TIẾN"
type input "0333608962"
type input "LINH"
type input "35.000"
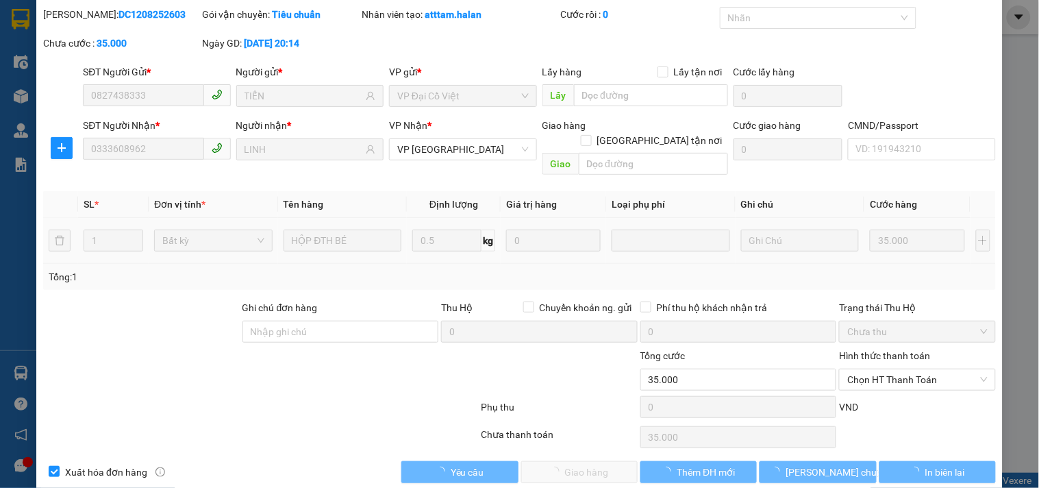
scroll to position [49, 0]
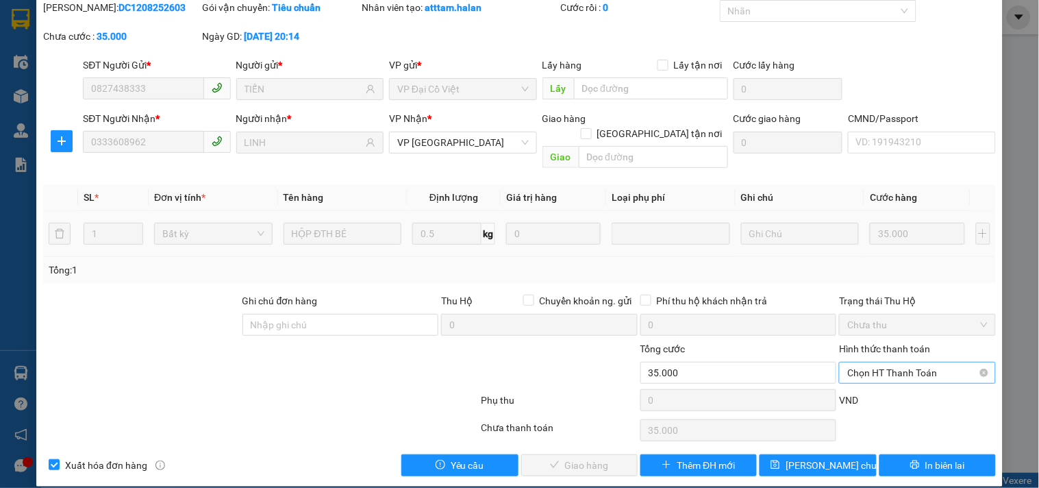
click at [872, 362] on span "Chọn HT Thanh Toán" at bounding box center [917, 372] width 140 height 21
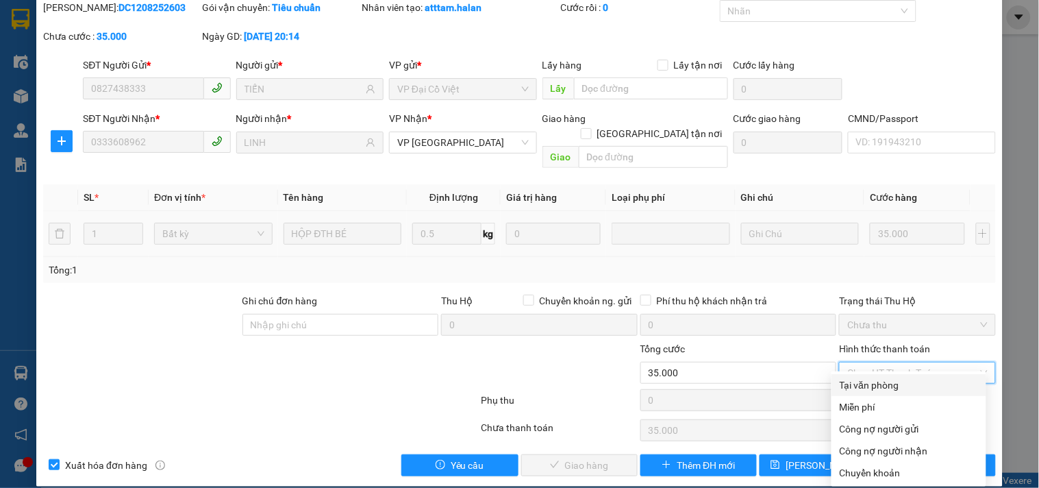
drag, startPoint x: 865, startPoint y: 391, endPoint x: 844, endPoint y: 394, distance: 20.7
click at [866, 391] on div "Tại văn phòng" at bounding box center [909, 384] width 138 height 15
type input "0"
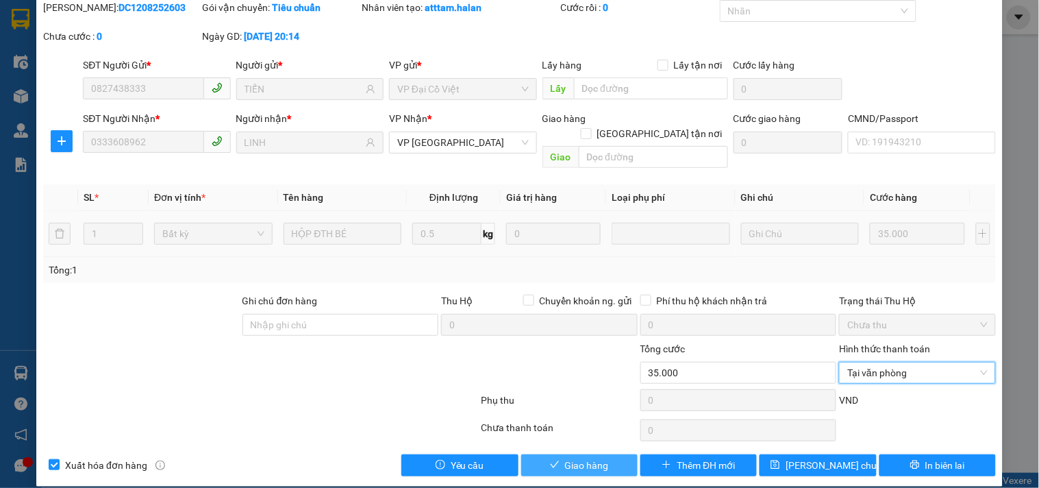
click at [557, 454] on button "Giao hàng" at bounding box center [579, 465] width 116 height 22
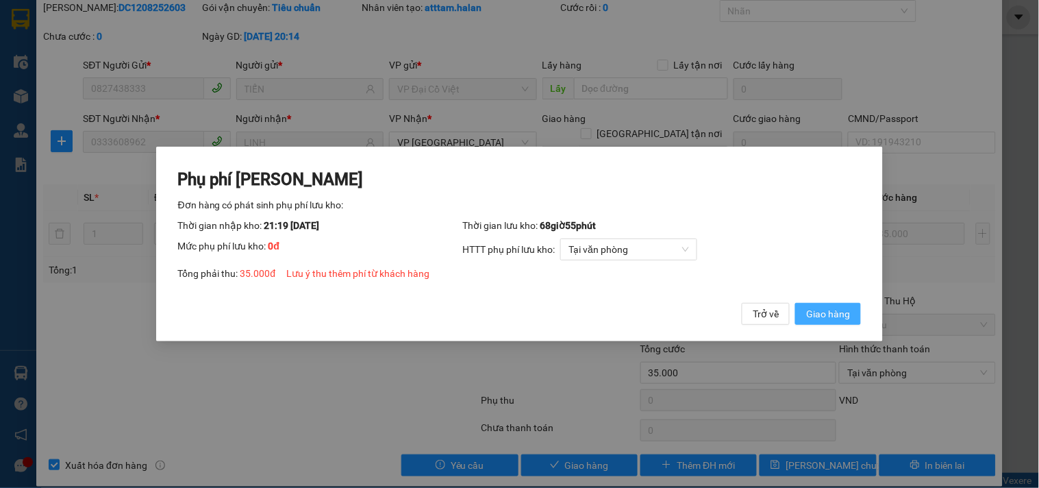
click at [841, 319] on span "Giao hàng" at bounding box center [828, 313] width 44 height 15
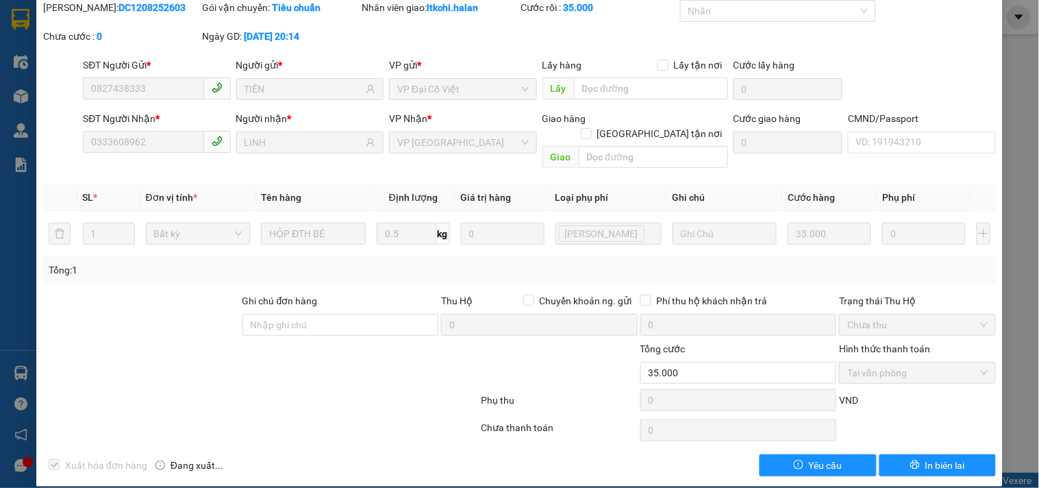
scroll to position [0, 0]
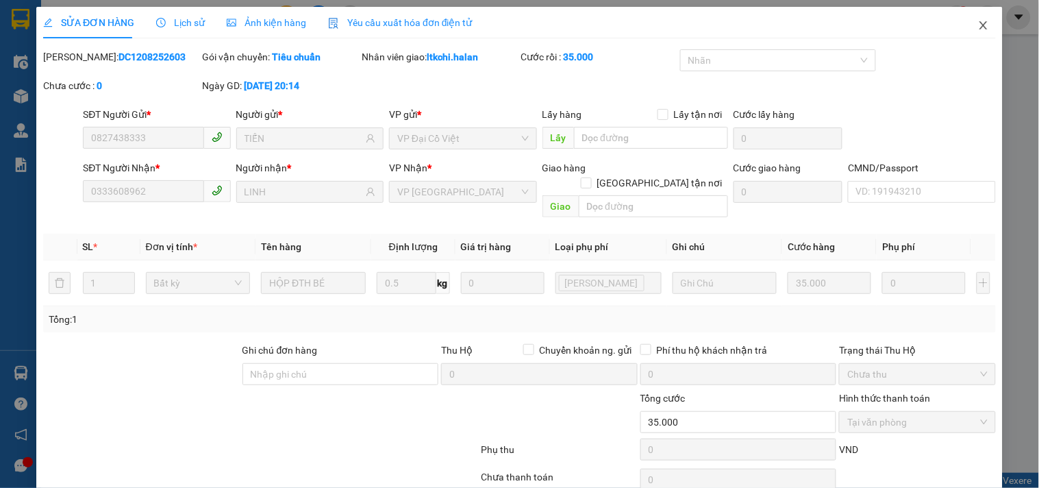
click at [978, 26] on icon "close" at bounding box center [983, 25] width 11 height 11
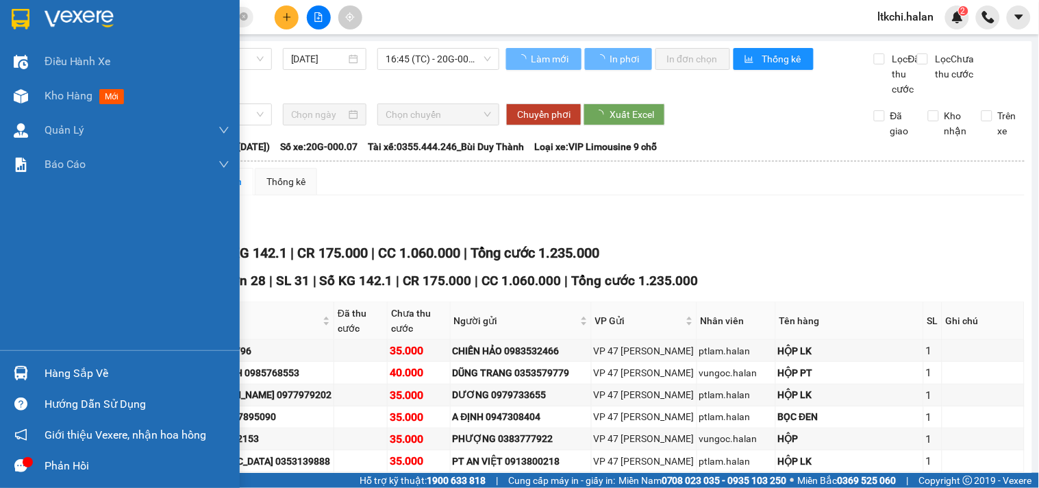
click at [18, 372] on img at bounding box center [21, 373] width 14 height 14
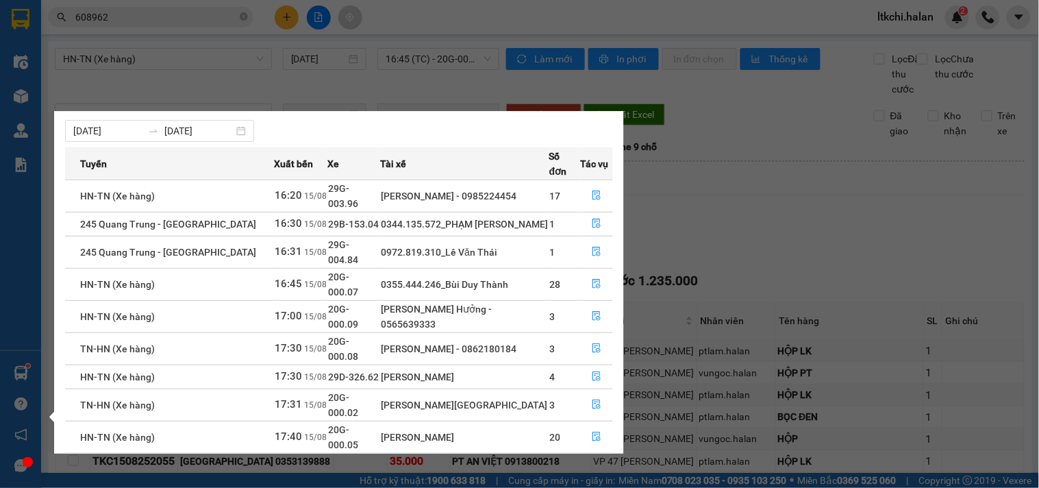
click at [690, 240] on section "Kết quả tìm kiếm ( 27 ) Bộ lọc Mã ĐH Trạng thái Món hàng Thu hộ Tổng cước Chưa …" at bounding box center [519, 244] width 1039 height 488
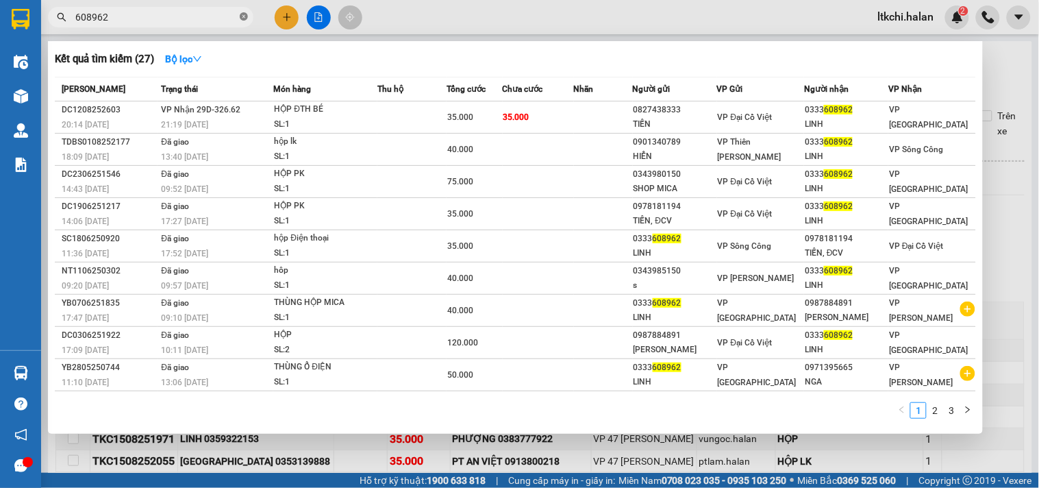
click at [244, 16] on icon "close-circle" at bounding box center [244, 16] width 8 height 8
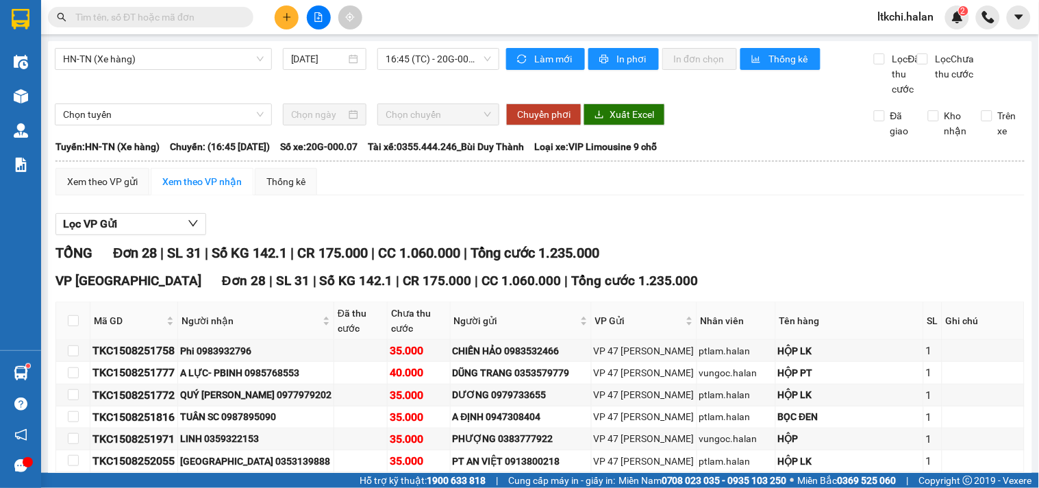
click at [131, 16] on input "text" at bounding box center [156, 17] width 162 height 15
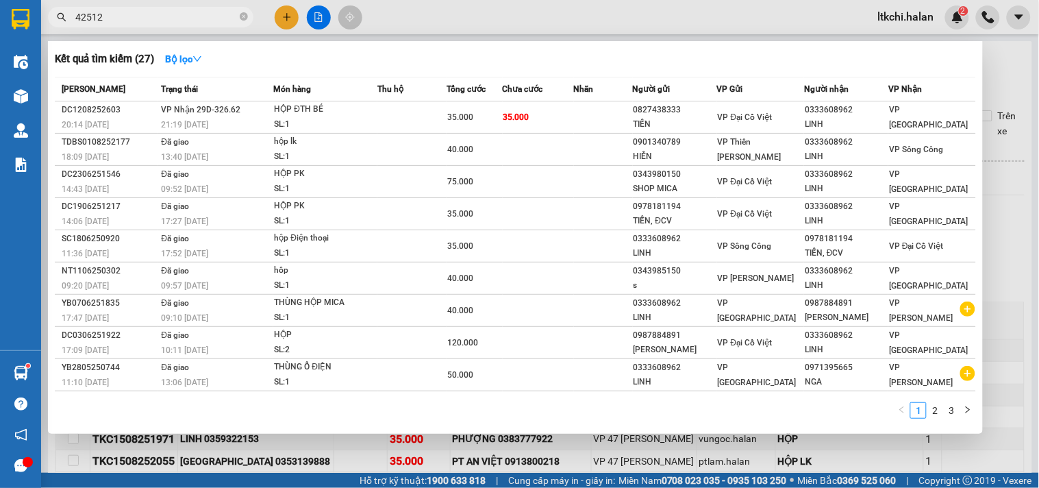
type input "425123"
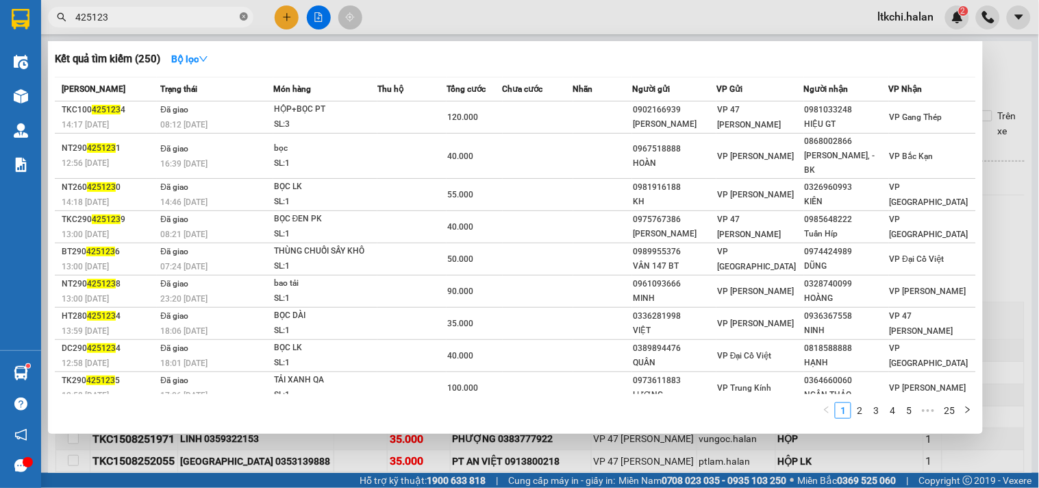
click at [244, 14] on icon "close-circle" at bounding box center [244, 16] width 8 height 8
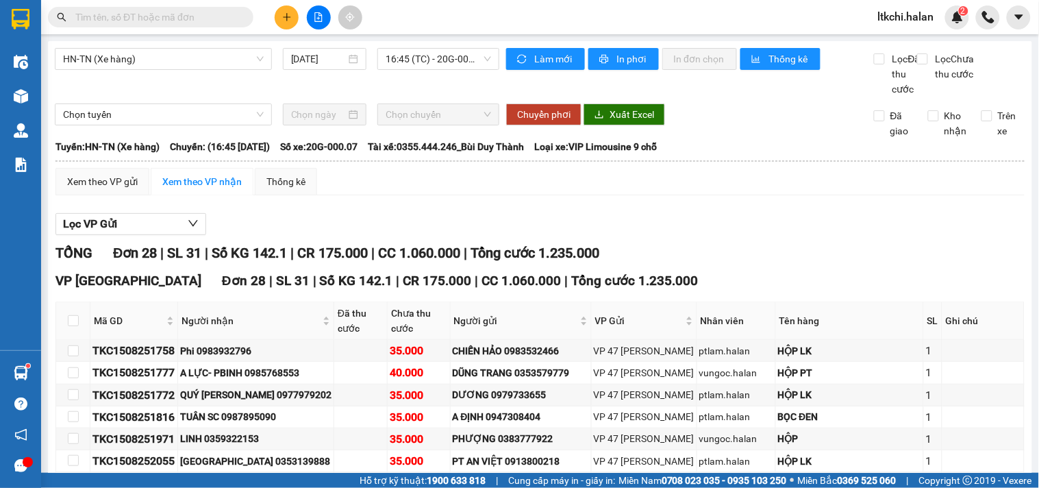
click at [179, 22] on input "text" at bounding box center [156, 17] width 162 height 15
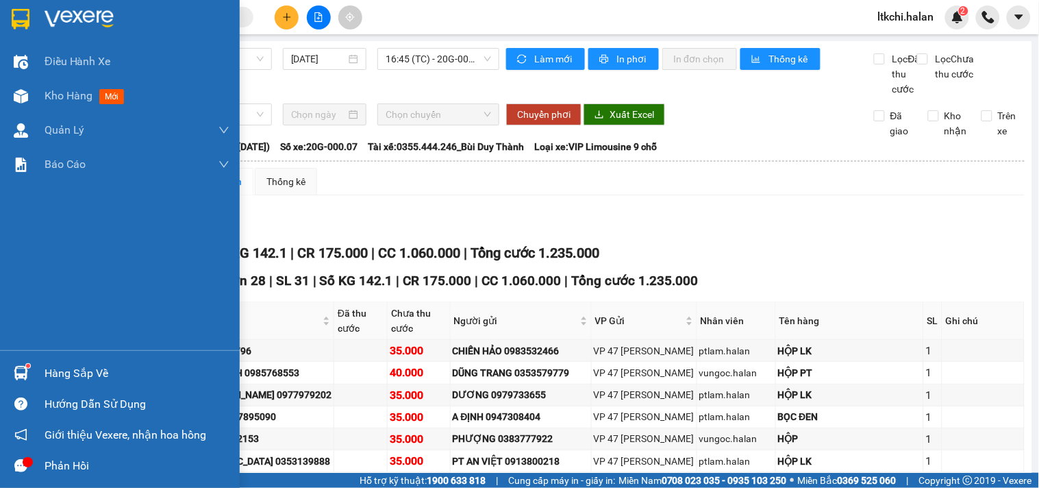
click at [18, 374] on img at bounding box center [21, 373] width 14 height 14
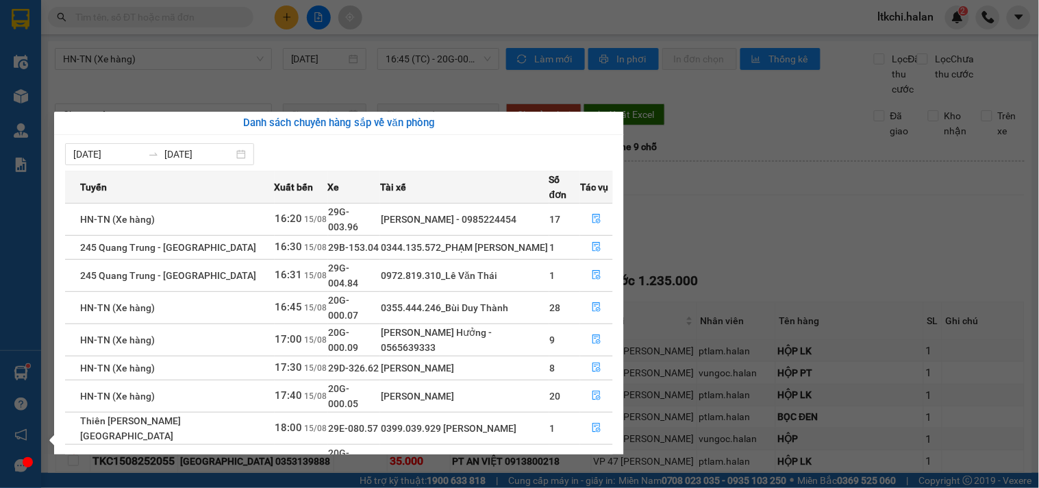
drag, startPoint x: 313, startPoint y: 94, endPoint x: 314, endPoint y: 86, distance: 8.2
click at [316, 92] on section "Kết quả tìm kiếm ( 250 ) Bộ lọc Mã ĐH Trạng thái Món hàng Thu hộ Tổng cước Chưa…" at bounding box center [519, 244] width 1039 height 488
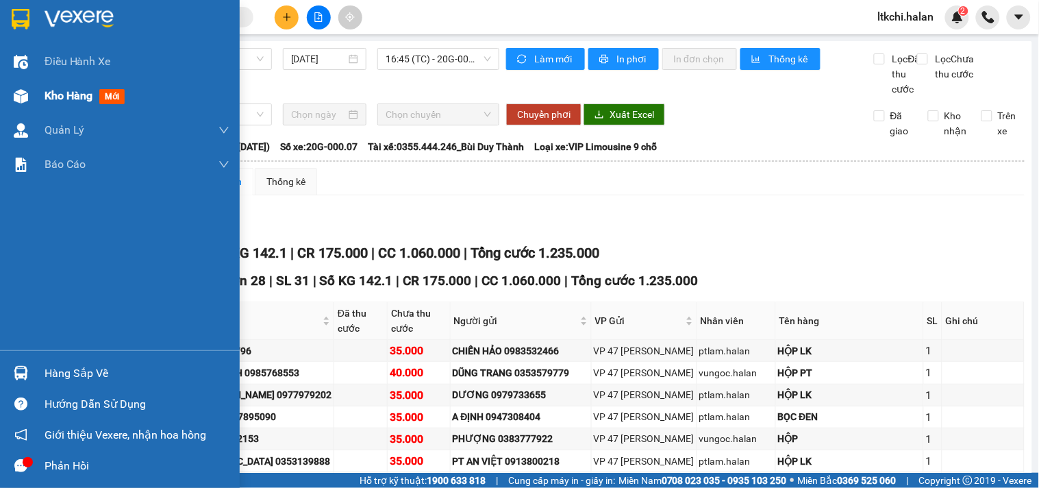
click at [23, 99] on img at bounding box center [21, 96] width 14 height 14
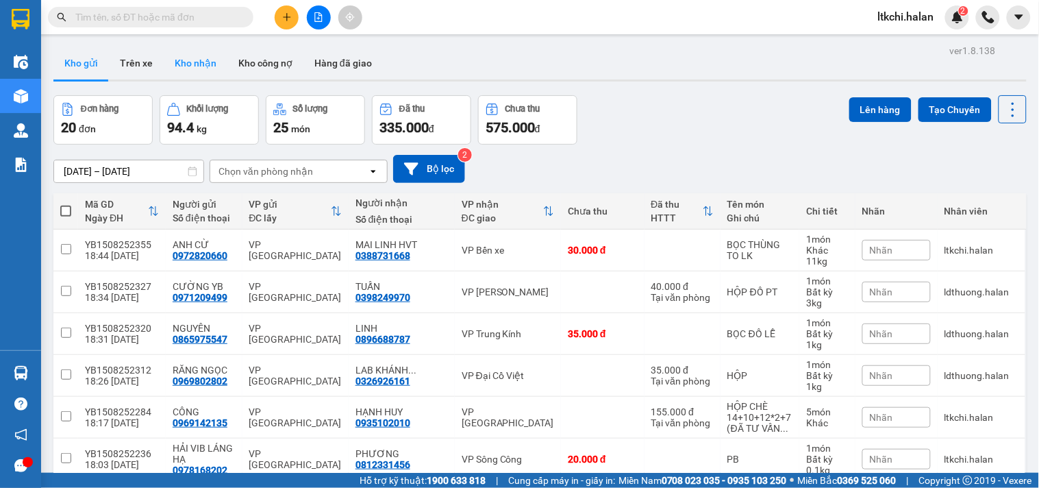
click at [207, 70] on button "Kho nhận" at bounding box center [196, 63] width 64 height 33
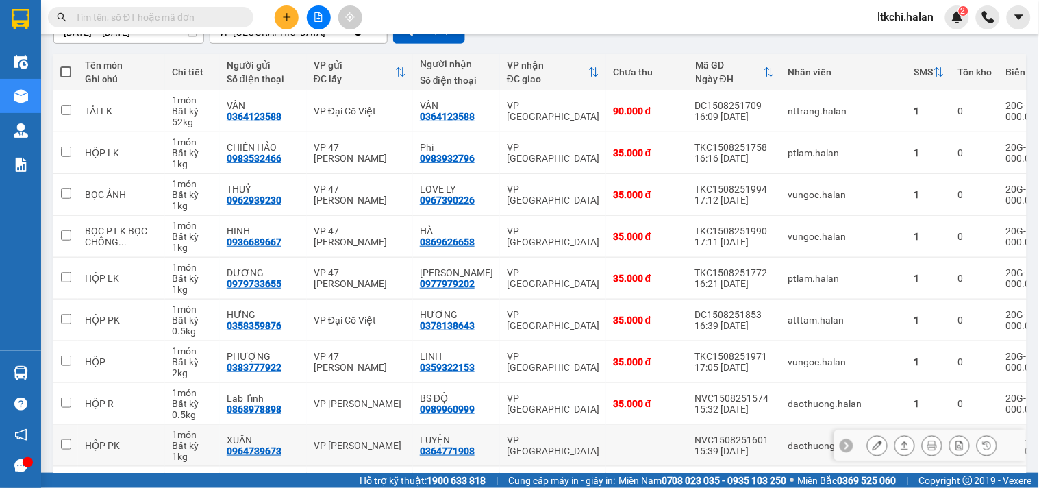
scroll to position [367, 0]
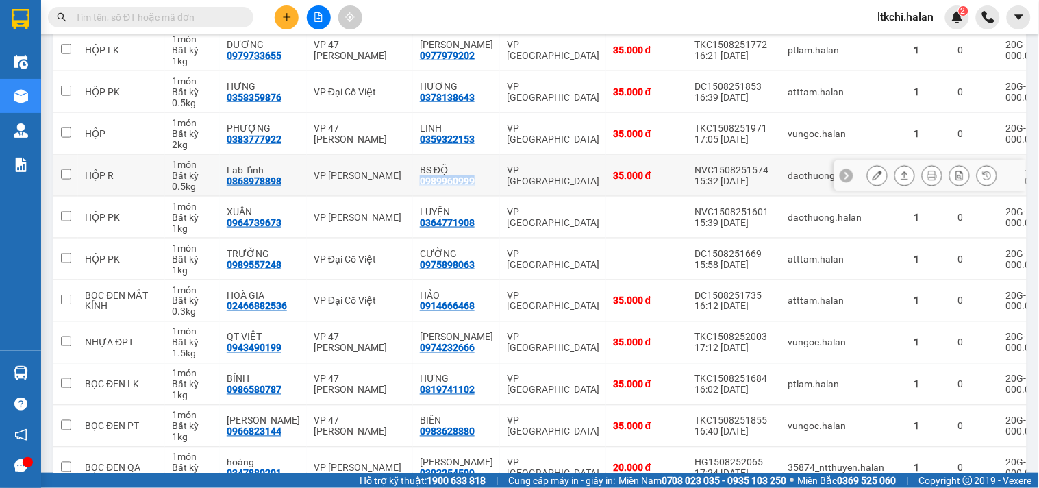
drag, startPoint x: 449, startPoint y: 178, endPoint x: 386, endPoint y: 186, distance: 63.4
click at [413, 186] on td "BS ĐỘ 0989960999" at bounding box center [456, 176] width 87 height 42
checkbox input "true"
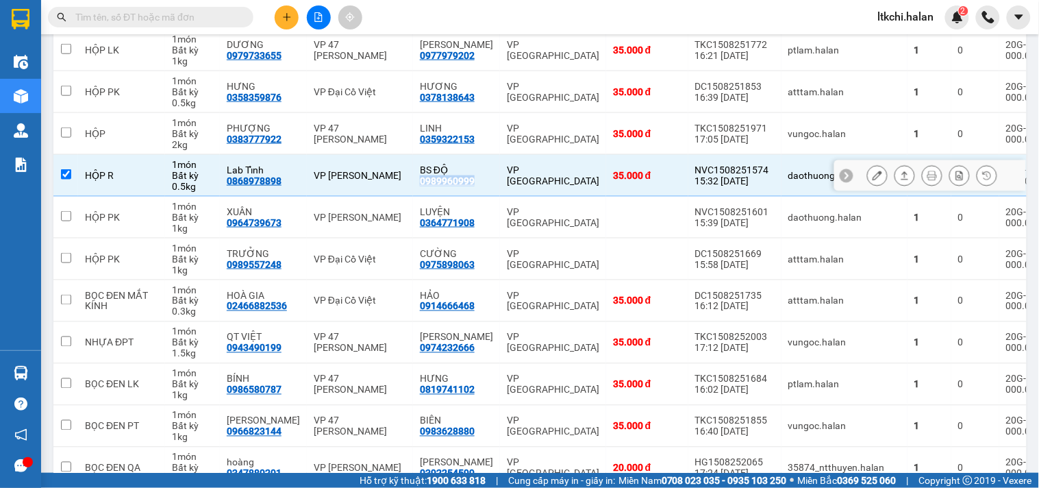
copy div "0989960999"
click at [197, 21] on input "text" at bounding box center [156, 17] width 162 height 15
paste input "0989960999"
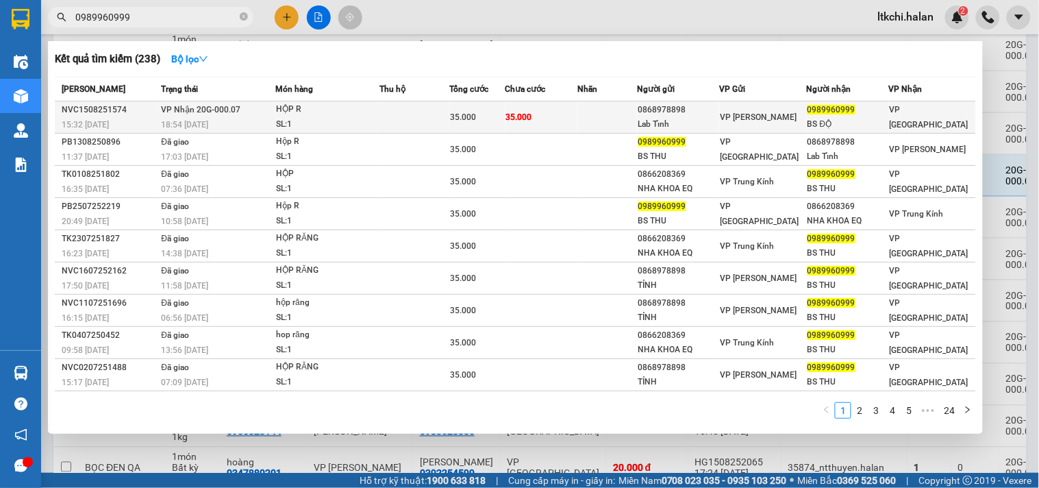
type input "0989960999"
click at [446, 114] on td at bounding box center [414, 117] width 70 height 32
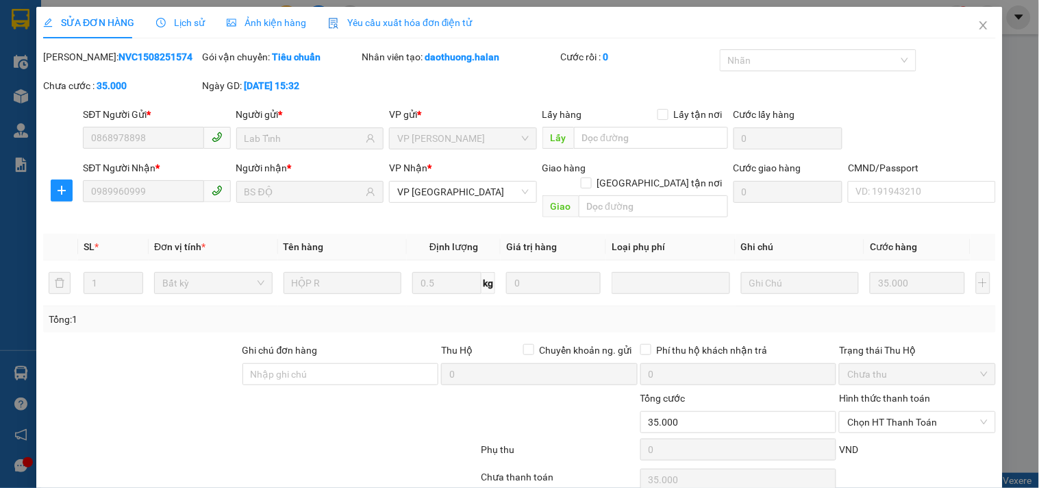
type input "0868978898"
type input "Lab Tỉnh"
type input "0989960999"
type input "BS ĐỘ"
type input "35.000"
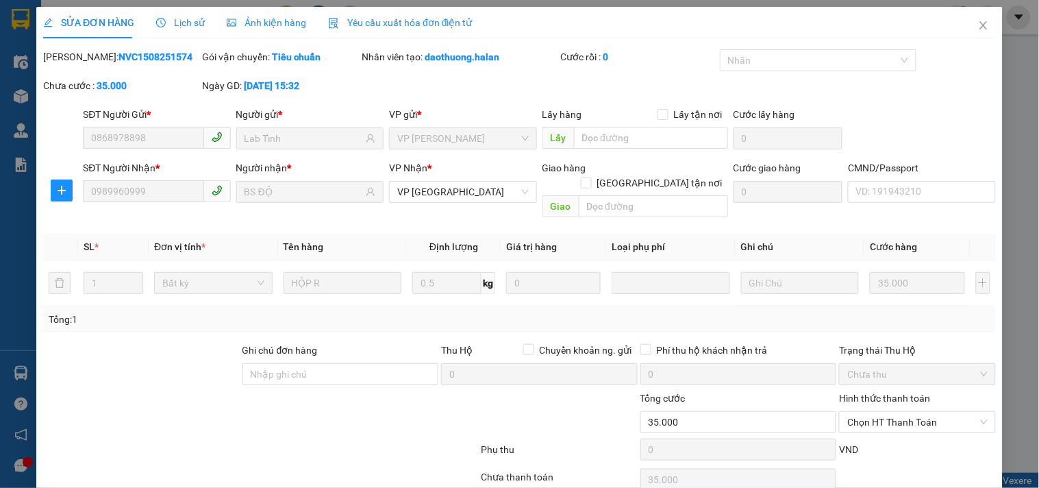
type input "35.000"
click at [60, 192] on icon "plus" at bounding box center [61, 190] width 11 height 11
click at [83, 218] on span "Chuyển kho" at bounding box center [86, 217] width 56 height 15
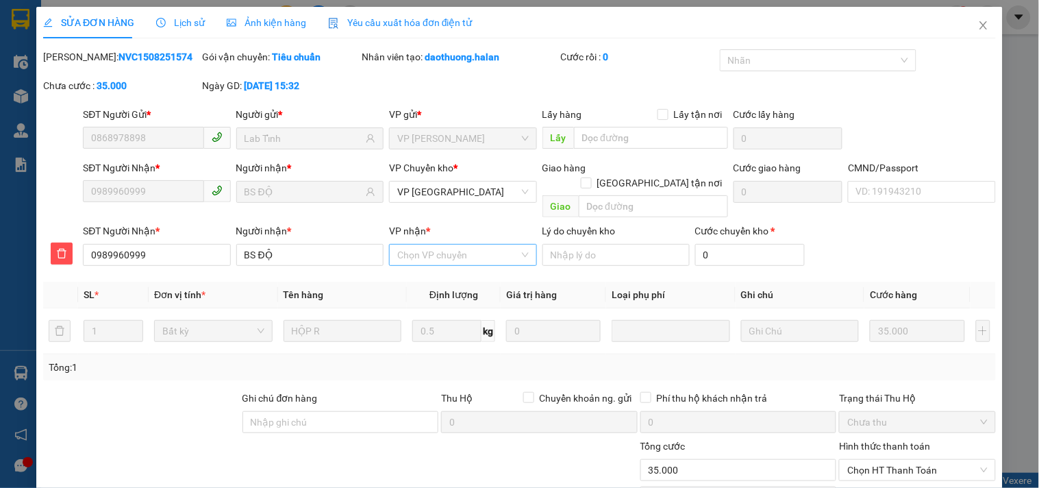
click at [457, 244] on input "VP nhận *" at bounding box center [457, 254] width 121 height 21
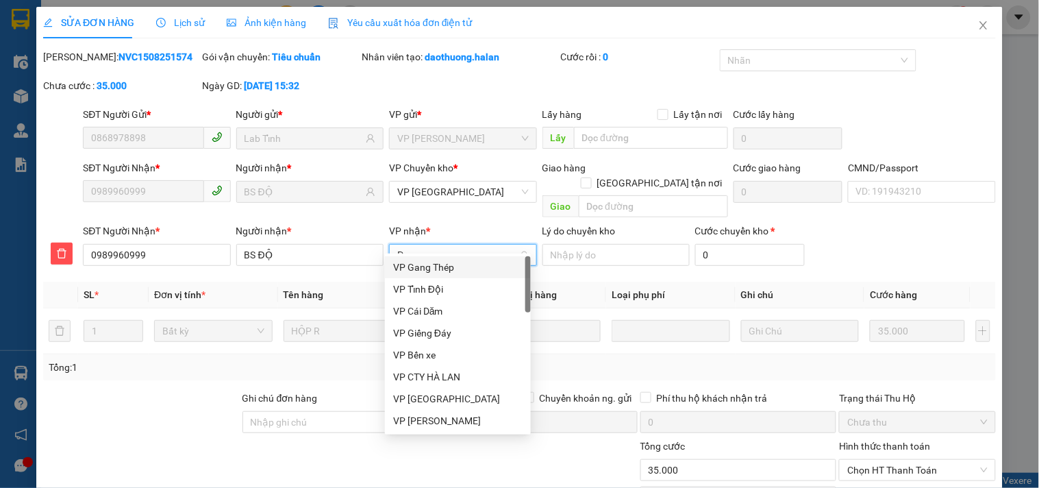
type input "PB"
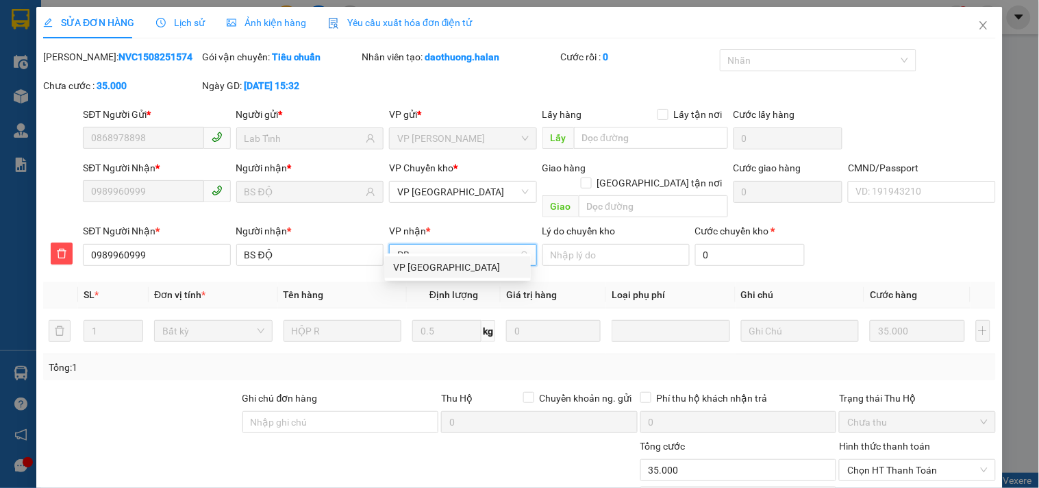
click at [457, 265] on div "VP [GEOGRAPHIC_DATA]" at bounding box center [457, 267] width 129 height 15
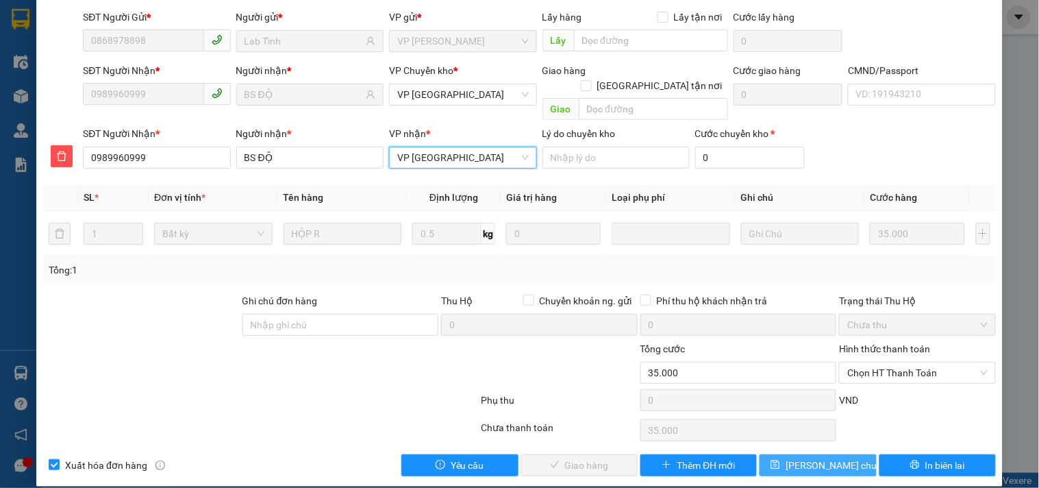
click at [827, 457] on span "[PERSON_NAME] chuyển hoàn" at bounding box center [850, 464] width 130 height 15
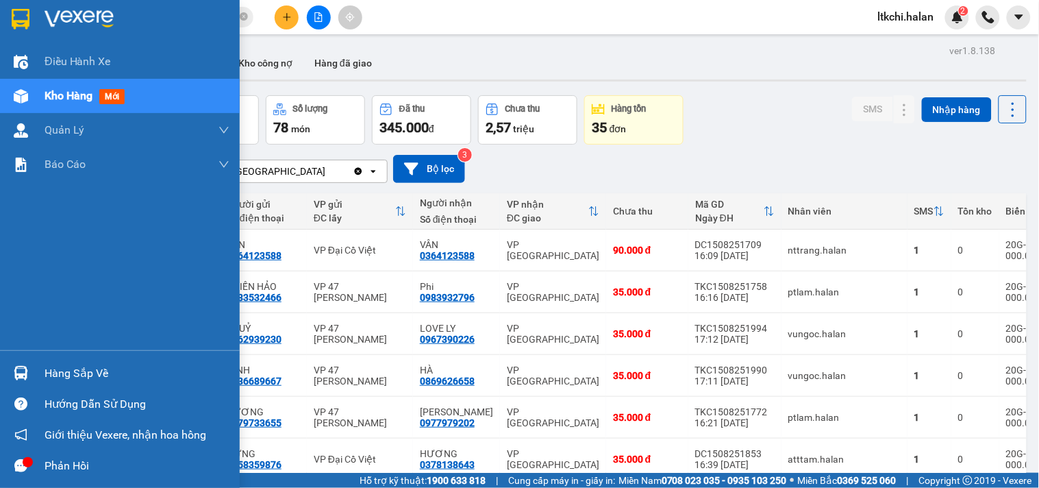
click at [31, 367] on div at bounding box center [21, 373] width 24 height 24
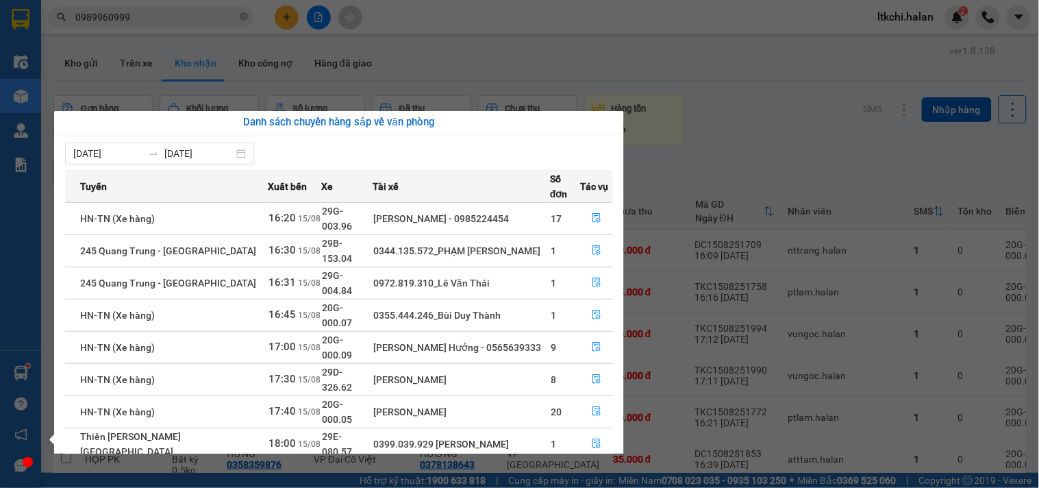
click at [697, 166] on section "Kết quả tìm kiếm ( 238 ) Bộ lọc Mã ĐH Trạng thái Món hàng Thu hộ Tổng cước Chưa…" at bounding box center [519, 244] width 1039 height 488
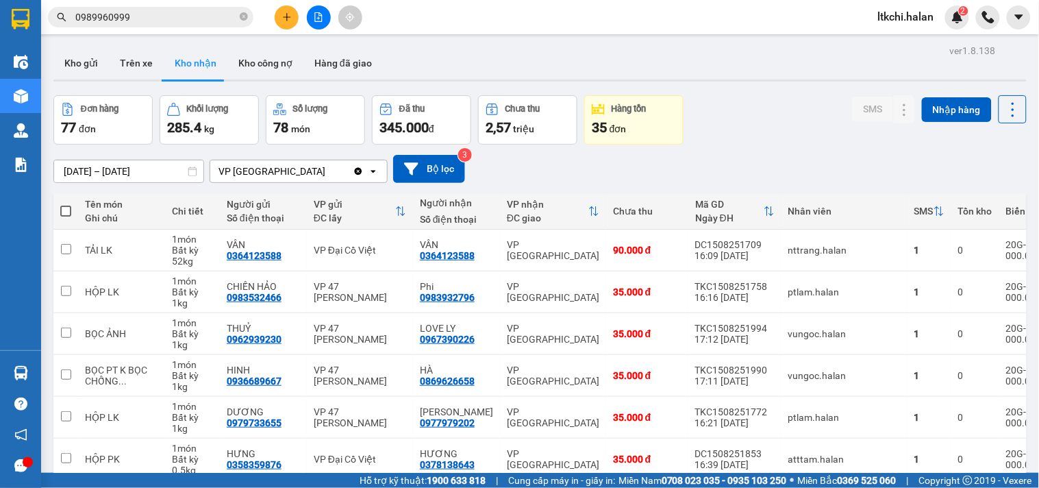
click at [145, 19] on input "0989960999" at bounding box center [156, 17] width 162 height 15
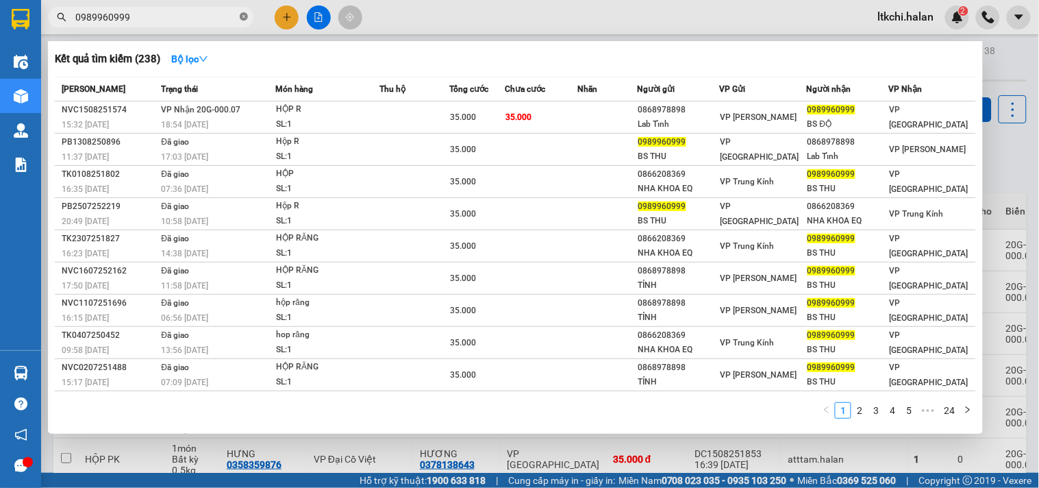
click at [244, 16] on icon "close-circle" at bounding box center [244, 16] width 8 height 8
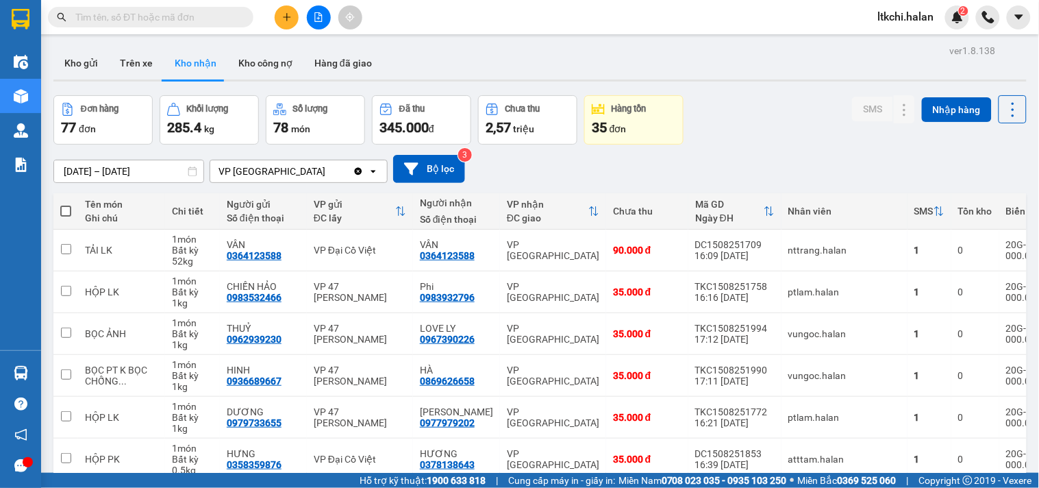
click at [201, 16] on input "text" at bounding box center [156, 17] width 162 height 15
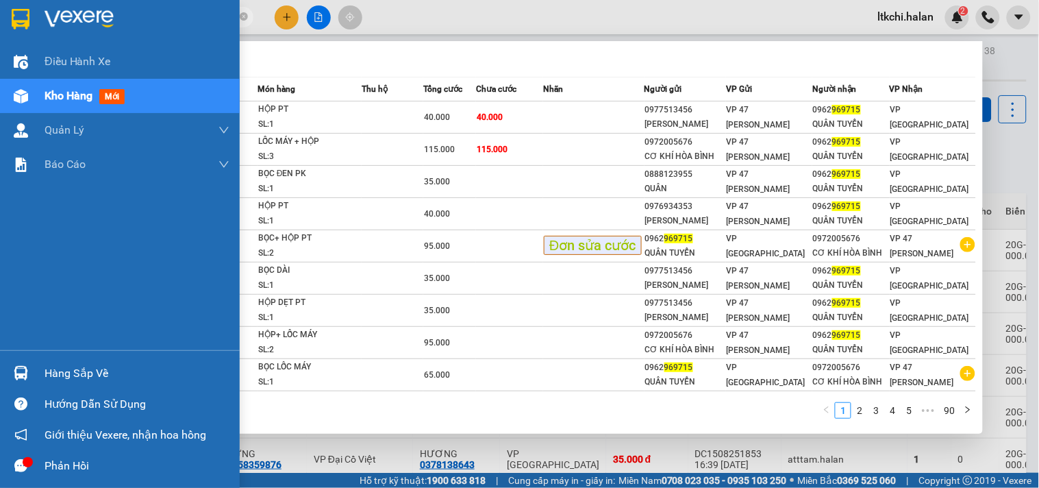
type input "969715"
click at [17, 367] on img at bounding box center [21, 373] width 14 height 14
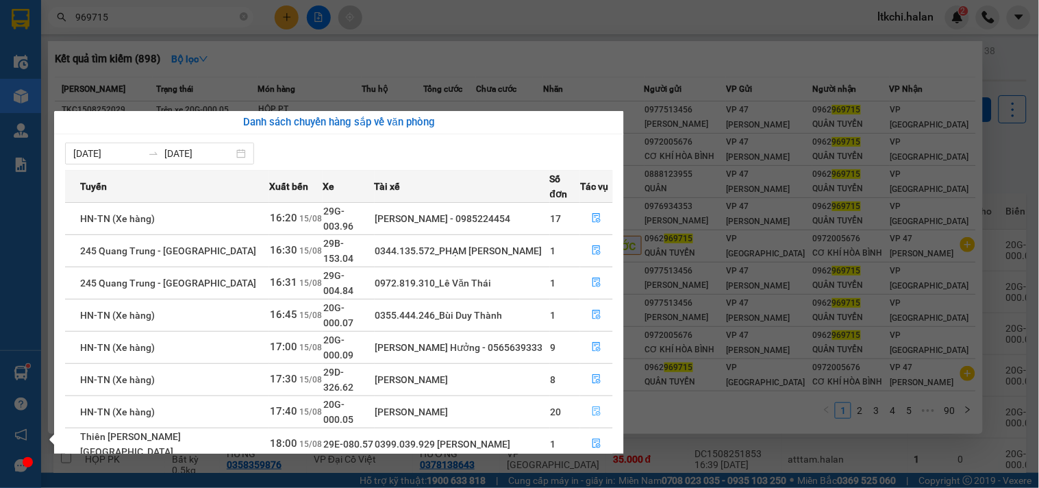
scroll to position [23, 0]
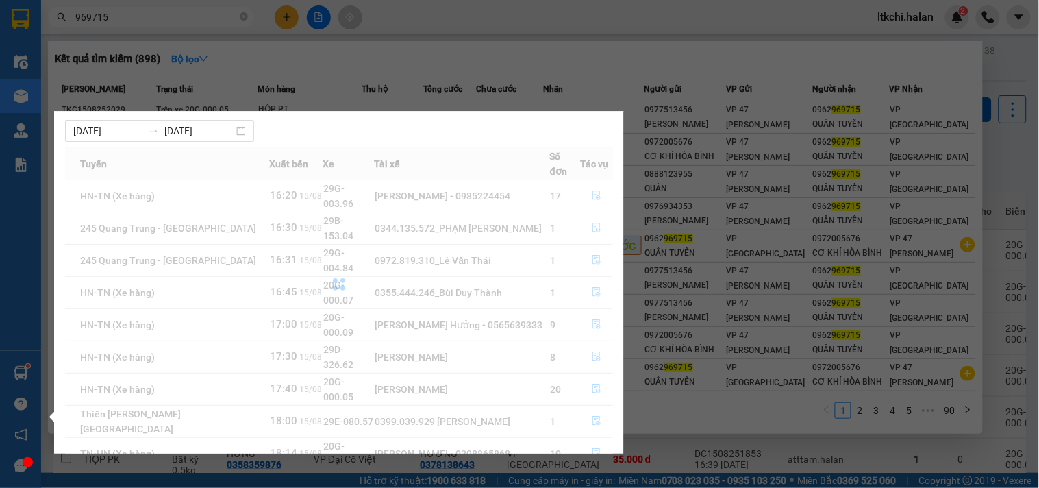
scroll to position [0, 0]
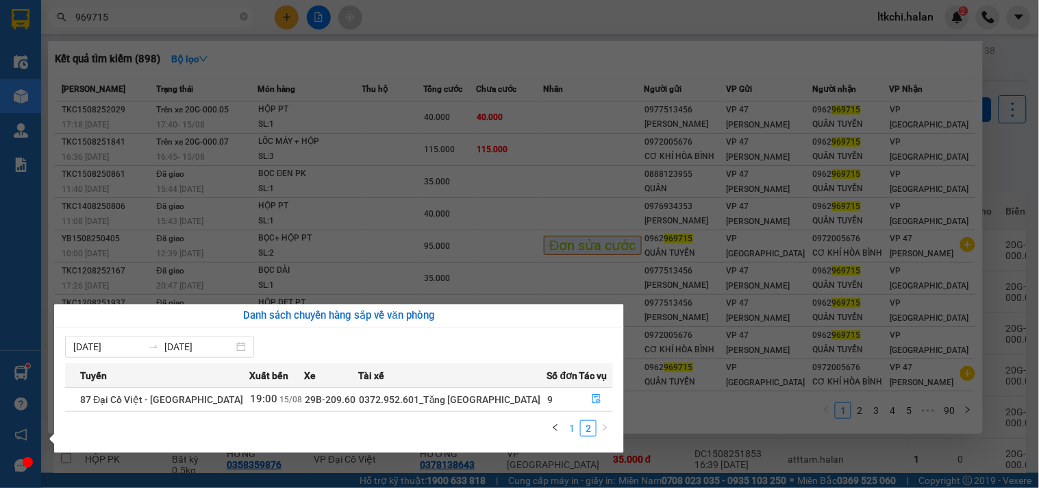
click at [570, 429] on link "1" at bounding box center [571, 427] width 15 height 15
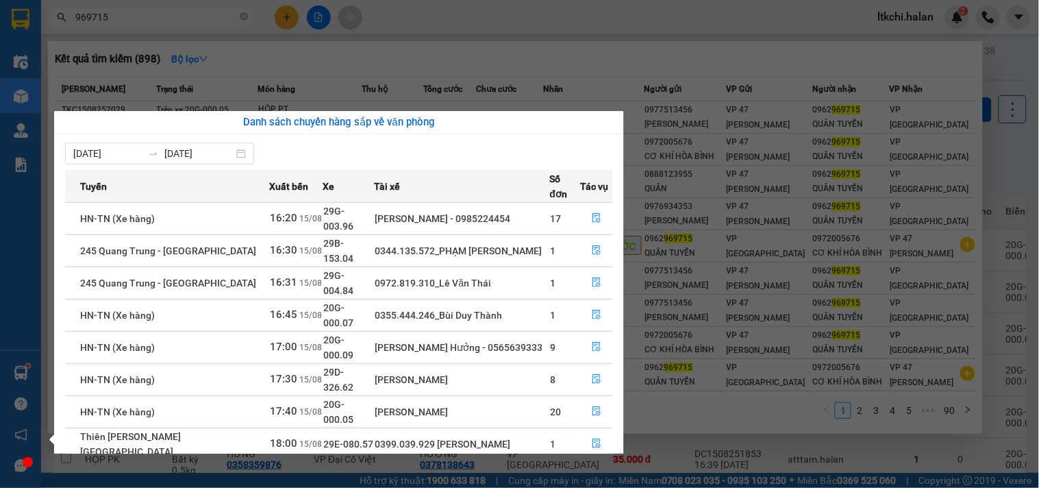
scroll to position [23, 0]
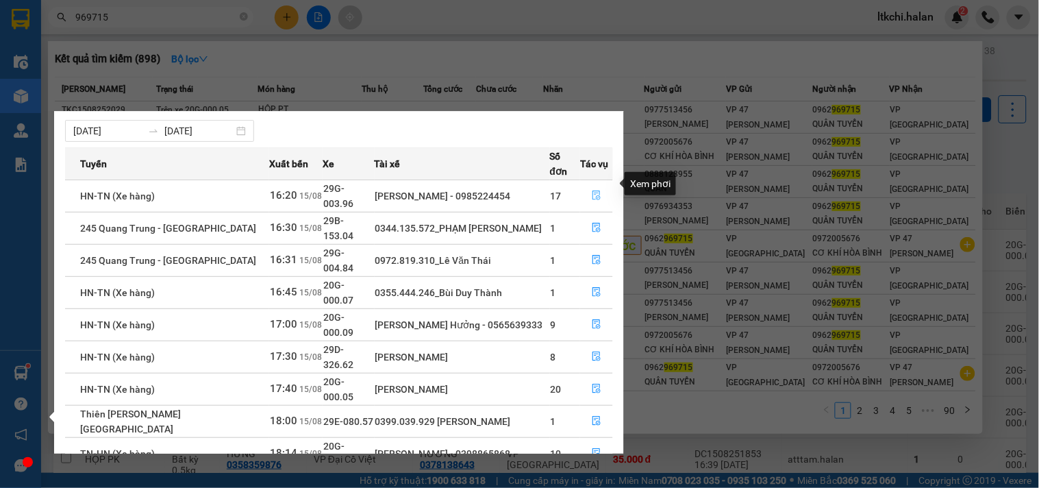
click at [593, 190] on icon "file-done" at bounding box center [597, 195] width 10 height 10
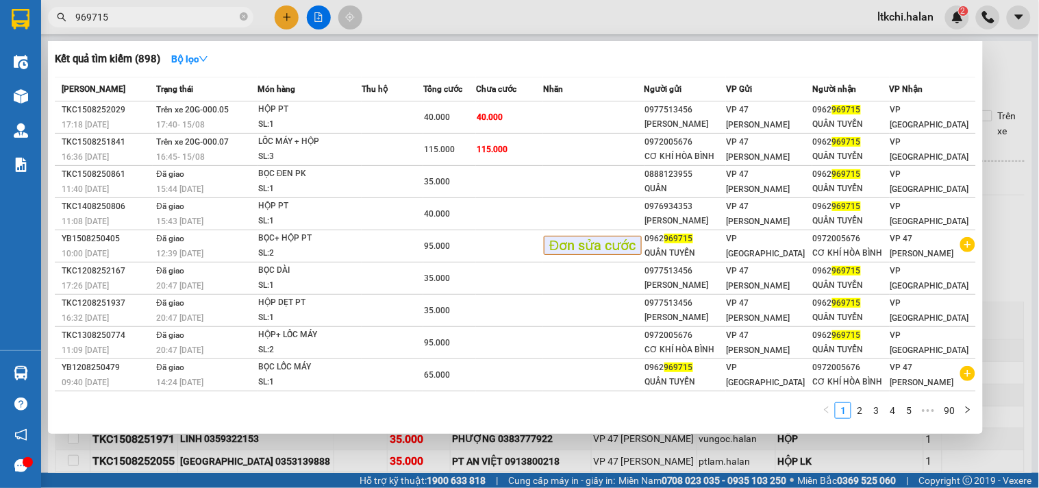
click at [570, 437] on div at bounding box center [519, 244] width 1039 height 488
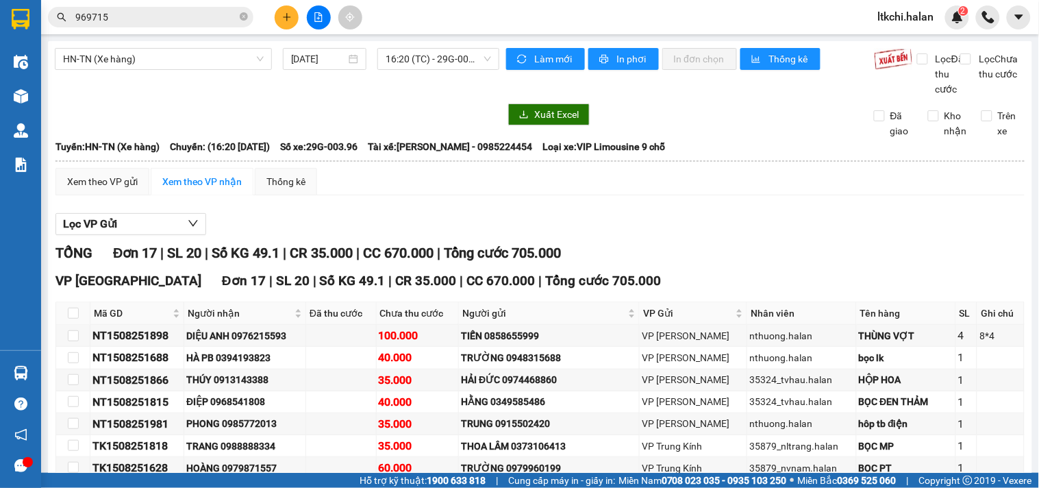
click at [441, 195] on div "Xem theo VP gửi Xem theo VP nhận Thống kê" at bounding box center [539, 181] width 969 height 27
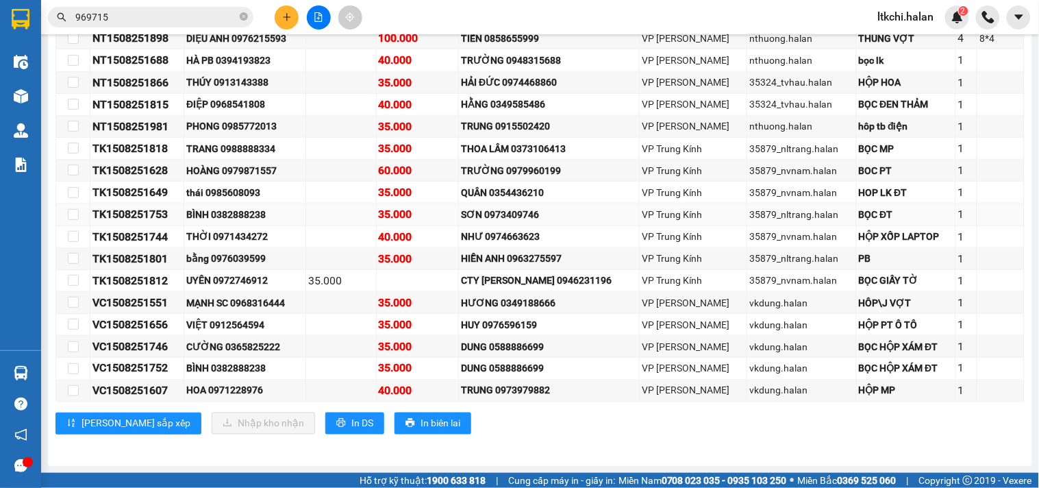
scroll to position [237, 0]
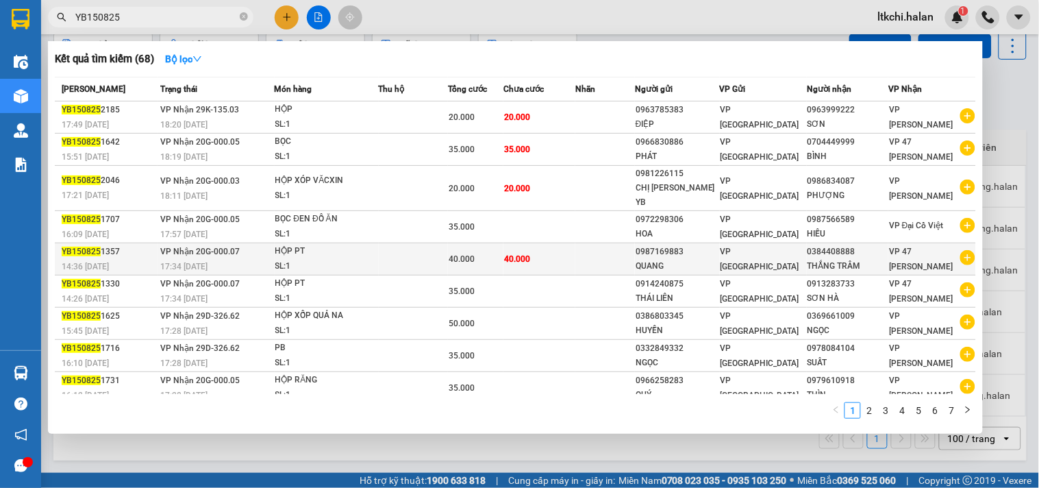
scroll to position [31, 0]
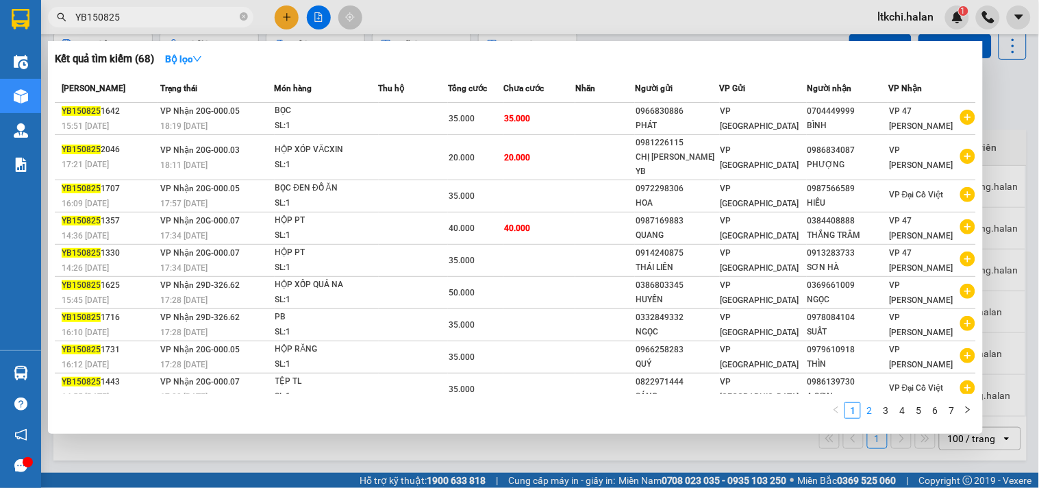
type input "YB150825"
click at [874, 415] on link "2" at bounding box center [868, 410] width 15 height 15
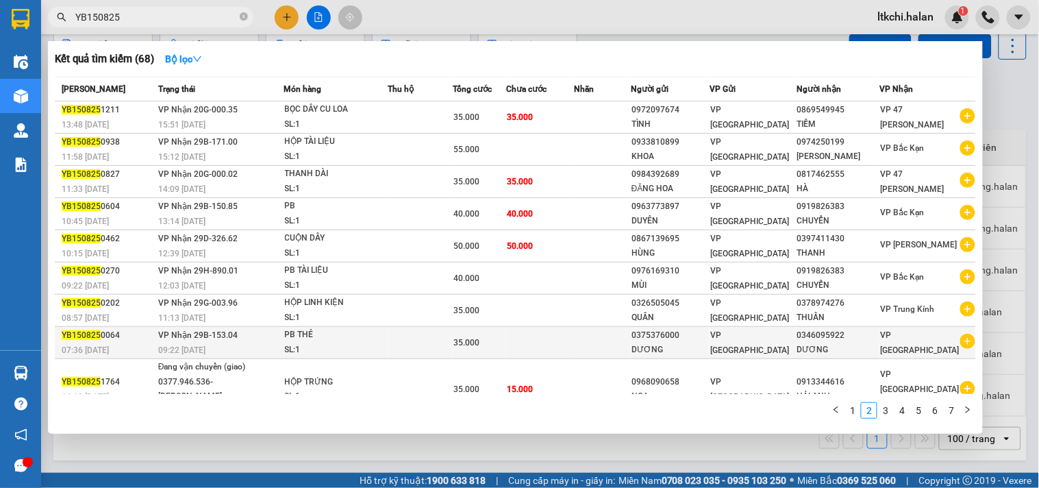
scroll to position [60, 0]
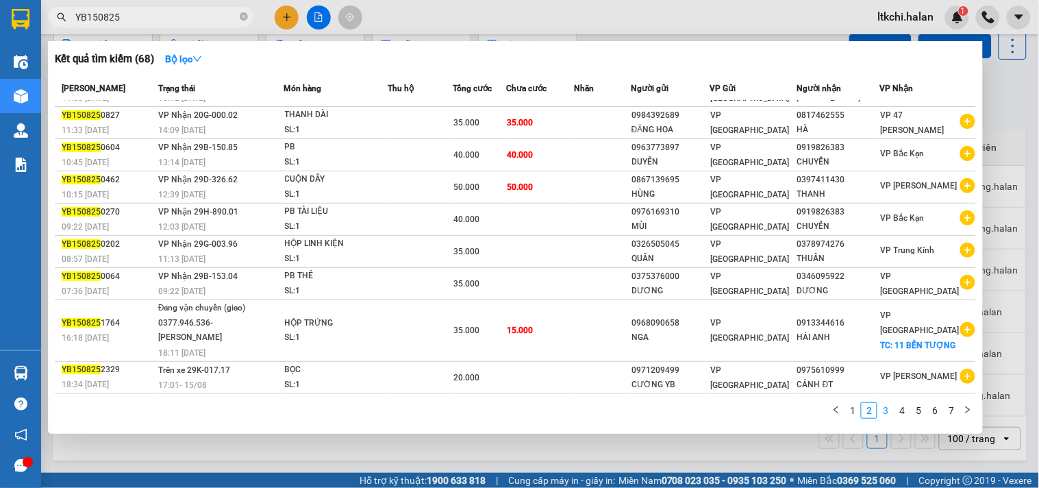
click at [887, 412] on link "3" at bounding box center [885, 410] width 15 height 15
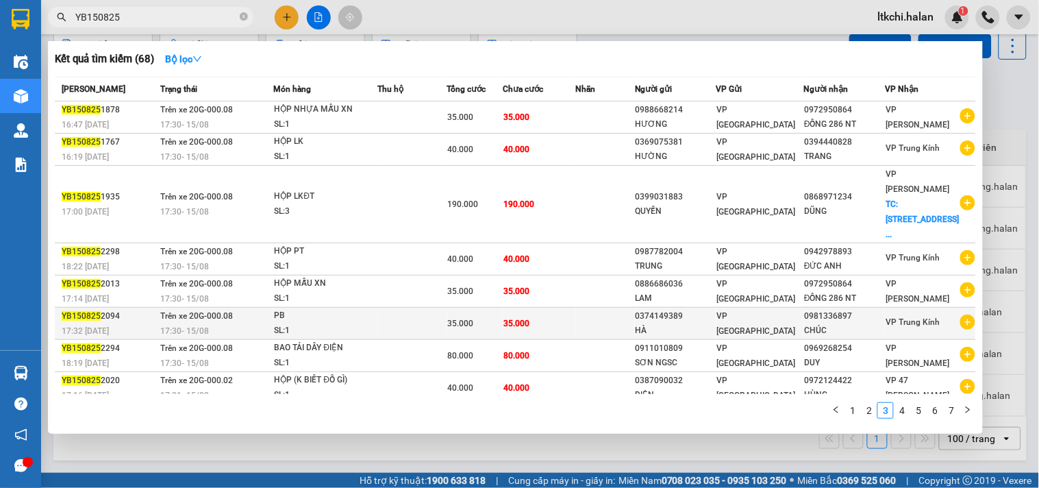
scroll to position [74, 0]
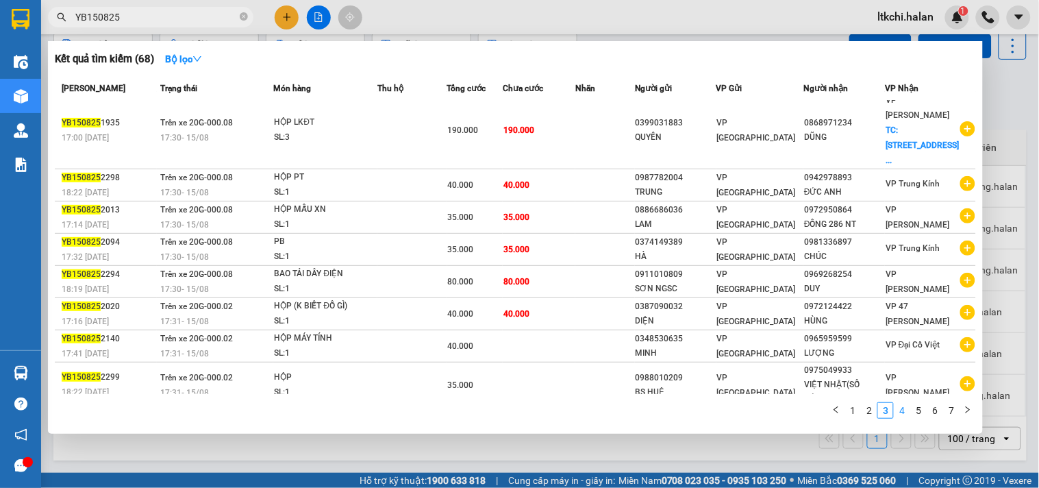
click at [905, 411] on link "4" at bounding box center [901, 410] width 15 height 15
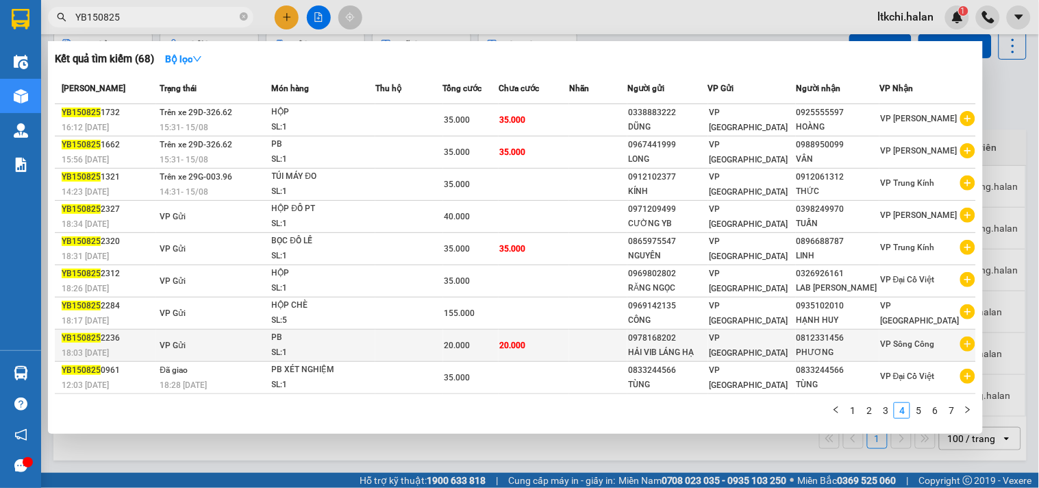
scroll to position [42, 0]
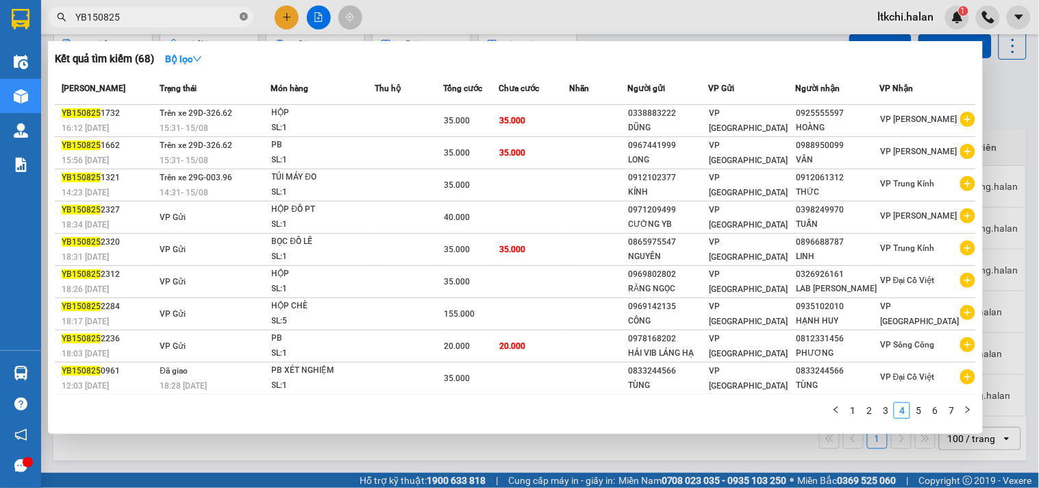
click at [244, 16] on icon "close-circle" at bounding box center [244, 16] width 8 height 8
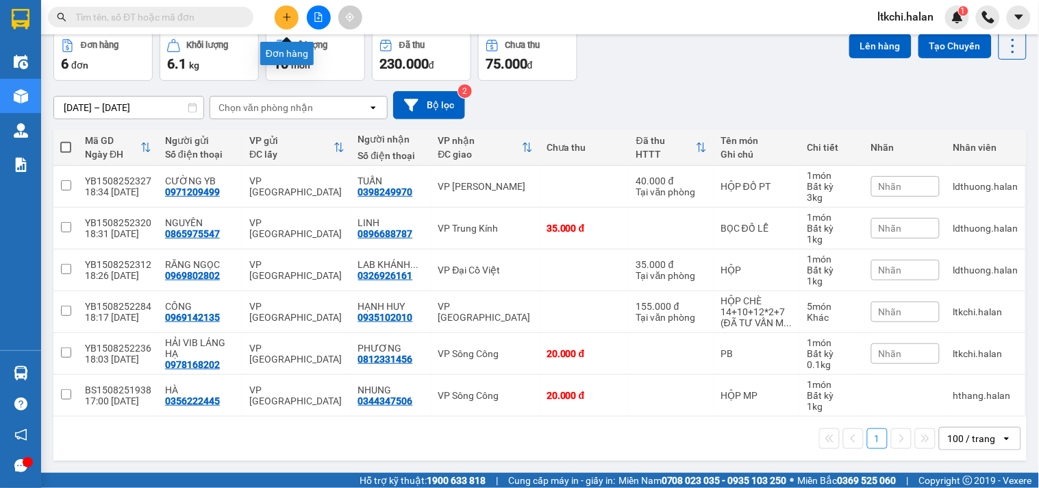
click at [285, 14] on icon "plus" at bounding box center [287, 17] width 10 height 10
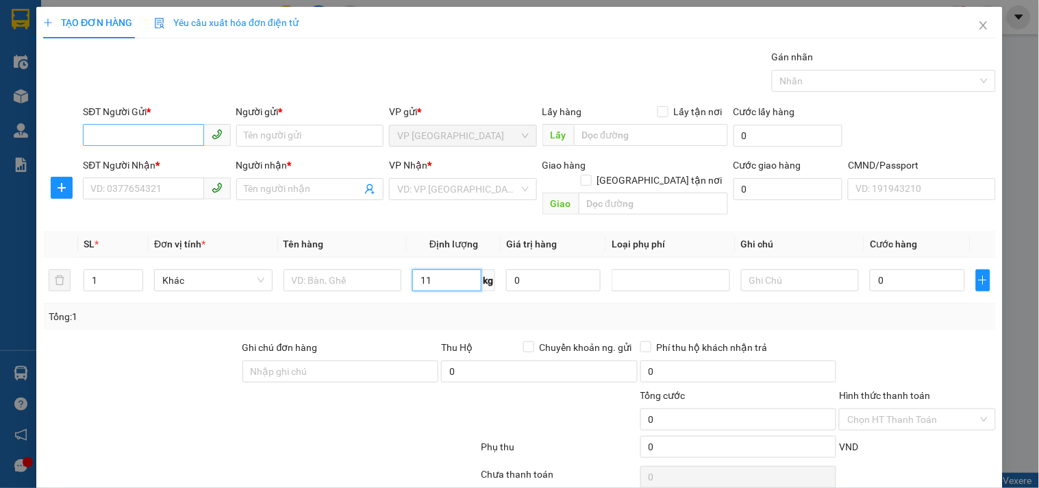
type input "11"
click at [159, 140] on input "SĐT Người Gửi *" at bounding box center [143, 135] width 121 height 22
click at [112, 133] on input "0972220660" at bounding box center [143, 135] width 121 height 22
type input "0972820660"
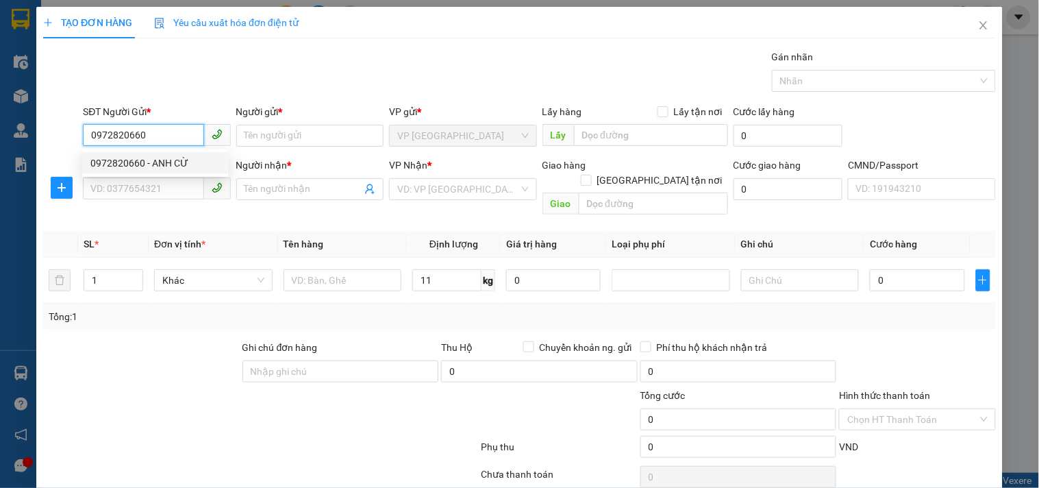
click at [153, 163] on div "0972820660 - ANH CỪ" at bounding box center [154, 162] width 129 height 15
type input "ANH CỪ"
click at [160, 200] on span at bounding box center [156, 189] width 147 height 22
type input "0972820660"
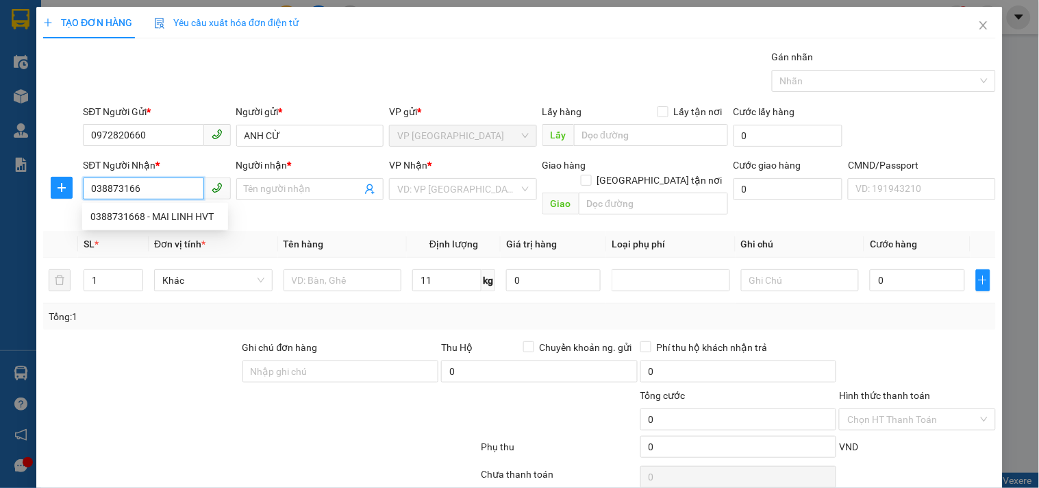
type input "0388731668"
click at [160, 218] on div "0388731668 - MAI LINH HVT" at bounding box center [154, 216] width 129 height 15
type input "MAI LINH HVT"
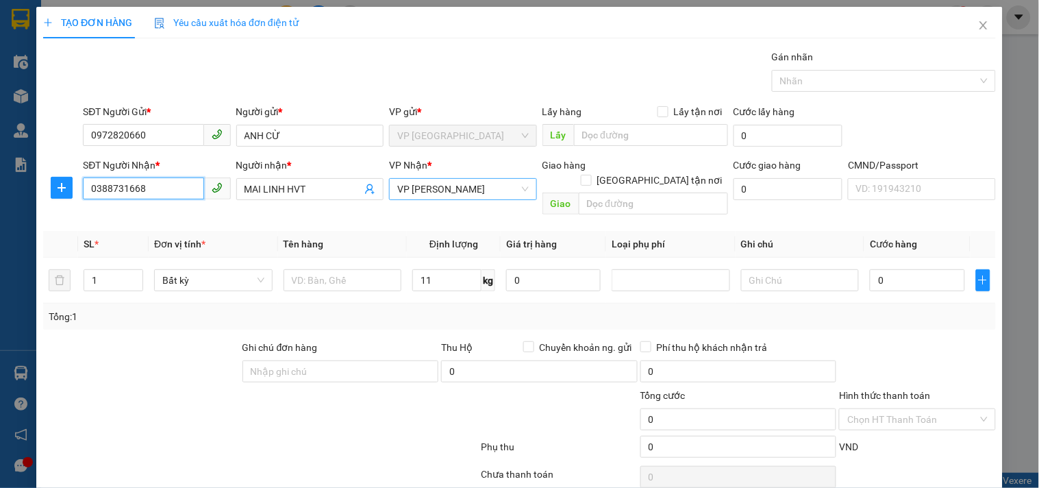
click at [418, 196] on span "VP [PERSON_NAME]" at bounding box center [462, 189] width 131 height 21
type input "0388731668"
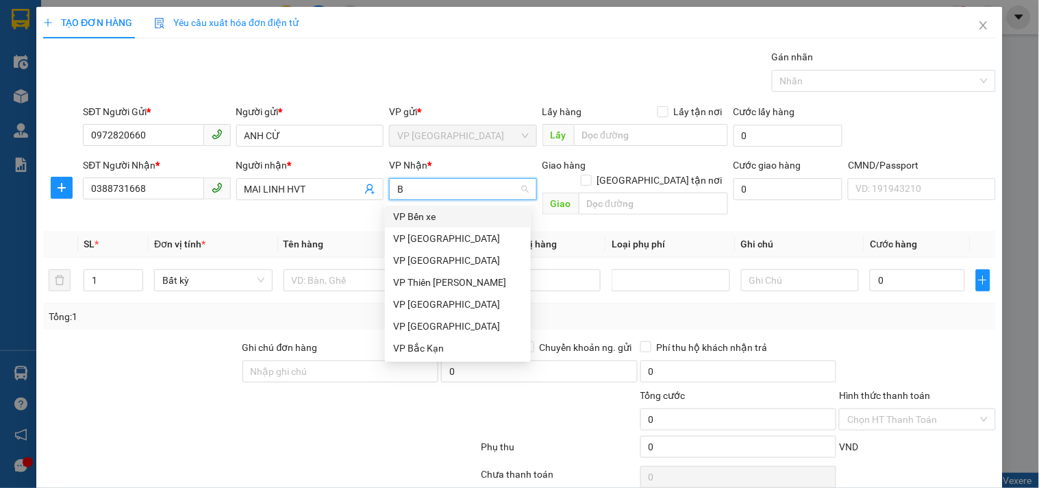
type input "BE"
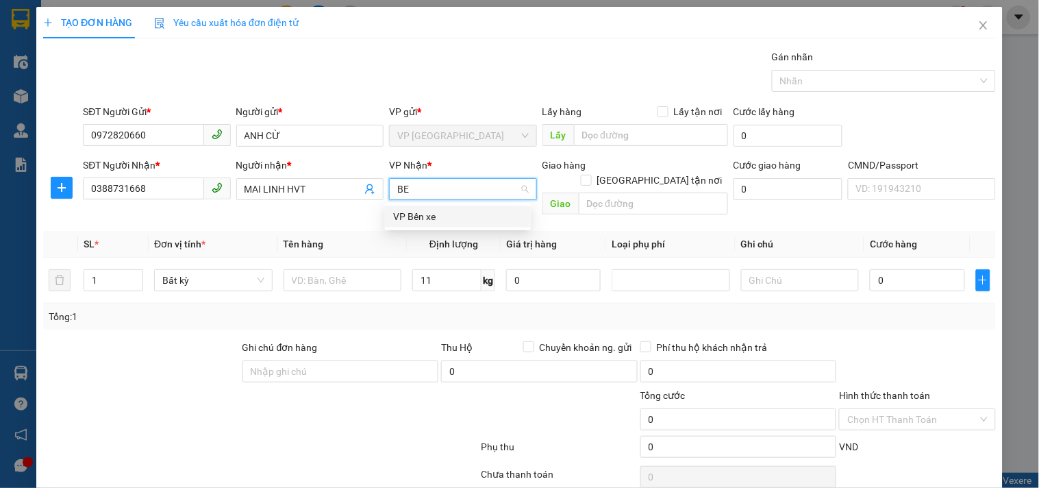
drag, startPoint x: 429, startPoint y: 214, endPoint x: 394, endPoint y: 235, distance: 40.5
click at [429, 216] on div "VP Bến xe" at bounding box center [457, 216] width 129 height 15
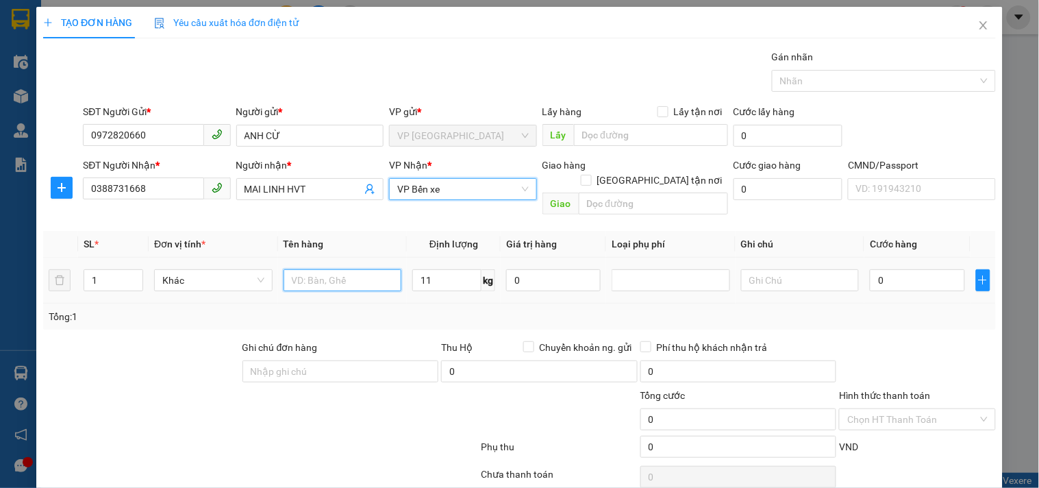
click at [334, 269] on input "text" at bounding box center [342, 280] width 118 height 22
type input "BỌC THÙNG TO LK"
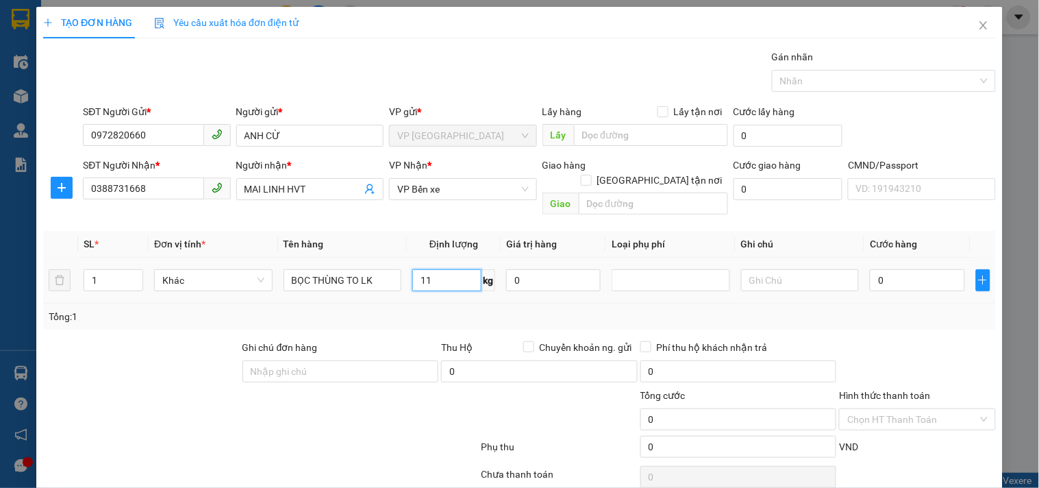
click at [453, 269] on input "11" at bounding box center [446, 280] width 69 height 22
click at [920, 271] on input "0" at bounding box center [917, 280] width 94 height 22
type input "3"
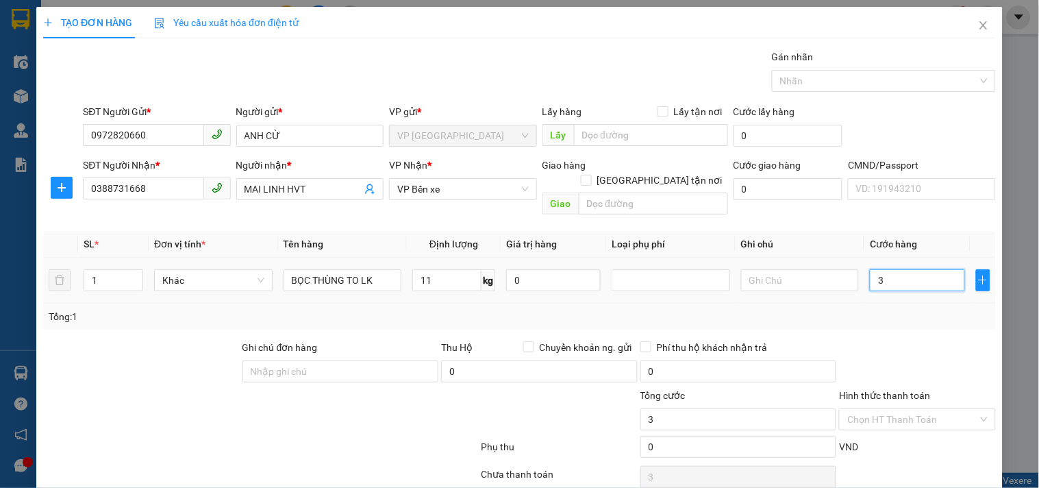
type input "30"
type input "300"
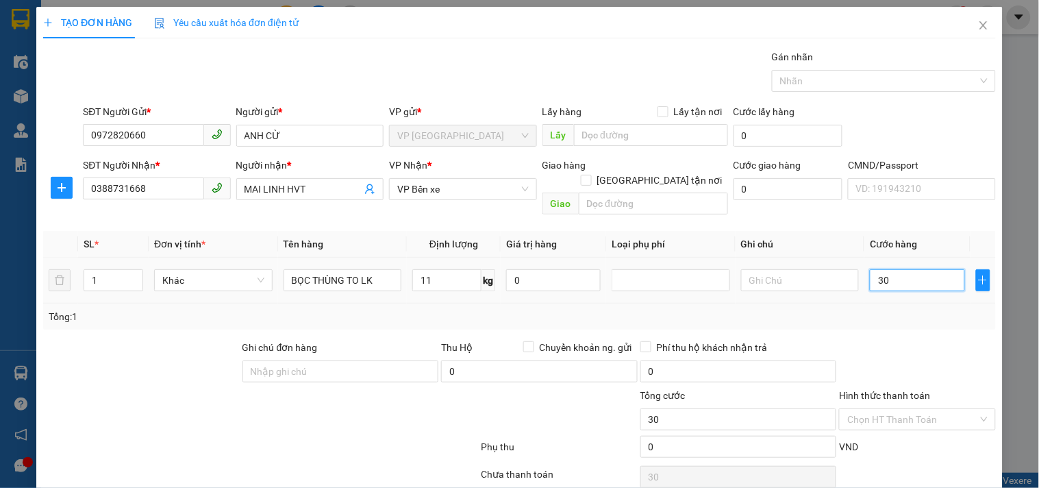
type input "300"
type input "3.000"
type input "30.000"
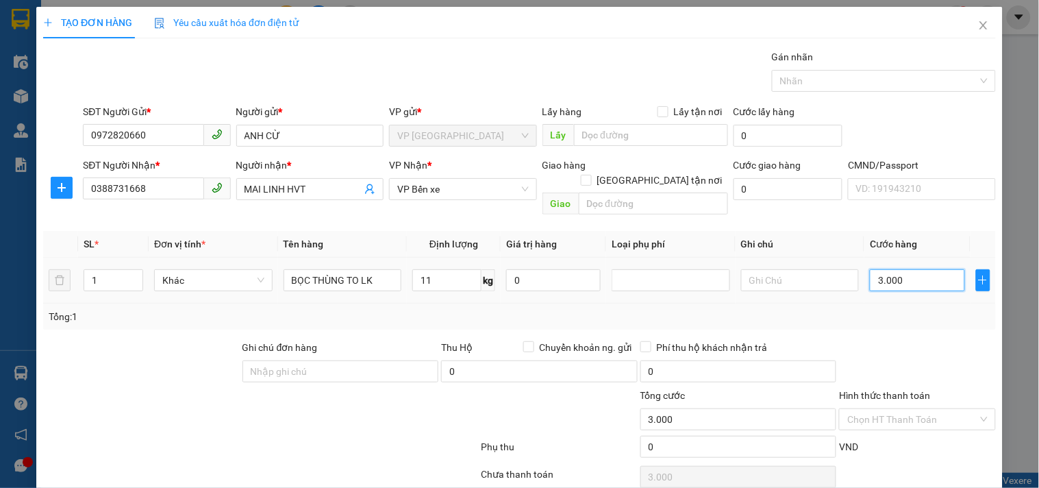
type input "30.000"
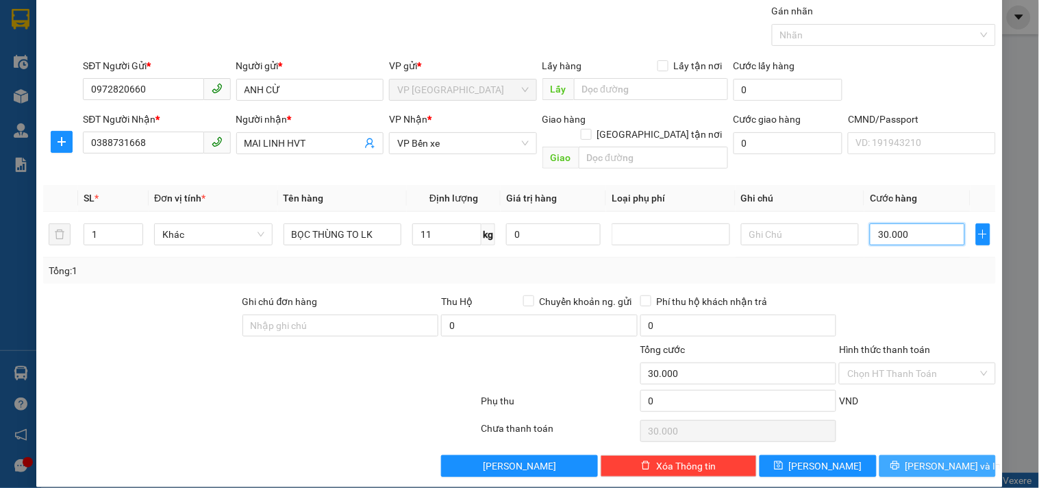
type input "30.000"
click at [925, 458] on span "[PERSON_NAME] và In" at bounding box center [953, 465] width 96 height 15
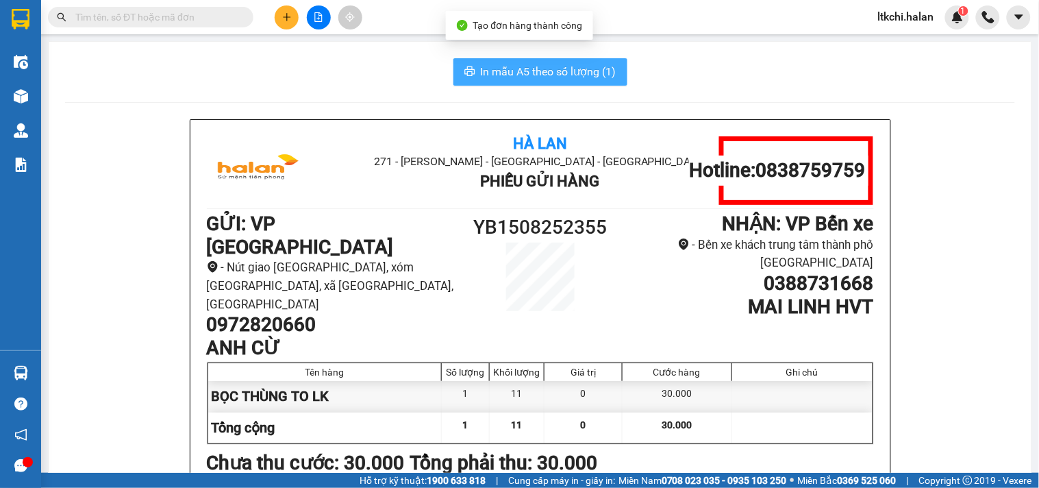
click at [563, 66] on span "In mẫu A5 theo số lượng (1)" at bounding box center [549, 71] width 136 height 17
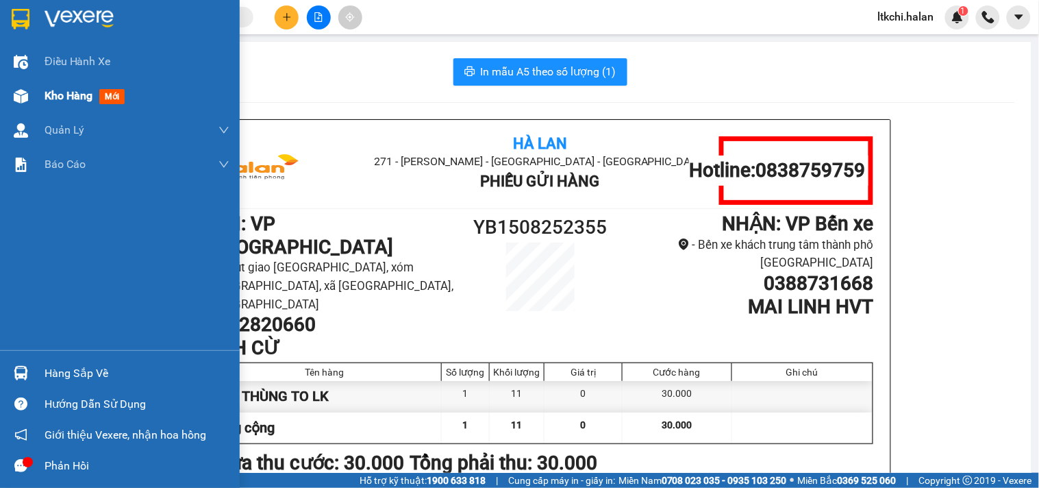
click at [21, 87] on div at bounding box center [21, 96] width 24 height 24
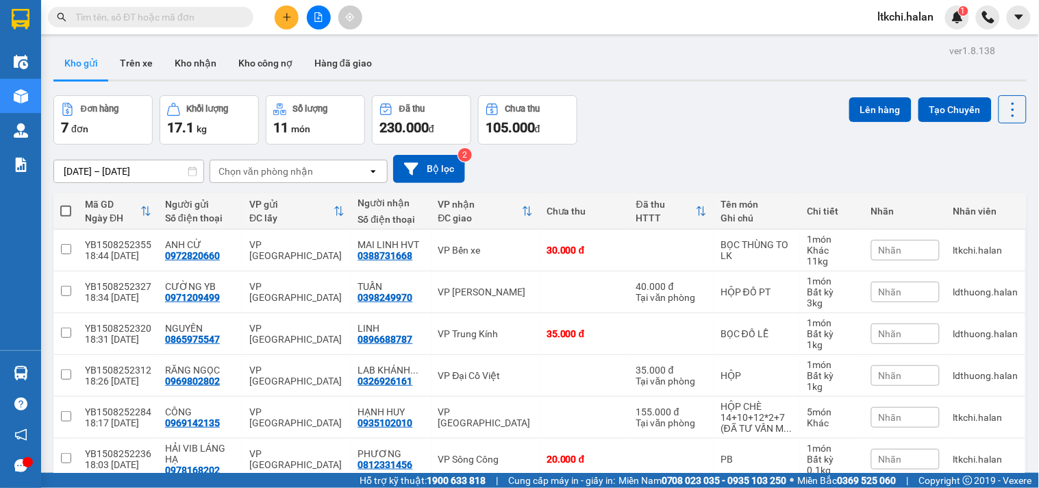
click at [134, 19] on input "text" at bounding box center [156, 17] width 162 height 15
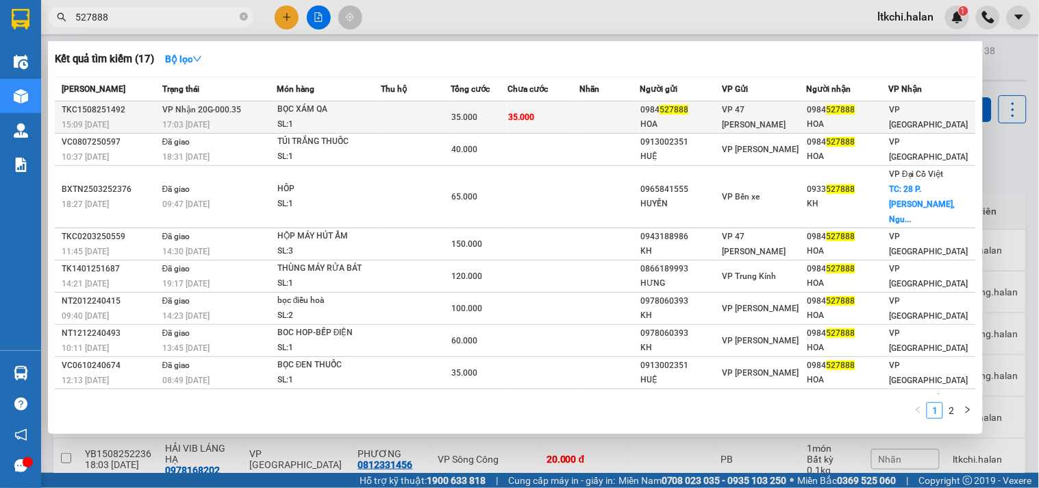
type input "527888"
click at [247, 110] on td "VP Nhận 20G-000.35 17:03 [DATE]" at bounding box center [218, 117] width 118 height 32
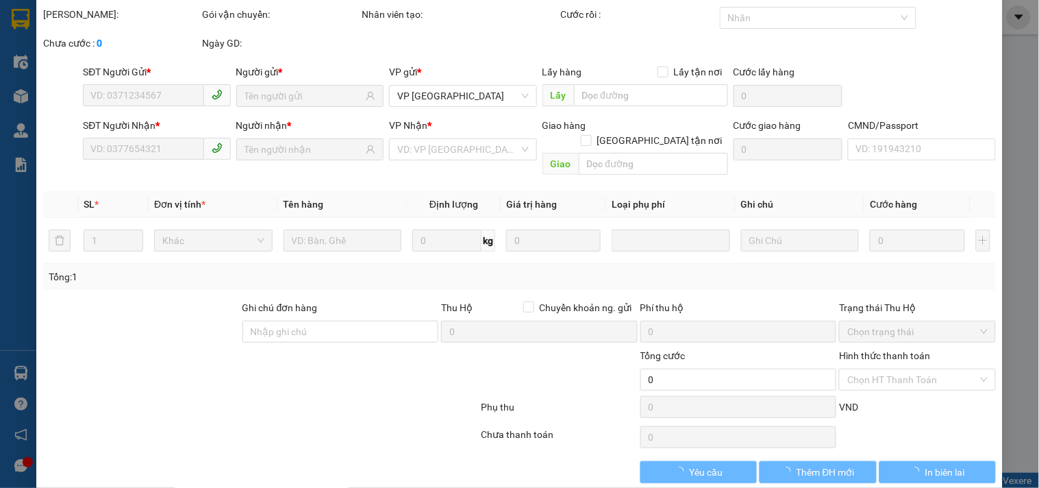
scroll to position [49, 0]
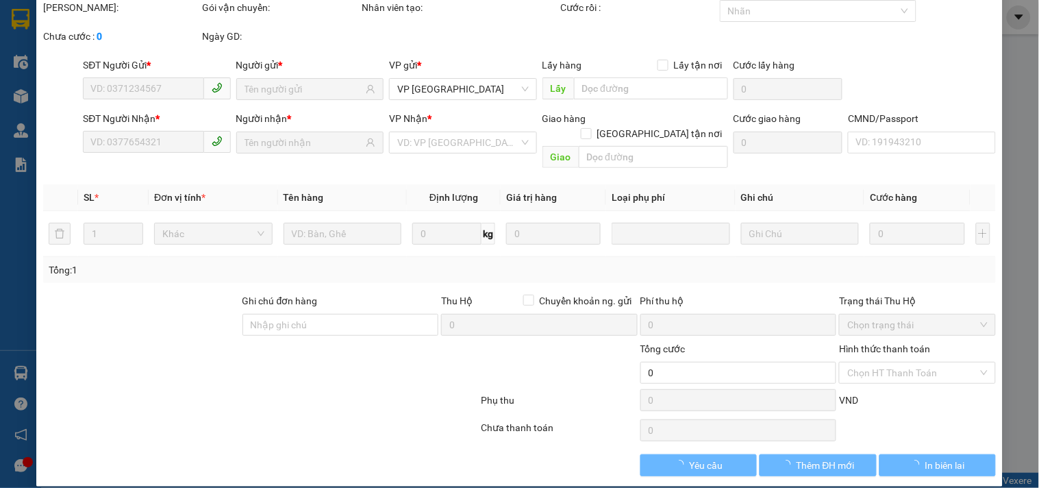
type input "0984527888"
type input "HOA"
type input "0984527888"
type input "HOA"
type input "35.000"
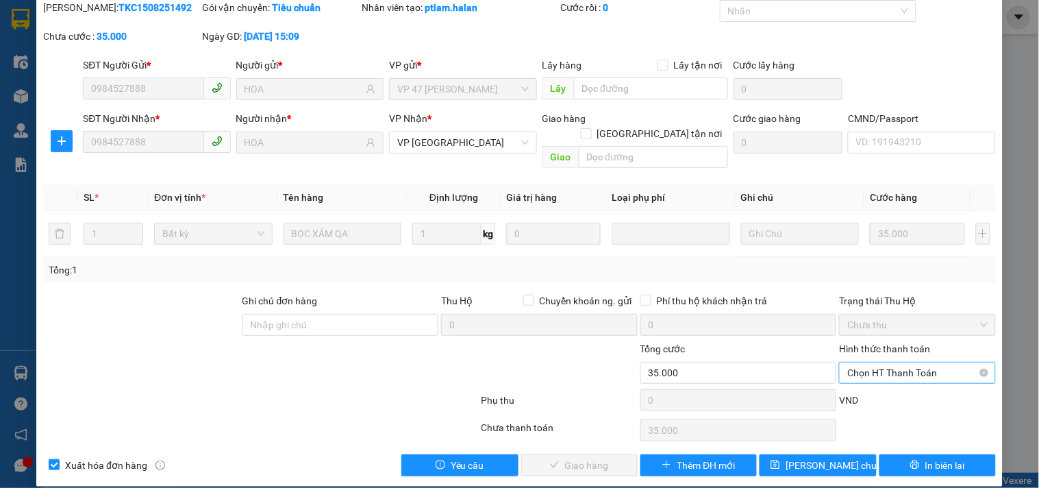
click at [881, 365] on span "Chọn HT Thanh Toán" at bounding box center [917, 372] width 140 height 21
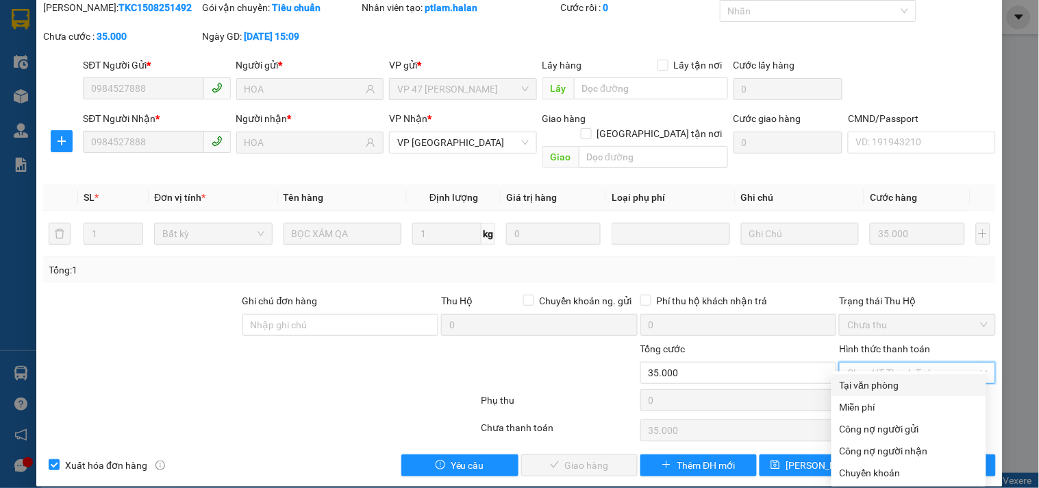
click at [872, 388] on div "Tại văn phòng" at bounding box center [909, 384] width 138 height 15
type input "0"
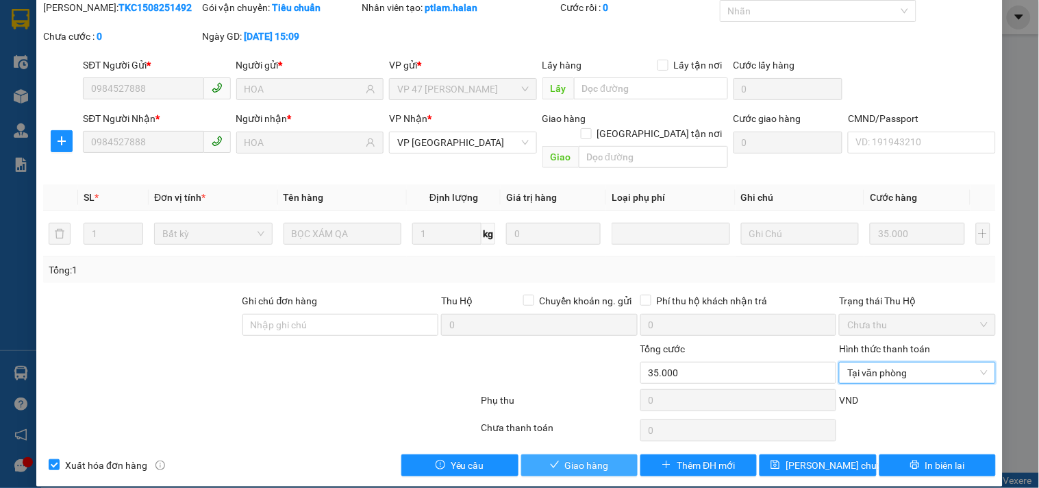
click at [572, 457] on span "Giao hàng" at bounding box center [587, 464] width 44 height 15
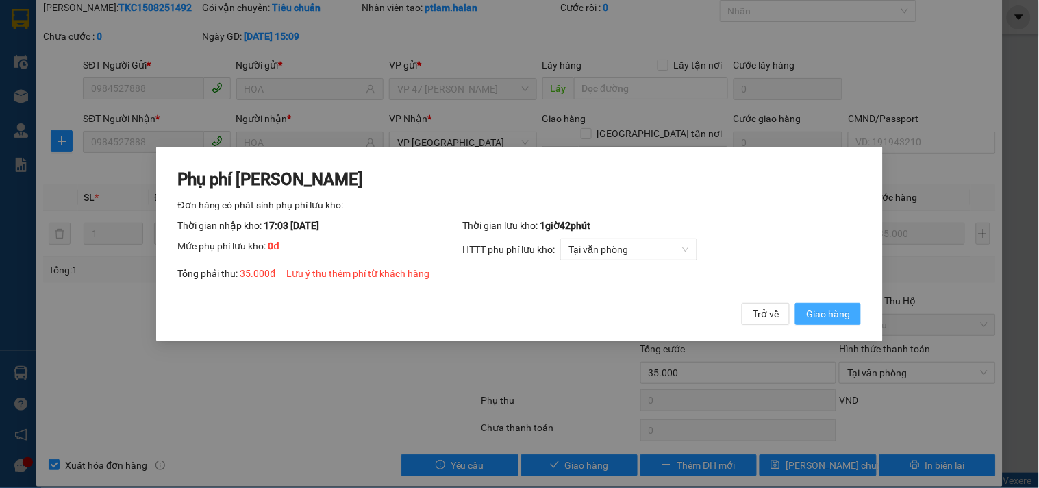
click at [827, 311] on span "Giao hàng" at bounding box center [828, 313] width 44 height 15
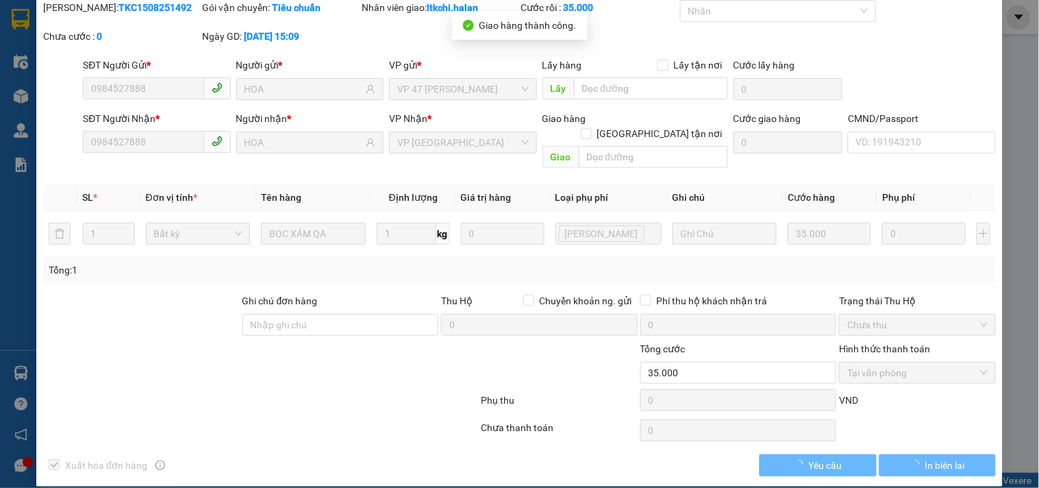
scroll to position [0, 0]
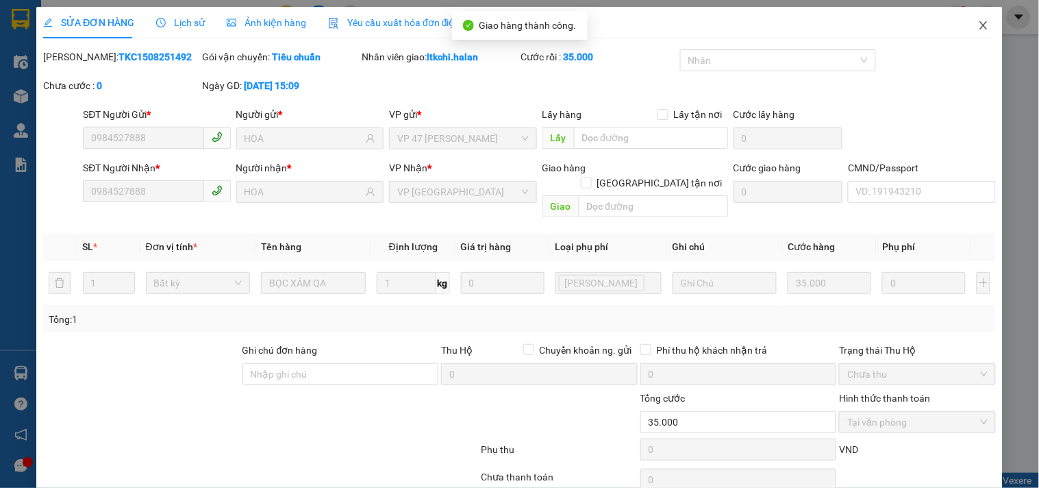
click at [978, 27] on icon "close" at bounding box center [983, 25] width 11 height 11
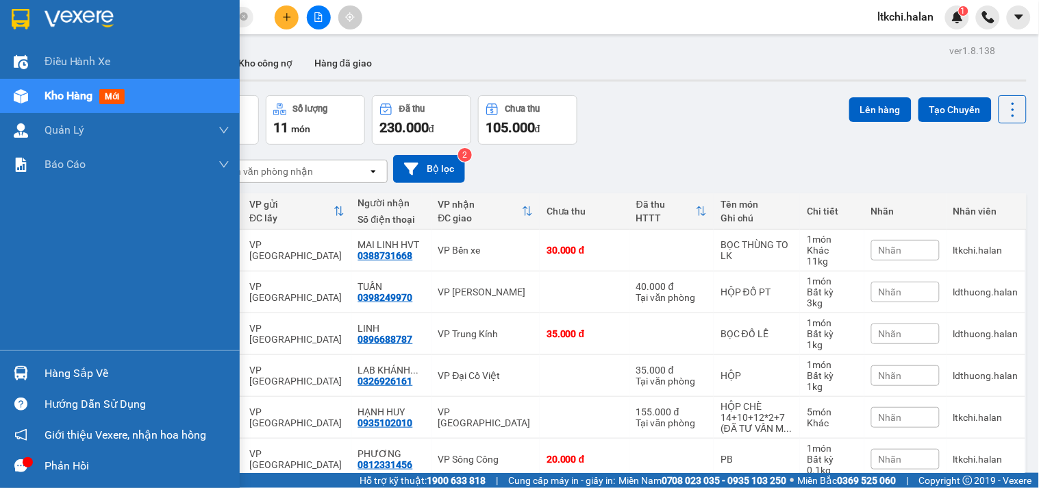
click at [21, 377] on img at bounding box center [21, 373] width 14 height 14
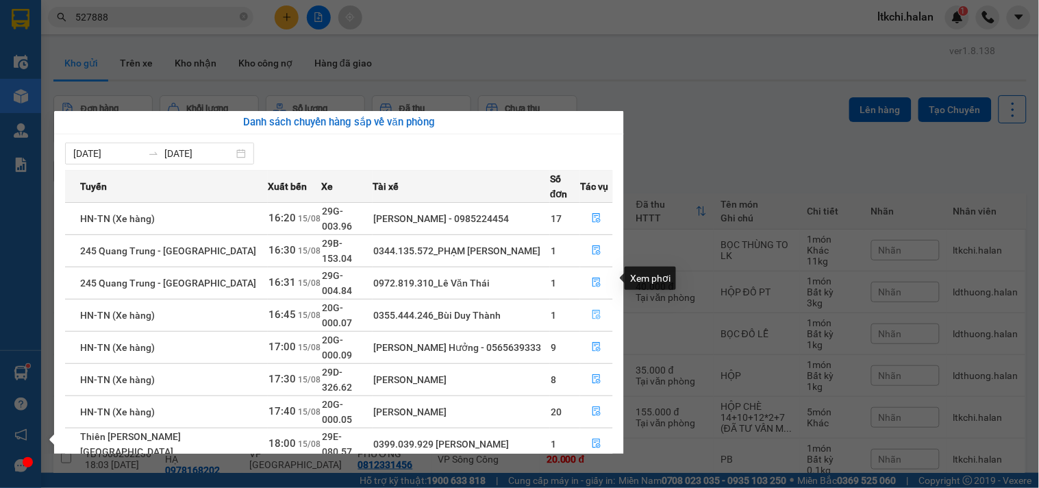
click at [598, 304] on button "button" at bounding box center [596, 315] width 31 height 22
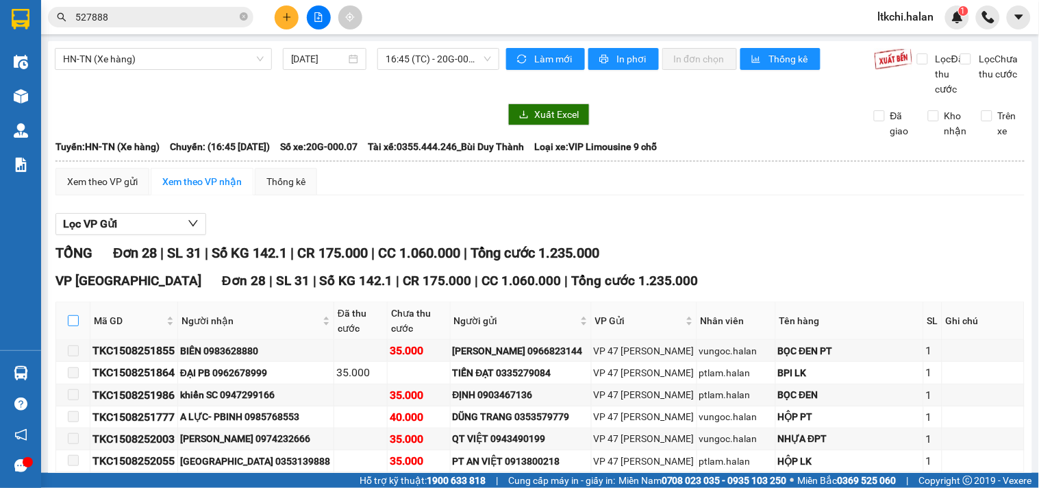
drag, startPoint x: 72, startPoint y: 333, endPoint x: 88, endPoint y: 338, distance: 16.5
click at [72, 326] on input "checkbox" at bounding box center [73, 320] width 11 height 11
checkbox input "true"
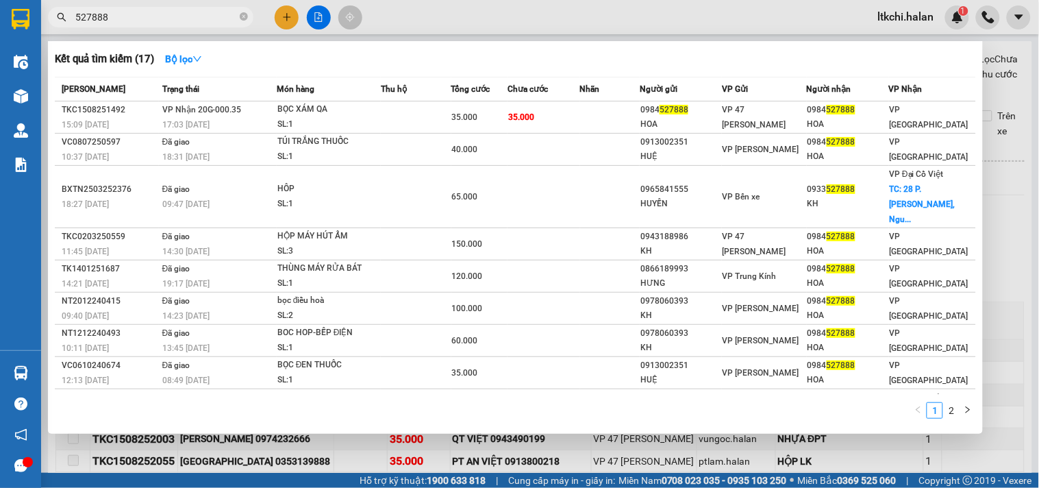
drag, startPoint x: 144, startPoint y: 23, endPoint x: 15, endPoint y: 46, distance: 130.8
click at [0, 24] on section "Kết quả tìm kiếm ( 17 ) Bộ lọc Mã ĐH Trạng thái Món hàng Thu hộ Tổng cước Chưa …" at bounding box center [519, 244] width 1039 height 488
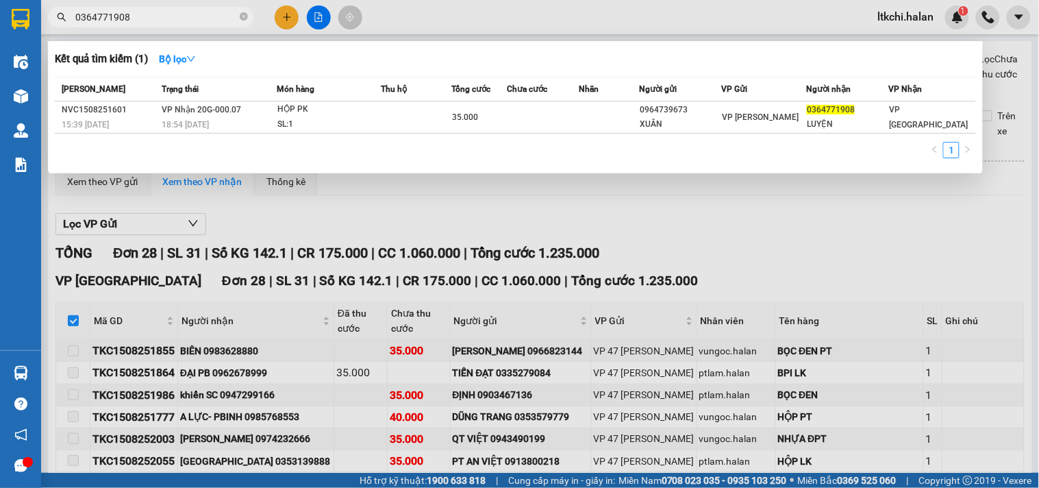
type input "0364771908"
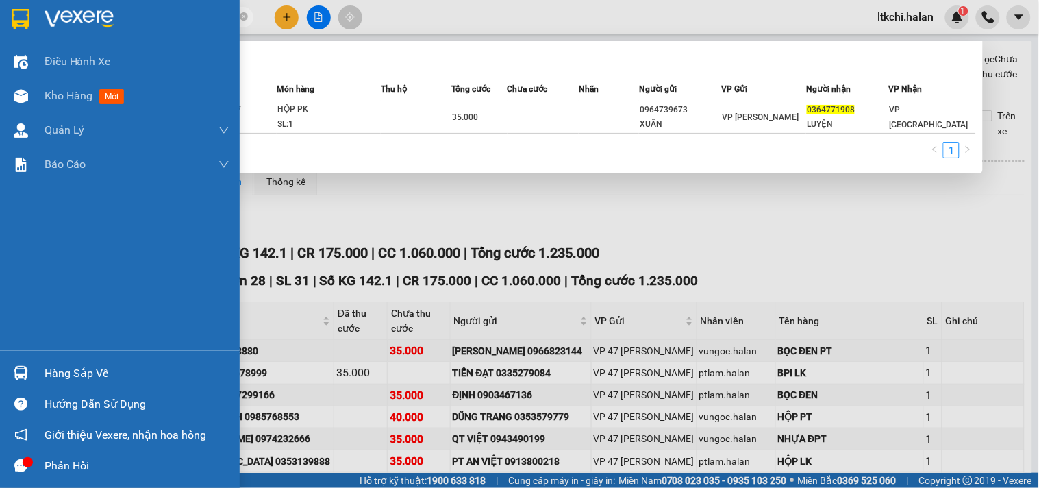
click at [60, 367] on div "Hàng sắp về" at bounding box center [137, 373] width 185 height 21
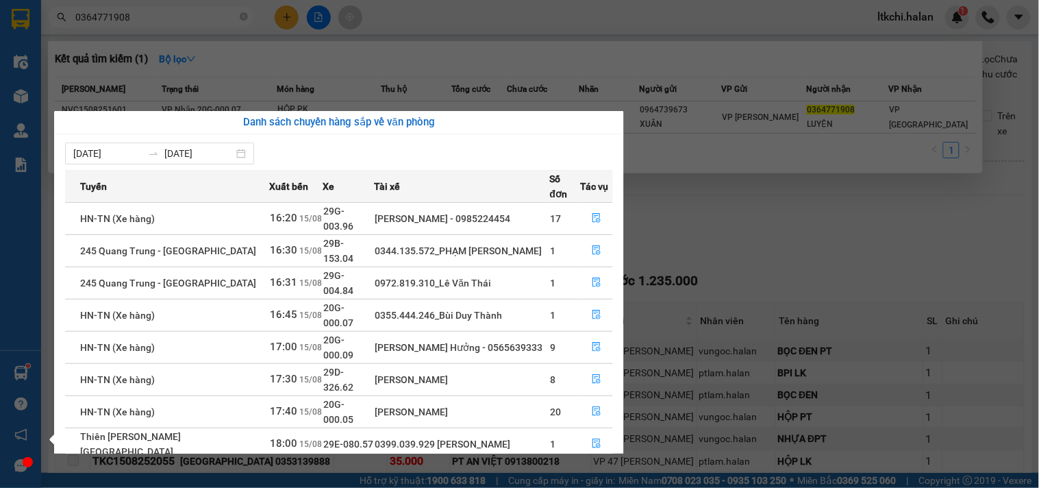
click at [507, 81] on section "Kết quả tìm kiếm ( 1 ) Bộ lọc Mã ĐH Trạng thái Món hàng Thu hộ Tổng cước Chưa c…" at bounding box center [519, 244] width 1039 height 488
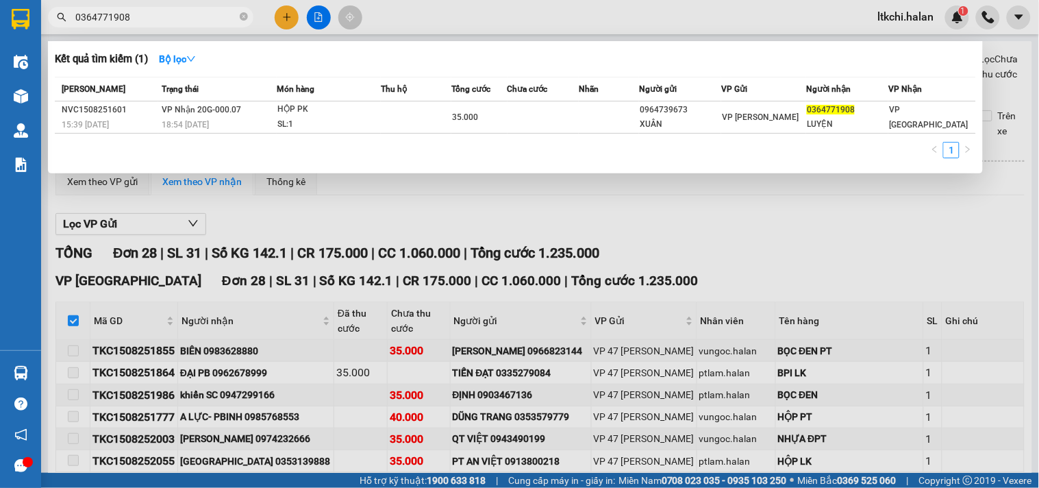
click at [327, 242] on div at bounding box center [519, 244] width 1039 height 488
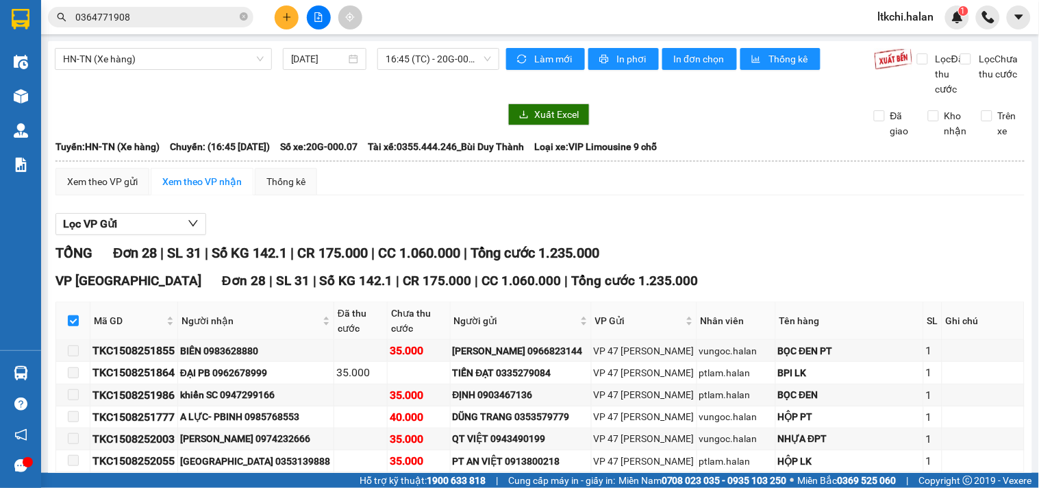
scroll to position [380, 0]
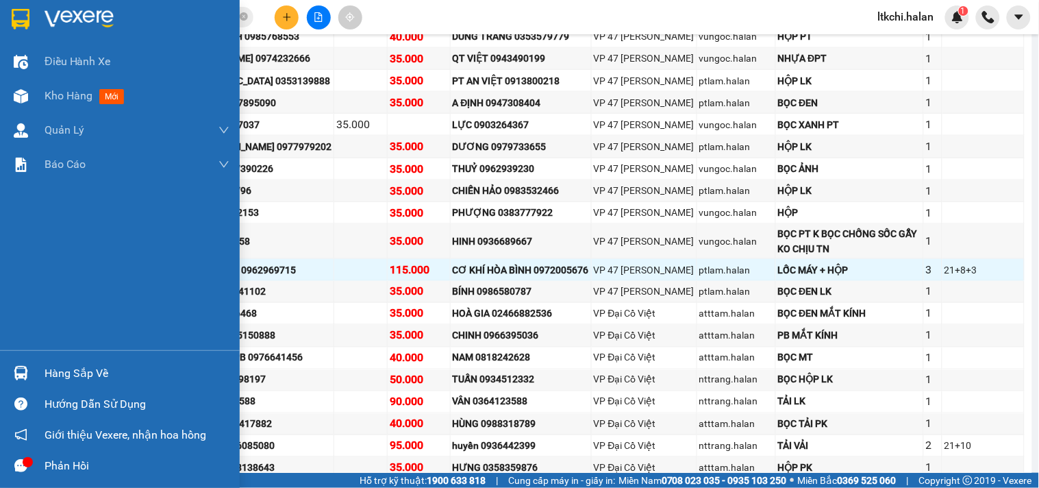
click at [29, 375] on div at bounding box center [21, 373] width 24 height 24
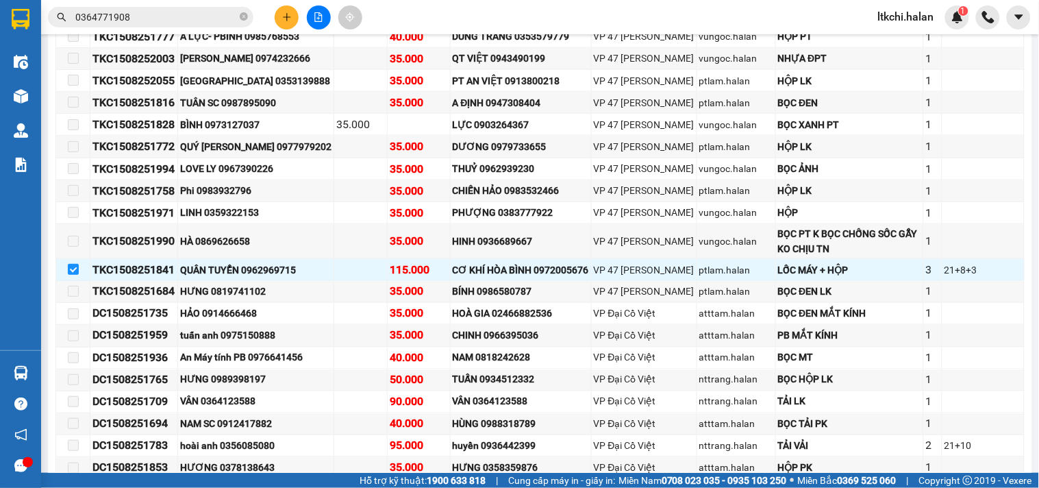
click at [449, 18] on section "Kết quả tìm kiếm ( 1 ) Bộ lọc Mã ĐH Trạng thái Món hàng Thu hộ Tổng cước Chưa c…" at bounding box center [519, 244] width 1039 height 488
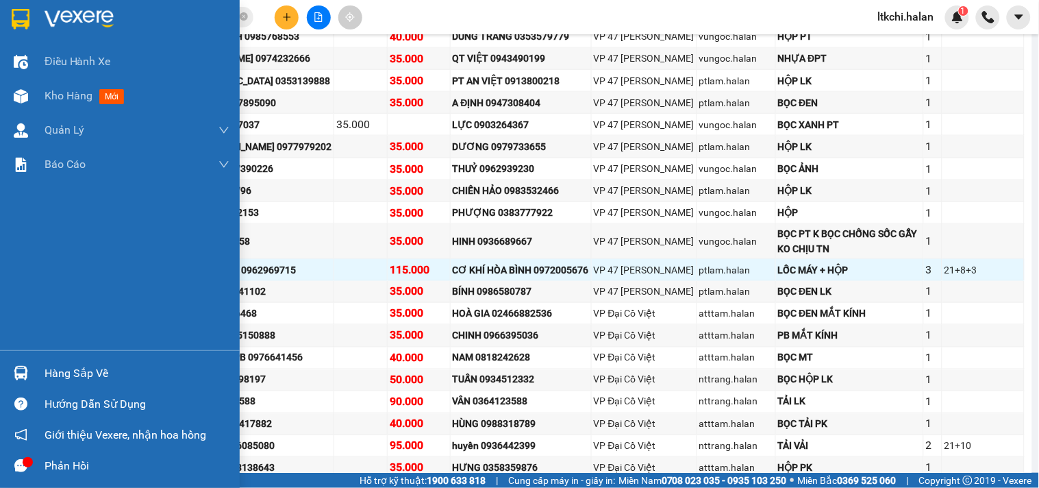
click at [29, 368] on div at bounding box center [21, 373] width 24 height 24
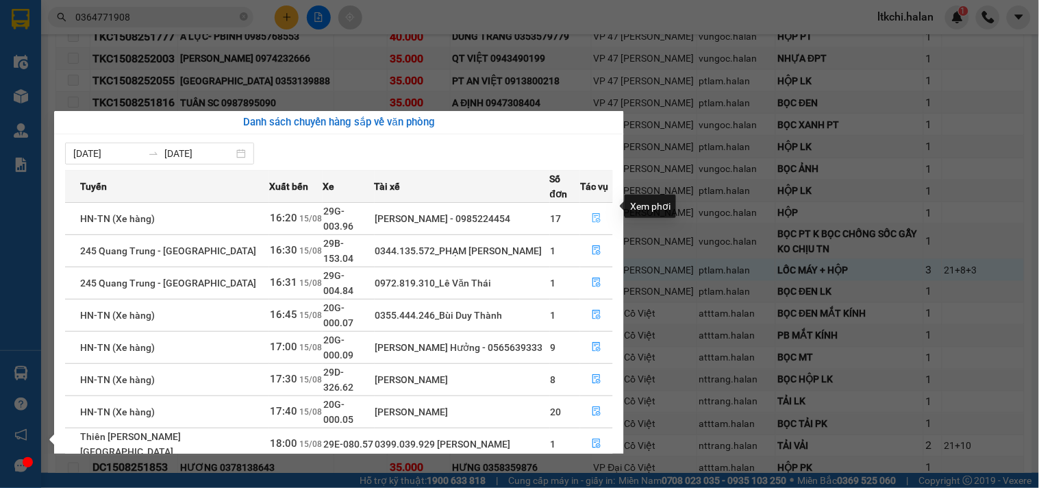
click at [592, 213] on icon "file-done" at bounding box center [597, 218] width 10 height 10
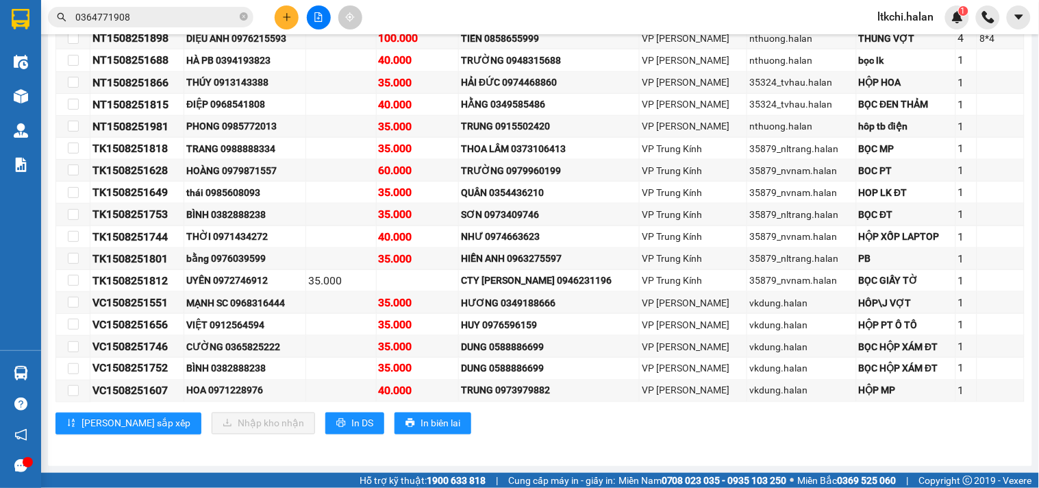
scroll to position [313, 0]
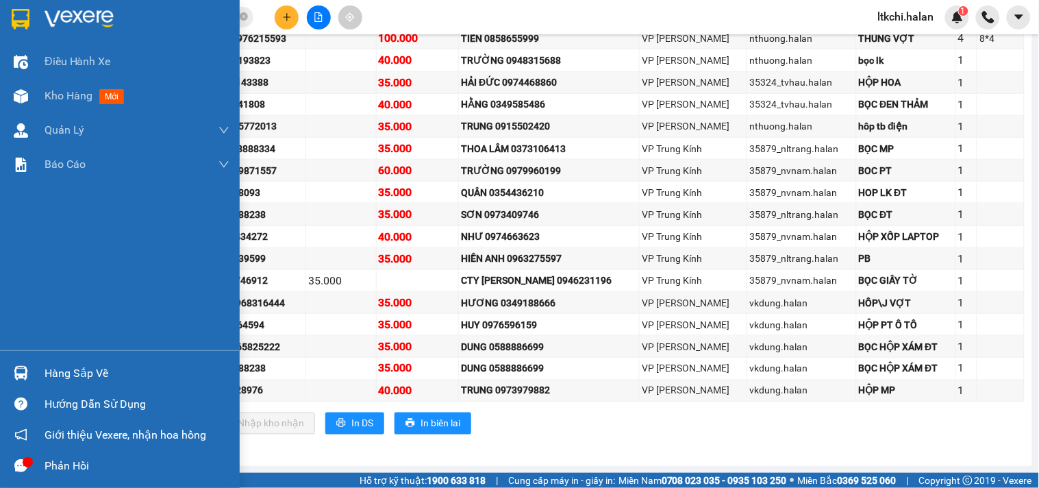
click at [27, 368] on img at bounding box center [21, 373] width 14 height 14
click at [27, 368] on div "Điều hành xe Kho hàng mới Quản [PERSON_NAME] lý chuyến Quản lý kiểm kho Báo cáo…" at bounding box center [120, 244] width 240 height 488
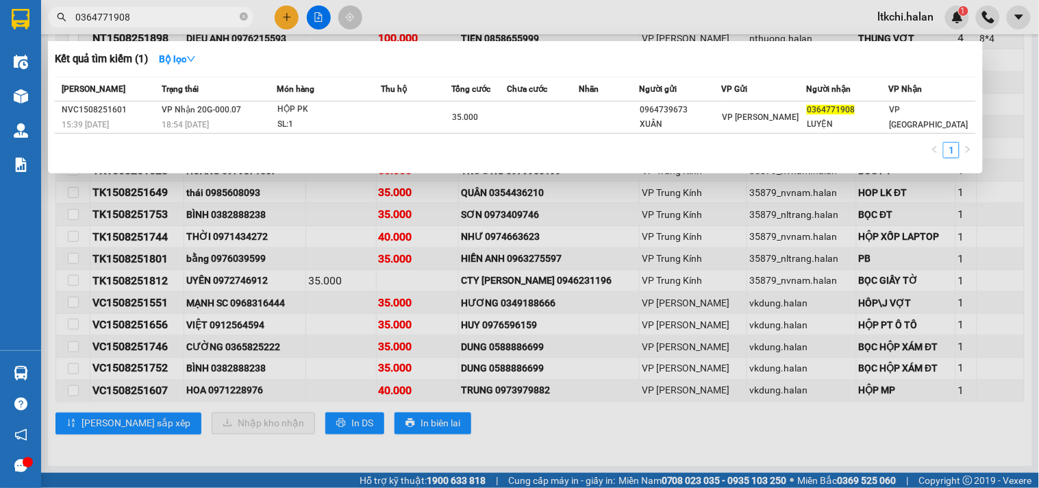
click at [136, 21] on input "0364771908" at bounding box center [156, 17] width 162 height 15
click at [329, 134] on div "[PERSON_NAME] thái Món hàng Thu hộ Tổng cước Chưa cước Nhãn Người gửi VP Gửi Ng…" at bounding box center [515, 122] width 921 height 90
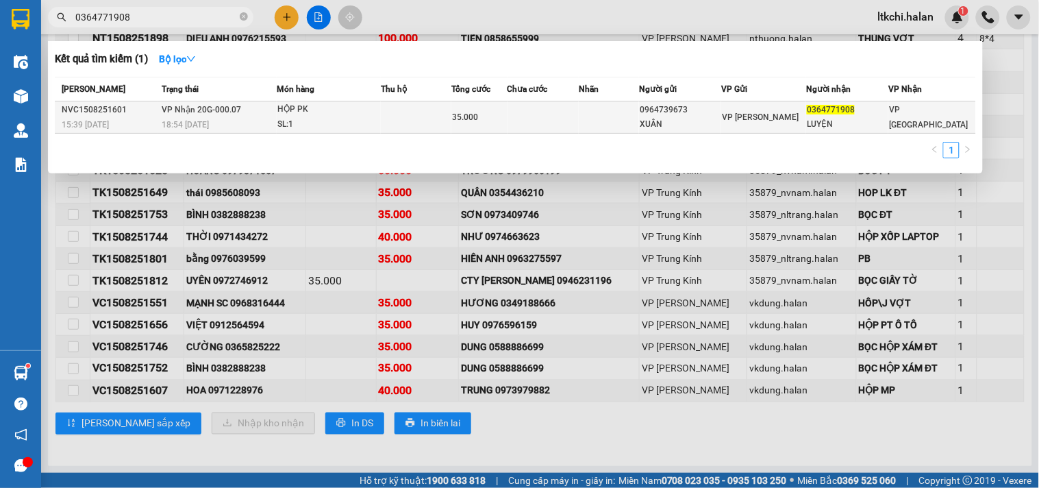
click at [355, 120] on div "SL: 1" at bounding box center [328, 124] width 103 height 15
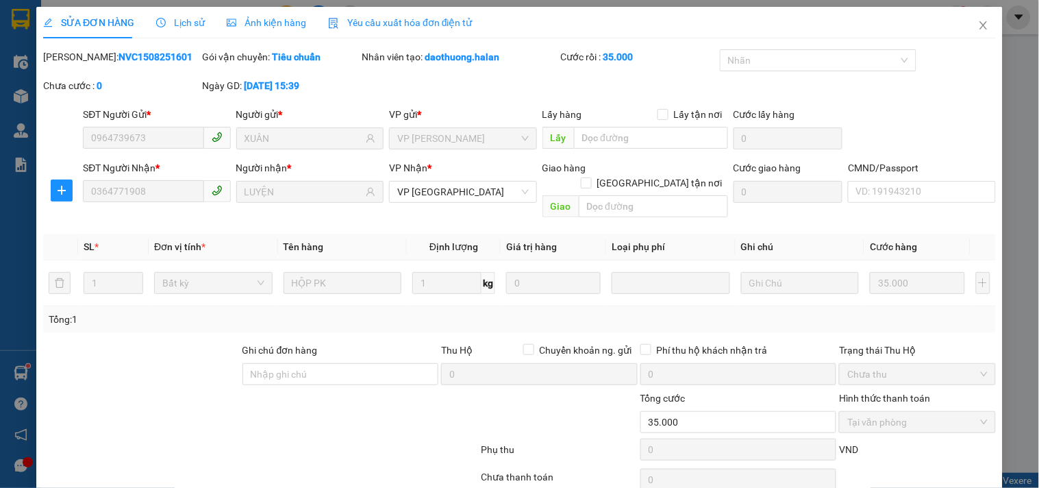
type input "0964739673"
type input "XUÂN"
type input "0364771908"
type input "LUYỆN"
type input "35.000"
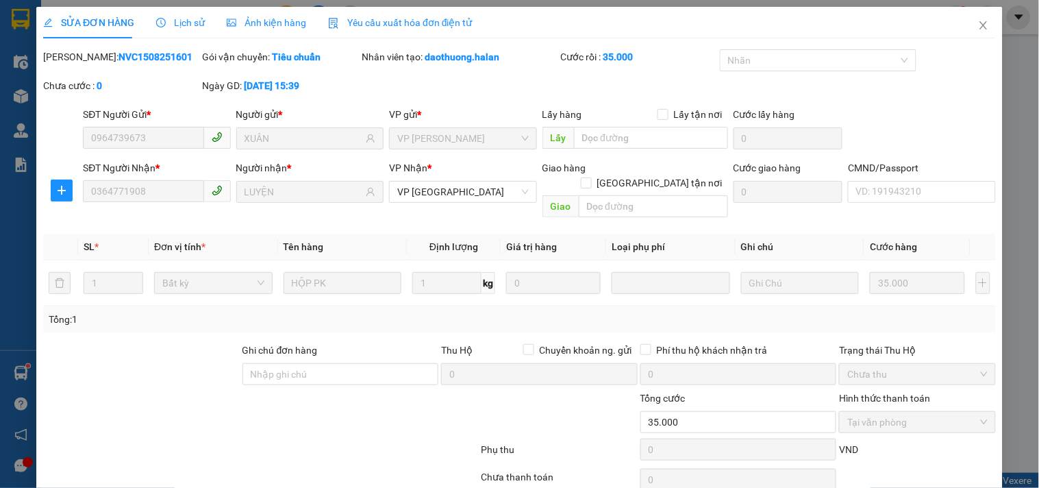
scroll to position [49, 0]
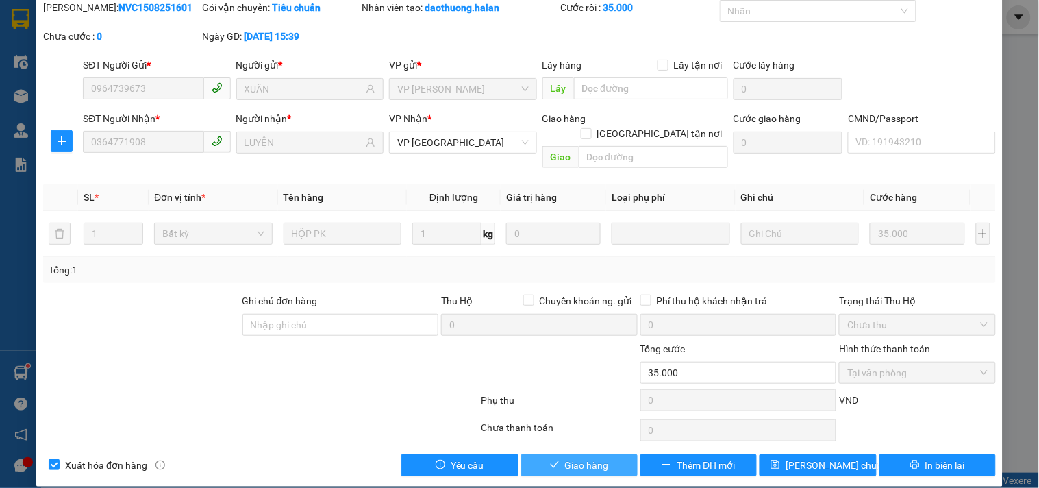
click at [582, 457] on span "Giao hàng" at bounding box center [587, 464] width 44 height 15
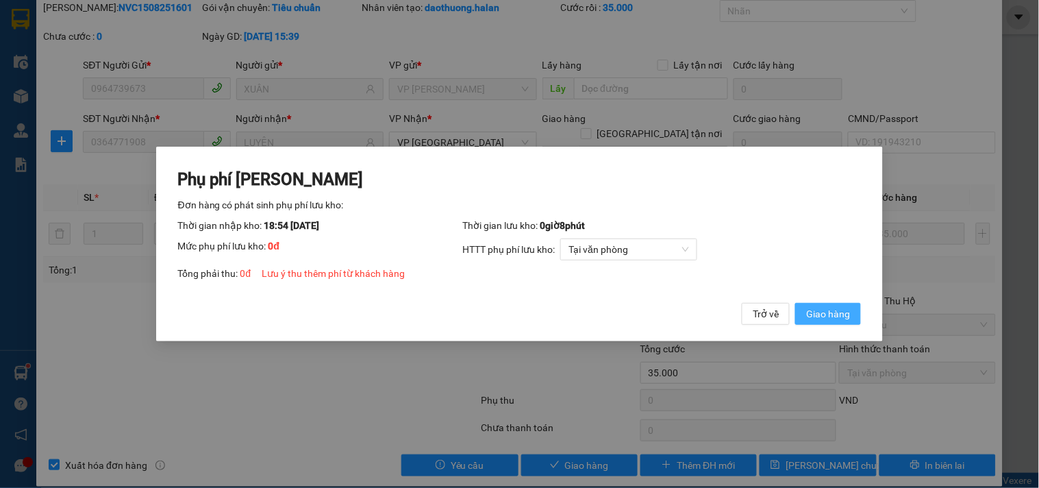
click at [811, 312] on span "Giao hàng" at bounding box center [828, 313] width 44 height 15
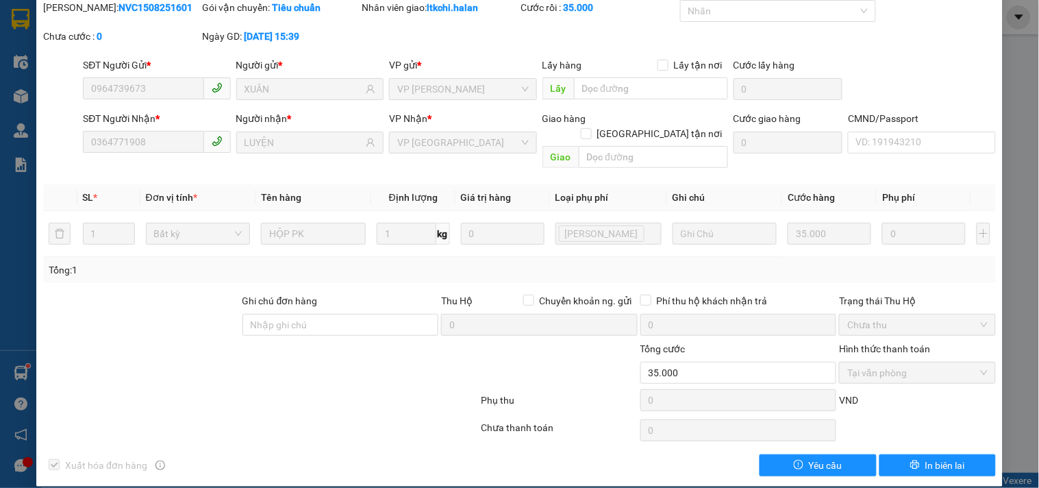
scroll to position [0, 0]
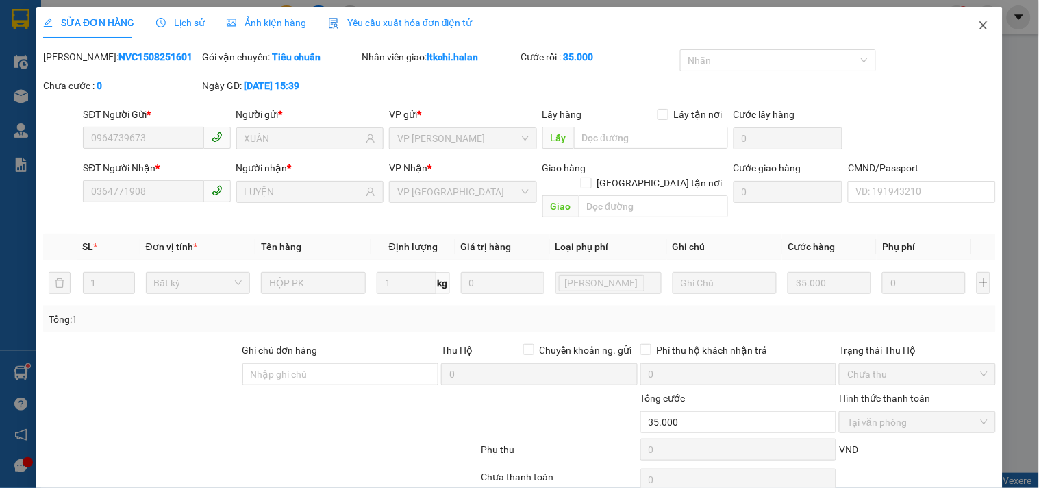
click at [978, 25] on icon "close" at bounding box center [983, 25] width 11 height 11
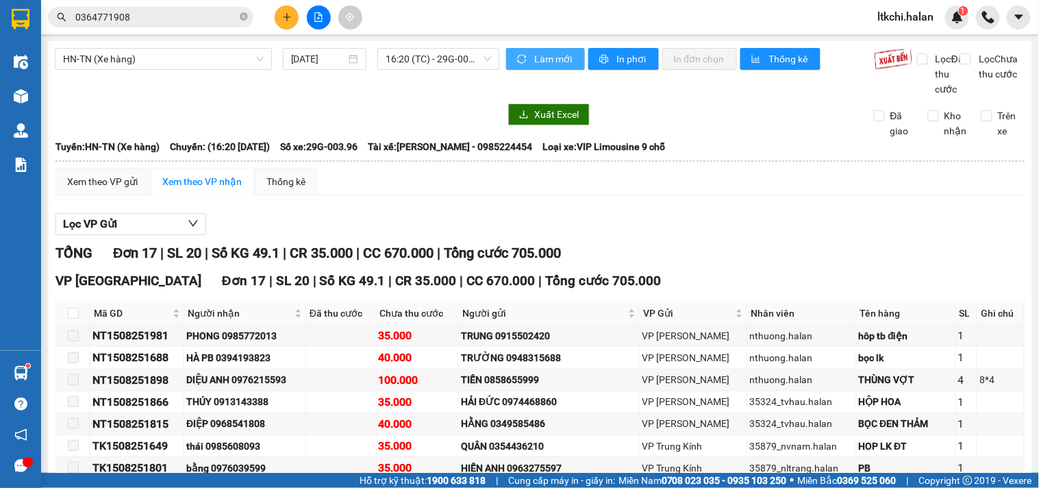
click at [541, 58] on span "Làm mới" at bounding box center [554, 58] width 40 height 15
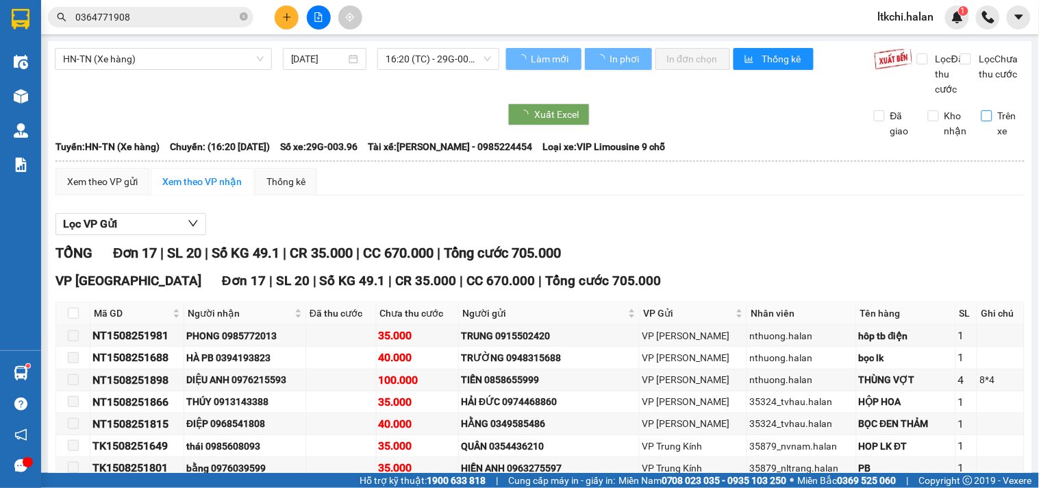
click at [981, 121] on input "Trên xe" at bounding box center [986, 115] width 11 height 11
checkbox input "true"
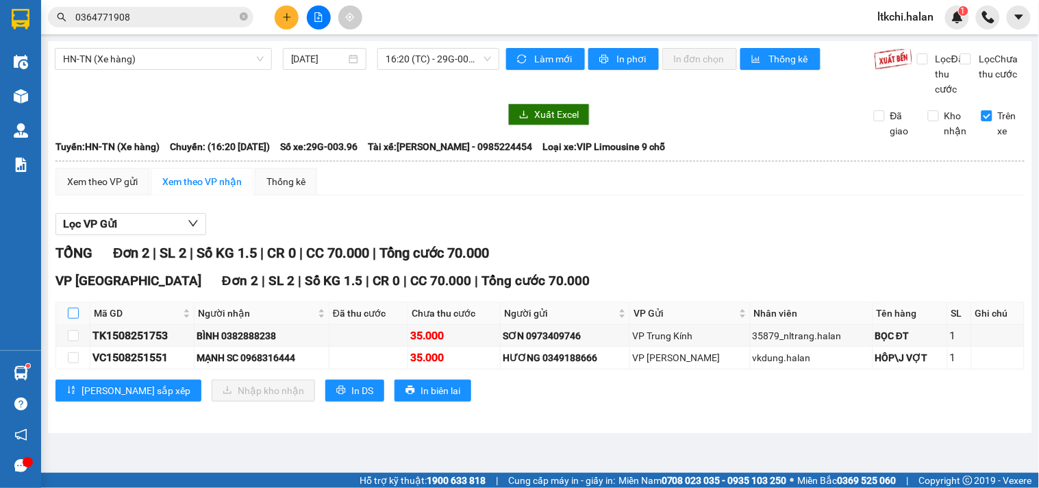
click at [71, 318] on input "checkbox" at bounding box center [73, 312] width 11 height 11
checkbox input "true"
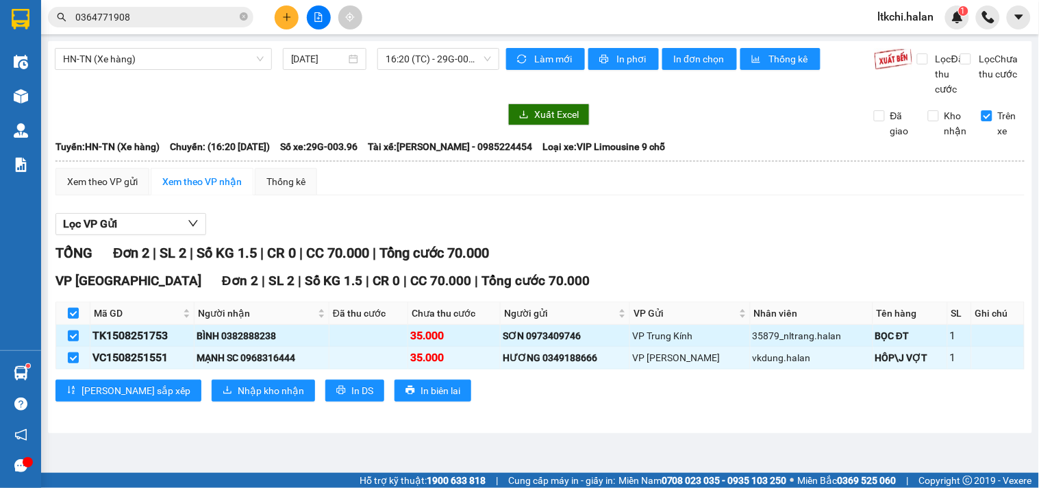
click at [264, 343] on div "BÌNH 0382888238" at bounding box center [262, 335] width 130 height 15
copy div "0382888238"
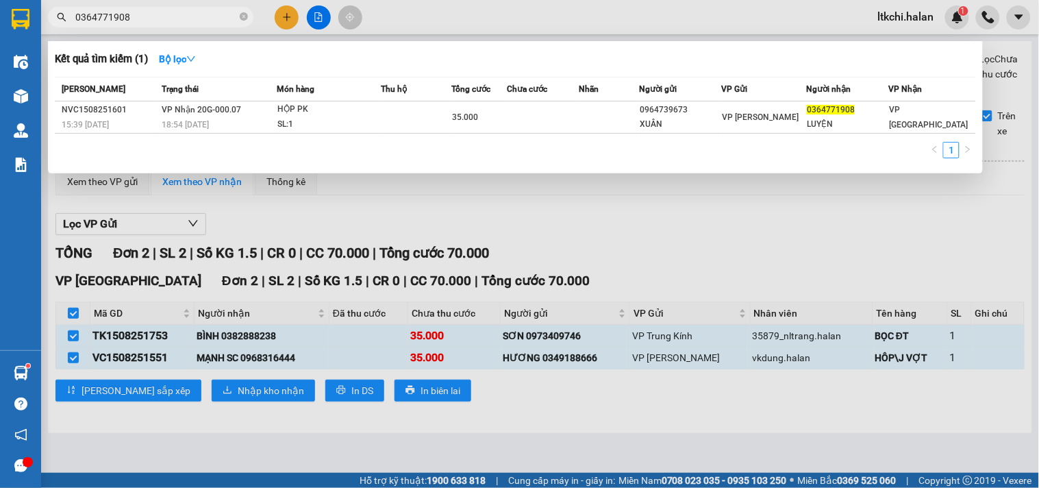
drag, startPoint x: 179, startPoint y: 17, endPoint x: 55, endPoint y: 21, distance: 124.0
click at [51, 21] on span "0364771908" at bounding box center [150, 17] width 205 height 21
paste input "8288823"
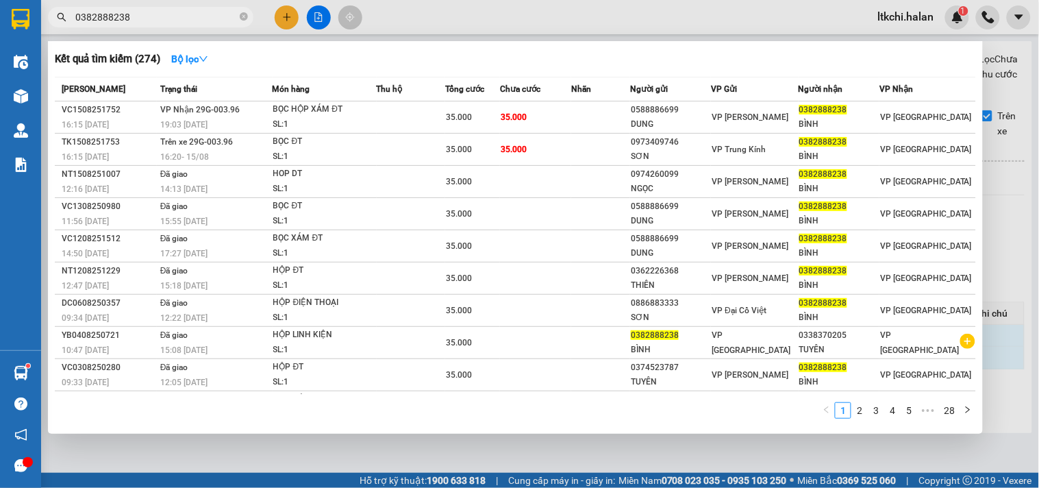
click at [207, 14] on input "0382888238" at bounding box center [156, 17] width 162 height 15
type input "0382888238"
click at [440, 14] on div at bounding box center [519, 244] width 1039 height 488
